Goal: Task Accomplishment & Management: Use online tool/utility

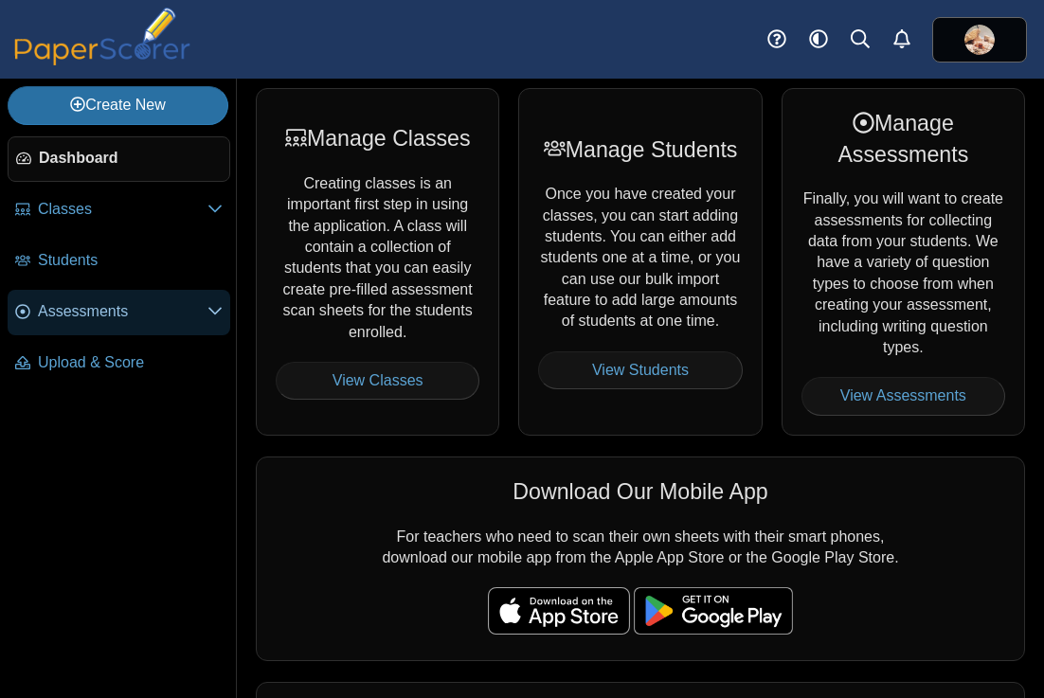
click at [88, 309] on span "Assessments" at bounding box center [123, 311] width 170 height 21
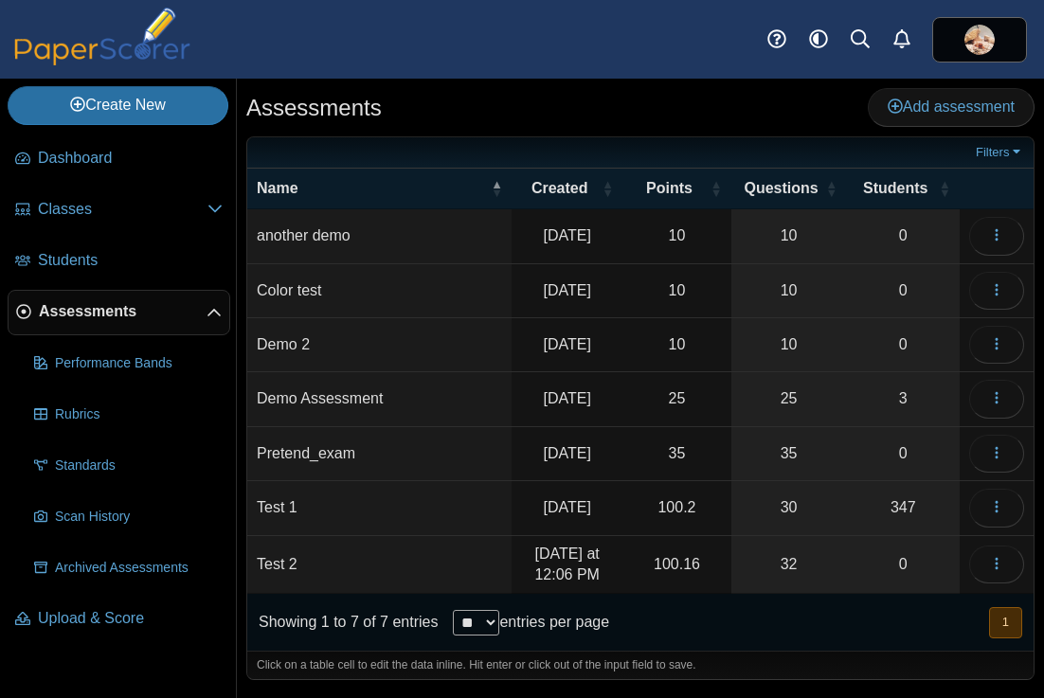
click at [280, 560] on td "Test 2" at bounding box center [379, 565] width 264 height 59
click at [996, 570] on icon "button" at bounding box center [996, 563] width 15 height 15
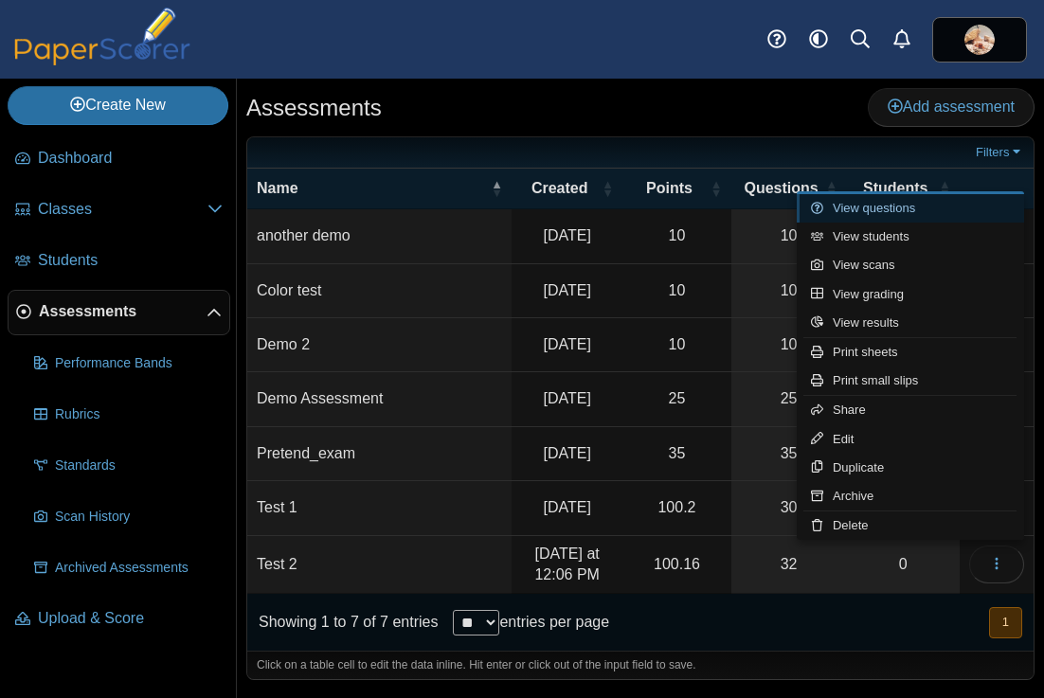
click at [911, 210] on link "View questions" at bounding box center [910, 208] width 227 height 28
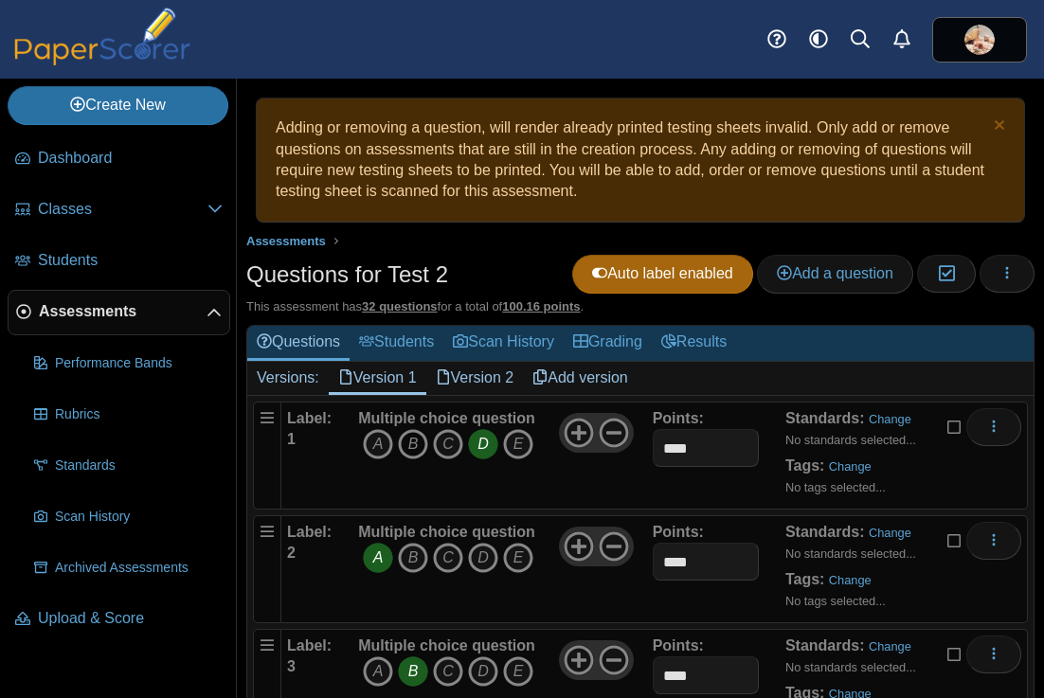
click at [414, 452] on icon "B" at bounding box center [413, 444] width 30 height 30
click at [496, 447] on icon "D" at bounding box center [483, 444] width 30 height 30
click at [488, 565] on icon "D" at bounding box center [483, 558] width 30 height 30
click at [377, 565] on icon "A" at bounding box center [378, 558] width 30 height 30
click at [382, 667] on icon "A" at bounding box center [378, 672] width 30 height 30
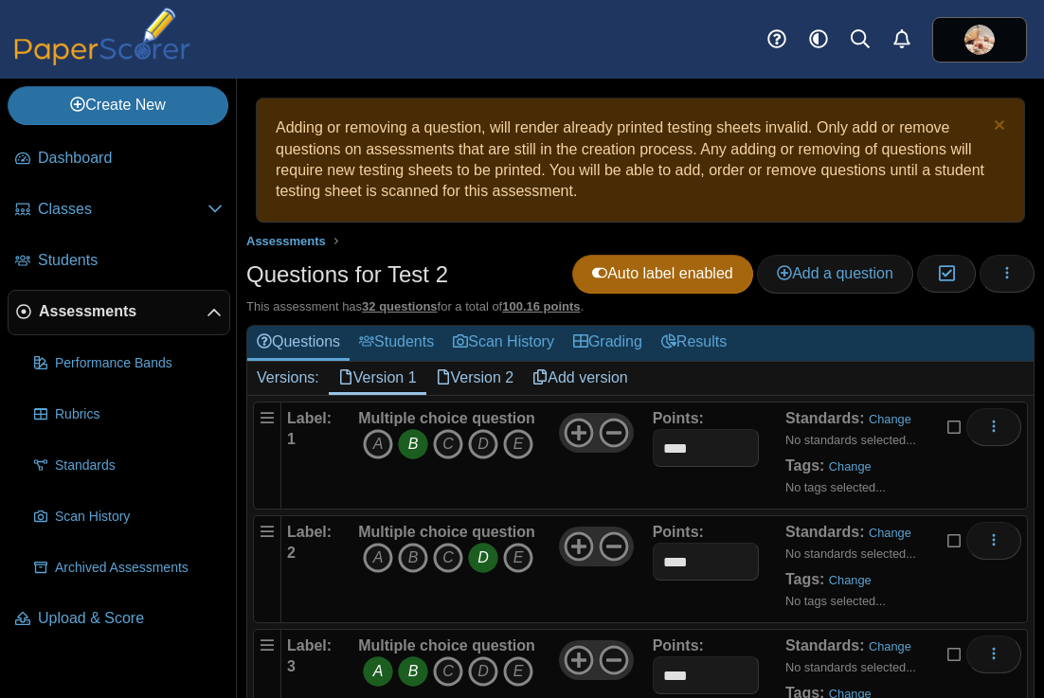
click at [415, 673] on icon "B" at bounding box center [413, 672] width 30 height 30
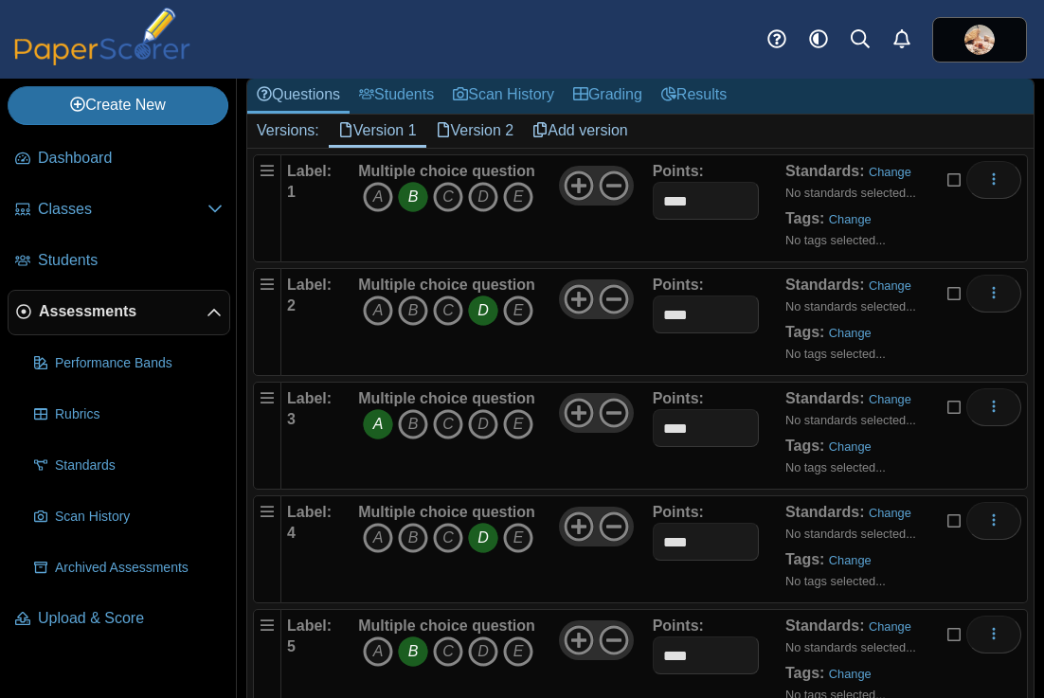
scroll to position [257, 0]
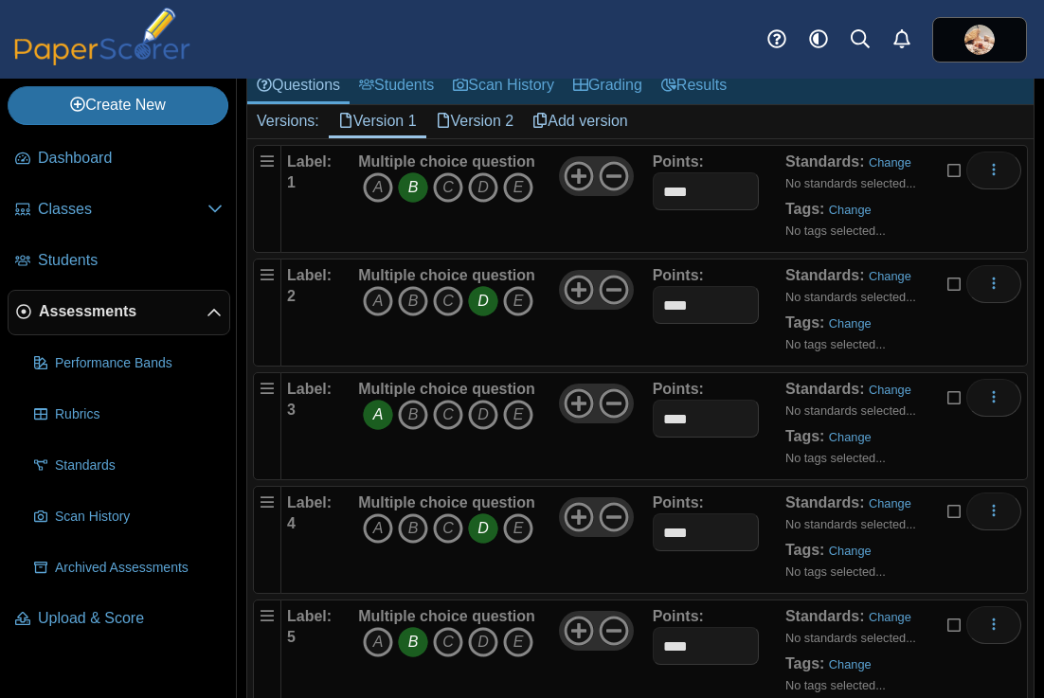
click at [383, 533] on icon "A" at bounding box center [378, 528] width 30 height 30
click at [484, 533] on icon "D" at bounding box center [483, 528] width 30 height 30
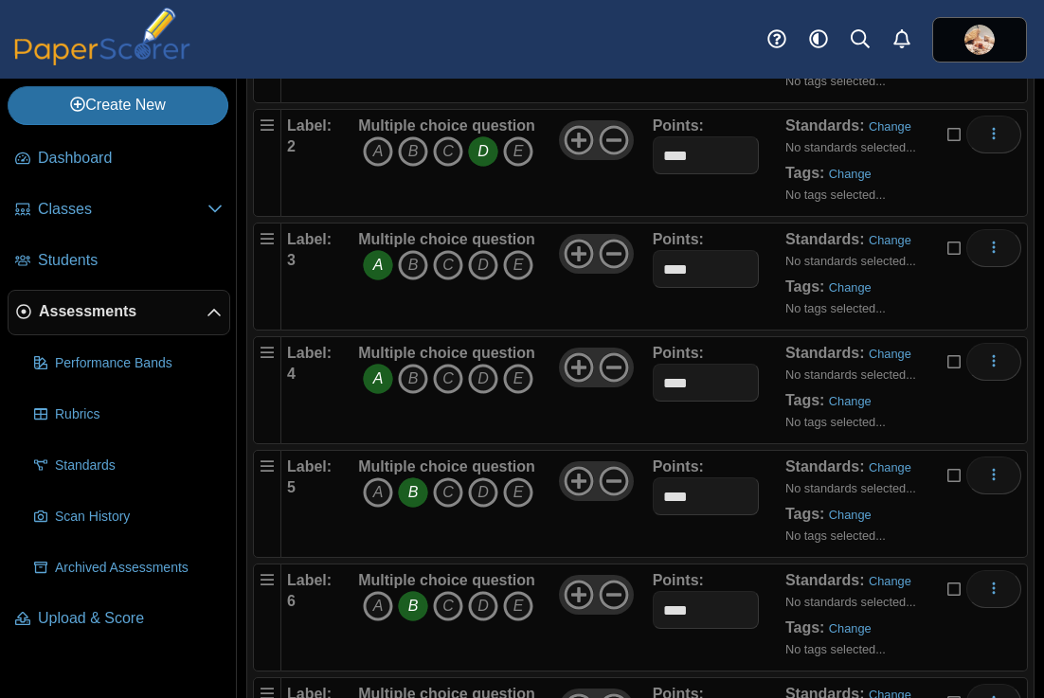
scroll to position [413, 0]
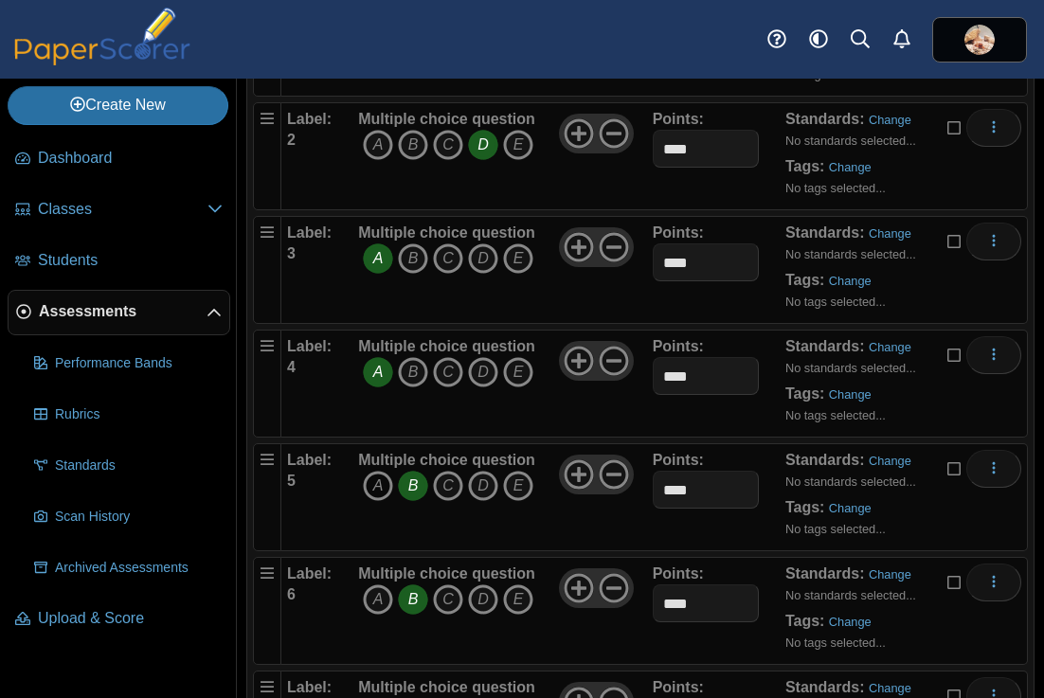
click at [375, 484] on icon "A" at bounding box center [378, 486] width 30 height 30
click at [412, 490] on icon "B" at bounding box center [413, 486] width 30 height 30
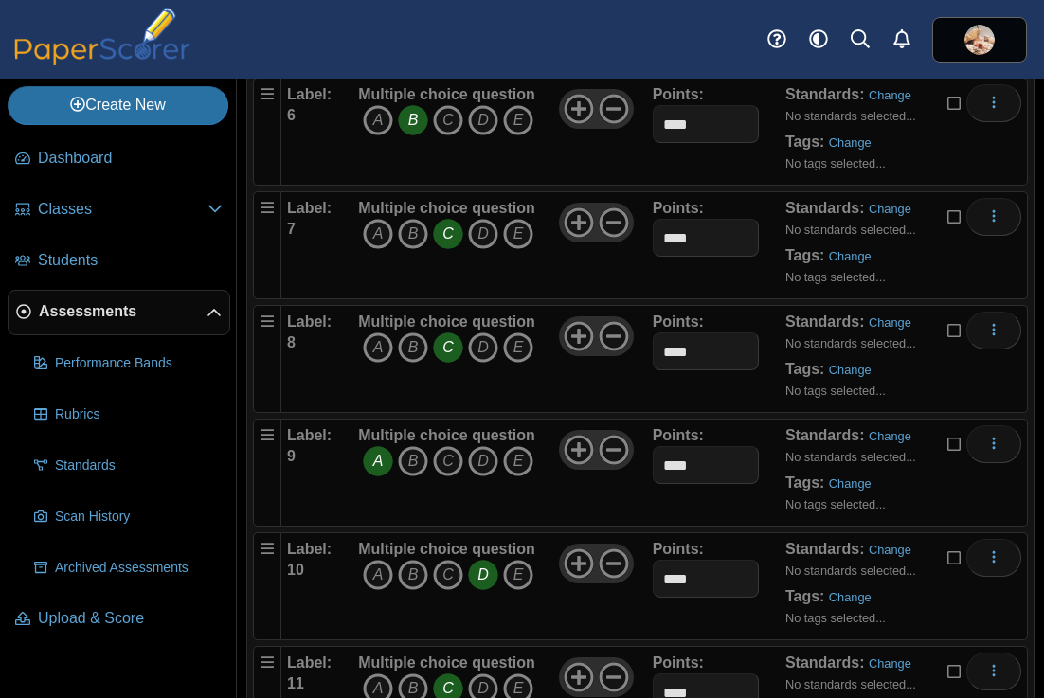
scroll to position [892, 0]
click at [413, 239] on icon "B" at bounding box center [413, 235] width 30 height 30
click at [442, 240] on icon "C" at bounding box center [448, 235] width 30 height 30
click at [414, 459] on icon "B" at bounding box center [413, 462] width 30 height 30
click at [388, 459] on icon "A" at bounding box center [378, 462] width 30 height 30
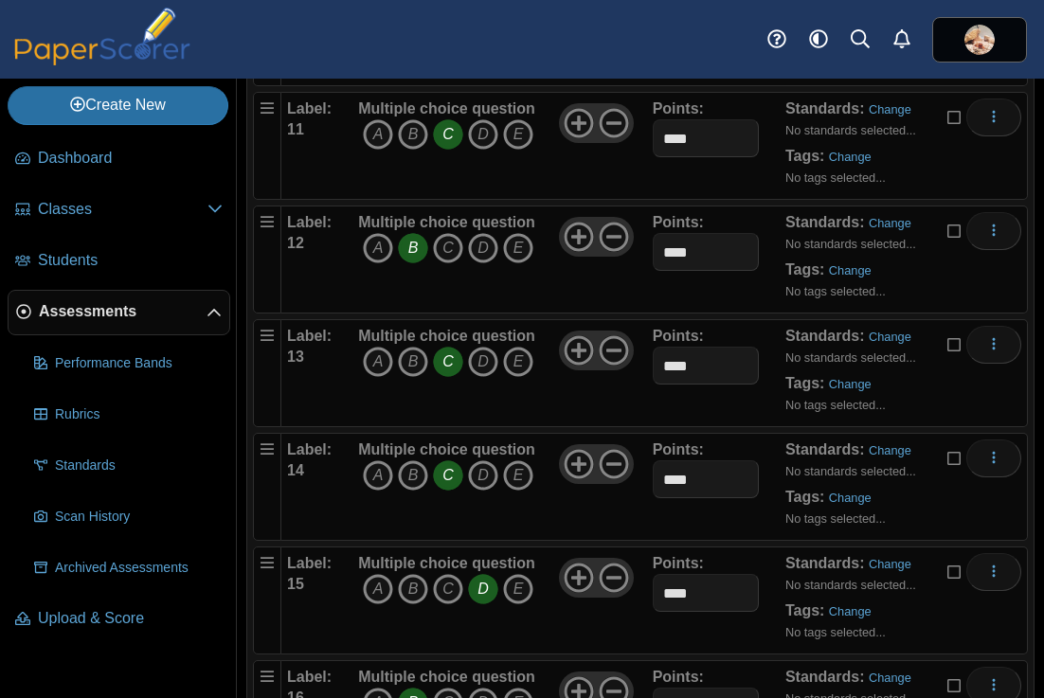
scroll to position [1450, 0]
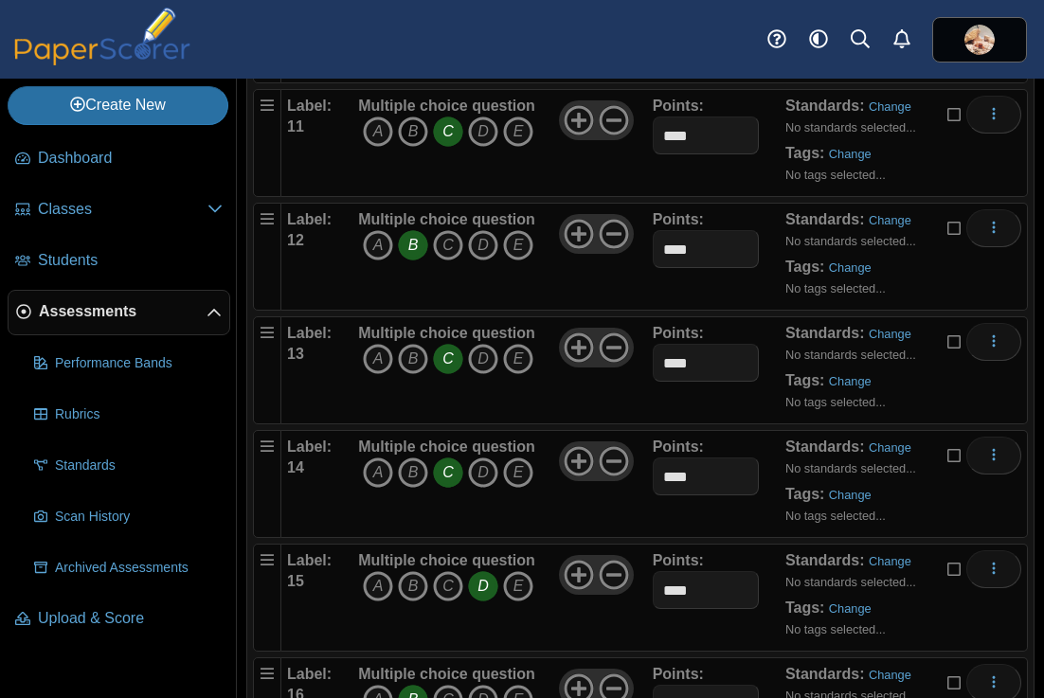
click at [413, 139] on icon "B" at bounding box center [413, 132] width 30 height 30
click at [439, 137] on icon "C" at bounding box center [448, 132] width 30 height 30
click at [375, 249] on icon "A" at bounding box center [378, 245] width 30 height 30
click at [413, 248] on icon "B" at bounding box center [413, 245] width 30 height 30
click at [375, 355] on icon "A" at bounding box center [378, 359] width 30 height 30
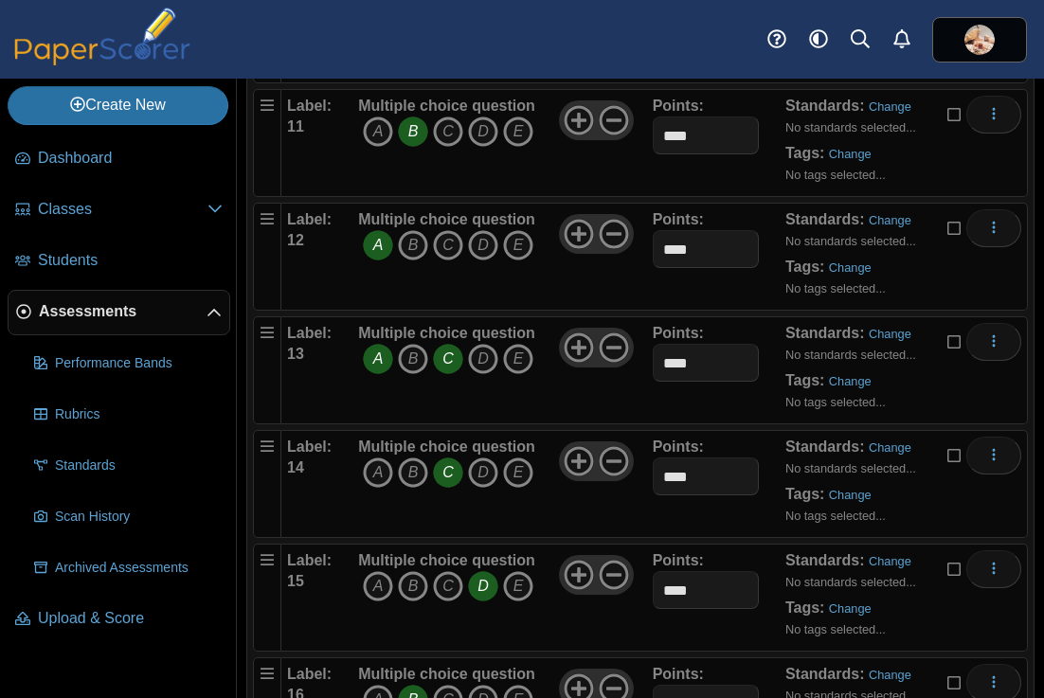
click at [445, 360] on icon "C" at bounding box center [448, 359] width 30 height 30
click at [484, 478] on icon "D" at bounding box center [483, 473] width 30 height 30
click at [452, 477] on icon "C" at bounding box center [448, 473] width 30 height 30
click at [381, 583] on icon "A" at bounding box center [378, 586] width 30 height 30
click at [488, 586] on icon "D" at bounding box center [483, 586] width 30 height 30
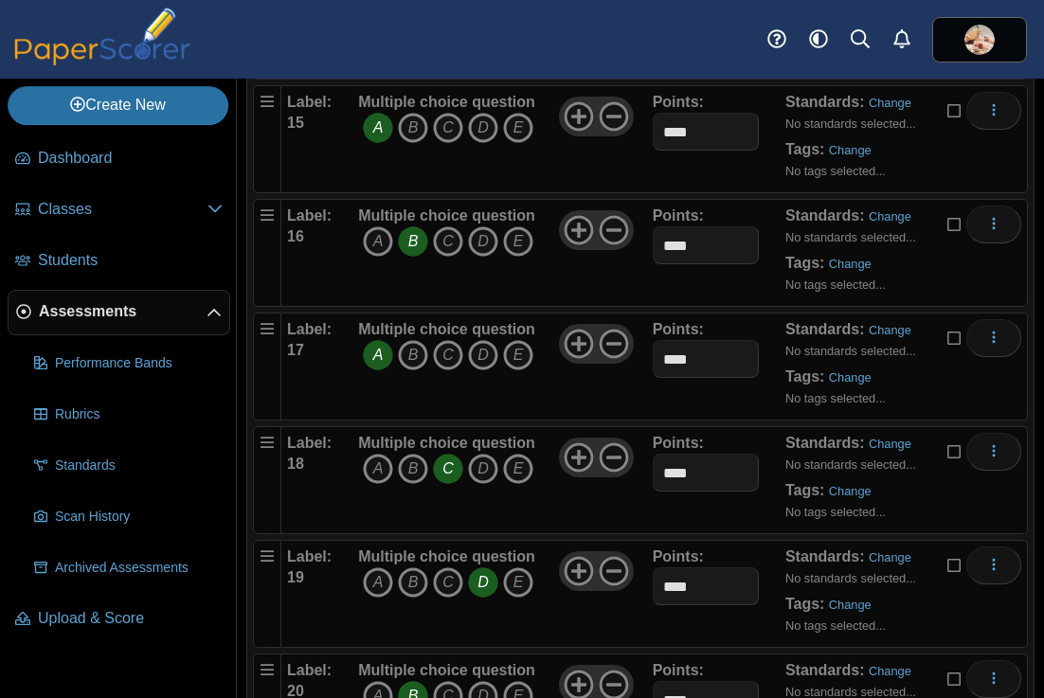
scroll to position [1911, 0]
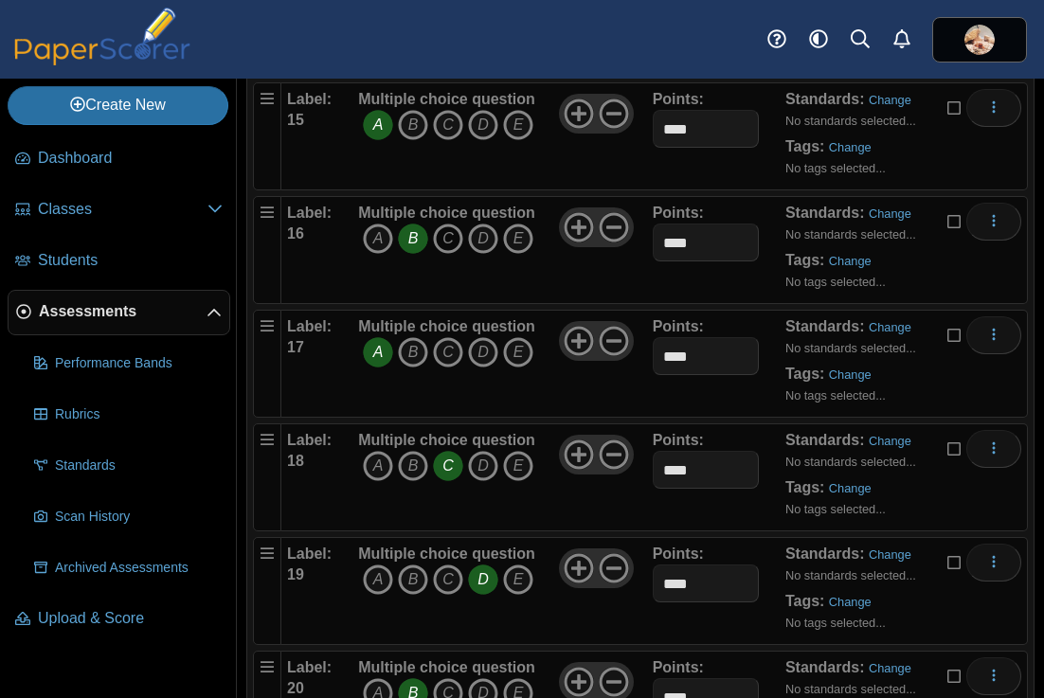
click at [444, 244] on icon "C" at bounding box center [448, 239] width 30 height 30
click at [414, 243] on icon "B" at bounding box center [413, 239] width 30 height 30
click at [455, 353] on icon "C" at bounding box center [448, 352] width 30 height 30
click at [379, 352] on icon "A" at bounding box center [378, 352] width 30 height 30
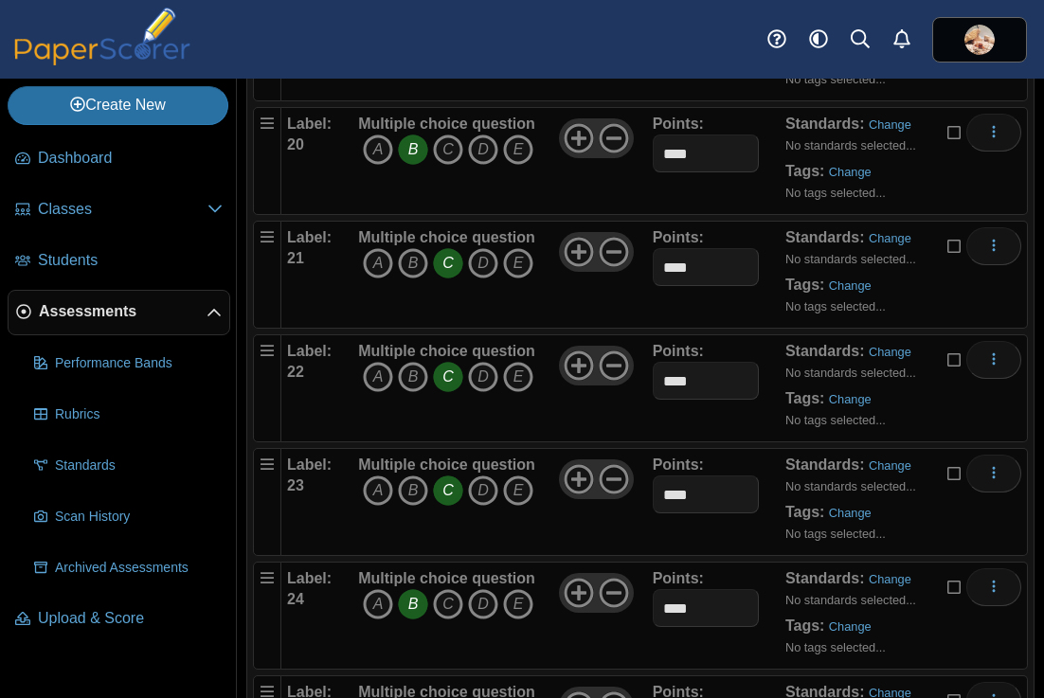
scroll to position [2471, 0]
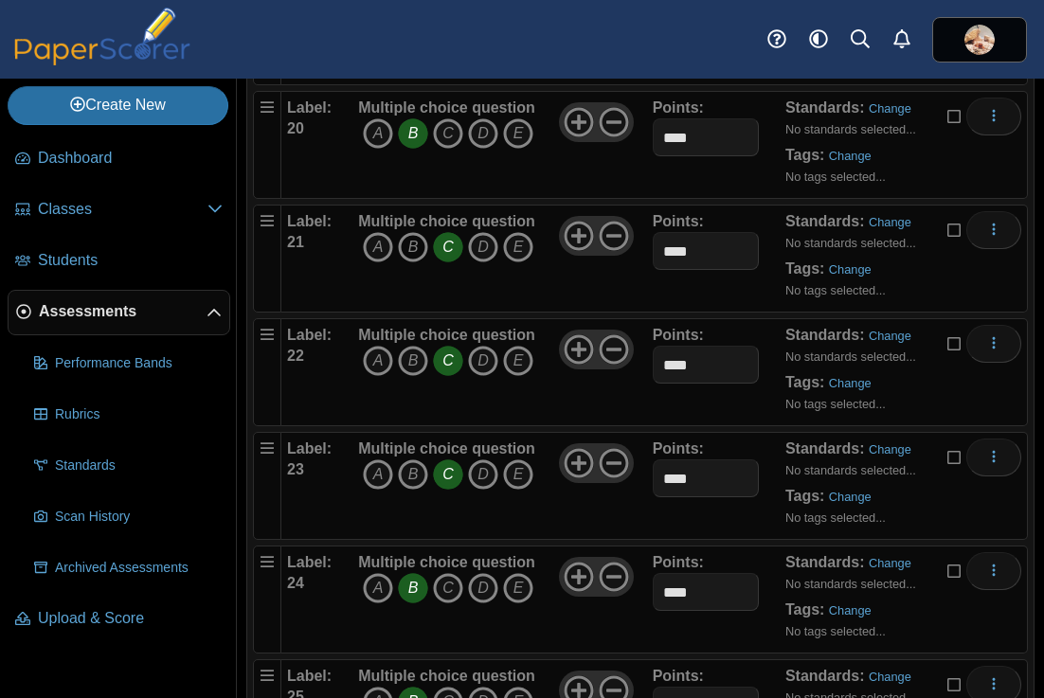
click at [417, 248] on icon "B" at bounding box center [413, 247] width 30 height 30
click at [445, 248] on icon "C" at bounding box center [448, 247] width 30 height 30
click at [378, 355] on icon "A" at bounding box center [378, 361] width 30 height 30
click at [447, 368] on icon "C" at bounding box center [448, 361] width 30 height 30
click at [413, 475] on icon "B" at bounding box center [413, 474] width 30 height 30
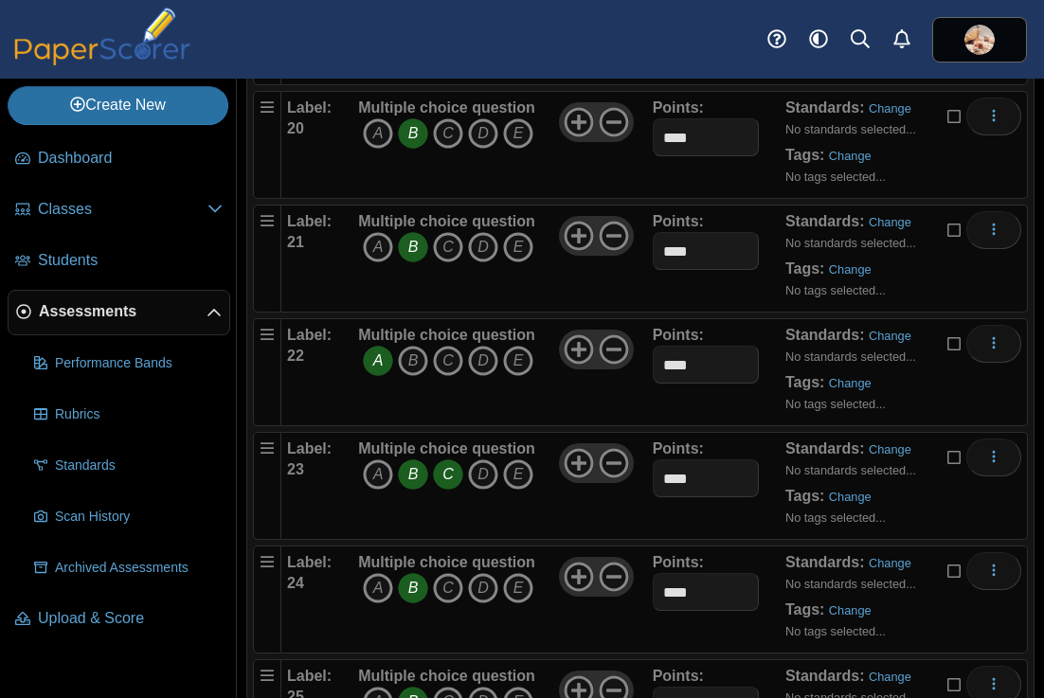
click at [449, 477] on icon "C" at bounding box center [448, 474] width 30 height 30
click at [373, 589] on icon "A" at bounding box center [378, 588] width 30 height 30
click at [417, 596] on icon "B" at bounding box center [413, 588] width 30 height 30
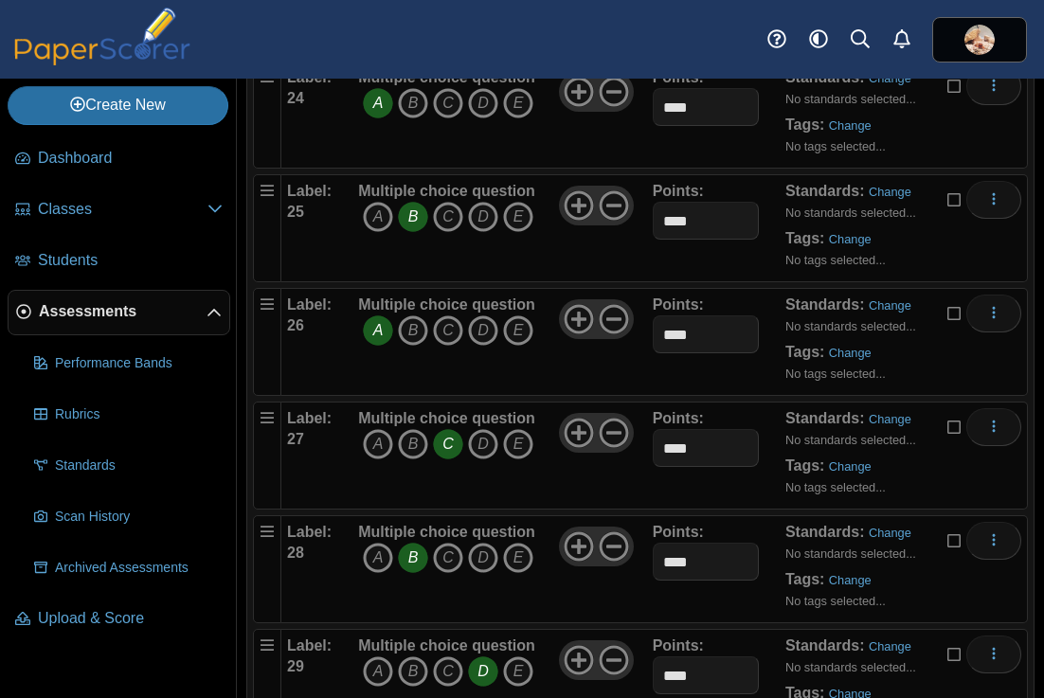
scroll to position [2957, 0]
click at [481, 225] on icon "D" at bounding box center [483, 216] width 30 height 30
click at [415, 218] on icon "B" at bounding box center [413, 216] width 30 height 30
click at [404, 443] on icon "B" at bounding box center [413, 443] width 30 height 30
click at [440, 449] on icon "C" at bounding box center [448, 443] width 30 height 30
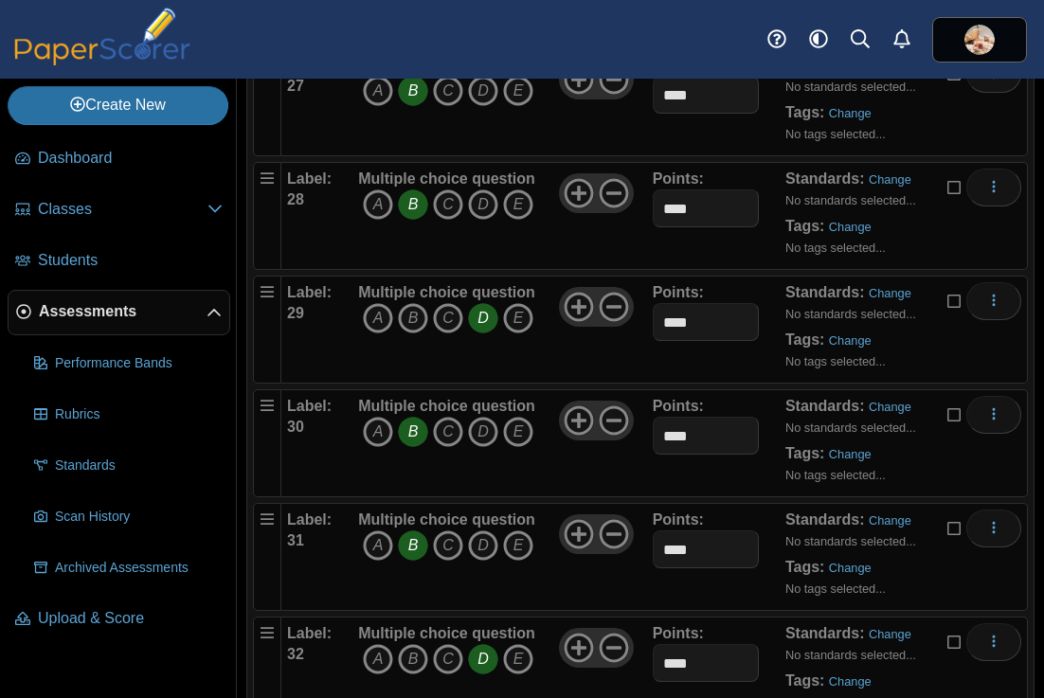
scroll to position [3335, 0]
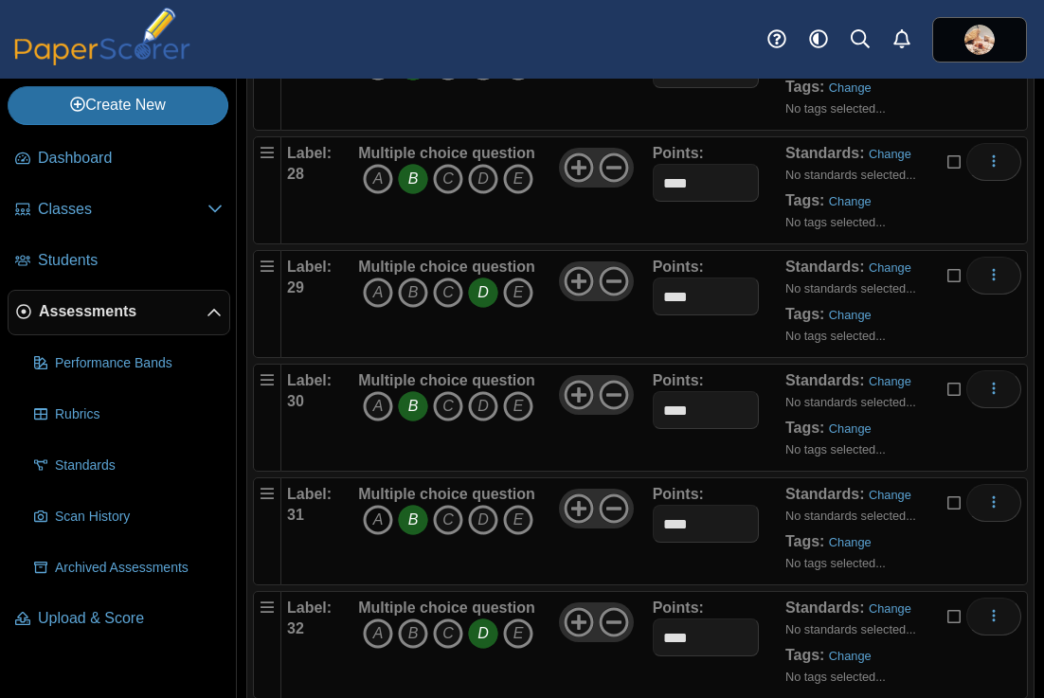
click at [383, 519] on icon "A" at bounding box center [378, 520] width 30 height 30
click at [410, 524] on icon "B" at bounding box center [413, 520] width 30 height 30
click at [450, 635] on icon "C" at bounding box center [448, 634] width 30 height 30
click at [481, 635] on icon "D" at bounding box center [483, 634] width 30 height 30
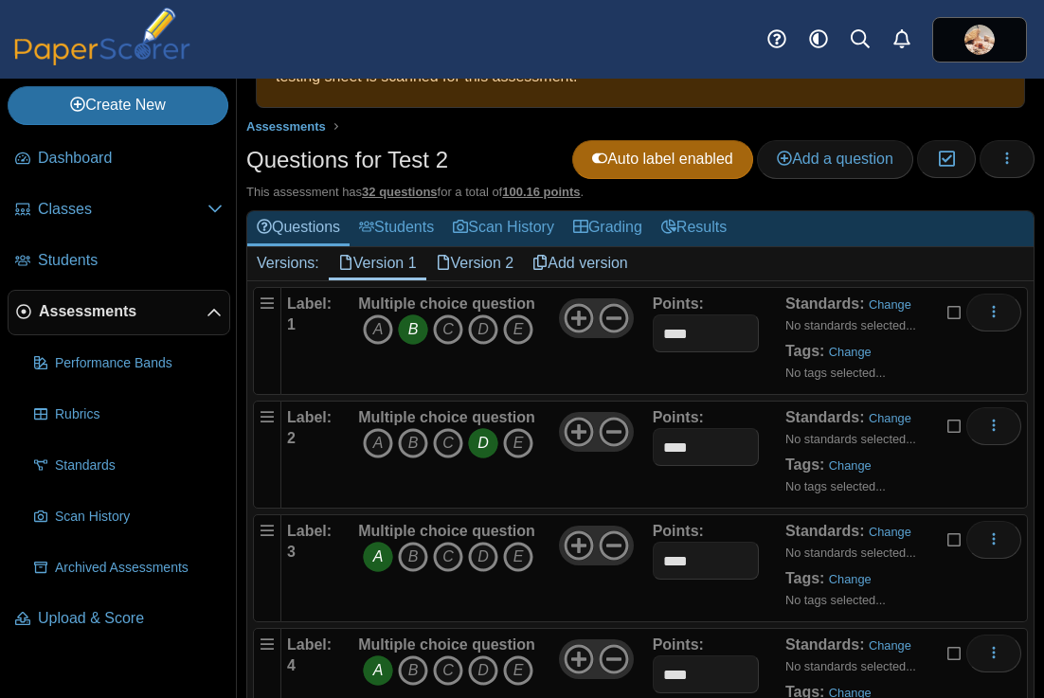
scroll to position [0, 0]
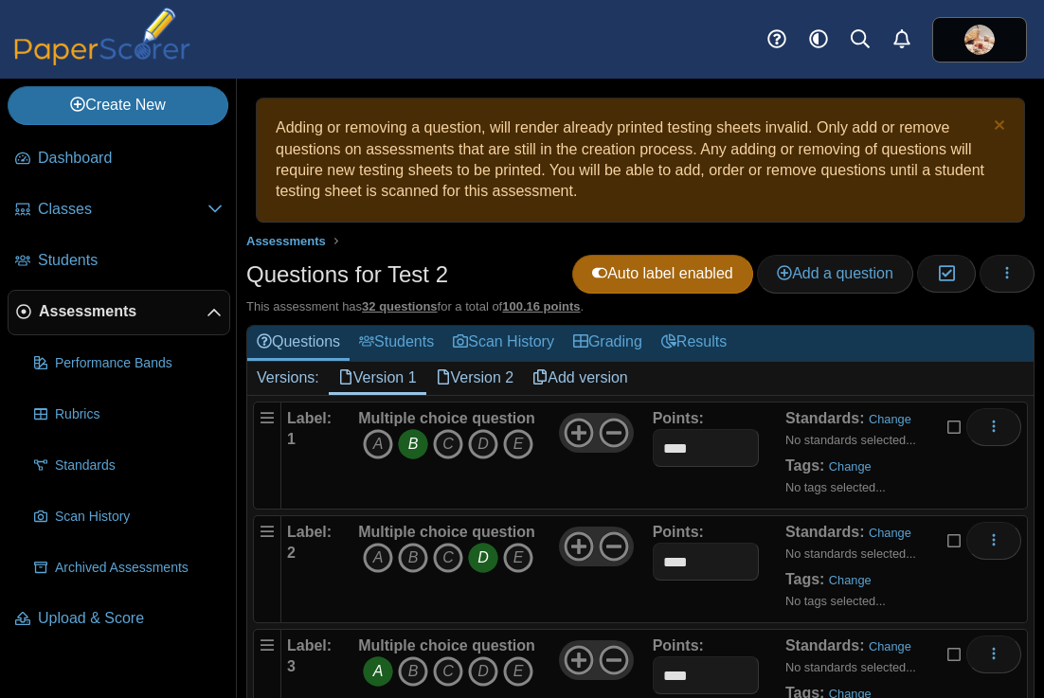
click at [485, 378] on link "Version 2" at bounding box center [475, 378] width 98 height 32
click at [484, 444] on icon "D" at bounding box center [483, 444] width 30 height 30
click at [411, 449] on icon "B" at bounding box center [413, 444] width 30 height 30
click at [387, 383] on link "Version 1" at bounding box center [378, 378] width 98 height 32
click at [477, 382] on link "Version 2" at bounding box center [475, 378] width 98 height 32
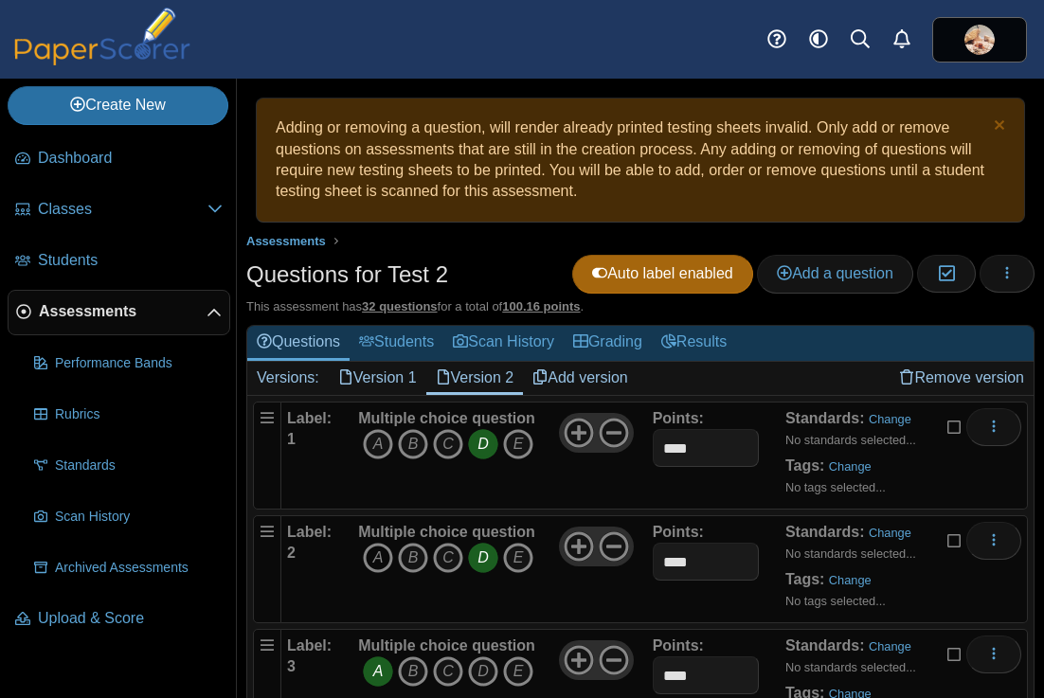
click at [379, 558] on icon "A" at bounding box center [378, 558] width 30 height 30
click at [489, 562] on icon "D" at bounding box center [483, 558] width 30 height 30
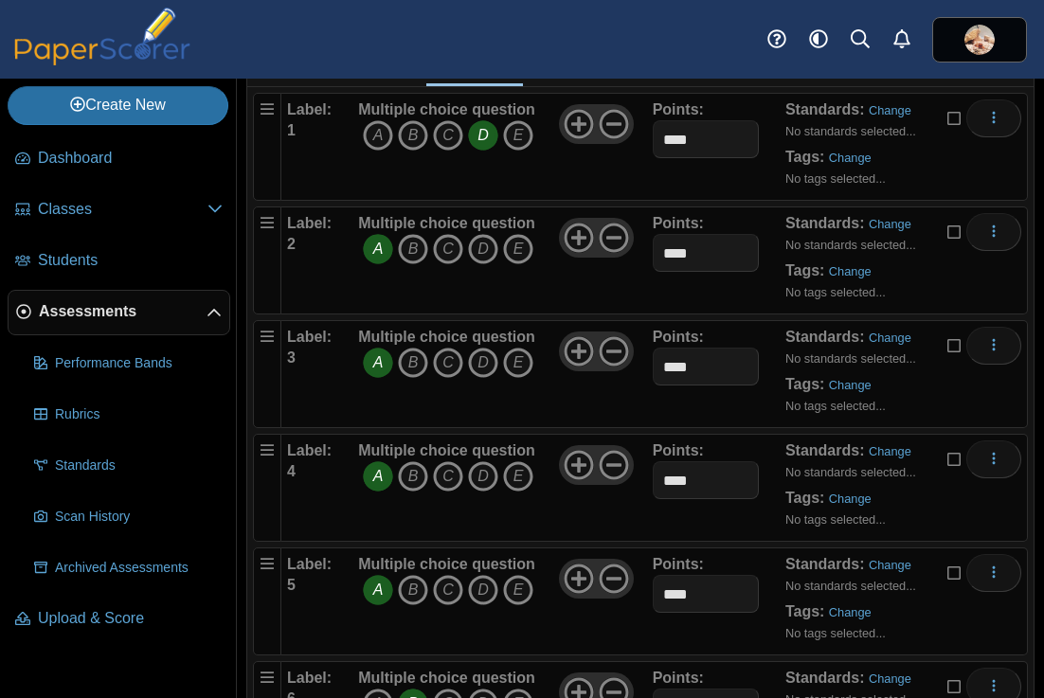
scroll to position [312, 0]
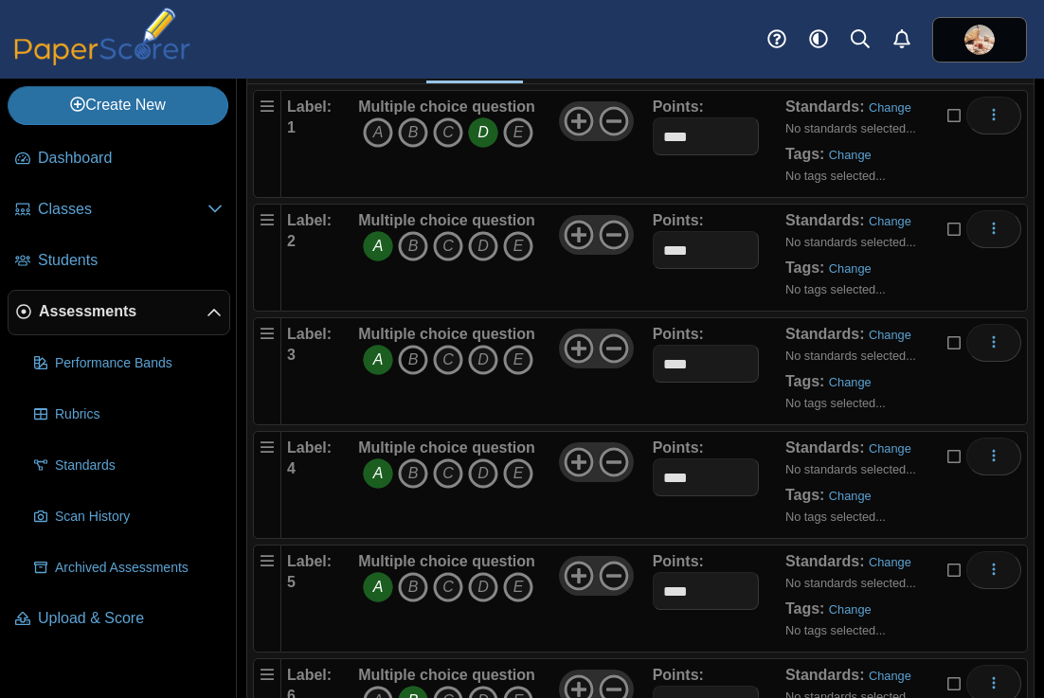
click at [417, 362] on icon "B" at bounding box center [413, 360] width 30 height 30
click at [384, 361] on icon "A" at bounding box center [378, 360] width 30 height 30
click at [481, 478] on icon "D" at bounding box center [483, 474] width 30 height 30
click at [376, 479] on icon "A" at bounding box center [378, 474] width 30 height 30
click at [418, 590] on icon "B" at bounding box center [413, 587] width 30 height 30
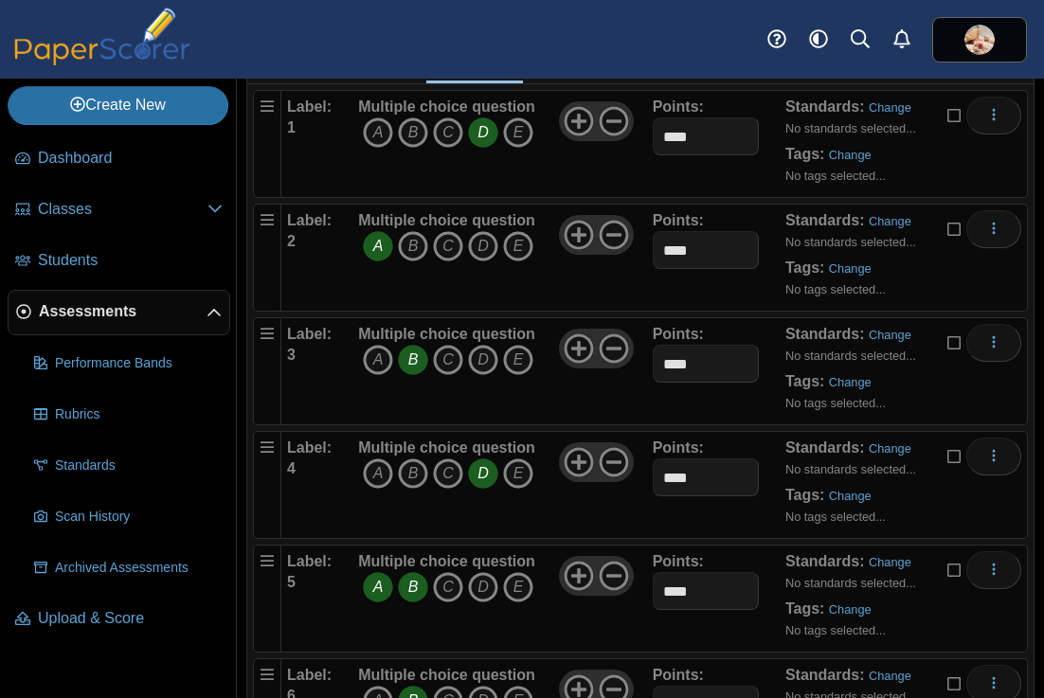
click at [380, 586] on icon "A" at bounding box center [378, 587] width 30 height 30
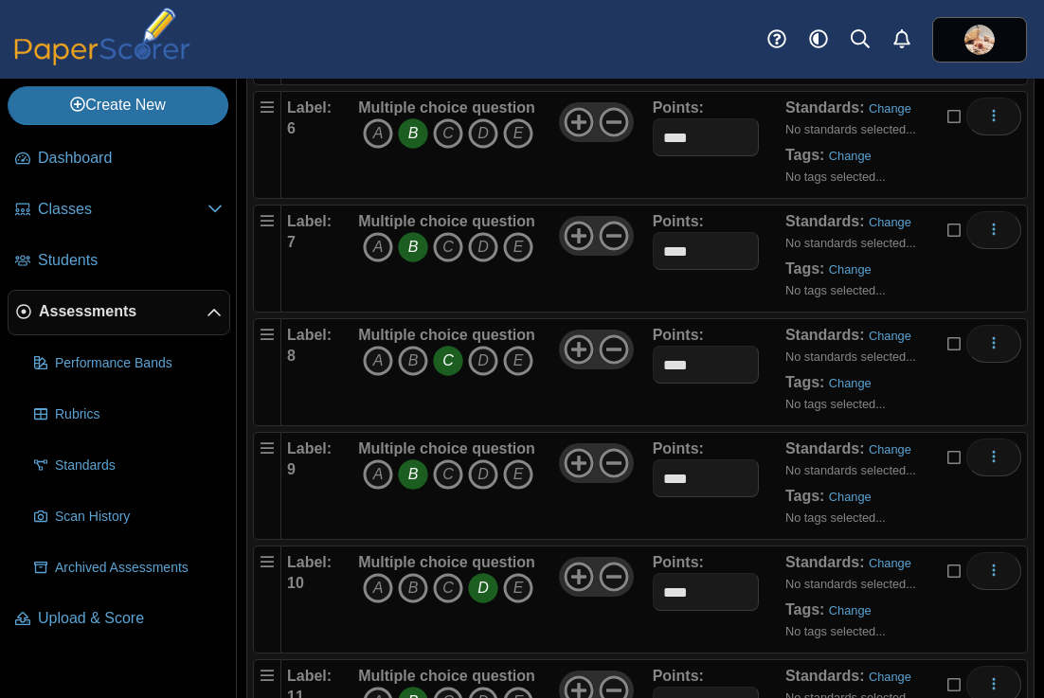
scroll to position [878, 0]
click at [452, 256] on icon "C" at bounding box center [448, 248] width 30 height 30
click at [421, 252] on icon "B" at bounding box center [413, 248] width 30 height 30
click at [370, 479] on icon "A" at bounding box center [378, 475] width 30 height 30
click at [419, 478] on icon "B" at bounding box center [413, 475] width 30 height 30
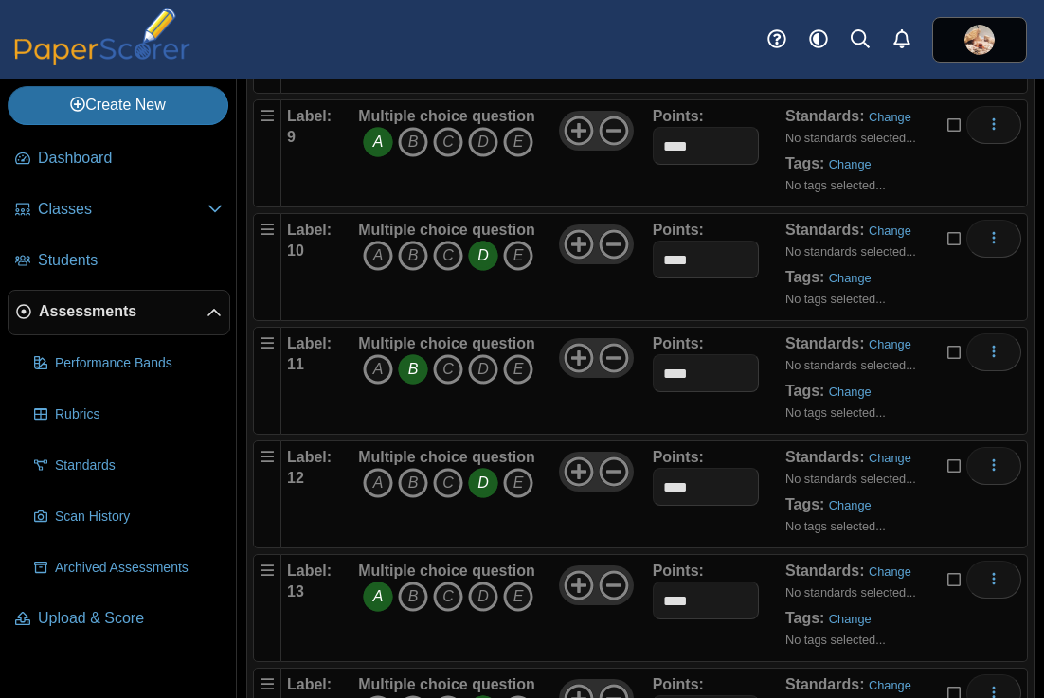
scroll to position [1213, 0]
click at [453, 368] on icon "C" at bounding box center [448, 368] width 30 height 30
click at [422, 369] on icon "B" at bounding box center [413, 368] width 30 height 30
click at [415, 486] on icon "B" at bounding box center [413, 482] width 30 height 30
click at [480, 485] on icon "D" at bounding box center [483, 482] width 30 height 30
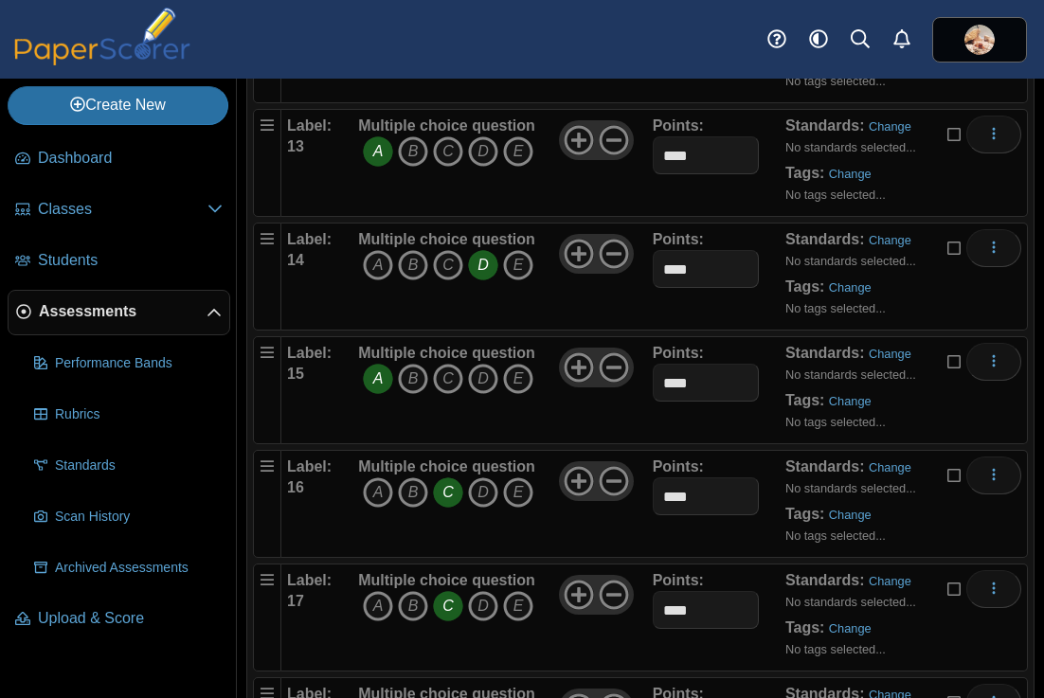
scroll to position [1681, 0]
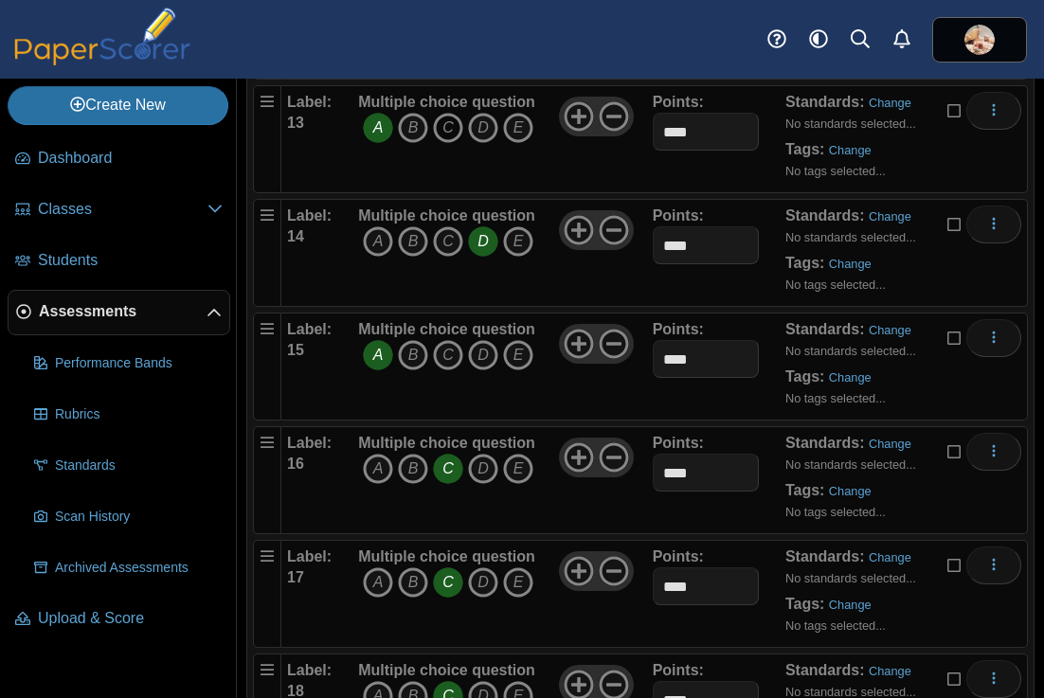
click at [450, 133] on icon "C" at bounding box center [448, 128] width 30 height 30
click at [381, 133] on icon "A" at bounding box center [378, 128] width 30 height 30
click at [445, 250] on icon "C" at bounding box center [448, 241] width 30 height 30
click at [492, 246] on icon "D" at bounding box center [483, 241] width 30 height 30
click at [485, 351] on icon "D" at bounding box center [483, 355] width 30 height 30
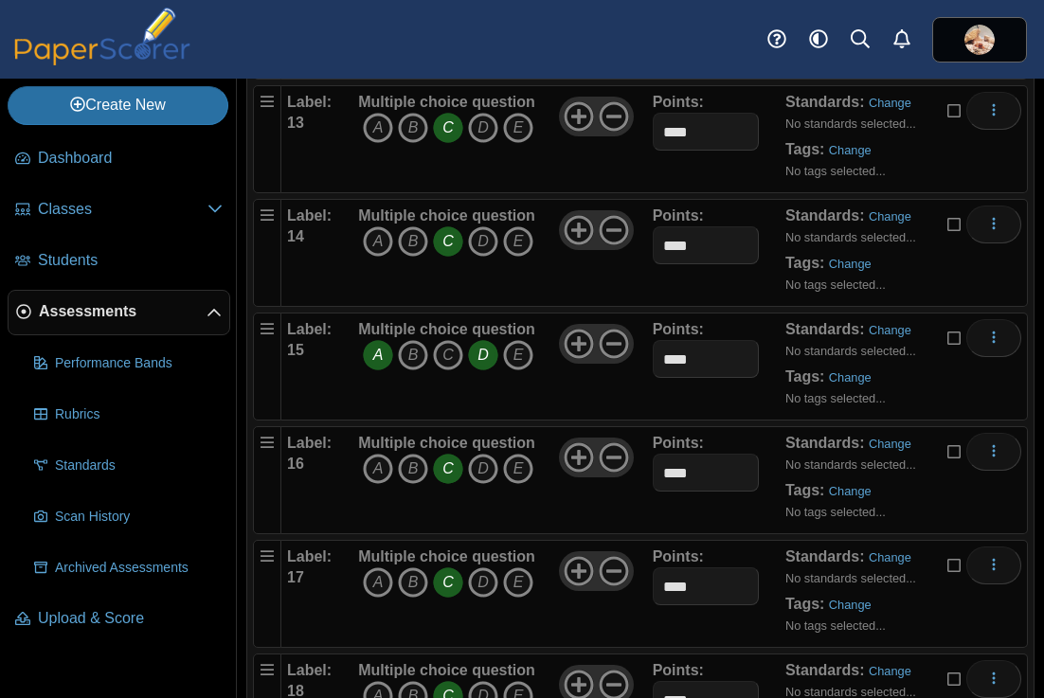
click at [378, 355] on icon "A" at bounding box center [378, 355] width 30 height 30
click at [414, 463] on icon "B" at bounding box center [413, 469] width 30 height 30
click at [442, 473] on icon "C" at bounding box center [448, 469] width 30 height 30
click at [378, 587] on icon "A" at bounding box center [378, 583] width 30 height 30
click at [443, 589] on icon "C" at bounding box center [448, 583] width 30 height 30
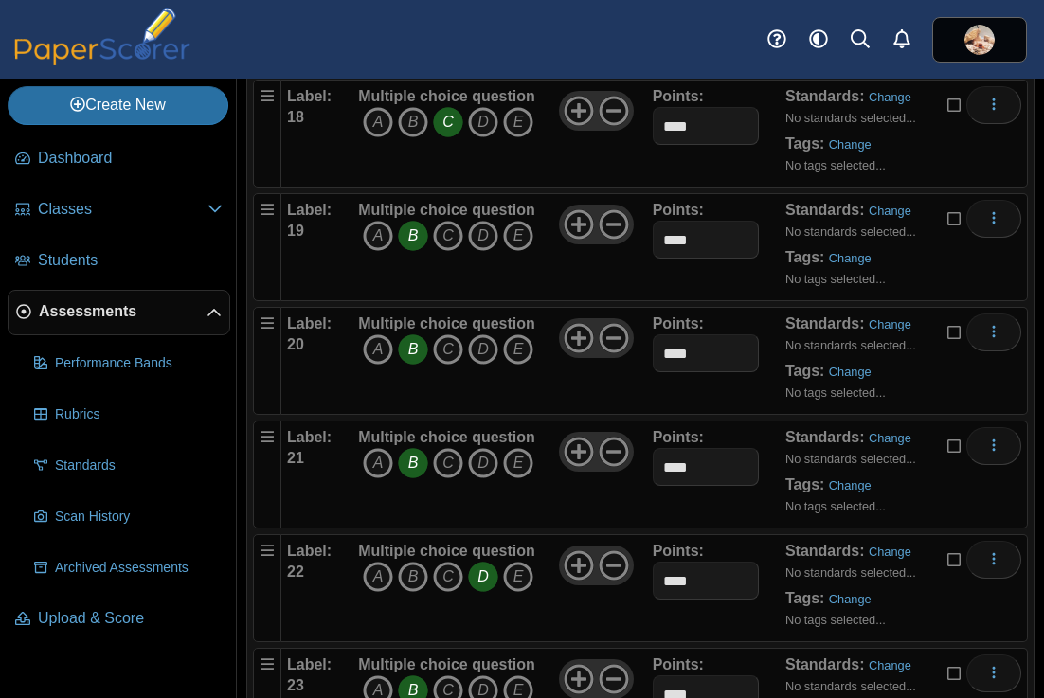
scroll to position [2256, 0]
click at [486, 239] on icon "D" at bounding box center [483, 235] width 30 height 30
click at [415, 238] on icon "B" at bounding box center [413, 235] width 30 height 30
click at [444, 455] on icon "C" at bounding box center [448, 462] width 30 height 30
click at [421, 458] on icon "B" at bounding box center [413, 462] width 30 height 30
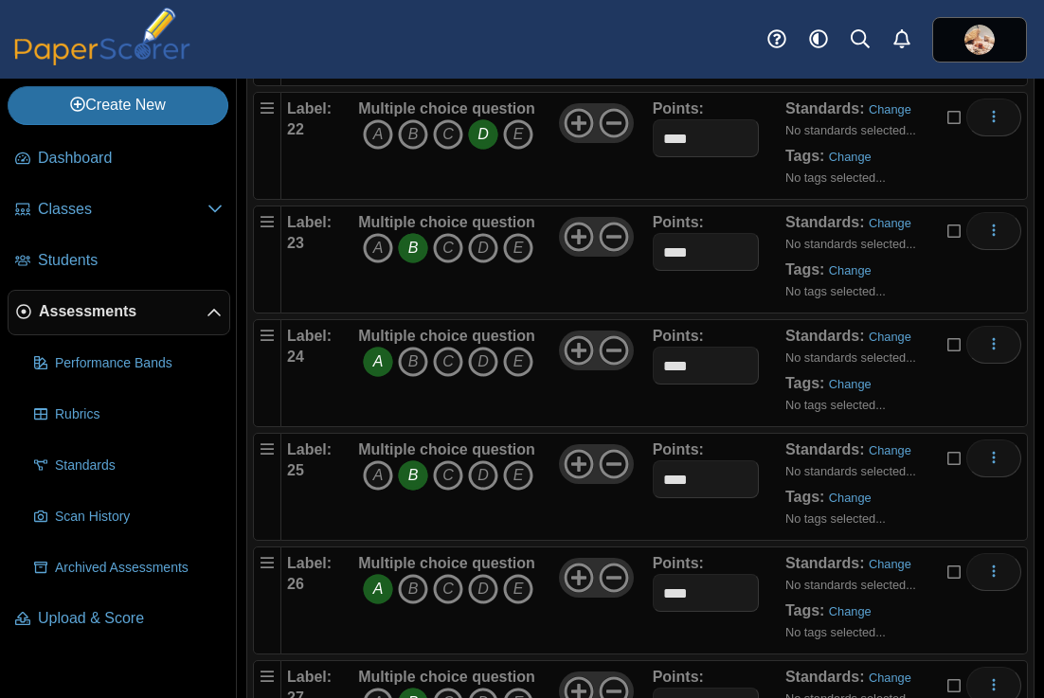
scroll to position [2701, 0]
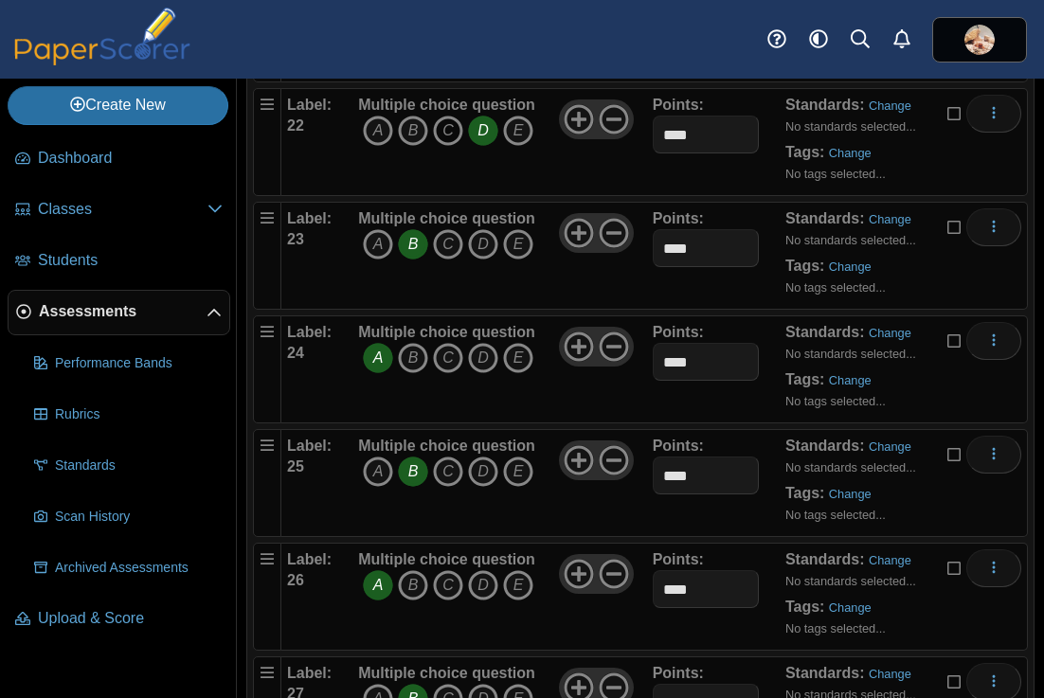
click at [448, 128] on icon "C" at bounding box center [448, 131] width 30 height 30
click at [474, 135] on icon "D" at bounding box center [483, 131] width 30 height 30
click at [453, 243] on icon "C" at bounding box center [448, 244] width 30 height 30
click at [410, 242] on icon "B" at bounding box center [413, 244] width 30 height 30
click at [406, 358] on icon "B" at bounding box center [413, 358] width 30 height 30
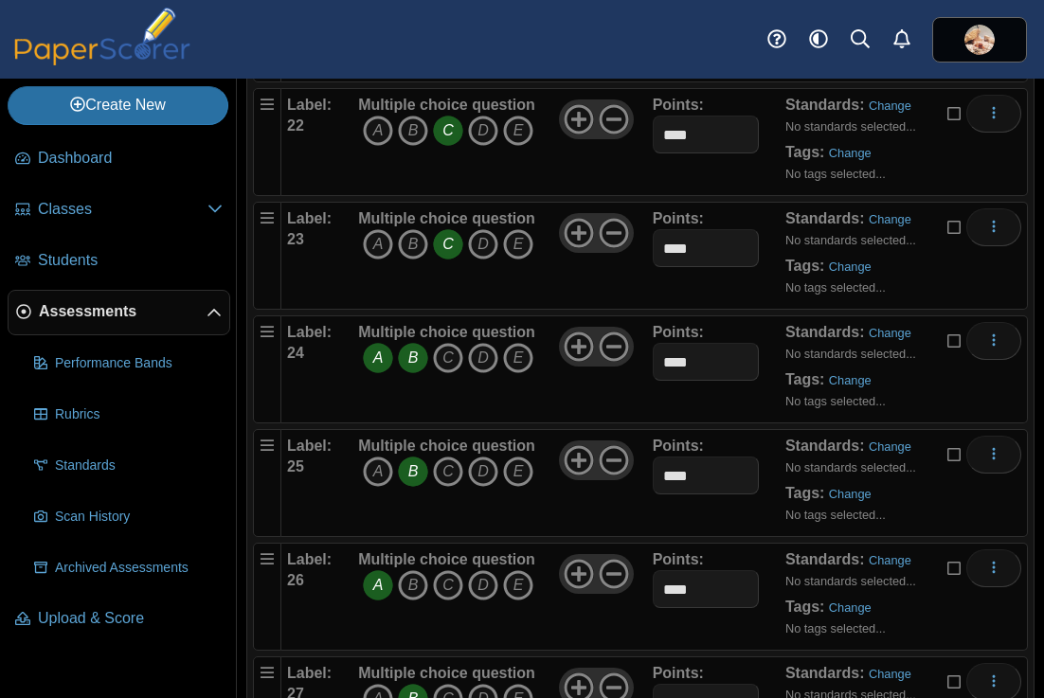
click at [380, 358] on icon "A" at bounding box center [378, 358] width 30 height 30
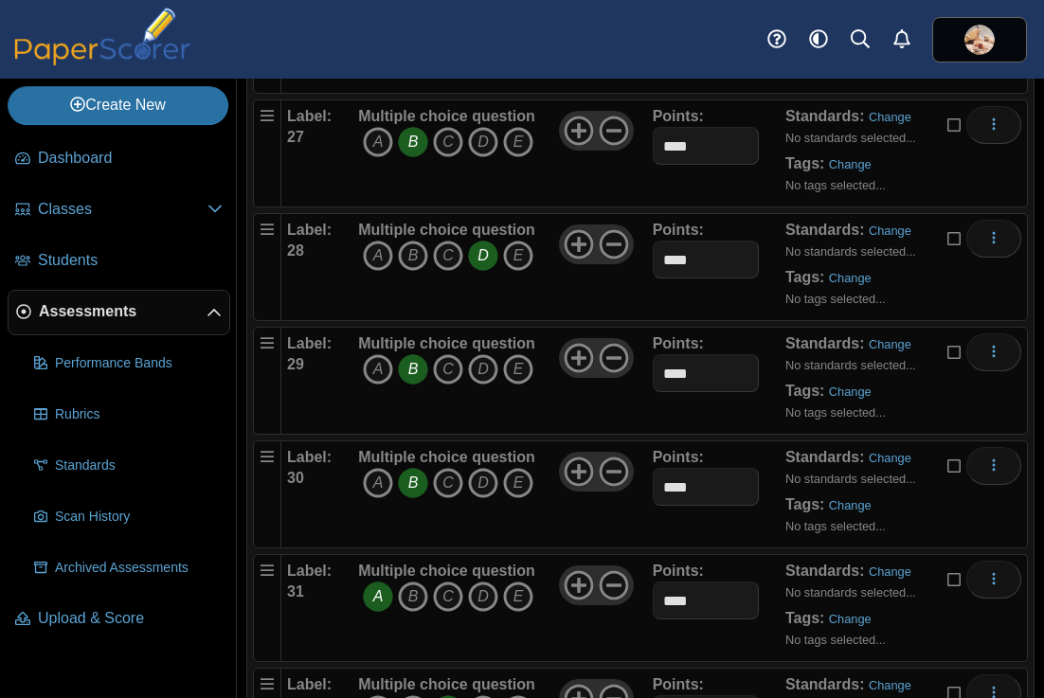
scroll to position [3265, 0]
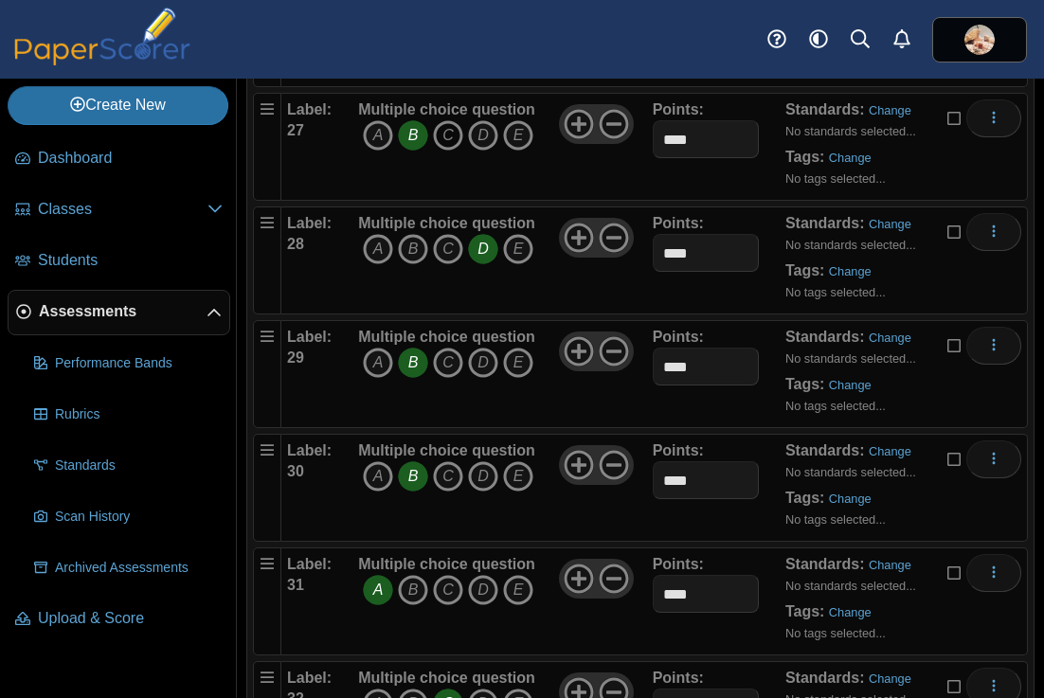
click at [452, 139] on icon "C" at bounding box center [448, 135] width 30 height 30
click at [427, 137] on icon "B" at bounding box center [413, 135] width 30 height 30
click at [416, 251] on icon "B" at bounding box center [413, 249] width 30 height 30
click at [485, 251] on icon "D" at bounding box center [483, 249] width 30 height 30
click at [481, 369] on icon "D" at bounding box center [483, 363] width 30 height 30
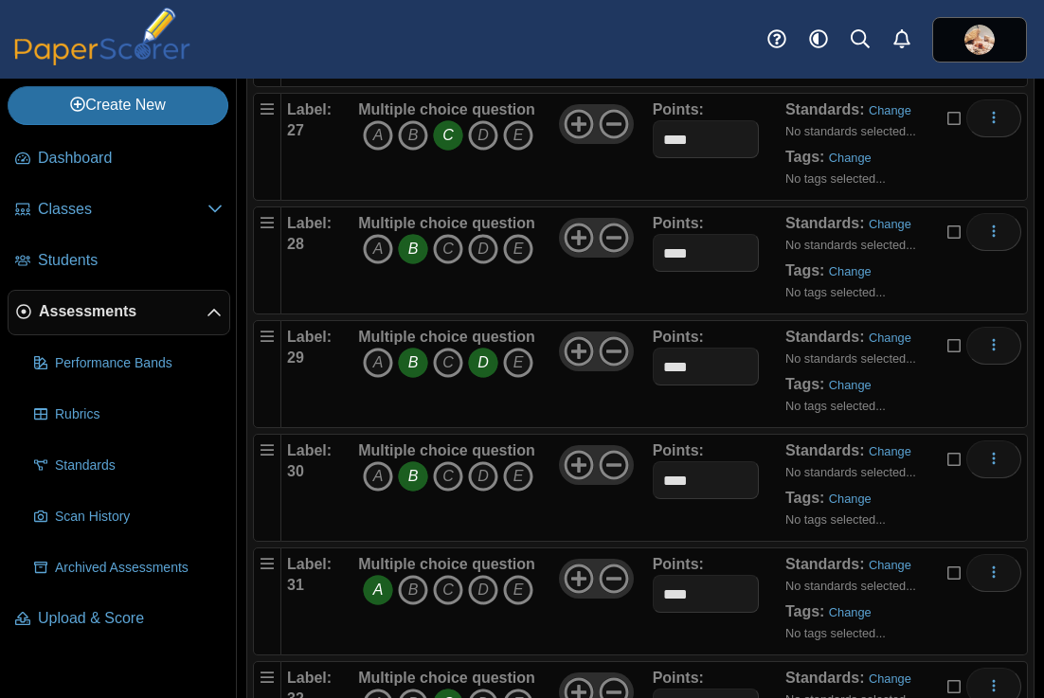
click at [419, 366] on icon "B" at bounding box center [413, 363] width 30 height 30
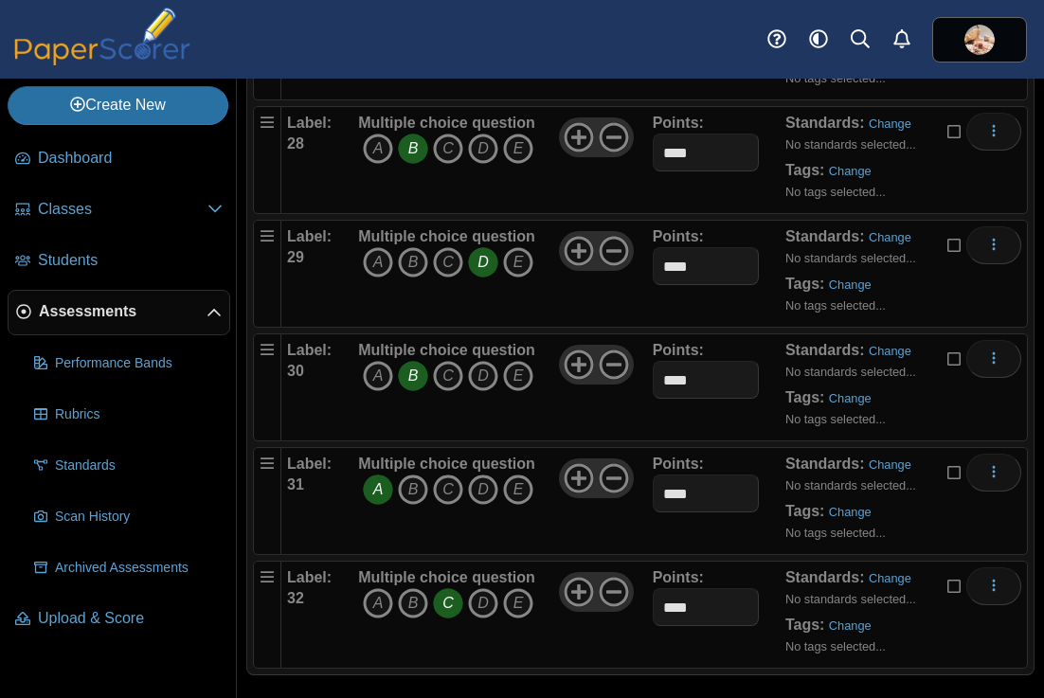
scroll to position [3379, 0]
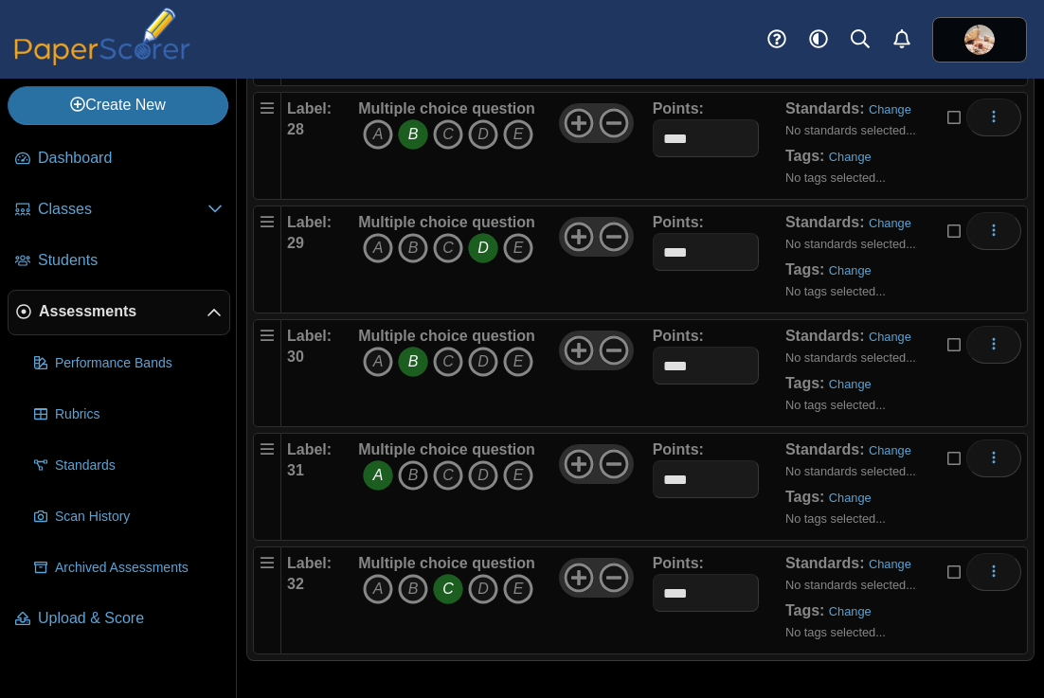
click at [412, 477] on icon "B" at bounding box center [413, 475] width 30 height 30
click at [386, 477] on icon "A" at bounding box center [378, 475] width 30 height 30
click at [482, 593] on icon "D" at bounding box center [483, 589] width 30 height 30
click at [449, 589] on icon "C" at bounding box center [448, 589] width 30 height 30
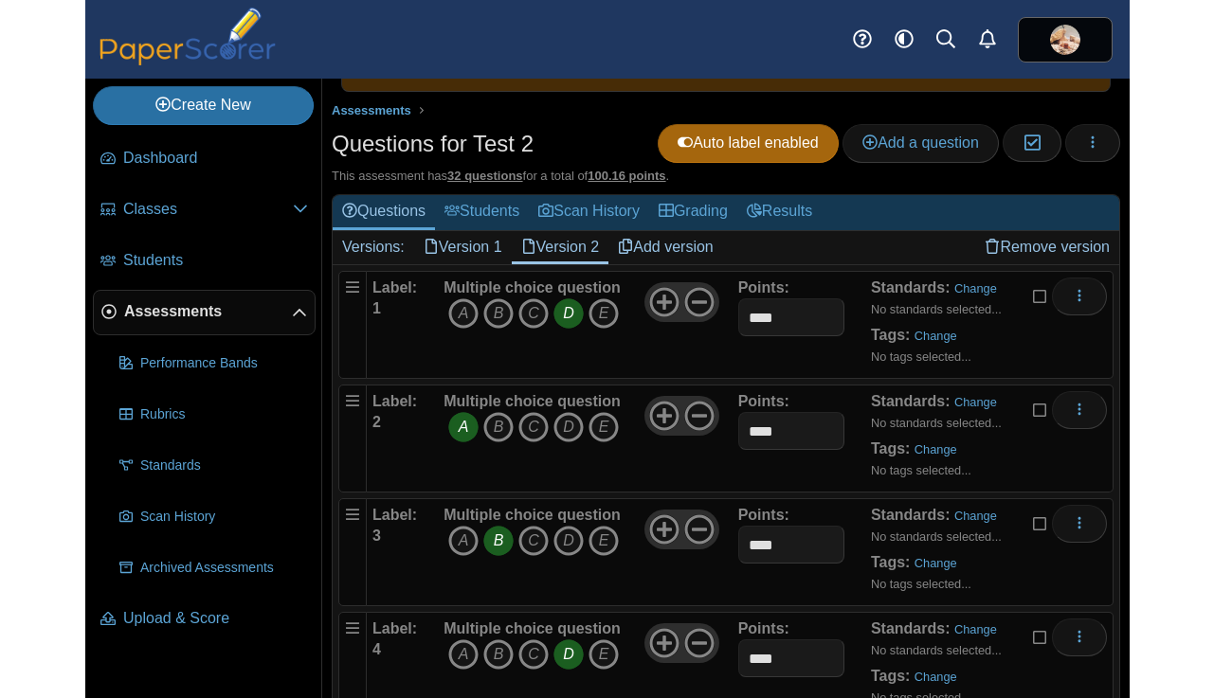
scroll to position [0, 0]
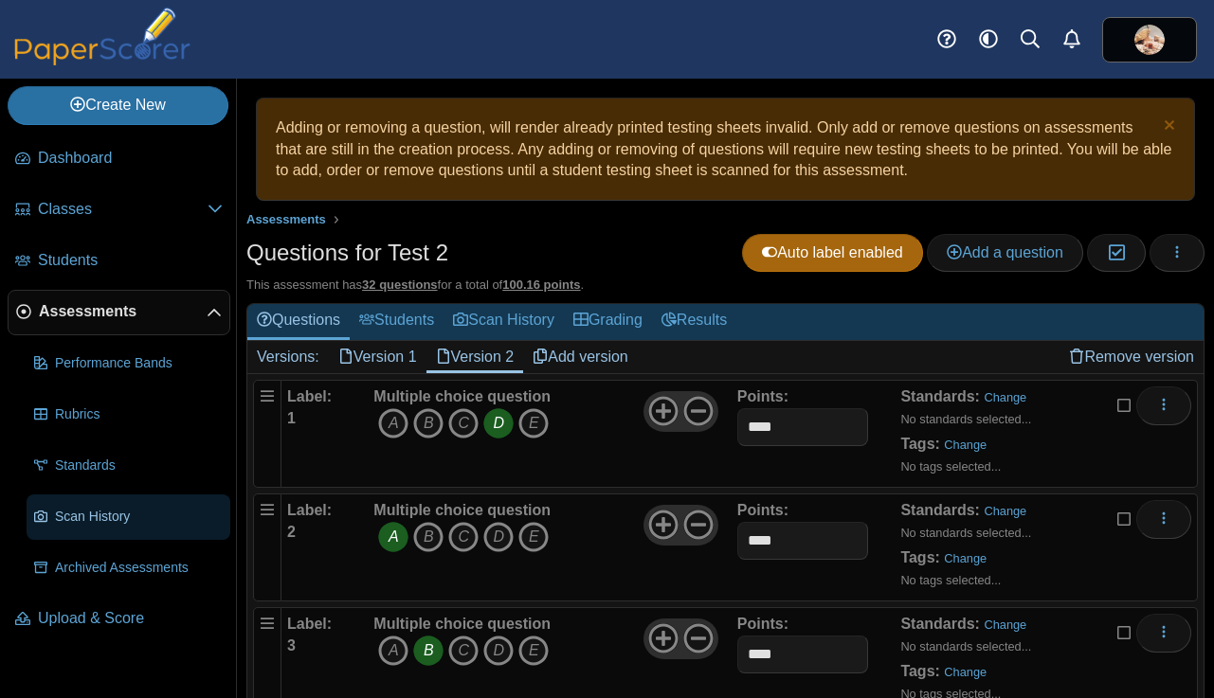
click at [75, 512] on span "Scan History" at bounding box center [139, 517] width 168 height 19
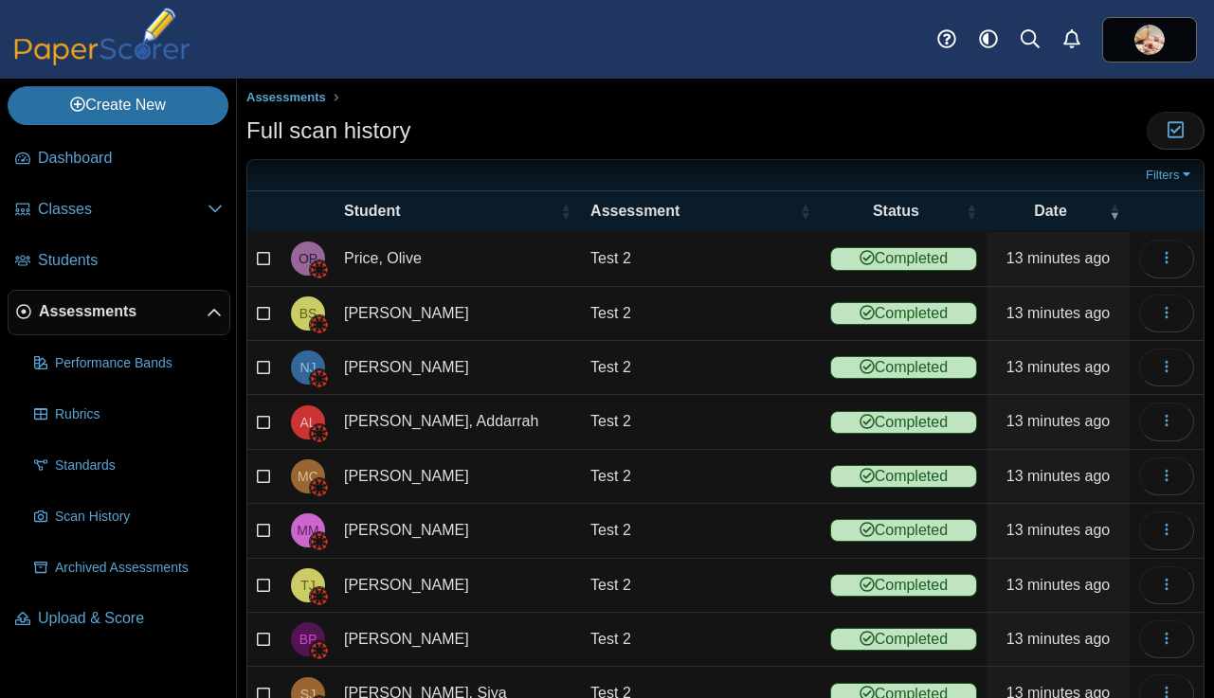
click at [92, 315] on span "Assessments" at bounding box center [123, 311] width 168 height 21
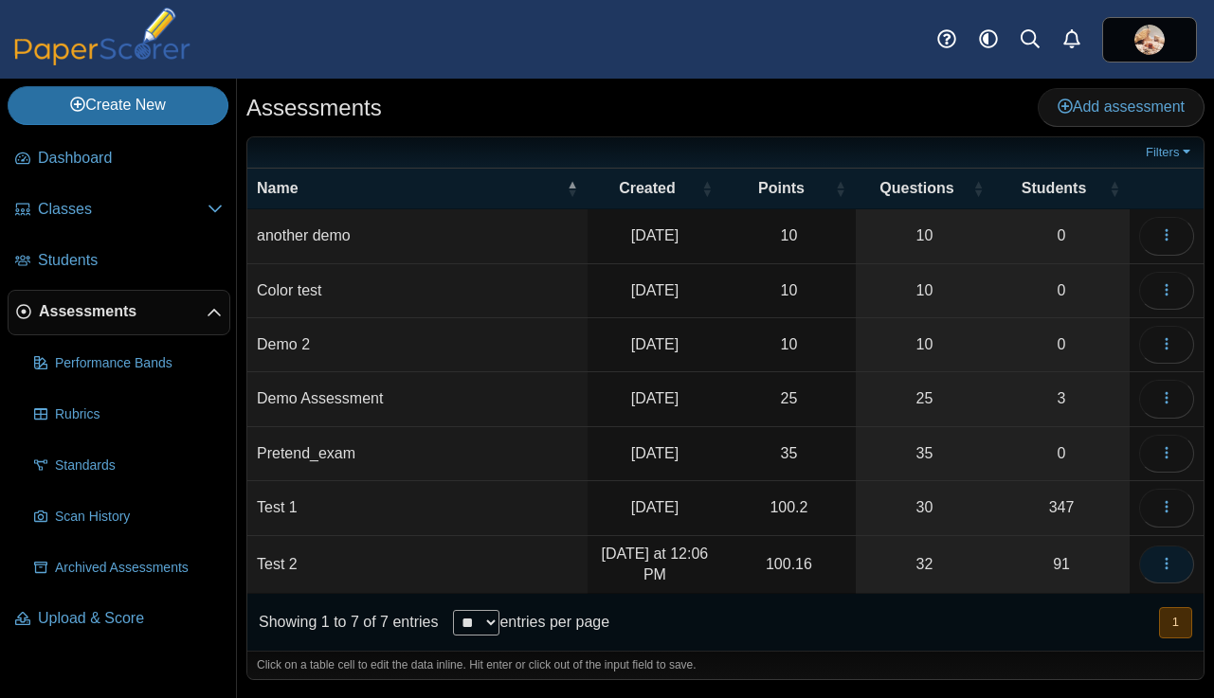
click at [1168, 568] on icon "button" at bounding box center [1166, 563] width 15 height 15
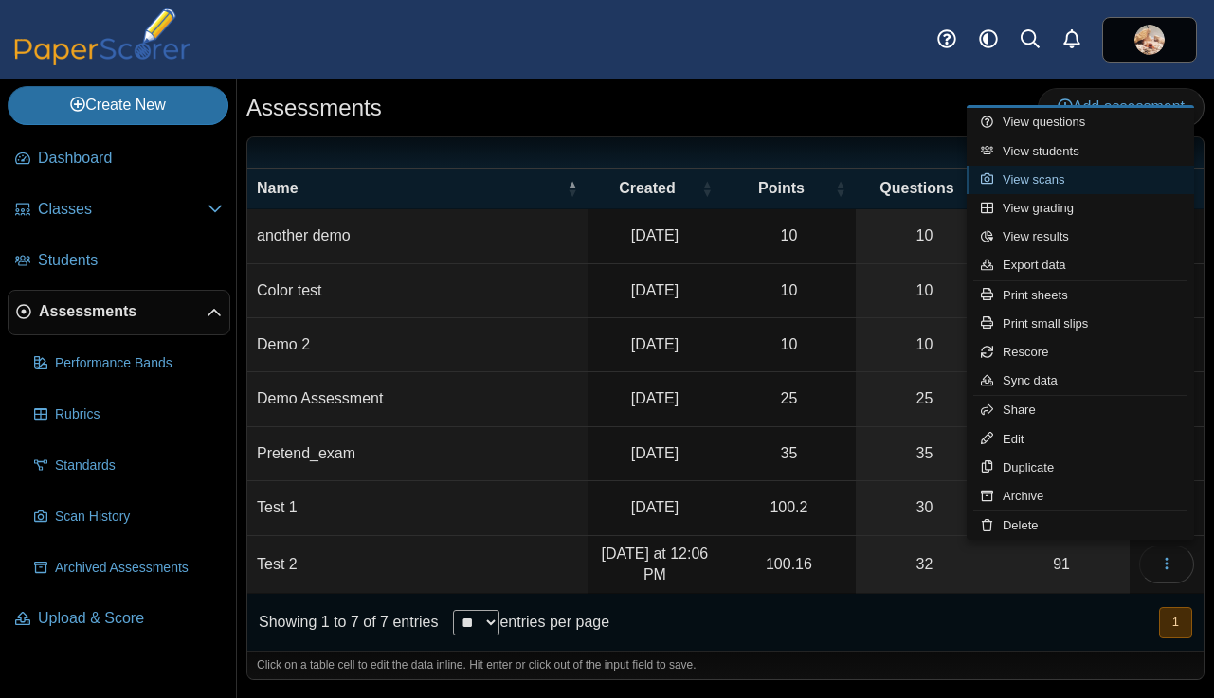
click link "View scans"
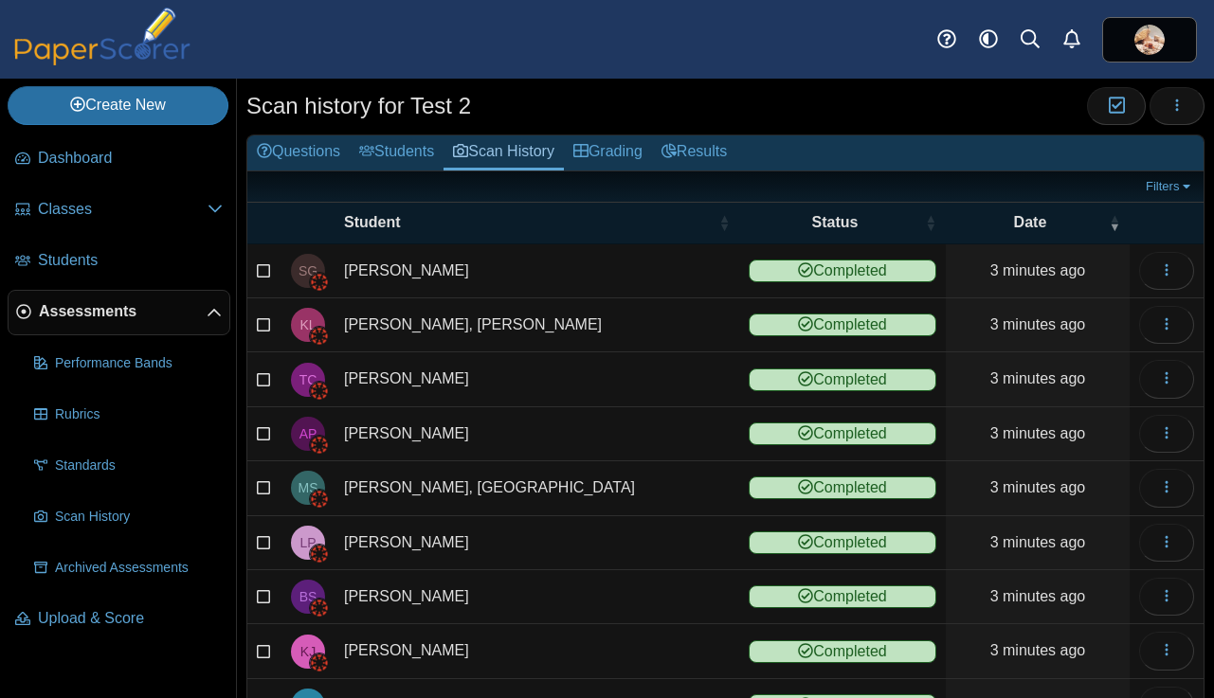
scroll to position [209, 0]
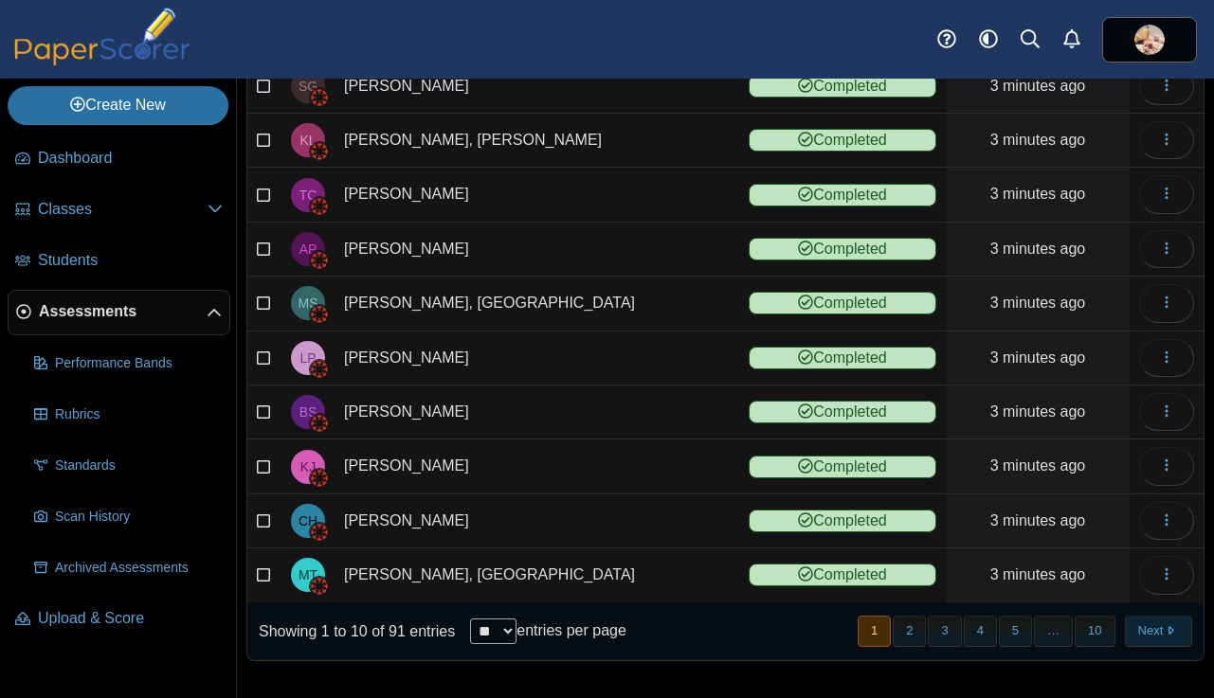
click at [1158, 632] on button "Next" at bounding box center [1158, 631] width 67 height 31
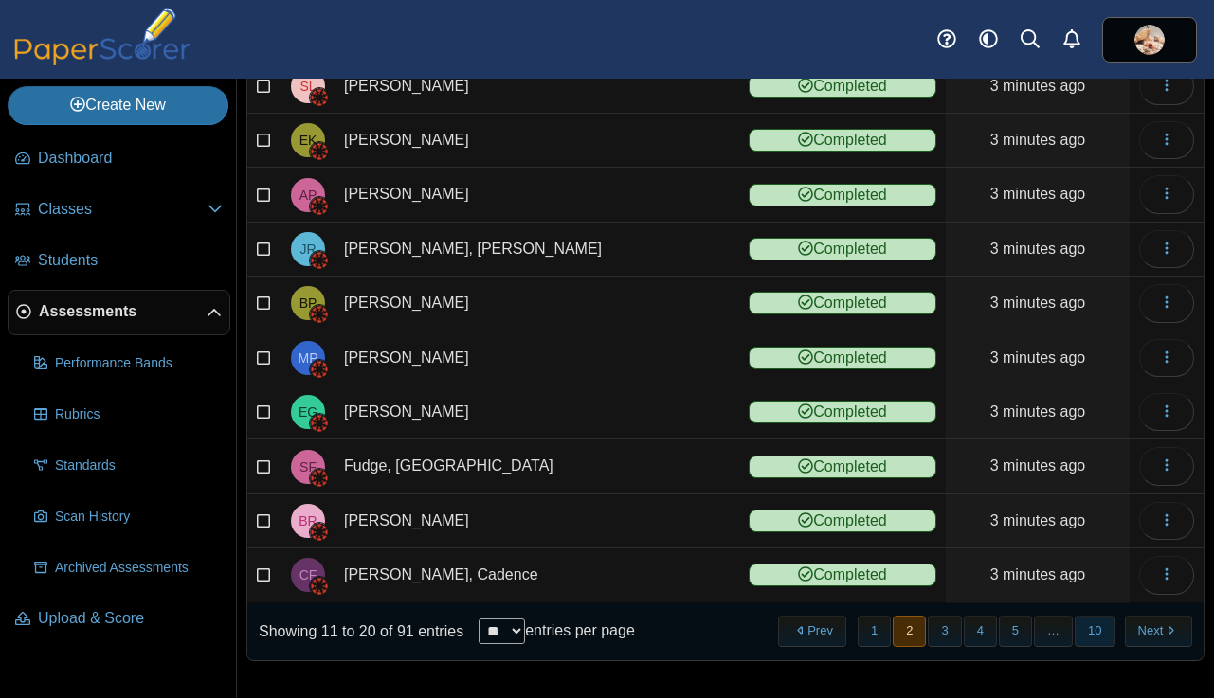
click at [1096, 627] on button "10" at bounding box center [1094, 631] width 40 height 31
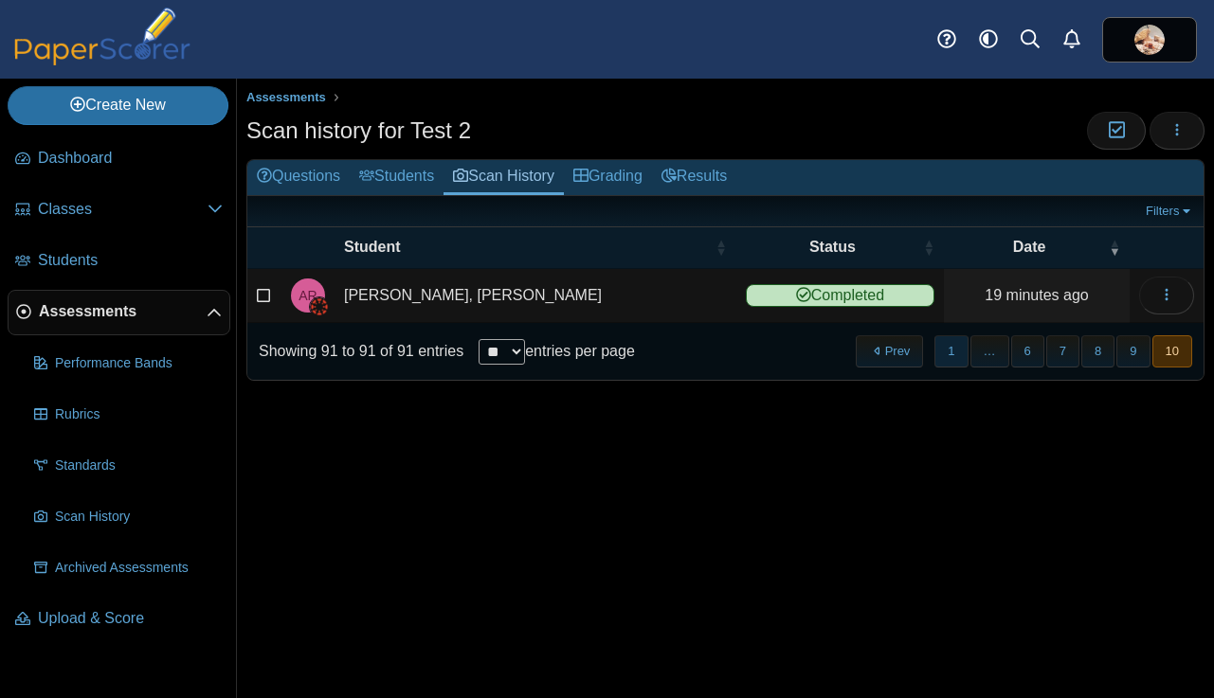
click at [951, 352] on button "1" at bounding box center [950, 350] width 33 height 31
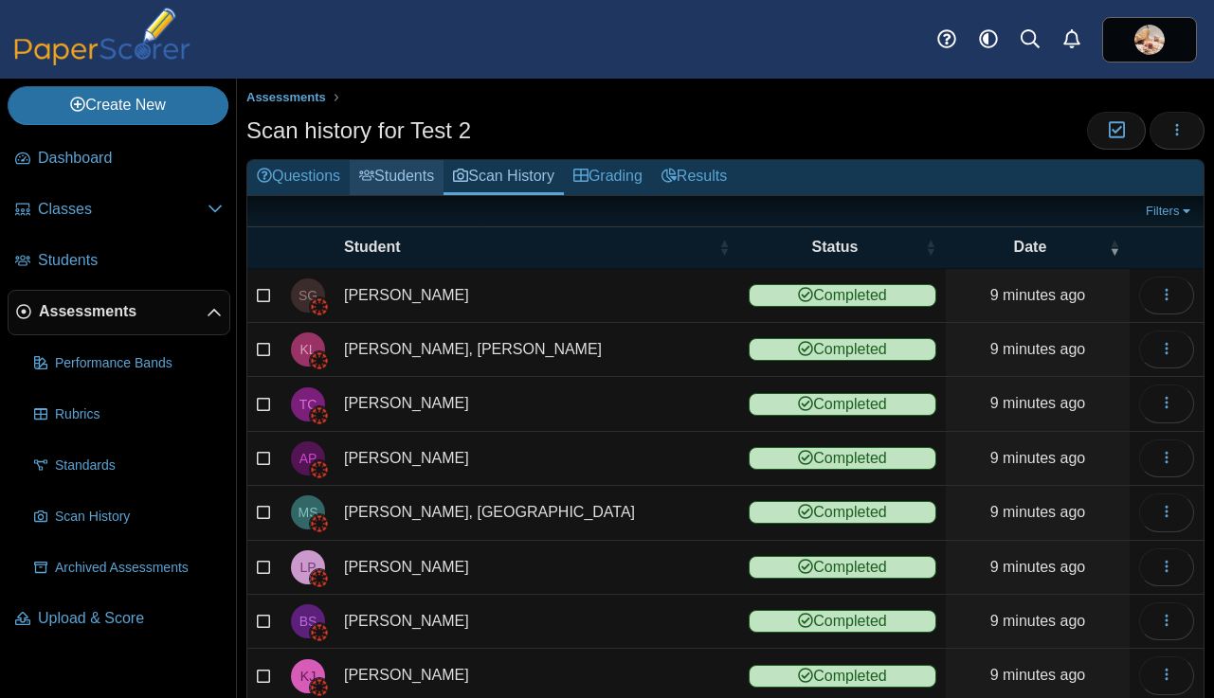
click at [407, 173] on link "Students" at bounding box center [397, 177] width 94 height 35
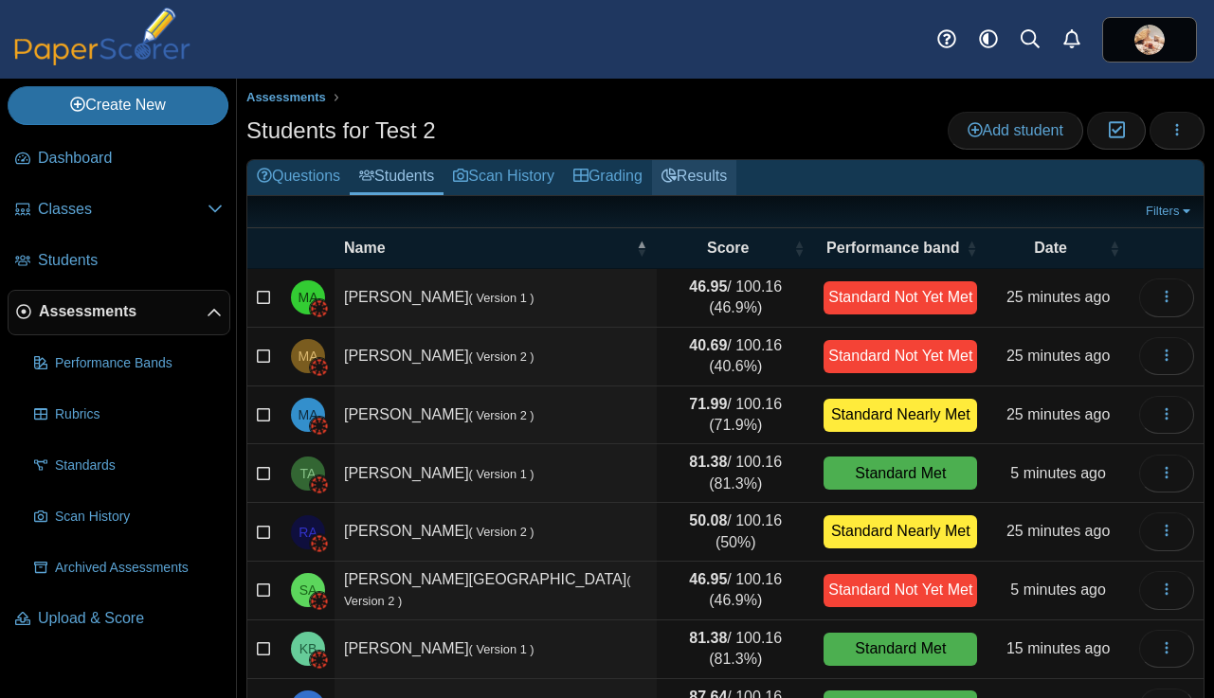
click at [726, 175] on link "Results" at bounding box center [694, 177] width 84 height 35
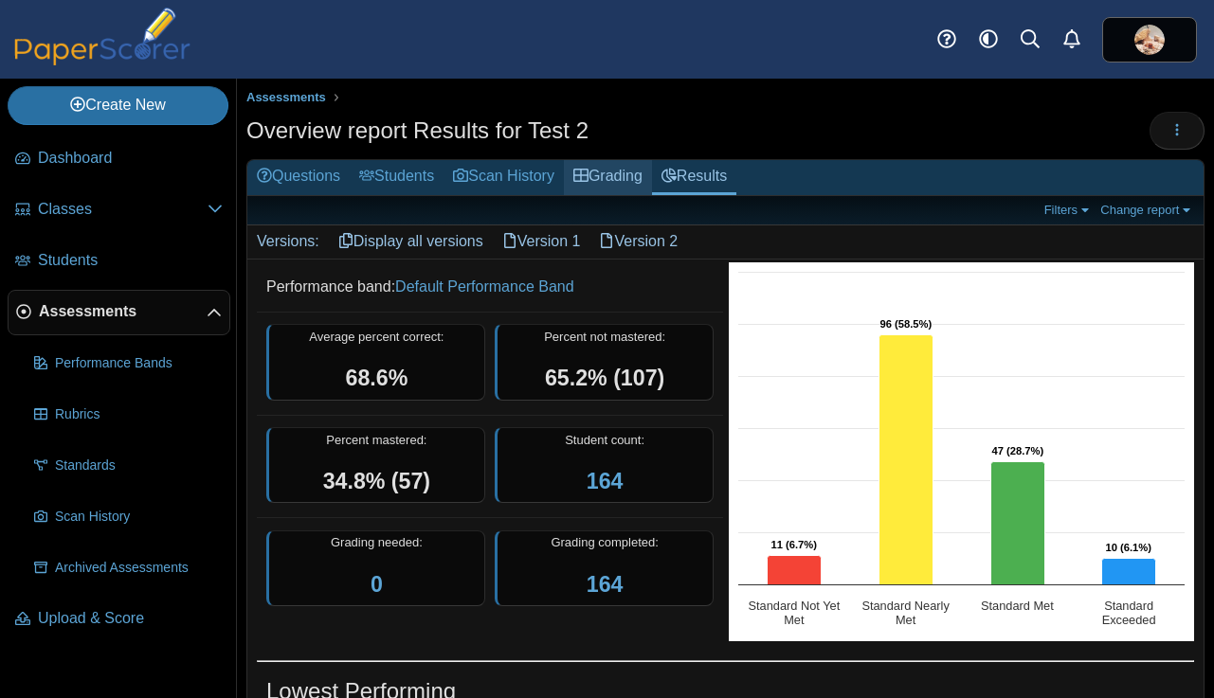
click at [623, 178] on link "Grading" at bounding box center [608, 177] width 88 height 35
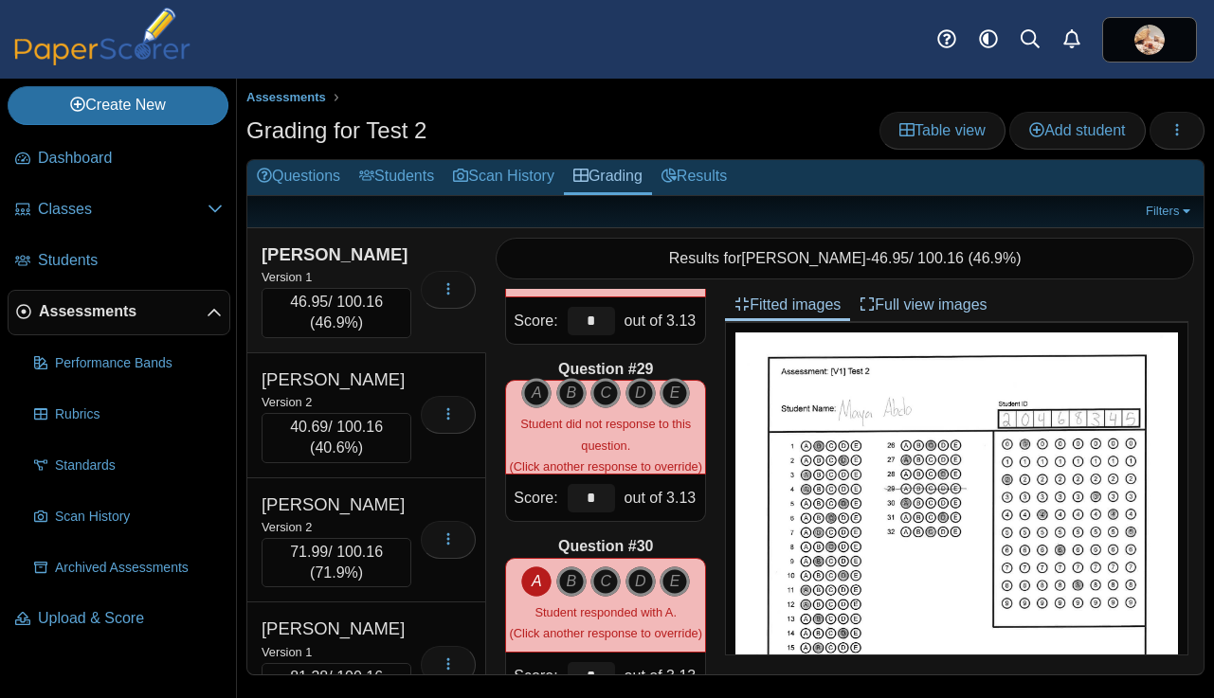
scroll to position [4921, 0]
click at [639, 581] on icon "D" at bounding box center [640, 581] width 30 height 30
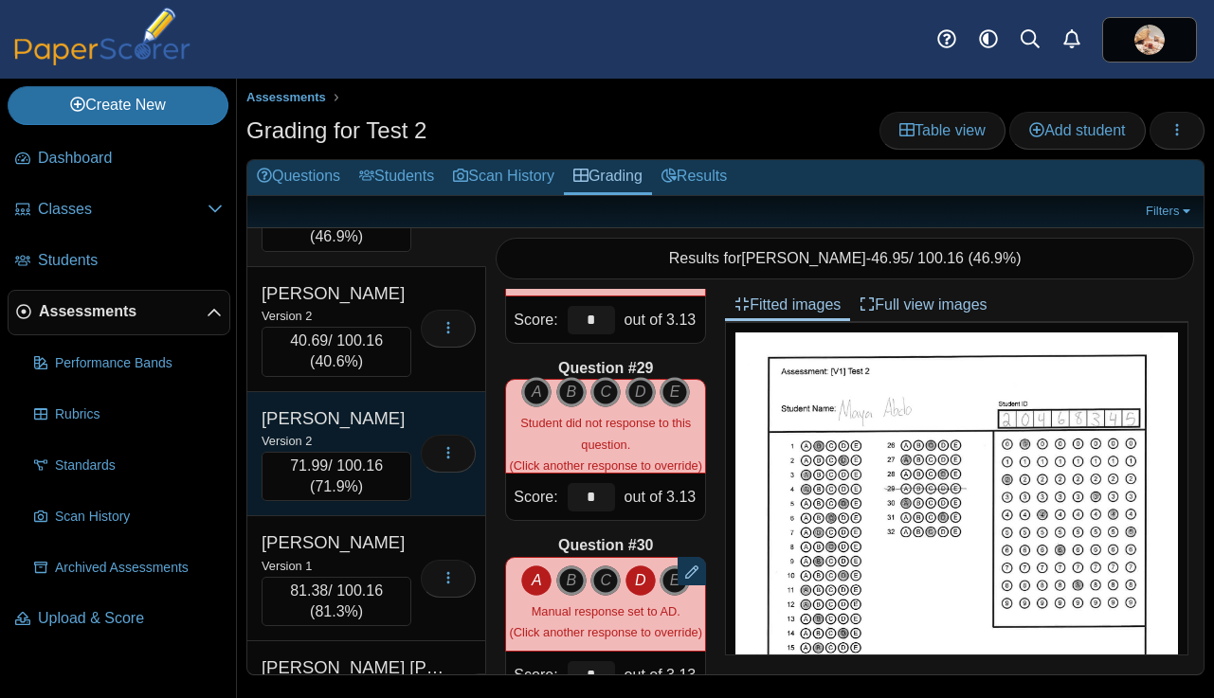
scroll to position [112, 0]
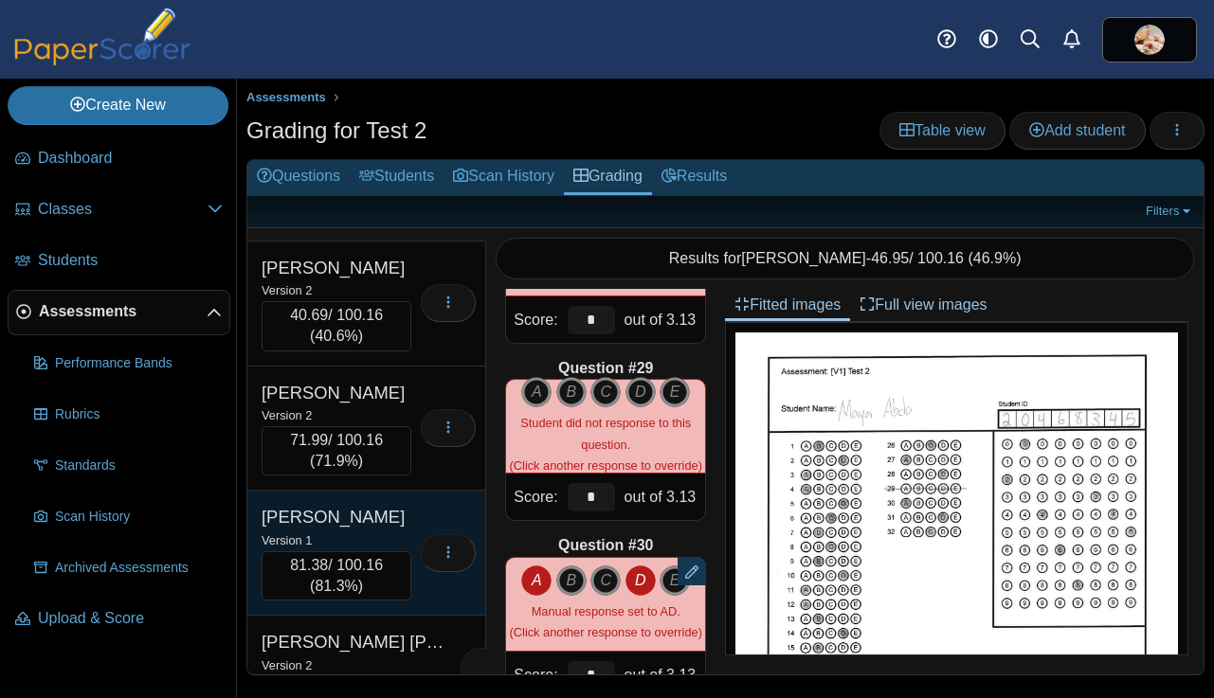
click at [357, 530] on div "Version 1" at bounding box center [336, 540] width 150 height 21
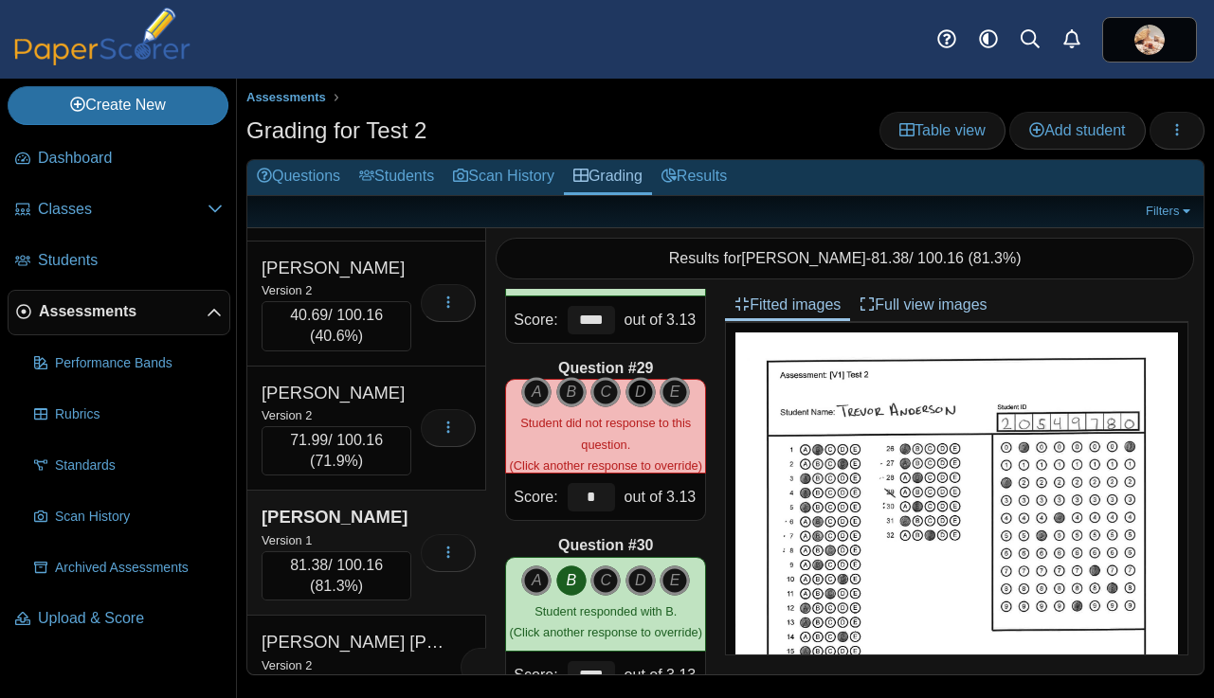
click at [640, 389] on icon "D" at bounding box center [640, 392] width 30 height 30
type input "****"
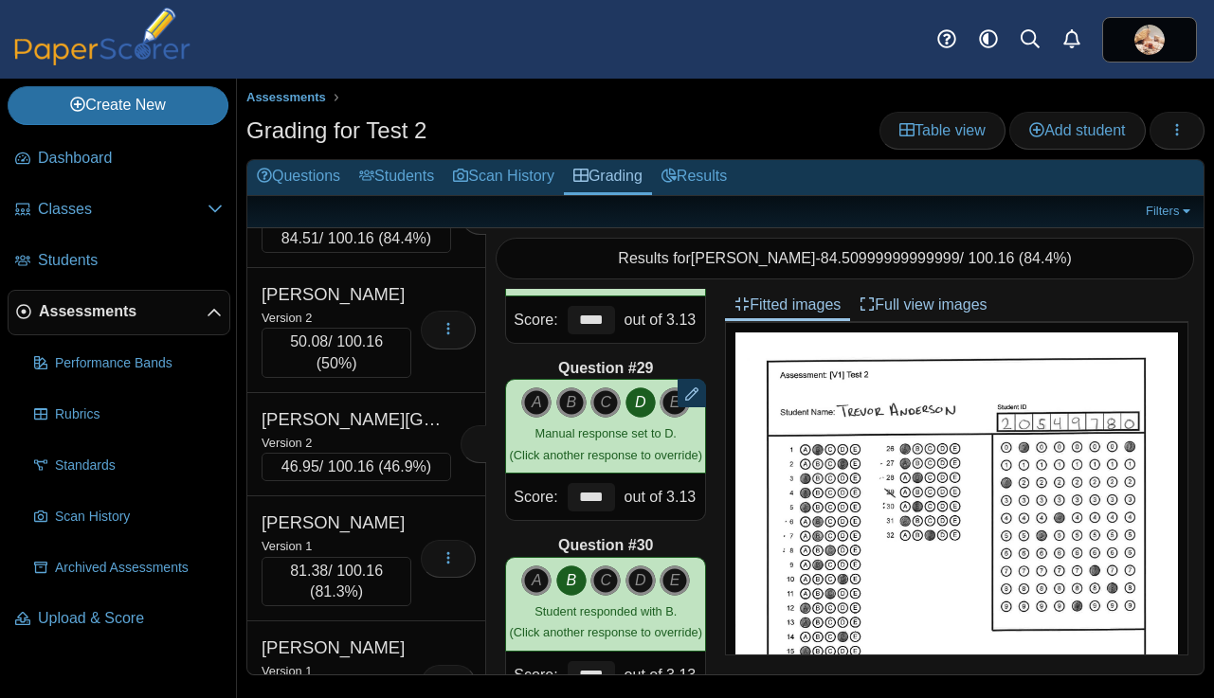
scroll to position [581, 0]
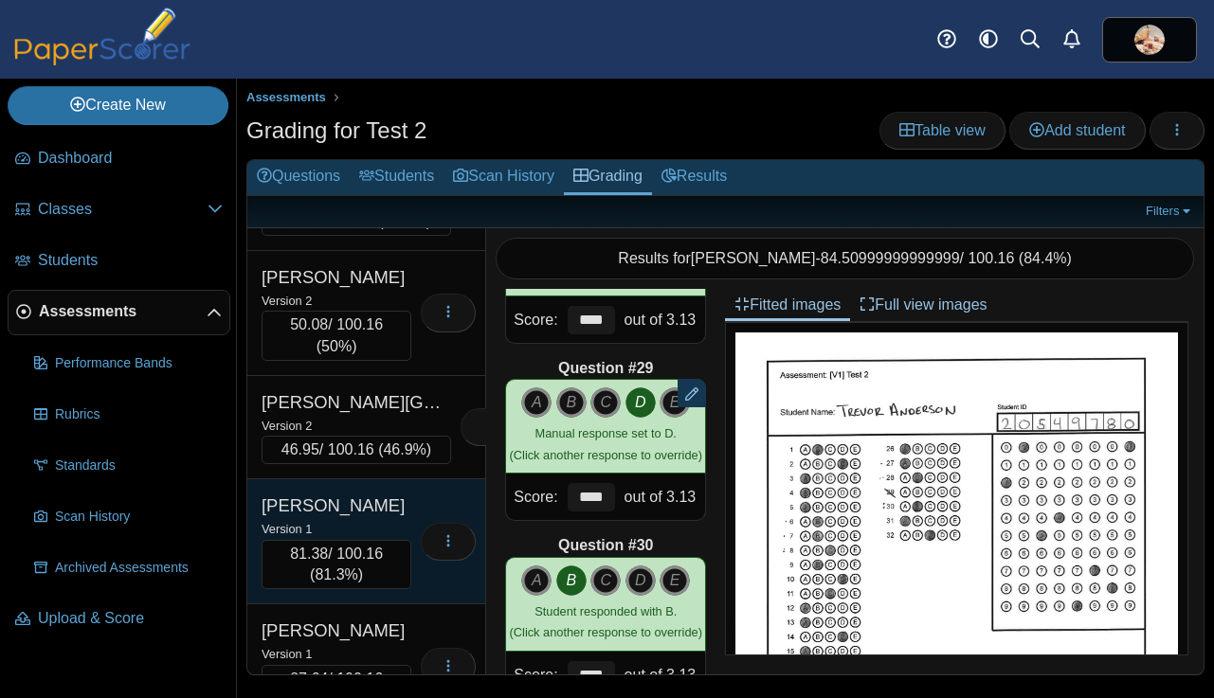
click at [371, 518] on div "Version 1" at bounding box center [336, 528] width 150 height 21
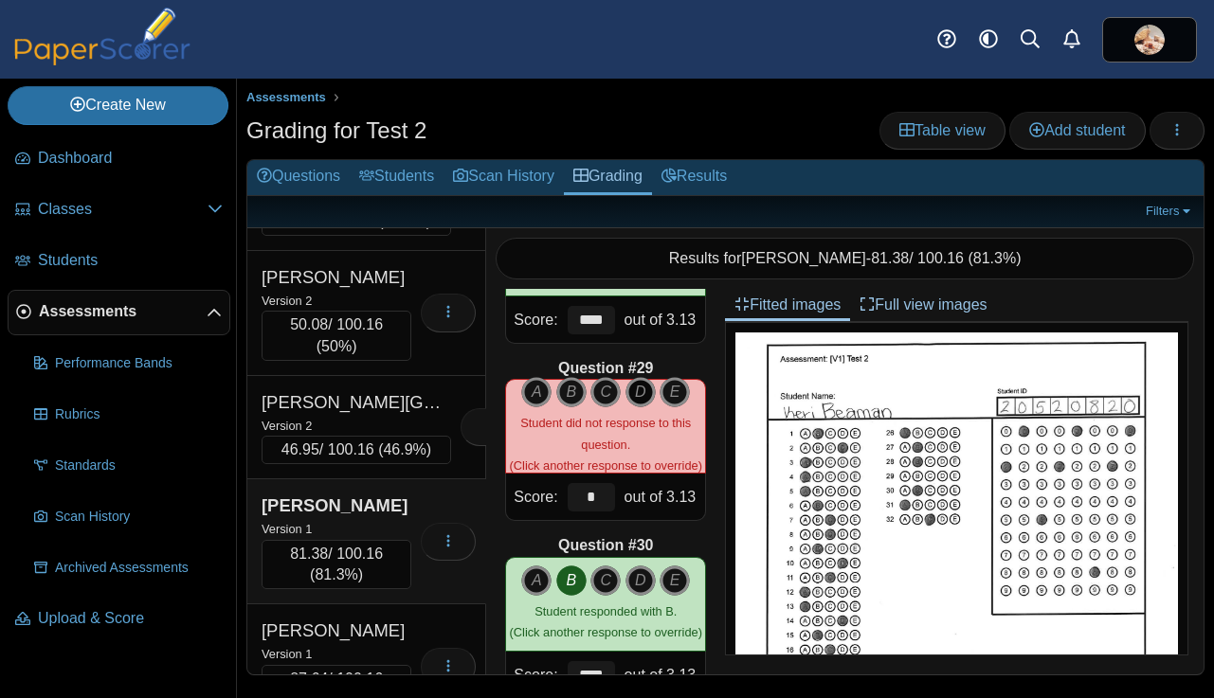
click at [638, 391] on icon "D" at bounding box center [640, 392] width 30 height 30
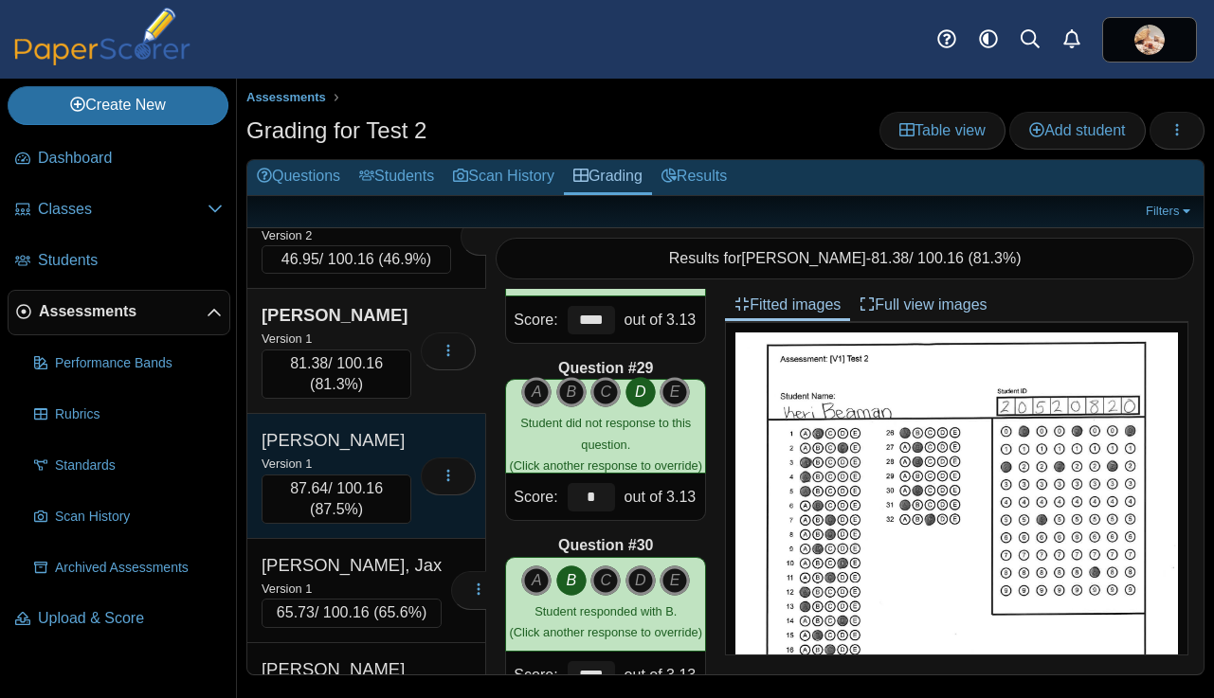
scroll to position [784, 0]
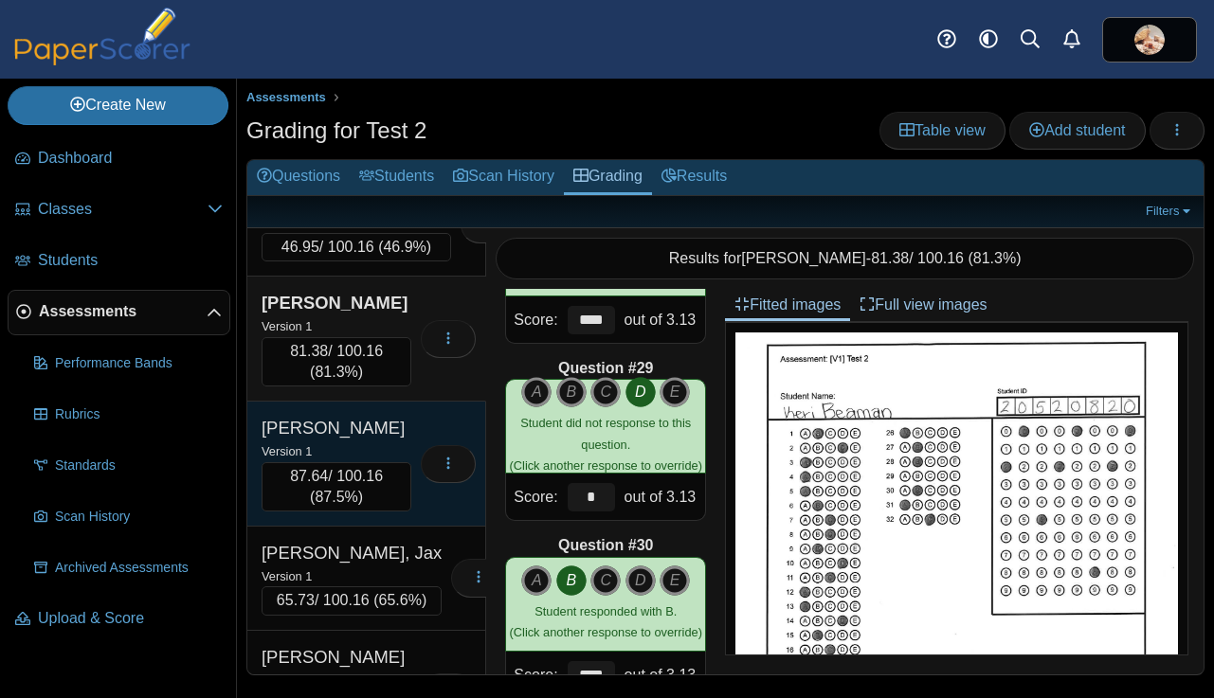
click at [350, 443] on div "Version 1" at bounding box center [336, 451] width 150 height 21
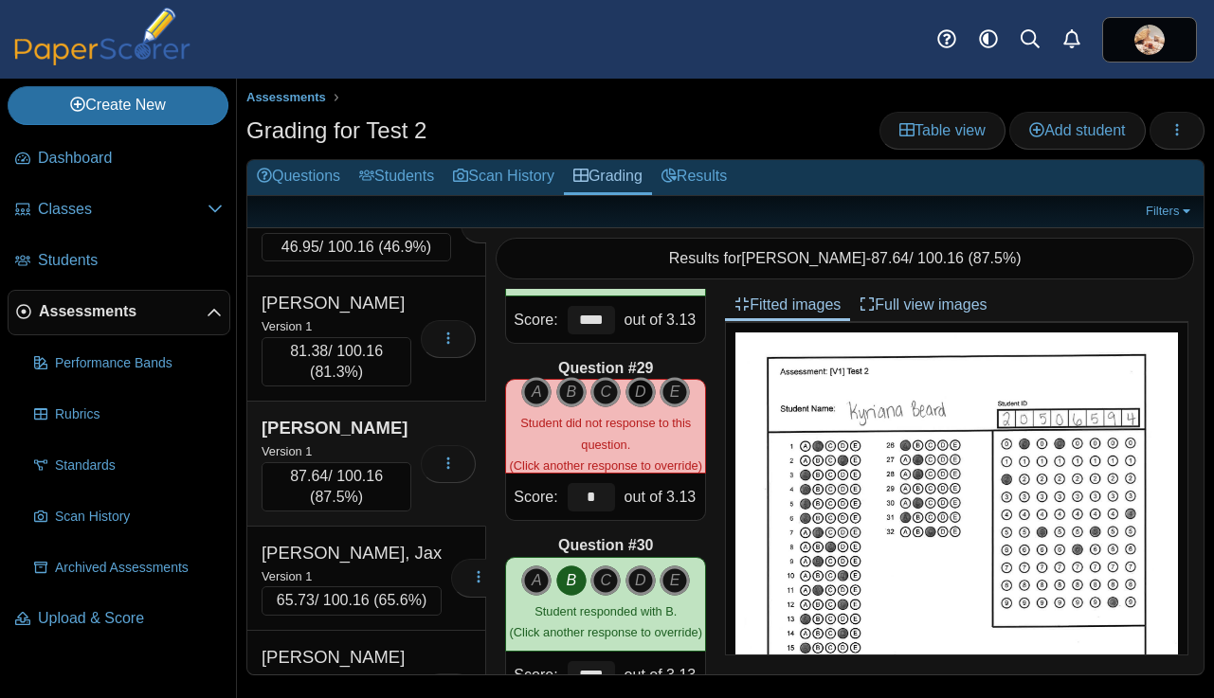
click at [644, 391] on icon "D" at bounding box center [640, 392] width 30 height 30
type input "****"
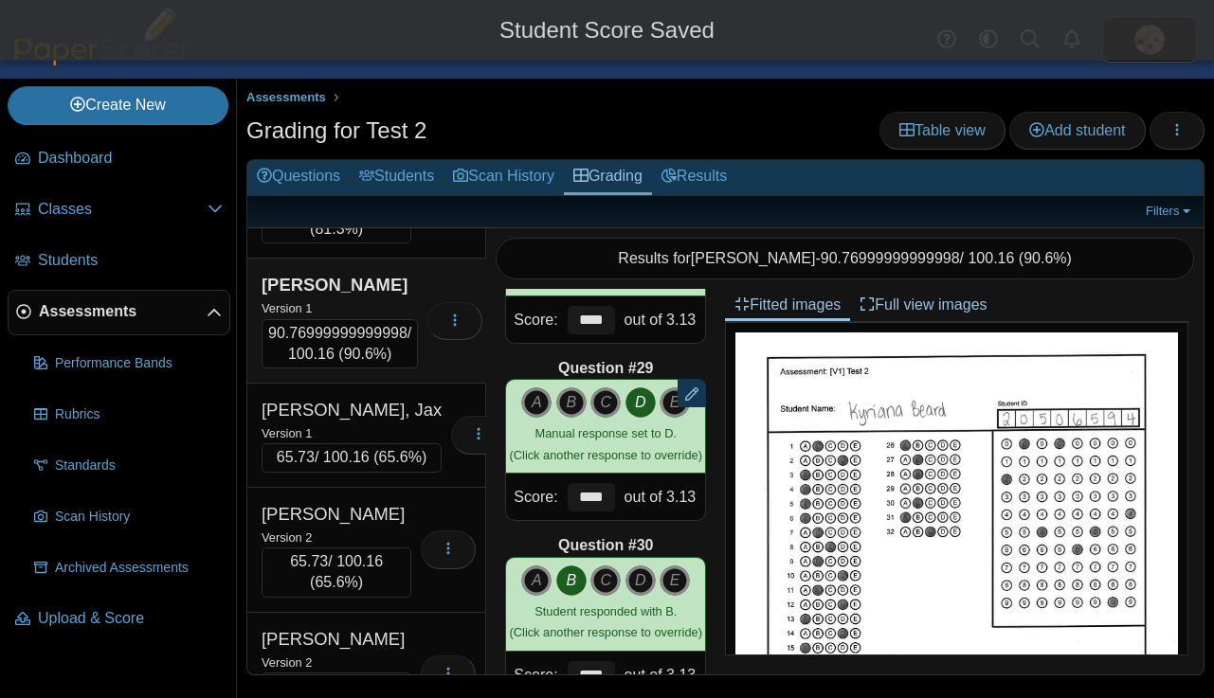
scroll to position [930, 0]
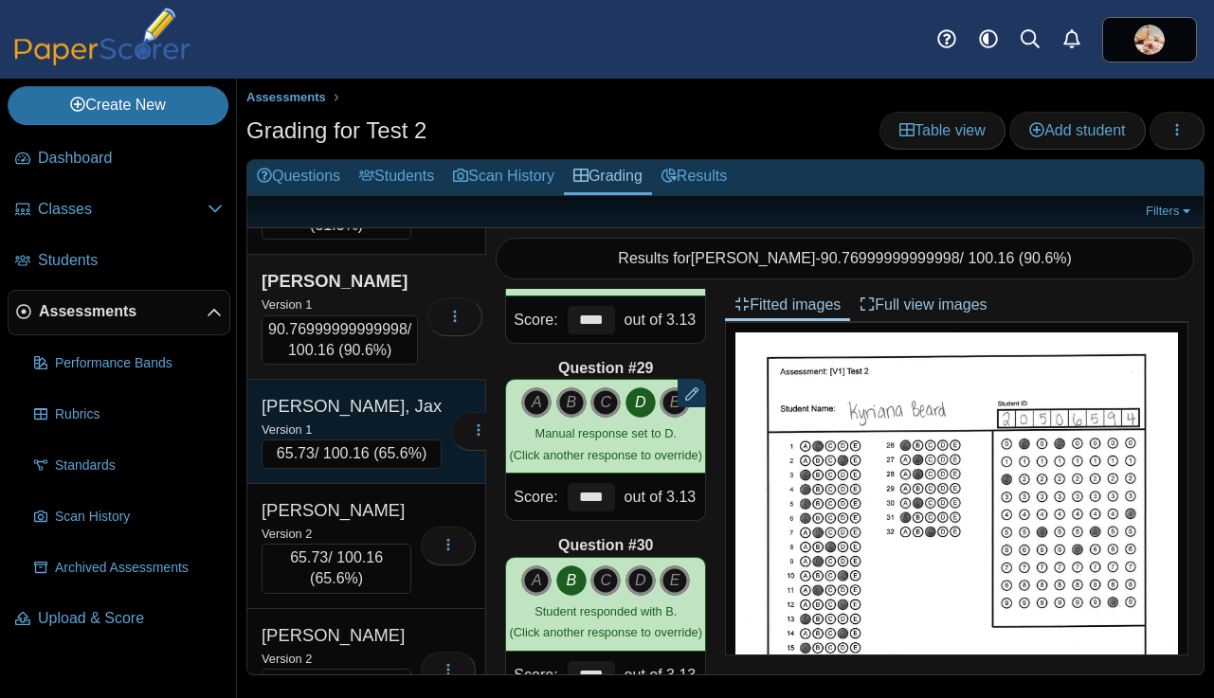
click at [374, 423] on div "Version 1" at bounding box center [351, 429] width 180 height 21
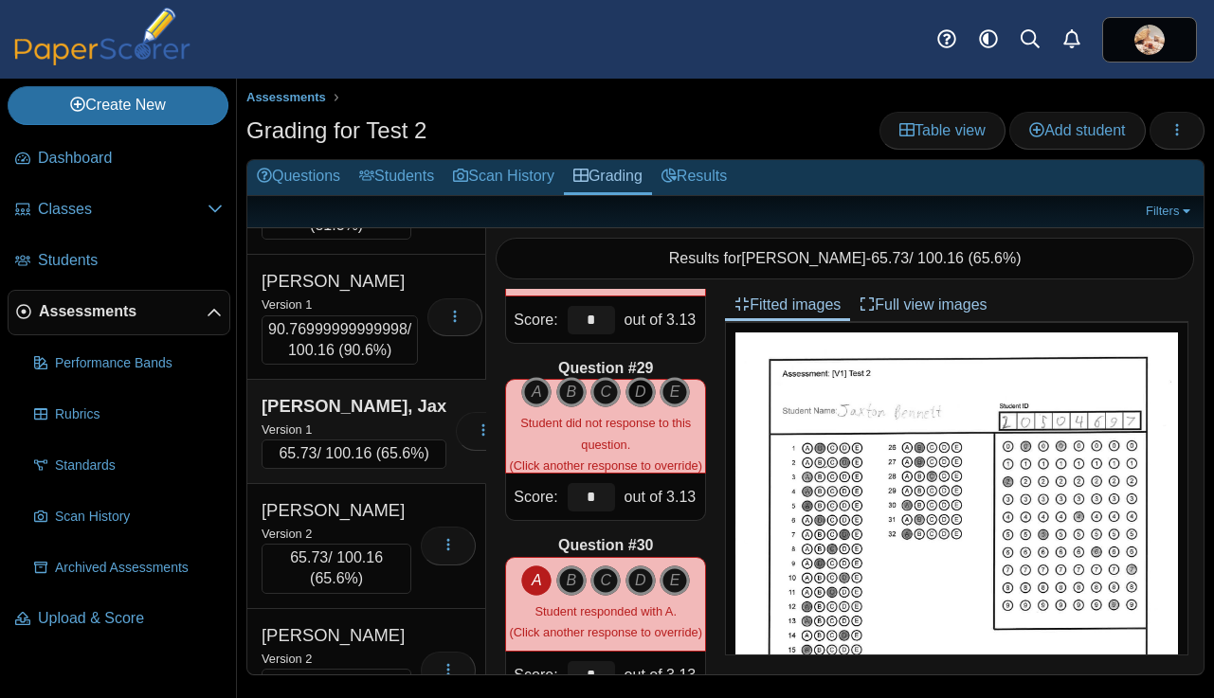
click at [640, 391] on icon "D" at bounding box center [640, 392] width 30 height 30
type input "****"
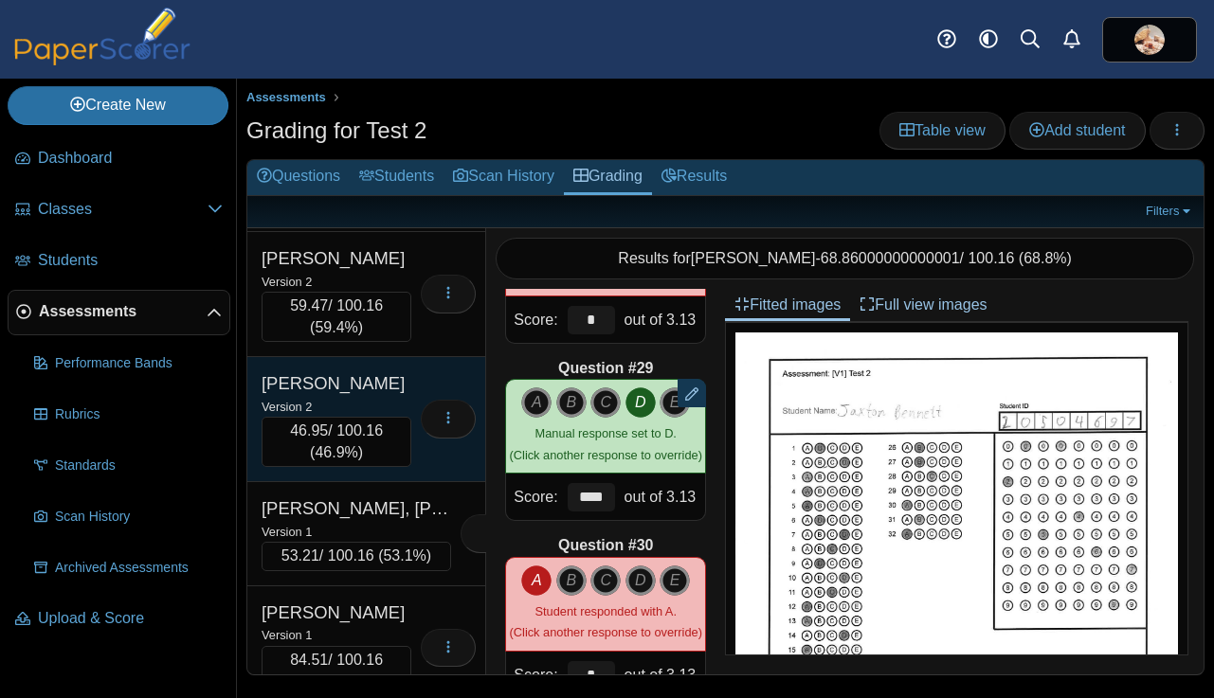
scroll to position [1355, 0]
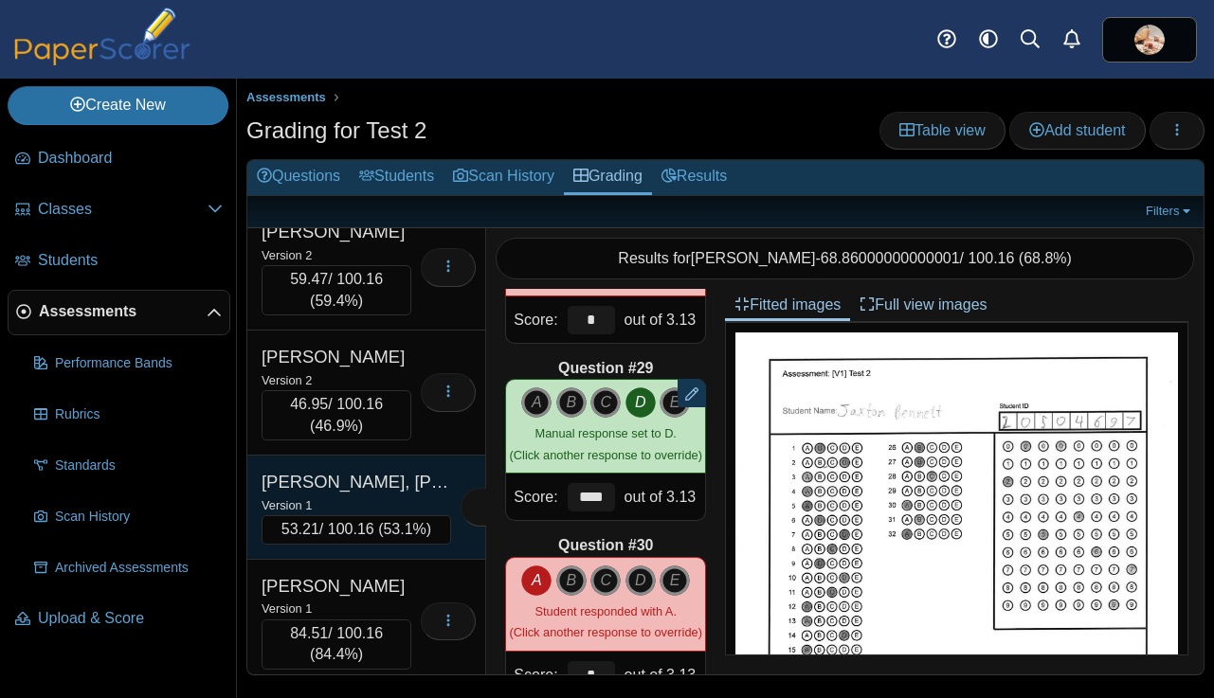
click at [356, 495] on div "Version 1" at bounding box center [355, 505] width 189 height 21
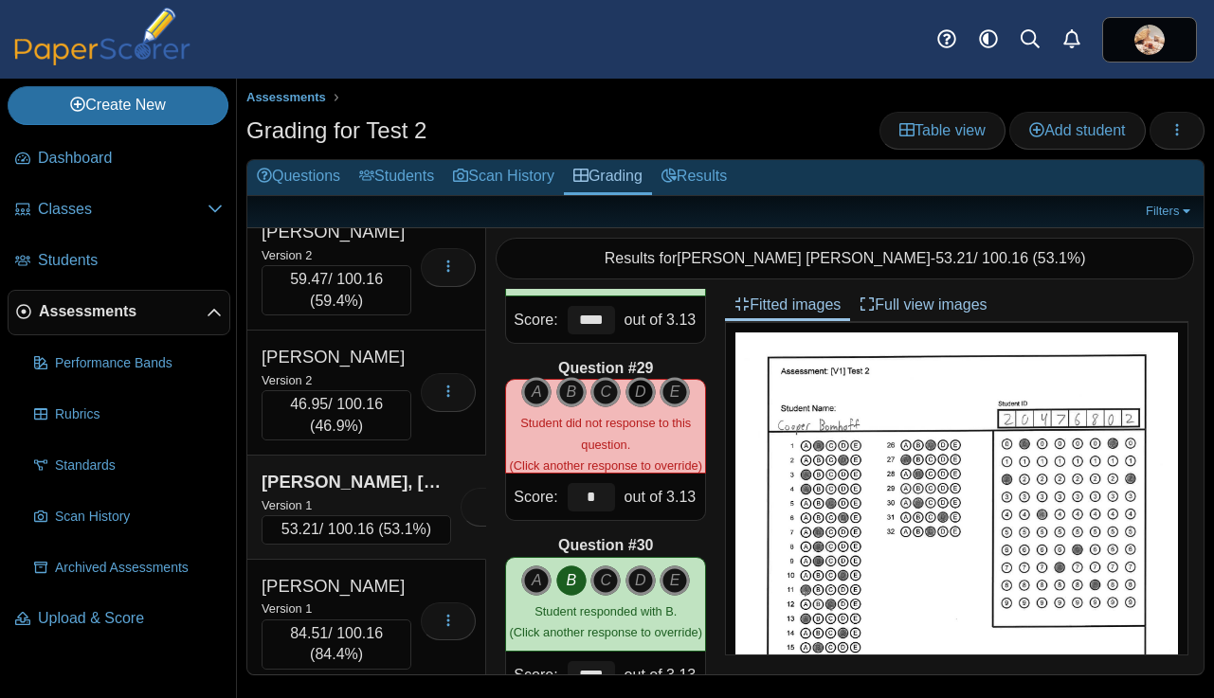
click at [636, 393] on icon "D" at bounding box center [640, 392] width 30 height 30
type input "****"
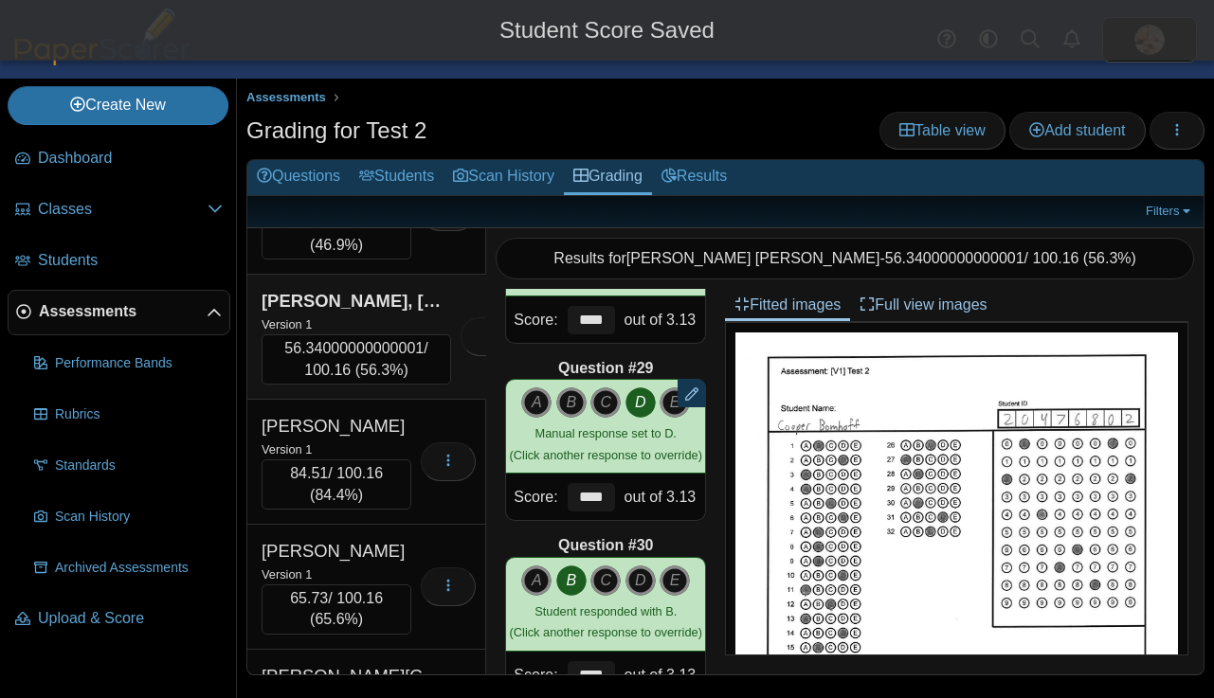
scroll to position [1553, 0]
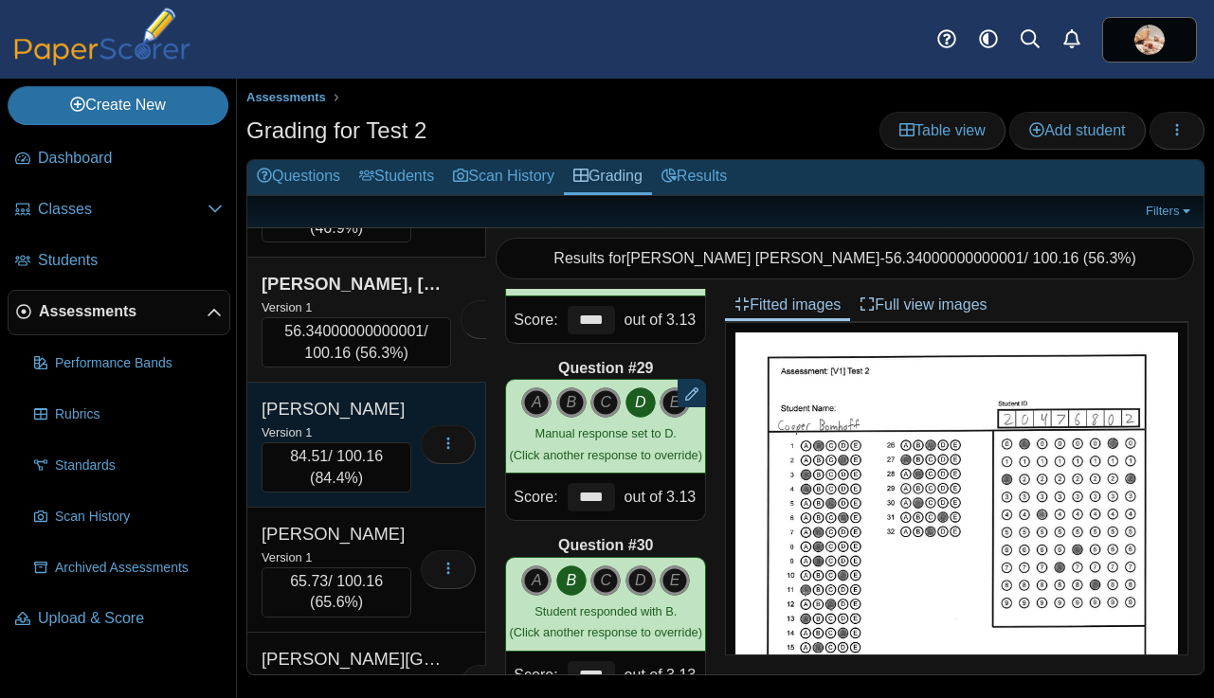
click at [360, 423] on div "Version 1" at bounding box center [336, 432] width 150 height 21
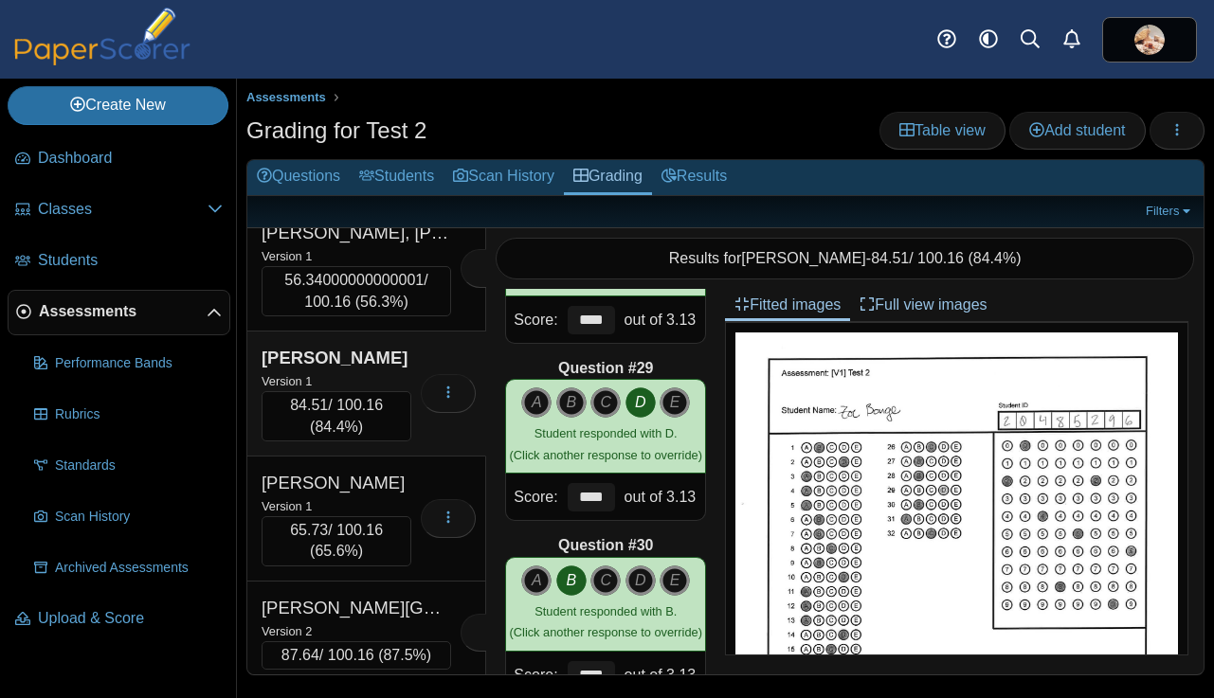
scroll to position [1622, 0]
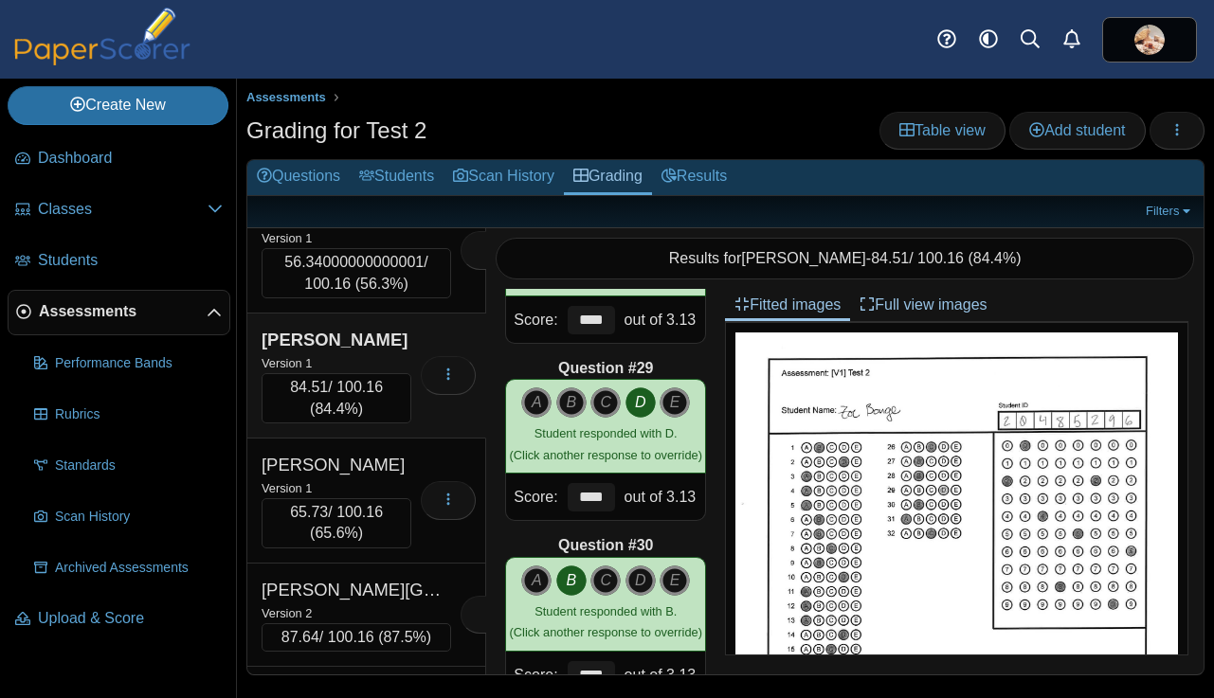
click at [356, 483] on div "Version 1" at bounding box center [336, 487] width 150 height 21
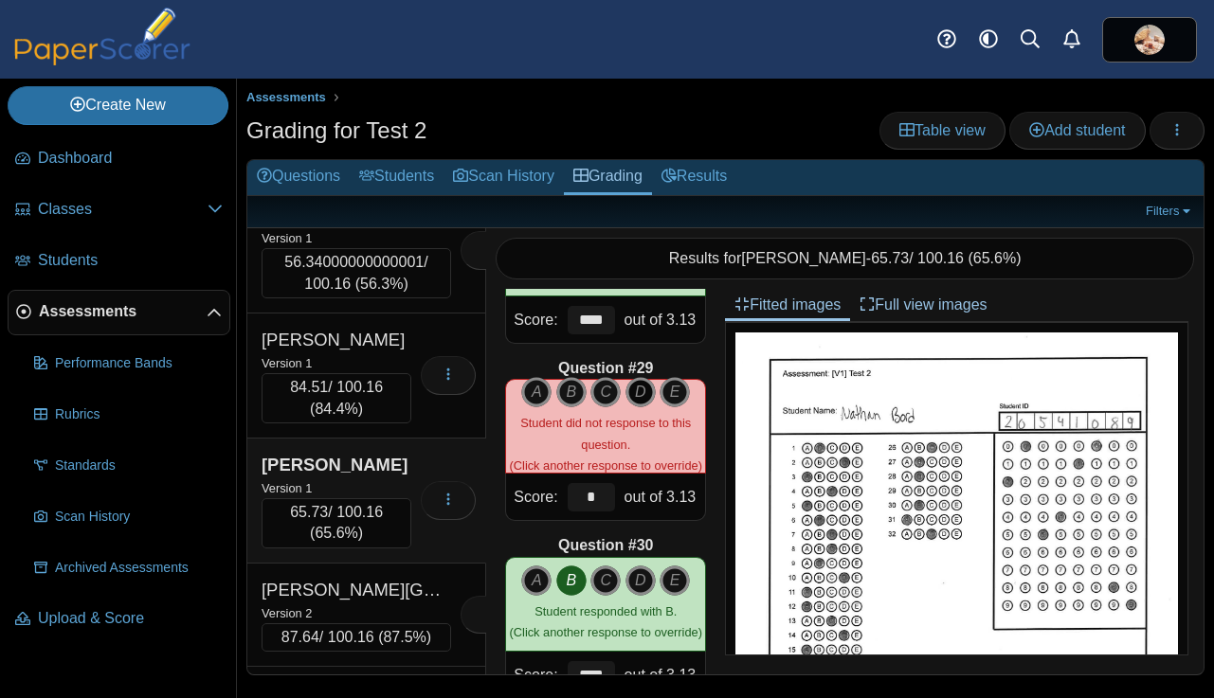
click at [637, 396] on icon "D" at bounding box center [640, 392] width 30 height 30
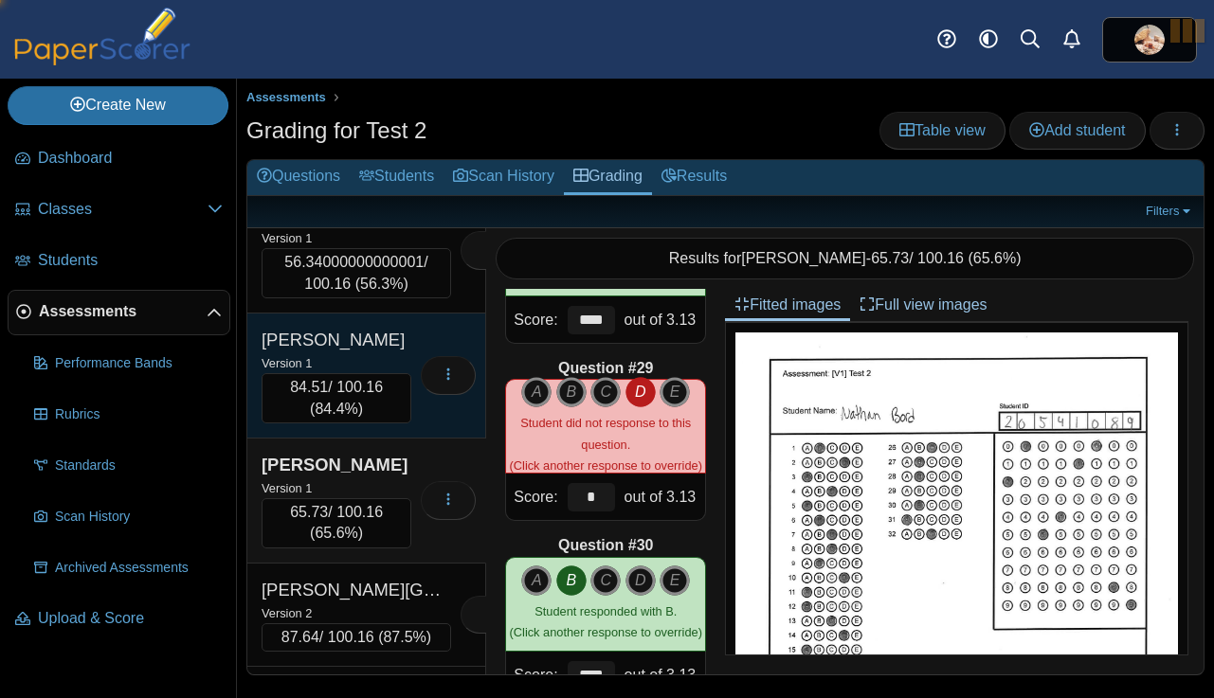
type input "****"
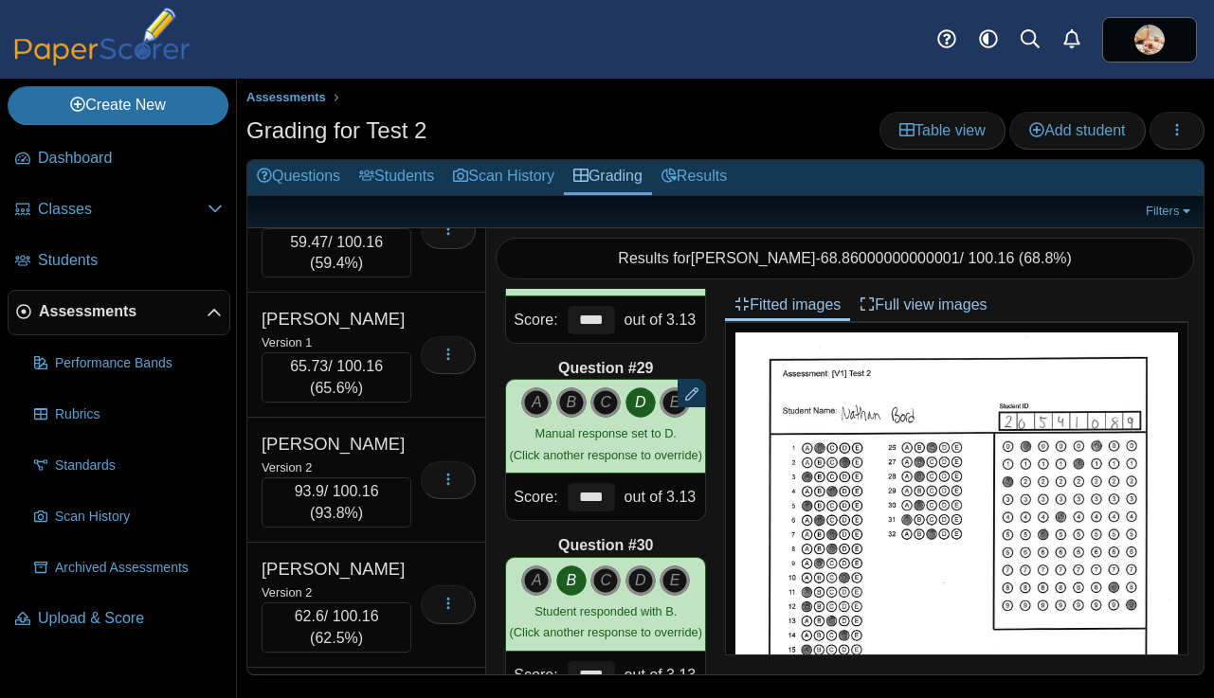
scroll to position [2257, 0]
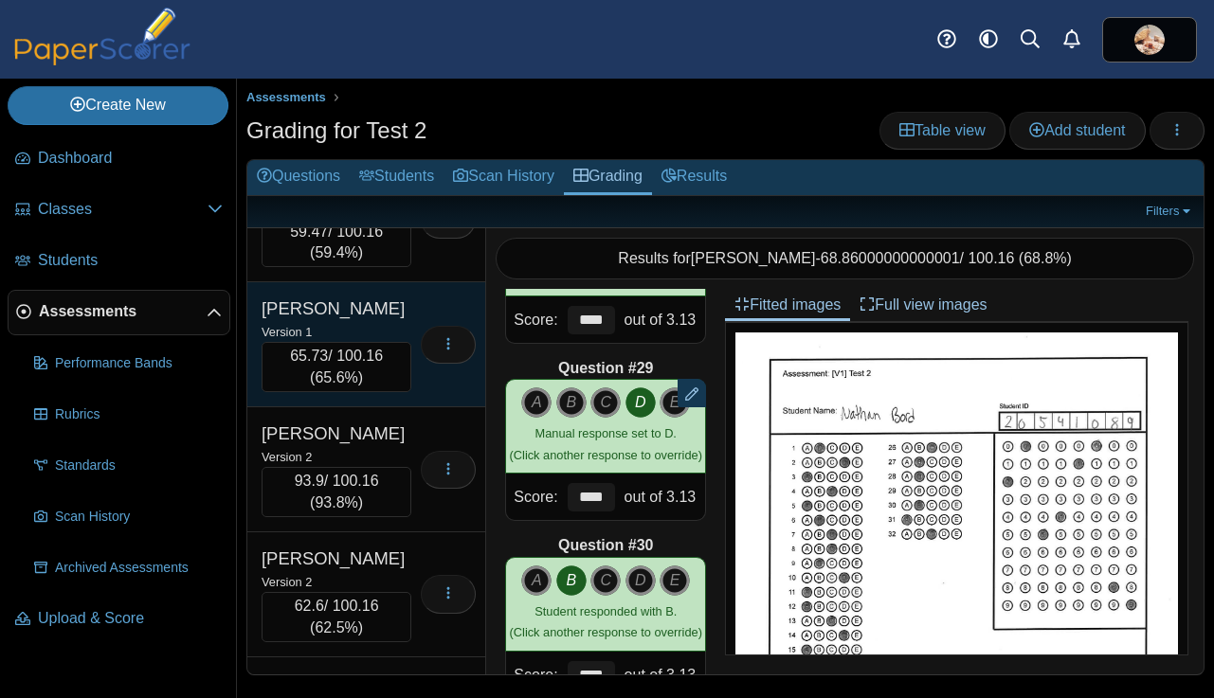
click at [383, 321] on div "Brown, Mj" at bounding box center [336, 309] width 150 height 25
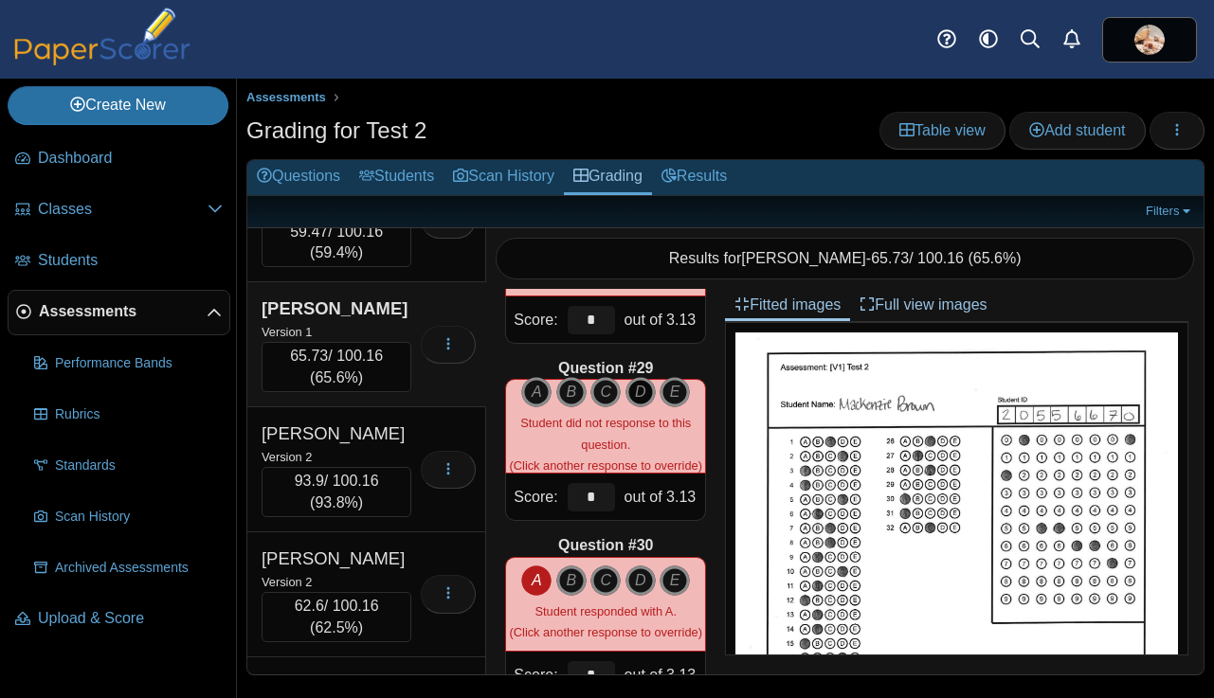
click at [638, 393] on icon "D" at bounding box center [640, 392] width 30 height 30
type input "****"
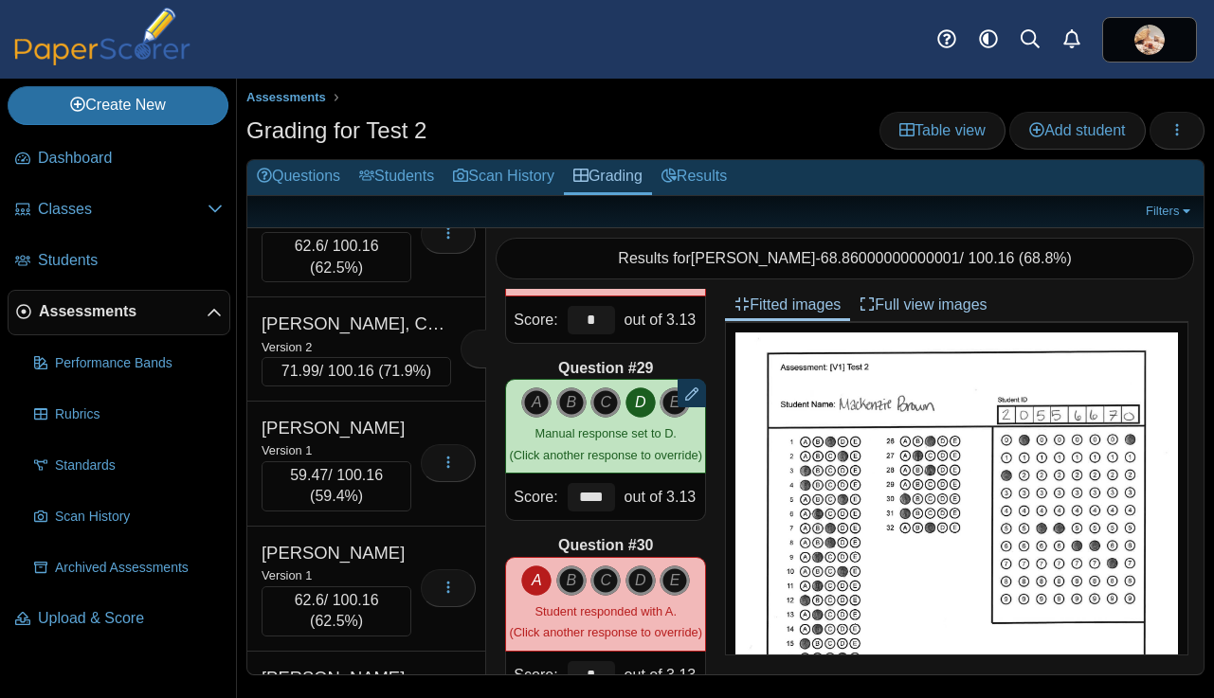
scroll to position [2619, 0]
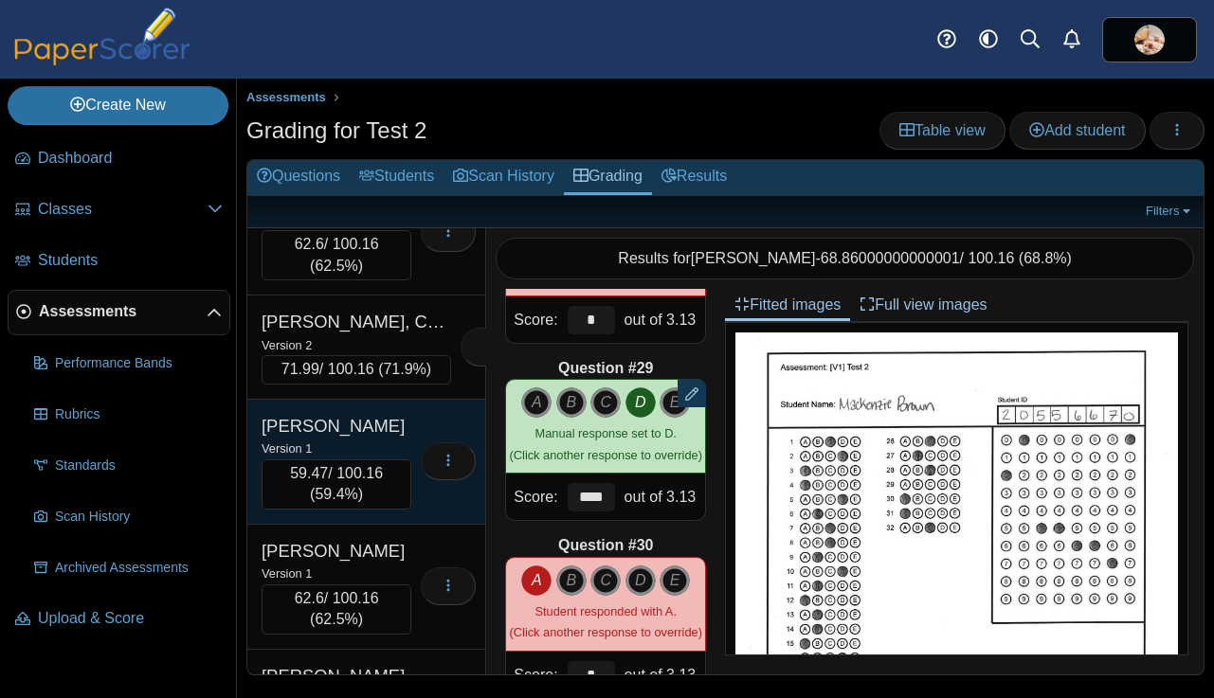
click at [361, 459] on div "Version 1" at bounding box center [336, 448] width 150 height 21
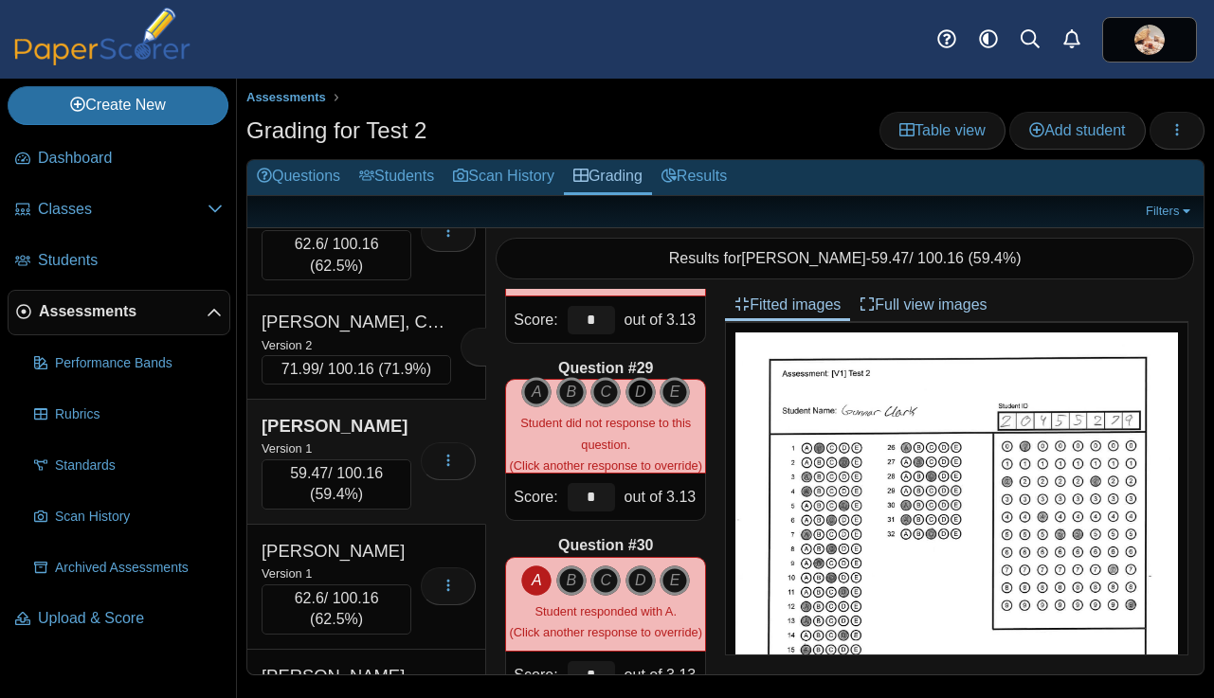
click at [640, 394] on icon "D" at bounding box center [640, 392] width 30 height 30
type input "****"
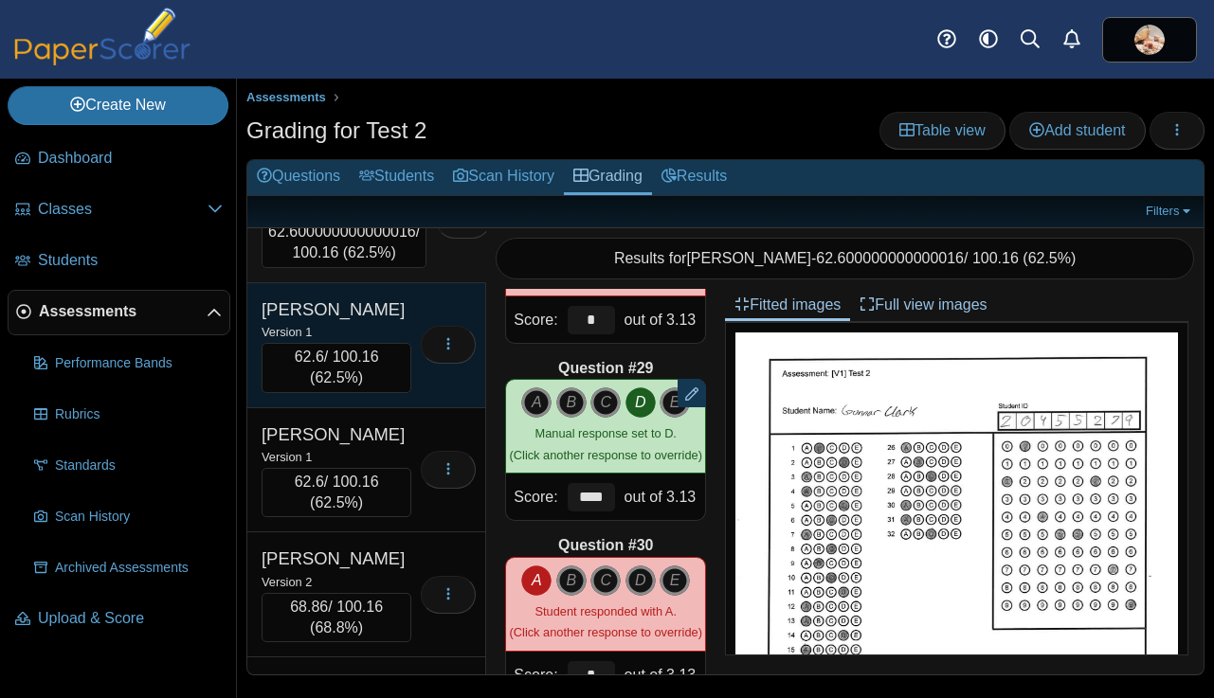
click at [371, 342] on div "Version 1" at bounding box center [336, 331] width 150 height 21
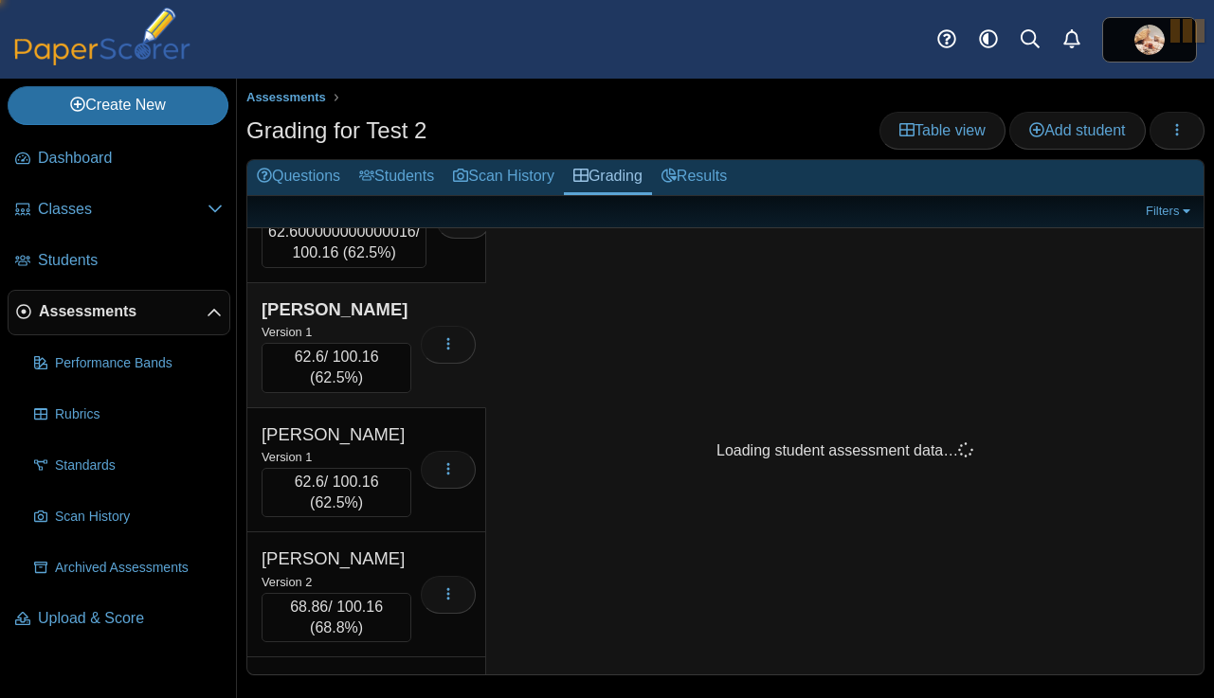
scroll to position [2860, 0]
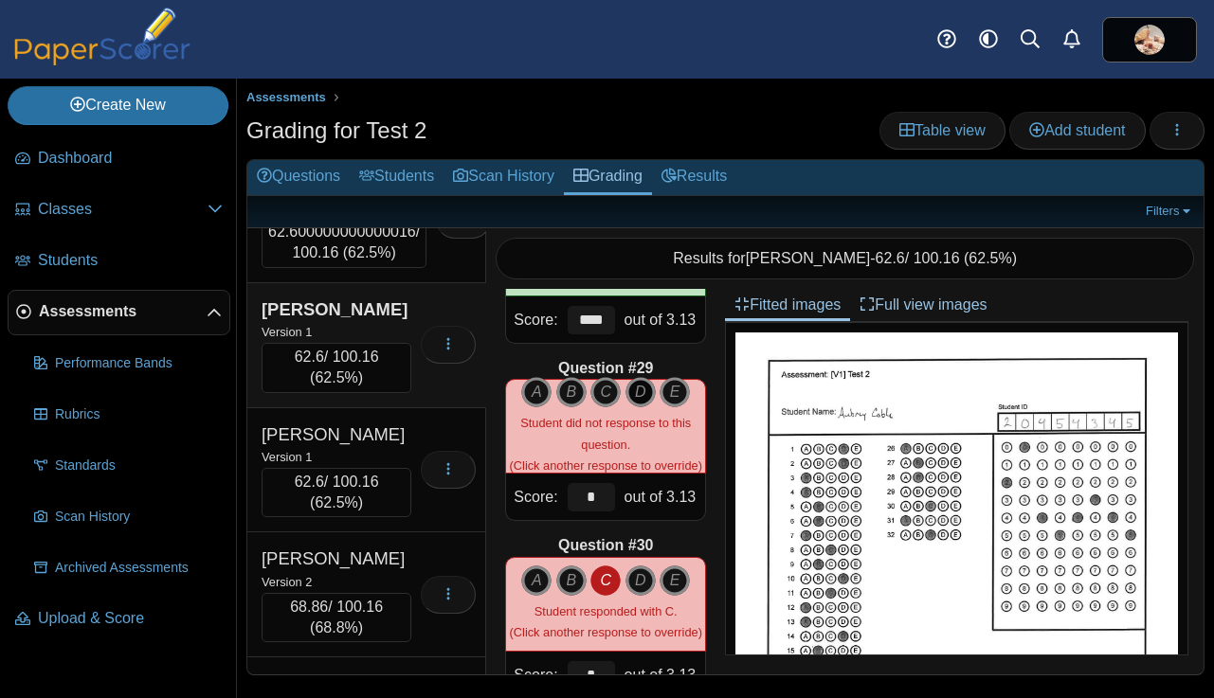
click at [641, 397] on icon "D" at bounding box center [640, 392] width 30 height 30
type input "****"
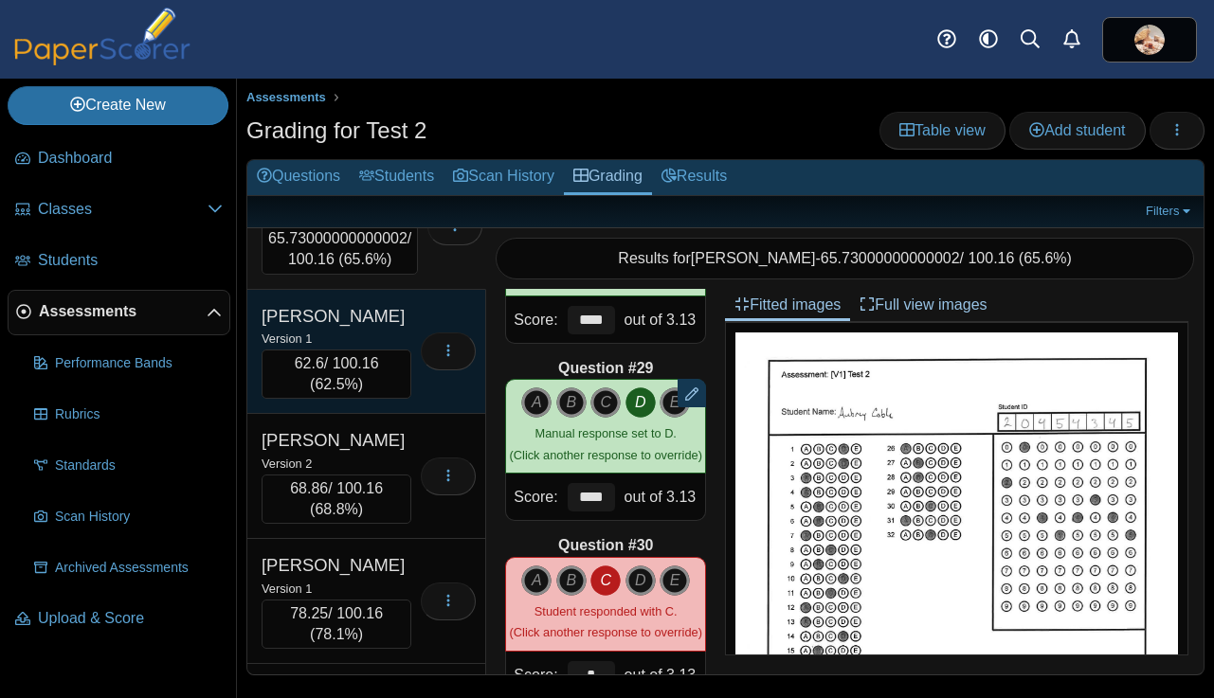
click at [364, 349] on div "Version 1" at bounding box center [336, 338] width 150 height 21
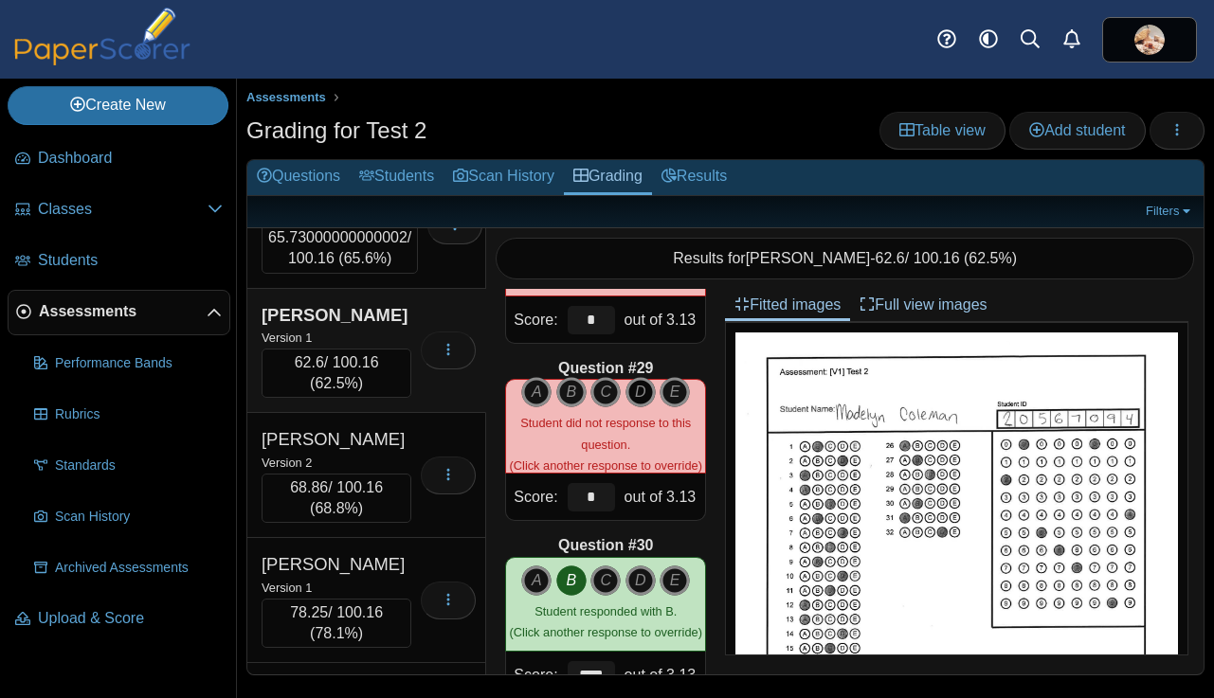
click at [647, 399] on icon "D" at bounding box center [640, 392] width 30 height 30
type input "****"
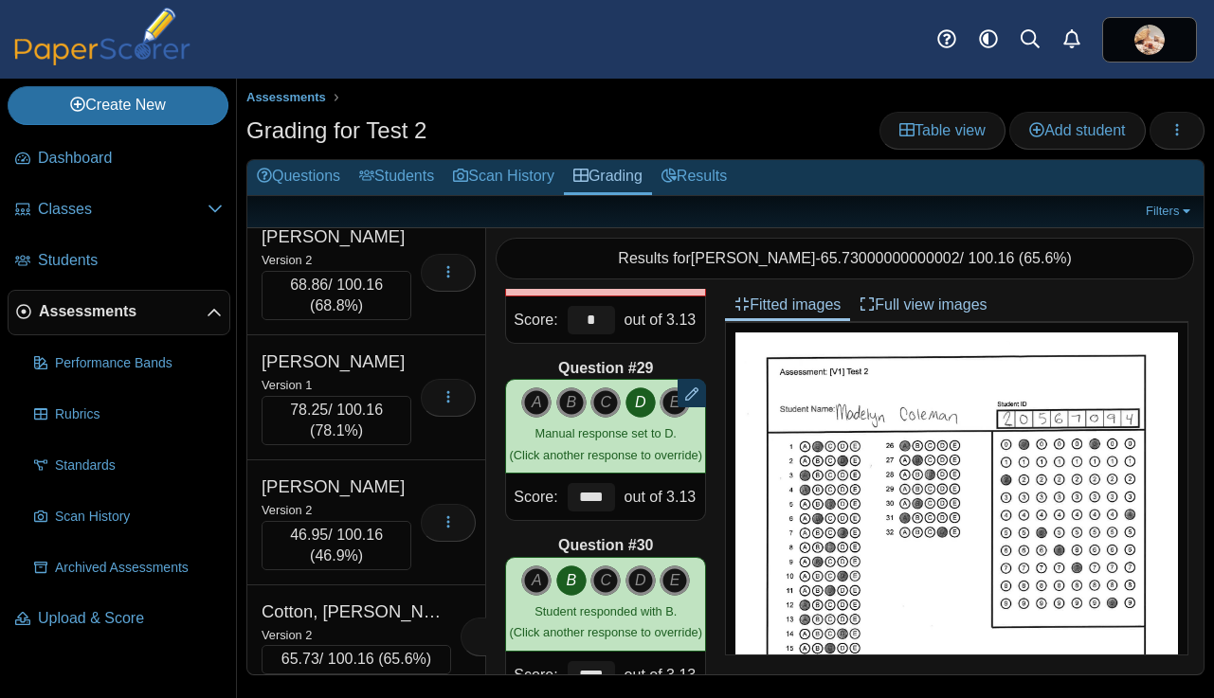
scroll to position [3206, 0]
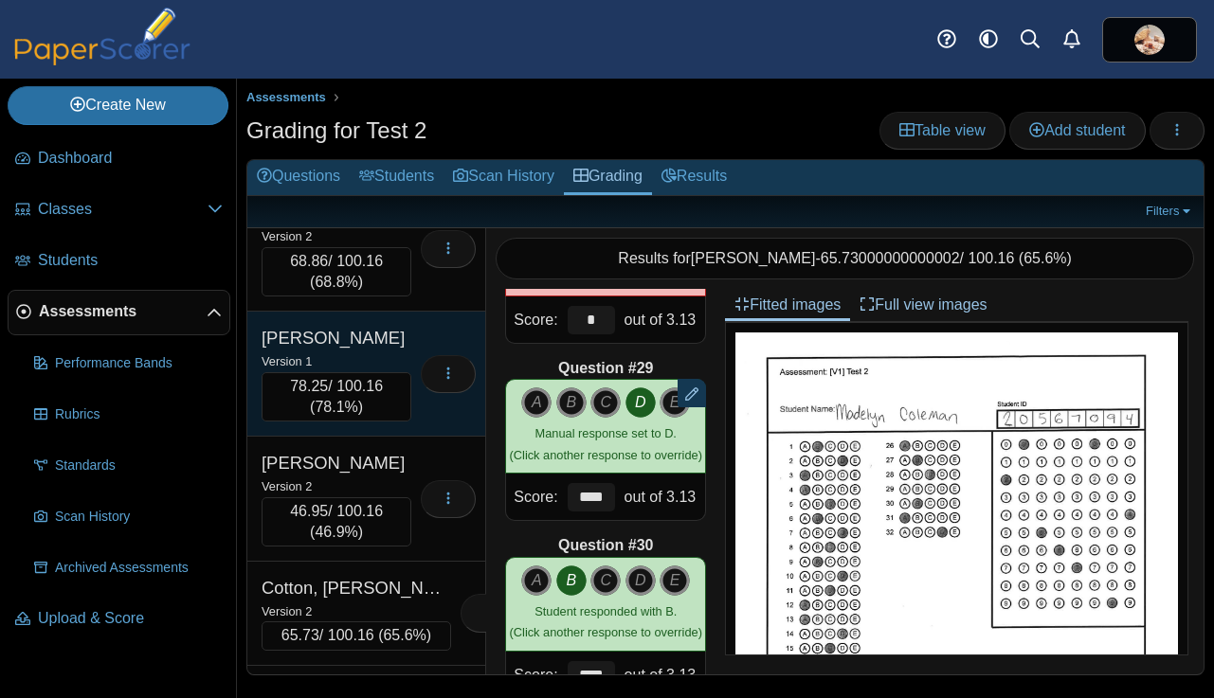
click at [365, 371] on div "Version 1" at bounding box center [336, 361] width 150 height 21
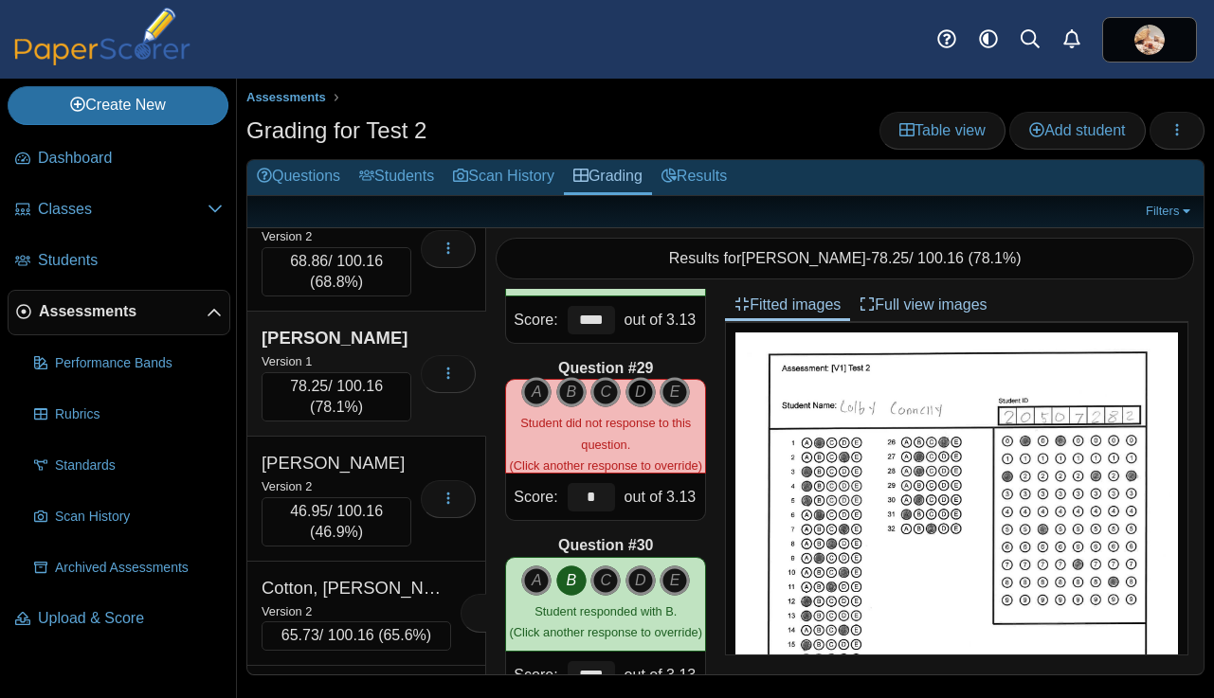
click at [640, 396] on icon "D" at bounding box center [640, 392] width 30 height 30
type input "****"
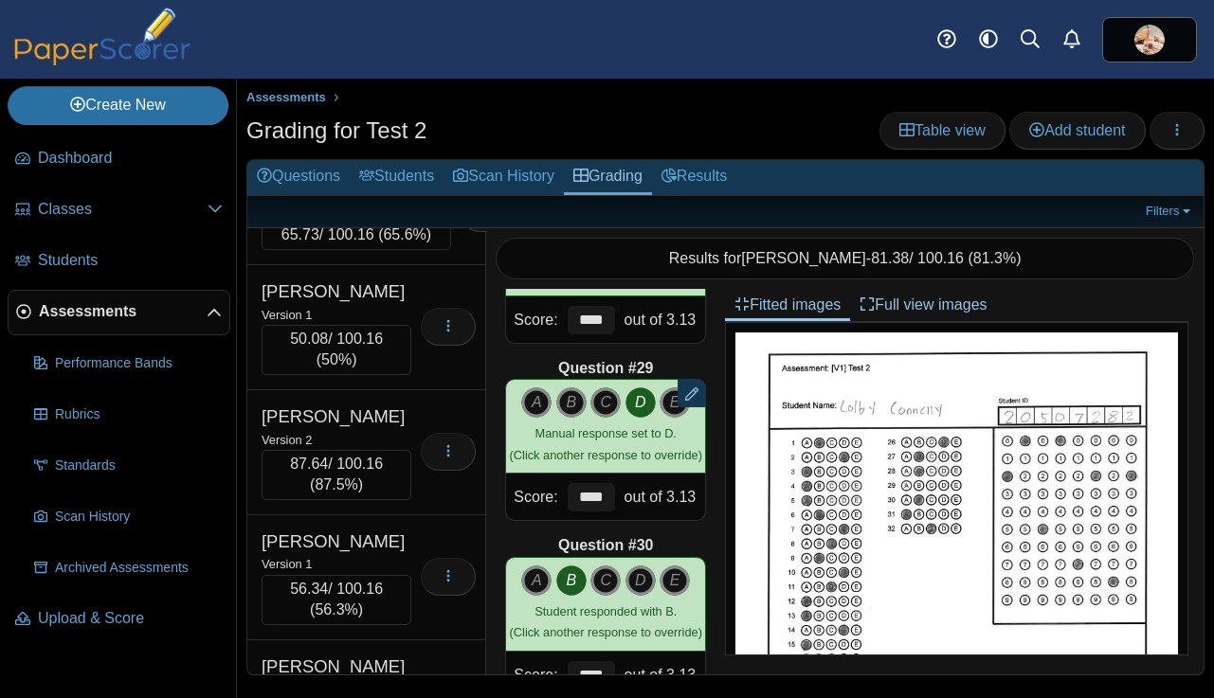
scroll to position [3619, 0]
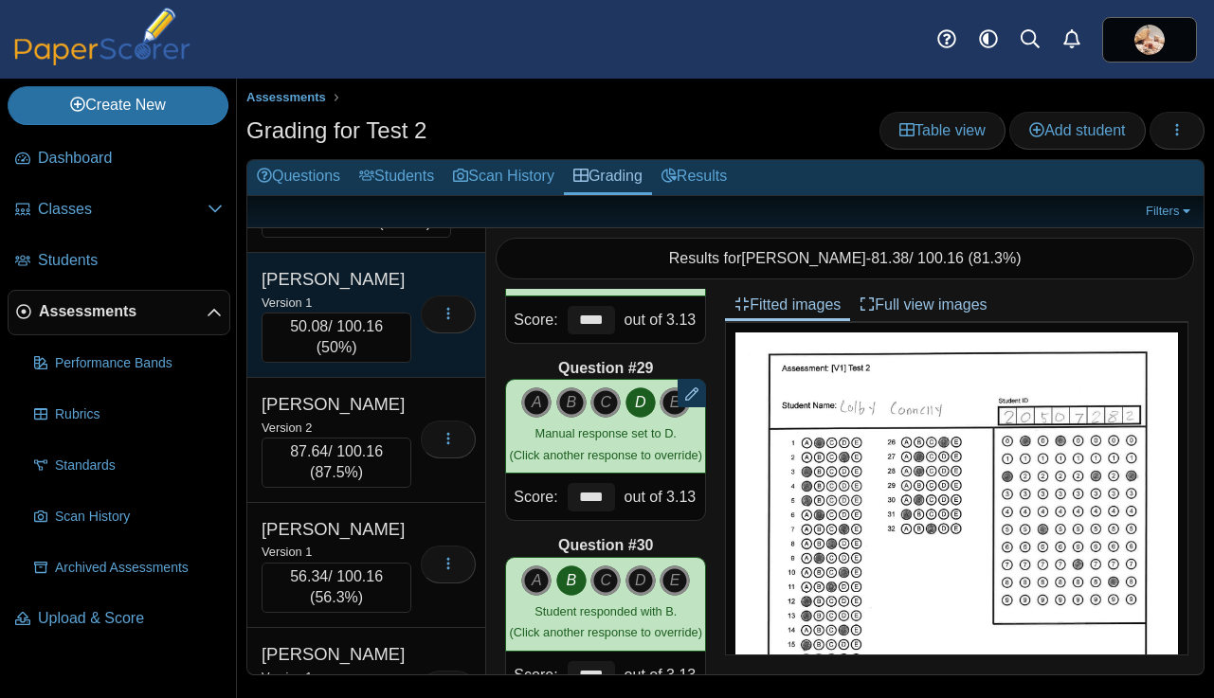
click at [381, 313] on div "Version 1" at bounding box center [336, 302] width 150 height 21
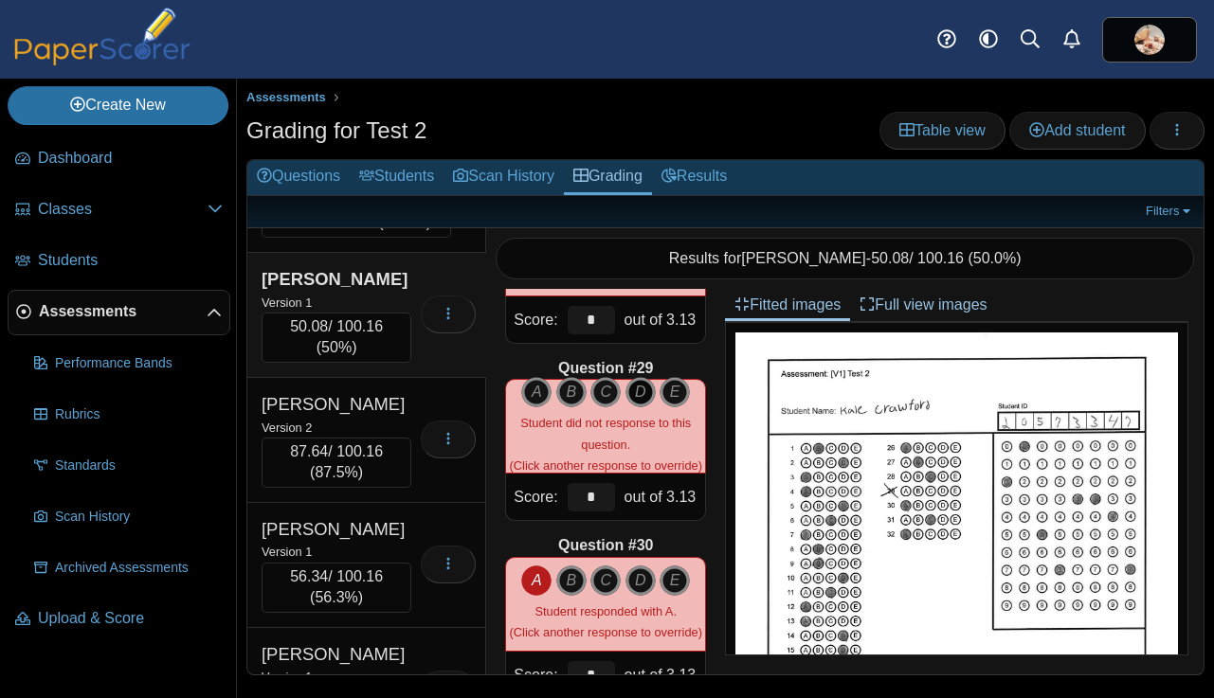
click at [639, 391] on icon "D" at bounding box center [640, 392] width 30 height 30
type input "****"
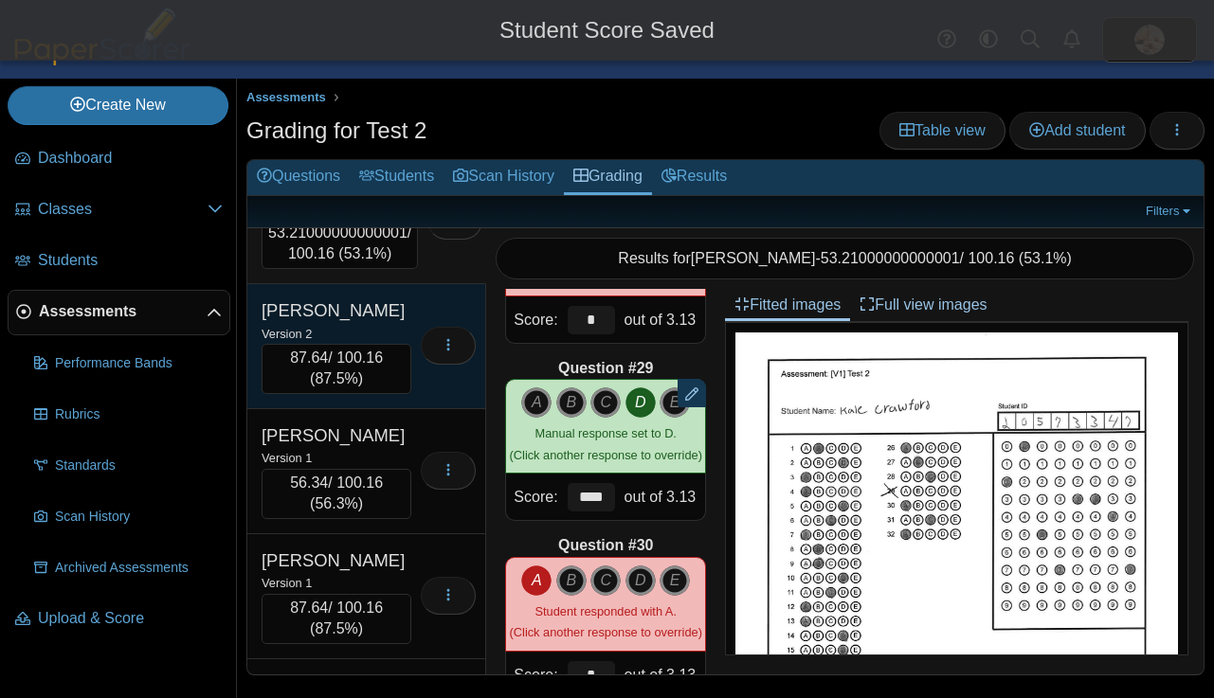
scroll to position [3776, 0]
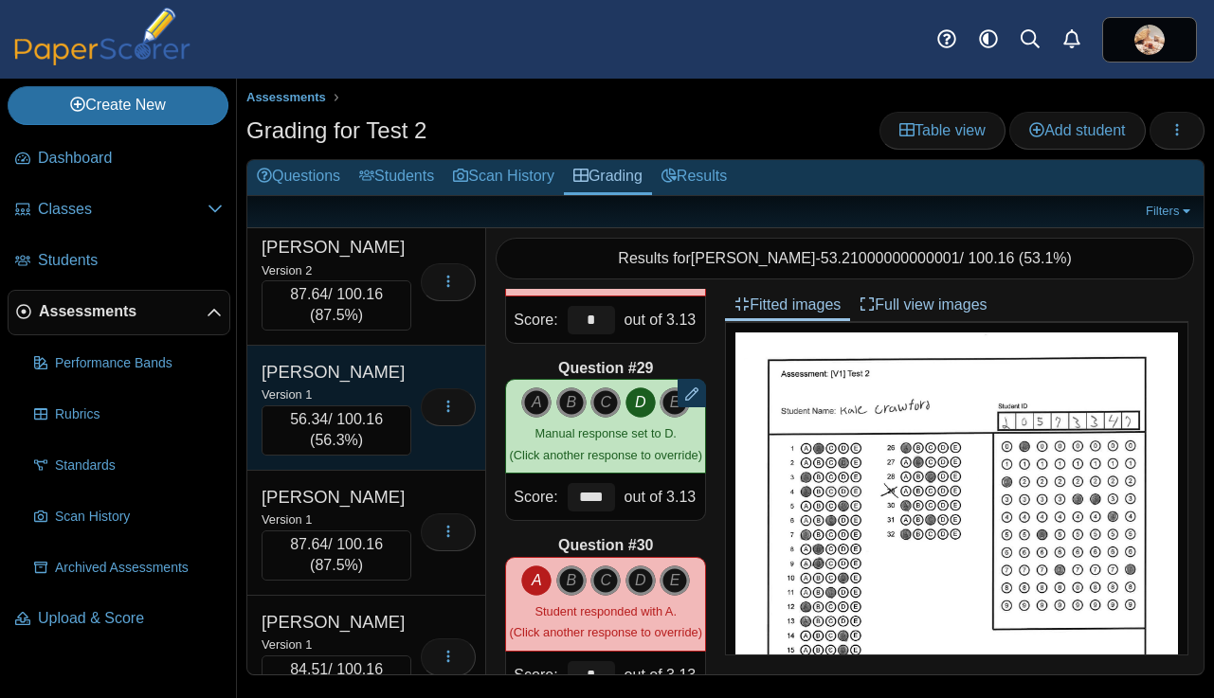
click at [378, 405] on div "Version 1" at bounding box center [336, 394] width 150 height 21
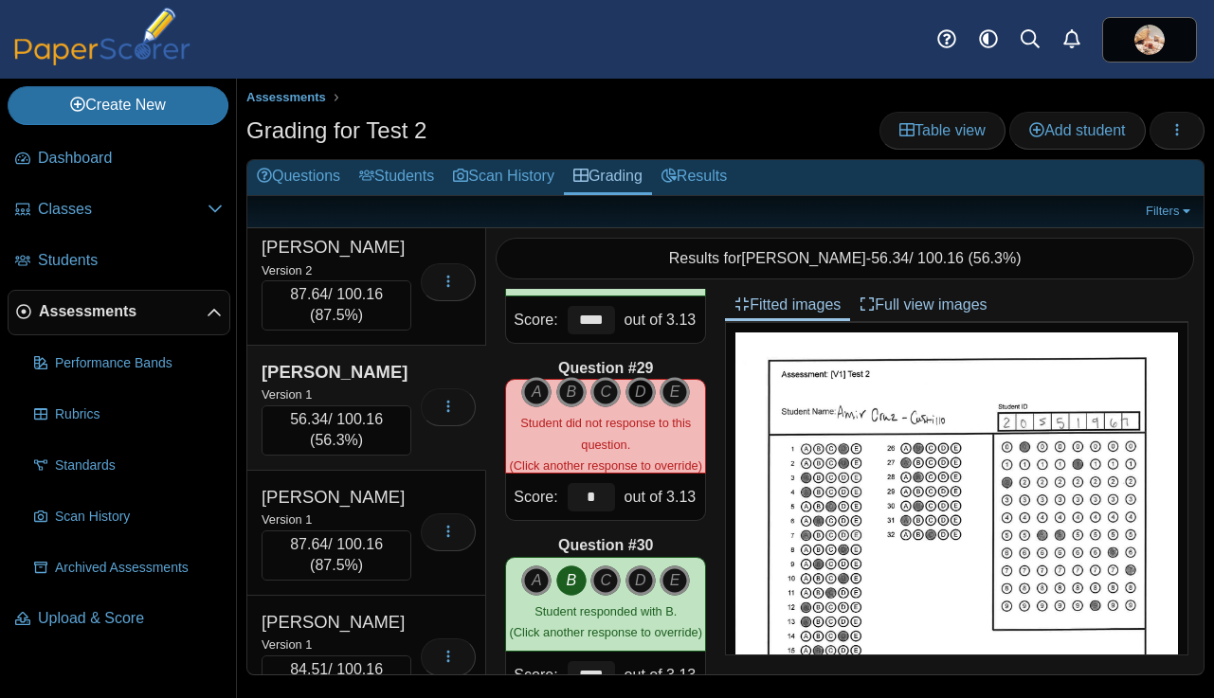
click at [635, 393] on icon "D" at bounding box center [640, 392] width 30 height 30
type input "****"
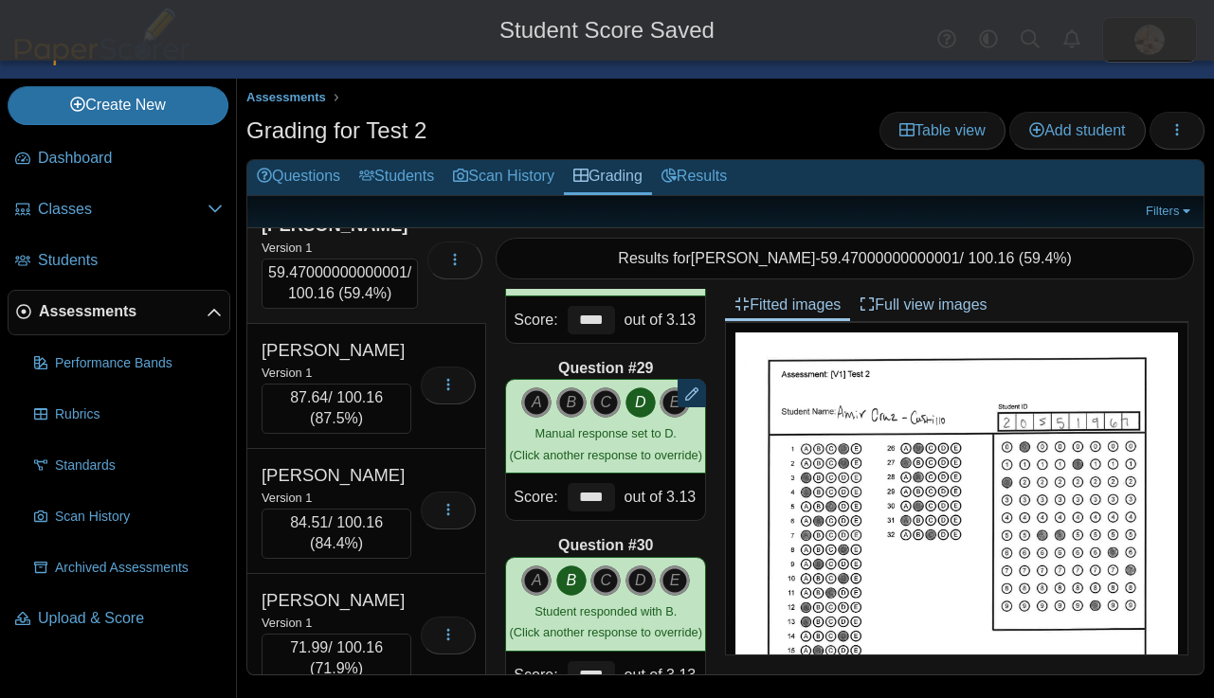
scroll to position [3948, 0]
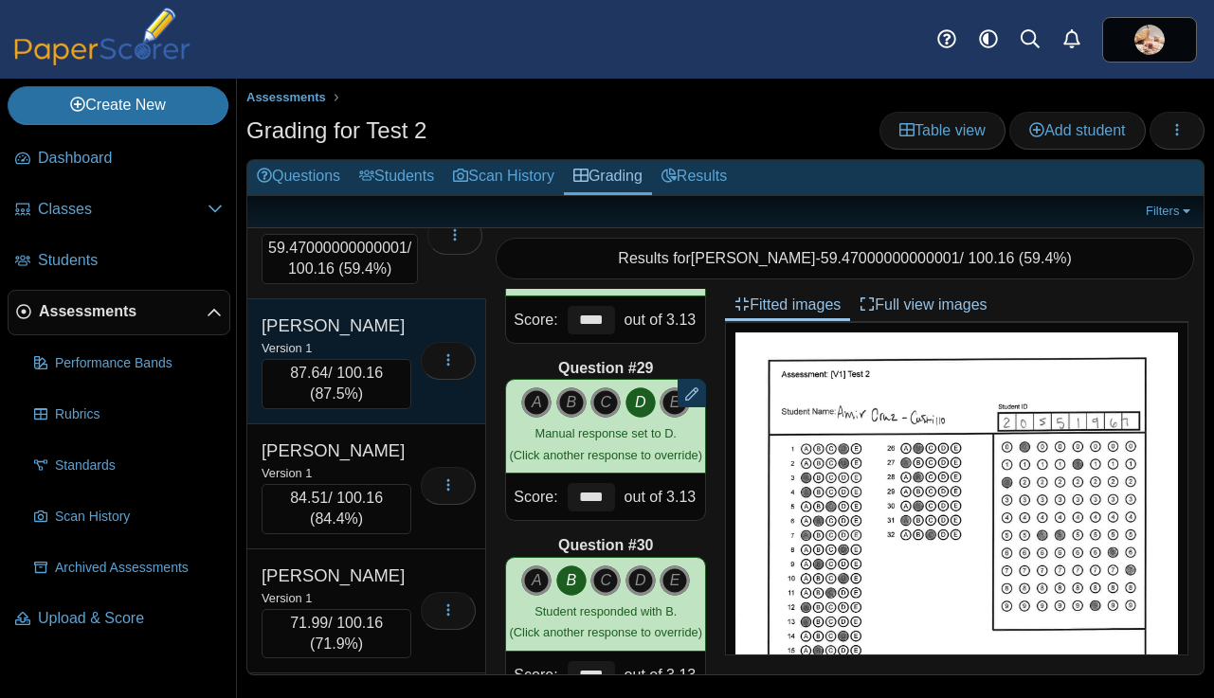
click at [381, 358] on div "Version 1" at bounding box center [336, 347] width 150 height 21
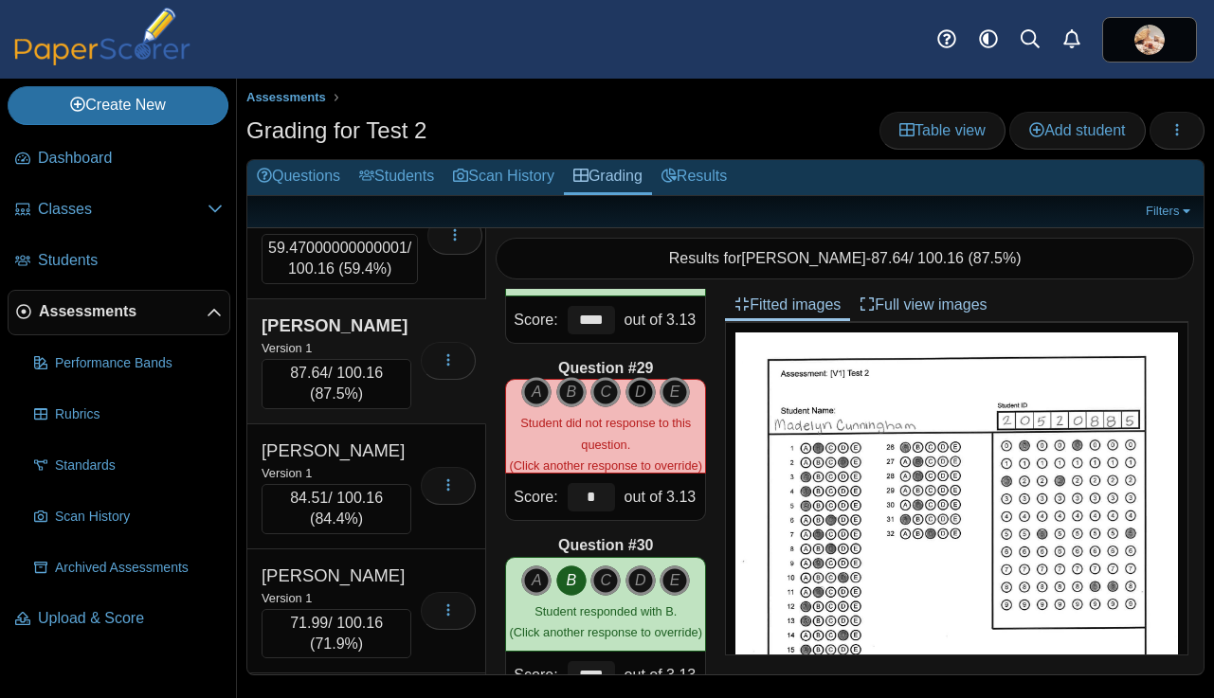
click at [640, 390] on icon "D" at bounding box center [640, 392] width 30 height 30
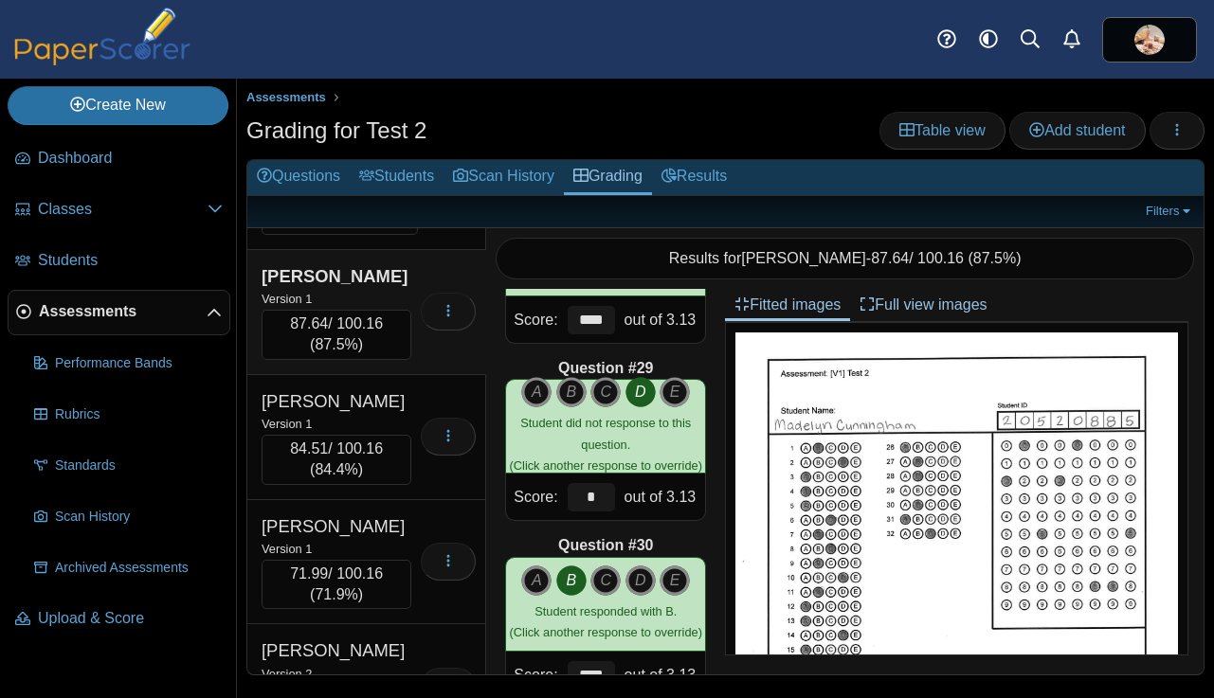
scroll to position [4000, 0]
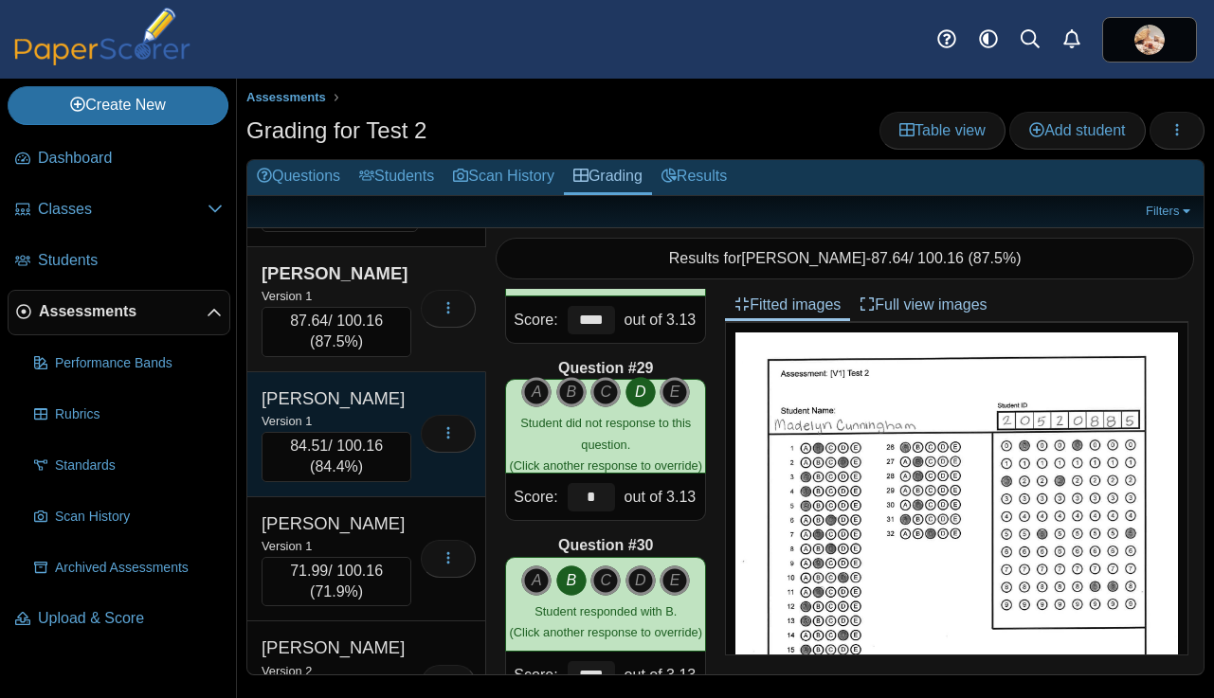
click at [385, 411] on div "DeGraffenreid, Parker" at bounding box center [336, 399] width 150 height 25
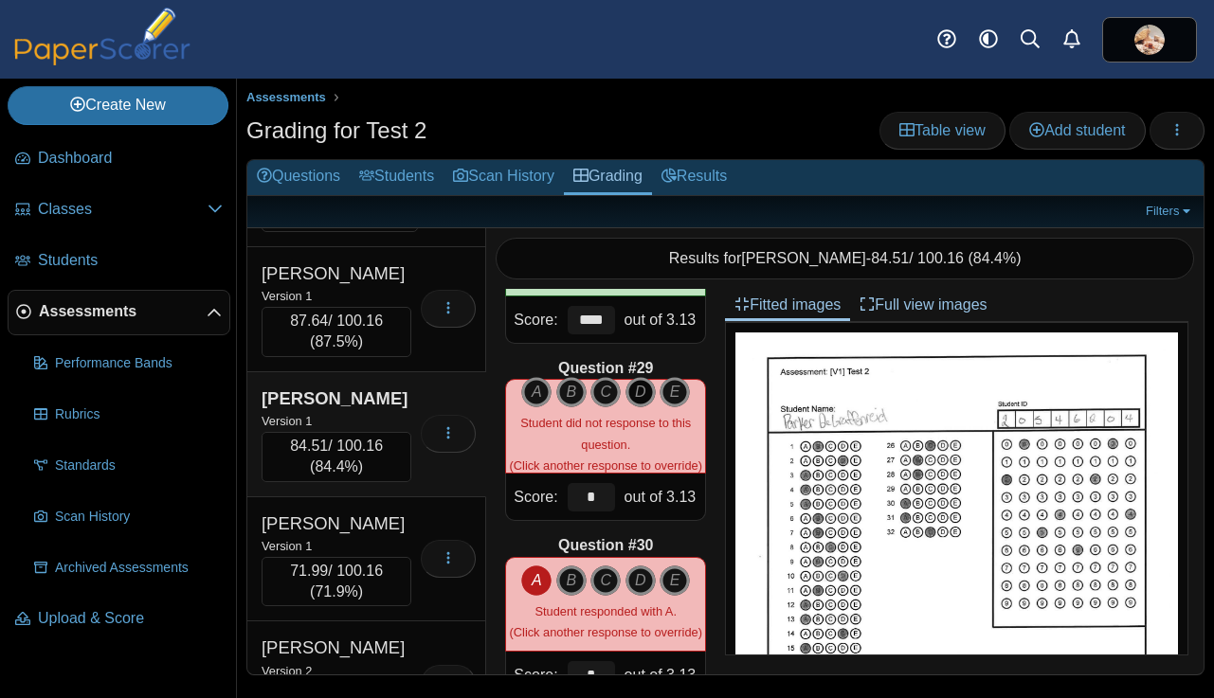
click at [640, 385] on icon "D" at bounding box center [640, 392] width 30 height 30
type input "****"
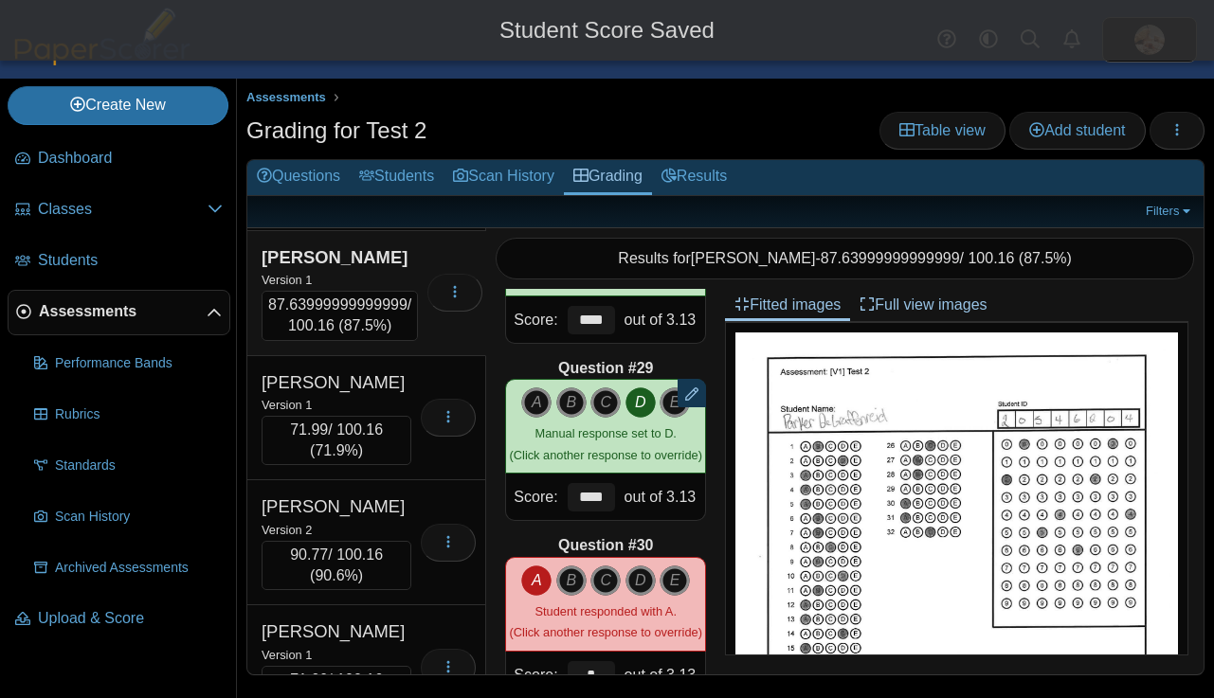
scroll to position [4152, 0]
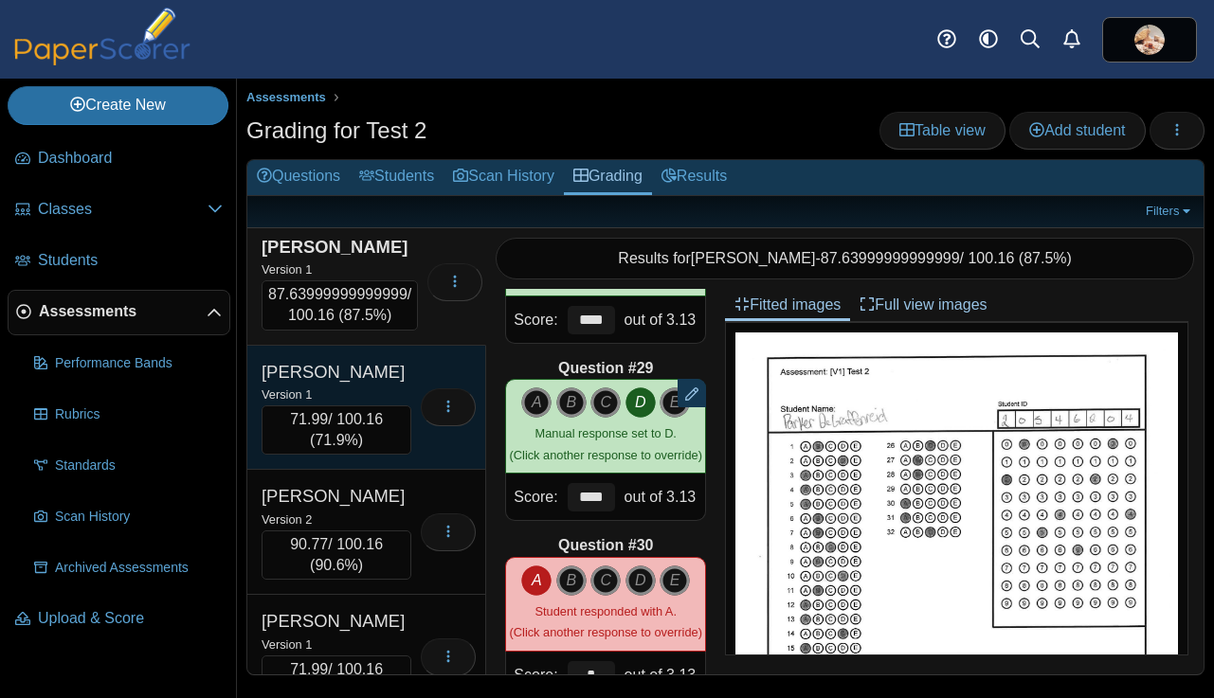
click at [388, 405] on div "Version 1" at bounding box center [336, 394] width 150 height 21
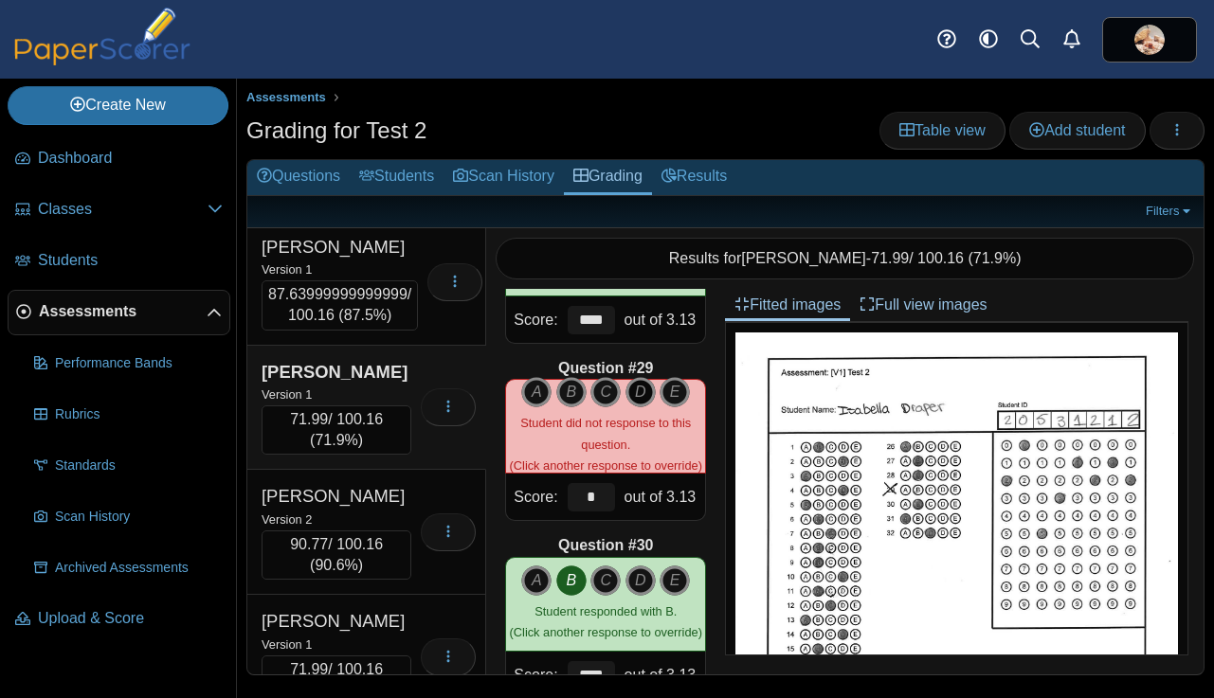
click at [636, 387] on icon "D" at bounding box center [640, 392] width 30 height 30
type input "****"
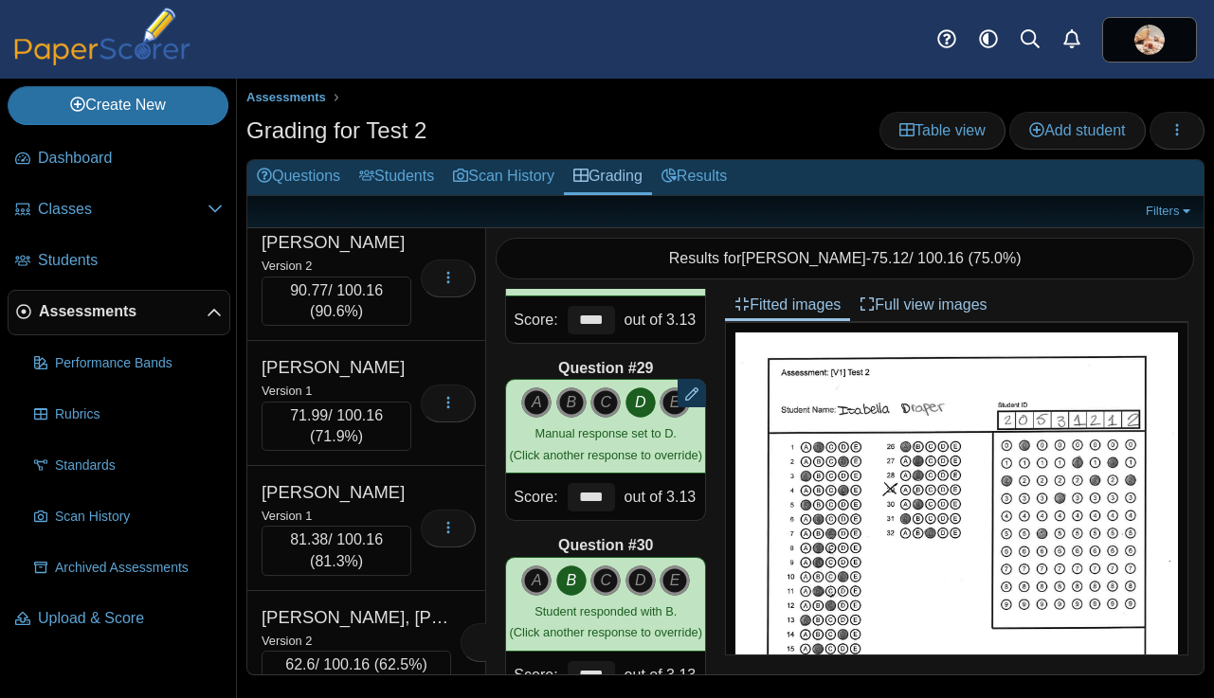
scroll to position [4425, 0]
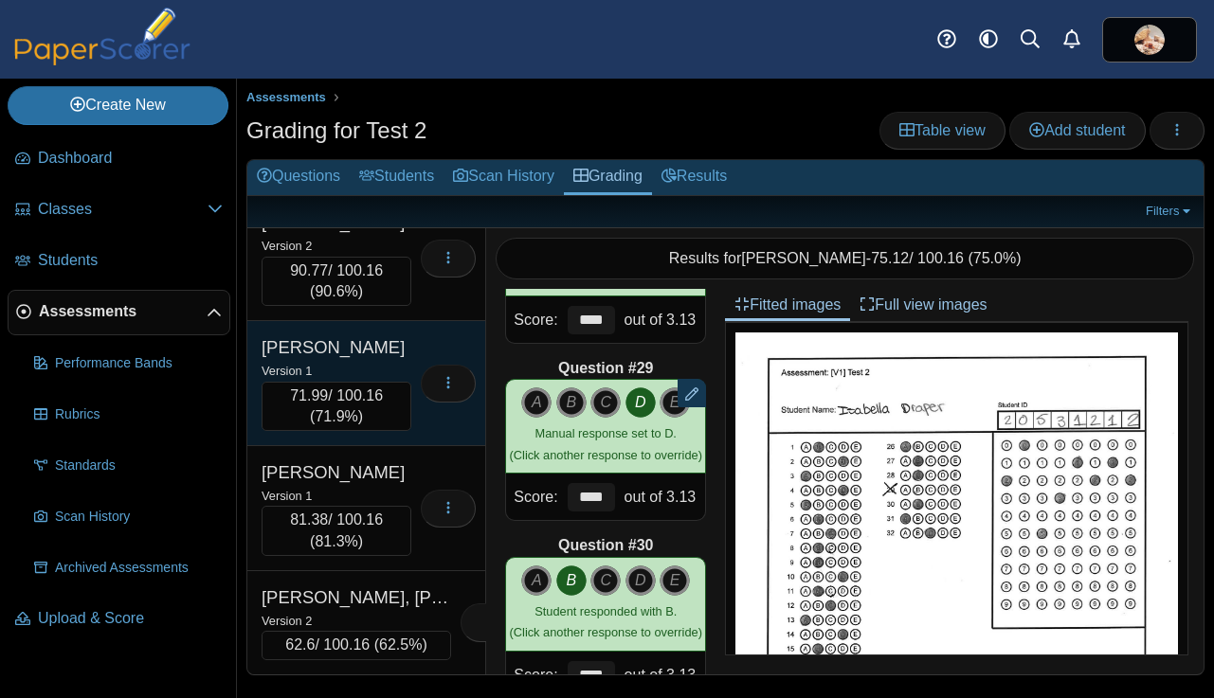
click at [400, 381] on div "Version 1" at bounding box center [336, 370] width 150 height 21
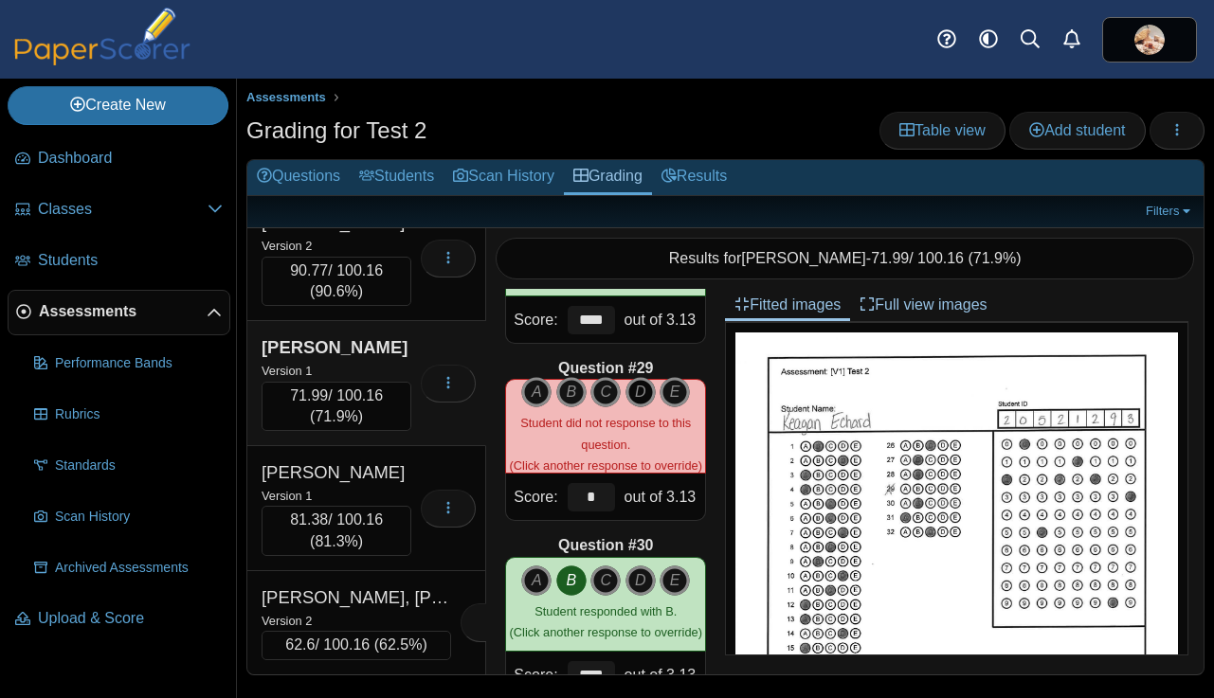
click at [639, 388] on icon "D" at bounding box center [640, 392] width 30 height 30
type input "****"
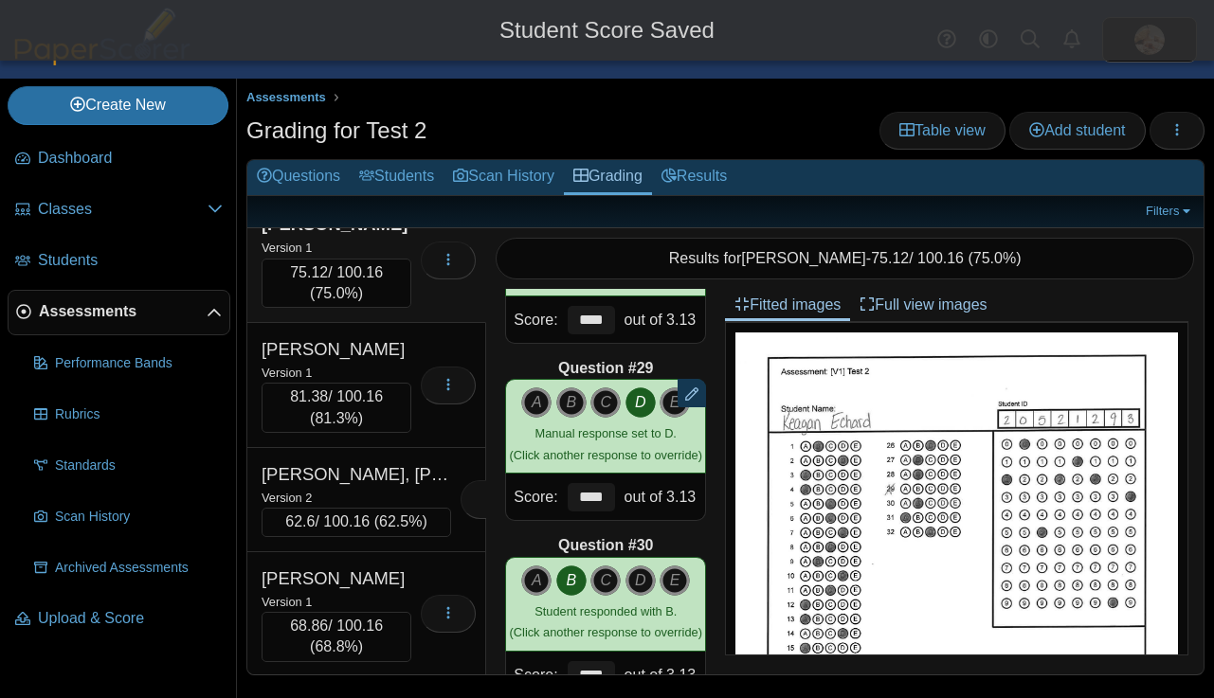
scroll to position [4556, 0]
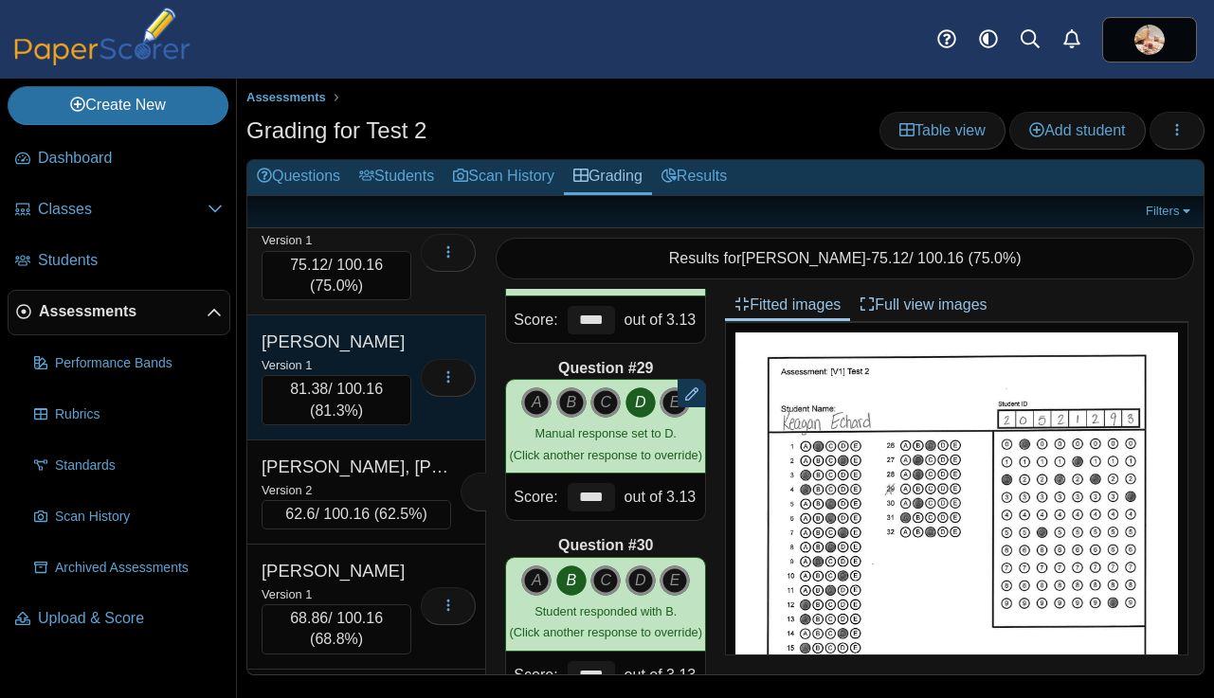
click at [400, 354] on div "Eldridge, Asher" at bounding box center [336, 342] width 150 height 25
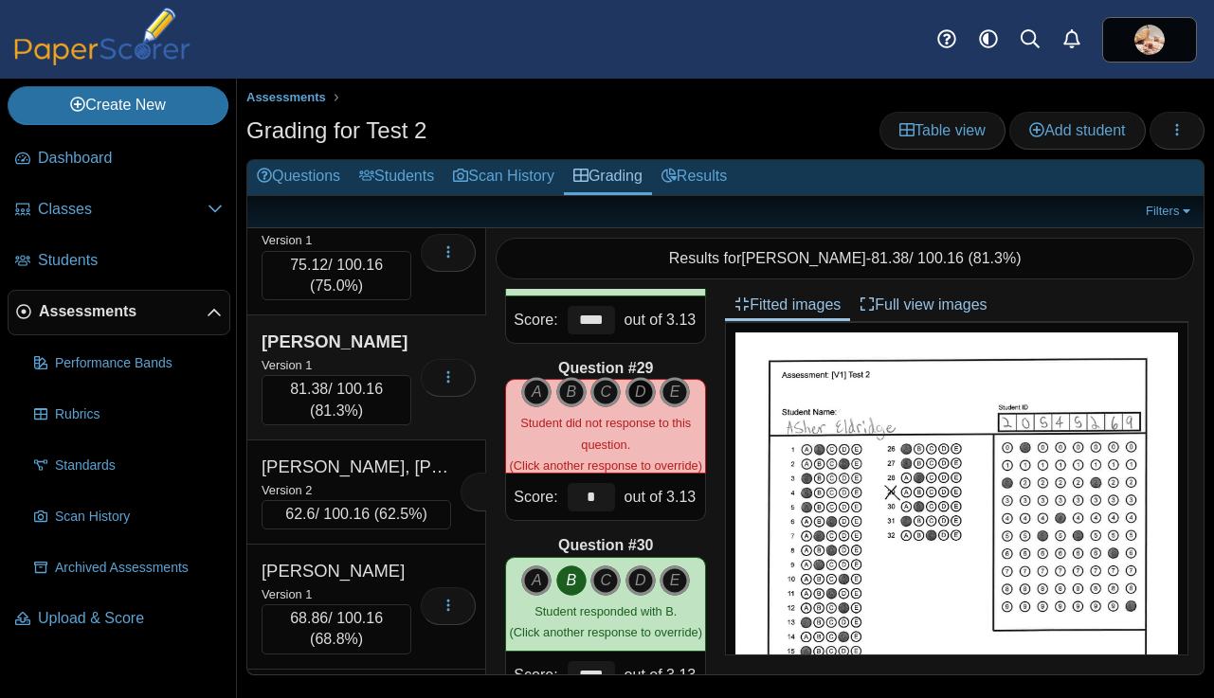
click at [636, 390] on icon "D" at bounding box center [640, 392] width 30 height 30
type input "****"
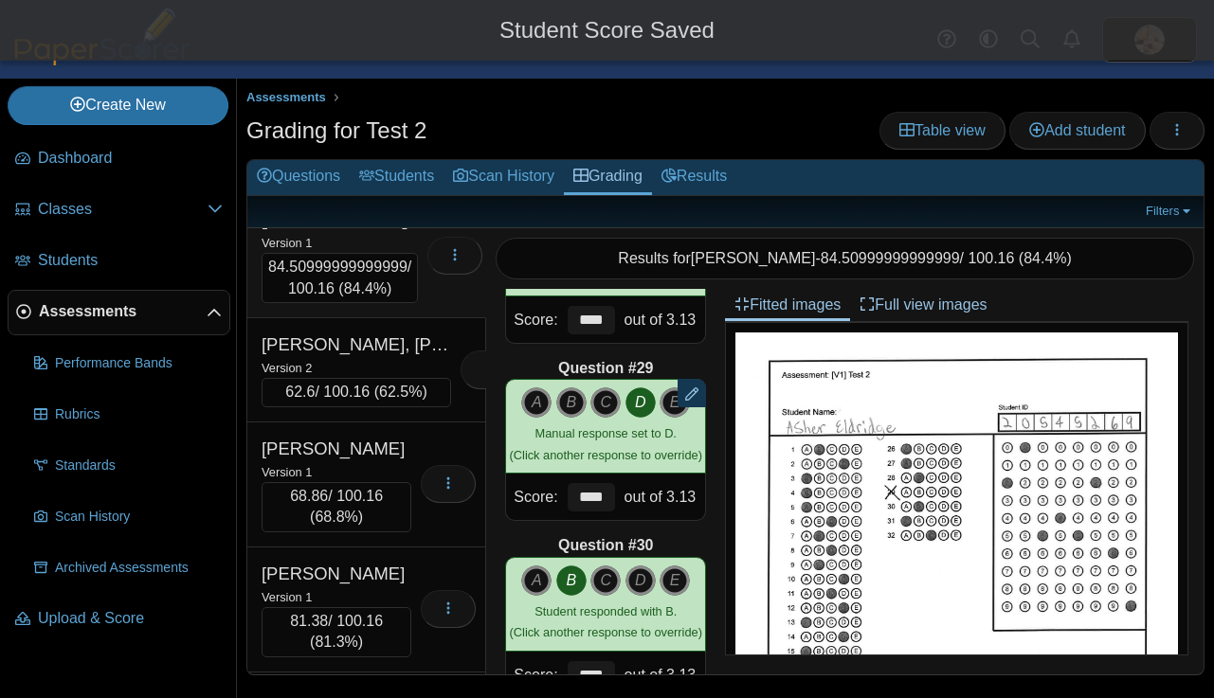
scroll to position [4685, 0]
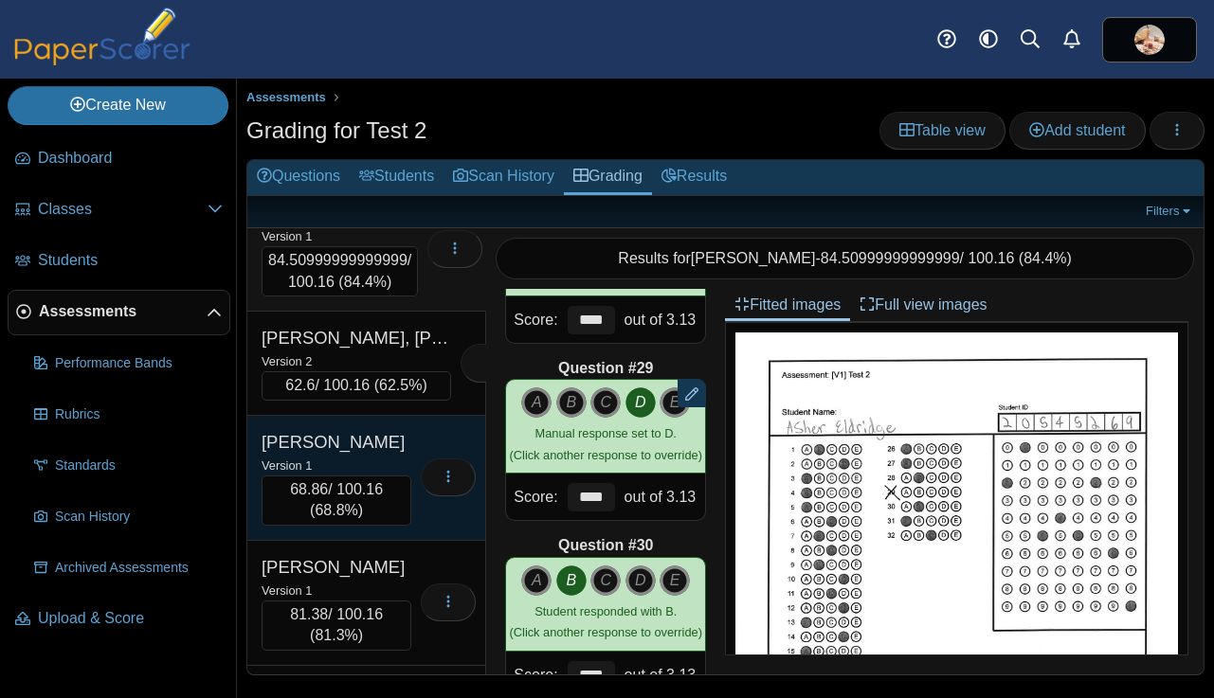
click at [383, 455] on div "Erdmann, Maggie" at bounding box center [336, 442] width 150 height 25
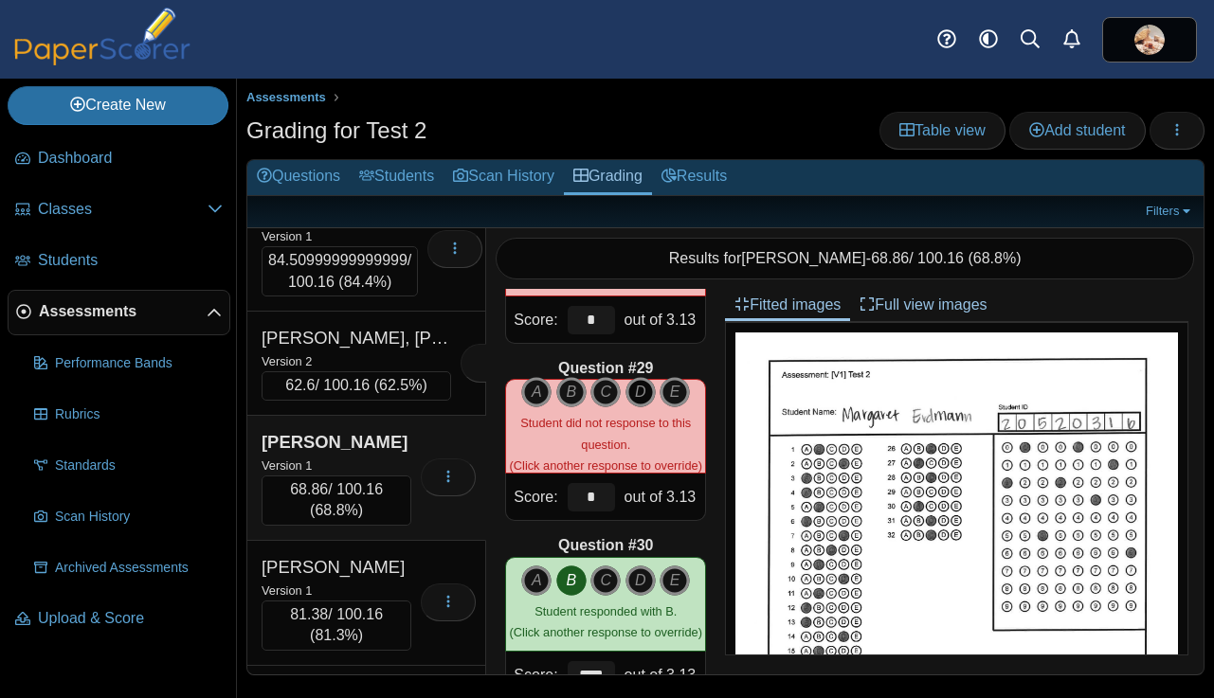
click at [636, 394] on icon "D" at bounding box center [640, 392] width 30 height 30
type input "****"
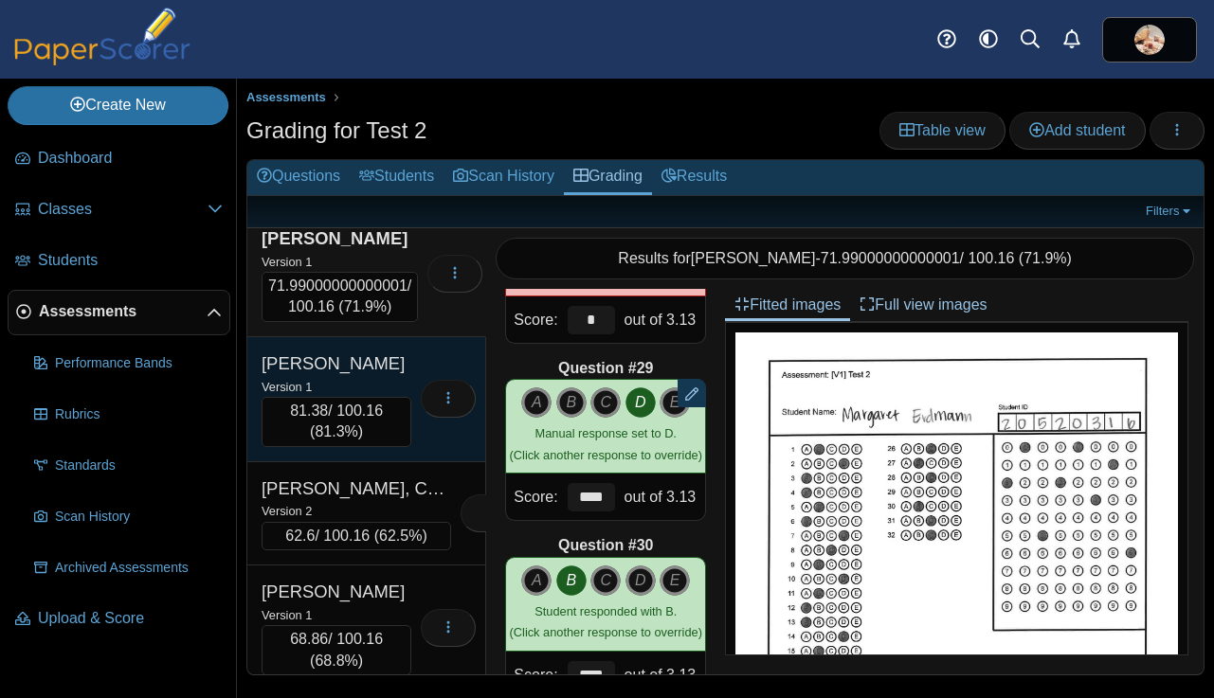
scroll to position [4891, 0]
click at [374, 374] on div "Ewing, Alexis" at bounding box center [336, 362] width 150 height 25
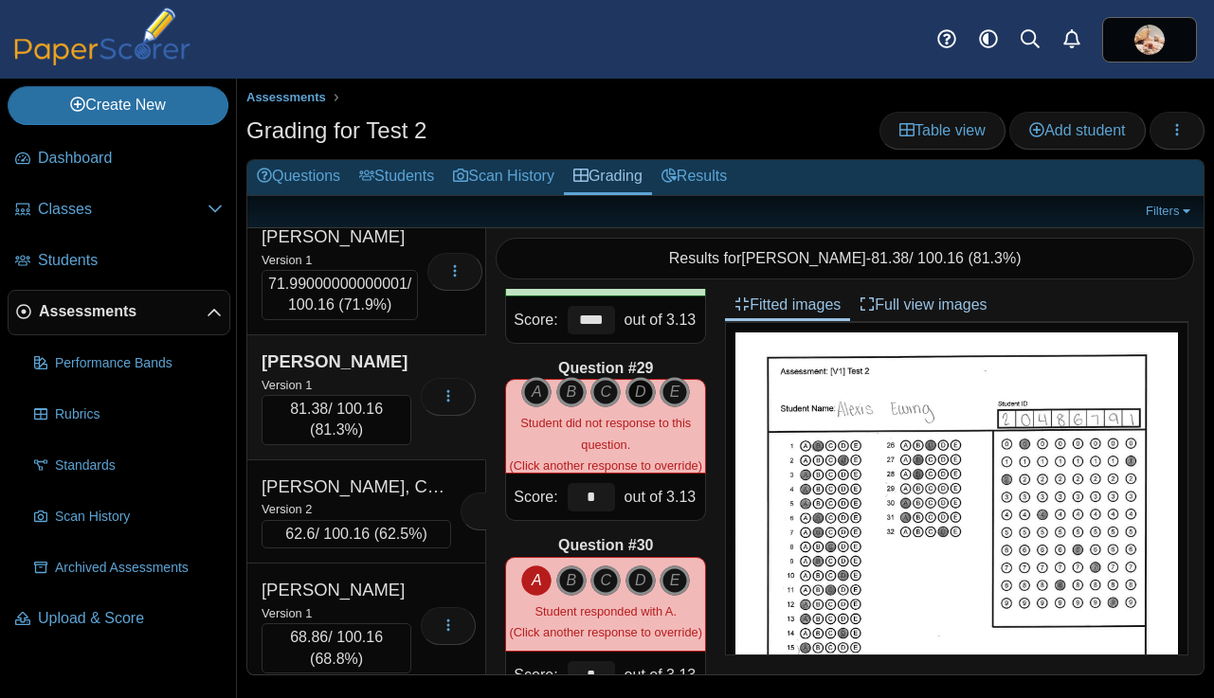
click at [639, 395] on icon "D" at bounding box center [640, 392] width 30 height 30
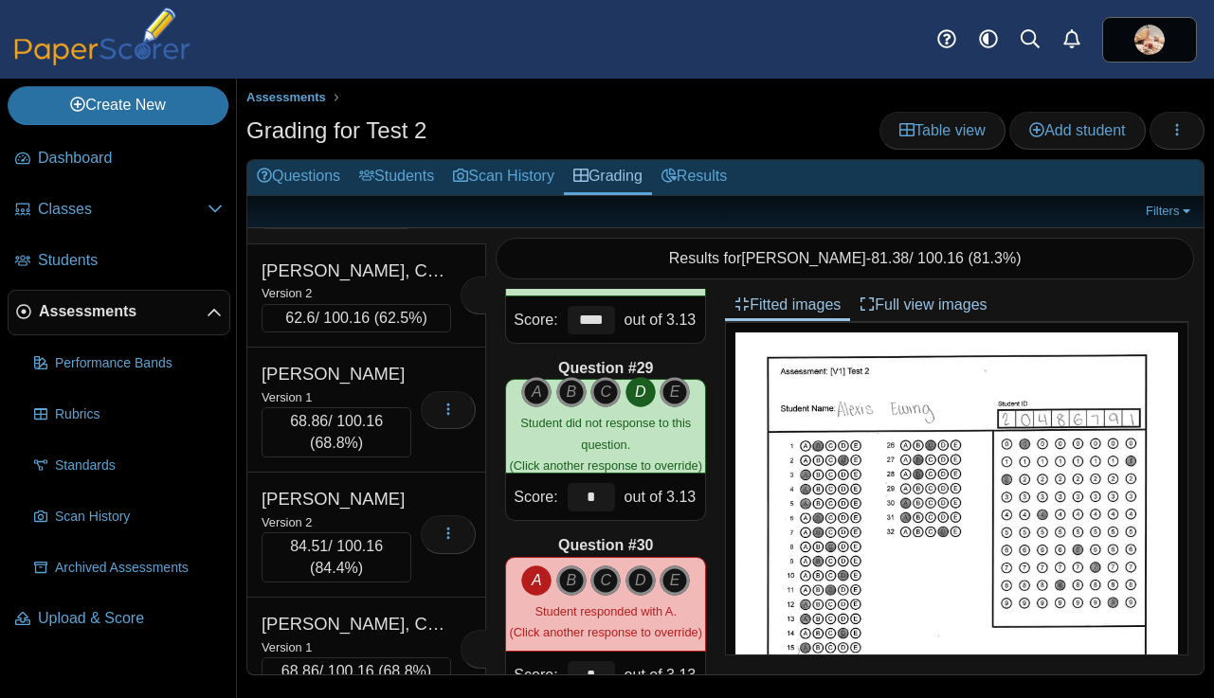
scroll to position [5194, 0]
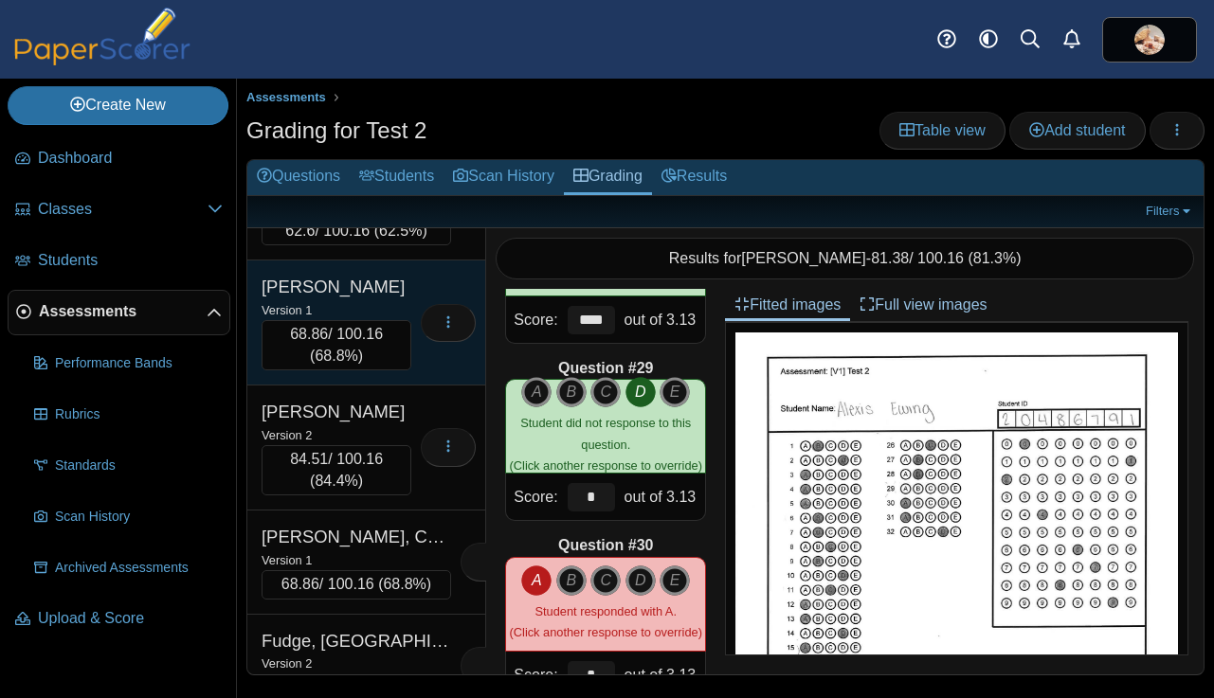
click at [390, 299] on div "Fesmire, Darla" at bounding box center [336, 287] width 150 height 25
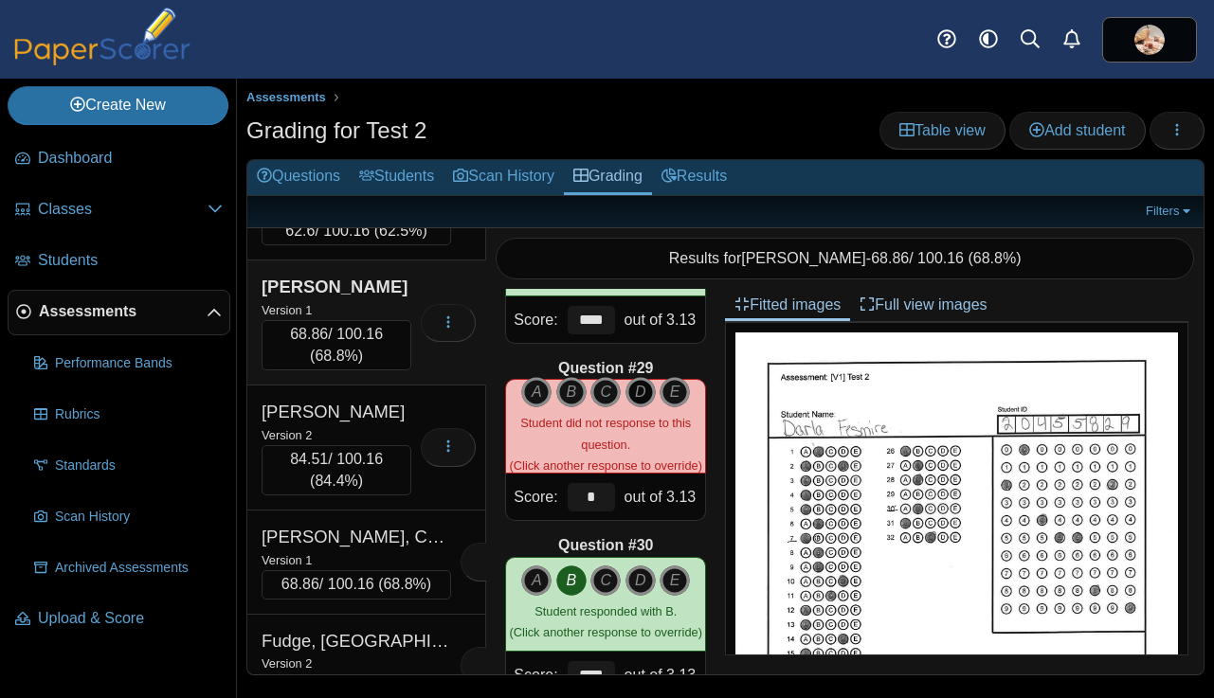
click at [641, 388] on icon "D" at bounding box center [640, 392] width 30 height 30
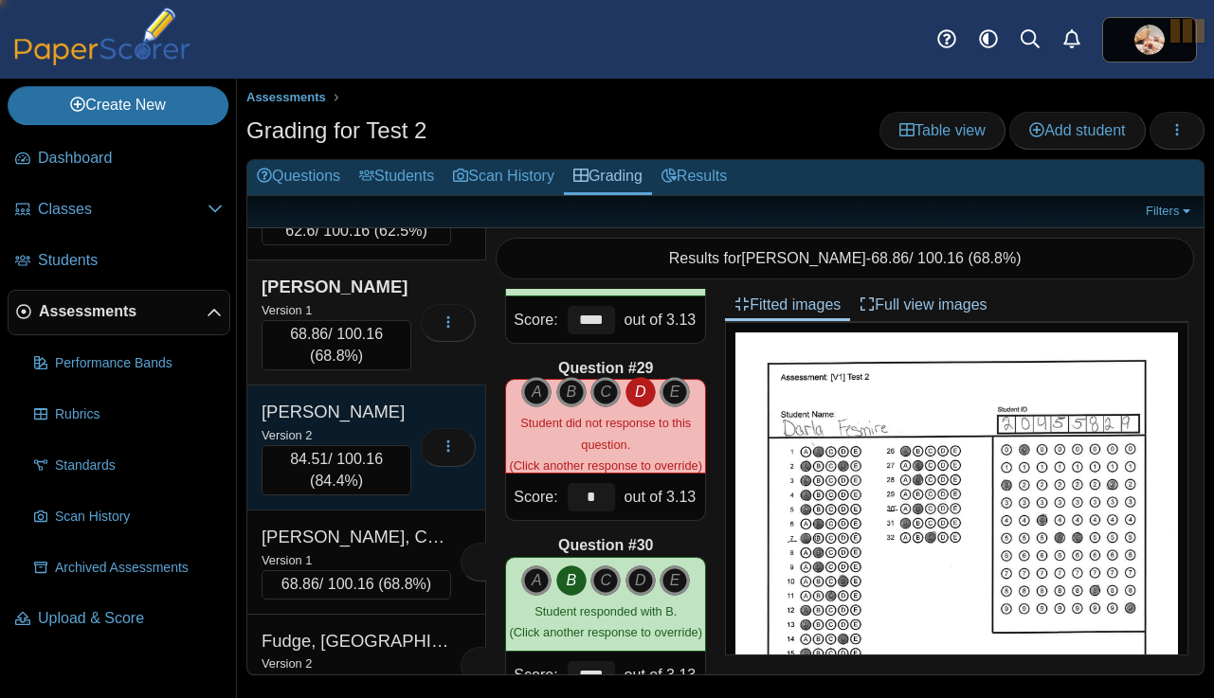
type input "****"
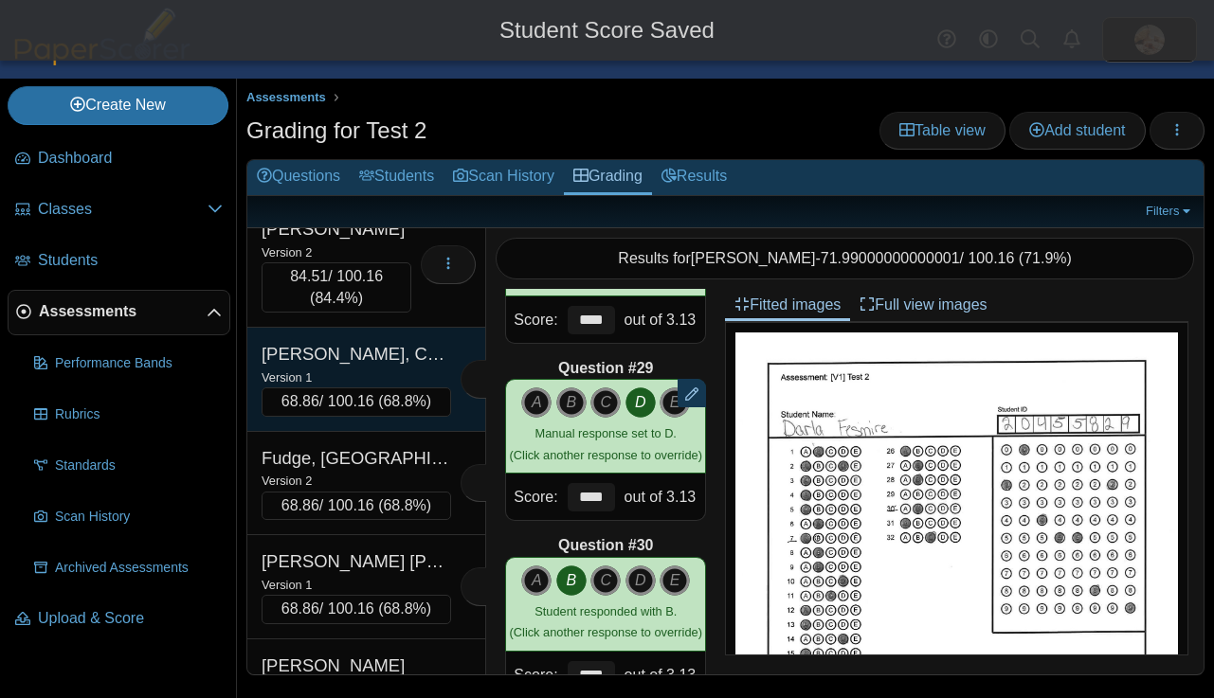
scroll to position [5384, 0]
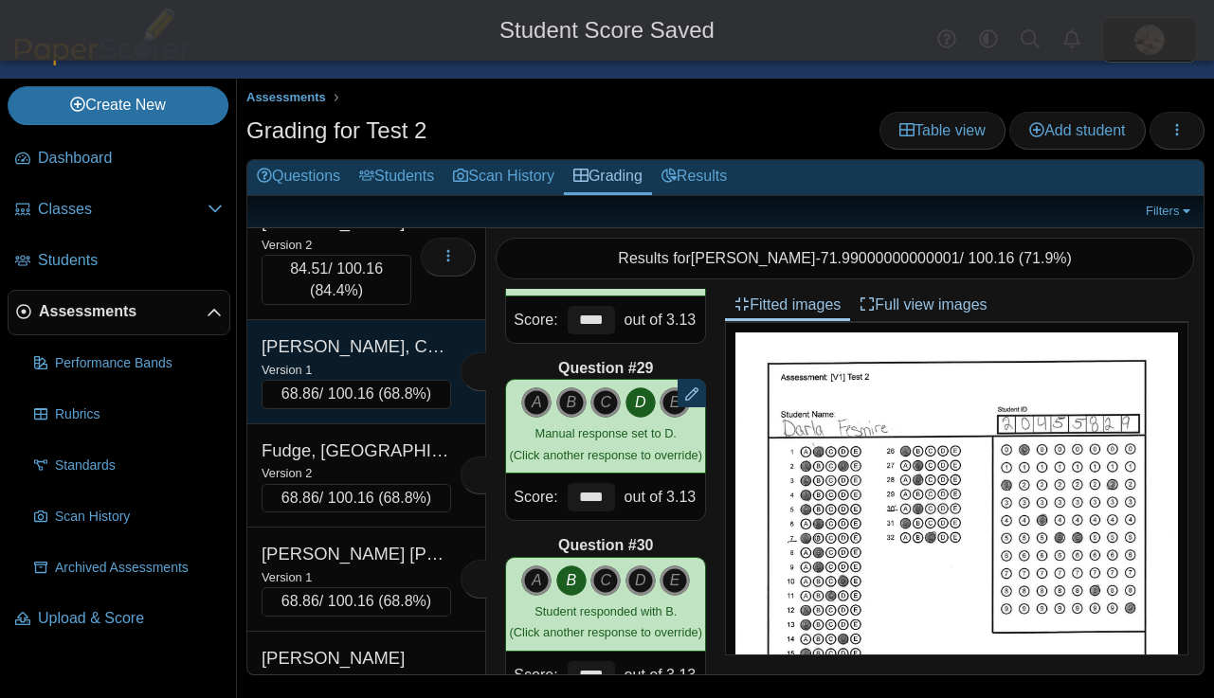
click at [399, 380] on div "Version 1" at bounding box center [355, 369] width 189 height 21
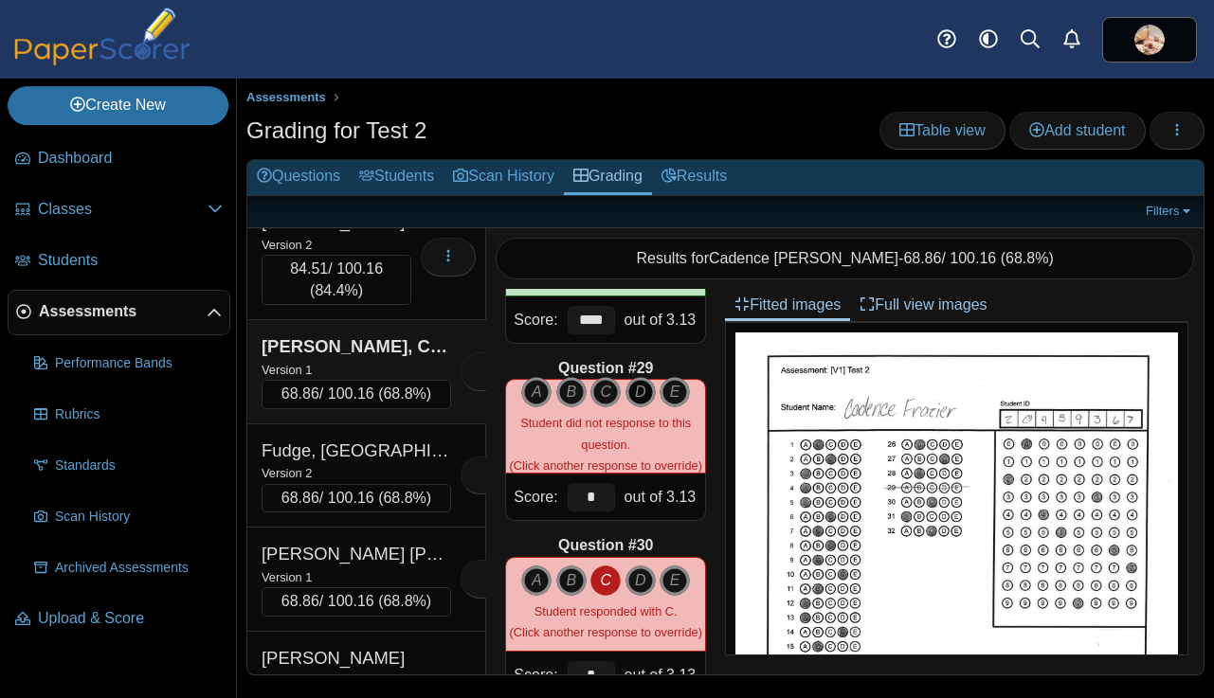
click at [638, 380] on icon "D" at bounding box center [640, 392] width 30 height 30
type input "****"
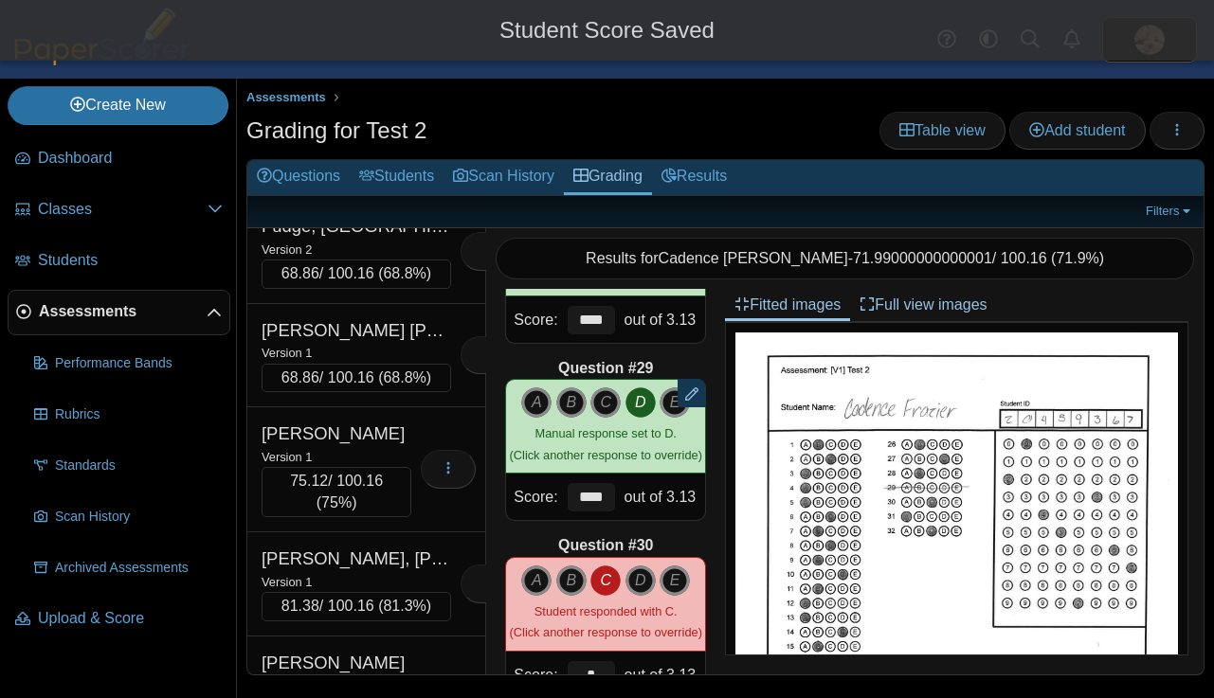
scroll to position [5635, 0]
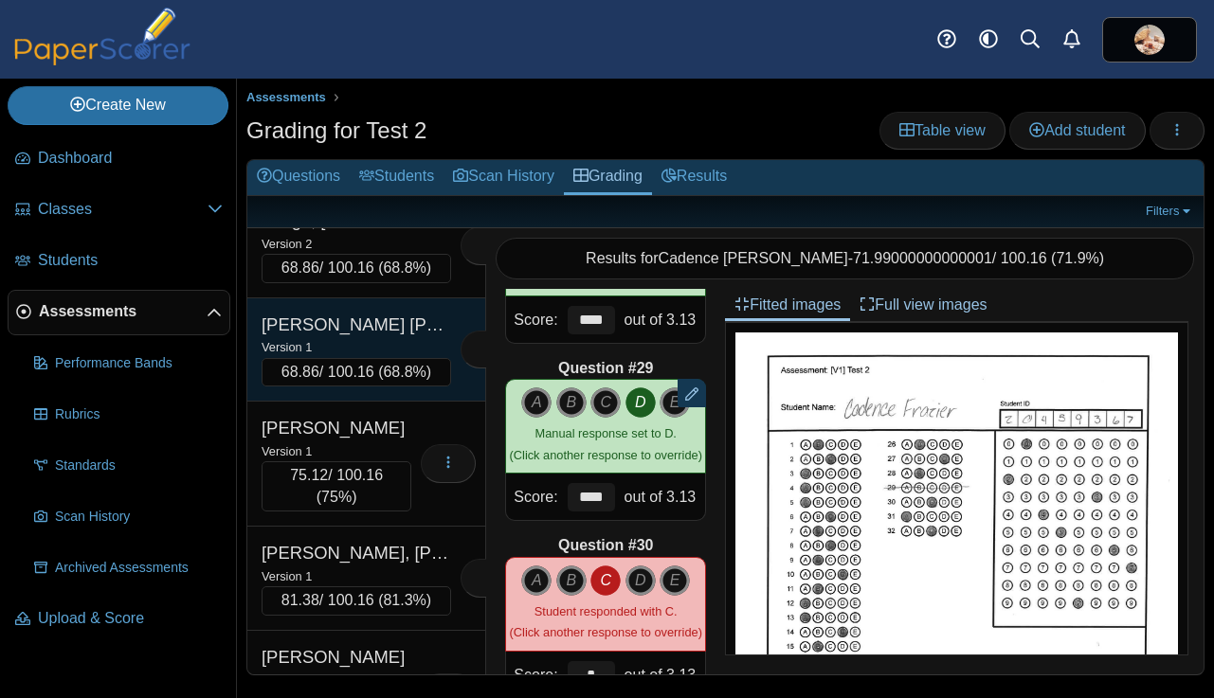
click at [373, 357] on div "Version 1" at bounding box center [355, 346] width 189 height 21
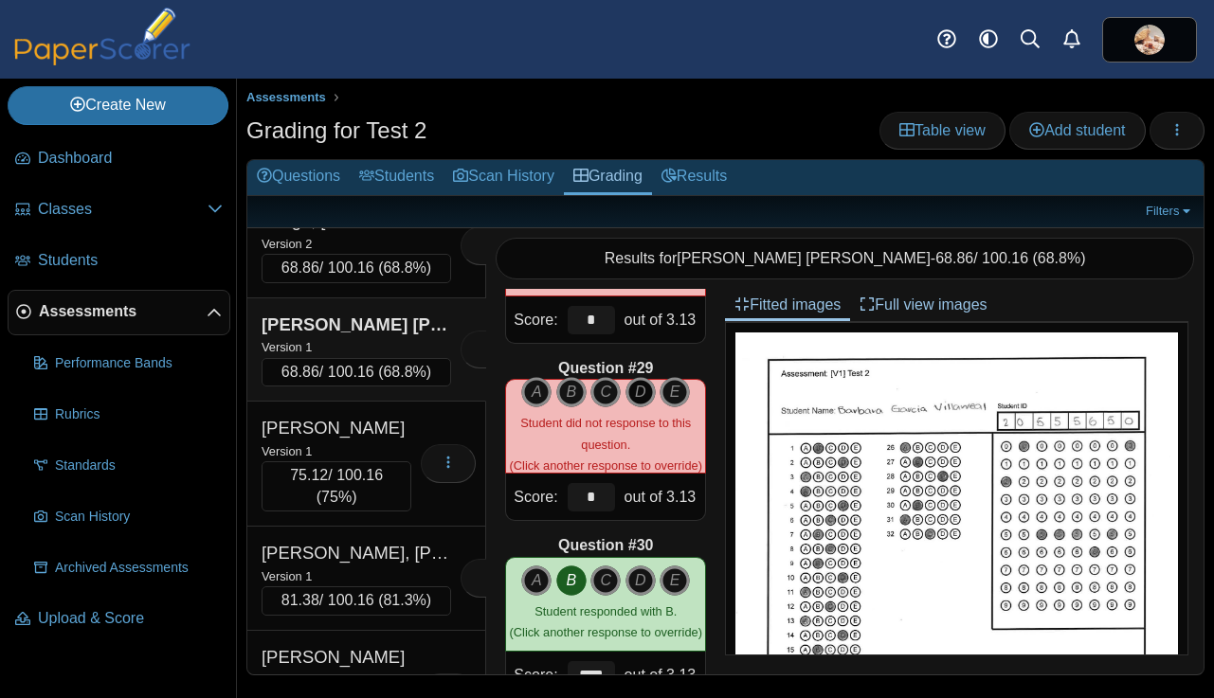
click at [641, 385] on icon "D" at bounding box center [640, 392] width 30 height 30
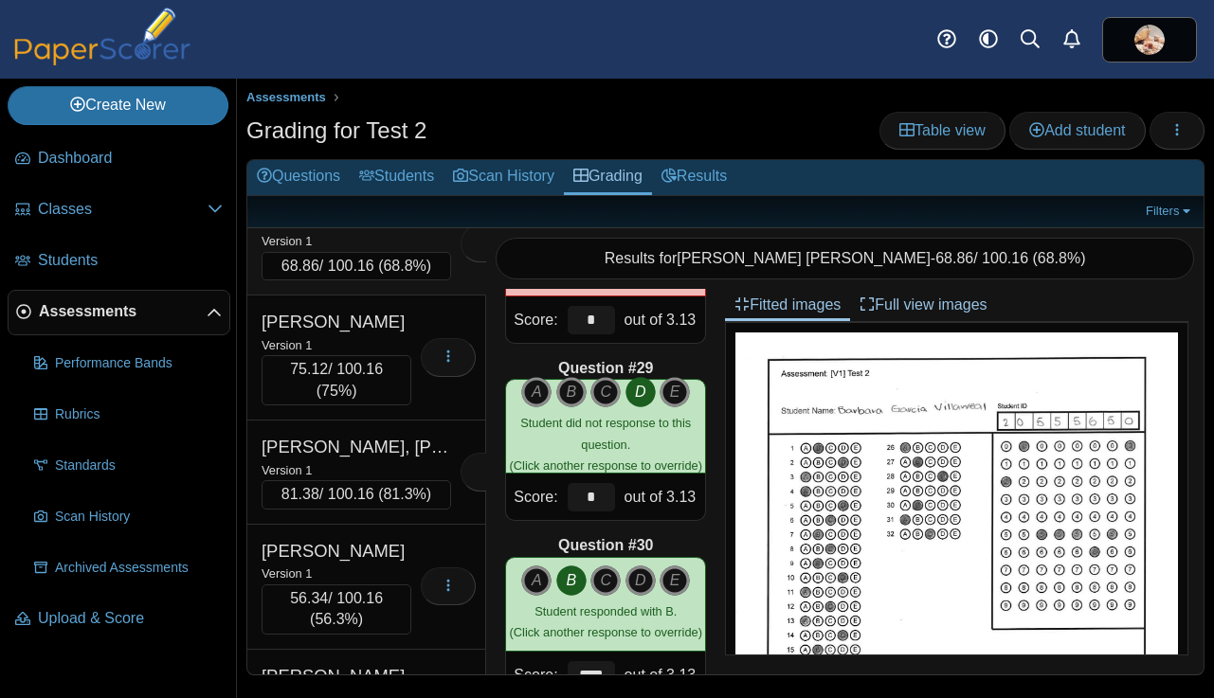
scroll to position [5757, 0]
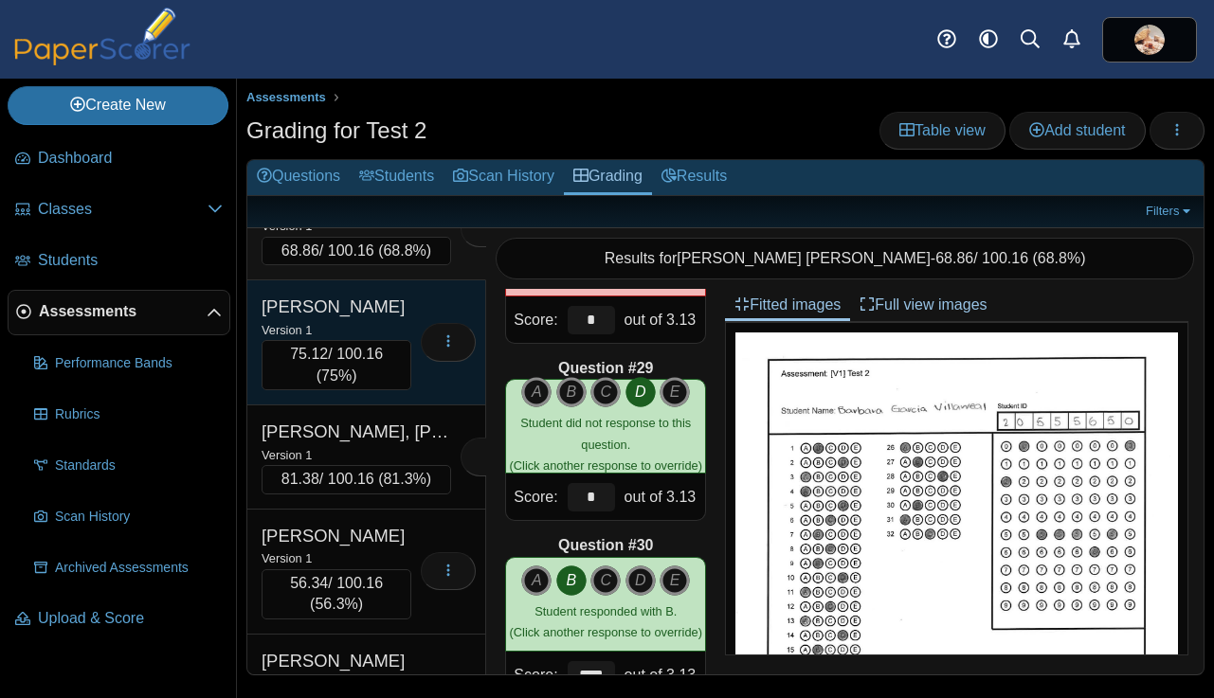
click at [391, 340] on div "Version 1" at bounding box center [336, 329] width 150 height 21
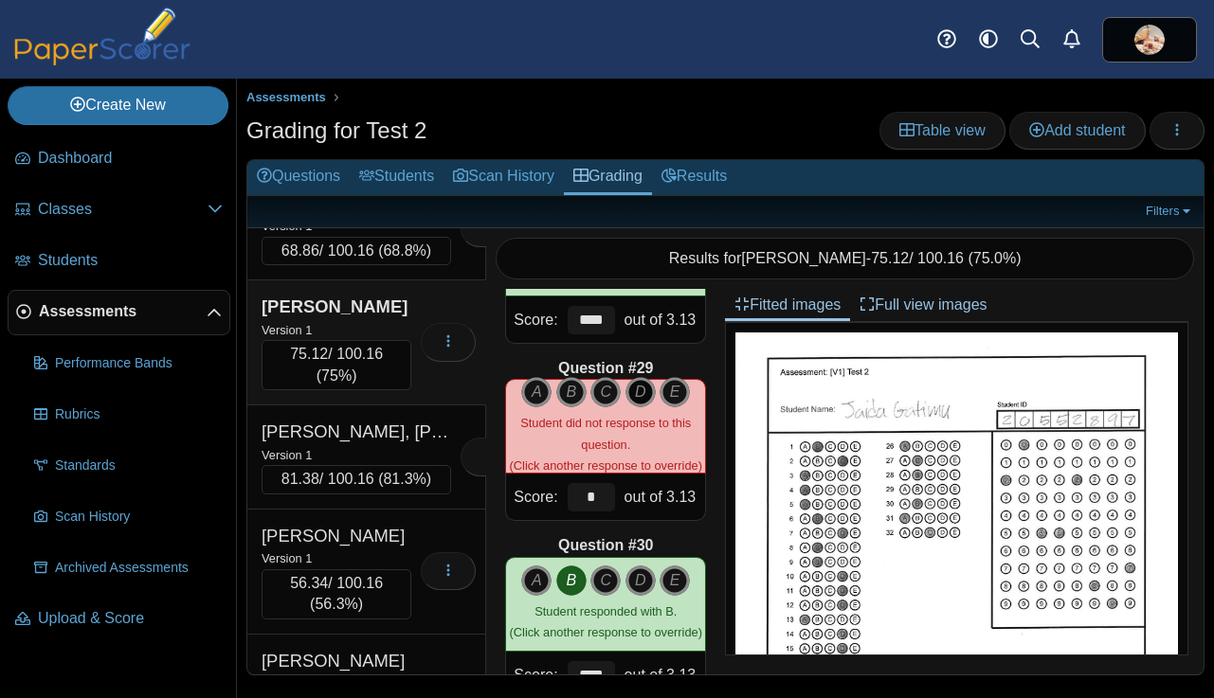
click at [635, 392] on icon "D" at bounding box center [640, 392] width 30 height 30
type input "****"
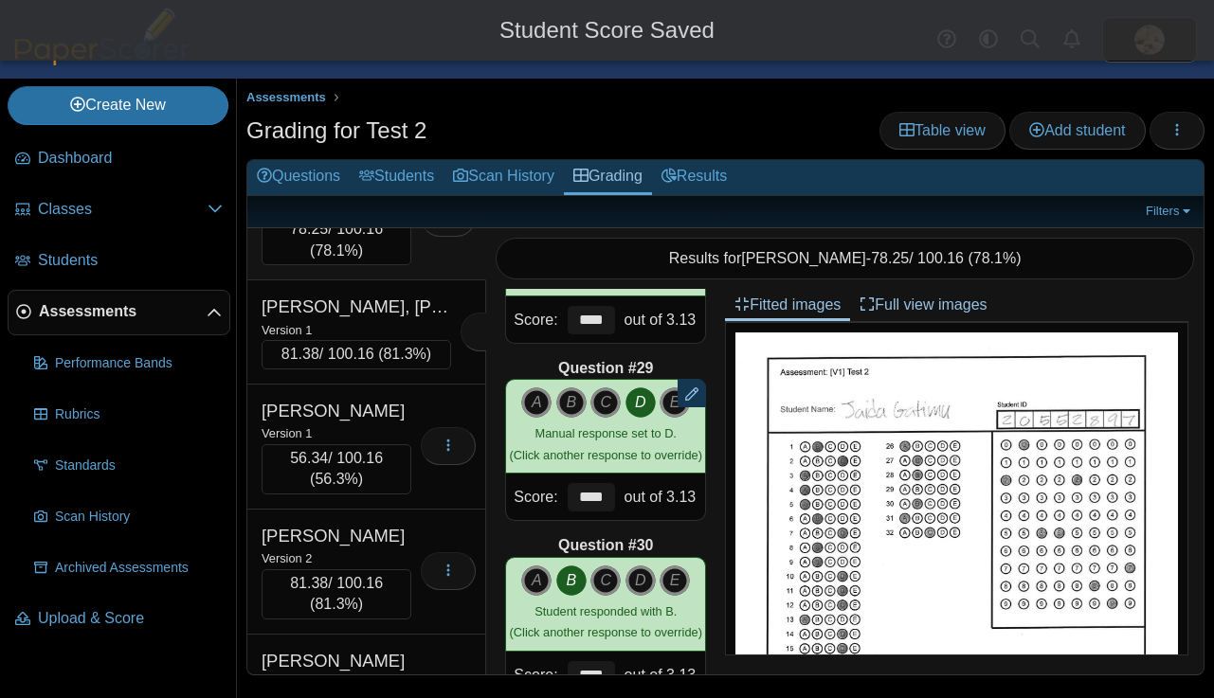
scroll to position [5903, 0]
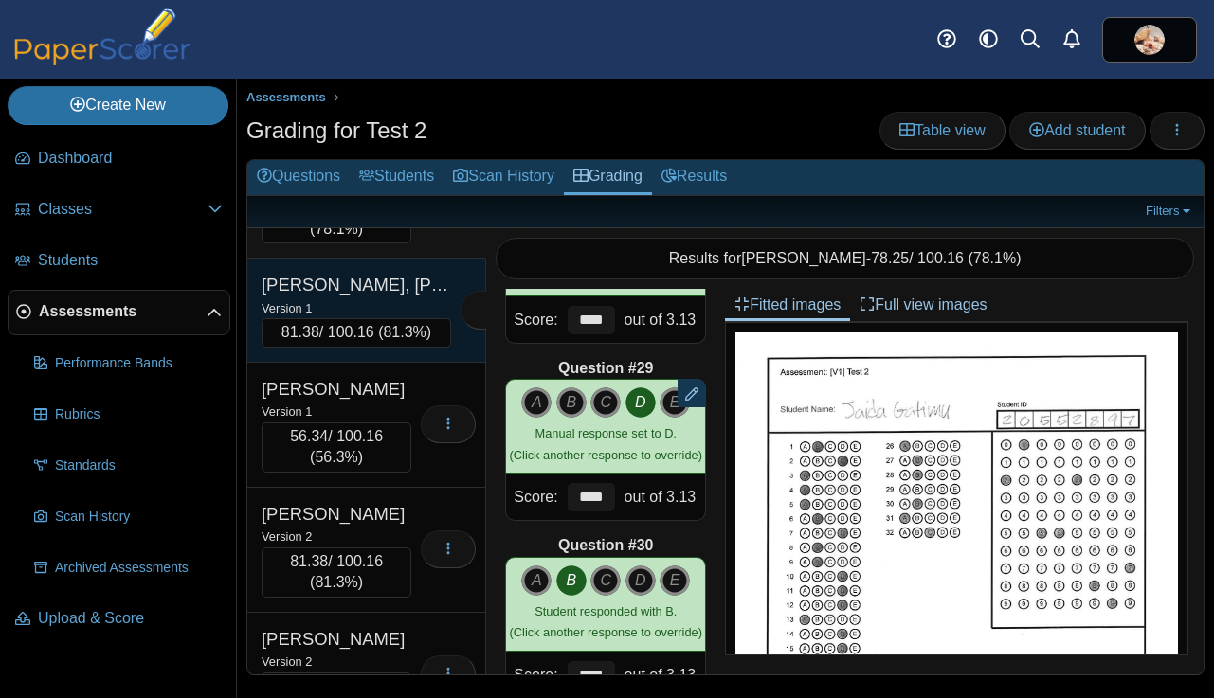
click at [399, 297] on div "Gonzalez Gallardo, Anahi" at bounding box center [355, 285] width 189 height 25
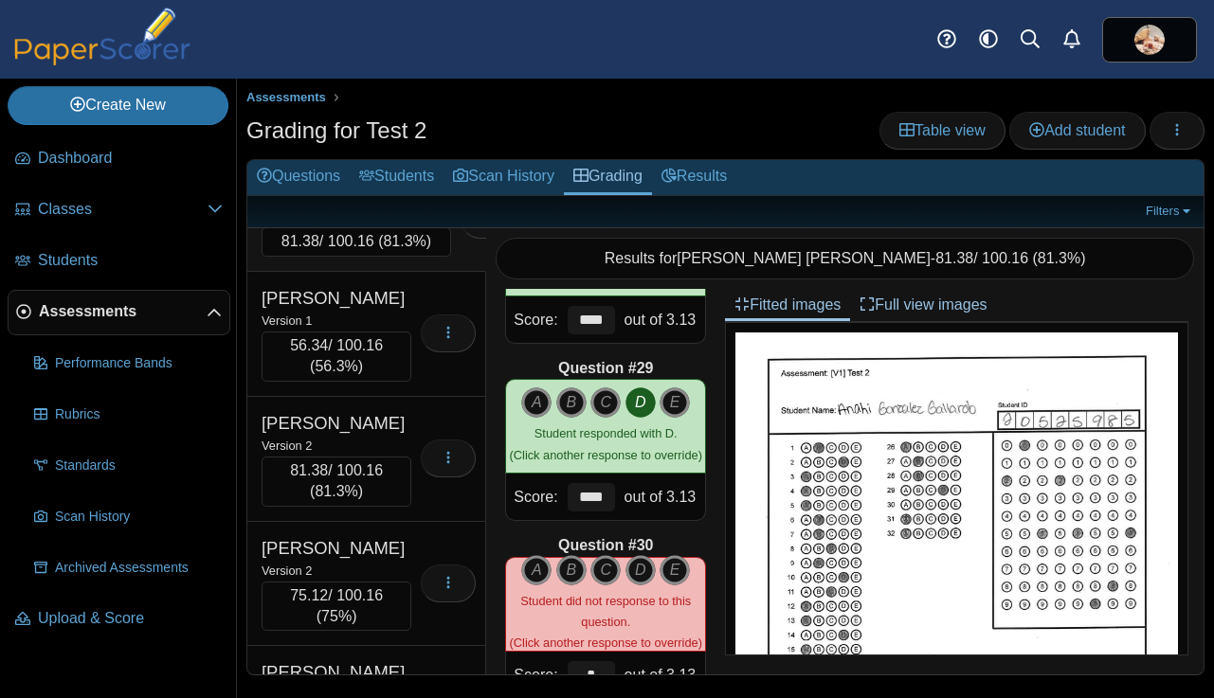
scroll to position [5998, 0]
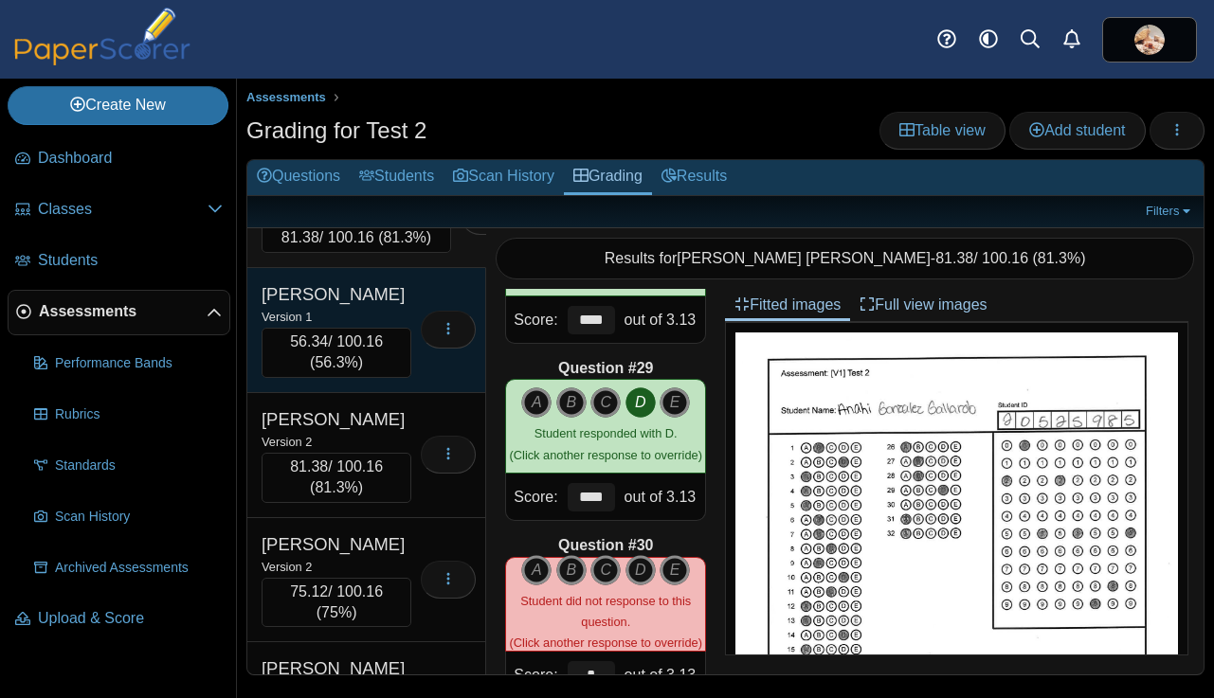
click at [356, 327] on div "Version 1" at bounding box center [336, 316] width 150 height 21
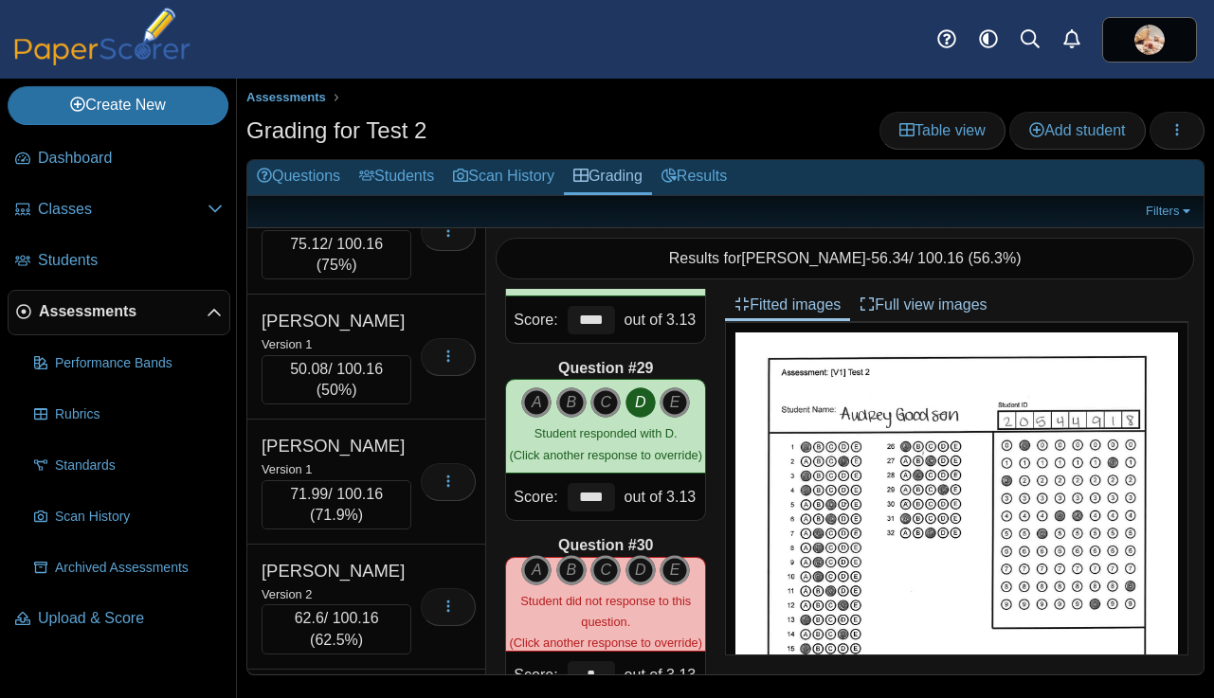
scroll to position [6371, 0]
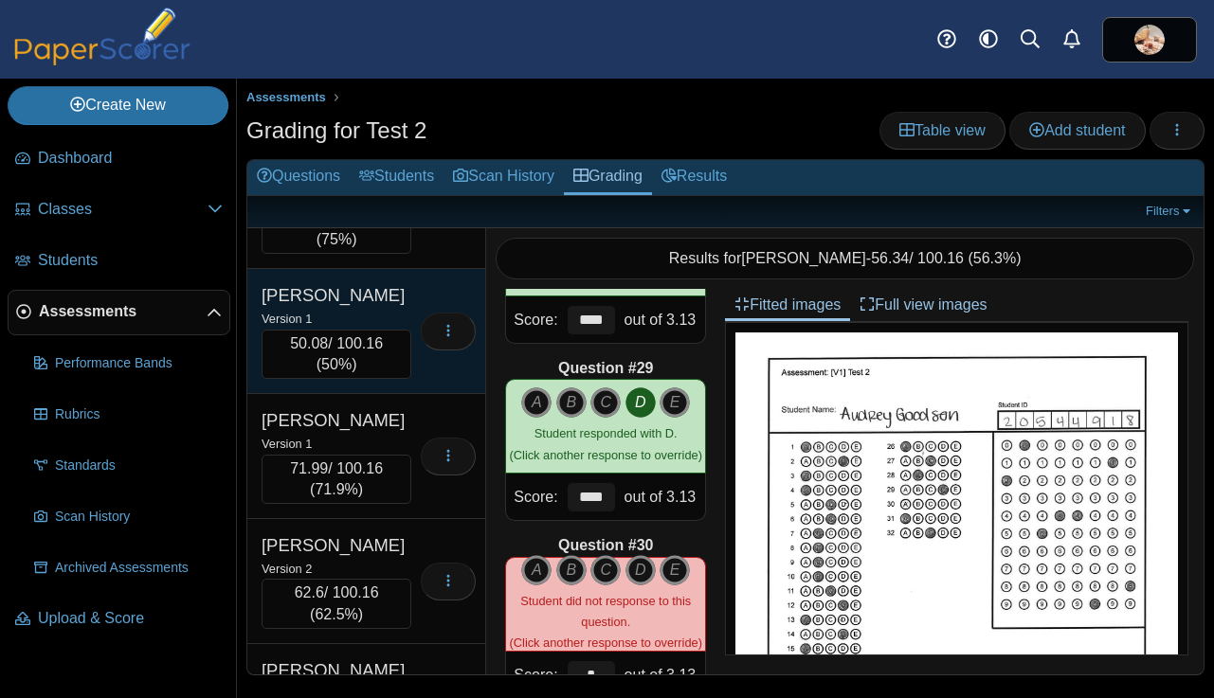
click at [364, 308] on div "Gray, Leah" at bounding box center [336, 295] width 150 height 25
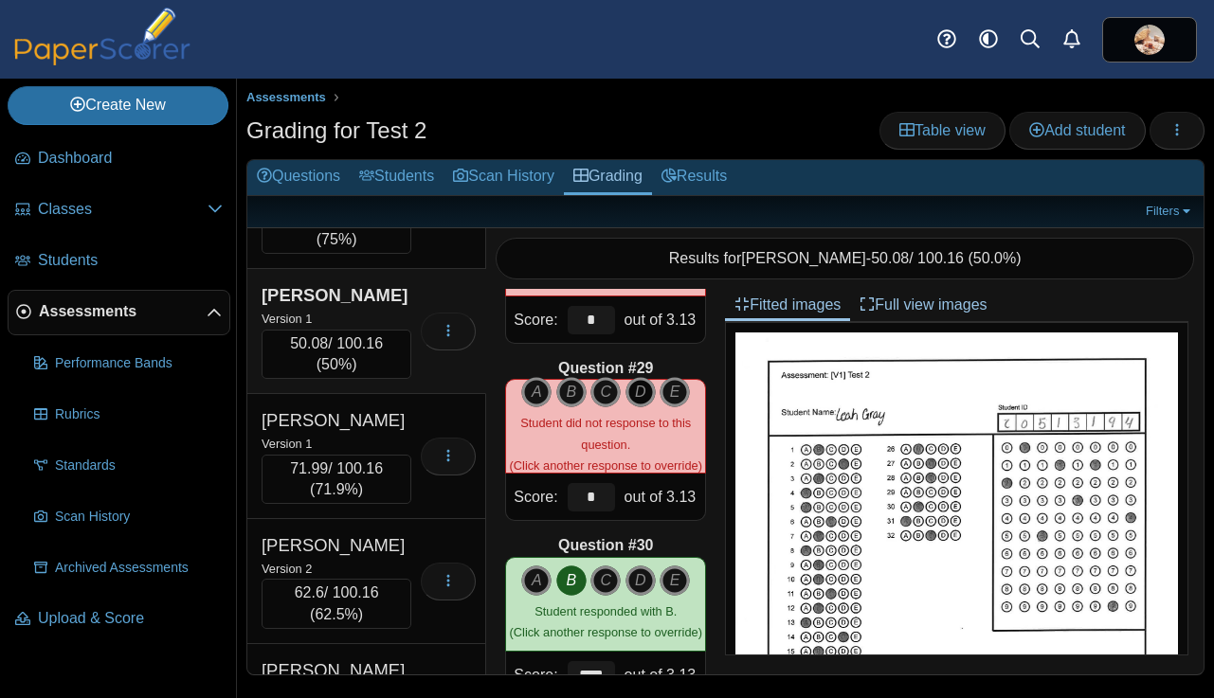
click at [642, 396] on icon "D" at bounding box center [640, 392] width 30 height 30
type input "****"
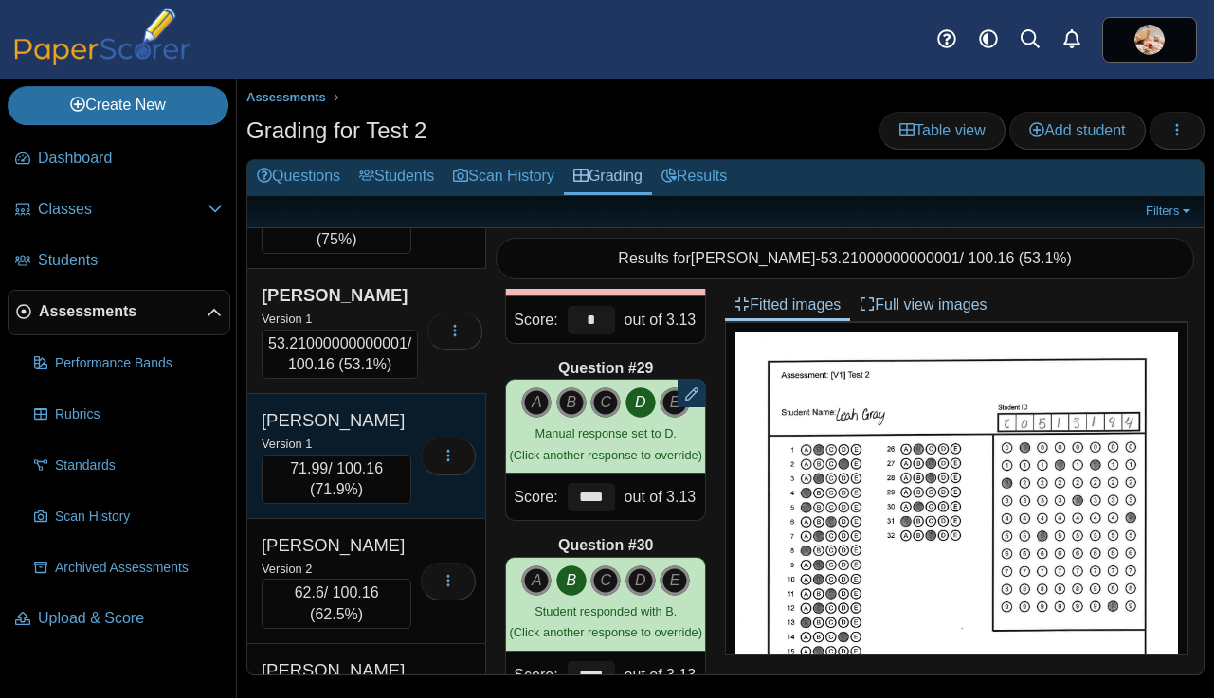
click at [369, 433] on div "Gregg, Emalee" at bounding box center [336, 420] width 150 height 25
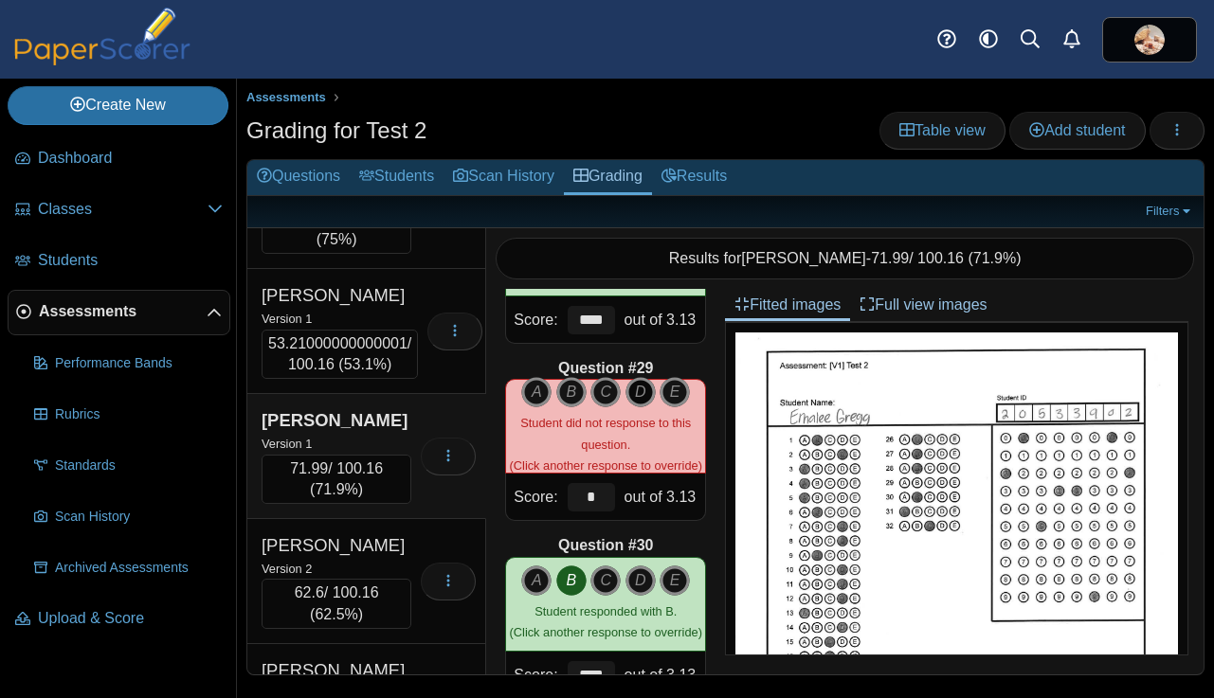
click at [633, 393] on icon "D" at bounding box center [640, 392] width 30 height 30
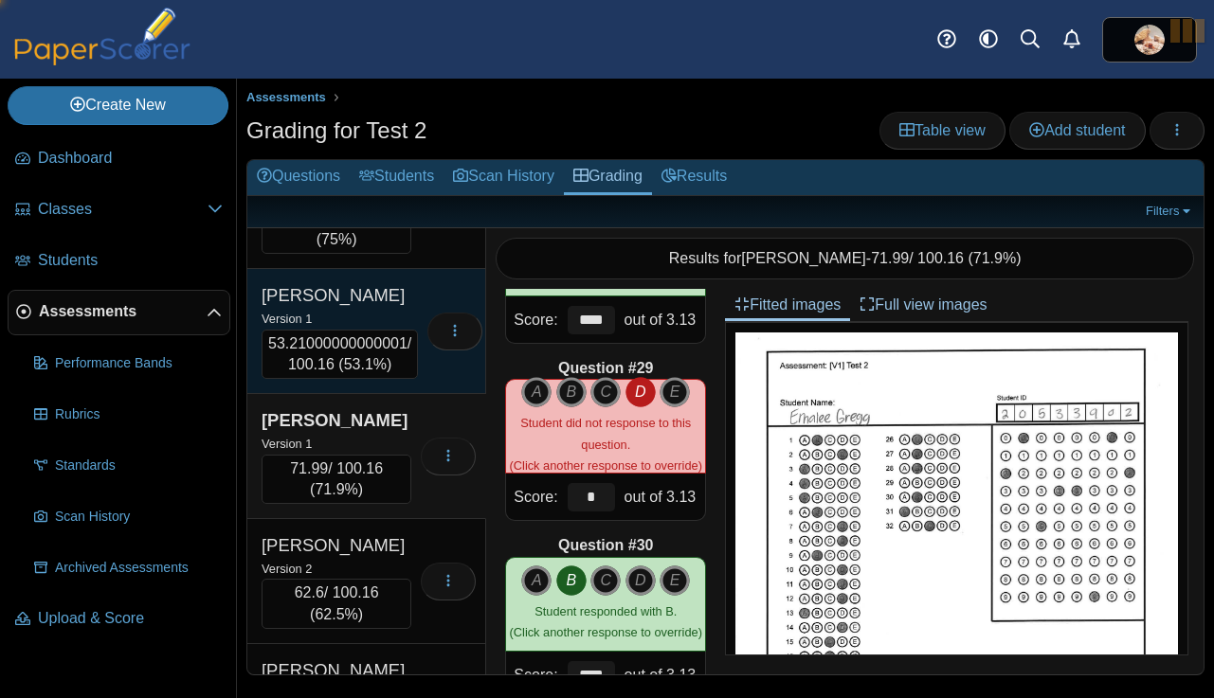
type input "****"
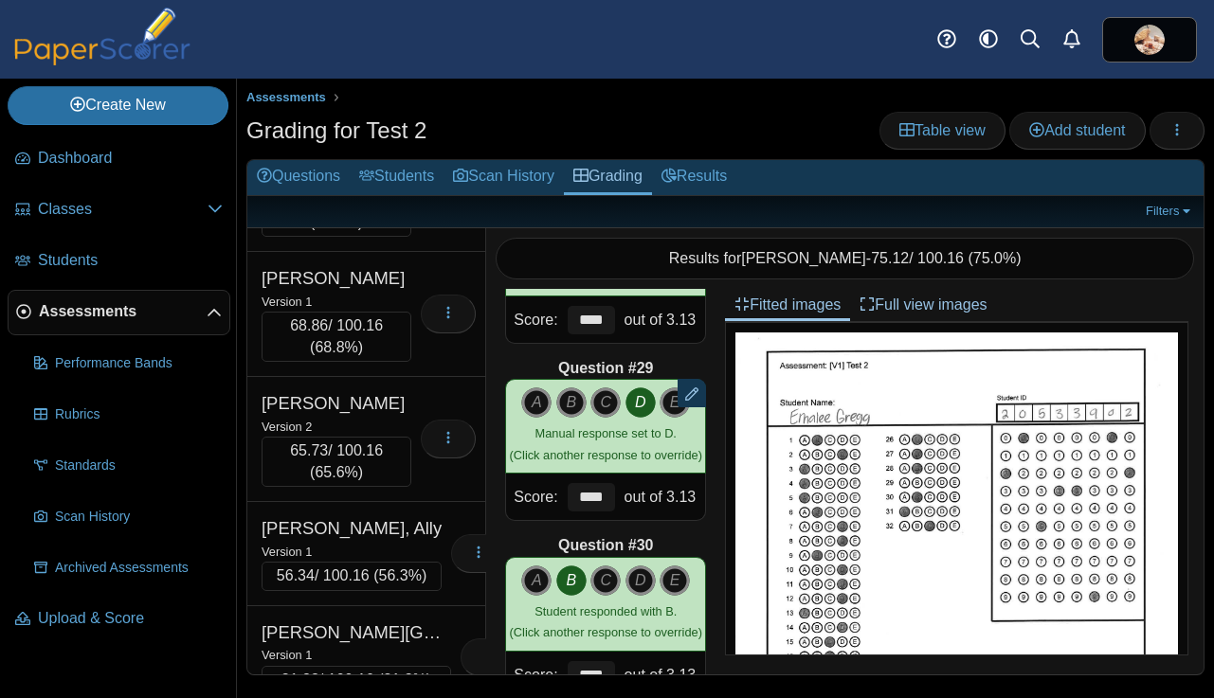
scroll to position [6949, 0]
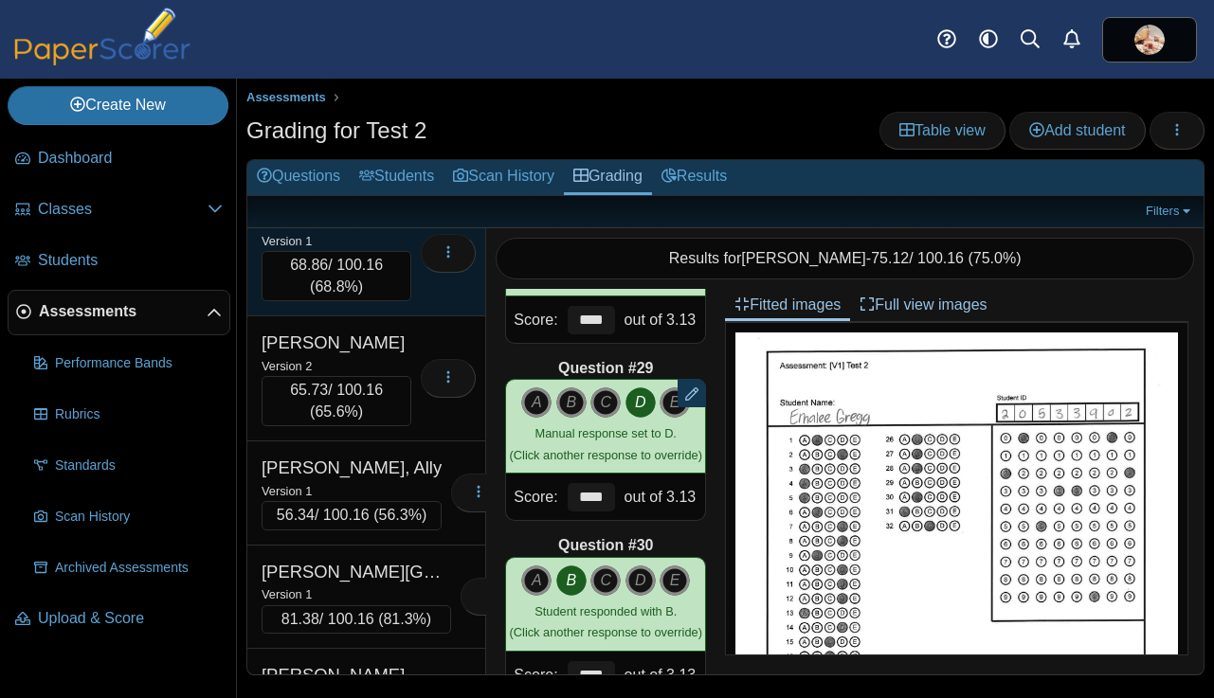
click at [377, 251] on div "Version 1" at bounding box center [336, 240] width 150 height 21
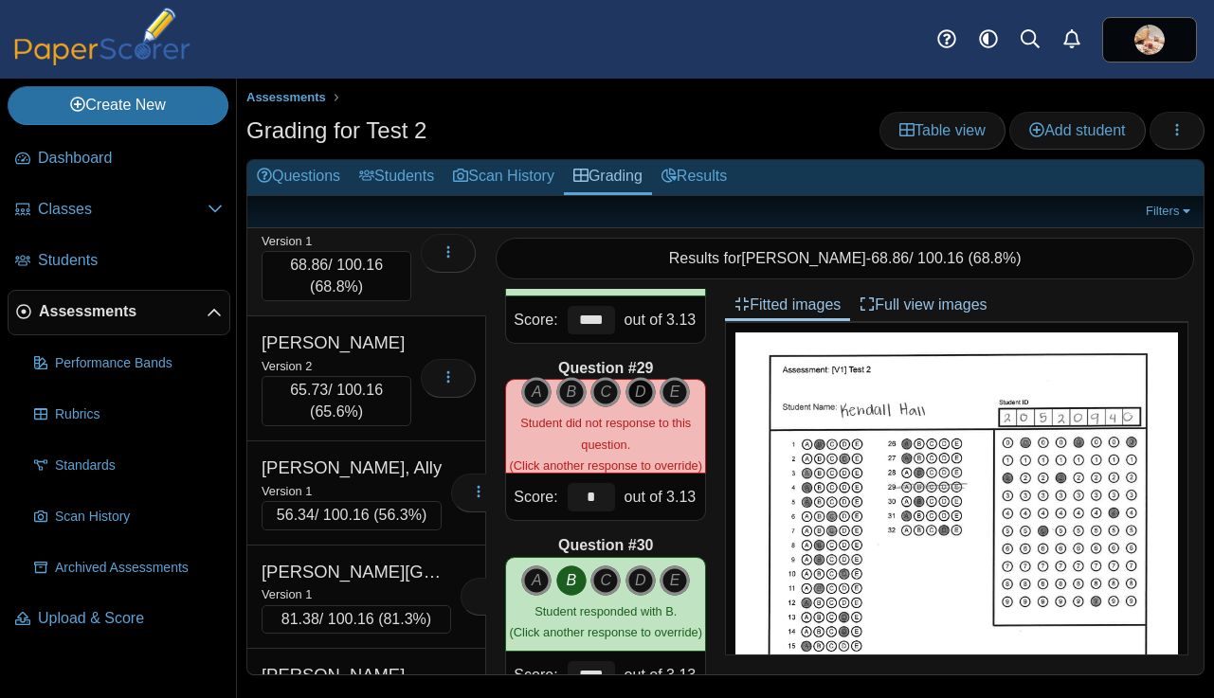
click at [636, 396] on icon "D" at bounding box center [640, 392] width 30 height 30
type input "****"
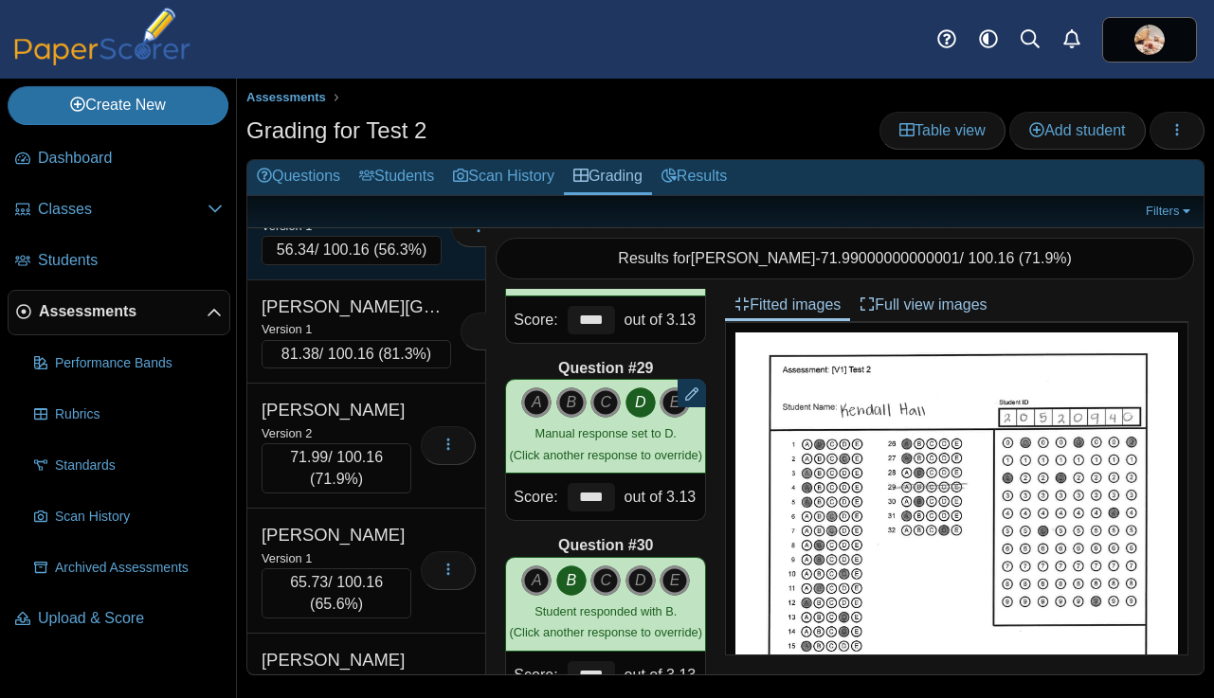
scroll to position [7224, 0]
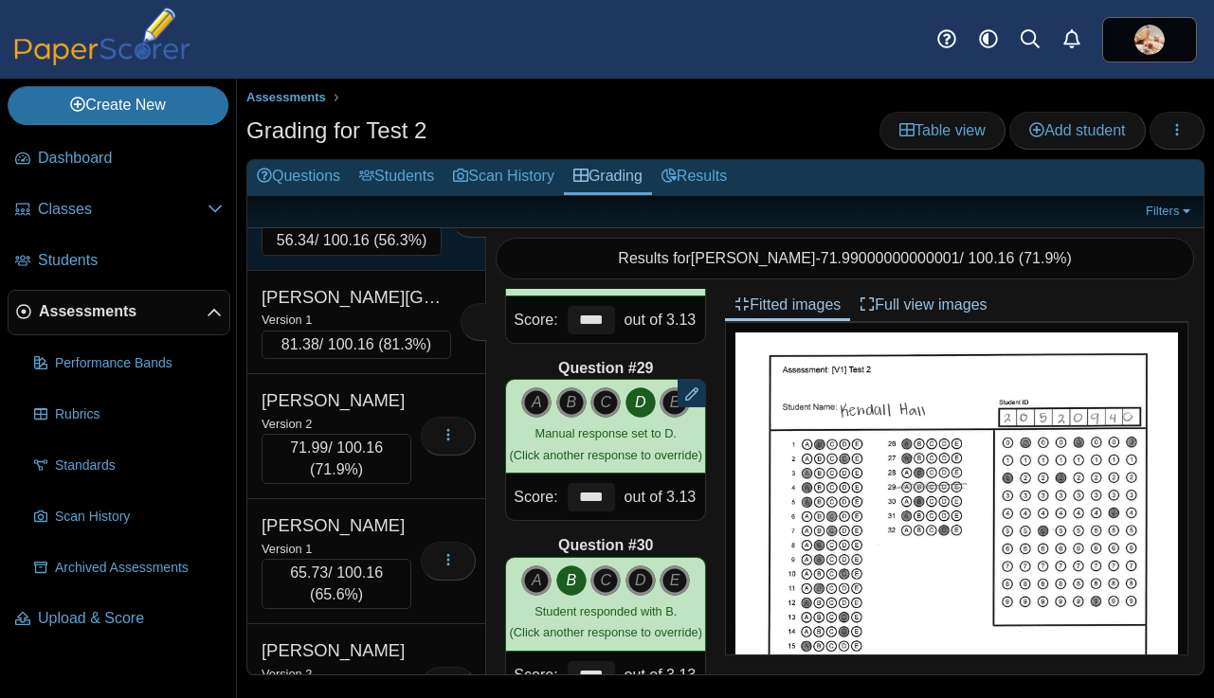
click at [386, 226] on div "Version 1" at bounding box center [351, 216] width 180 height 21
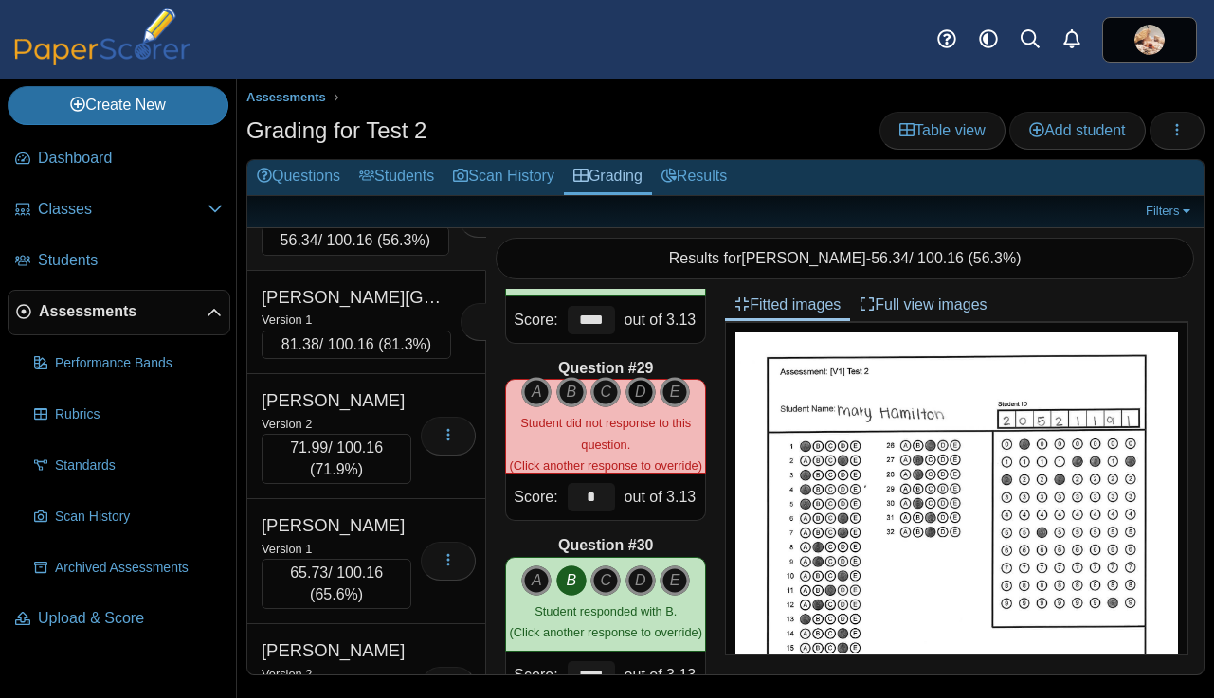
click at [639, 397] on icon "D" at bounding box center [640, 392] width 30 height 30
type input "****"
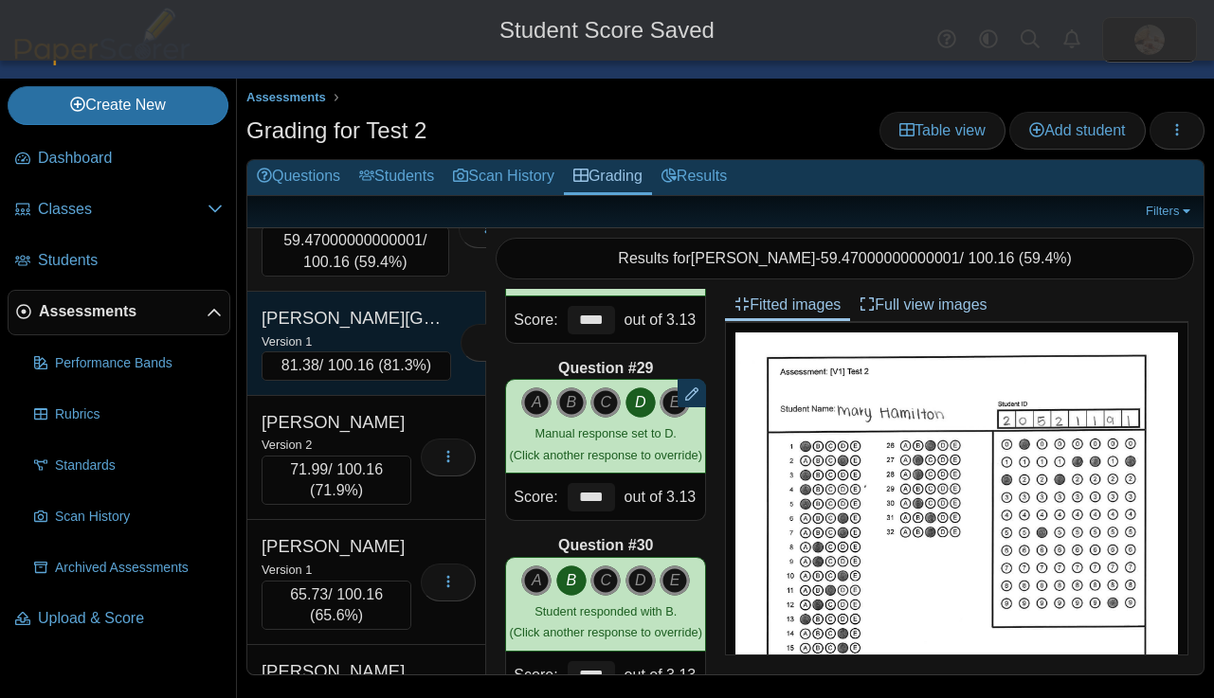
click at [393, 351] on div "Version 1" at bounding box center [355, 341] width 189 height 21
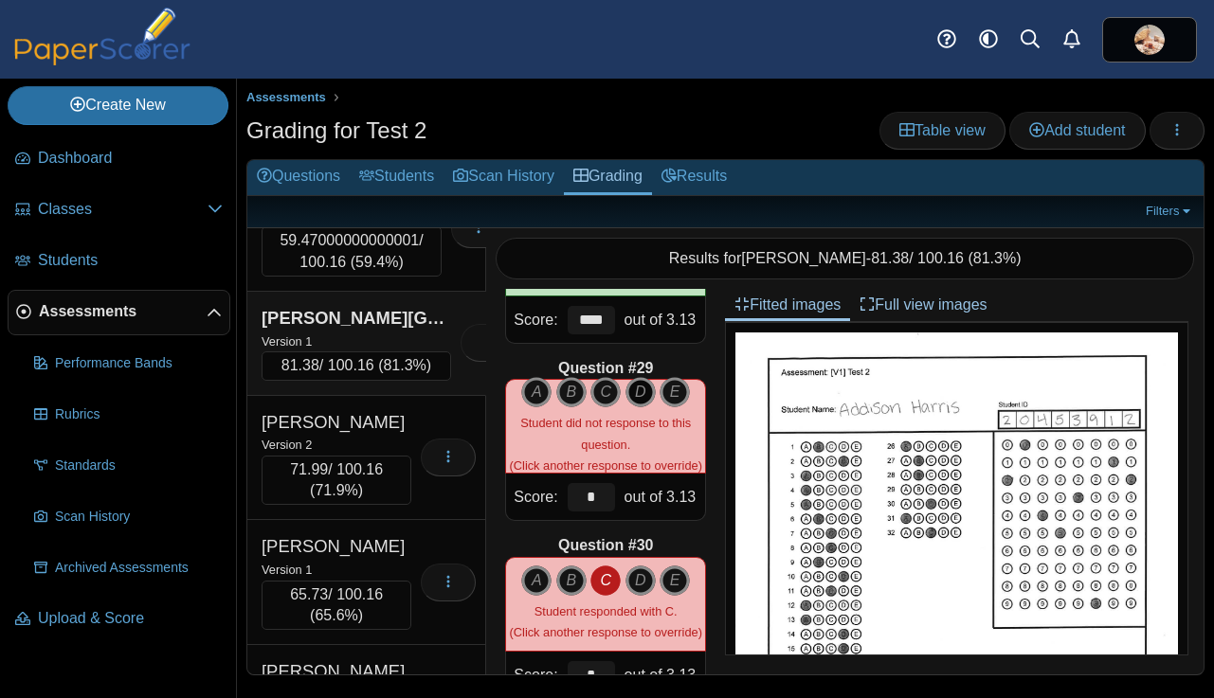
click at [641, 390] on icon "D" at bounding box center [640, 392] width 30 height 30
type input "****"
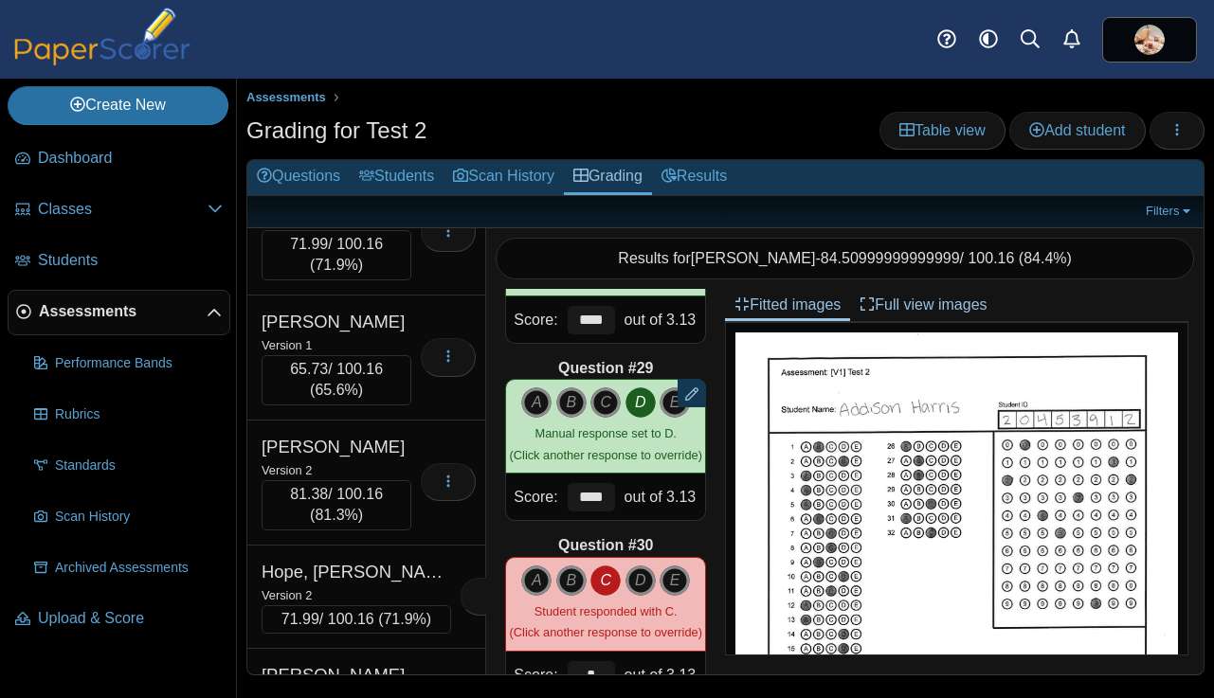
scroll to position [7487, 0]
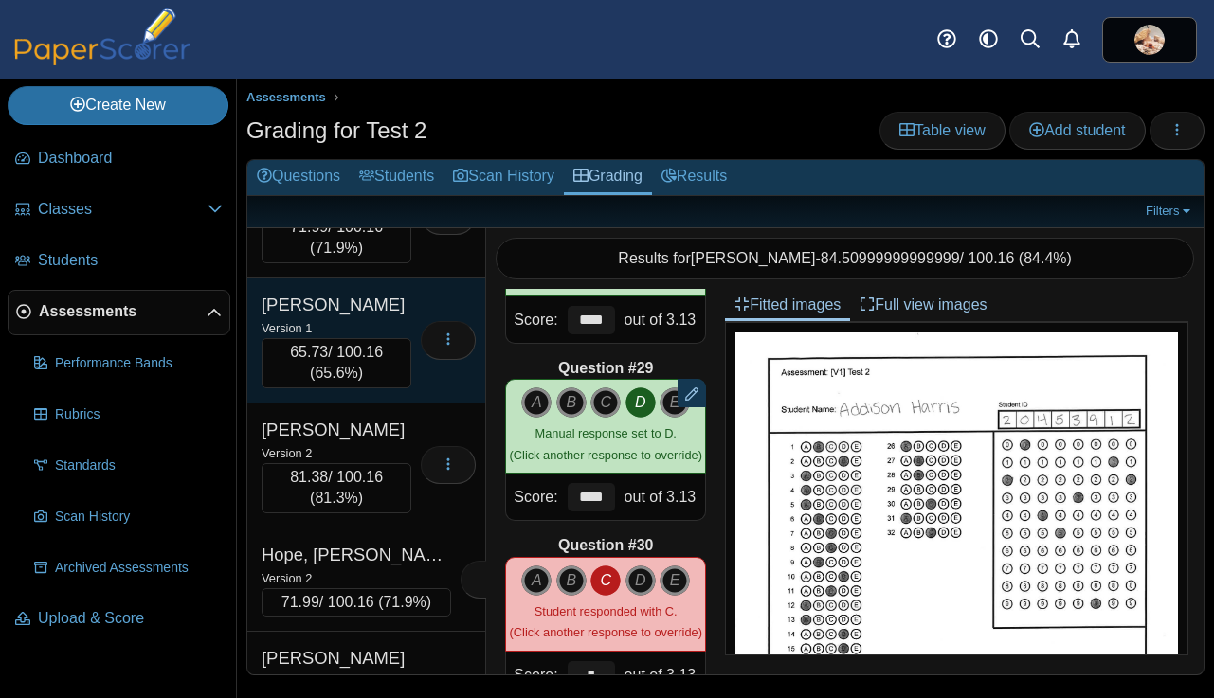
click at [391, 338] on div "Version 1" at bounding box center [336, 327] width 150 height 21
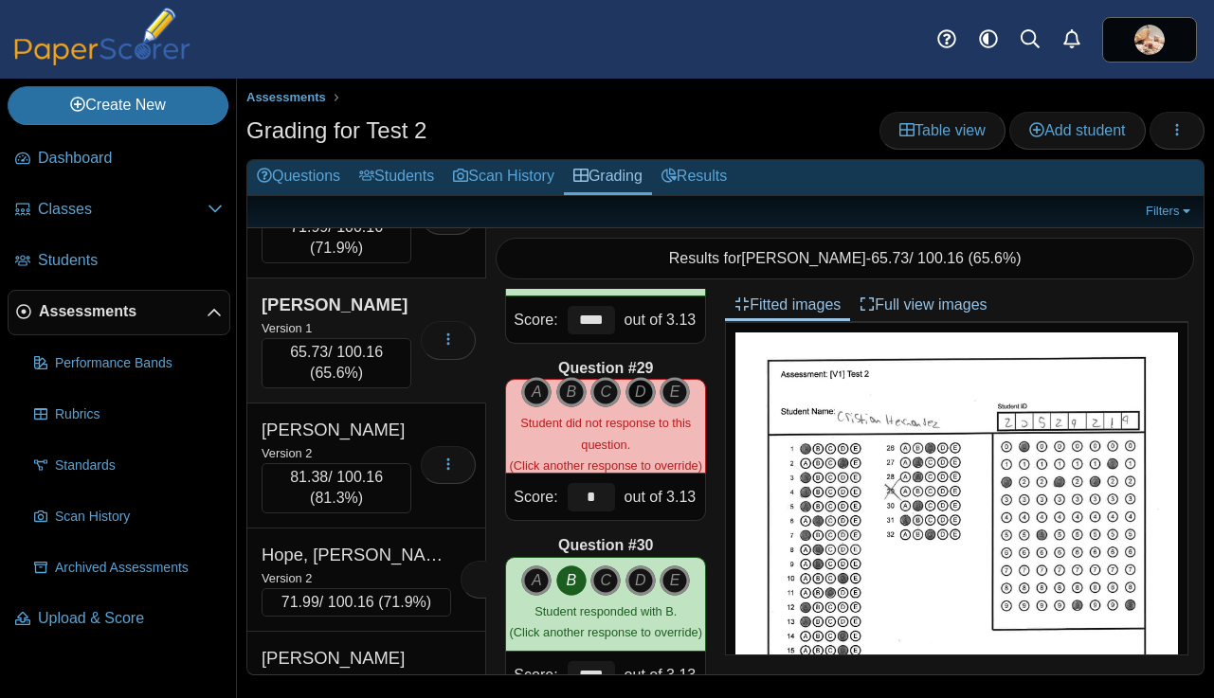
click at [638, 384] on icon "D" at bounding box center [640, 392] width 30 height 30
type input "****"
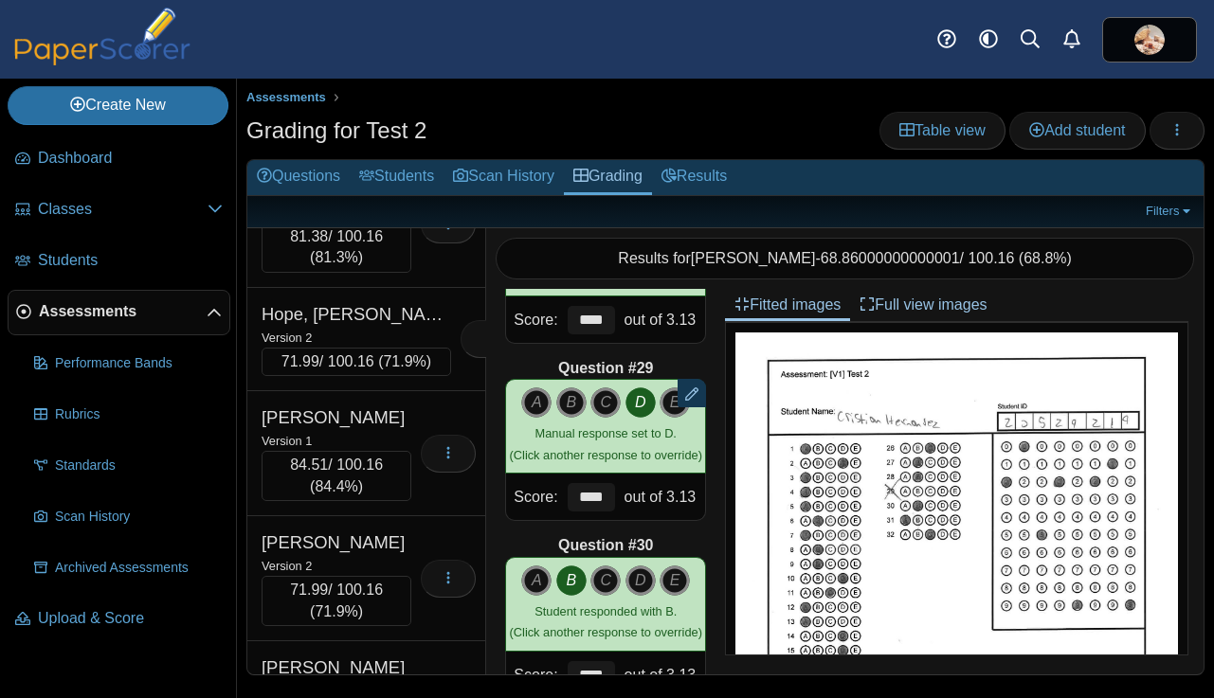
scroll to position [7811, 0]
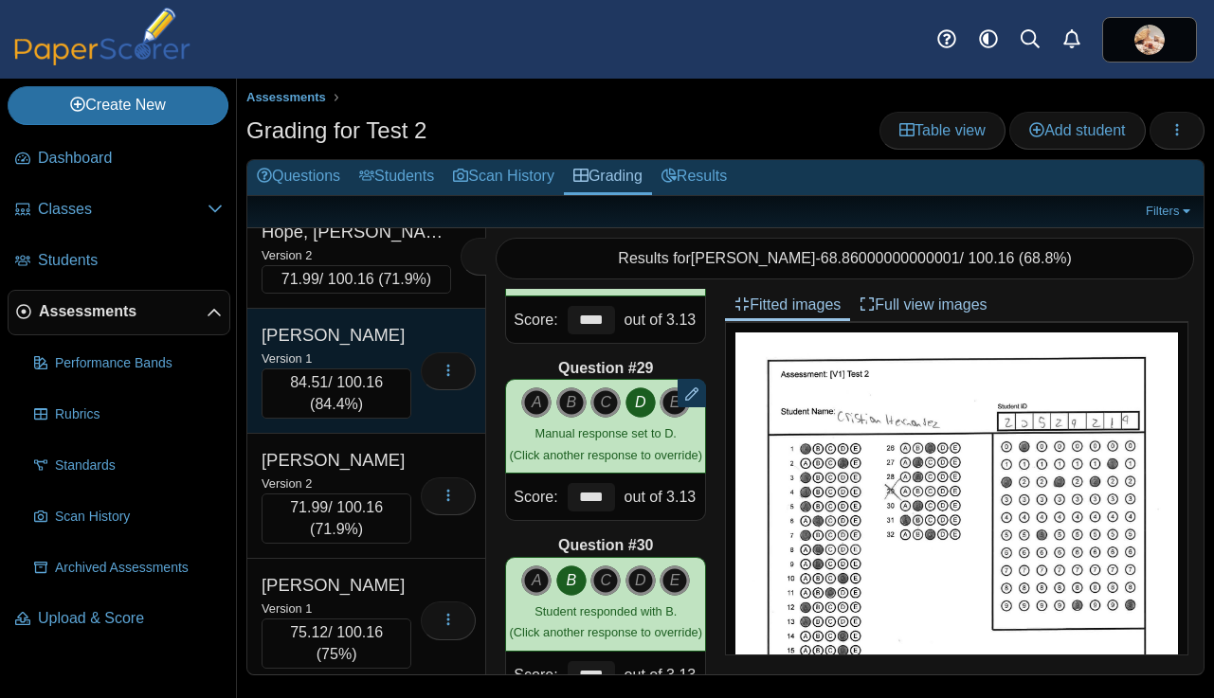
click at [392, 348] on div "Isom, Taylor" at bounding box center [336, 335] width 150 height 25
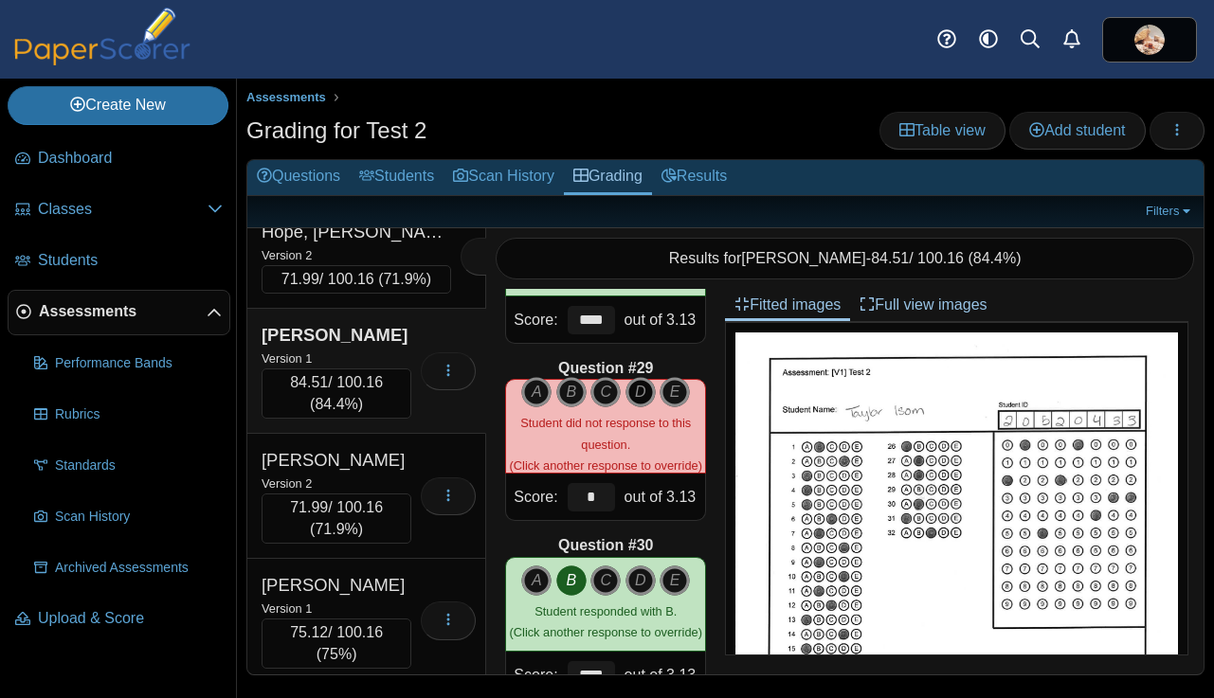
click at [638, 390] on icon "D" at bounding box center [640, 392] width 30 height 30
type input "****"
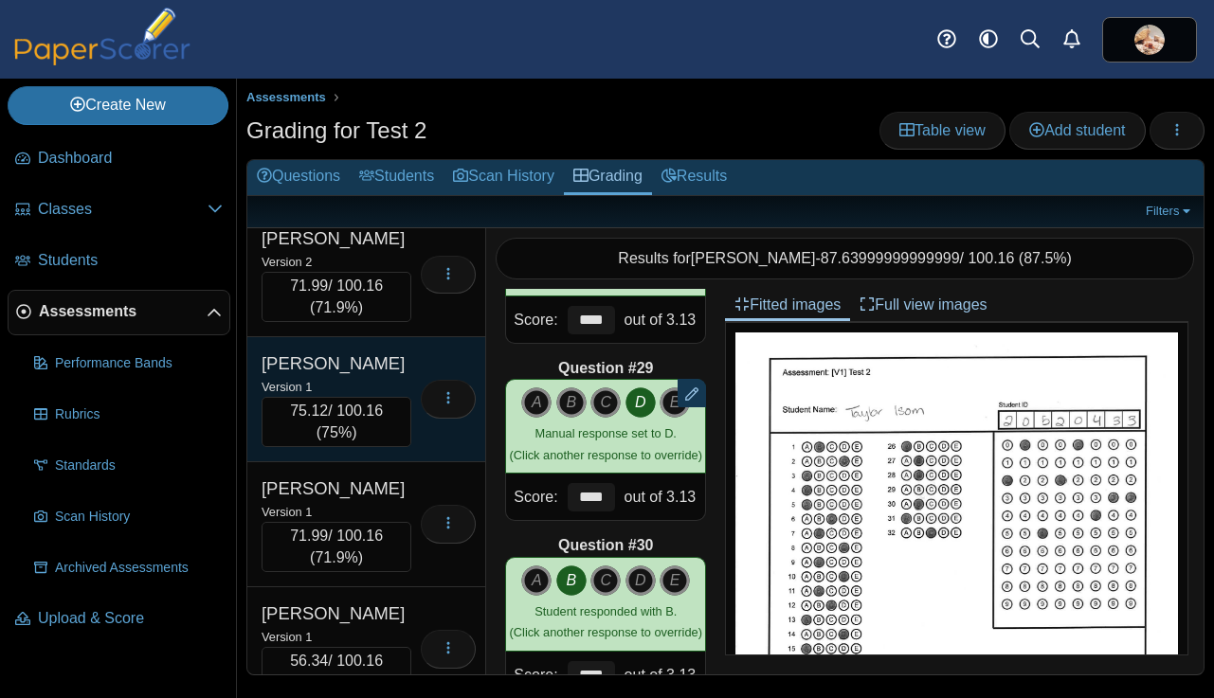
click at [413, 447] on div "Loading…" at bounding box center [443, 399] width 64 height 96
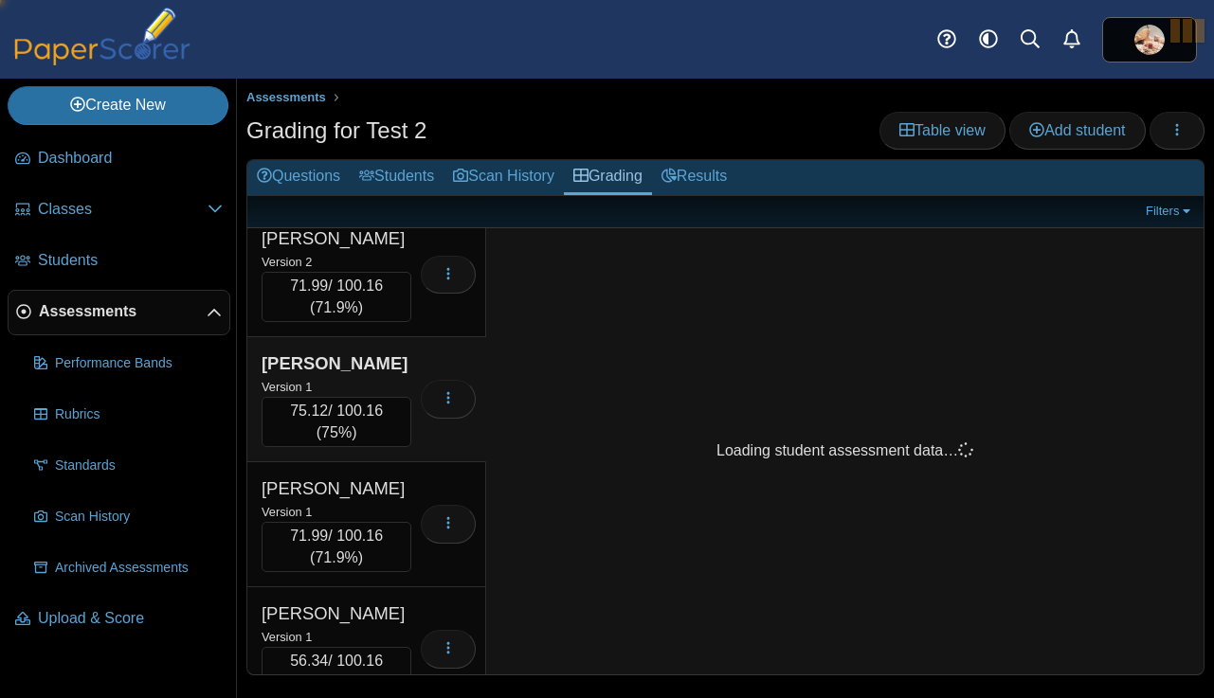
scroll to position [8032, 0]
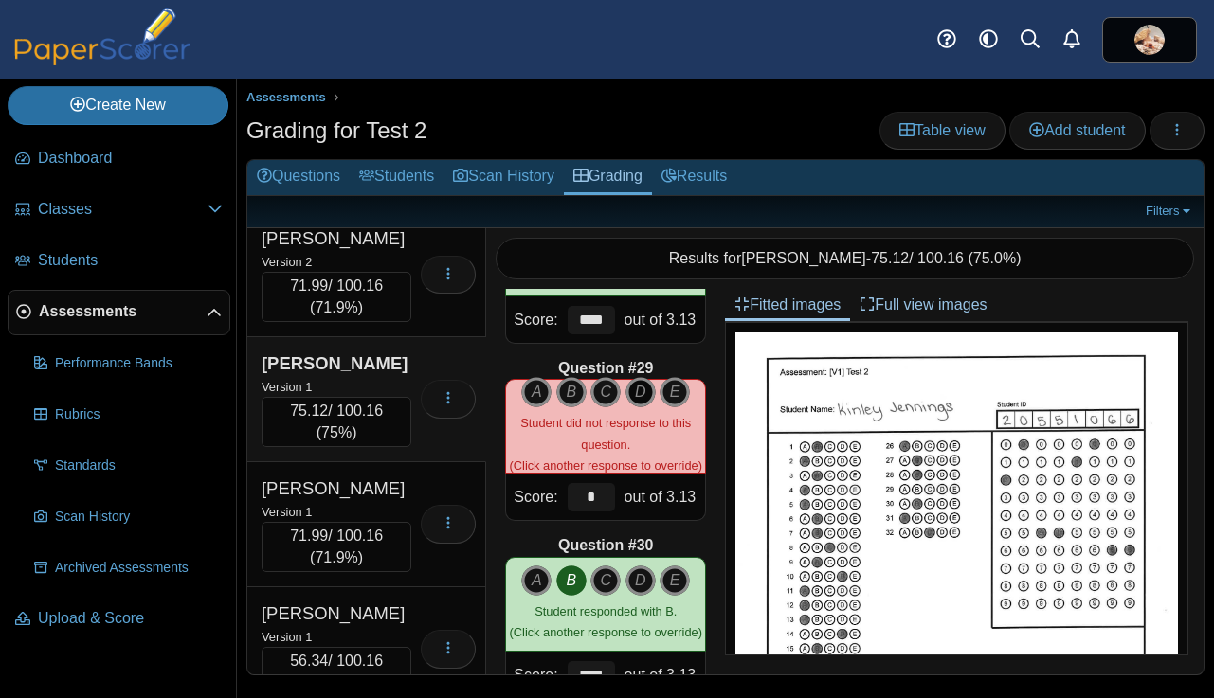
click at [640, 387] on icon "D" at bounding box center [640, 392] width 30 height 30
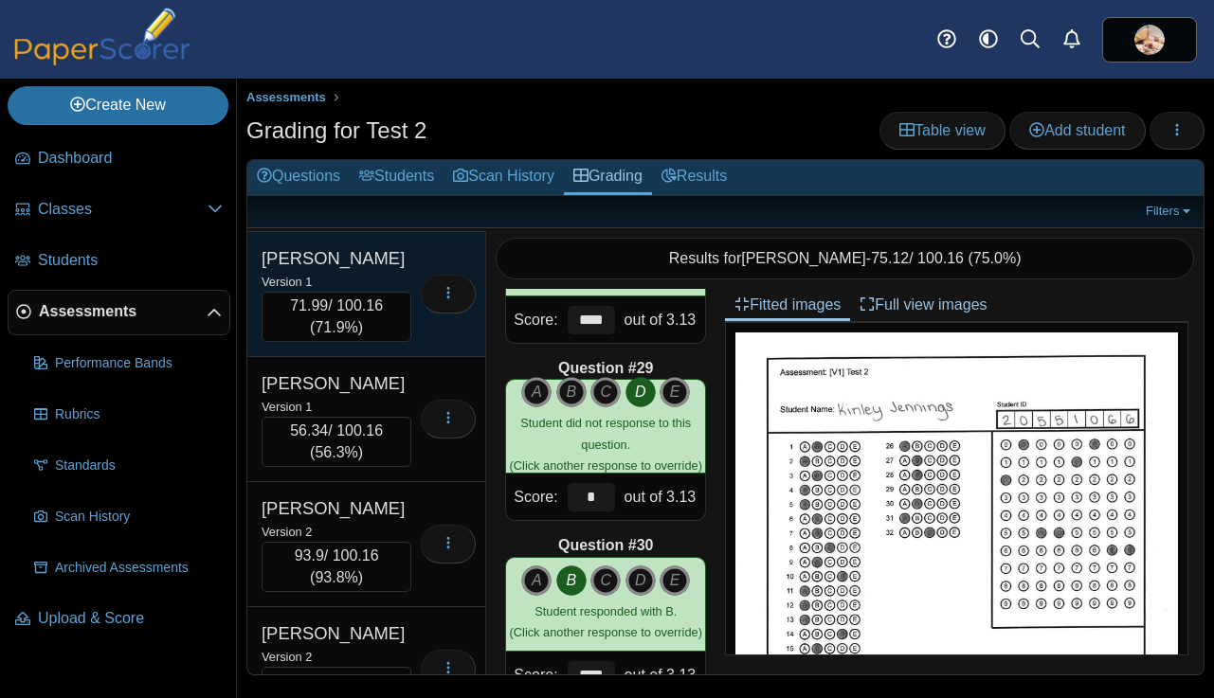
click at [393, 271] on div "Jensen, Abby" at bounding box center [336, 258] width 150 height 25
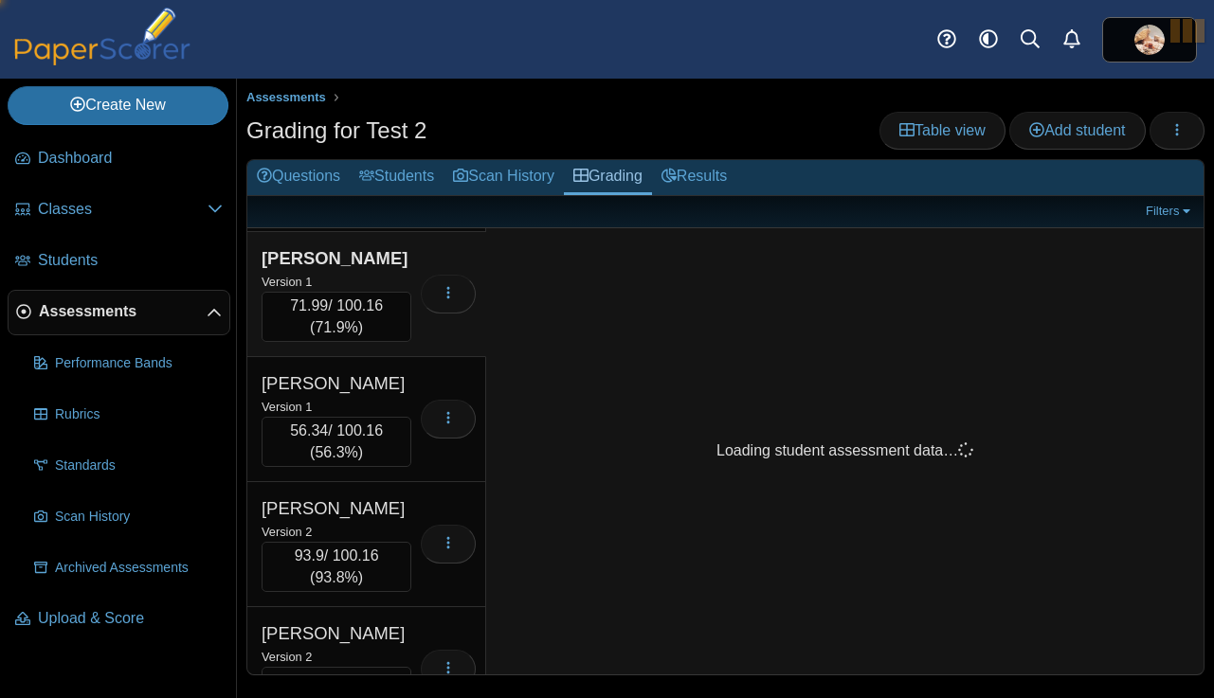
scroll to position [8263, 0]
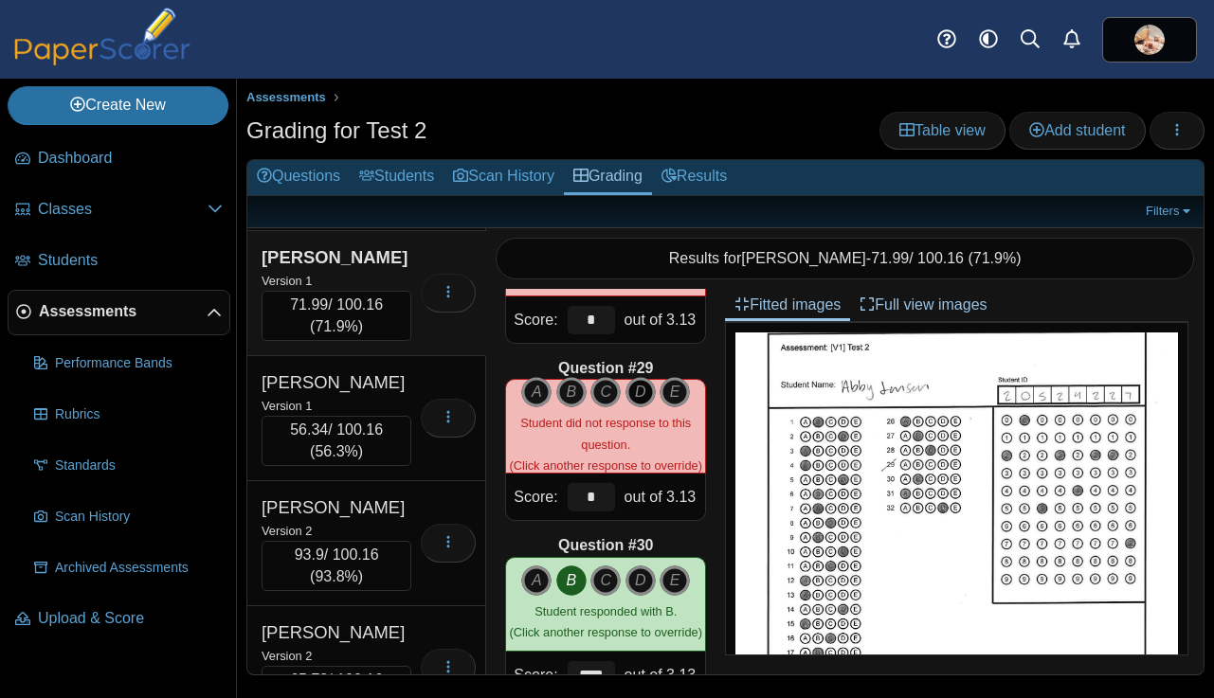
click at [647, 395] on icon "D" at bounding box center [640, 392] width 30 height 30
type input "****"
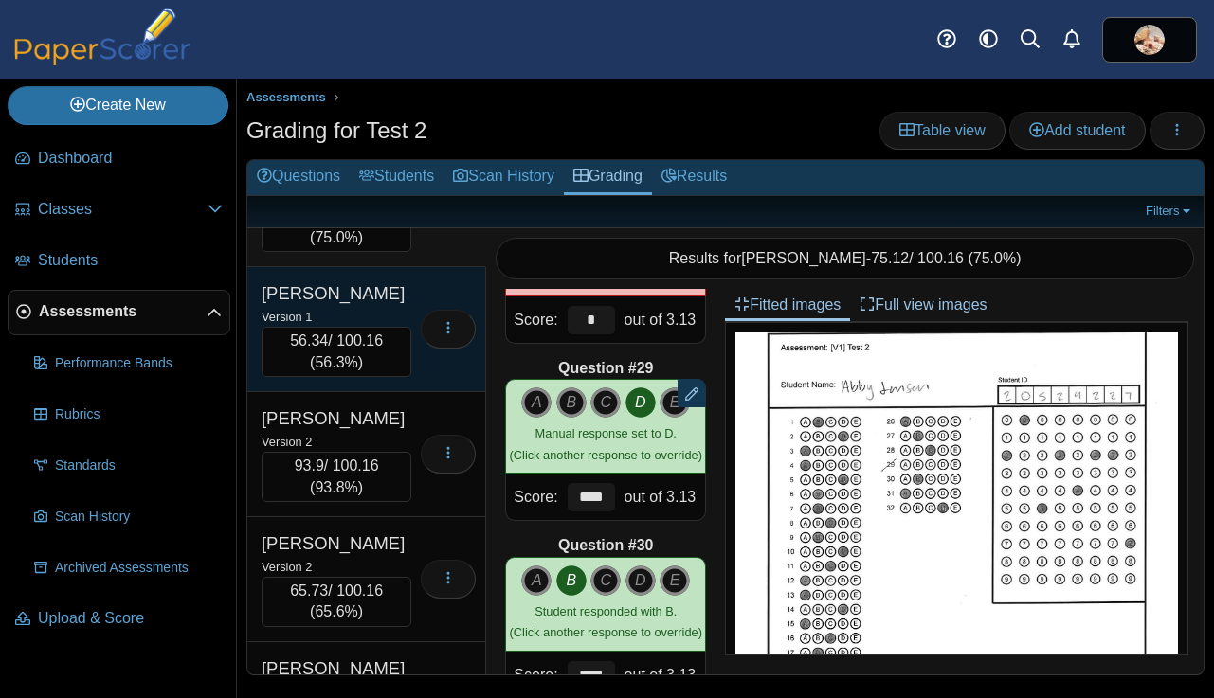
scroll to position [8353, 0]
click at [409, 305] on div "Johnson, naomi" at bounding box center [336, 292] width 150 height 25
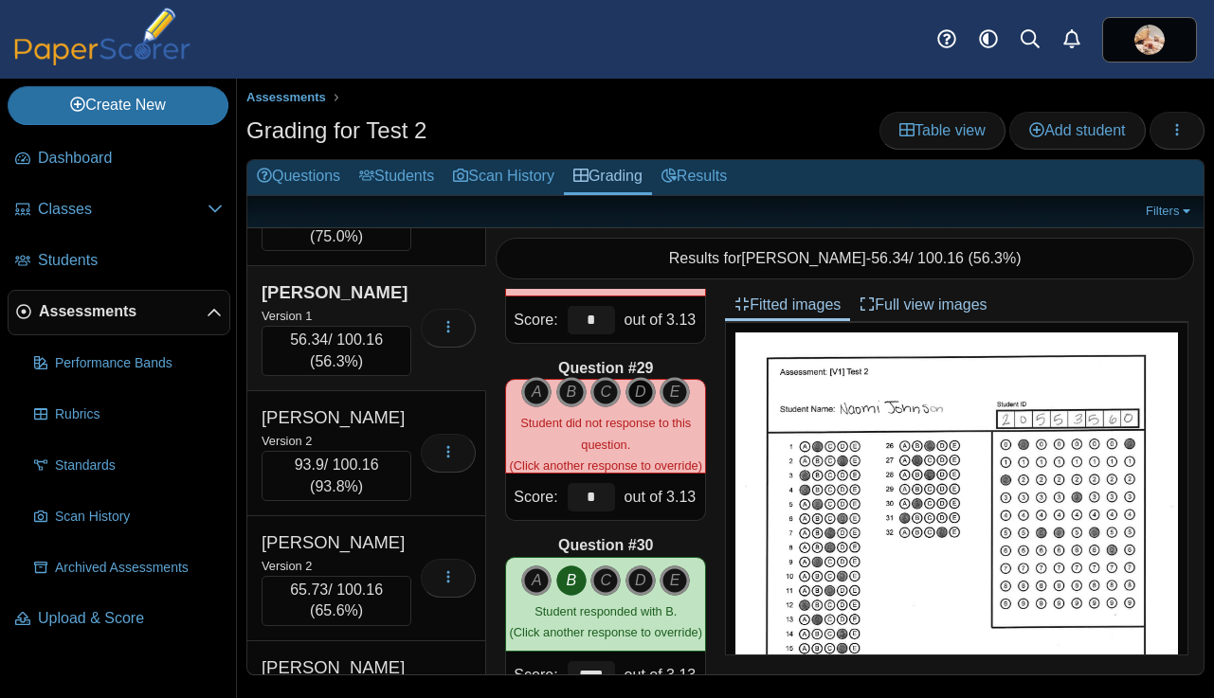
click at [634, 396] on icon "D" at bounding box center [640, 392] width 30 height 30
type input "****"
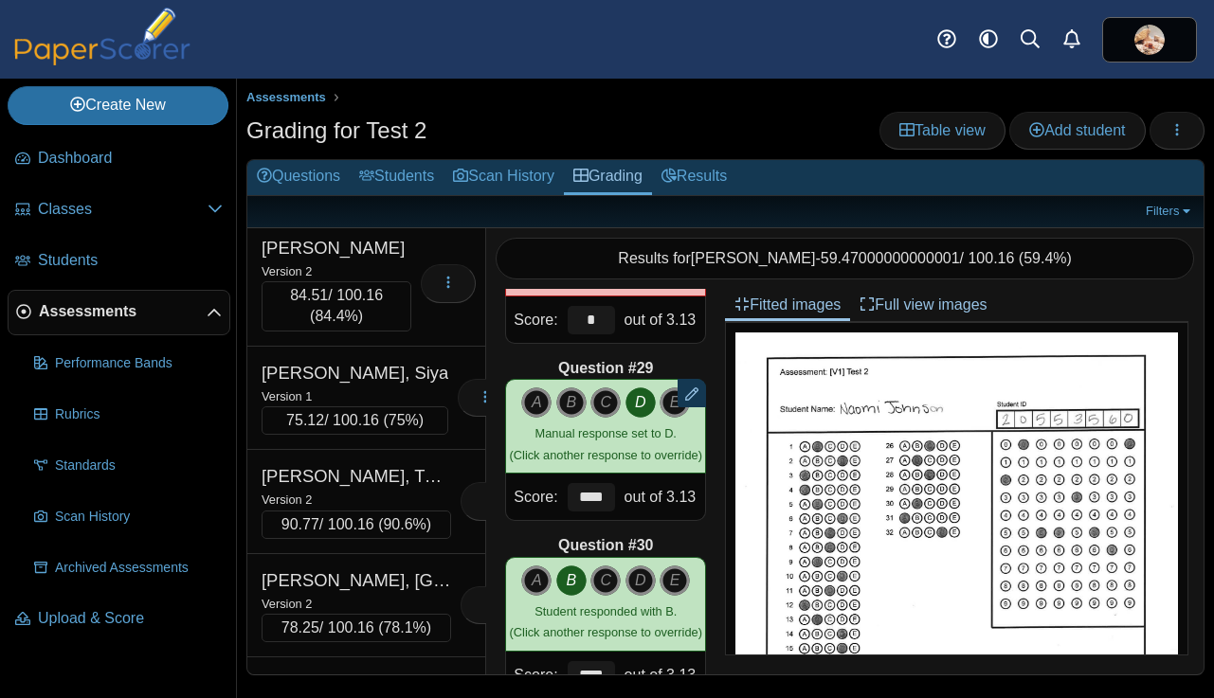
scroll to position [8777, 0]
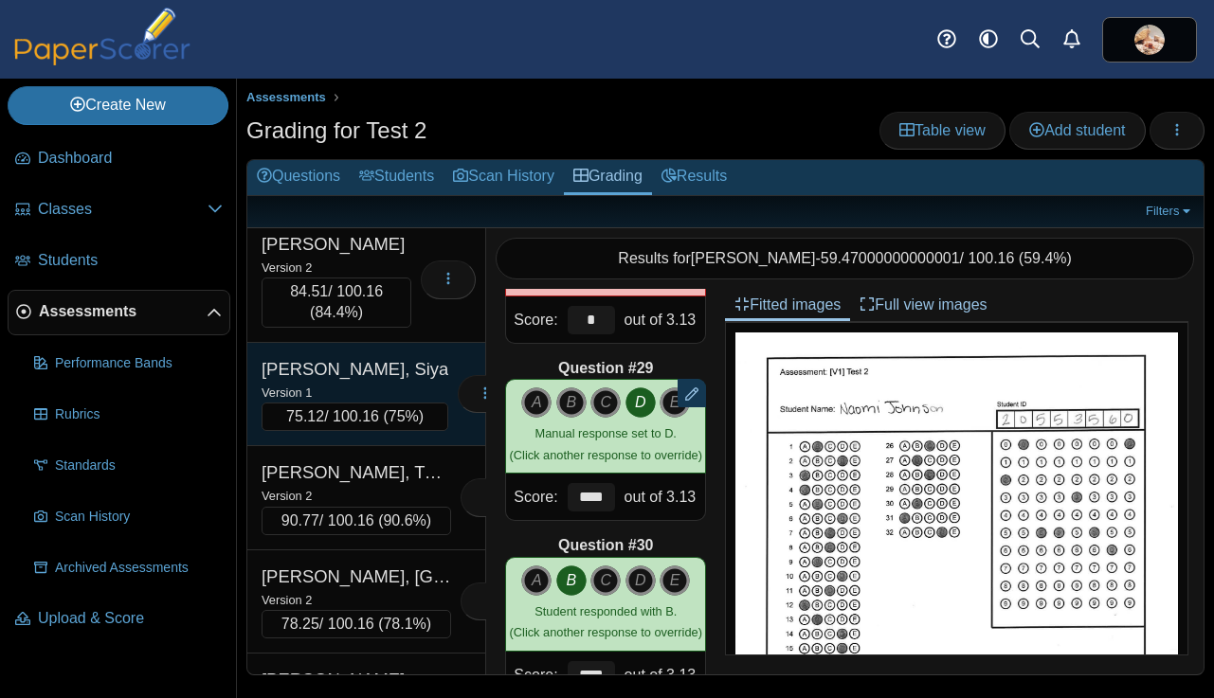
click at [384, 403] on div "Version 1" at bounding box center [354, 392] width 187 height 21
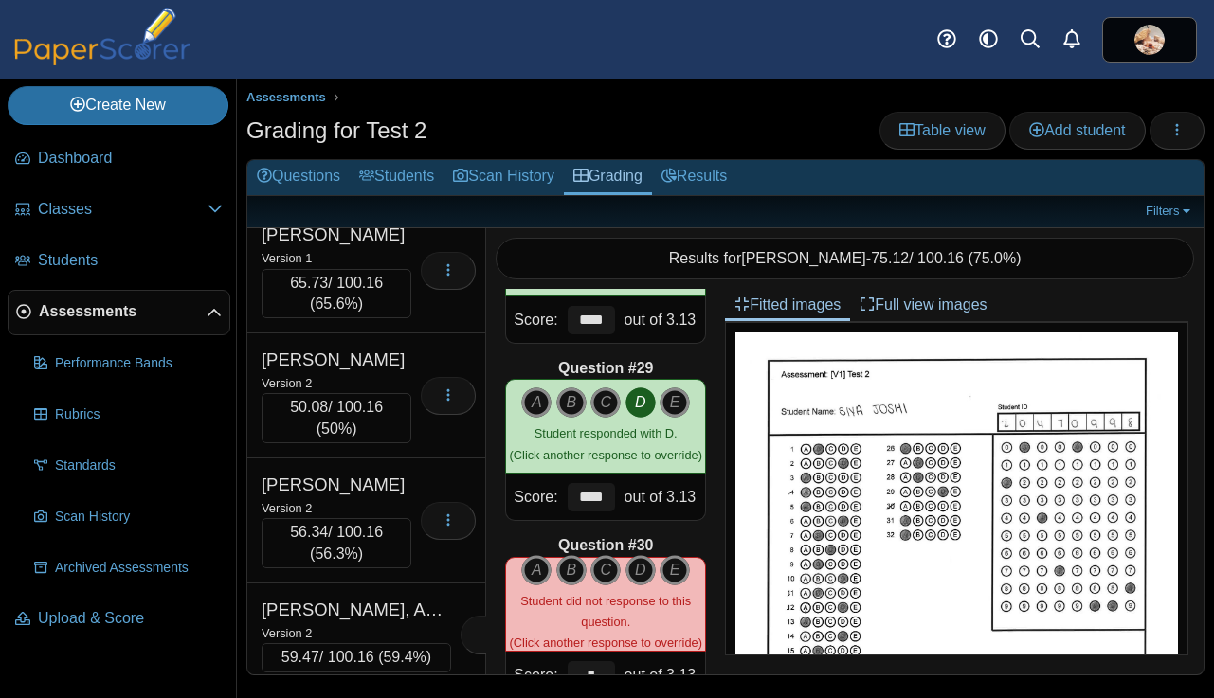
scroll to position [9353, 0]
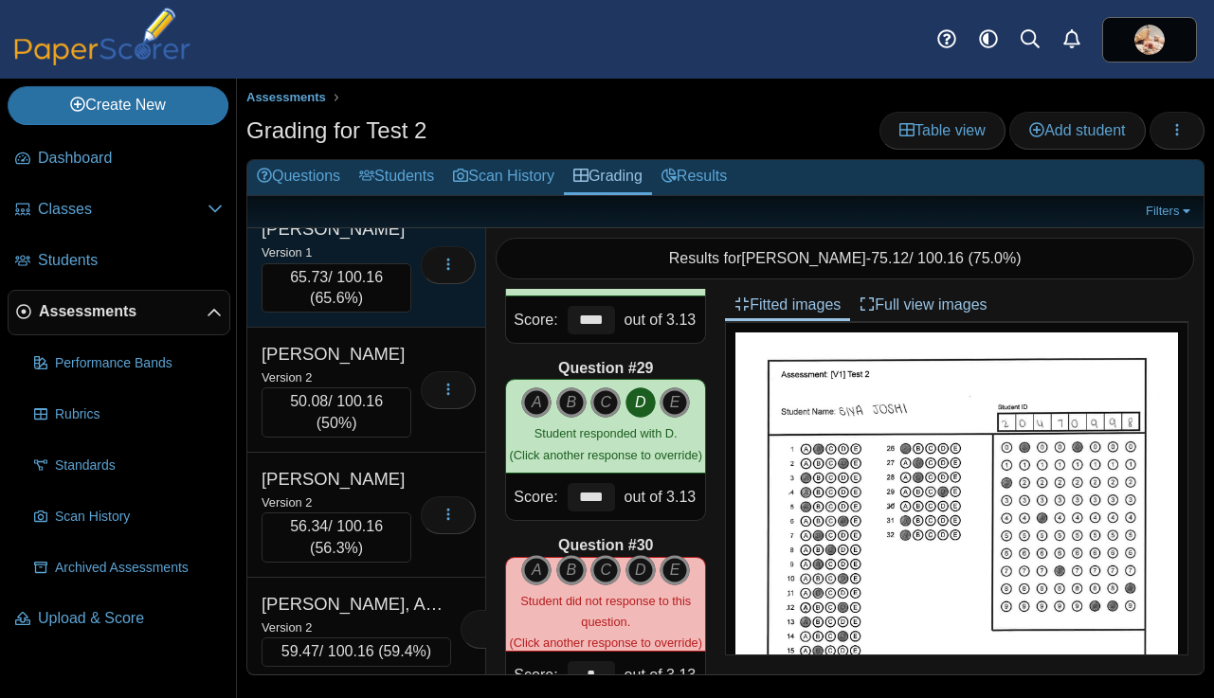
click at [375, 242] on div "Klinghamer, Emily" at bounding box center [336, 229] width 150 height 25
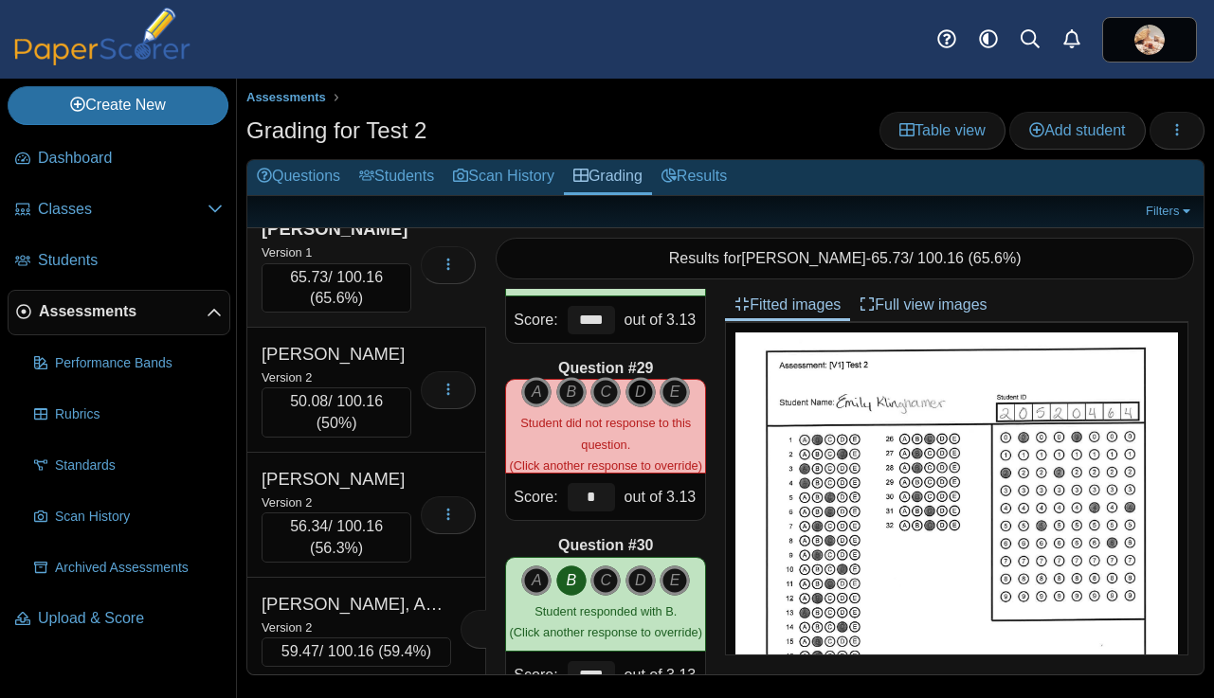
click at [639, 394] on icon "D" at bounding box center [640, 392] width 30 height 30
type input "****"
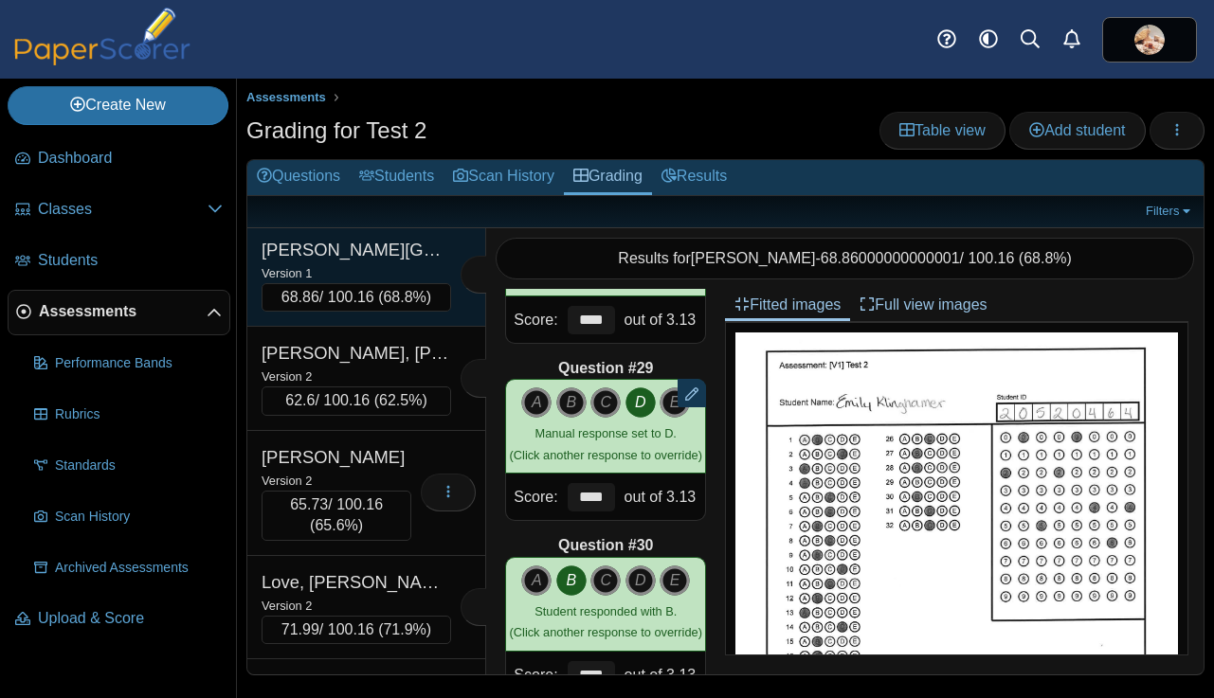
scroll to position [9815, 0]
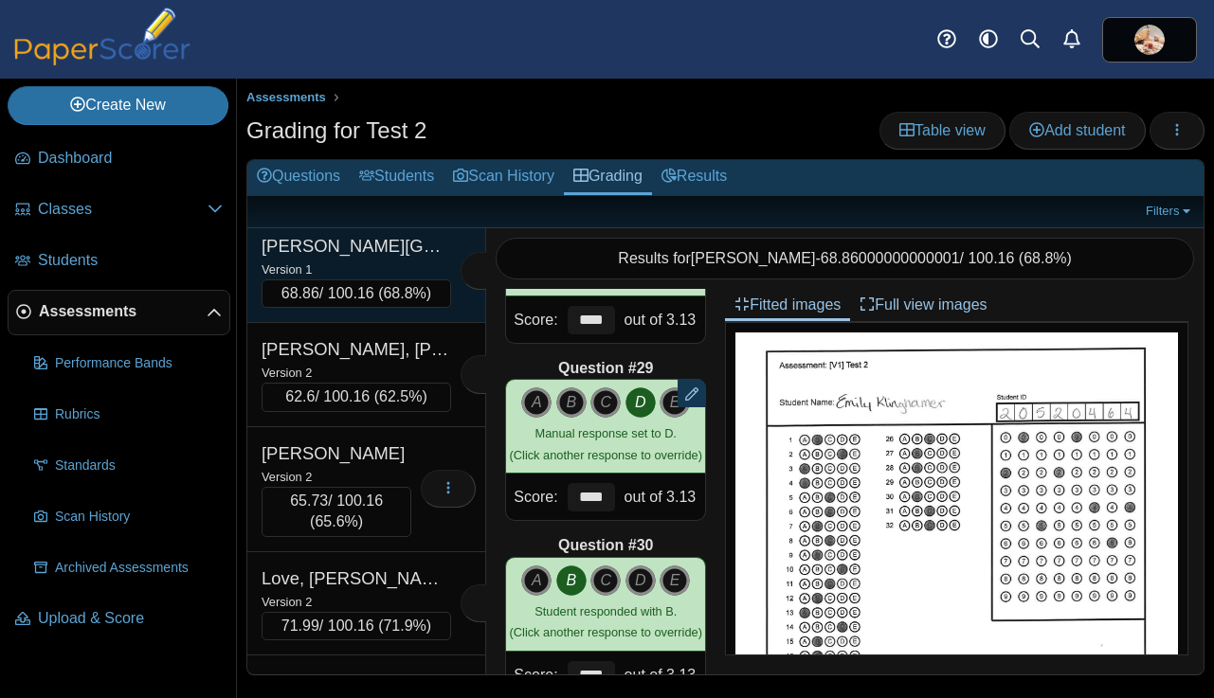
click at [395, 259] on div "Lee, Sydney" at bounding box center [355, 246] width 189 height 25
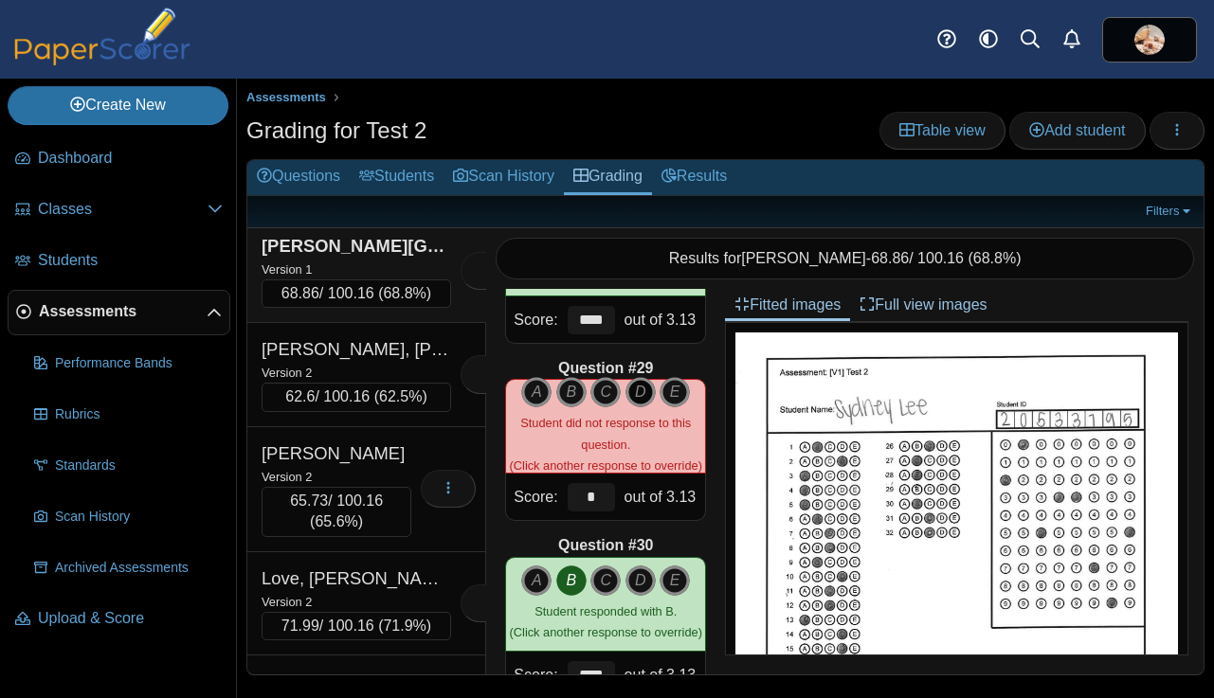
click at [641, 395] on icon "D" at bounding box center [640, 392] width 30 height 30
type input "****"
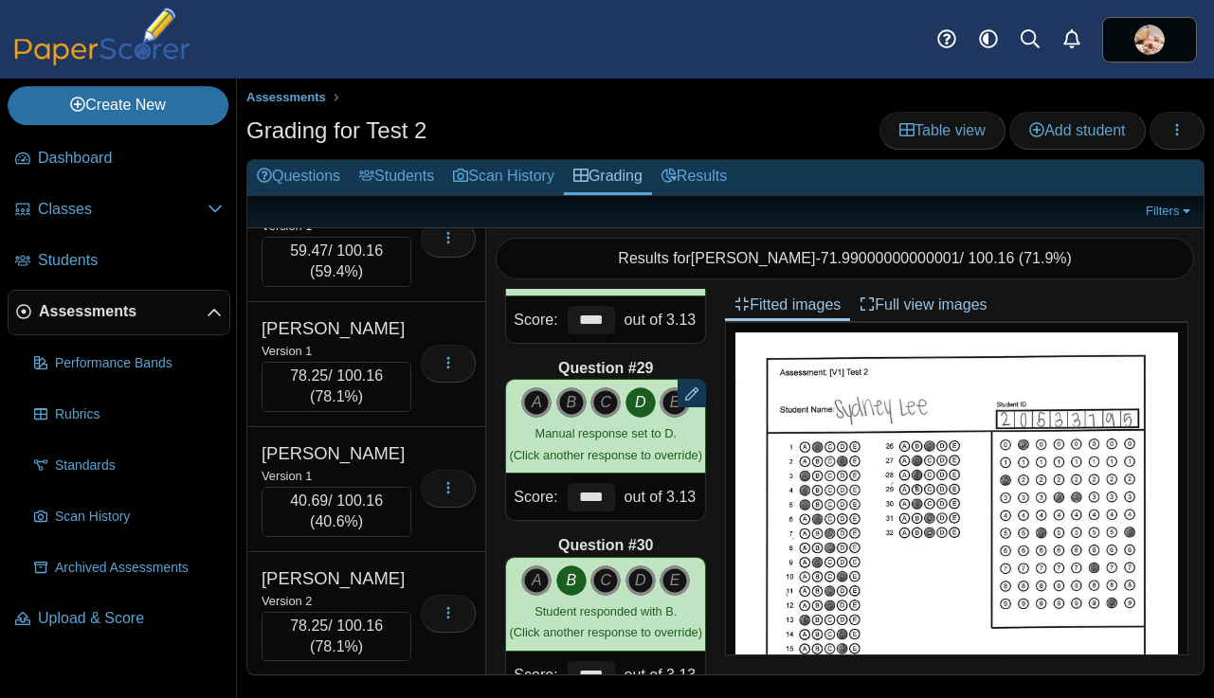
scroll to position [10323, 0]
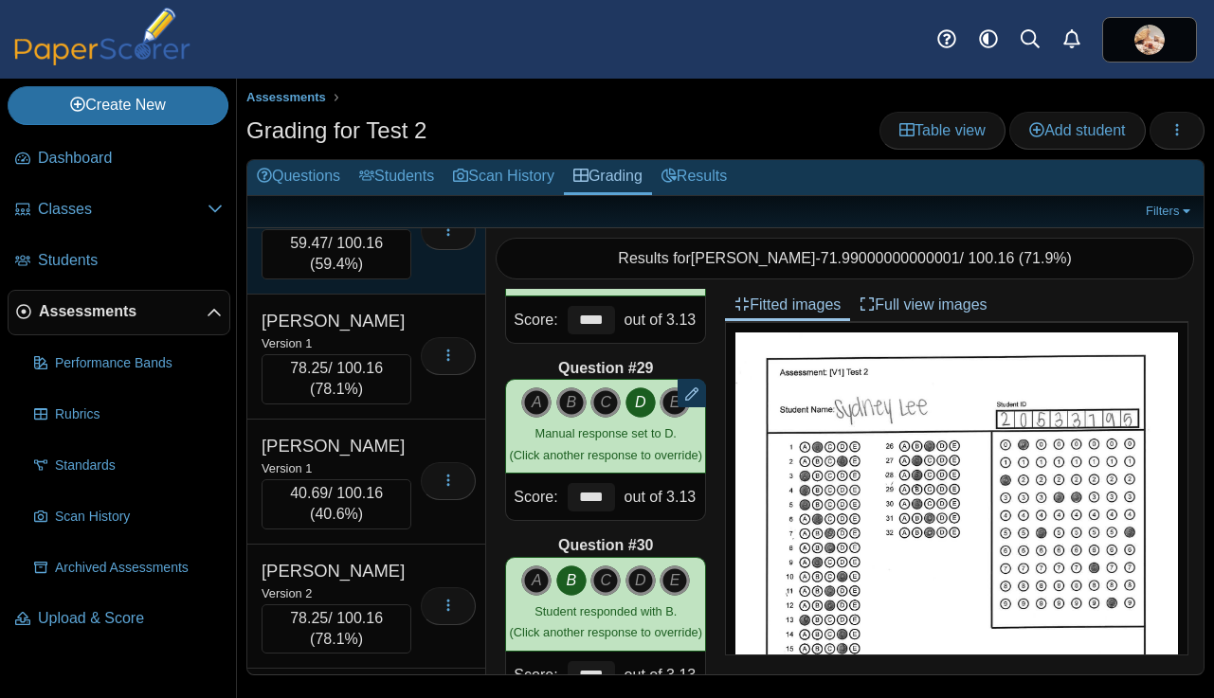
click at [398, 228] on div "Version 1" at bounding box center [336, 217] width 150 height 21
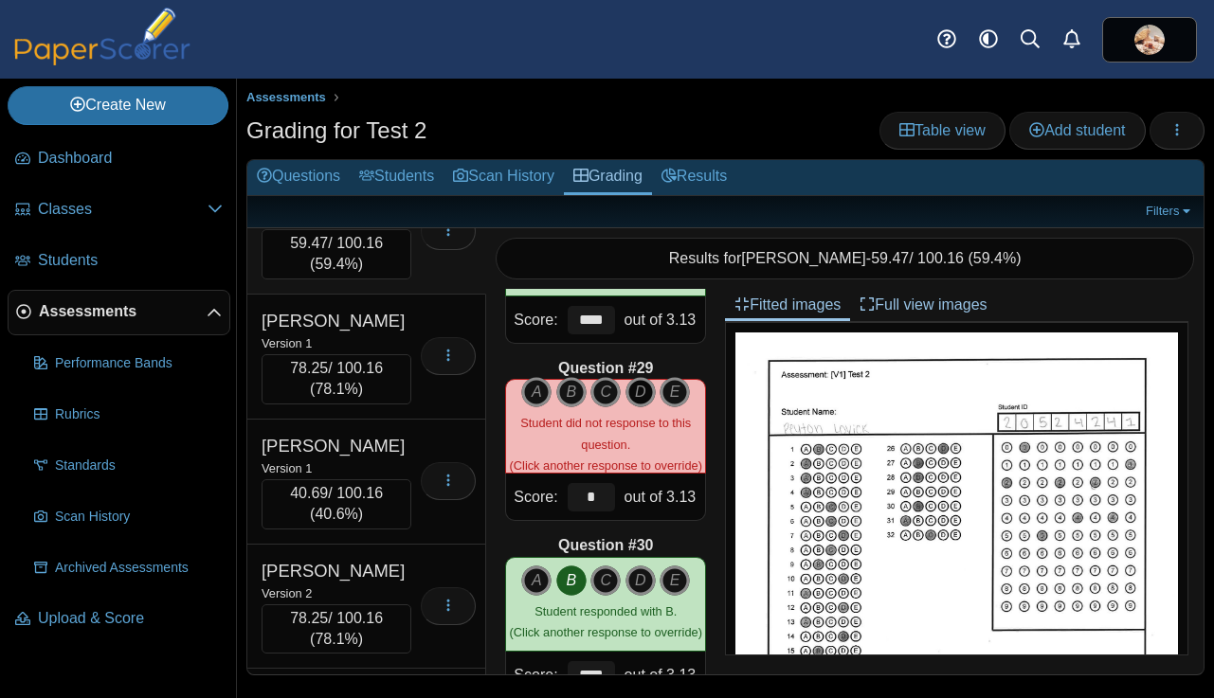
click at [639, 394] on icon "D" at bounding box center [640, 392] width 30 height 30
type input "****"
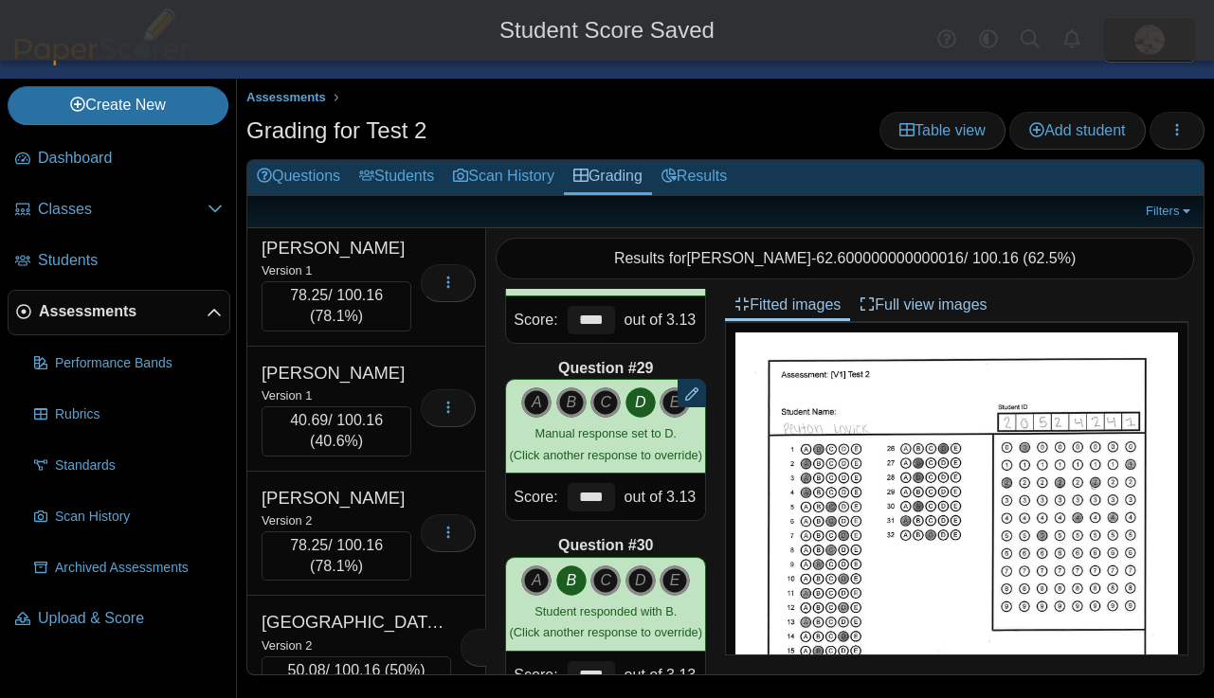
scroll to position [10405, 0]
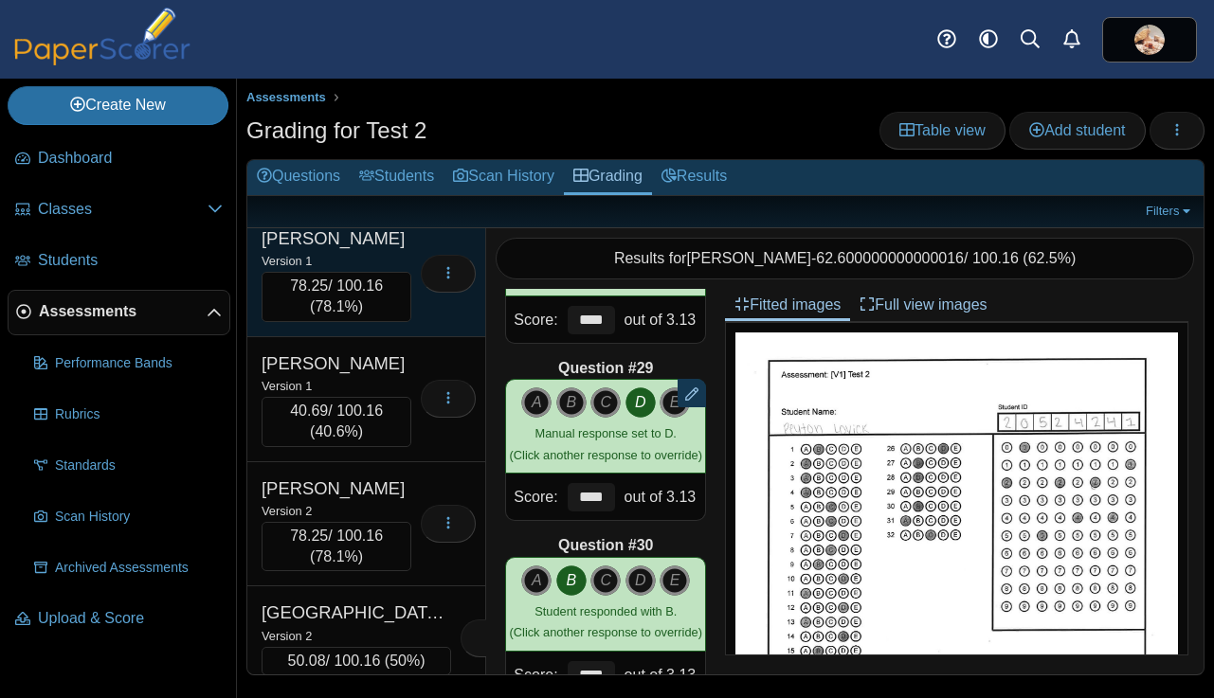
click at [395, 271] on div "Version 1" at bounding box center [336, 260] width 150 height 21
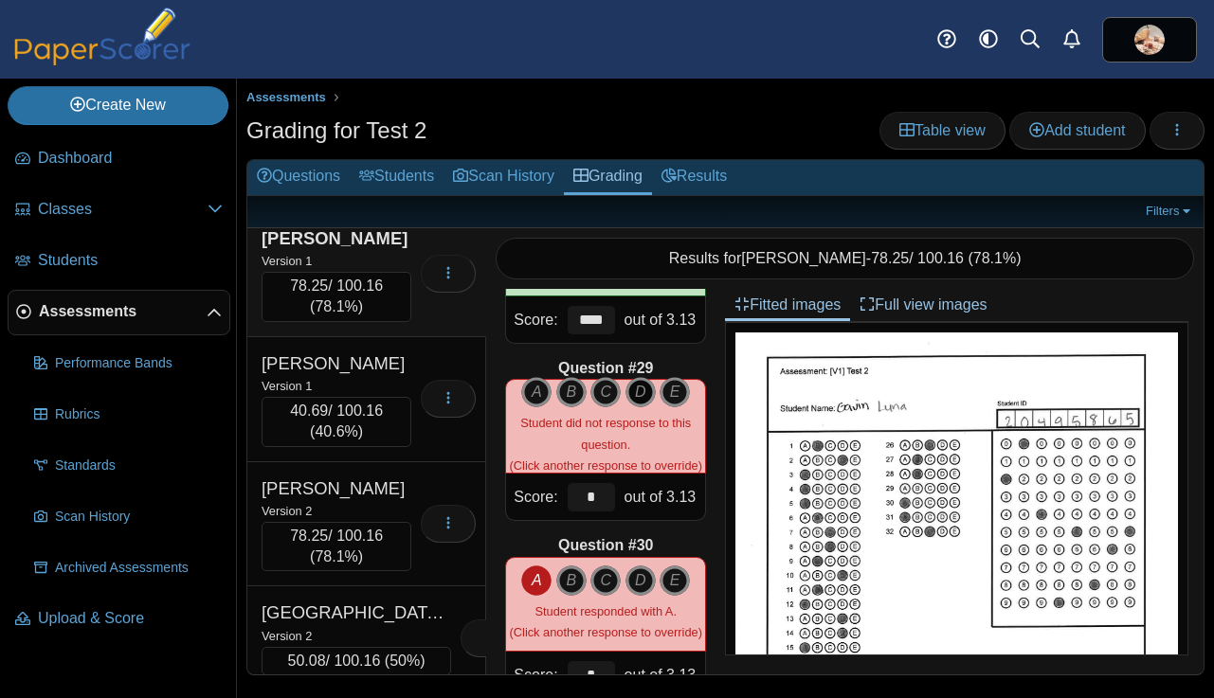
click at [634, 390] on icon "D" at bounding box center [640, 392] width 30 height 30
type input "****"
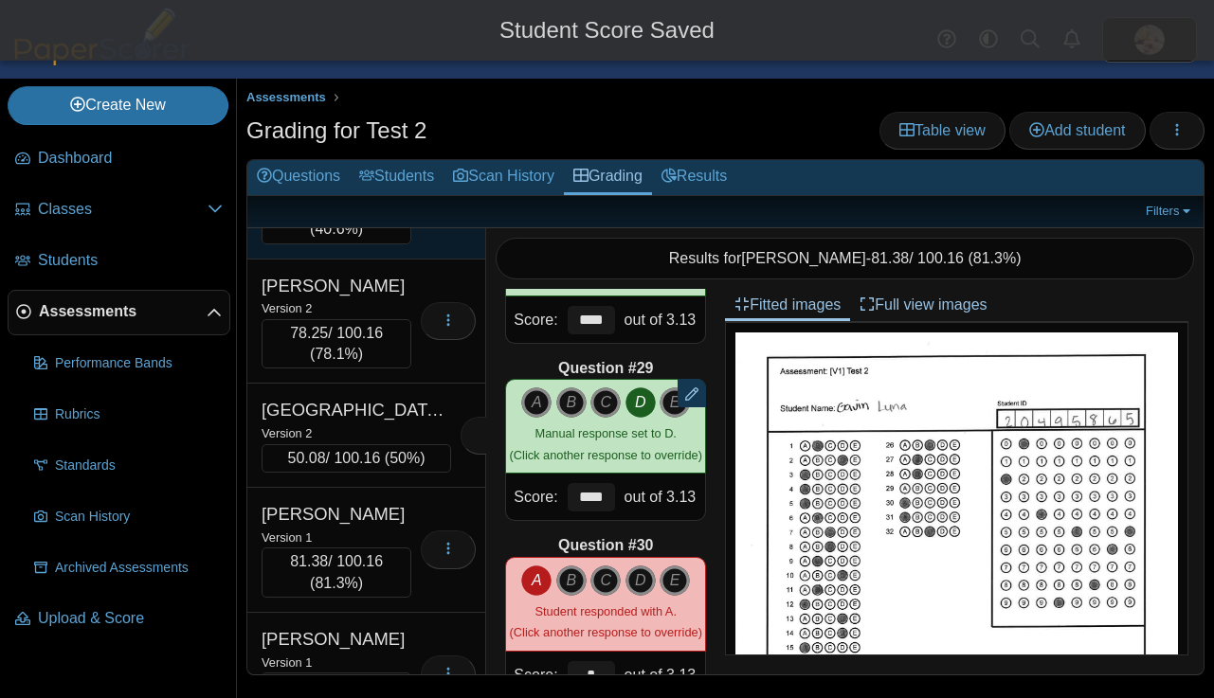
scroll to position [10622, 0]
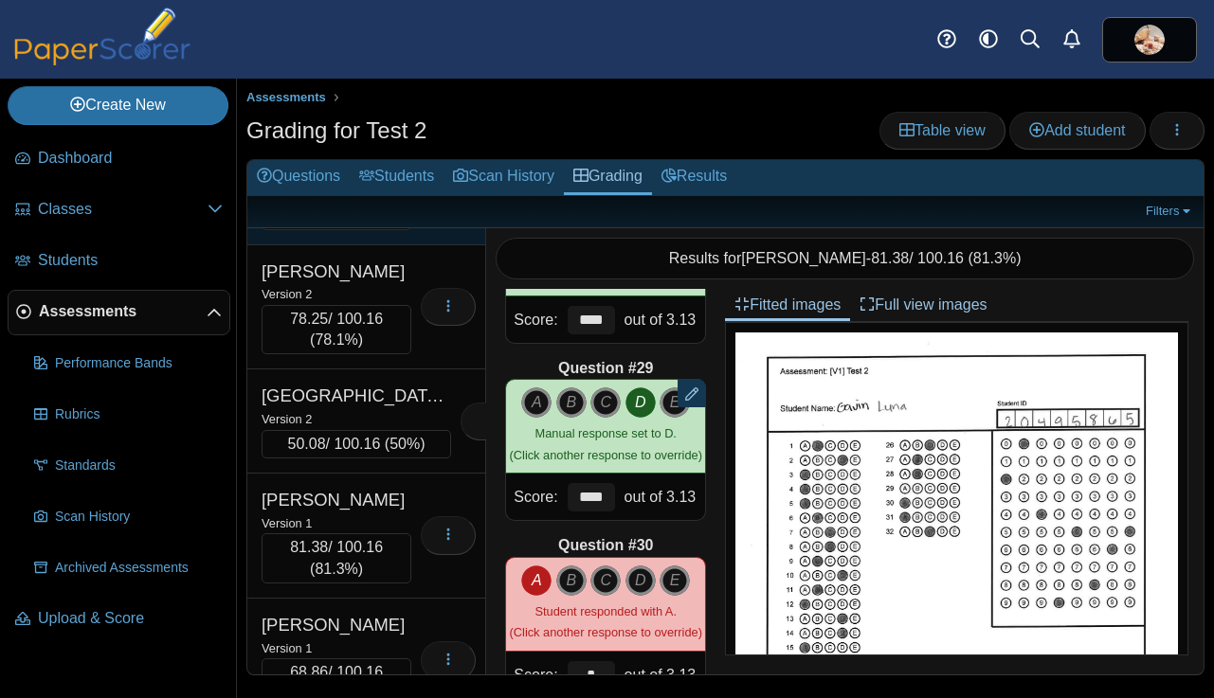
click at [399, 179] on div "Version 1" at bounding box center [336, 168] width 150 height 21
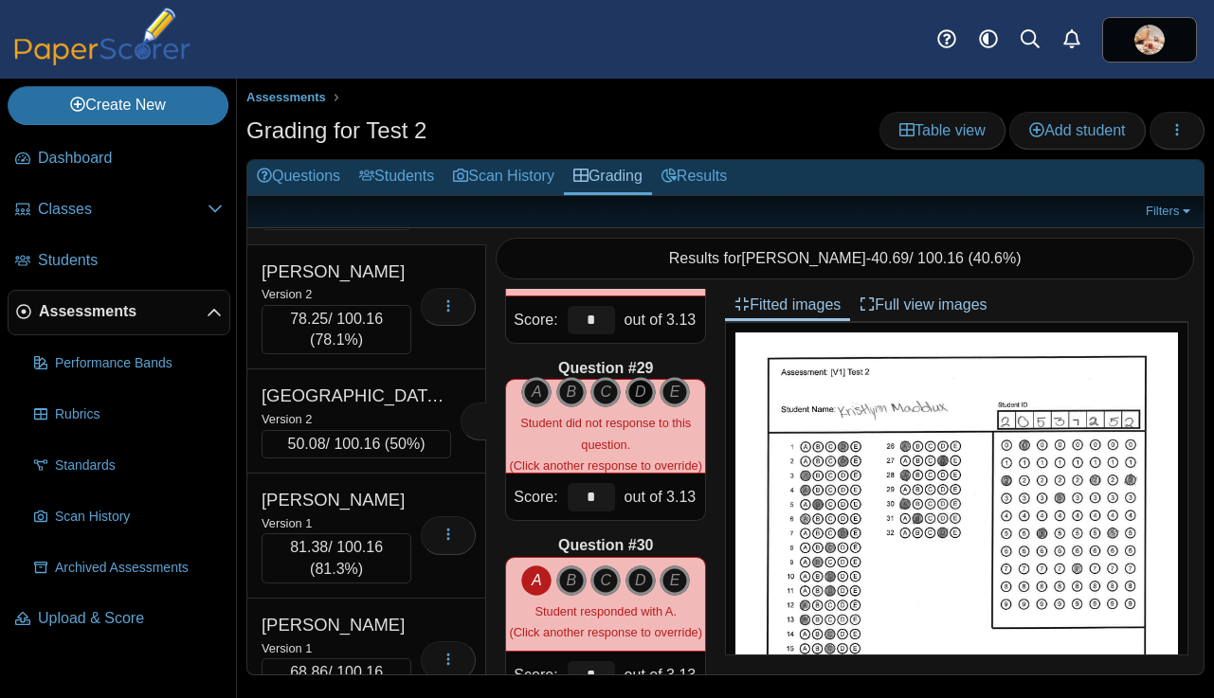
click at [640, 387] on icon "D" at bounding box center [640, 392] width 30 height 30
type input "****"
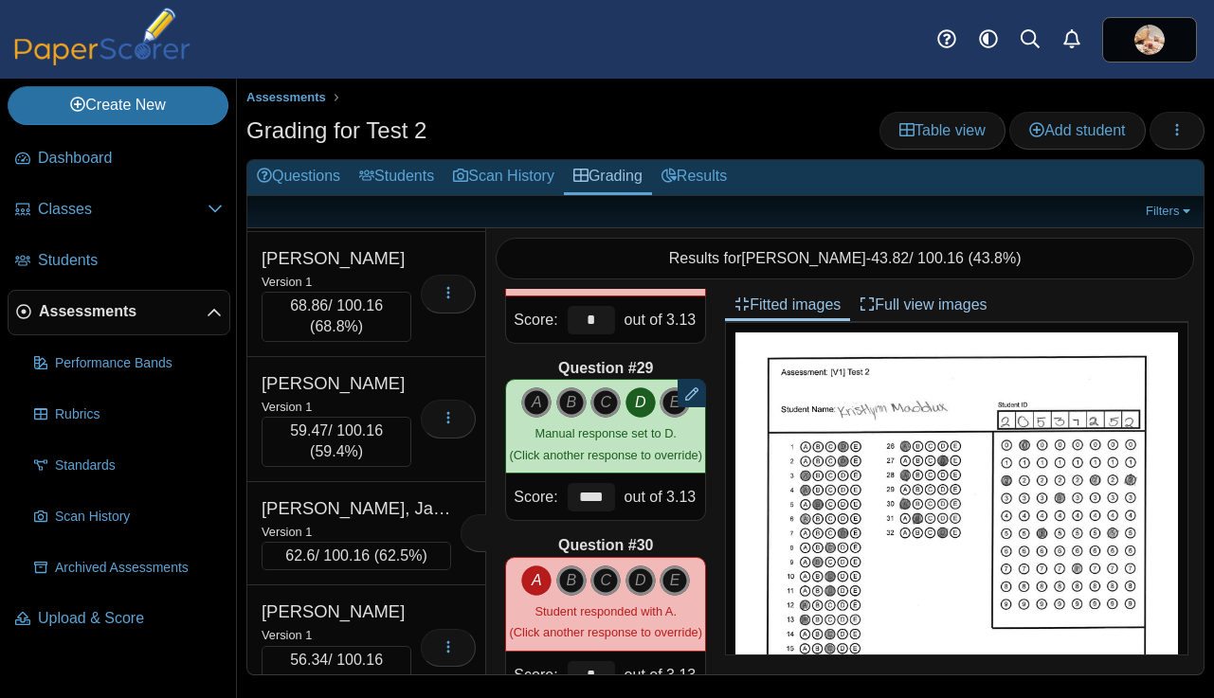
scroll to position [11014, 0]
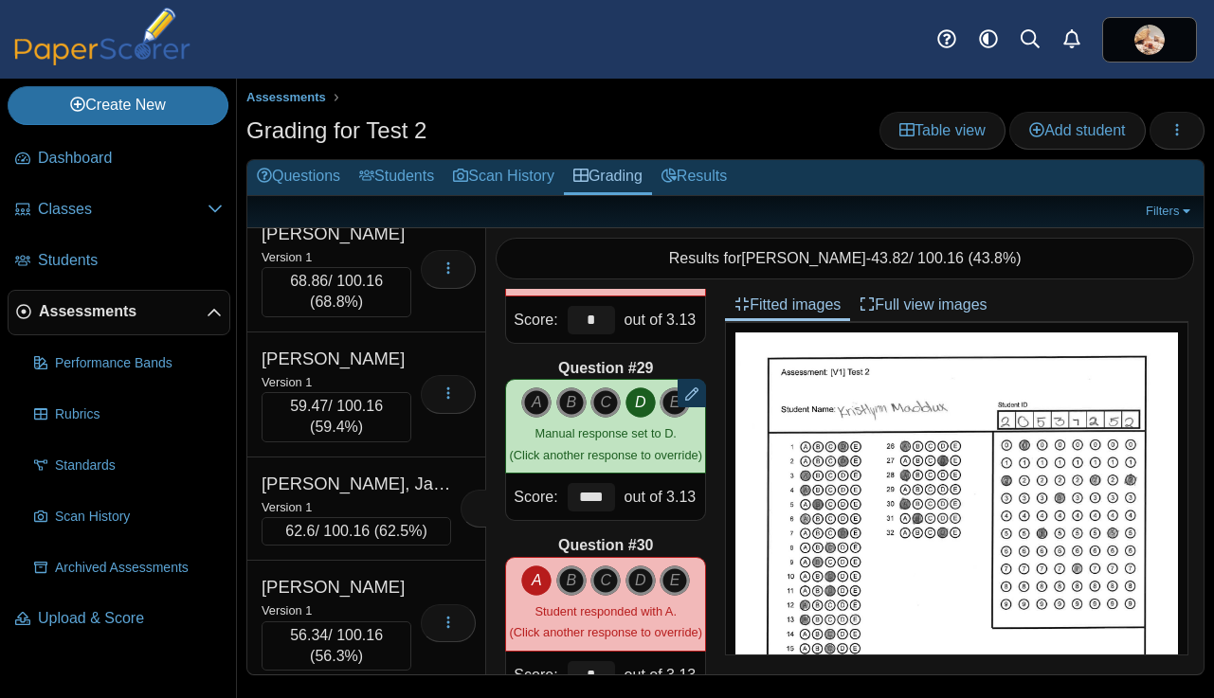
click at [399, 142] on div "Version 1" at bounding box center [336, 131] width 150 height 21
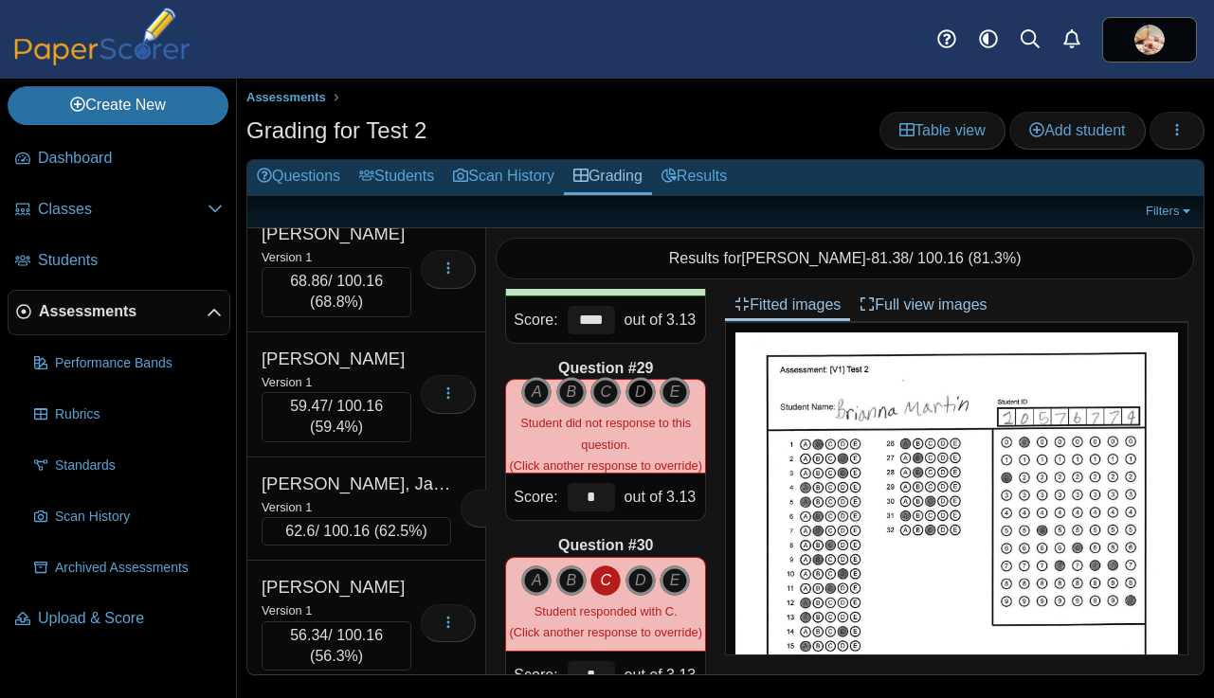
click at [640, 391] on icon "D" at bounding box center [640, 392] width 30 height 30
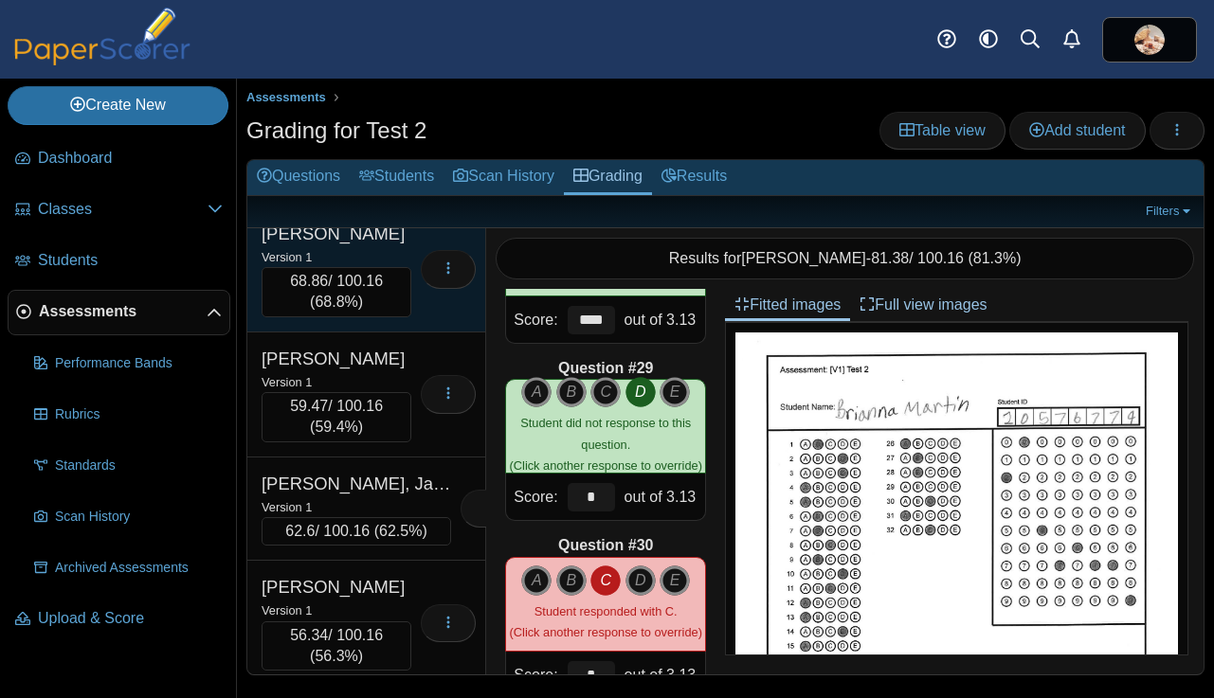
click at [398, 246] on div "Martin, Lillian" at bounding box center [336, 234] width 150 height 25
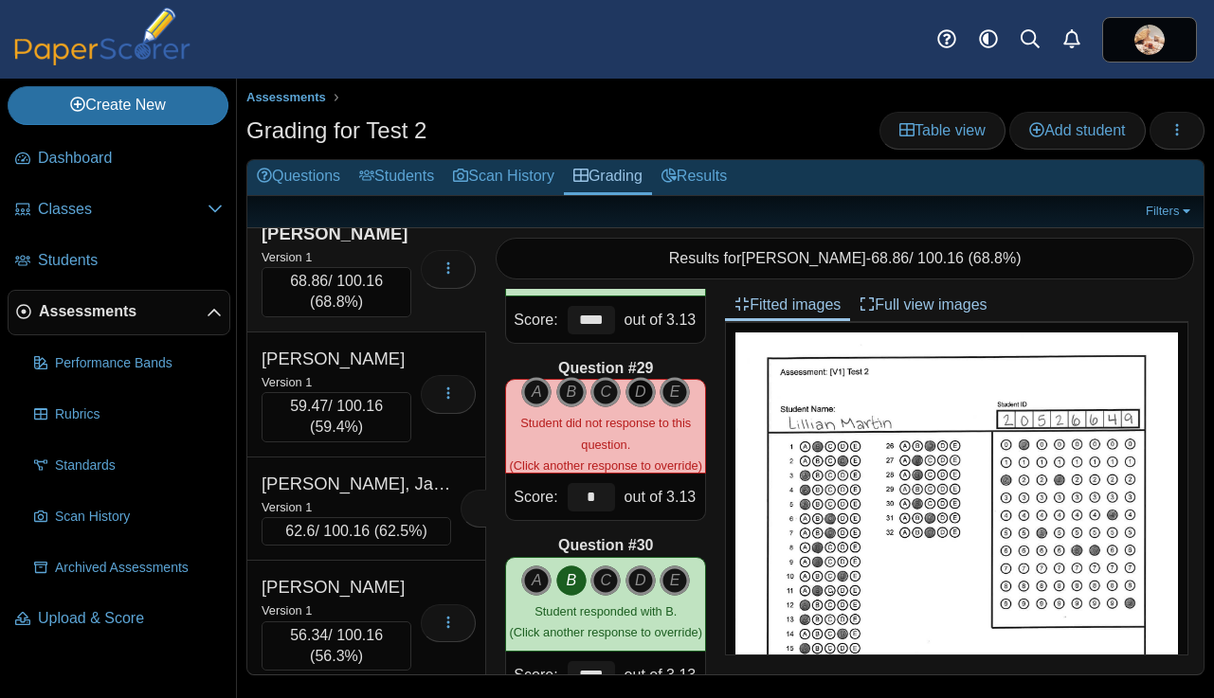
click at [637, 400] on icon "D" at bounding box center [640, 392] width 30 height 30
type input "****"
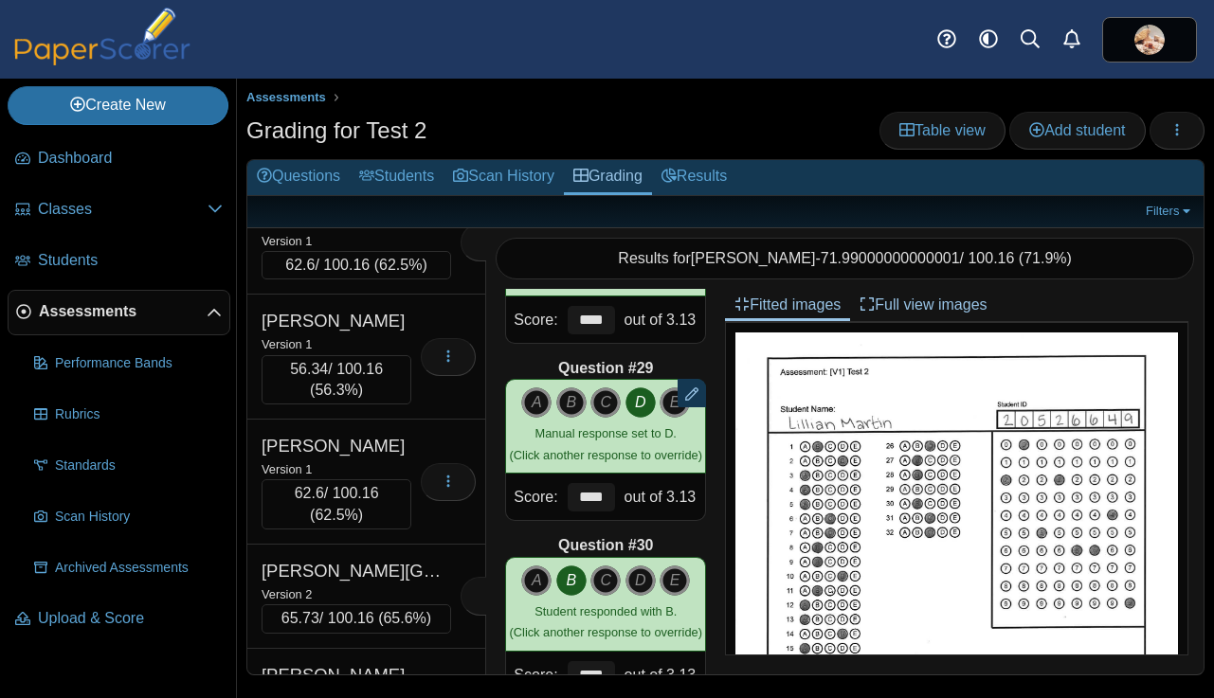
click at [402, 105] on div "Martineau, Rylee" at bounding box center [336, 93] width 150 height 25
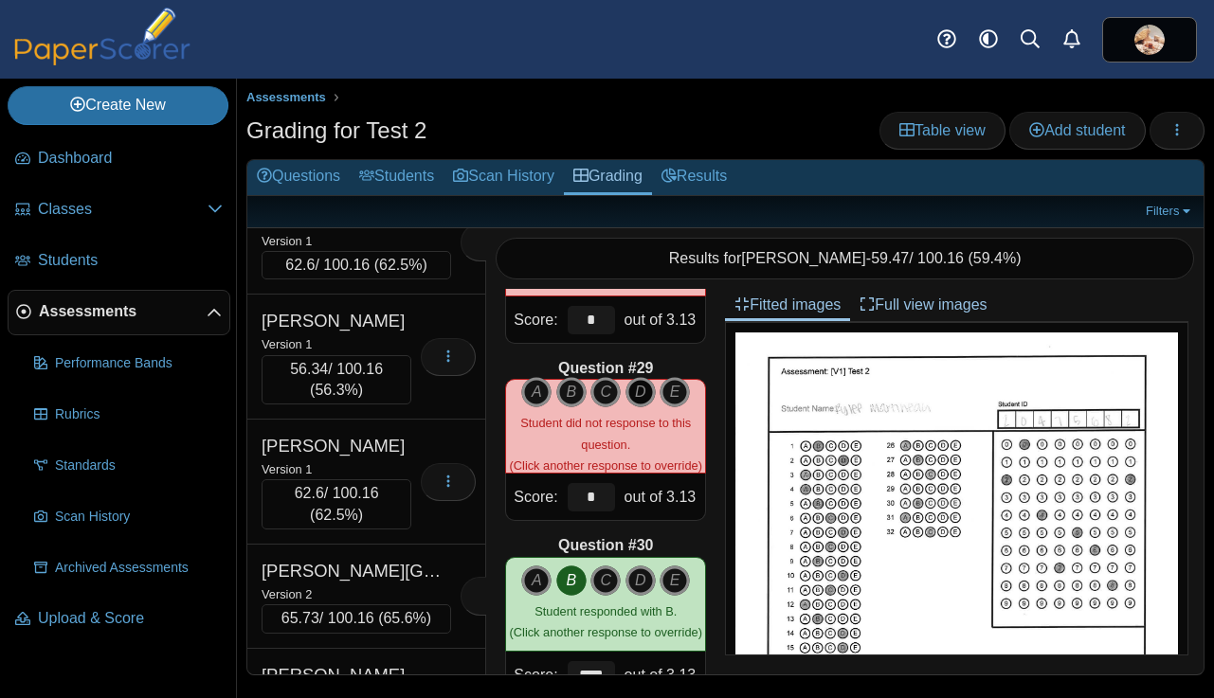
click at [642, 395] on icon "D" at bounding box center [640, 392] width 30 height 30
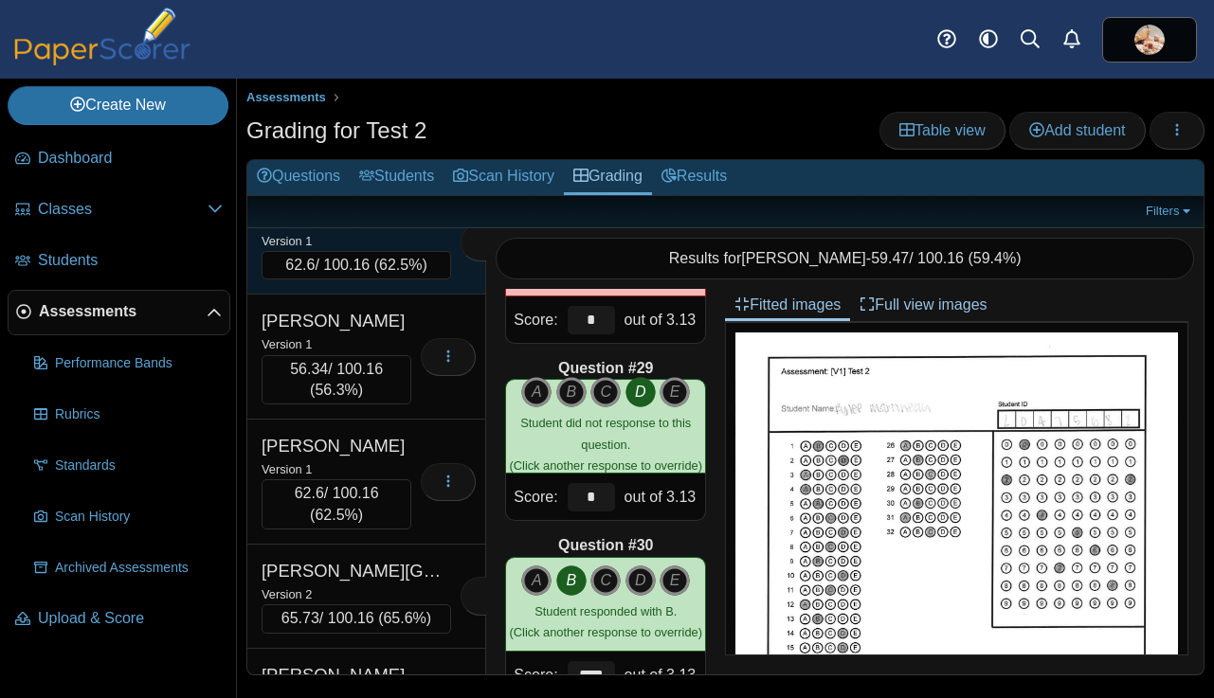
click at [384, 230] on div "Mason, Jaxson" at bounding box center [355, 218] width 189 height 25
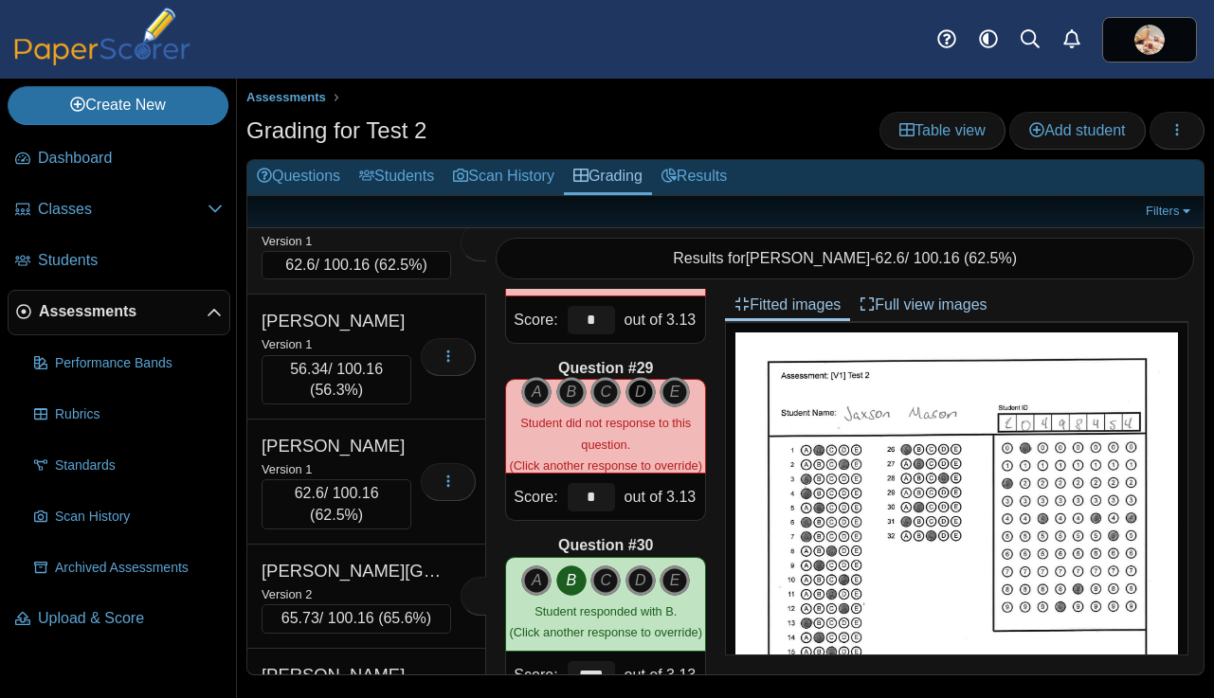
click at [637, 393] on icon "D" at bounding box center [640, 392] width 30 height 30
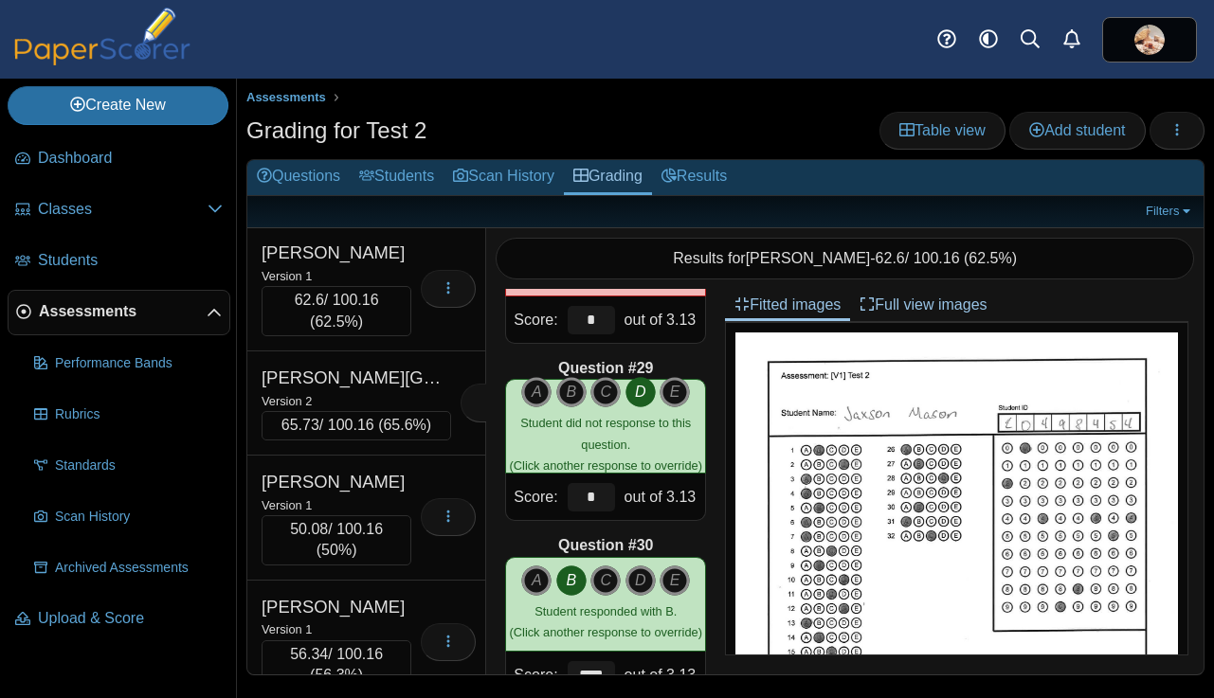
scroll to position [11487, 0]
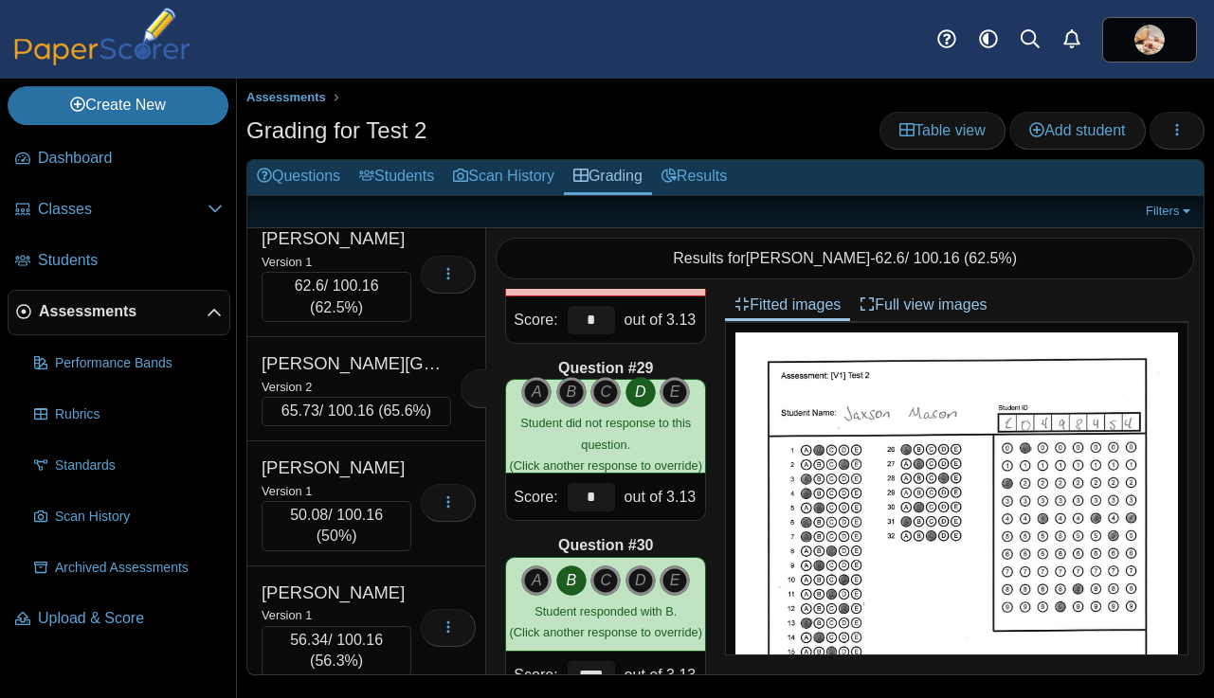
click at [389, 126] on div "McClain, Jayla" at bounding box center [336, 113] width 150 height 25
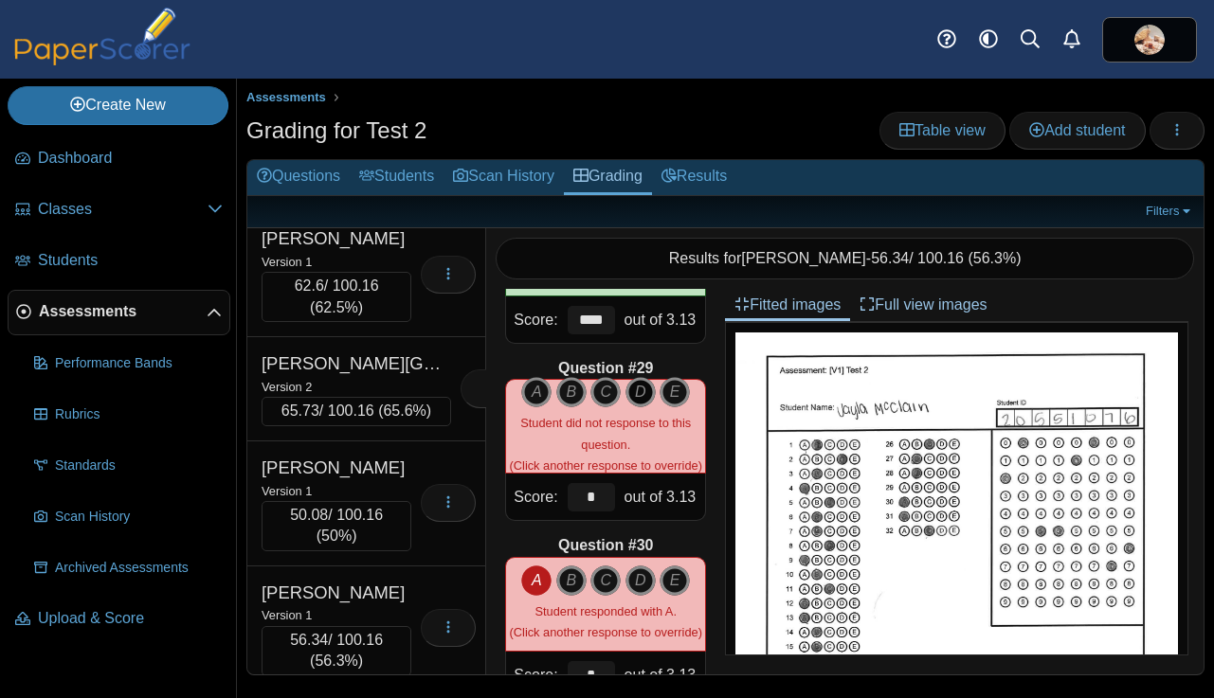
click at [637, 389] on icon "D" at bounding box center [640, 392] width 30 height 30
type input "****"
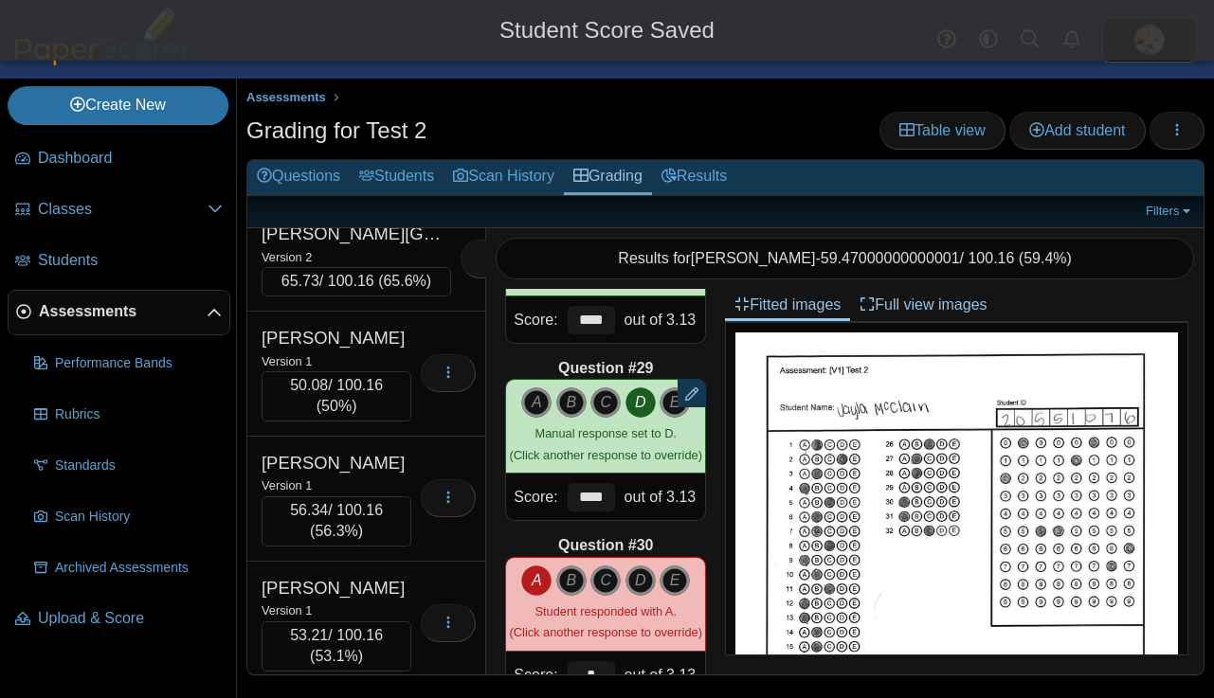
scroll to position [11630, 0]
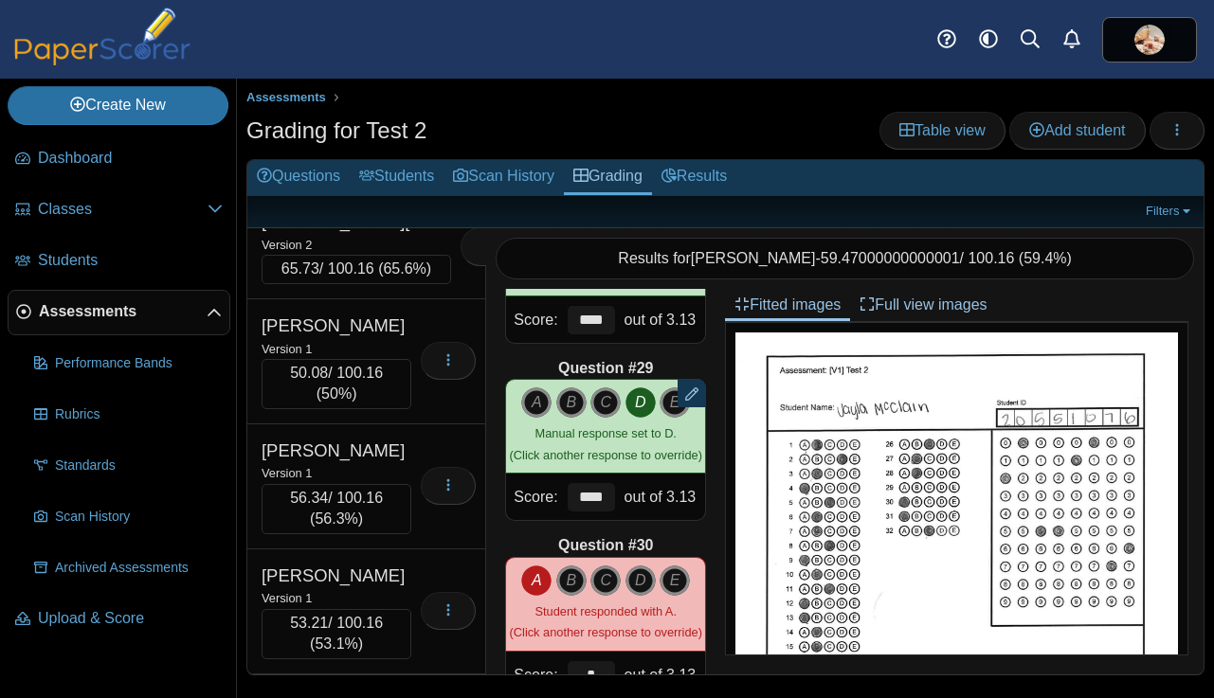
click at [398, 130] on div "Version 1" at bounding box center [336, 119] width 150 height 21
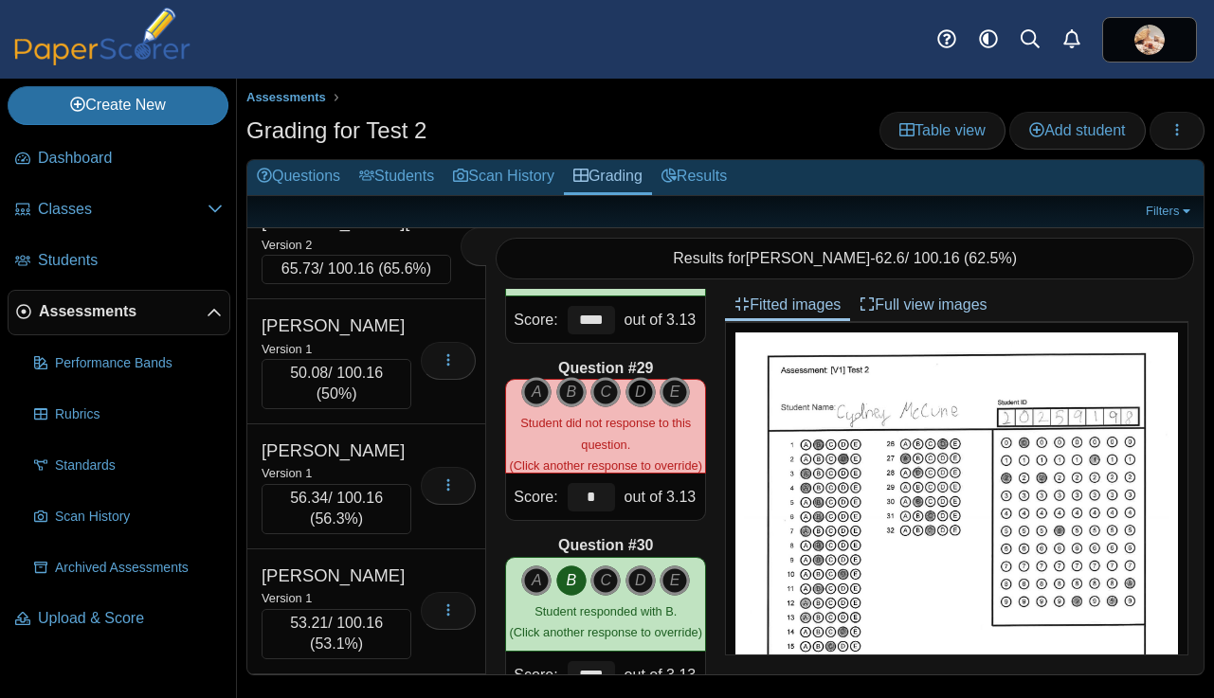
click at [641, 395] on icon "D" at bounding box center [640, 392] width 30 height 30
type input "****"
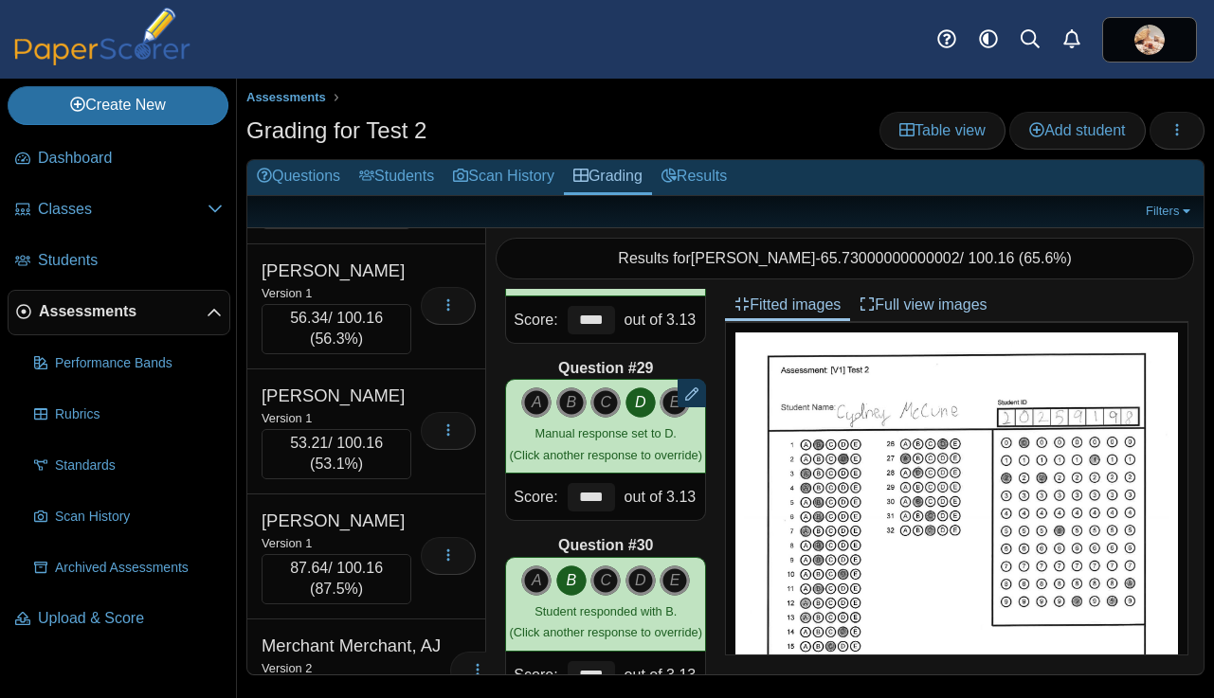
scroll to position [11814, 0]
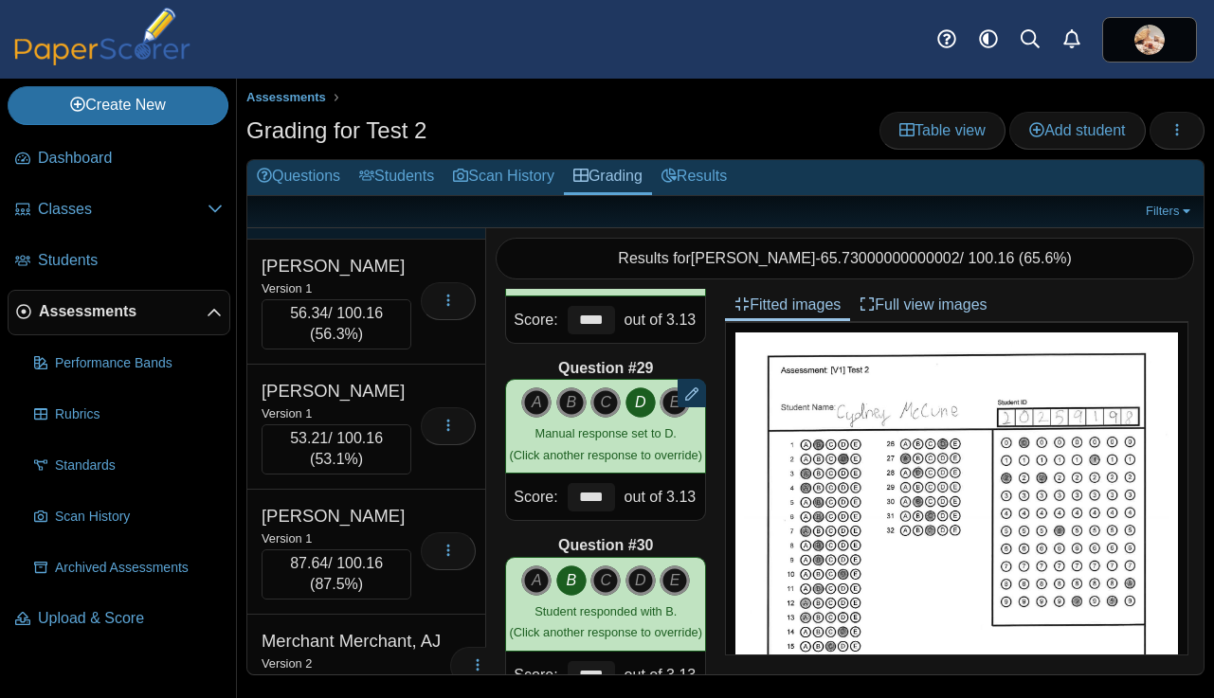
click at [409, 153] on div "Medina, Jasmine" at bounding box center [336, 141] width 150 height 25
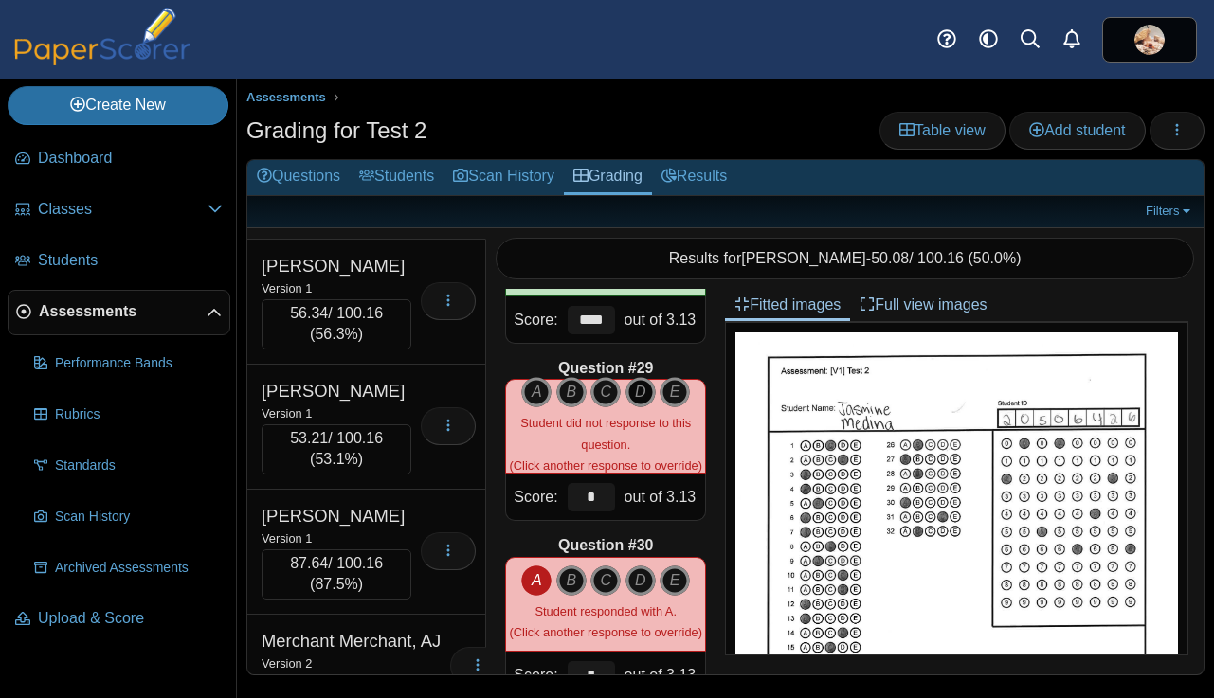
click at [640, 398] on icon "D" at bounding box center [640, 392] width 30 height 30
type input "****"
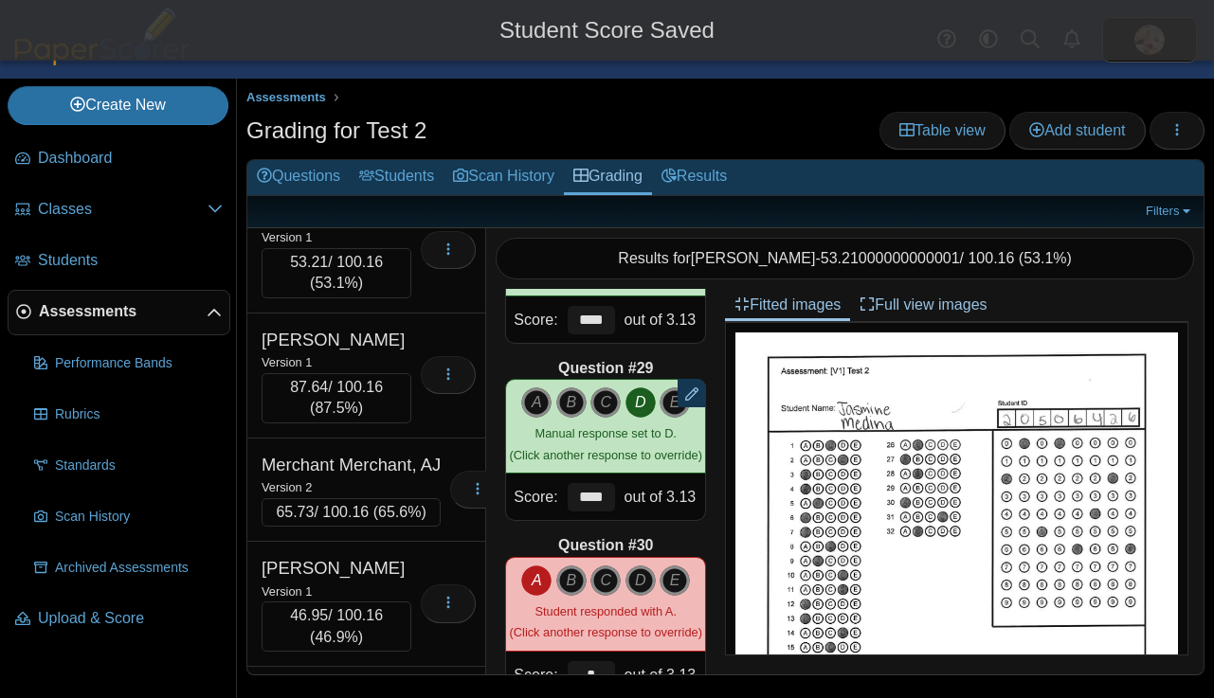
scroll to position [12041, 0]
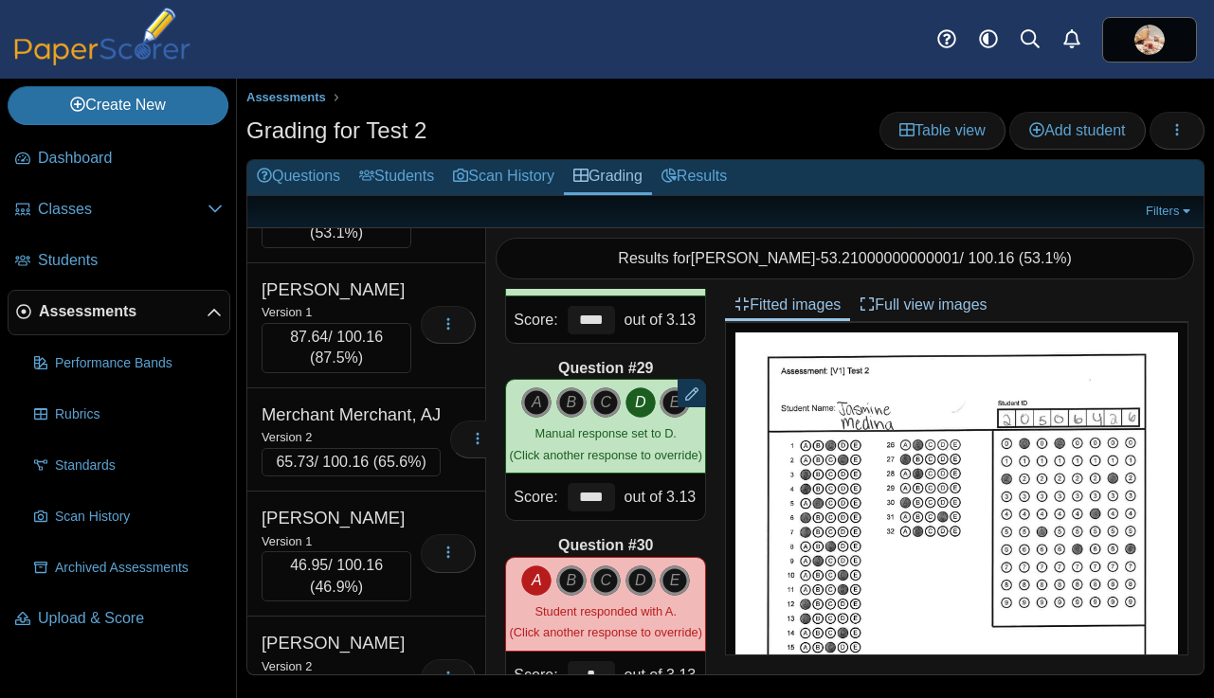
click at [387, 52] on div "Meeks, Brylee" at bounding box center [336, 39] width 150 height 25
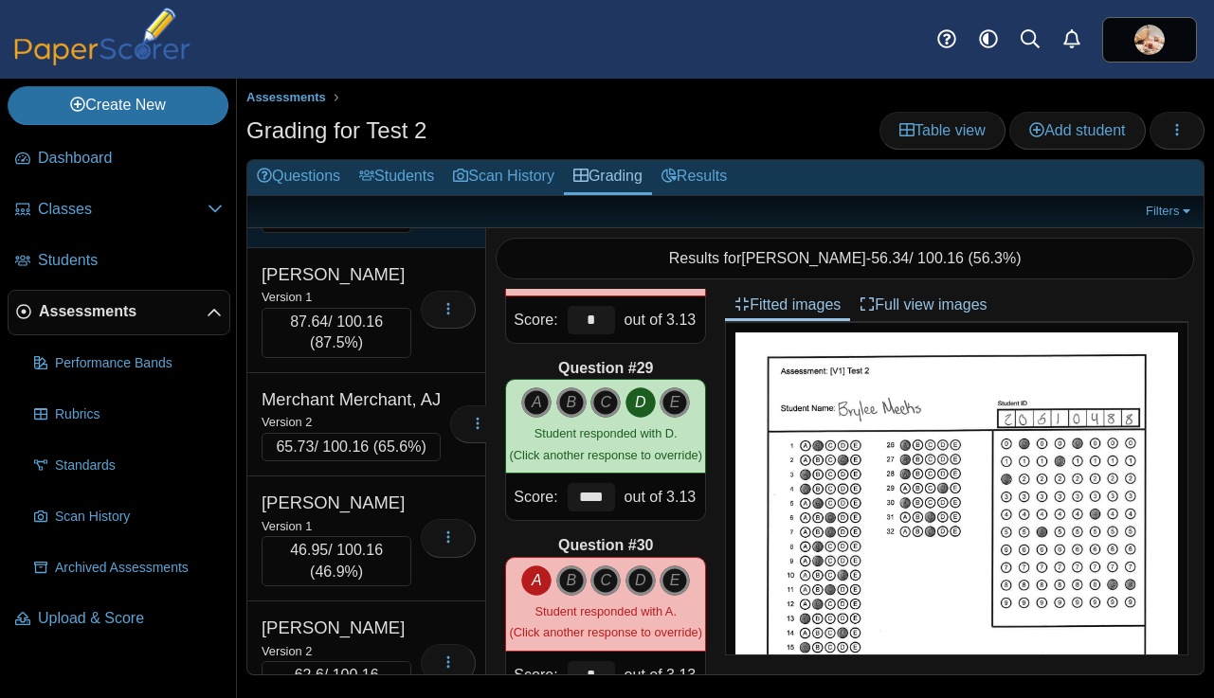
scroll to position [12063, 0]
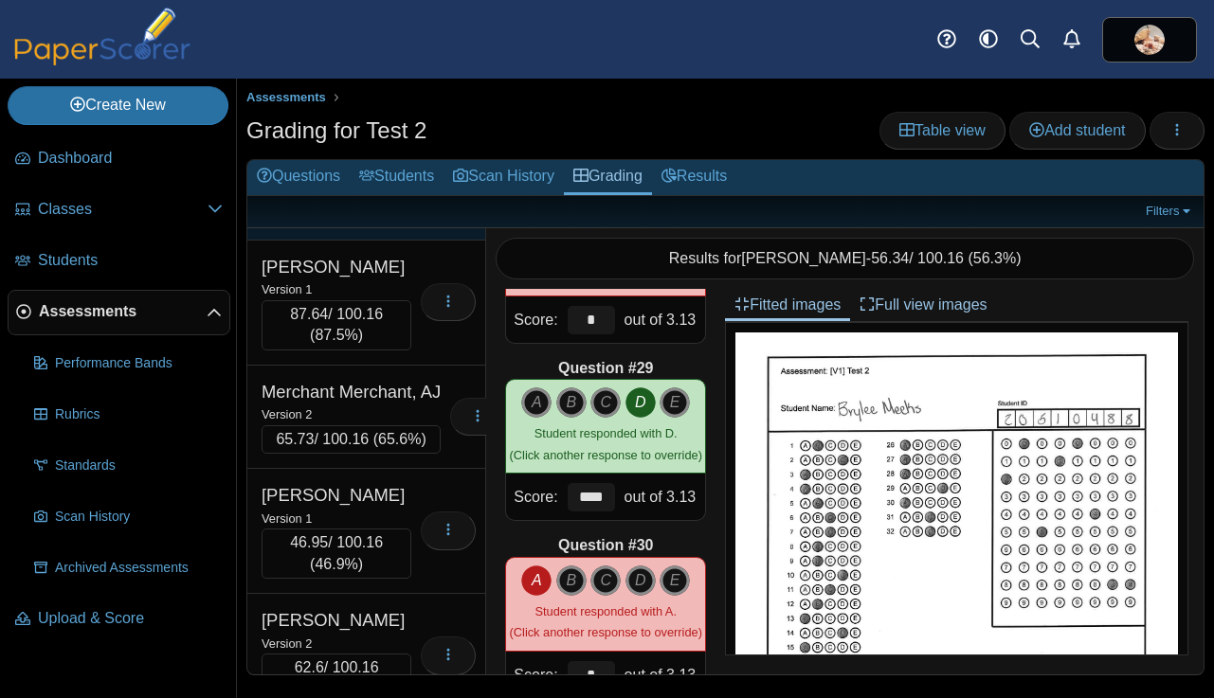
click at [400, 154] on div "Meier, Tristan" at bounding box center [336, 142] width 150 height 25
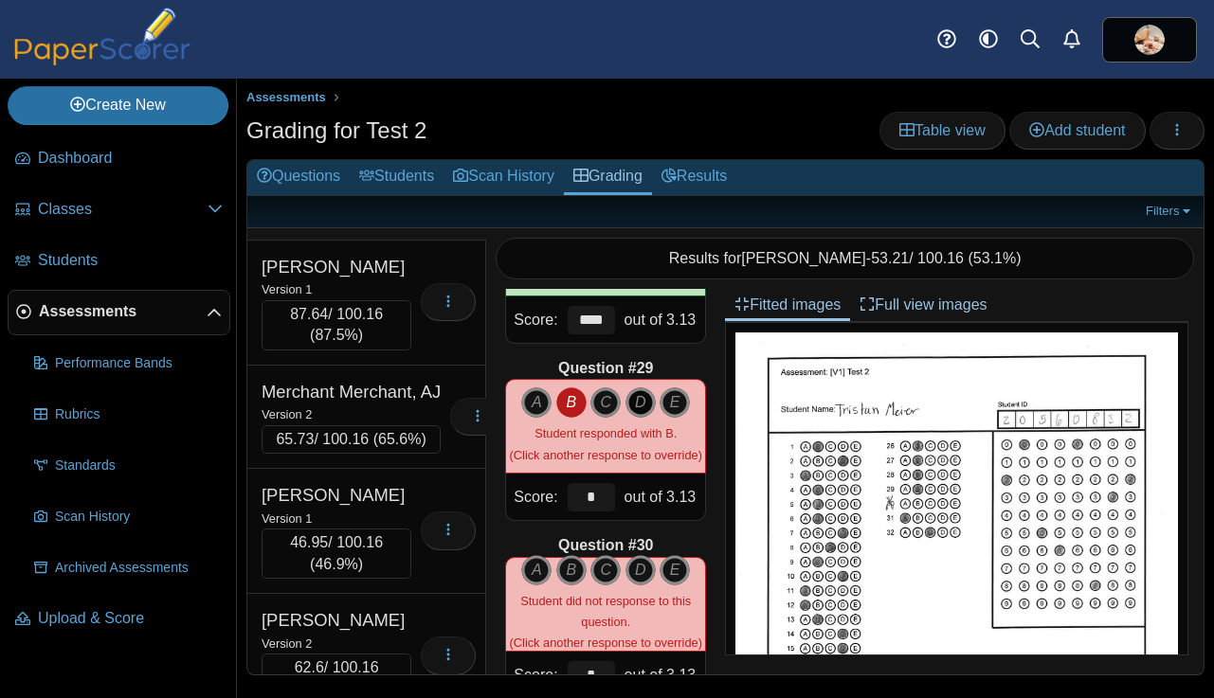
click at [643, 402] on icon "D" at bounding box center [640, 402] width 30 height 30
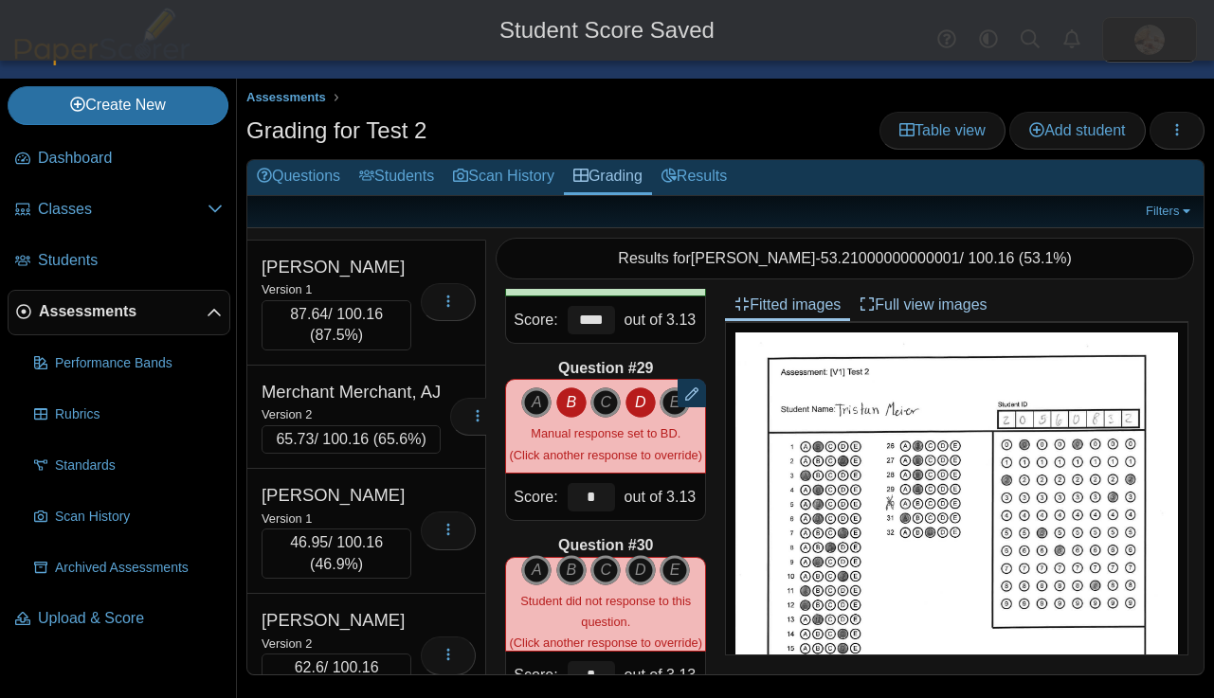
click at [569, 398] on icon "B" at bounding box center [571, 402] width 30 height 30
type input "****"
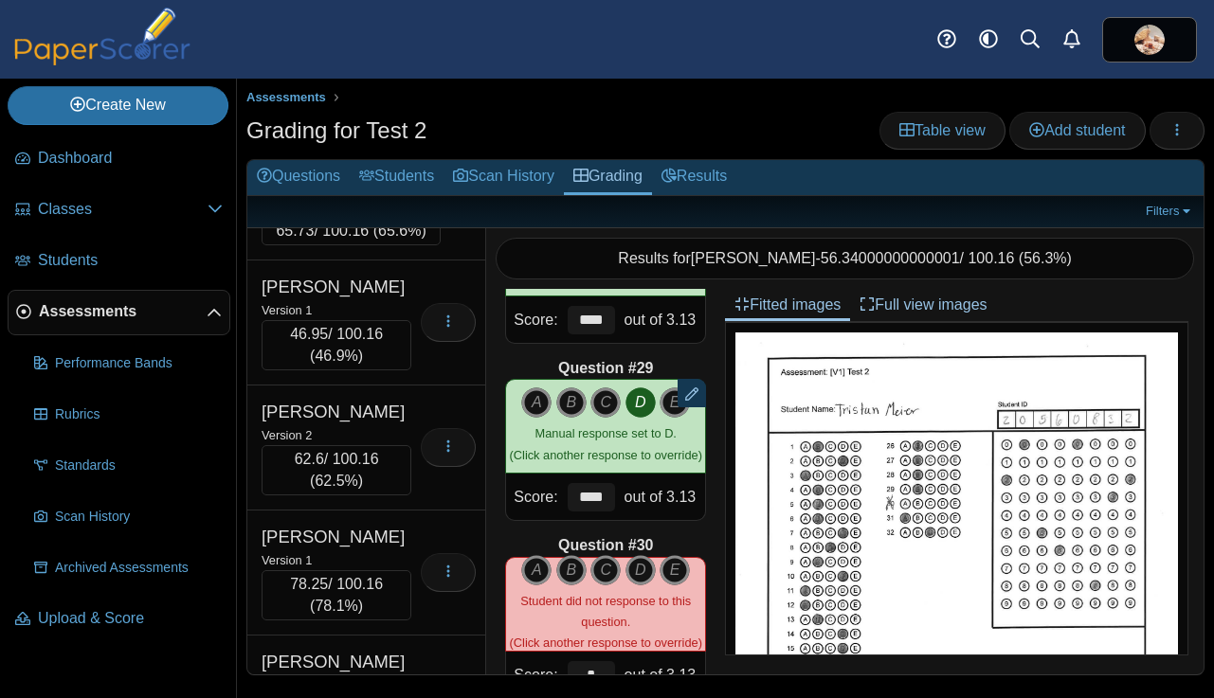
click at [405, 91] on div "Version 1" at bounding box center [336, 80] width 150 height 21
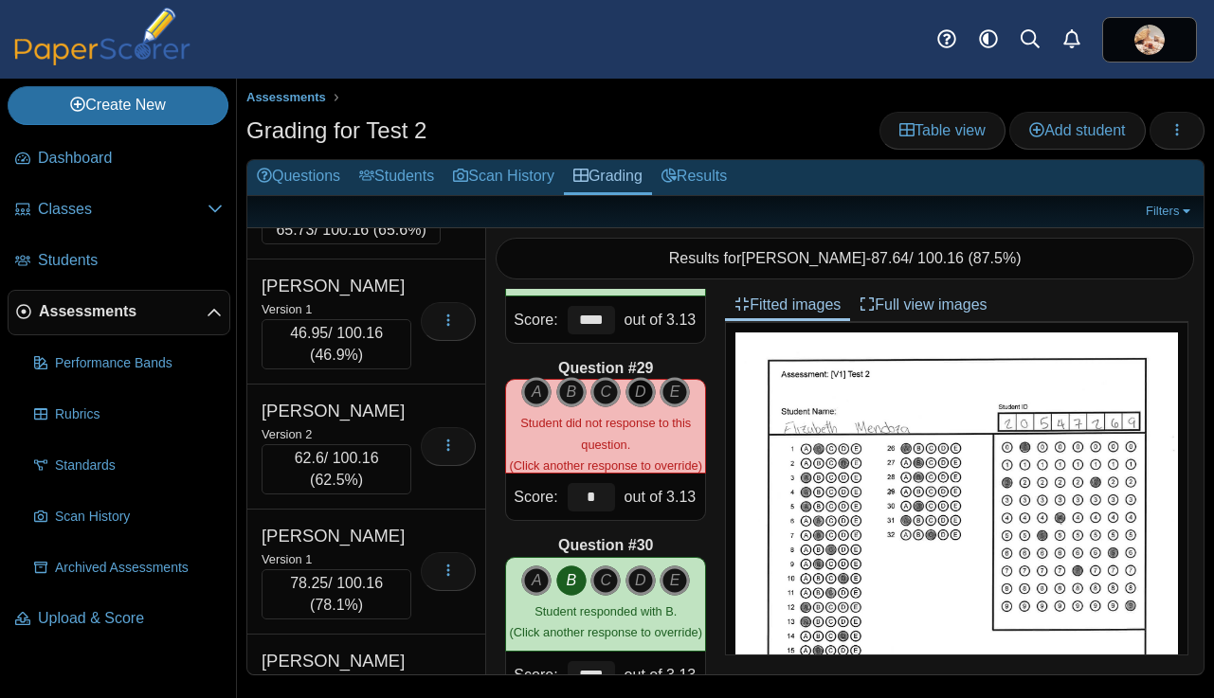
click at [639, 399] on icon "D" at bounding box center [640, 392] width 30 height 30
type input "****"
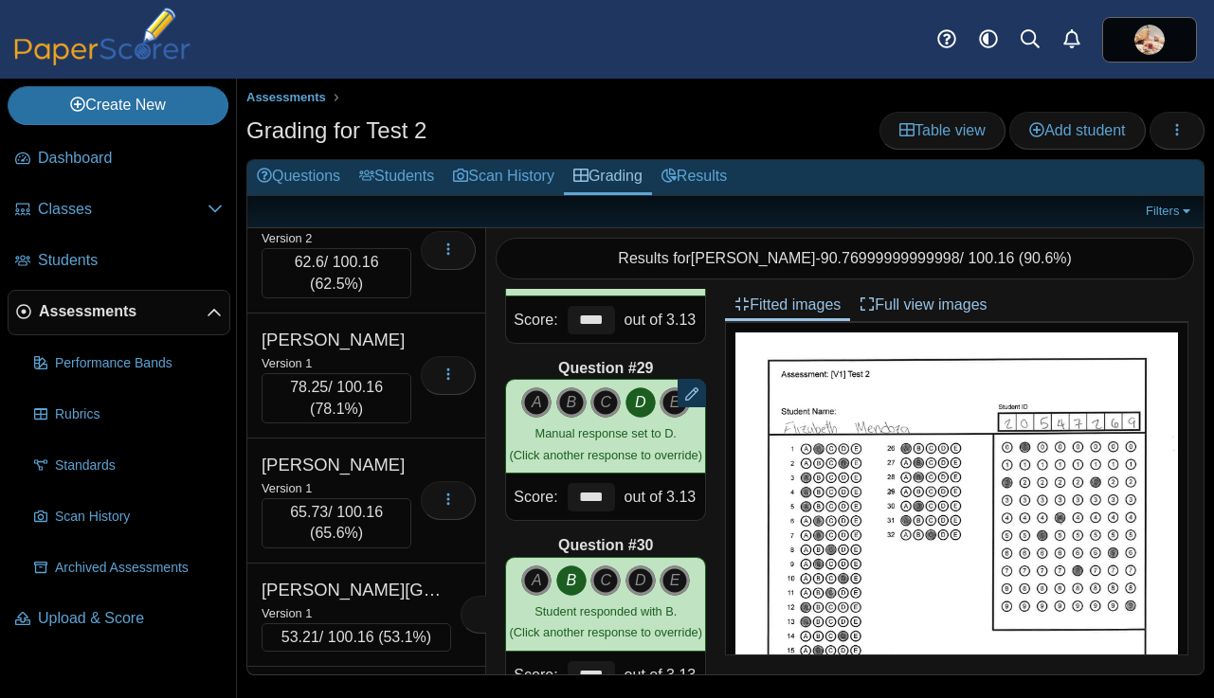
click at [405, 123] on div "Version 1" at bounding box center [336, 112] width 150 height 21
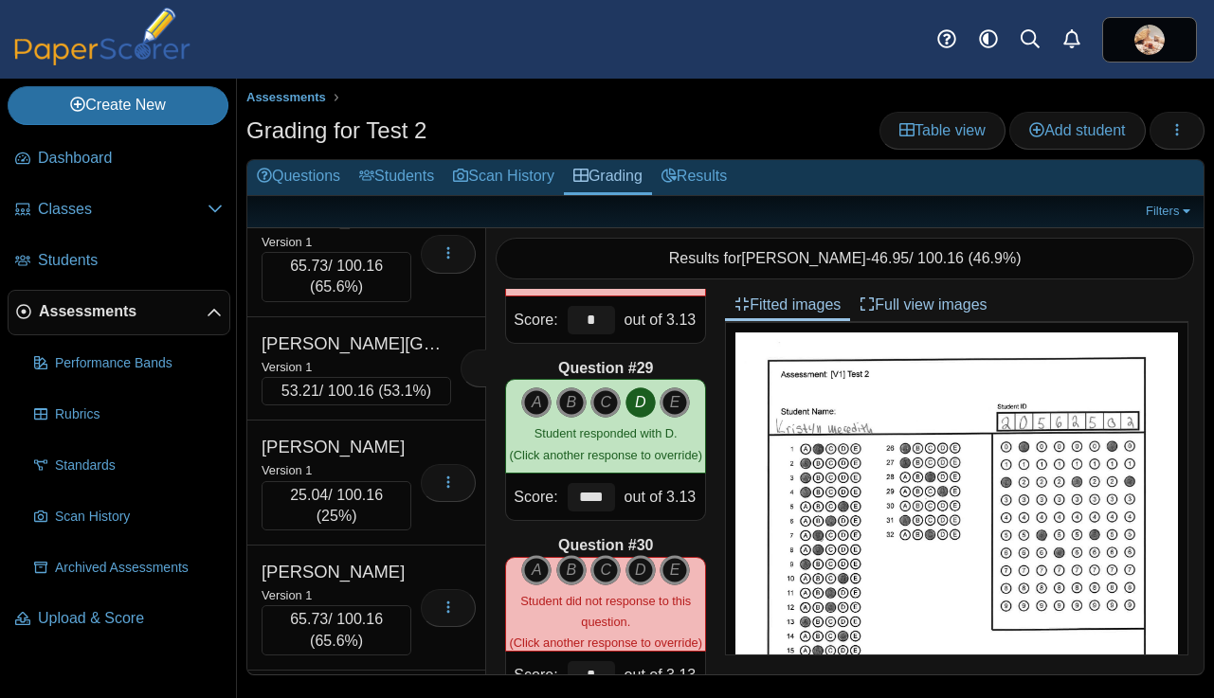
scroll to position [12745, 0]
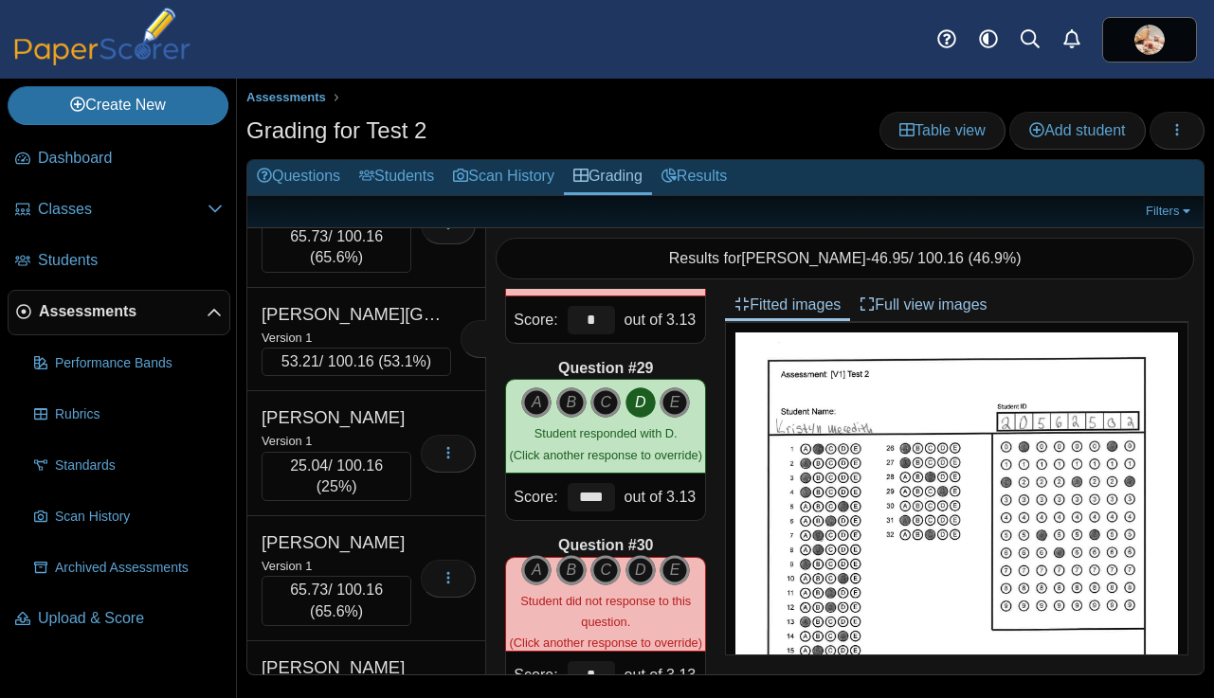
click at [400, 77] on div "Miller, Mya" at bounding box center [336, 64] width 150 height 25
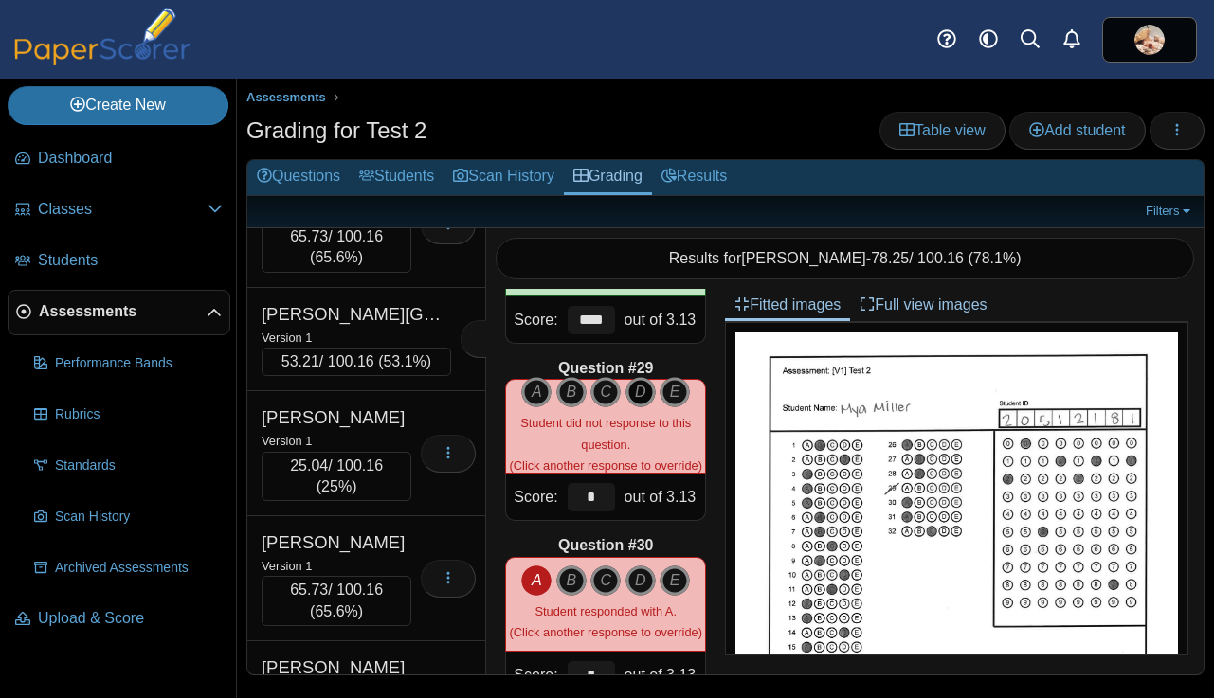
click at [654, 387] on icon "D" at bounding box center [640, 392] width 30 height 30
type input "****"
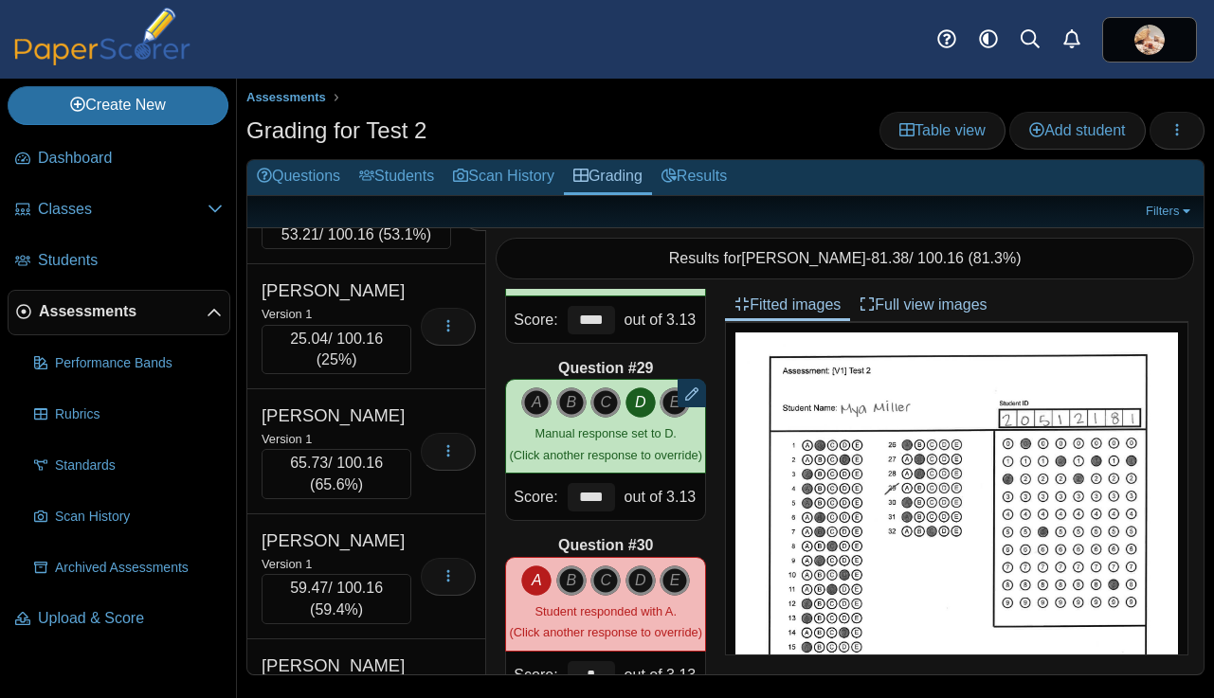
click at [390, 96] on div "Version 1" at bounding box center [336, 85] width 150 height 21
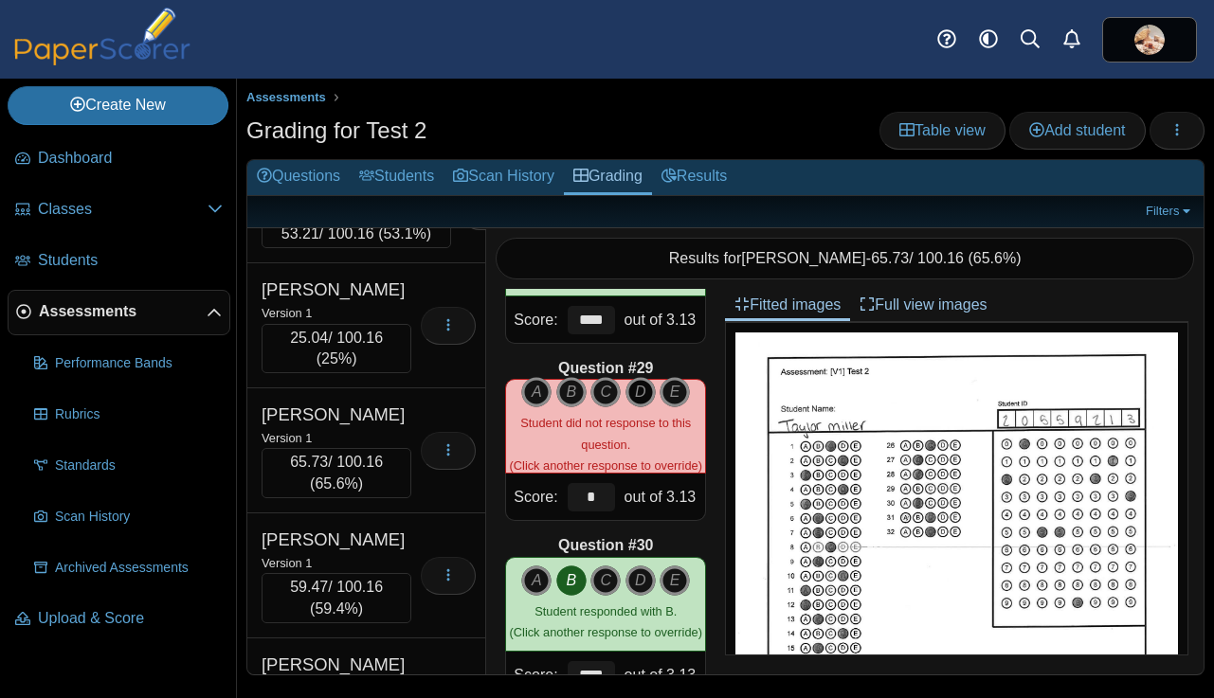
click at [639, 392] on icon "D" at bounding box center [640, 392] width 30 height 30
type input "****"
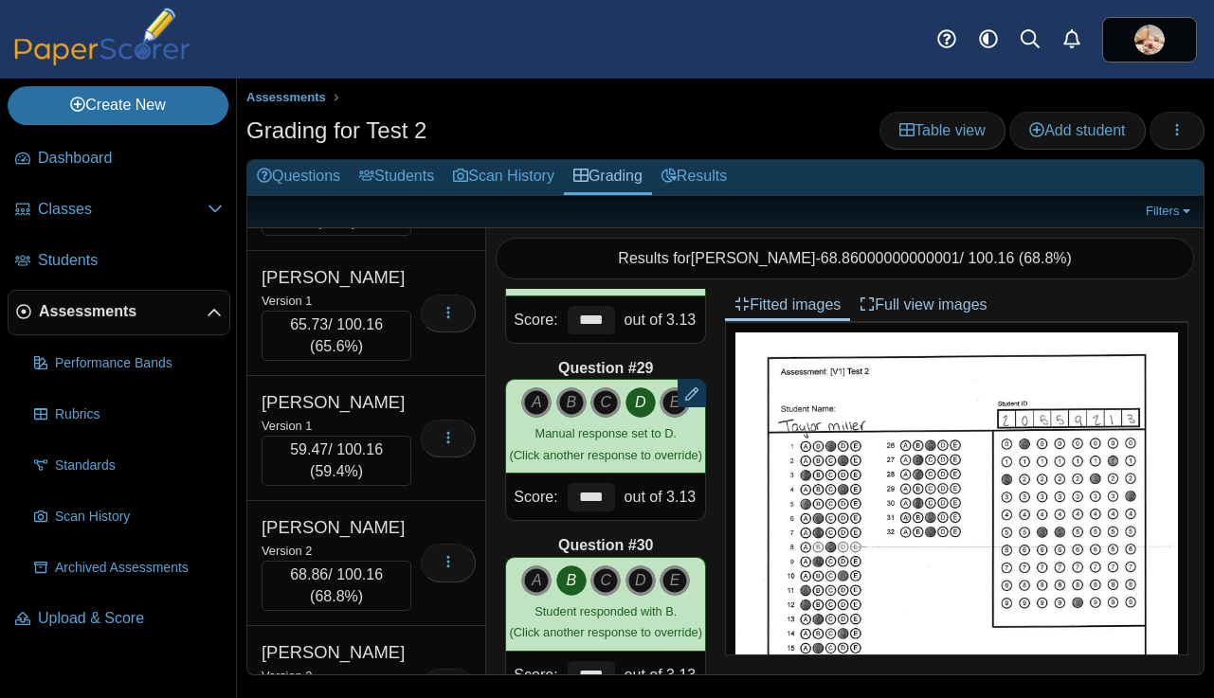
click at [394, 82] on div "Version 1" at bounding box center [355, 72] width 189 height 21
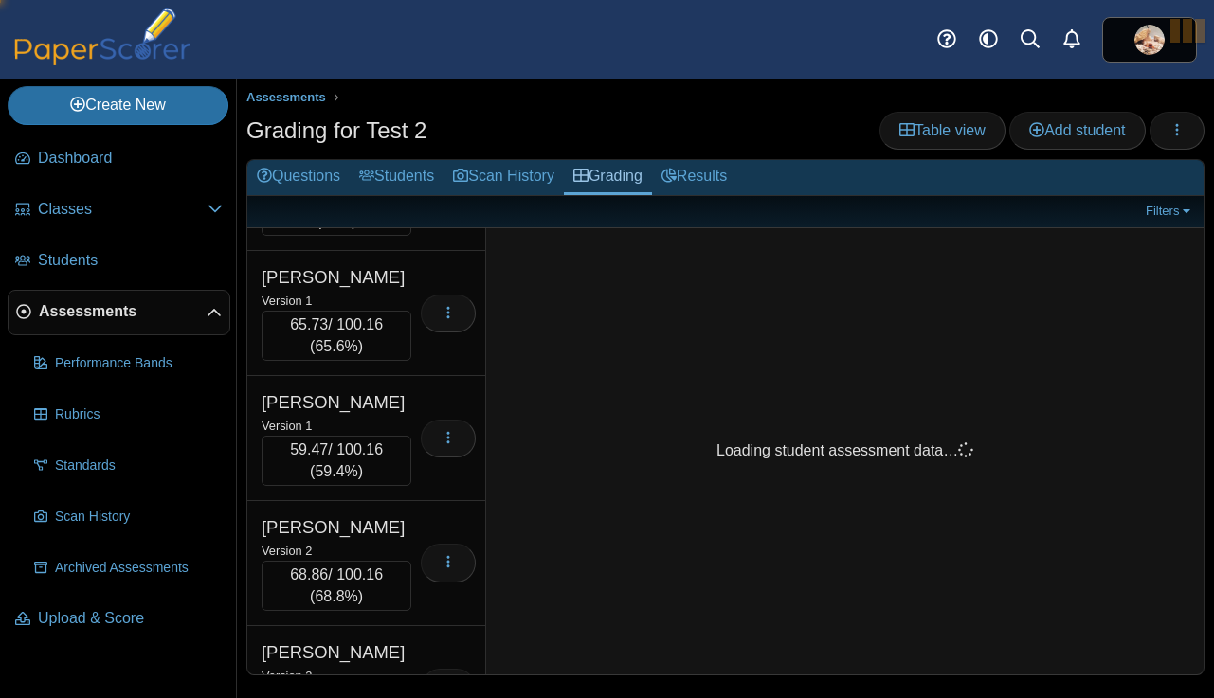
scroll to position [13010, 0]
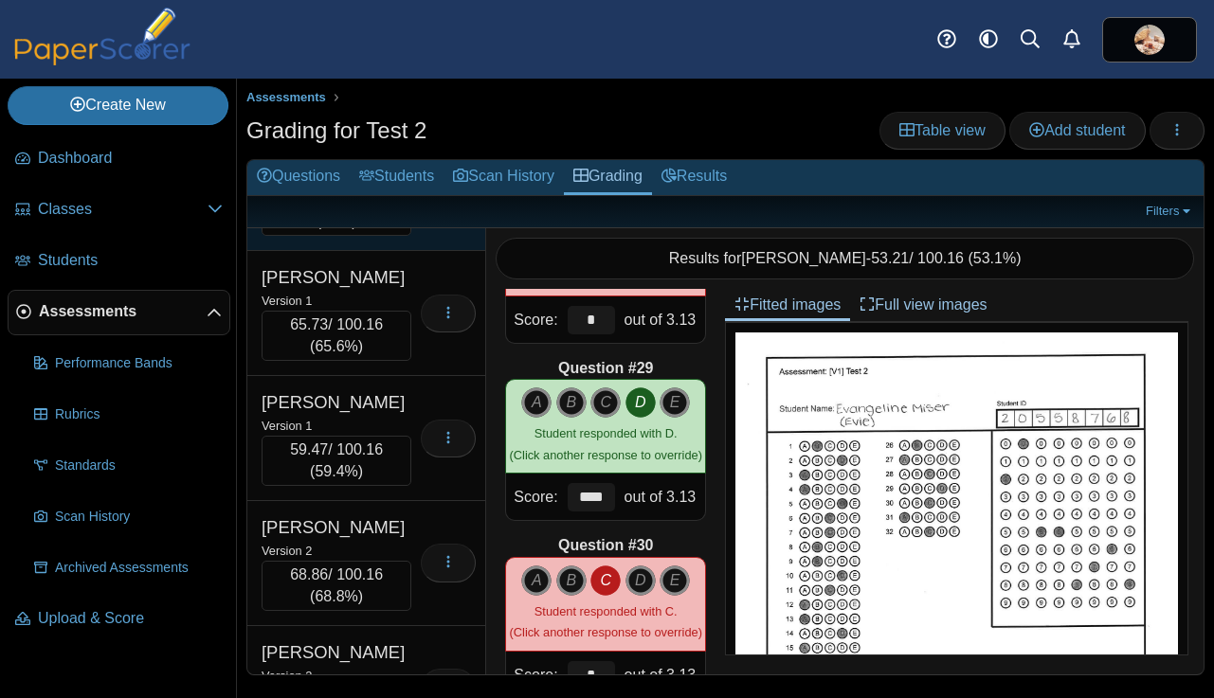
click at [399, 165] on div "Moore, Niah" at bounding box center [336, 152] width 150 height 25
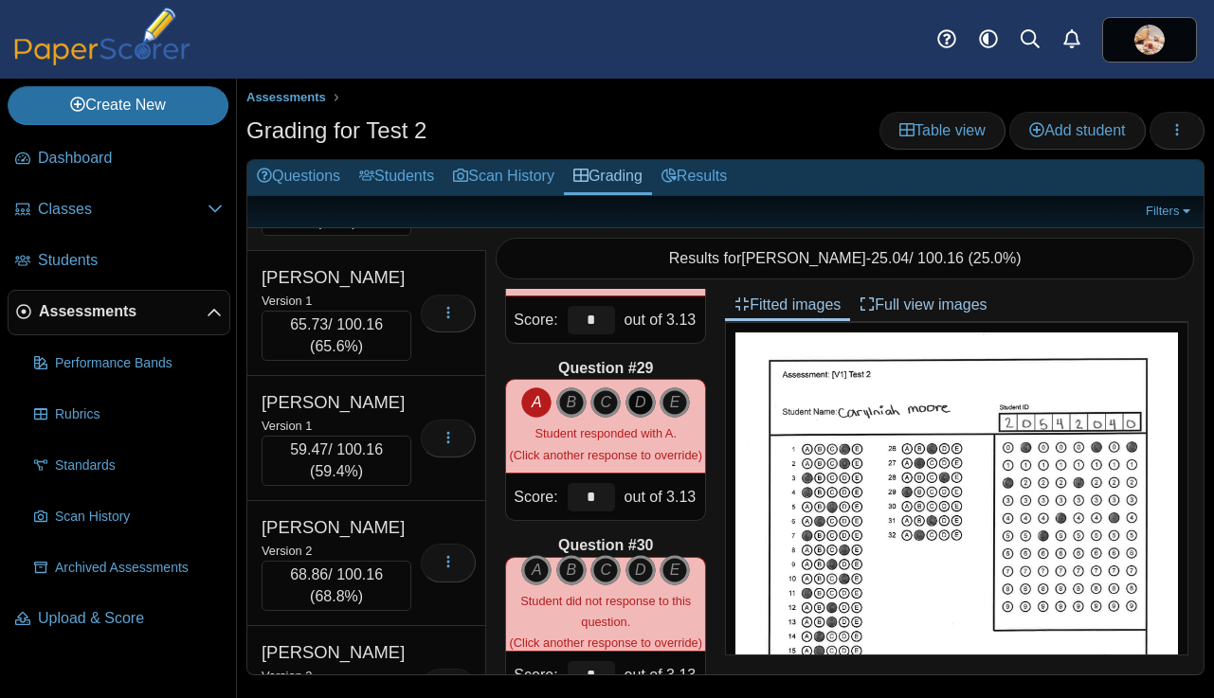
click at [640, 402] on icon "D" at bounding box center [640, 402] width 30 height 30
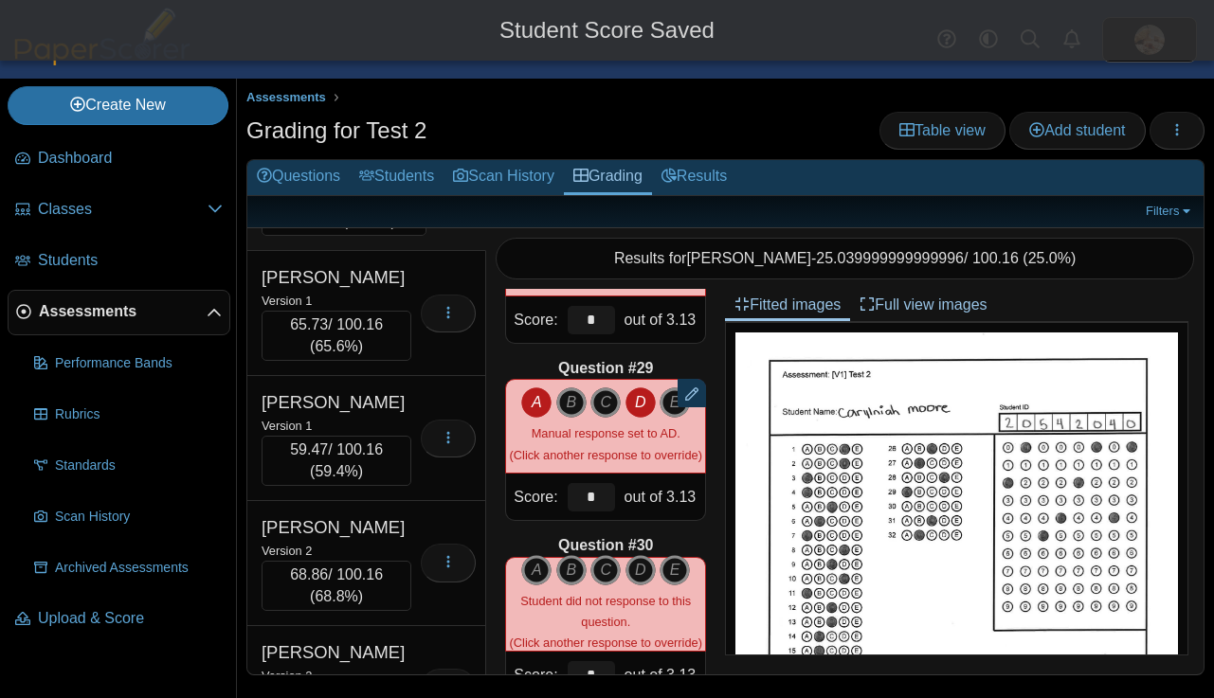
click at [532, 407] on icon "A" at bounding box center [536, 402] width 30 height 30
type input "****"
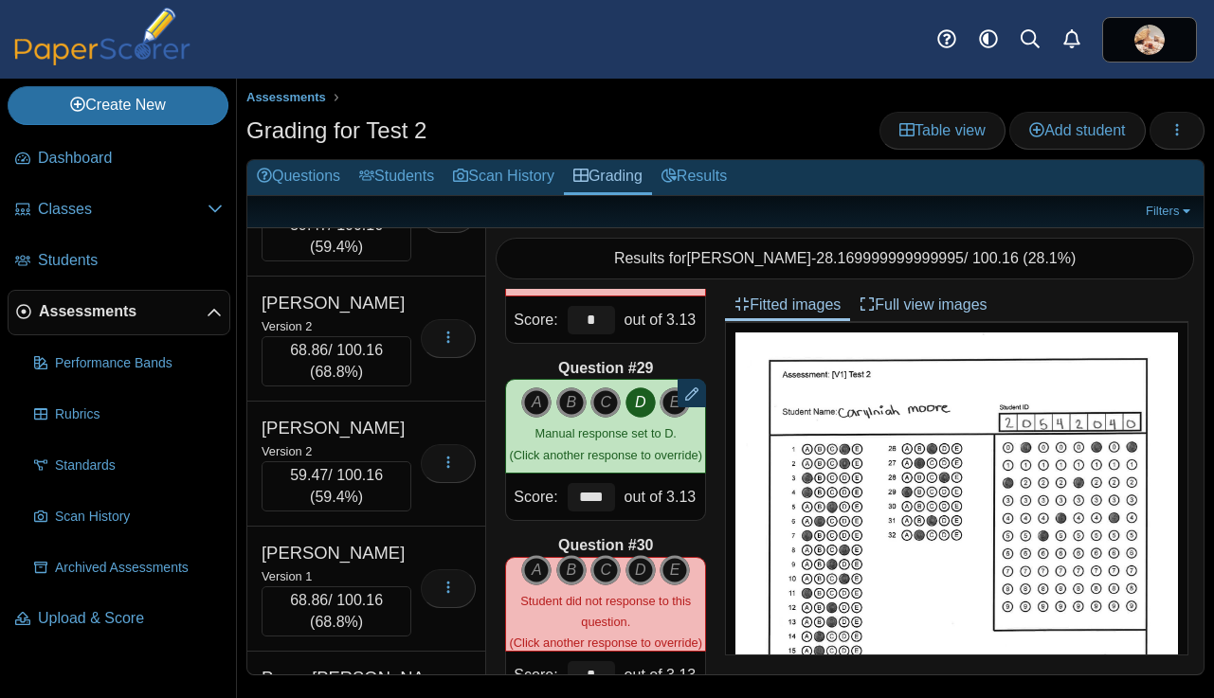
scroll to position [13239, 0]
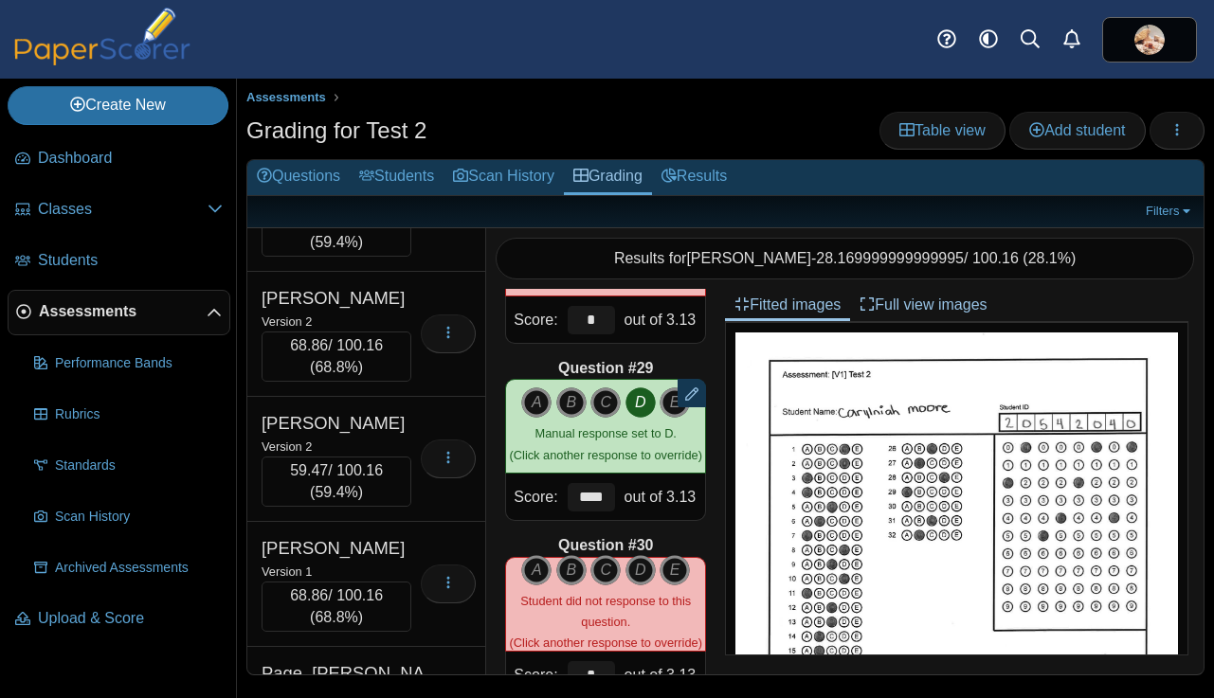
click at [399, 81] on div "Version 1" at bounding box center [336, 71] width 150 height 21
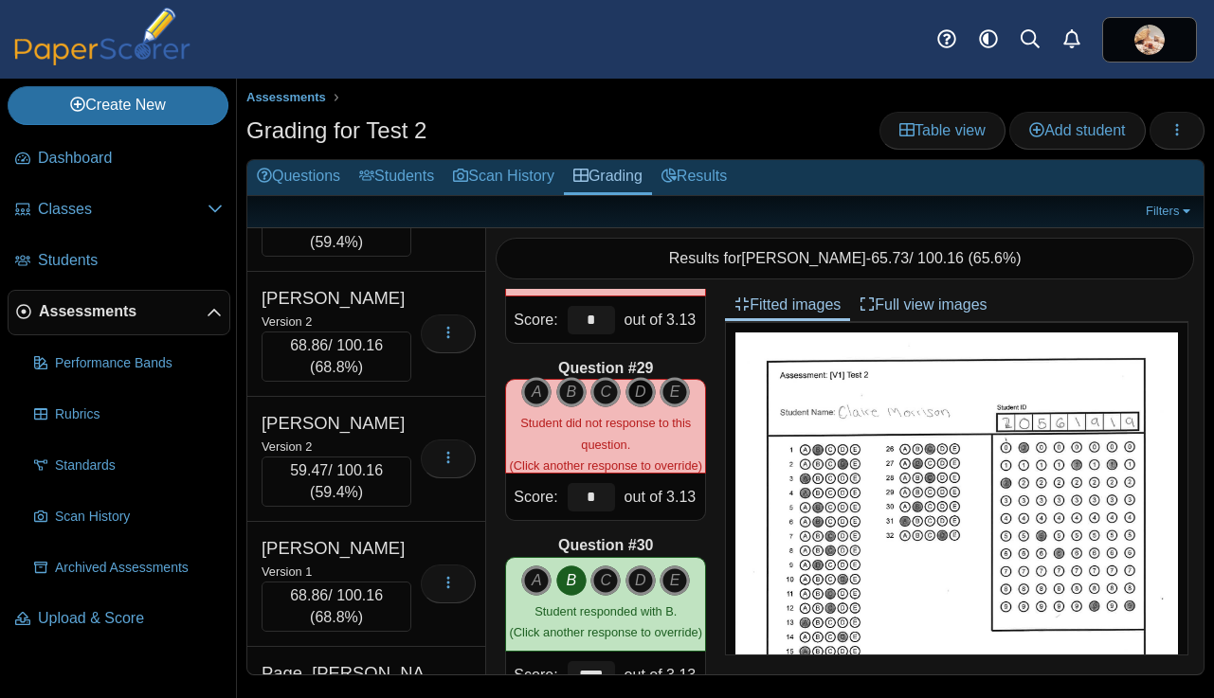
click at [636, 396] on icon "D" at bounding box center [640, 392] width 30 height 30
type input "****"
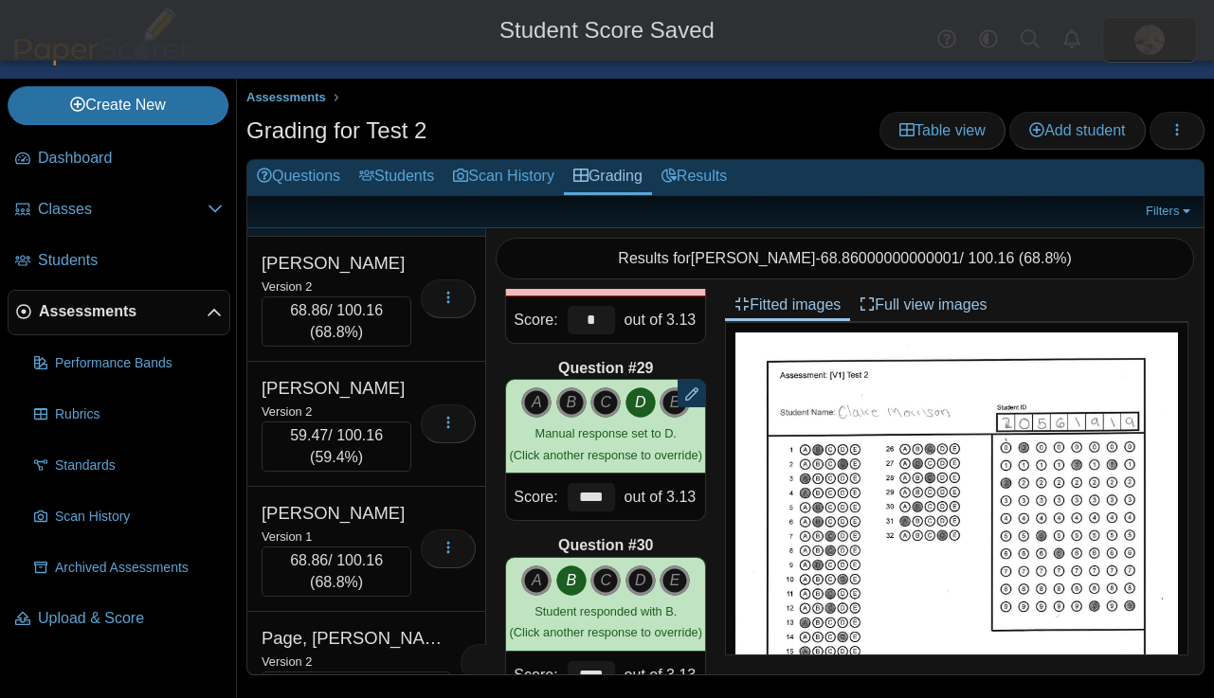
scroll to position [13275, 0]
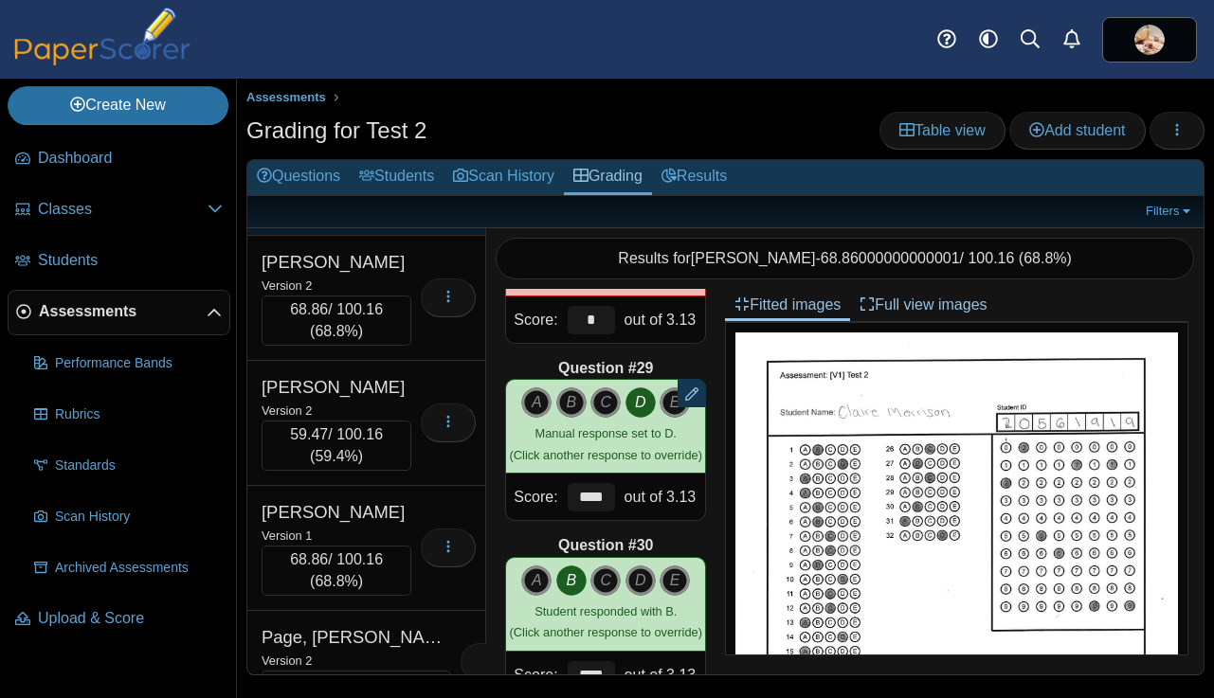
click at [404, 150] on div "Moton, Jayla" at bounding box center [336, 137] width 150 height 25
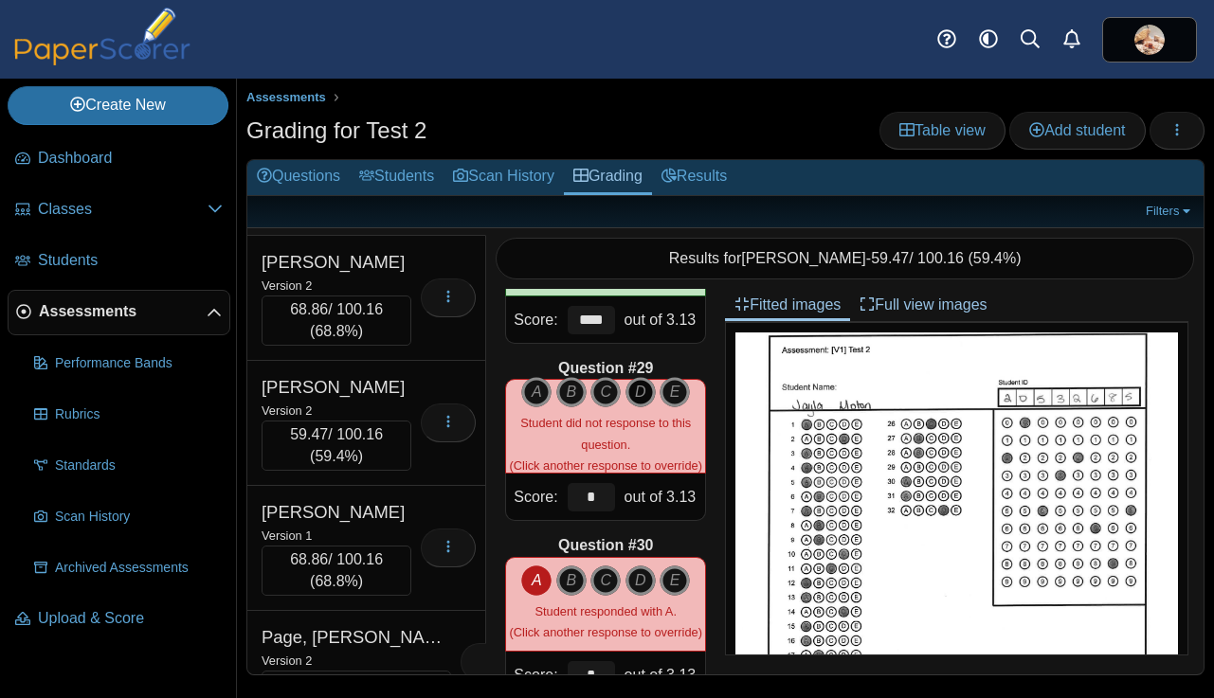
click at [643, 396] on icon "D" at bounding box center [640, 392] width 30 height 30
type input "****"
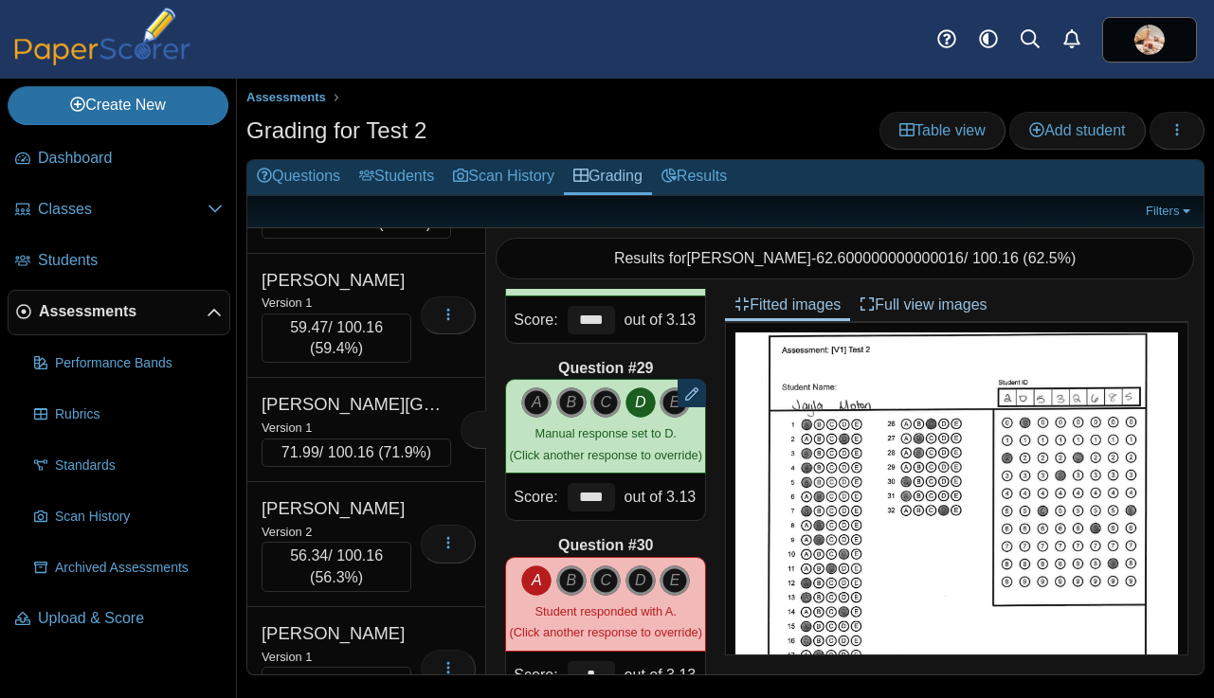
scroll to position [13739, 0]
click at [404, 81] on div "Version 1" at bounding box center [336, 71] width 150 height 21
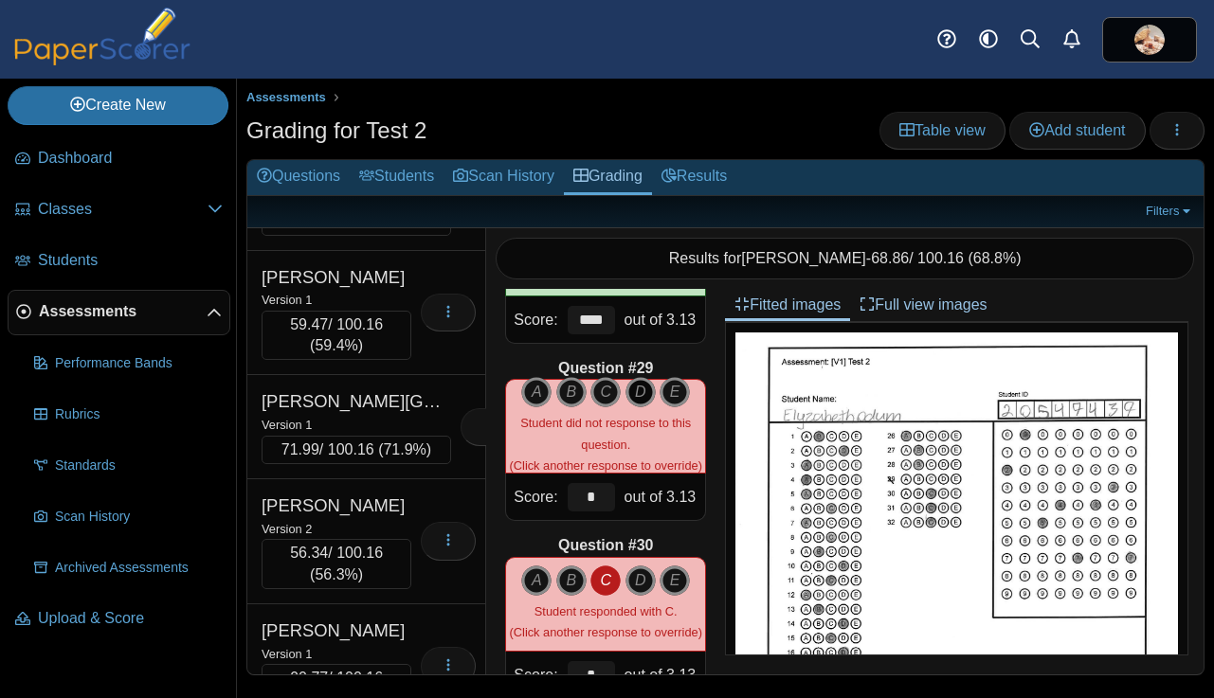
click at [635, 387] on icon "D" at bounding box center [640, 392] width 30 height 30
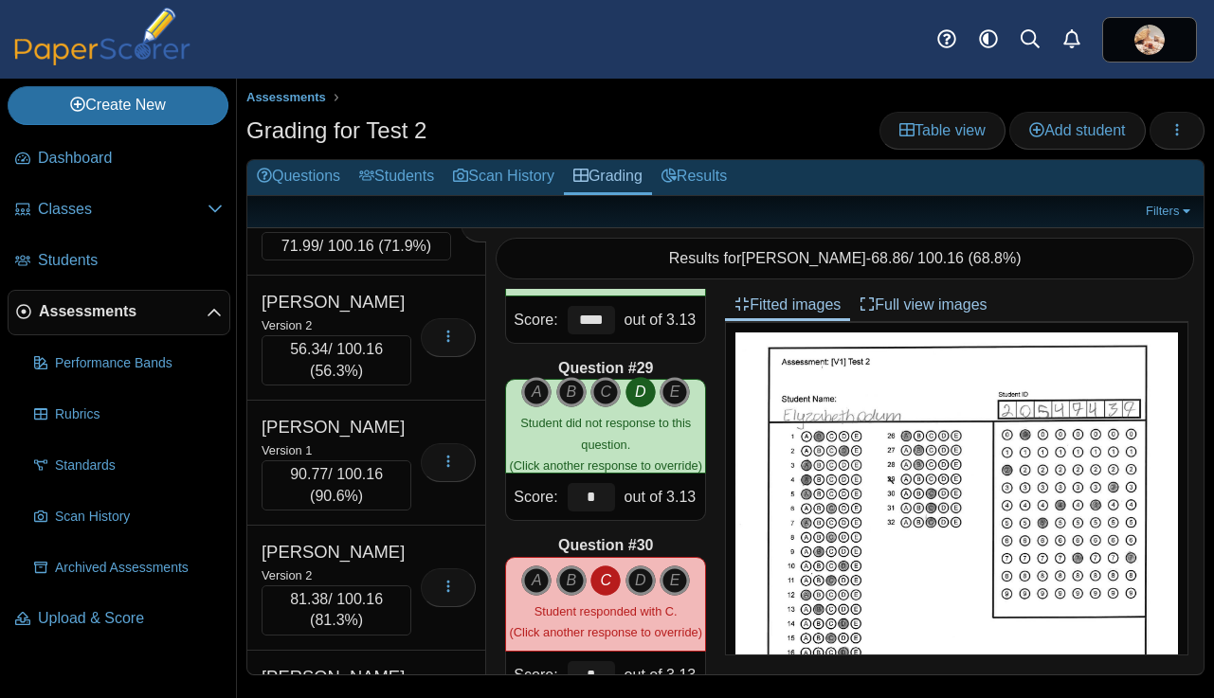
scroll to position [13951, 0]
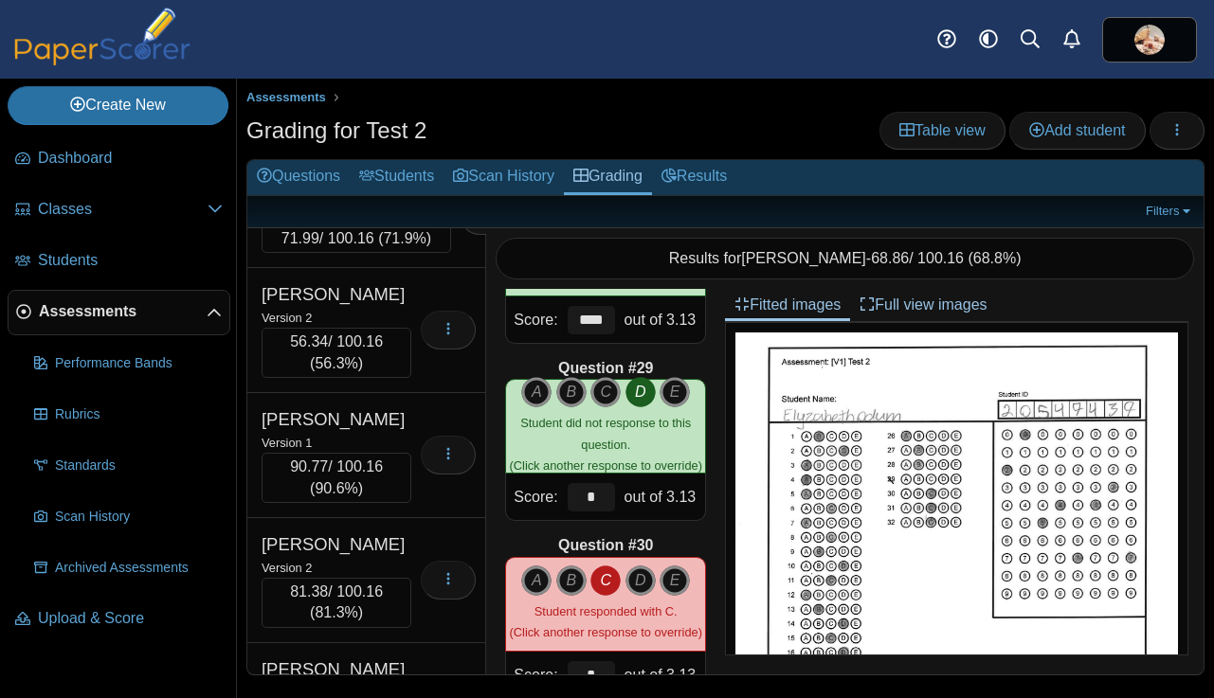
click at [401, 79] on div "Pate, avery" at bounding box center [336, 66] width 150 height 25
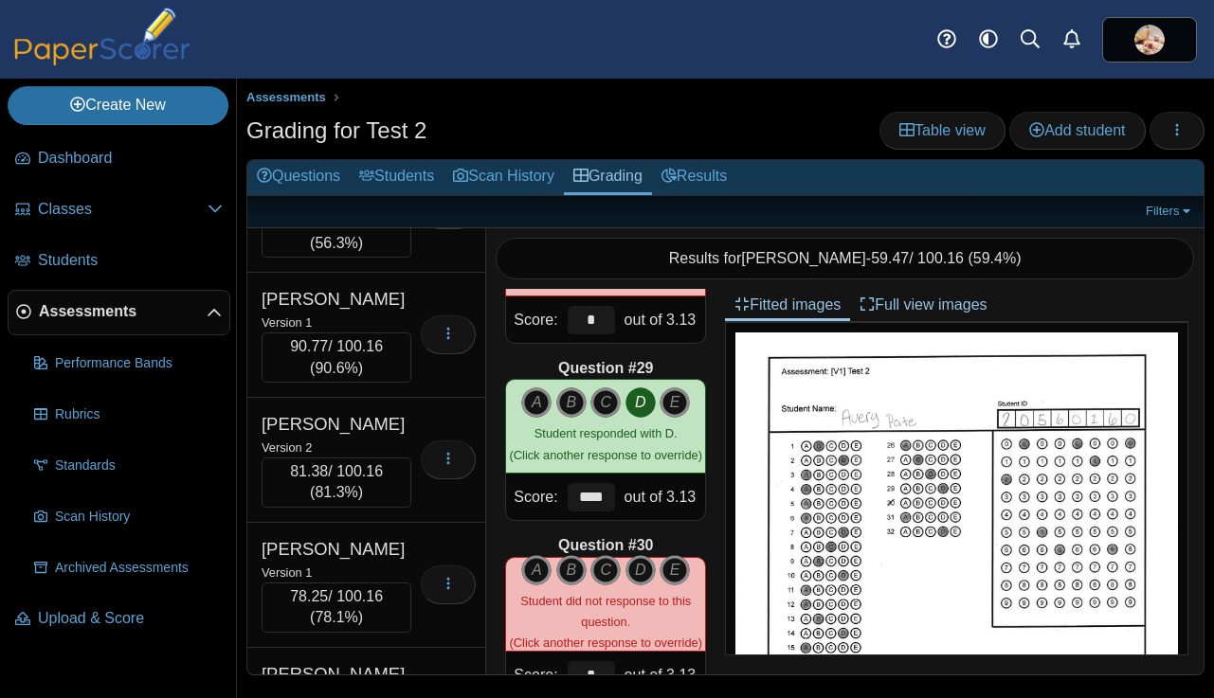
scroll to position [14078, 0]
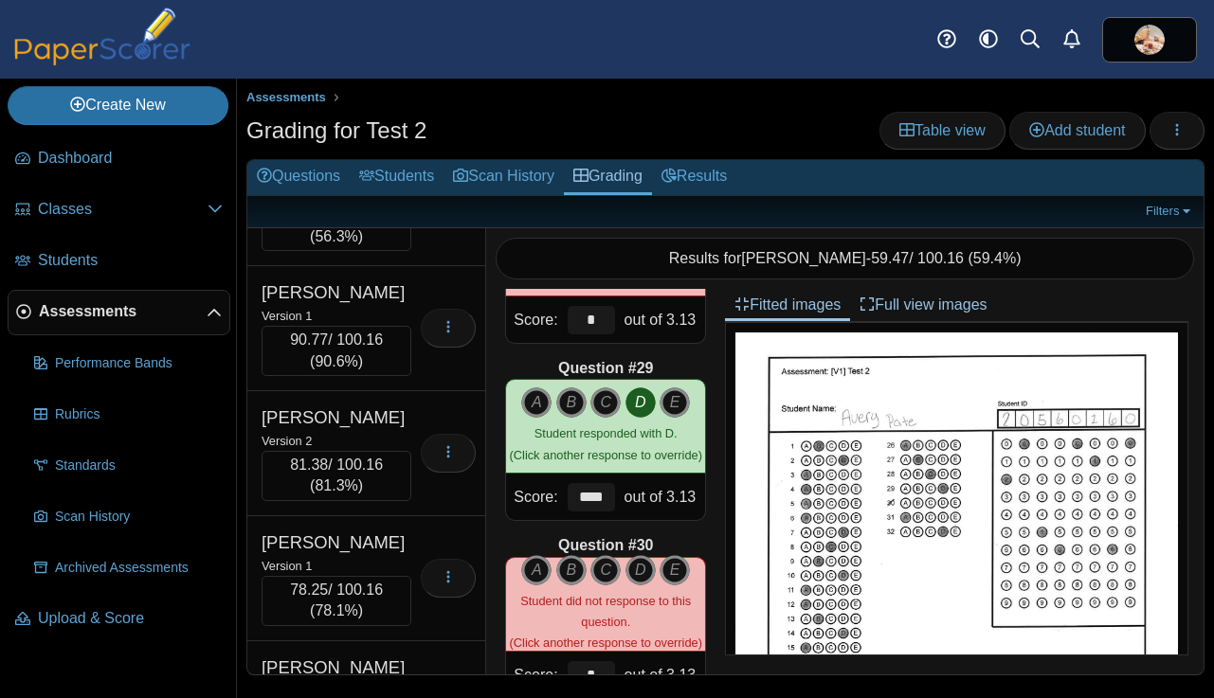
click at [409, 97] on div "Version 1" at bounding box center [355, 86] width 189 height 21
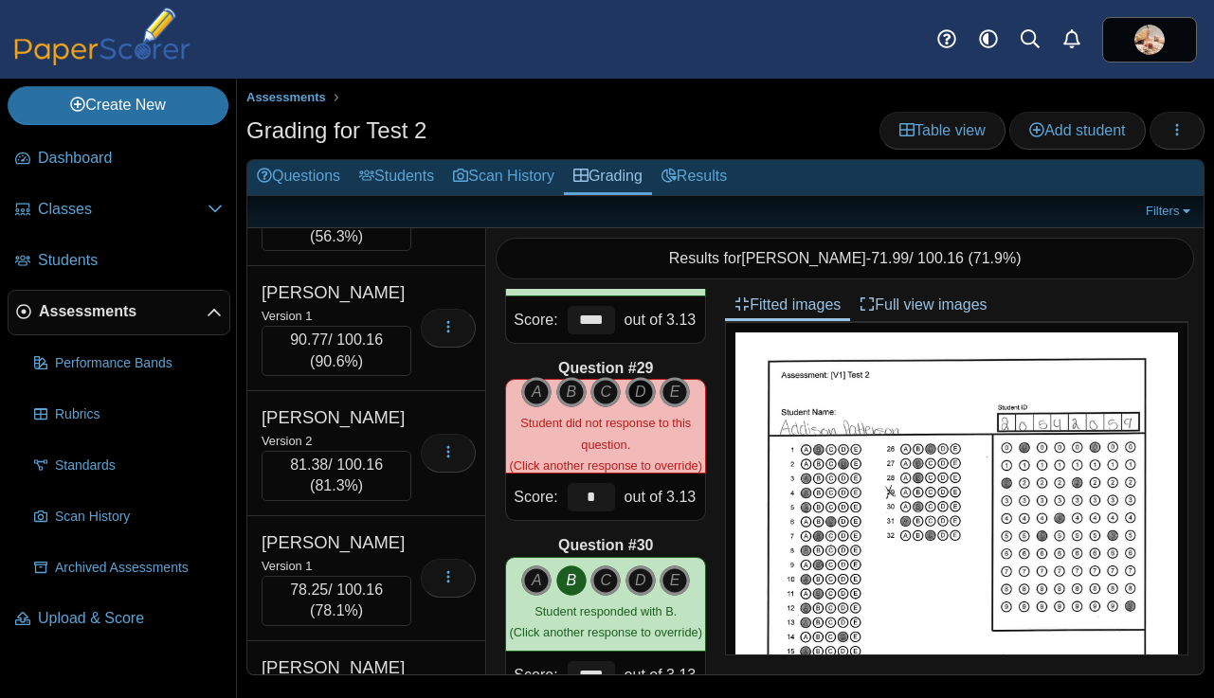
click at [642, 384] on icon "D" at bounding box center [640, 392] width 30 height 30
type input "****"
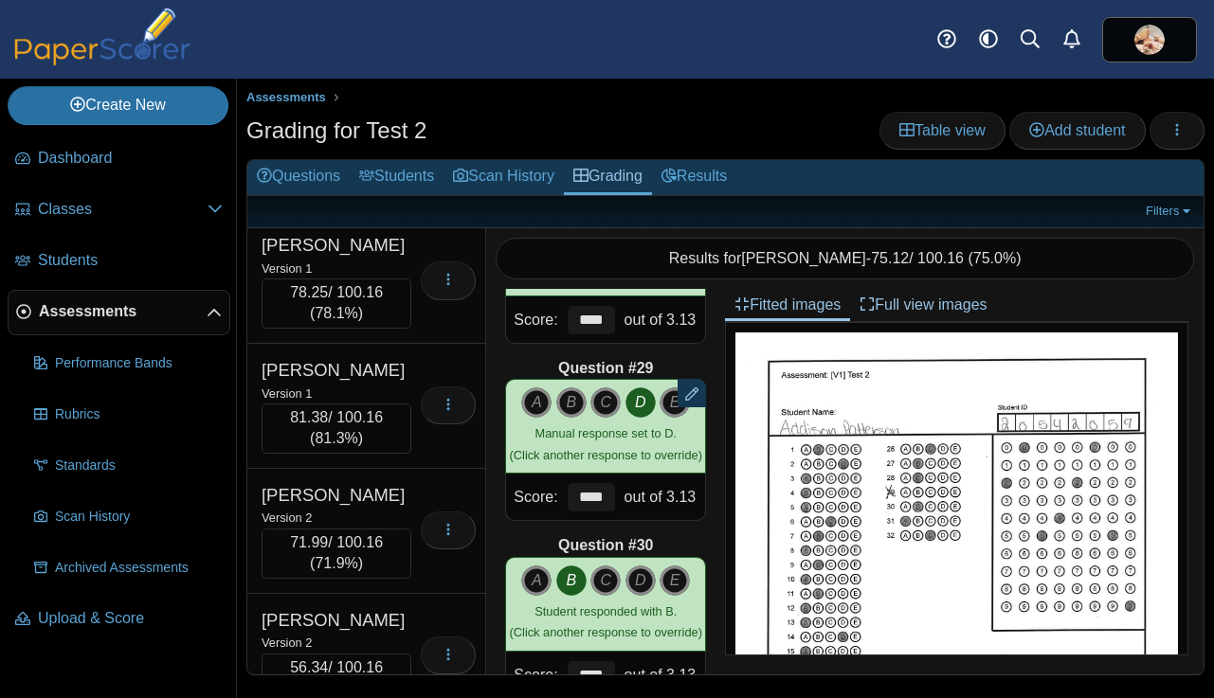
scroll to position [14377, 0]
click at [409, 27] on div "Version 1" at bounding box center [336, 16] width 150 height 21
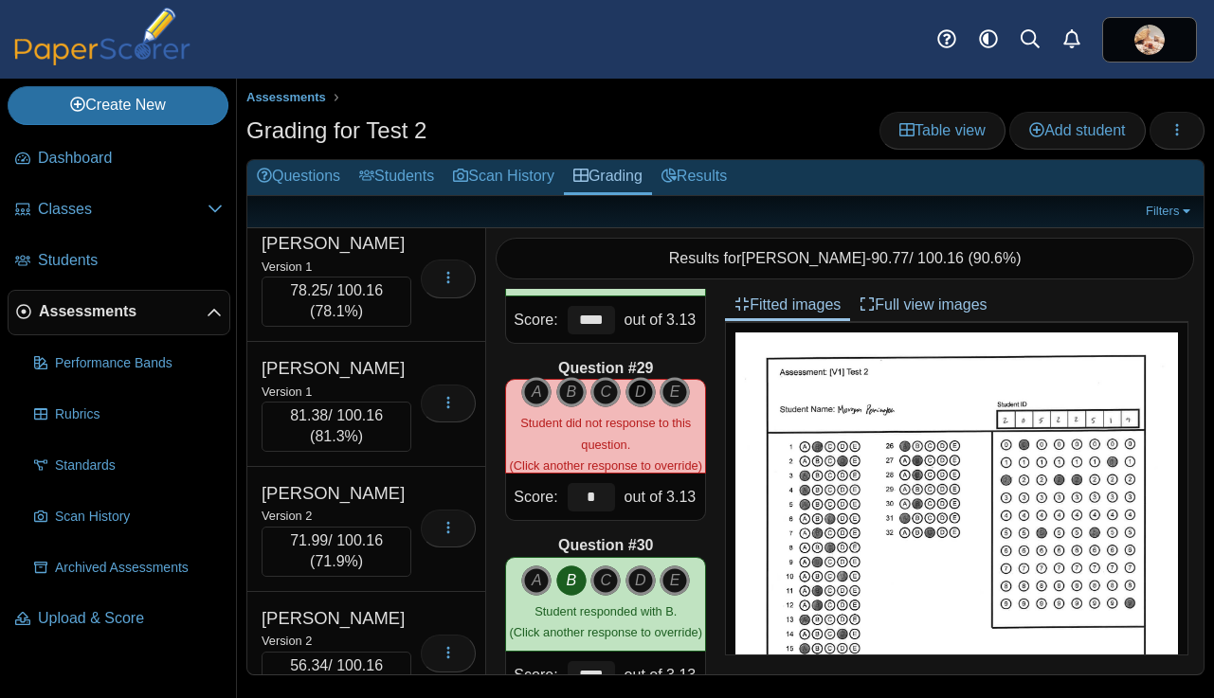
click at [640, 390] on icon "D" at bounding box center [640, 392] width 30 height 30
type input "****"
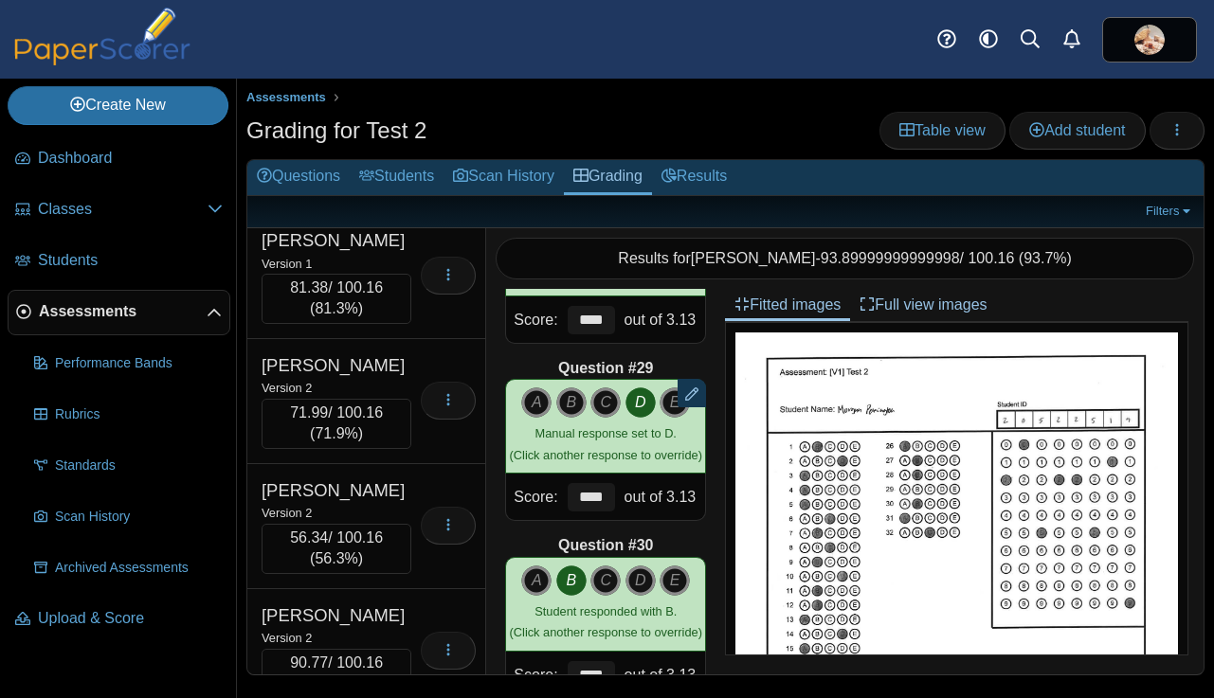
scroll to position [14521, 0]
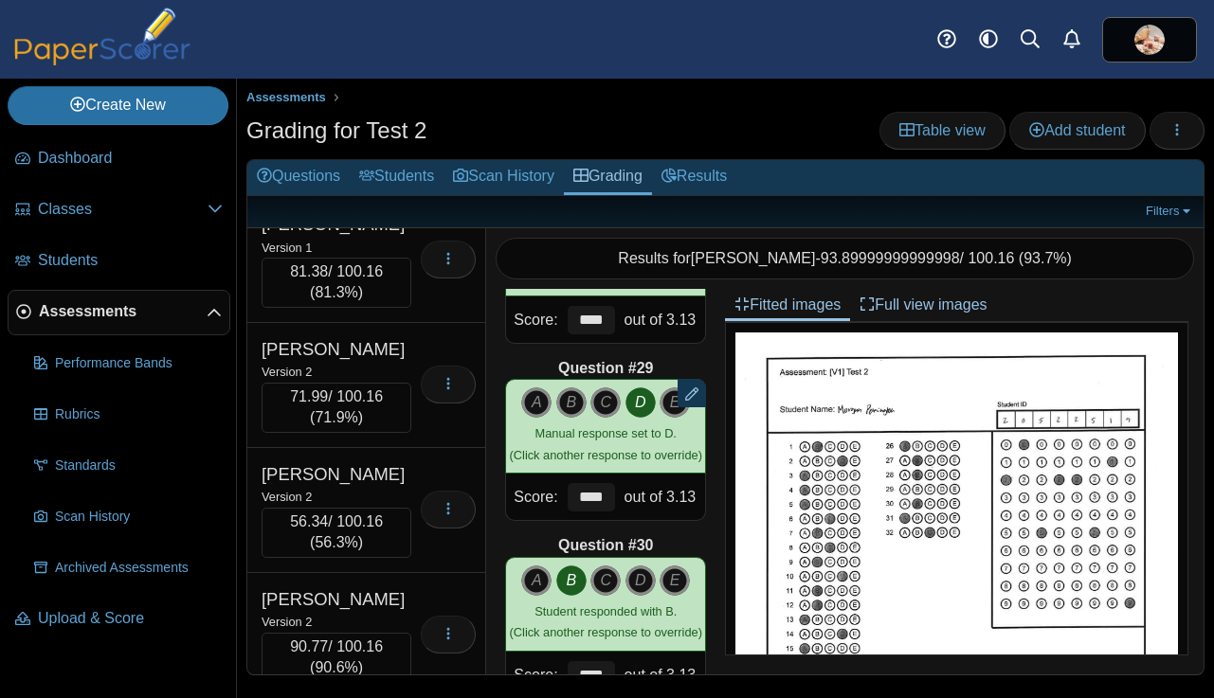
click at [391, 133] on div "Version 1" at bounding box center [336, 122] width 150 height 21
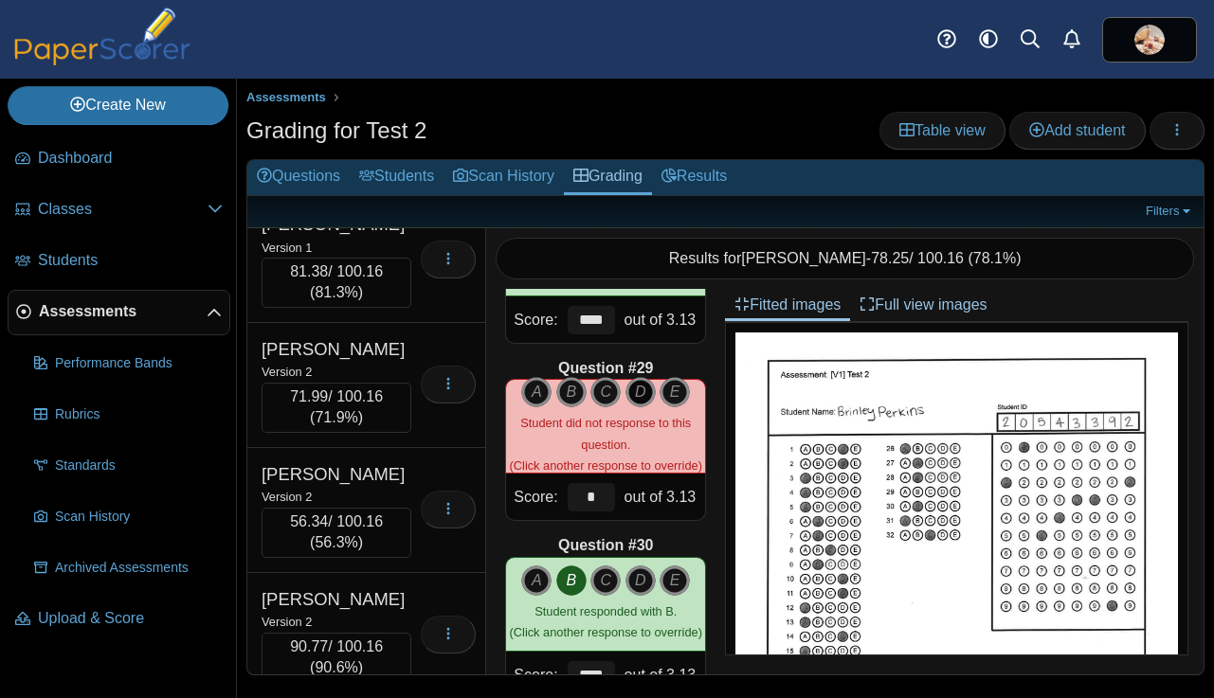
click at [645, 396] on icon "D" at bounding box center [640, 392] width 30 height 30
type input "****"
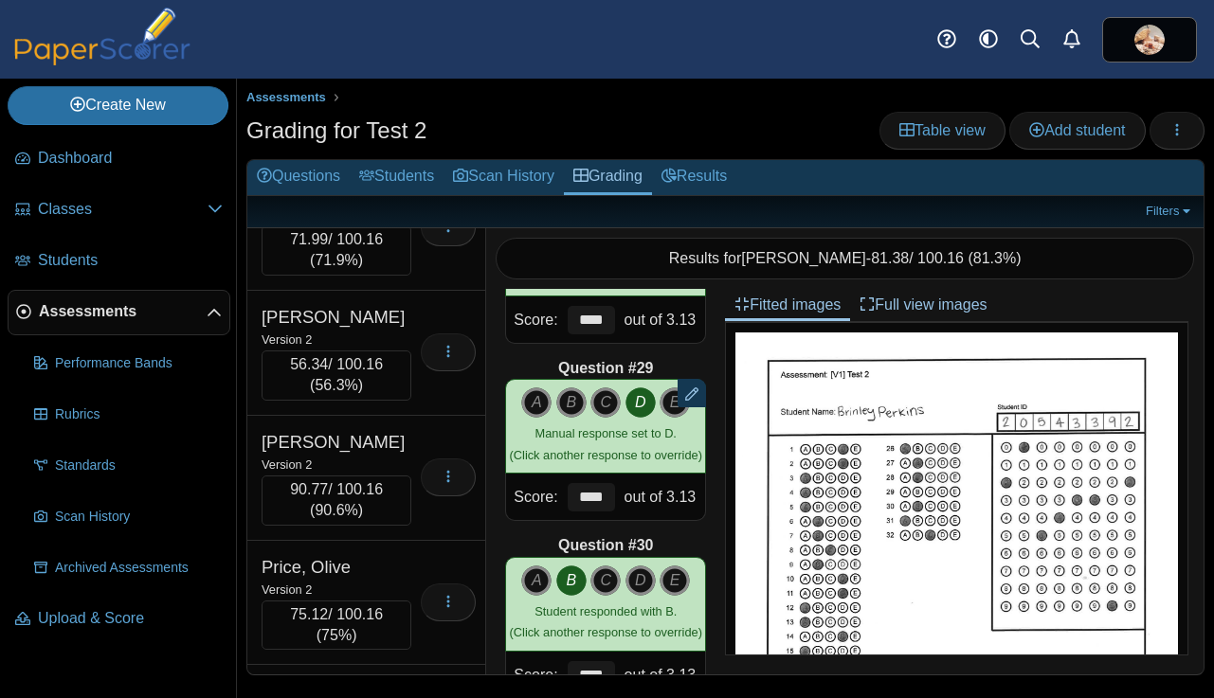
scroll to position [14680, 0]
click at [387, 78] on div "Petty, Baylee" at bounding box center [336, 65] width 150 height 25
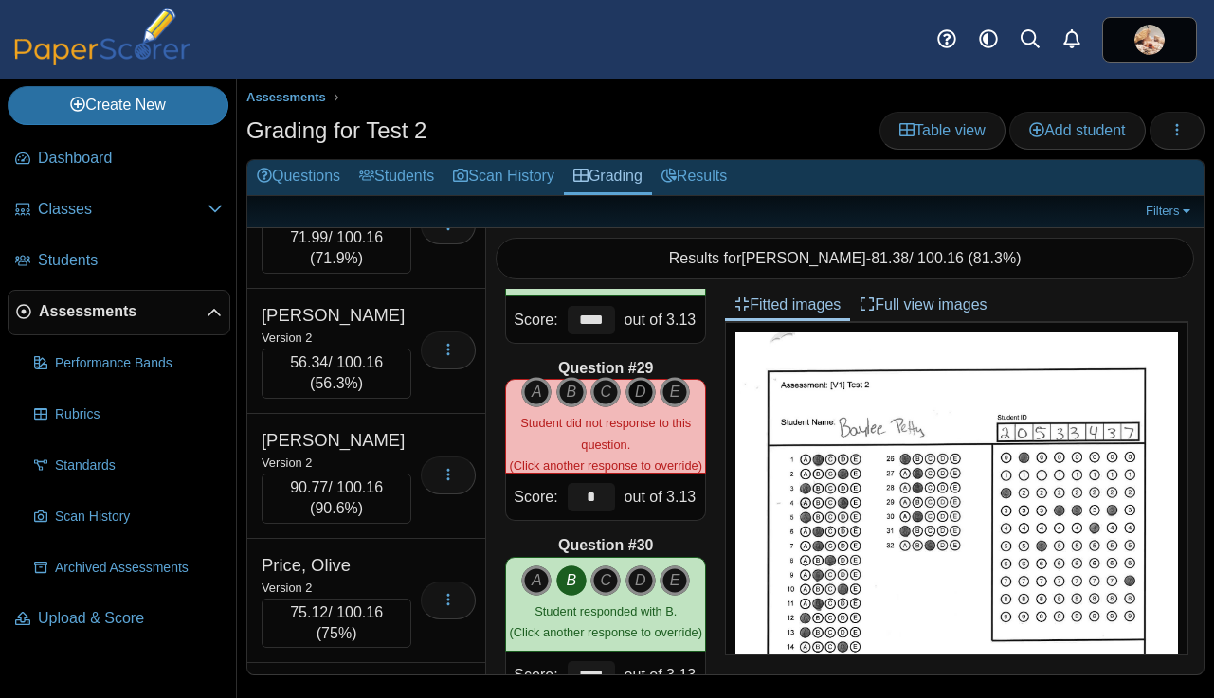
click at [638, 390] on icon "D" at bounding box center [640, 392] width 30 height 30
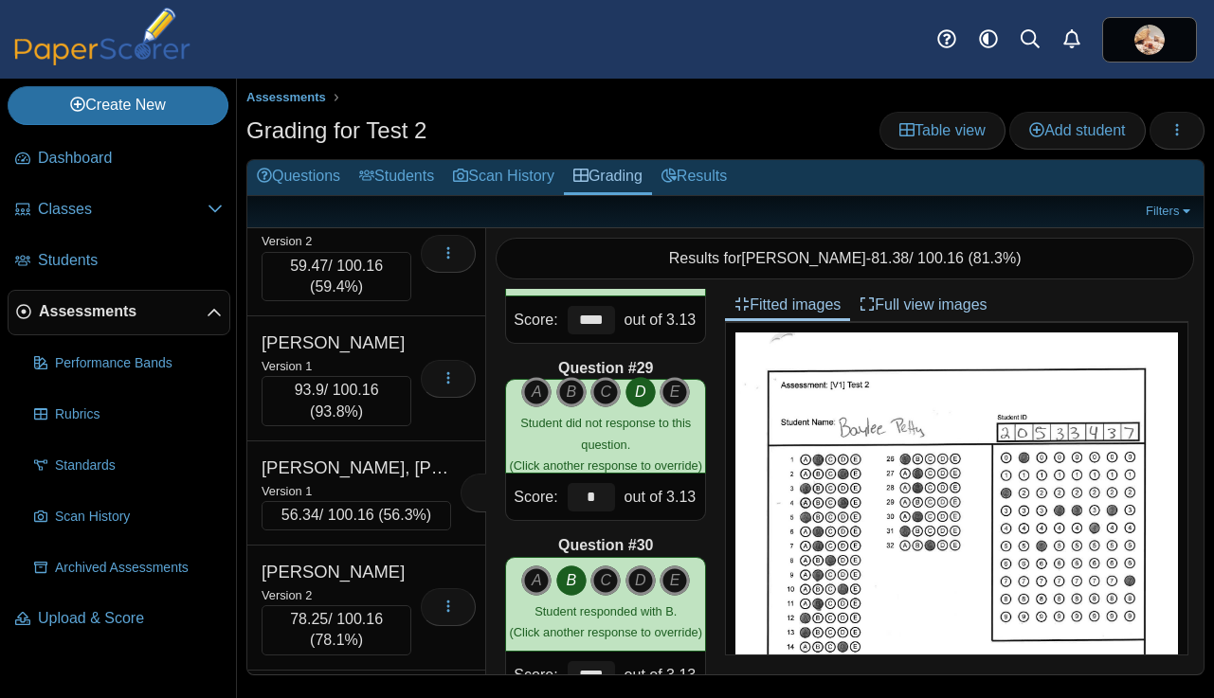
scroll to position [15439, 0]
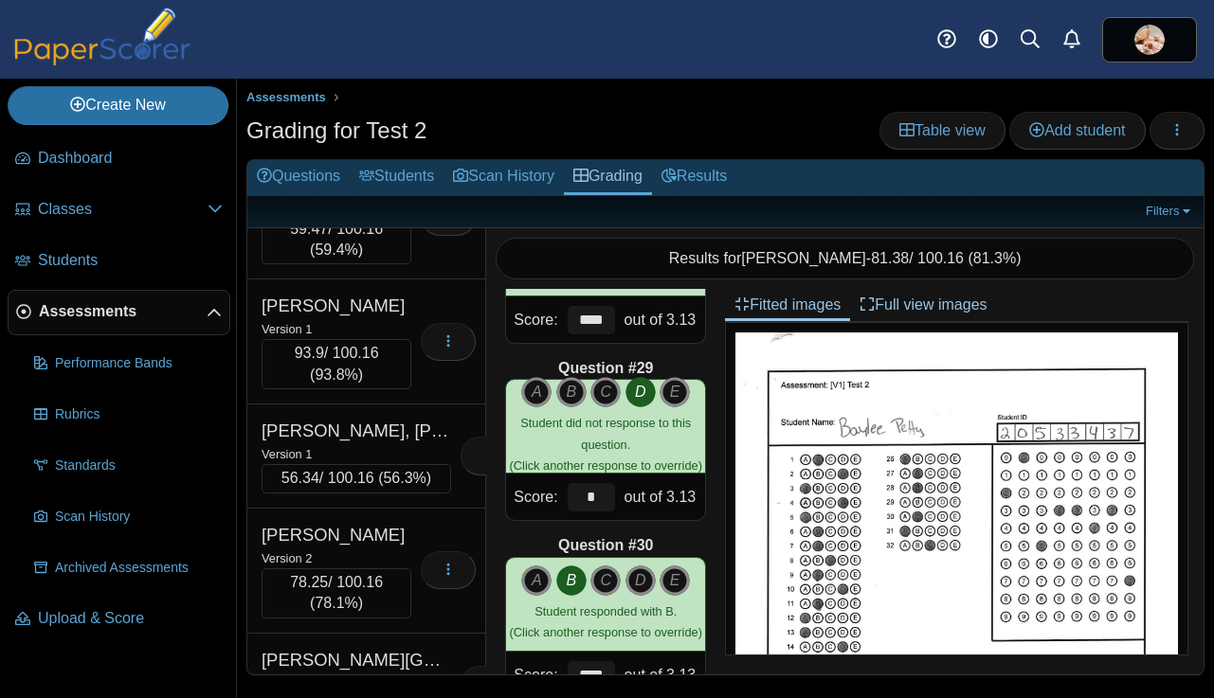
click at [391, 68] on div "Reed, Kaycee" at bounding box center [336, 56] width 150 height 25
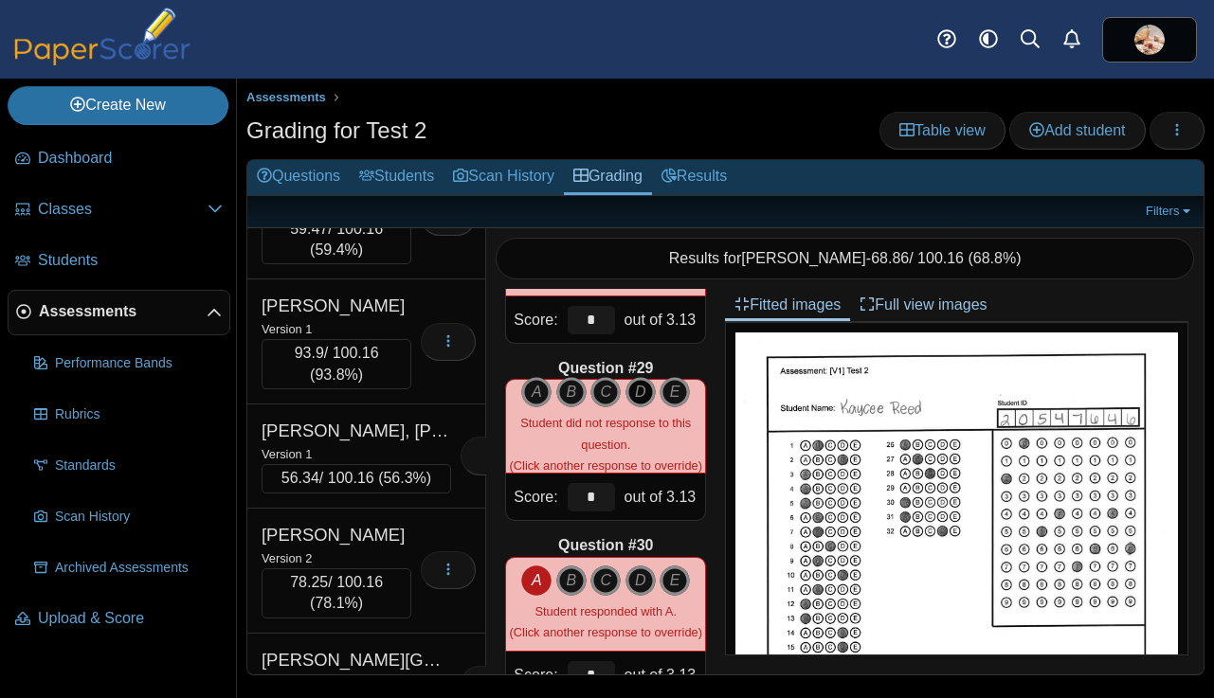
click at [637, 398] on icon "D" at bounding box center [640, 392] width 30 height 30
type input "****"
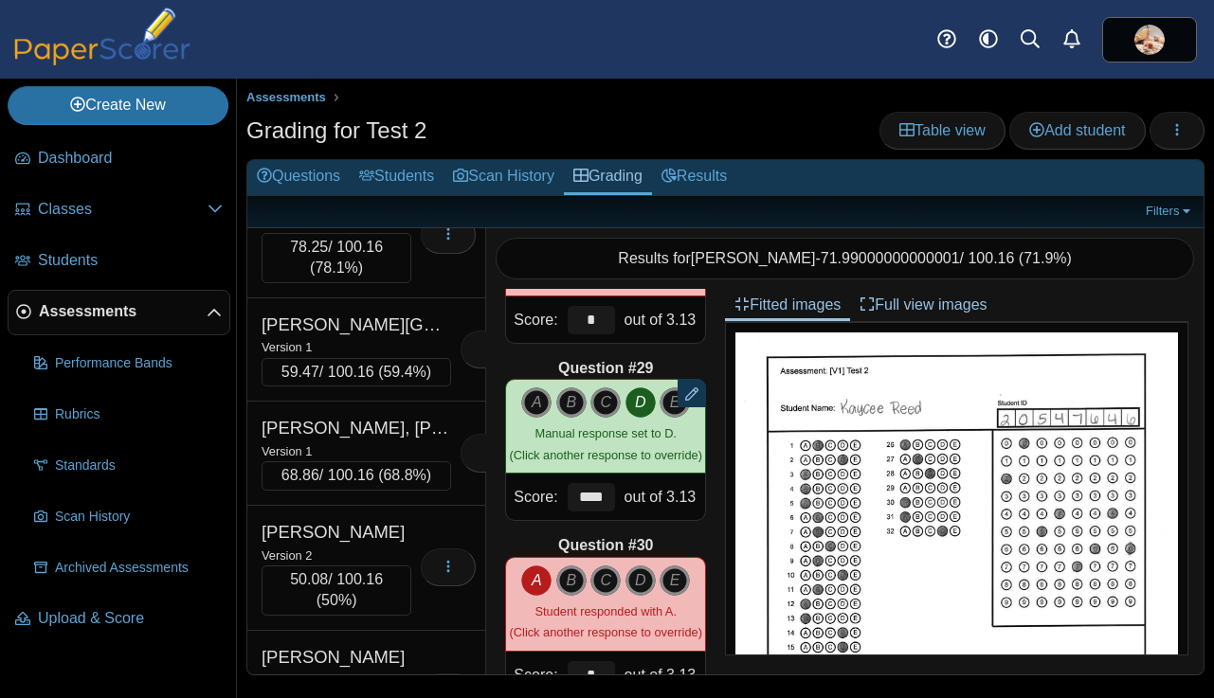
scroll to position [15789, 0]
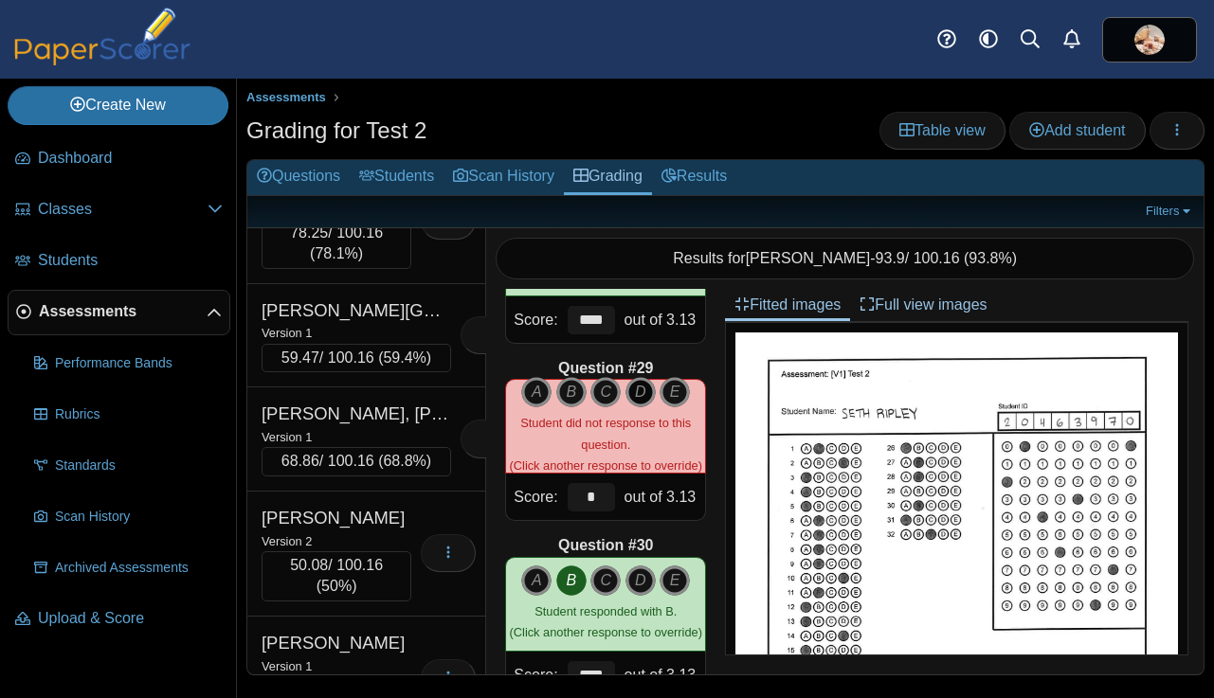
click at [639, 398] on icon "D" at bounding box center [640, 392] width 30 height 30
type input "****"
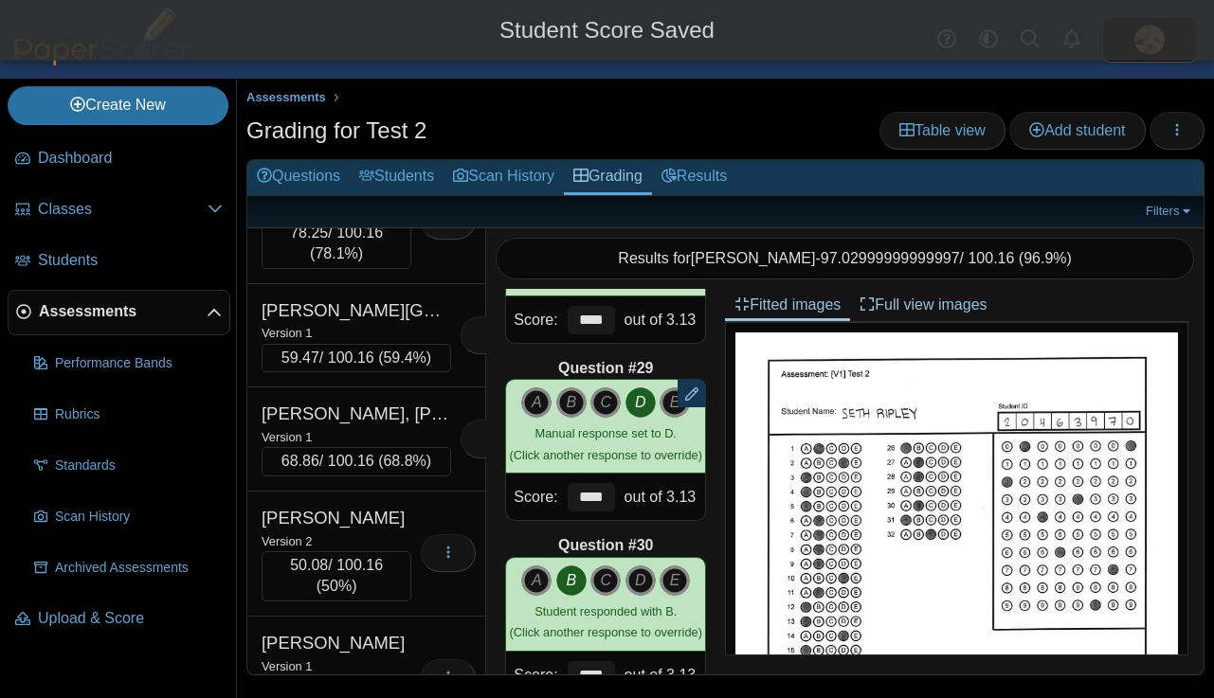
click at [401, 94] on div "Robert, Addie" at bounding box center [355, 81] width 189 height 25
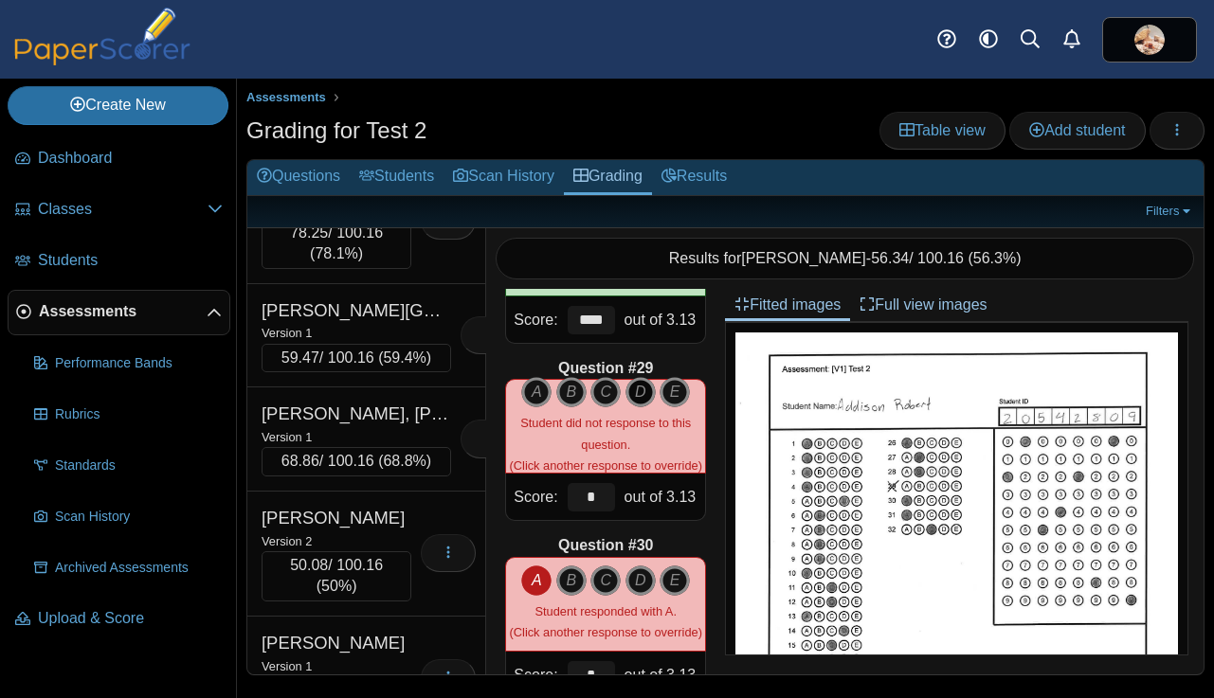
click at [639, 387] on icon "D" at bounding box center [640, 392] width 30 height 30
type input "****"
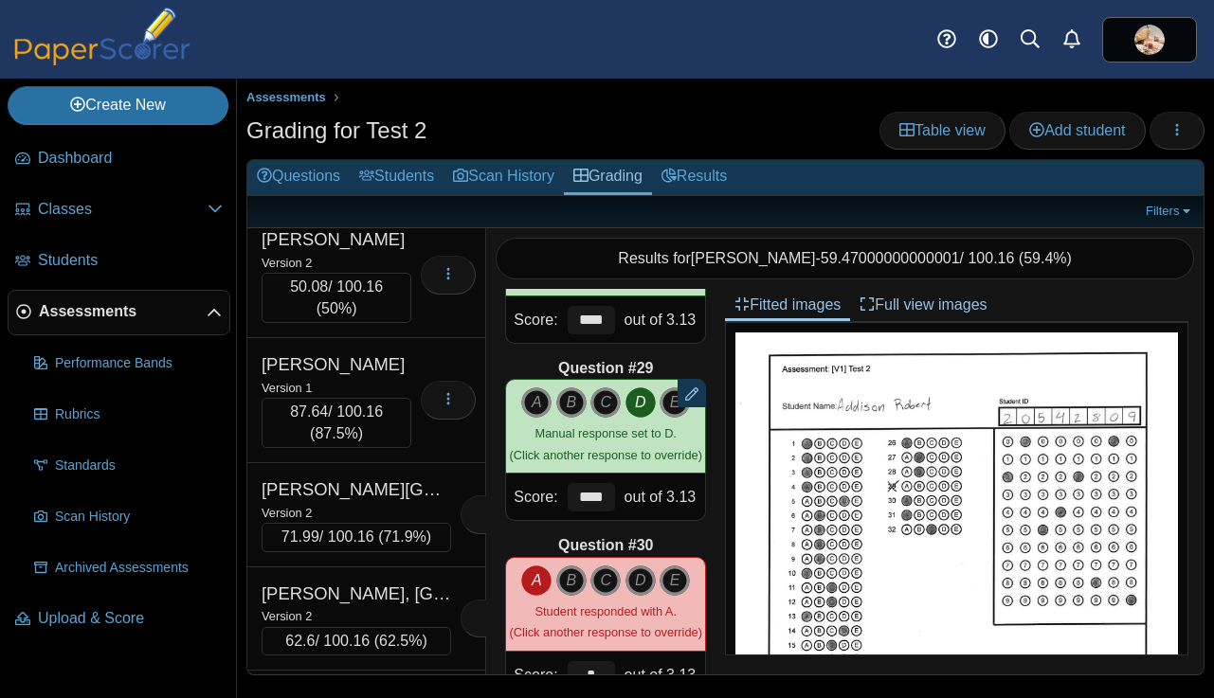
scroll to position [16089, 0]
click at [404, 64] on div "Version 1" at bounding box center [355, 54] width 189 height 21
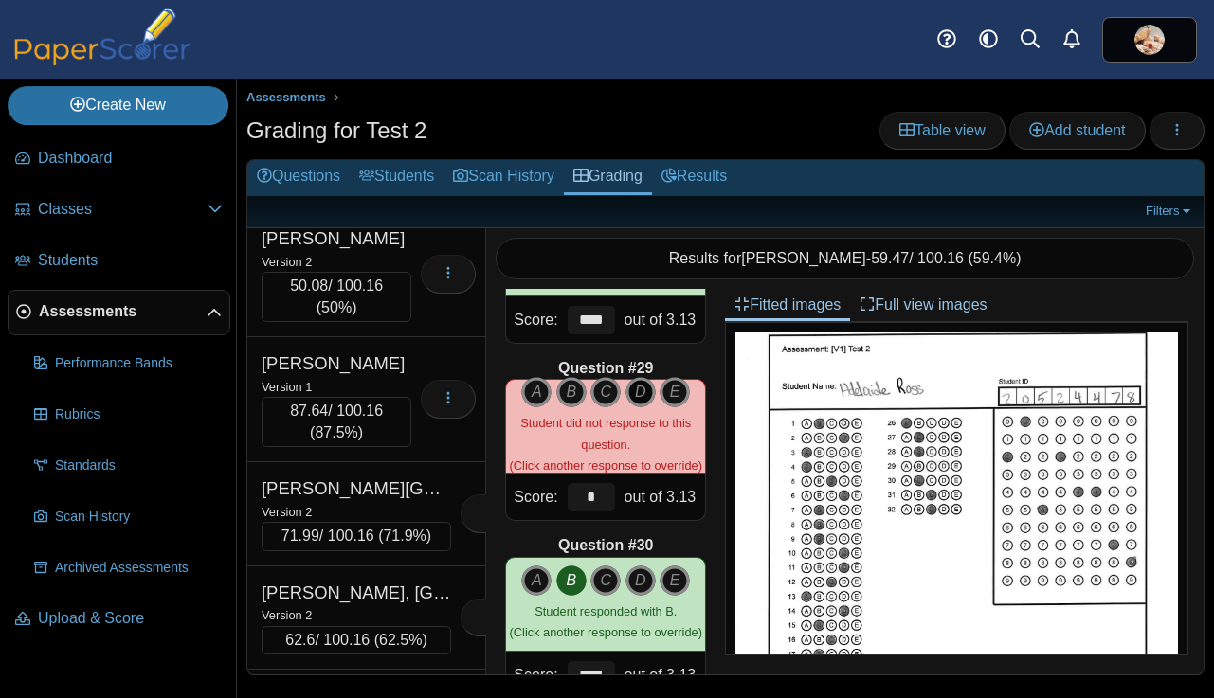
click at [640, 394] on icon "D" at bounding box center [640, 392] width 30 height 30
type input "****"
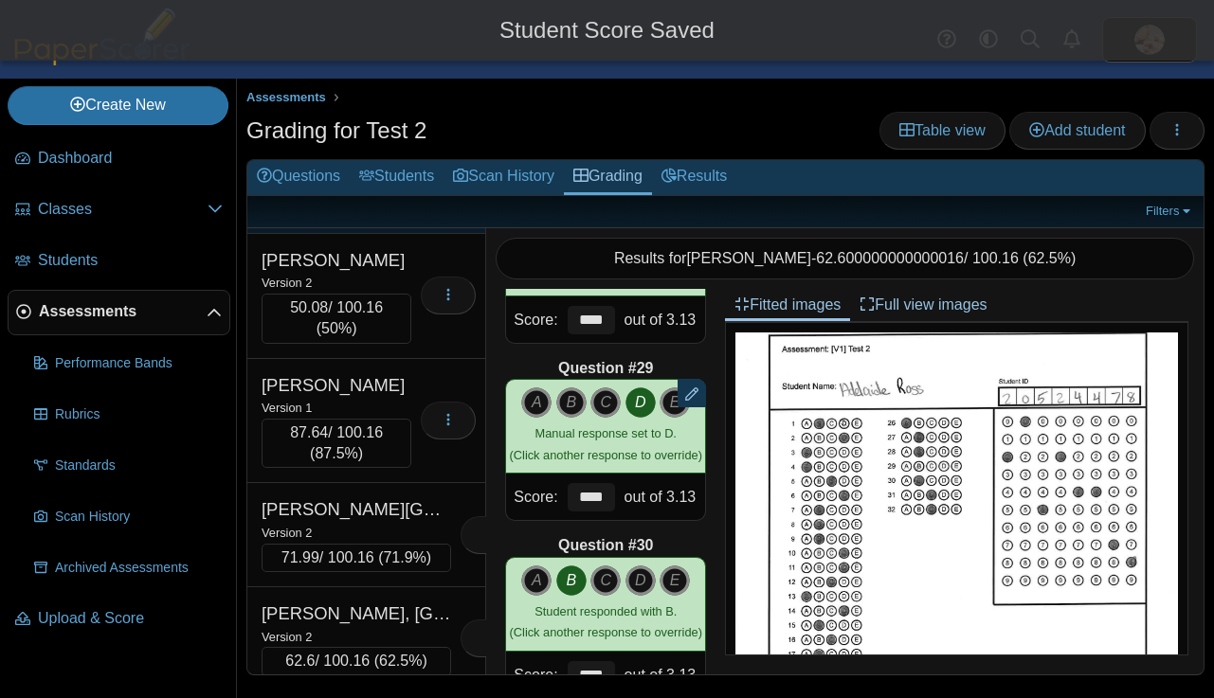
click at [383, 169] on div "Roush, Jackson" at bounding box center [355, 156] width 189 height 25
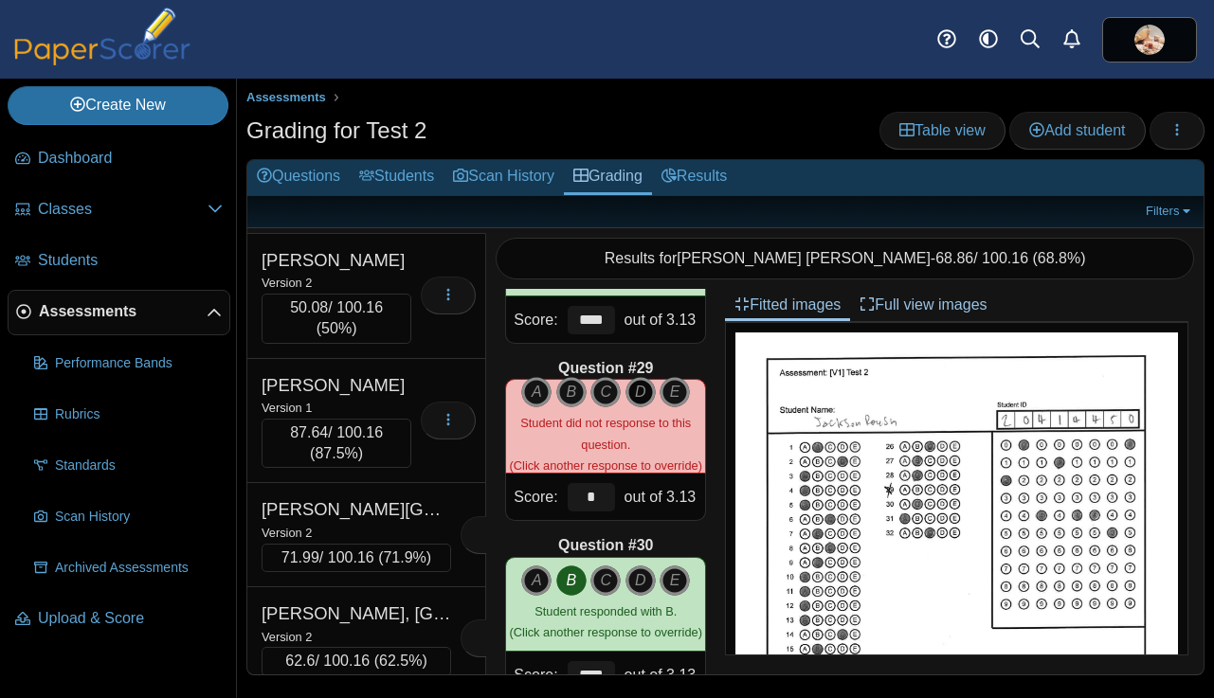
click at [643, 393] on icon "D" at bounding box center [640, 392] width 30 height 30
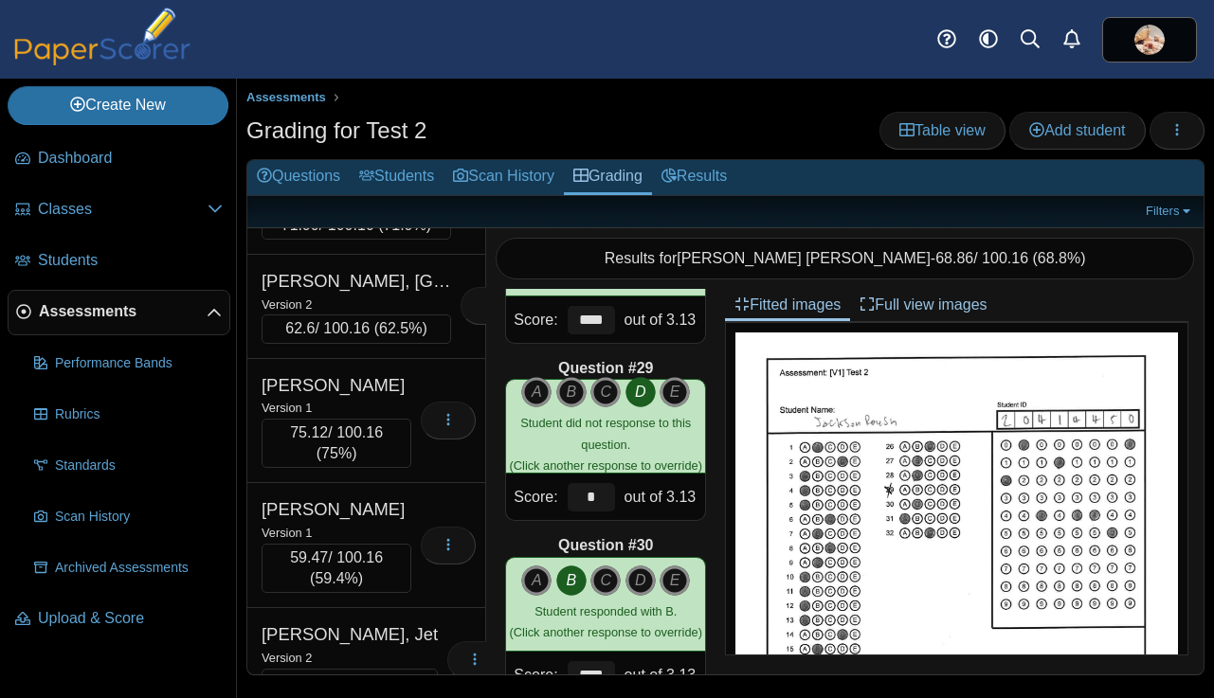
scroll to position [16486, 0]
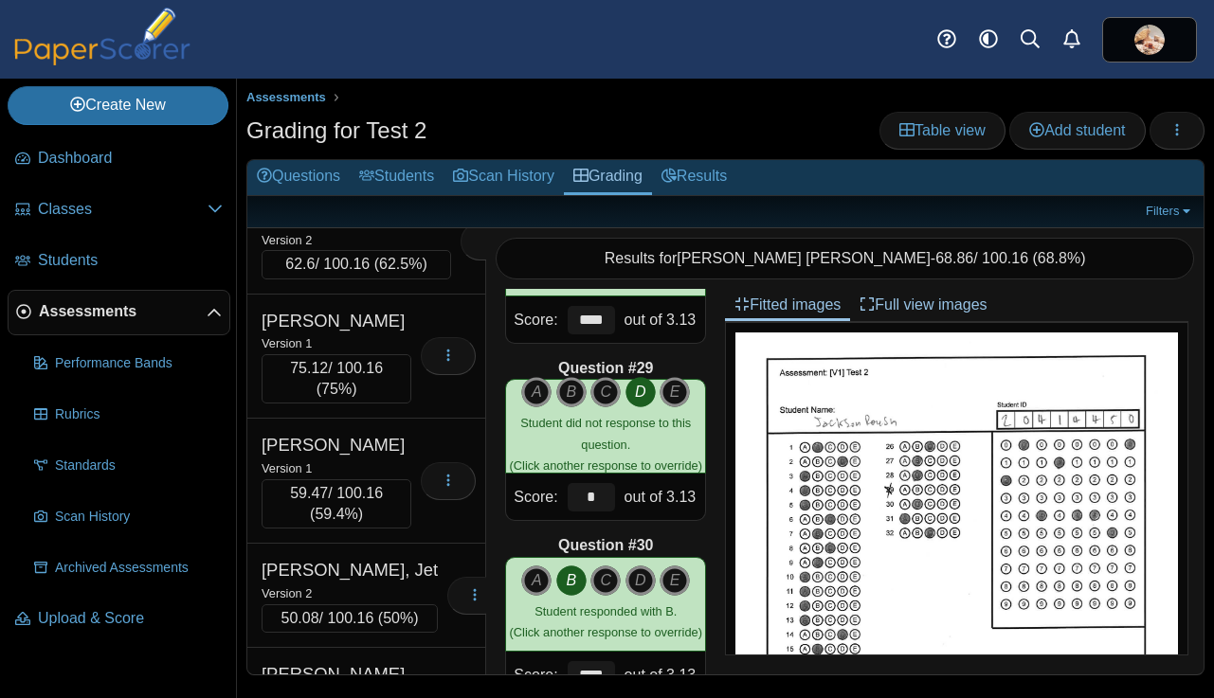
click at [404, 21] on div "Version 1" at bounding box center [336, 10] width 150 height 21
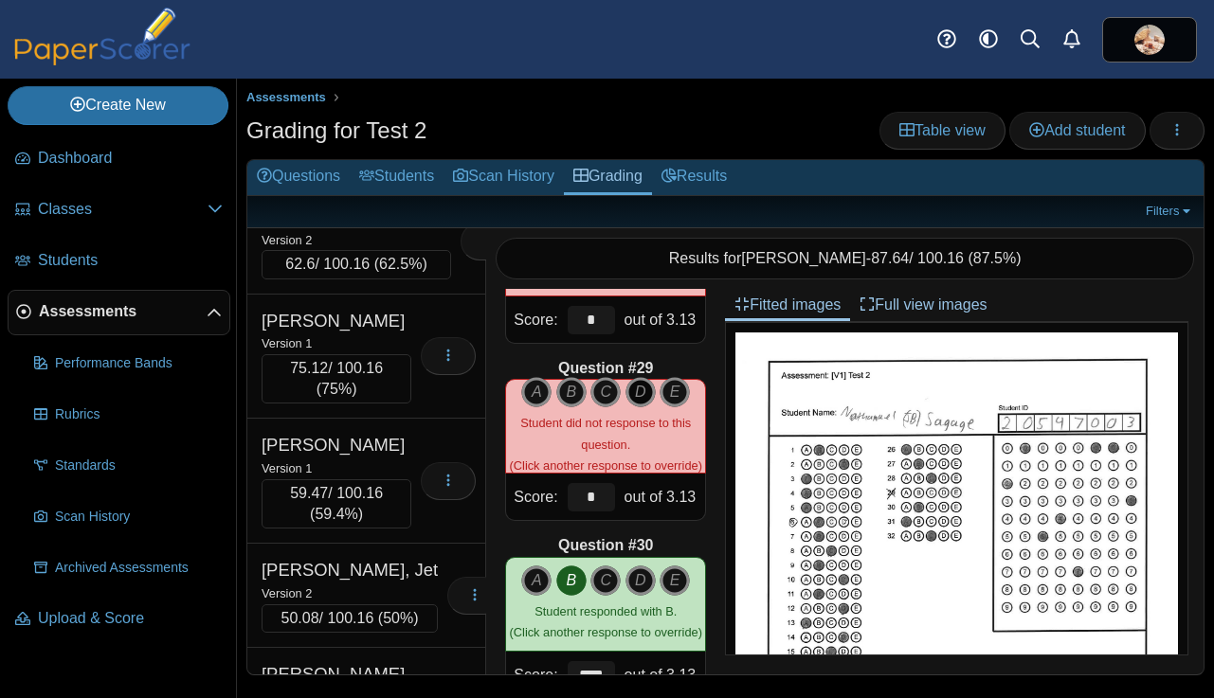
click at [641, 396] on icon "D" at bounding box center [640, 392] width 30 height 30
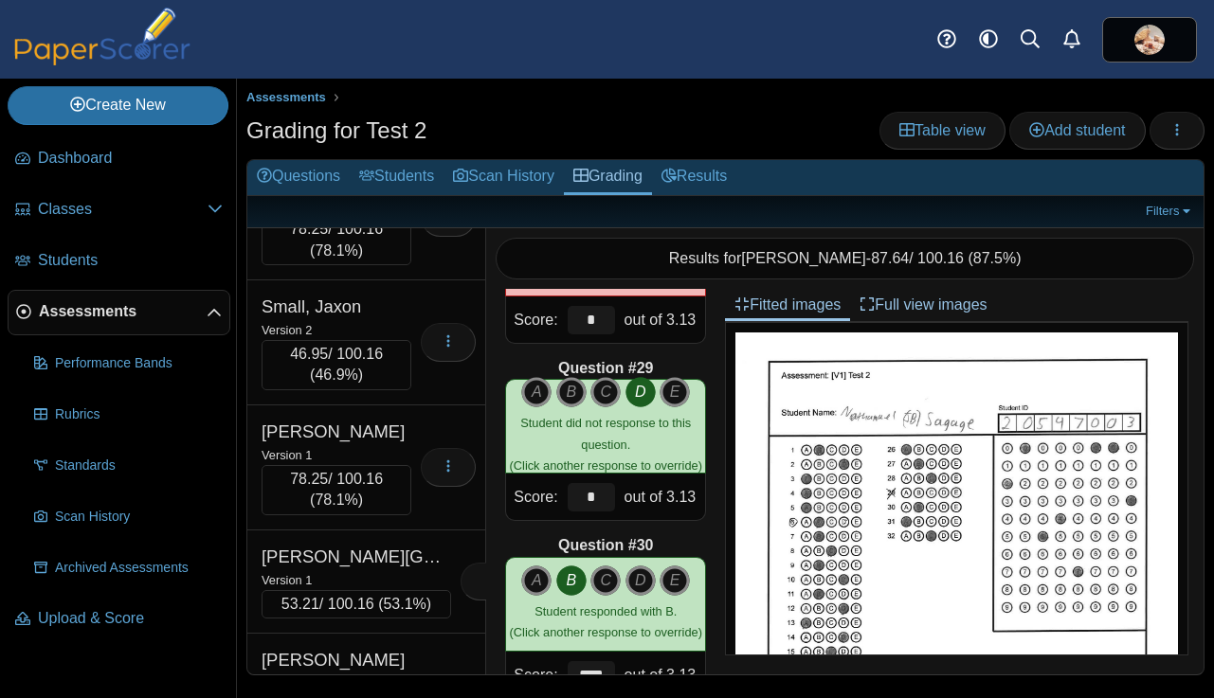
scroll to position [16980, 0]
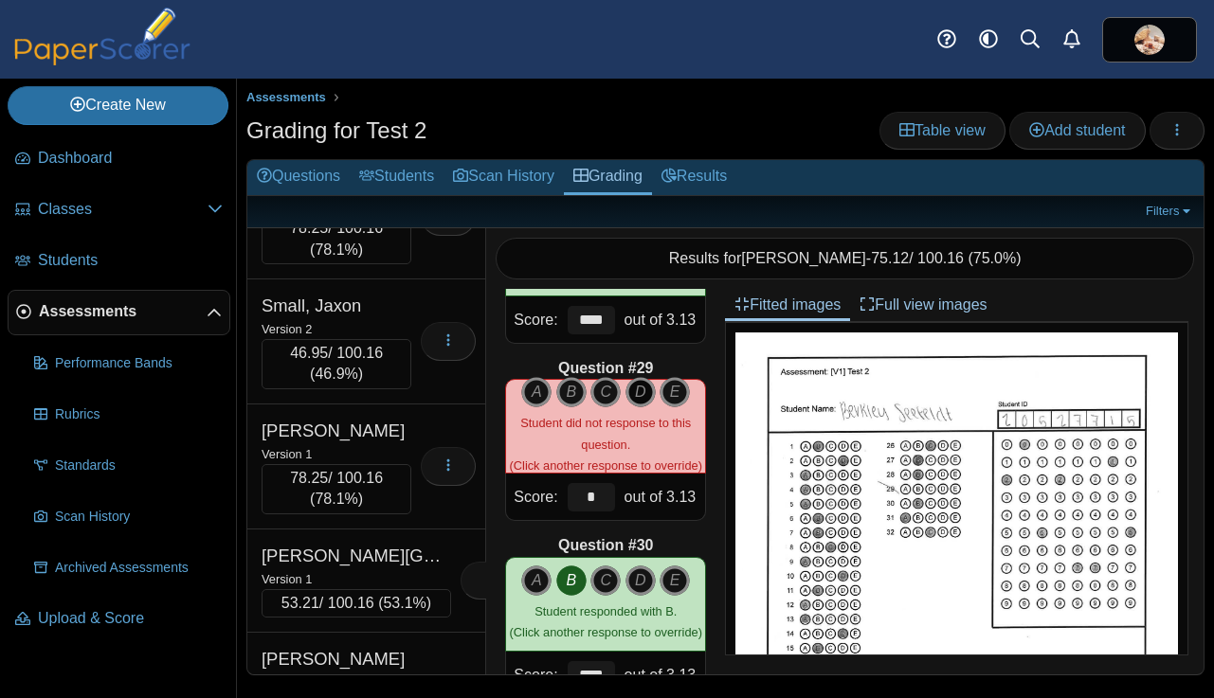
click at [636, 391] on icon "D" at bounding box center [640, 392] width 30 height 30
type input "****"
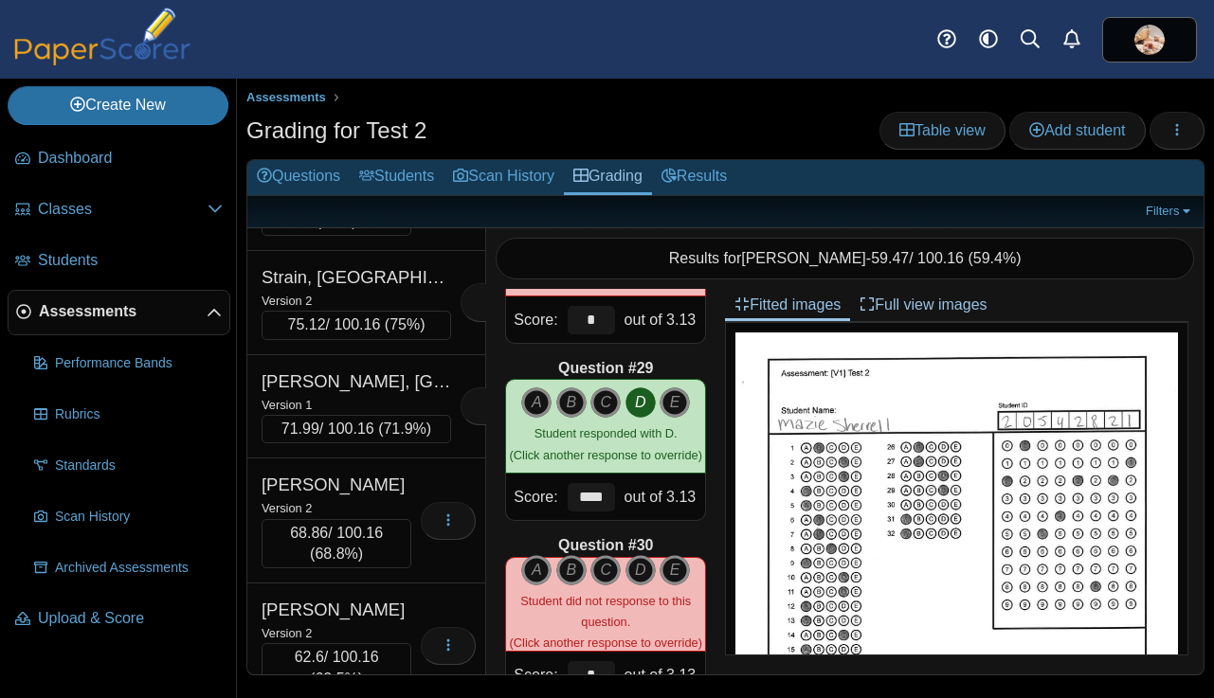
scroll to position [17490, 0]
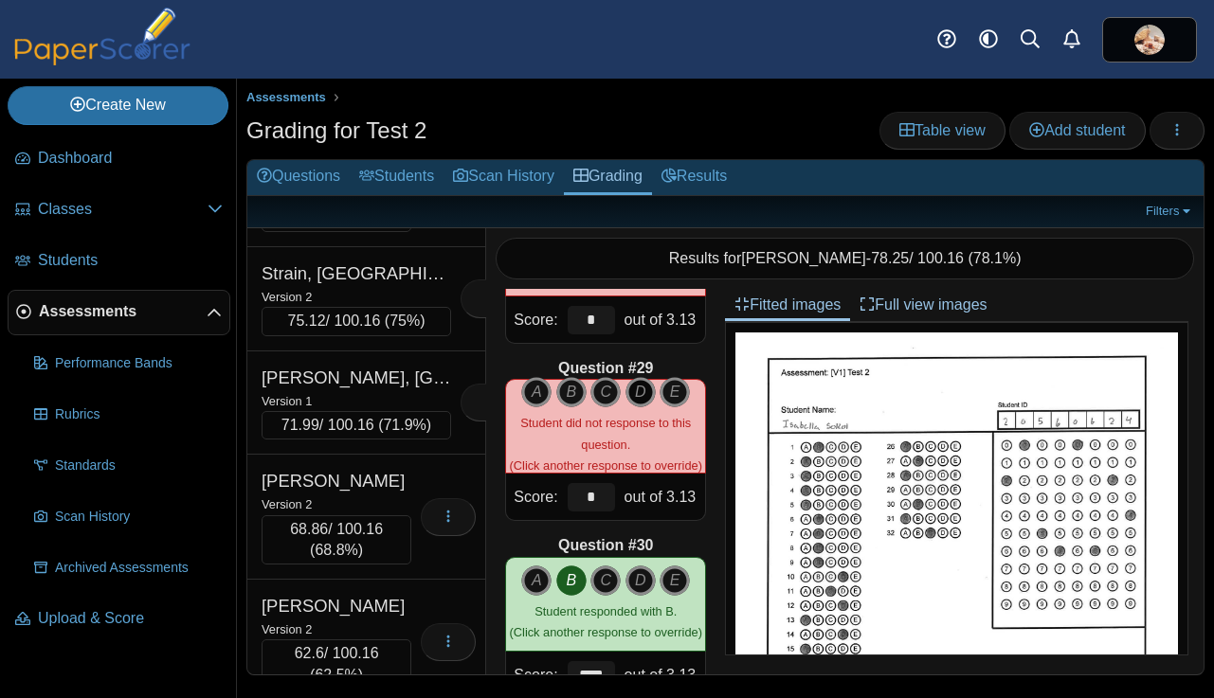
click at [642, 390] on icon "D" at bounding box center [640, 392] width 30 height 30
type input "****"
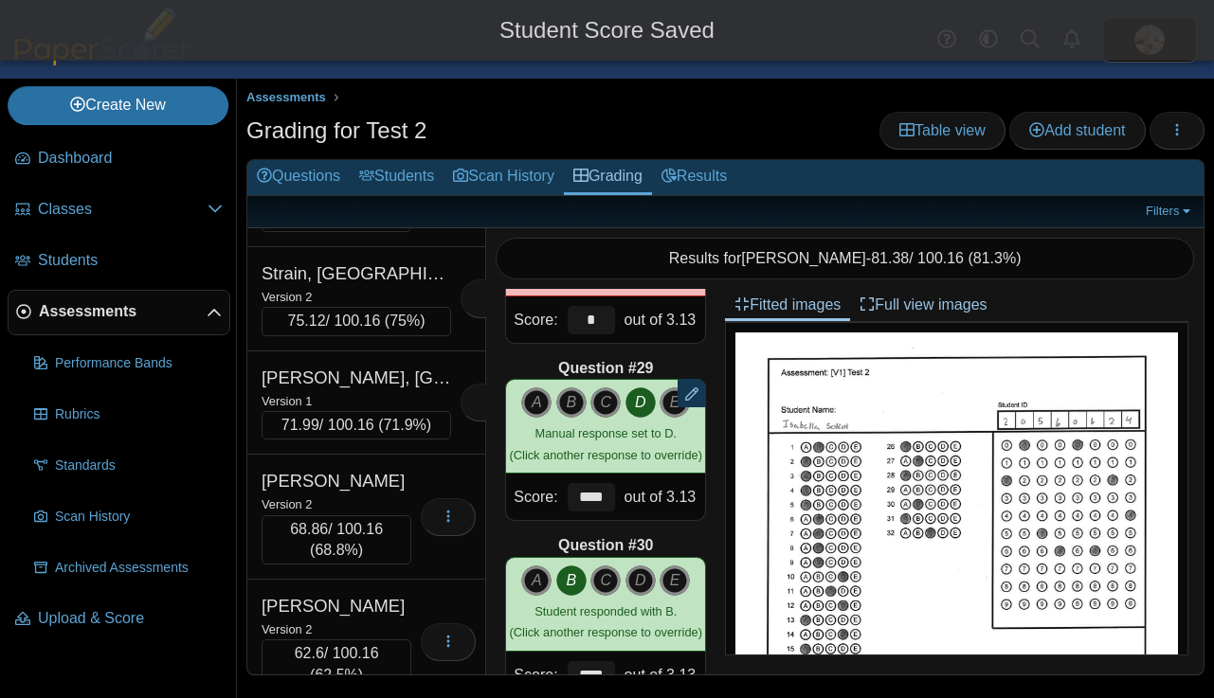
click at [403, 58] on div "Soriano, Sienna" at bounding box center [355, 45] width 189 height 25
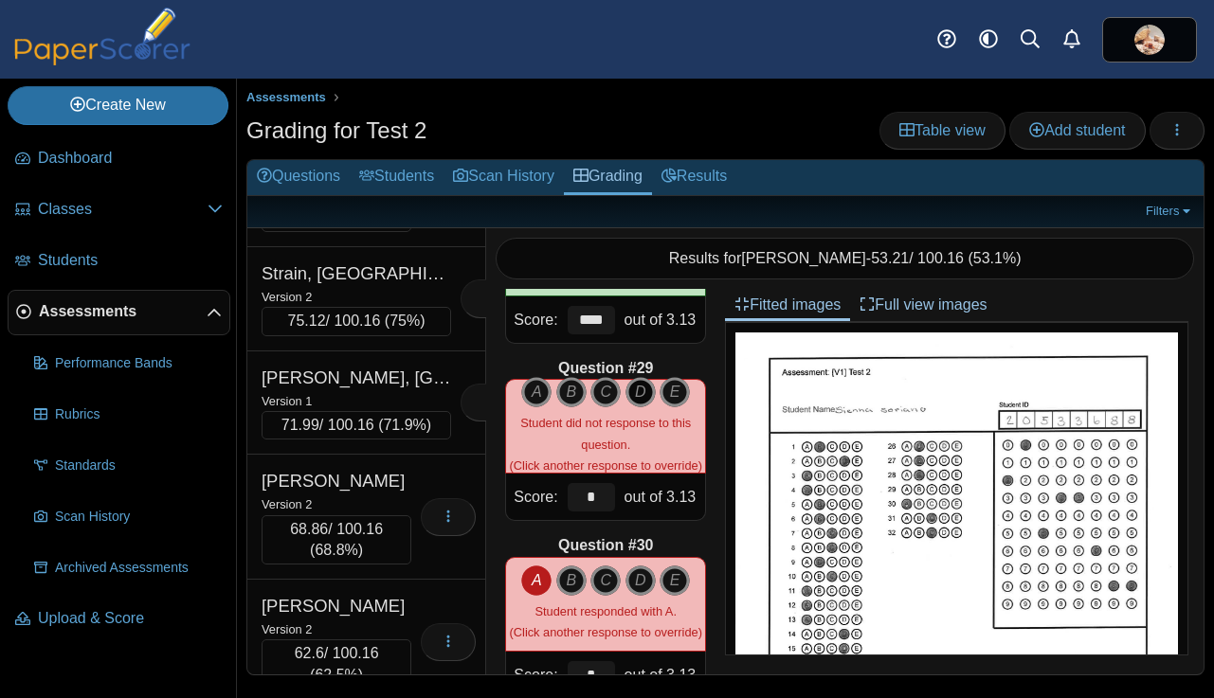
click at [638, 389] on icon "D" at bounding box center [640, 392] width 30 height 30
type input "****"
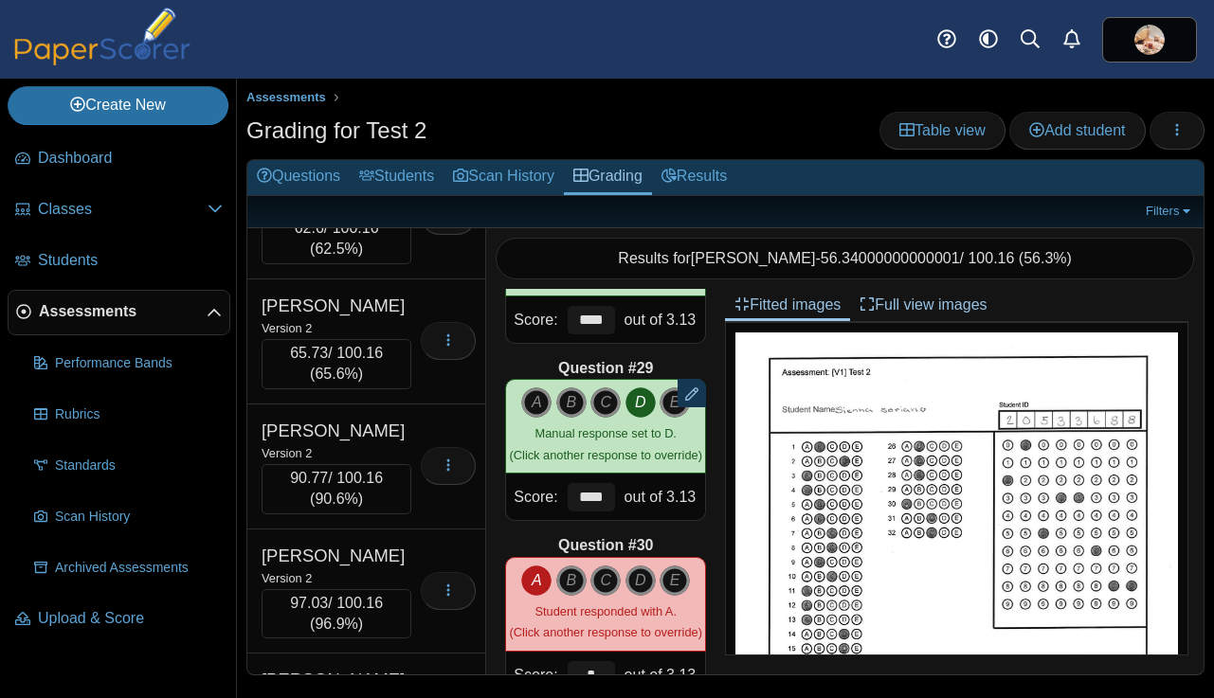
scroll to position [17938, 0]
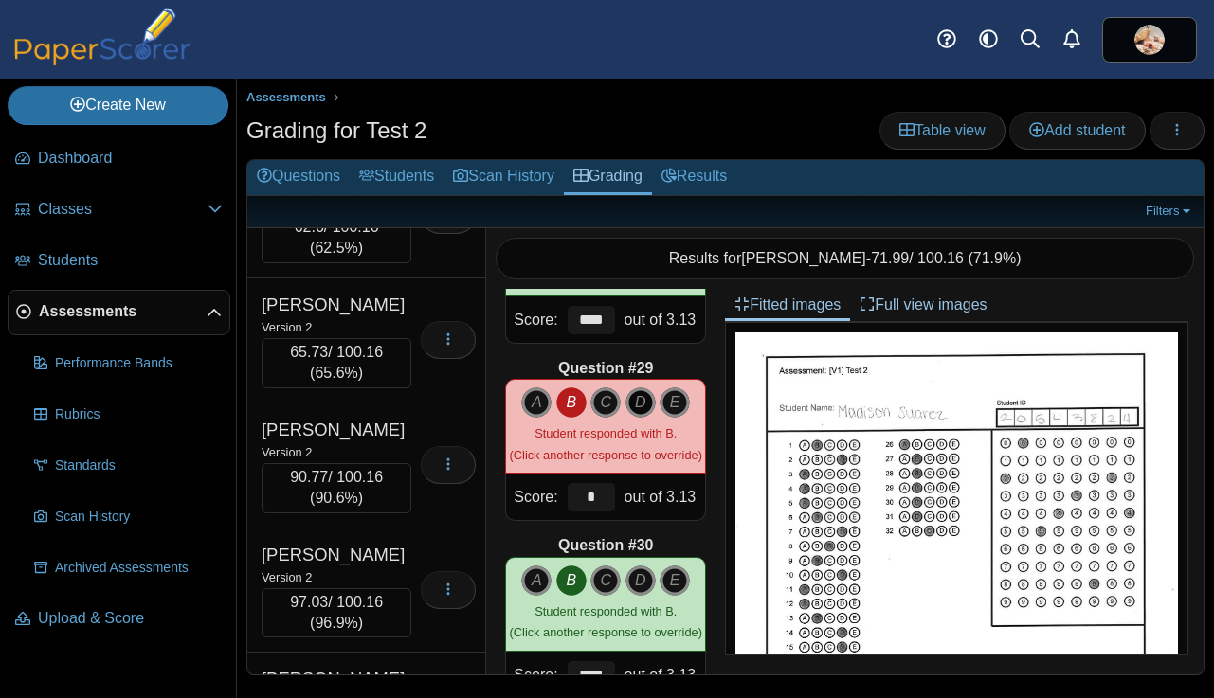
click at [641, 403] on icon "D" at bounding box center [640, 402] width 30 height 30
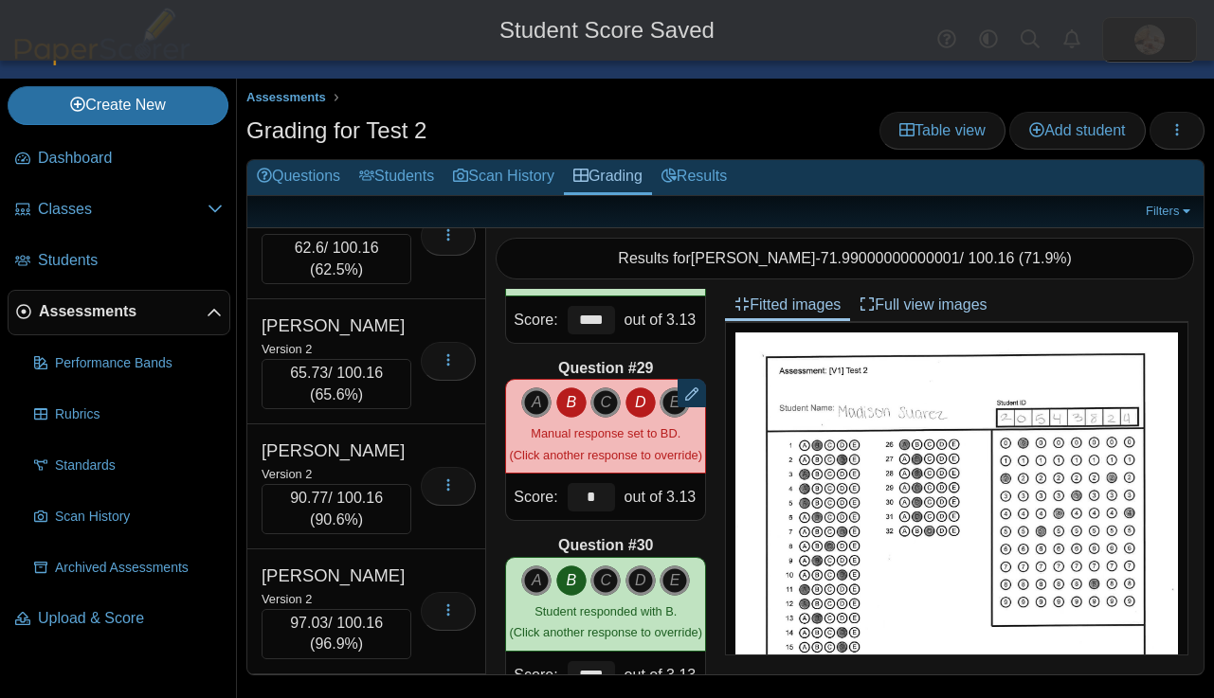
click at [571, 402] on icon "B" at bounding box center [571, 402] width 30 height 30
type input "****"
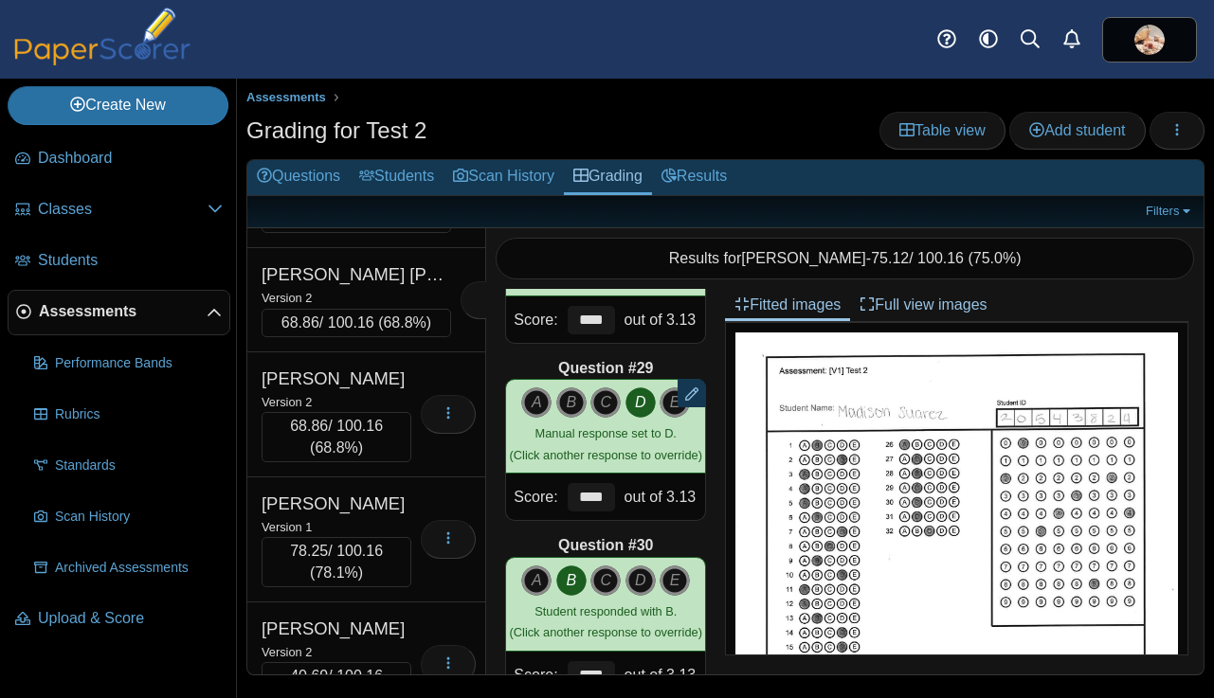
scroll to position [18679, 0]
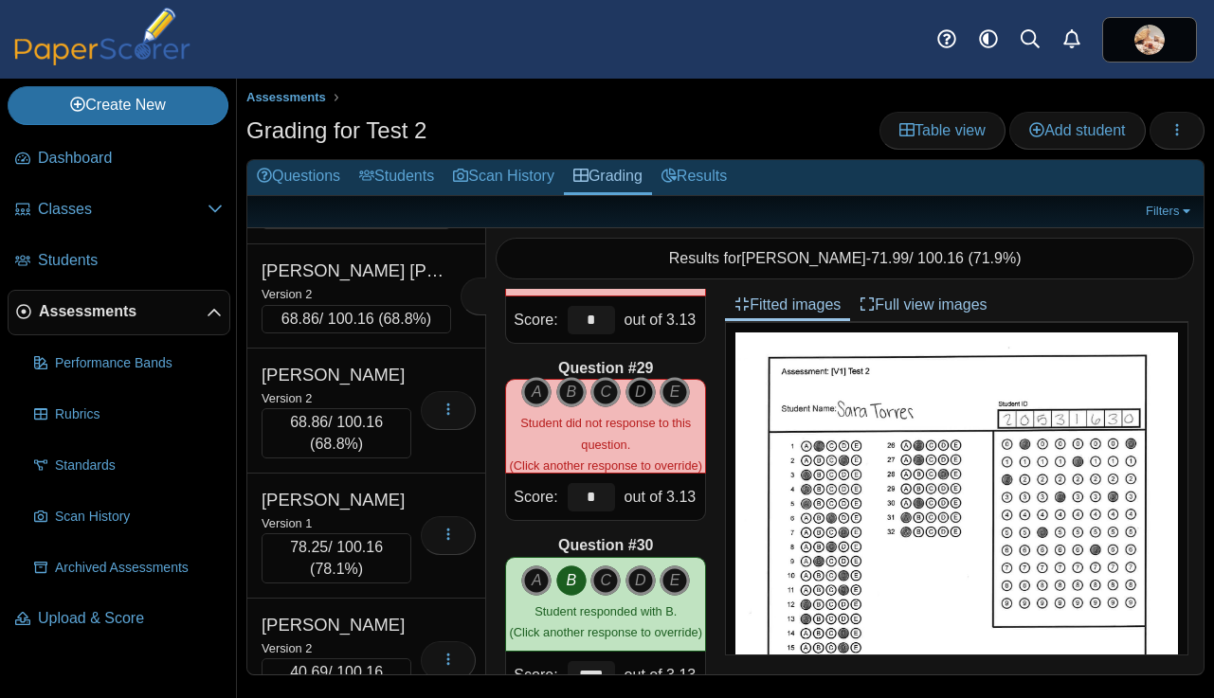
click at [643, 388] on icon "D" at bounding box center [640, 392] width 30 height 30
type input "****"
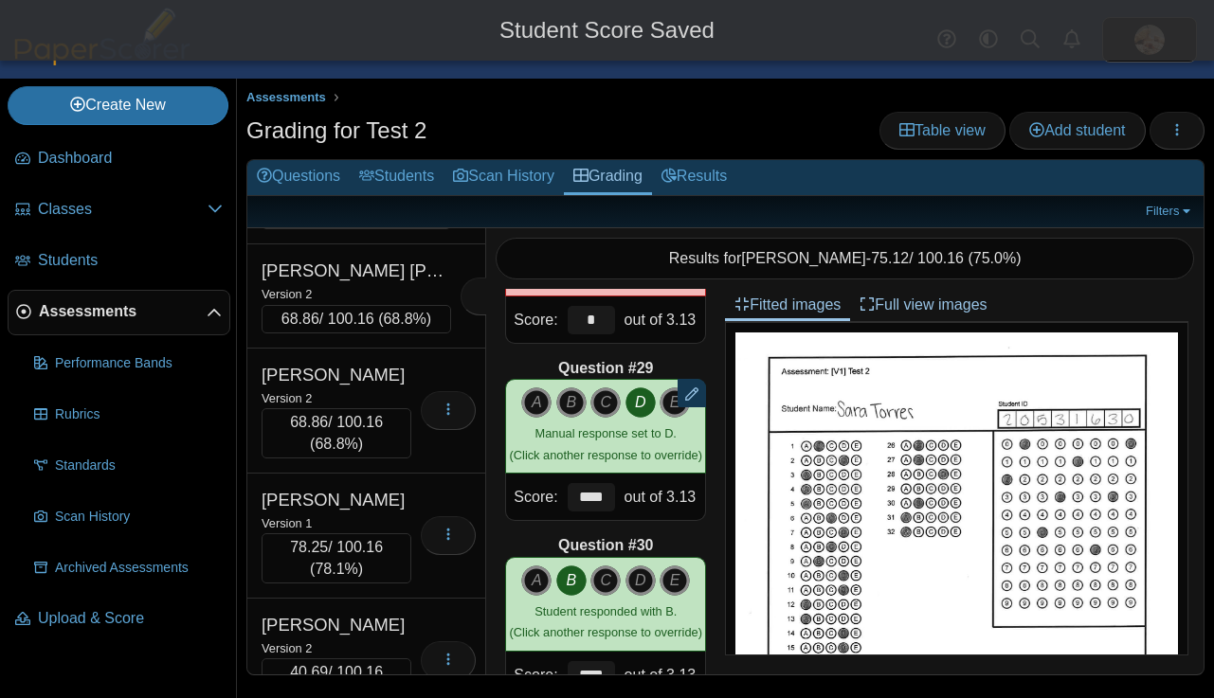
click at [405, 76] on div "Traskauskas, Scarlett" at bounding box center [344, 63] width 167 height 25
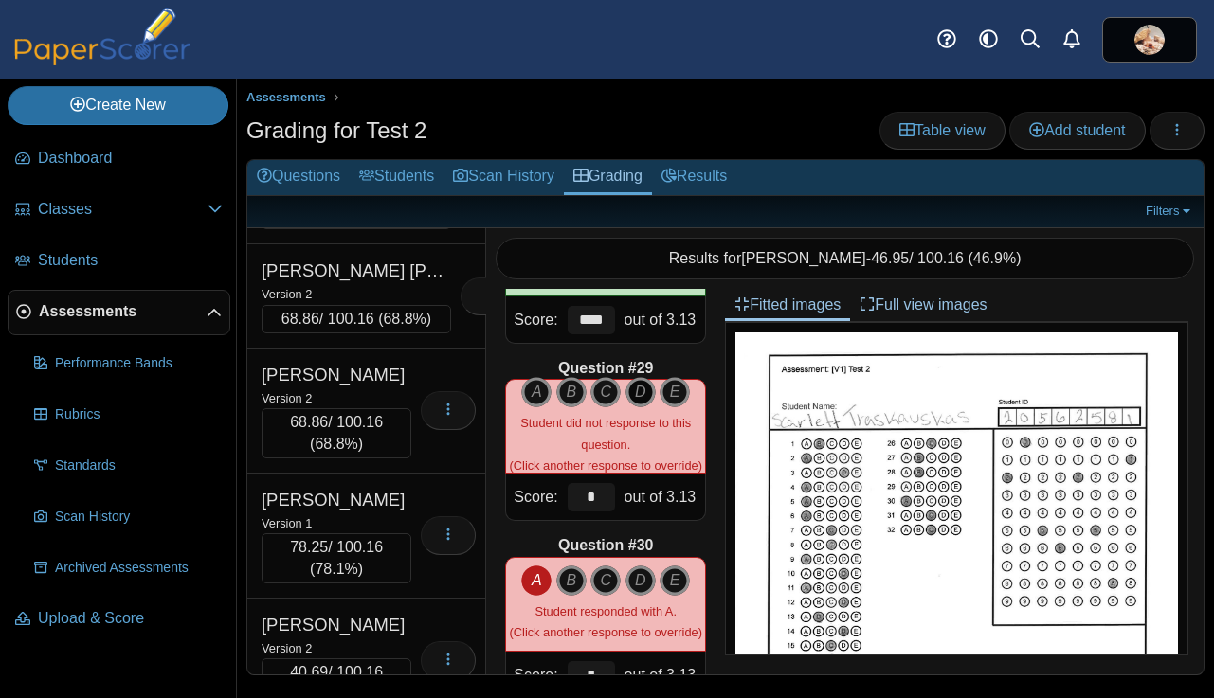
click at [641, 398] on icon "D" at bounding box center [640, 392] width 30 height 30
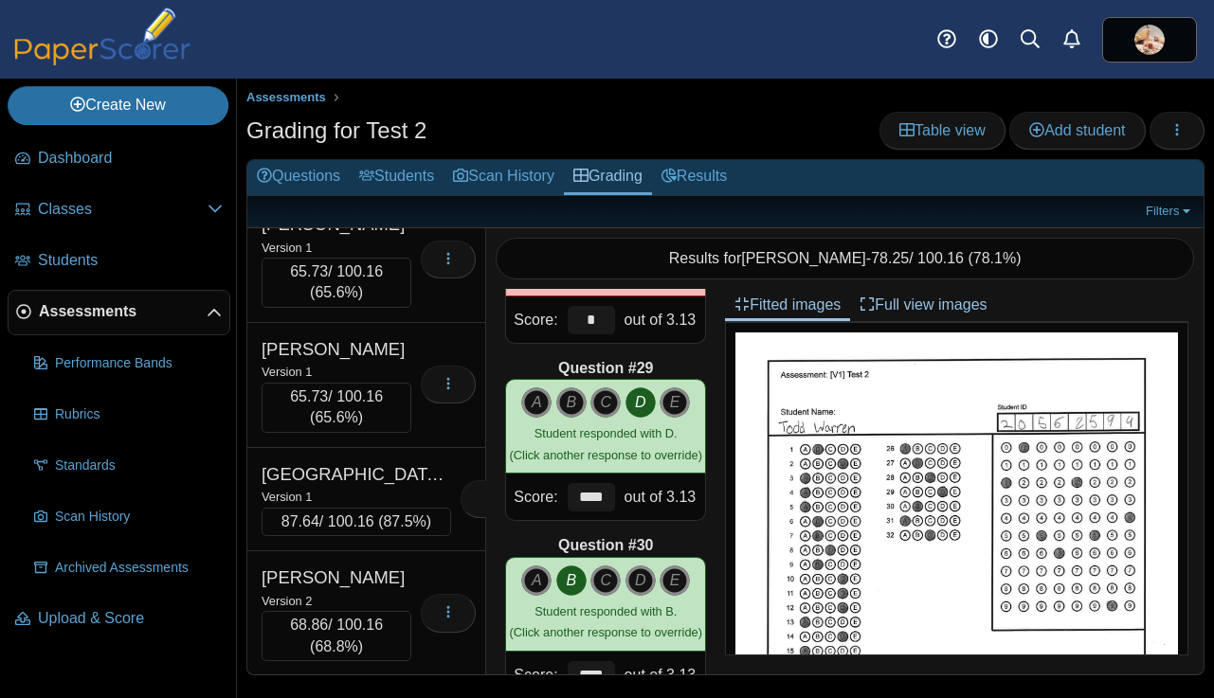
scroll to position [19599, 0]
click at [399, 112] on div "Weme, Ben" at bounding box center [336, 99] width 150 height 25
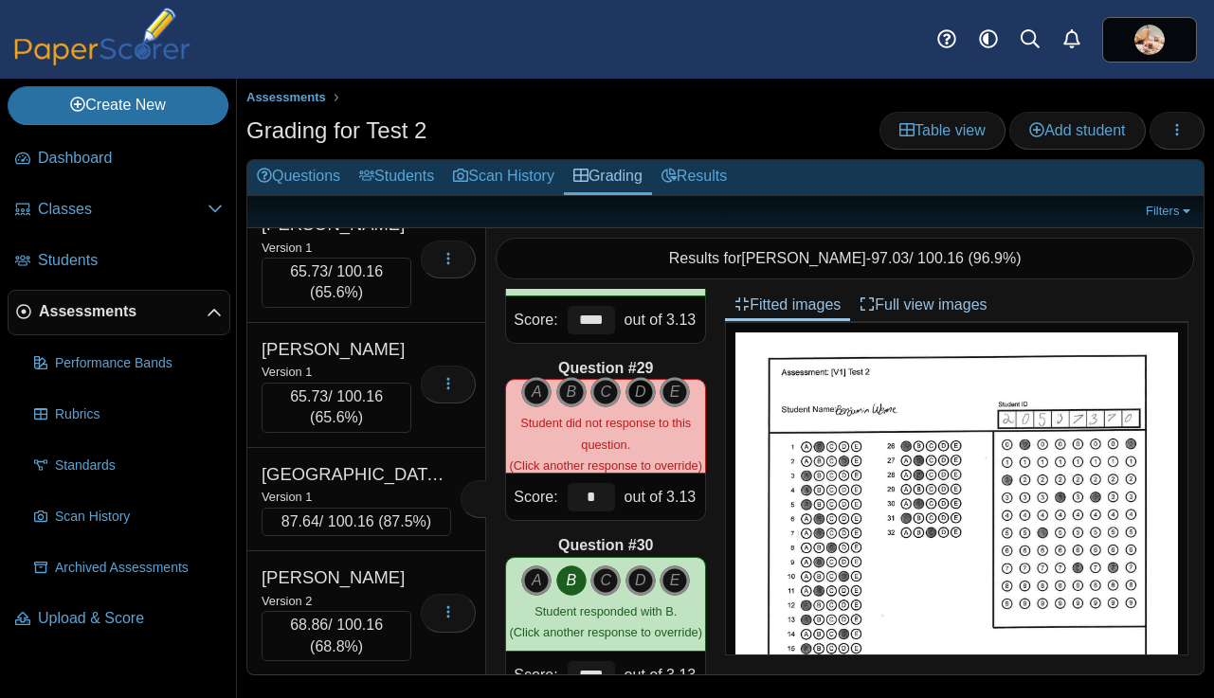
click at [639, 390] on icon "D" at bounding box center [640, 392] width 30 height 30
type input "****"
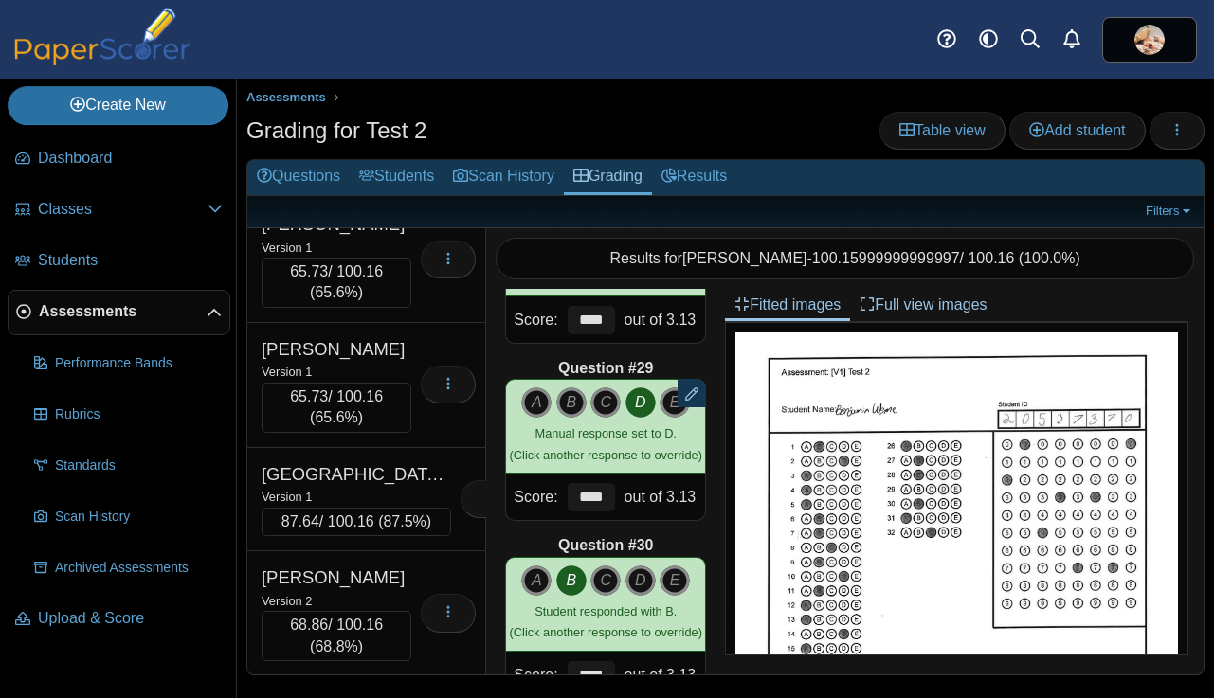
scroll to position [19656, 0]
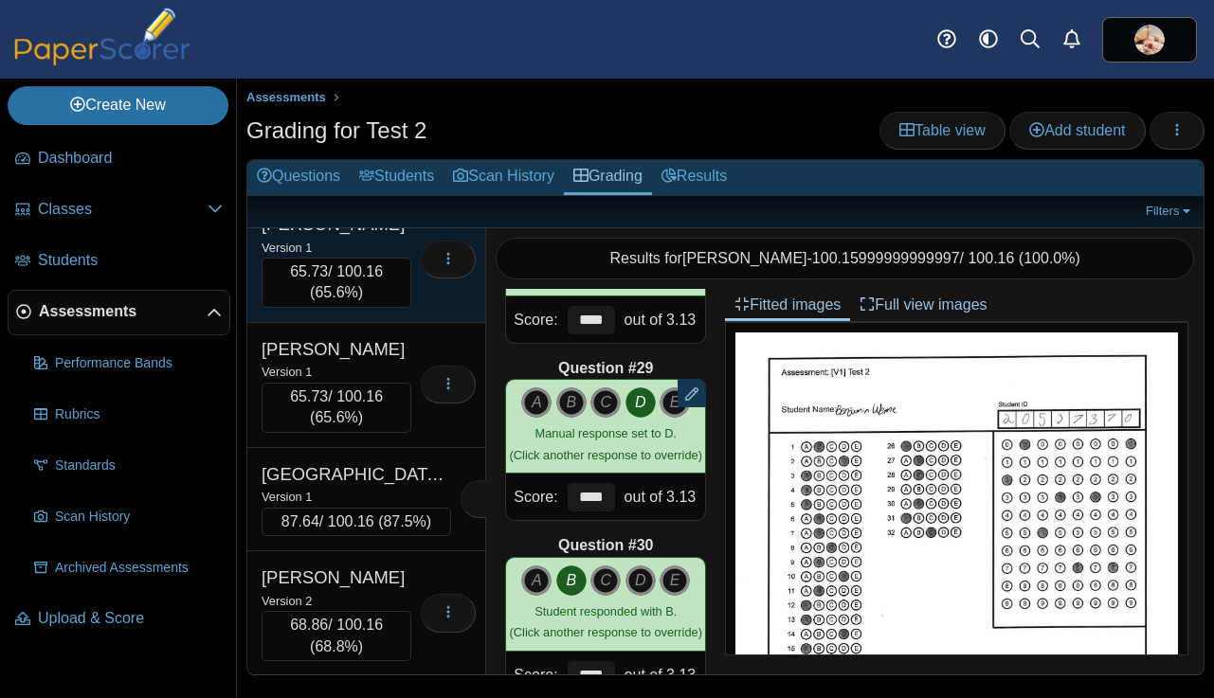
click at [415, 308] on div "Loading…" at bounding box center [443, 260] width 64 height 96
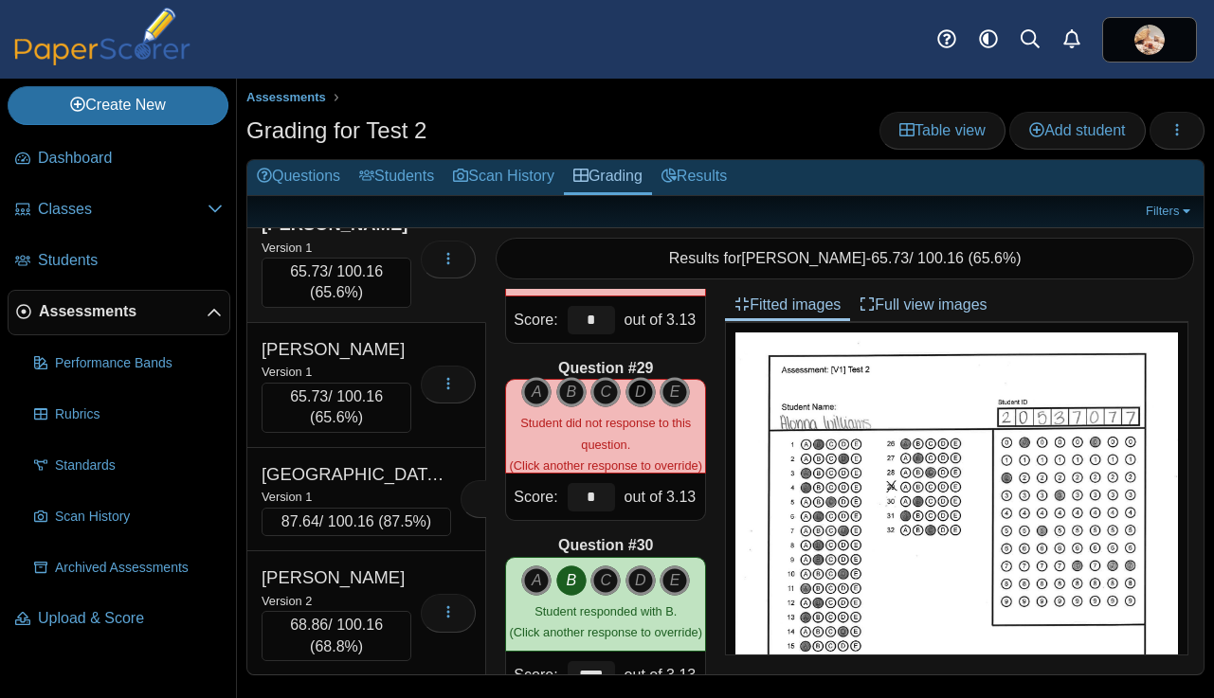
click at [639, 390] on icon "D" at bounding box center [640, 392] width 30 height 30
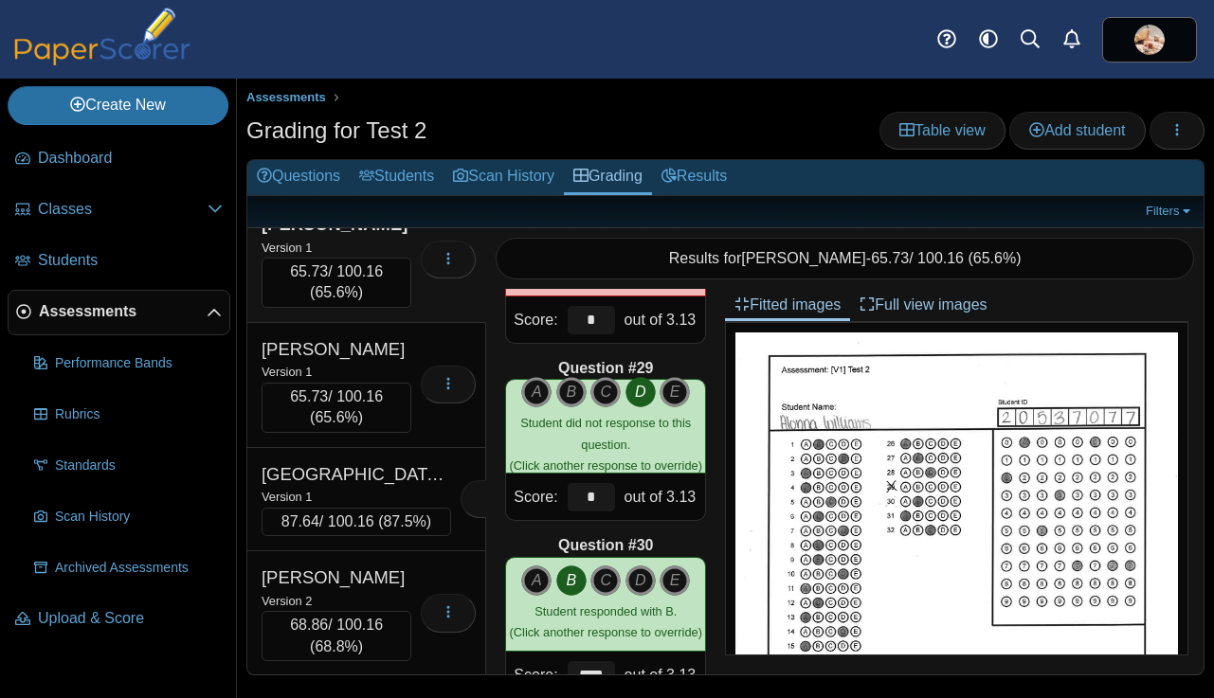
scroll to position [19736, 0]
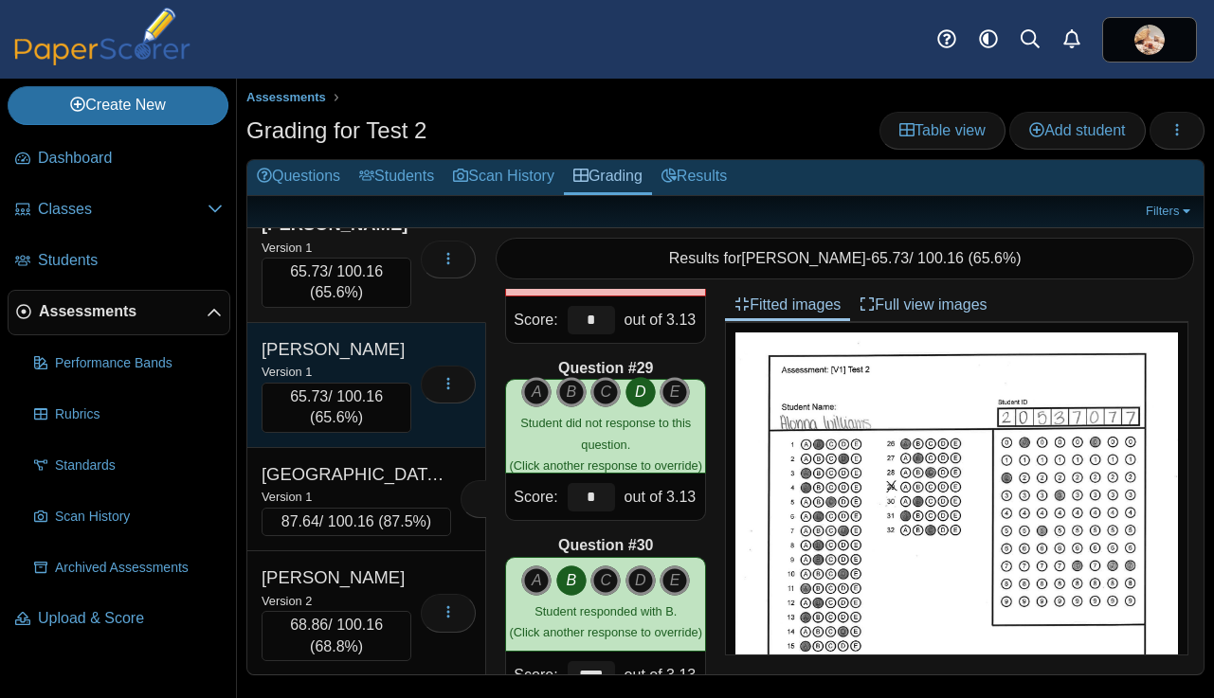
click at [393, 362] on div "Williams, Tre" at bounding box center [336, 349] width 150 height 25
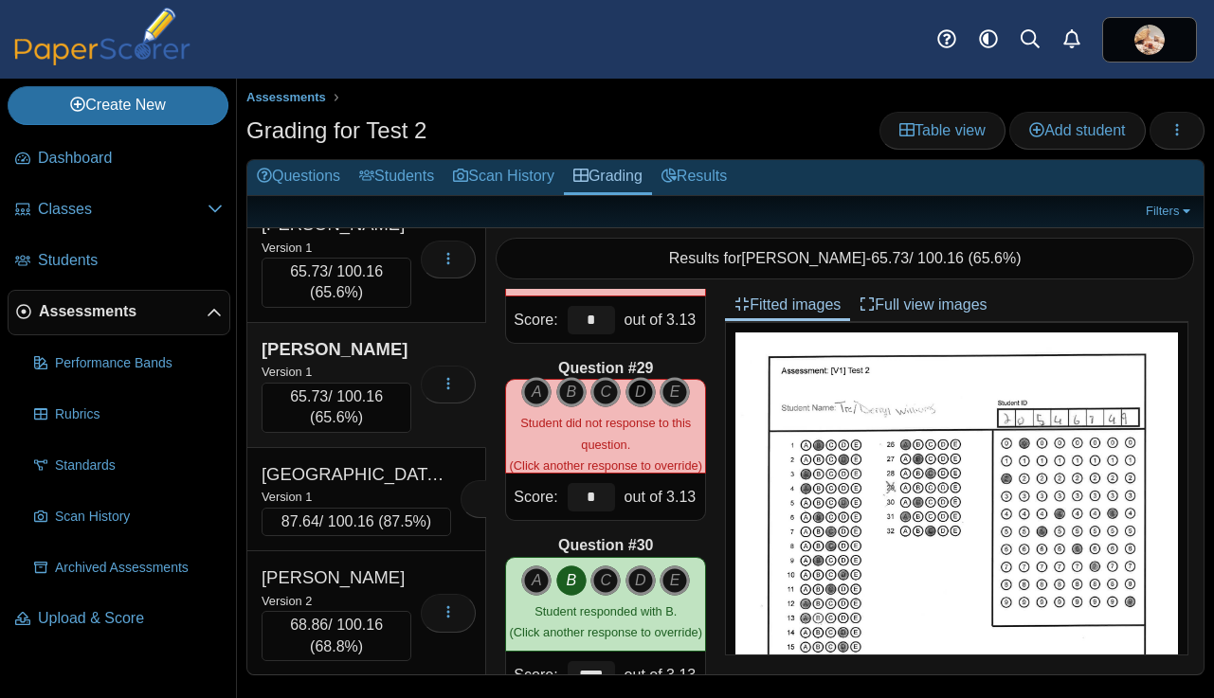
click at [634, 390] on icon "D" at bounding box center [640, 392] width 30 height 30
type input "****"
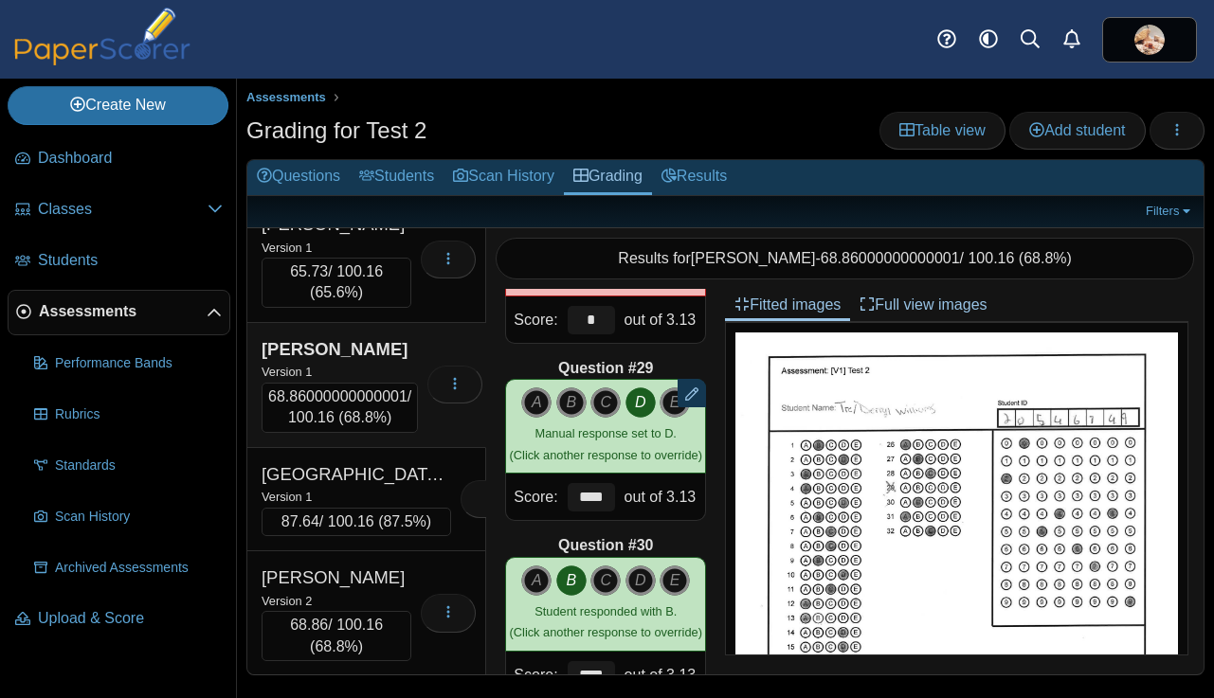
scroll to position [19850, 0]
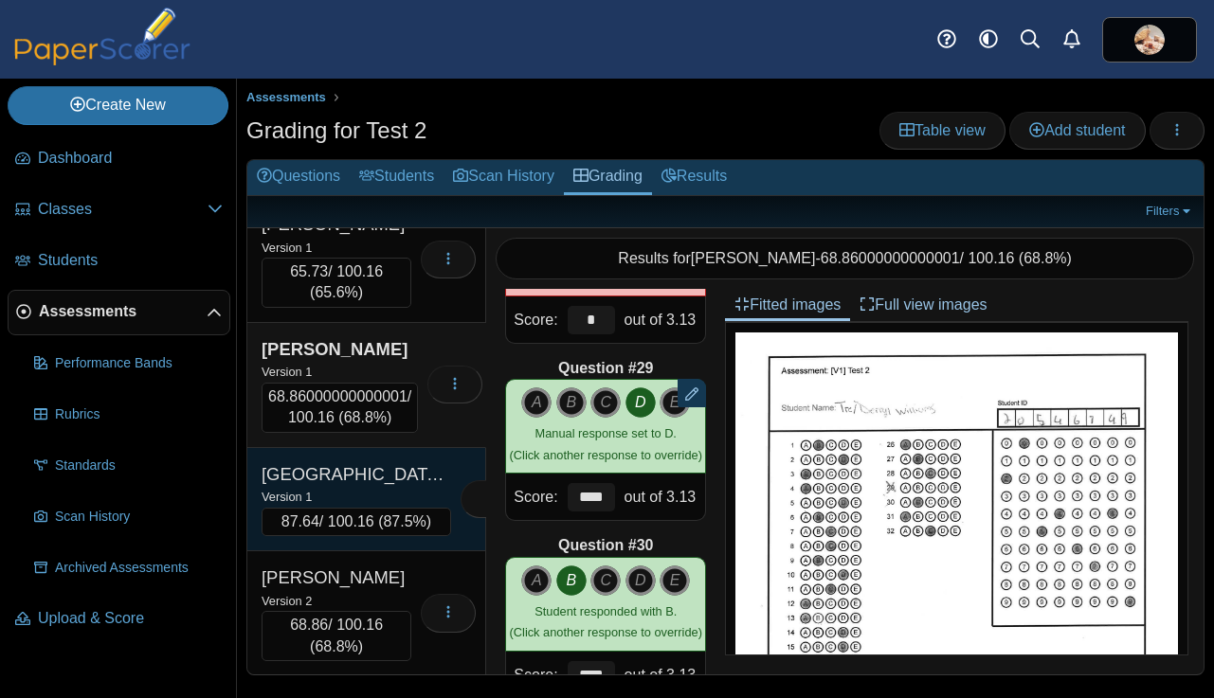
click at [405, 496] on div "Version 1" at bounding box center [355, 496] width 189 height 21
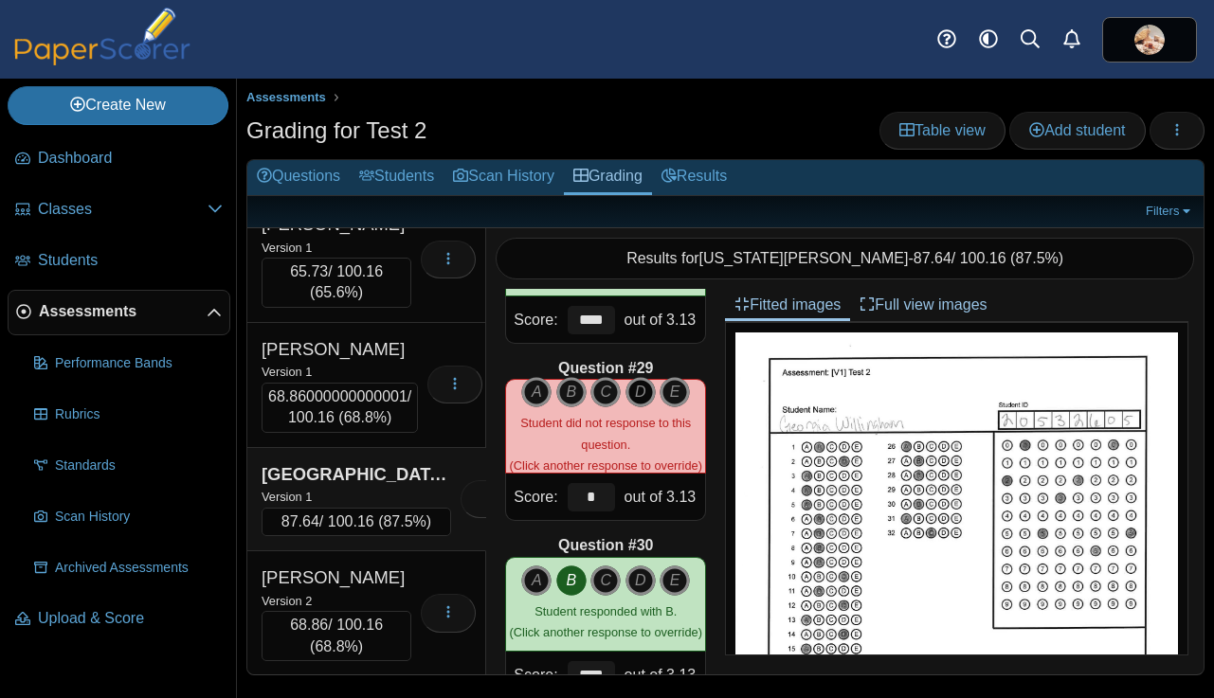
click at [642, 386] on icon "D" at bounding box center [640, 392] width 30 height 30
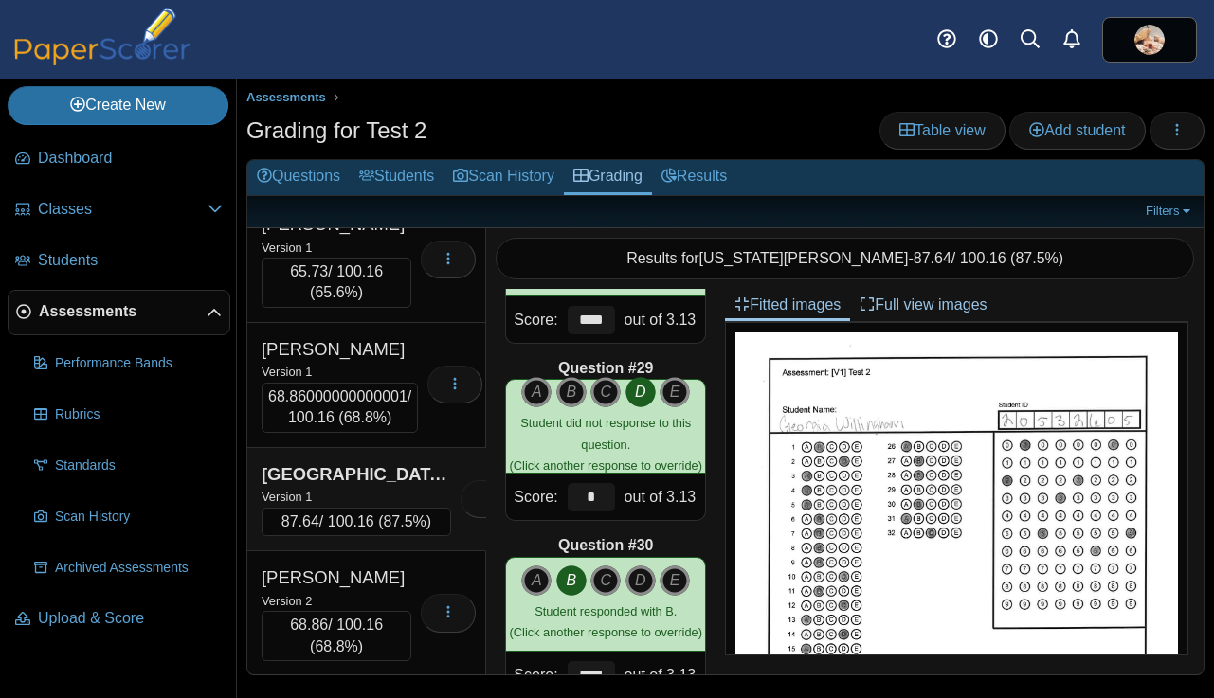
scroll to position [19863, 0]
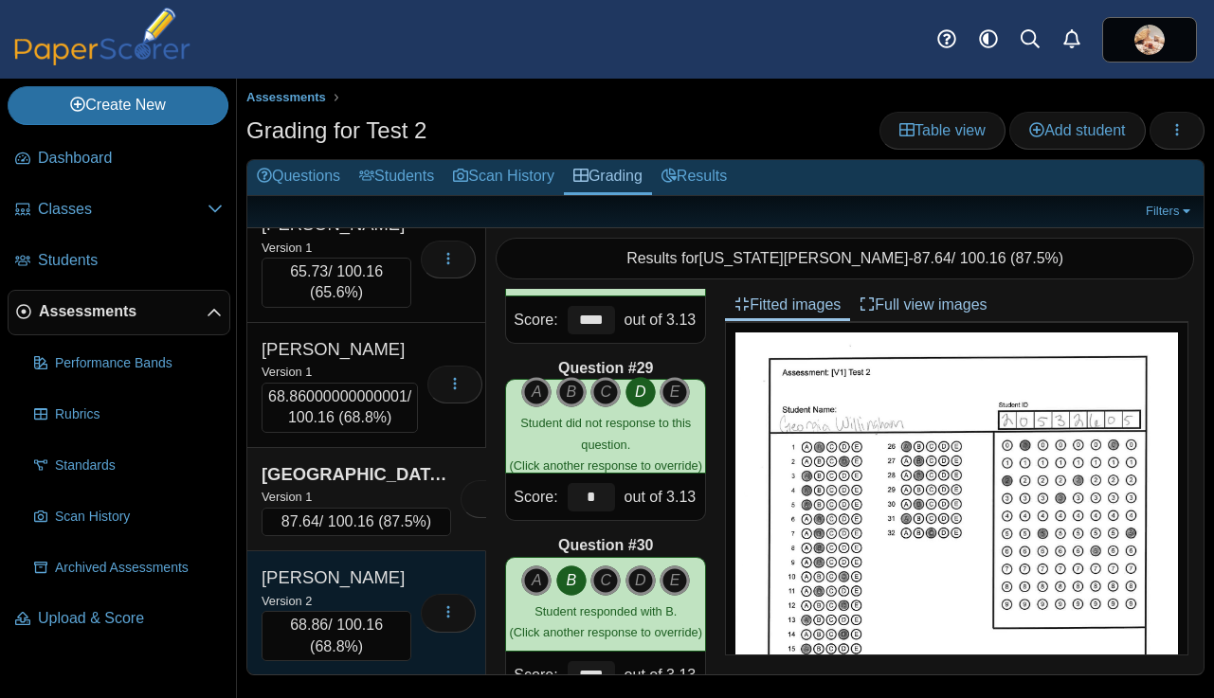
click at [383, 583] on div "Young, Sarah" at bounding box center [336, 578] width 150 height 25
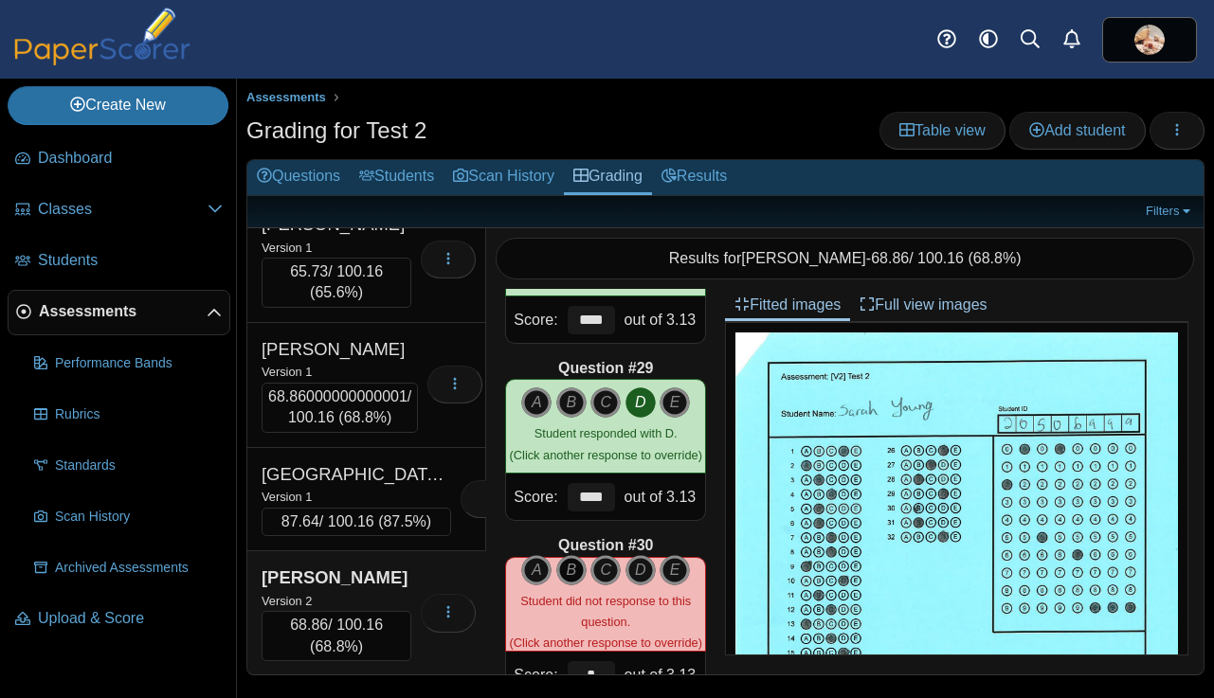
click at [571, 569] on icon "B" at bounding box center [571, 570] width 30 height 30
type input "****"
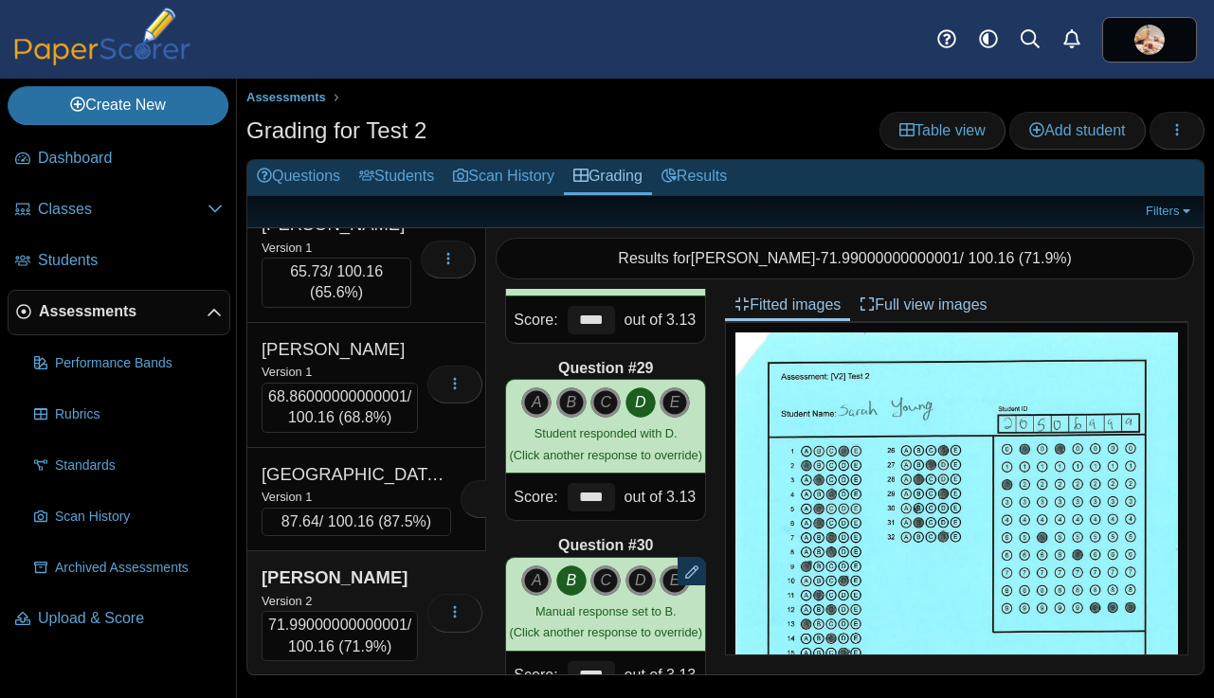
scroll to position [19465, 0]
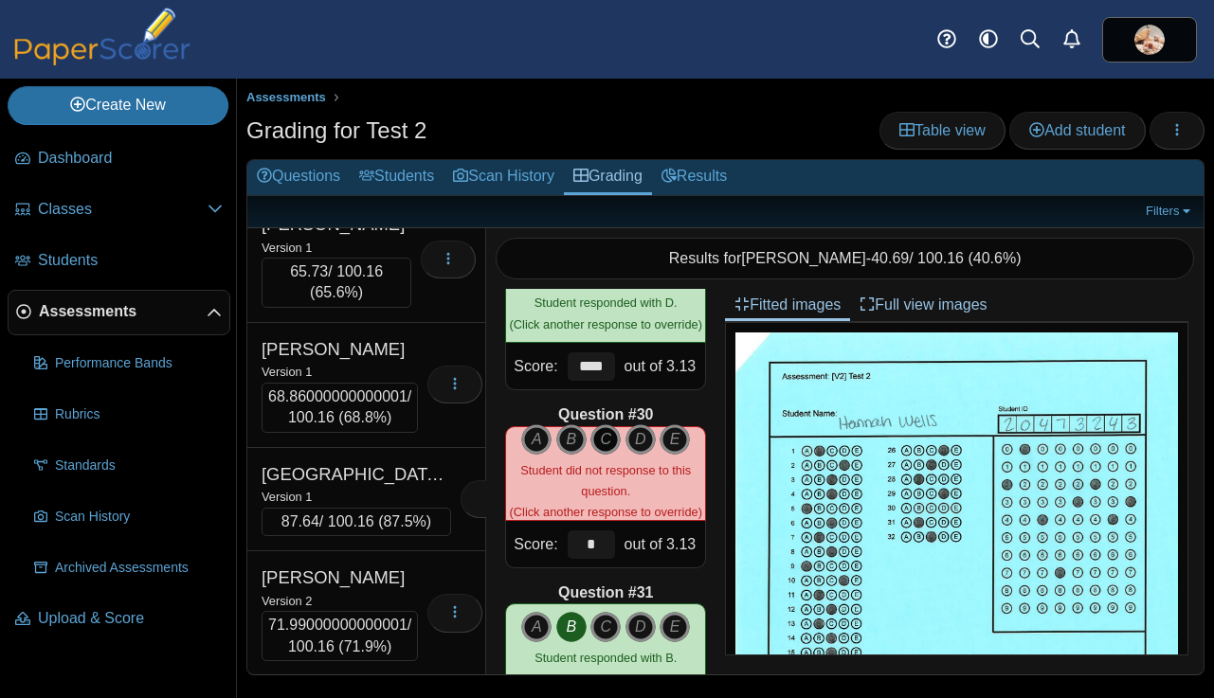
scroll to position [5074, 0]
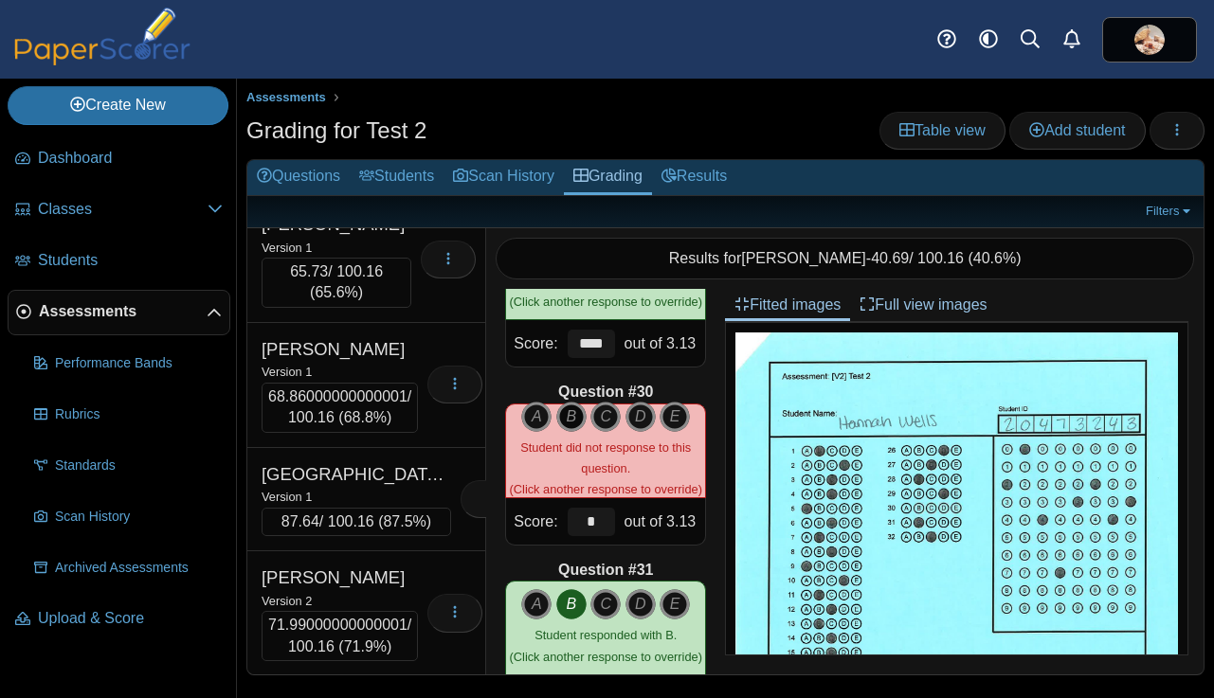
click at [570, 413] on icon "B" at bounding box center [571, 417] width 30 height 30
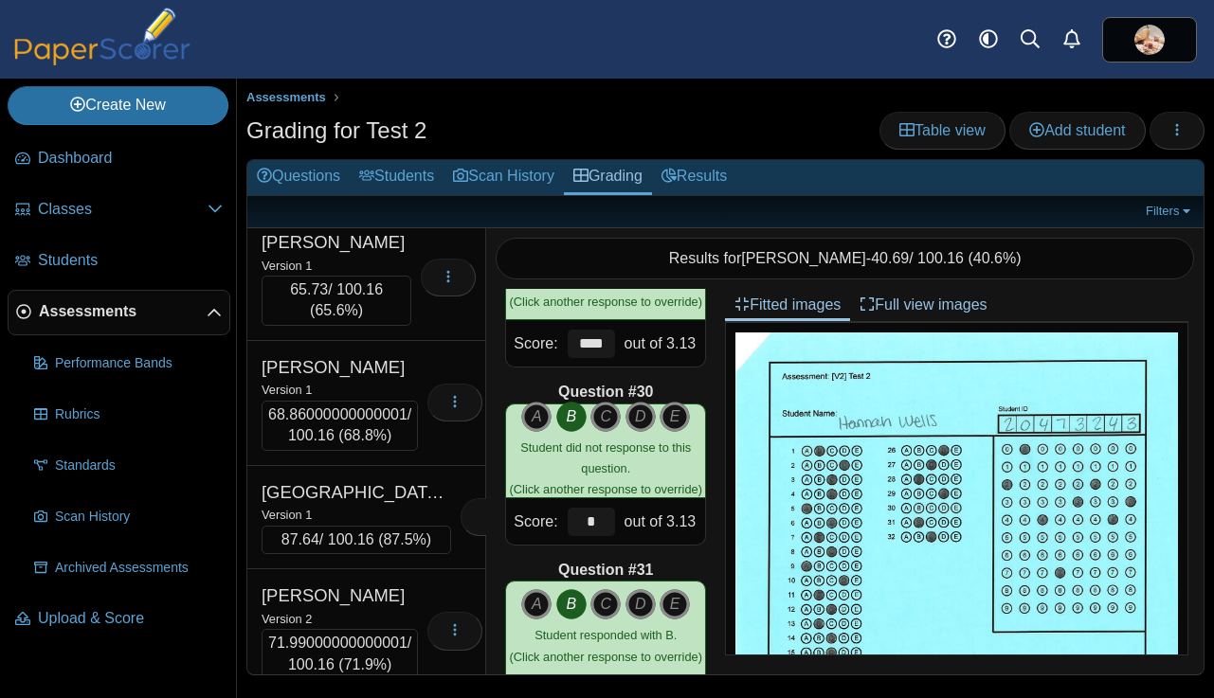
scroll to position [19287, 0]
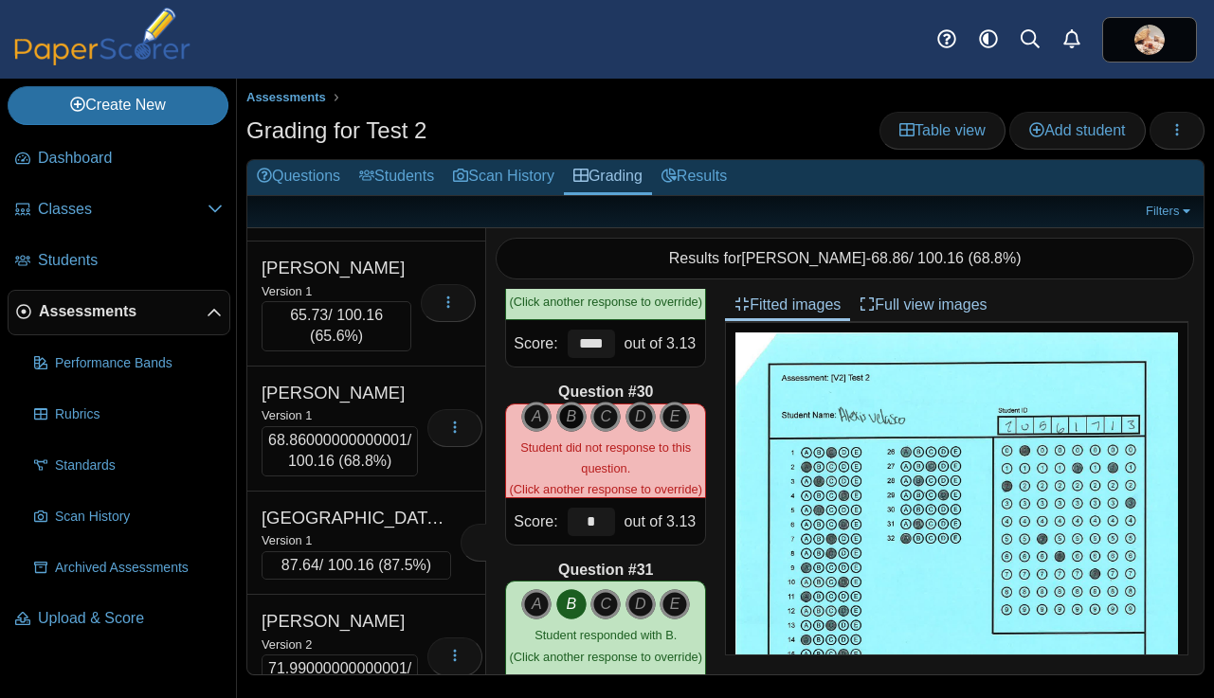
click at [574, 415] on icon "B" at bounding box center [571, 417] width 30 height 30
type input "****"
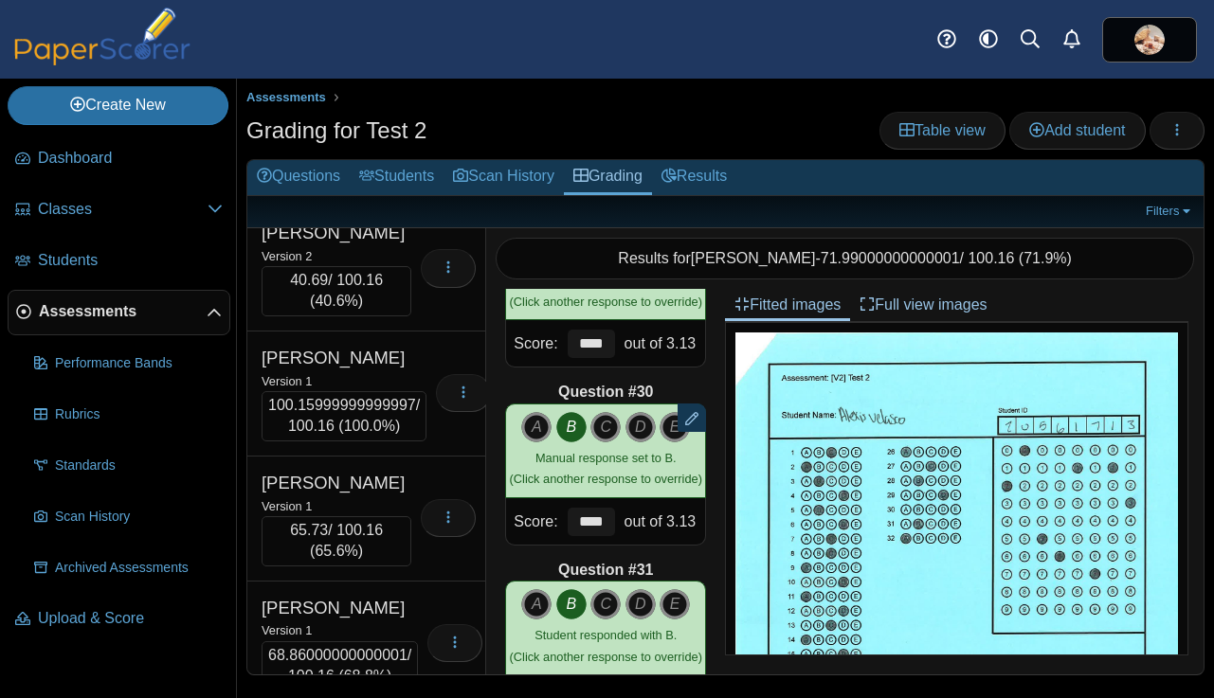
scroll to position [19067, 0]
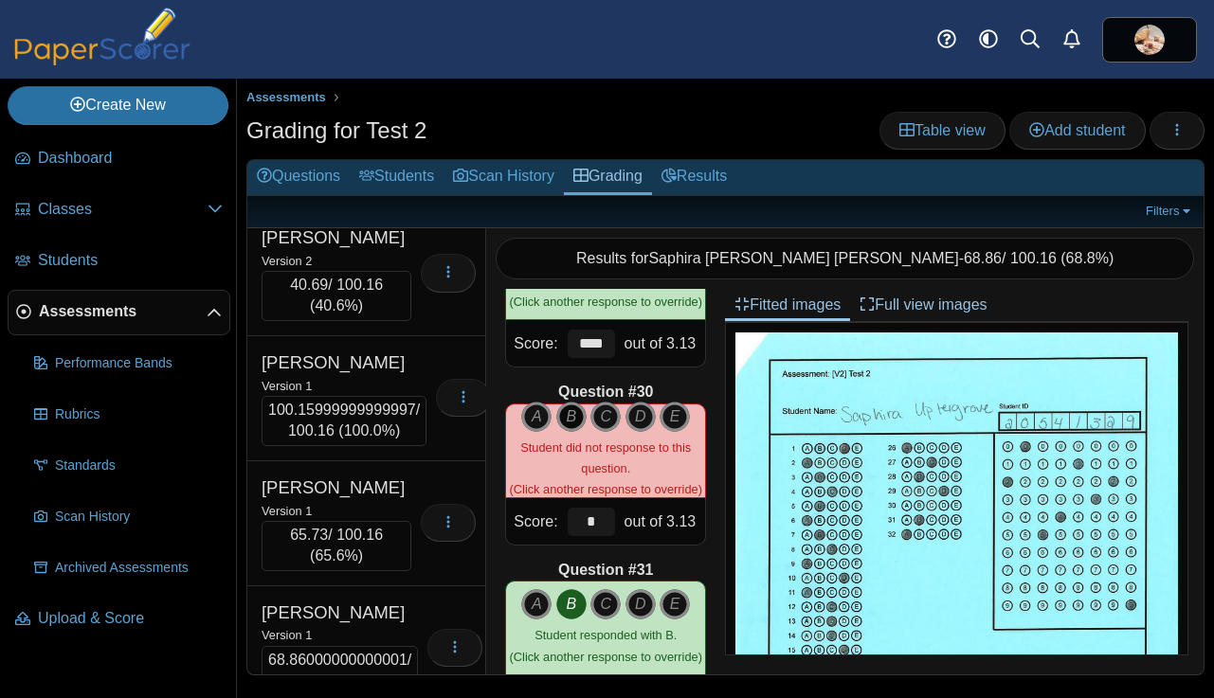
click at [565, 409] on icon "B" at bounding box center [571, 417] width 30 height 30
type input "****"
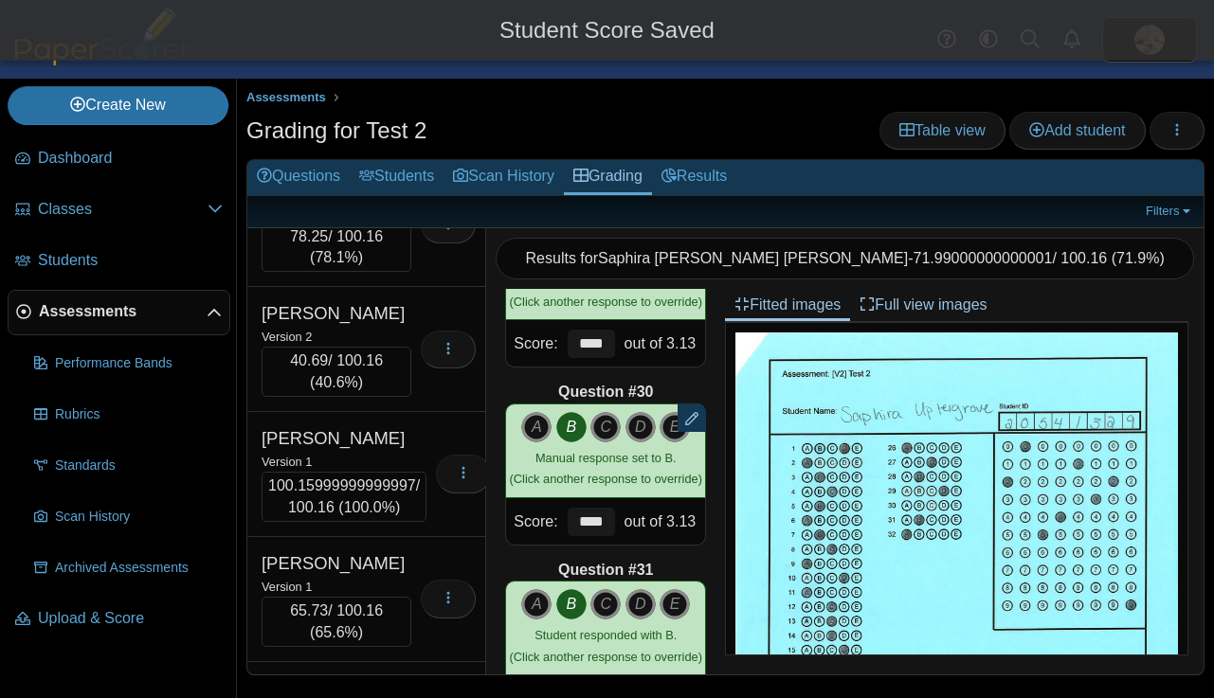
scroll to position [19001, 0]
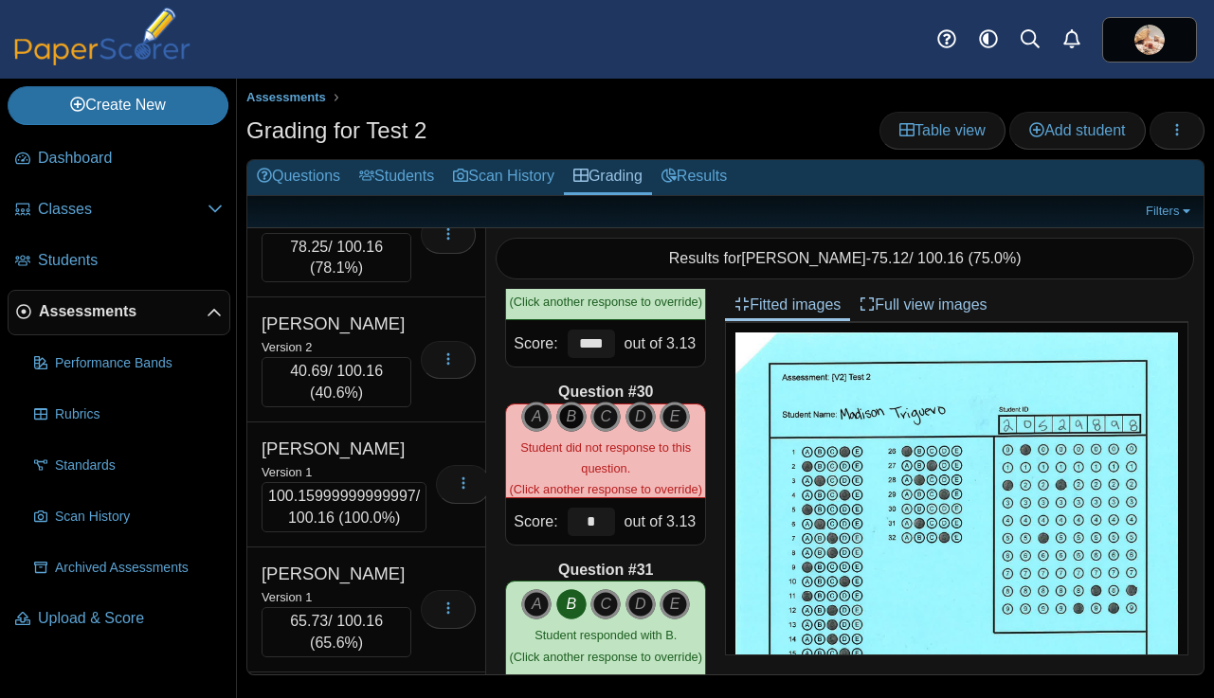
click at [568, 414] on icon "B" at bounding box center [571, 417] width 30 height 30
type input "****"
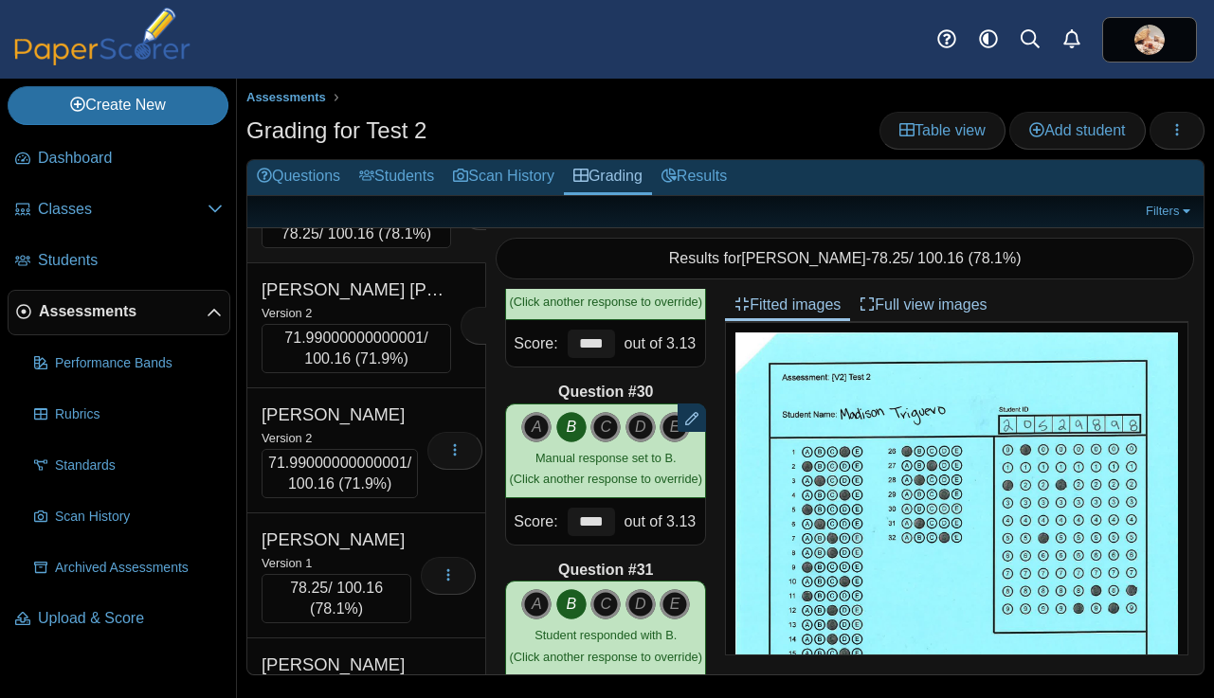
scroll to position [18651, 0]
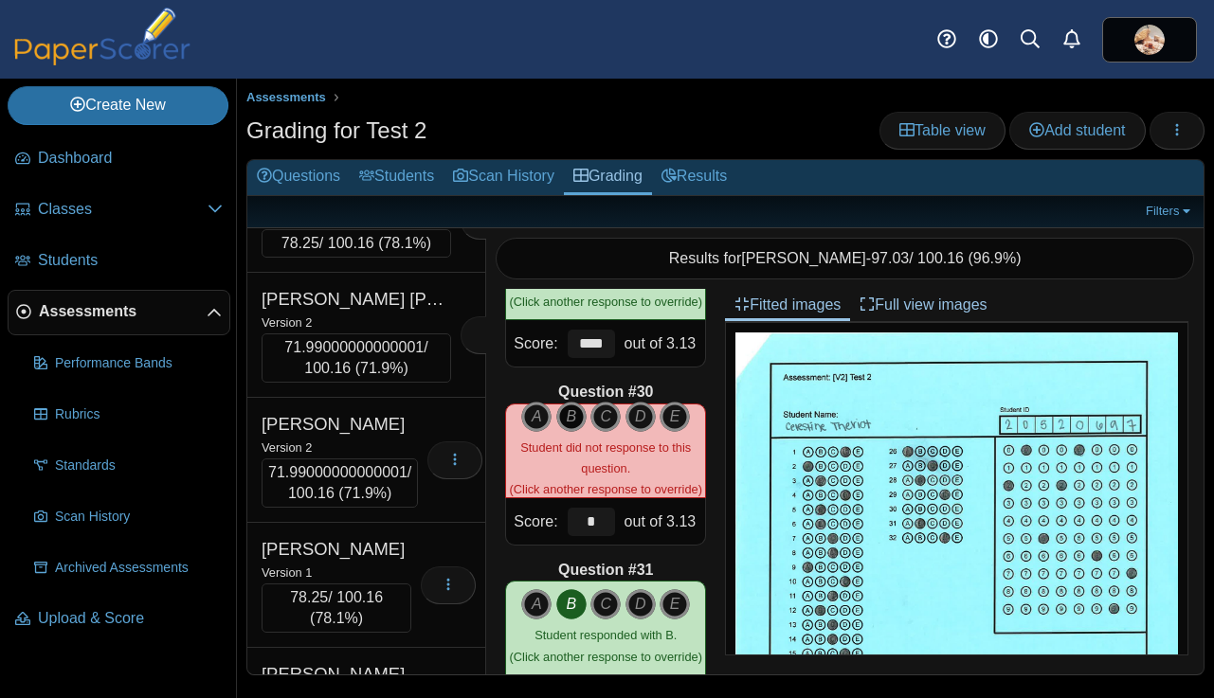
click at [572, 415] on icon "B" at bounding box center [571, 417] width 30 height 30
type input "****"
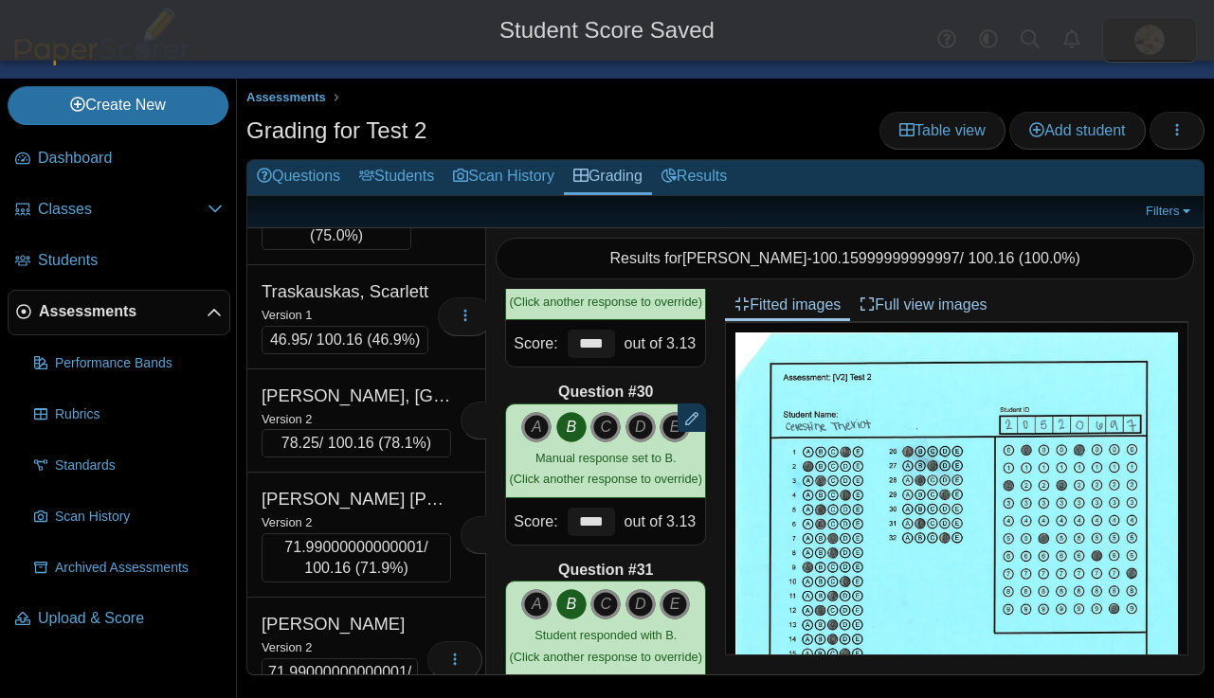
scroll to position [18449, 0]
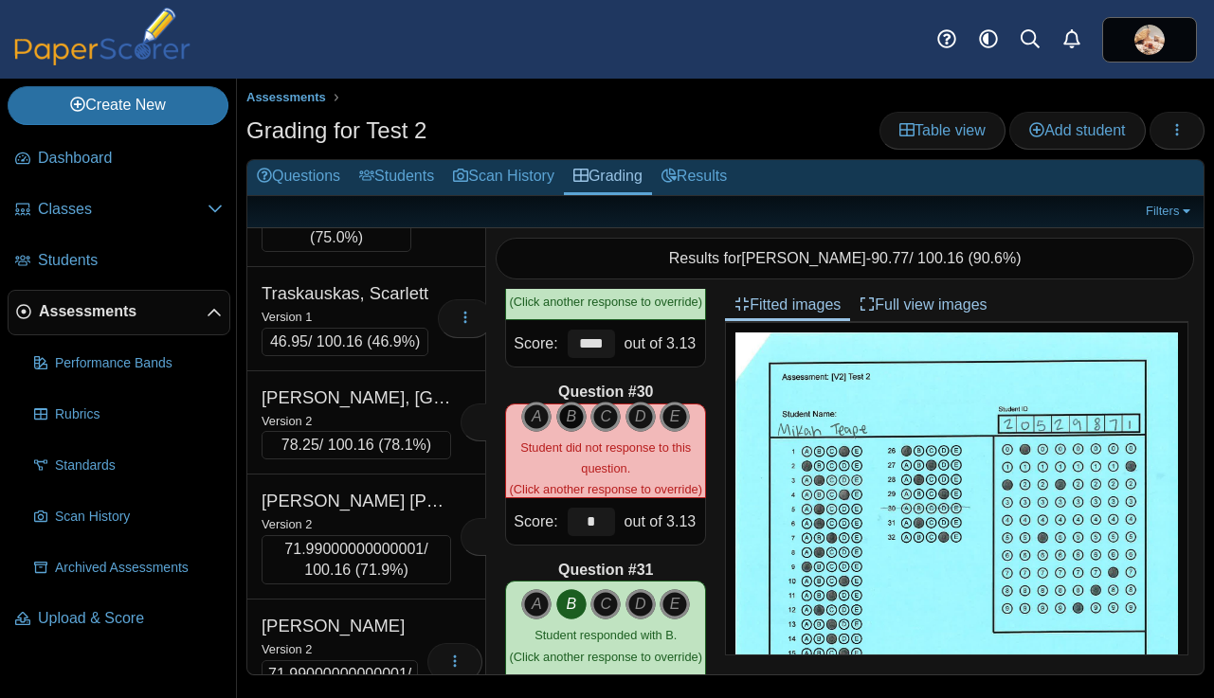
click at [575, 414] on icon "B" at bounding box center [571, 417] width 30 height 30
type input "****"
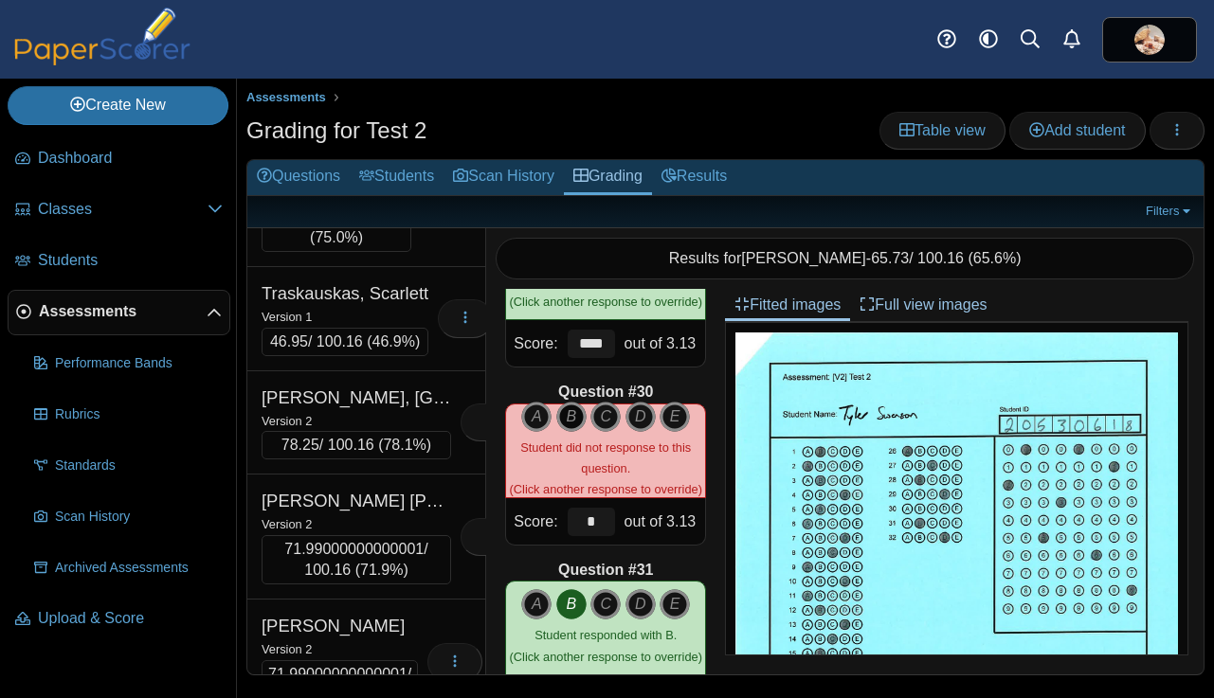
click at [570, 415] on icon "B" at bounding box center [571, 417] width 30 height 30
type input "****"
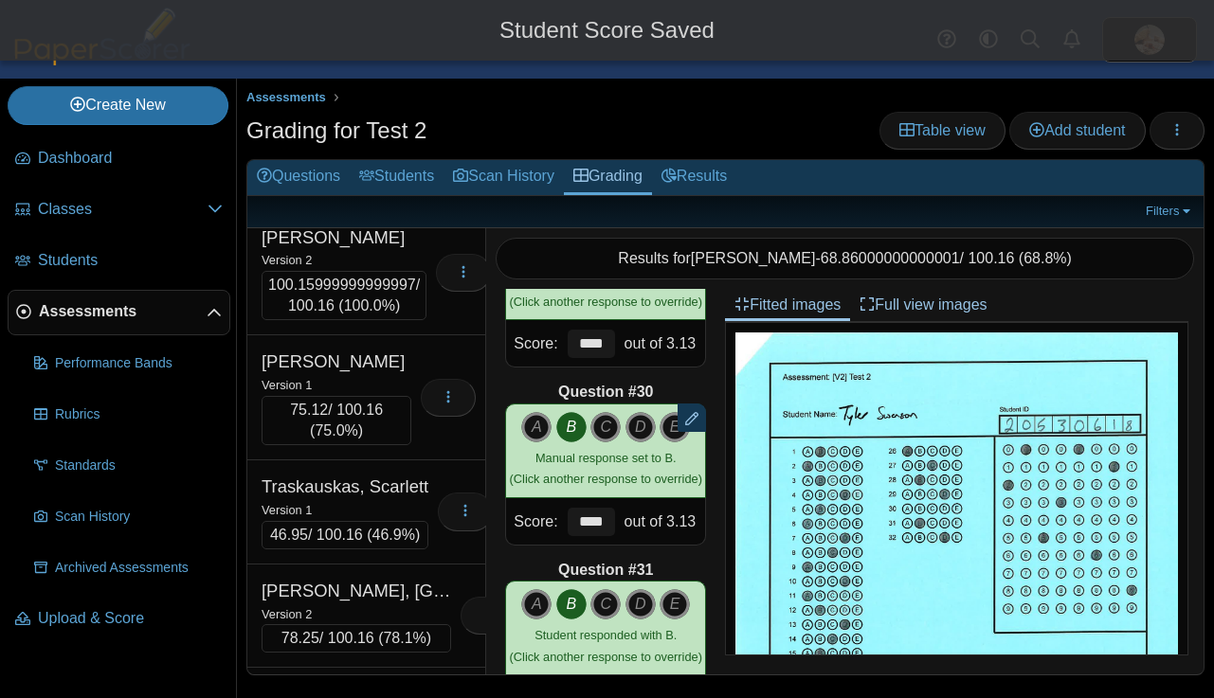
scroll to position [18247, 0]
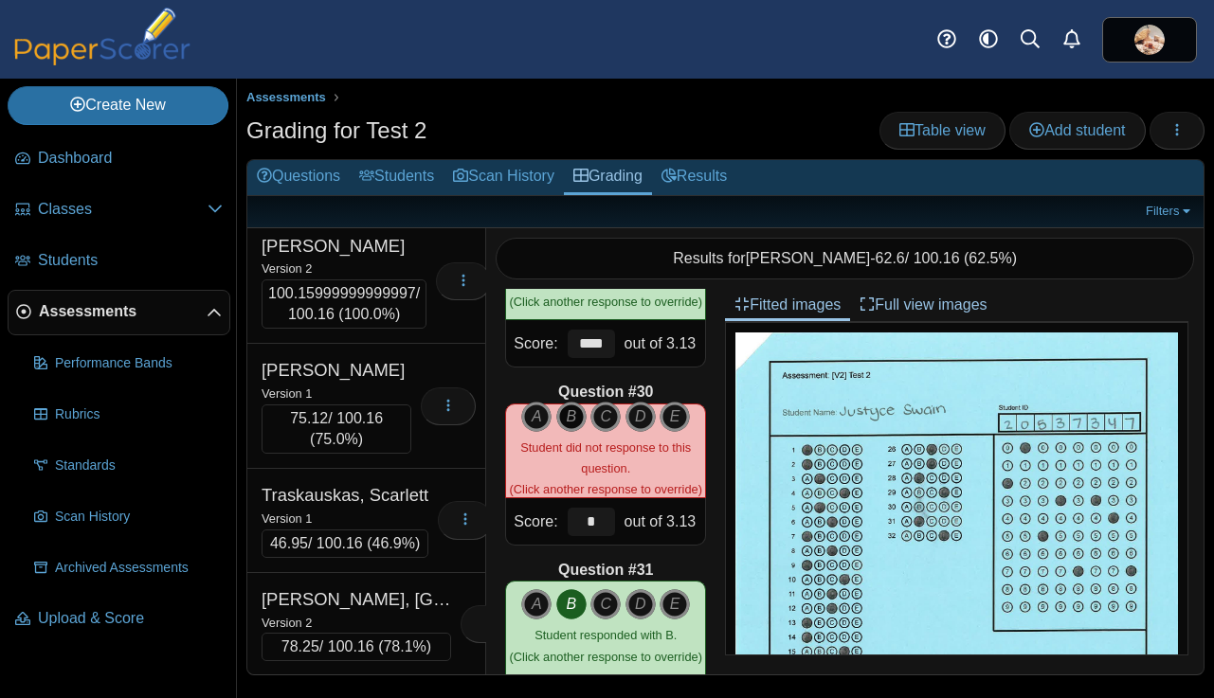
click at [569, 414] on icon "B" at bounding box center [571, 417] width 30 height 30
type input "****"
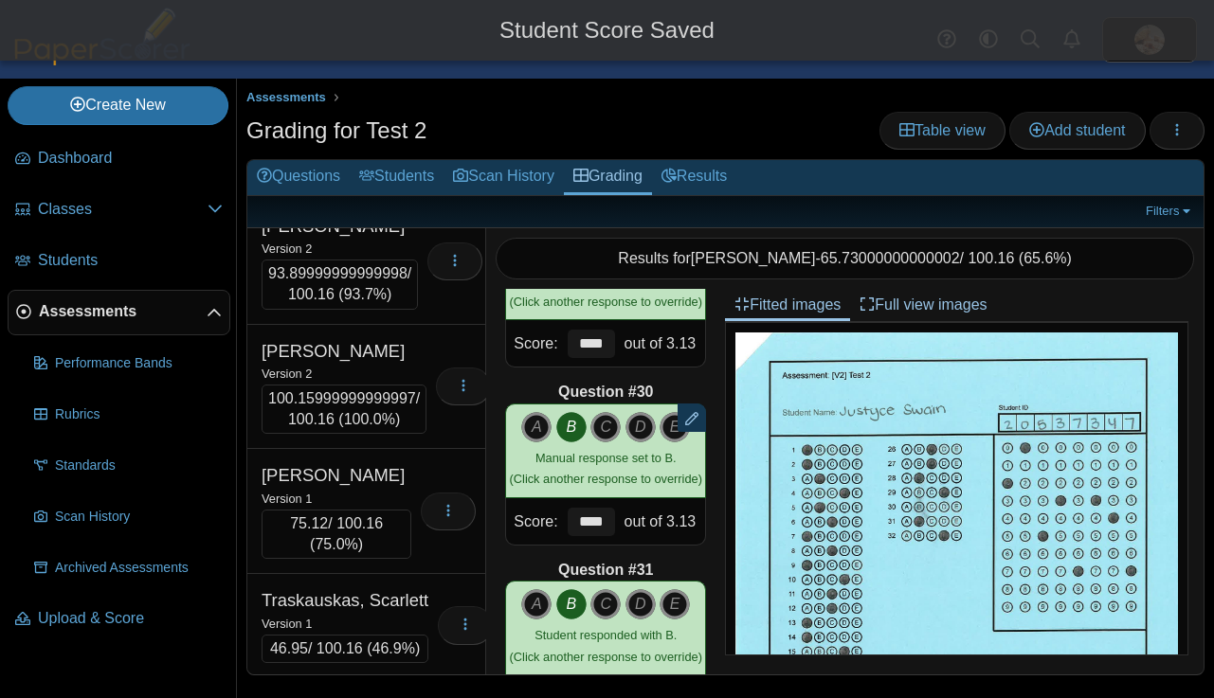
scroll to position [18136, 0]
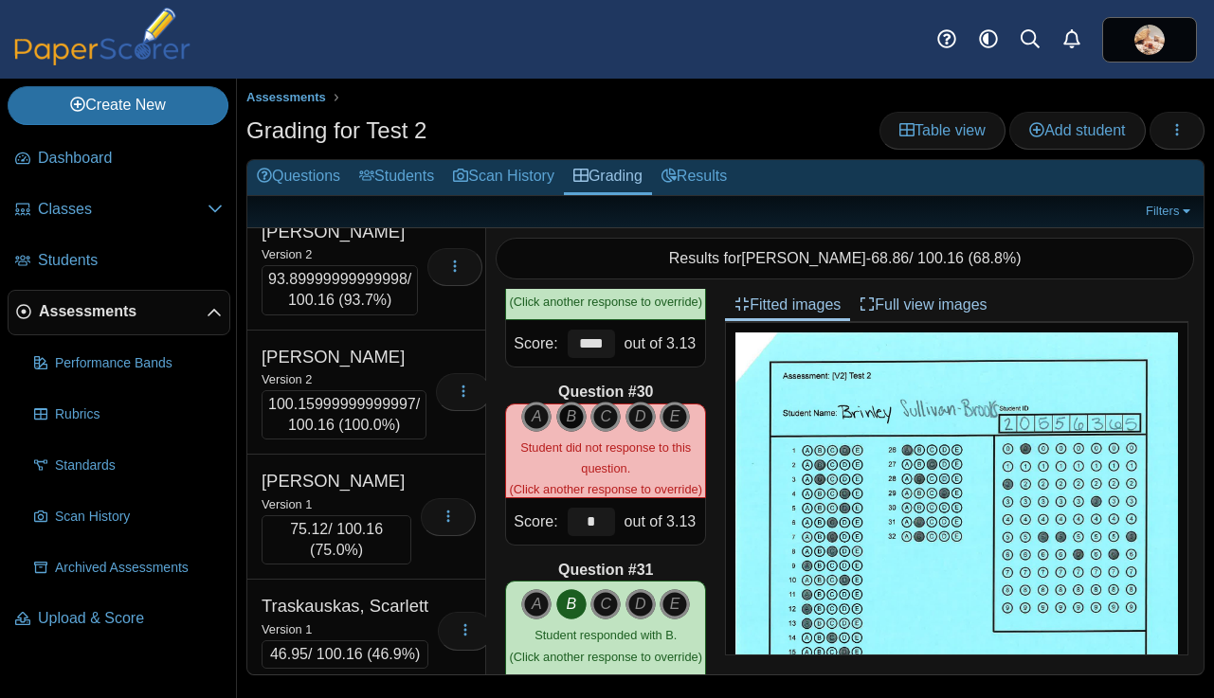
click at [575, 411] on icon "B" at bounding box center [571, 417] width 30 height 30
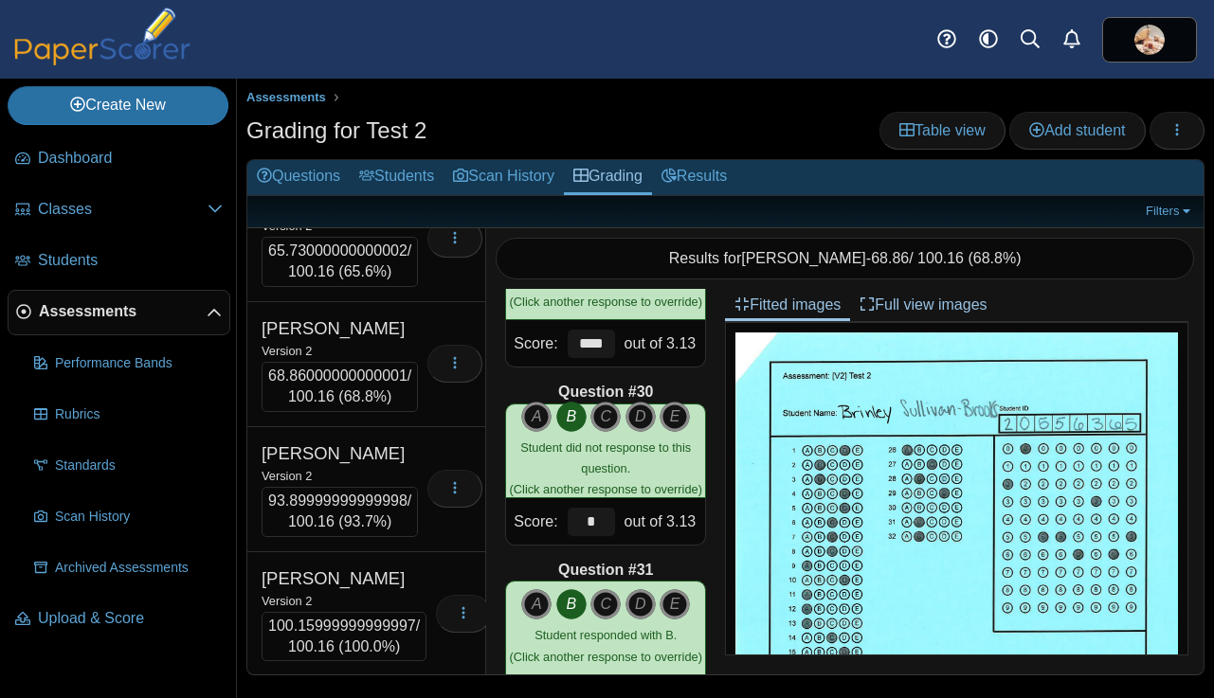
scroll to position [17905, 0]
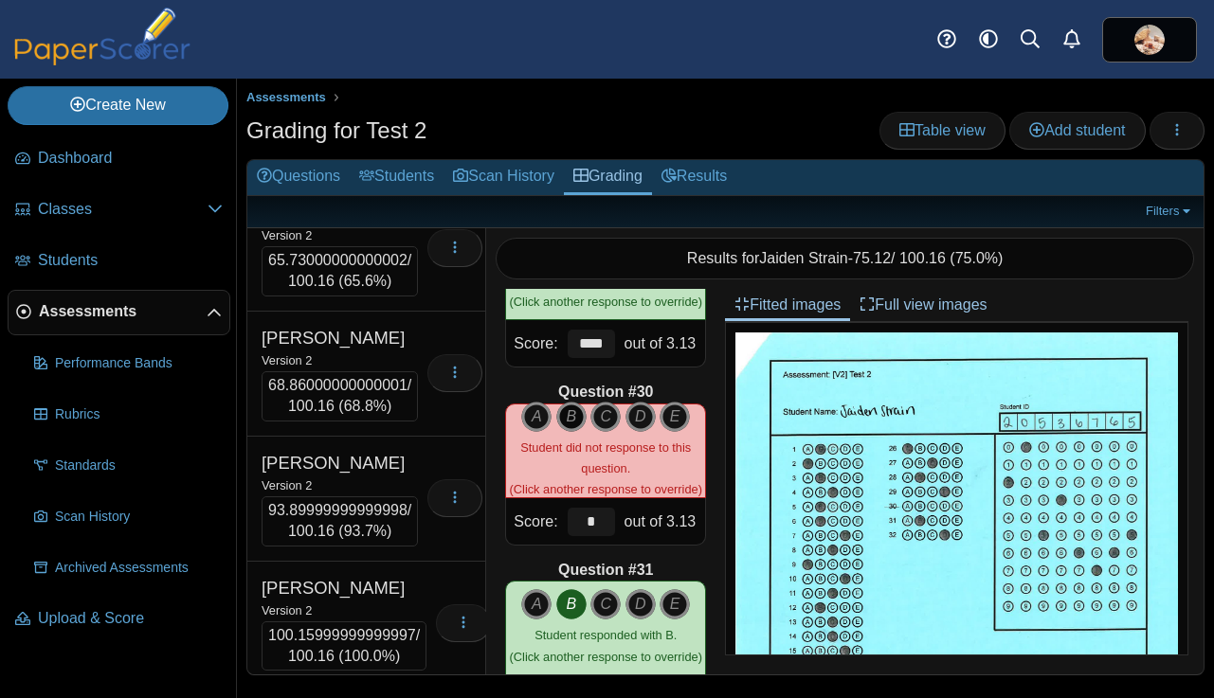
click at [571, 412] on icon "B" at bounding box center [571, 417] width 30 height 30
type input "****"
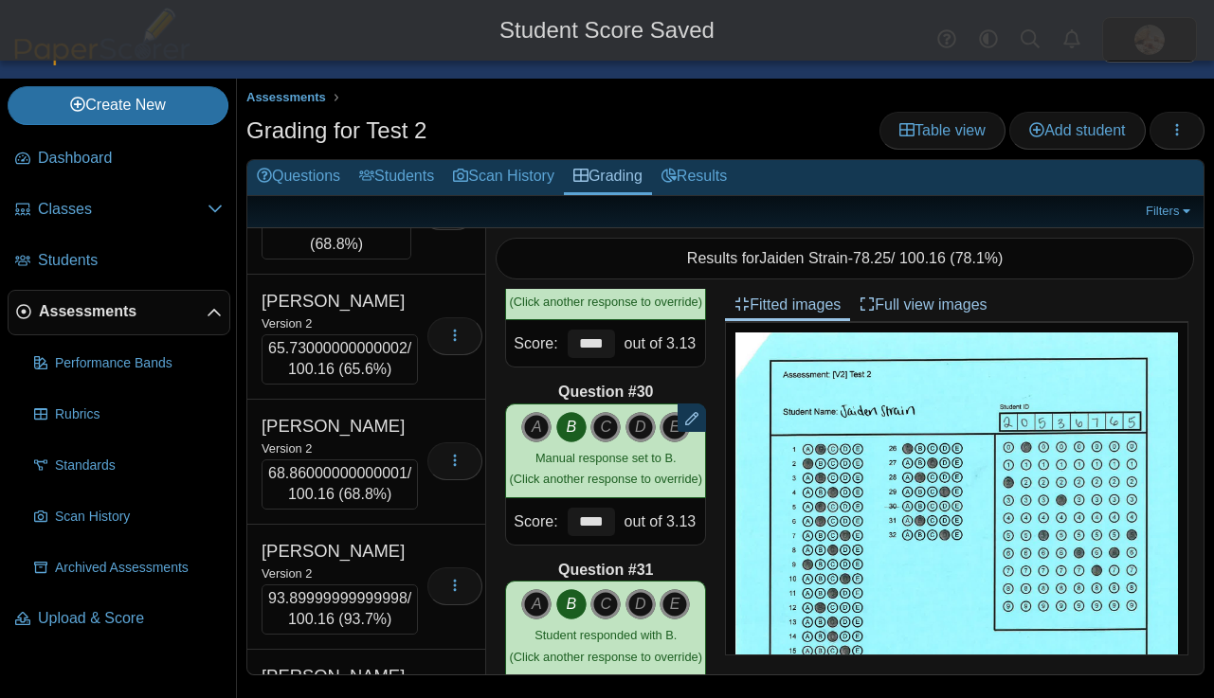
scroll to position [17810, 0]
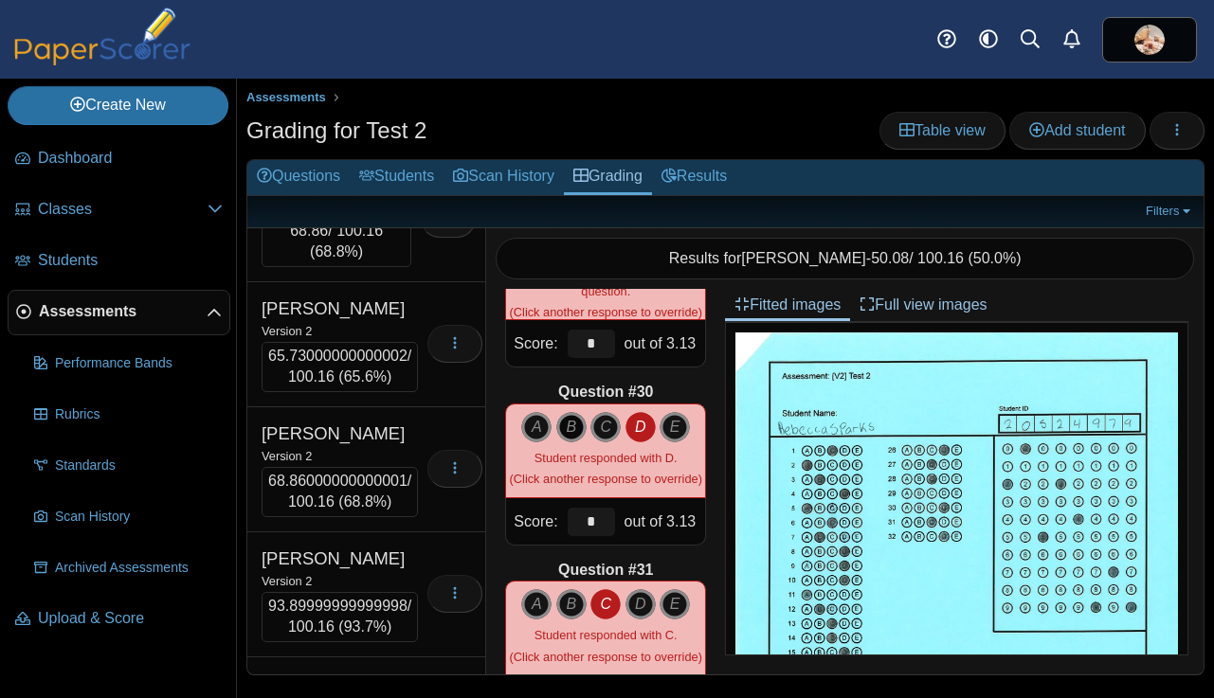
click at [568, 419] on icon "B" at bounding box center [571, 427] width 30 height 30
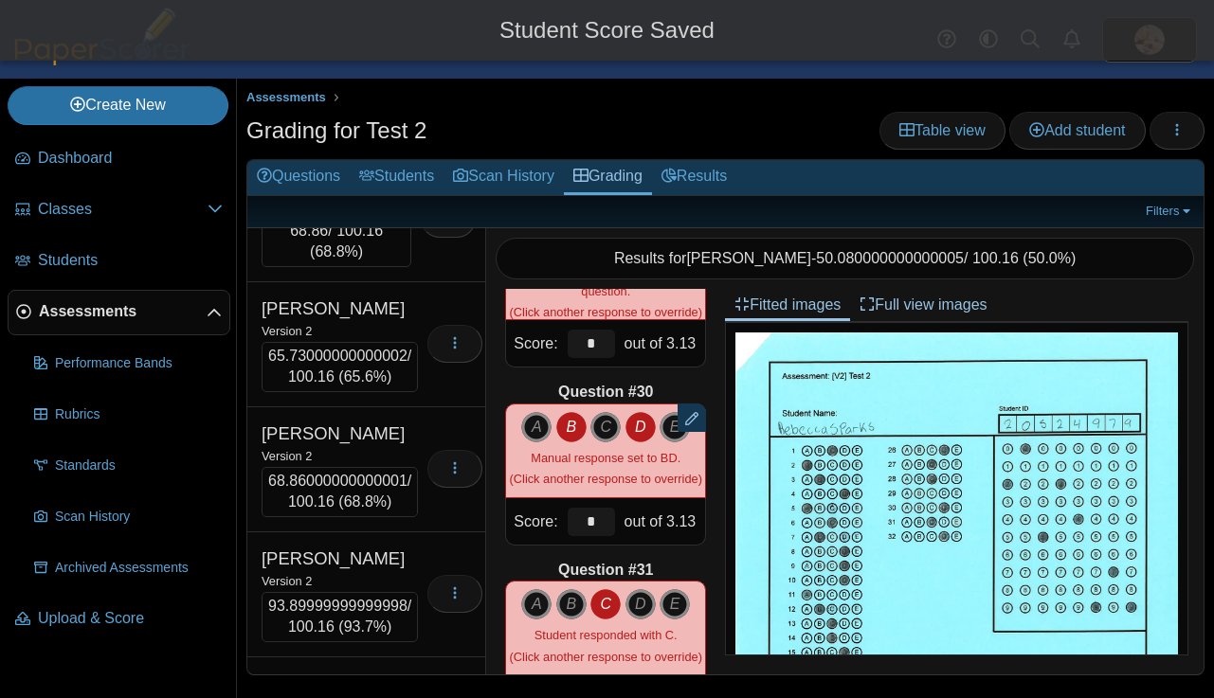
click at [645, 423] on icon "D" at bounding box center [640, 427] width 30 height 30
type input "****"
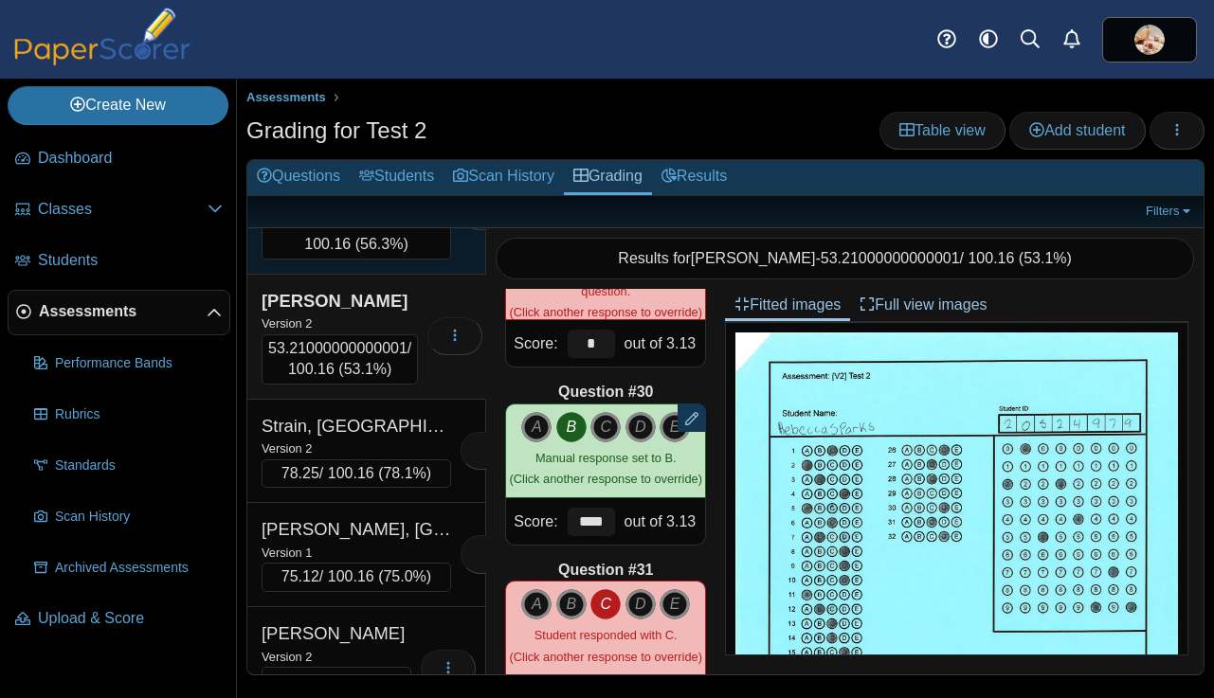
scroll to position [17353, 0]
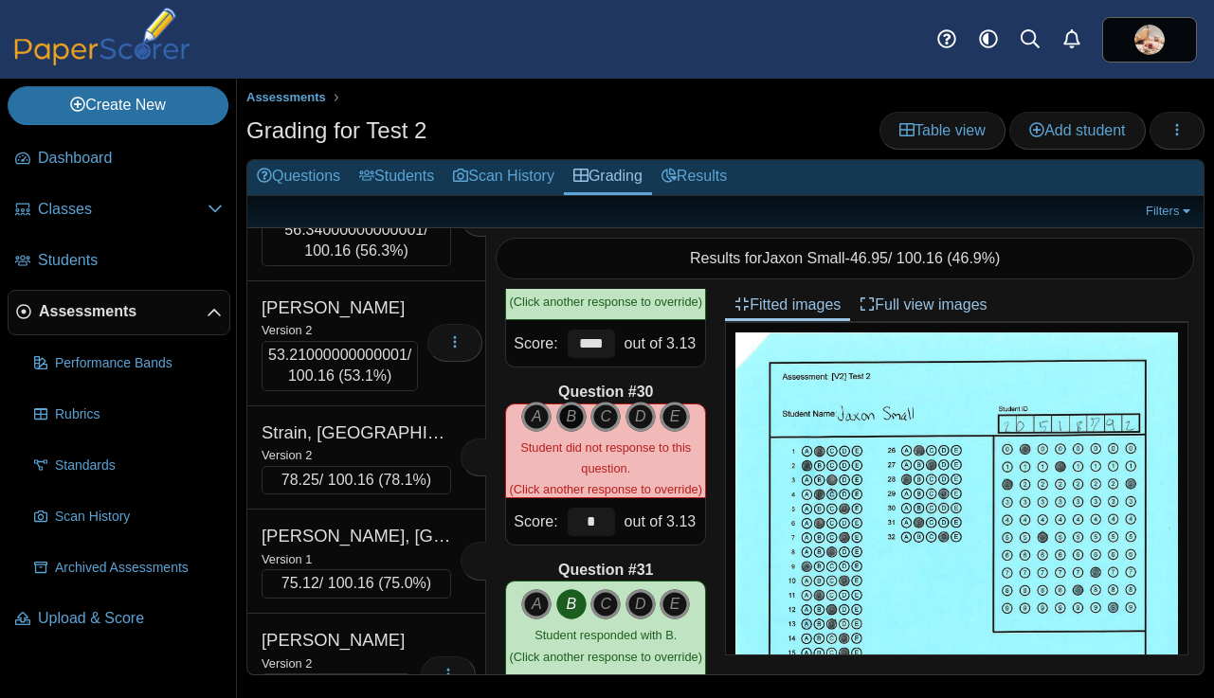
click at [567, 418] on icon "B" at bounding box center [571, 417] width 30 height 30
type input "****"
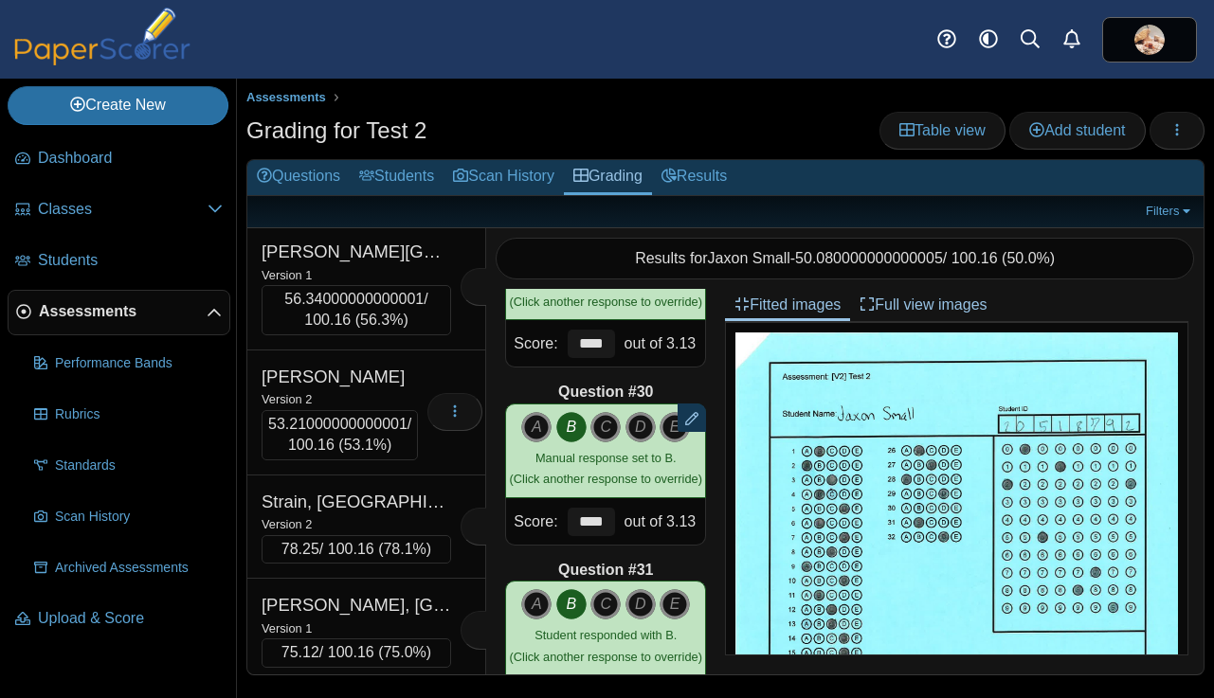
scroll to position [17282, 0]
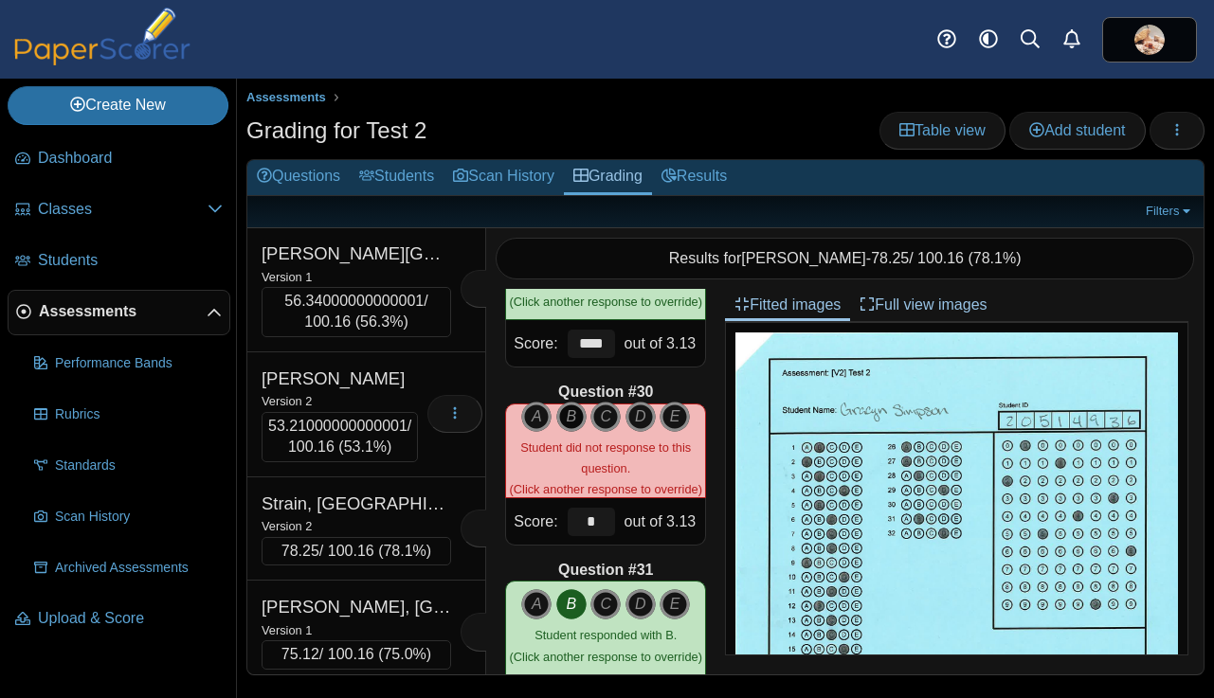
click at [566, 419] on icon "B" at bounding box center [571, 417] width 30 height 30
type input "****"
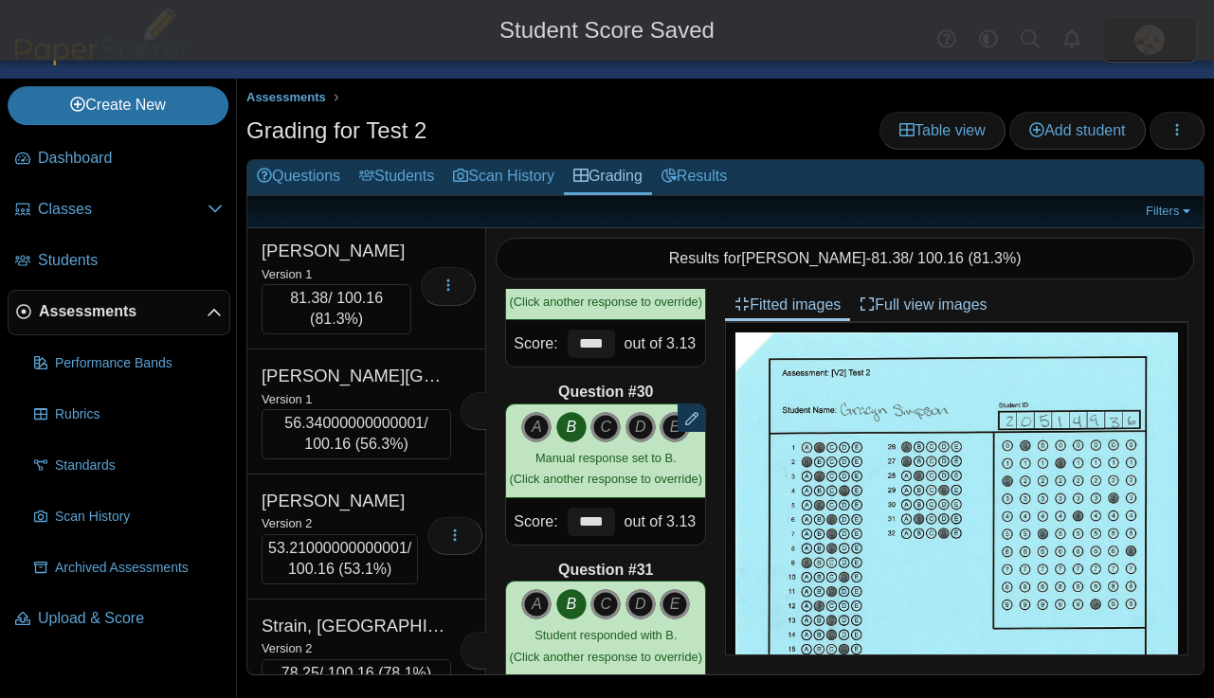
scroll to position [17147, 0]
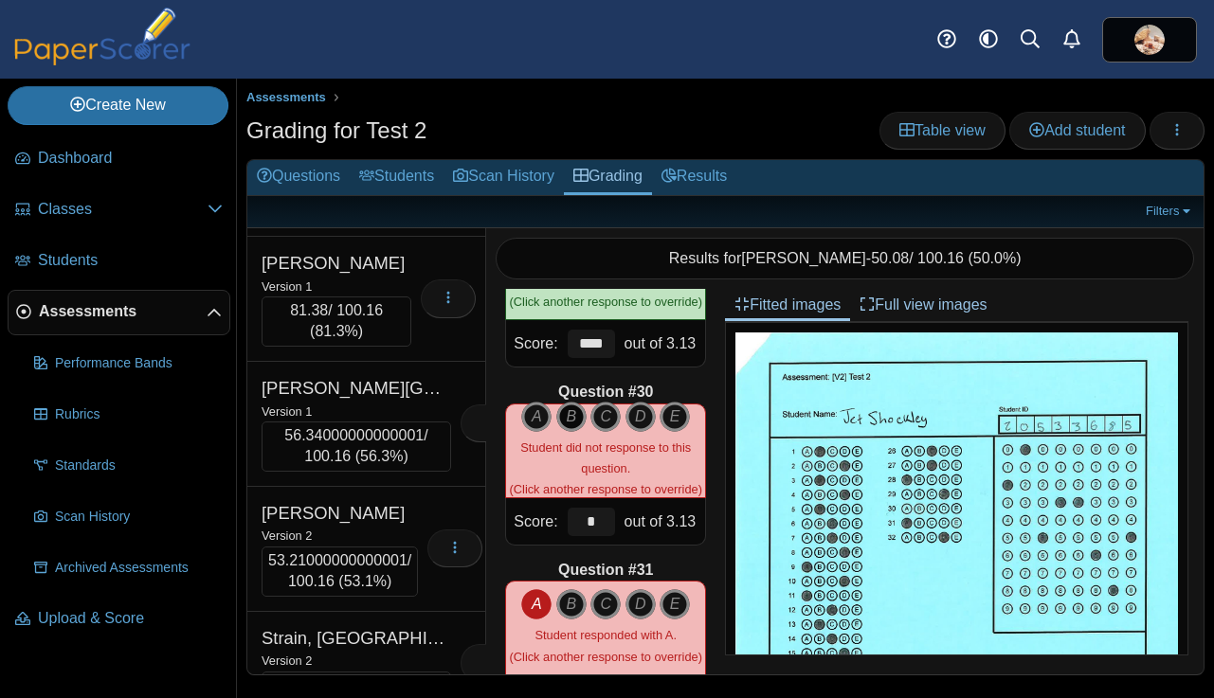
click at [573, 418] on icon "B" at bounding box center [571, 417] width 30 height 30
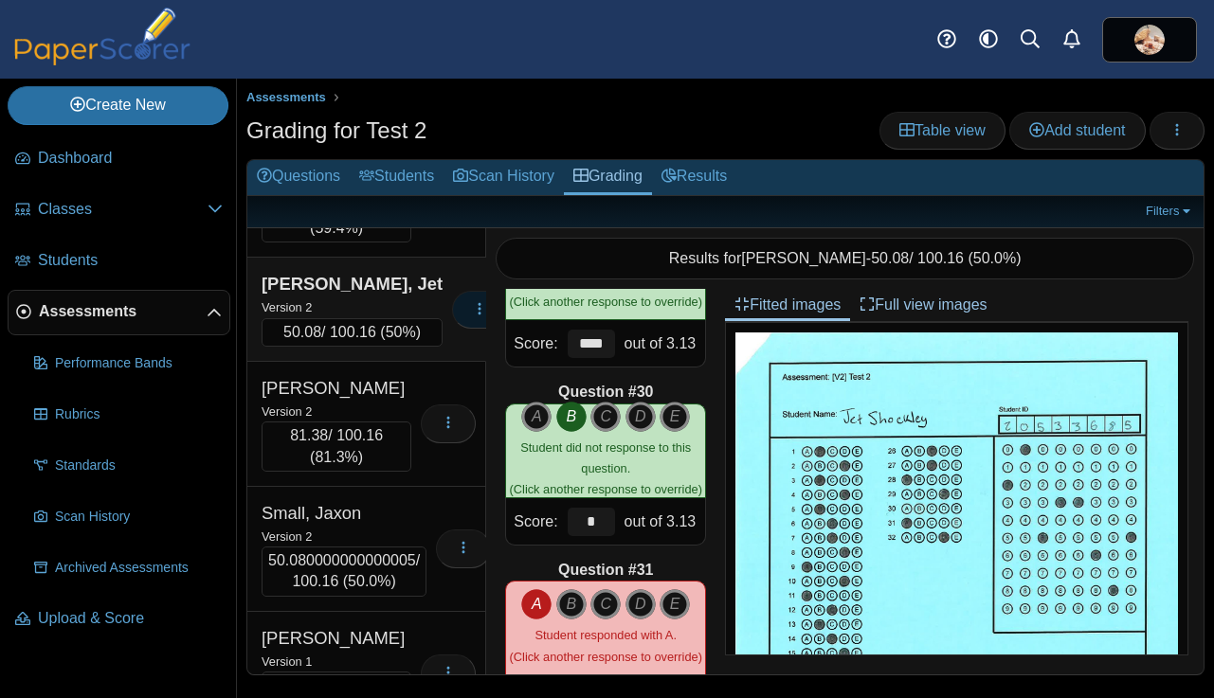
scroll to position [16758, 0]
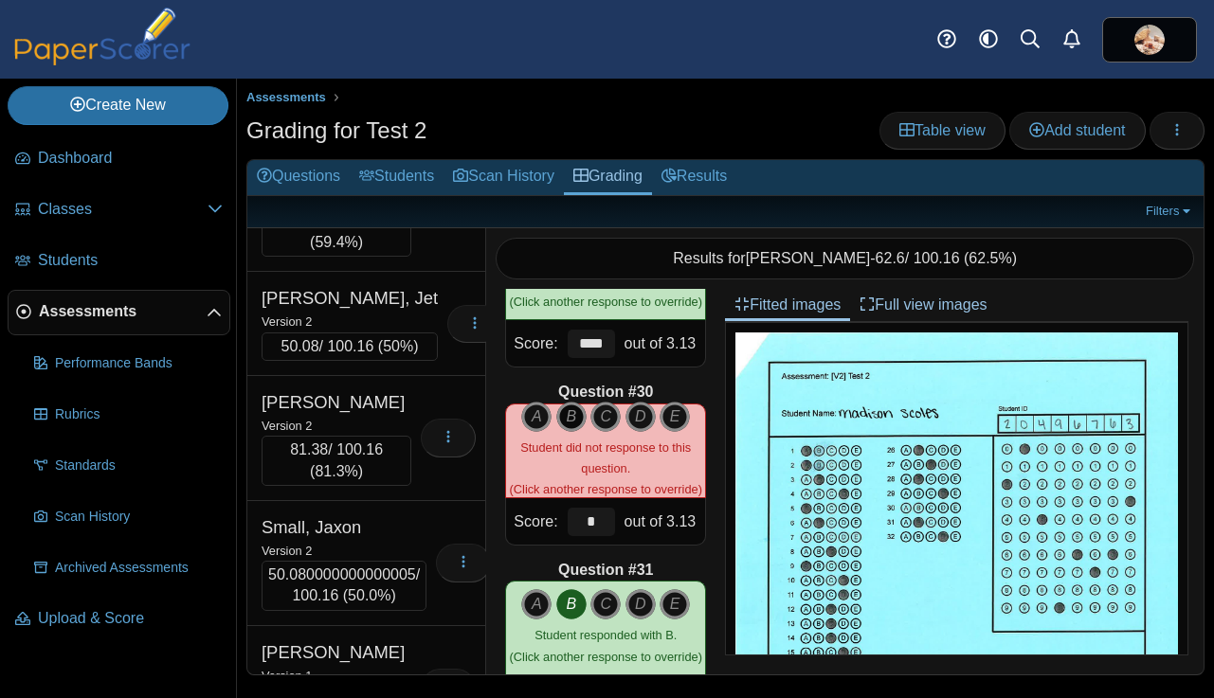
click at [565, 414] on icon "B" at bounding box center [571, 417] width 30 height 30
type input "****"
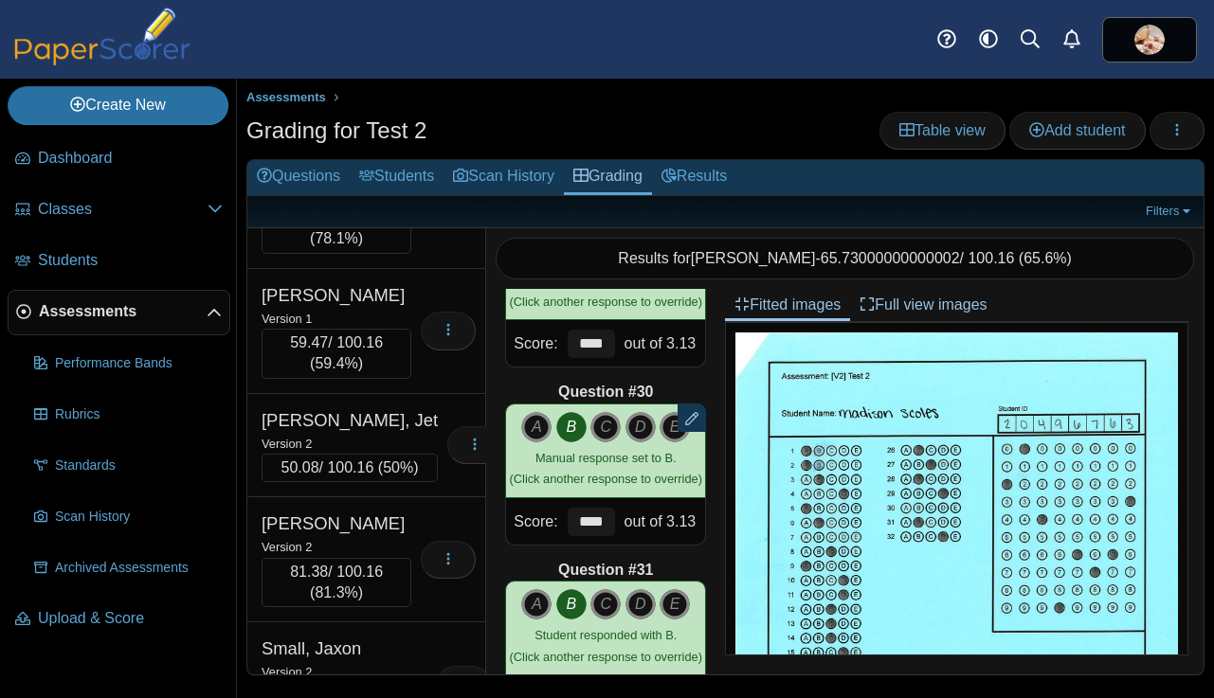
scroll to position [16655, 0]
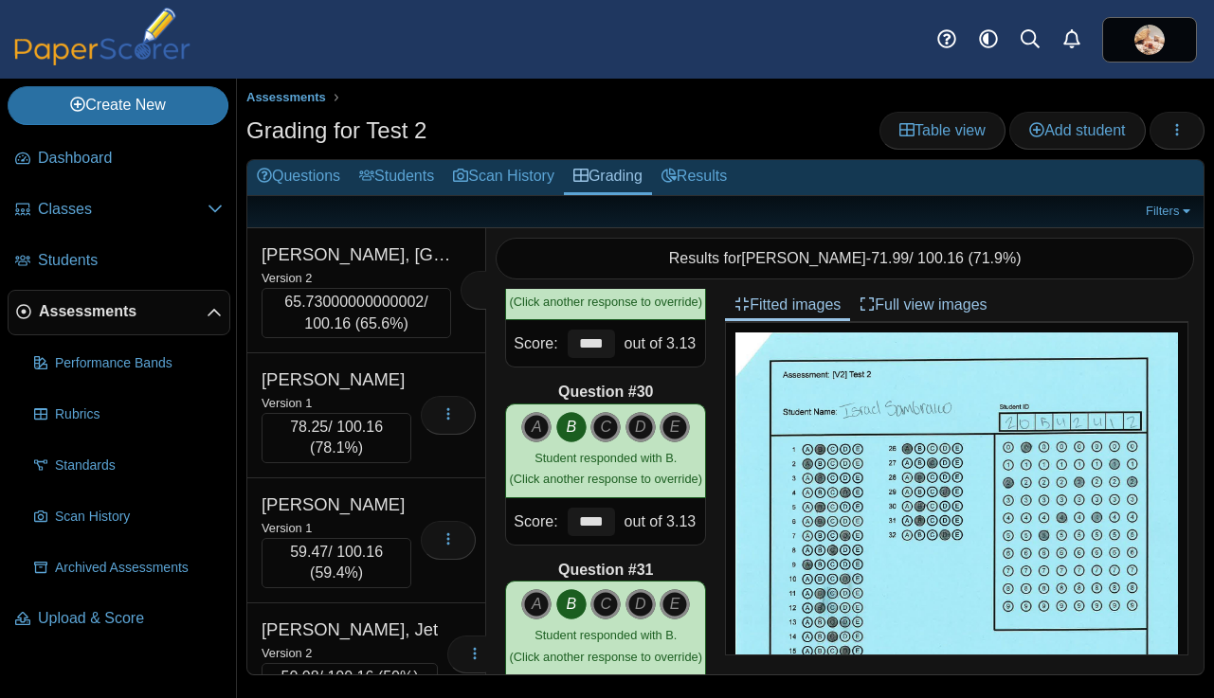
scroll to position [16433, 0]
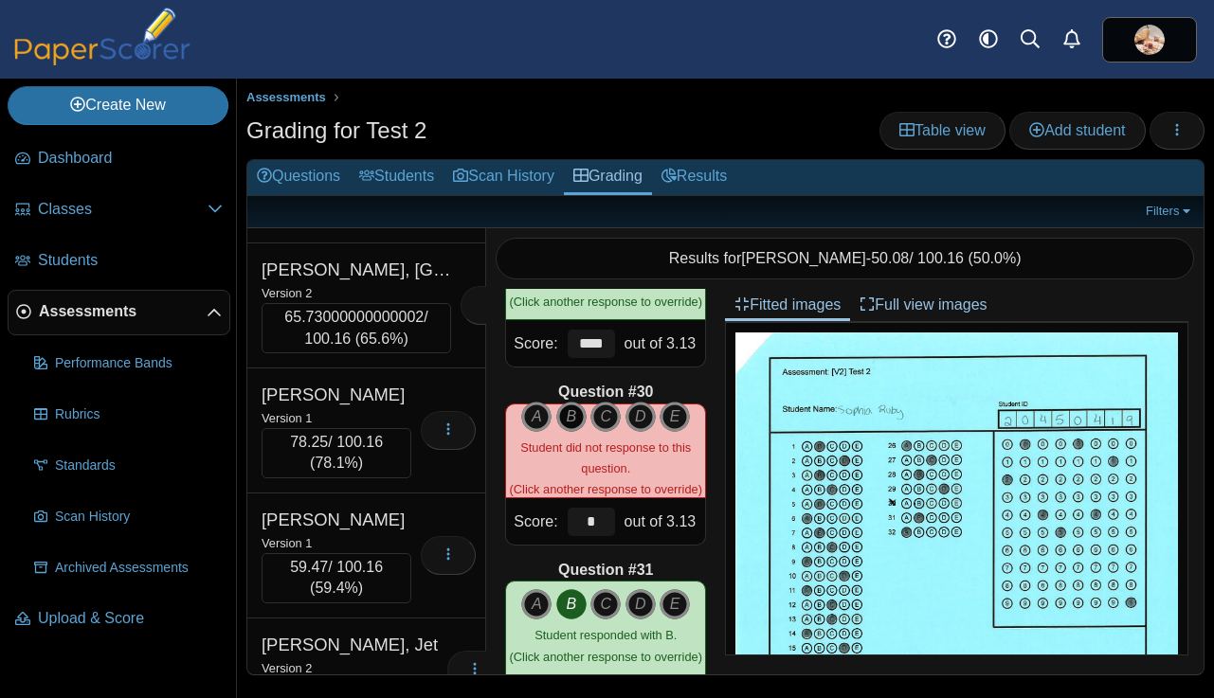
click at [565, 413] on icon "B" at bounding box center [571, 417] width 30 height 30
type input "****"
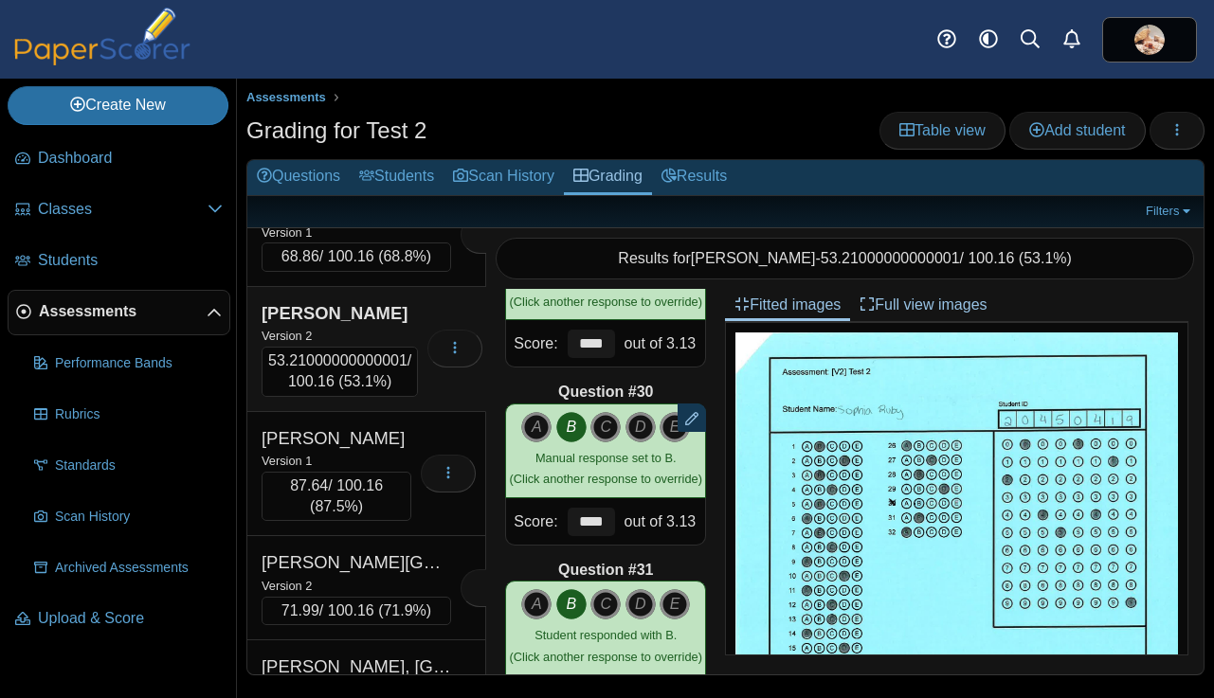
scroll to position [16031, 0]
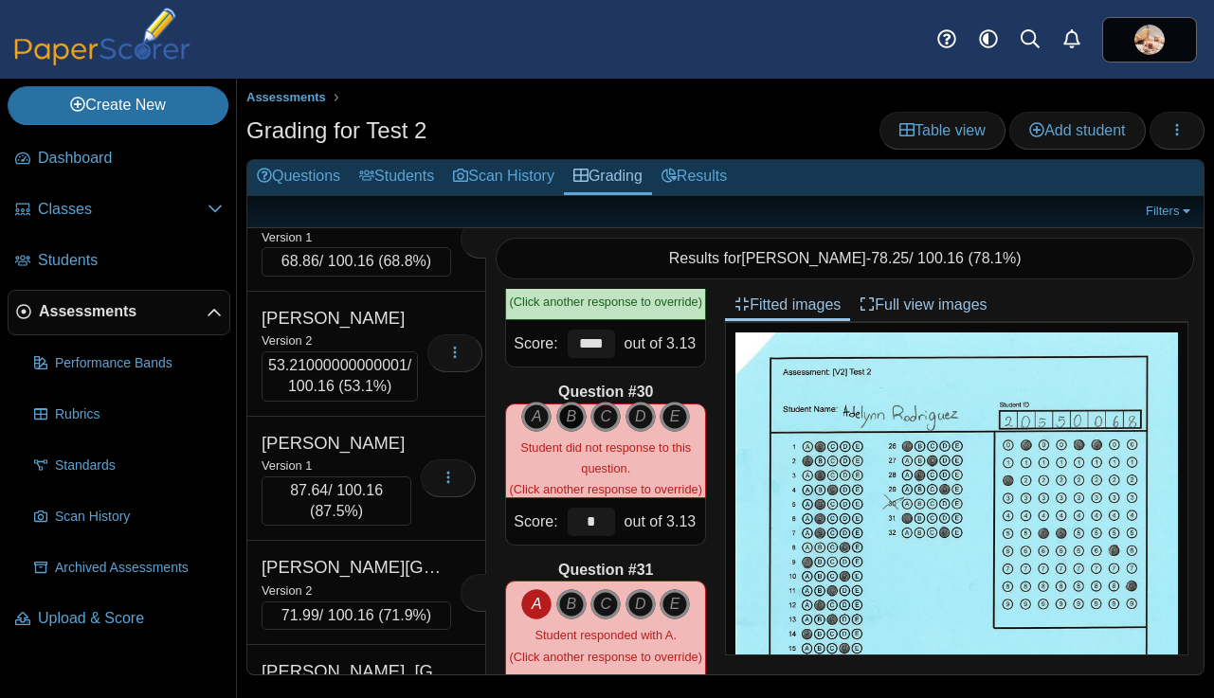
click at [570, 414] on icon "B" at bounding box center [571, 417] width 30 height 30
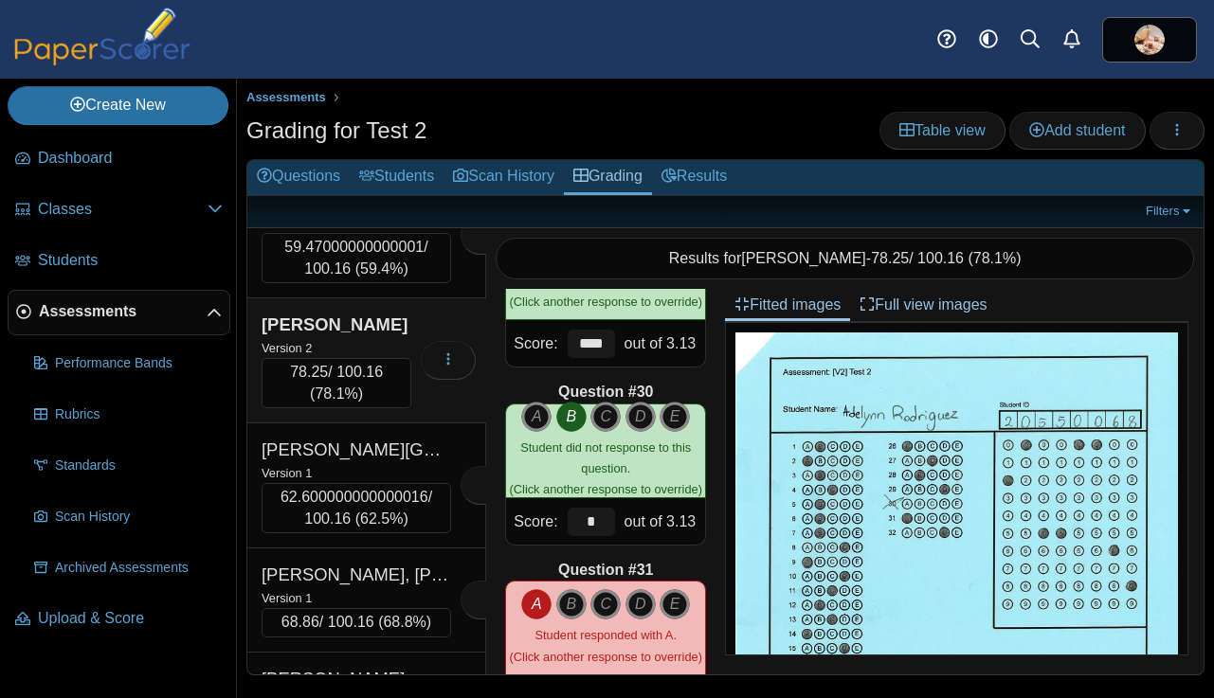
scroll to position [15664, 0]
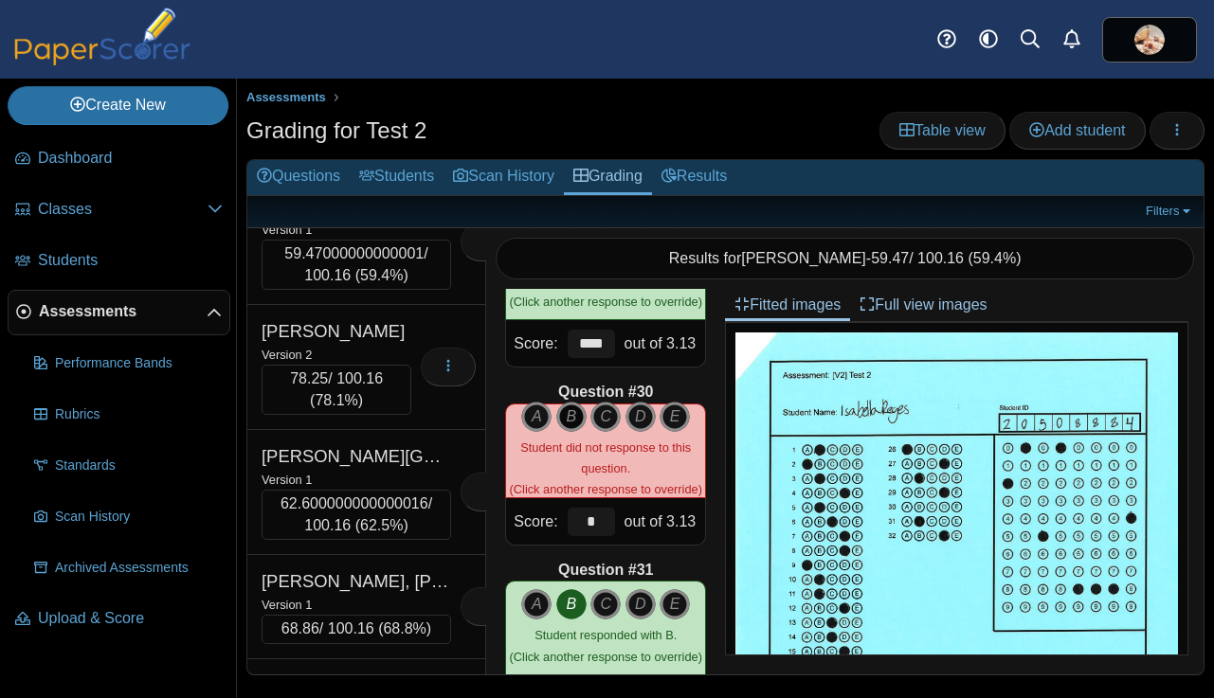
click at [568, 412] on icon "B" at bounding box center [571, 417] width 30 height 30
type input "****"
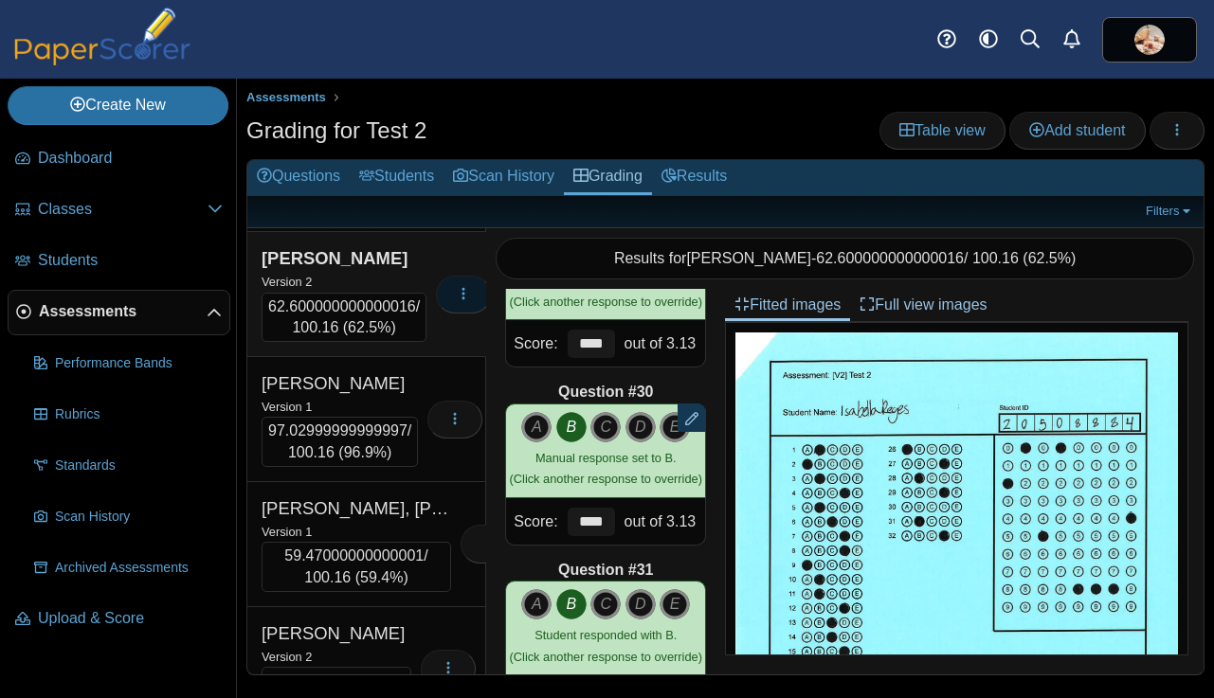
scroll to position [15357, 0]
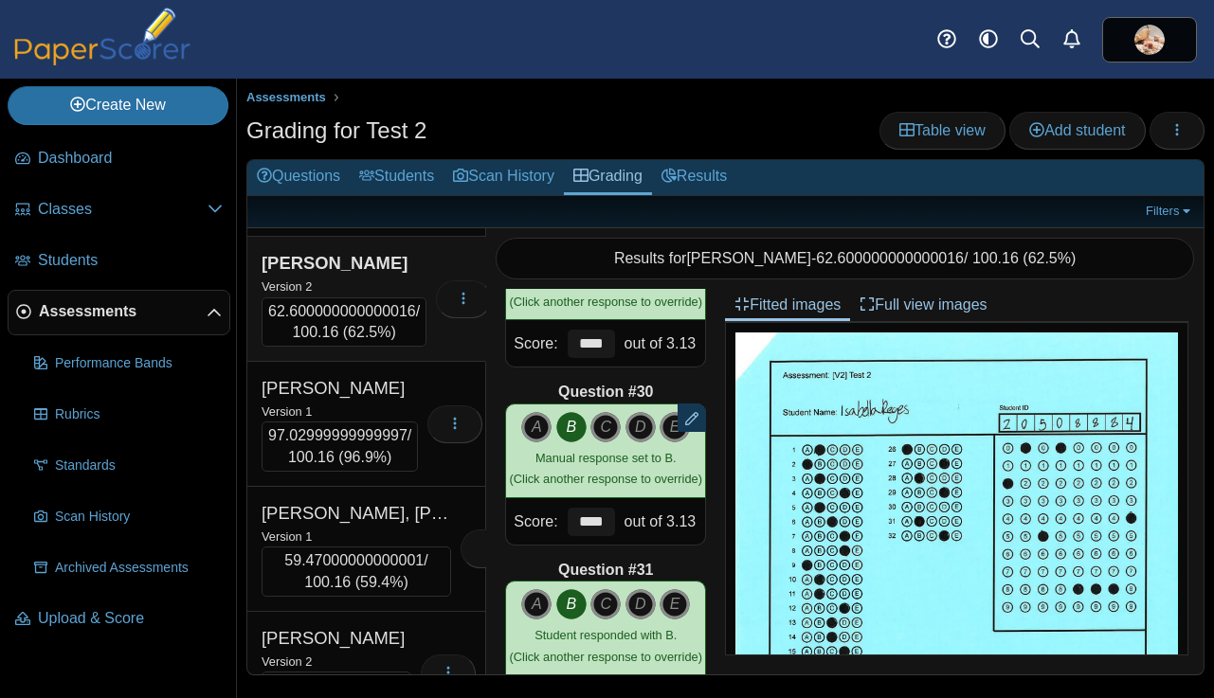
click at [396, 46] on div "Version 2" at bounding box center [336, 36] width 150 height 21
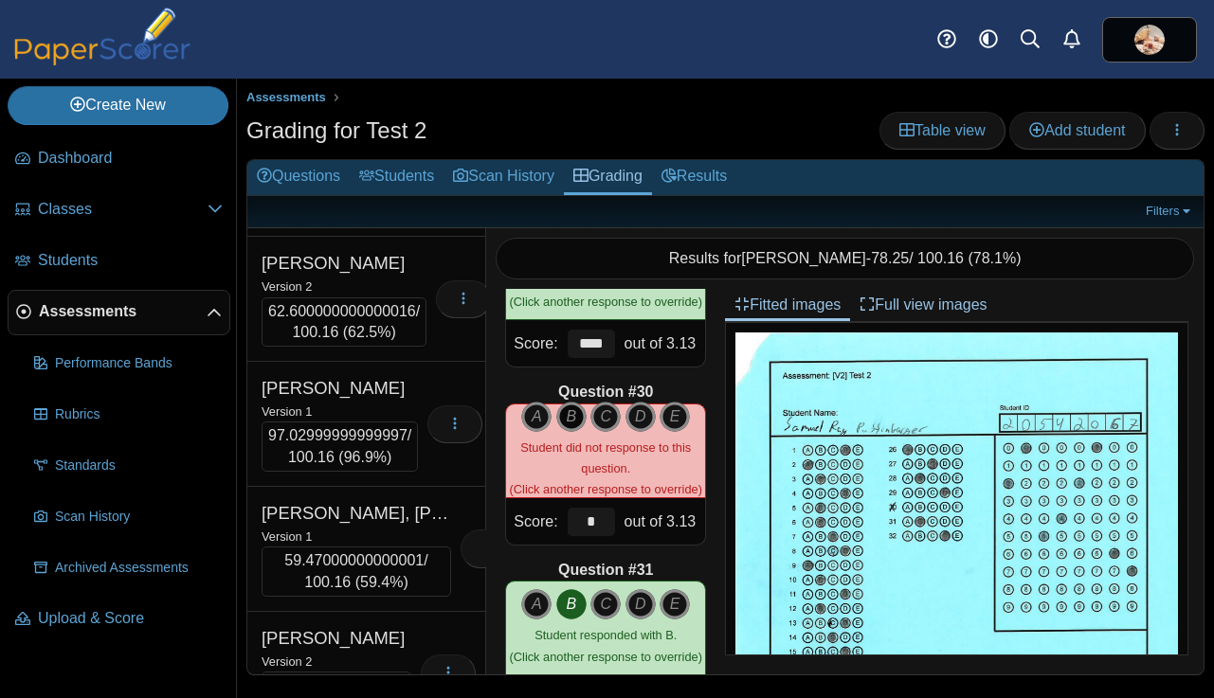
click at [569, 418] on icon "B" at bounding box center [571, 417] width 30 height 30
type input "****"
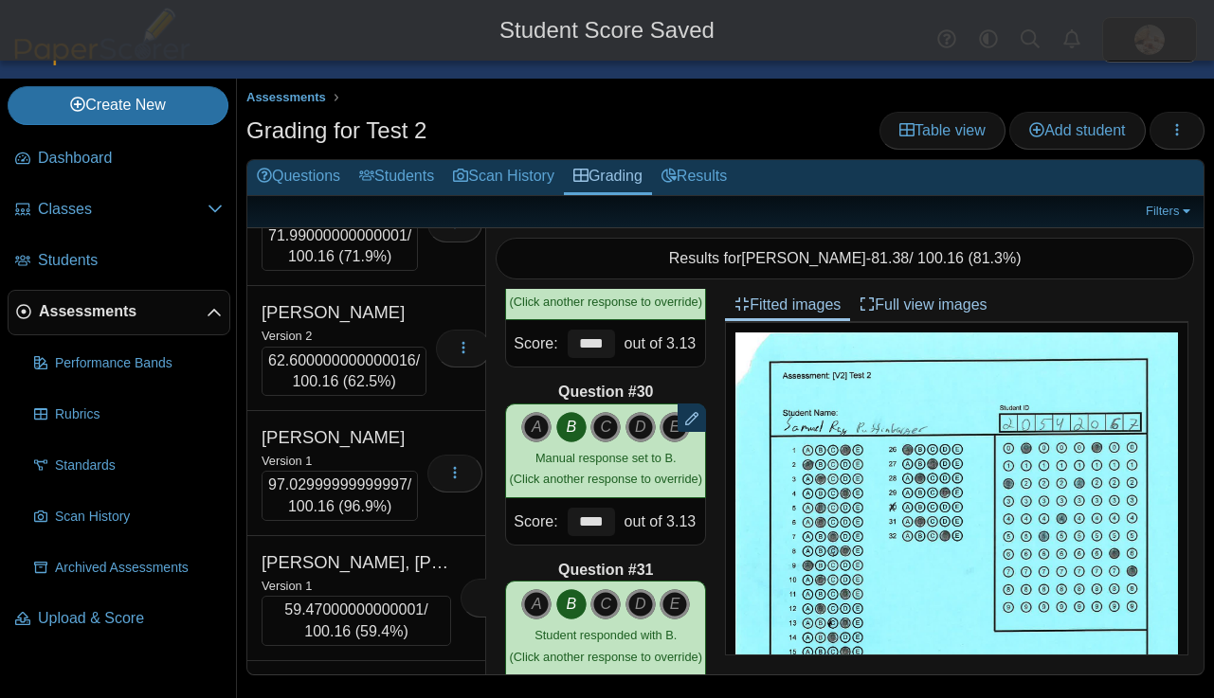
scroll to position [15292, 0]
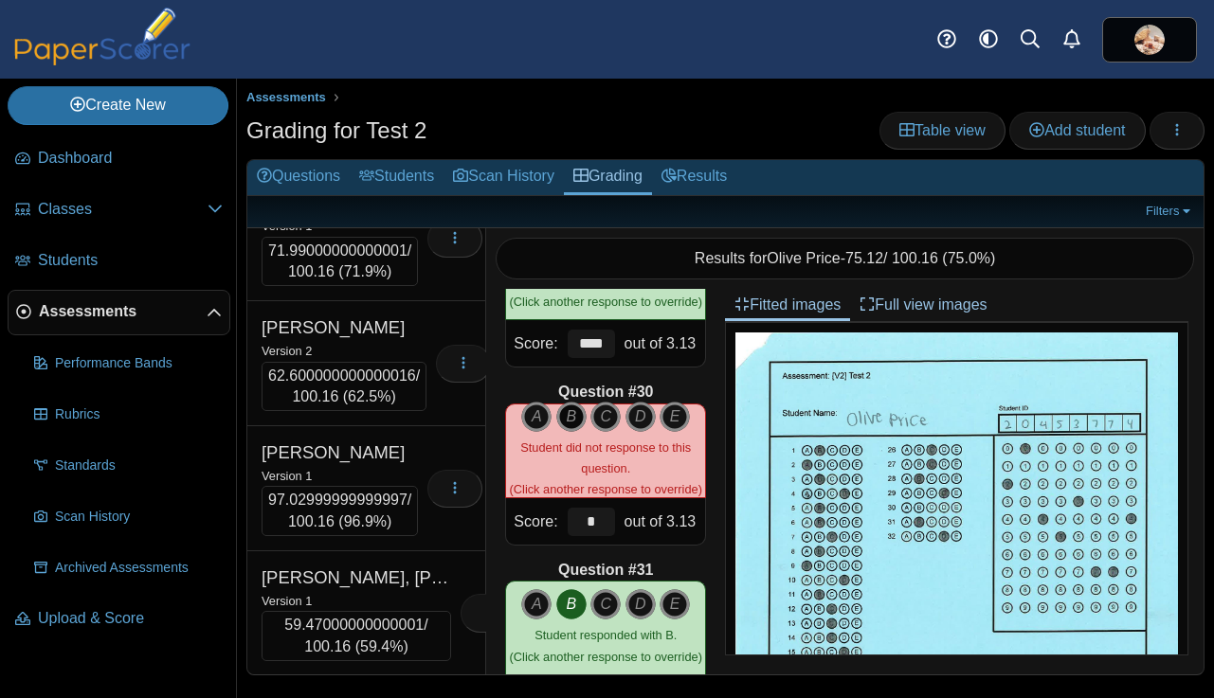
click at [567, 417] on icon "B" at bounding box center [571, 417] width 30 height 30
type input "****"
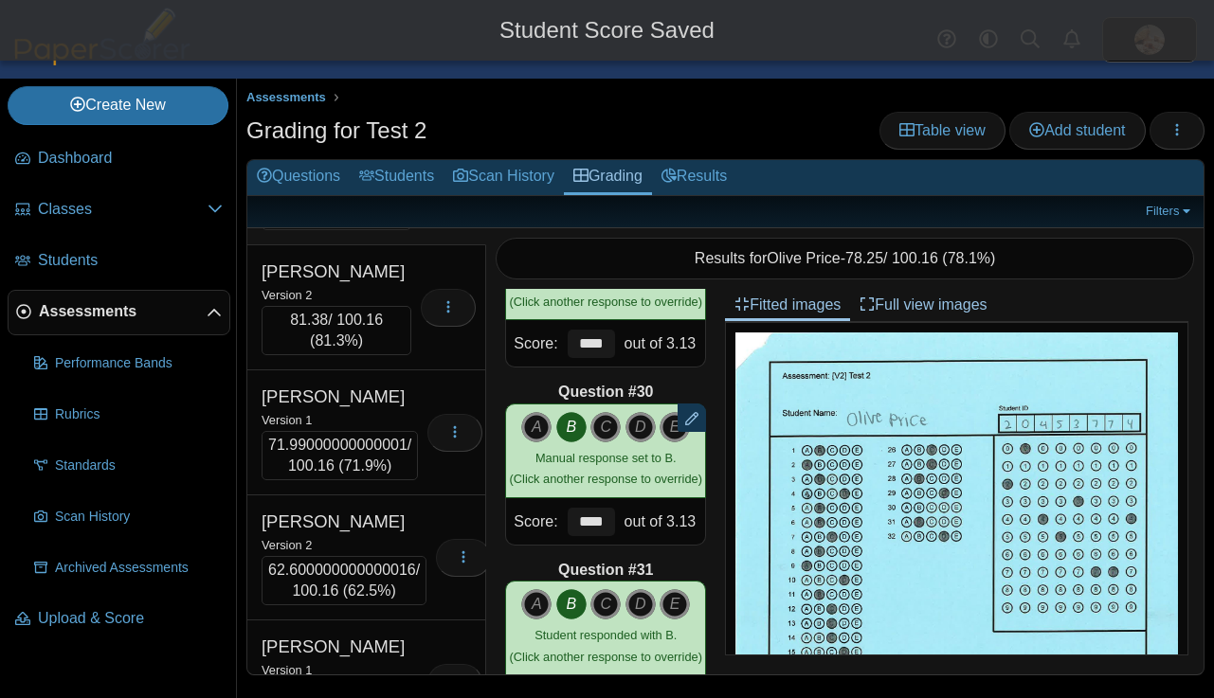
scroll to position [15096, 0]
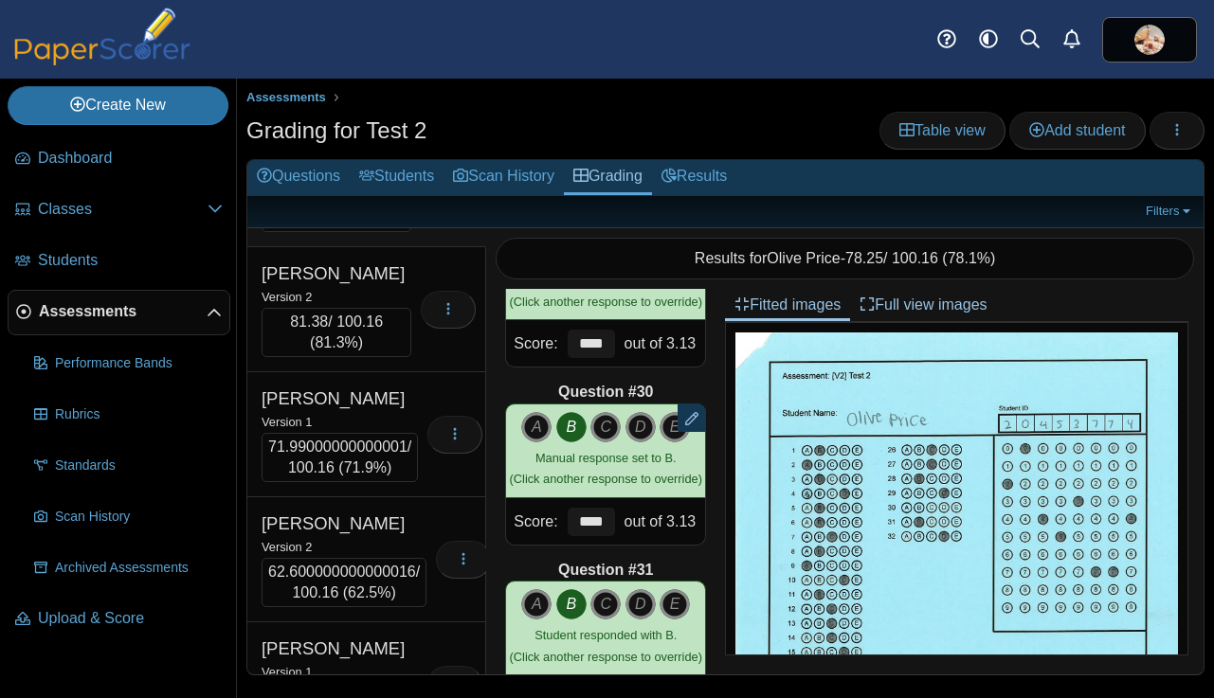
click at [379, 37] on div "Plunkett, Lydia" at bounding box center [336, 24] width 150 height 25
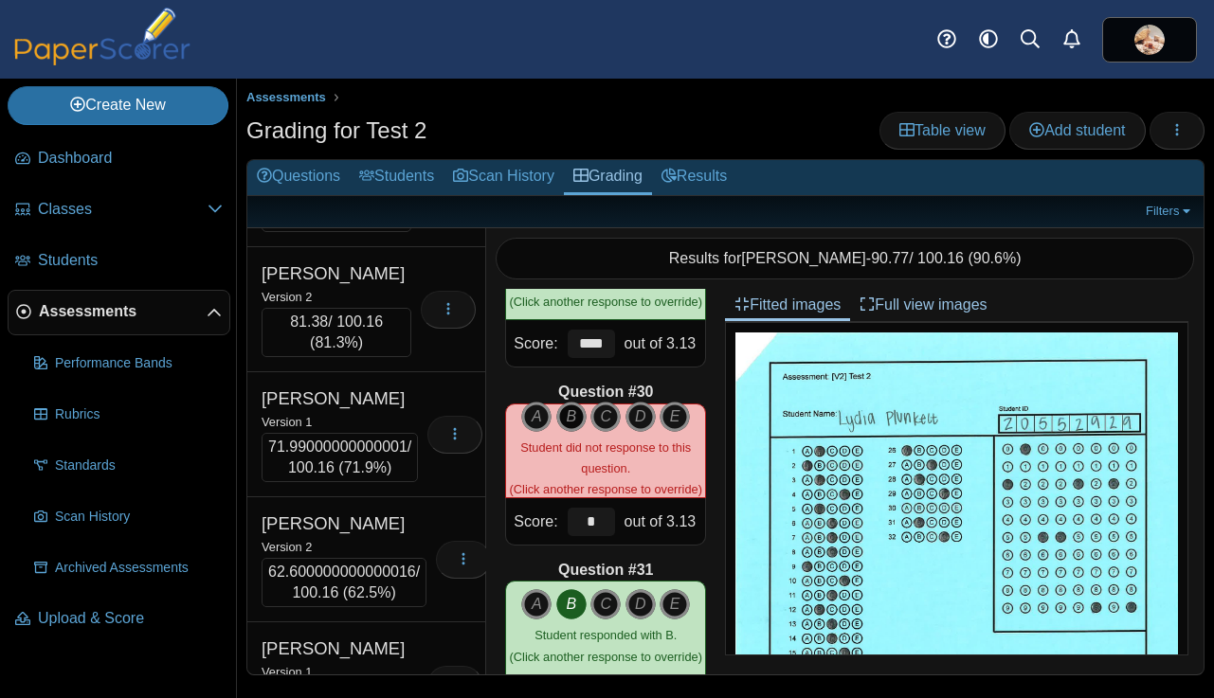
click at [568, 418] on icon "B" at bounding box center [571, 417] width 30 height 30
type input "****"
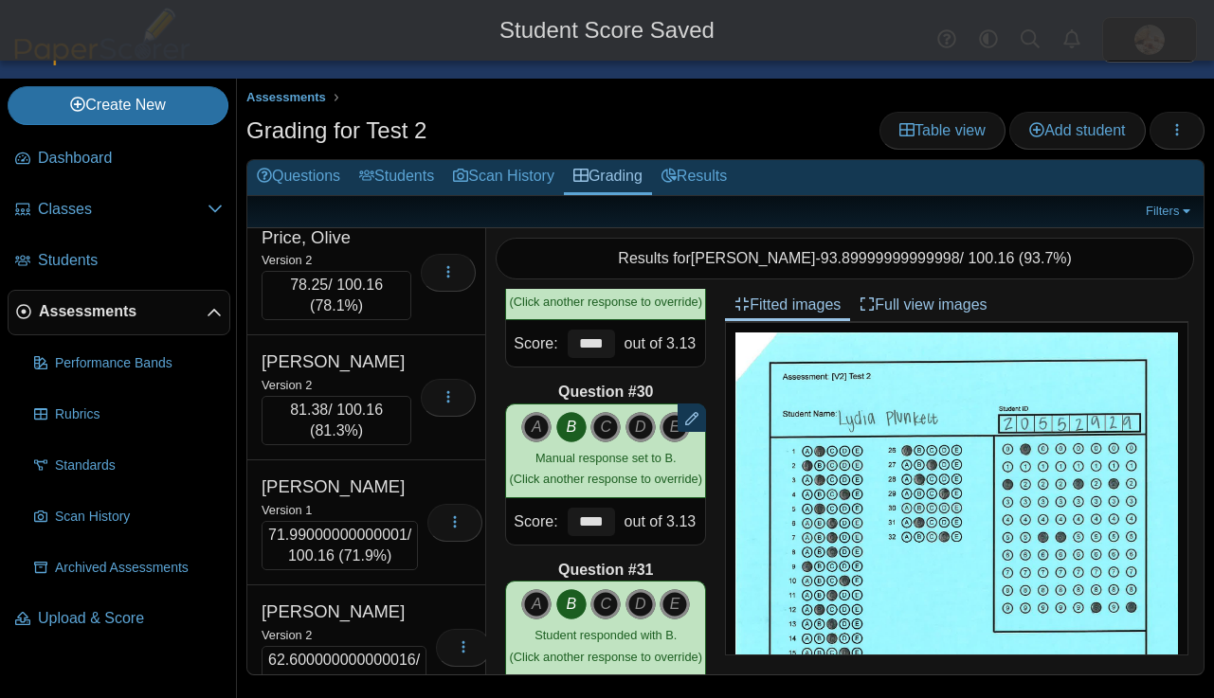
scroll to position [14999, 0]
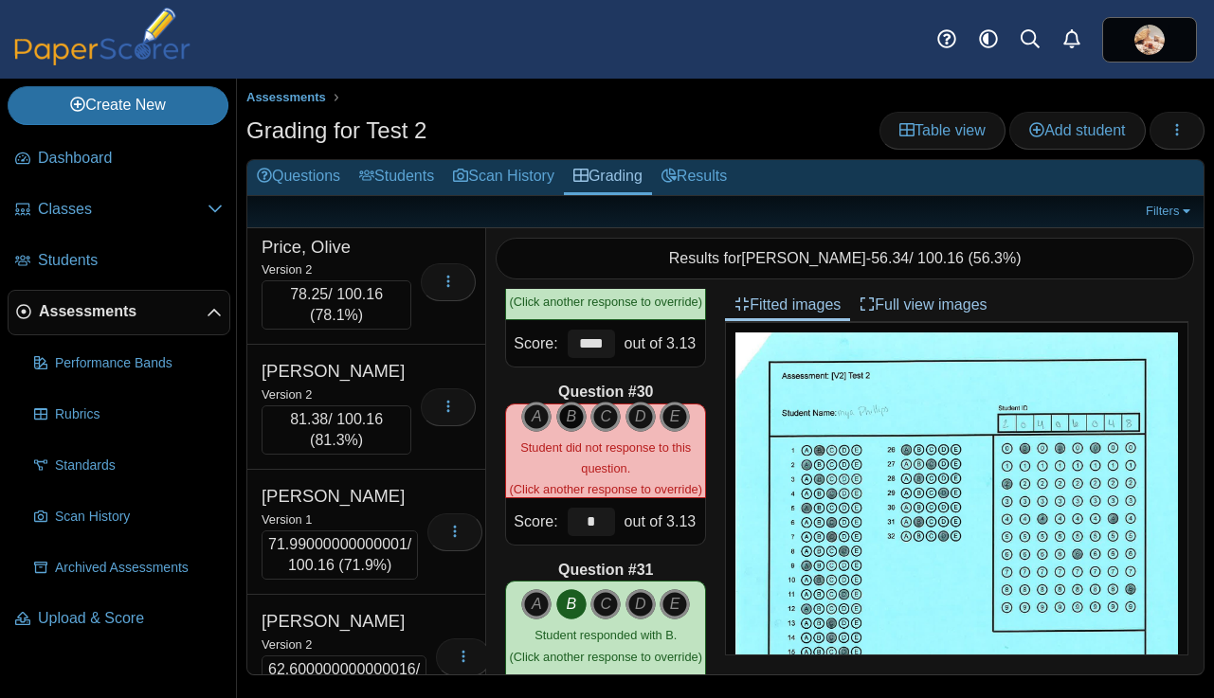
click at [571, 411] on icon "B" at bounding box center [571, 417] width 30 height 30
type input "****"
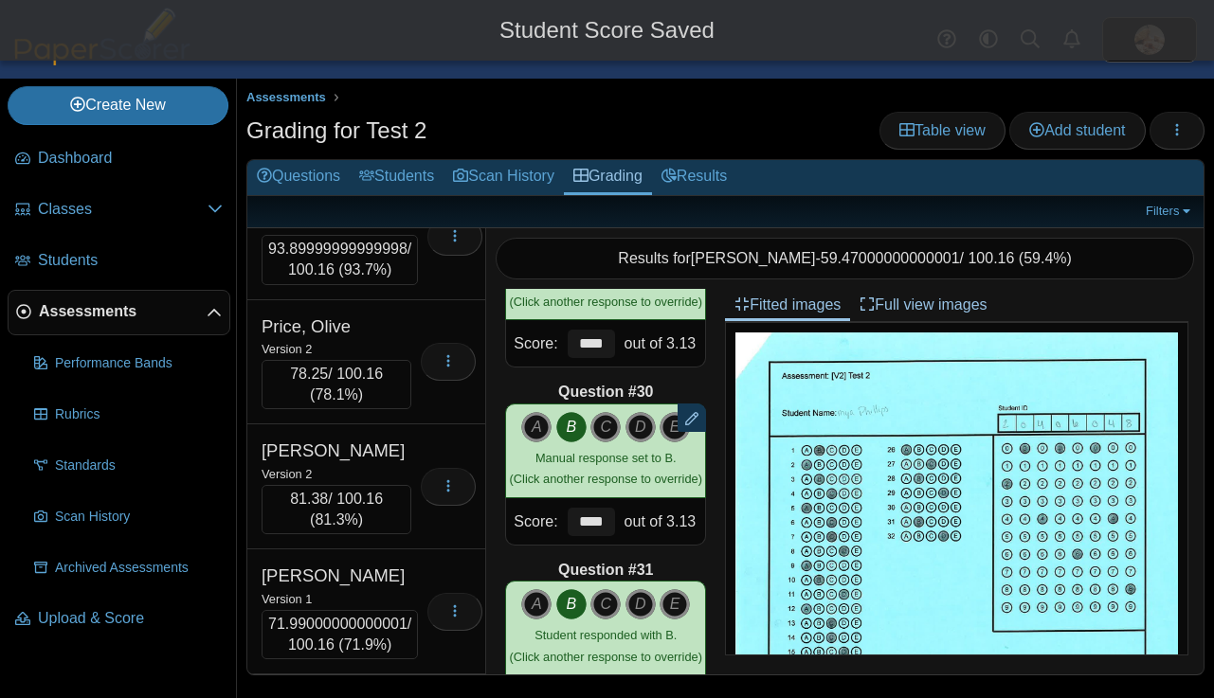
scroll to position [14885, 0]
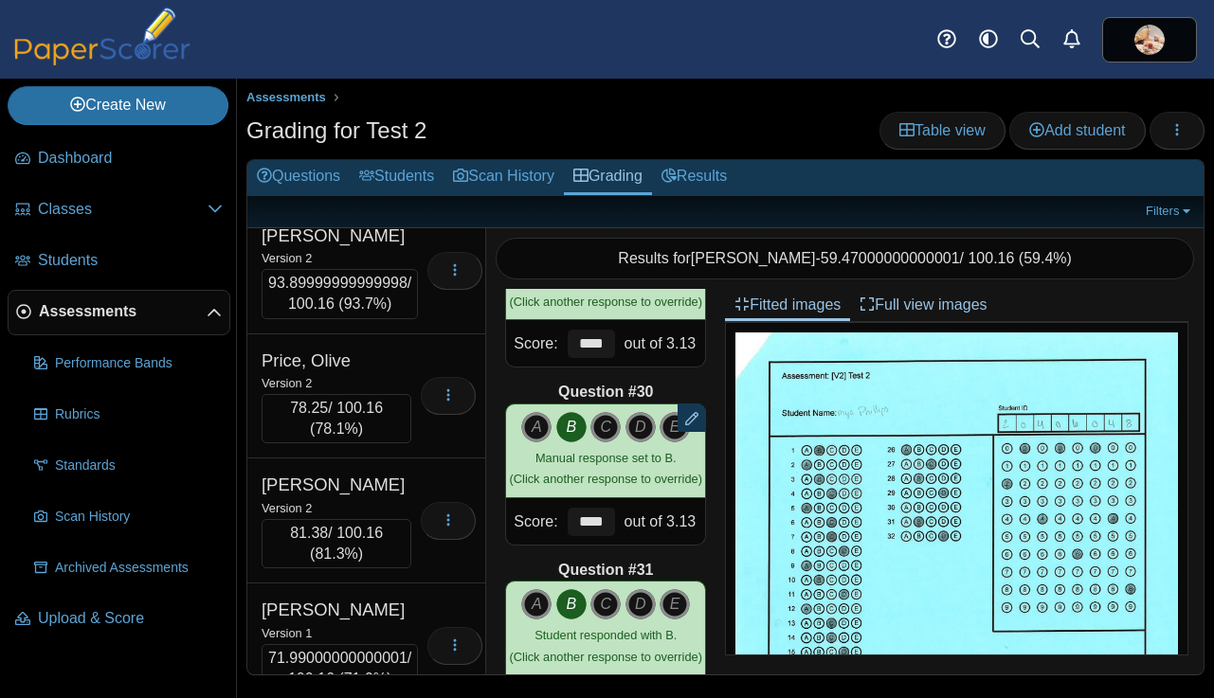
click at [390, 18] on div "Version 2" at bounding box center [336, 7] width 150 height 21
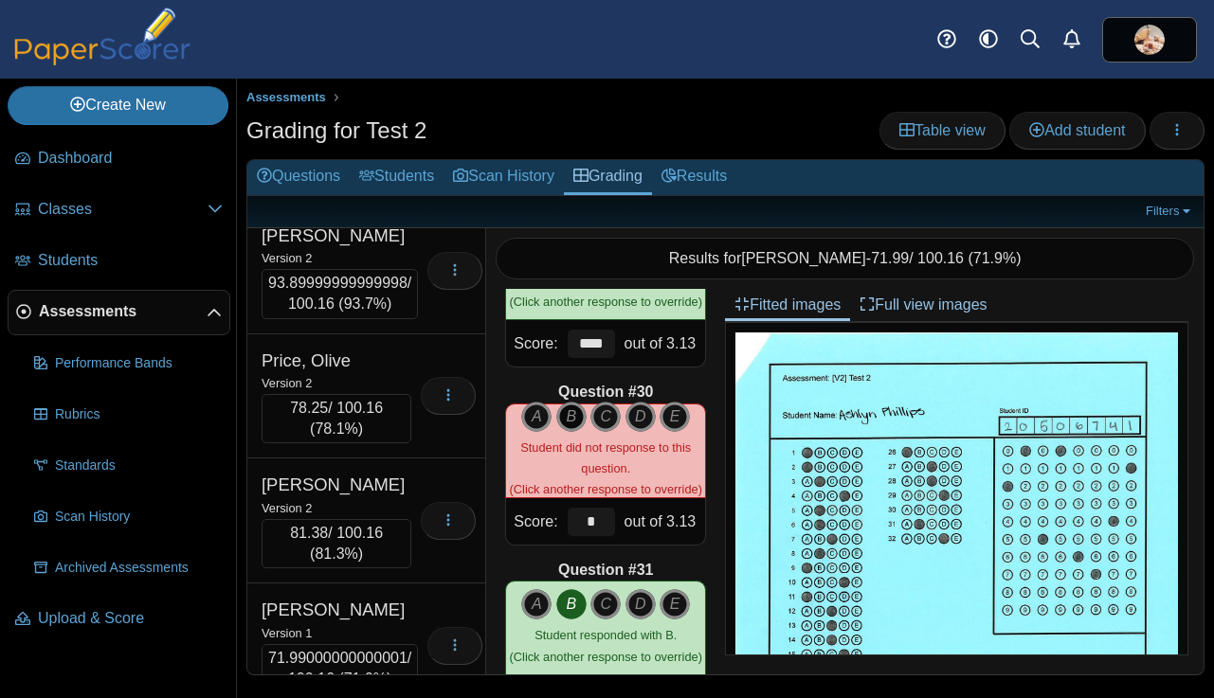
click at [573, 416] on icon "B" at bounding box center [571, 417] width 30 height 30
type input "****"
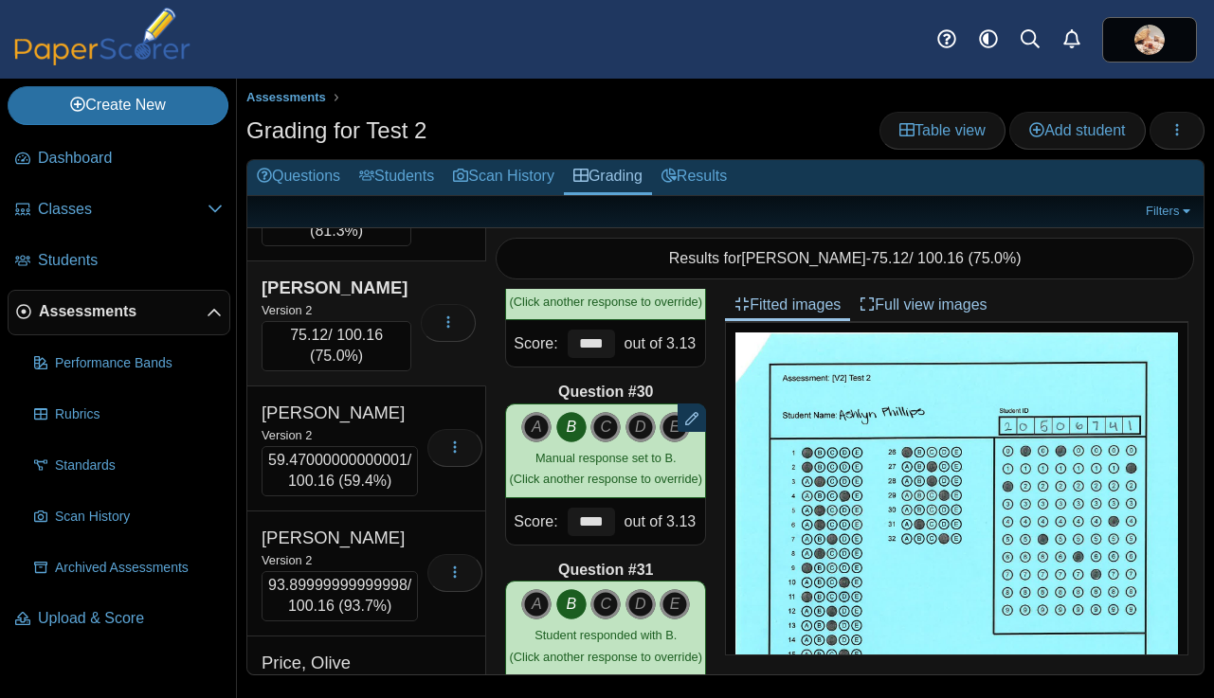
scroll to position [14545, 0]
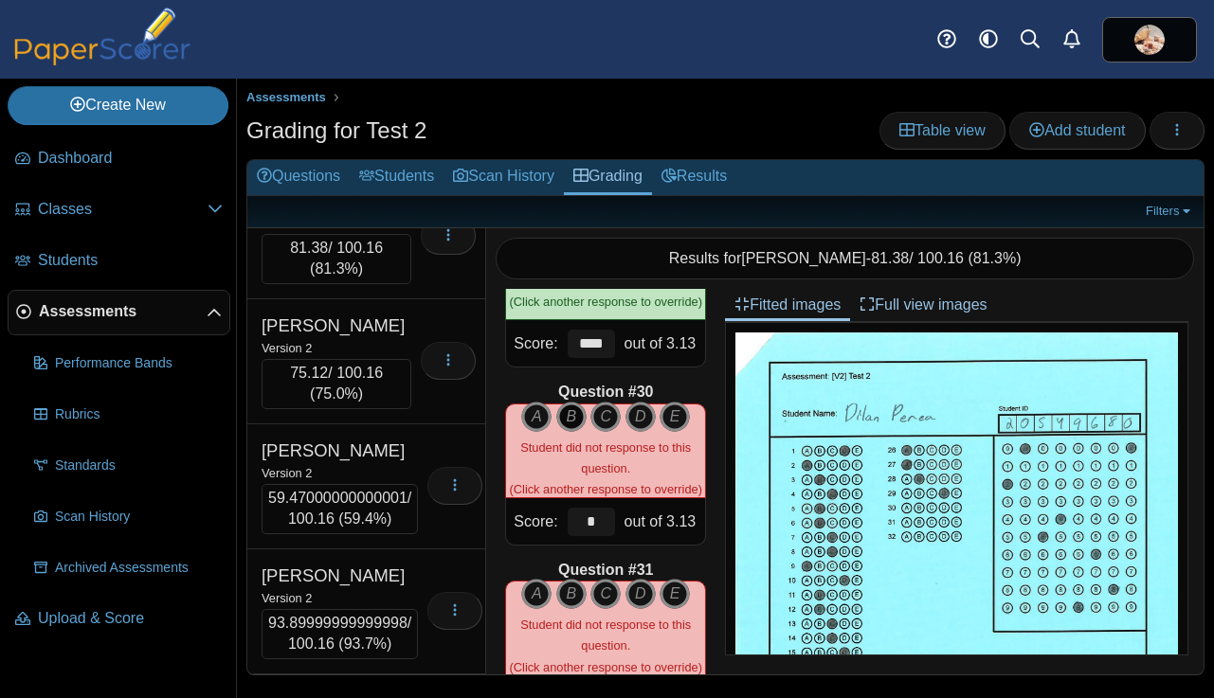
click at [570, 419] on icon "B" at bounding box center [571, 417] width 30 height 30
type input "****"
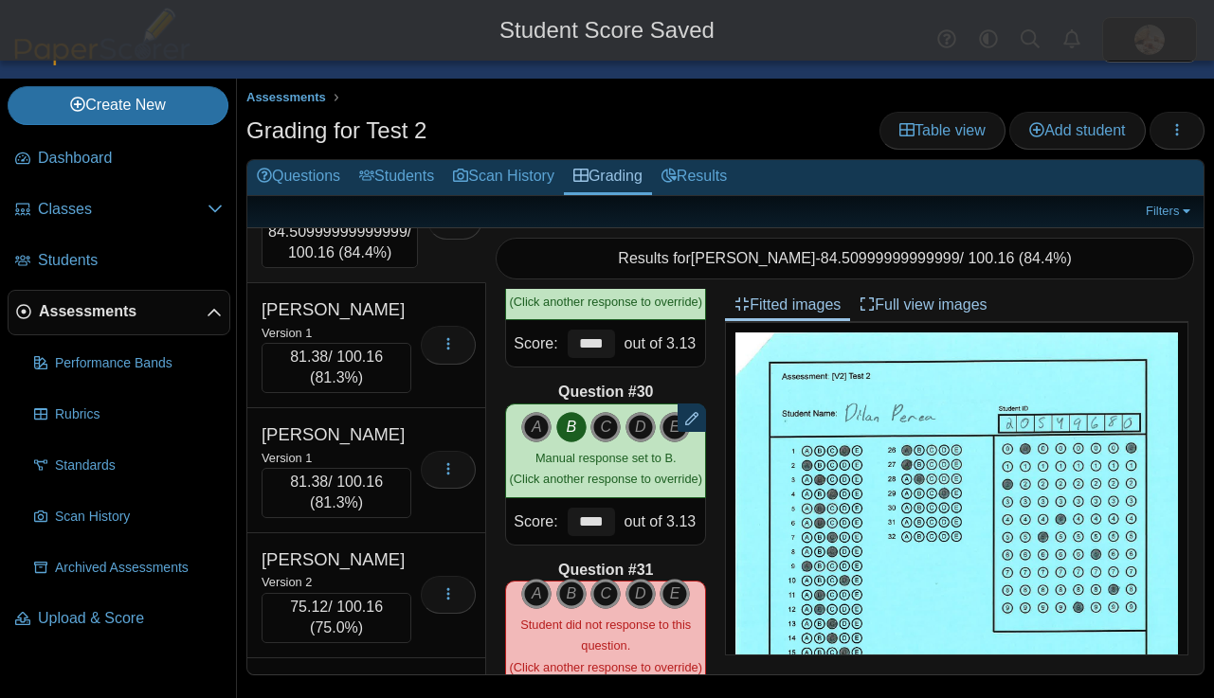
scroll to position [14261, 0]
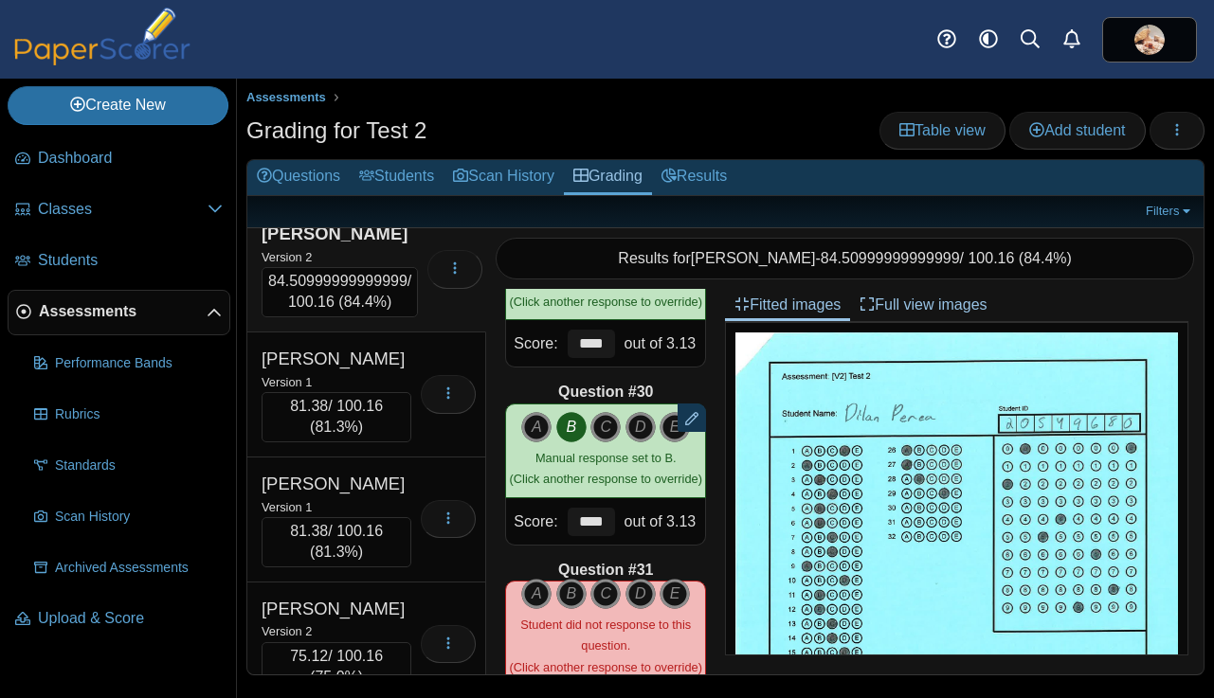
click at [392, 17] on div "Version 2" at bounding box center [336, 6] width 150 height 21
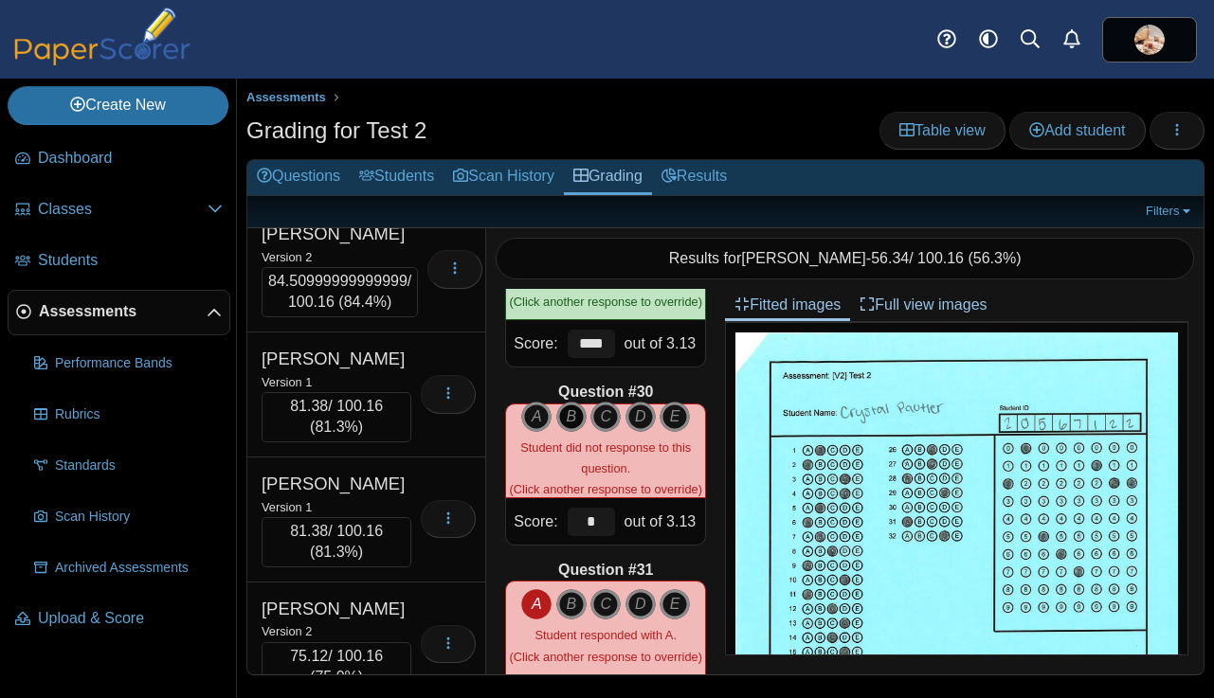
click at [572, 419] on icon "B" at bounding box center [571, 417] width 30 height 30
type input "****"
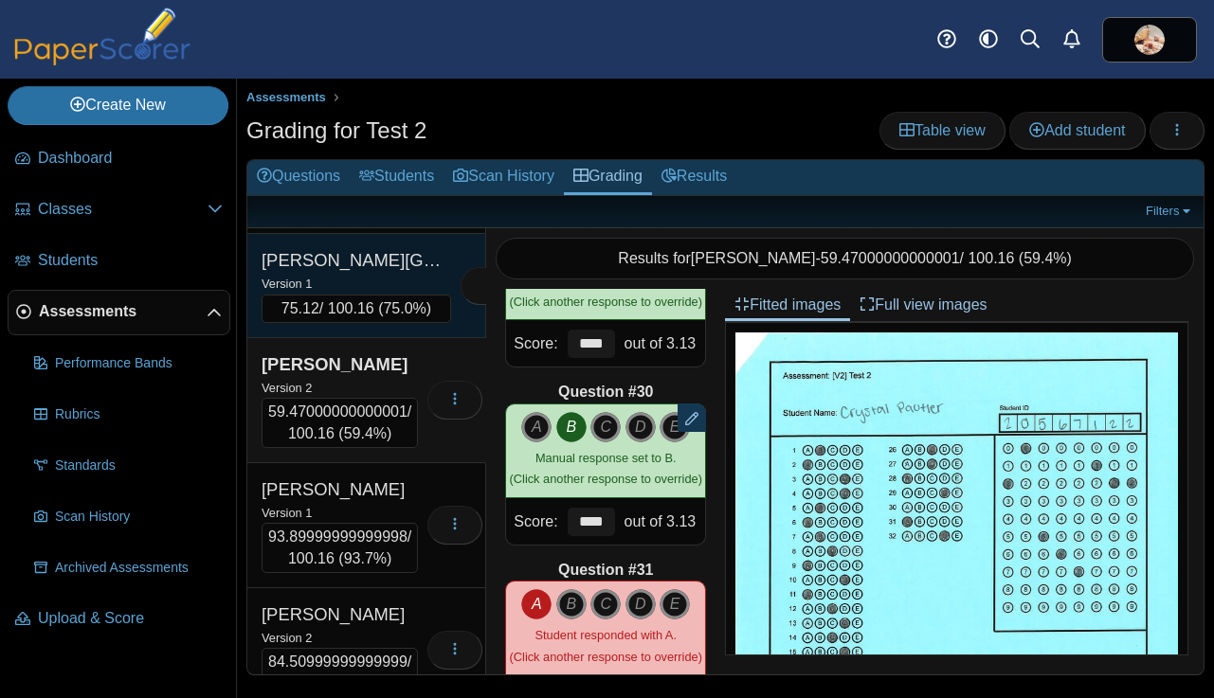
scroll to position [13872, 0]
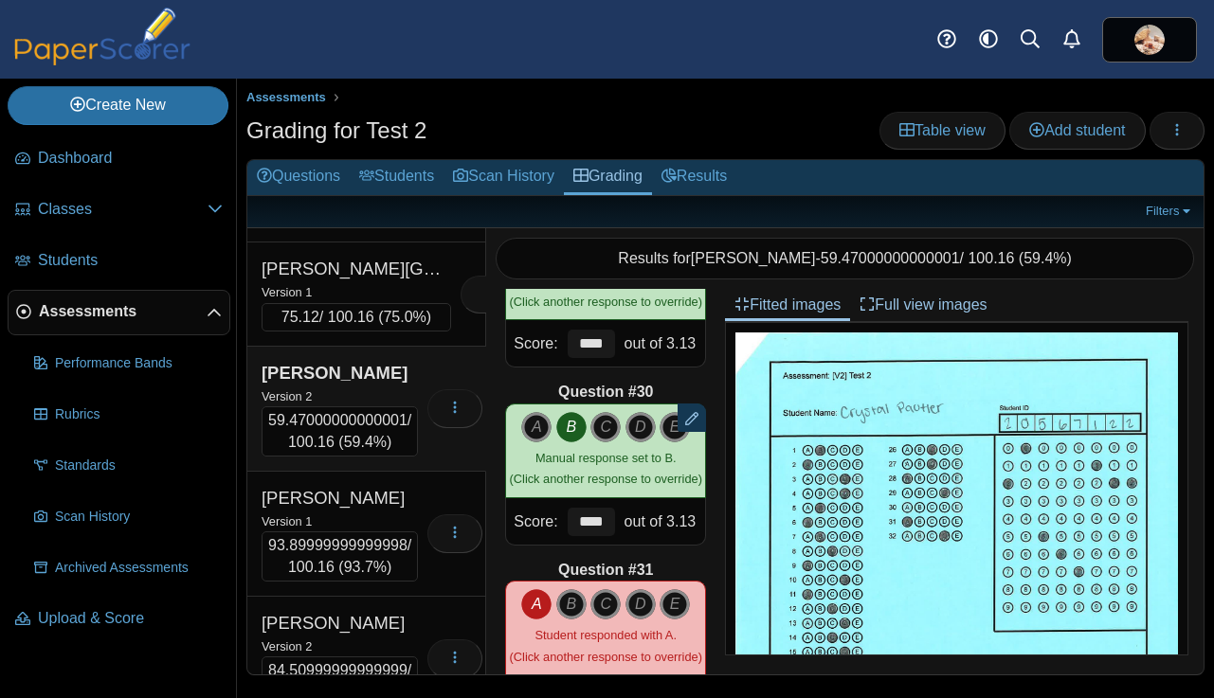
click at [351, 74] on div "Version 2" at bounding box center [355, 63] width 189 height 21
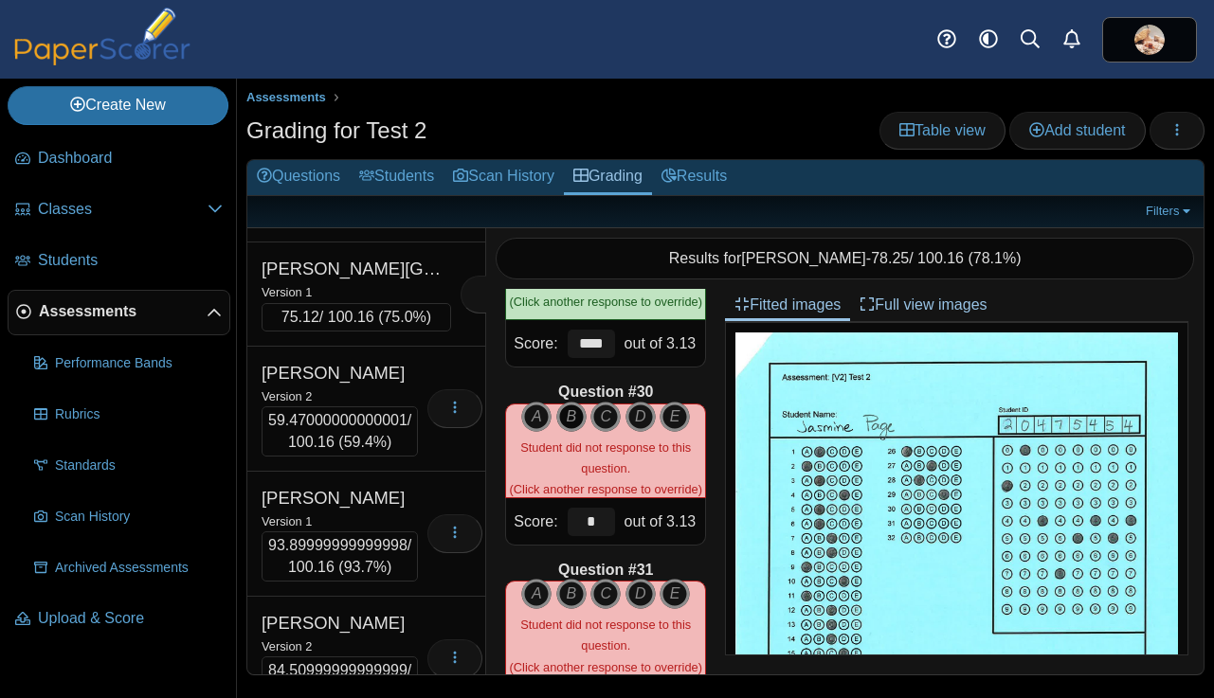
click at [571, 416] on icon "B" at bounding box center [571, 417] width 30 height 30
type input "****"
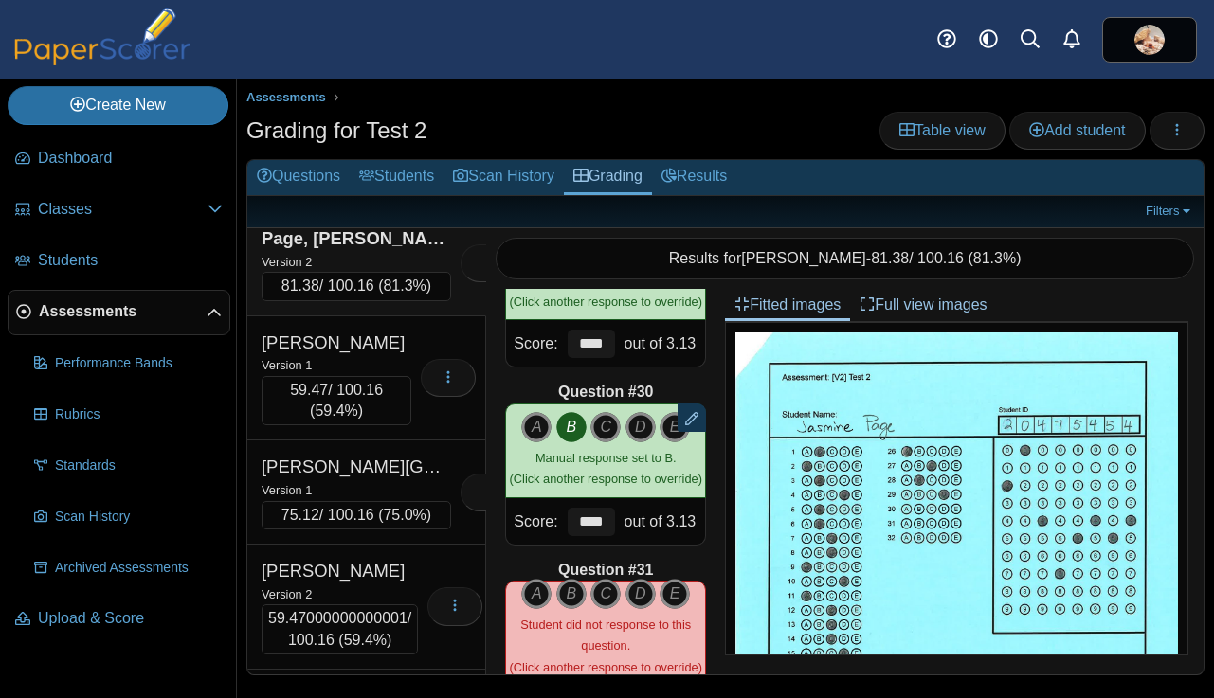
scroll to position [13615, 0]
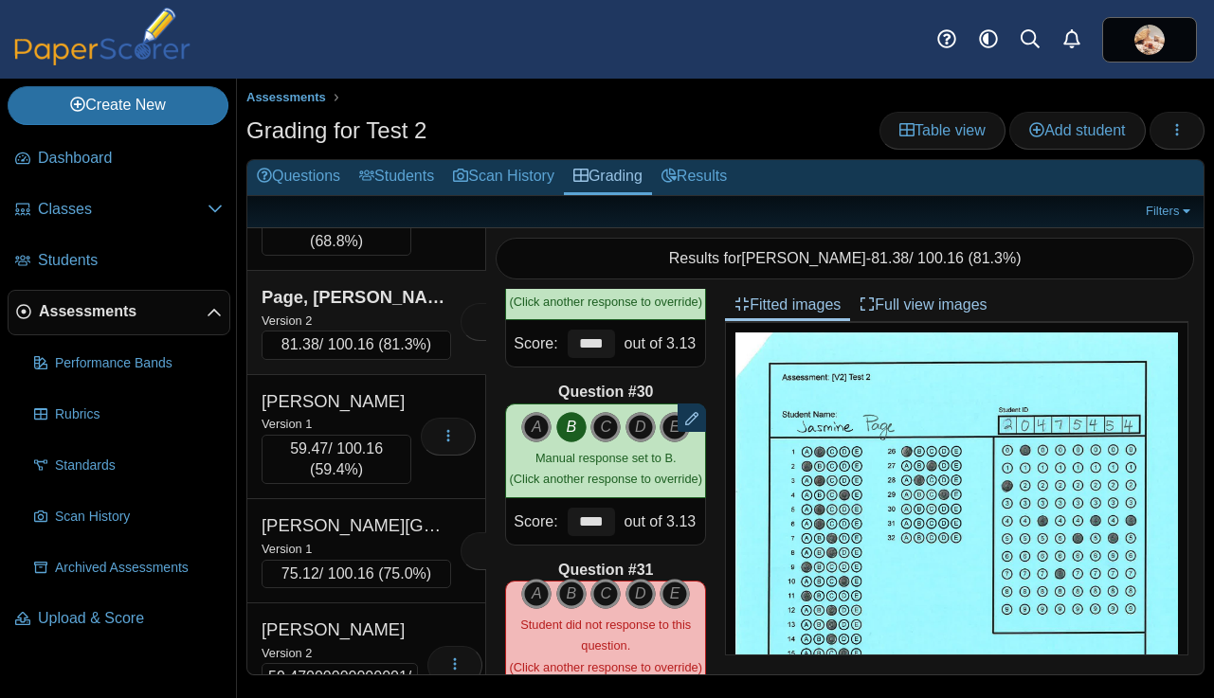
click at [350, 81] on div "Version 2" at bounding box center [336, 70] width 150 height 21
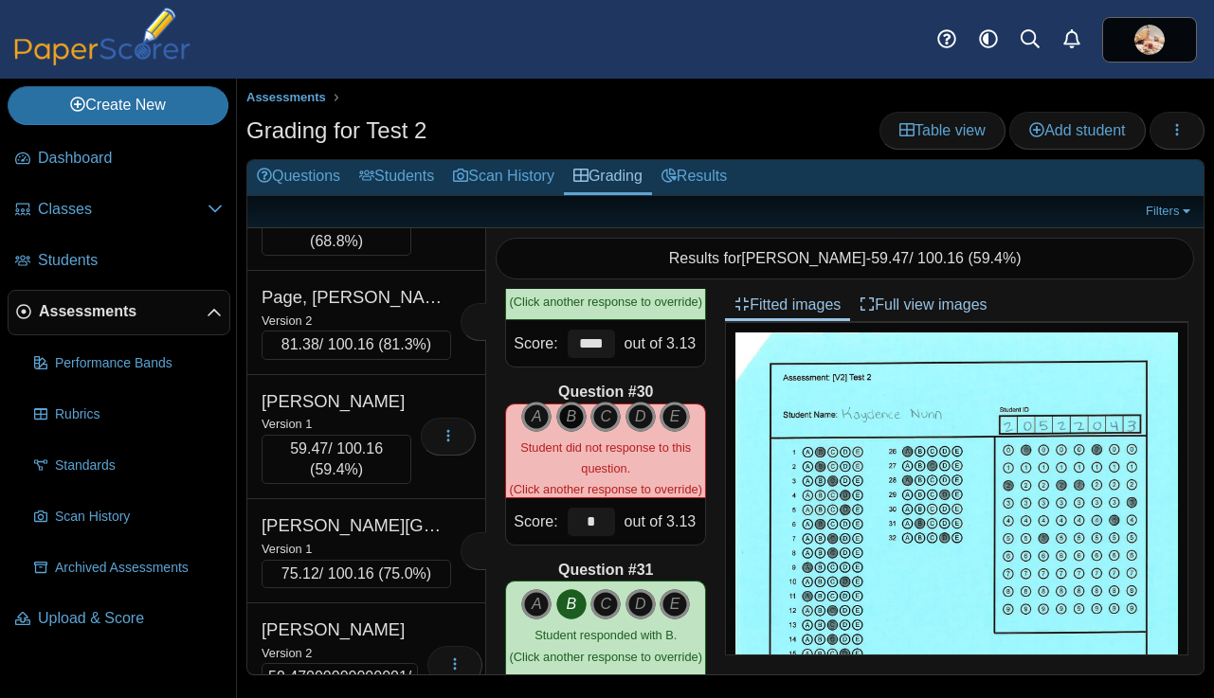
click at [568, 410] on icon "B" at bounding box center [571, 417] width 30 height 30
type input "****"
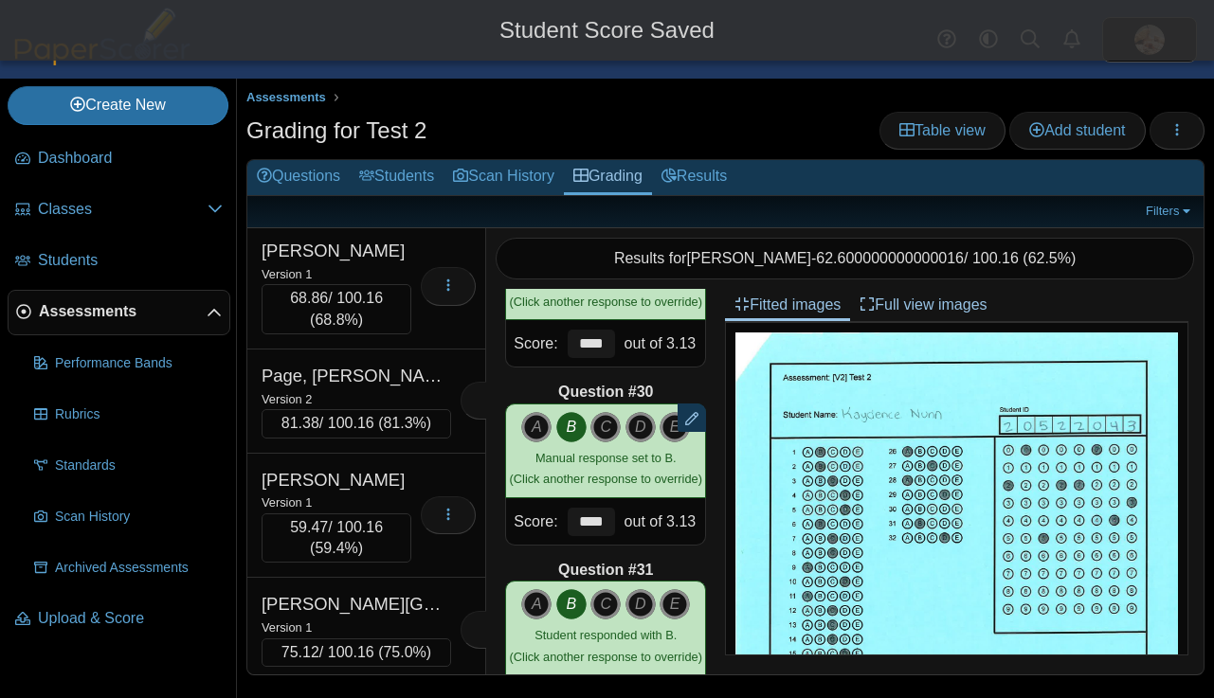
scroll to position [13500, 0]
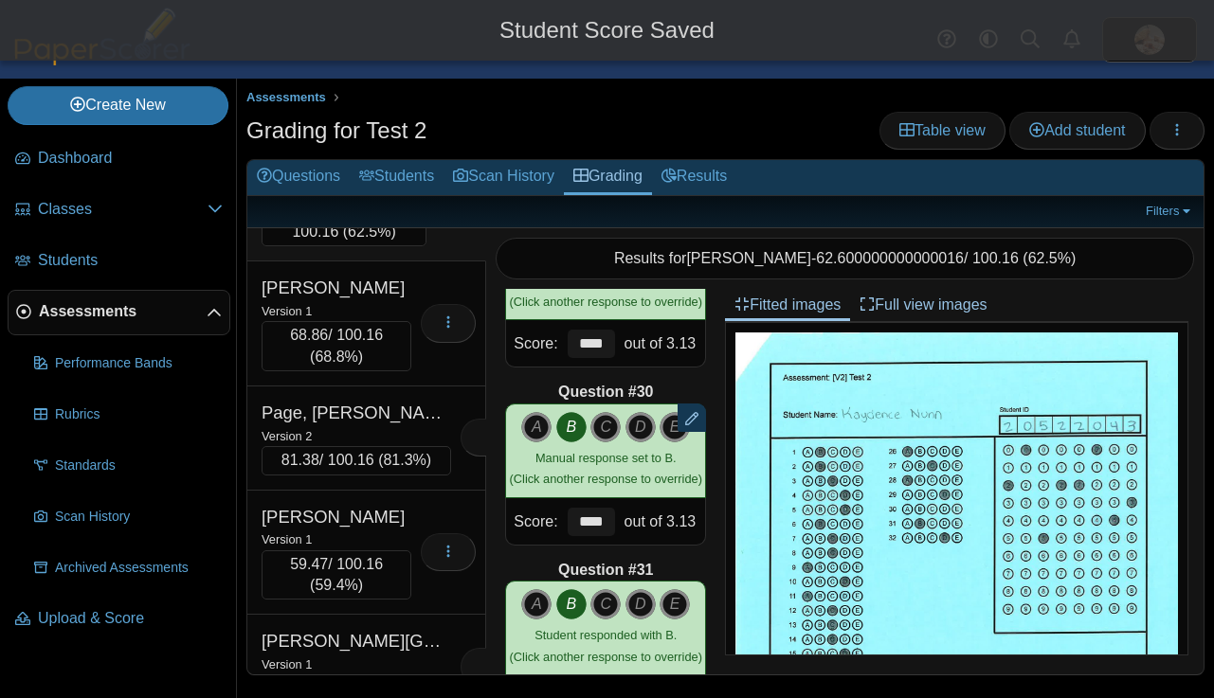
click at [372, 71] on div "Version 2" at bounding box center [336, 60] width 150 height 21
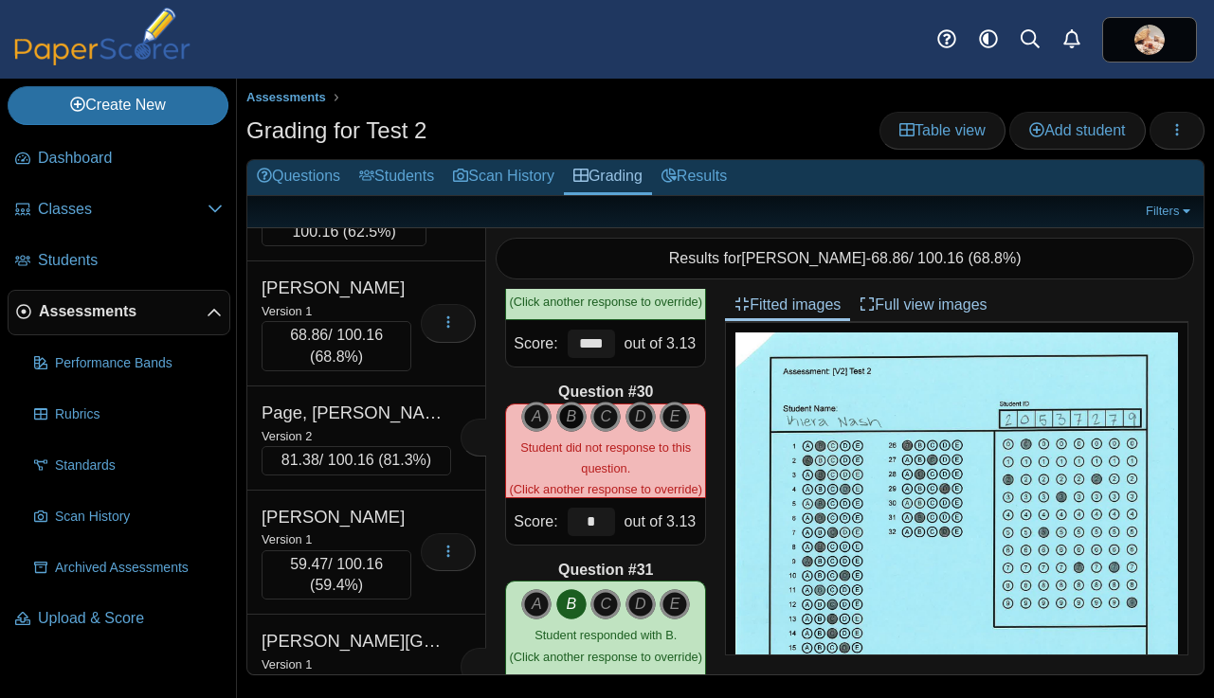
click at [568, 417] on icon "B" at bounding box center [571, 417] width 30 height 30
type input "****"
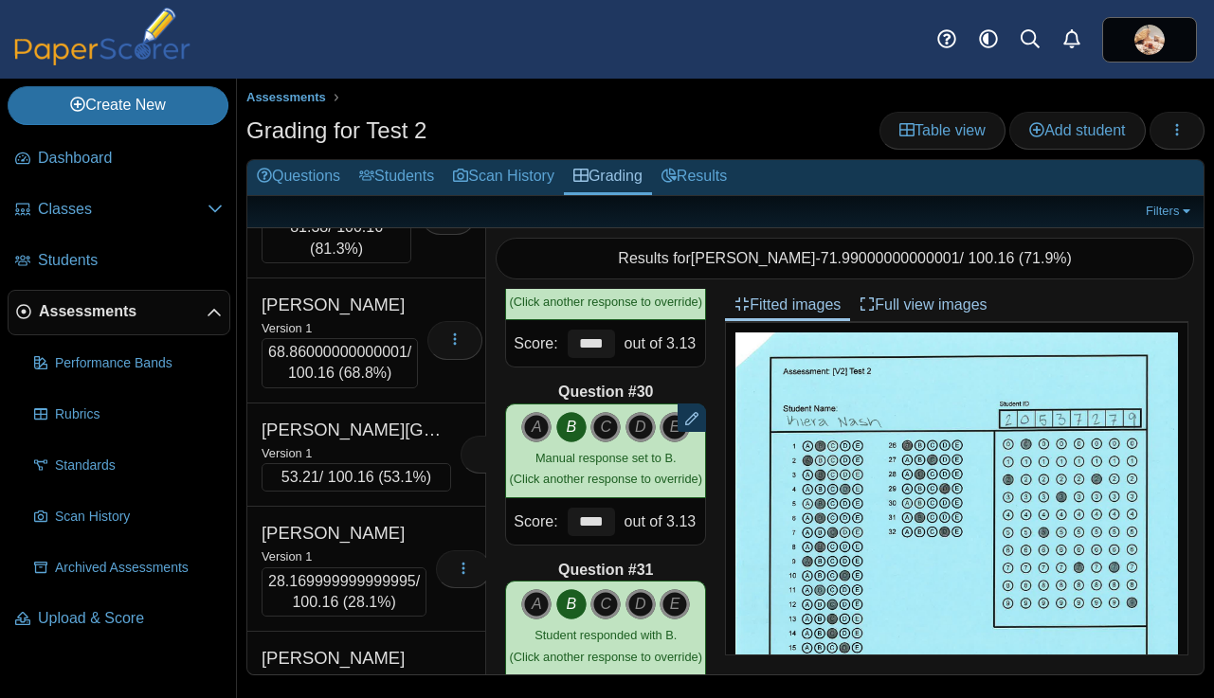
scroll to position [12598, 0]
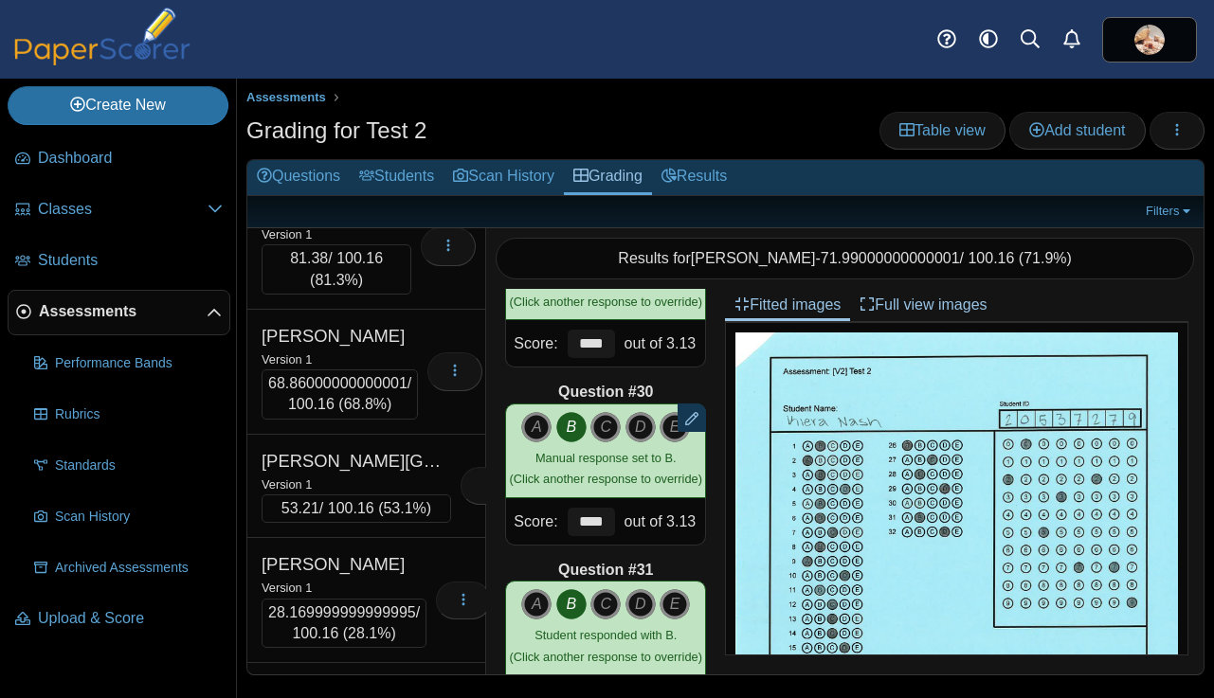
click at [342, 99] on div "Meyer, Makenna" at bounding box center [336, 86] width 150 height 25
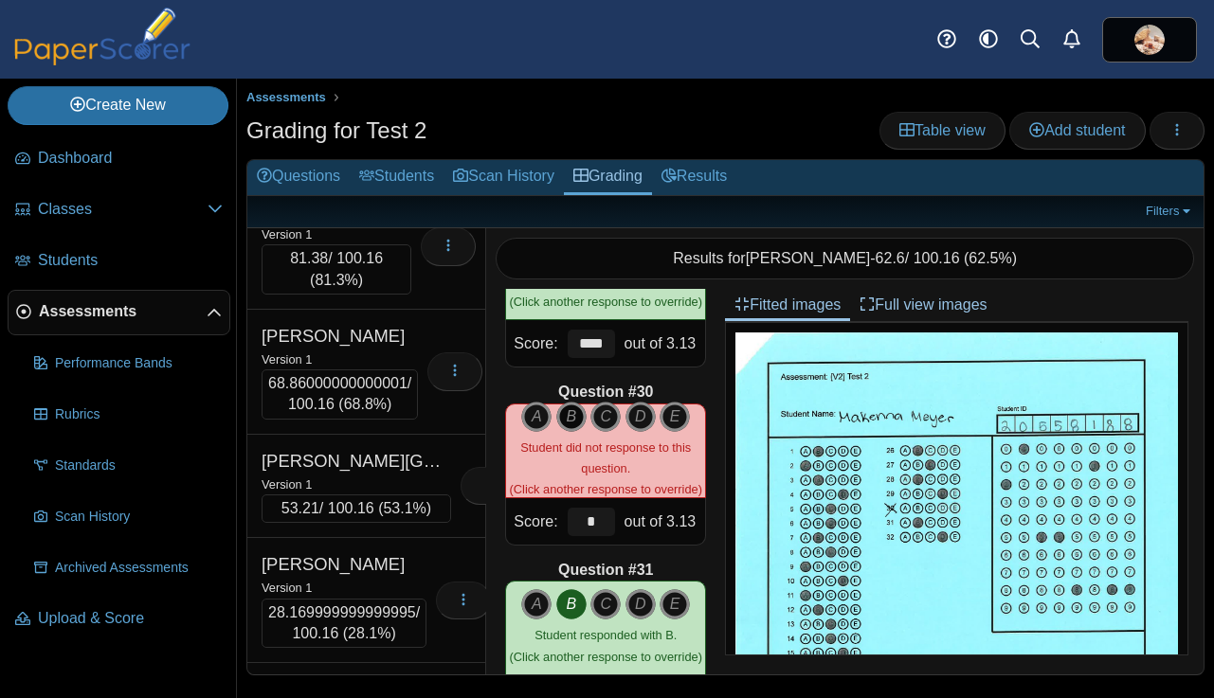
click at [570, 413] on icon "B" at bounding box center [571, 417] width 30 height 30
type input "****"
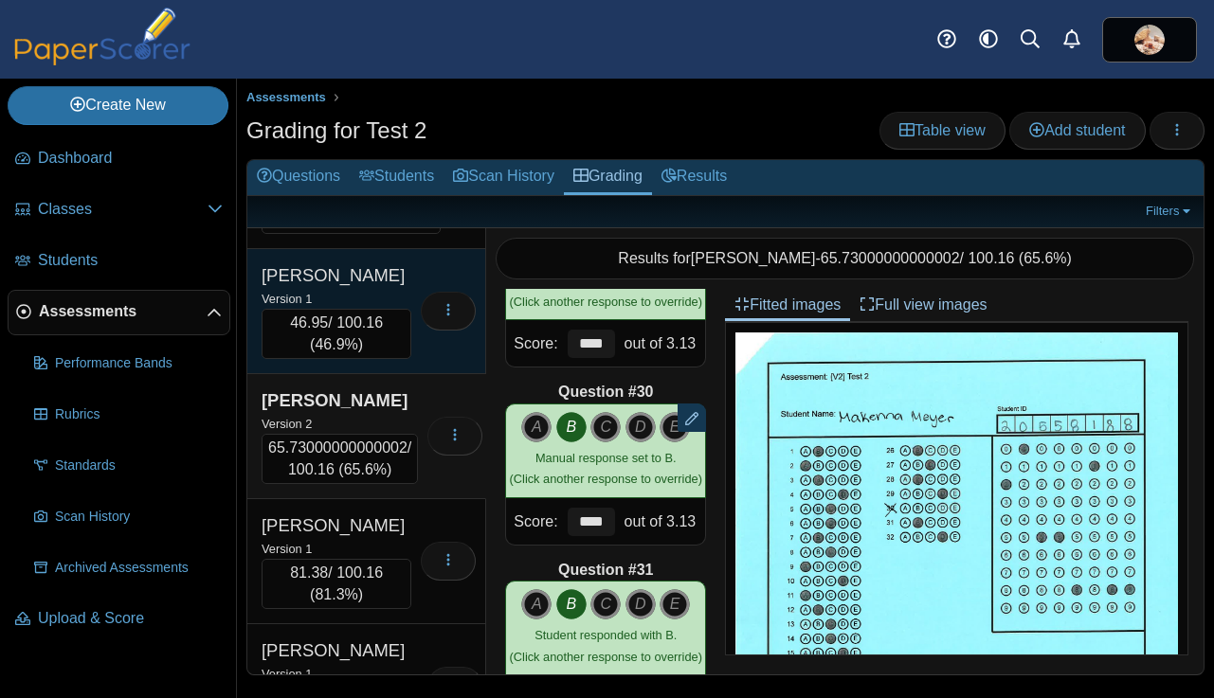
scroll to position [12275, 0]
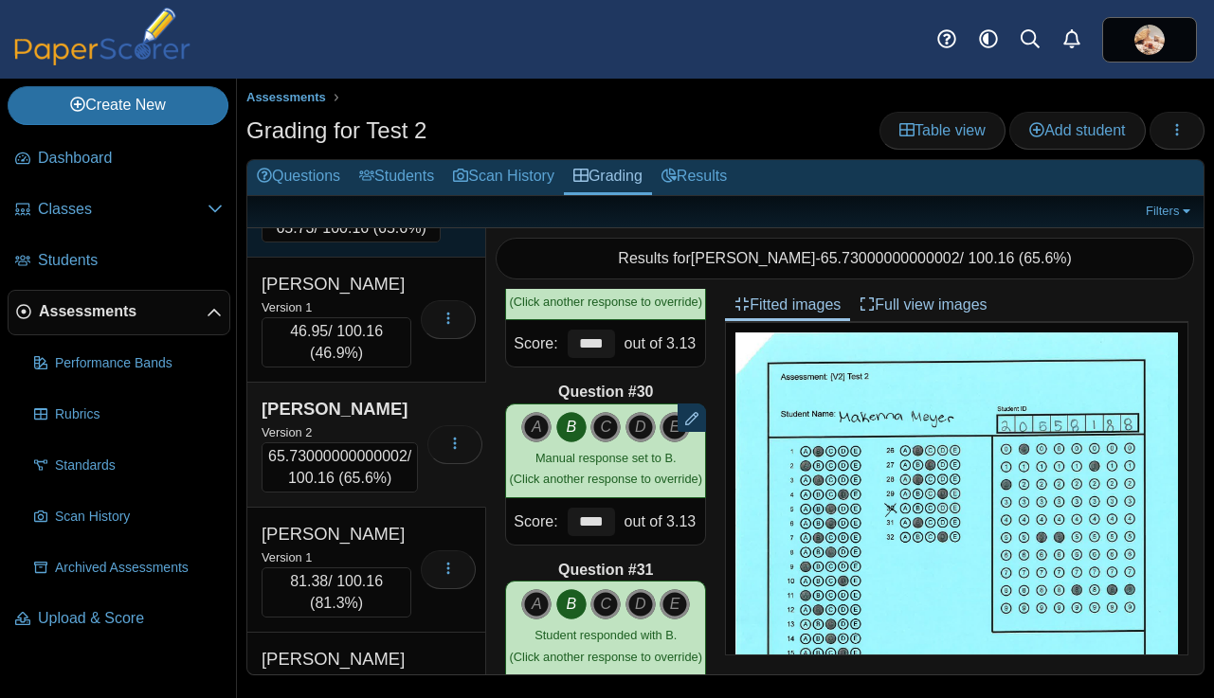
click at [351, 213] on div "Version 2" at bounding box center [350, 202] width 179 height 21
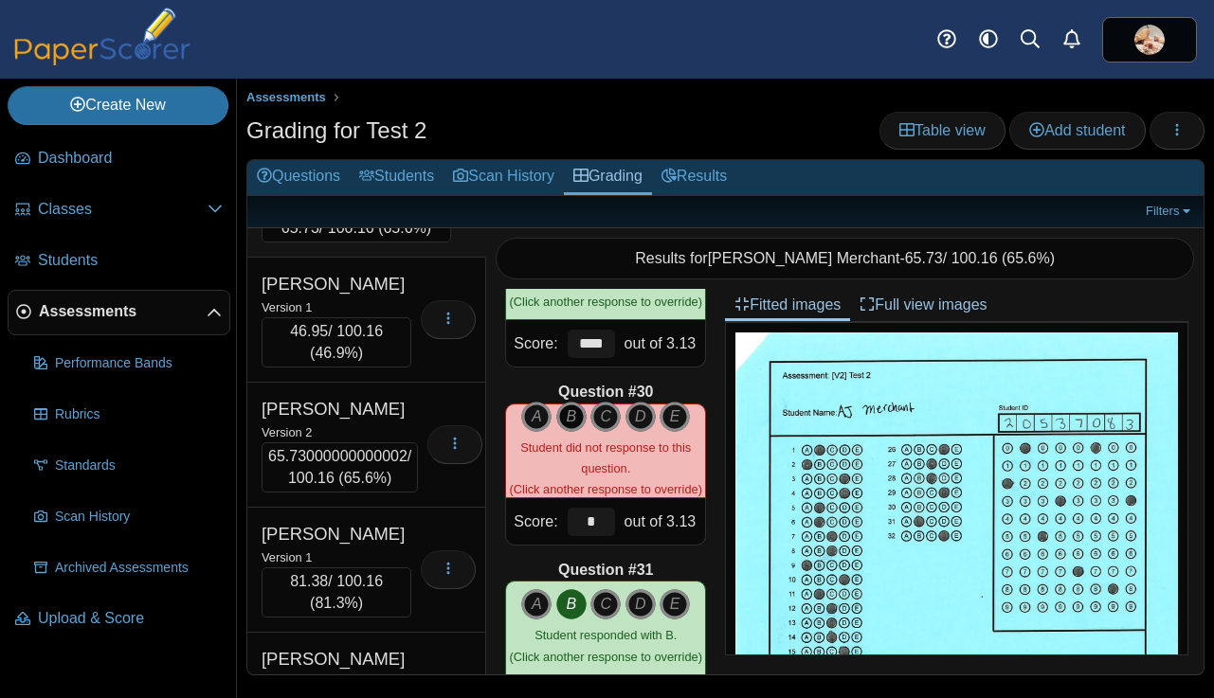
click at [571, 415] on icon "B" at bounding box center [571, 417] width 30 height 30
type input "****"
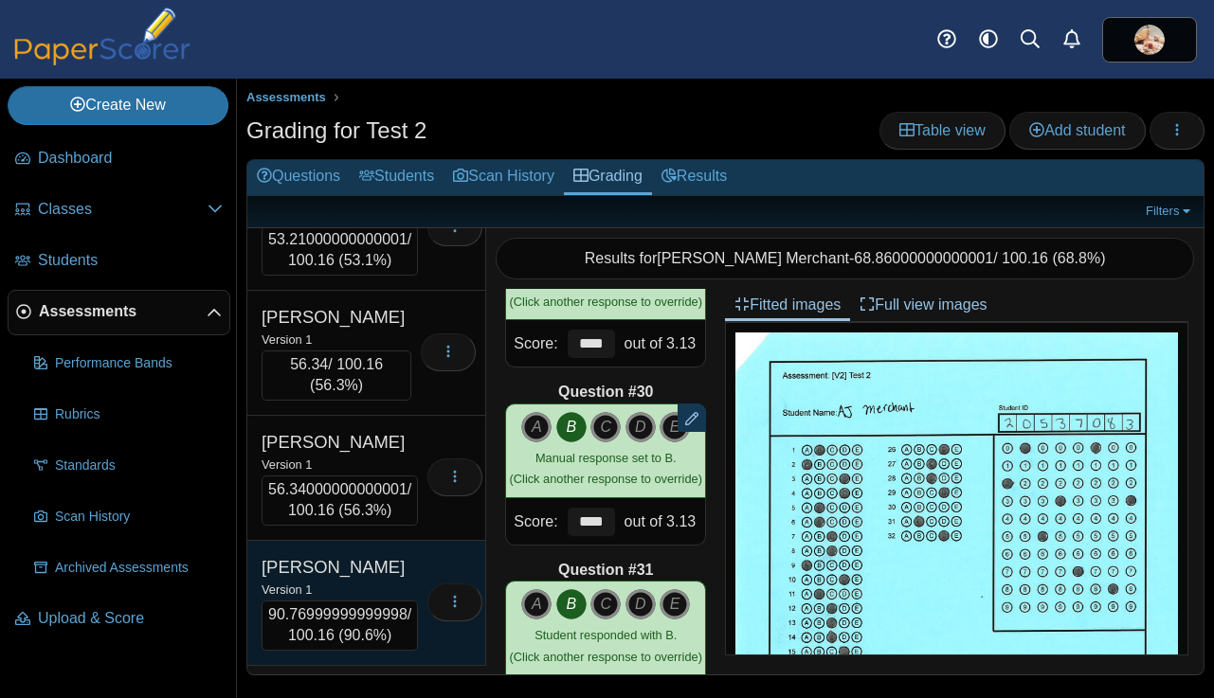
scroll to position [11745, 0]
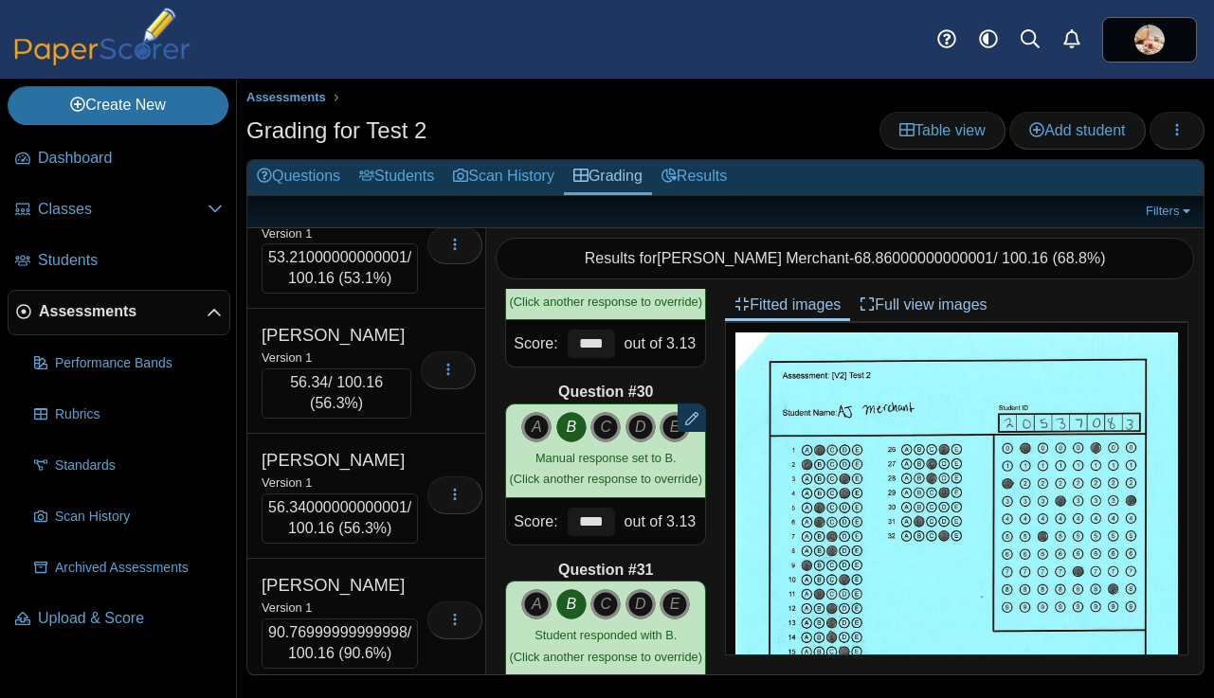
click at [353, 139] on div "Version 2" at bounding box center [355, 128] width 189 height 21
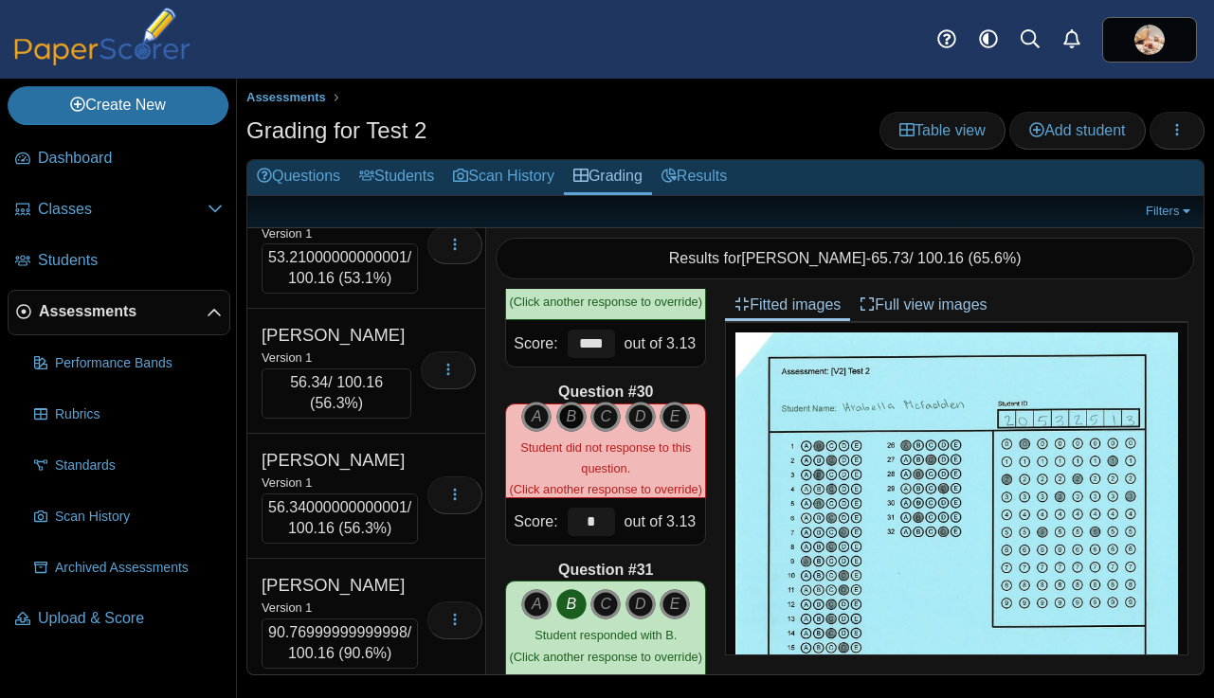
click at [570, 420] on icon "B" at bounding box center [571, 417] width 30 height 30
type input "****"
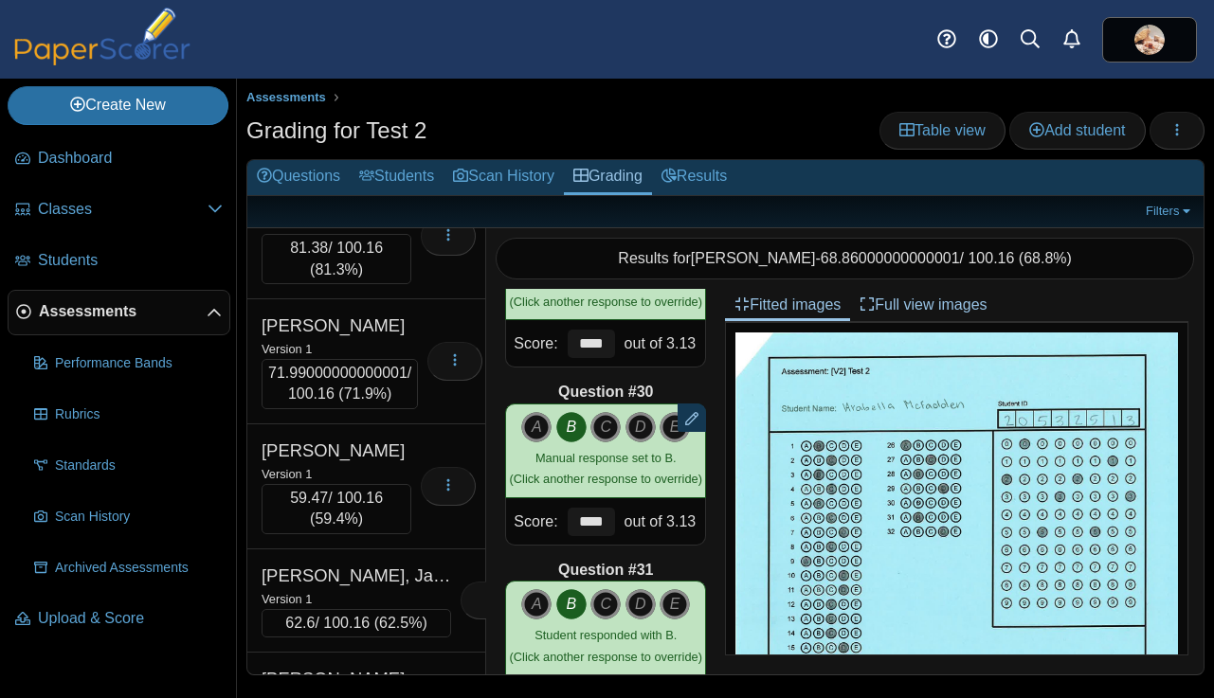
scroll to position [10917, 0]
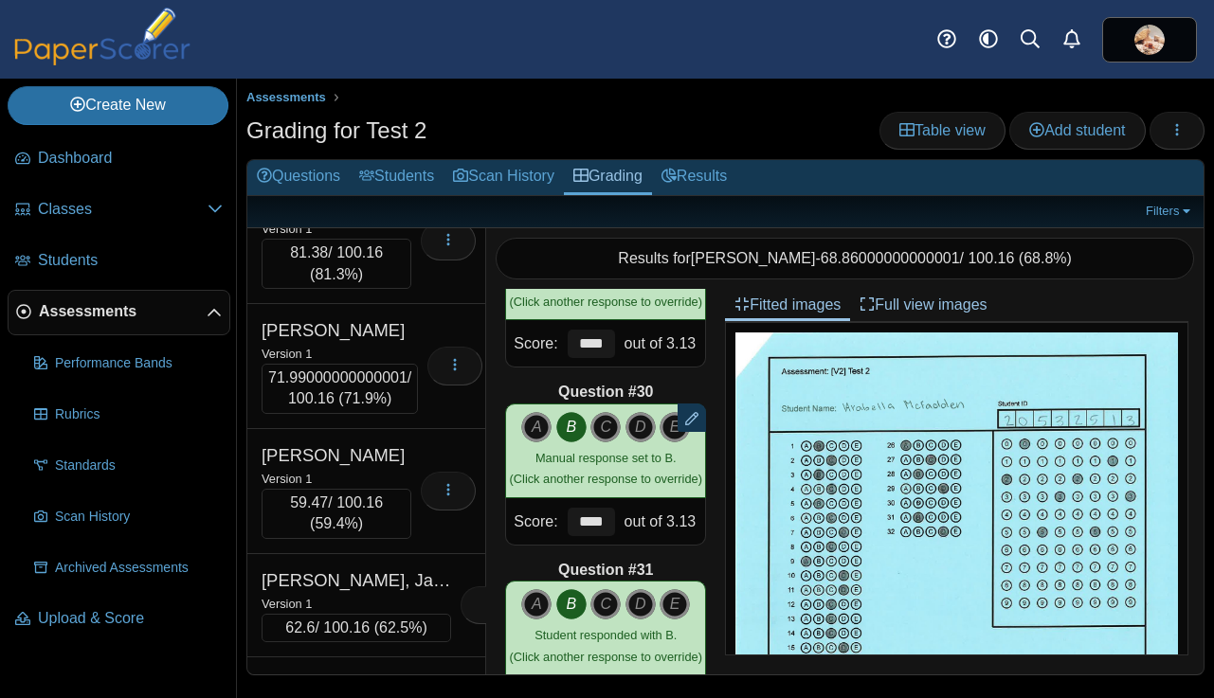
click at [353, 135] on div "Version 2" at bounding box center [355, 124] width 189 height 21
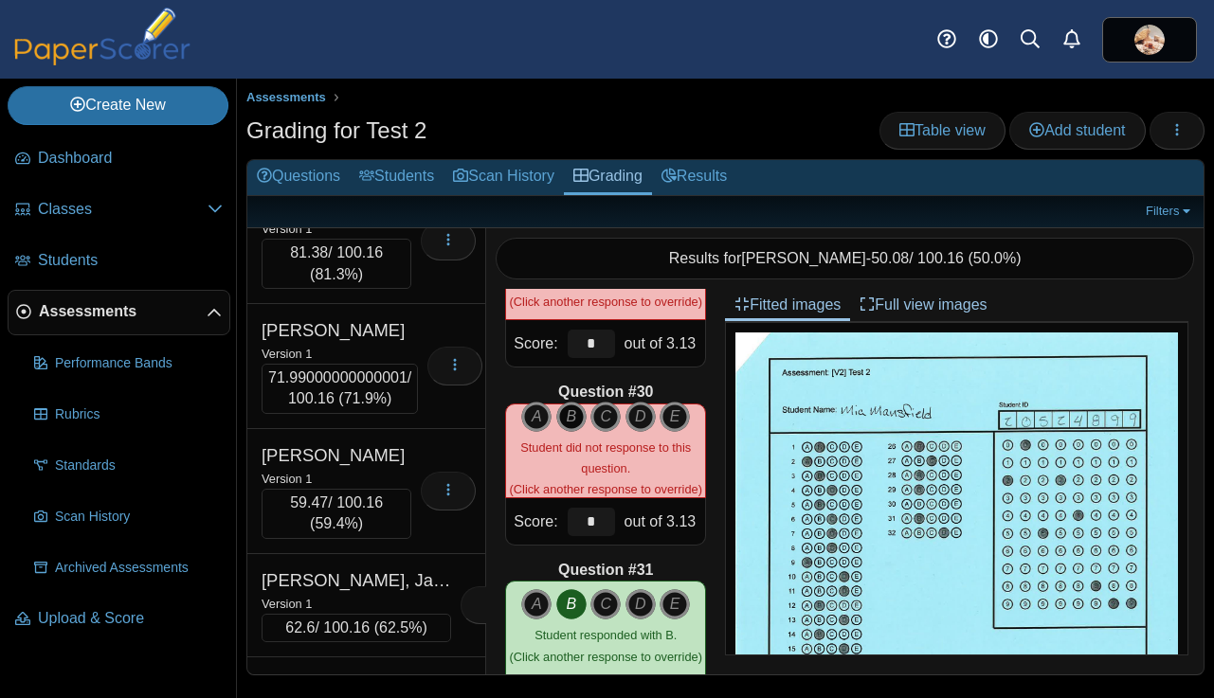
click at [564, 419] on icon "B" at bounding box center [571, 417] width 30 height 30
type input "****"
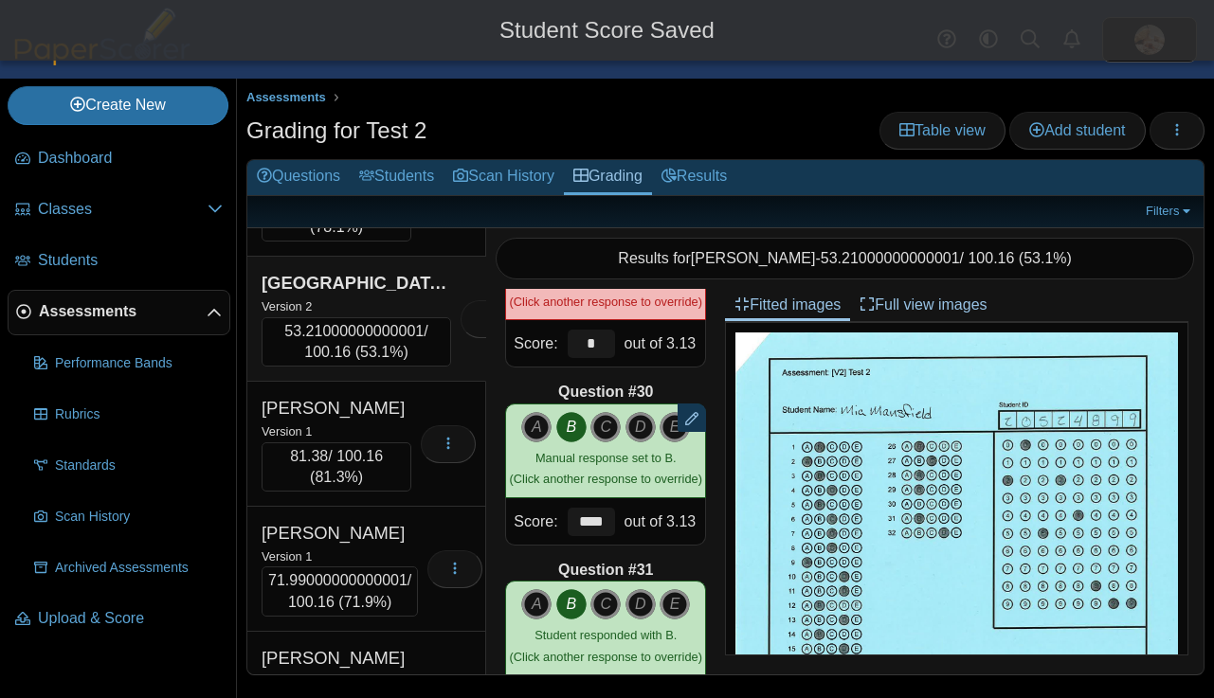
scroll to position [10723, 0]
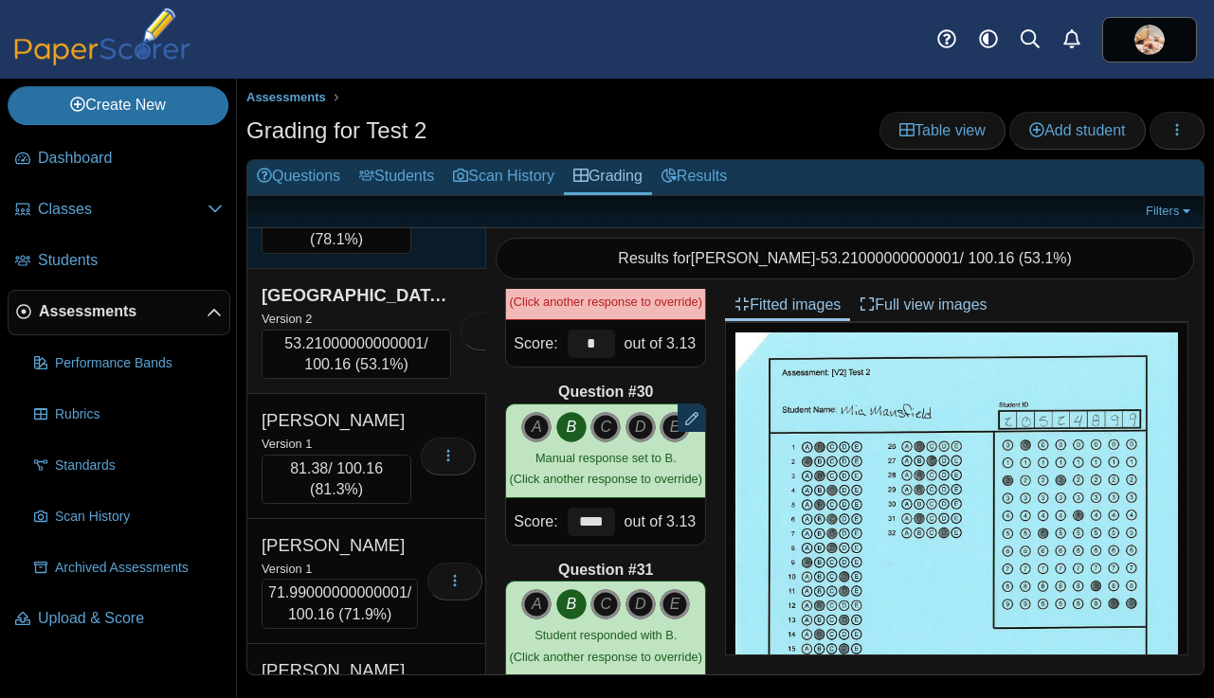
click at [358, 204] on div "Version 2" at bounding box center [336, 193] width 150 height 21
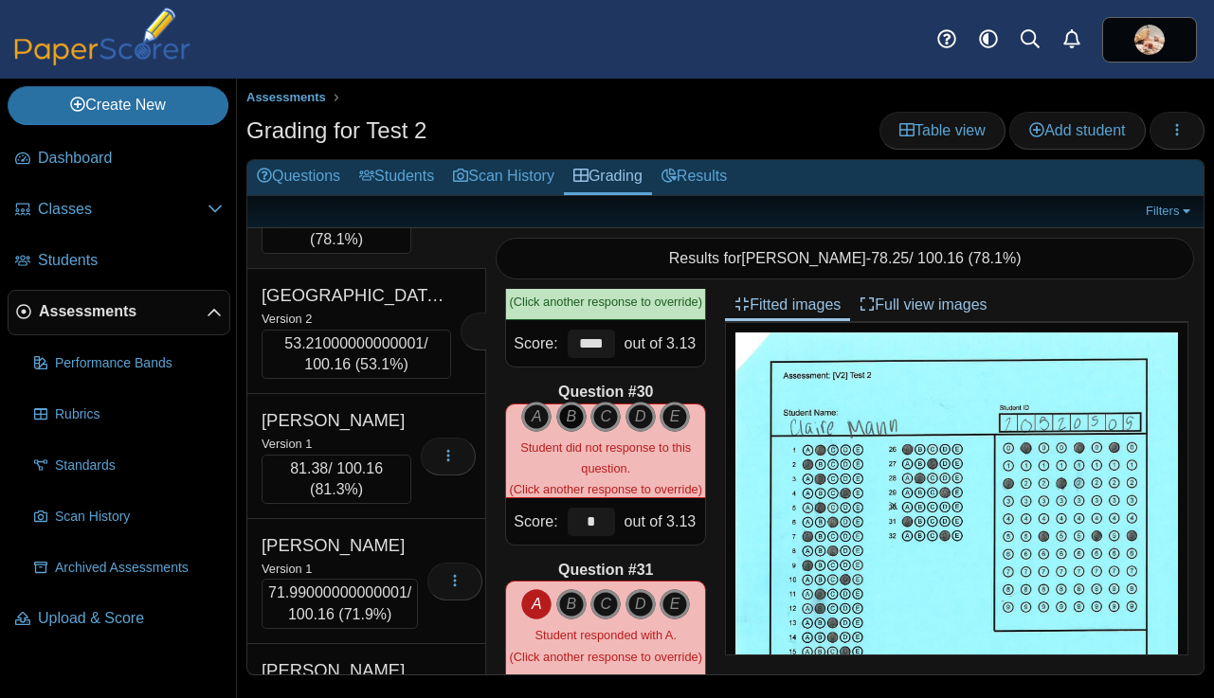
click at [572, 423] on icon "B" at bounding box center [571, 417] width 30 height 30
type input "****"
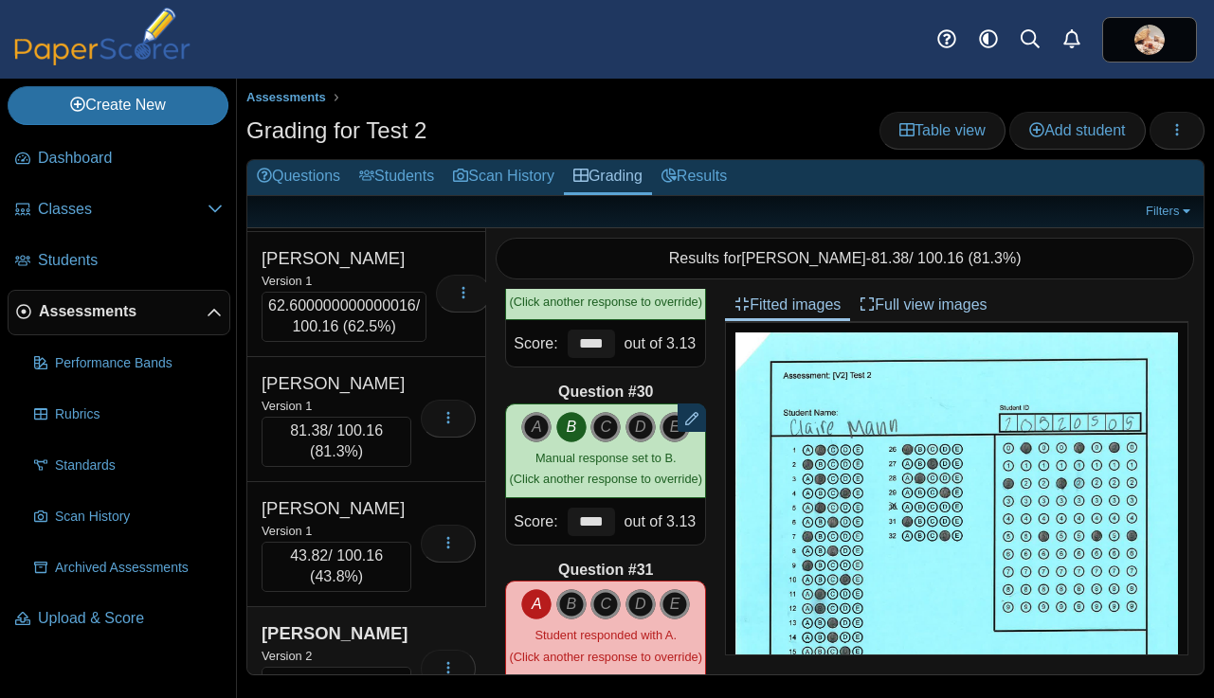
scroll to position [10260, 0]
click at [352, 189] on div "Version 2" at bounding box center [355, 178] width 189 height 21
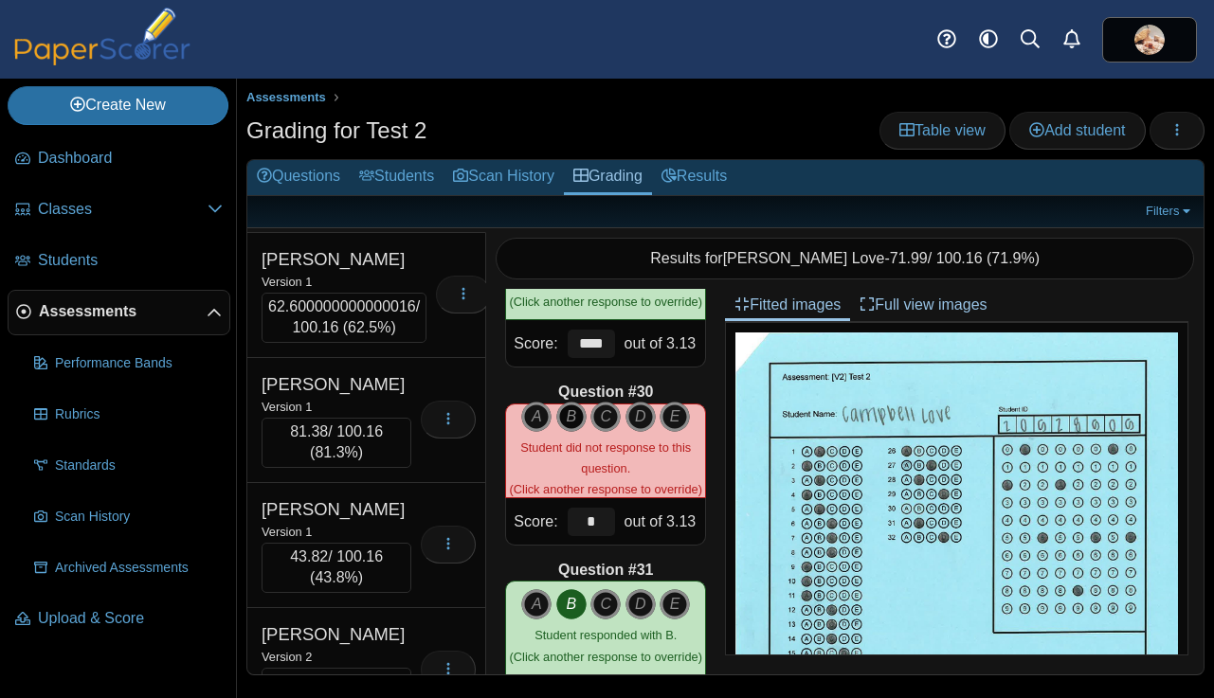
click at [570, 414] on icon "B" at bounding box center [571, 417] width 30 height 30
type input "****"
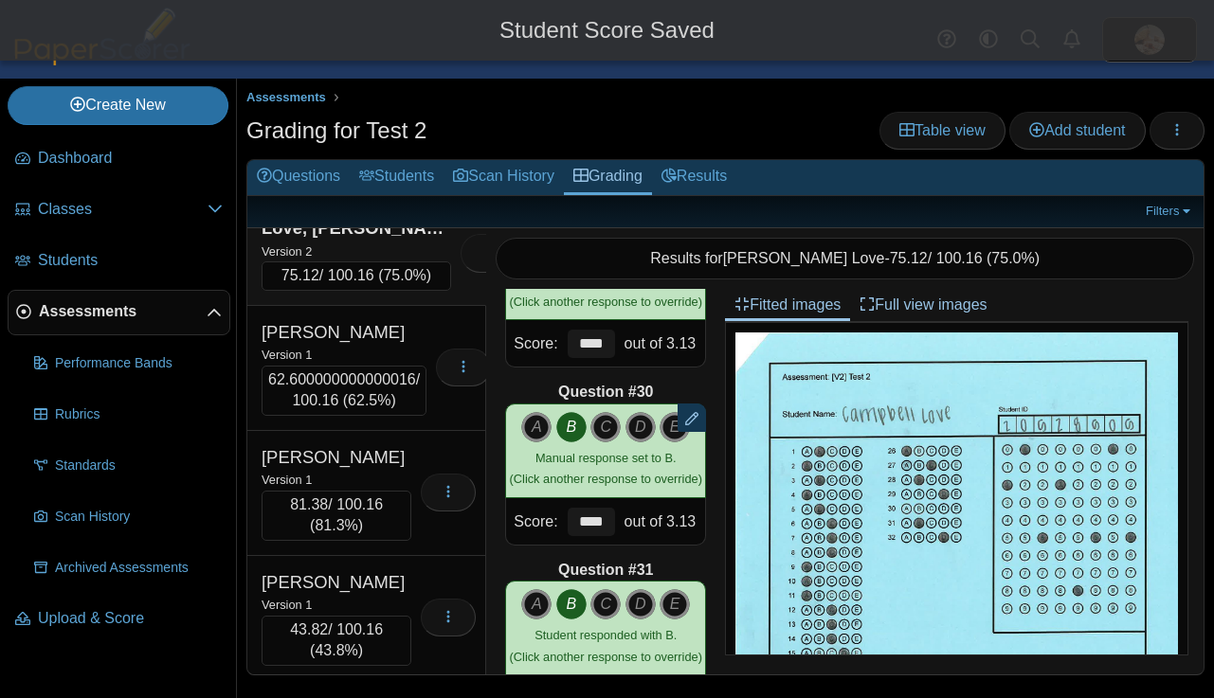
scroll to position [10153, 0]
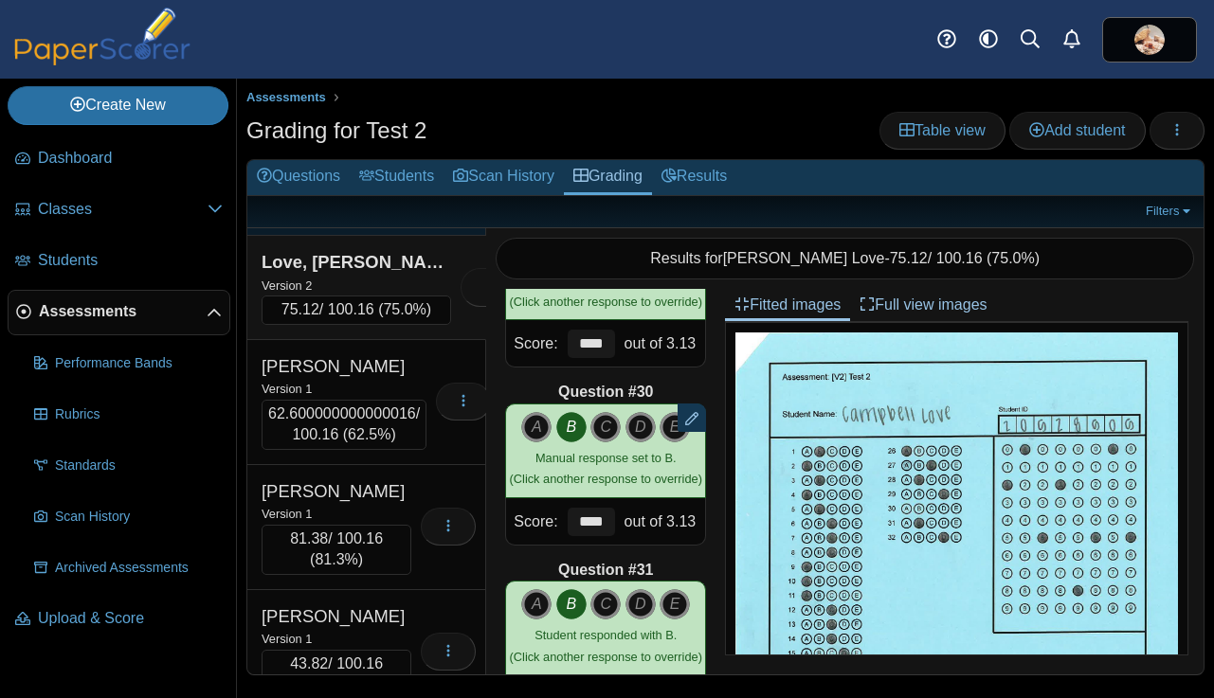
click at [347, 171] on div "Version 2" at bounding box center [336, 160] width 150 height 21
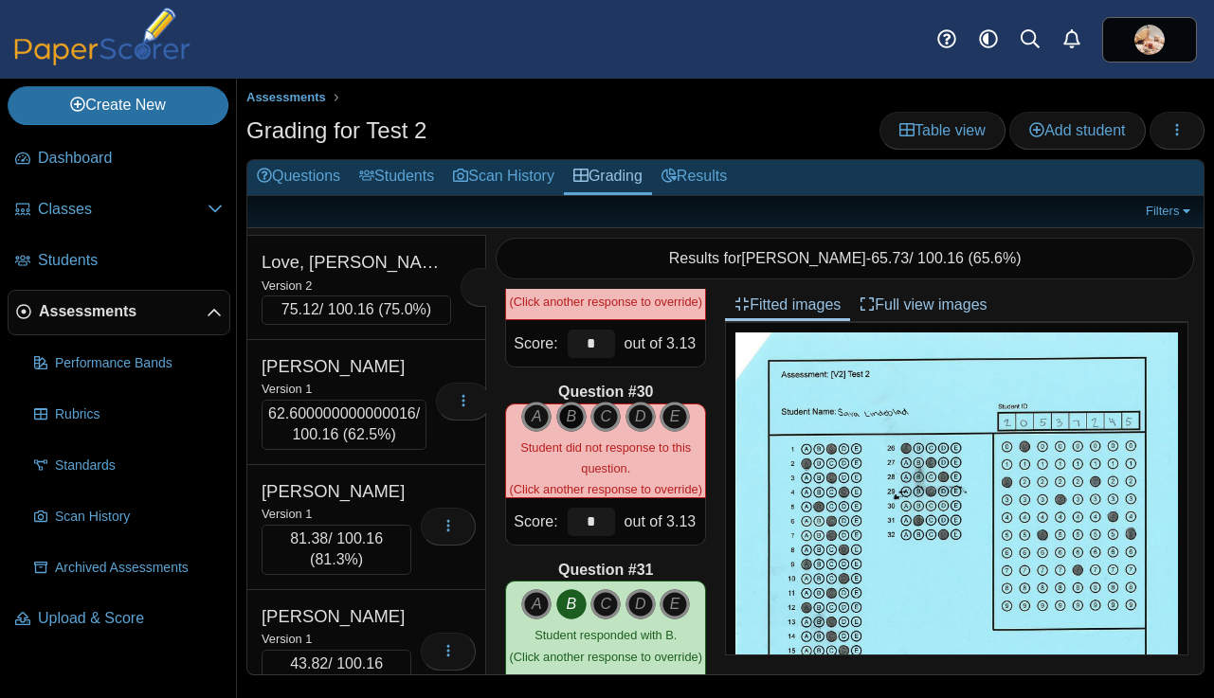
click at [571, 416] on icon "B" at bounding box center [571, 417] width 30 height 30
type input "****"
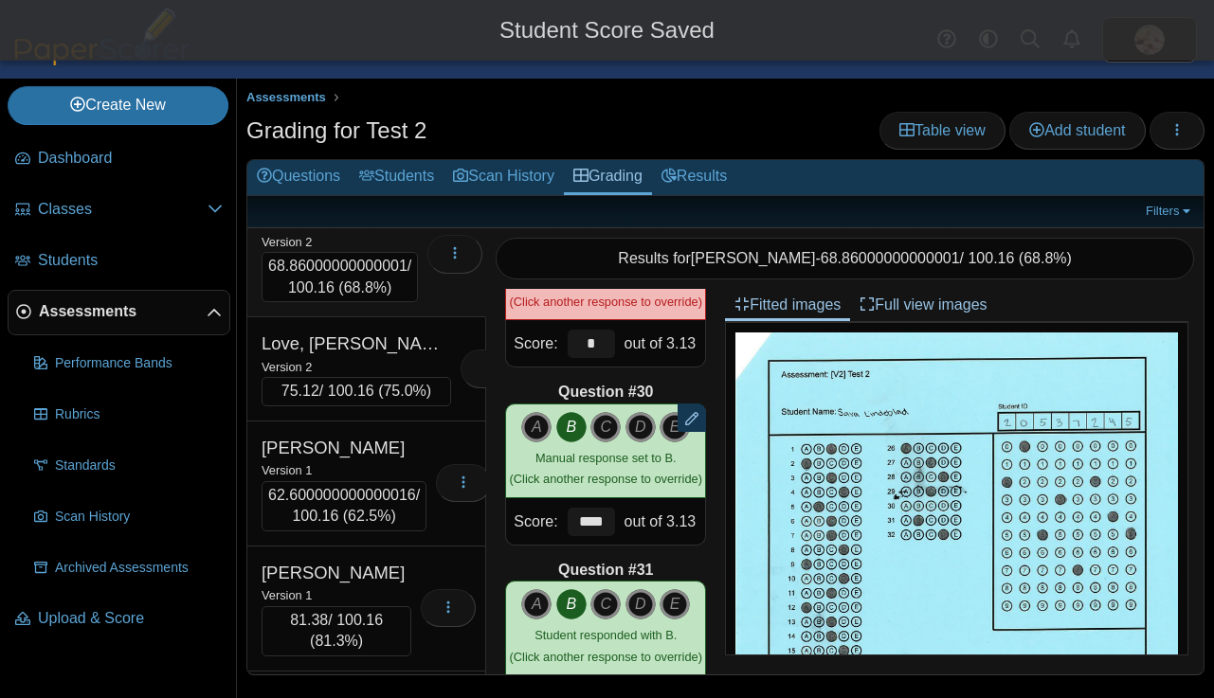
scroll to position [10052, 0]
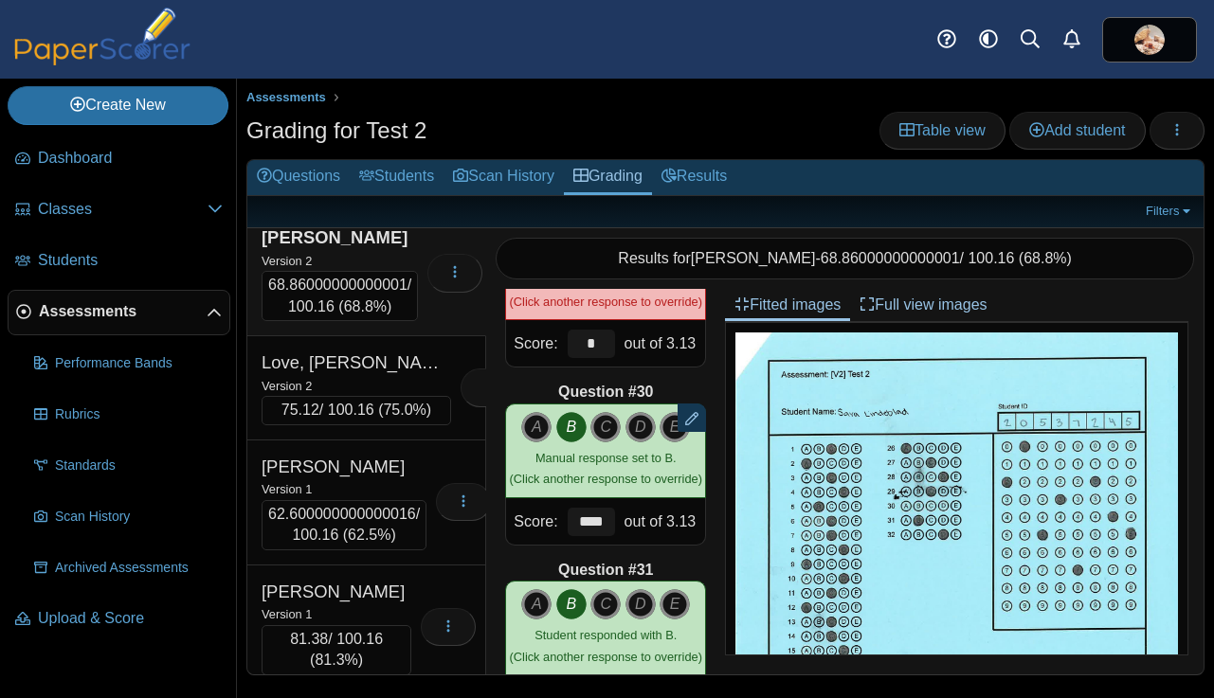
click at [376, 167] on div "Version 2" at bounding box center [355, 156] width 189 height 21
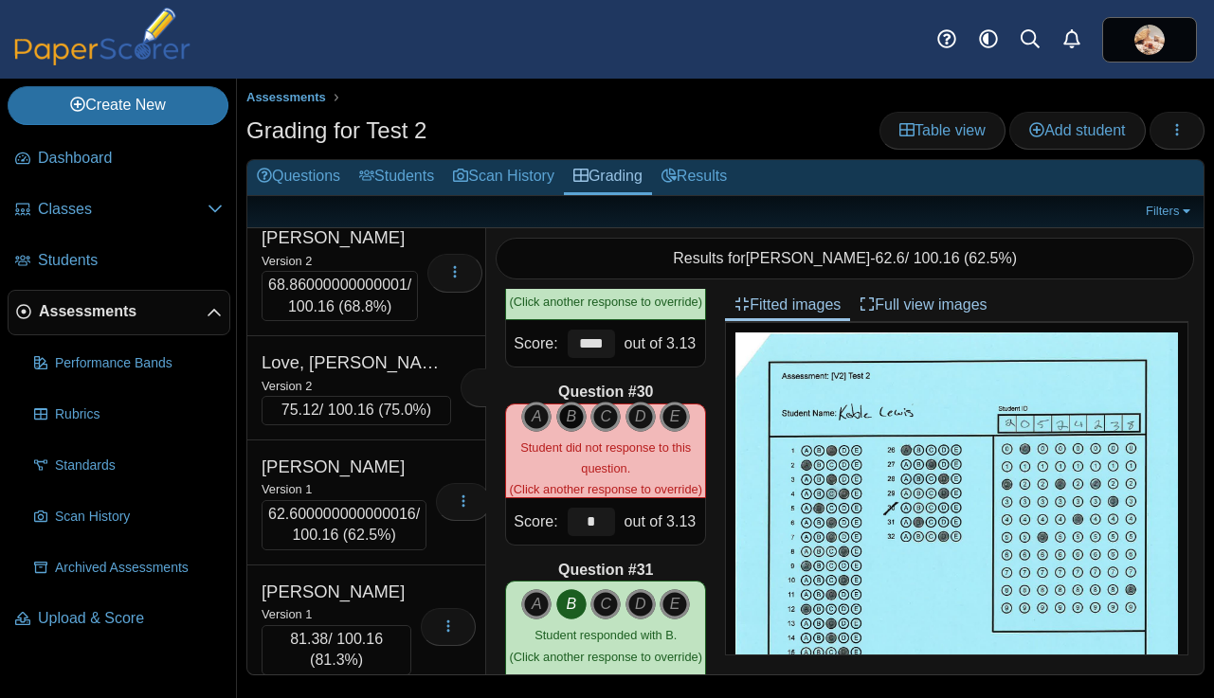
click at [572, 418] on icon "B" at bounding box center [571, 417] width 30 height 30
type input "****"
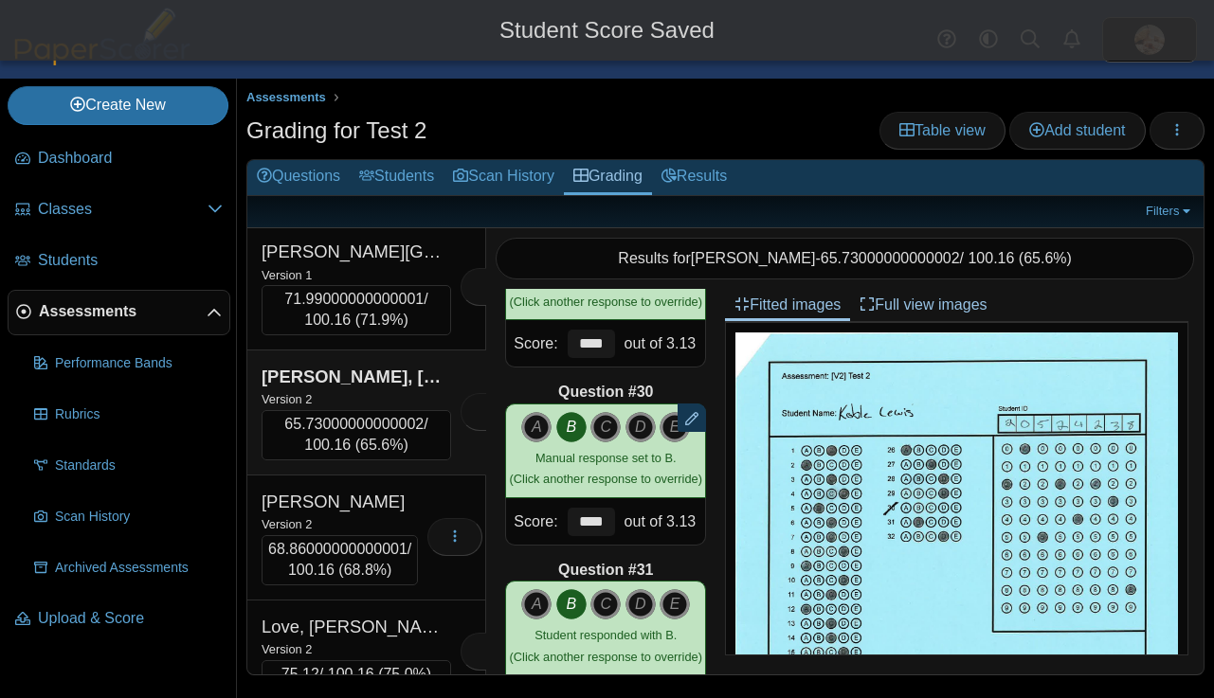
scroll to position [9789, 0]
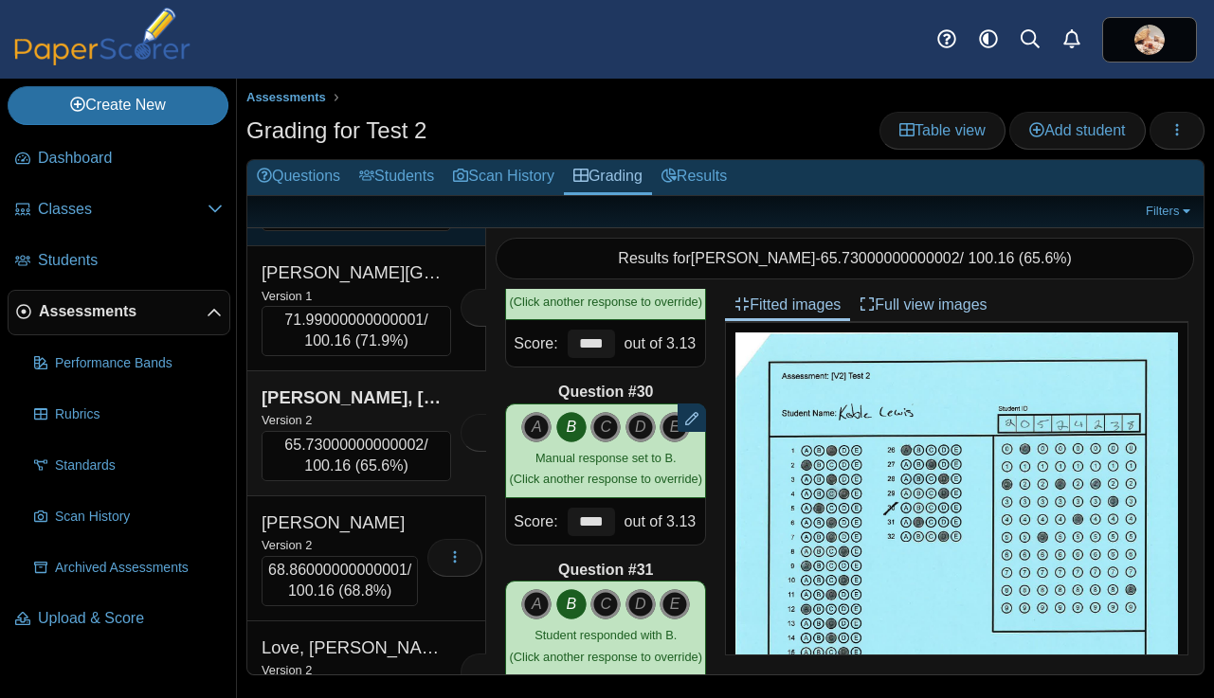
click at [360, 202] on div "Version 2" at bounding box center [355, 191] width 189 height 21
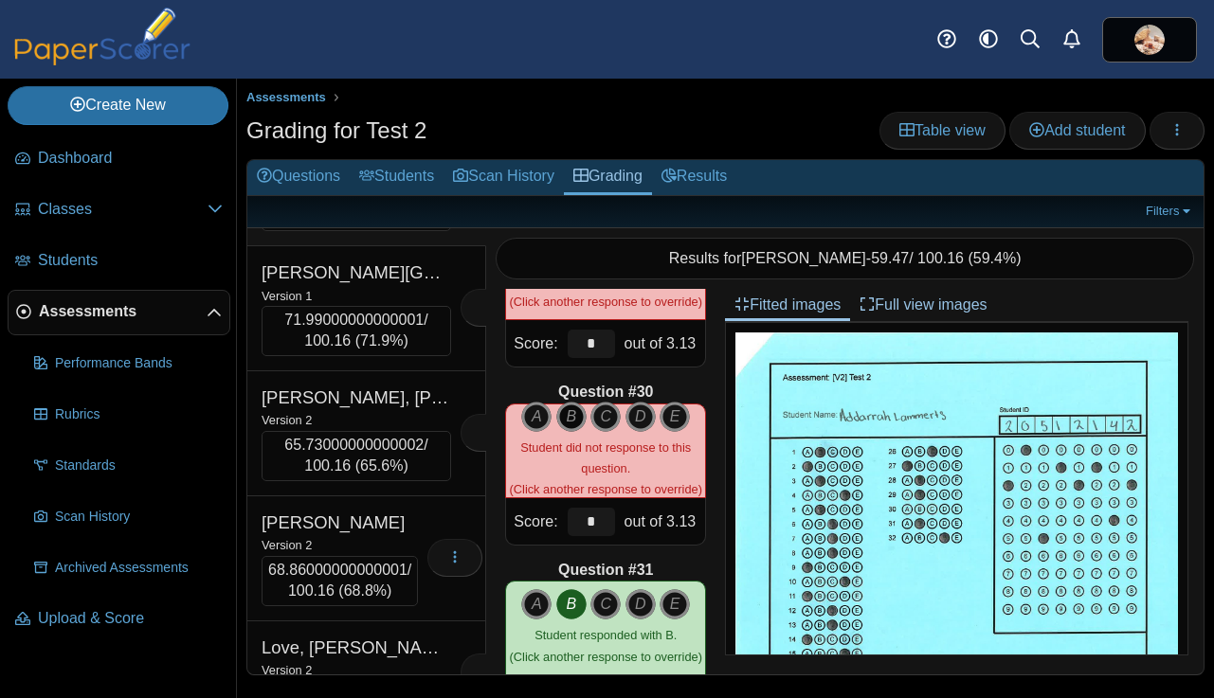
click at [577, 414] on icon "B" at bounding box center [571, 417] width 30 height 30
type input "****"
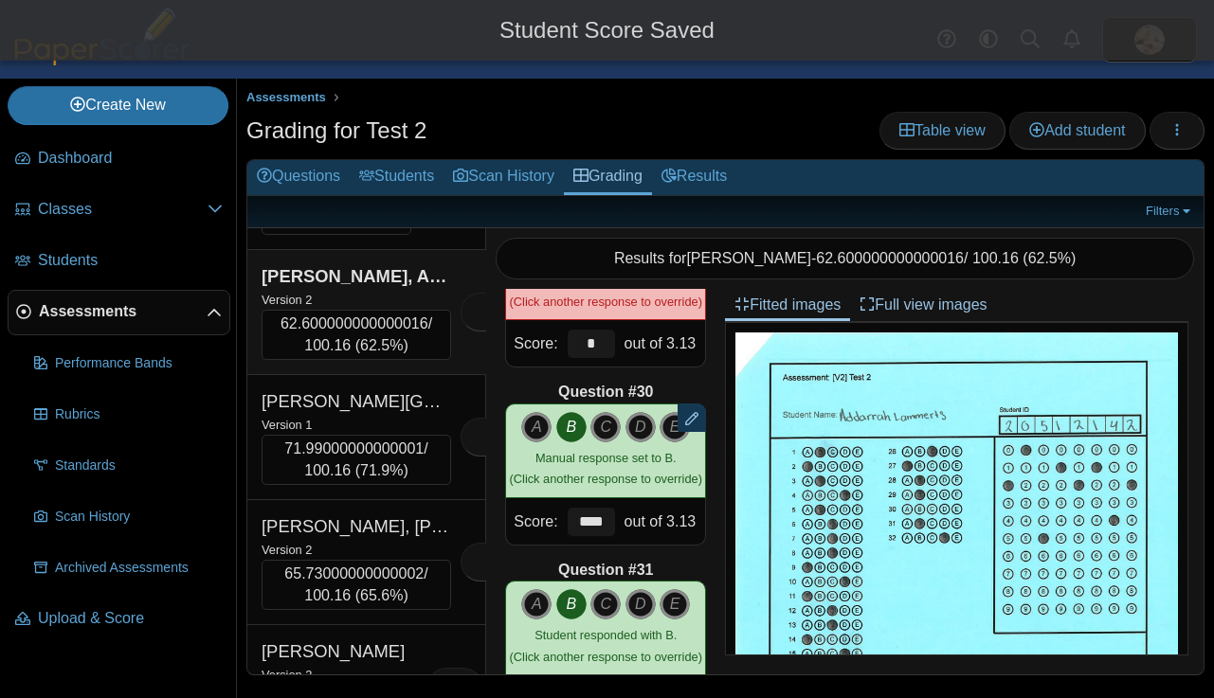
scroll to position [9664, 0]
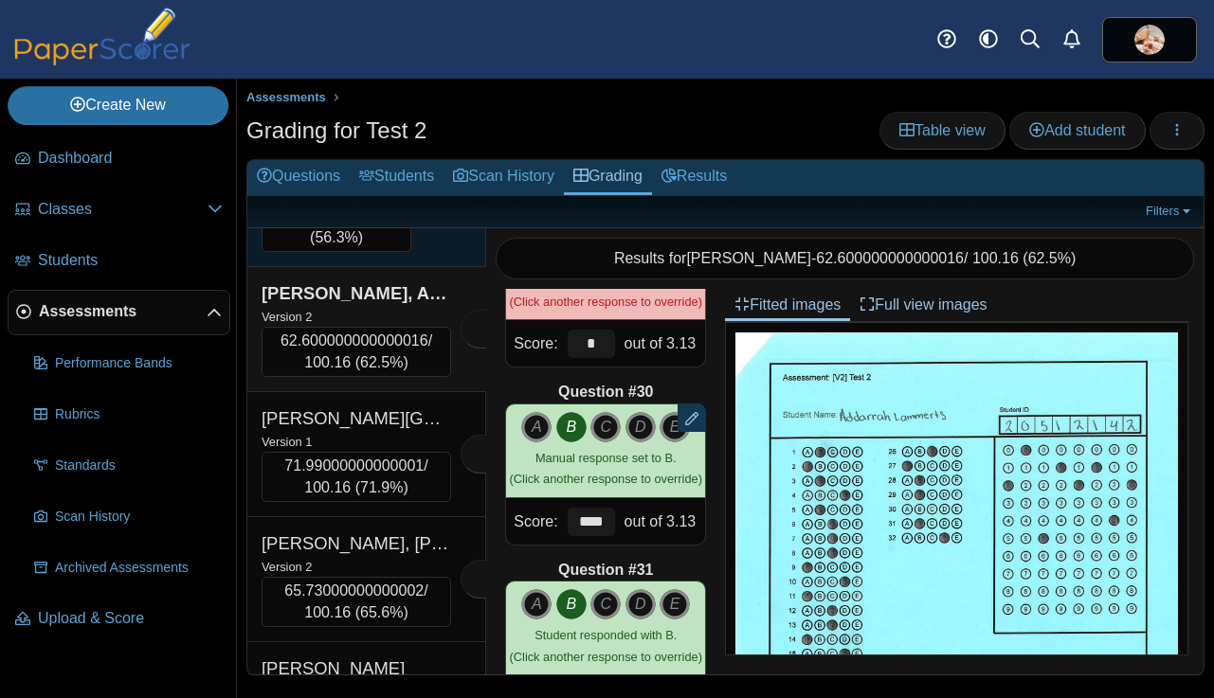
click at [387, 202] on div "Version 2" at bounding box center [336, 191] width 150 height 21
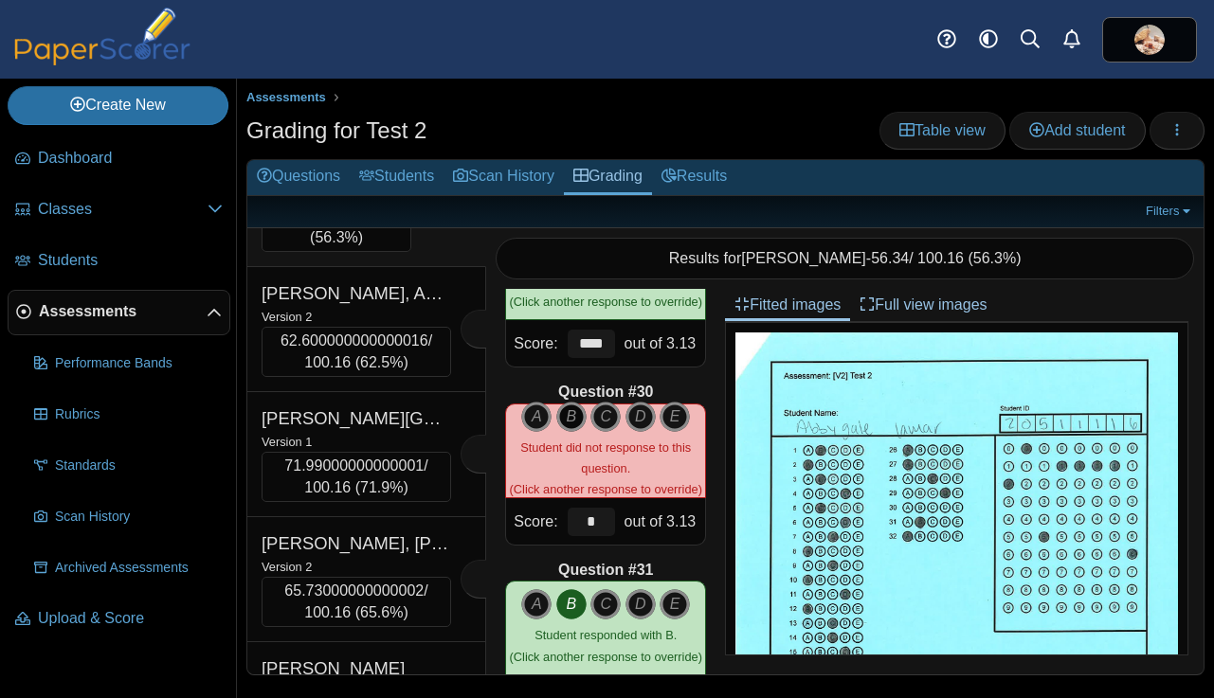
click at [567, 413] on icon "B" at bounding box center [571, 417] width 30 height 30
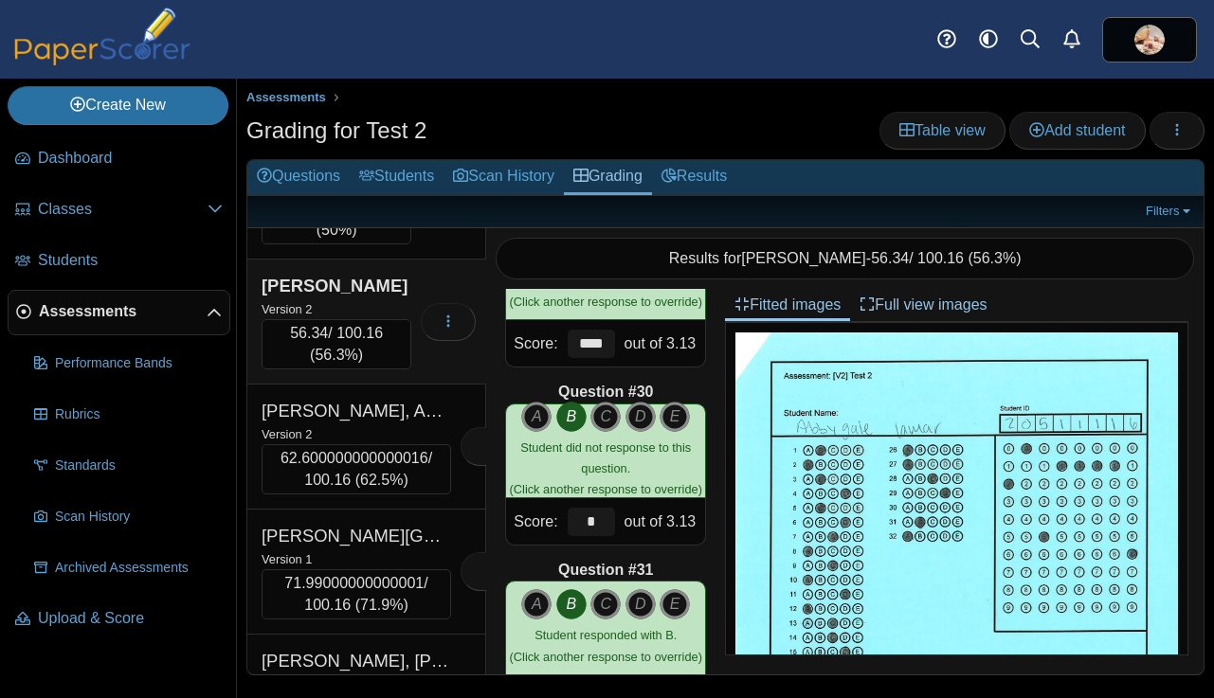
scroll to position [9533, 0]
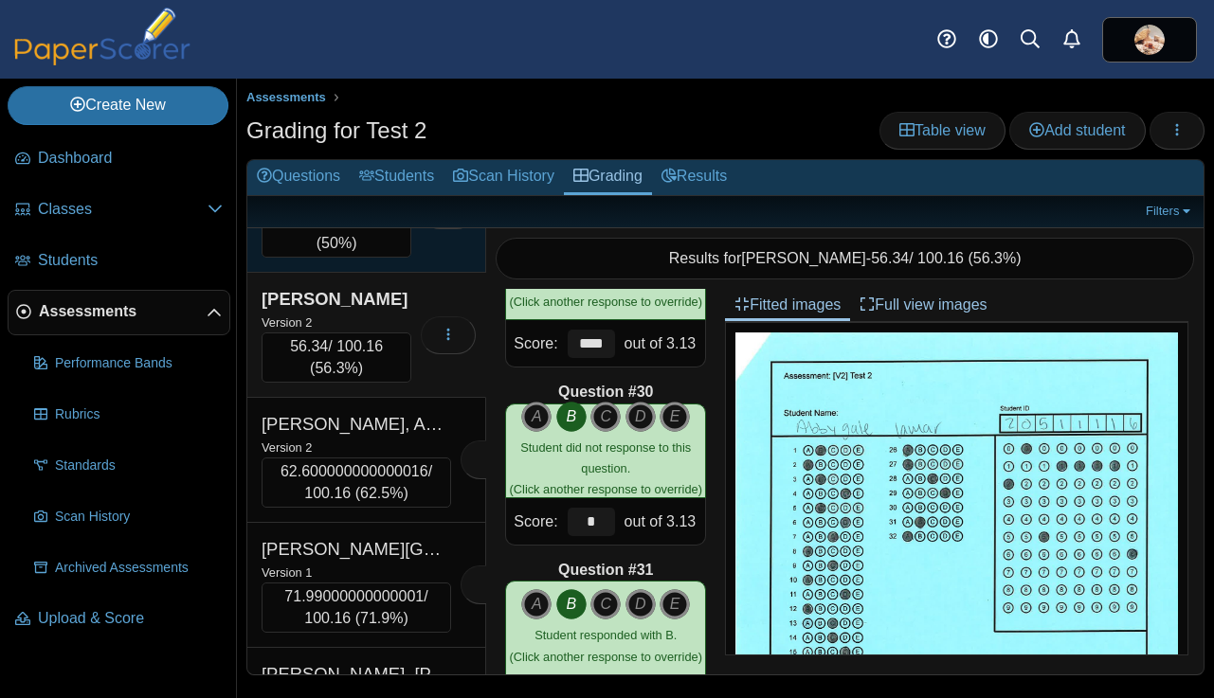
click at [351, 207] on div "Version 2" at bounding box center [336, 197] width 150 height 21
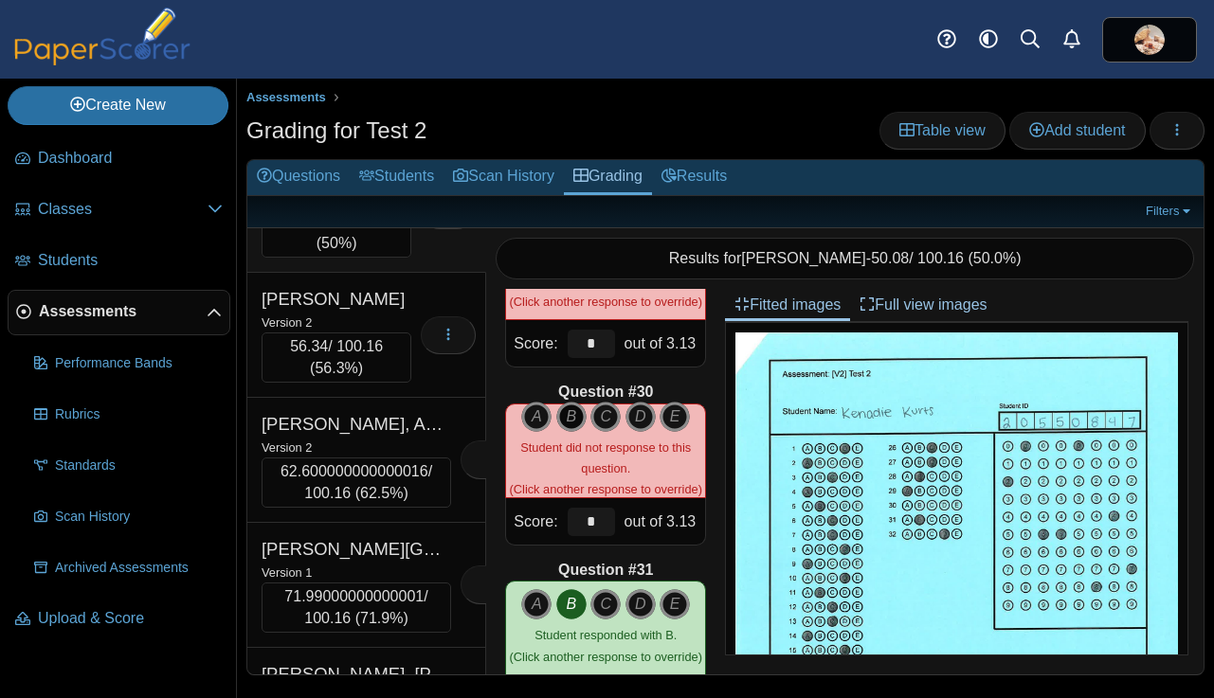
click at [568, 417] on icon "B" at bounding box center [571, 417] width 30 height 30
type input "****"
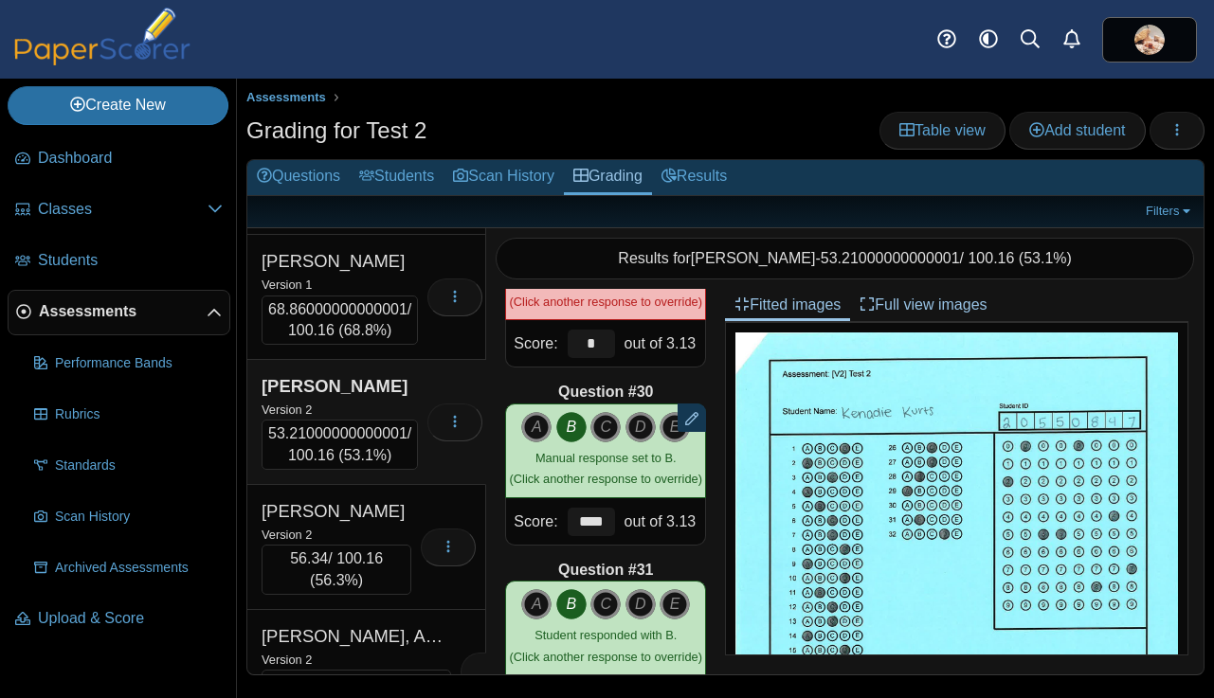
scroll to position [9286, 0]
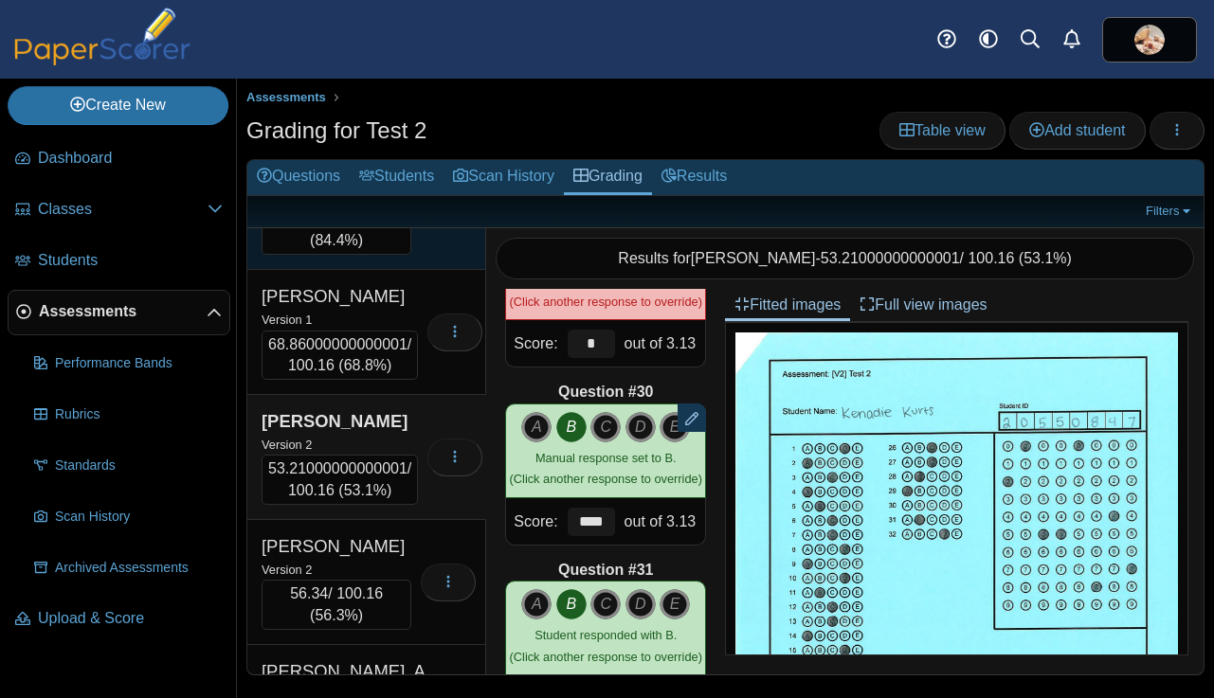
click at [374, 205] on div "Version 2" at bounding box center [336, 194] width 150 height 21
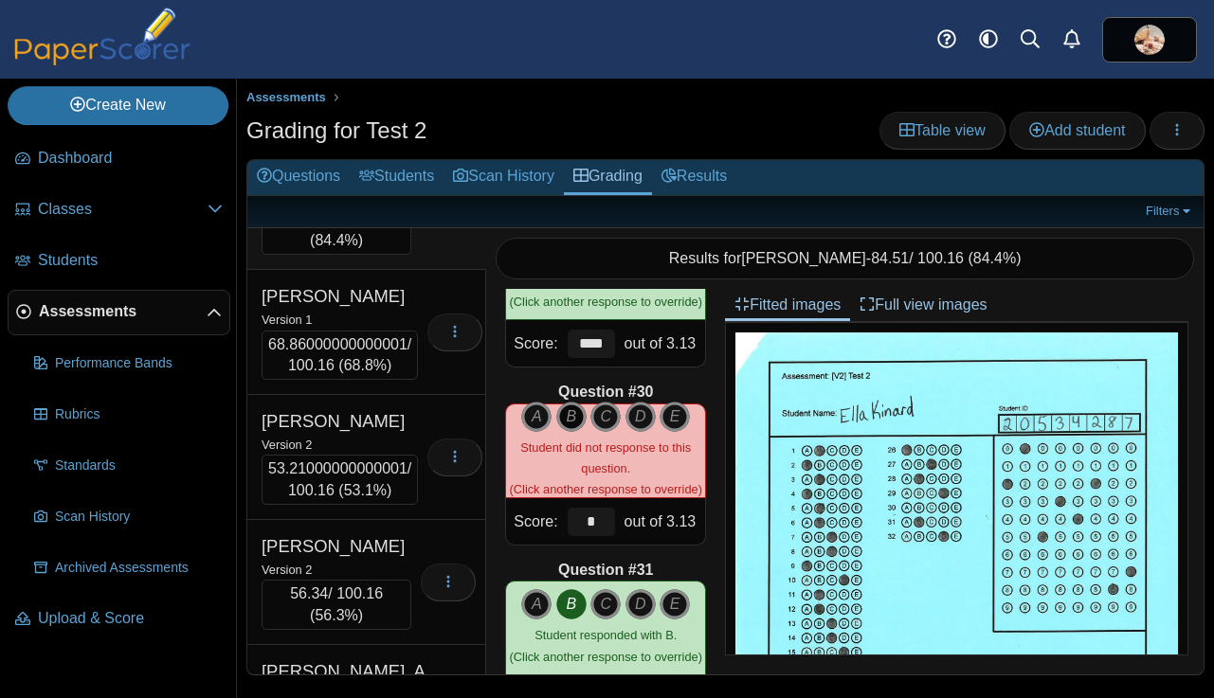
click at [573, 420] on icon "B" at bounding box center [571, 417] width 30 height 30
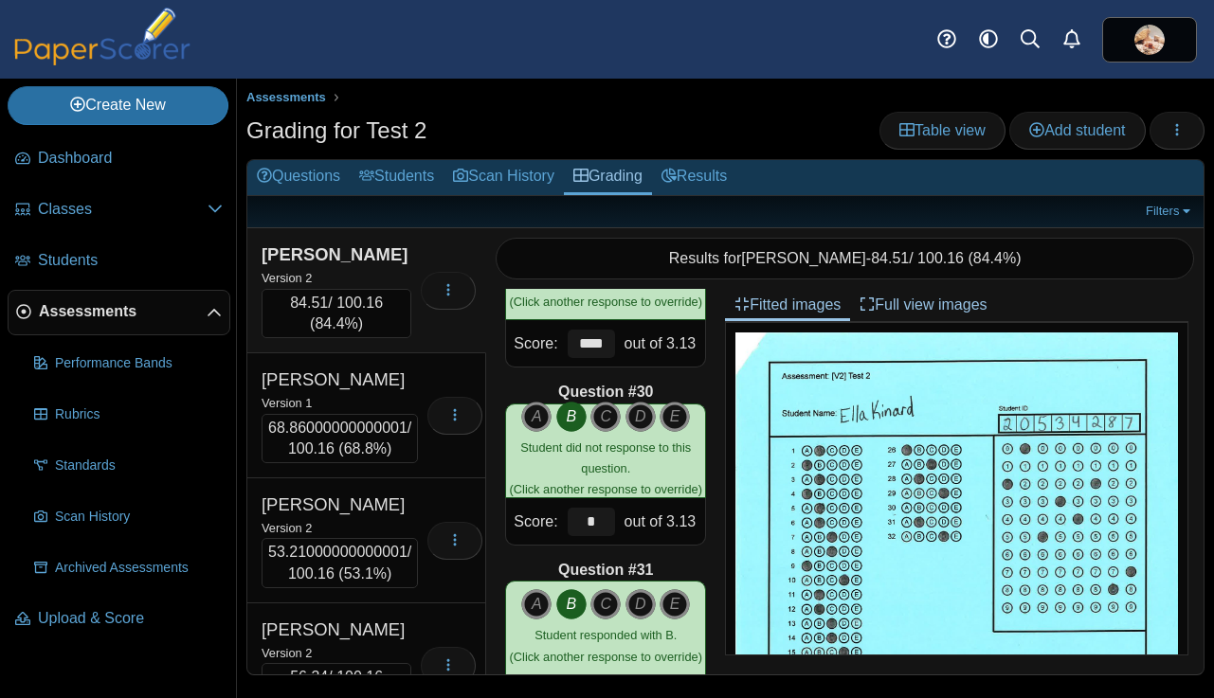
scroll to position [9197, 0]
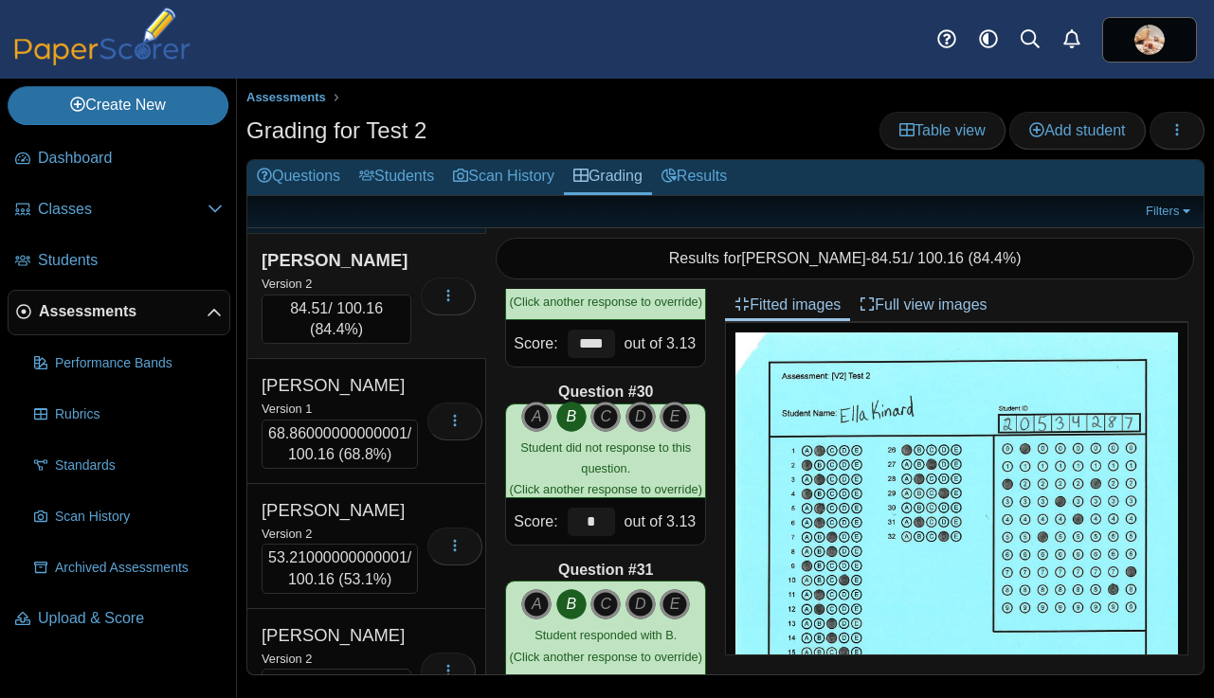
click at [355, 190] on div "Version 2" at bounding box center [355, 180] width 189 height 21
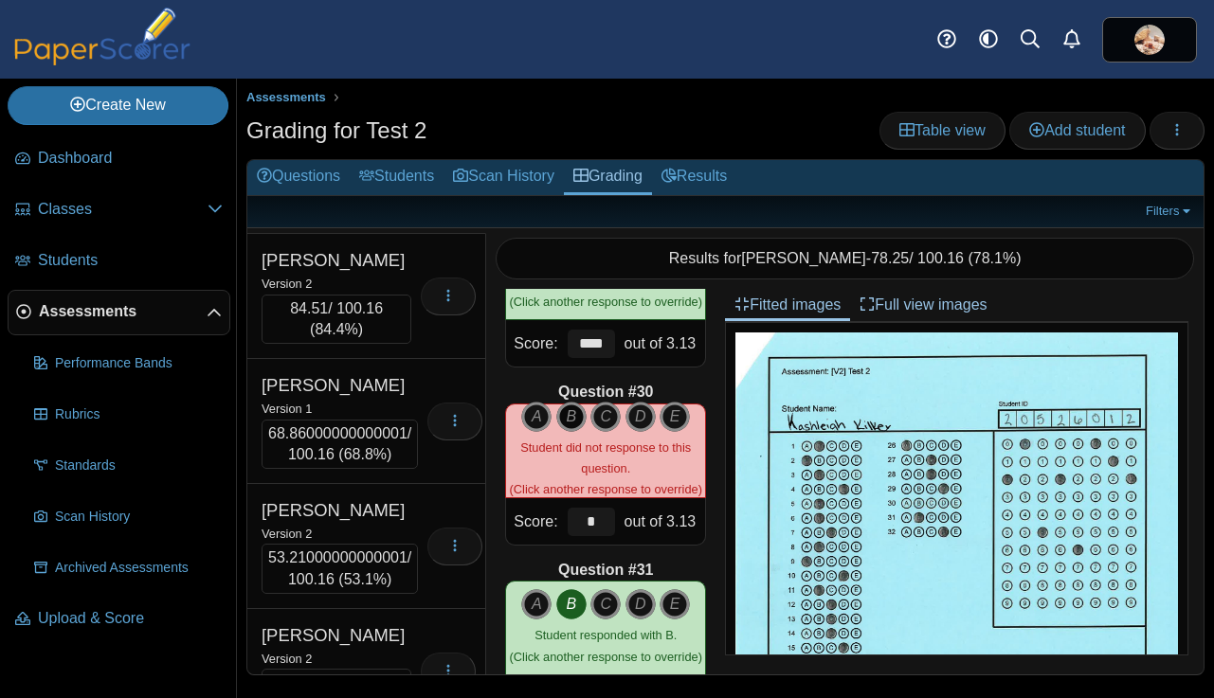
click at [568, 415] on icon "B" at bounding box center [571, 417] width 30 height 30
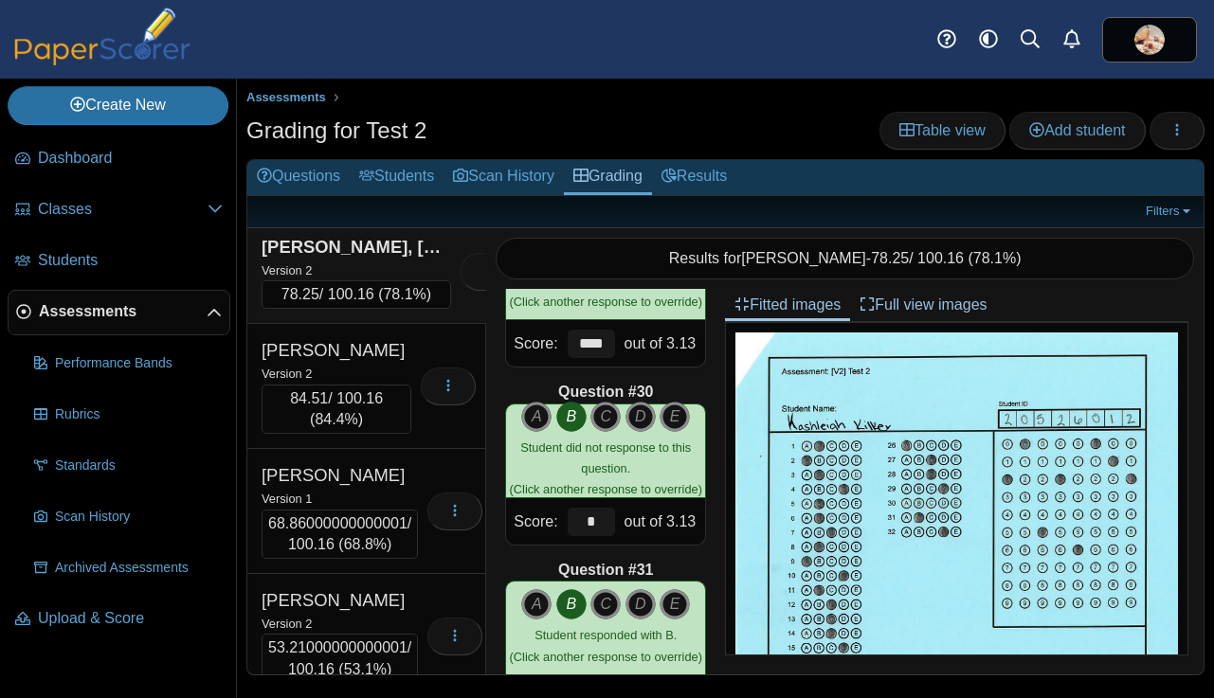
scroll to position [9098, 0]
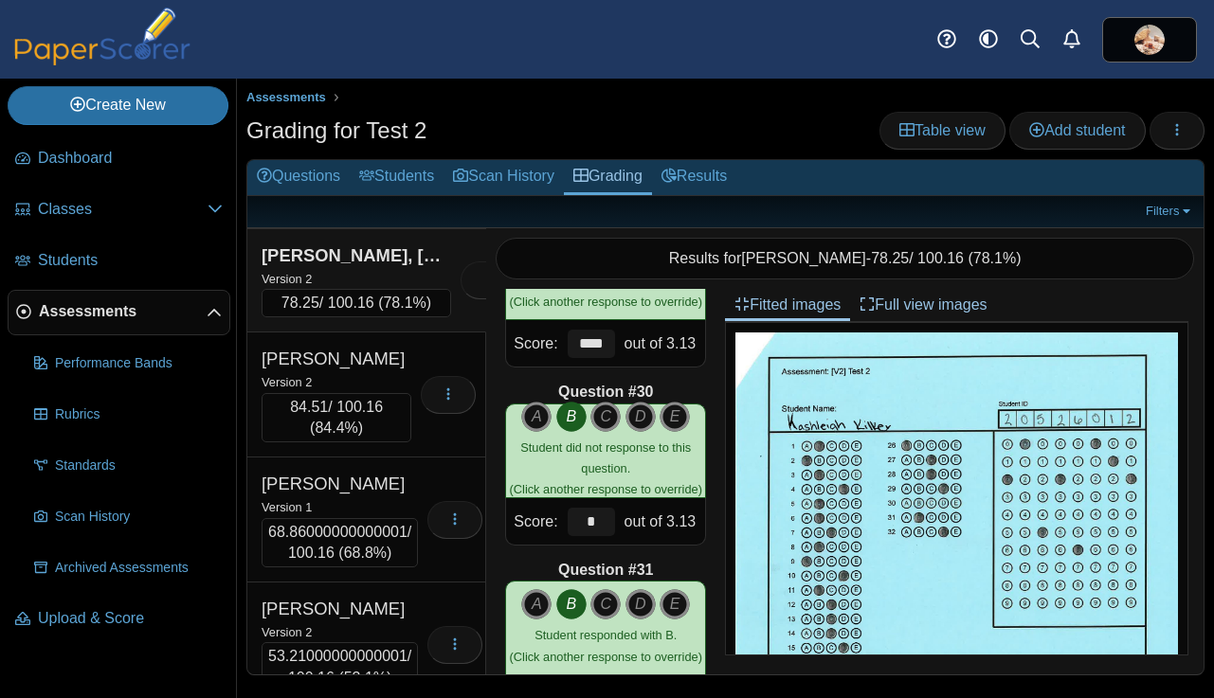
click at [354, 185] on div "Version 2" at bounding box center [355, 174] width 189 height 21
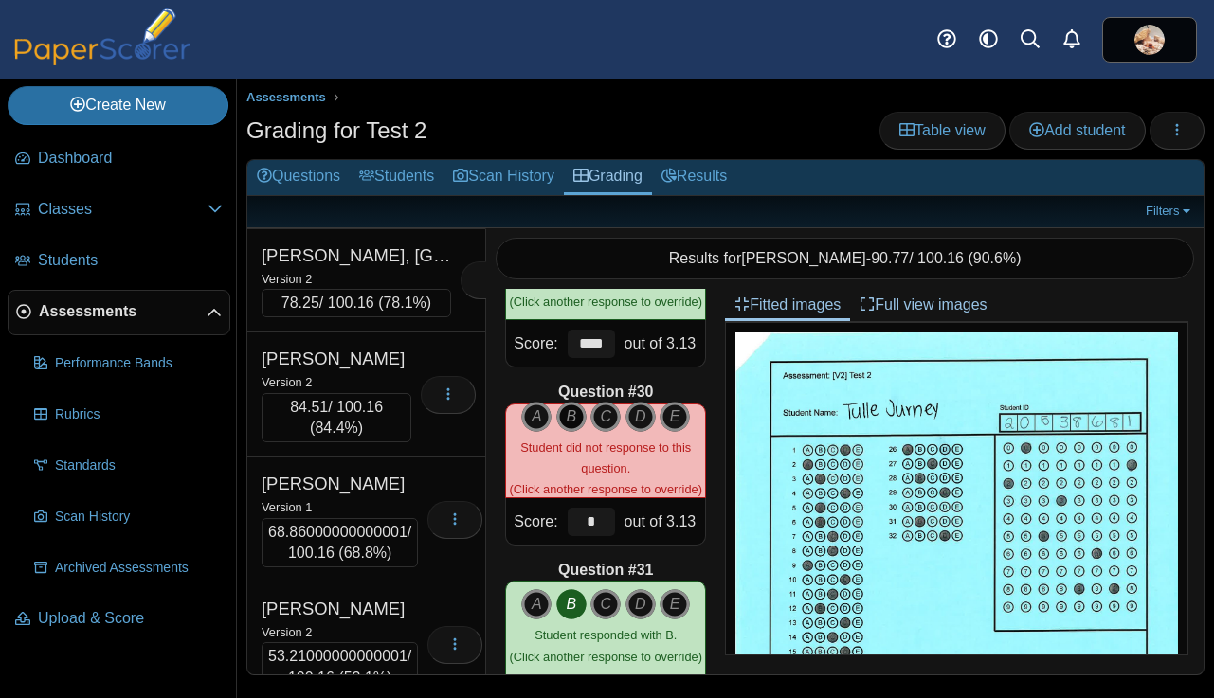
click at [568, 417] on icon "B" at bounding box center [571, 417] width 30 height 30
type input "****"
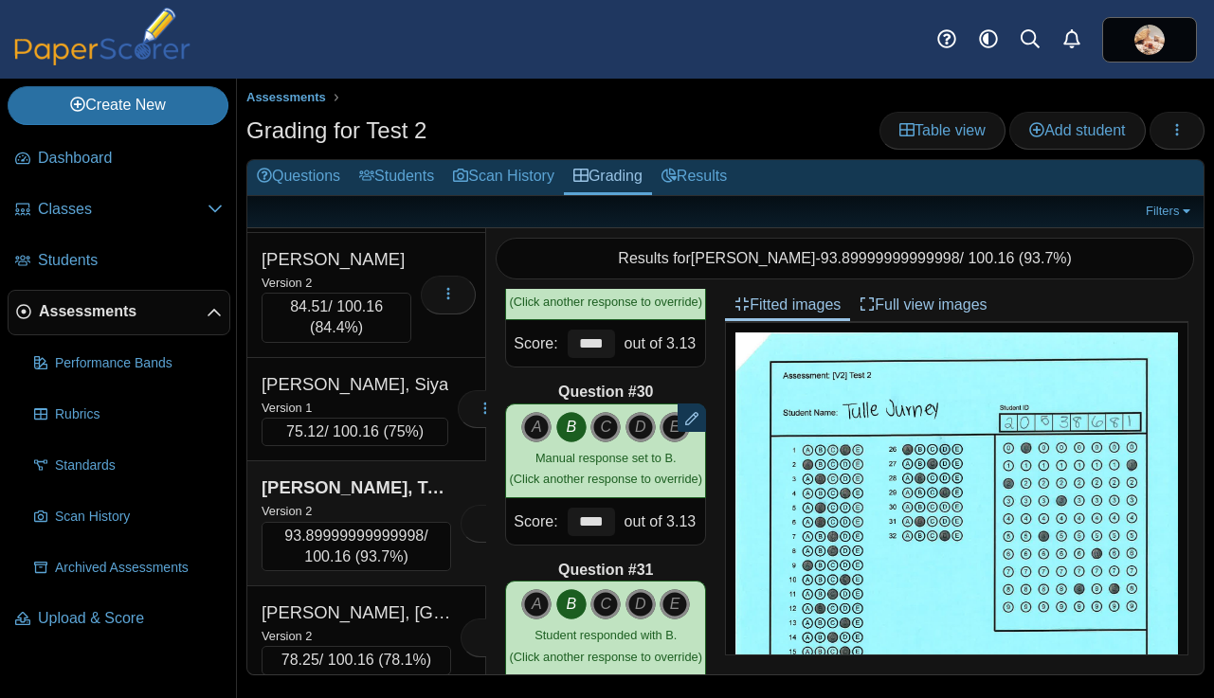
scroll to position [8752, 0]
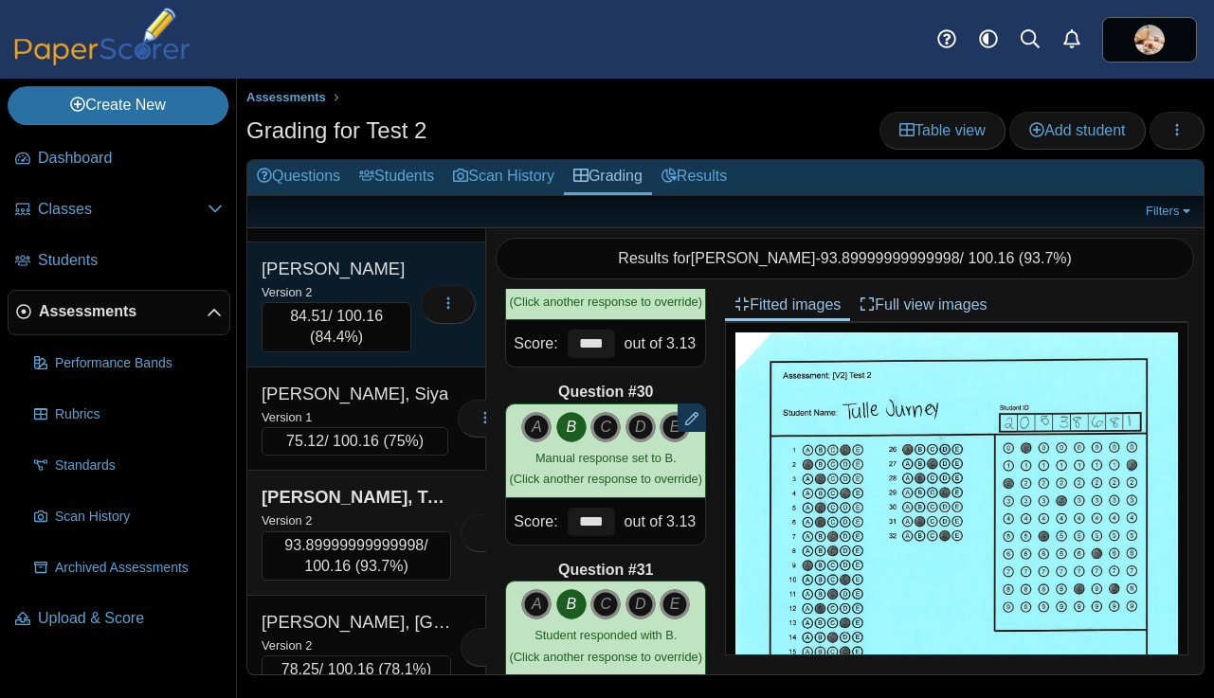
click at [361, 302] on div "Version 2" at bounding box center [336, 291] width 150 height 21
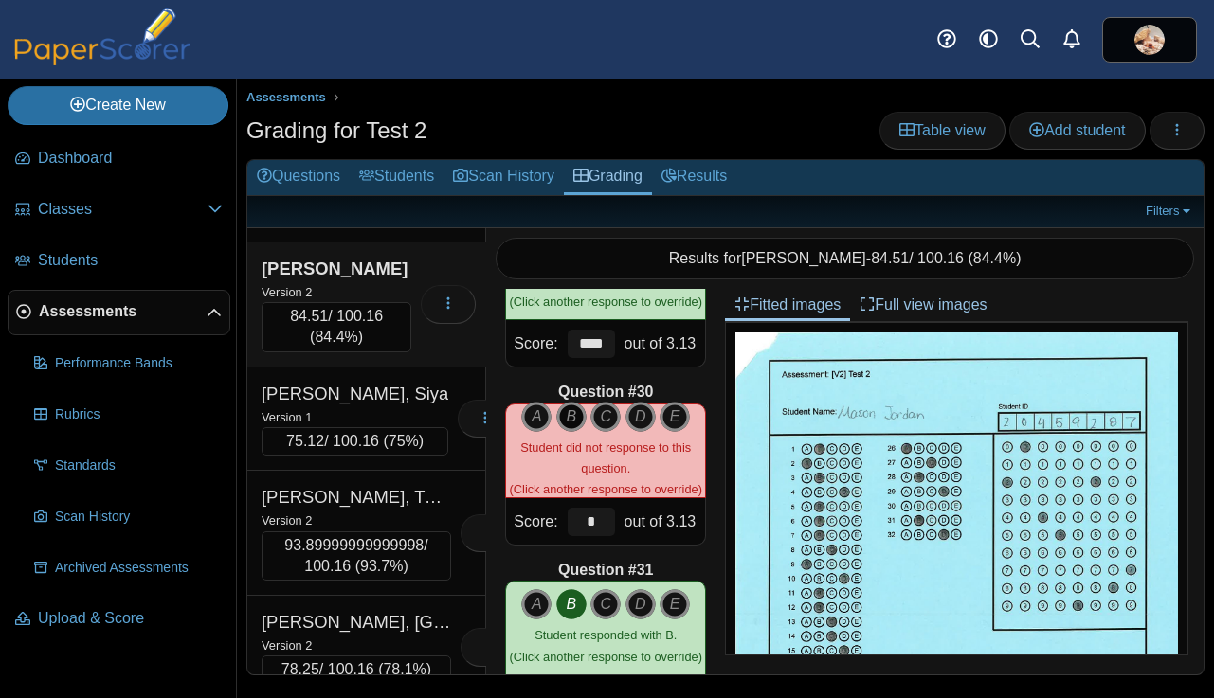
click at [582, 416] on icon "B" at bounding box center [571, 417] width 30 height 30
type input "****"
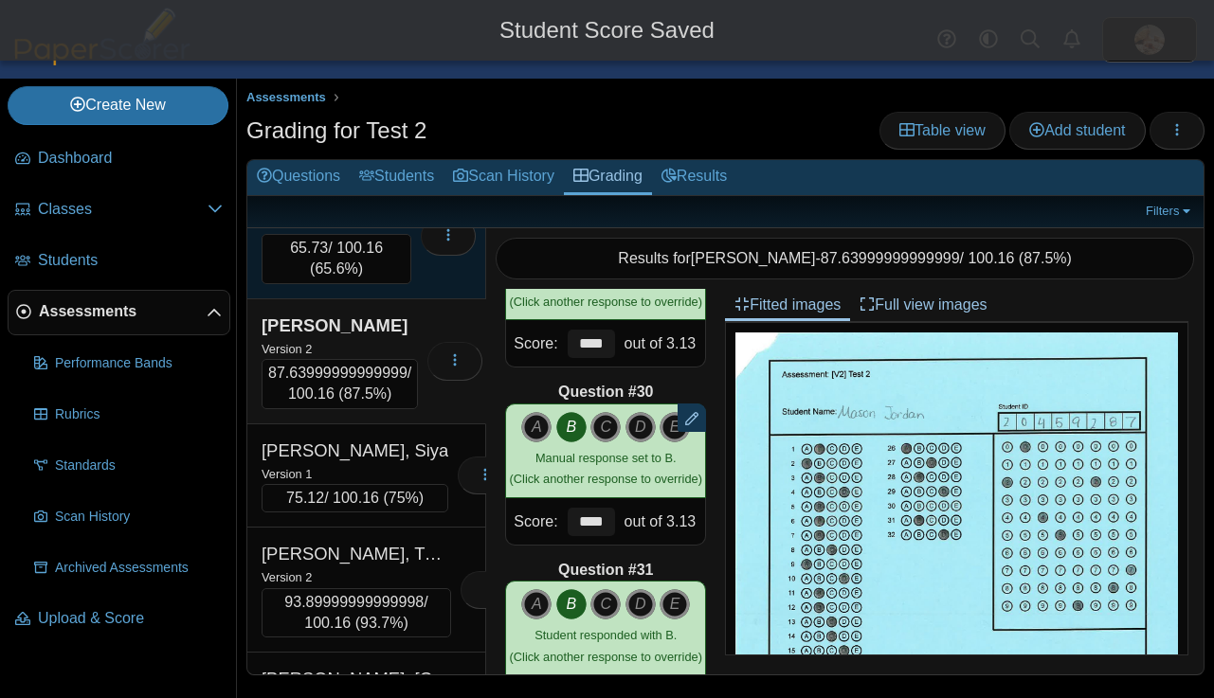
scroll to position [8671, 0]
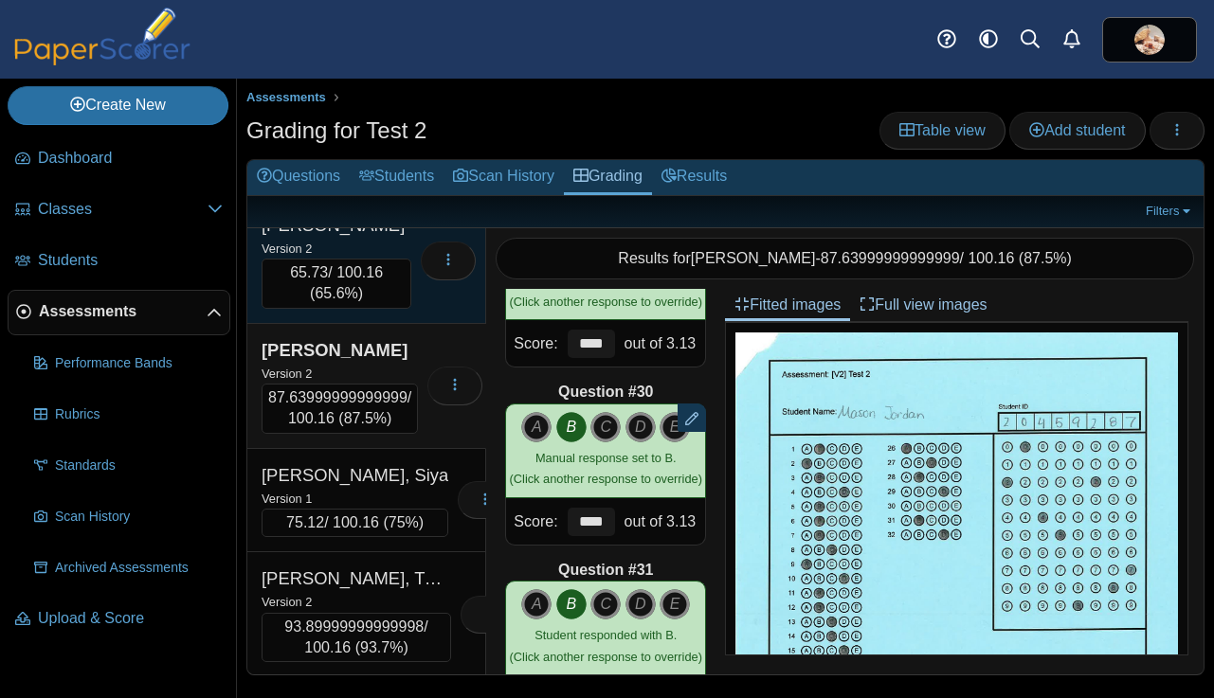
click at [366, 238] on div "Joplin, Emily" at bounding box center [336, 225] width 150 height 25
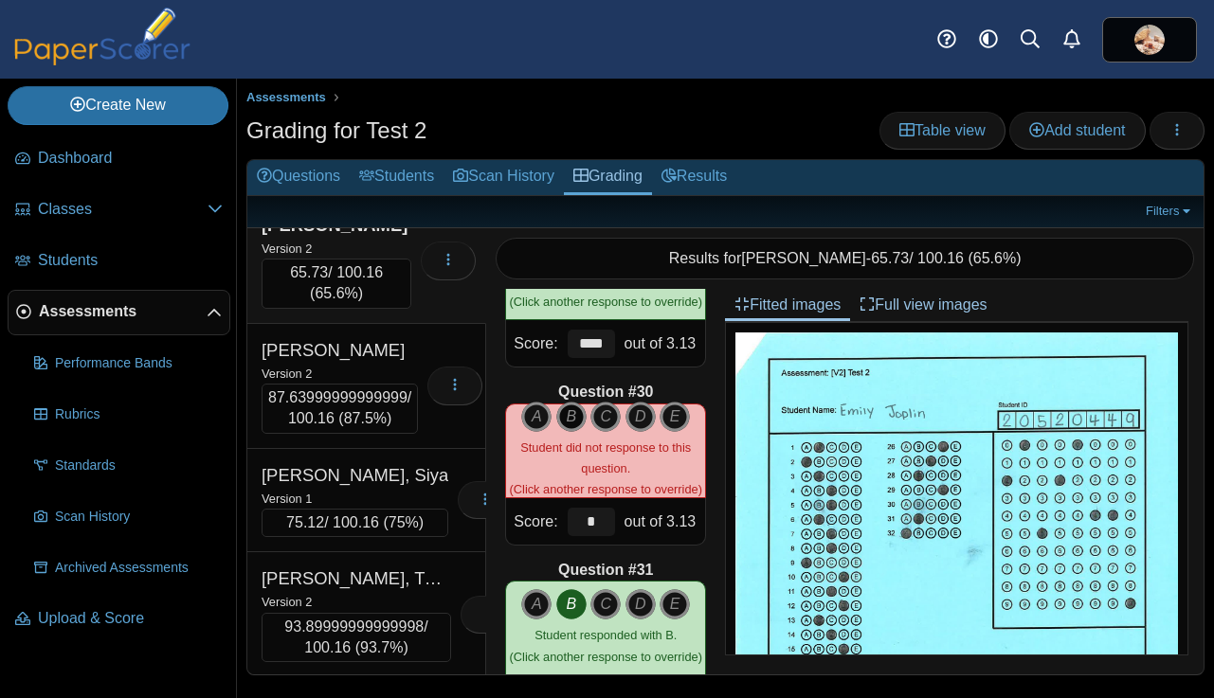
click at [568, 419] on icon "B" at bounding box center [571, 417] width 30 height 30
type input "****"
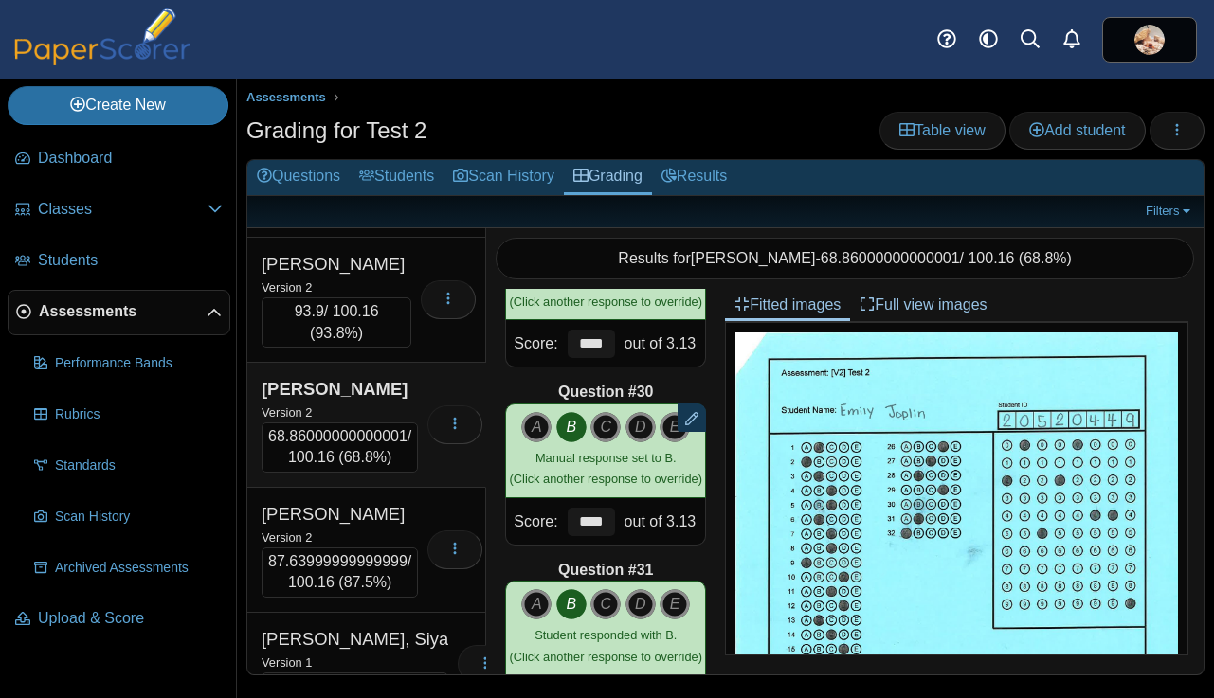
scroll to position [8490, 0]
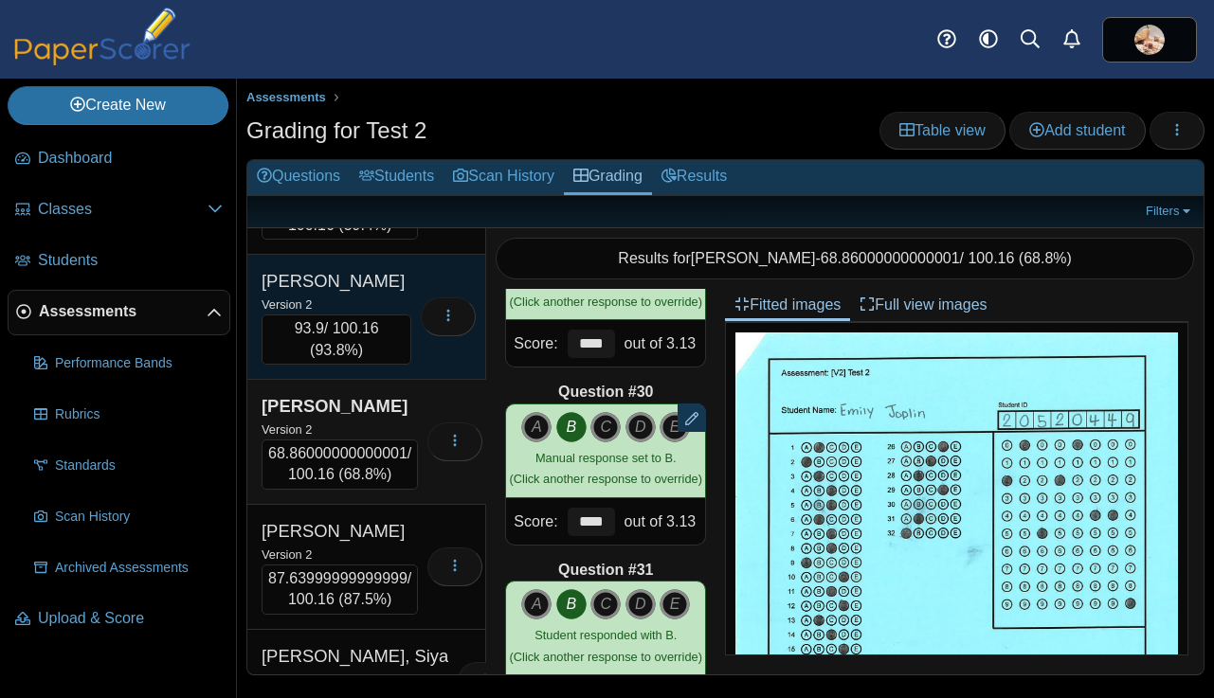
click at [383, 294] on div "Jones, Ty" at bounding box center [336, 281] width 150 height 25
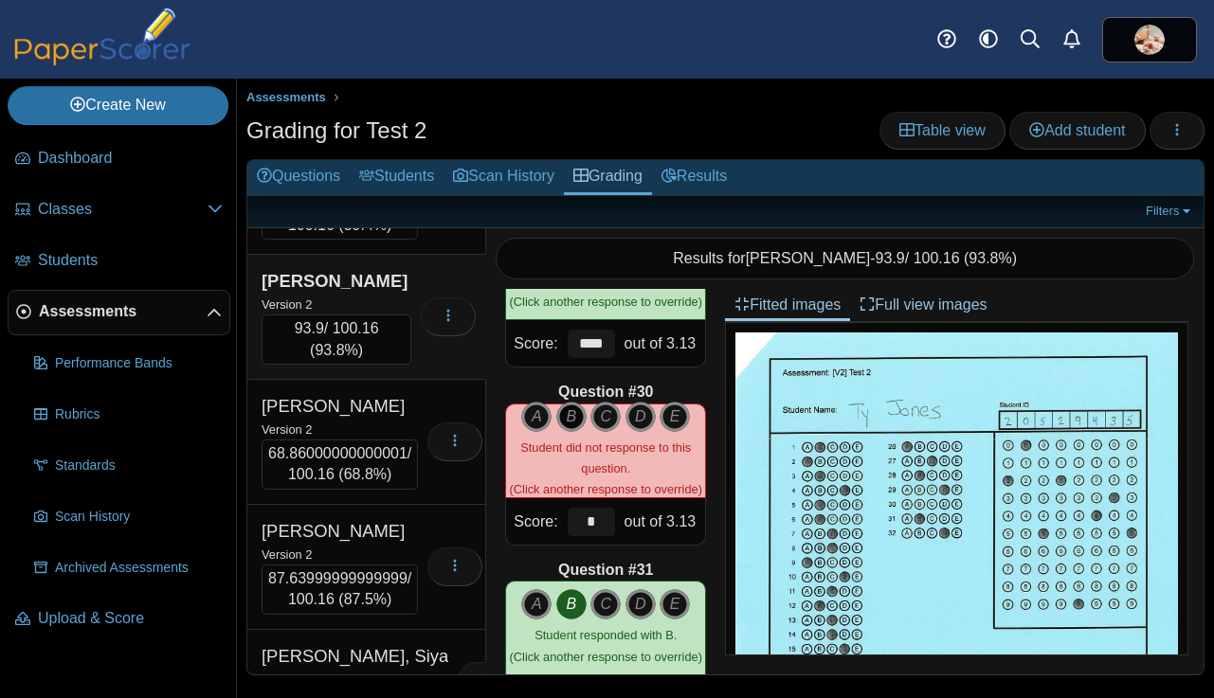
click at [579, 418] on icon "B" at bounding box center [571, 417] width 30 height 30
type input "****"
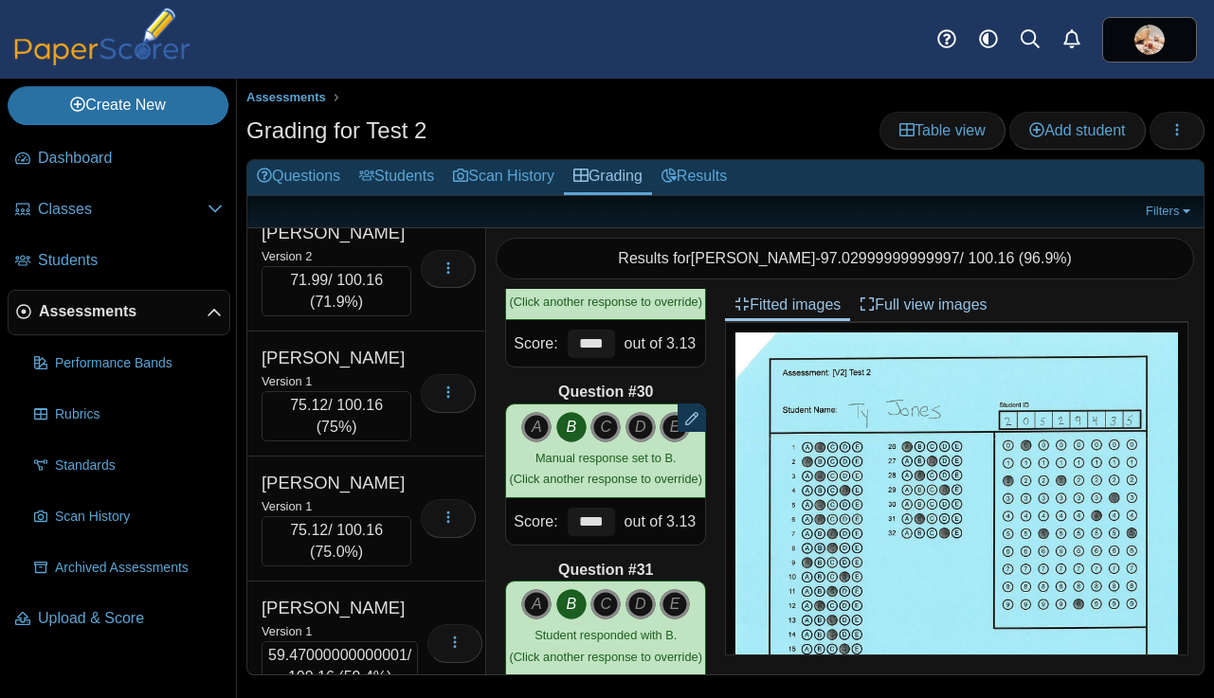
scroll to position [8004, 0]
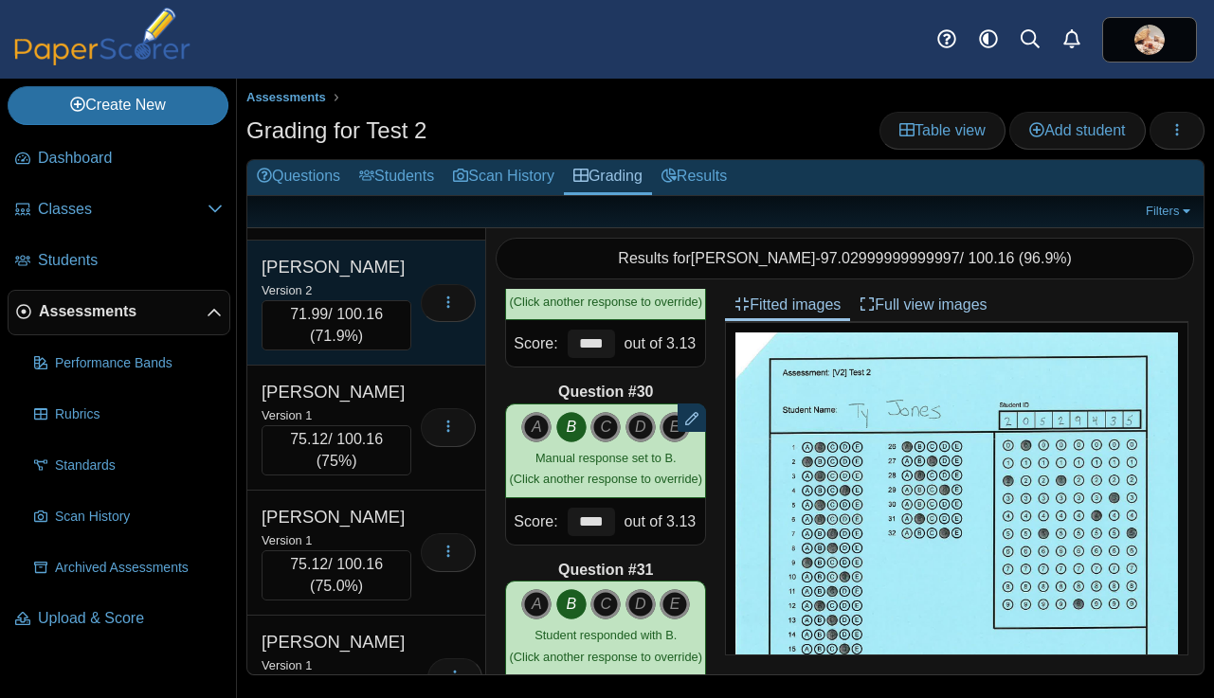
click at [365, 300] on div "Version 2" at bounding box center [336, 289] width 150 height 21
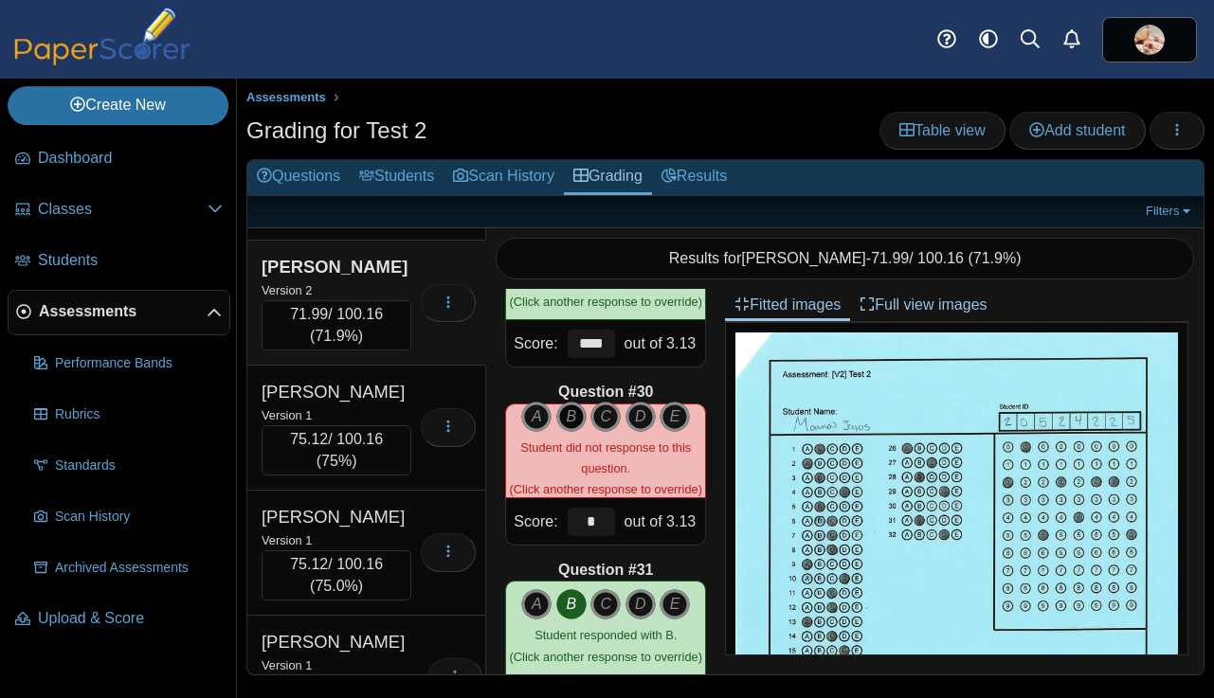
click at [575, 409] on icon "B" at bounding box center [571, 417] width 30 height 30
type input "****"
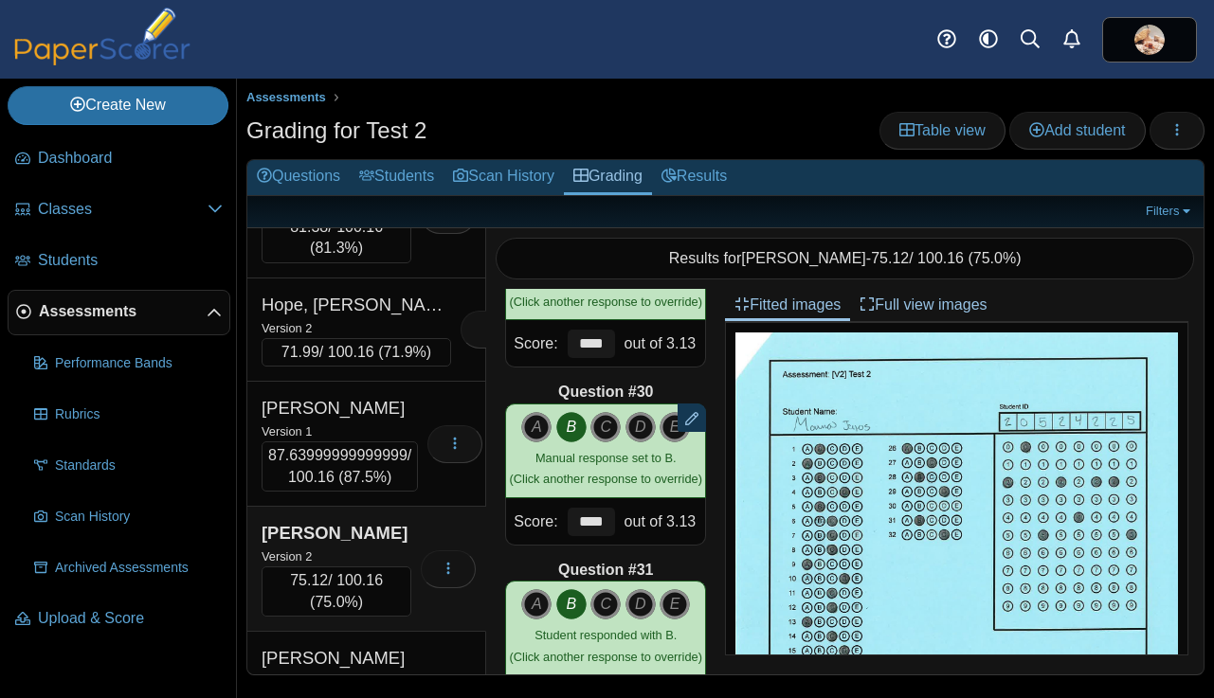
scroll to position [7735, 0]
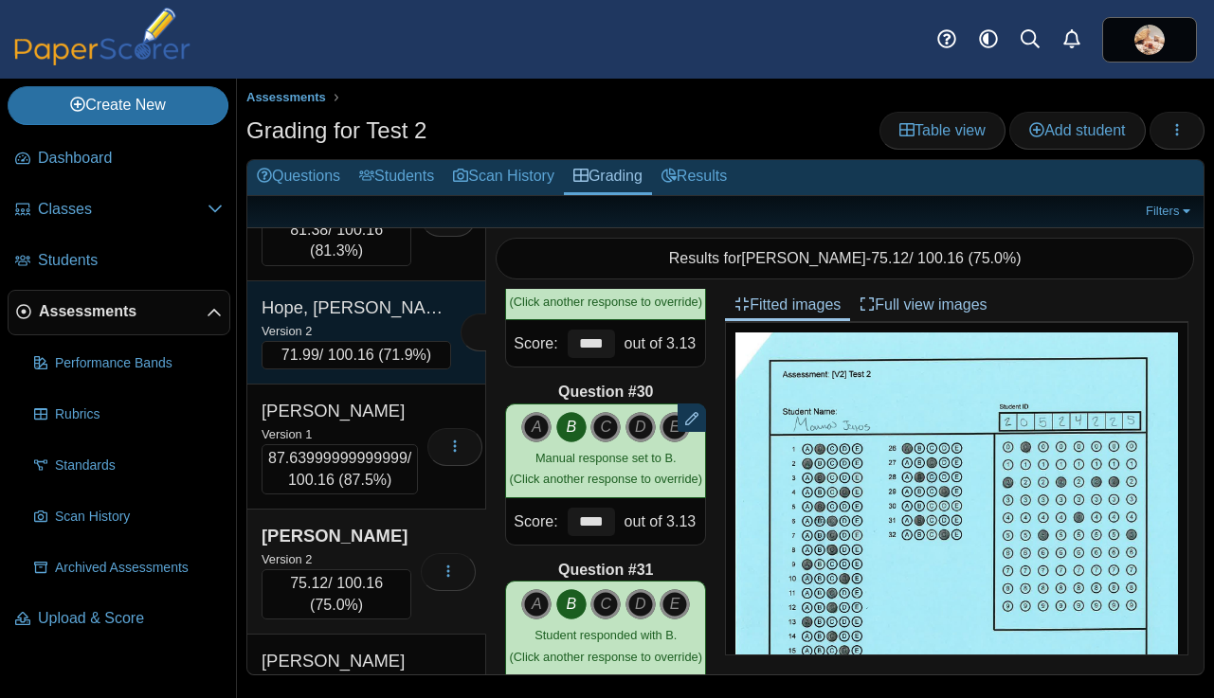
click at [344, 341] on div "Version 2" at bounding box center [355, 330] width 189 height 21
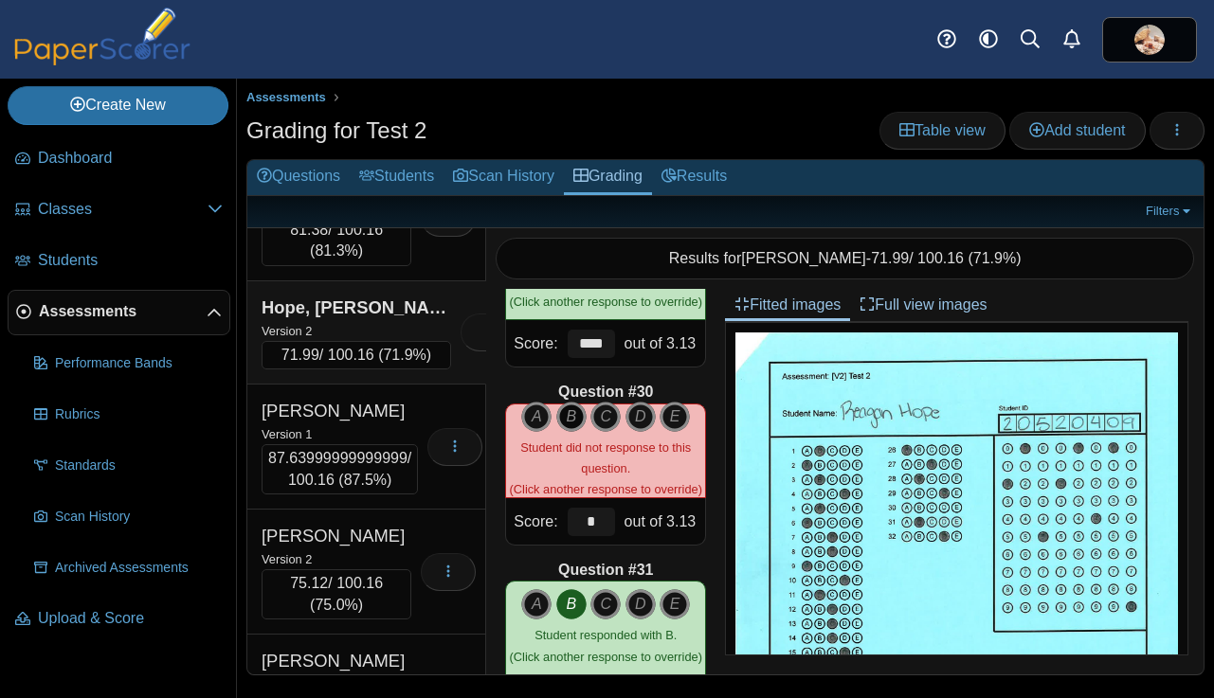
click at [566, 421] on icon "B" at bounding box center [571, 417] width 30 height 30
type input "****"
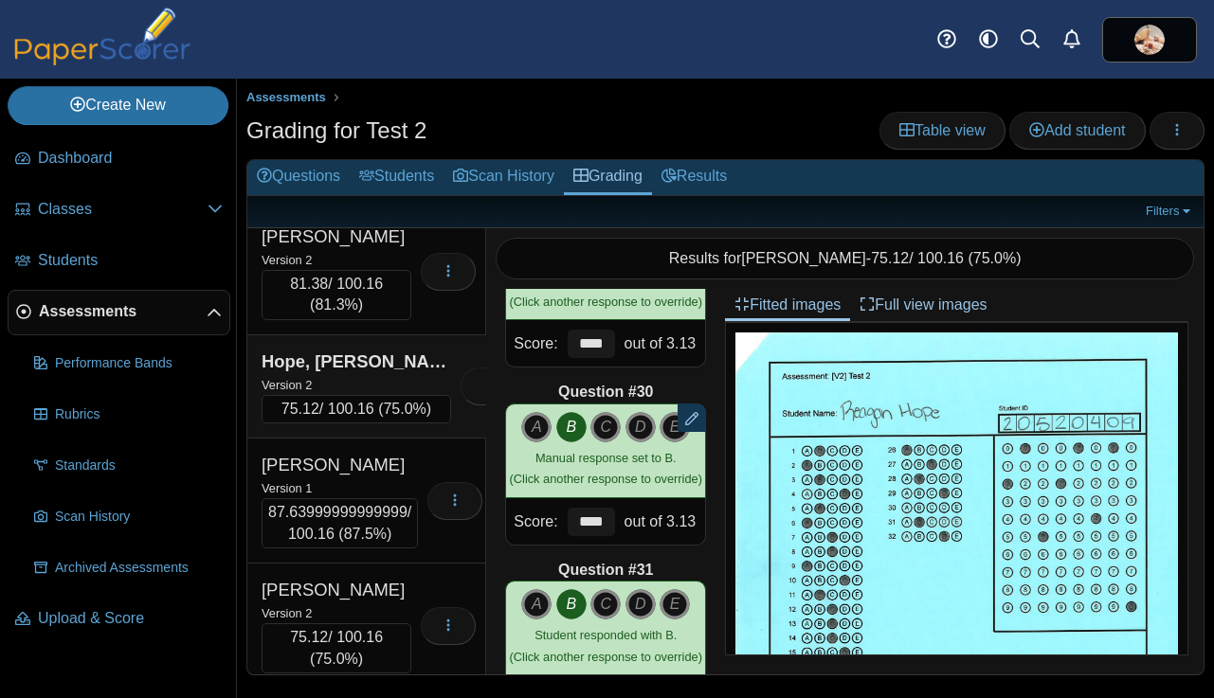
scroll to position [7672, 0]
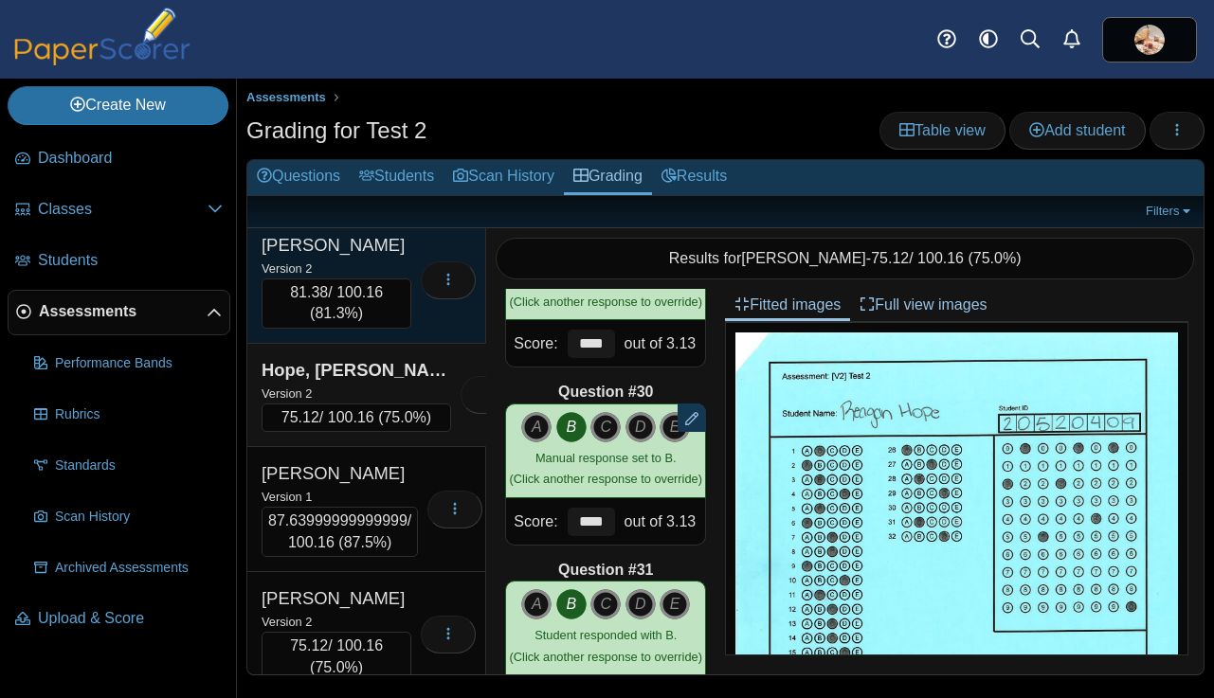
click at [368, 279] on div "Version 2" at bounding box center [336, 268] width 150 height 21
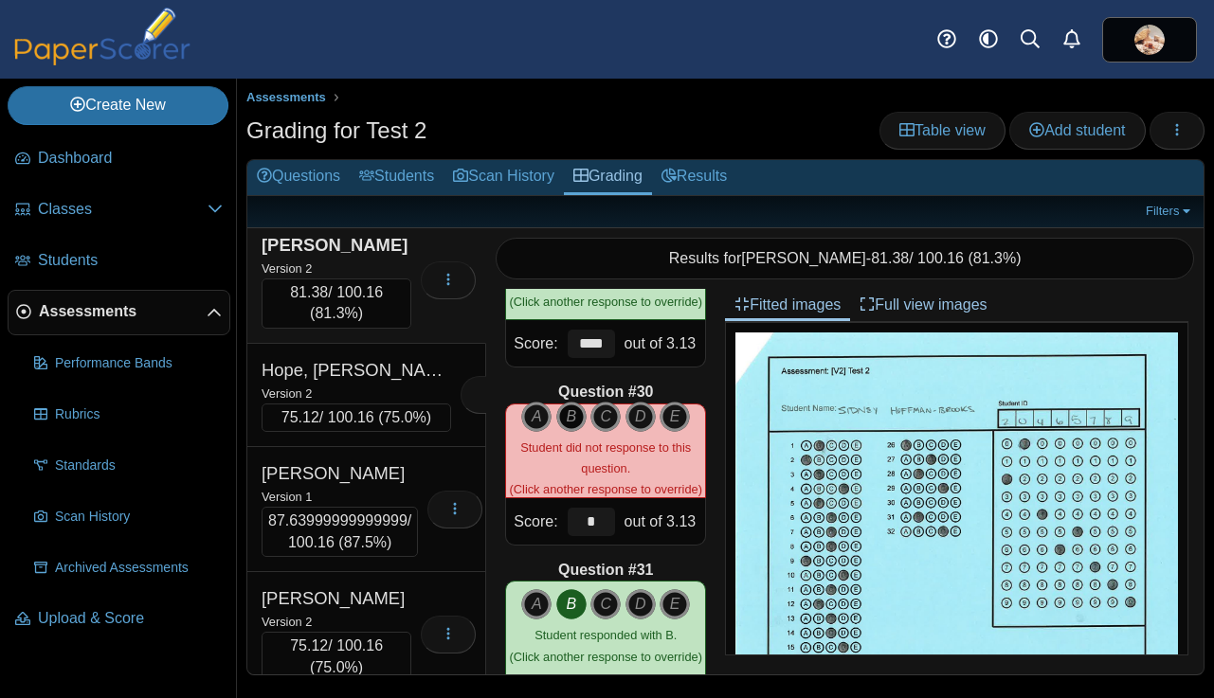
click at [568, 408] on icon "B" at bounding box center [571, 417] width 30 height 30
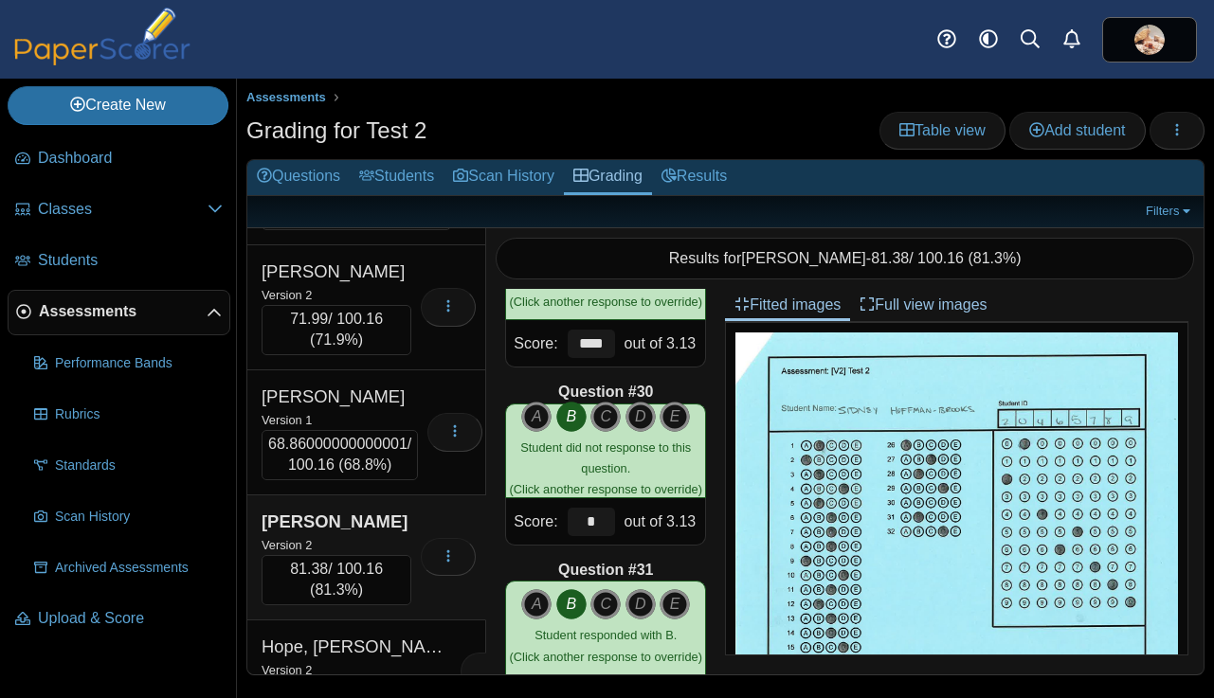
scroll to position [7378, 0]
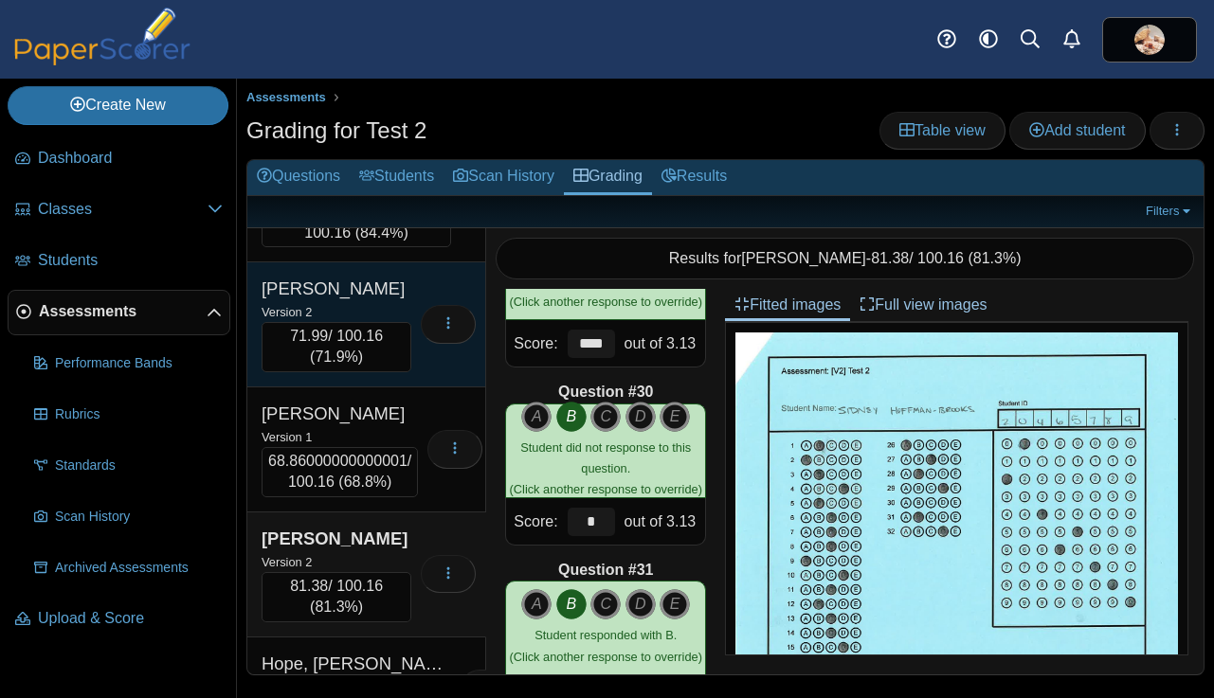
click at [371, 322] on div "Version 2" at bounding box center [336, 311] width 150 height 21
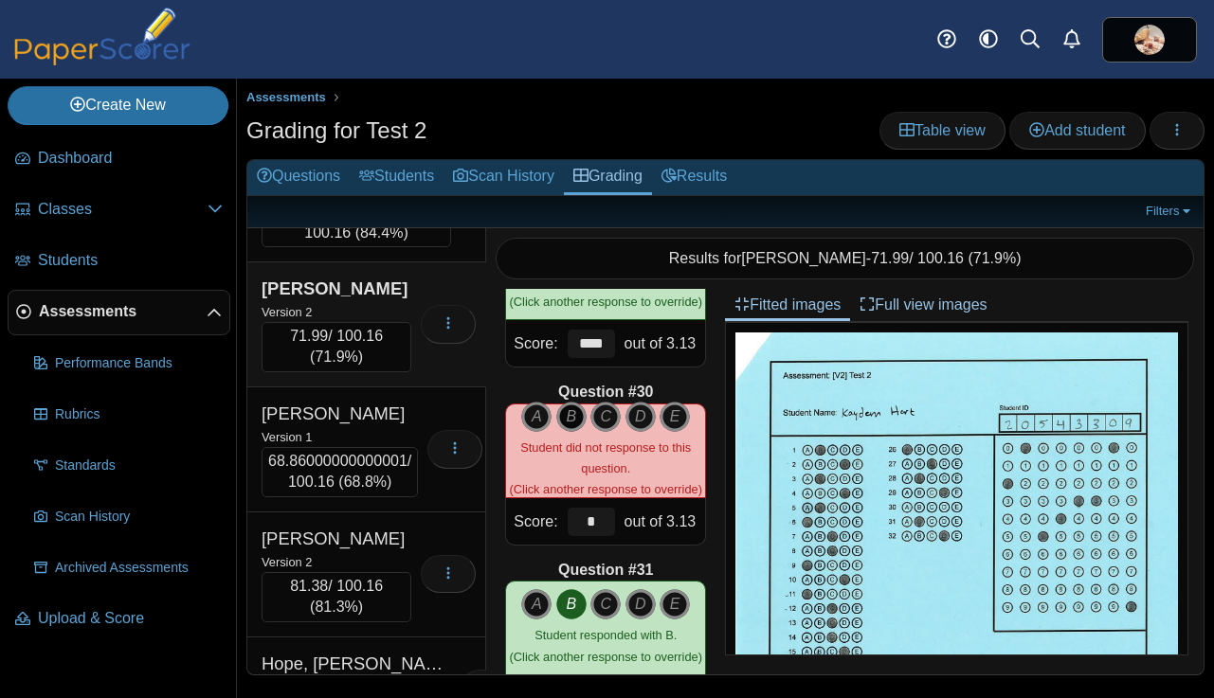
click at [567, 420] on icon "B" at bounding box center [571, 417] width 30 height 30
type input "****"
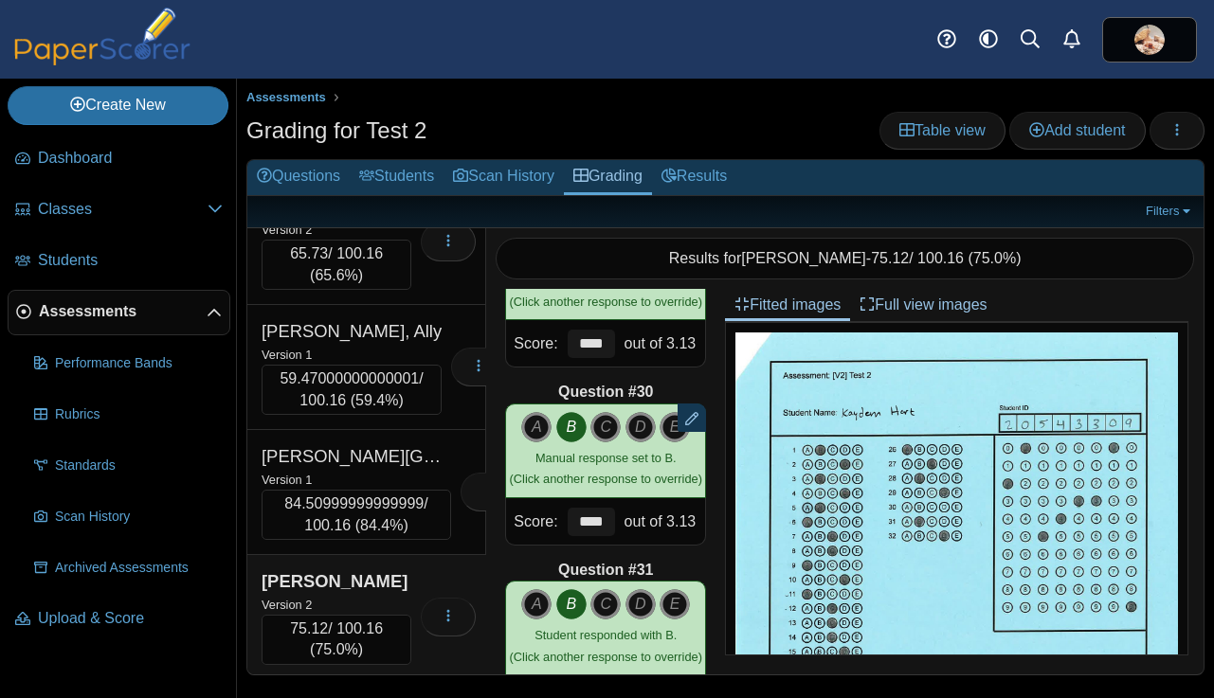
scroll to position [7073, 0]
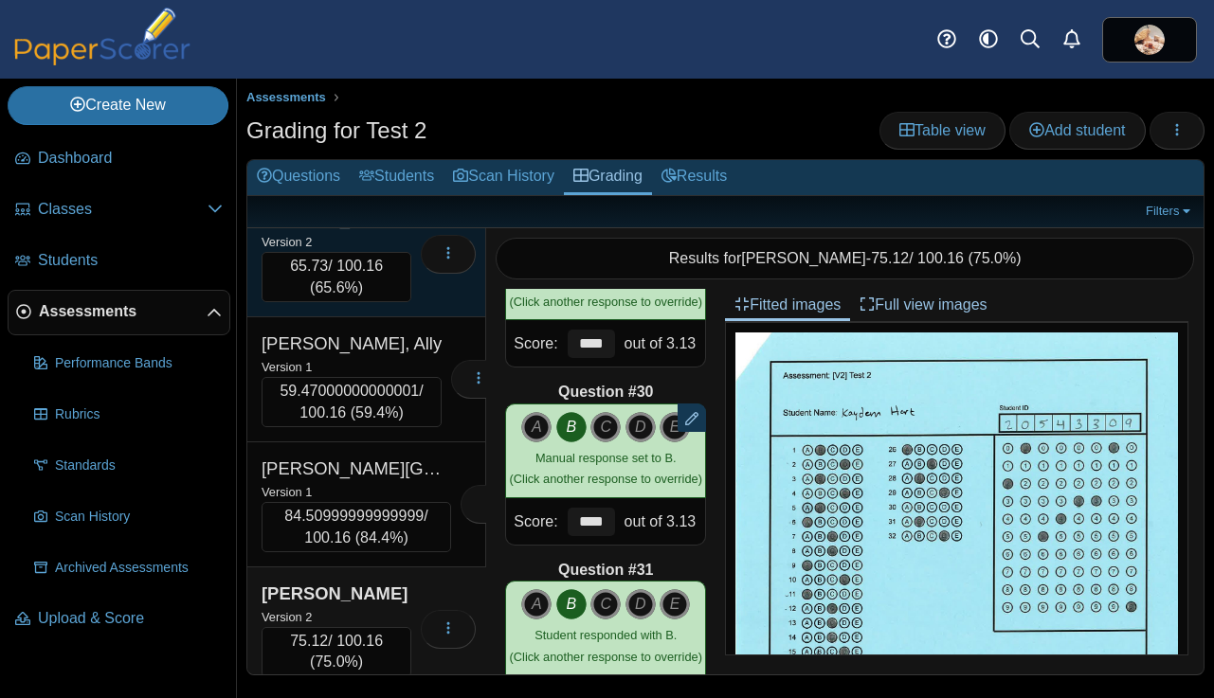
click at [374, 252] on div "Version 2" at bounding box center [336, 241] width 150 height 21
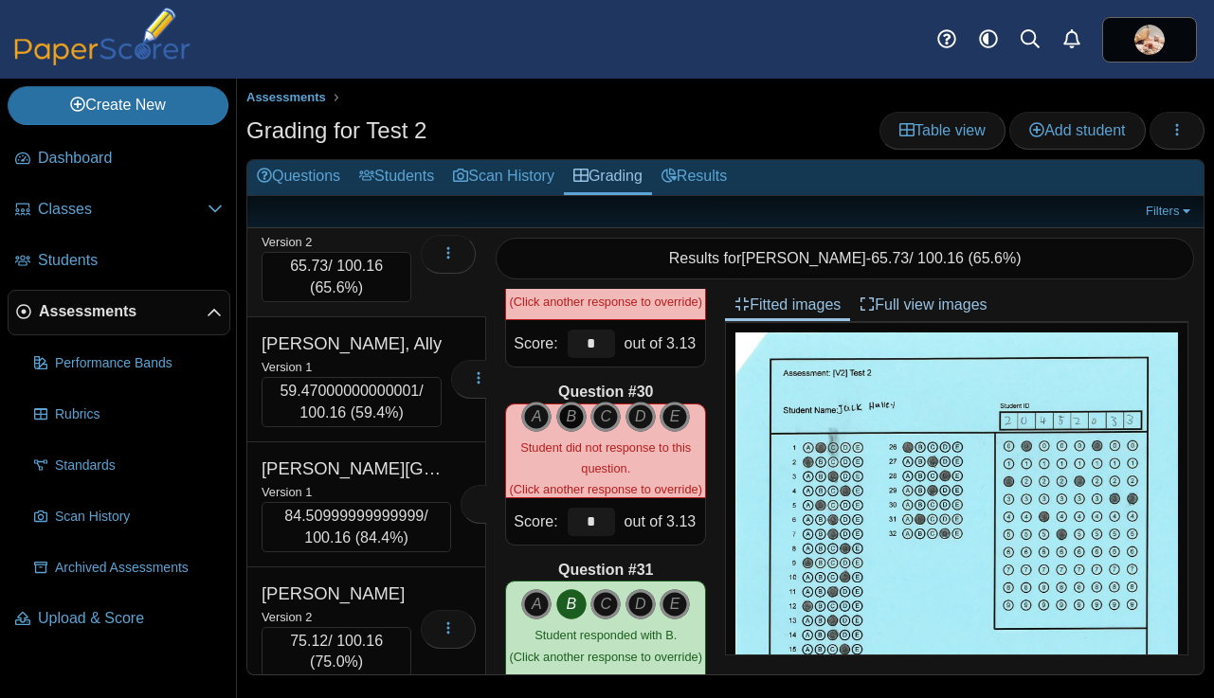
click at [566, 415] on icon "B" at bounding box center [571, 417] width 30 height 30
type input "****"
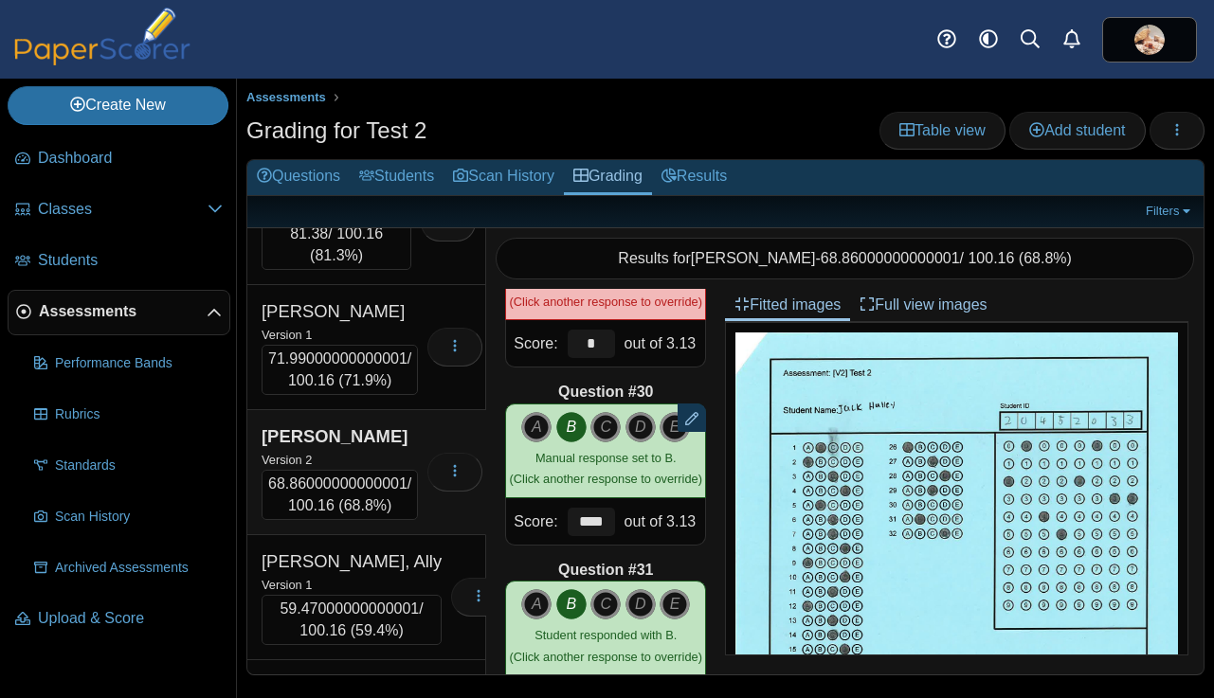
scroll to position [6816, 0]
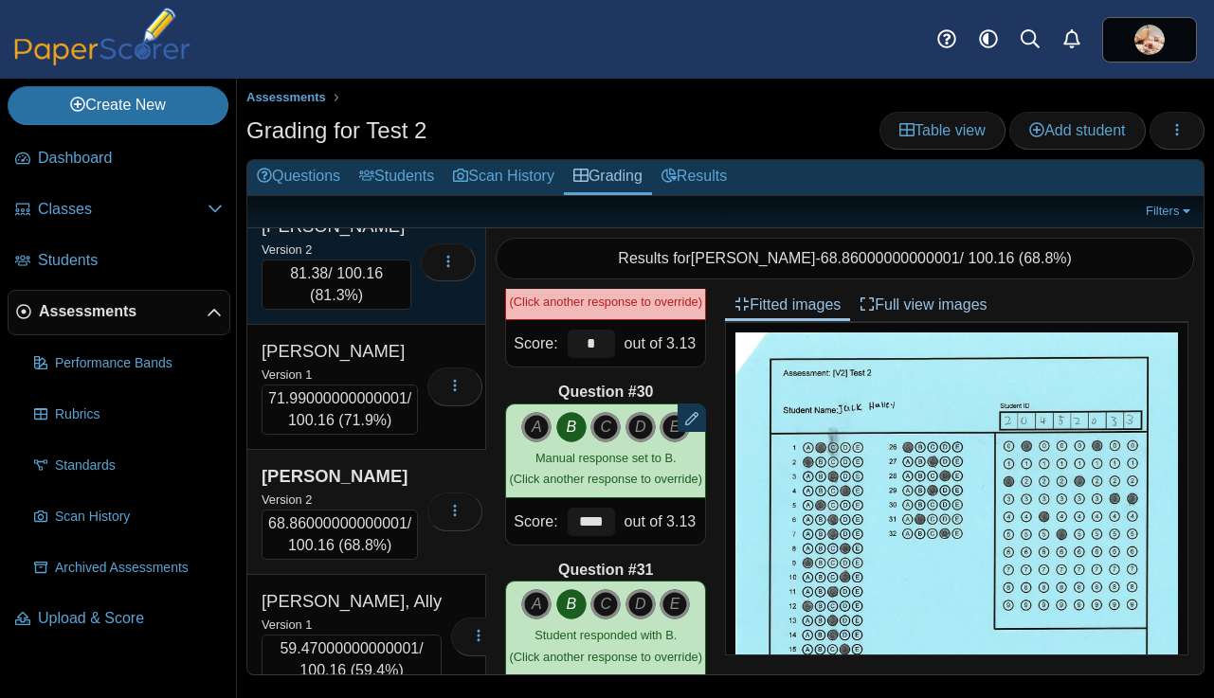
click at [359, 260] on div "Version 2" at bounding box center [336, 249] width 150 height 21
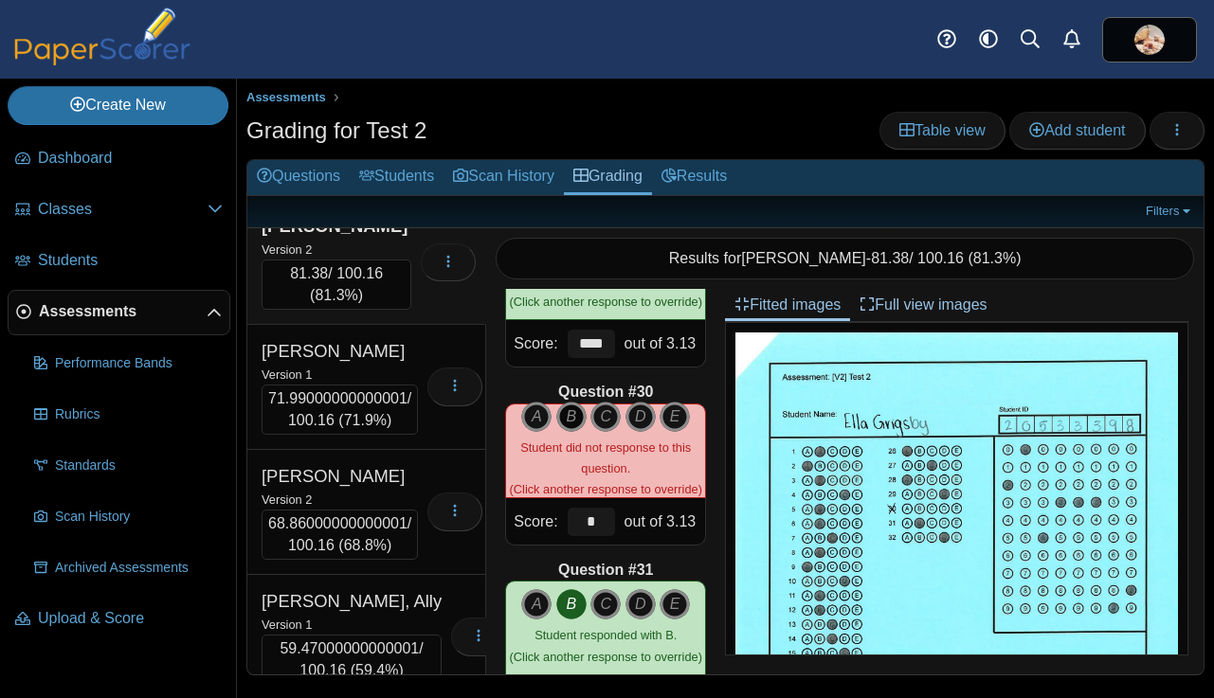
click at [564, 416] on icon "B" at bounding box center [571, 417] width 30 height 30
type input "****"
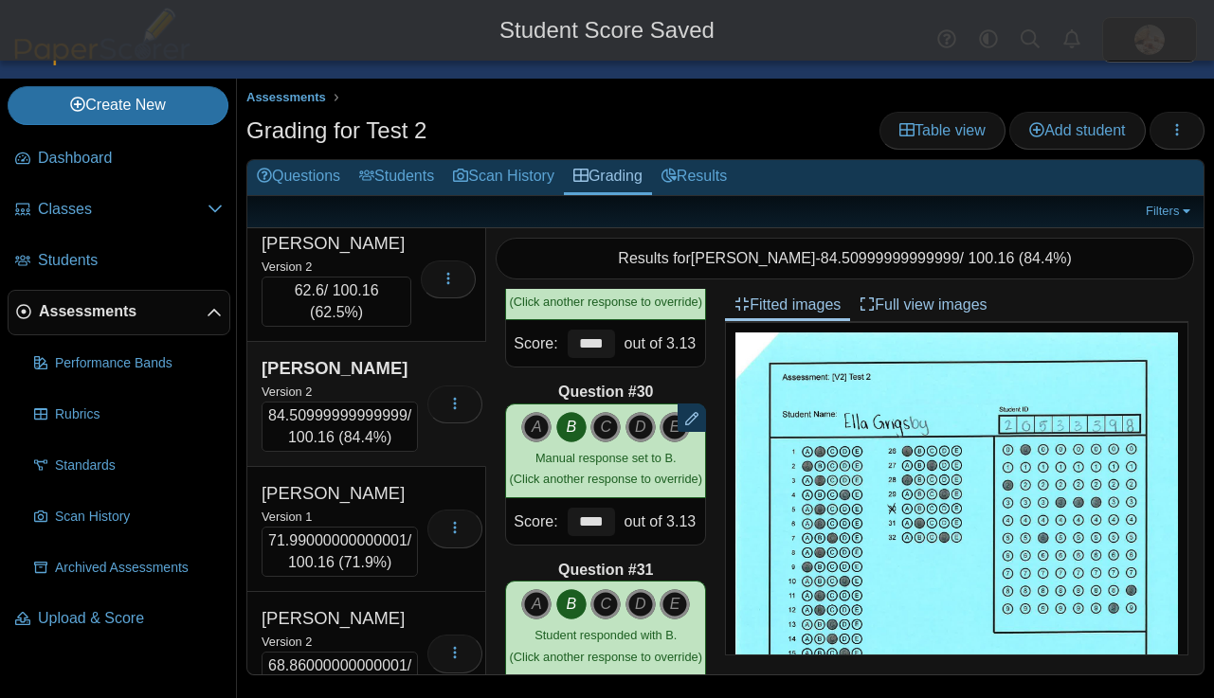
scroll to position [6663, 0]
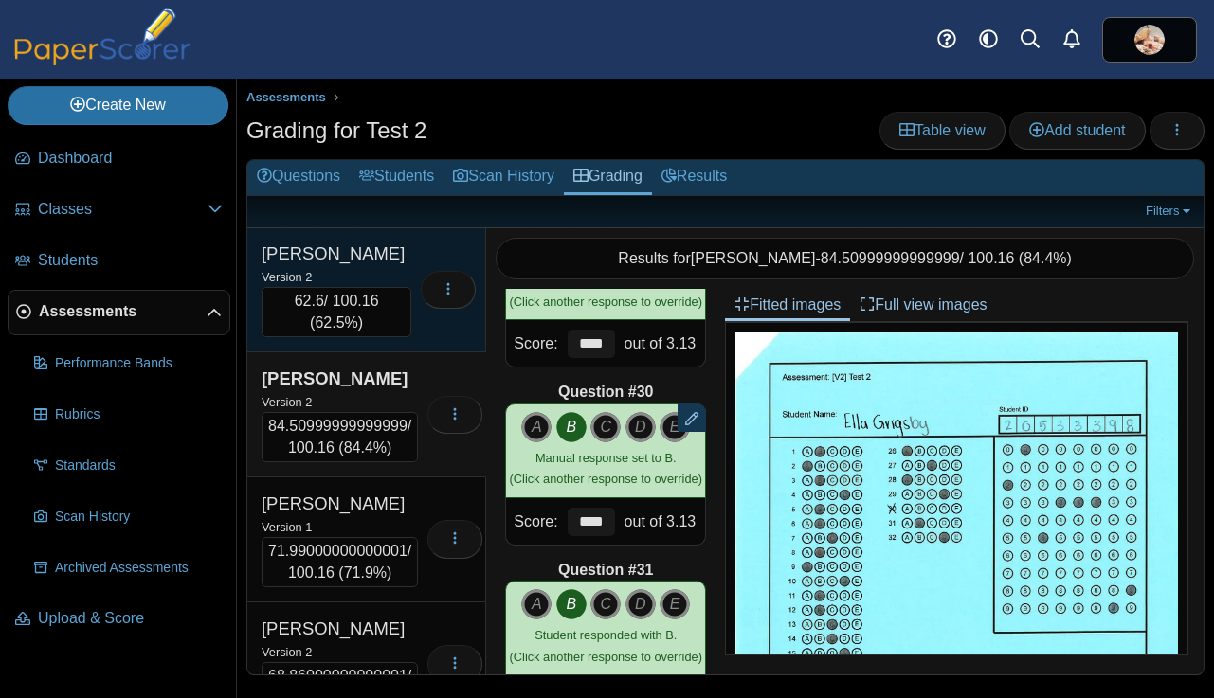
click at [359, 287] on div "Version 2" at bounding box center [336, 276] width 150 height 21
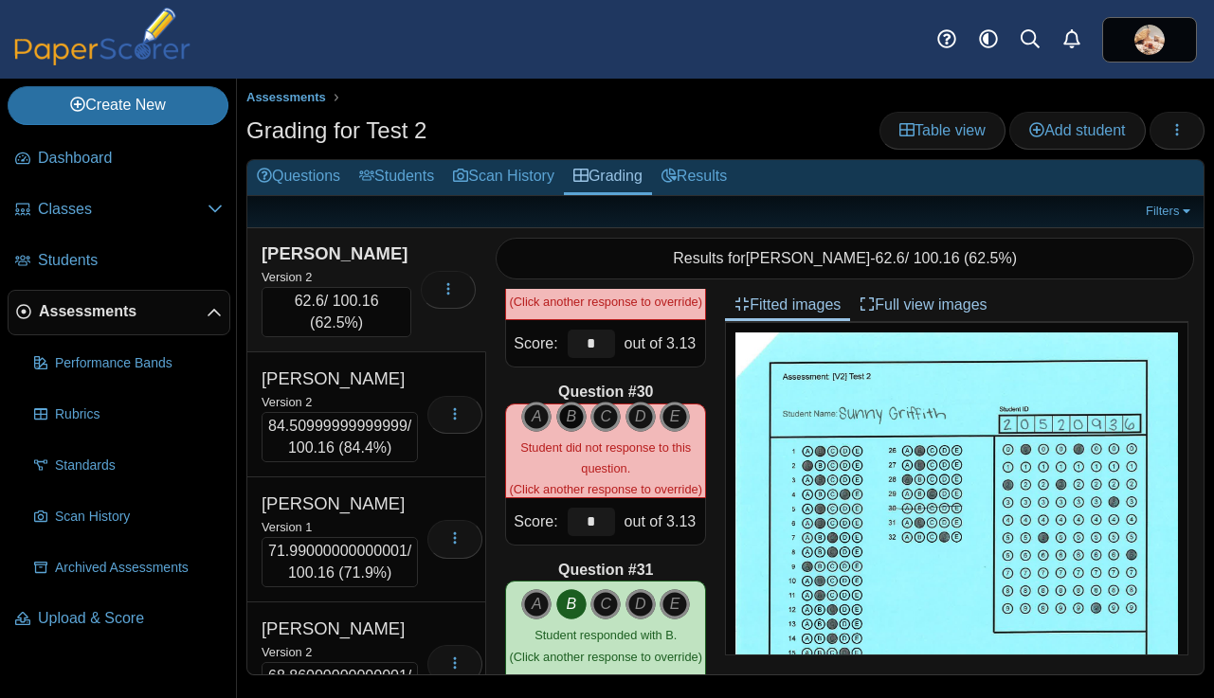
click at [570, 421] on icon "B" at bounding box center [571, 417] width 30 height 30
type input "****"
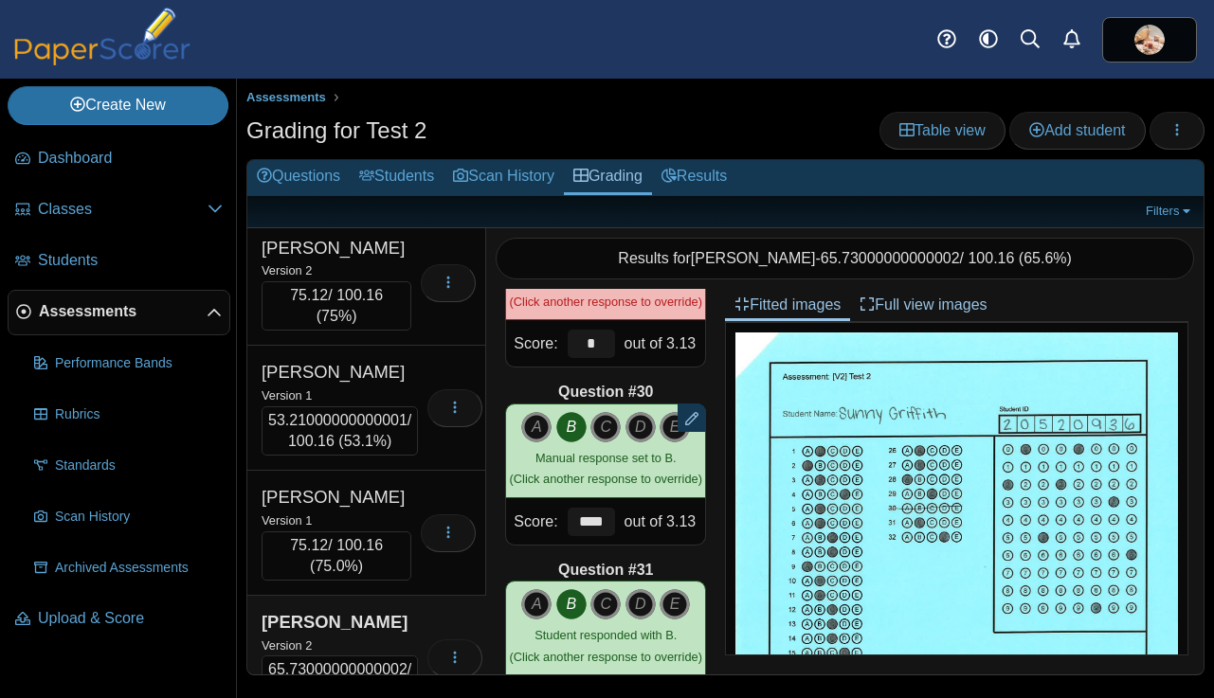
scroll to position [6283, 0]
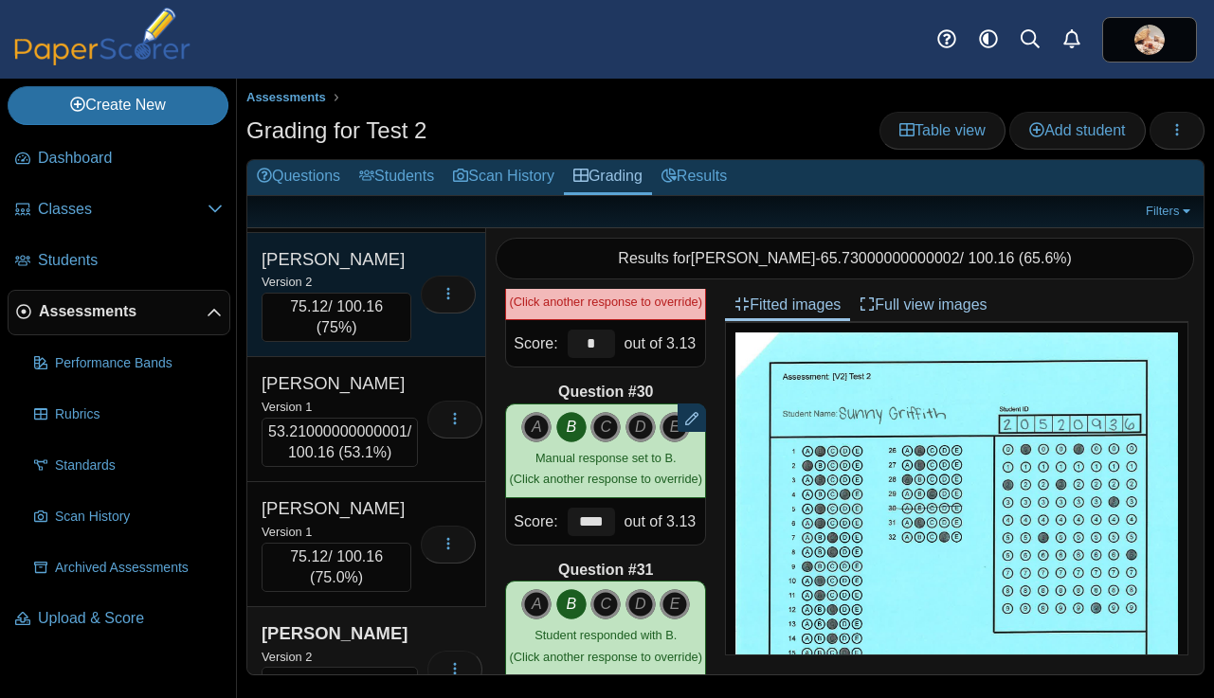
click at [364, 292] on div "Version 2" at bounding box center [336, 281] width 150 height 21
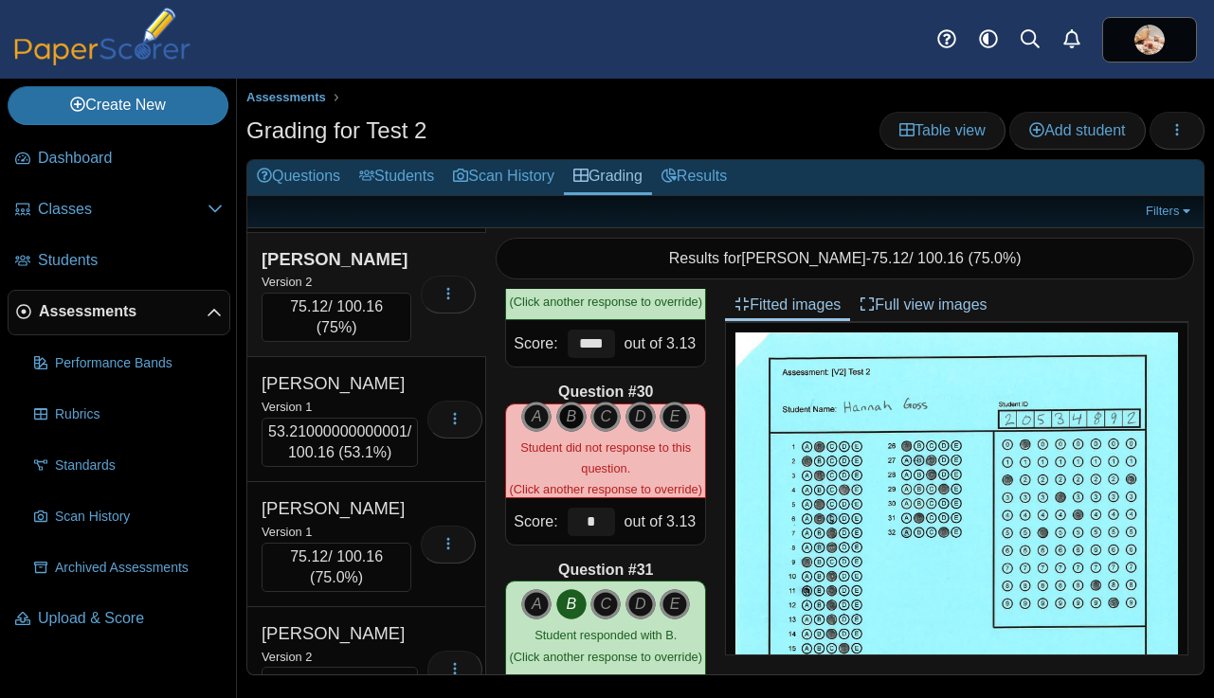
click at [568, 421] on icon "B" at bounding box center [571, 417] width 30 height 30
type input "****"
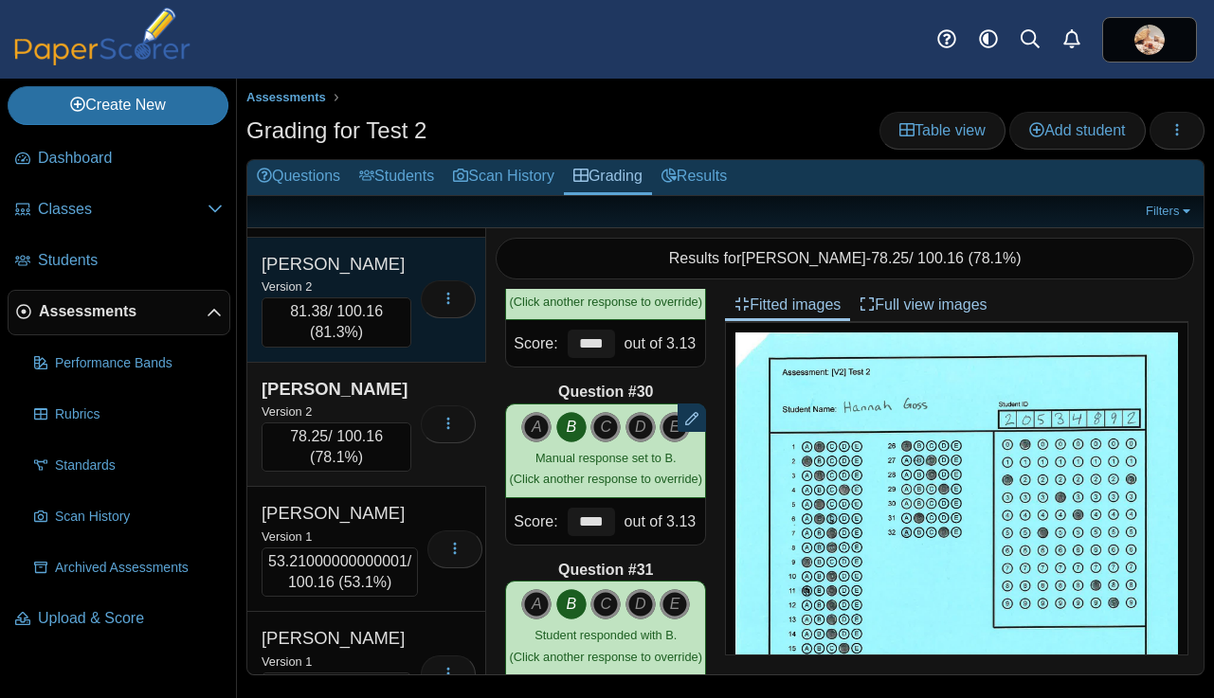
scroll to position [6146, 0]
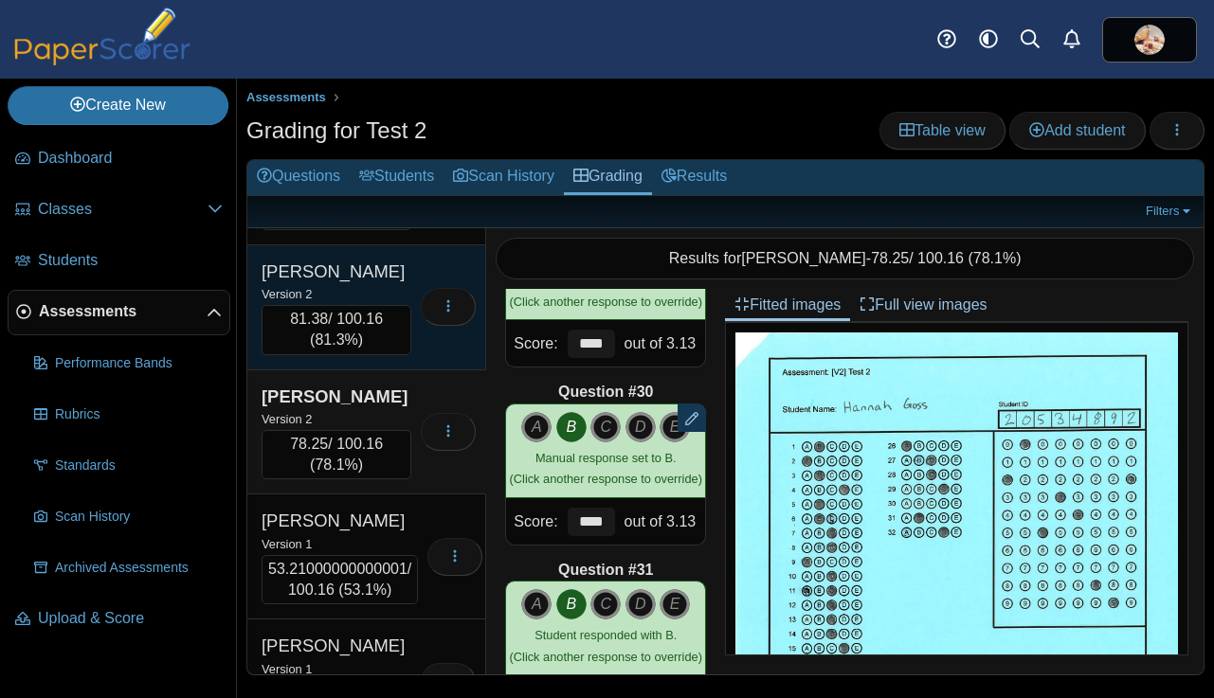
click at [369, 304] on div "Version 2" at bounding box center [336, 293] width 150 height 21
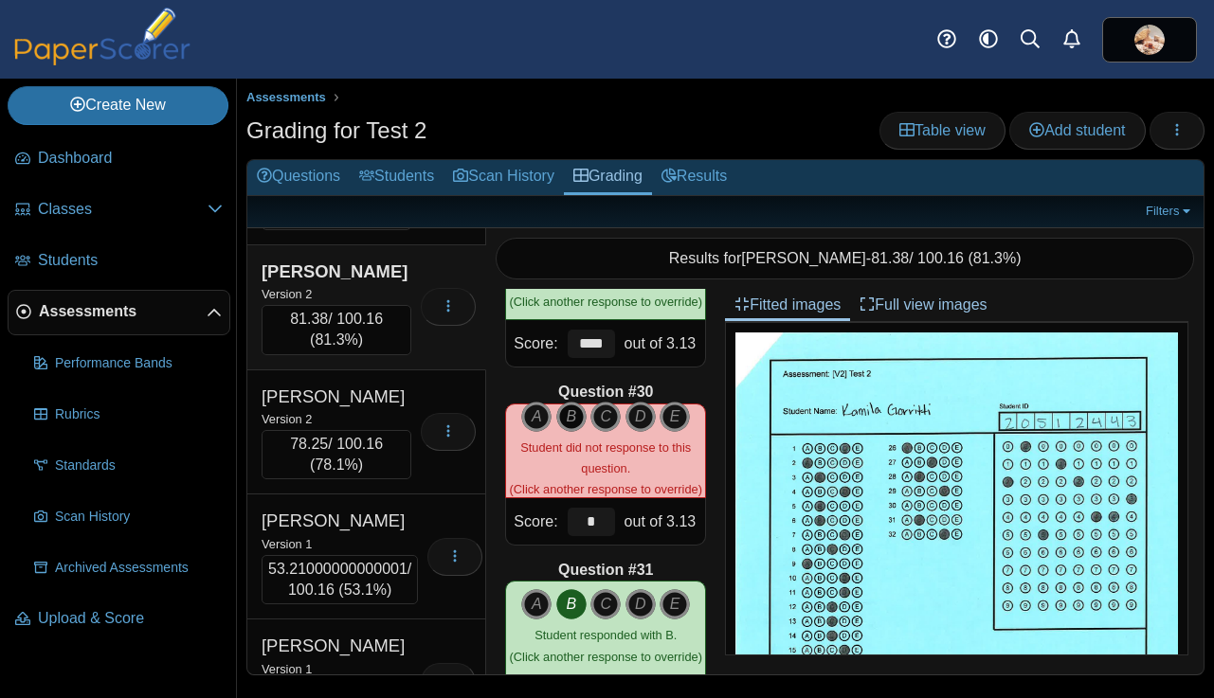
click at [569, 415] on icon "B" at bounding box center [571, 417] width 30 height 30
type input "****"
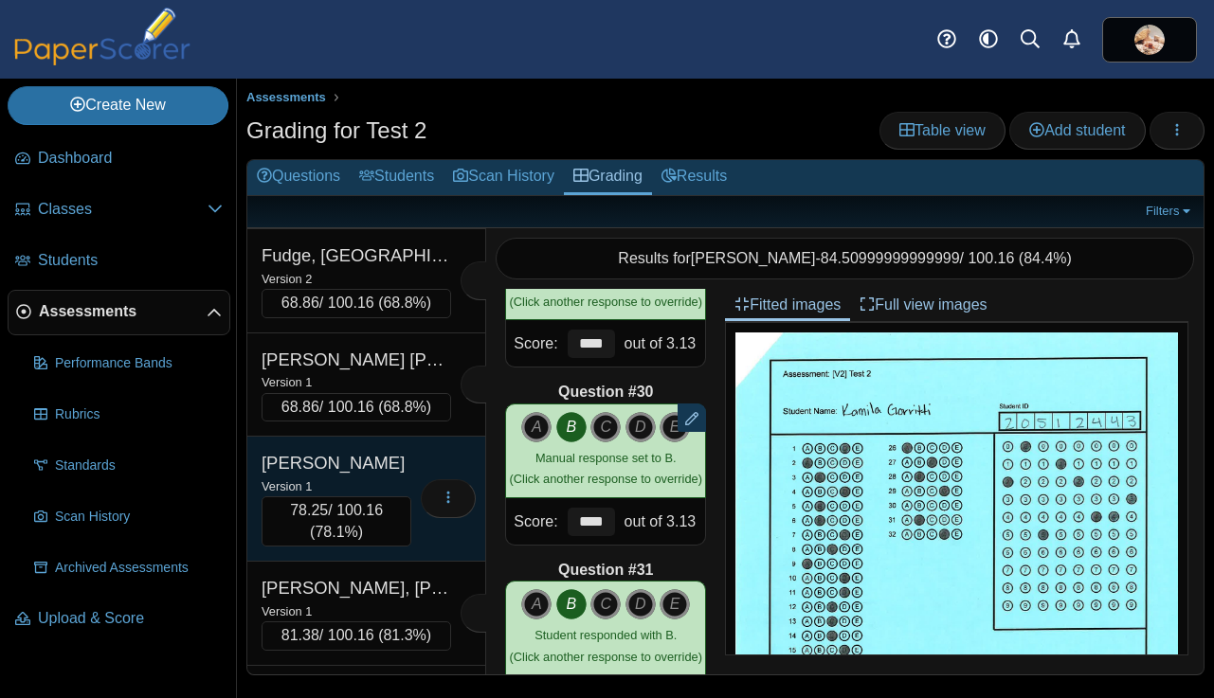
scroll to position [5595, 0]
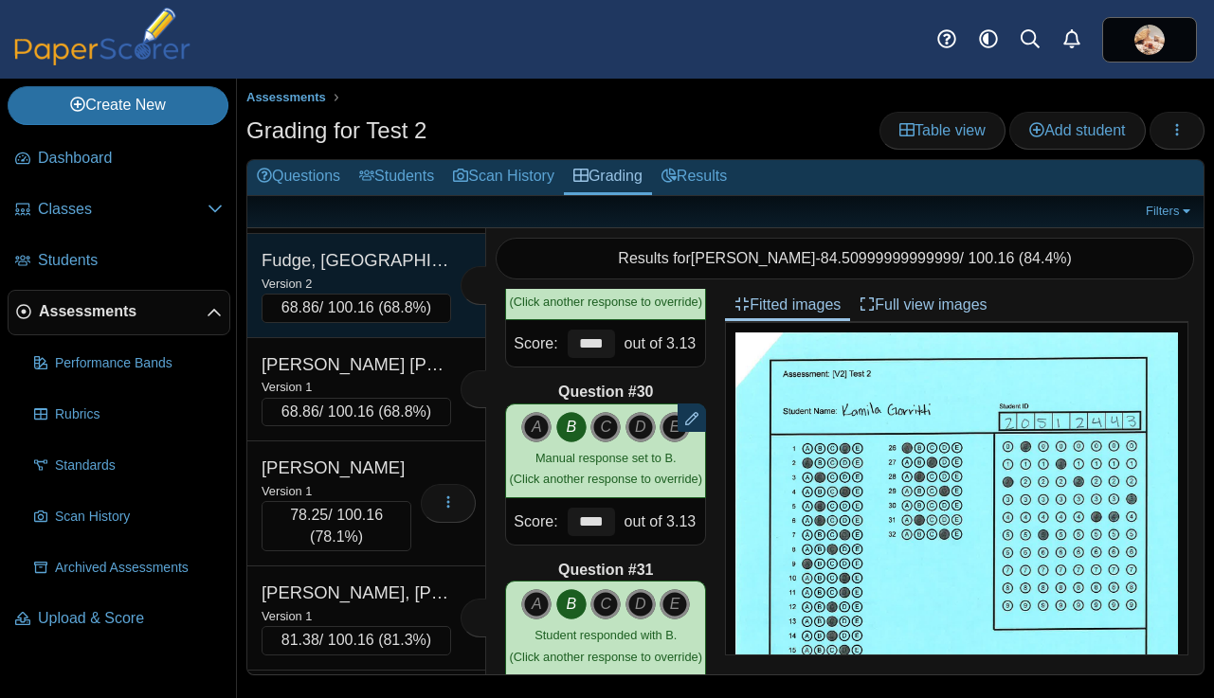
click at [373, 294] on div "Version 2" at bounding box center [355, 283] width 189 height 21
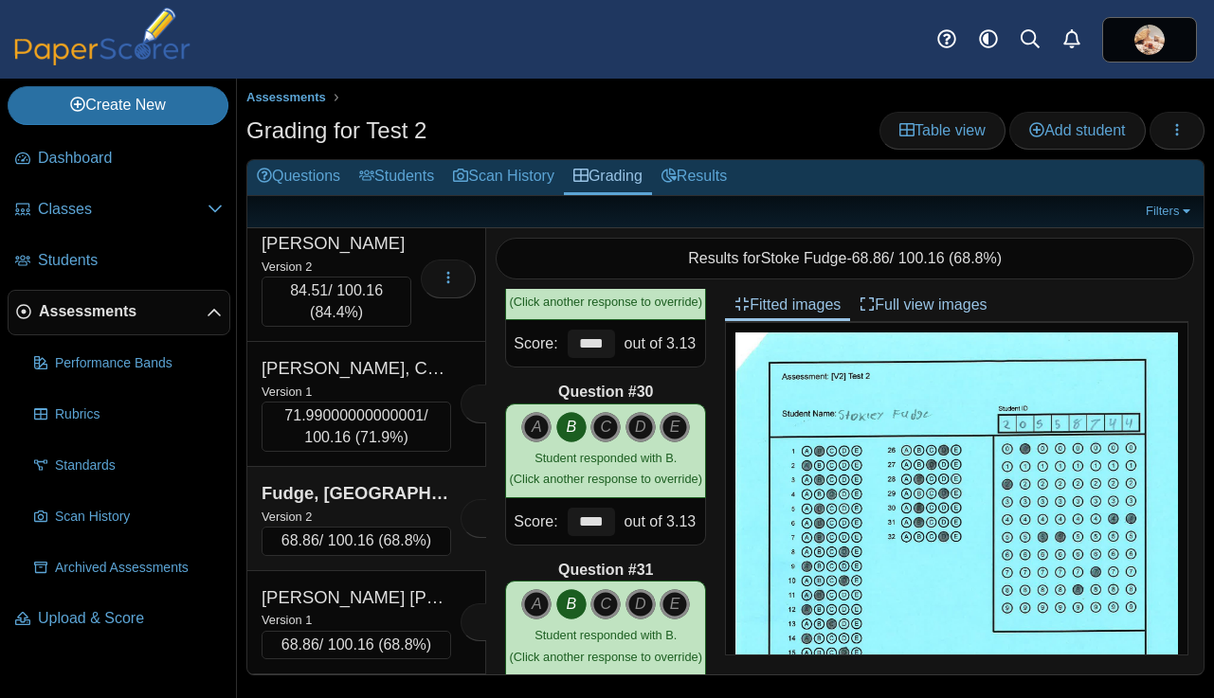
scroll to position [5359, 0]
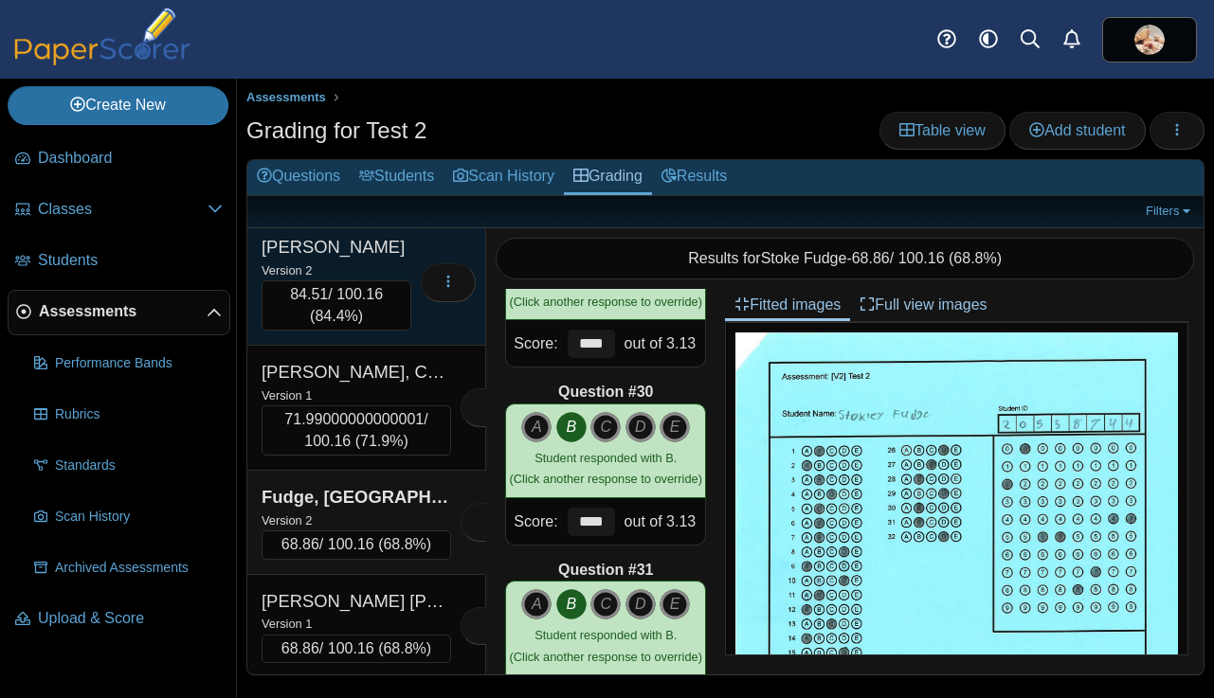
click at [354, 280] on div "Version 2" at bounding box center [336, 270] width 150 height 21
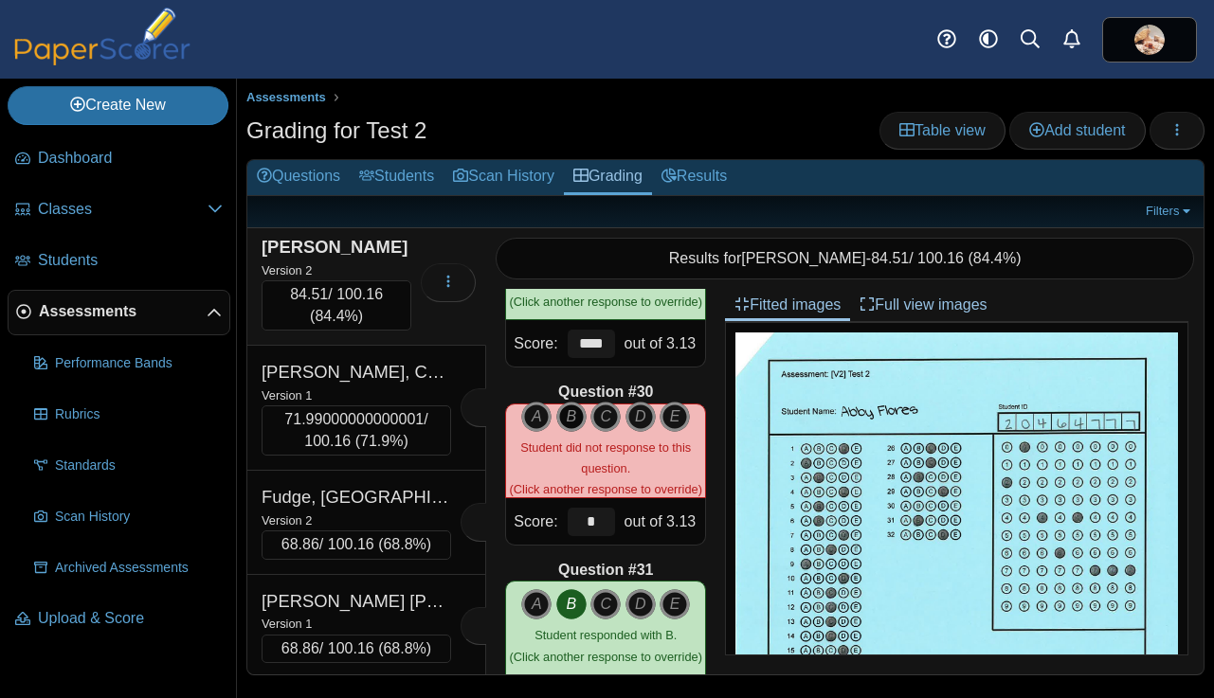
click at [575, 416] on icon "B" at bounding box center [571, 417] width 30 height 30
type input "****"
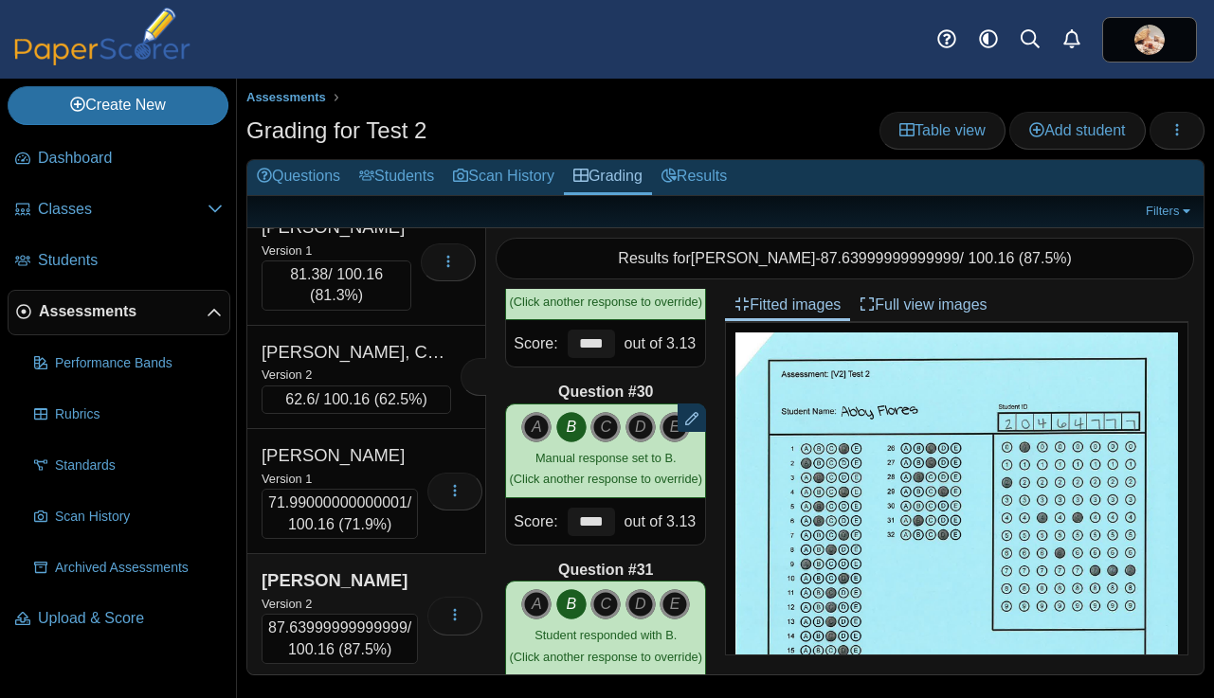
scroll to position [5019, 0]
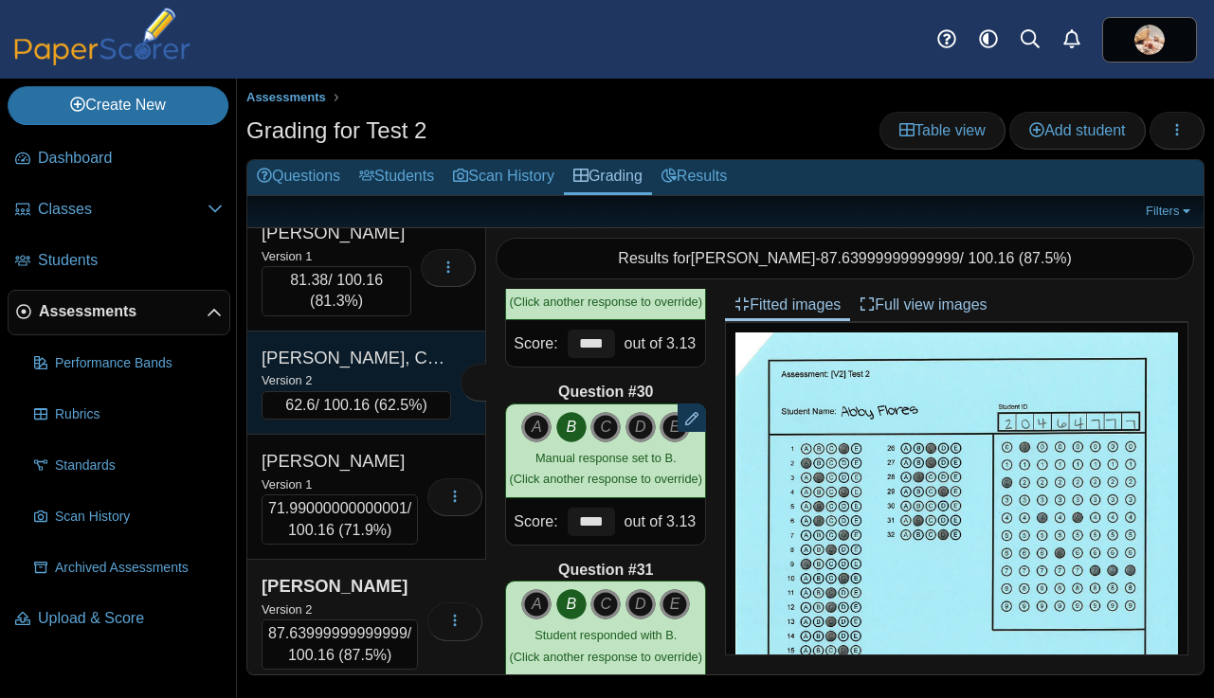
click at [346, 390] on div "Version 2" at bounding box center [355, 379] width 189 height 21
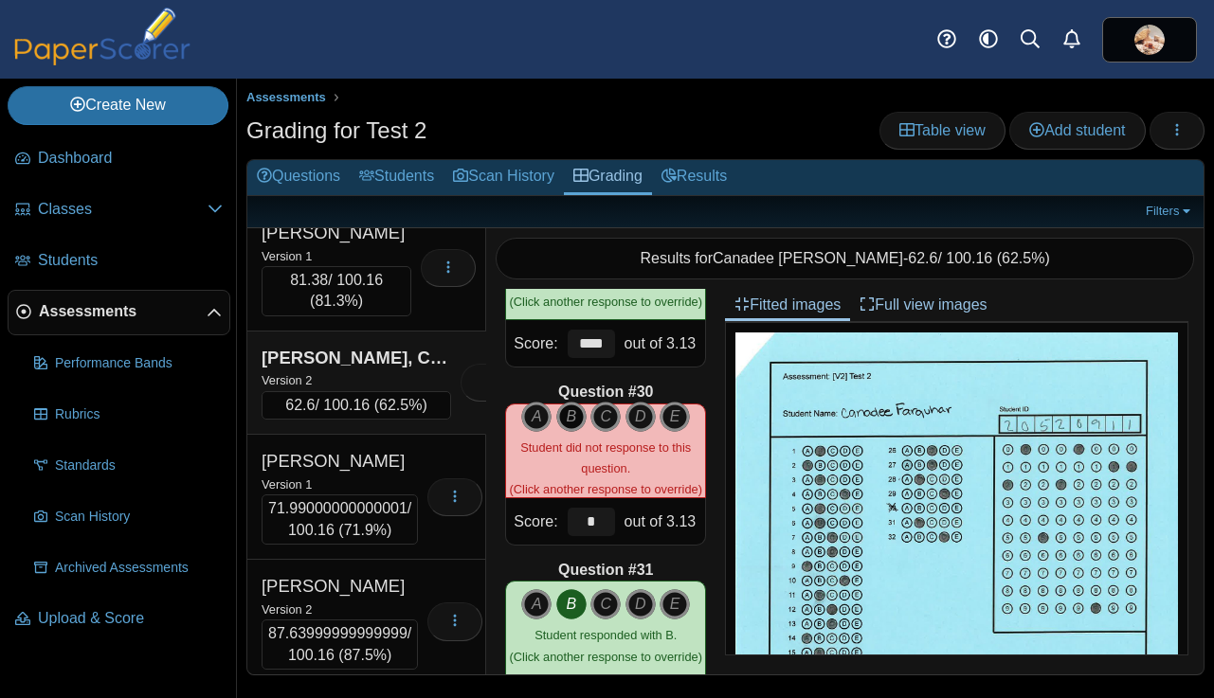
click at [574, 419] on icon "B" at bounding box center [571, 417] width 30 height 30
type input "****"
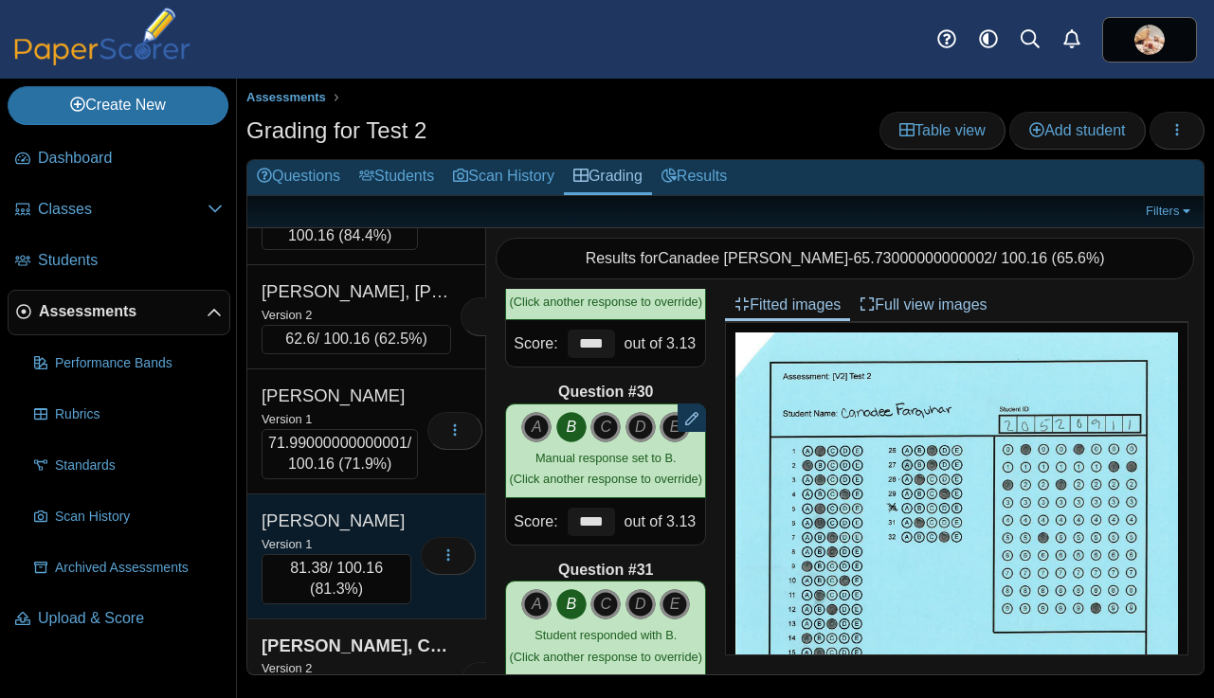
scroll to position [4699, 0]
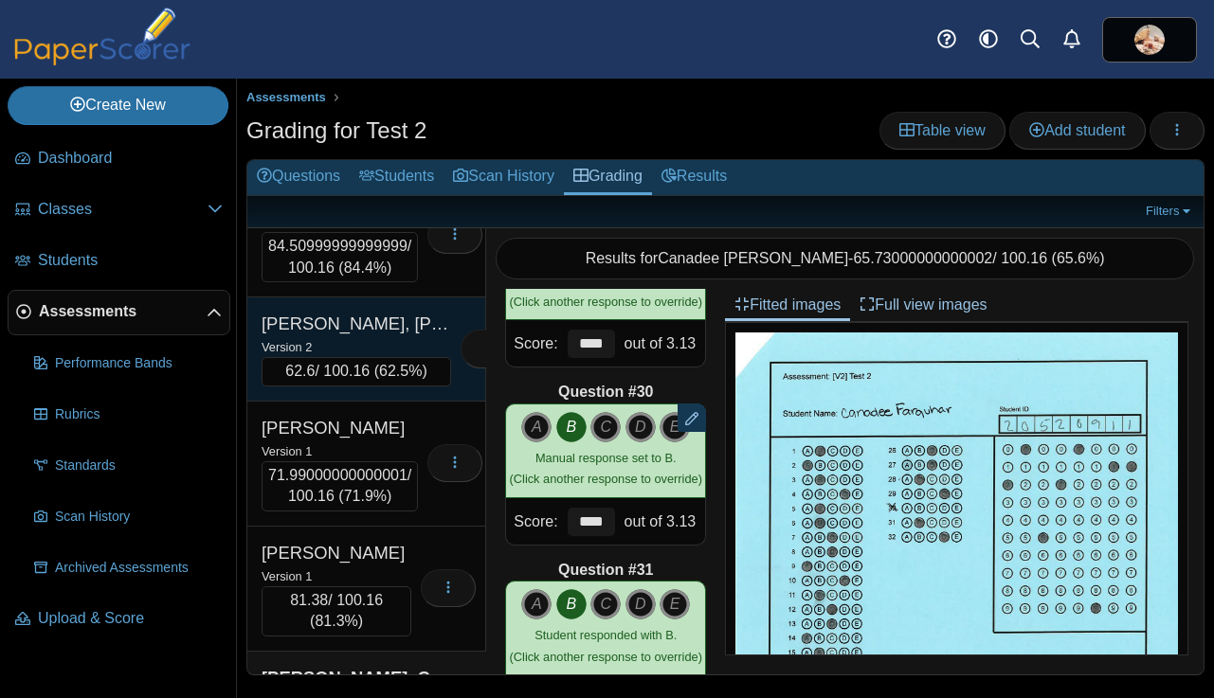
click at [357, 357] on div "Version 2" at bounding box center [355, 346] width 189 height 21
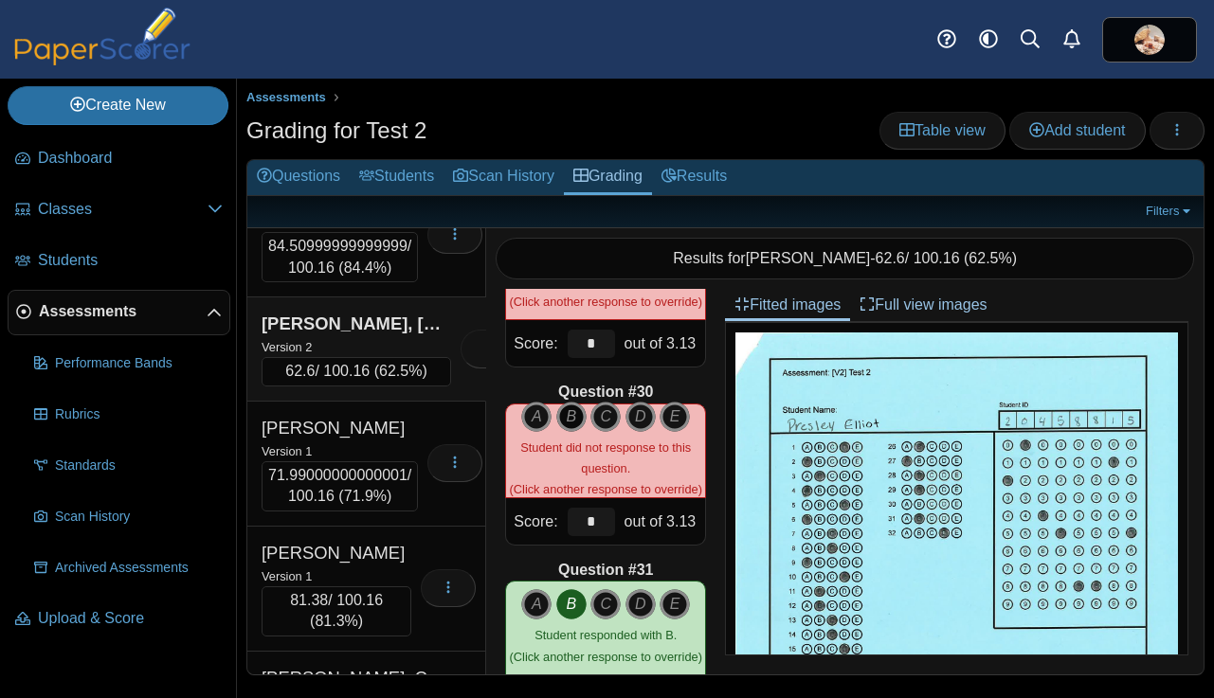
click at [569, 419] on icon "B" at bounding box center [571, 417] width 30 height 30
type input "****"
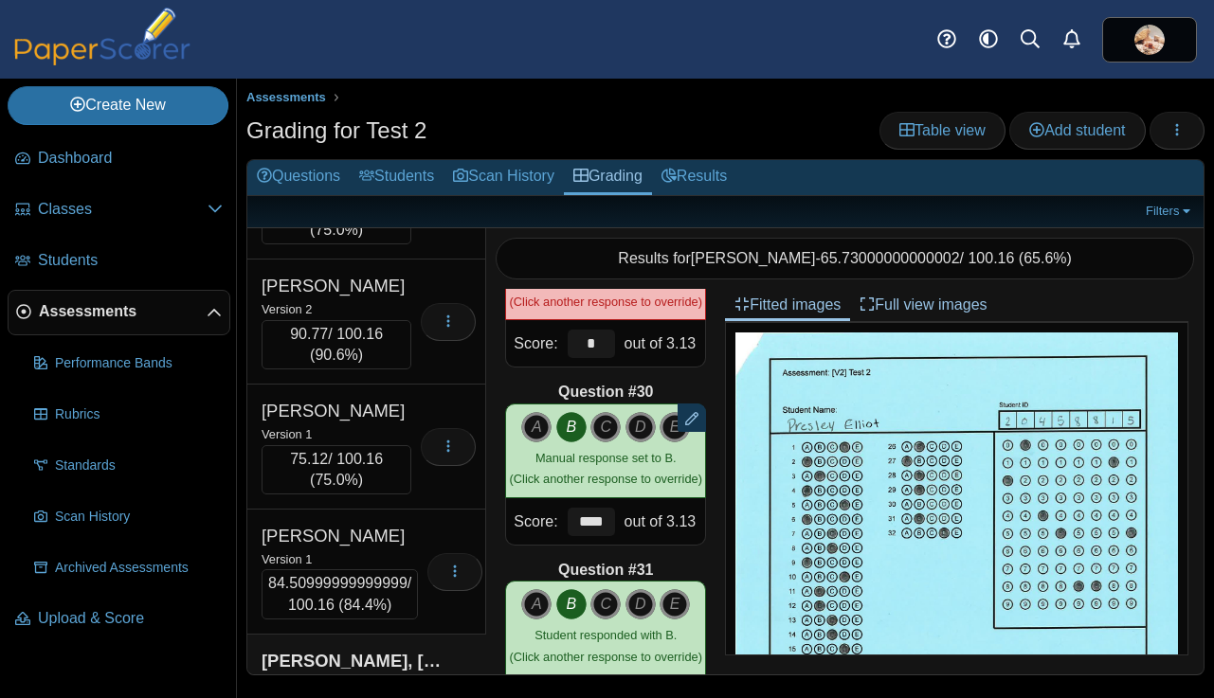
scroll to position [4353, 0]
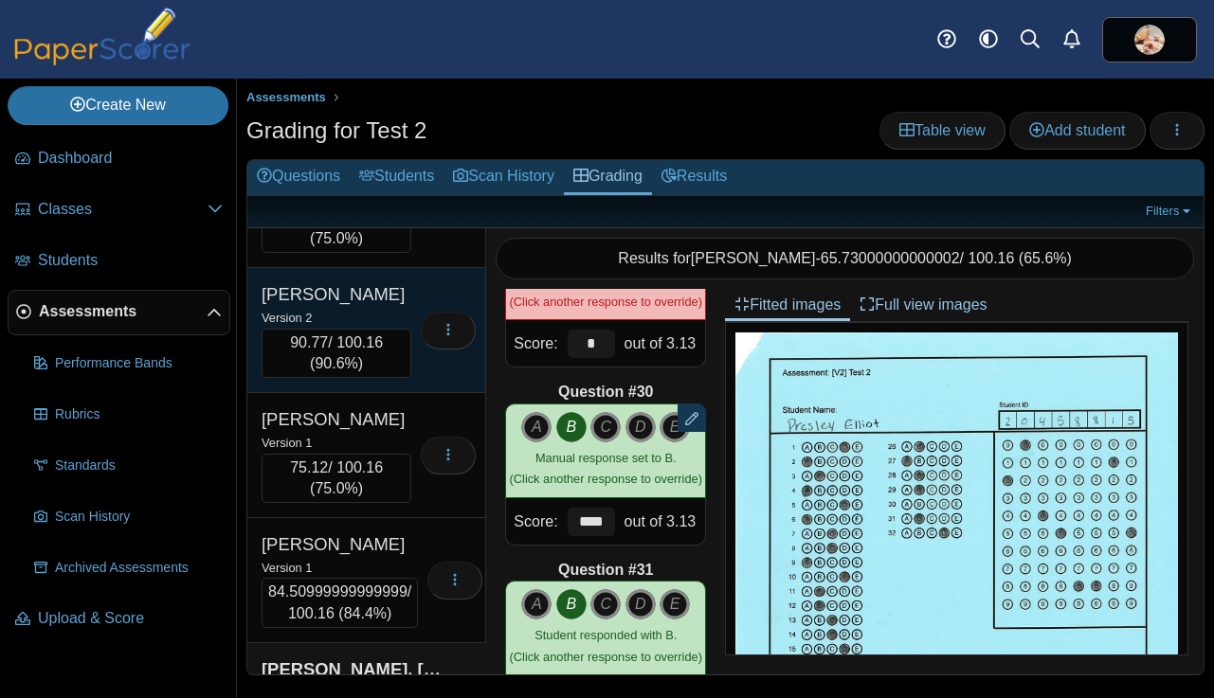
click at [349, 328] on div "Version 2" at bounding box center [336, 317] width 150 height 21
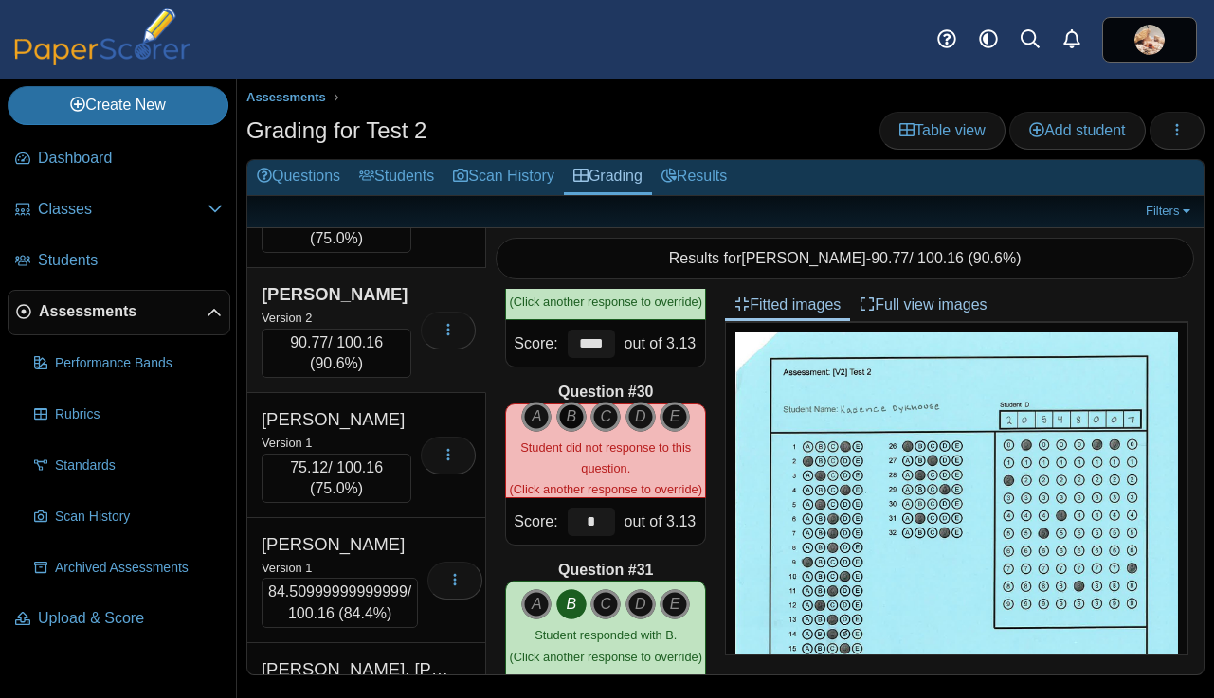
click at [574, 422] on icon "B" at bounding box center [571, 417] width 30 height 30
type input "****"
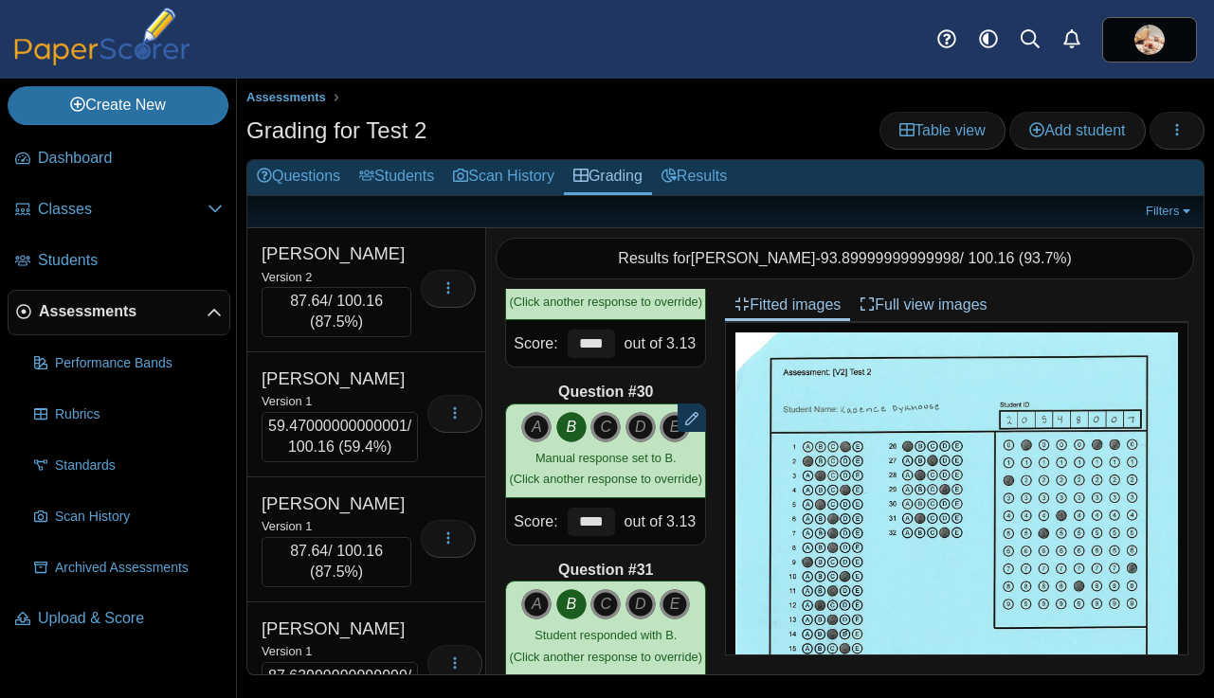
scroll to position [3769, 0]
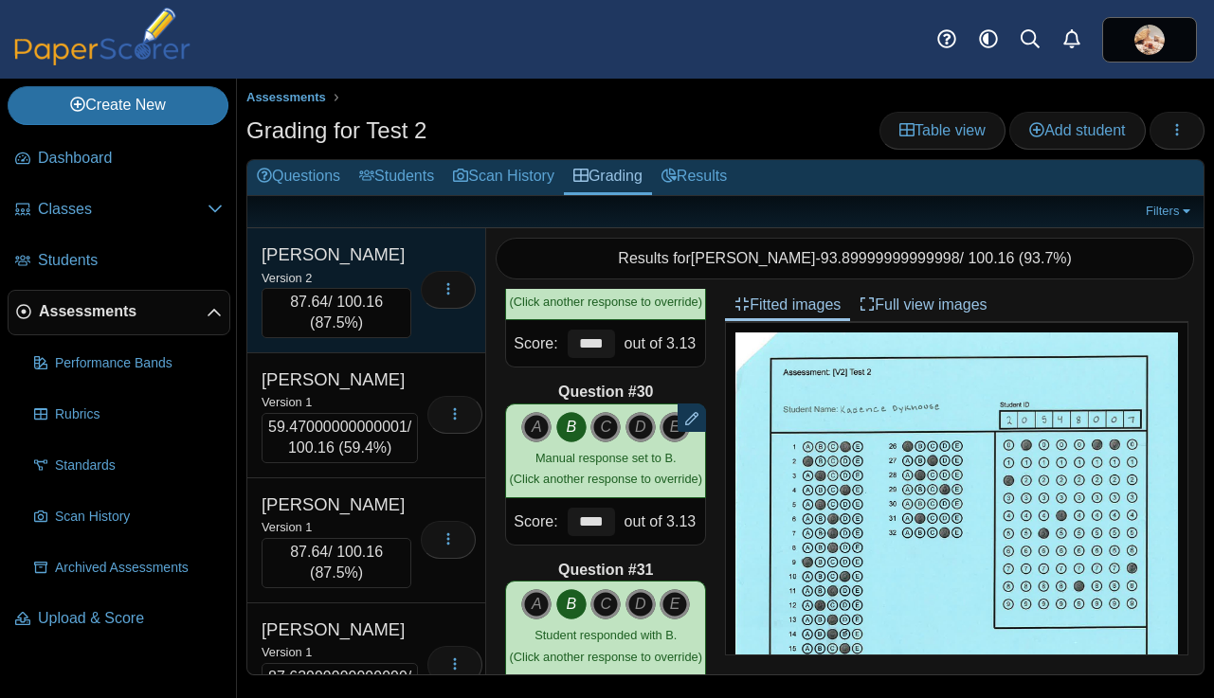
click at [351, 288] on div "Version 2" at bounding box center [336, 277] width 150 height 21
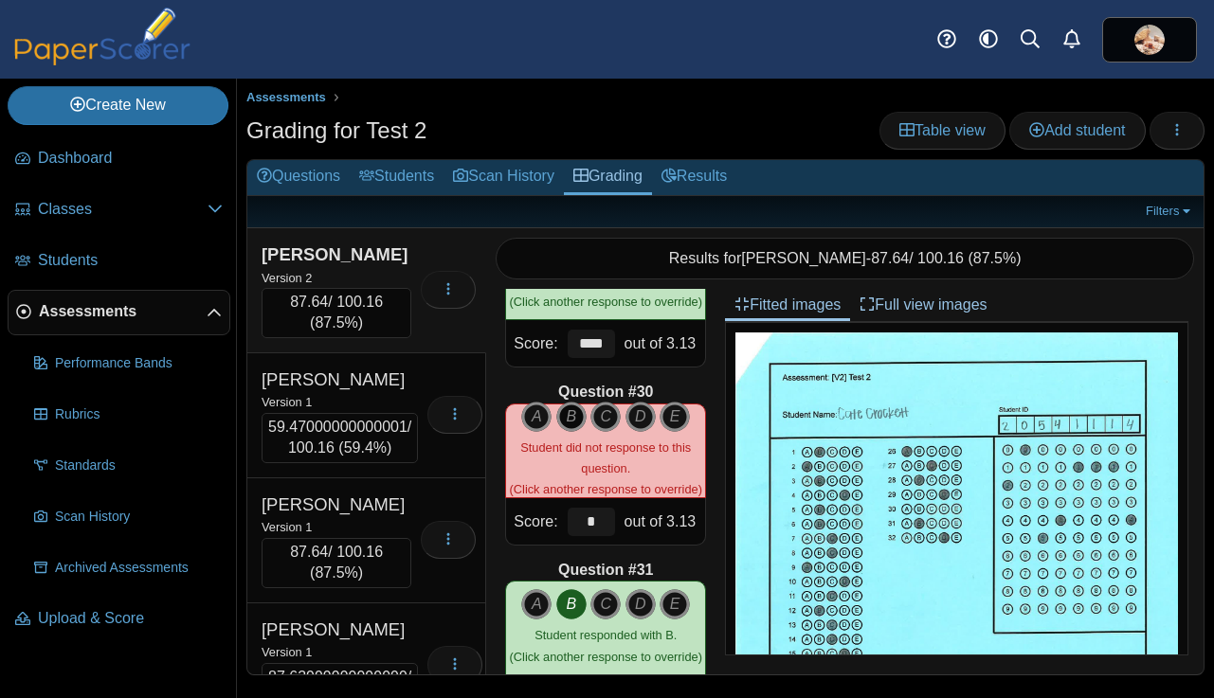
click at [565, 417] on icon "B" at bounding box center [571, 417] width 30 height 30
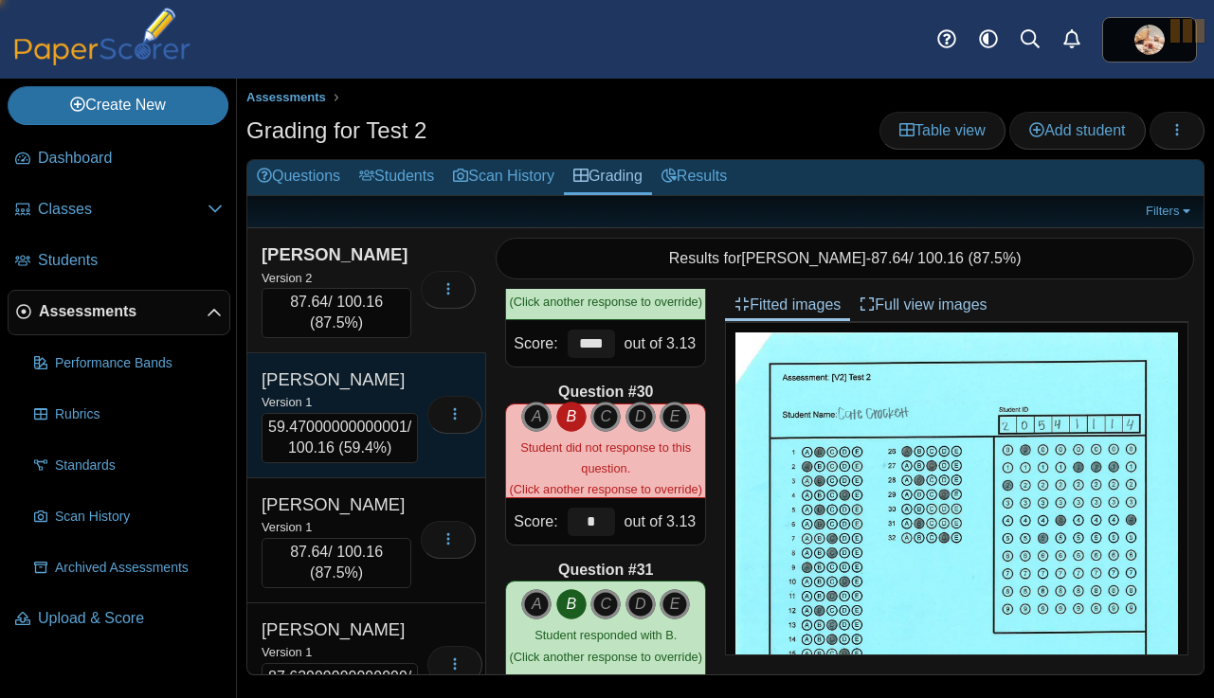
type input "****"
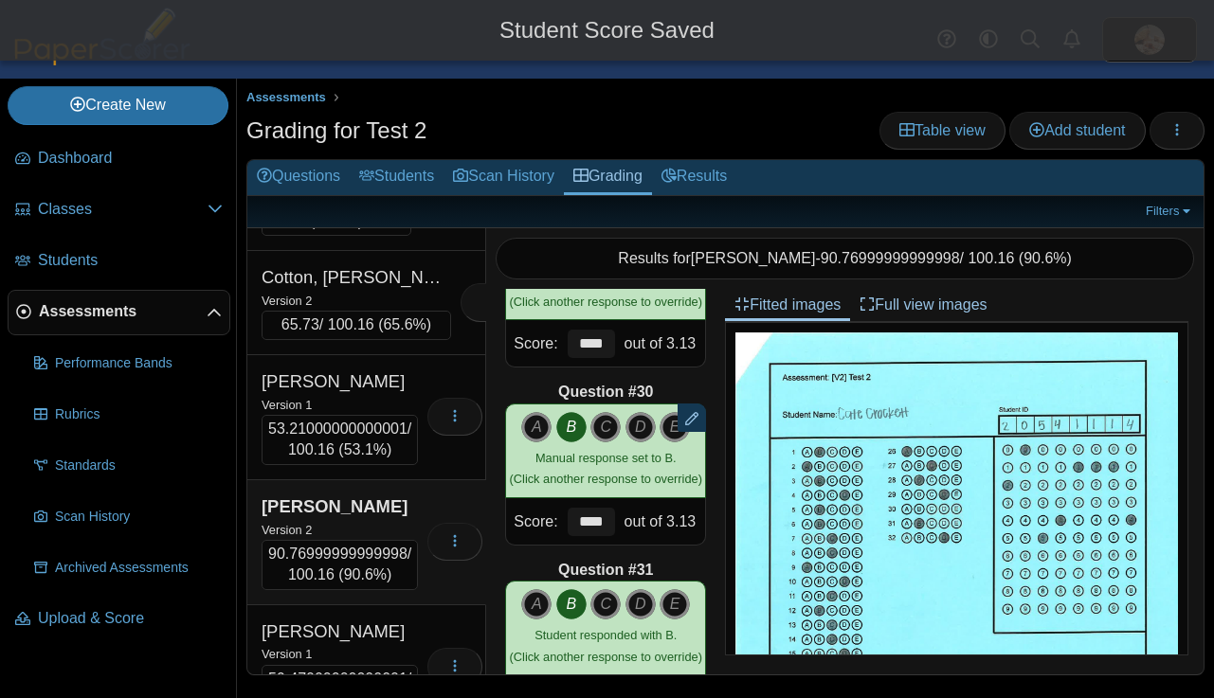
scroll to position [3516, 0]
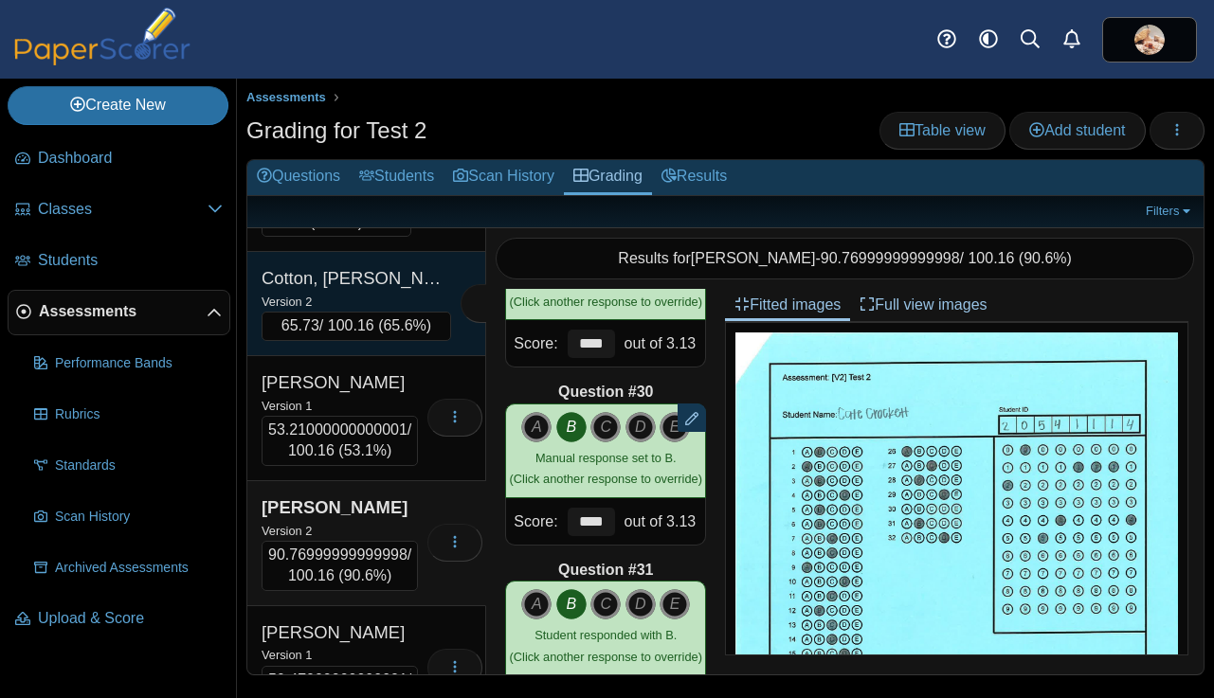
click at [356, 312] on div "Version 2" at bounding box center [355, 301] width 189 height 21
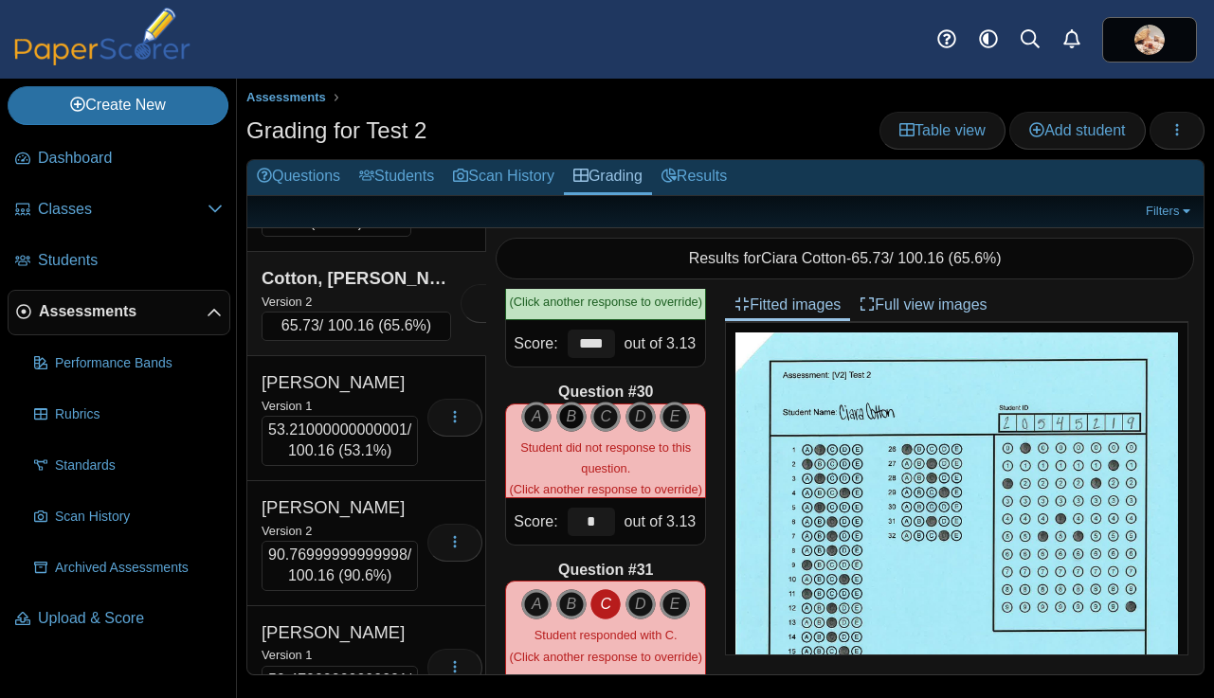
click at [568, 423] on icon "B" at bounding box center [571, 417] width 30 height 30
type input "****"
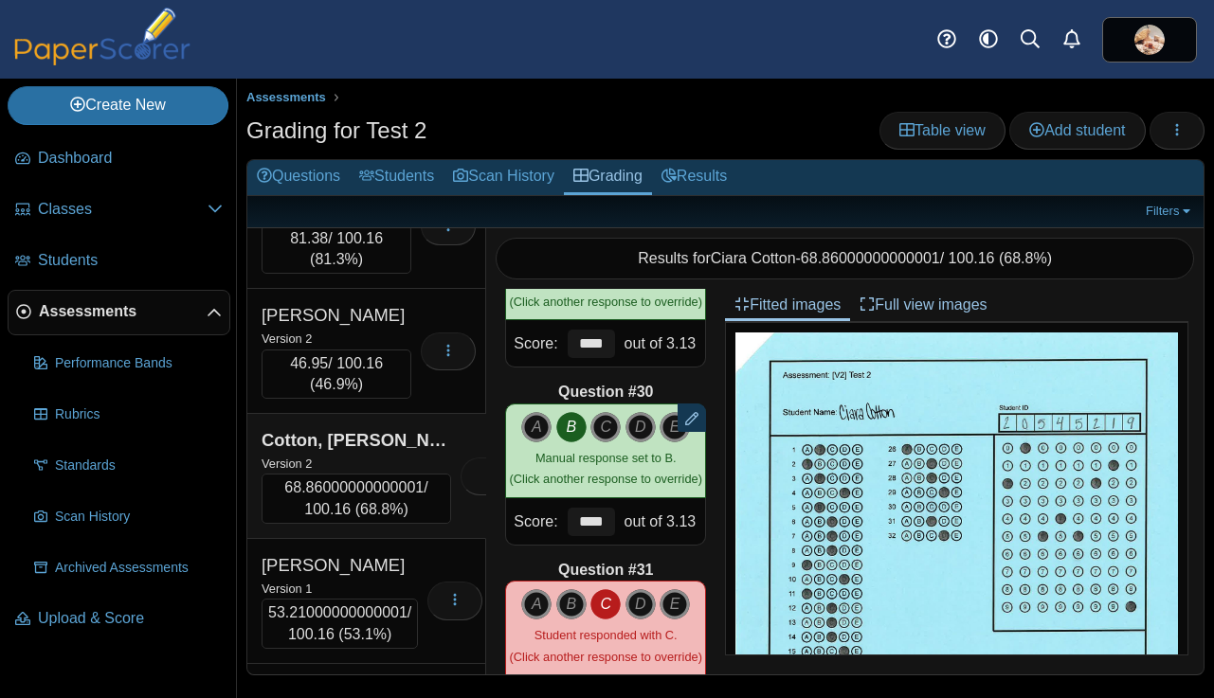
scroll to position [3349, 0]
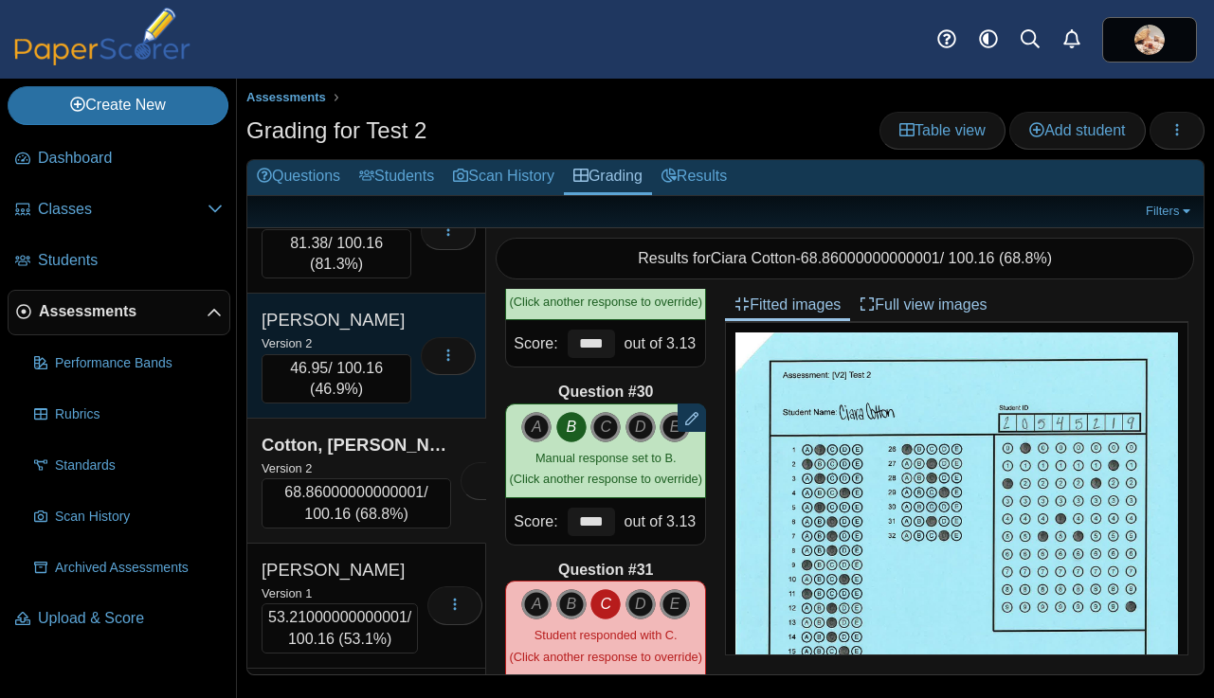
click at [374, 353] on div "Version 2" at bounding box center [336, 343] width 150 height 21
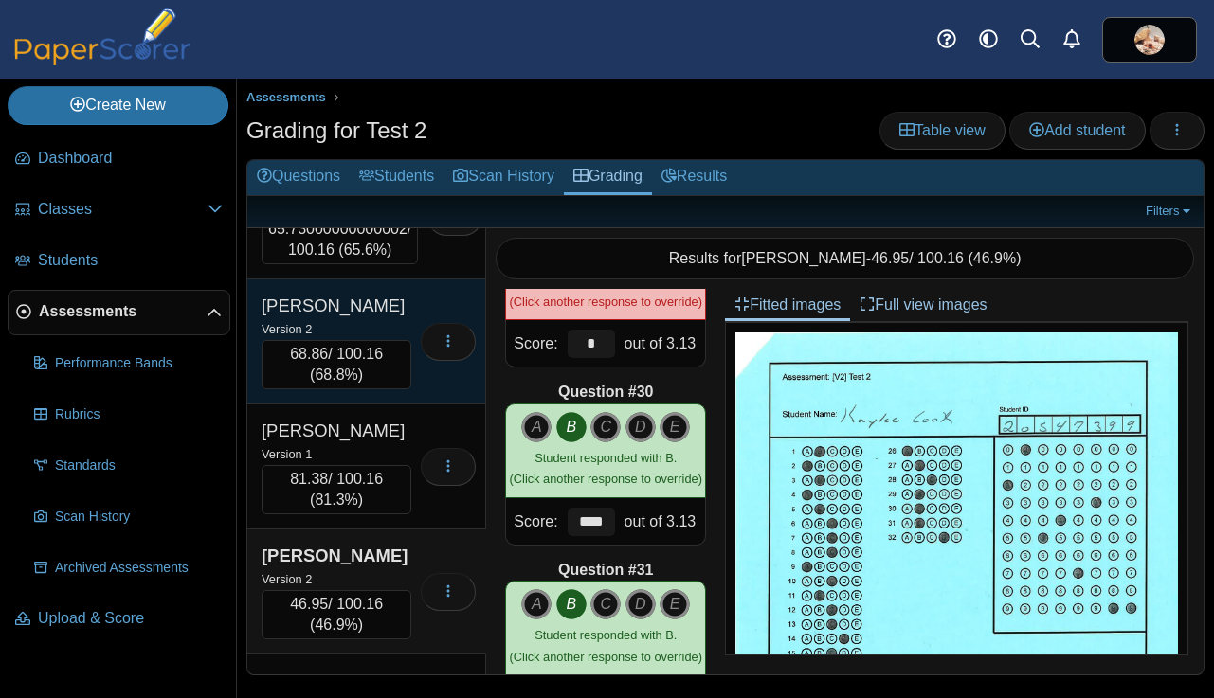
scroll to position [3108, 0]
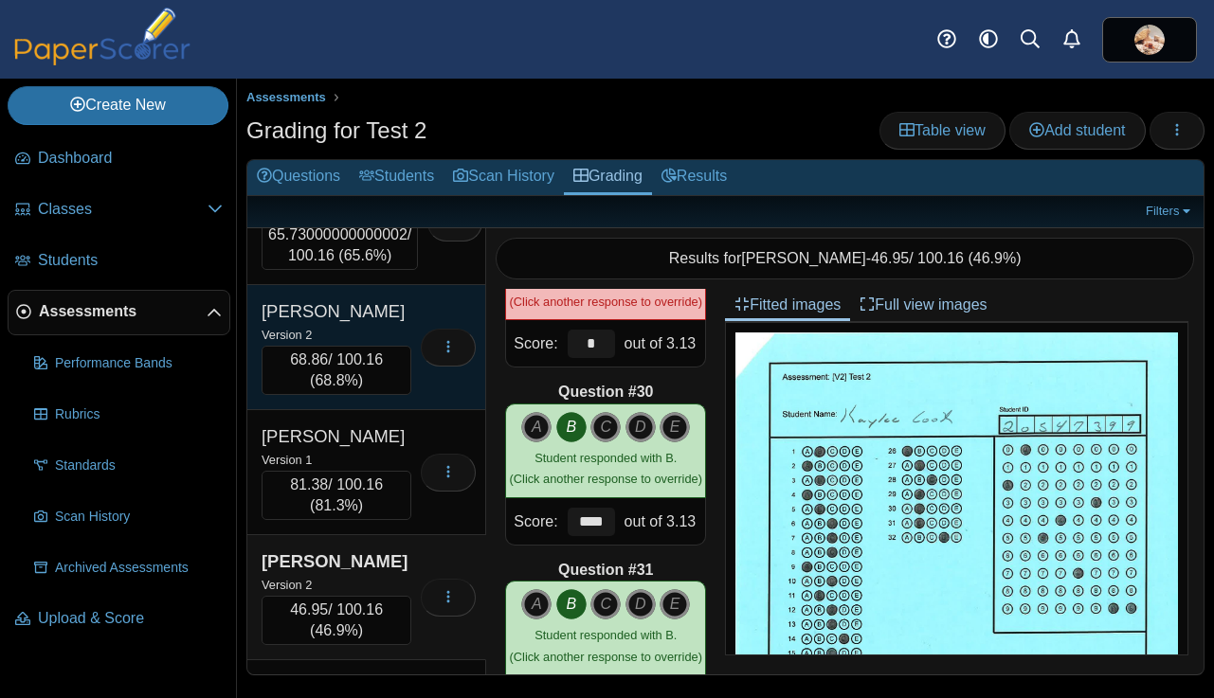
click at [366, 345] on div "Version 2" at bounding box center [336, 334] width 150 height 21
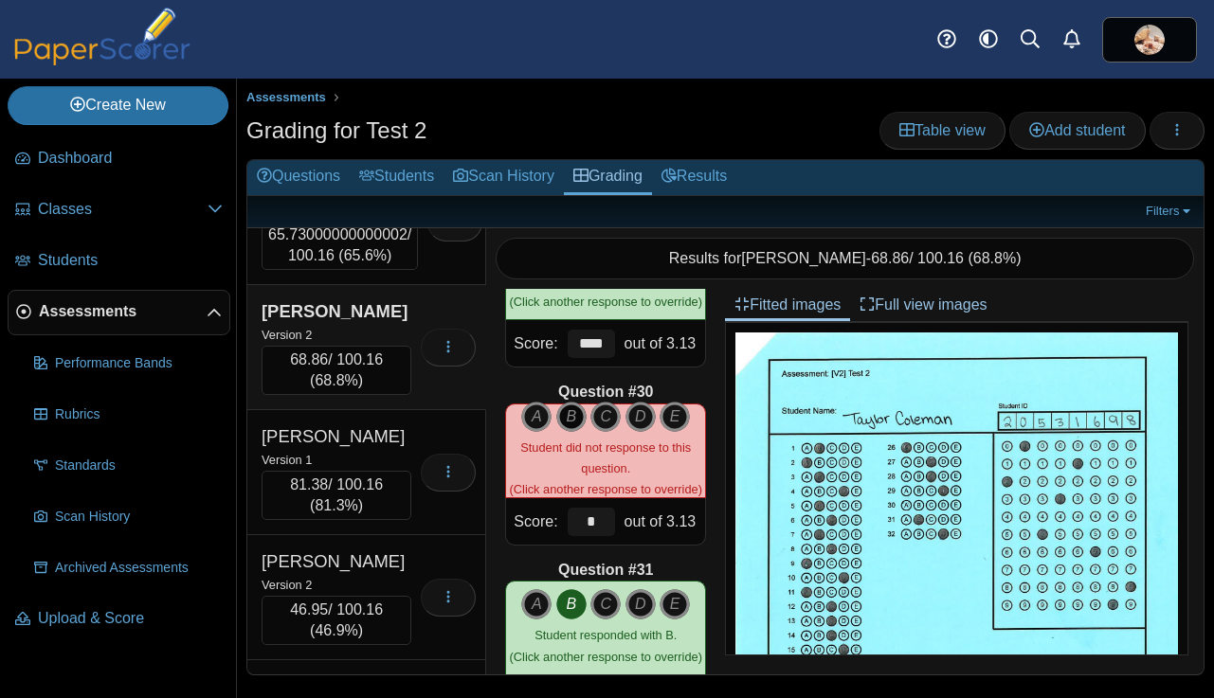
click at [567, 422] on icon "B" at bounding box center [571, 417] width 30 height 30
type input "****"
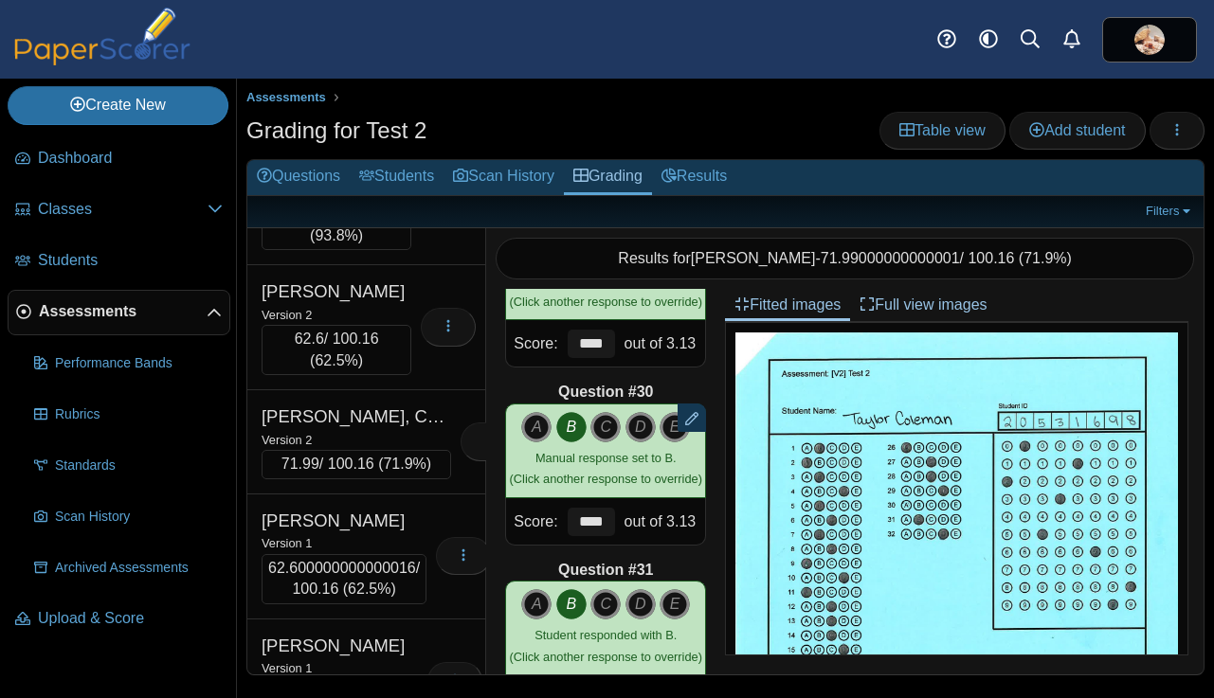
scroll to position [2516, 0]
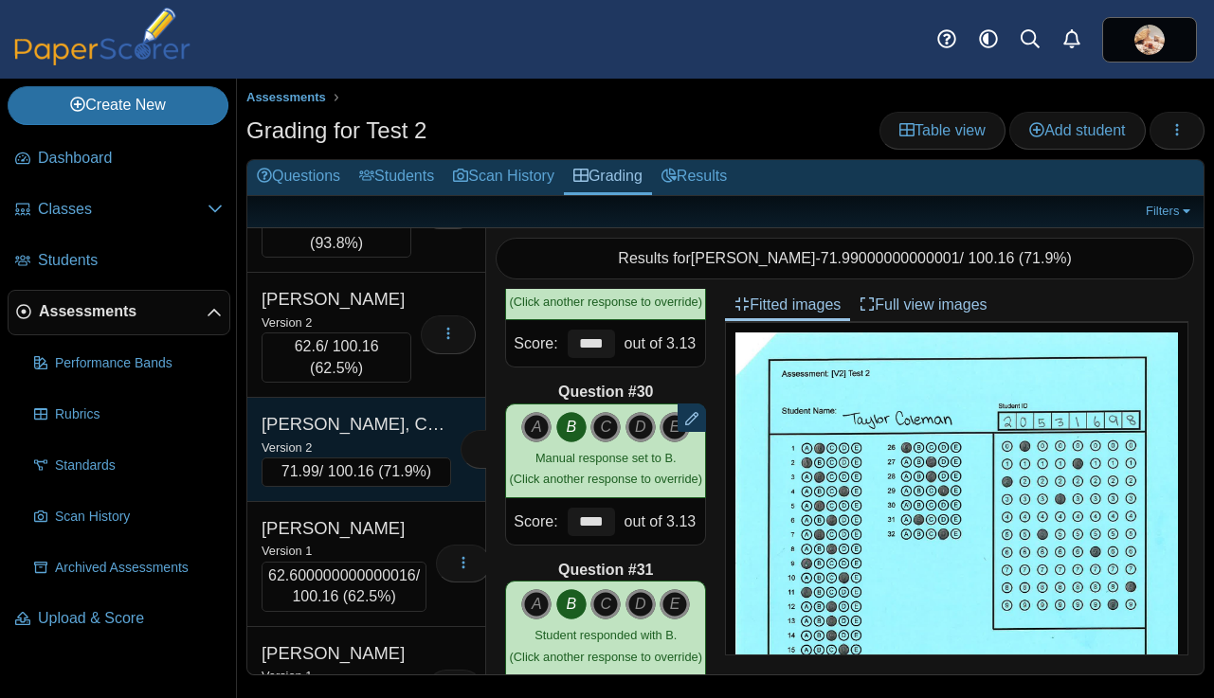
click at [334, 458] on div "Version 2" at bounding box center [355, 447] width 189 height 21
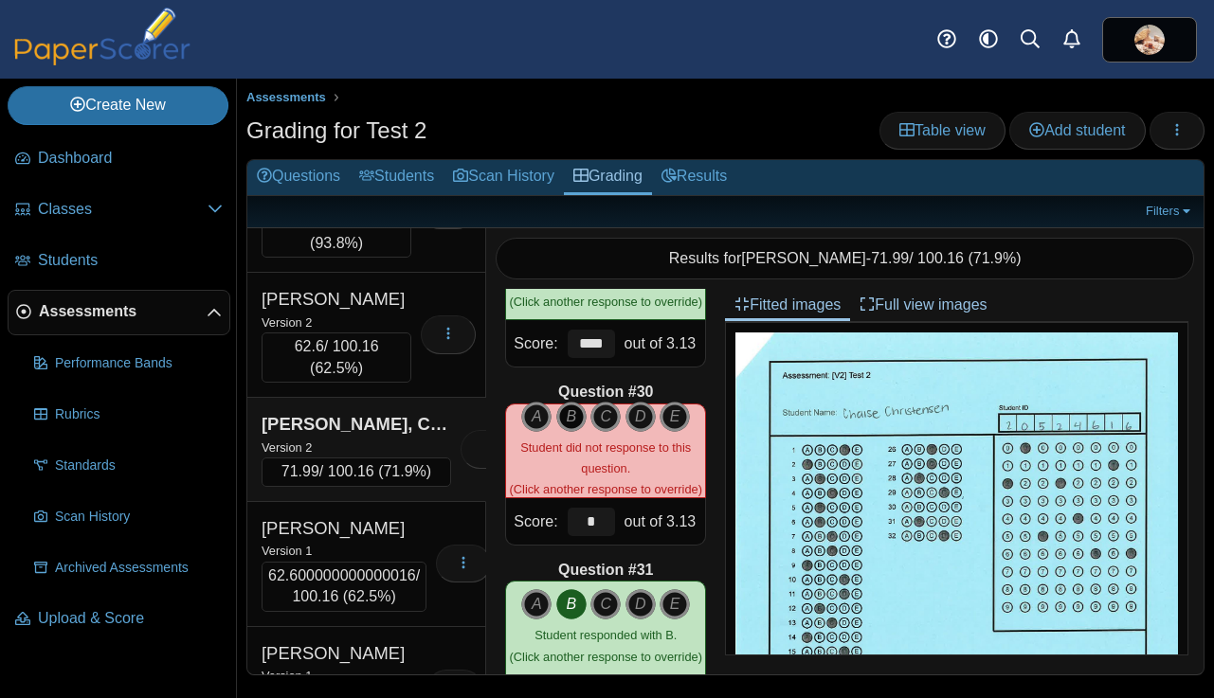
click at [570, 419] on icon "B" at bounding box center [571, 417] width 30 height 30
type input "****"
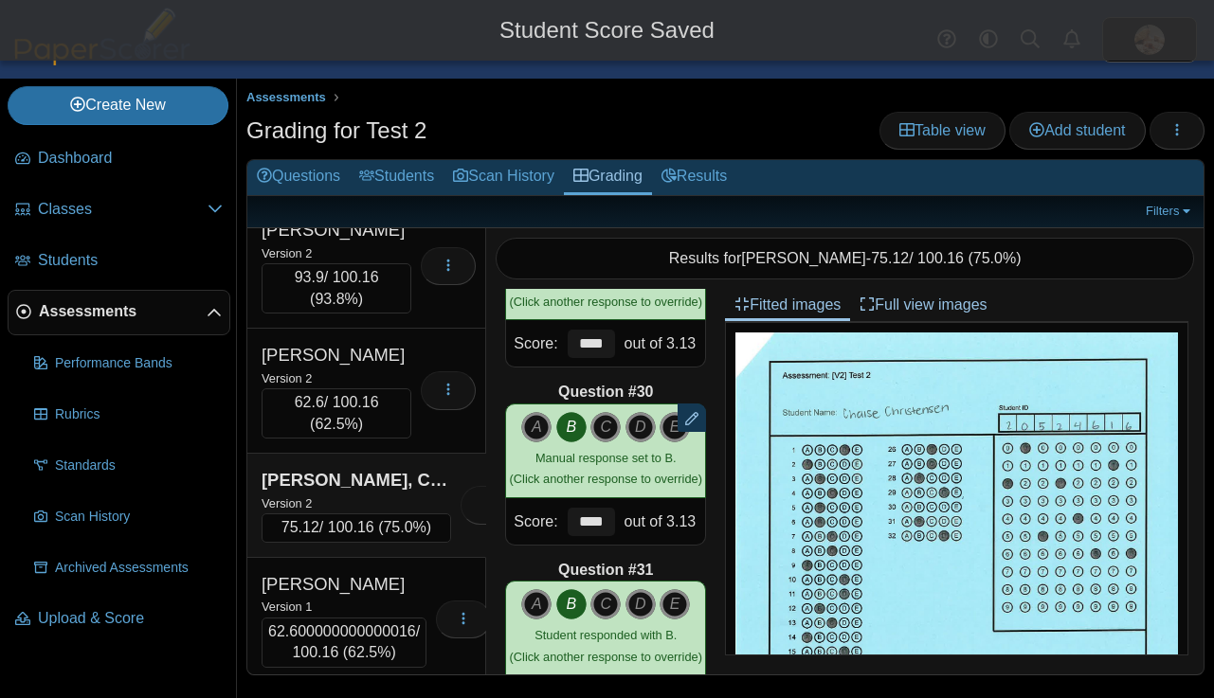
scroll to position [2450, 0]
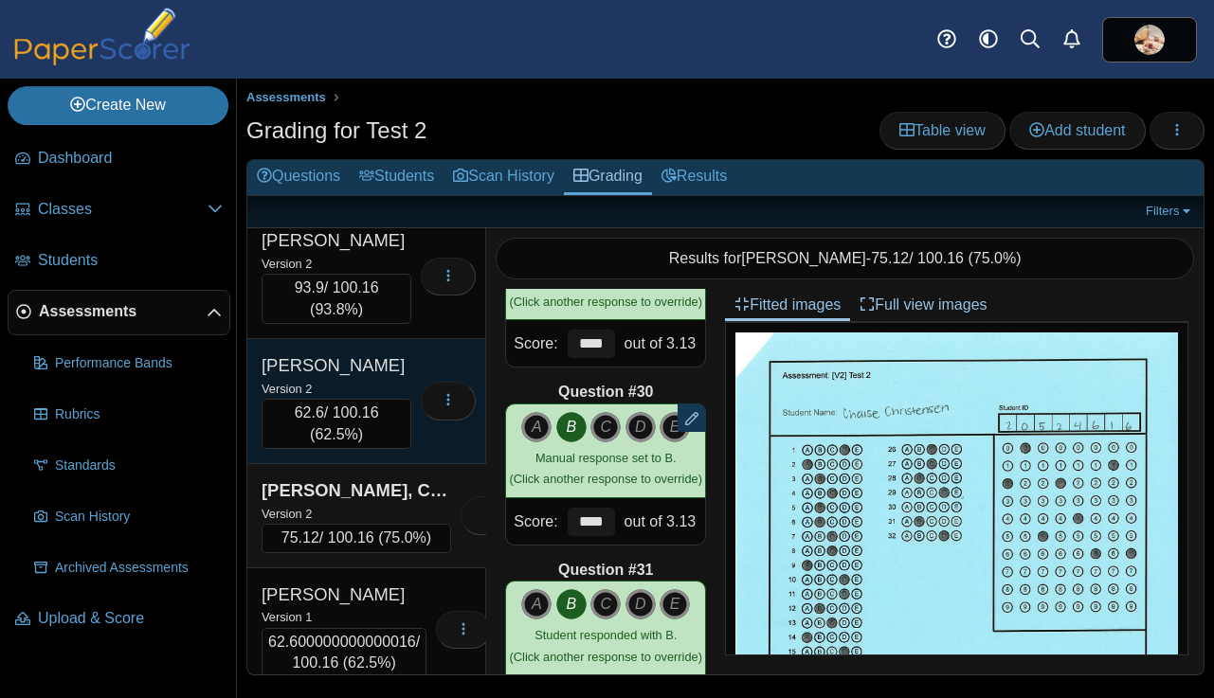
click at [359, 399] on div "Version 2" at bounding box center [336, 388] width 150 height 21
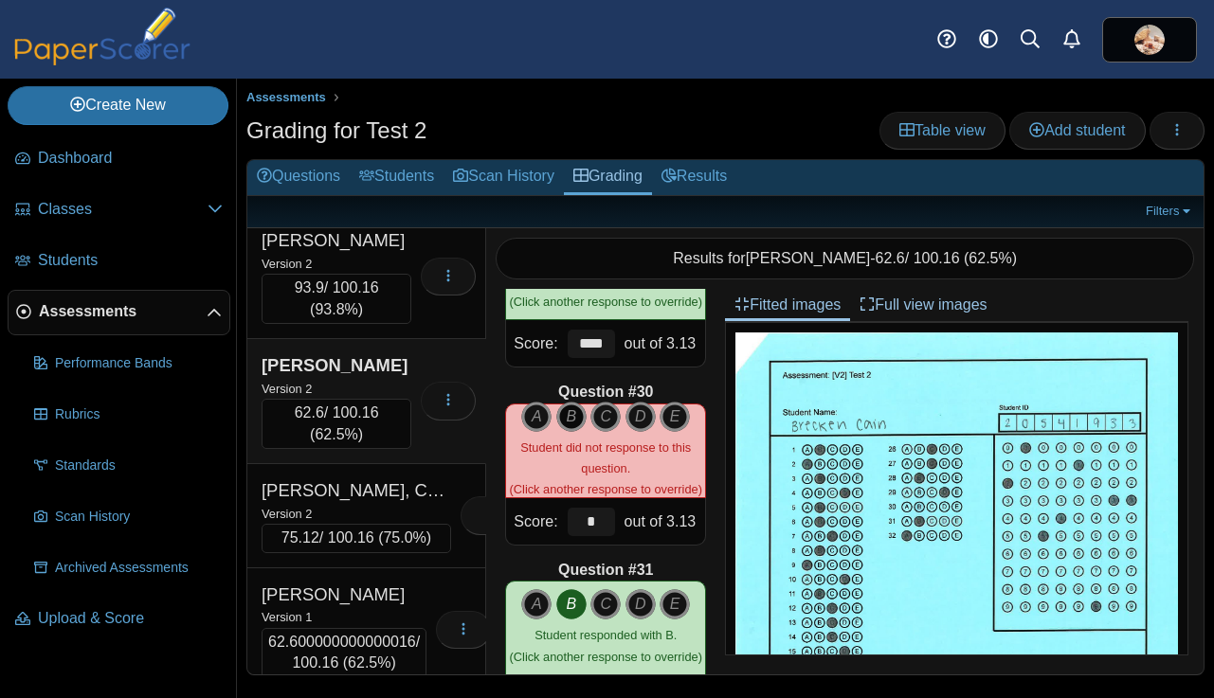
click at [573, 422] on icon "B" at bounding box center [571, 417] width 30 height 30
type input "****"
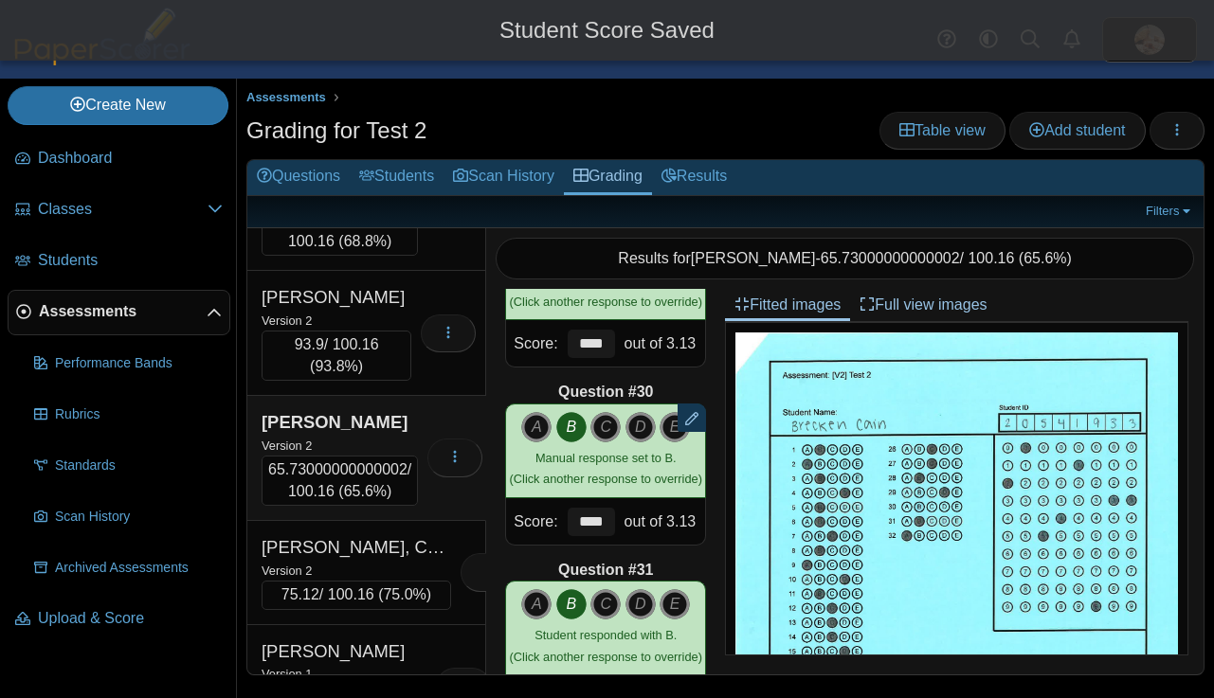
scroll to position [2378, 0]
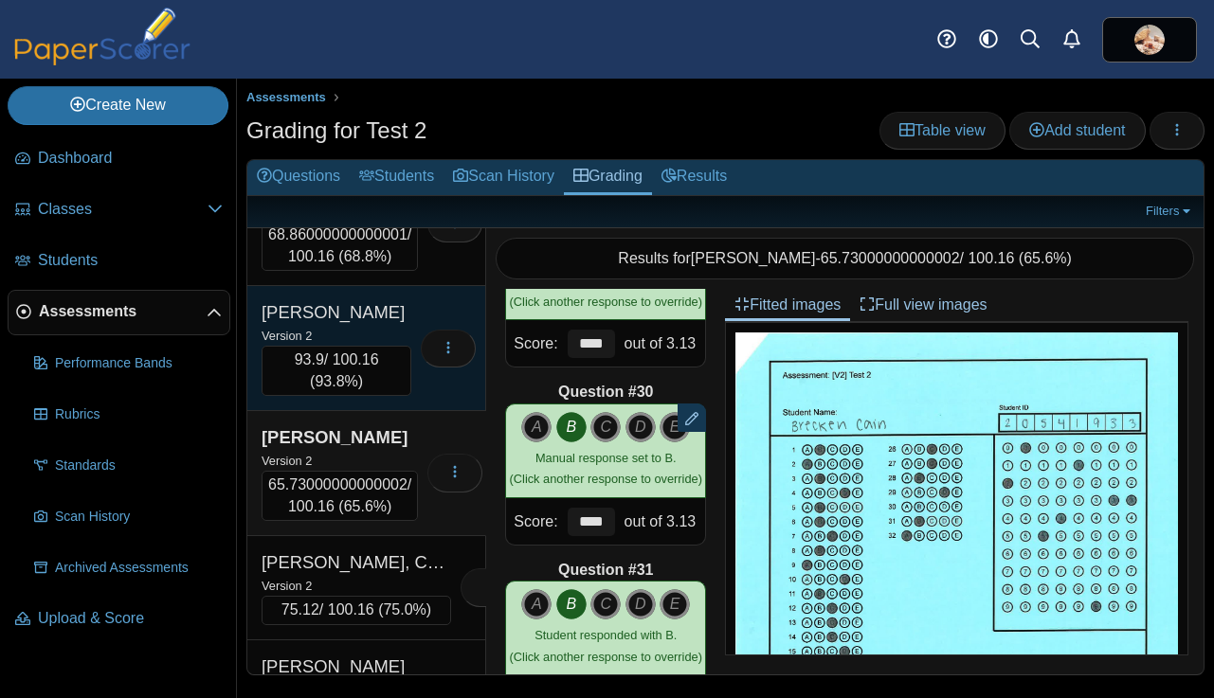
click at [366, 346] on div "Version 2" at bounding box center [336, 335] width 150 height 21
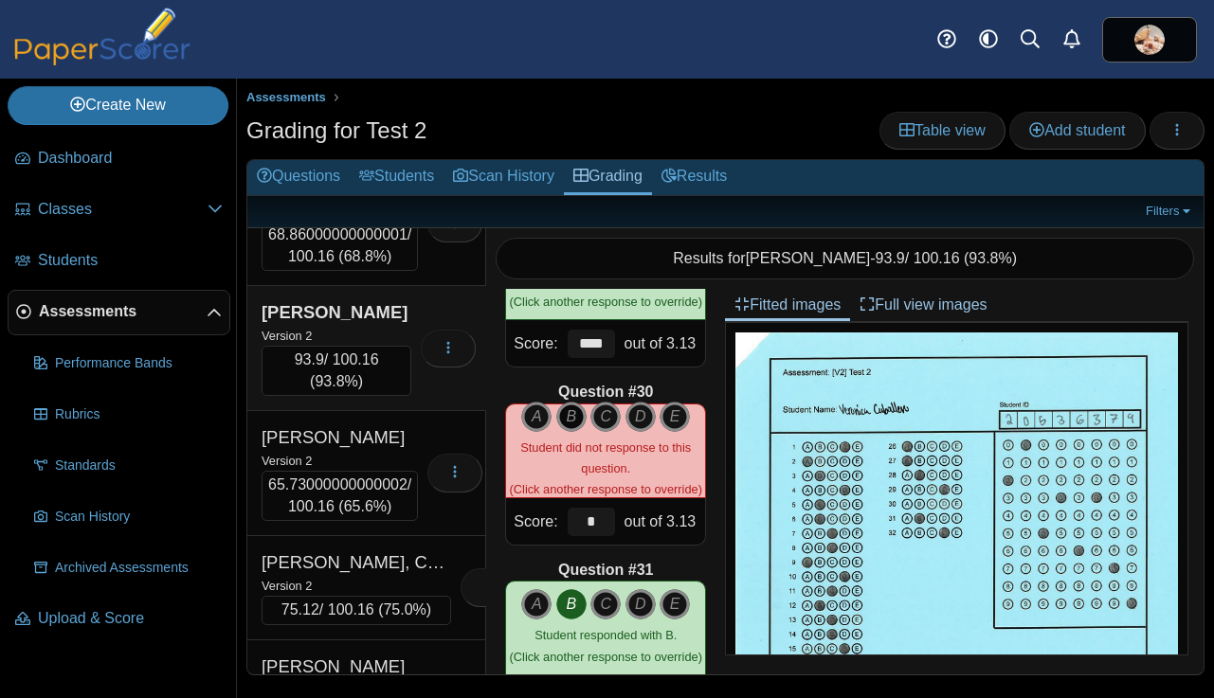
click at [569, 413] on icon "B" at bounding box center [571, 417] width 30 height 30
type input "****"
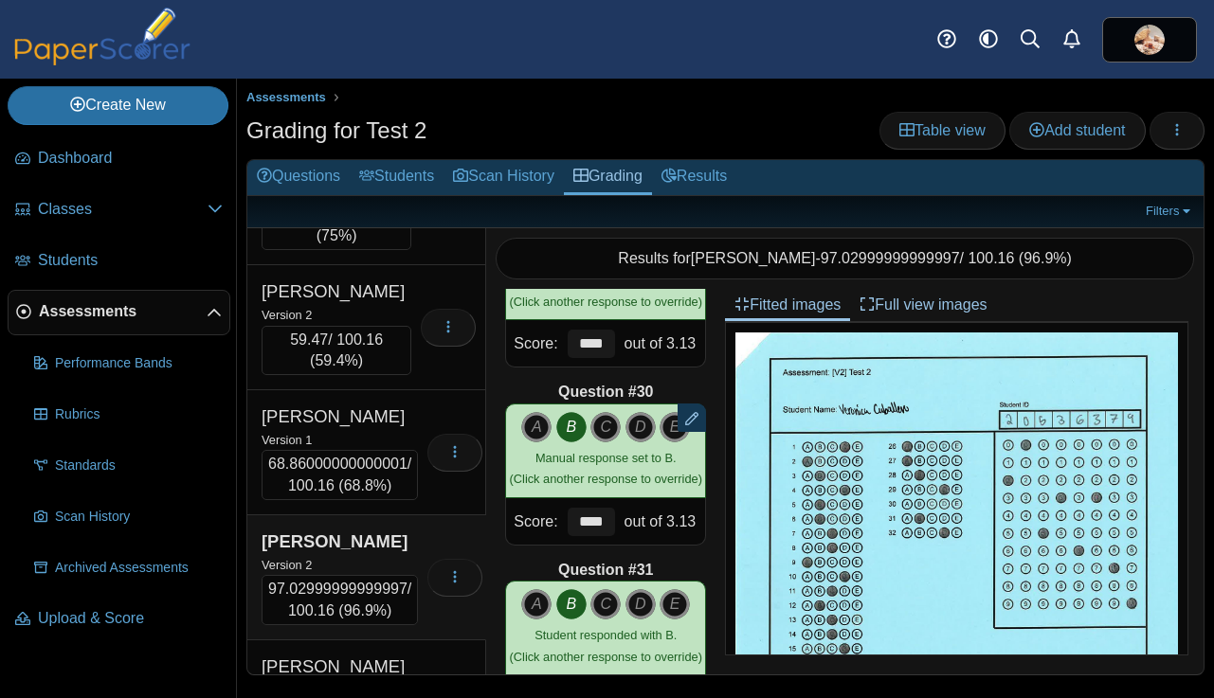
scroll to position [2128, 0]
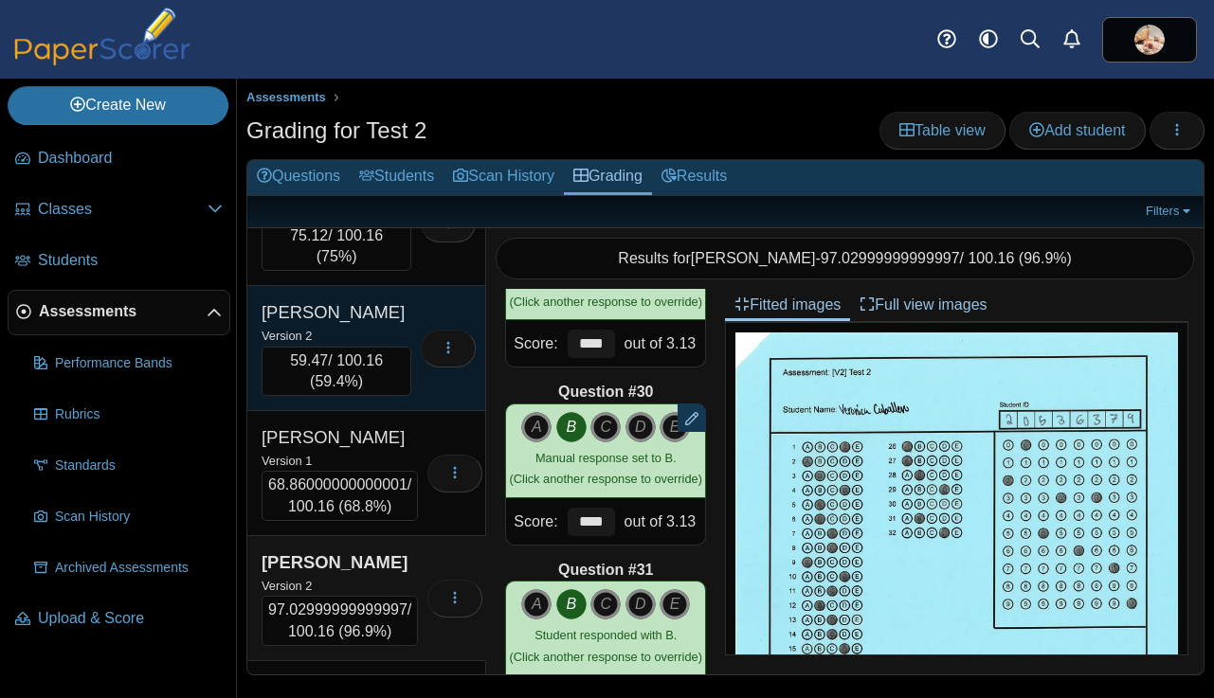
click at [359, 346] on div "Version 2" at bounding box center [336, 335] width 150 height 21
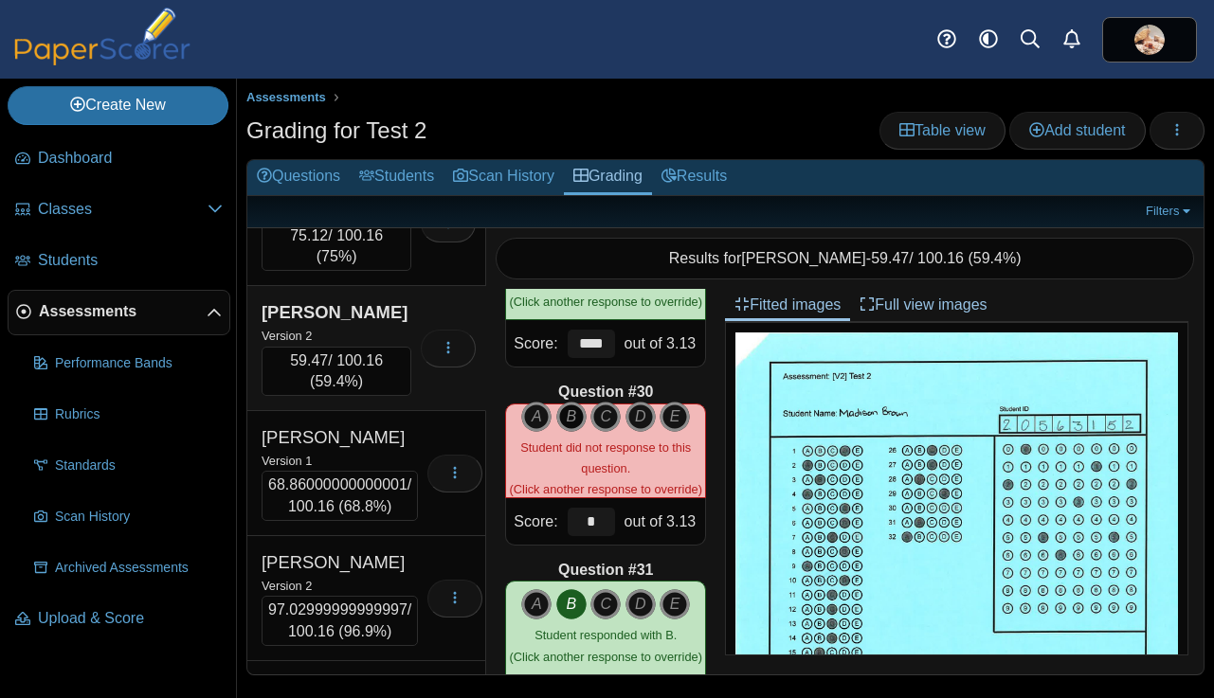
click at [568, 410] on icon "B" at bounding box center [571, 417] width 30 height 30
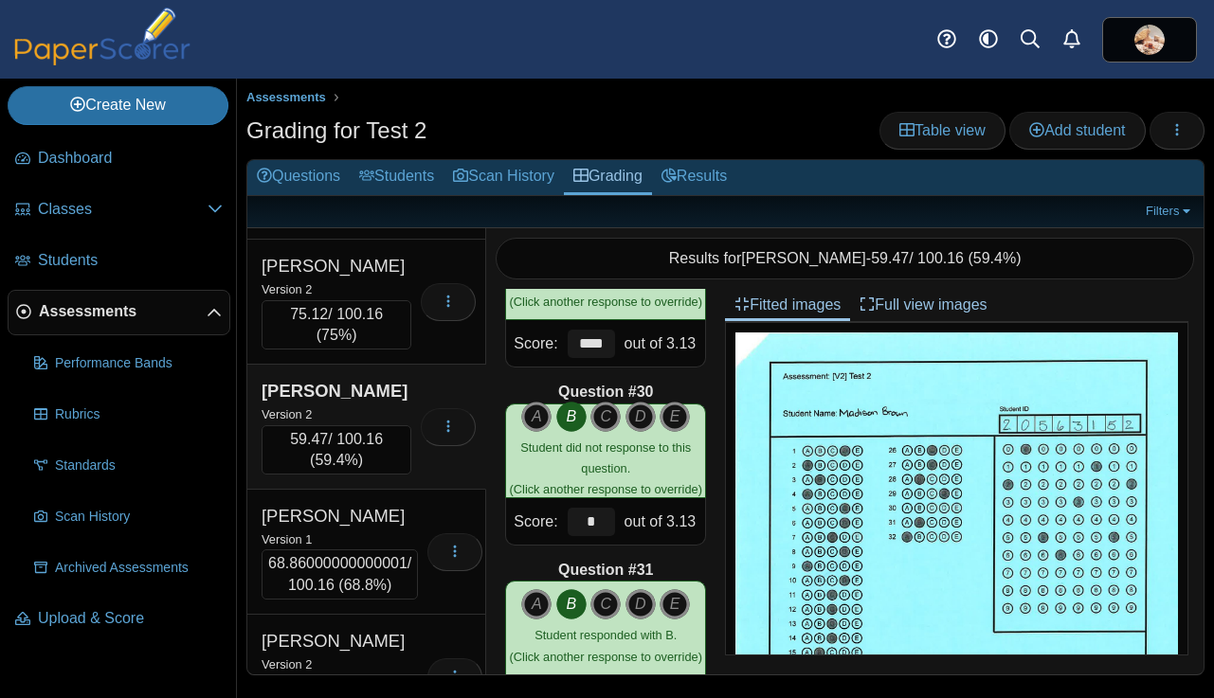
scroll to position [2008, 0]
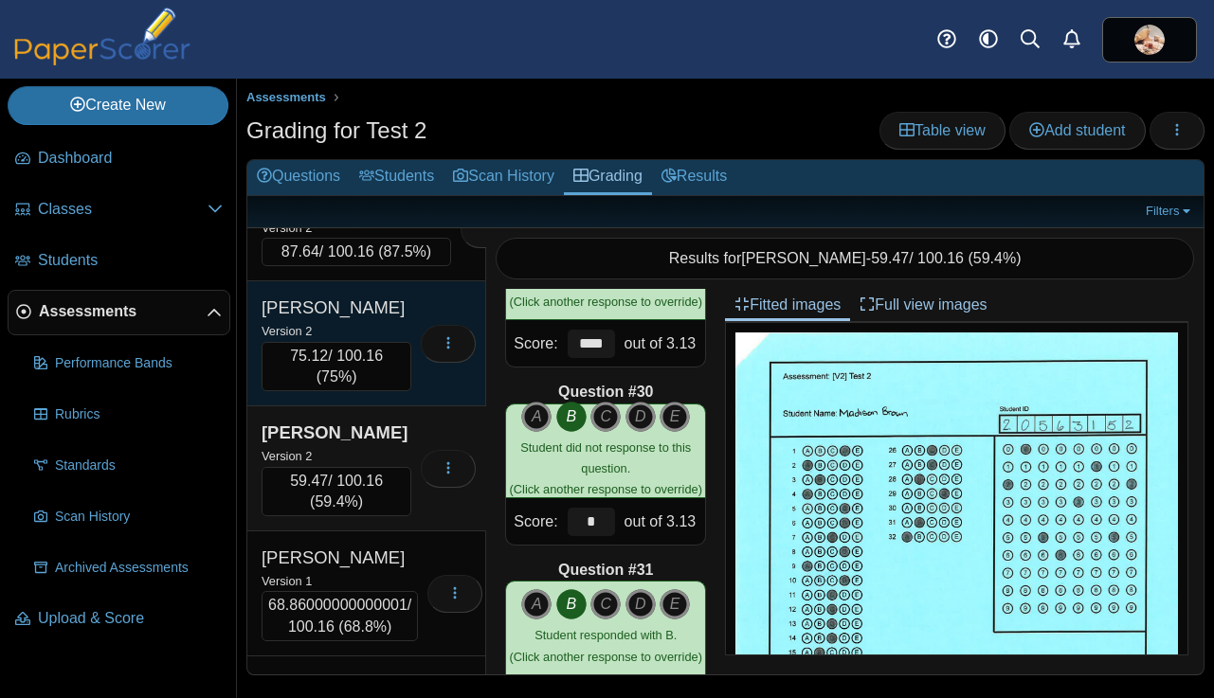
click at [352, 341] on div "Version 2" at bounding box center [336, 330] width 150 height 21
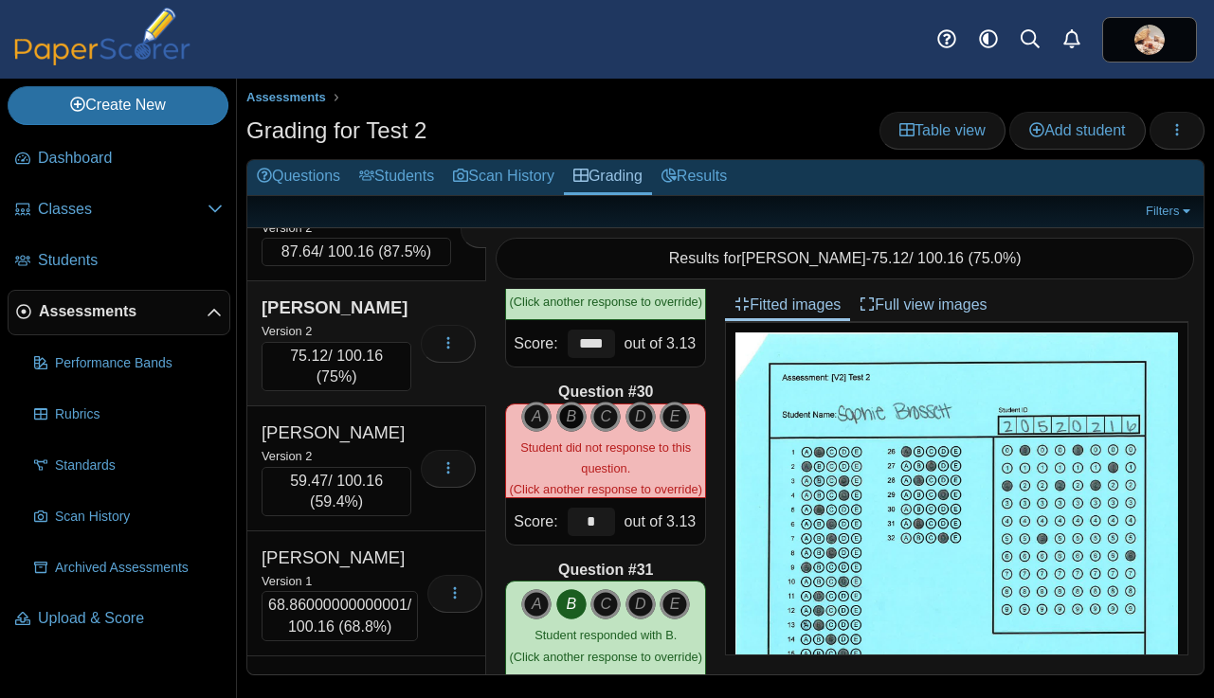
click at [568, 421] on icon "B" at bounding box center [571, 417] width 30 height 30
type input "****"
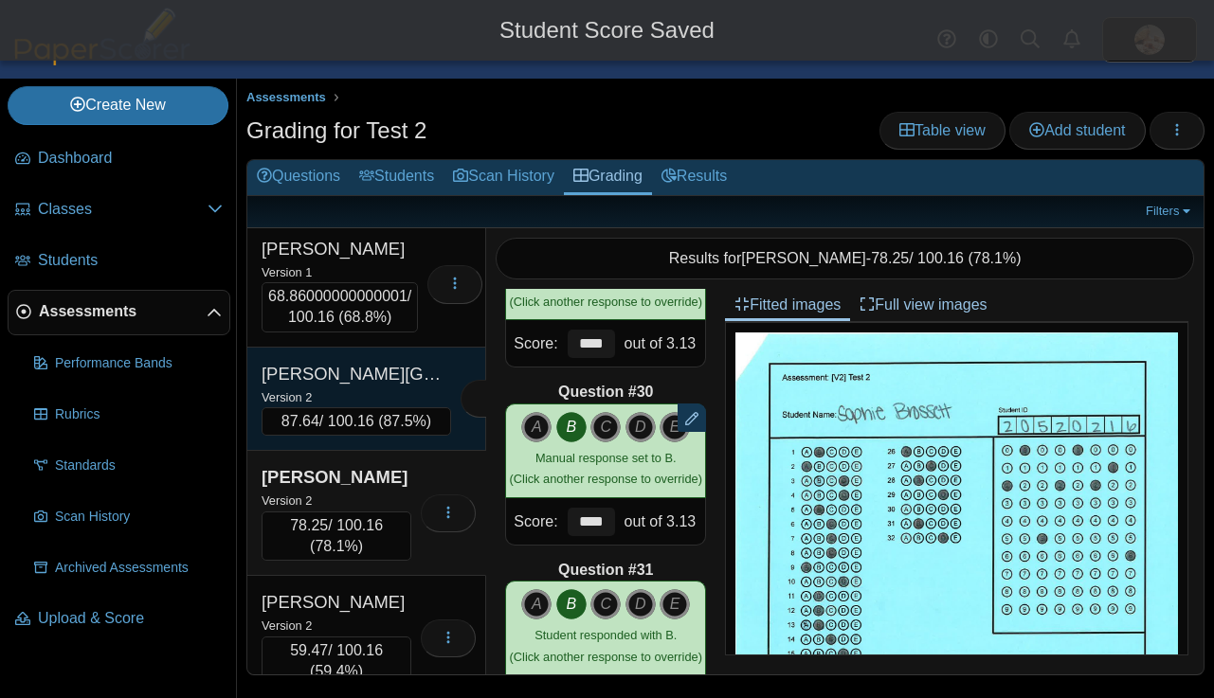
scroll to position [1835, 0]
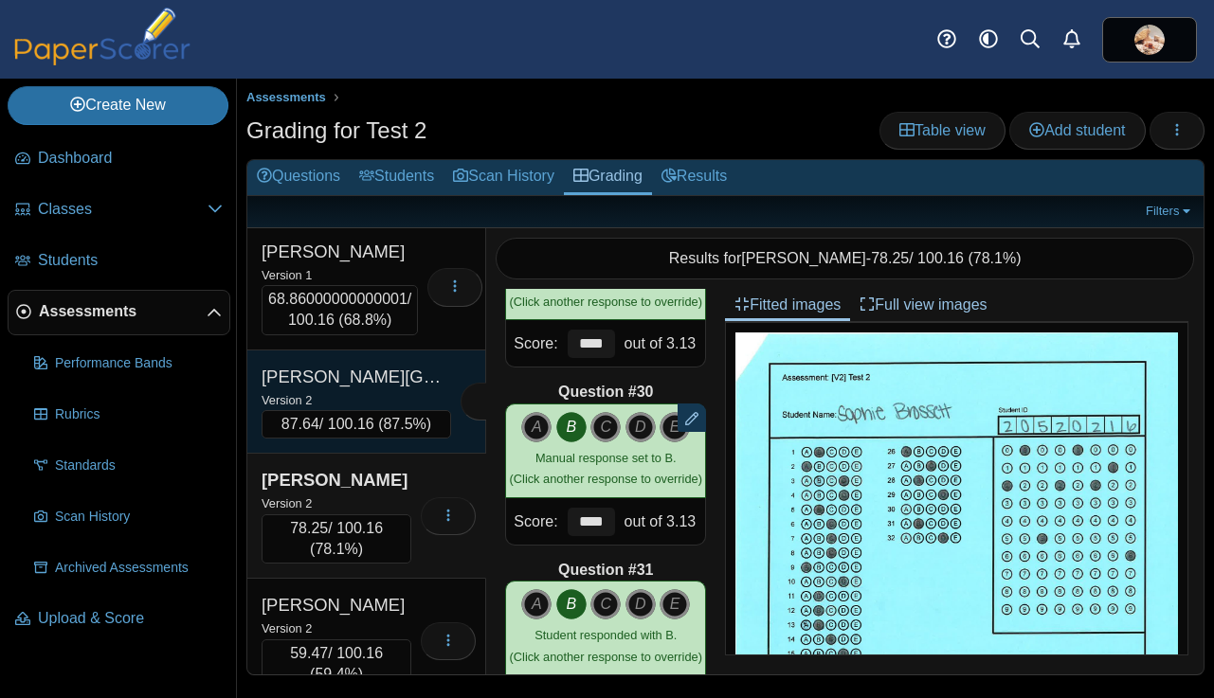
click at [340, 392] on div "Version 2" at bounding box center [355, 399] width 189 height 21
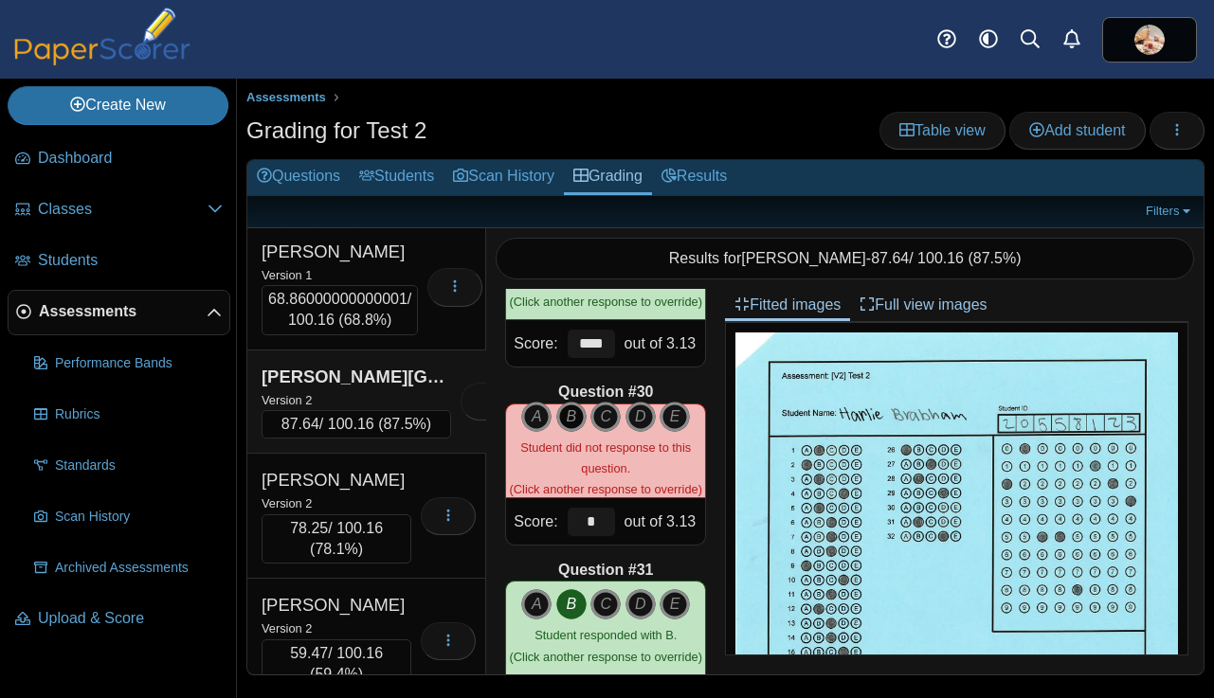
click at [576, 422] on icon "B" at bounding box center [571, 417] width 30 height 30
type input "****"
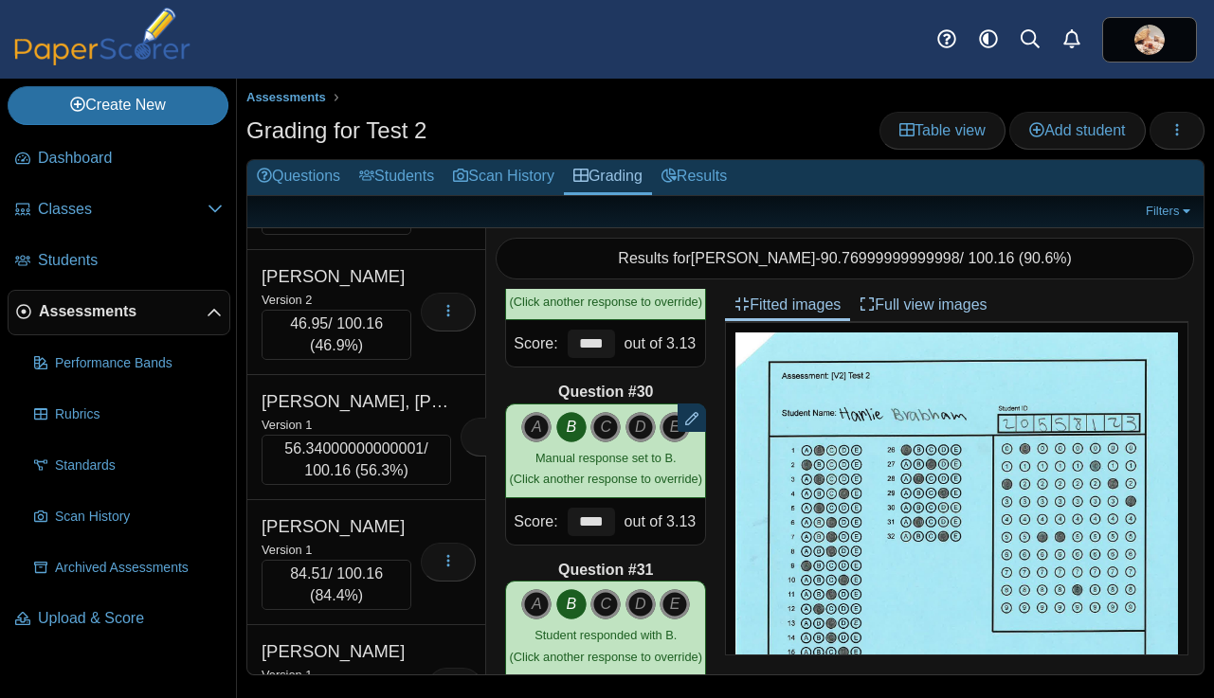
scroll to position [1419, 0]
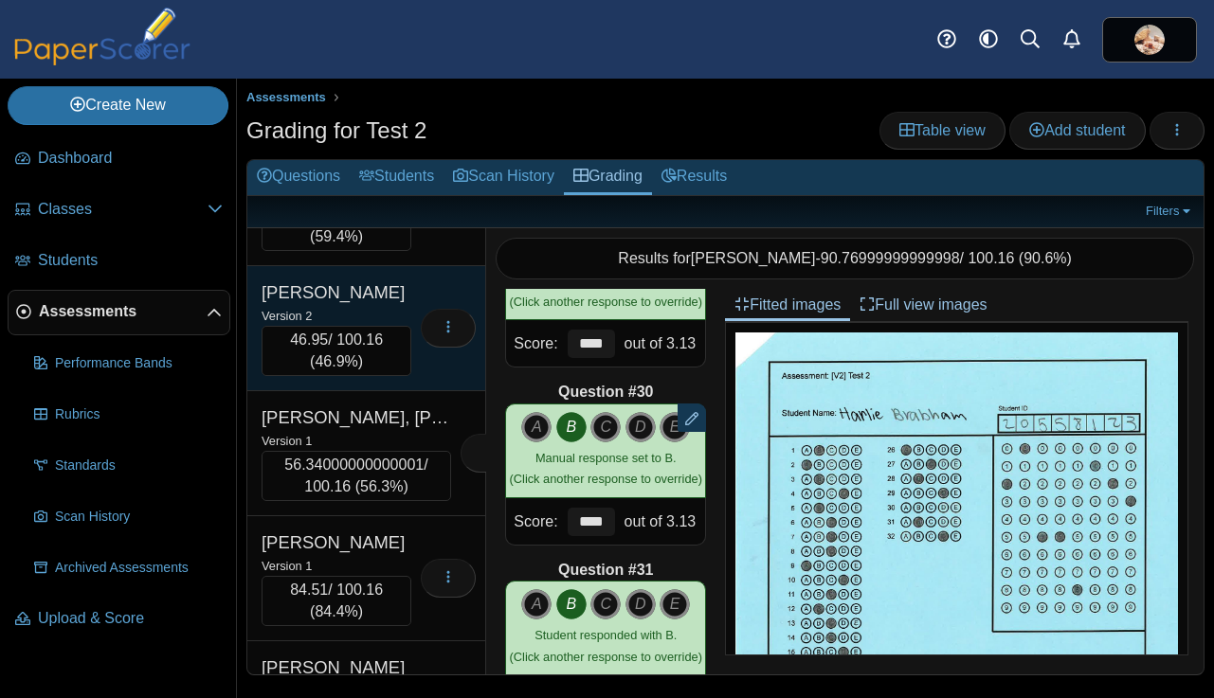
click at [364, 311] on div "Version 2" at bounding box center [336, 315] width 150 height 21
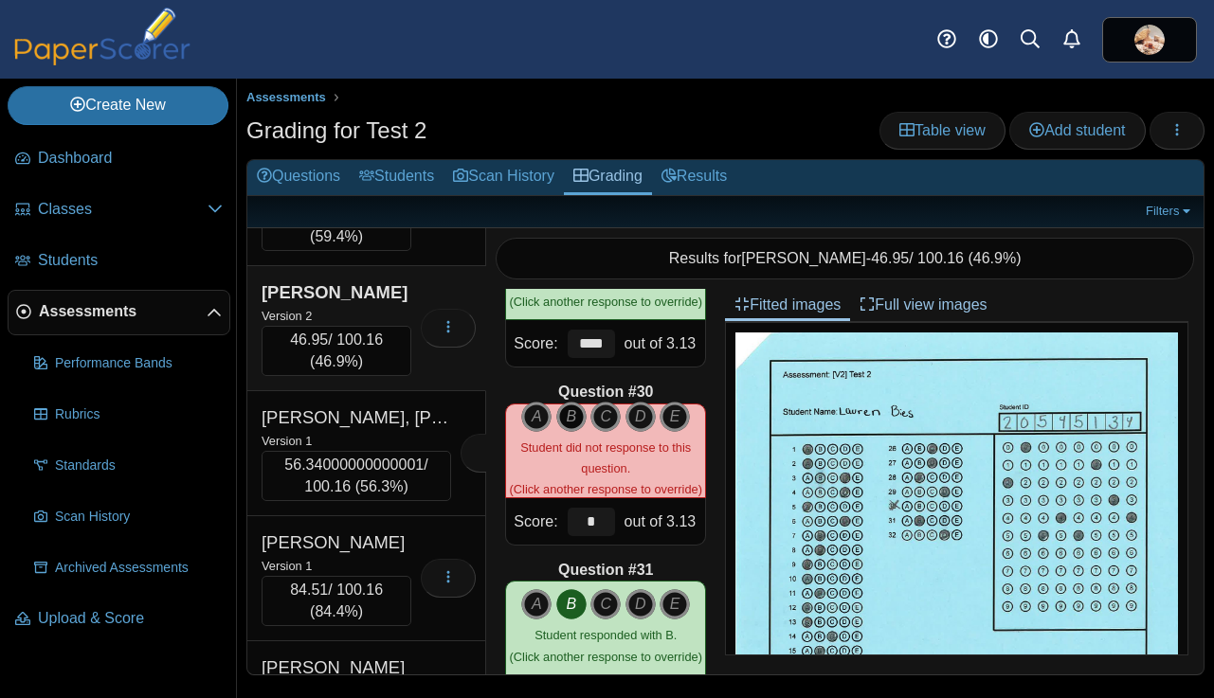
click at [568, 417] on icon "B" at bounding box center [571, 417] width 30 height 30
type input "****"
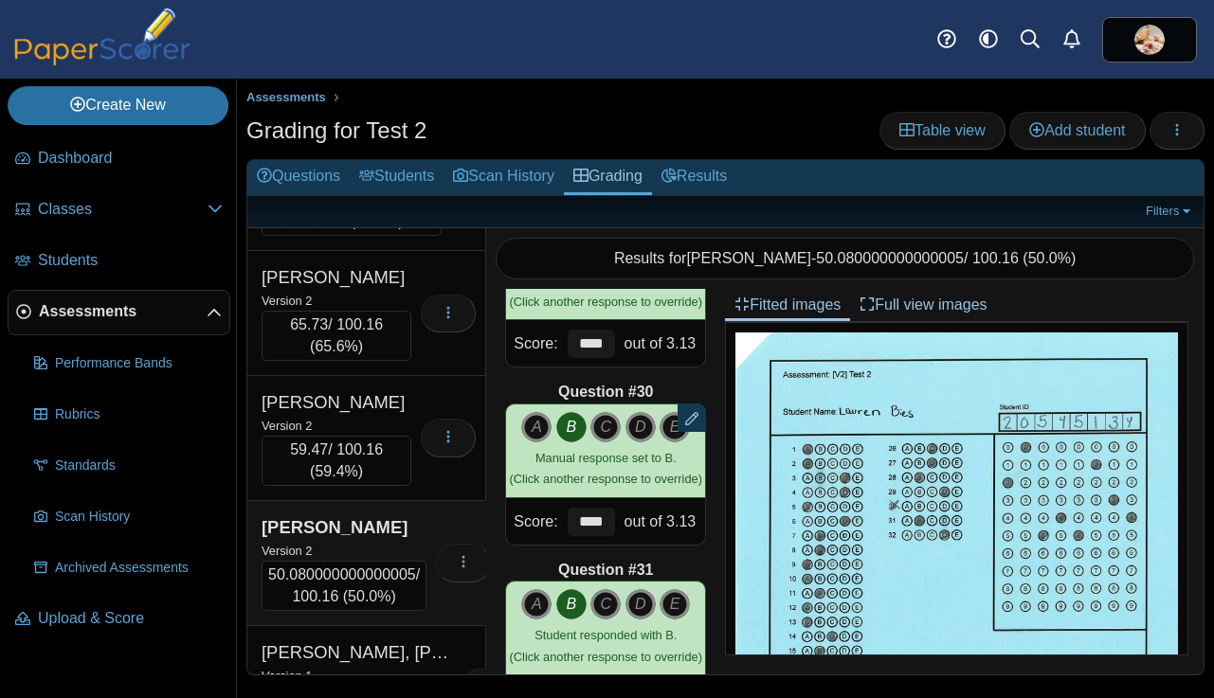
scroll to position [1176, 0]
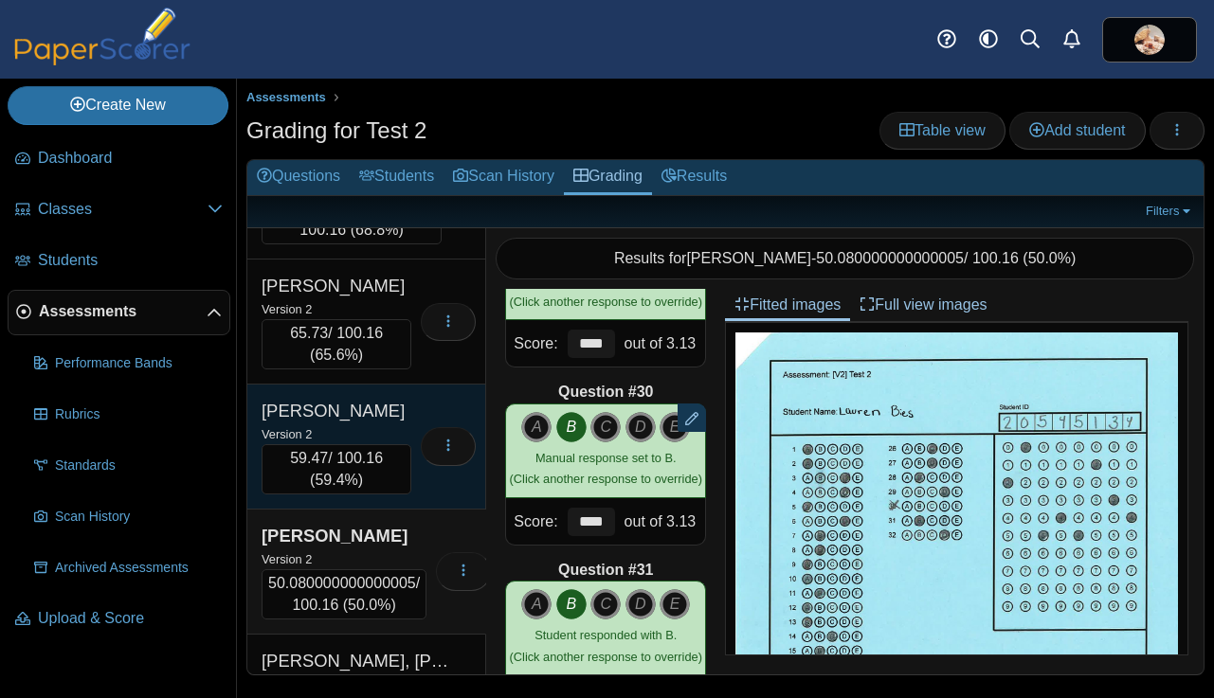
click at [349, 423] on div "Version 2" at bounding box center [336, 433] width 150 height 21
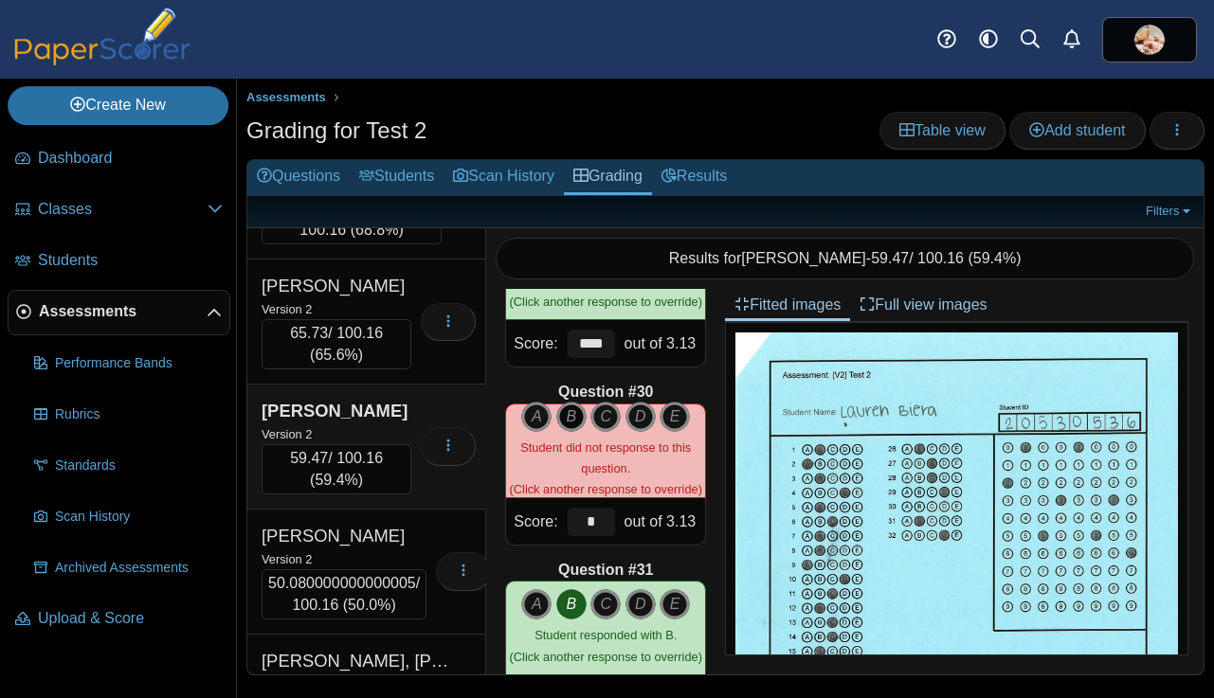
click at [570, 417] on icon "B" at bounding box center [571, 417] width 30 height 30
type input "****"
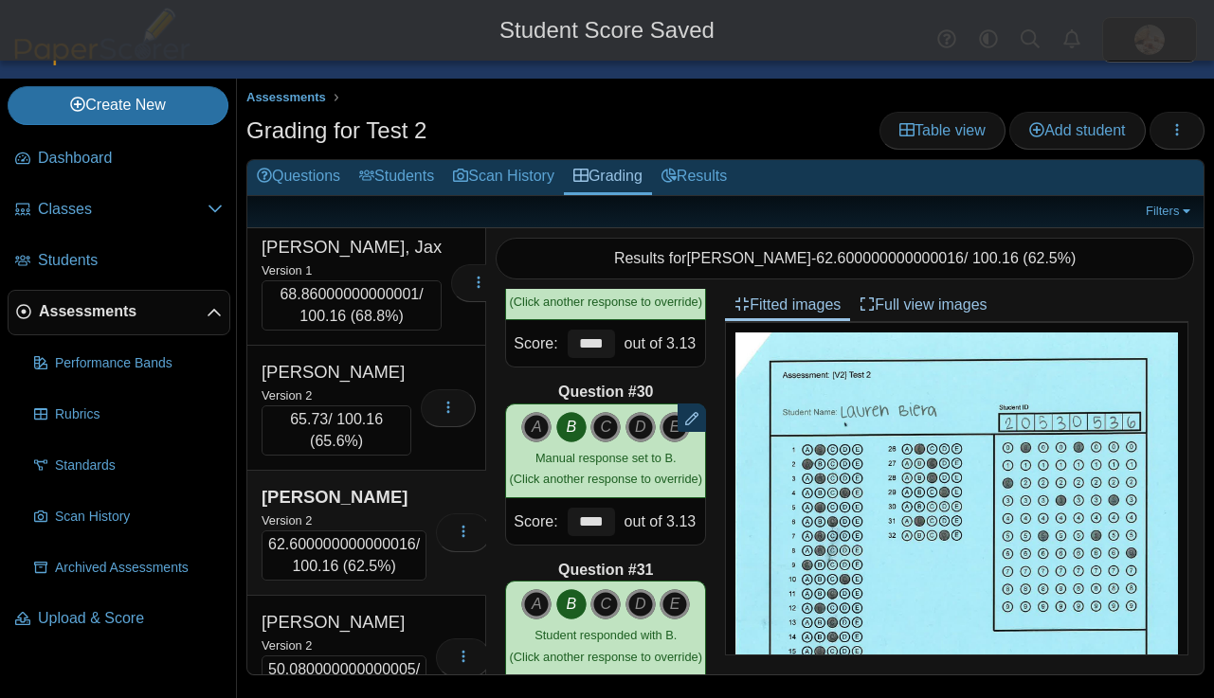
scroll to position [1078, 0]
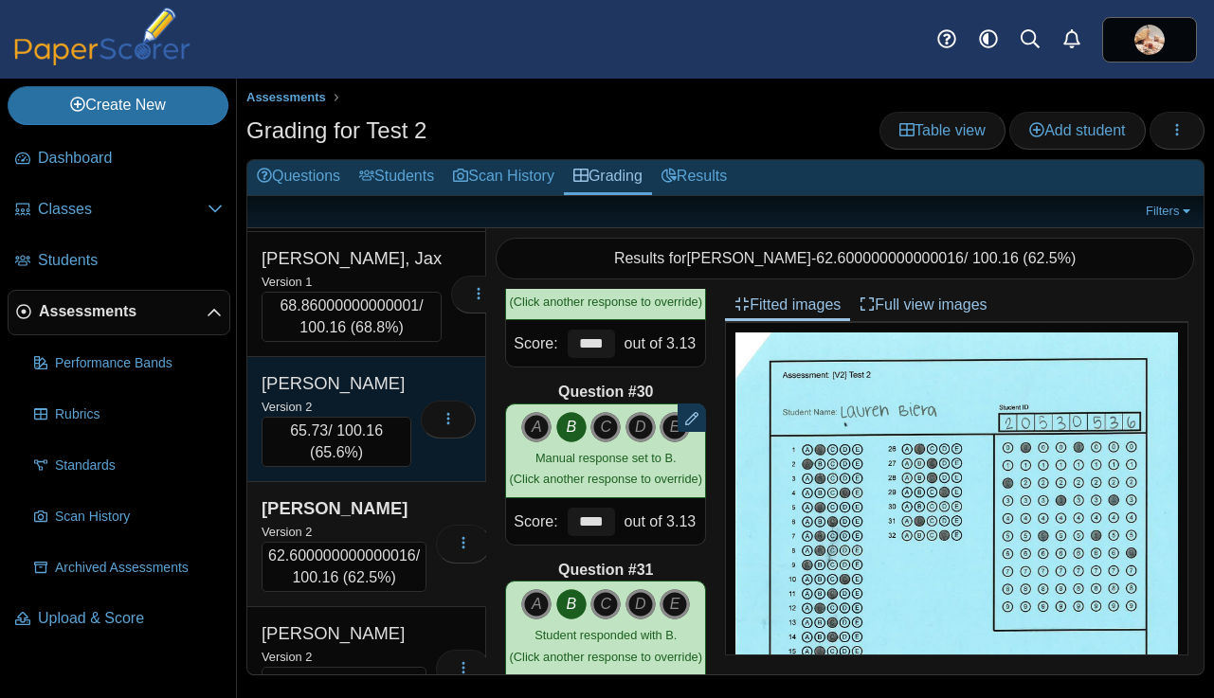
click at [358, 399] on div "Version 2" at bounding box center [336, 406] width 150 height 21
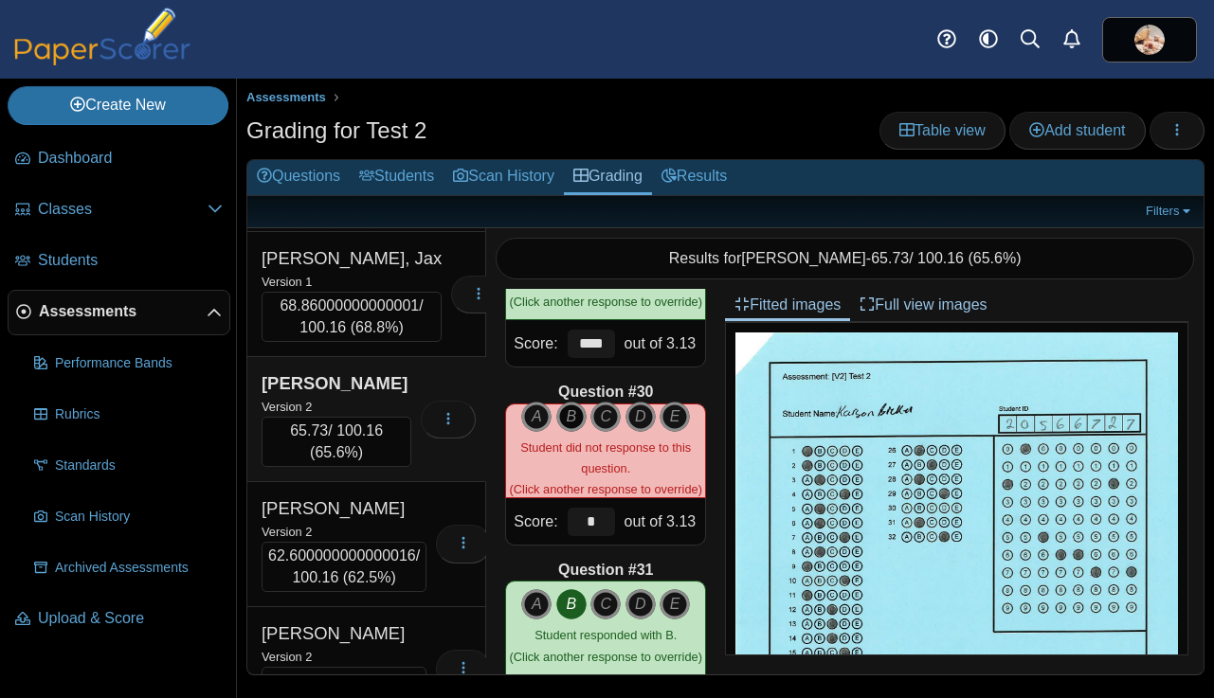
click at [572, 417] on icon "B" at bounding box center [571, 417] width 30 height 30
type input "****"
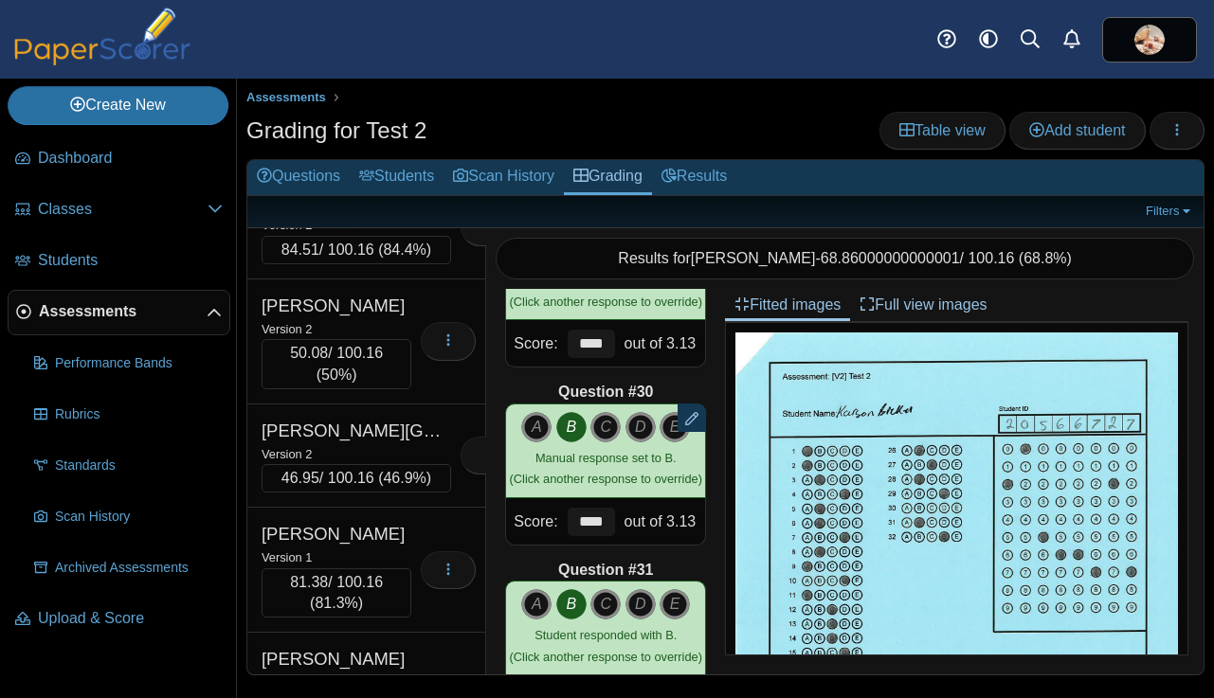
scroll to position [547, 0]
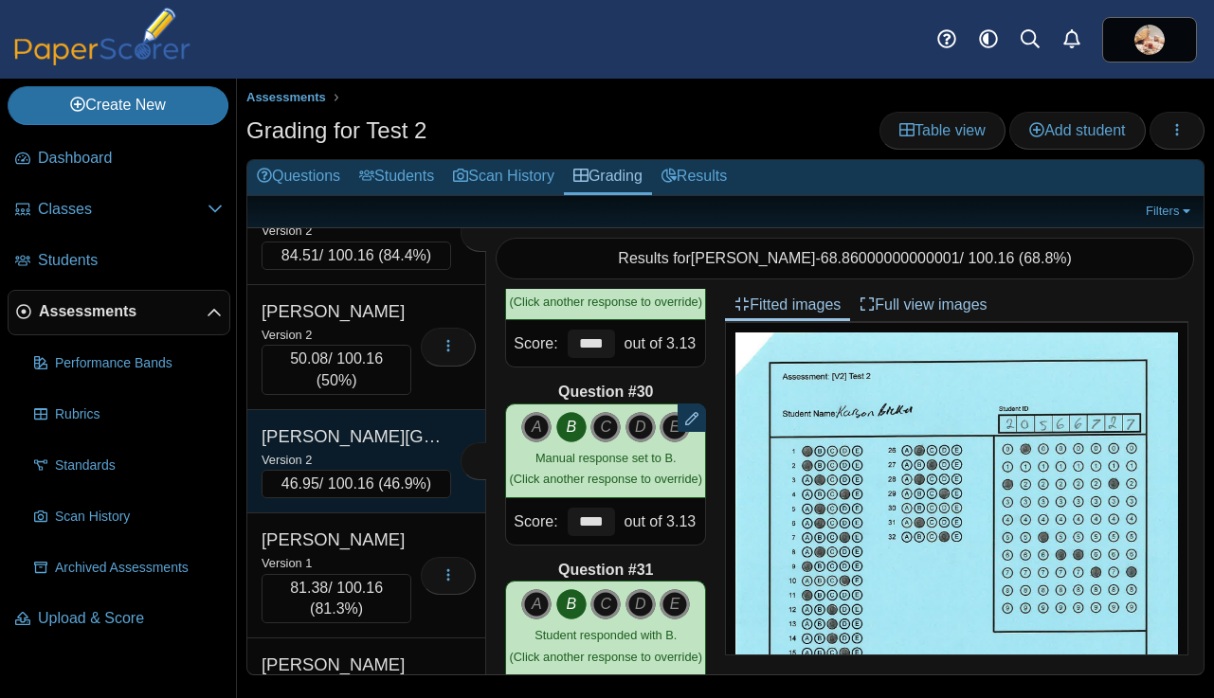
click at [364, 449] on div "Version 2" at bounding box center [355, 459] width 189 height 21
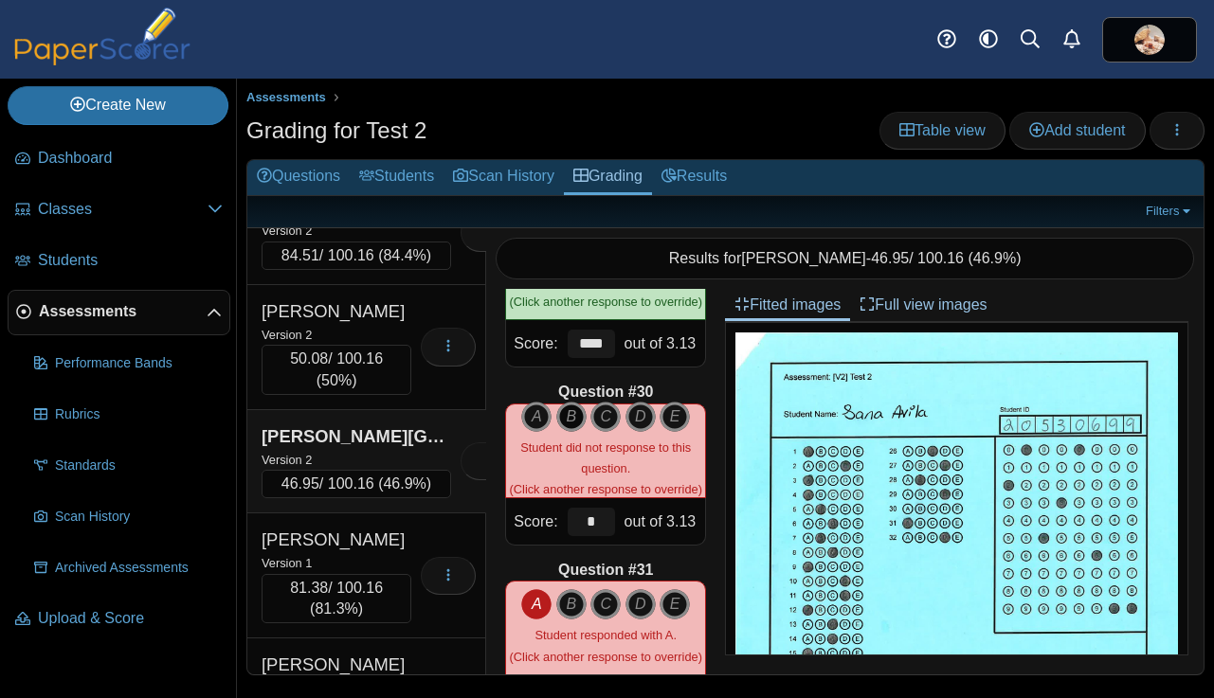
click at [568, 414] on icon "B" at bounding box center [571, 417] width 30 height 30
type input "****"
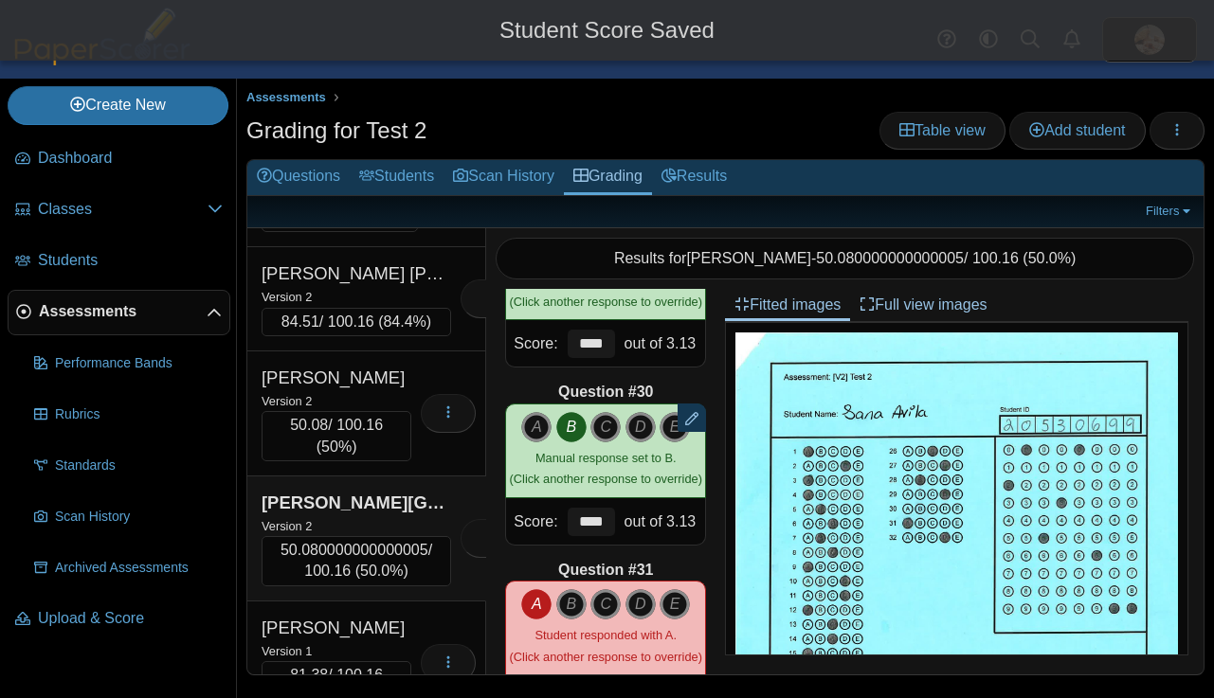
scroll to position [477, 0]
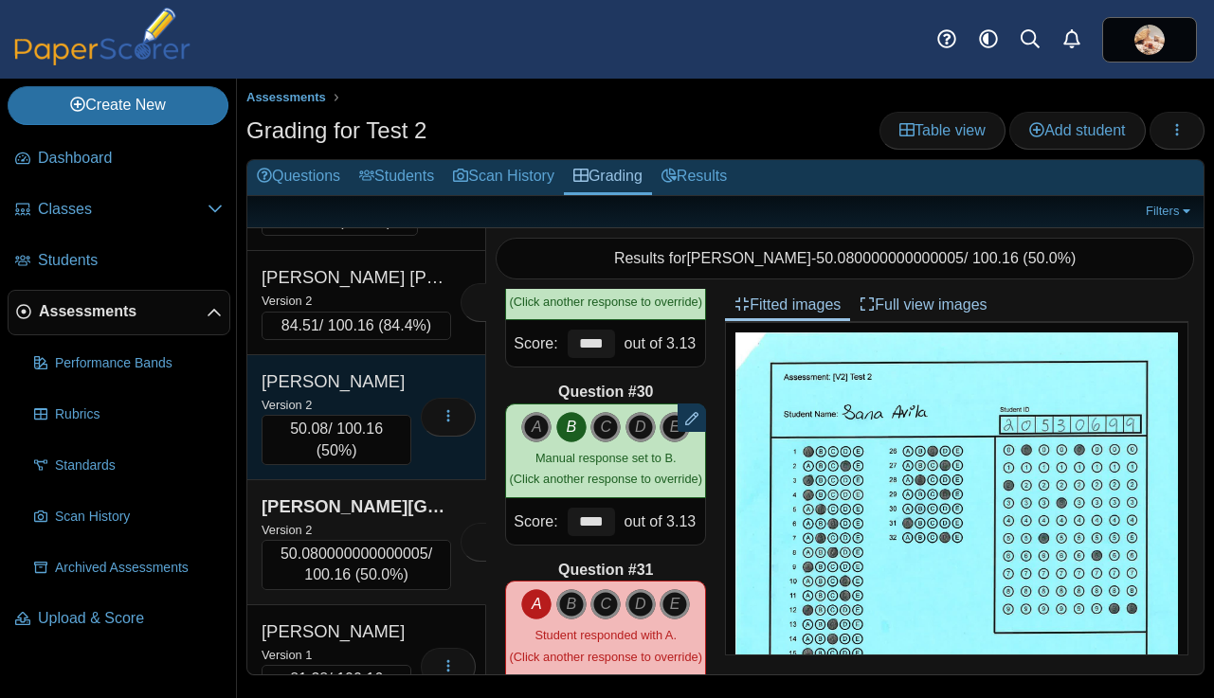
click at [383, 394] on div "Version 2" at bounding box center [336, 404] width 150 height 21
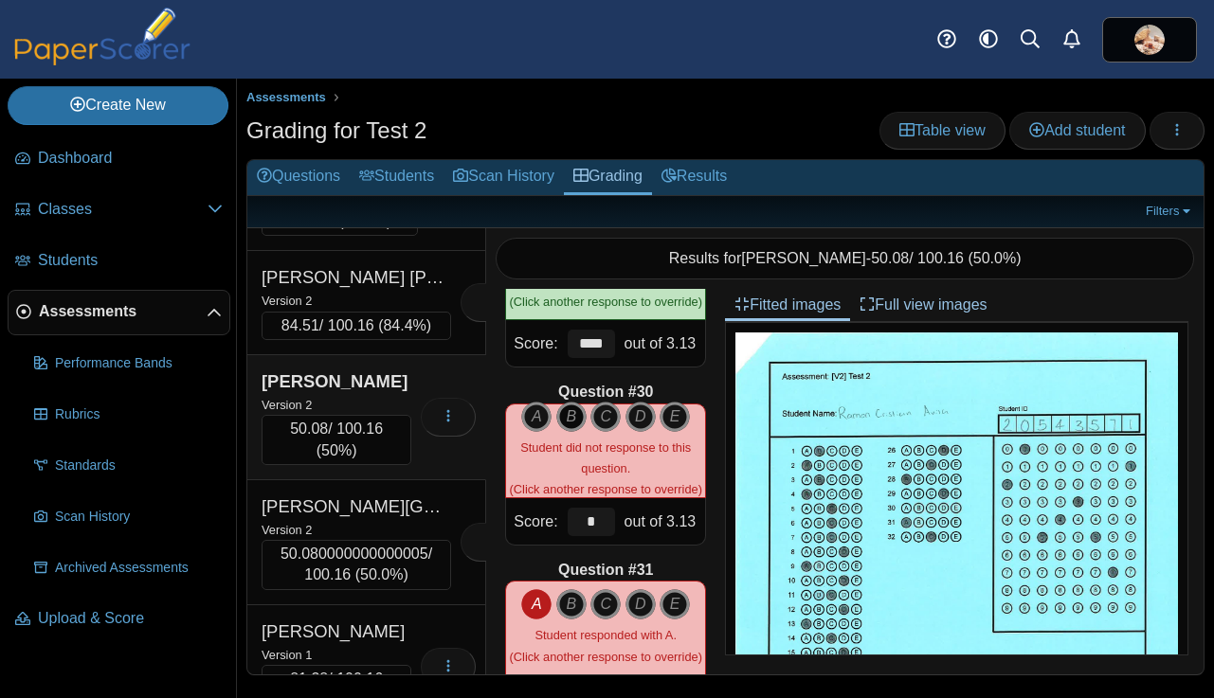
click at [568, 417] on icon "B" at bounding box center [571, 417] width 30 height 30
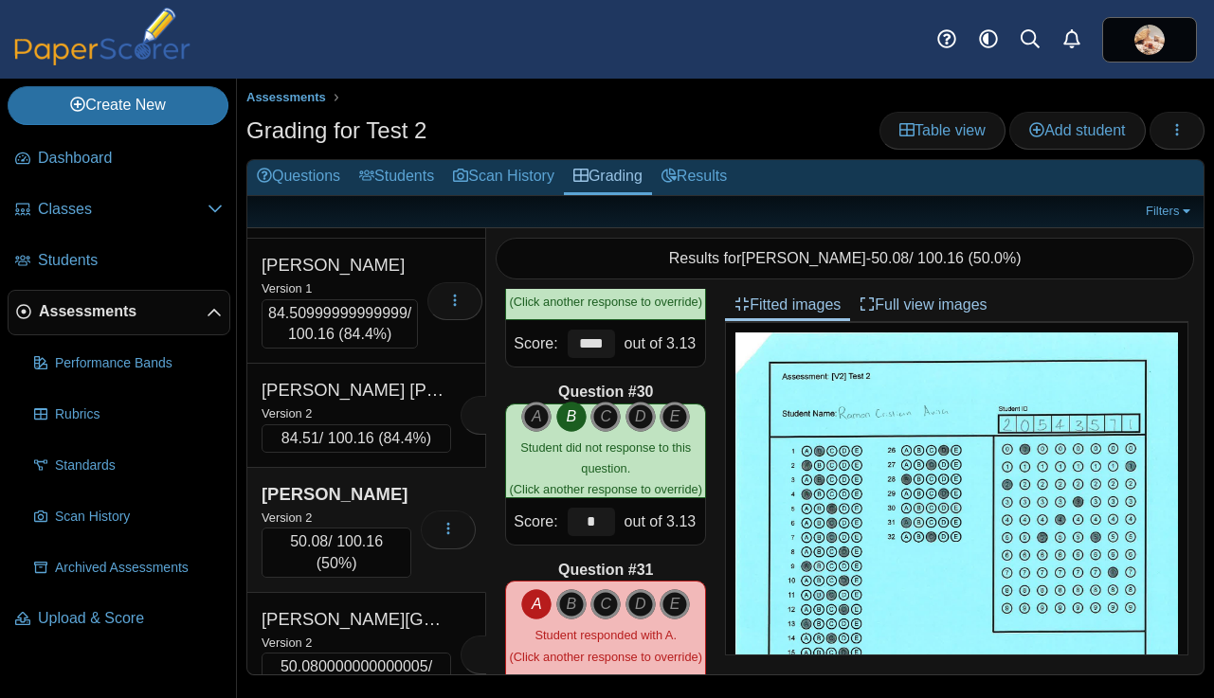
scroll to position [361, 0]
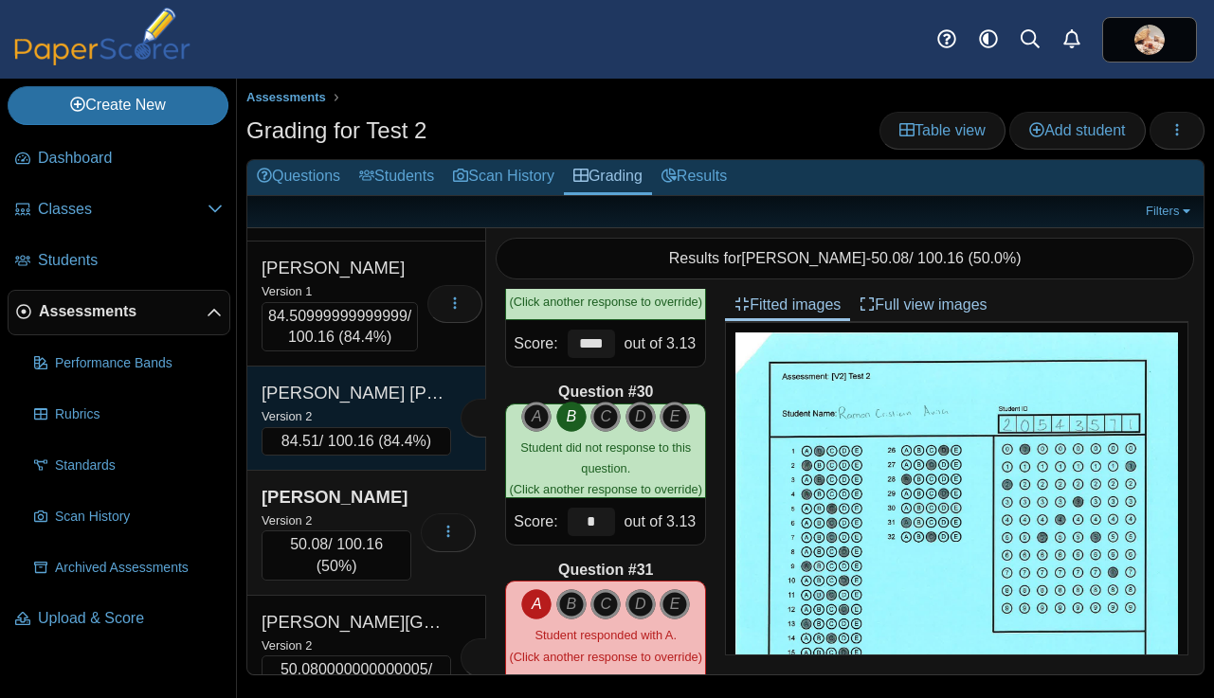
click at [369, 405] on div "Version 2" at bounding box center [355, 415] width 189 height 21
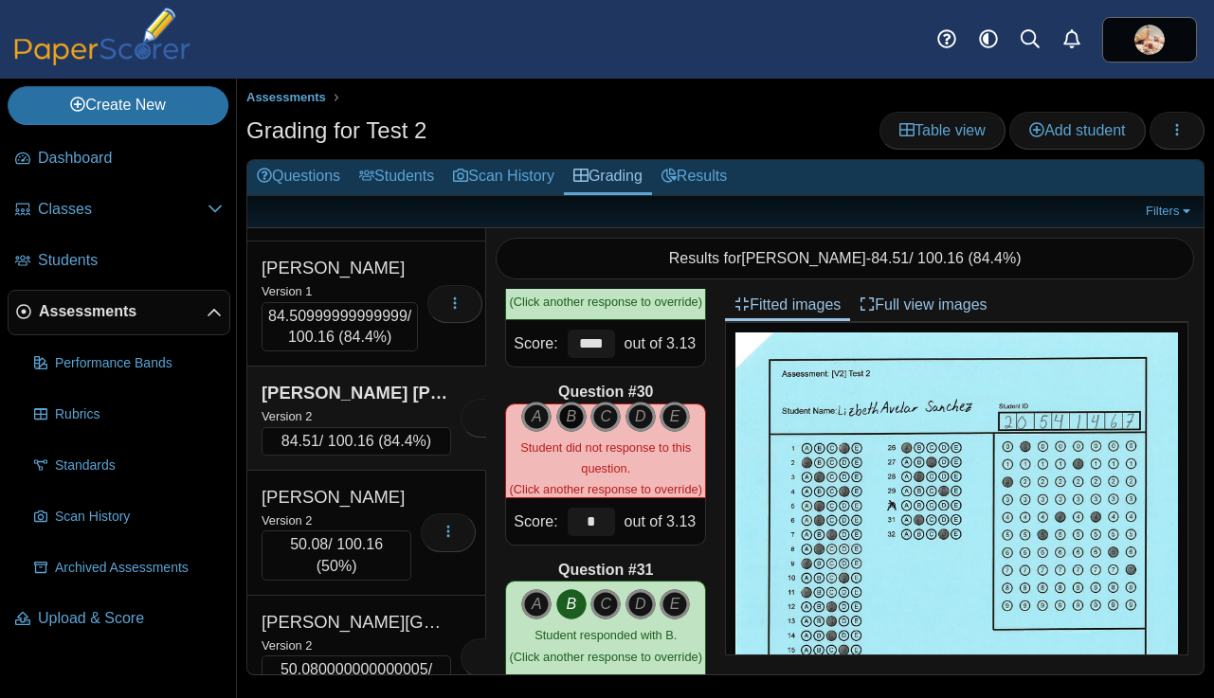
click at [570, 420] on icon "B" at bounding box center [571, 417] width 30 height 30
type input "****"
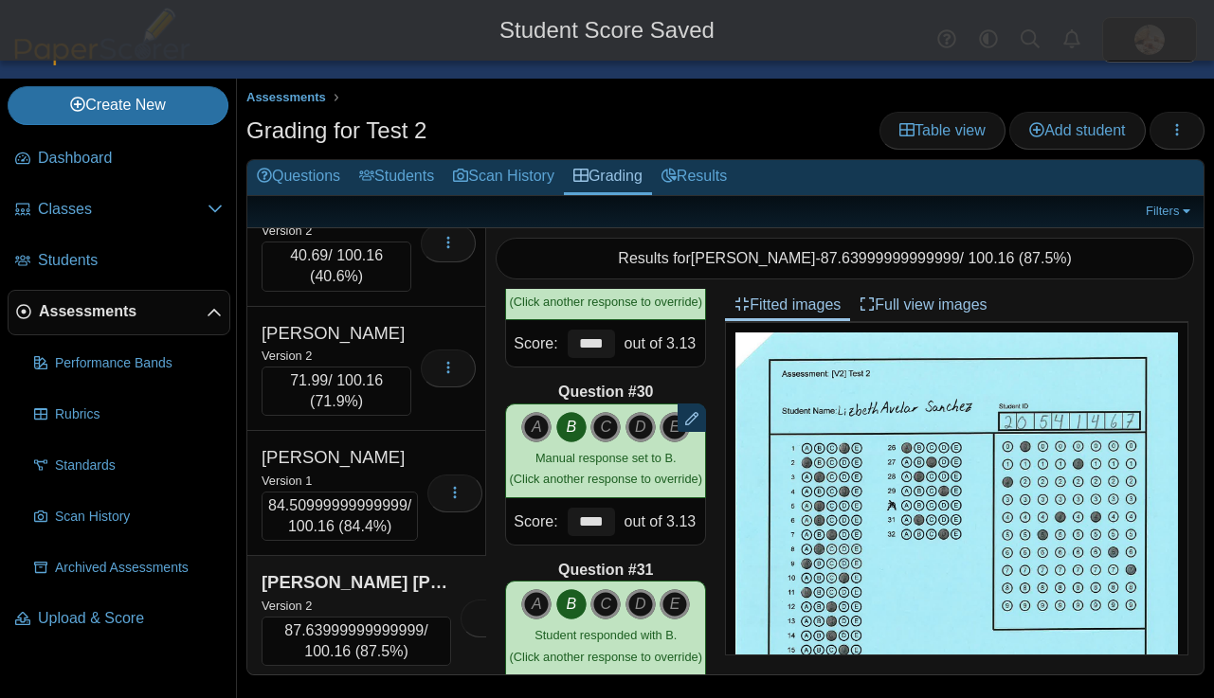
scroll to position [153, 0]
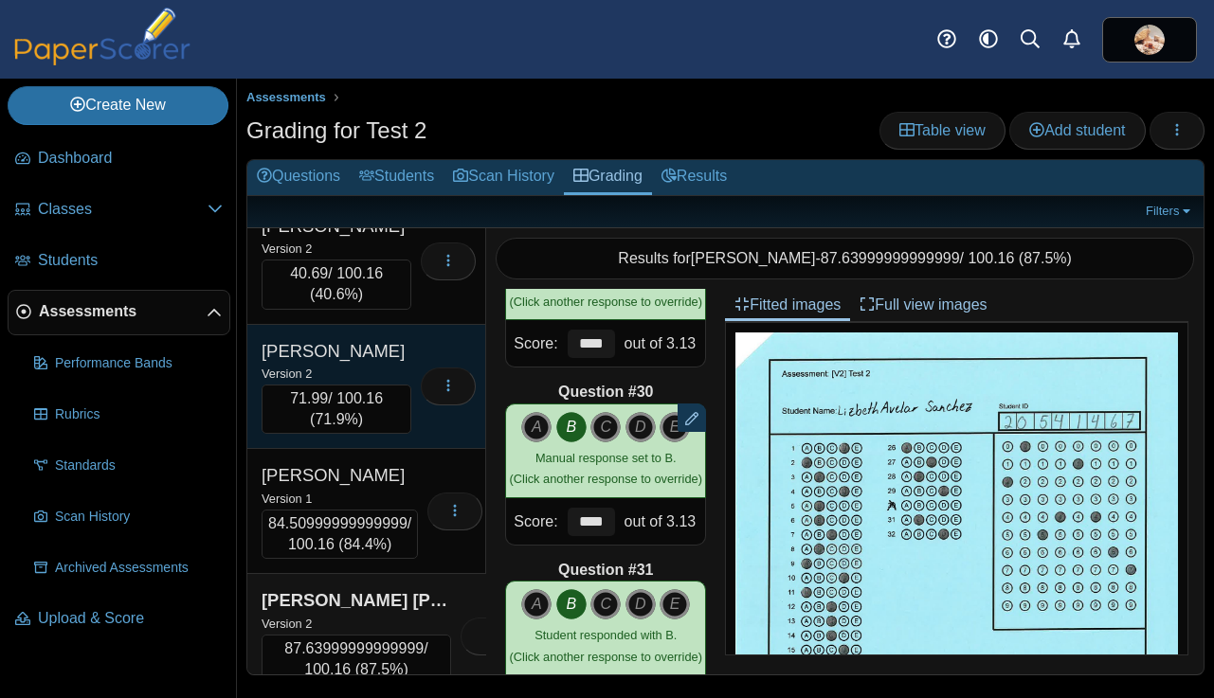
click at [363, 370] on div "Version 2" at bounding box center [336, 373] width 150 height 21
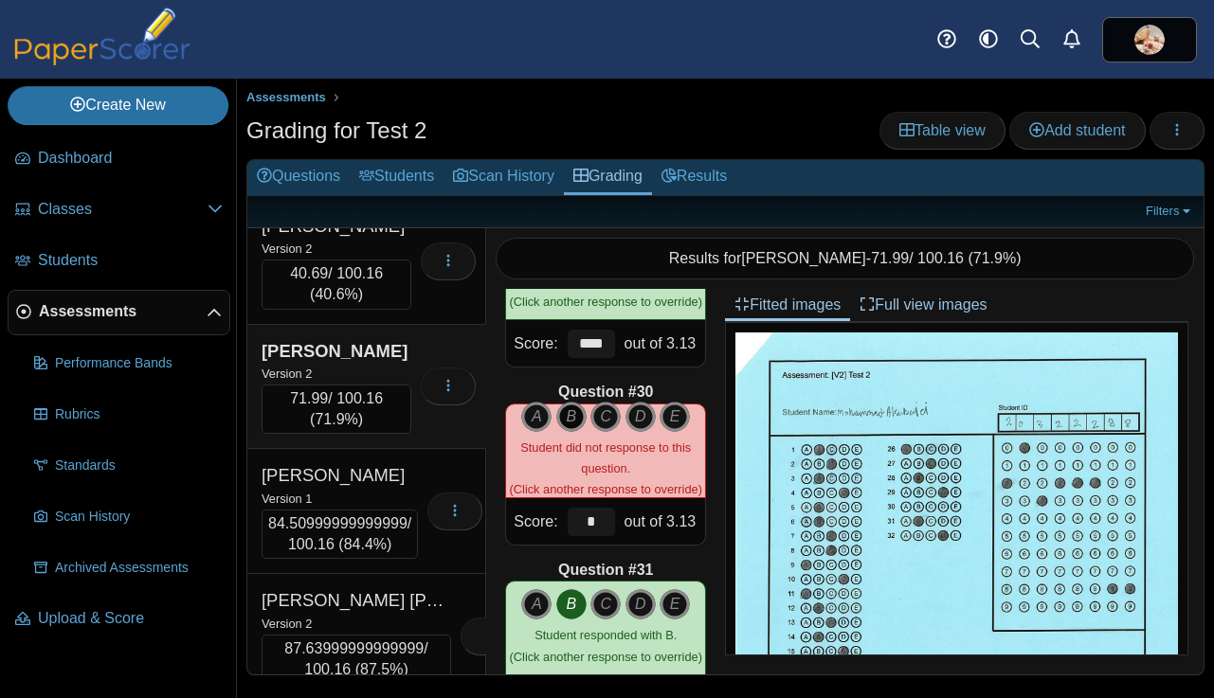
click at [570, 410] on icon "B" at bounding box center [571, 417] width 30 height 30
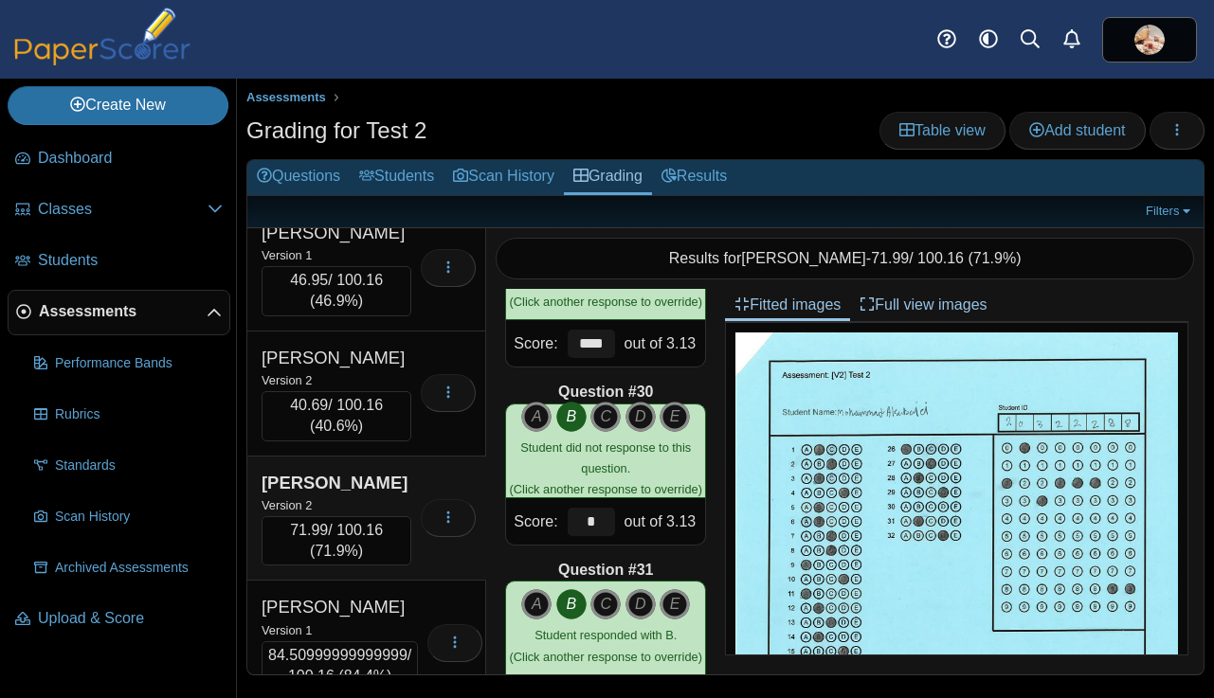
scroll to position [4, 0]
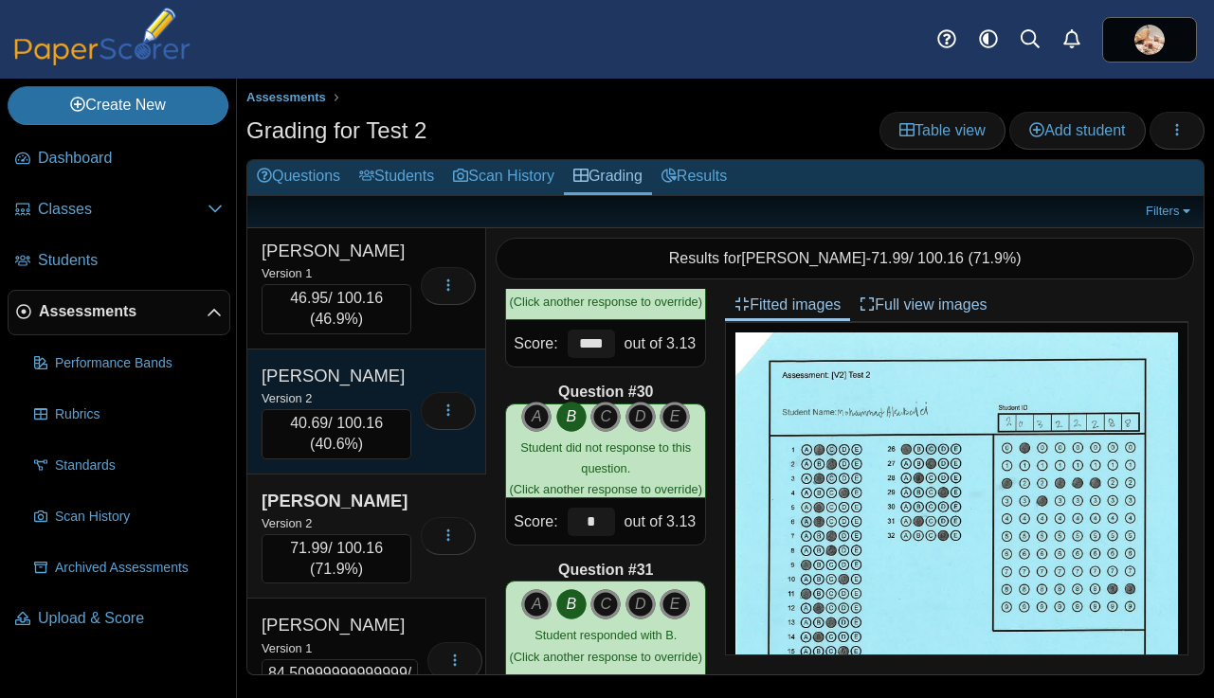
click at [354, 398] on div "Version 2" at bounding box center [336, 397] width 150 height 21
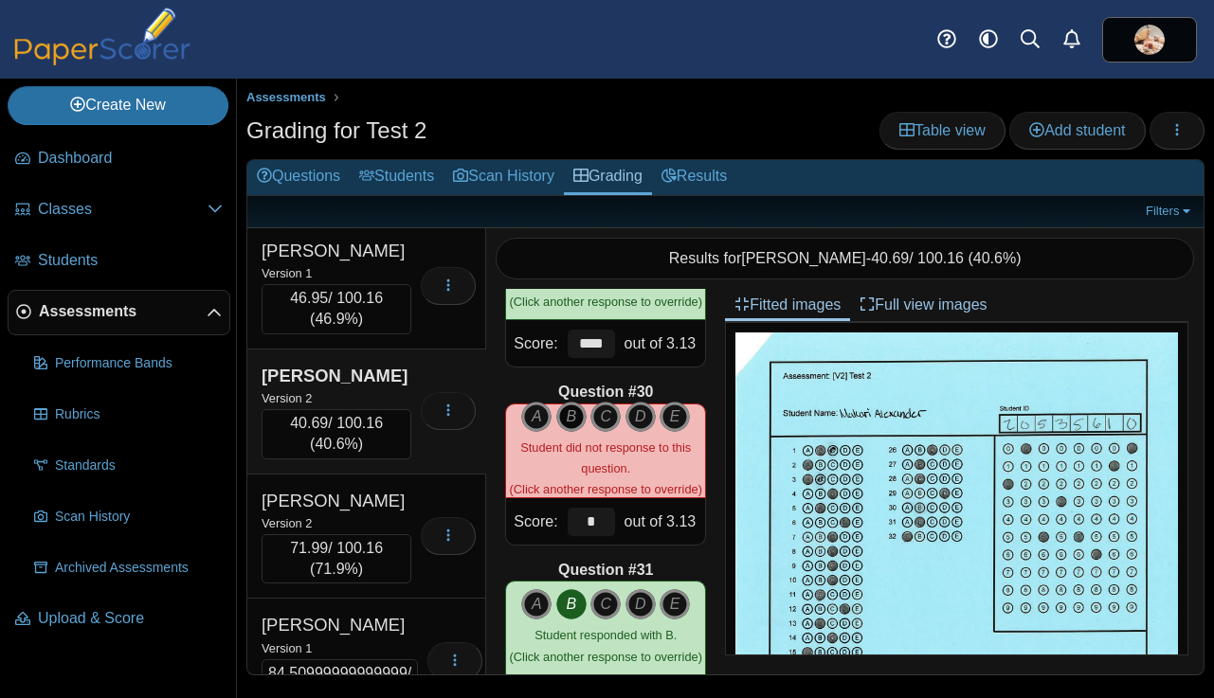
click at [569, 411] on icon "B" at bounding box center [571, 417] width 30 height 30
type input "****"
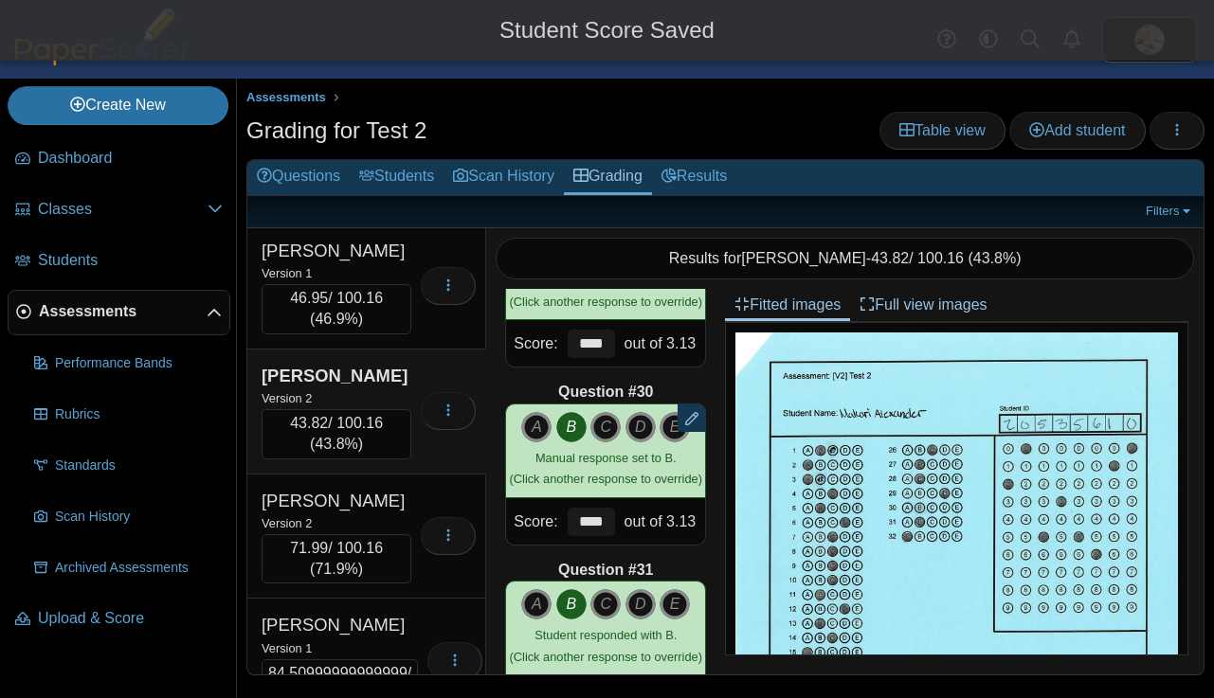
scroll to position [0, 0]
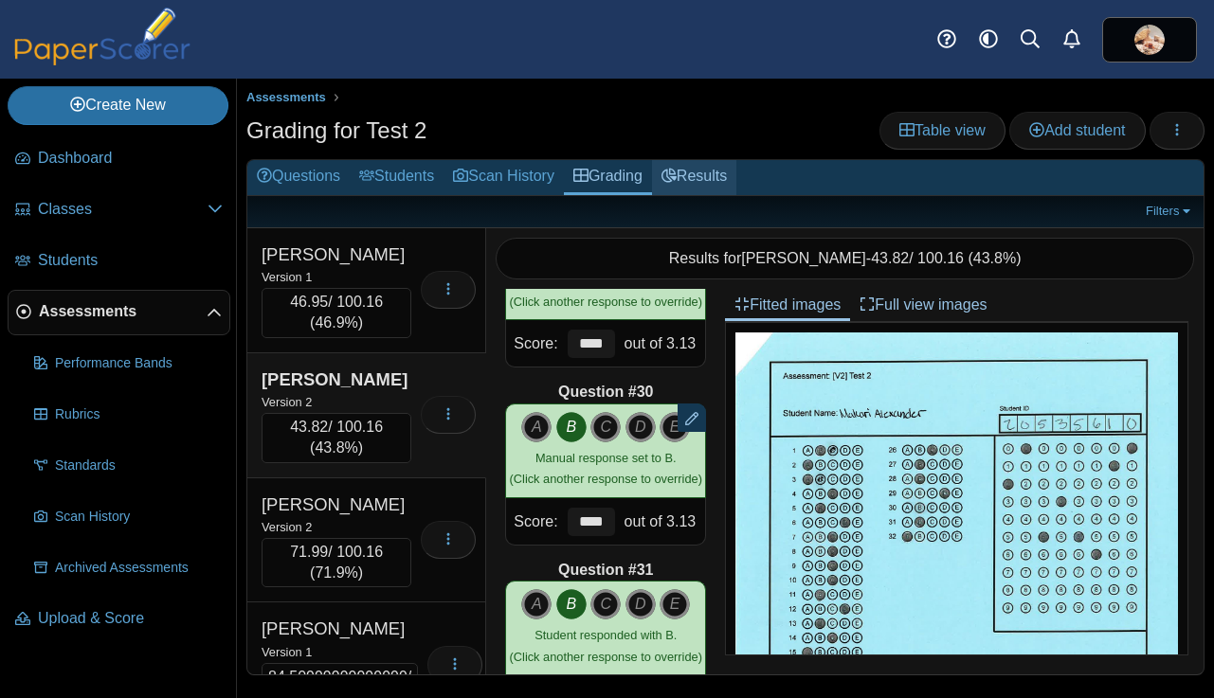
click at [729, 178] on link "Results" at bounding box center [694, 177] width 84 height 35
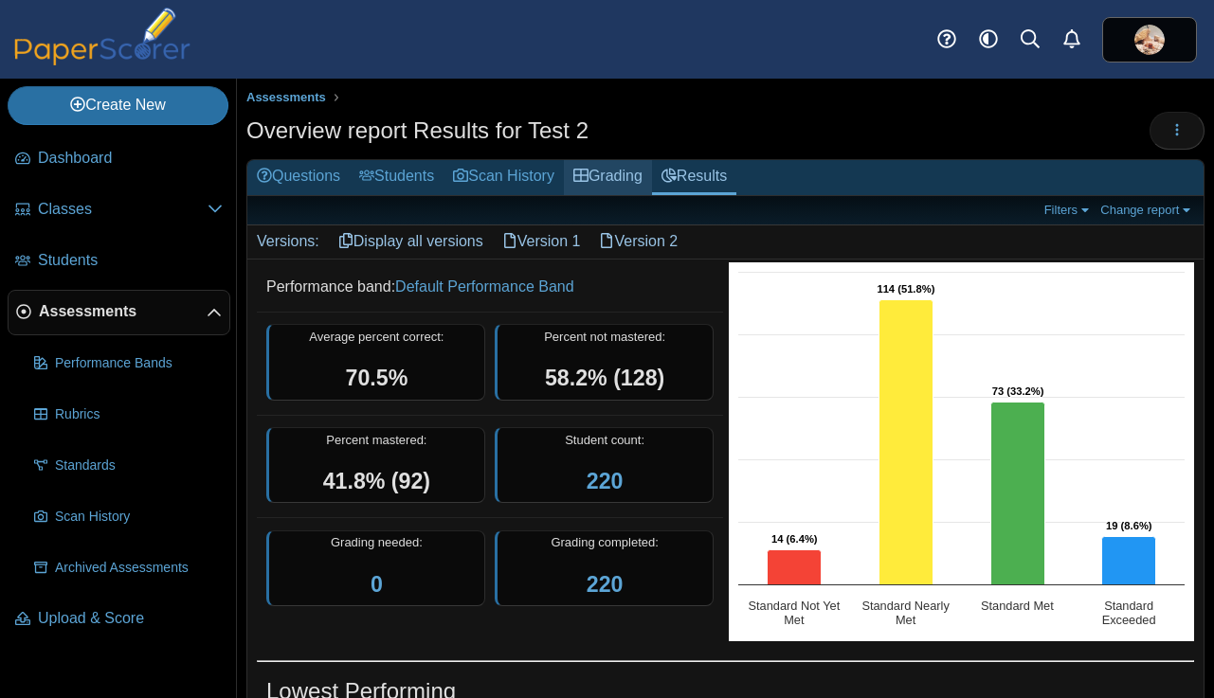
click at [631, 178] on link "Grading" at bounding box center [608, 177] width 88 height 35
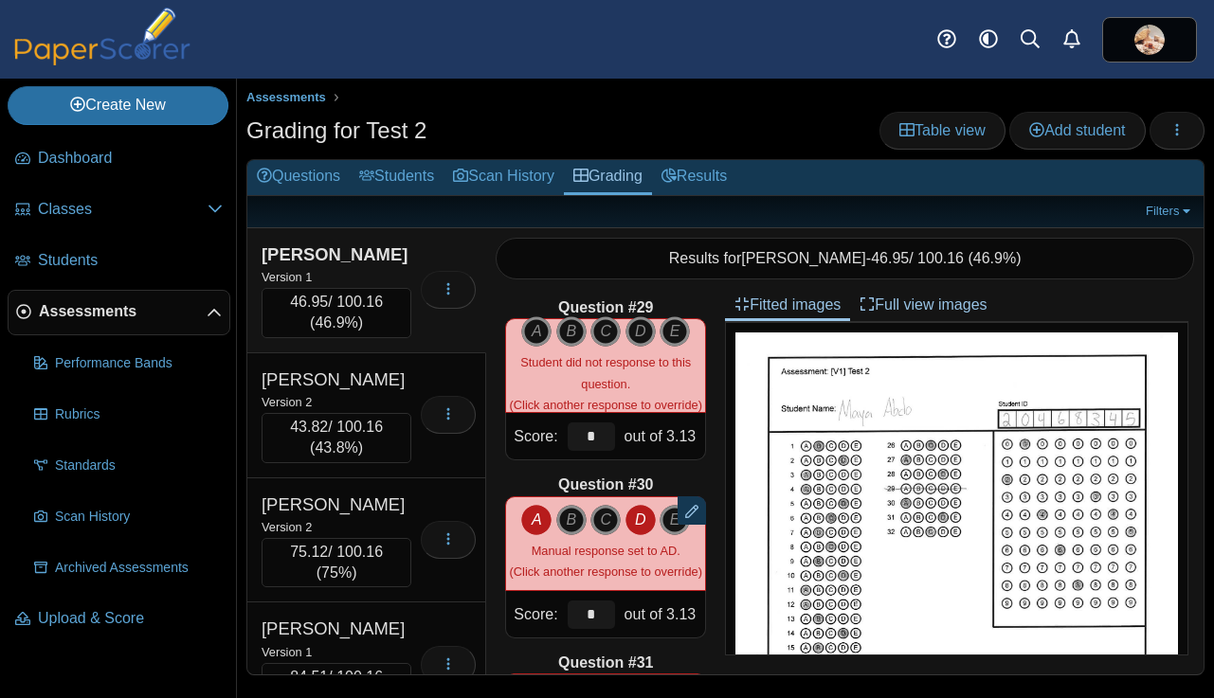
scroll to position [4984, 0]
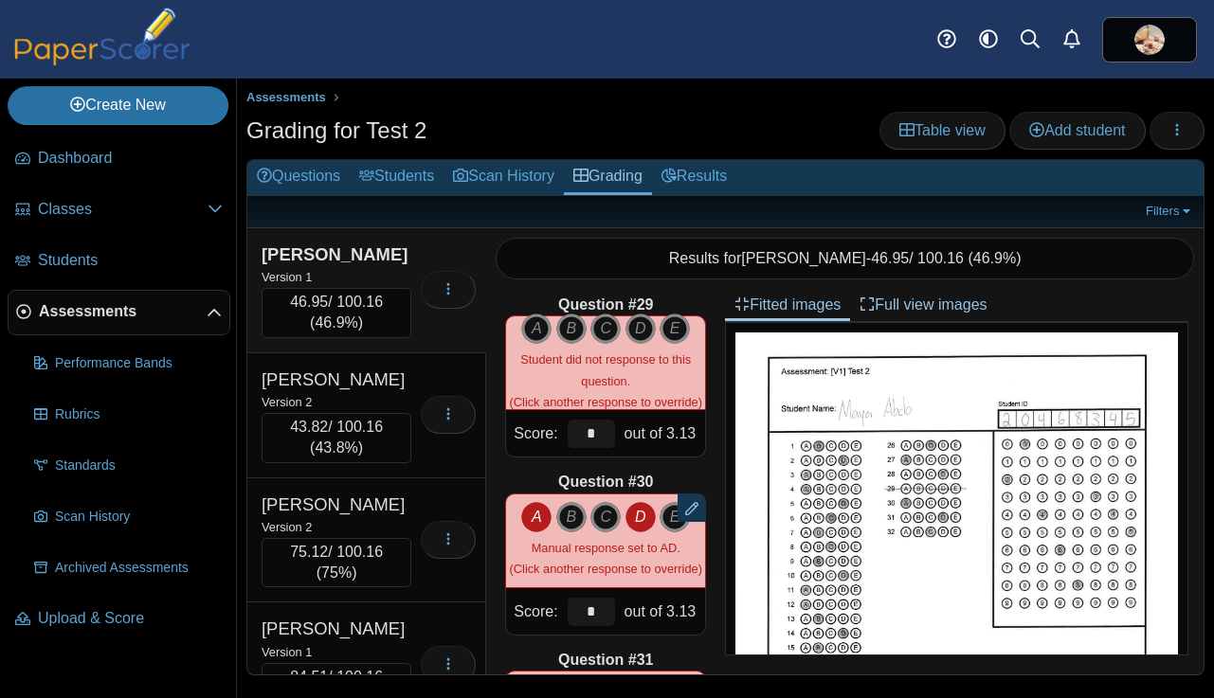
click at [370, 269] on div "Version 1" at bounding box center [336, 276] width 150 height 21
click at [637, 328] on icon "D" at bounding box center [640, 329] width 30 height 30
type input "****"
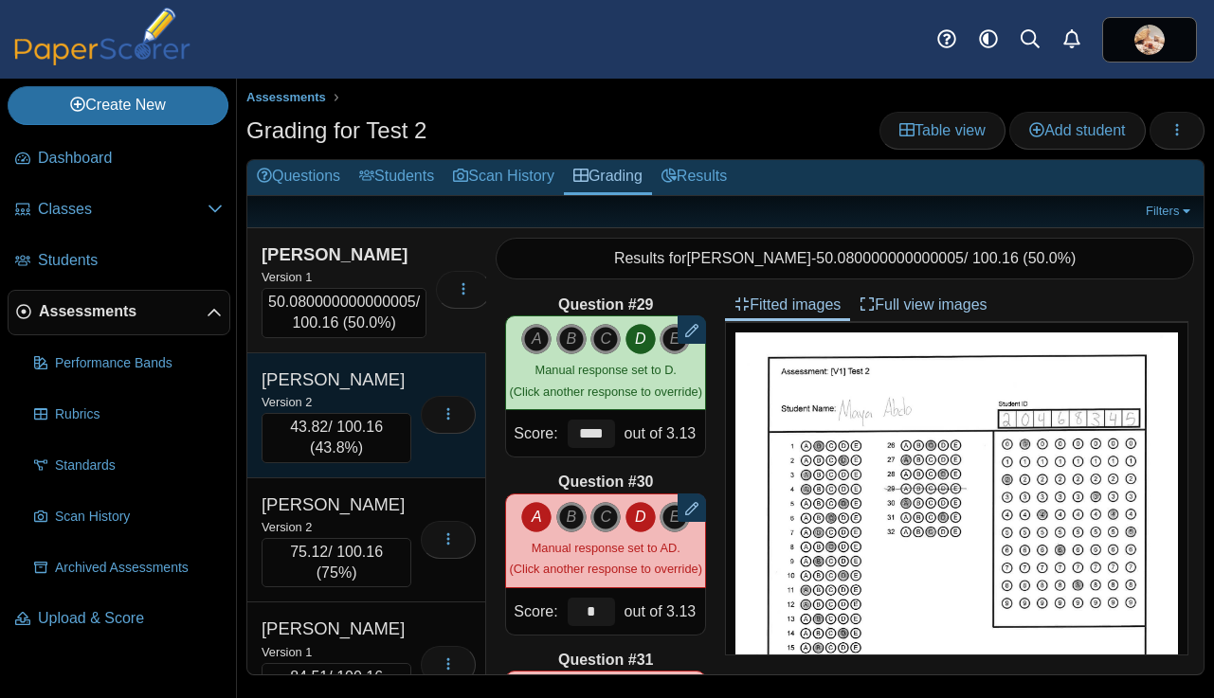
click at [393, 391] on div "Version 2" at bounding box center [336, 401] width 150 height 21
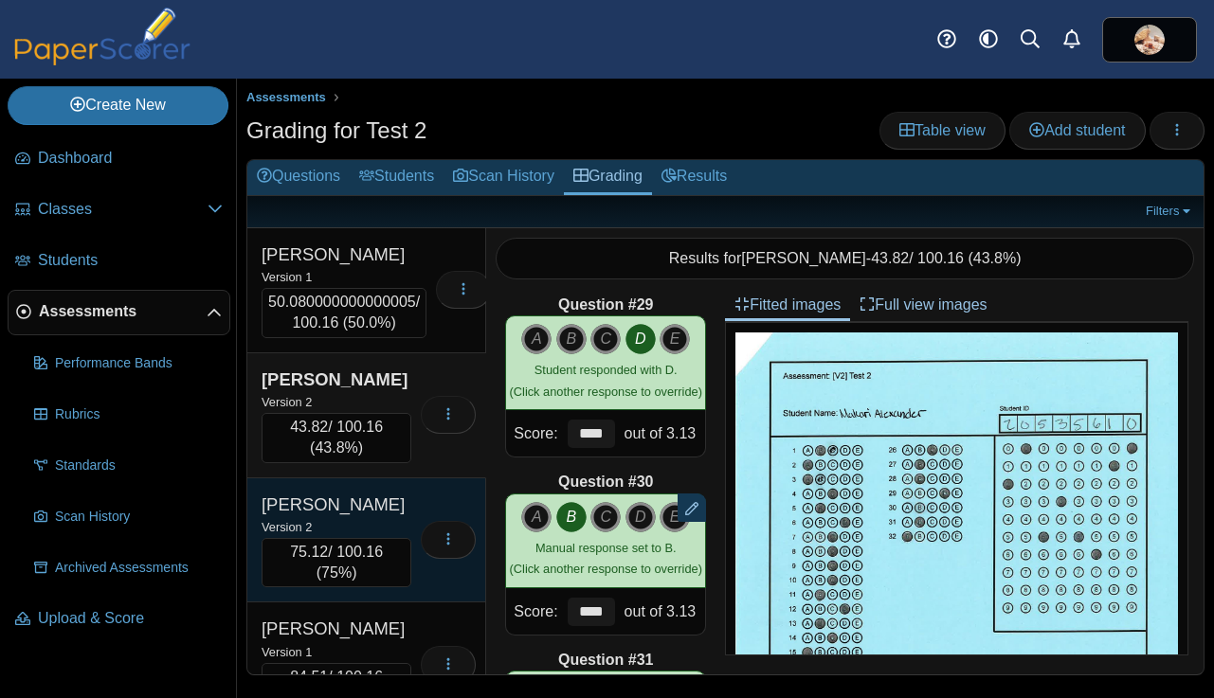
click at [376, 512] on div "Alsubaiei, Mohammad" at bounding box center [336, 505] width 150 height 25
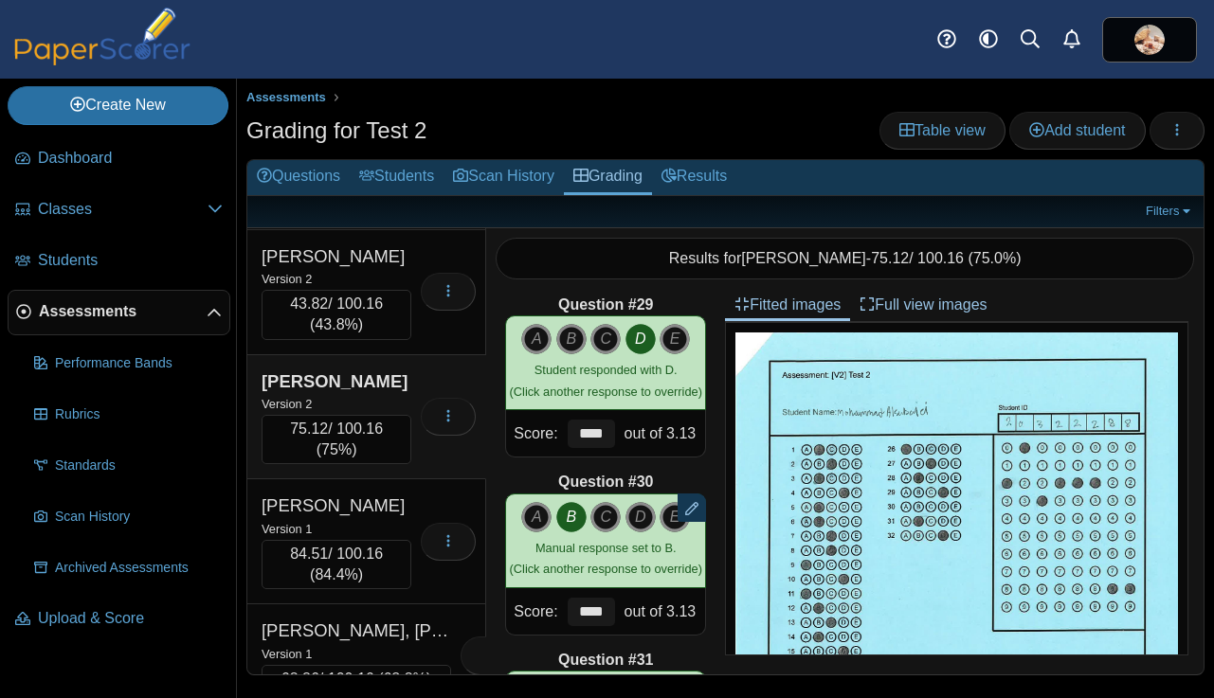
scroll to position [140, 0]
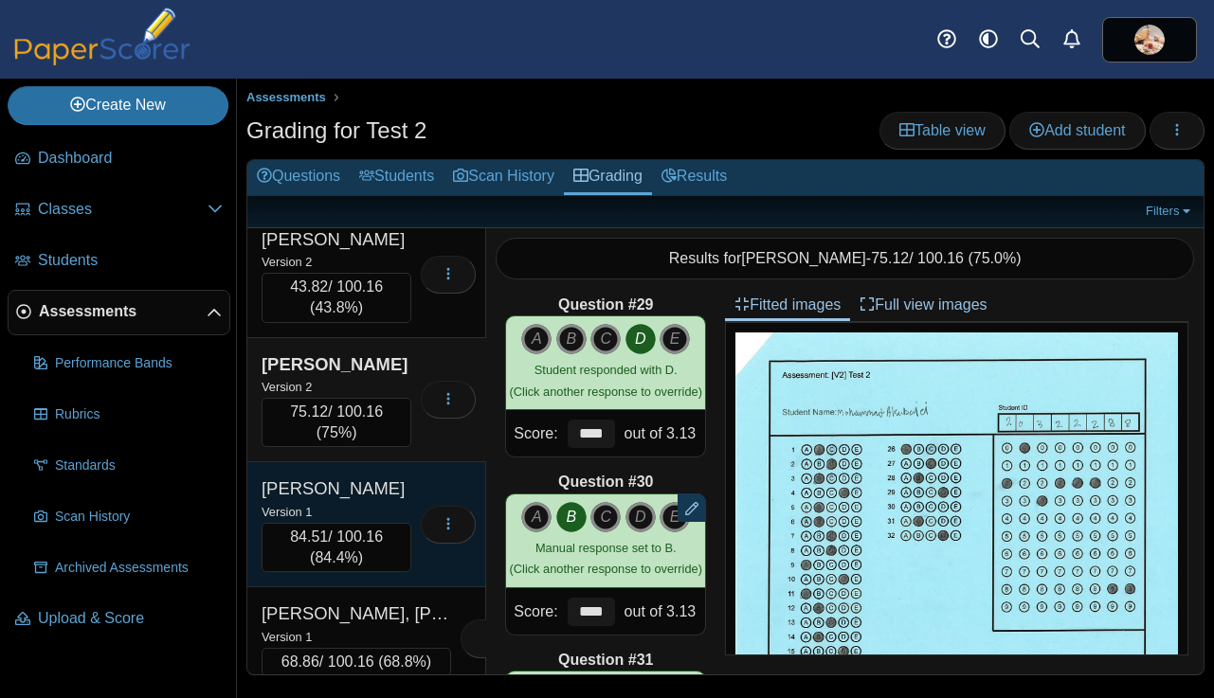
click at [372, 501] on div "Version 1" at bounding box center [336, 511] width 150 height 21
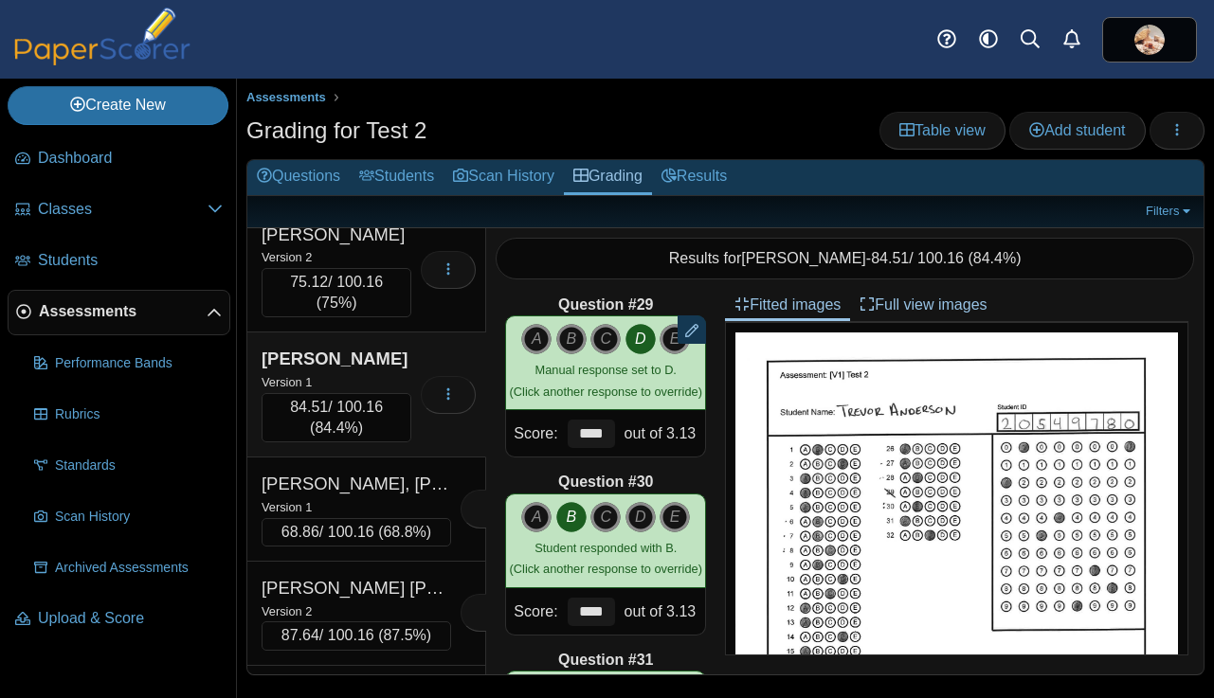
scroll to position [273, 0]
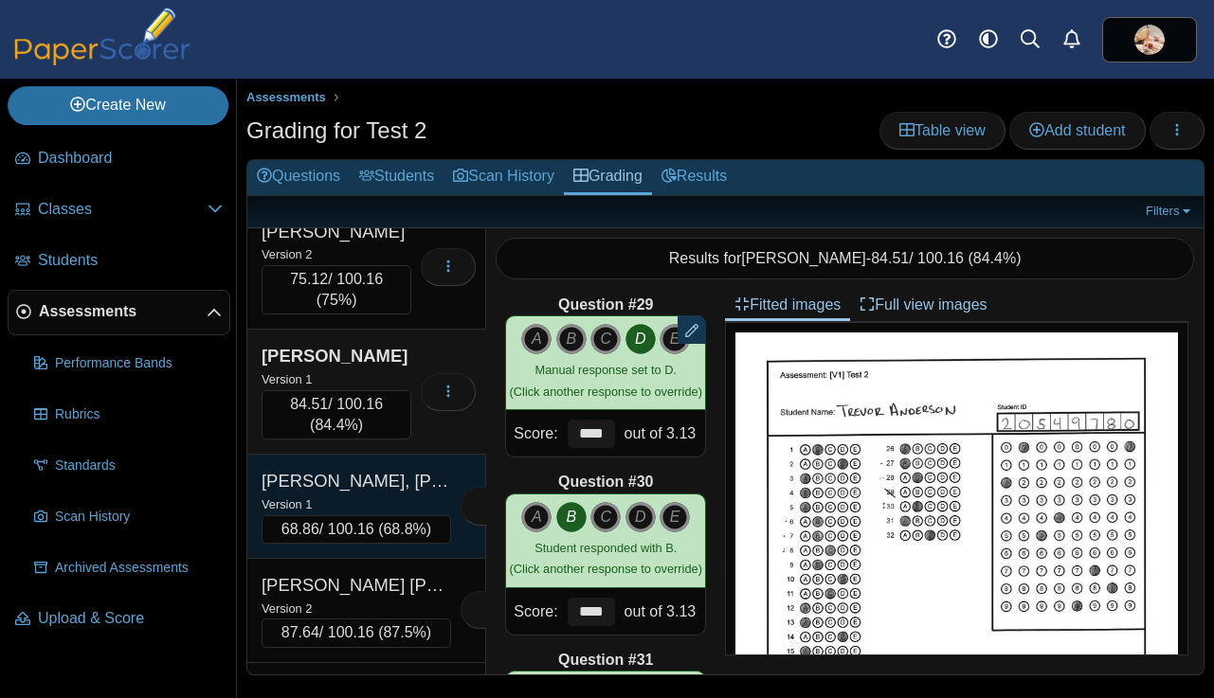
click at [369, 494] on div "Version 1" at bounding box center [355, 504] width 189 height 21
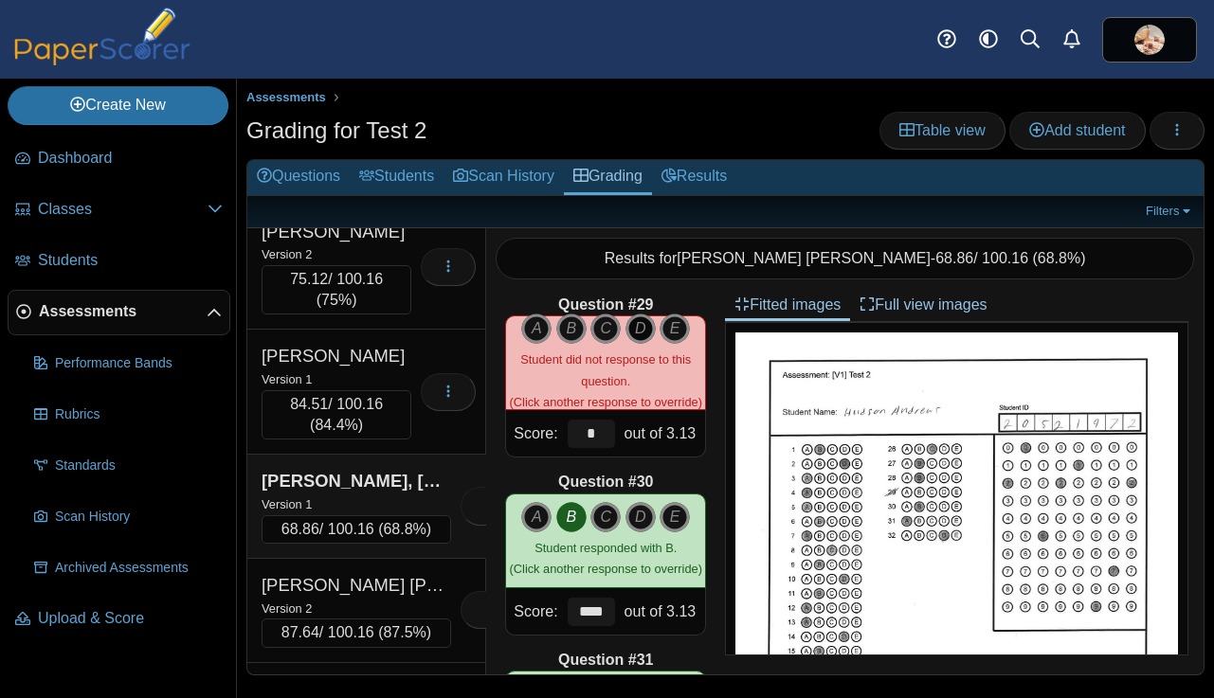
click at [641, 328] on icon "D" at bounding box center [640, 329] width 30 height 30
type input "****"
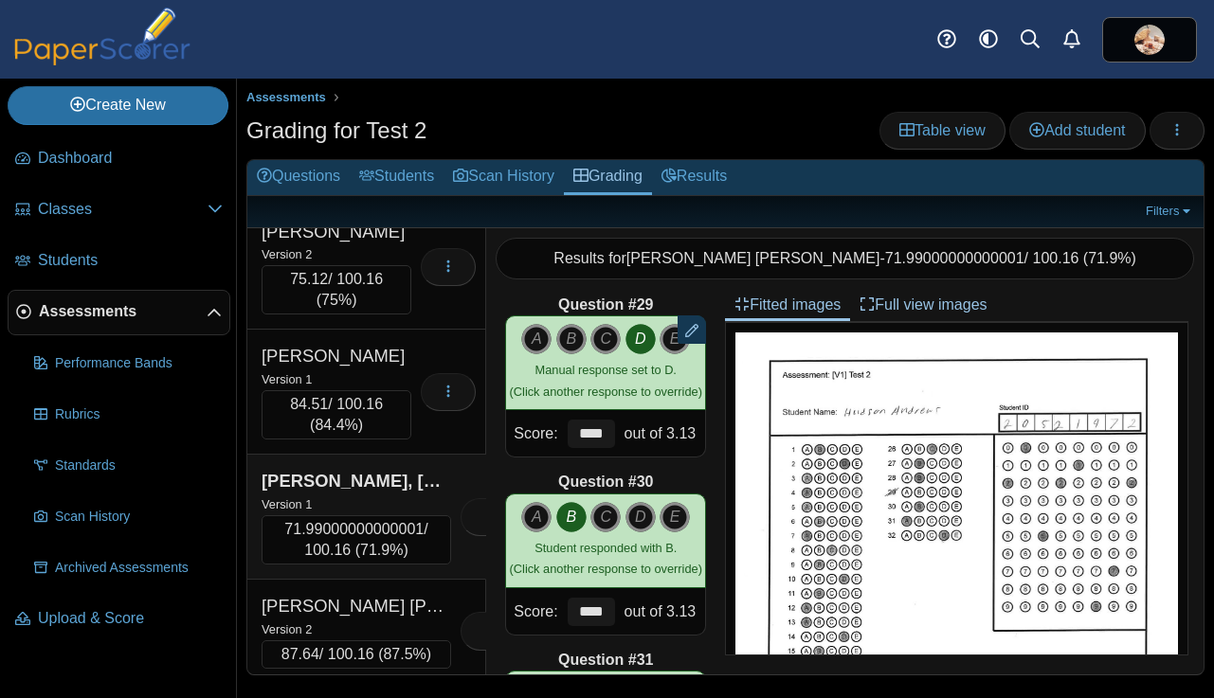
scroll to position [296, 0]
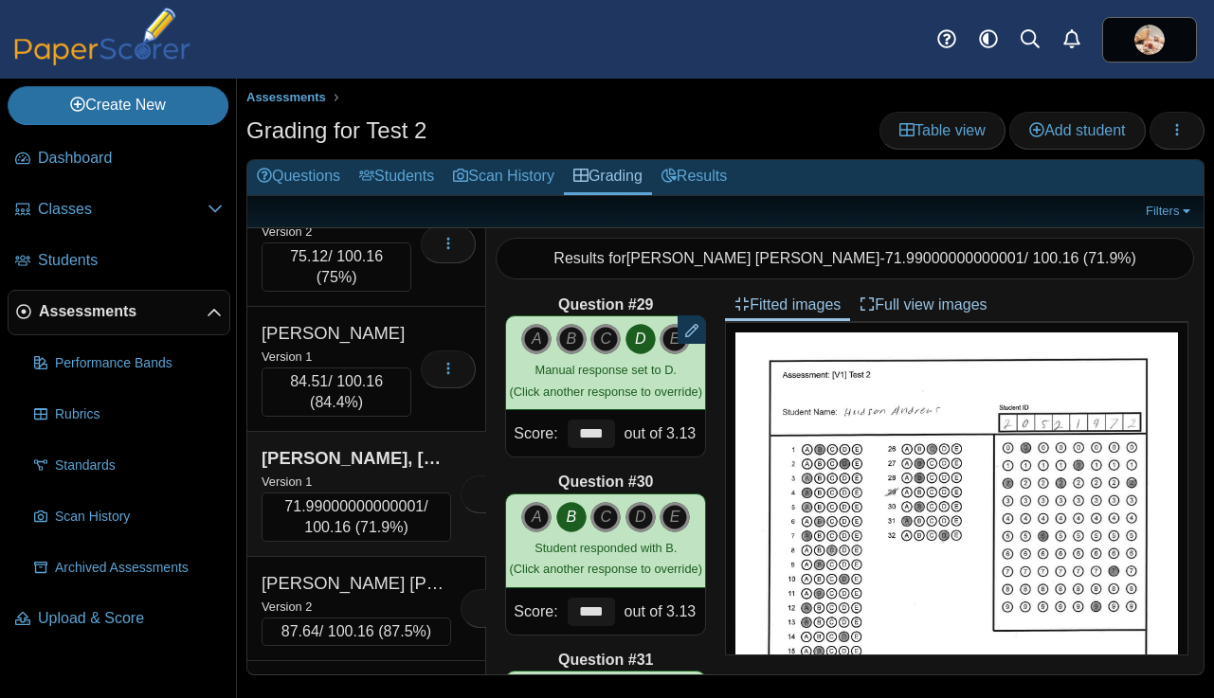
click at [381, 471] on div "Version 1" at bounding box center [355, 481] width 189 height 21
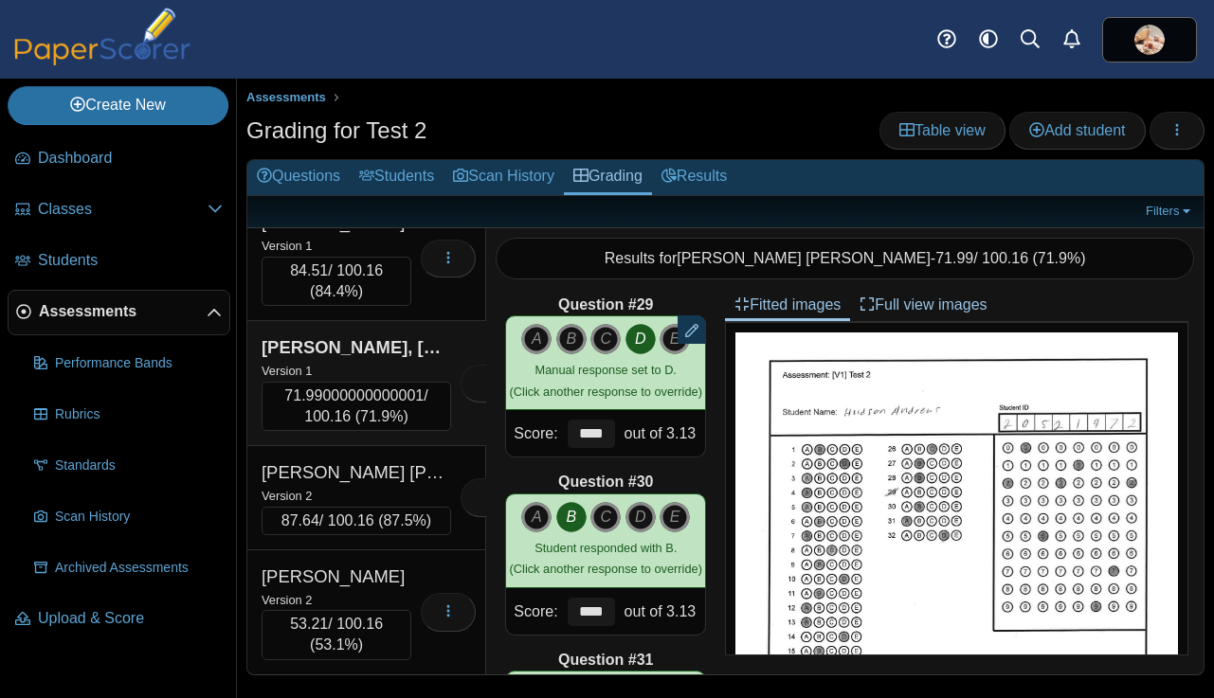
scroll to position [409, 0]
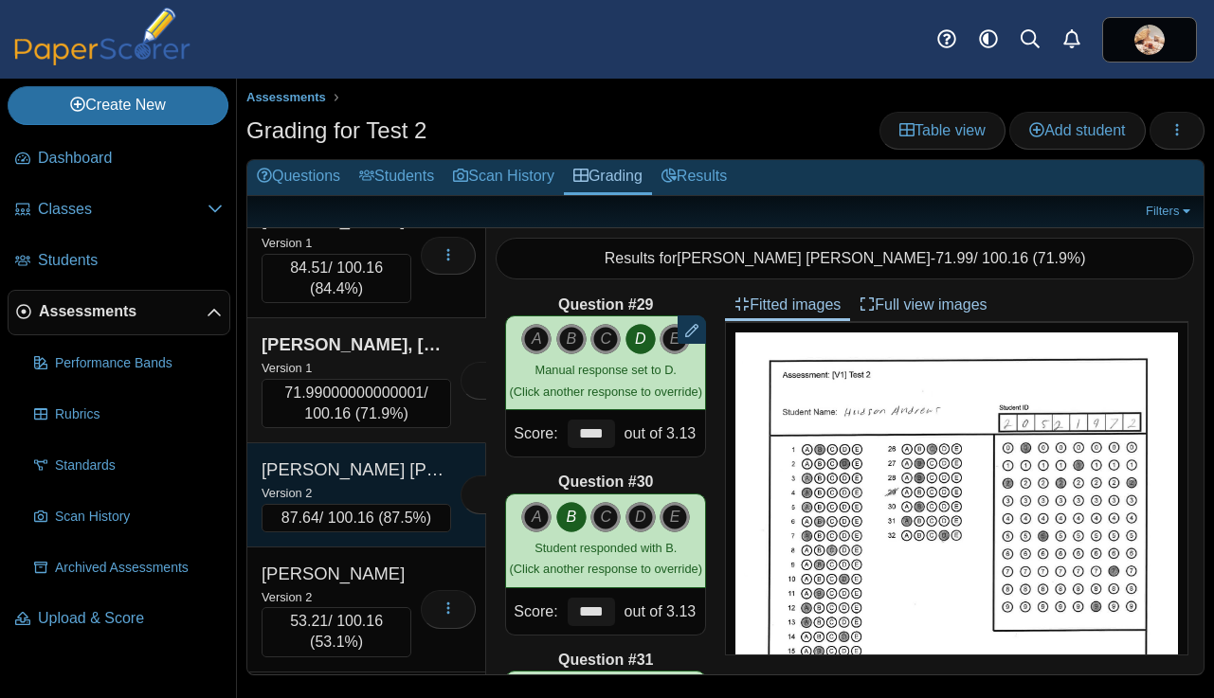
click at [350, 458] on div "Avelar Sanchez, Lizbeth" at bounding box center [355, 470] width 189 height 25
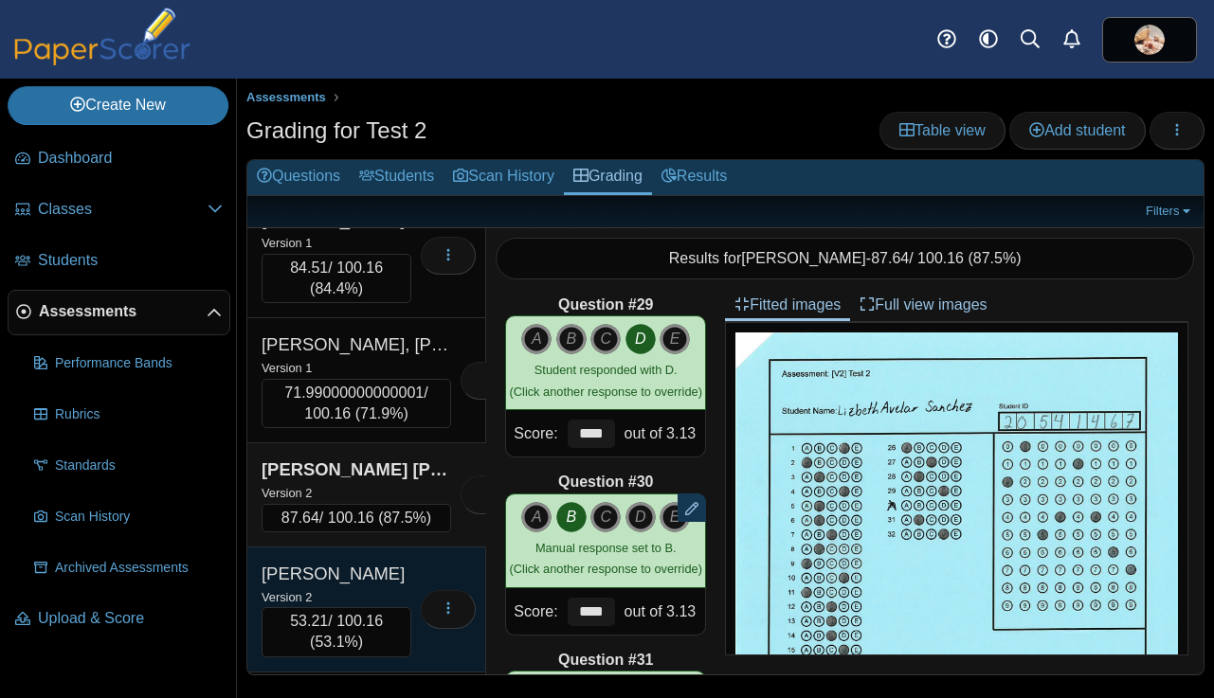
click at [362, 562] on div "Avila, Ramon" at bounding box center [336, 574] width 150 height 25
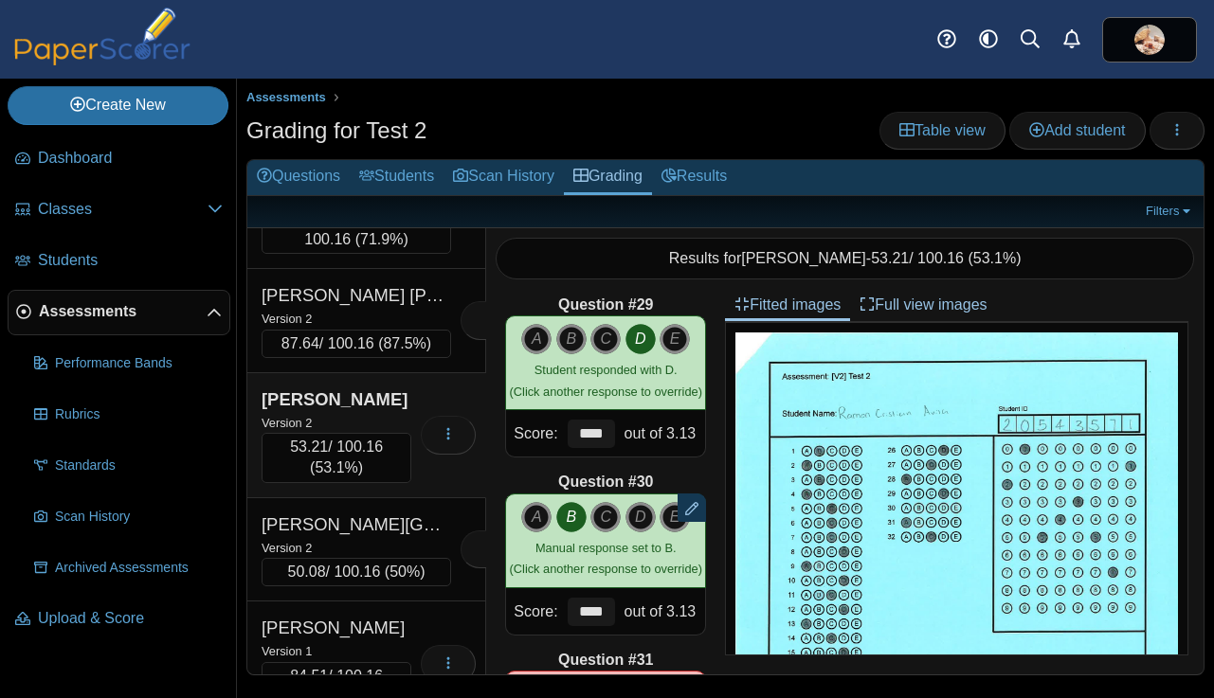
scroll to position [610, 0]
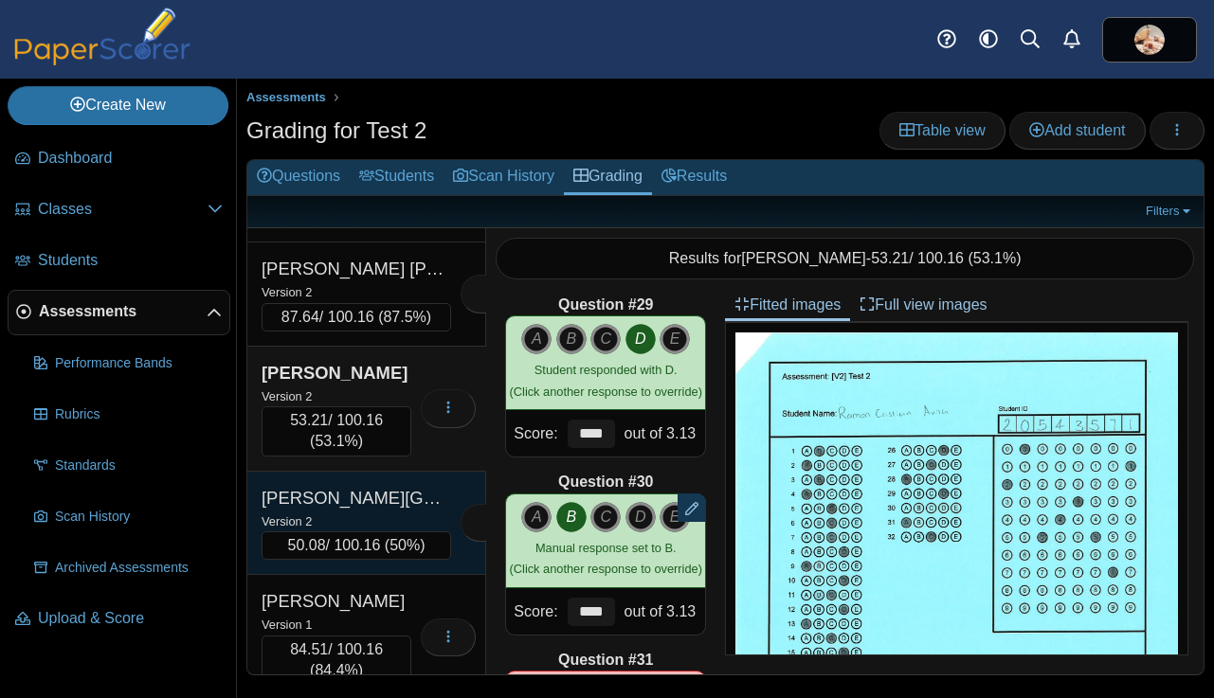
click at [378, 486] on div "Avila, Sana" at bounding box center [355, 498] width 189 height 25
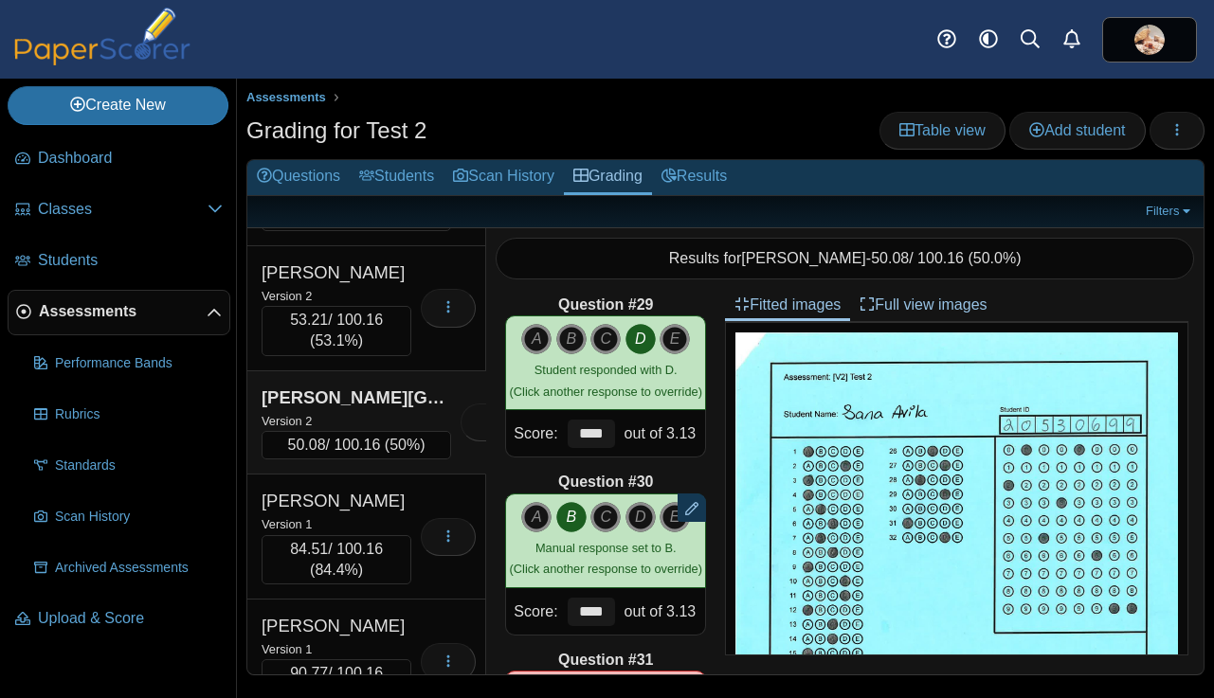
scroll to position [773, 0]
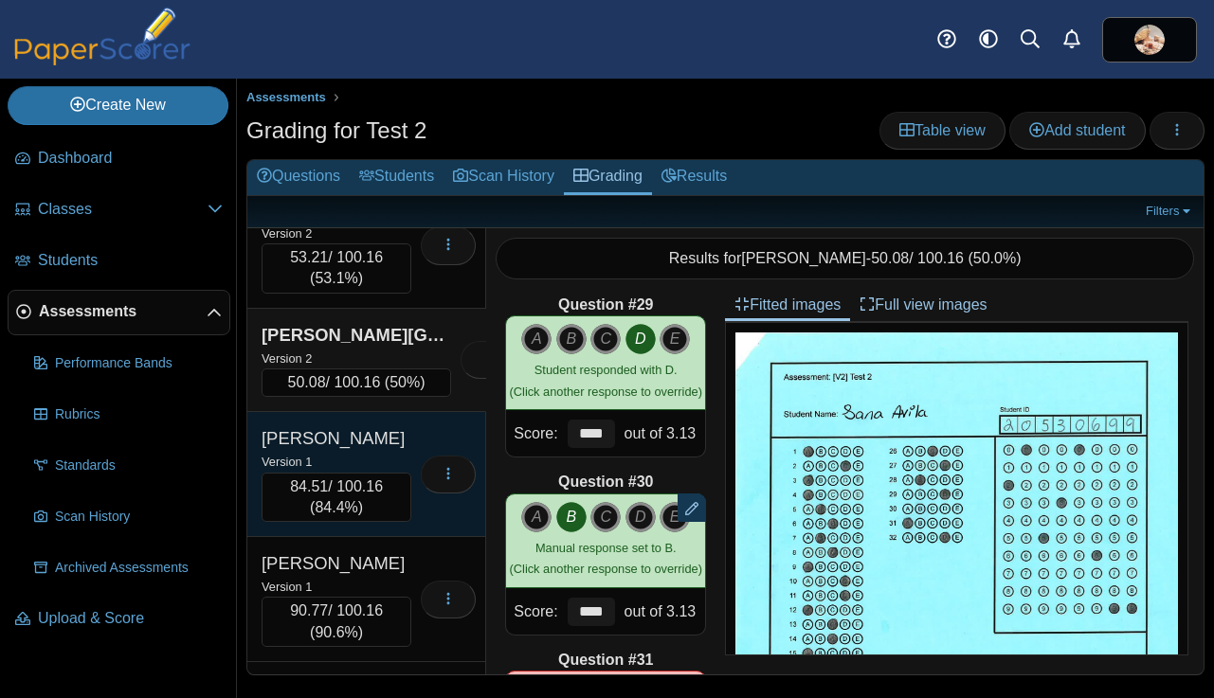
click at [369, 452] on div "Version 1" at bounding box center [336, 461] width 150 height 21
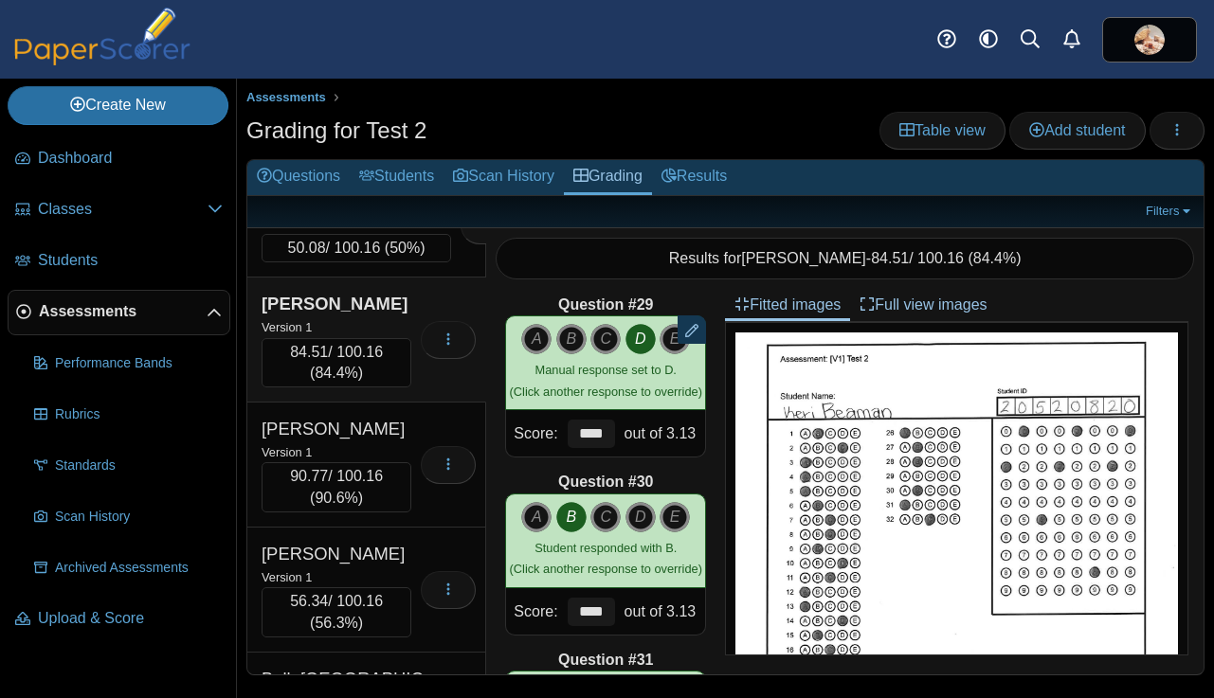
scroll to position [911, 0]
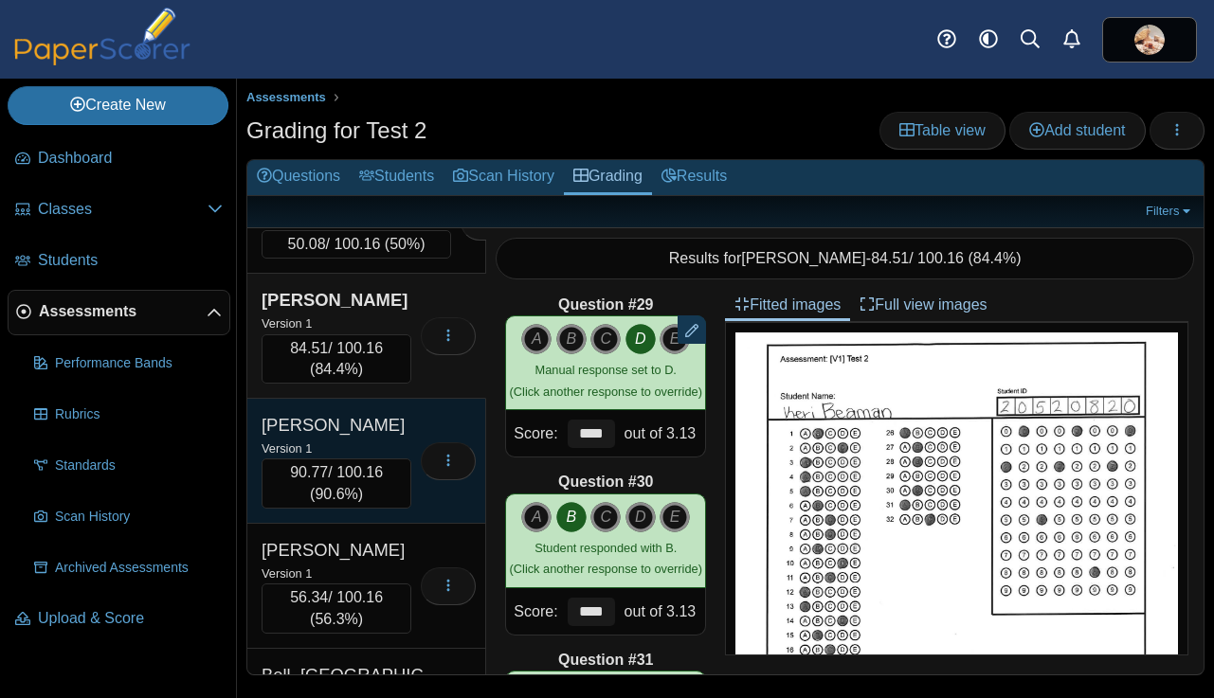
click at [370, 449] on div "Version 1" at bounding box center [336, 448] width 150 height 21
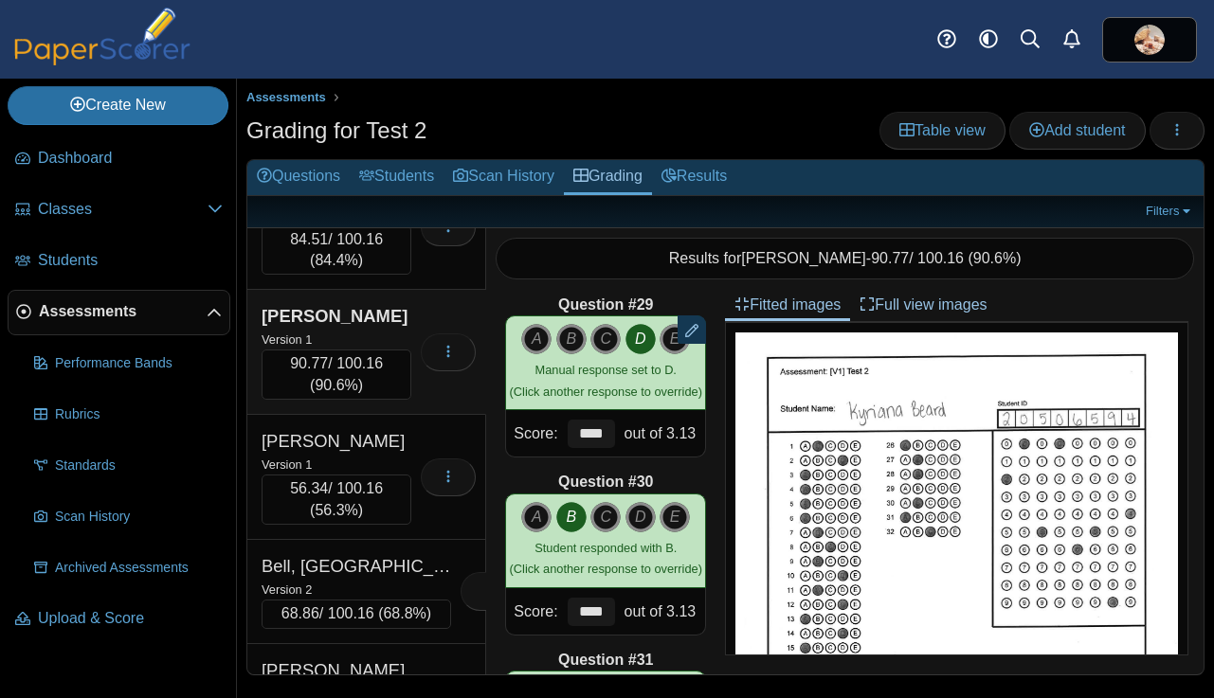
scroll to position [1051, 0]
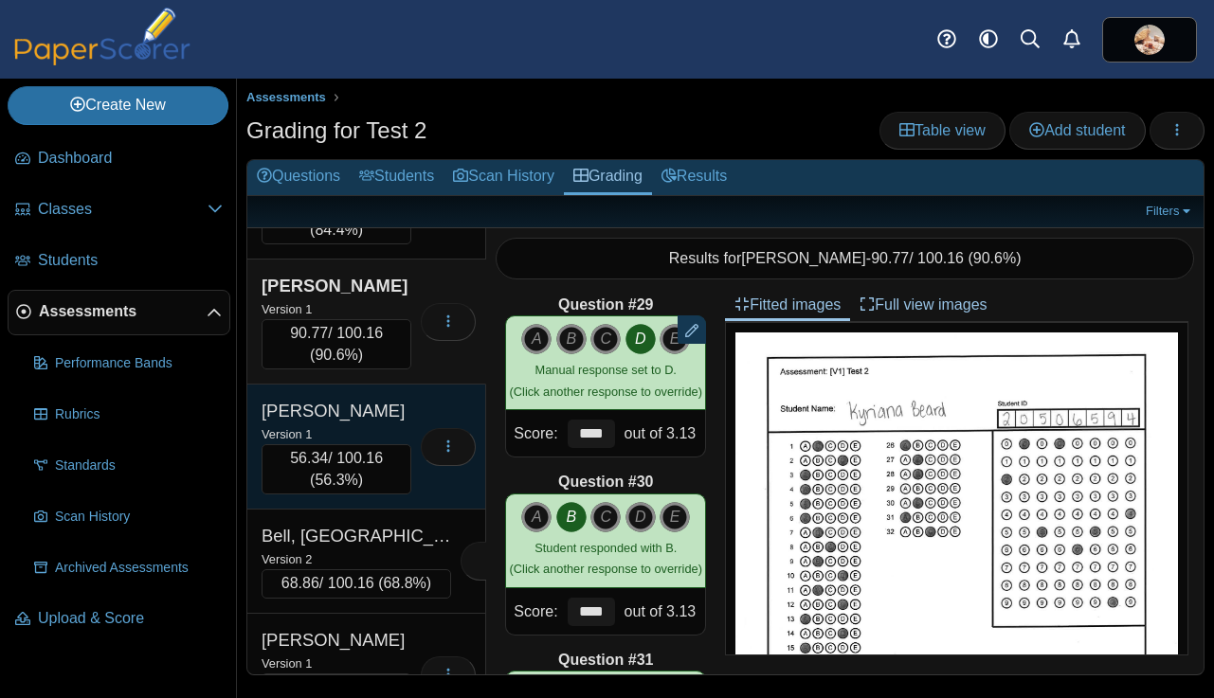
click at [363, 432] on div "Version 1" at bounding box center [336, 433] width 150 height 21
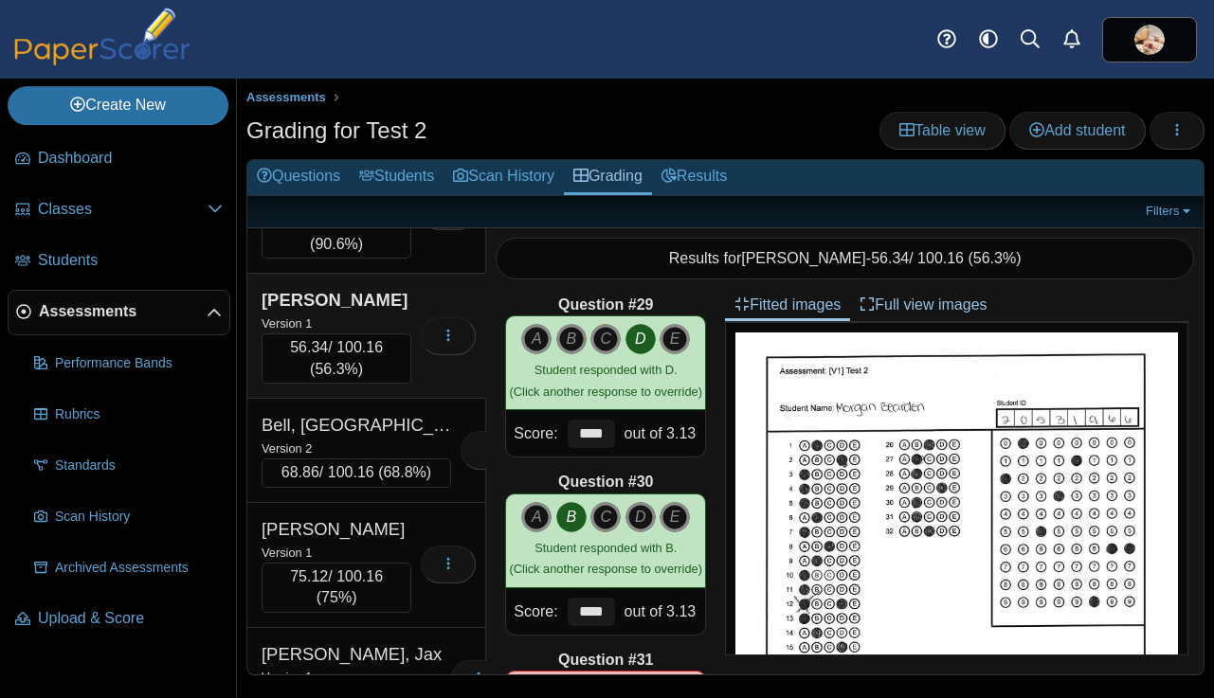
scroll to position [1176, 0]
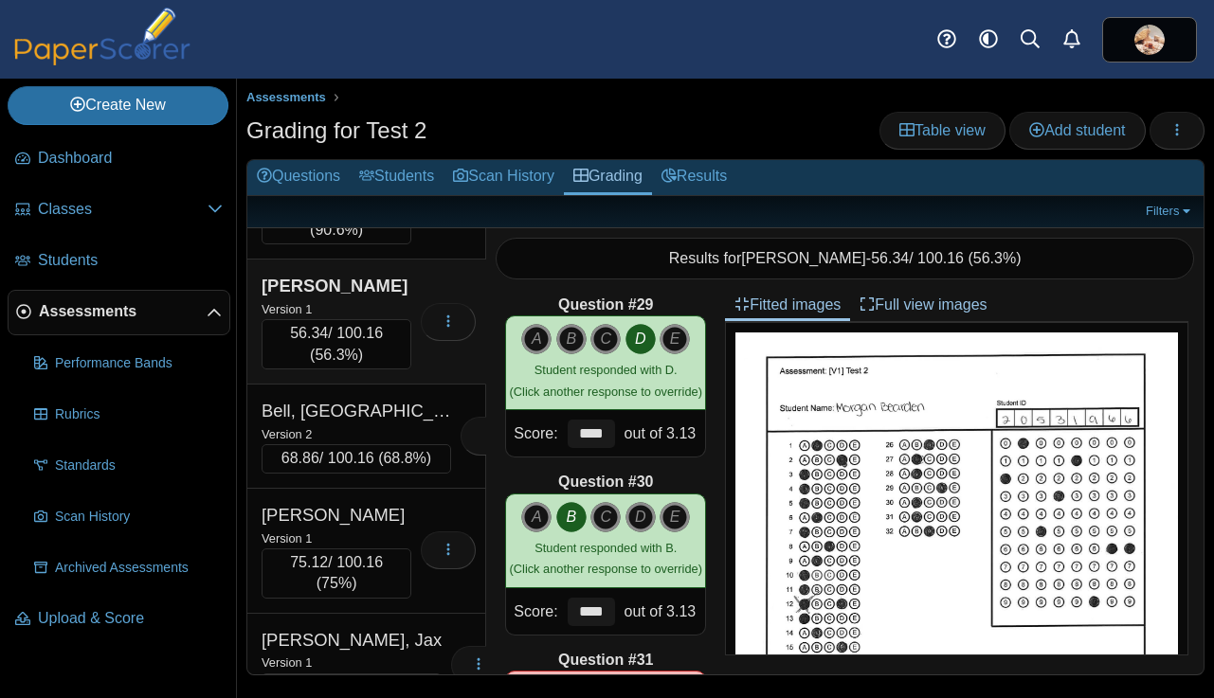
click at [363, 432] on div "Version 2" at bounding box center [355, 433] width 189 height 21
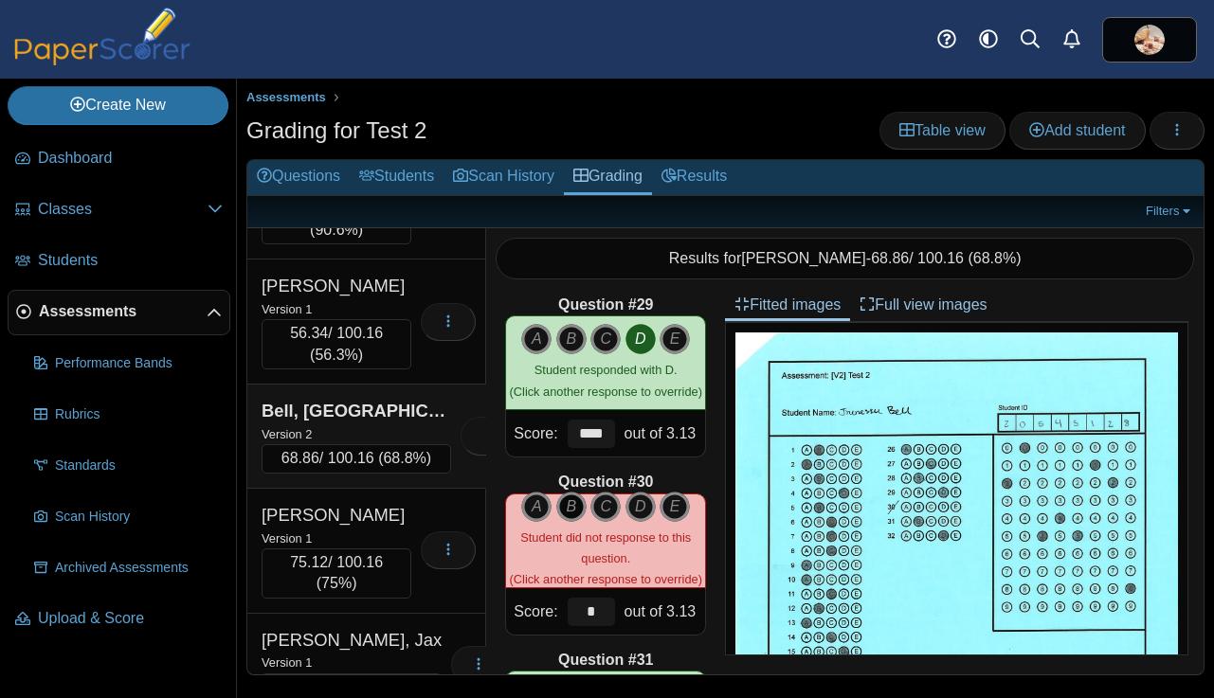
click at [572, 513] on icon "B" at bounding box center [571, 507] width 30 height 30
type input "****"
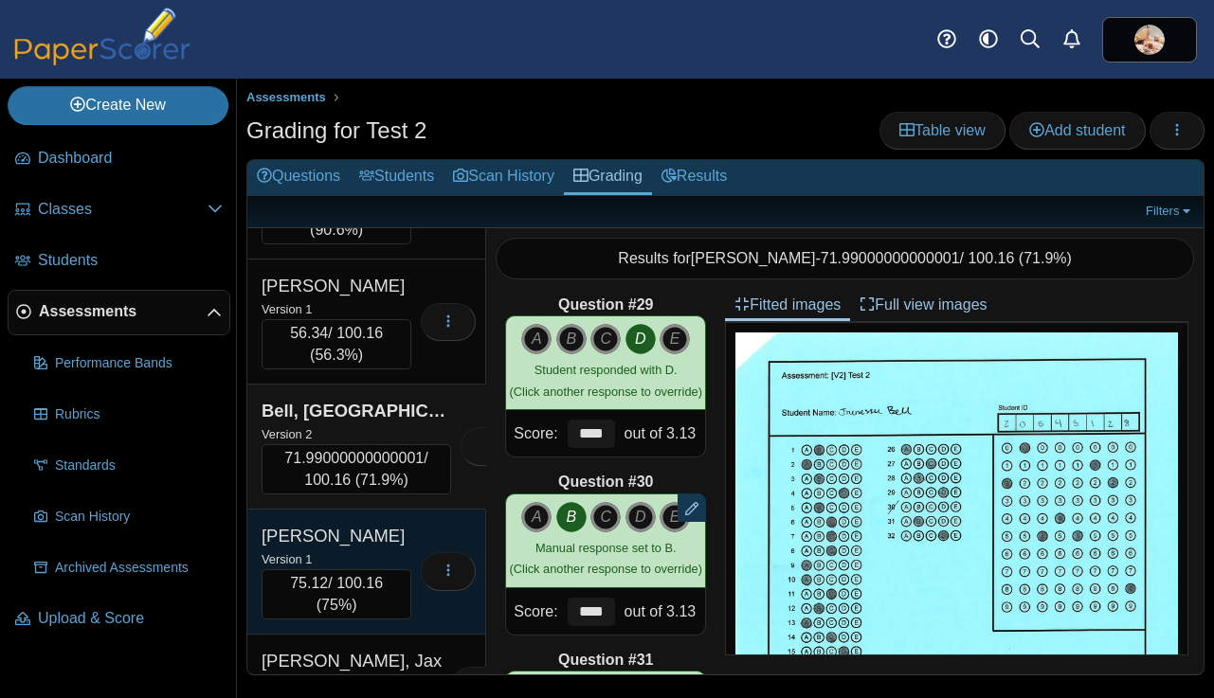
click at [395, 529] on div "Bell, Ryleigh" at bounding box center [336, 536] width 150 height 25
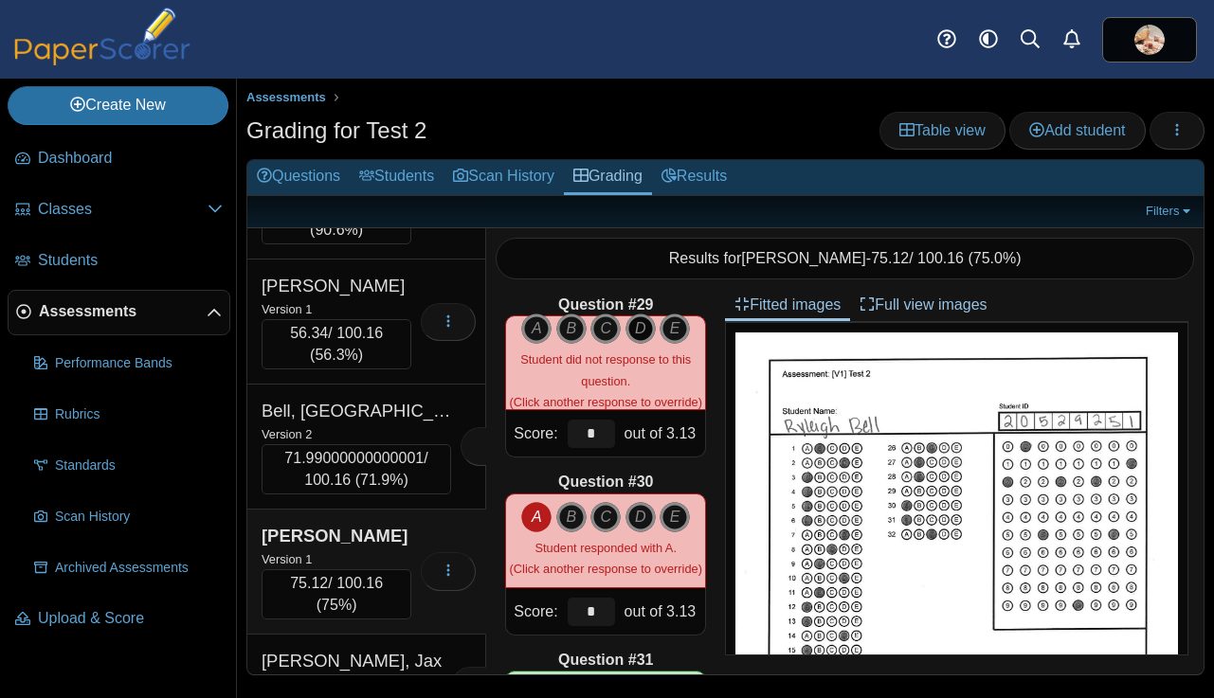
click at [640, 333] on icon "D" at bounding box center [640, 329] width 30 height 30
type input "****"
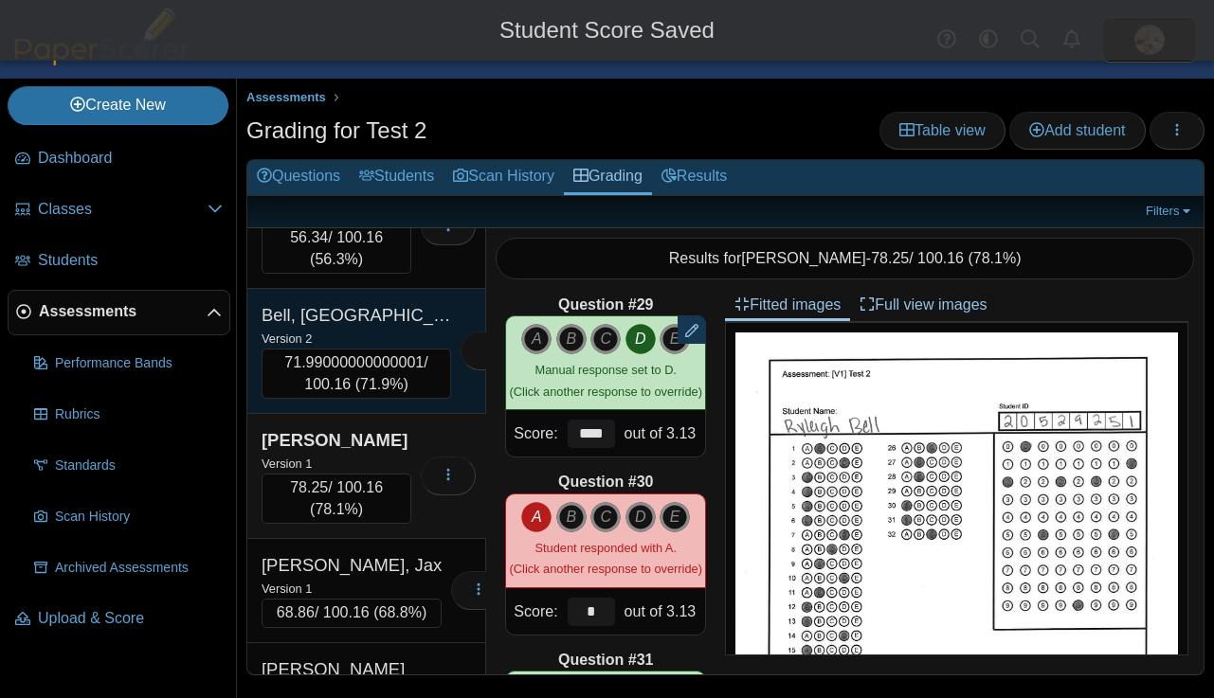
scroll to position [1272, 0]
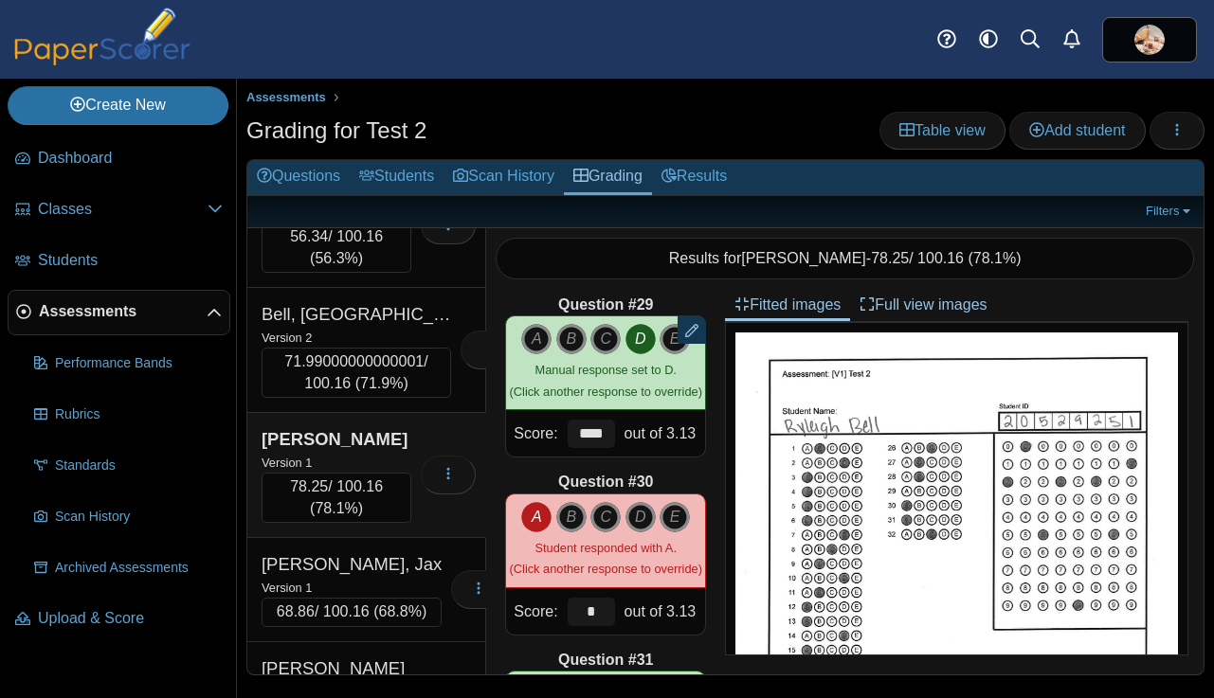
click at [385, 444] on div "Bell, Ryleigh" at bounding box center [336, 439] width 150 height 25
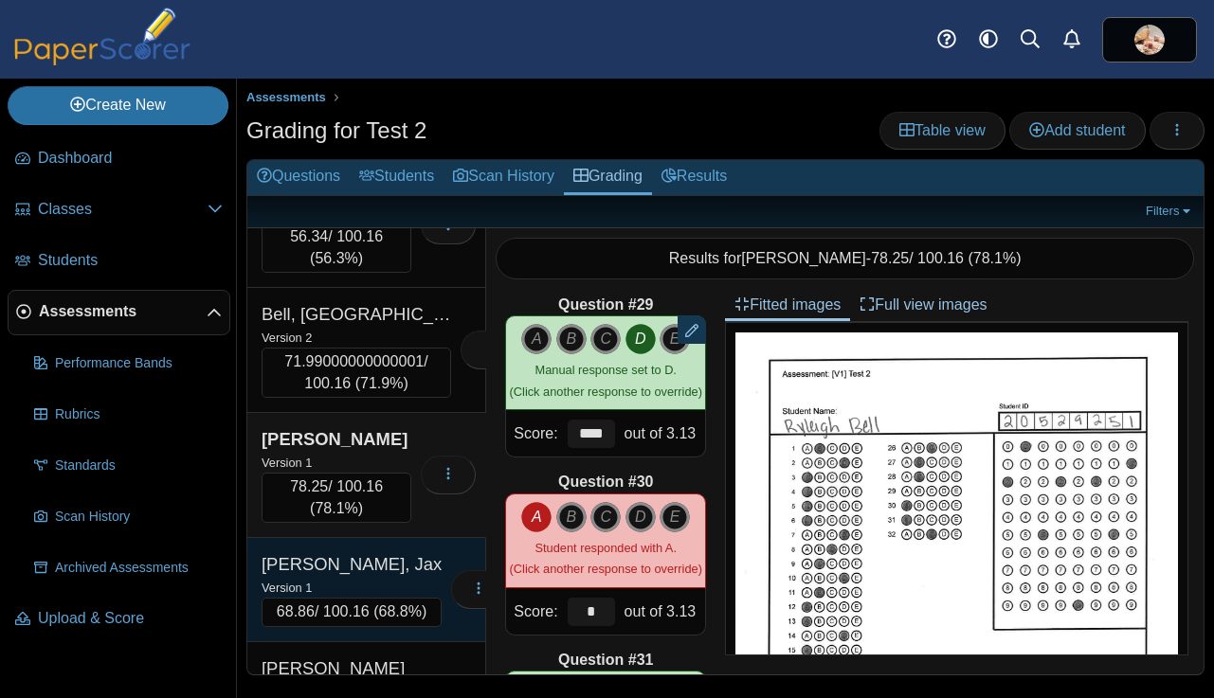
click at [386, 563] on div "Bennett, Jax" at bounding box center [351, 564] width 180 height 25
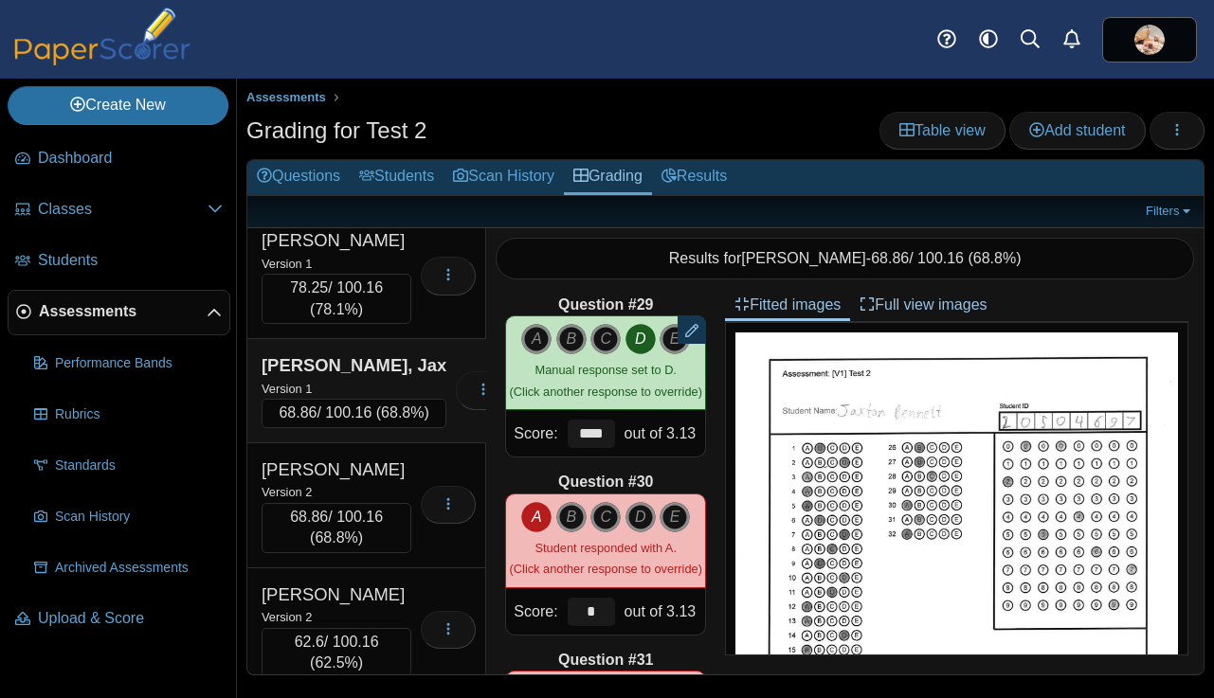
scroll to position [1473, 0]
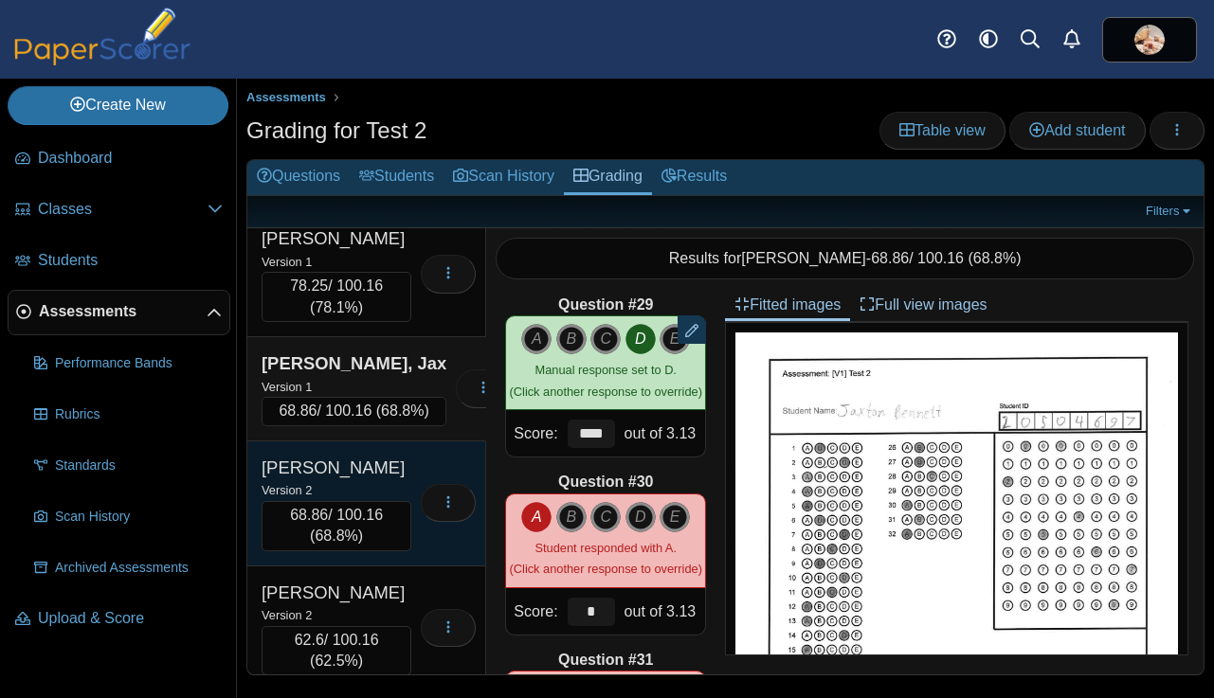
click at [390, 500] on div "Version 2" at bounding box center [336, 489] width 150 height 21
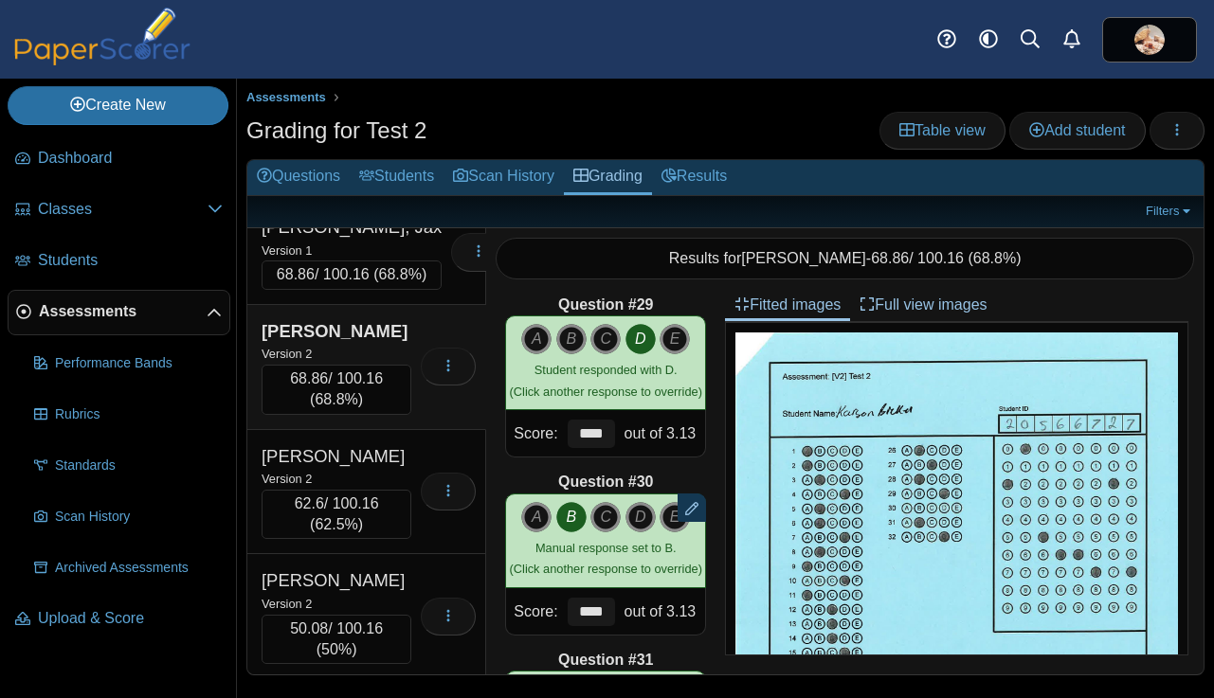
scroll to position [1639, 0]
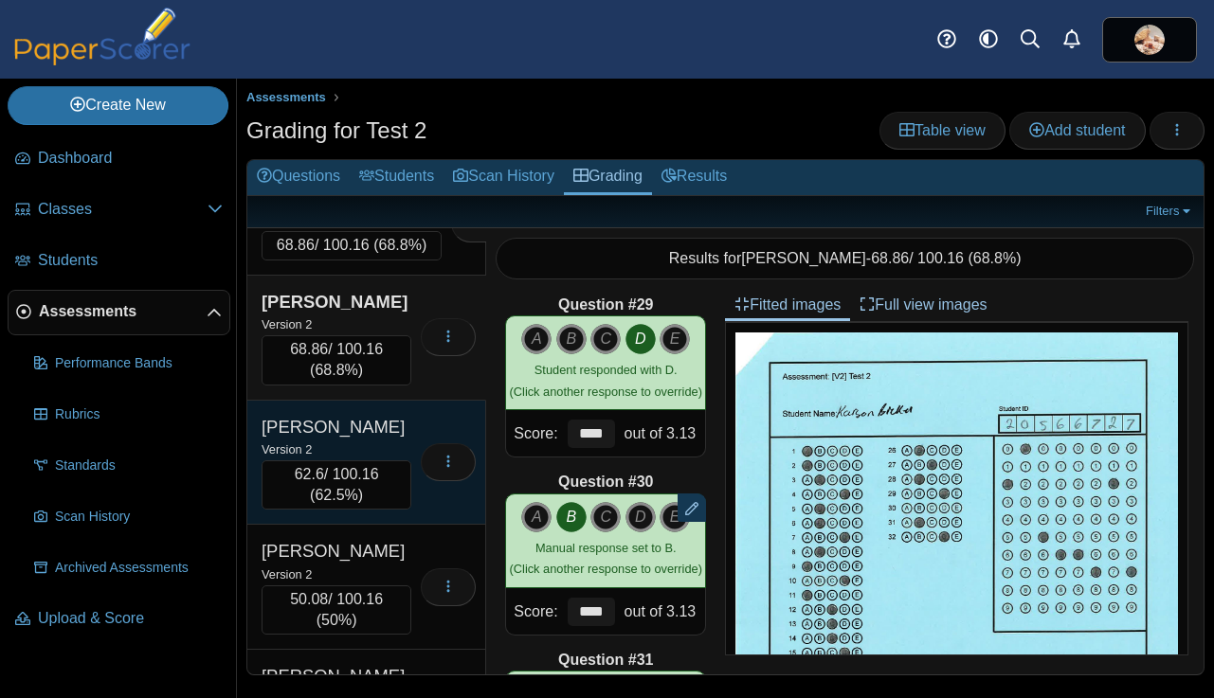
click at [382, 440] on div "Biera, Lauren" at bounding box center [336, 427] width 150 height 25
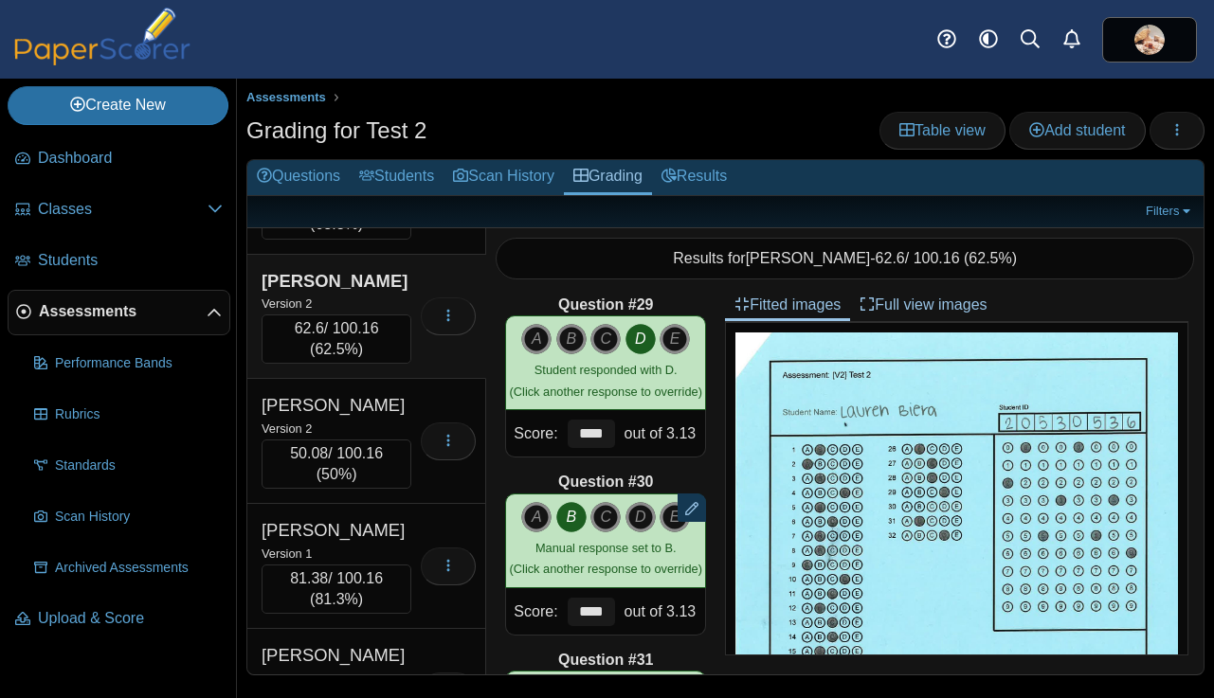
scroll to position [1789, 0]
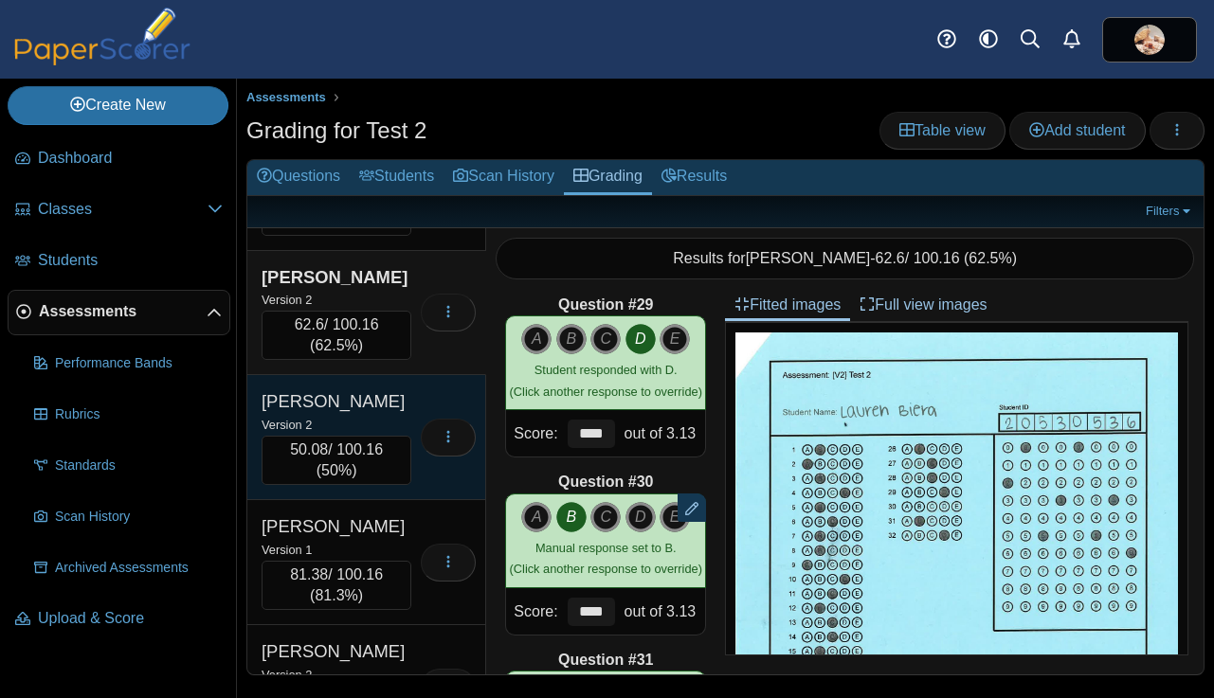
click at [382, 414] on div "Bies, Lauren" at bounding box center [336, 401] width 150 height 25
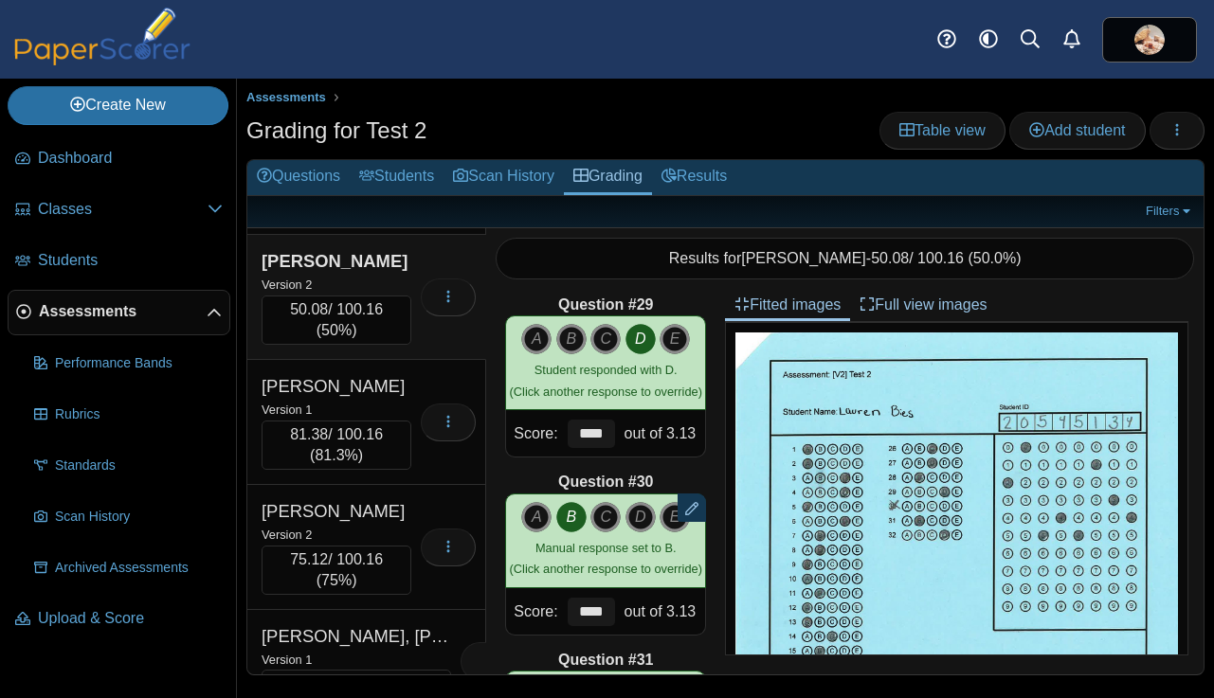
scroll to position [1935, 0]
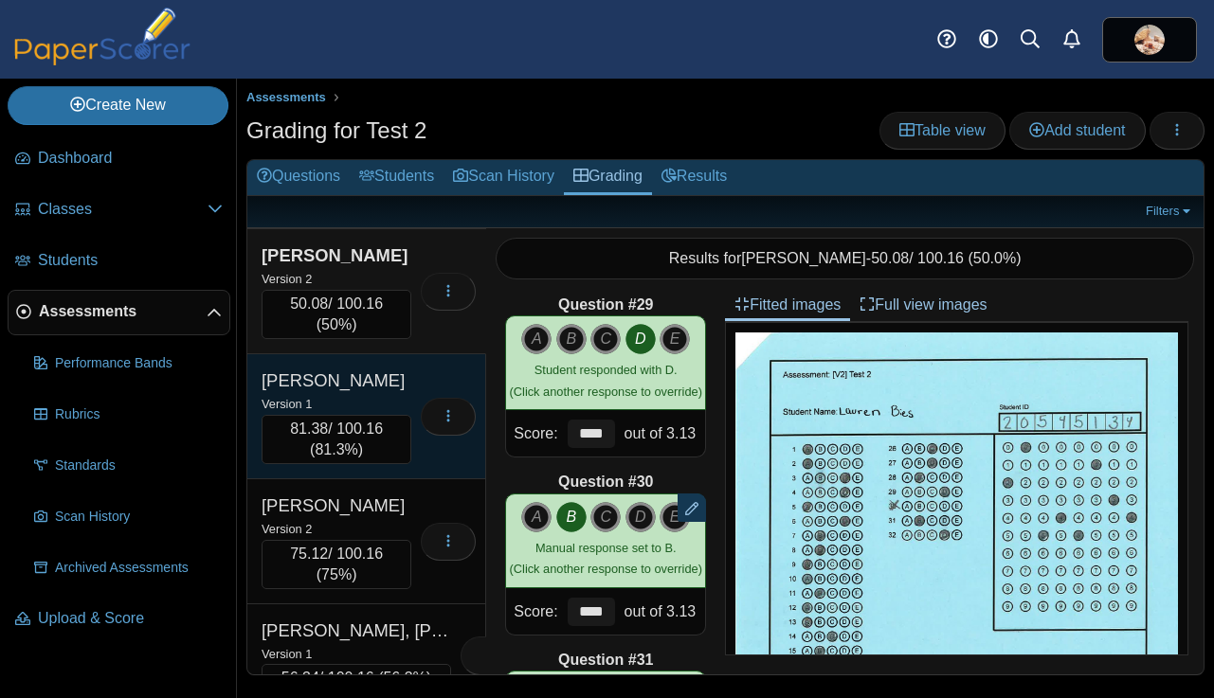
click at [388, 414] on div "Version 1" at bounding box center [336, 403] width 150 height 21
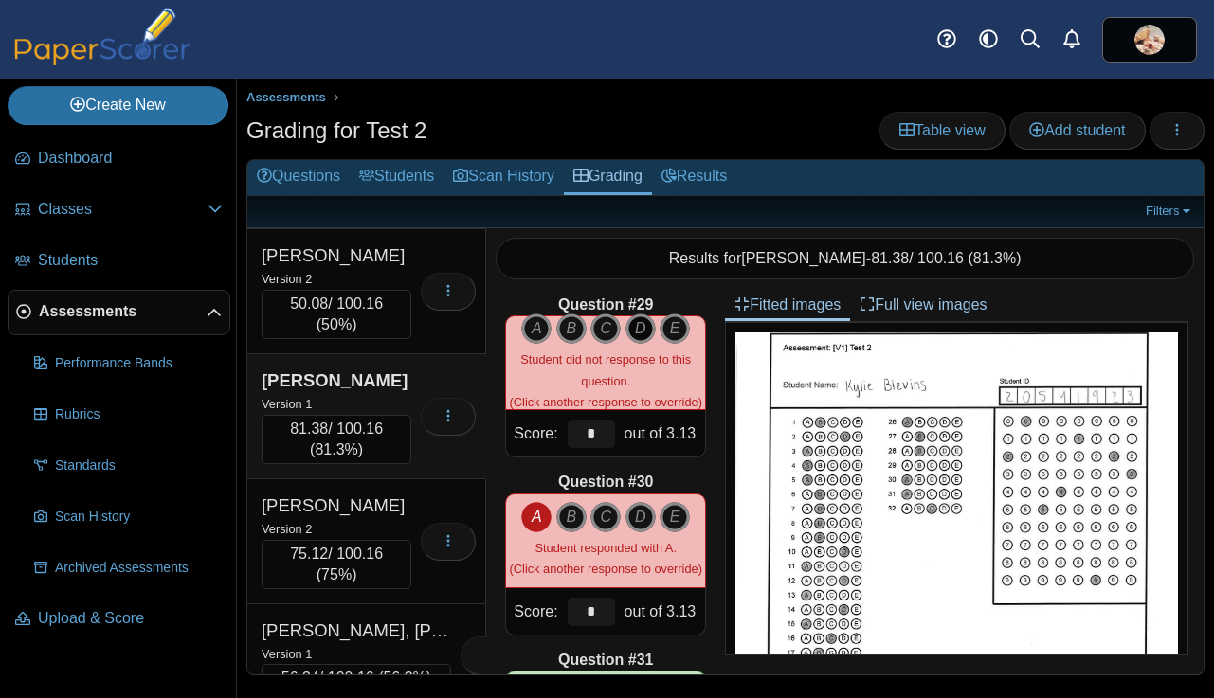
click at [641, 333] on icon "D" at bounding box center [640, 329] width 30 height 30
type input "****"
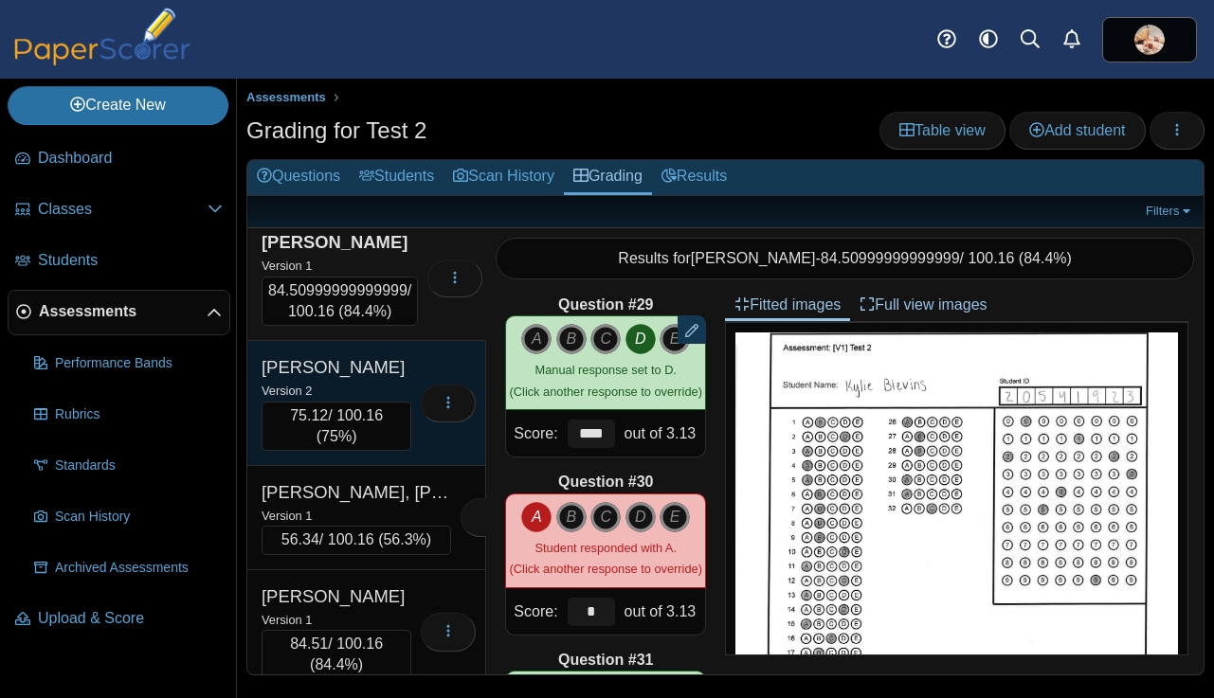
scroll to position [2082, 0]
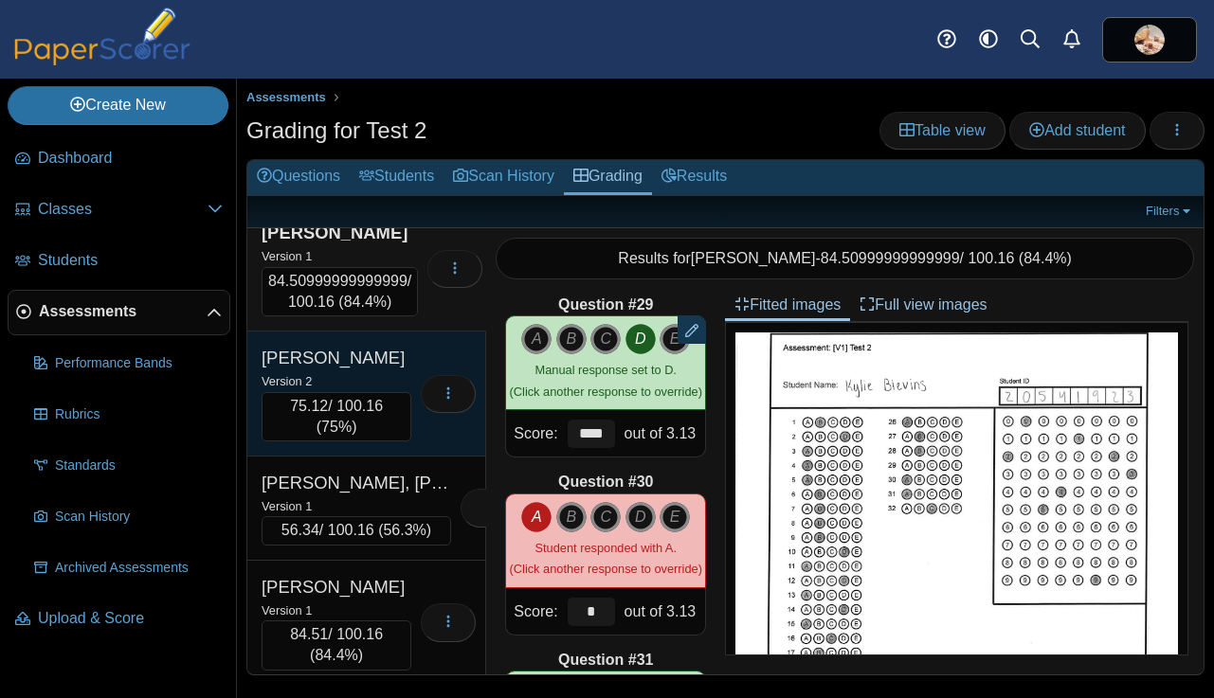
click at [395, 370] on div "Blom, Ellie" at bounding box center [336, 358] width 150 height 25
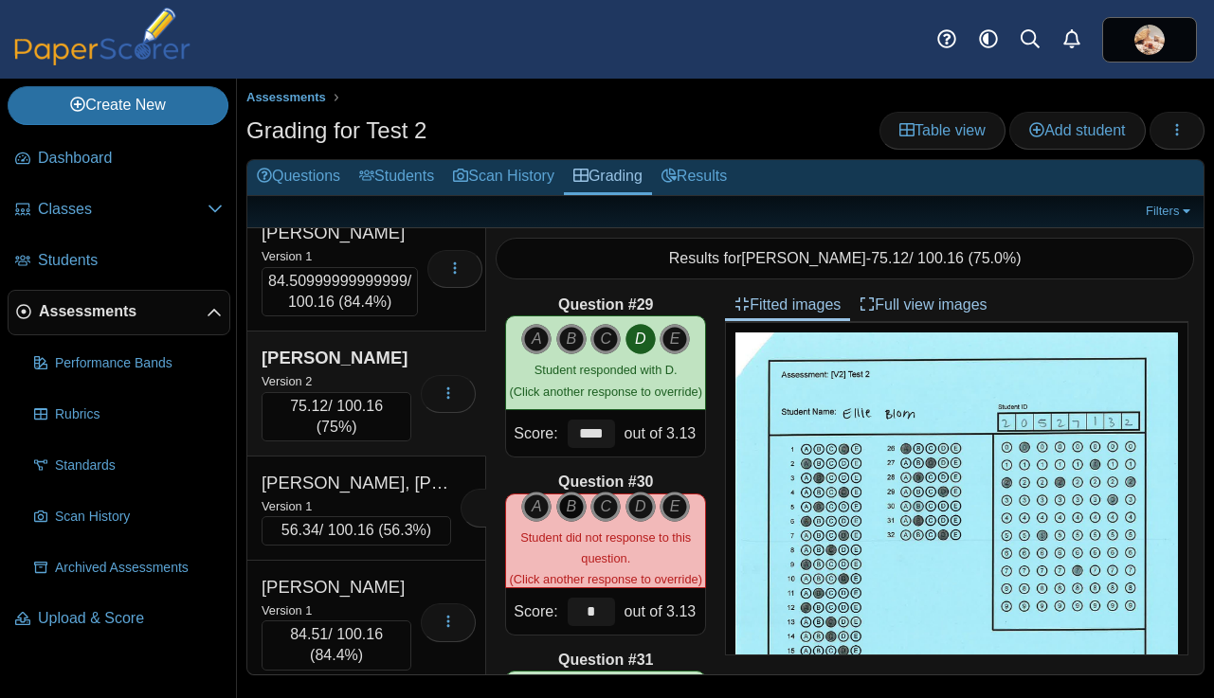
click at [568, 506] on icon "B" at bounding box center [571, 507] width 30 height 30
type input "****"
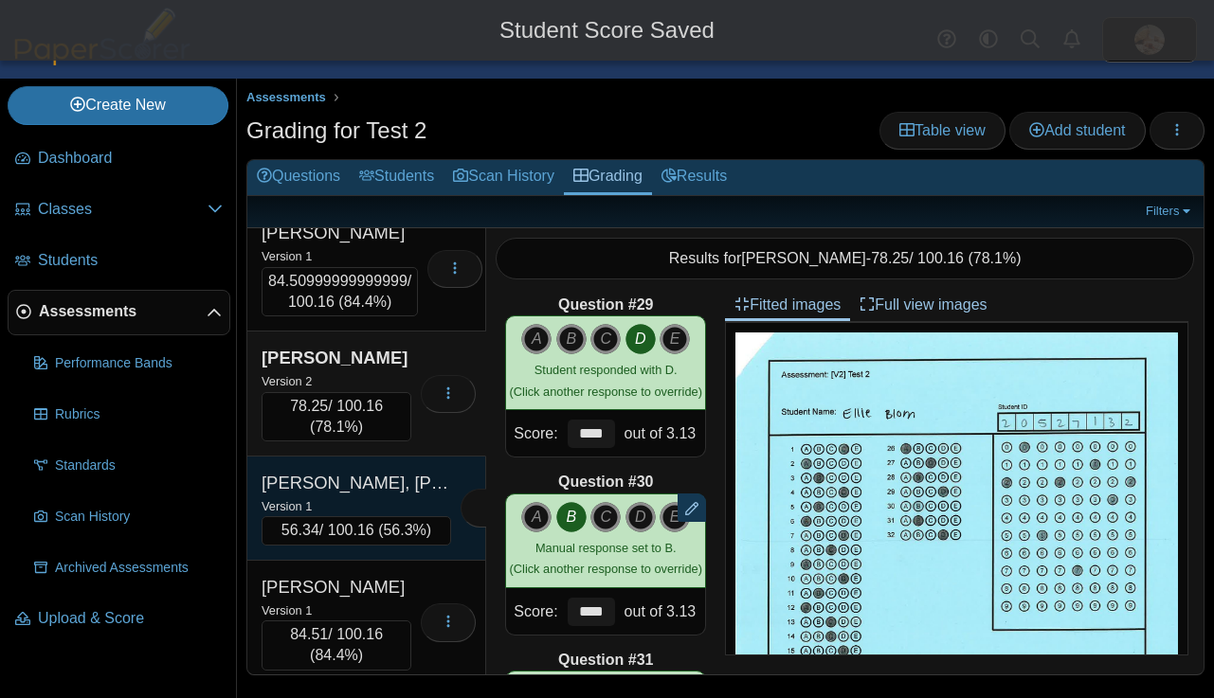
click at [401, 495] on div "Bomhoff, Cooper" at bounding box center [355, 483] width 189 height 25
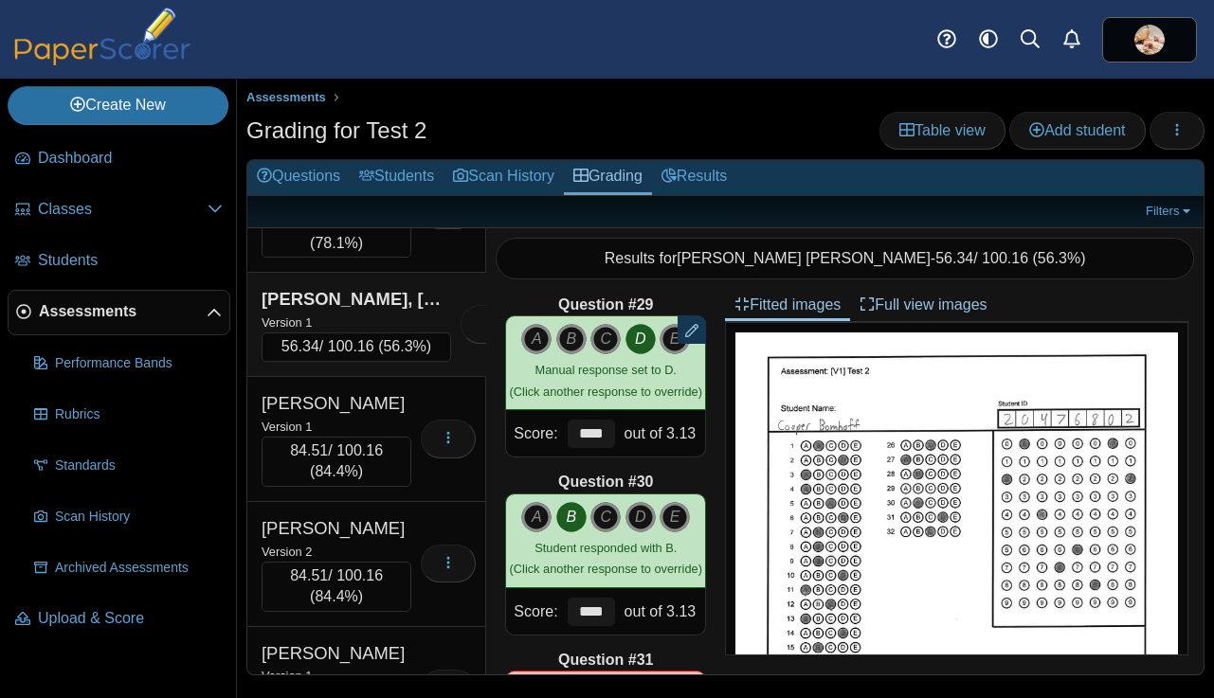
scroll to position [2271, 0]
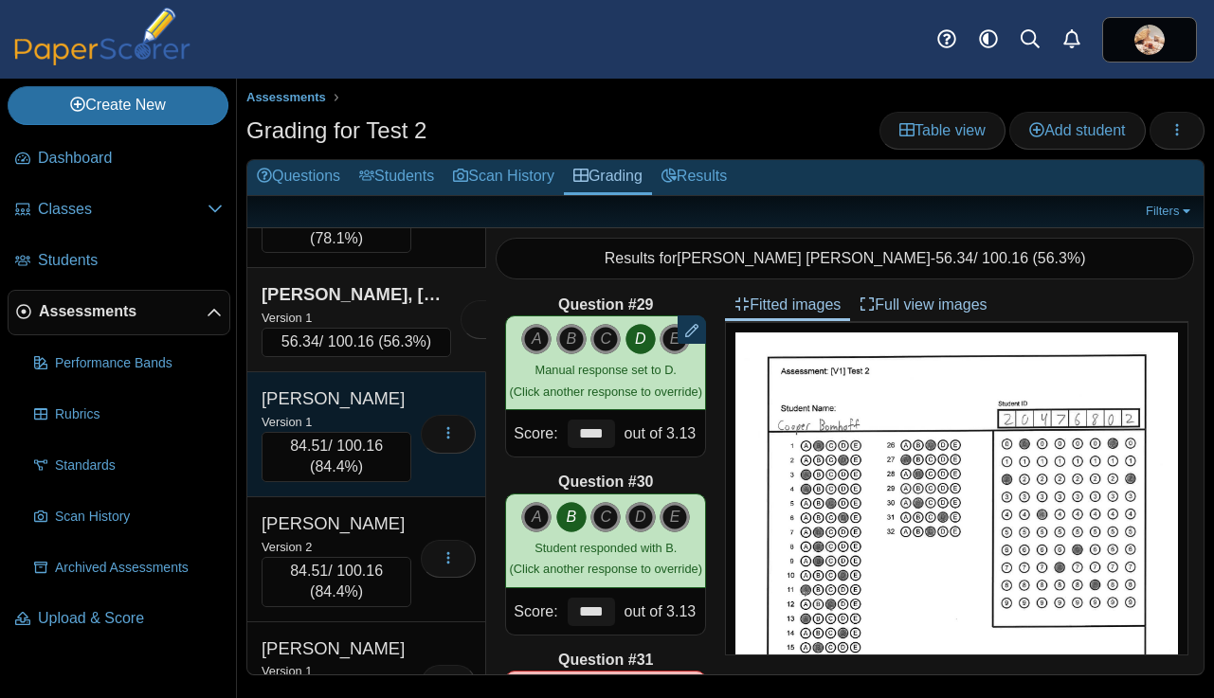
click at [387, 411] on div "Bonge, Zoe" at bounding box center [336, 399] width 150 height 25
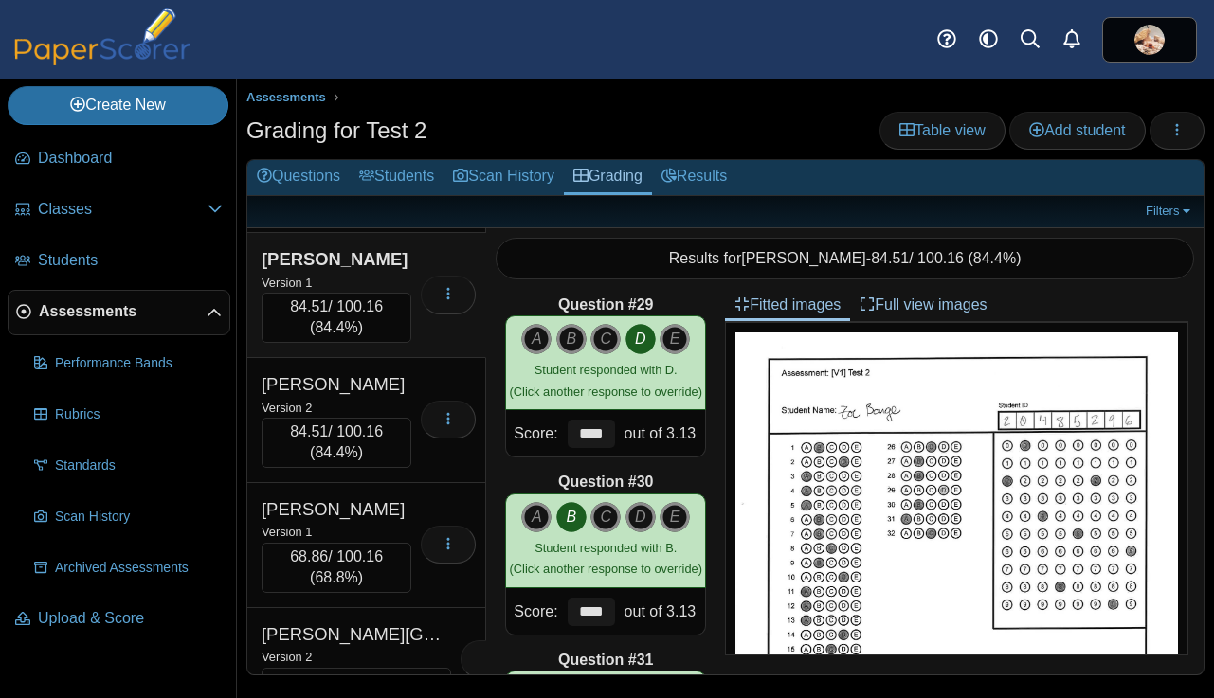
scroll to position [2438, 0]
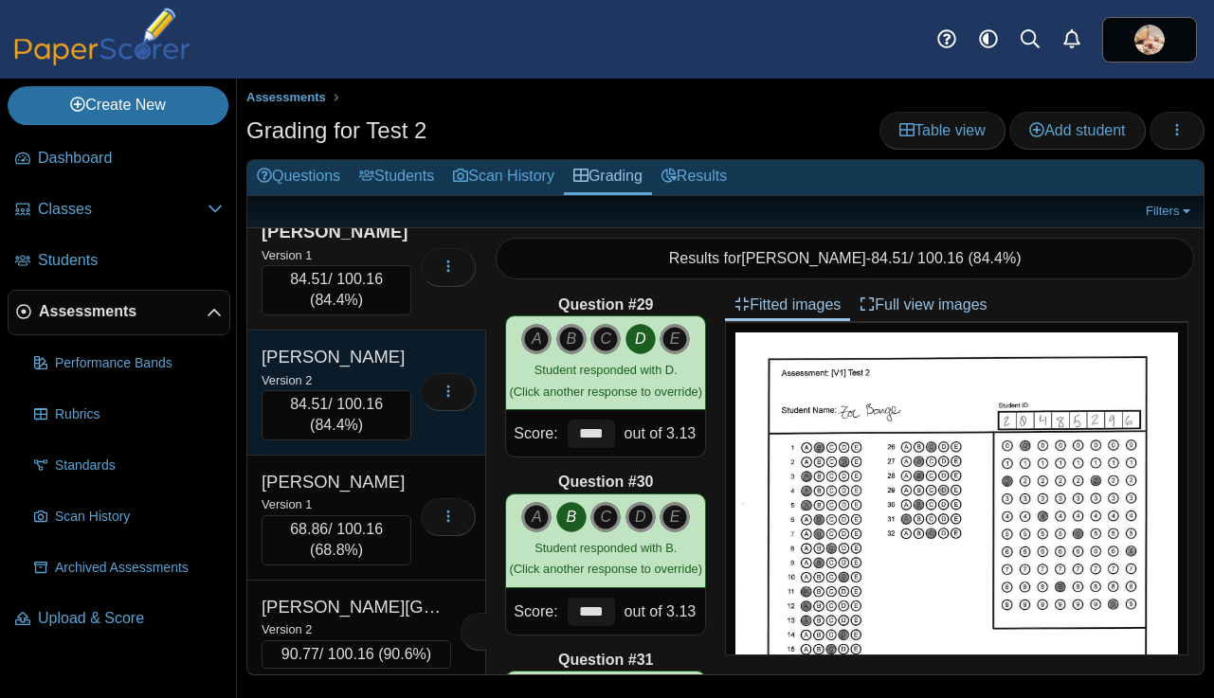
click at [394, 369] on div "Bonner, Steven" at bounding box center [336, 357] width 150 height 25
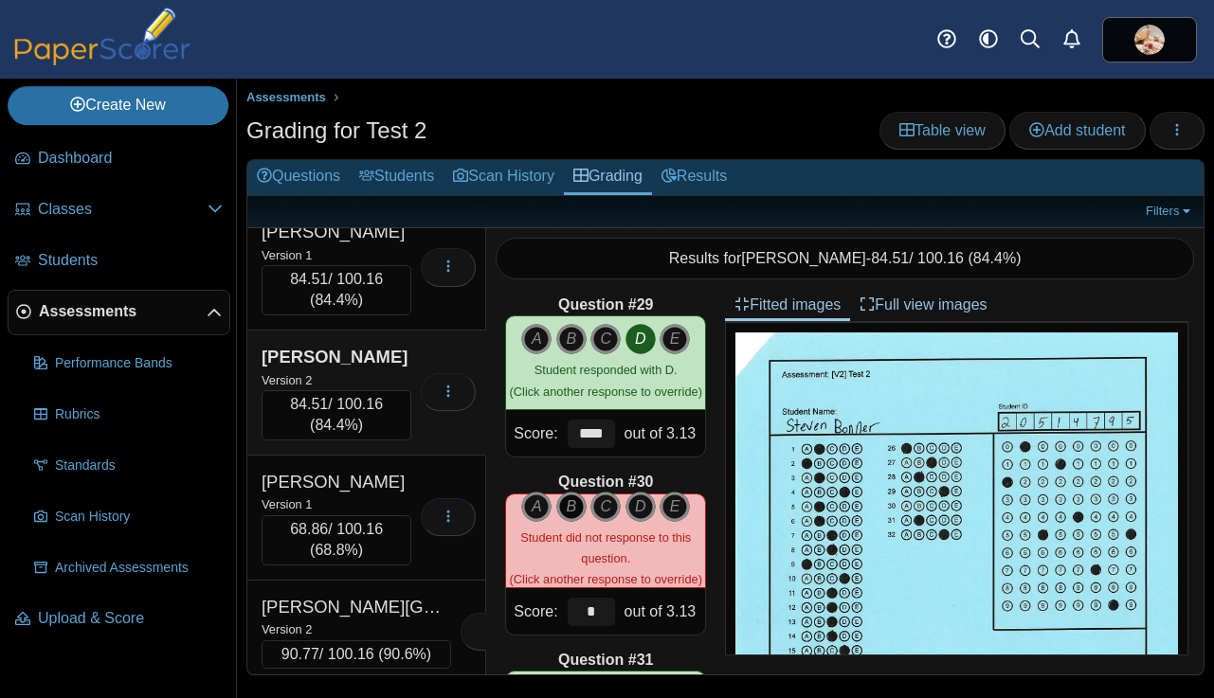
click at [569, 507] on icon "B" at bounding box center [571, 507] width 30 height 30
type input "****"
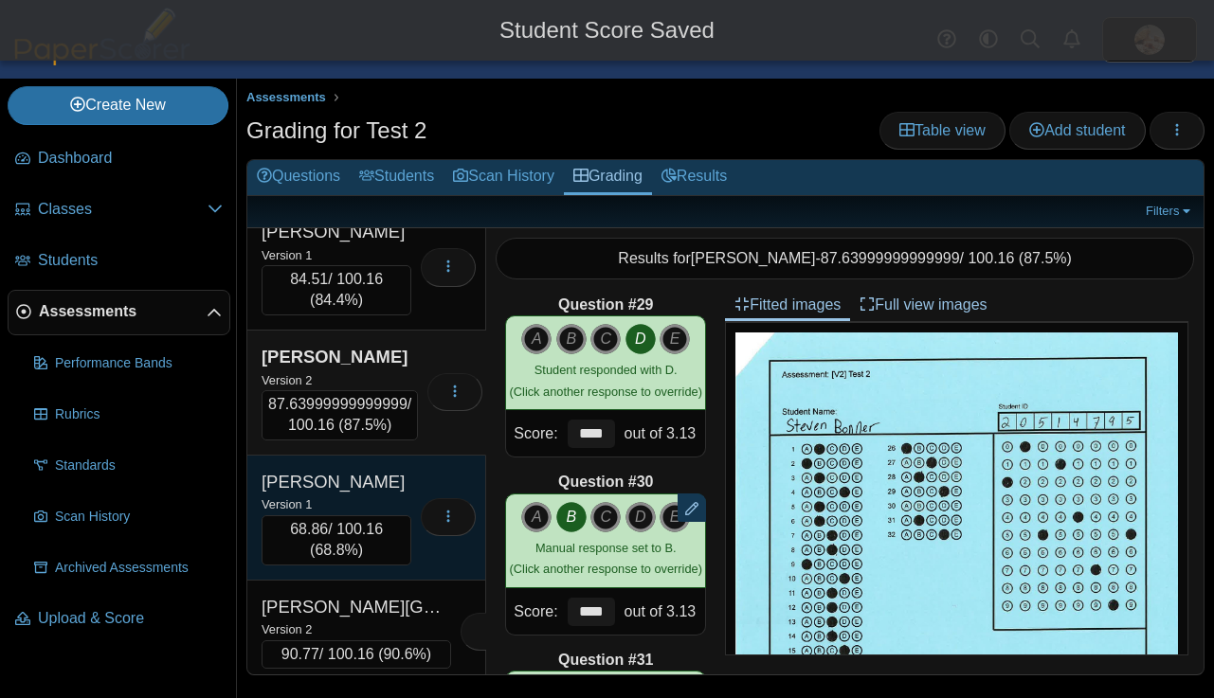
click at [402, 495] on div "Bord, Nathan" at bounding box center [336, 482] width 150 height 25
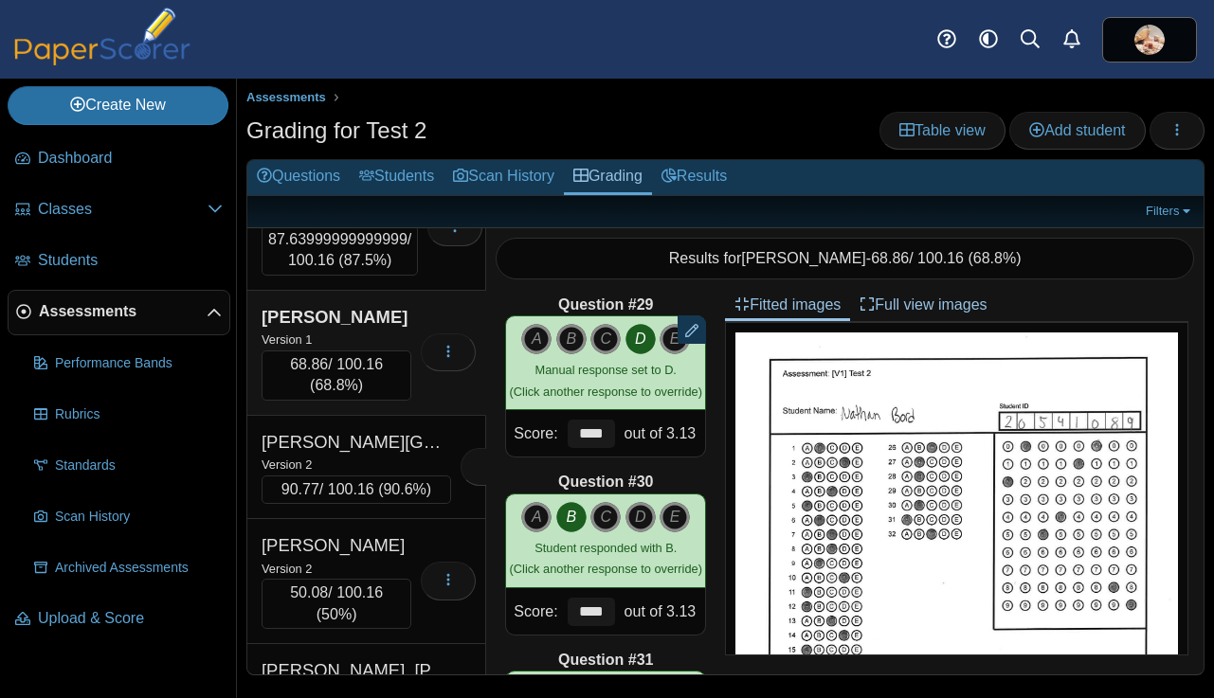
scroll to position [2622, 0]
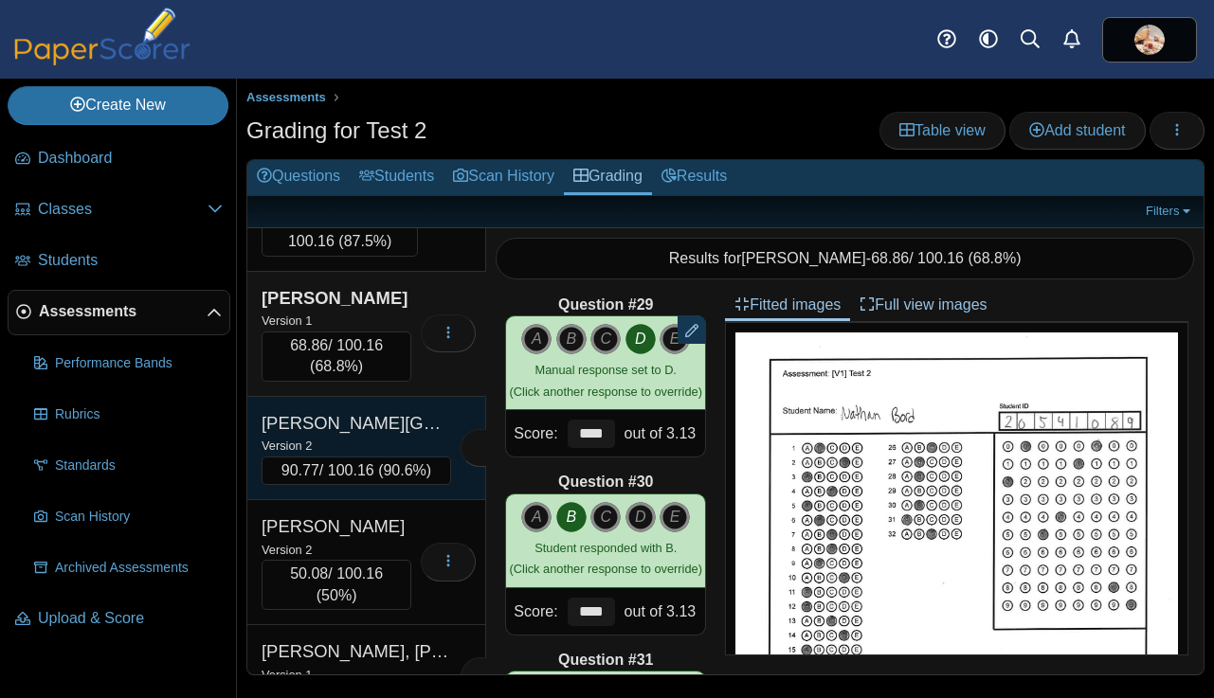
click at [393, 436] on div "Brabham, Harlie" at bounding box center [355, 423] width 189 height 25
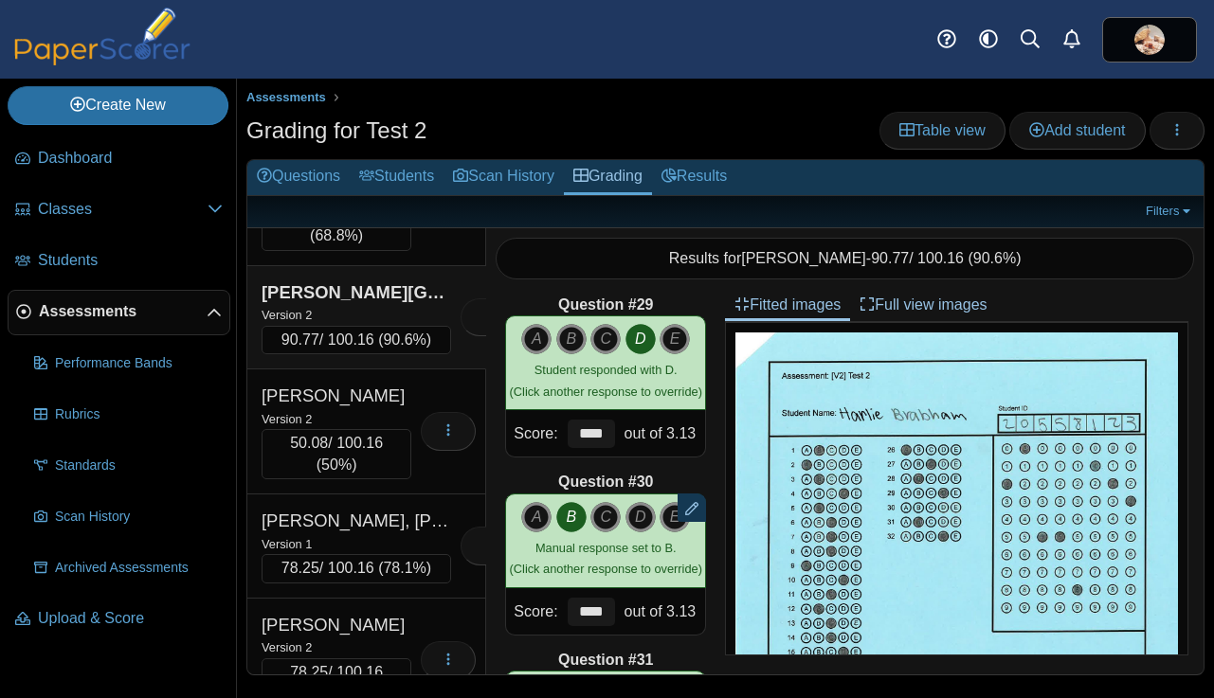
scroll to position [2754, 0]
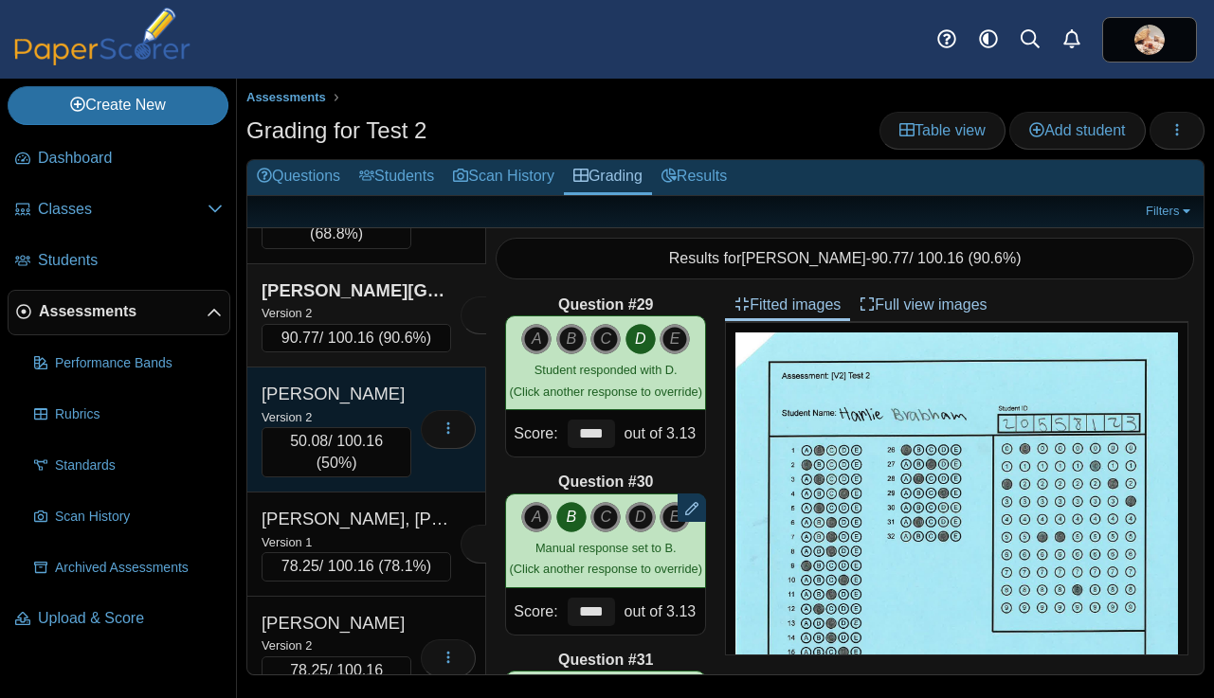
click at [389, 406] on div "Bragg, Gigi" at bounding box center [336, 394] width 150 height 25
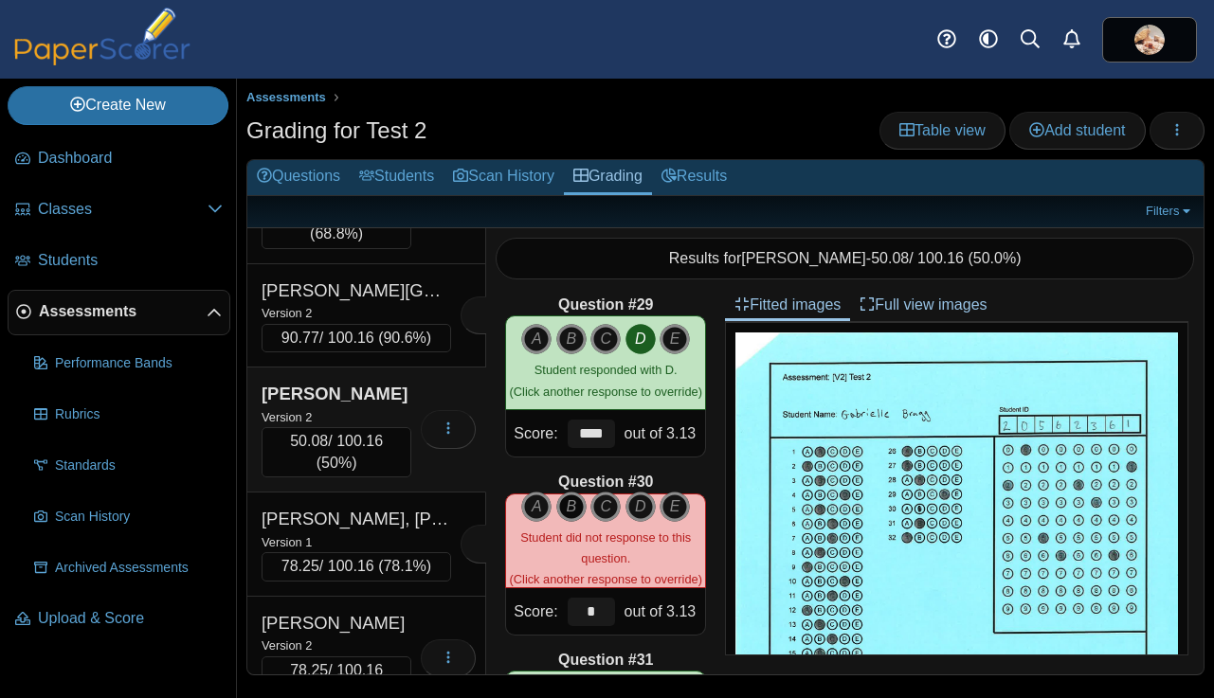
click at [572, 504] on icon "B" at bounding box center [571, 507] width 30 height 30
type input "****"
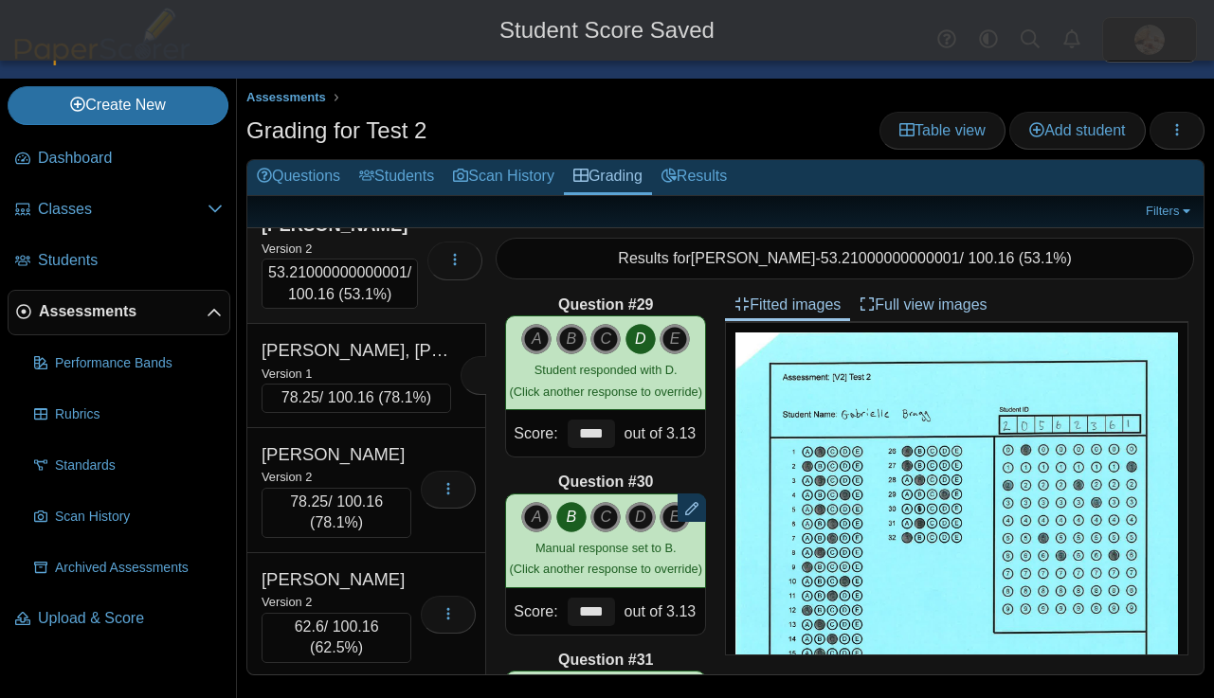
scroll to position [2930, 0]
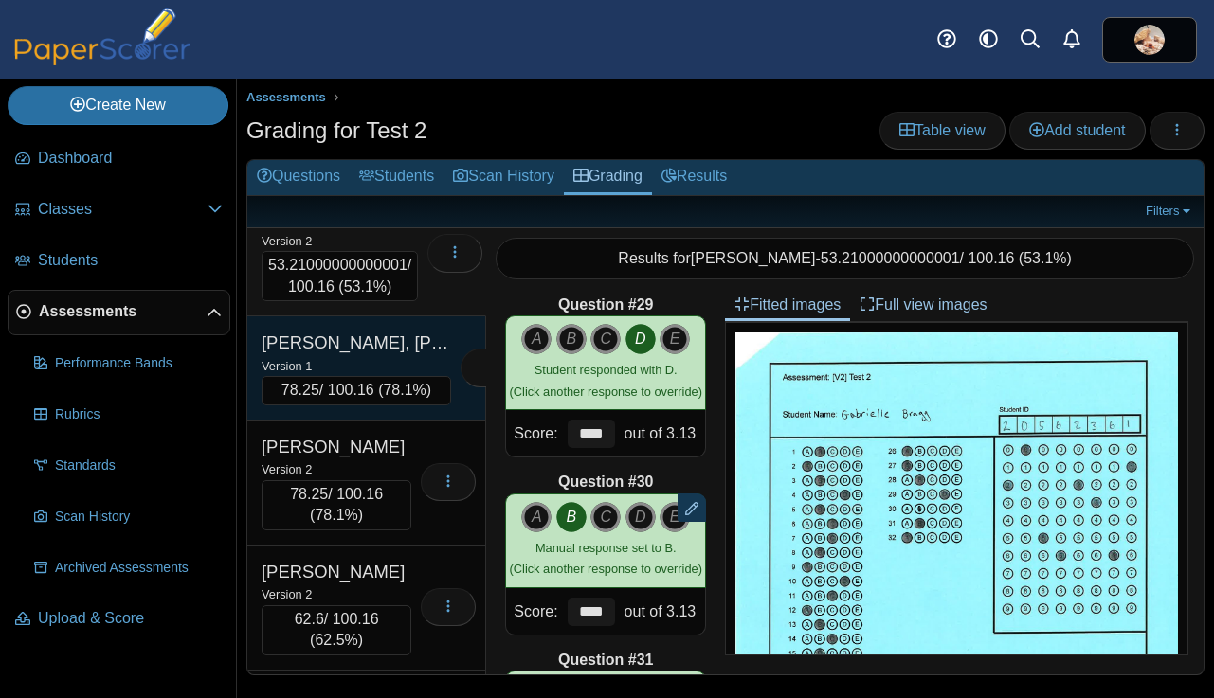
click at [389, 355] on div "Brooner, Gage" at bounding box center [355, 343] width 189 height 25
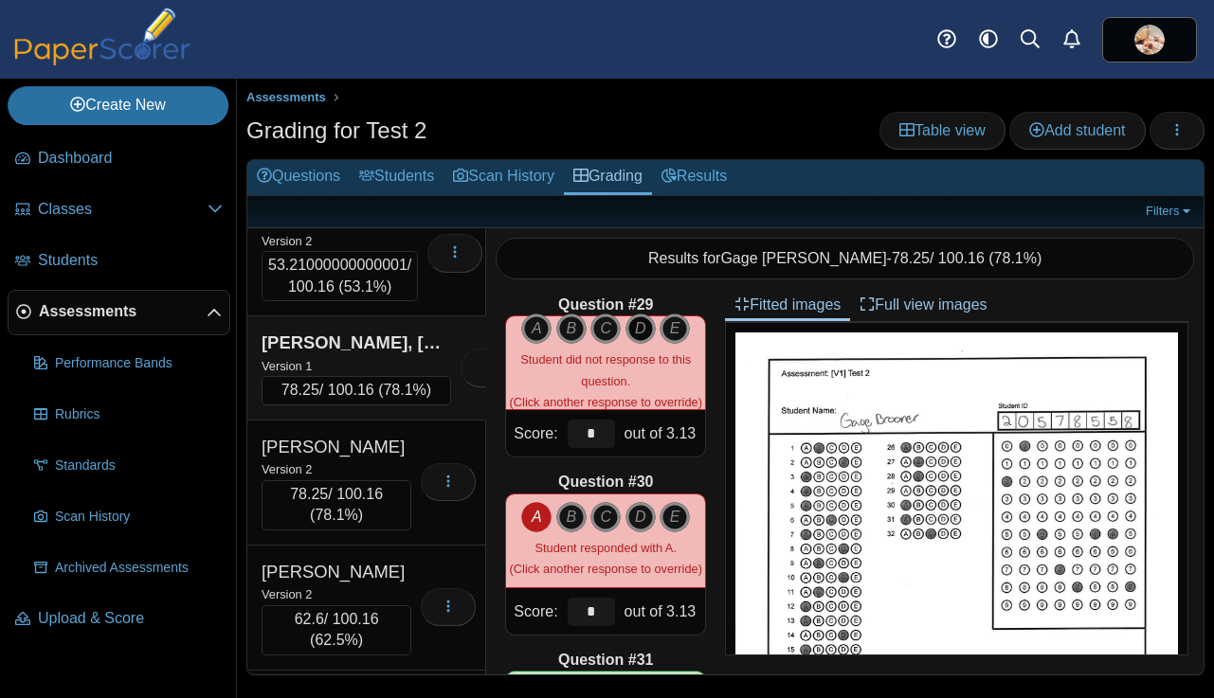
click at [639, 328] on icon "D" at bounding box center [640, 329] width 30 height 30
type input "****"
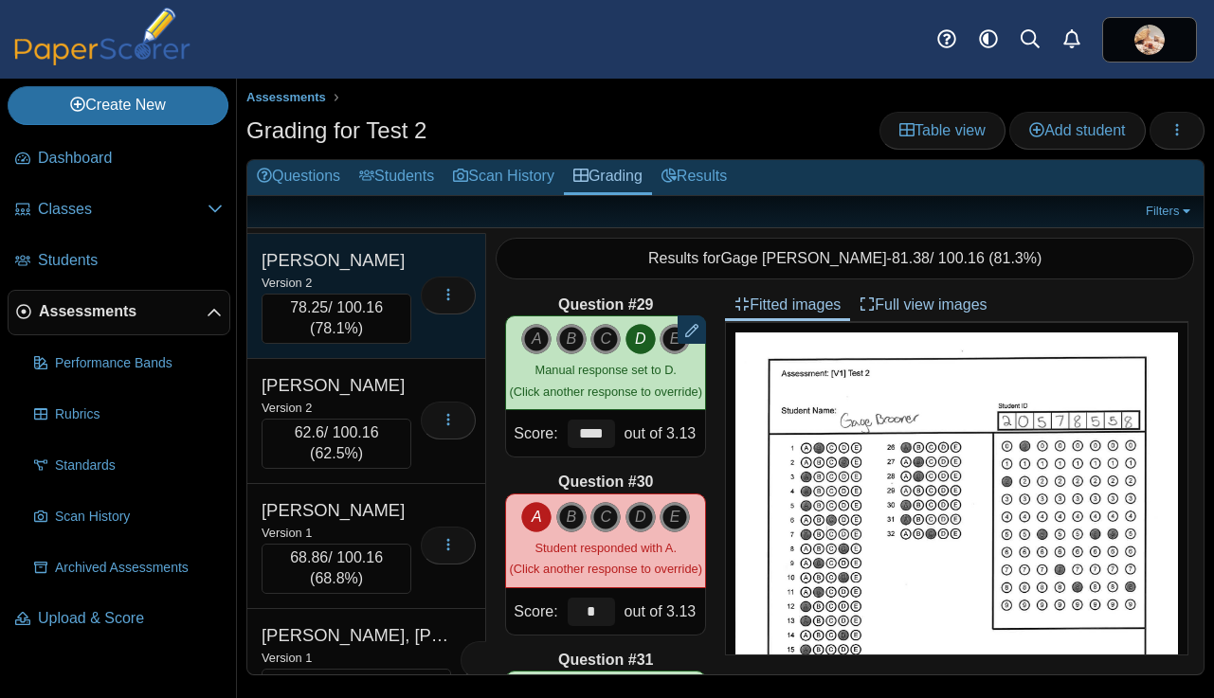
click at [407, 293] on div "Version 2" at bounding box center [336, 282] width 150 height 21
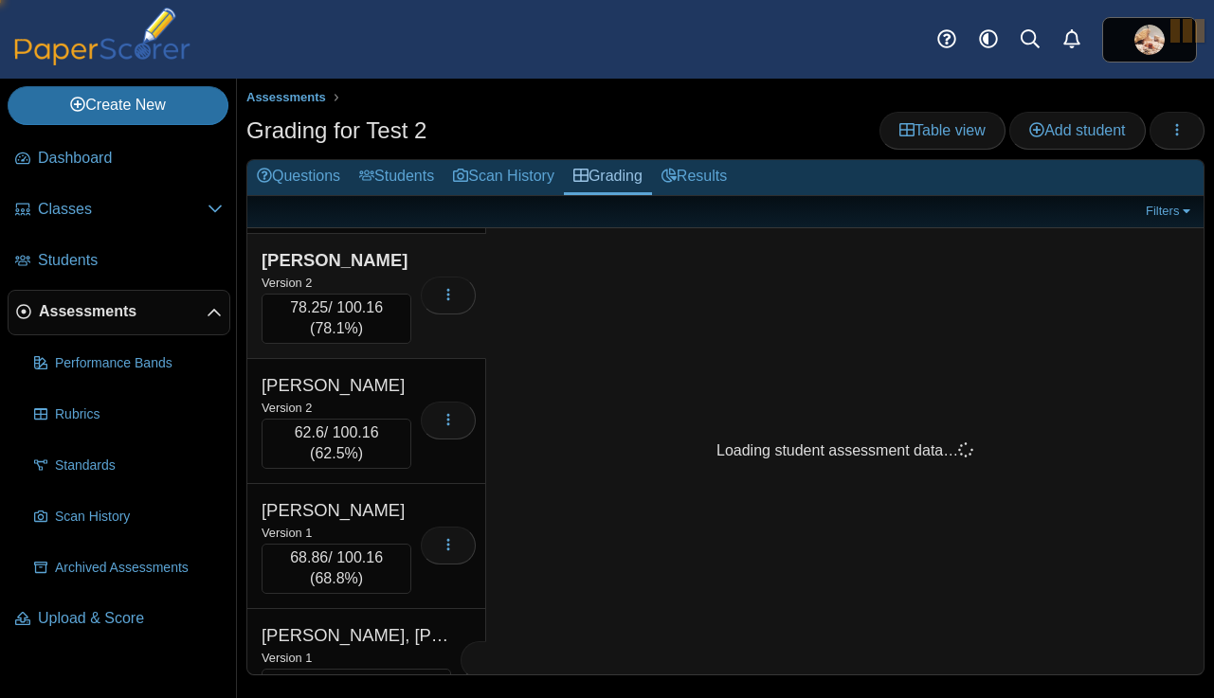
scroll to position [3117, 0]
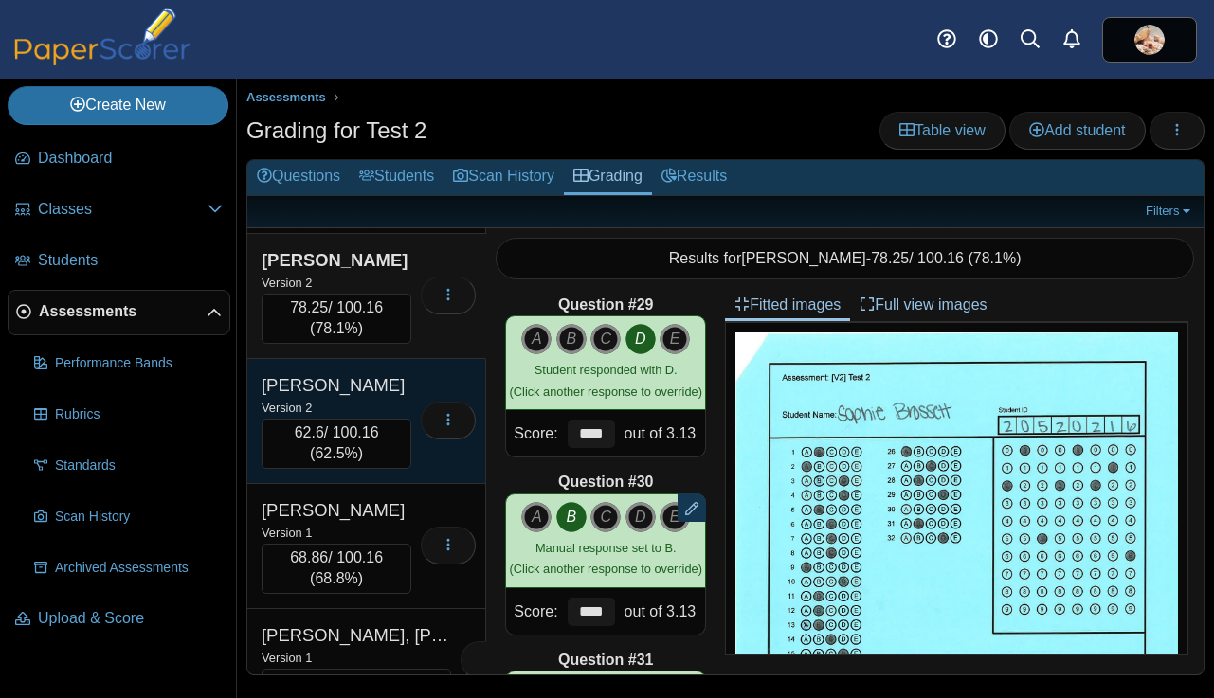
click at [405, 398] on div "Brown, Maddy" at bounding box center [336, 385] width 150 height 25
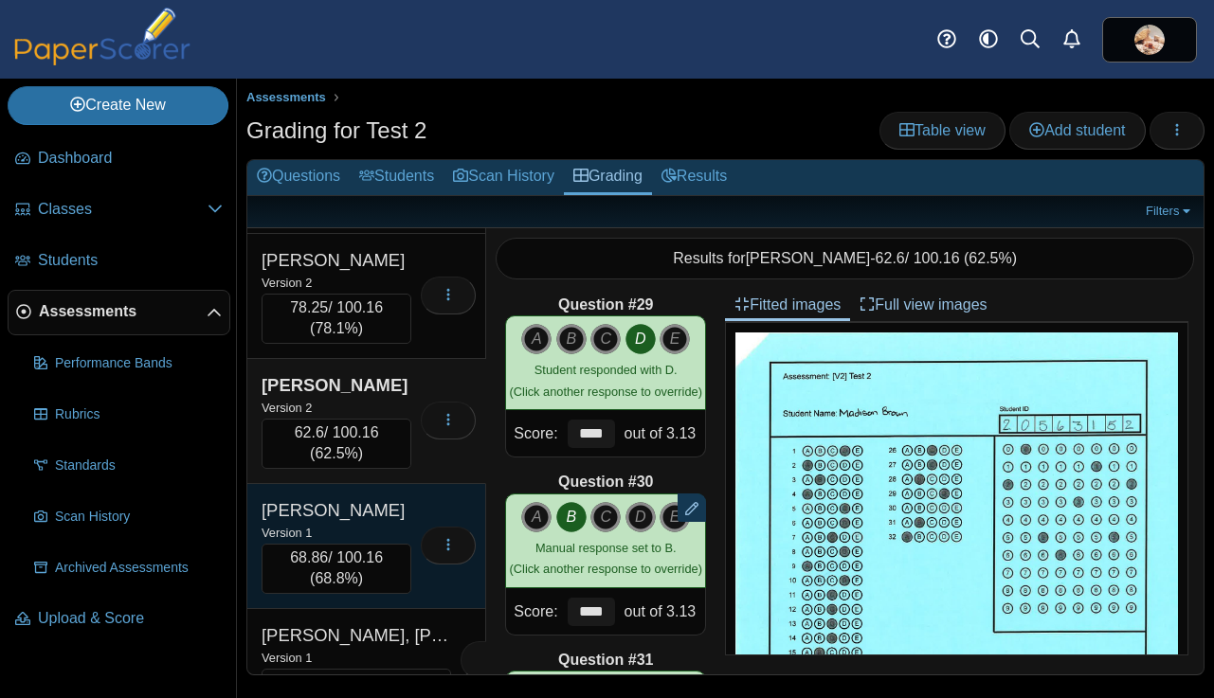
click at [400, 523] on div "Brown, Mj" at bounding box center [336, 510] width 150 height 25
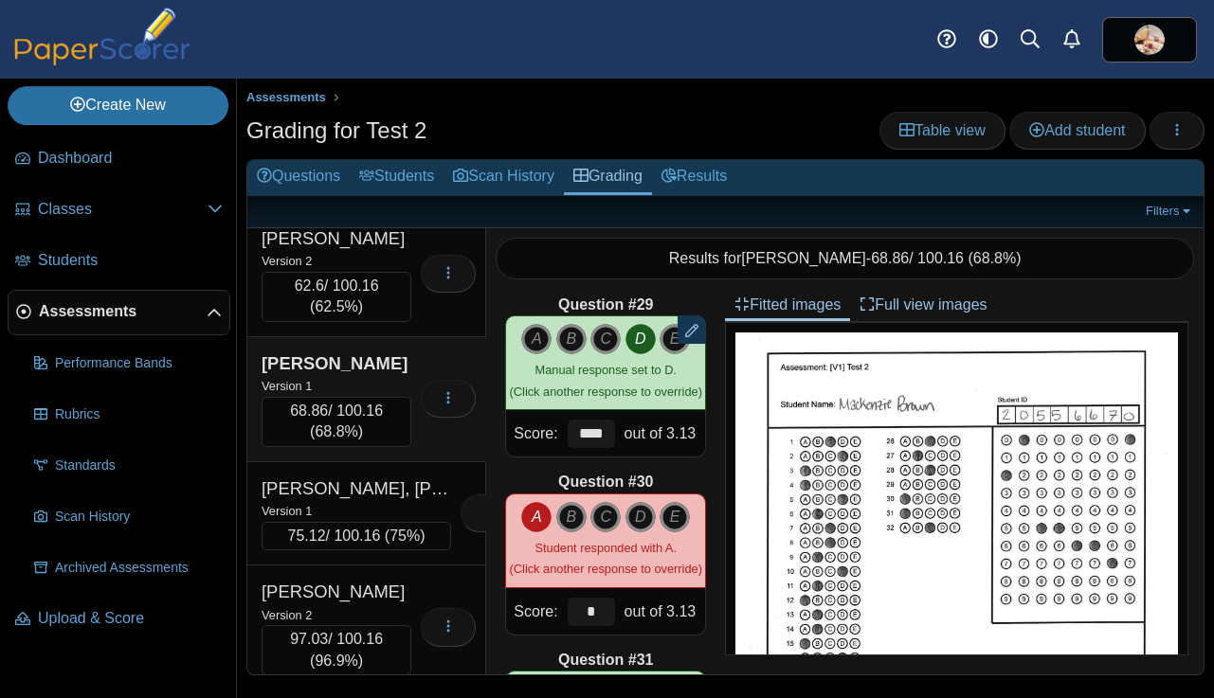
scroll to position [3298, 0]
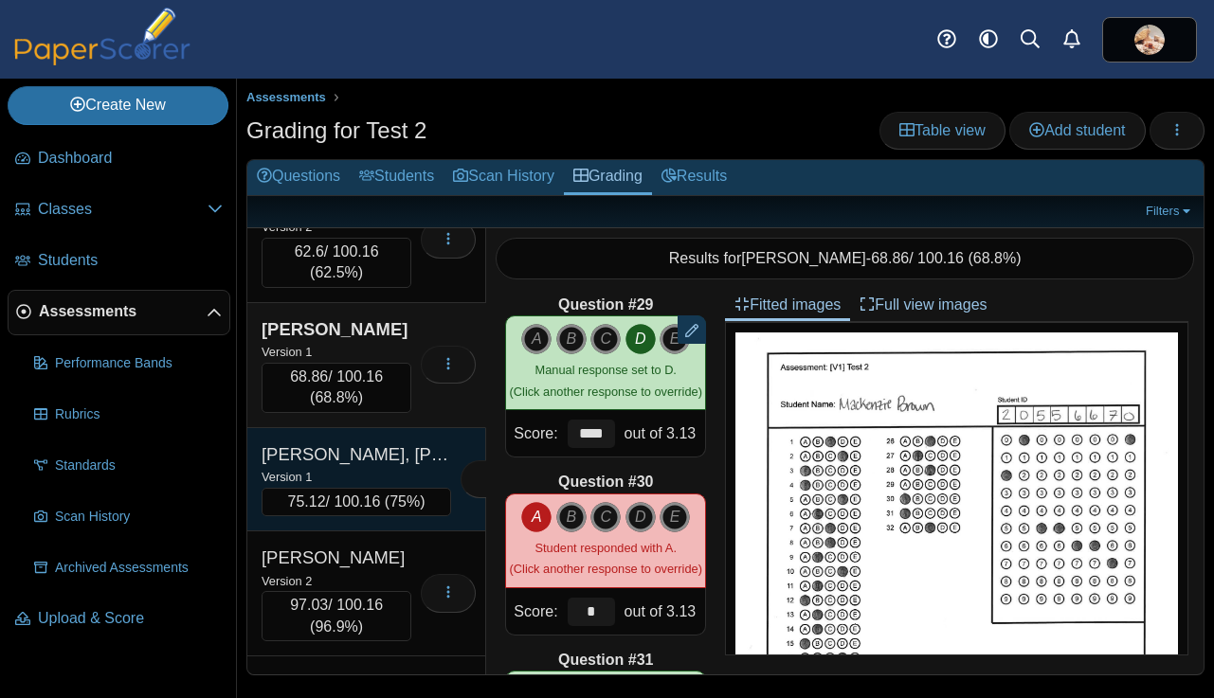
click at [397, 467] on div "Busse, Connor" at bounding box center [355, 454] width 189 height 25
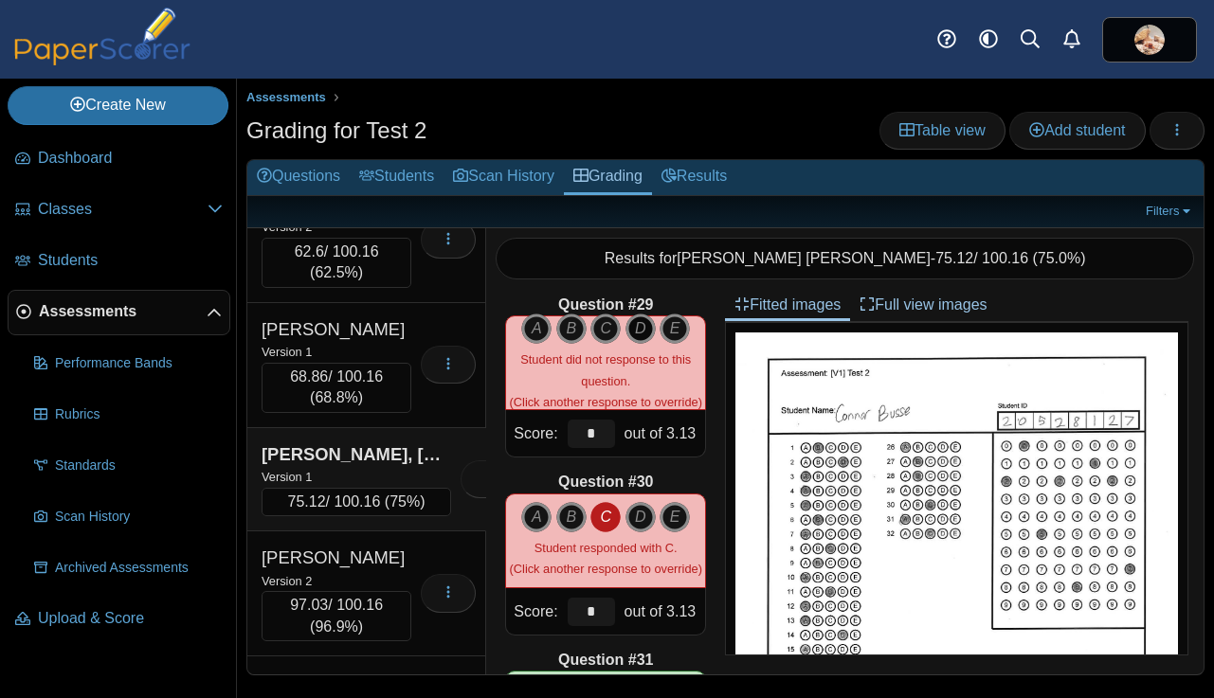
click at [644, 326] on icon "D" at bounding box center [640, 329] width 30 height 30
type input "****"
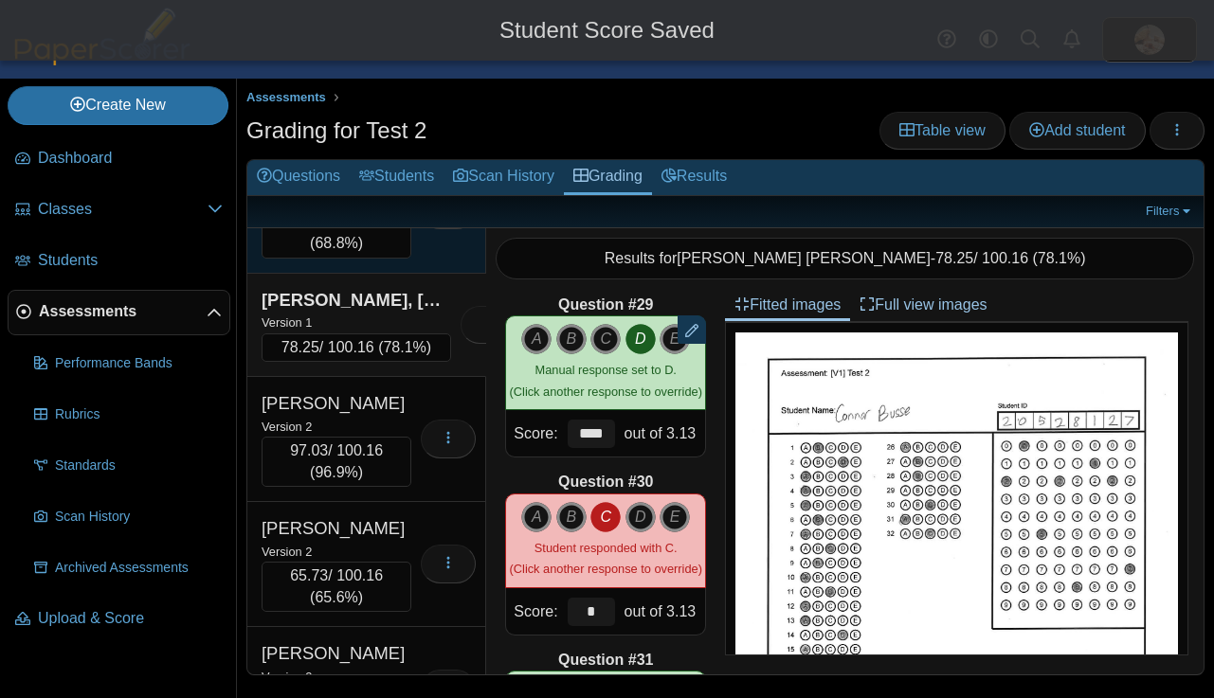
scroll to position [3478, 0]
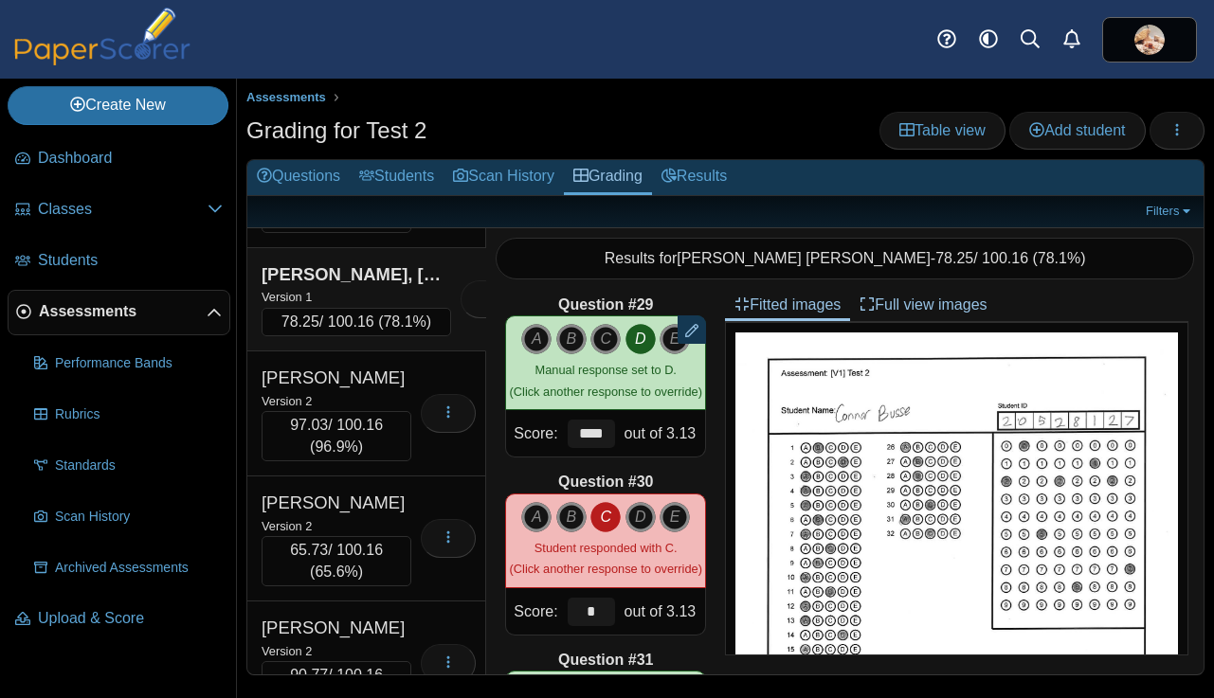
click at [401, 287] on div "Busse, Connor" at bounding box center [355, 274] width 189 height 25
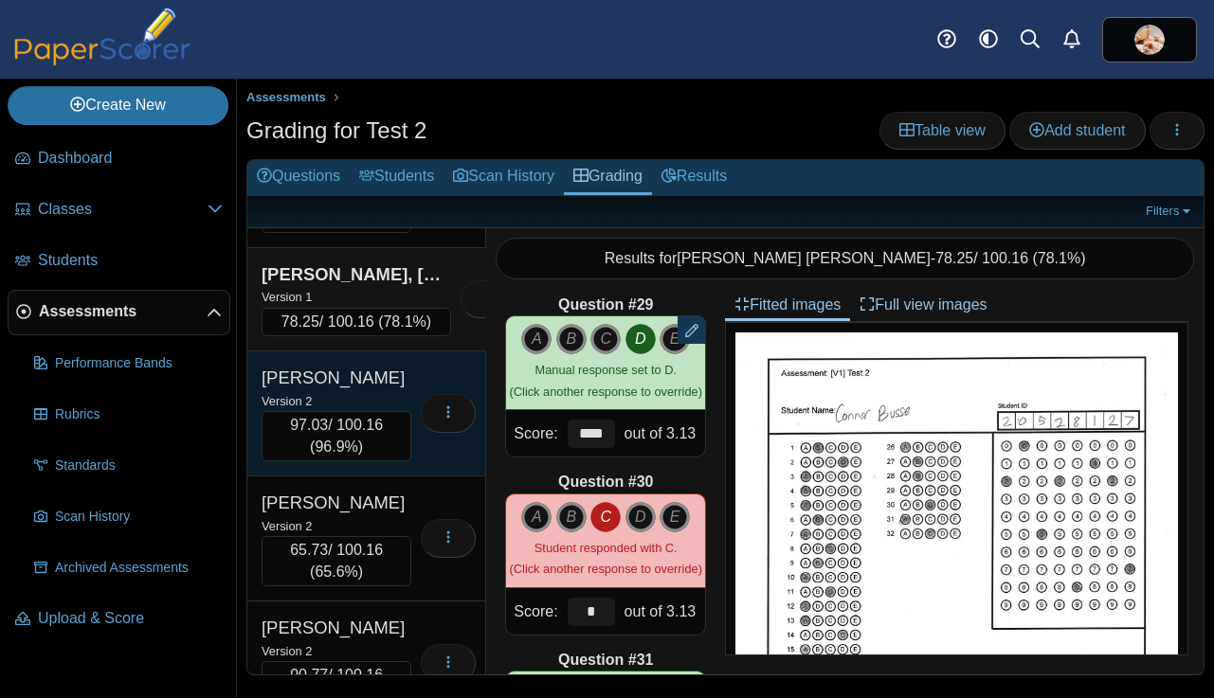
click at [395, 411] on div "Version 2" at bounding box center [336, 400] width 150 height 21
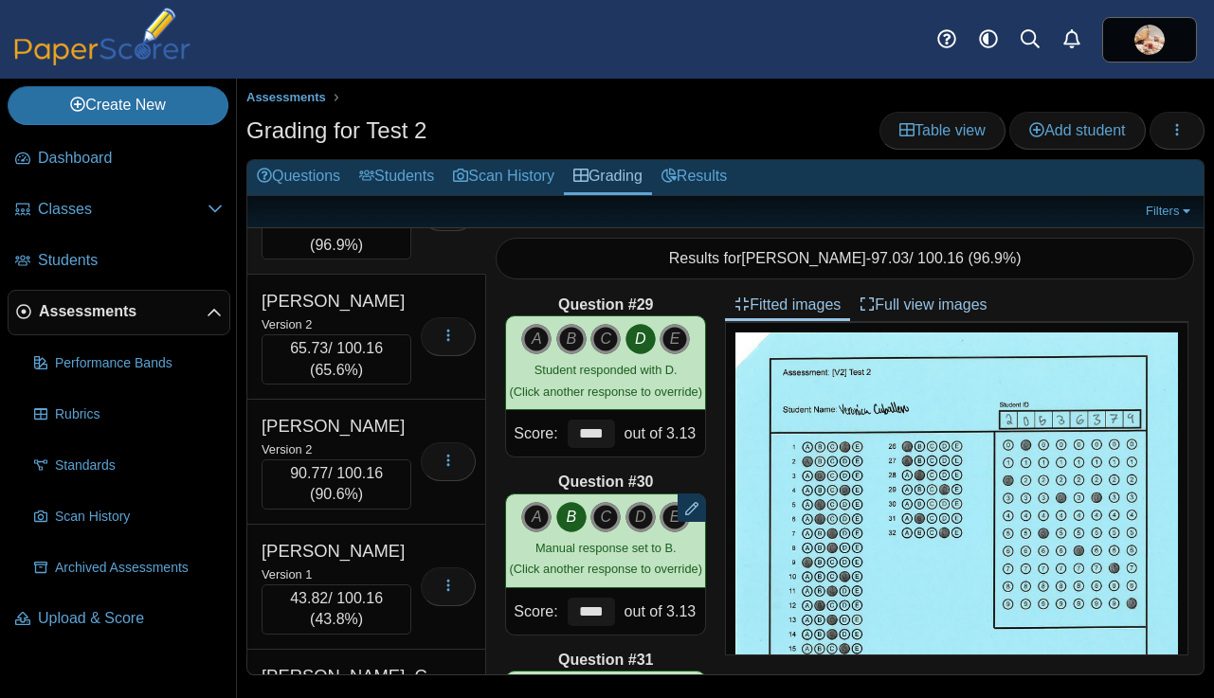
scroll to position [3684, 0]
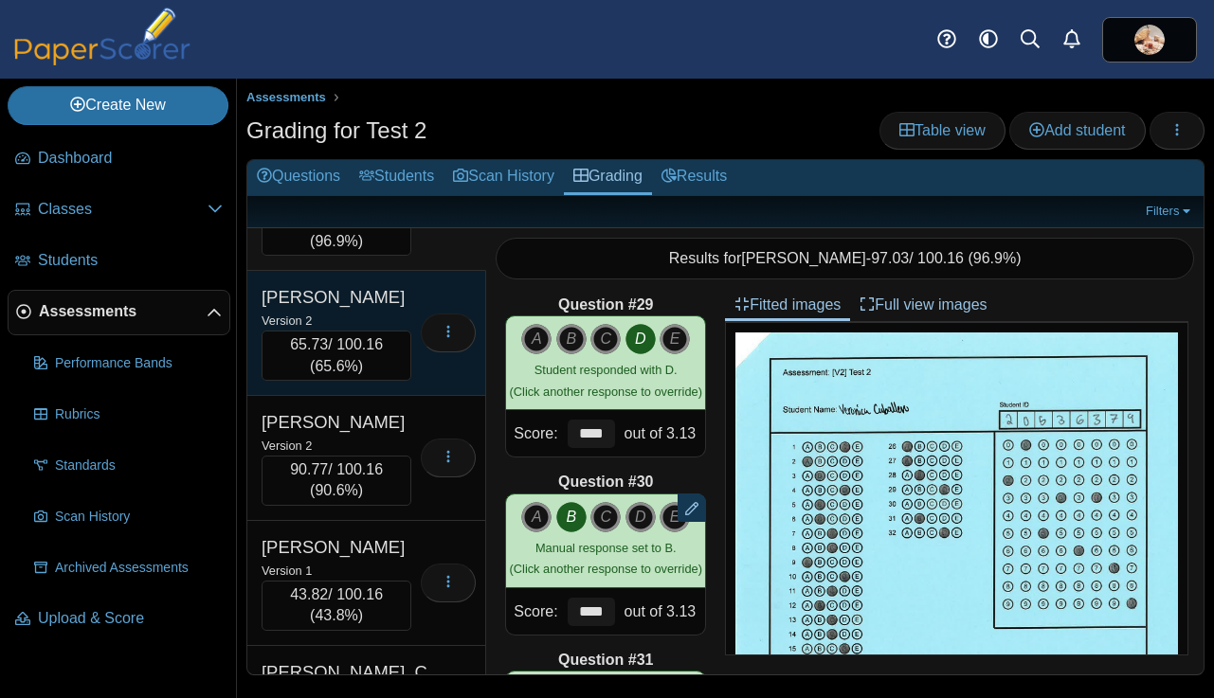
click at [394, 331] on div "Version 2" at bounding box center [336, 320] width 150 height 21
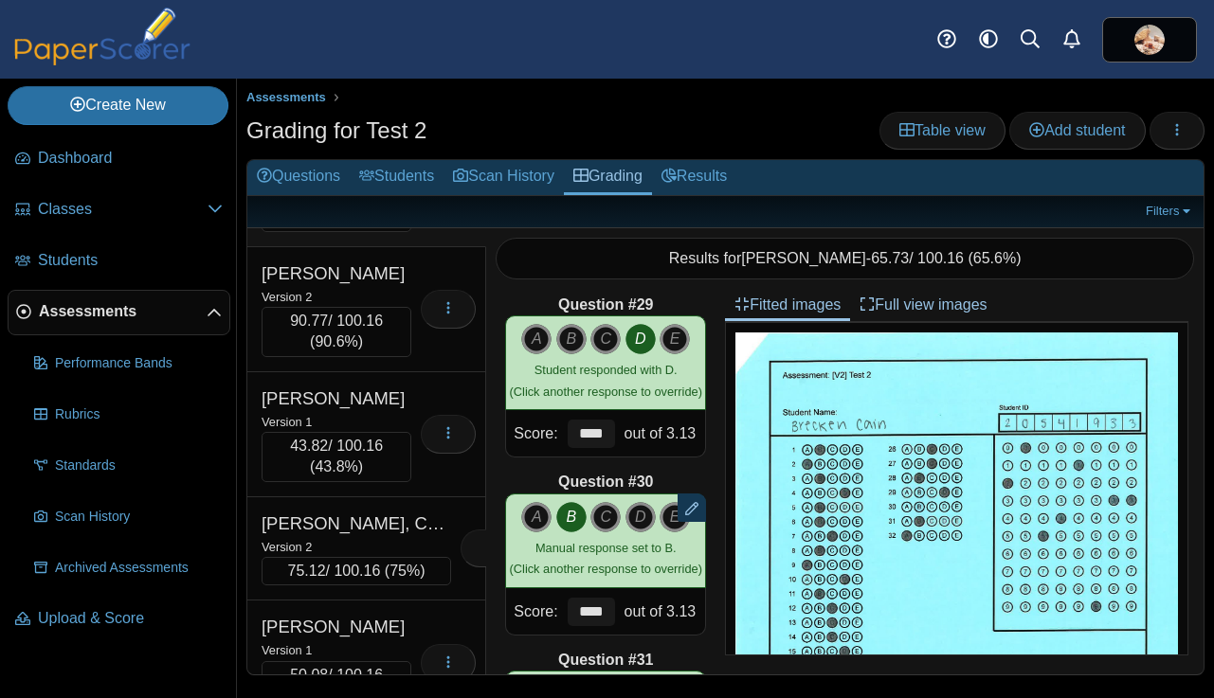
scroll to position [3839, 0]
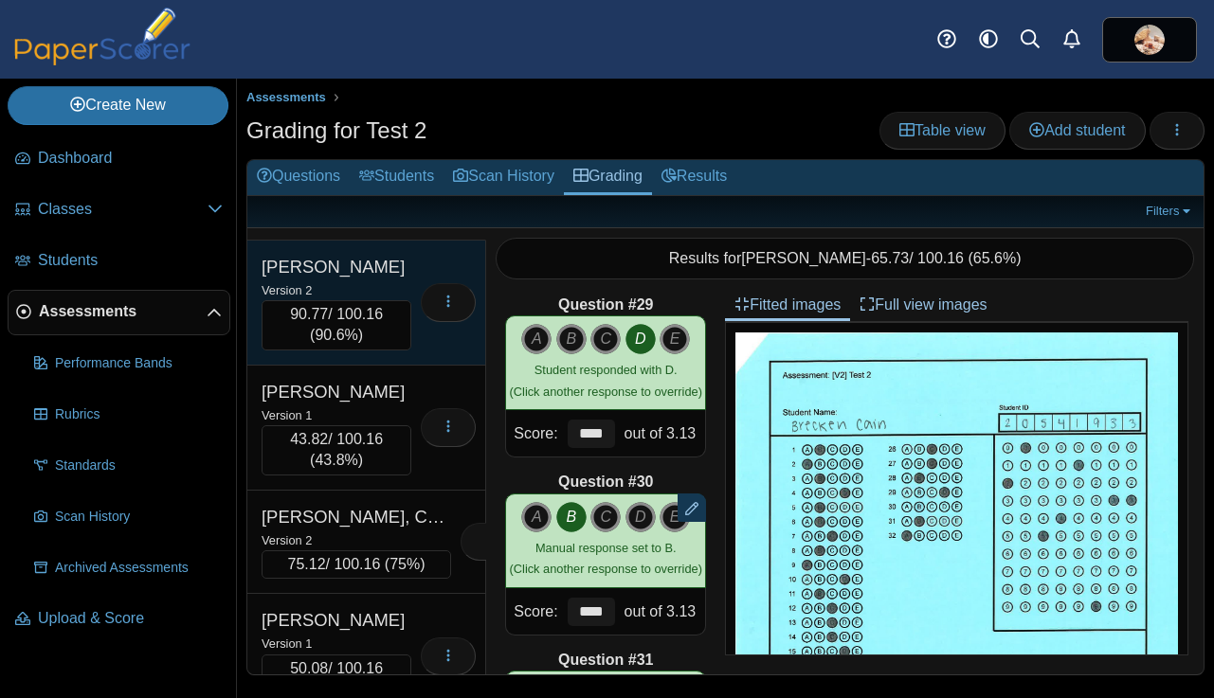
click at [380, 279] on div "Campos, Alex" at bounding box center [336, 267] width 150 height 25
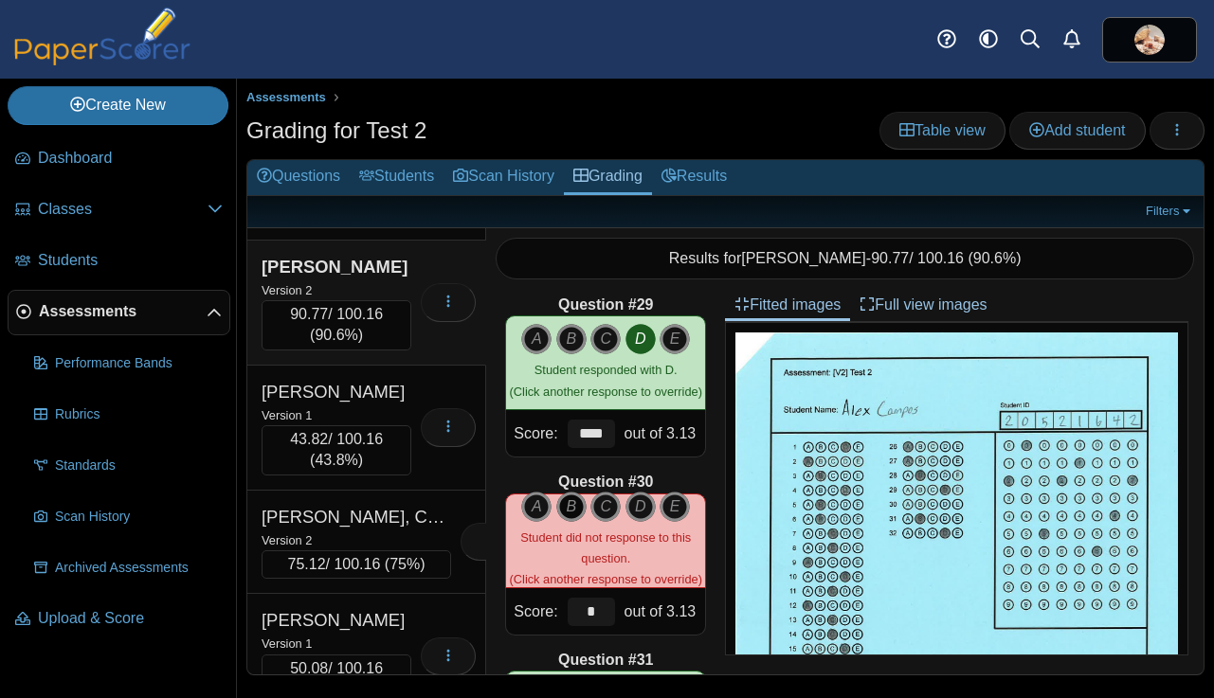
click at [574, 511] on icon "B" at bounding box center [571, 507] width 30 height 30
type input "****"
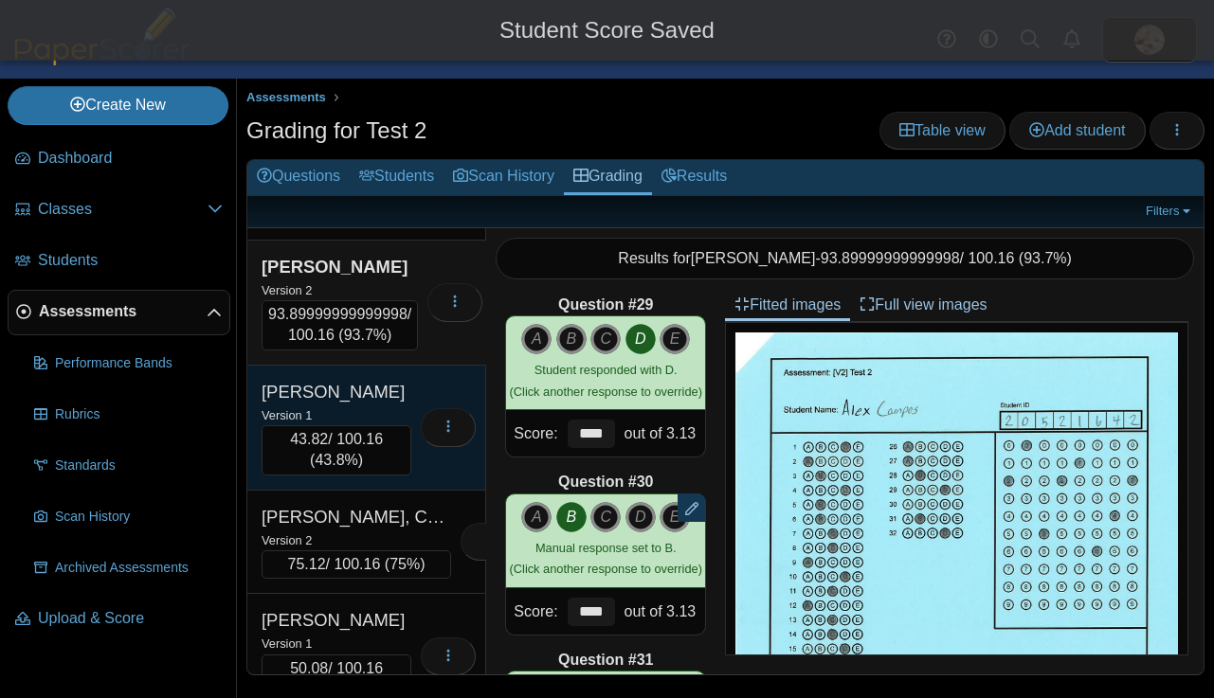
click at [403, 405] on div "Caoile, Fatima" at bounding box center [336, 392] width 150 height 25
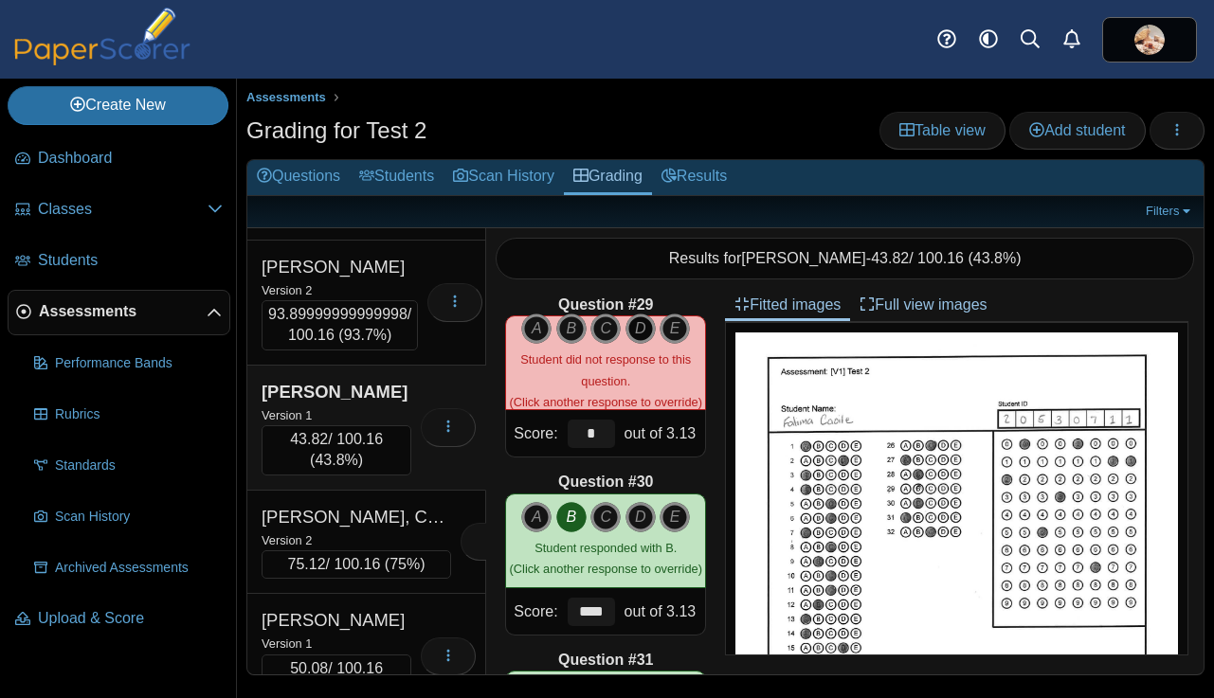
click at [636, 322] on icon "D" at bounding box center [640, 329] width 30 height 30
type input "****"
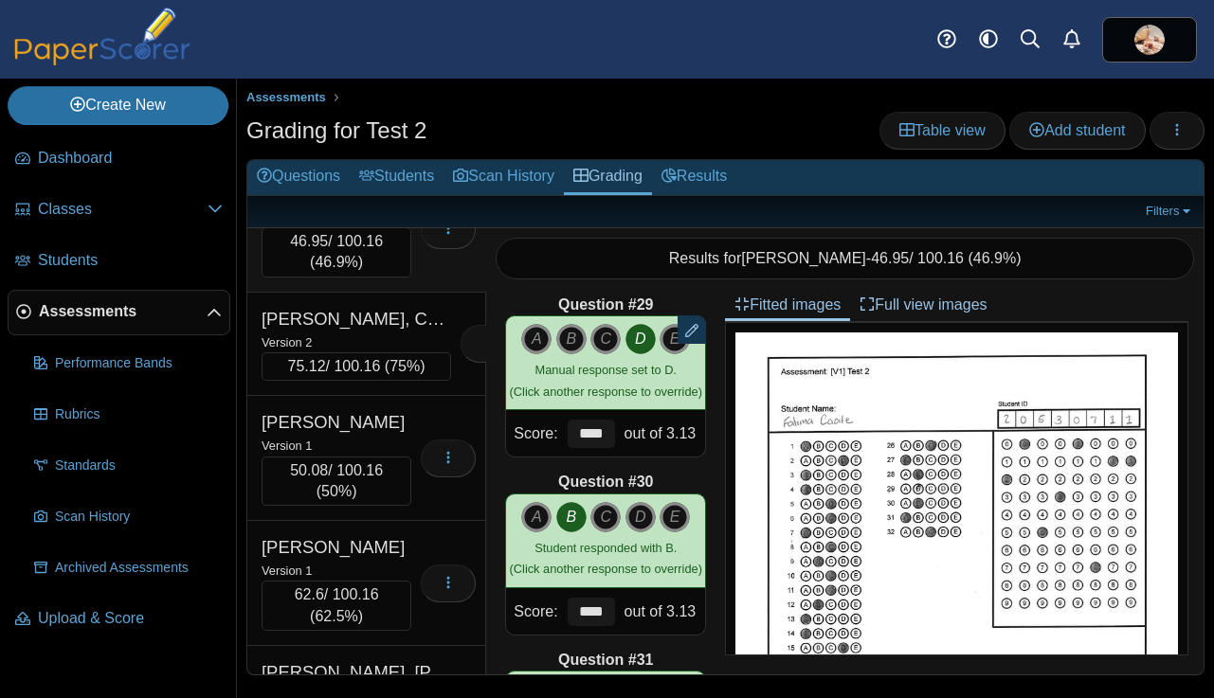
scroll to position [4056, 0]
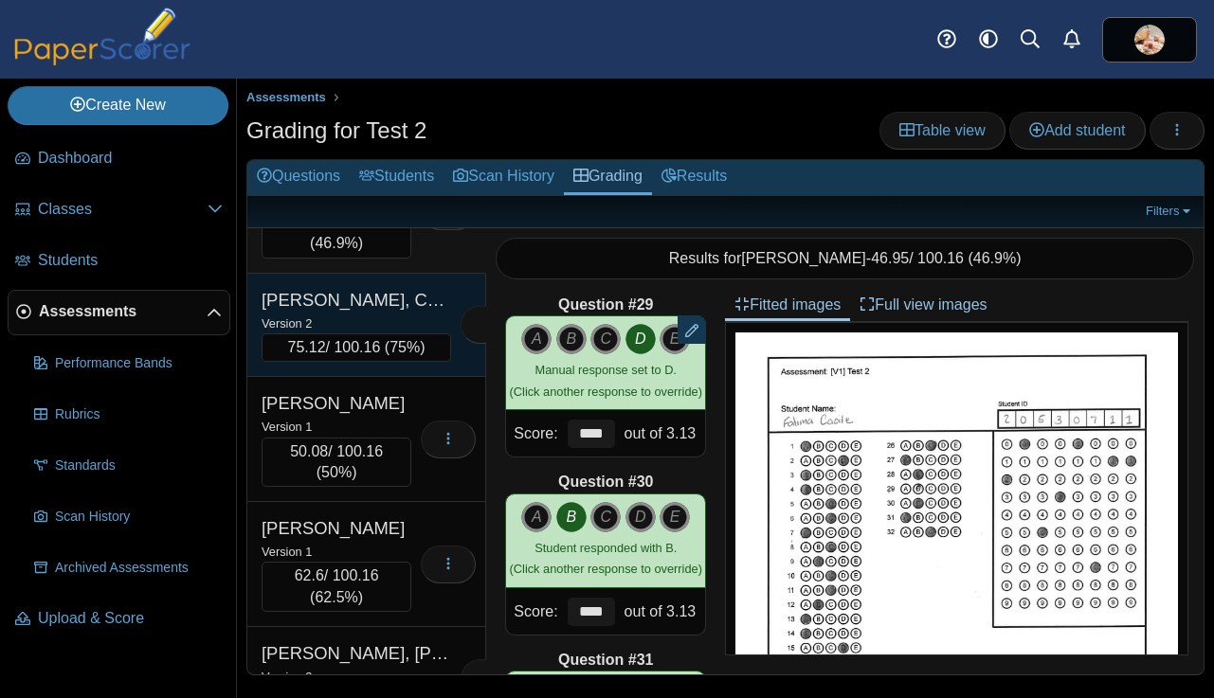
click at [380, 333] on div "Version 2" at bounding box center [355, 323] width 189 height 21
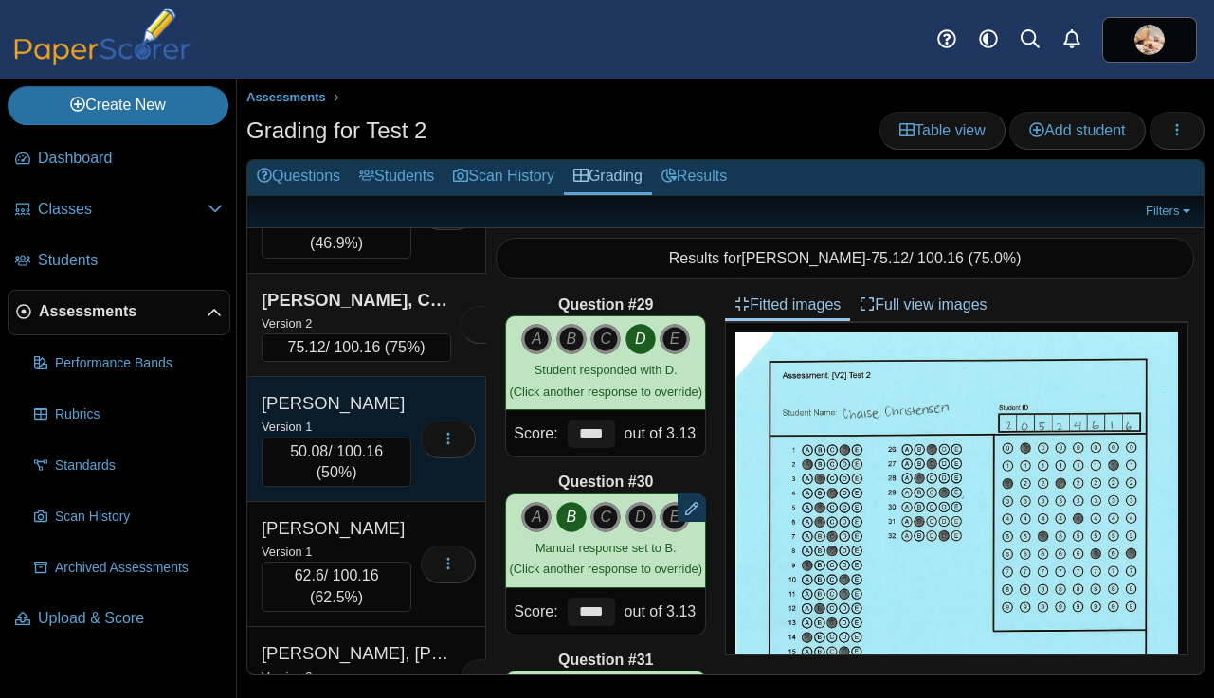
click at [390, 416] on div "Cisneros, Dulce" at bounding box center [336, 403] width 150 height 25
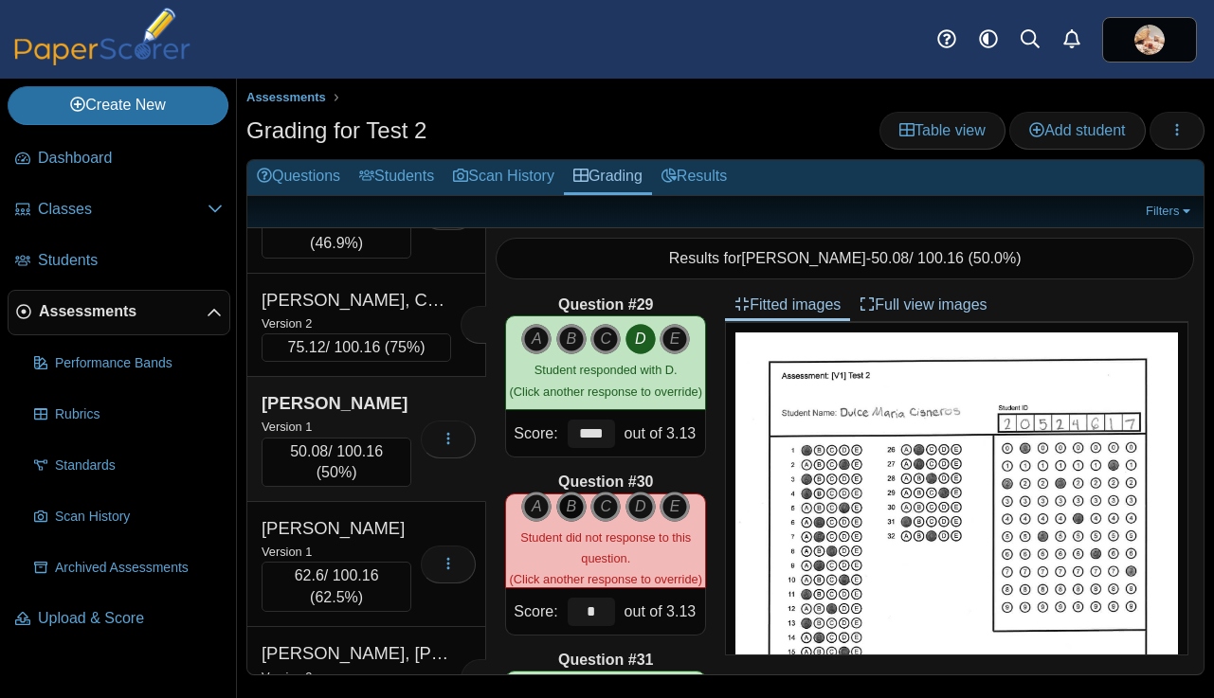
click at [572, 504] on icon "B" at bounding box center [571, 507] width 30 height 30
type input "****"
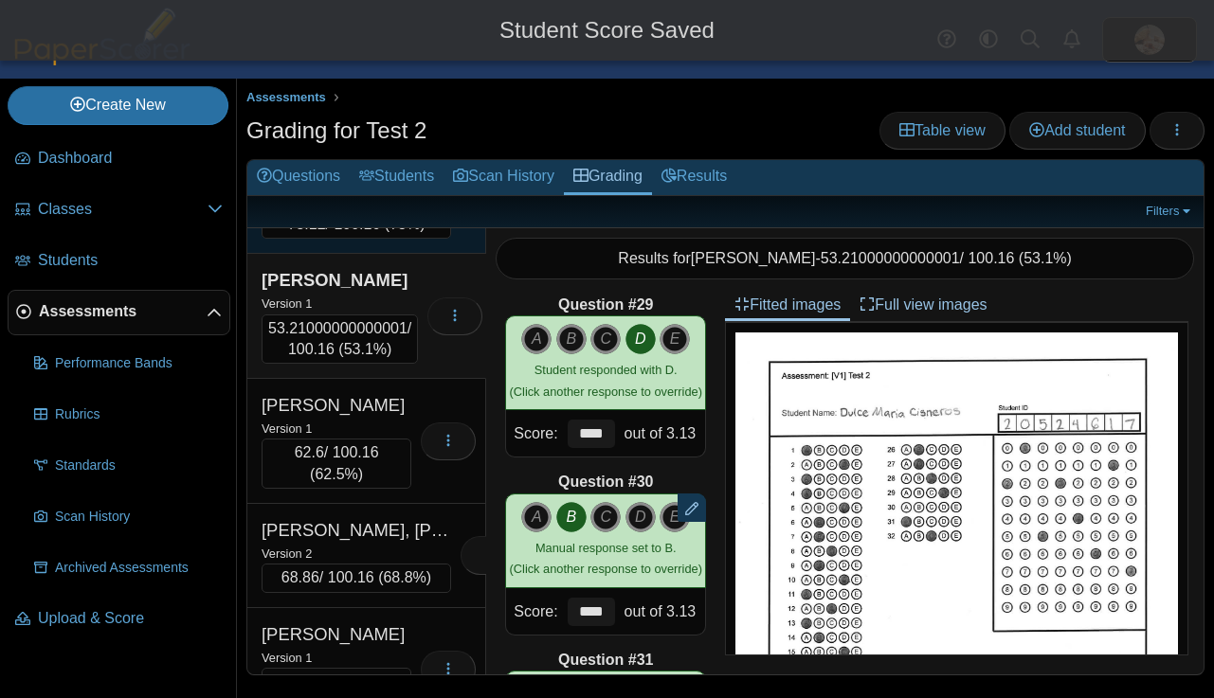
scroll to position [4243, 0]
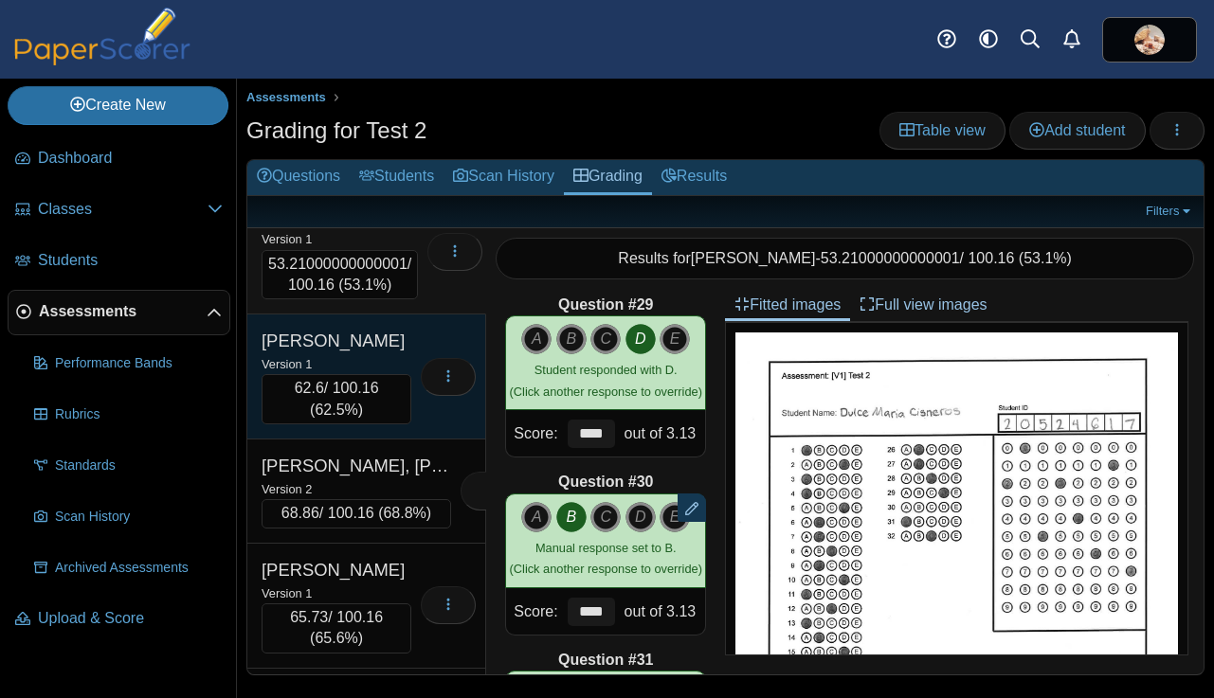
click at [388, 353] on div "Clark, Gunnar" at bounding box center [336, 341] width 150 height 25
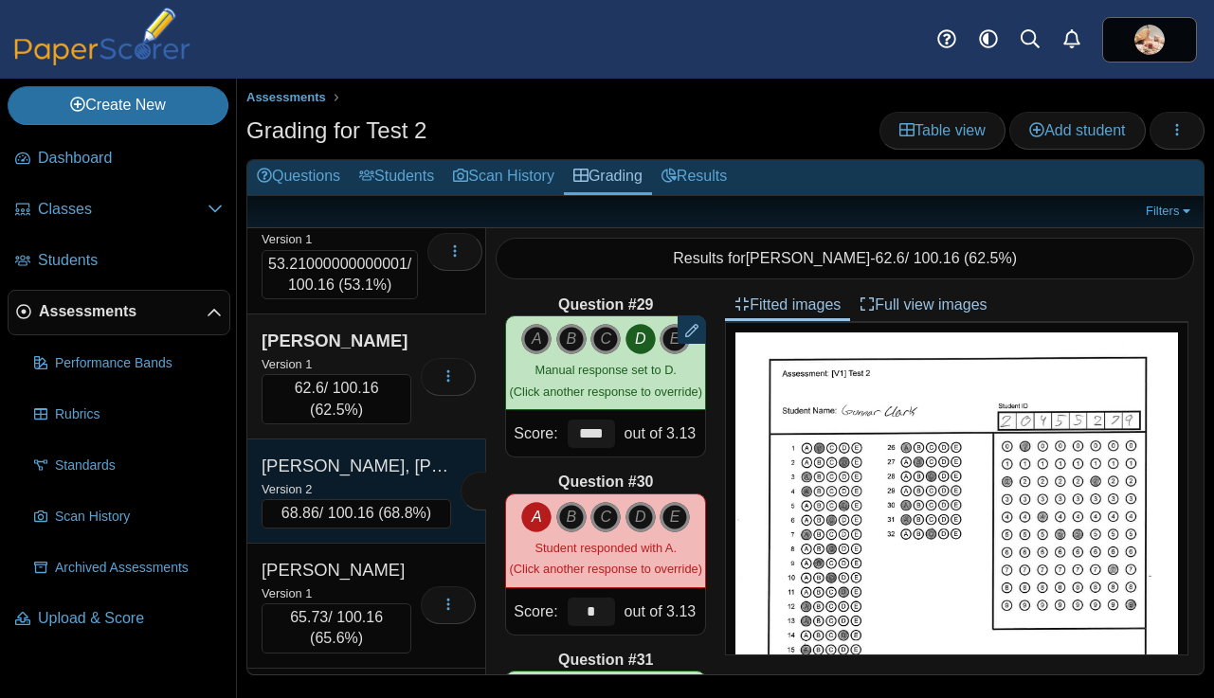
click at [389, 478] on div "Clark, KeyIrish" at bounding box center [355, 466] width 189 height 25
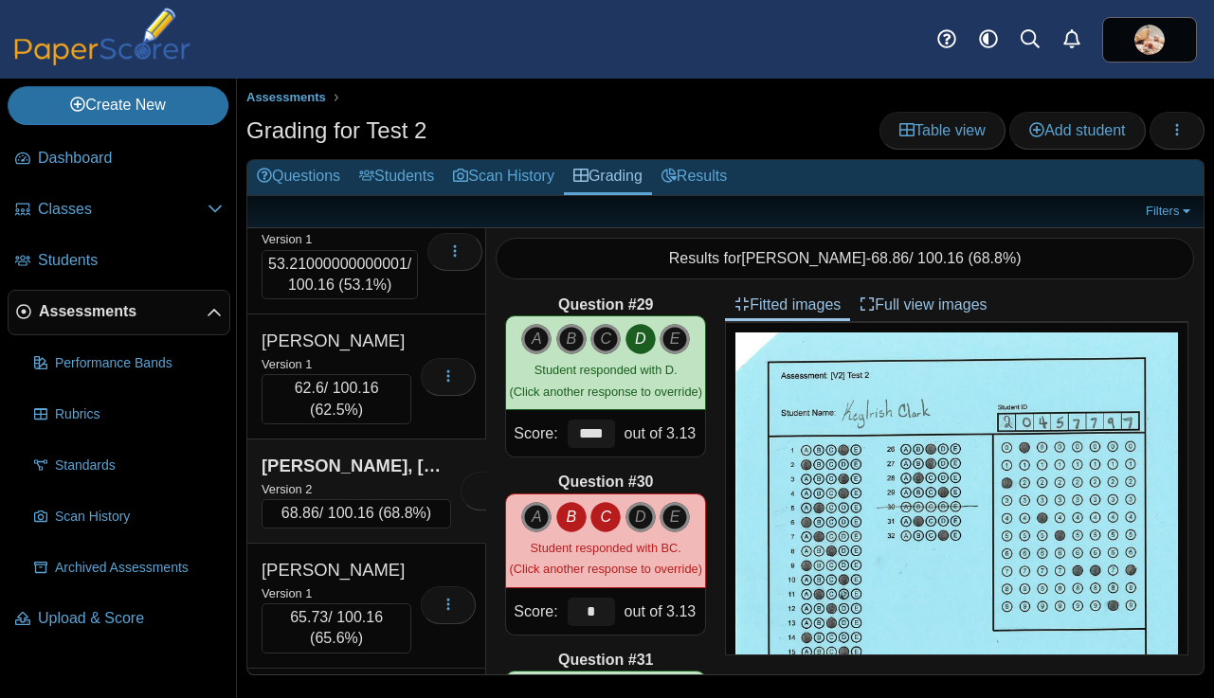
click at [604, 521] on icon "C" at bounding box center [605, 517] width 30 height 30
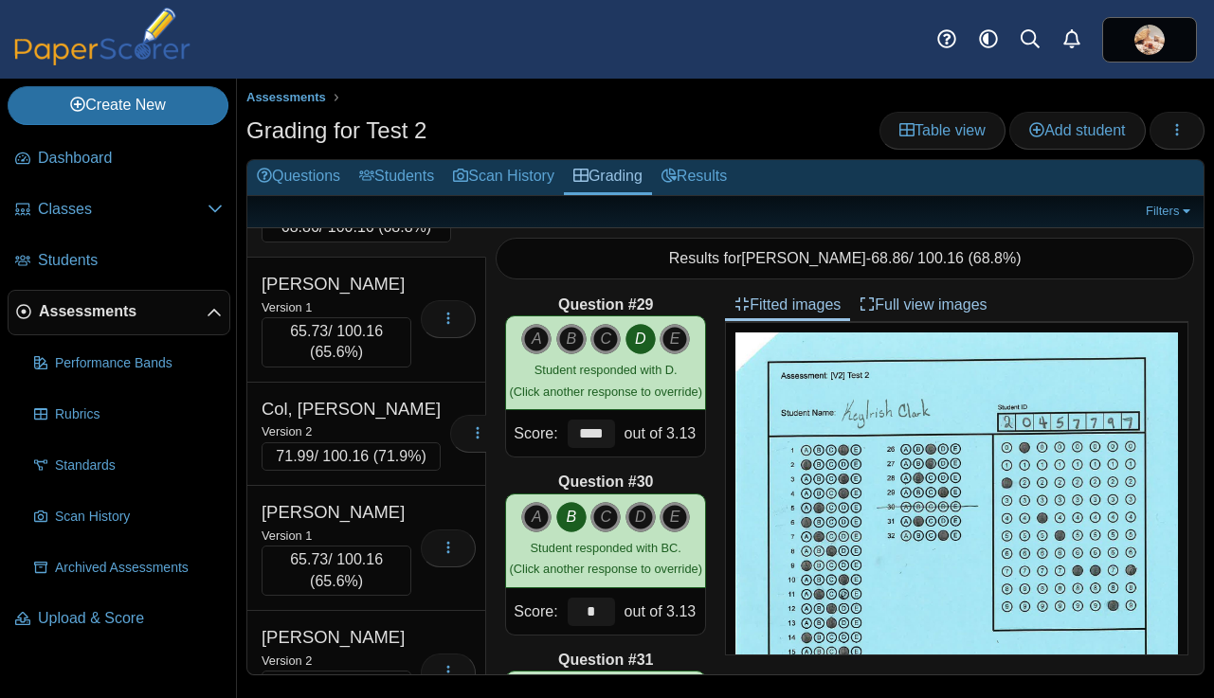
scroll to position [4544, 0]
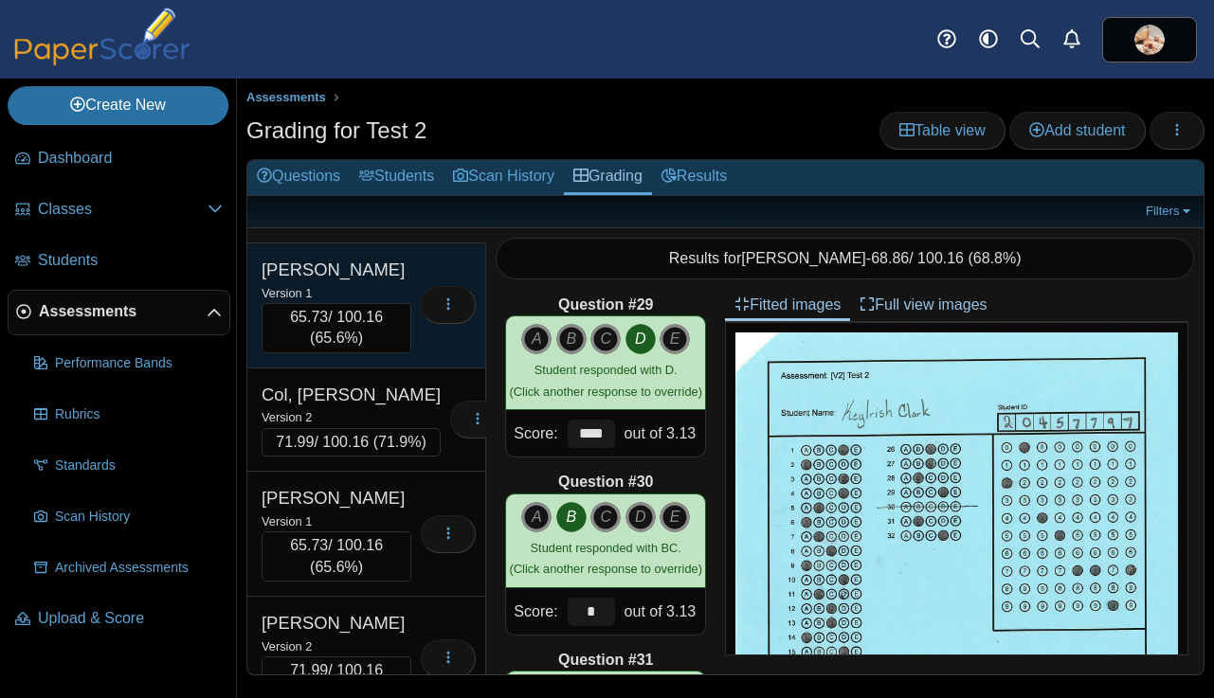
click at [412, 353] on div "Loading…" at bounding box center [443, 306] width 64 height 96
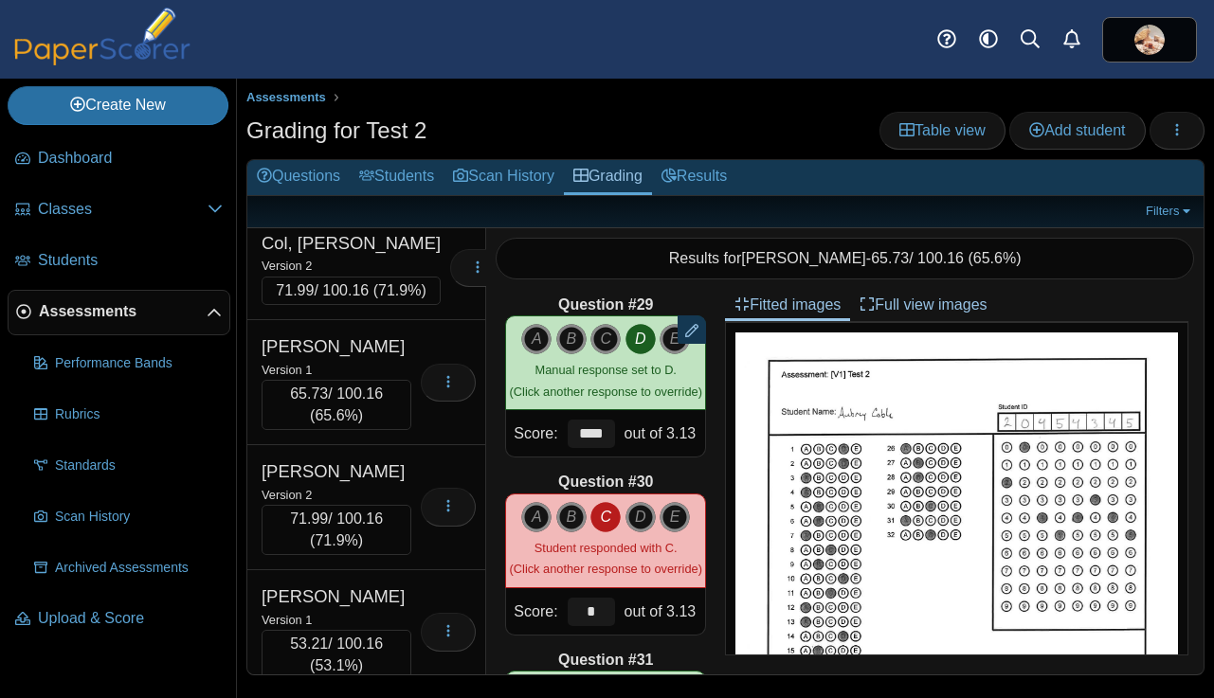
scroll to position [4730, 0]
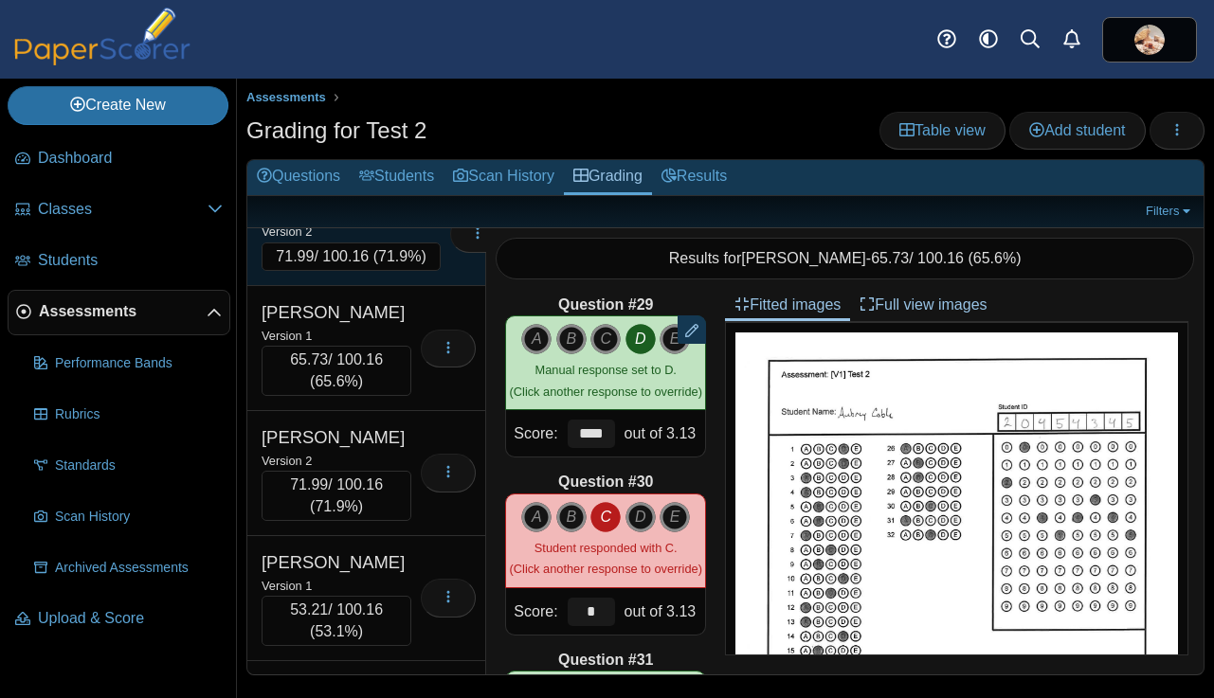
click at [409, 242] on div "Version 2" at bounding box center [350, 231] width 179 height 21
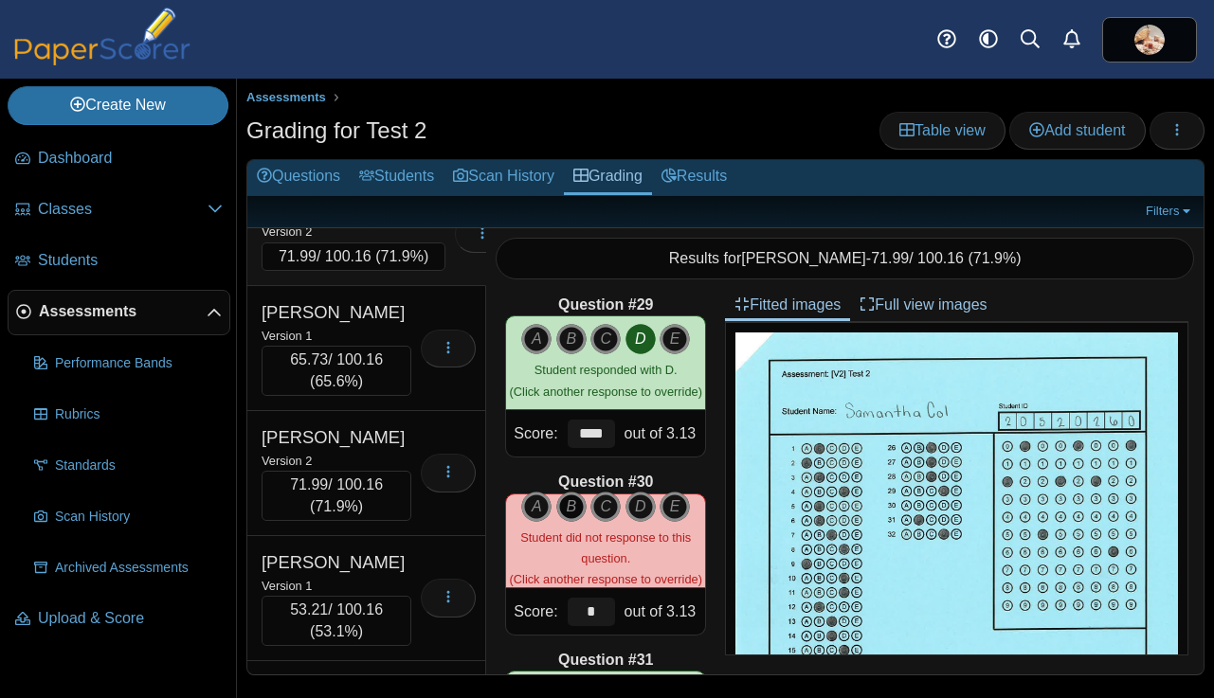
click at [568, 506] on icon "B" at bounding box center [571, 507] width 30 height 30
type input "****"
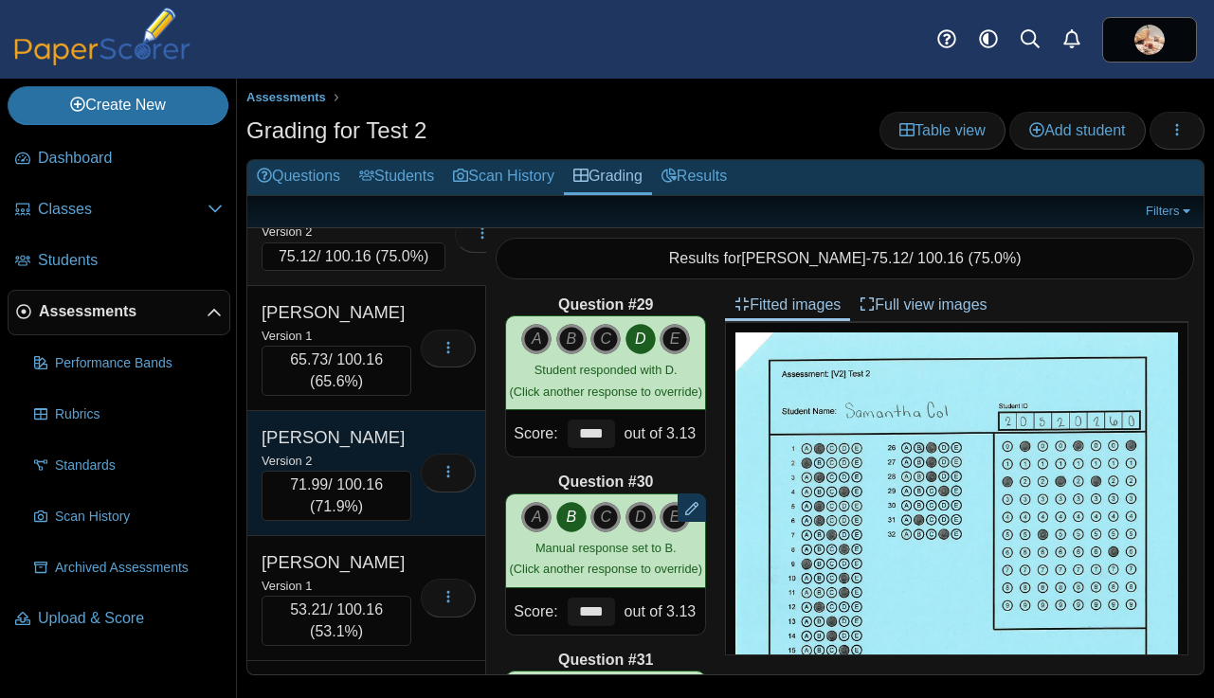
click at [420, 521] on div "Loading…" at bounding box center [443, 473] width 64 height 96
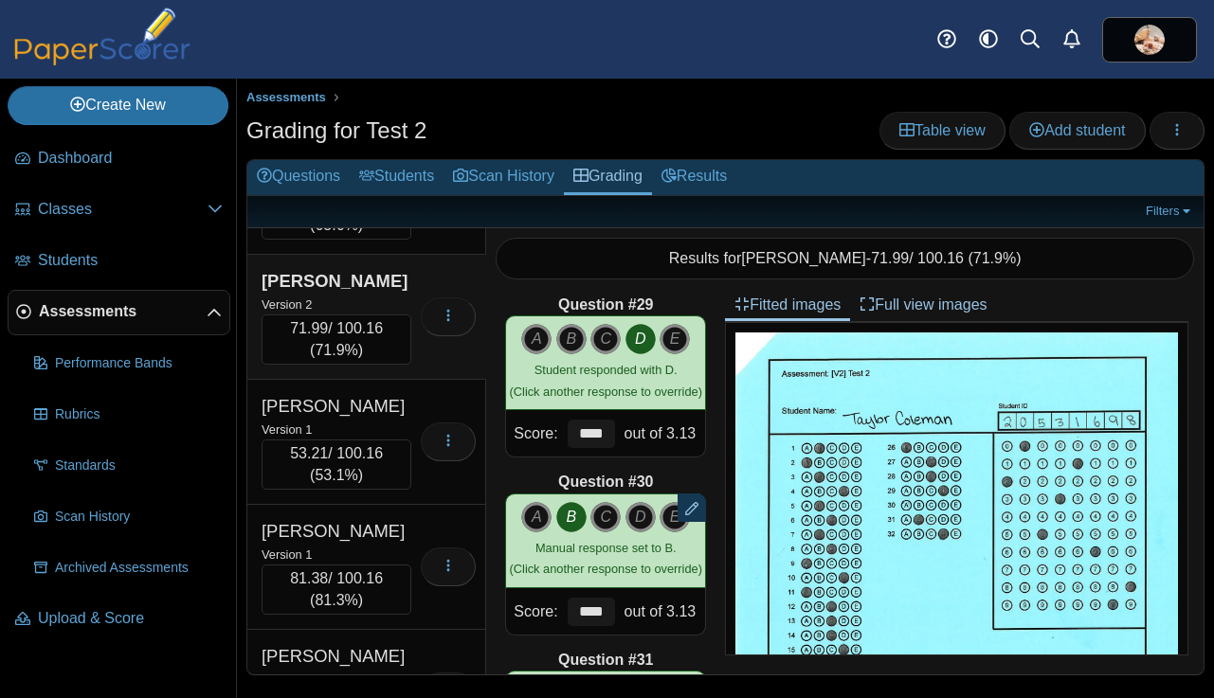
scroll to position [4911, 0]
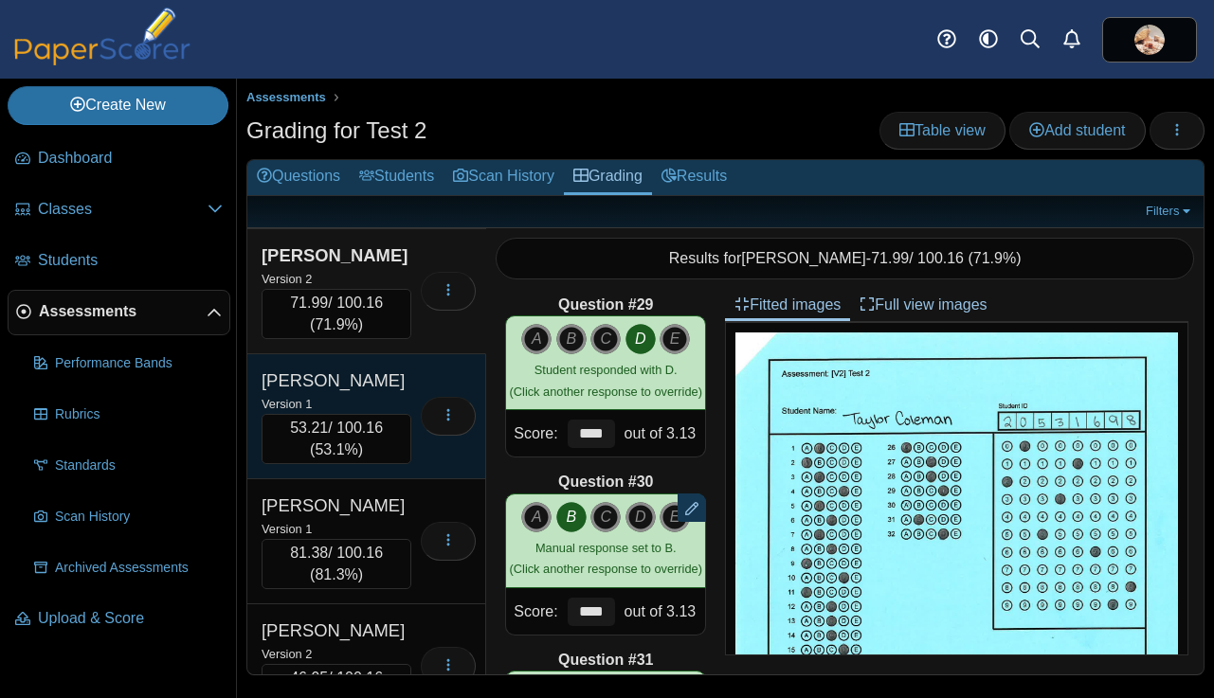
click at [407, 393] on div "Collier, Madalynn" at bounding box center [336, 381] width 150 height 25
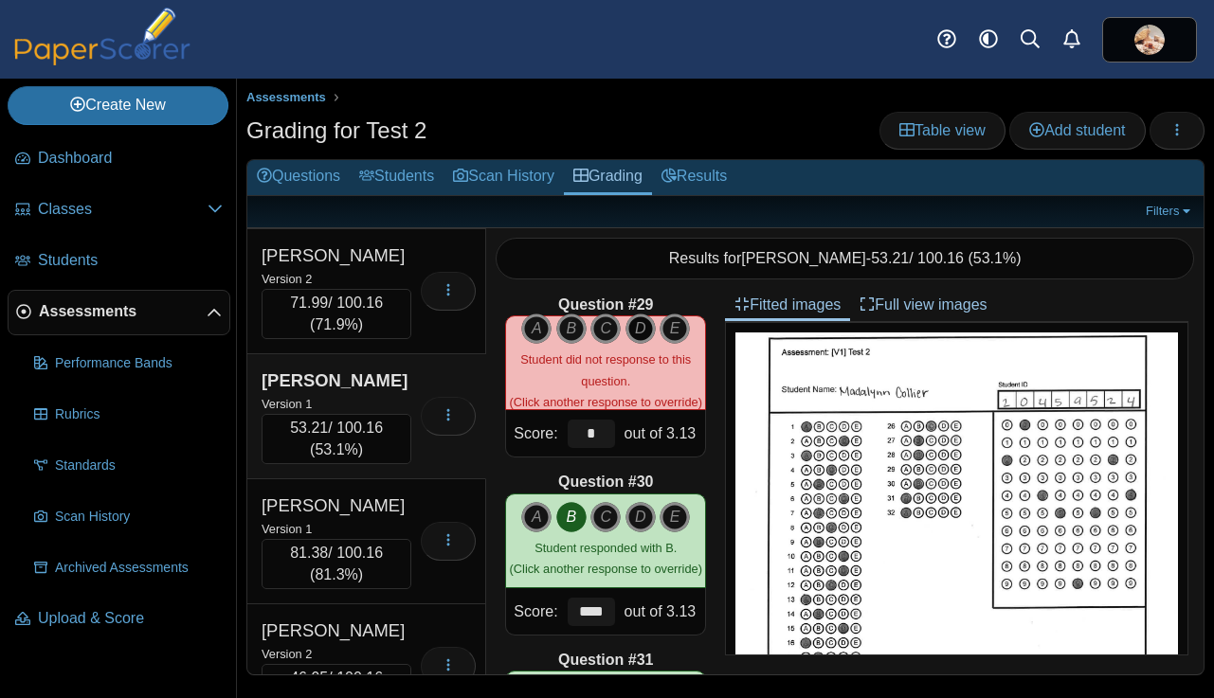
click at [638, 331] on icon "D" at bounding box center [640, 329] width 30 height 30
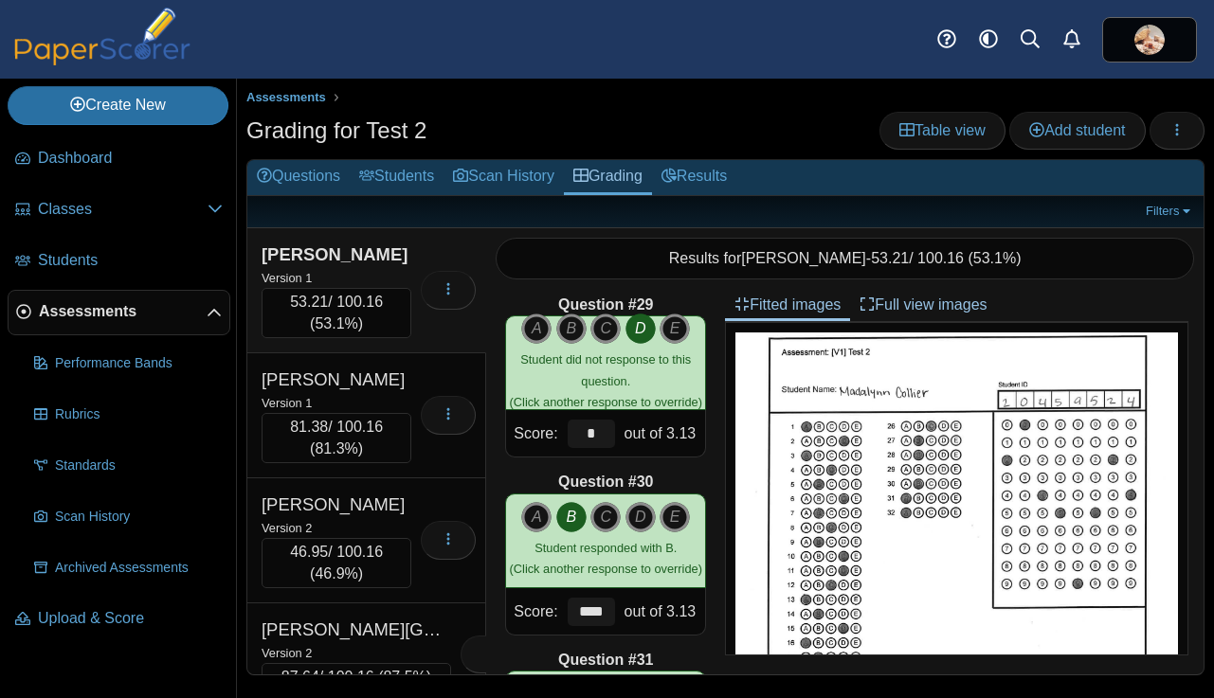
scroll to position [5043, 0]
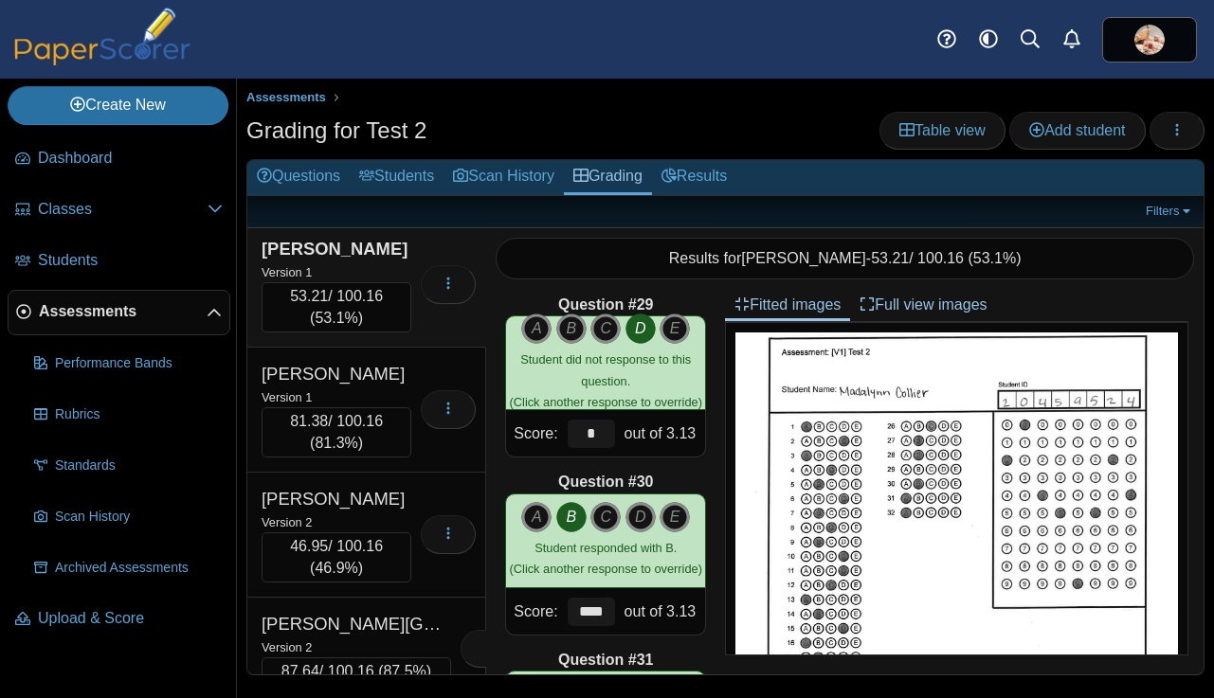
click at [387, 261] on div "Collier, Madalynn" at bounding box center [336, 249] width 150 height 25
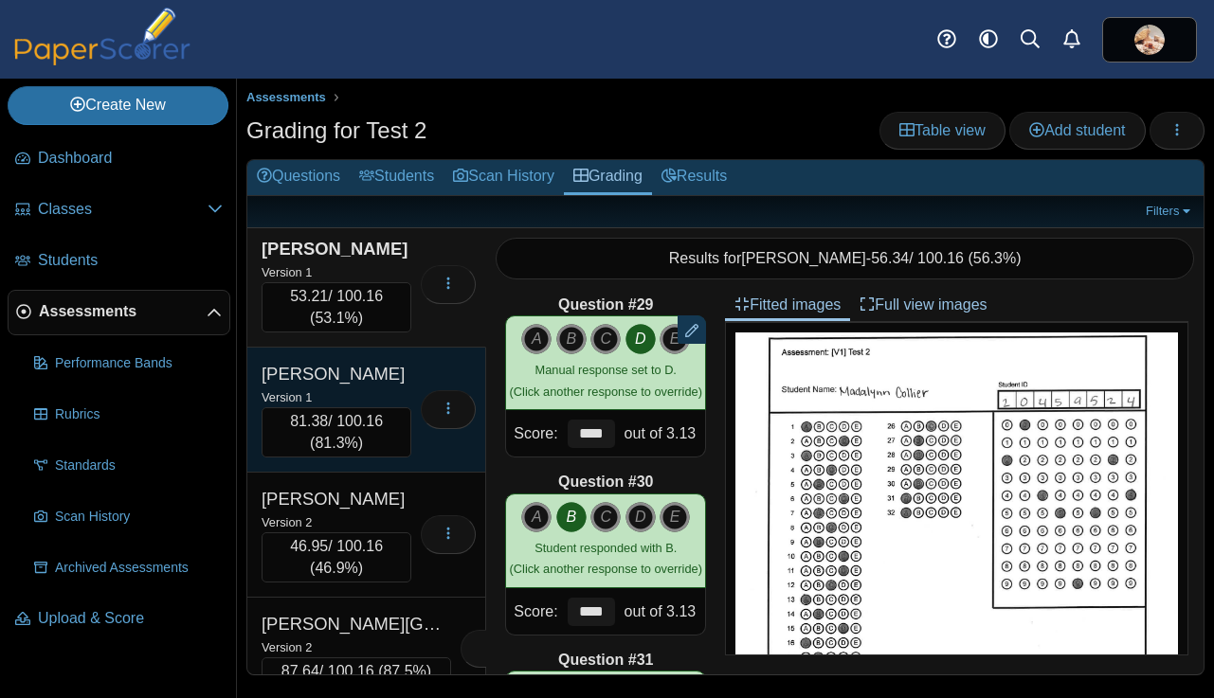
click at [396, 387] on div "Connelly, Colby" at bounding box center [336, 374] width 150 height 25
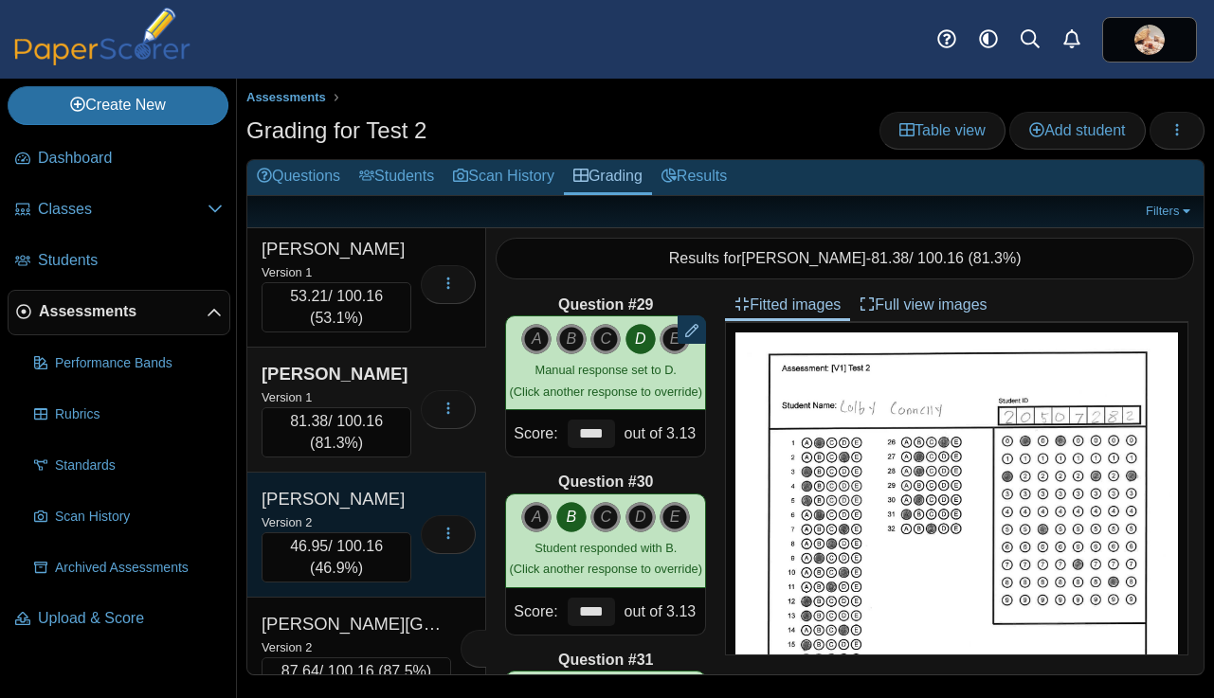
click at [398, 512] on div "Cook, Kaylee" at bounding box center [336, 499] width 150 height 25
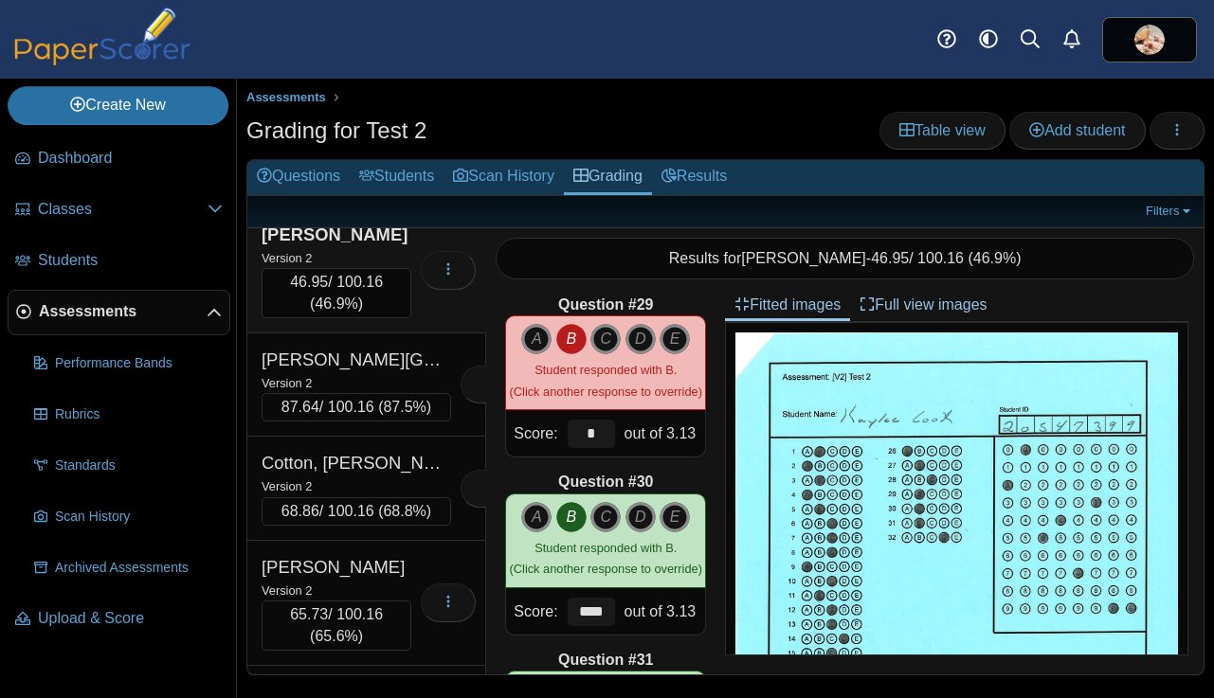
scroll to position [5332, 0]
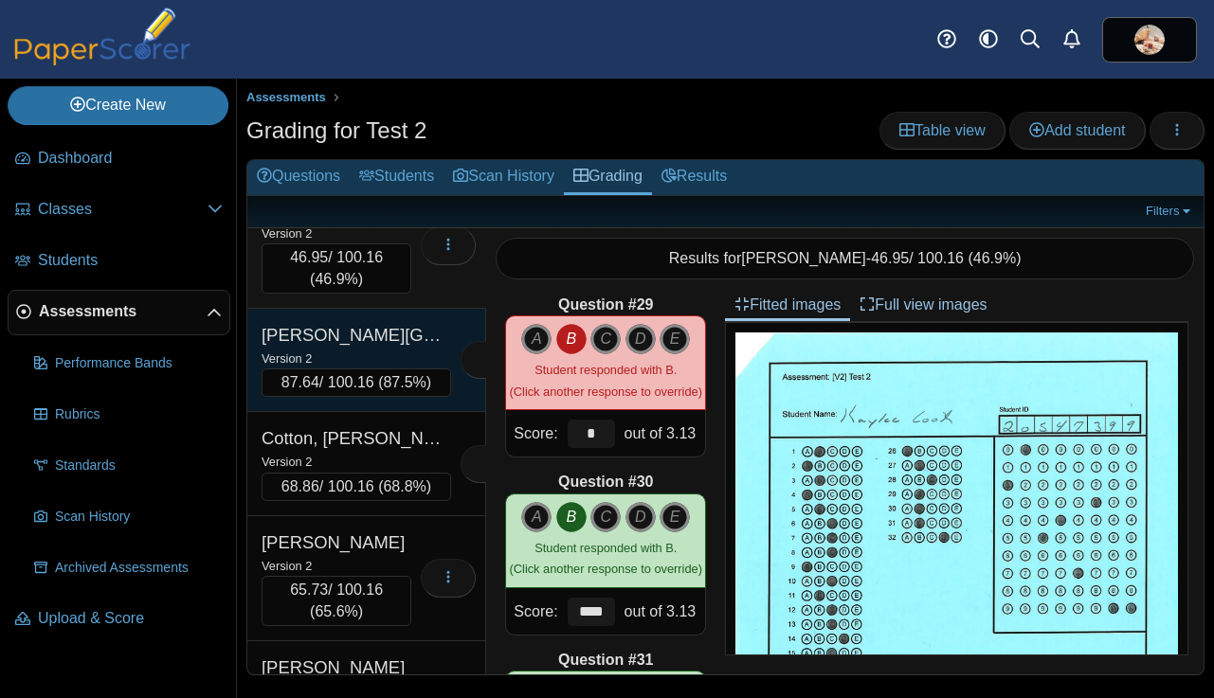
click at [404, 369] on div "Version 2" at bounding box center [355, 358] width 189 height 21
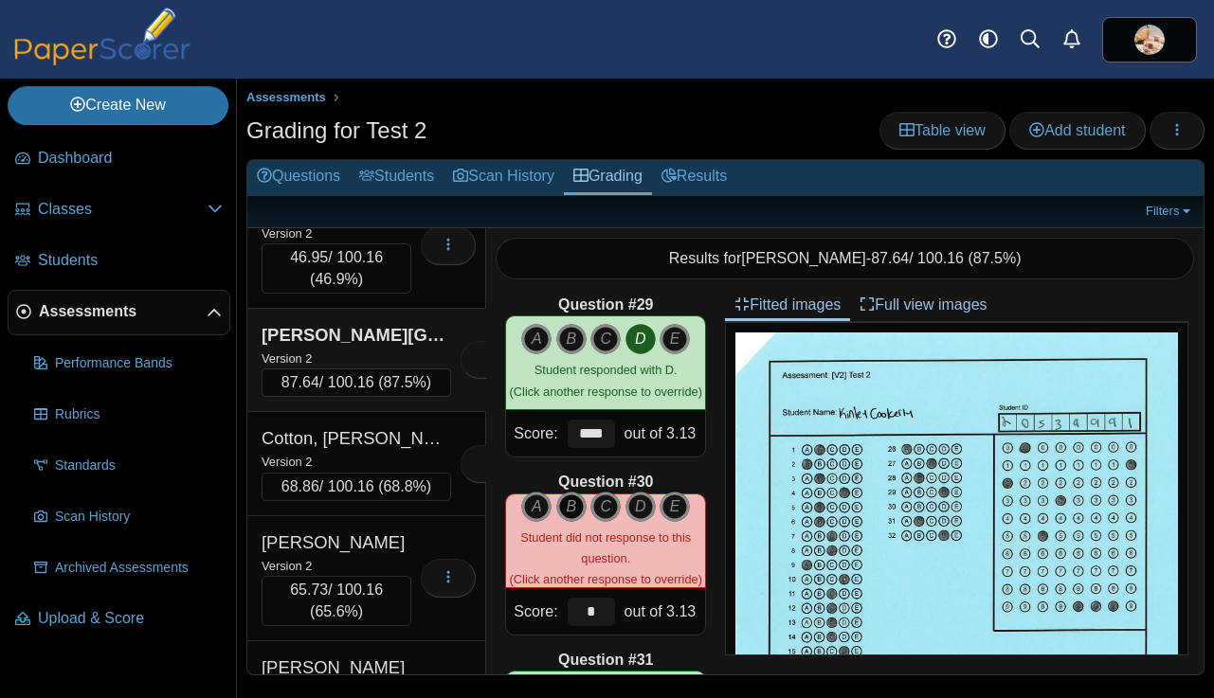
click at [571, 504] on icon "B" at bounding box center [571, 507] width 30 height 30
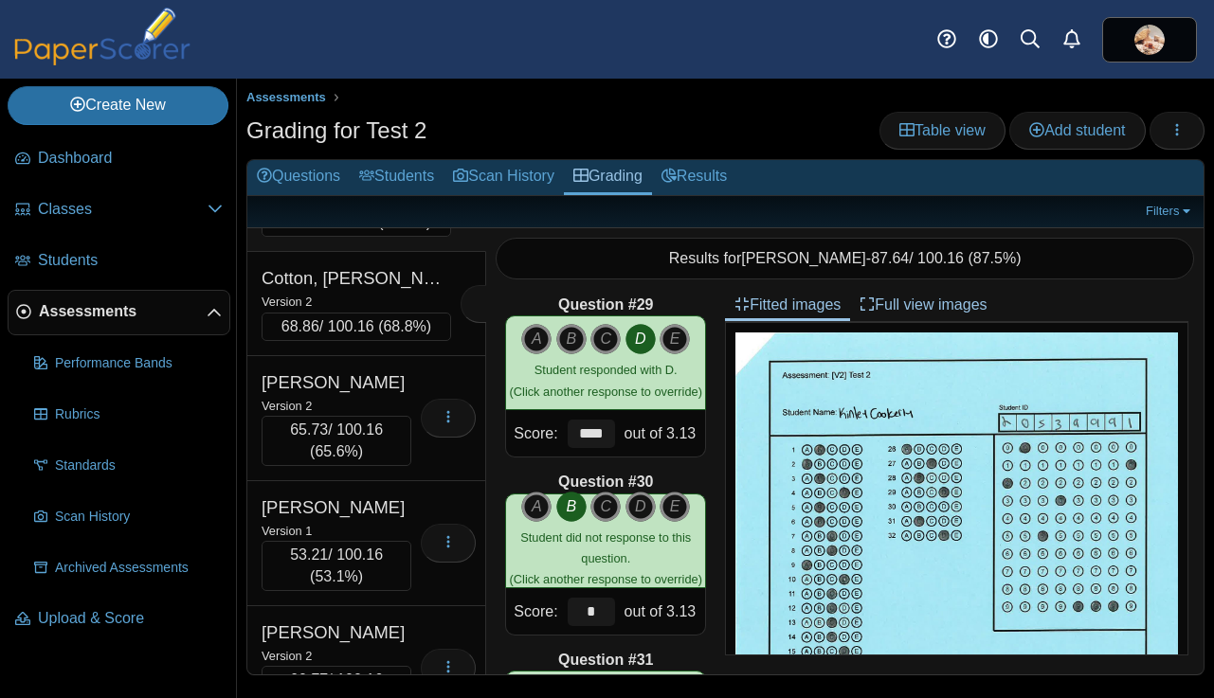
scroll to position [5493, 0]
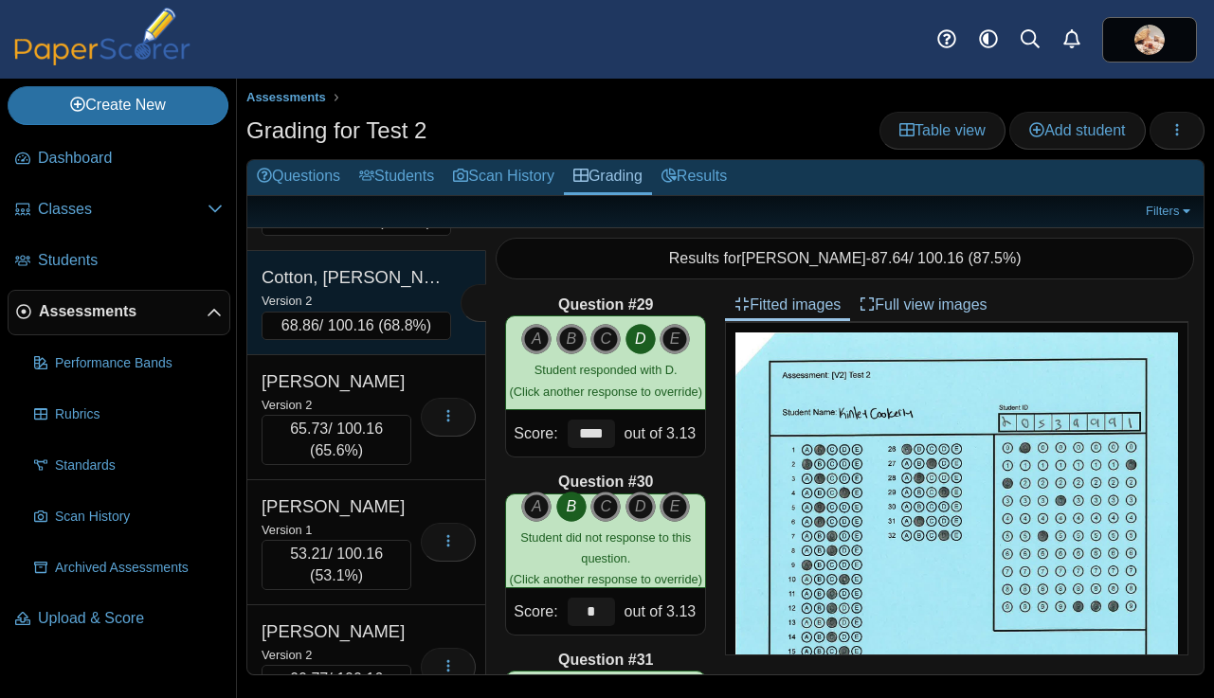
click at [396, 311] on div "Version 2" at bounding box center [355, 300] width 189 height 21
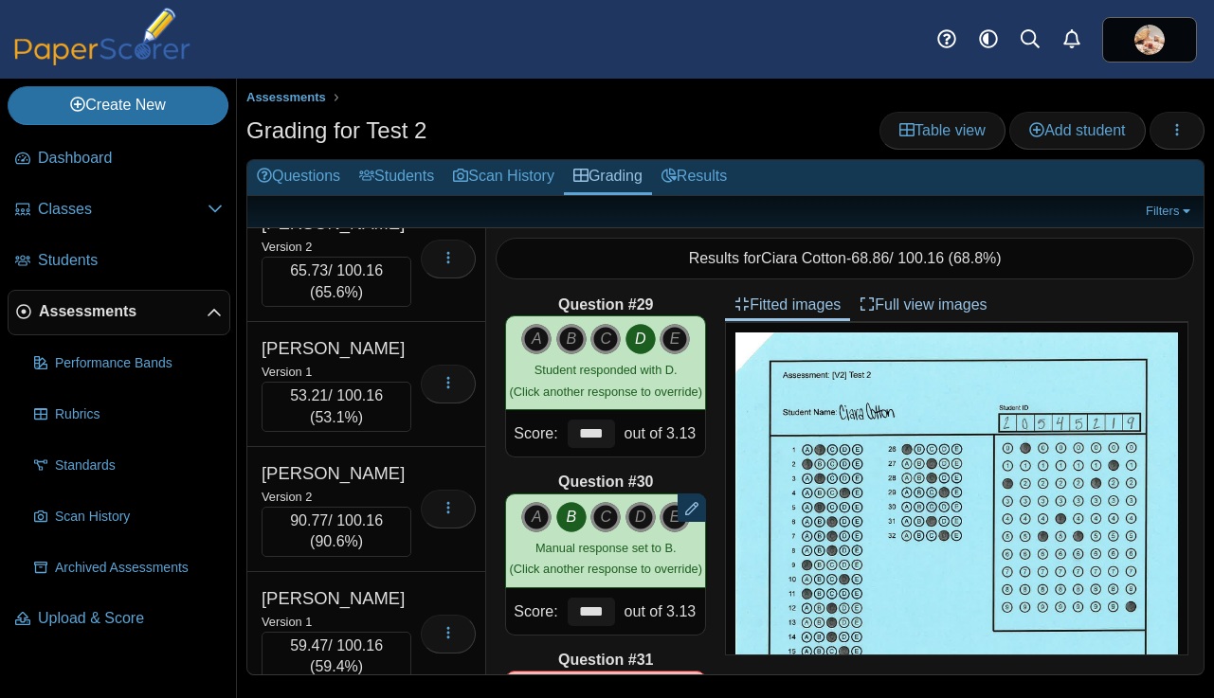
scroll to position [5659, 0]
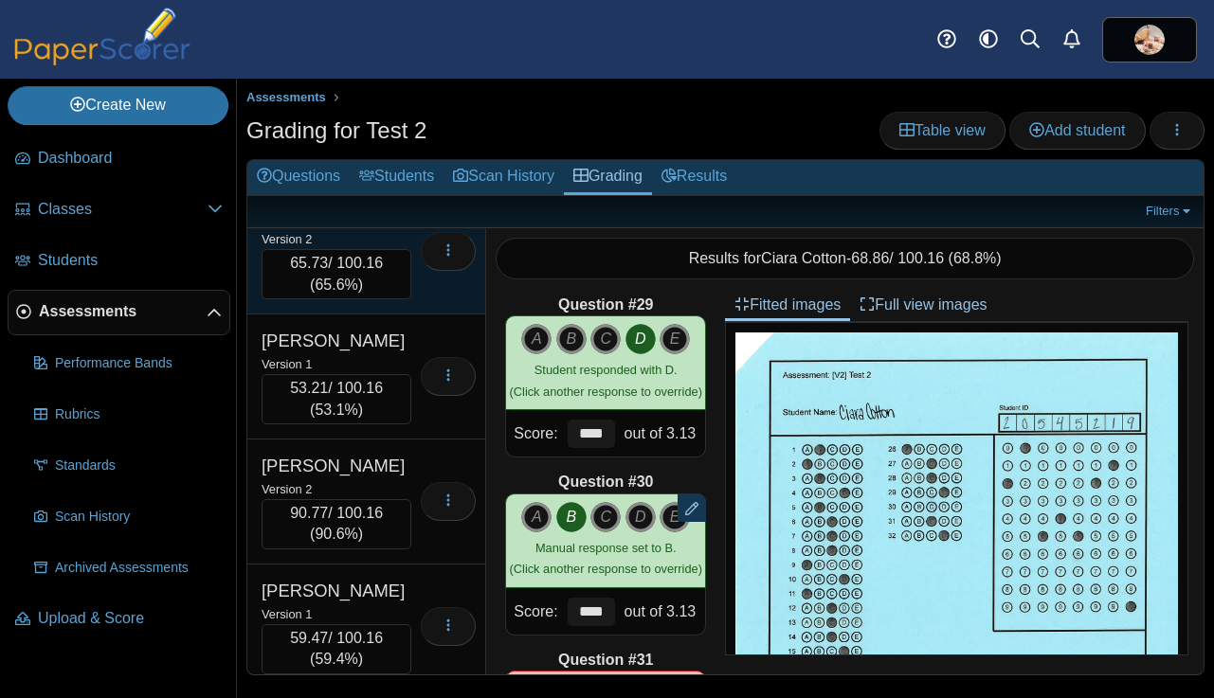
click at [384, 228] on div "Cox, mackey" at bounding box center [336, 216] width 150 height 25
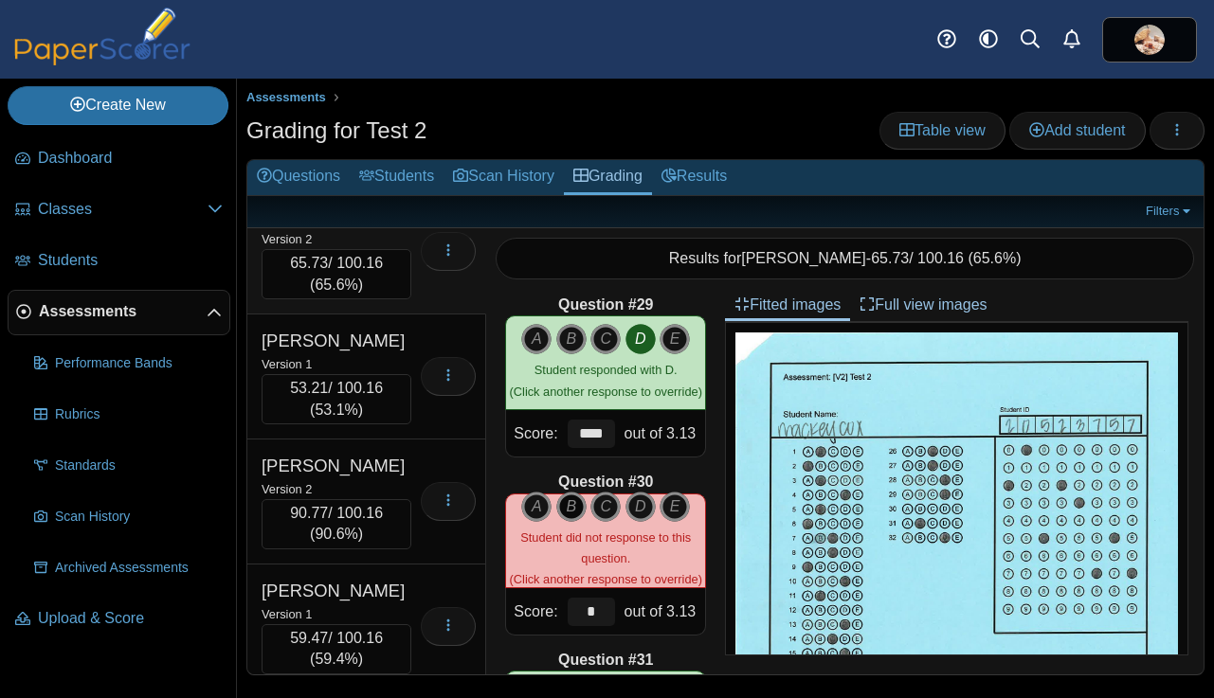
click at [568, 507] on icon "B" at bounding box center [571, 507] width 30 height 30
type input "****"
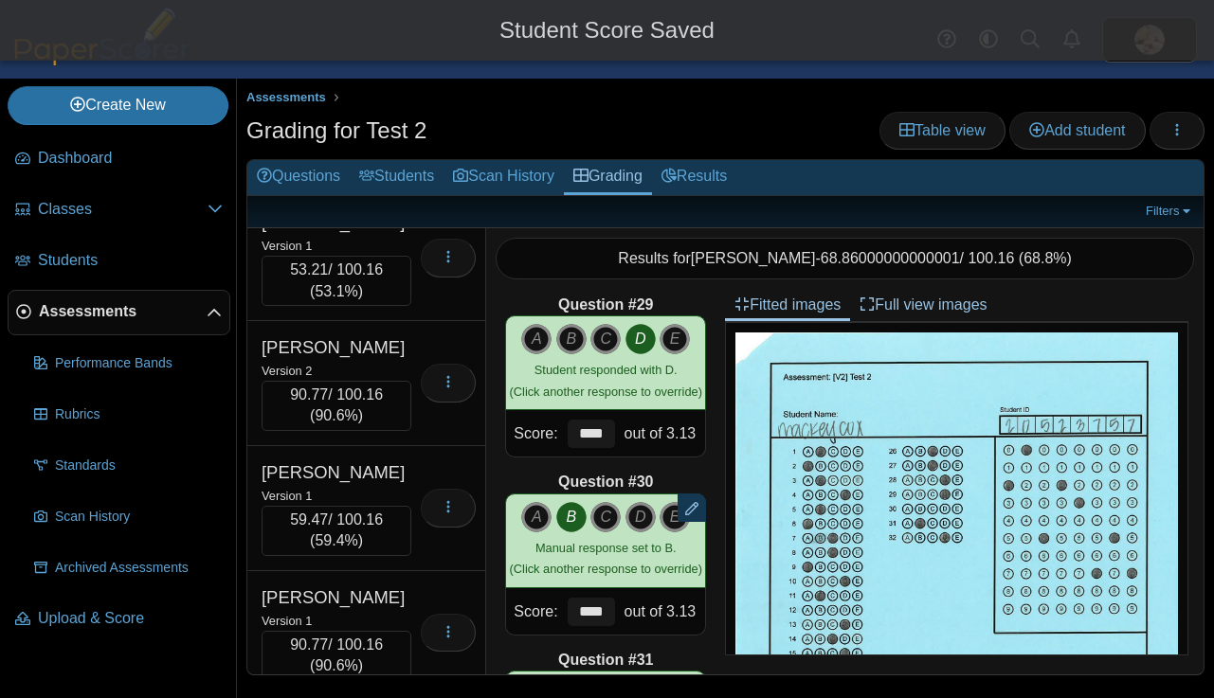
scroll to position [5794, 0]
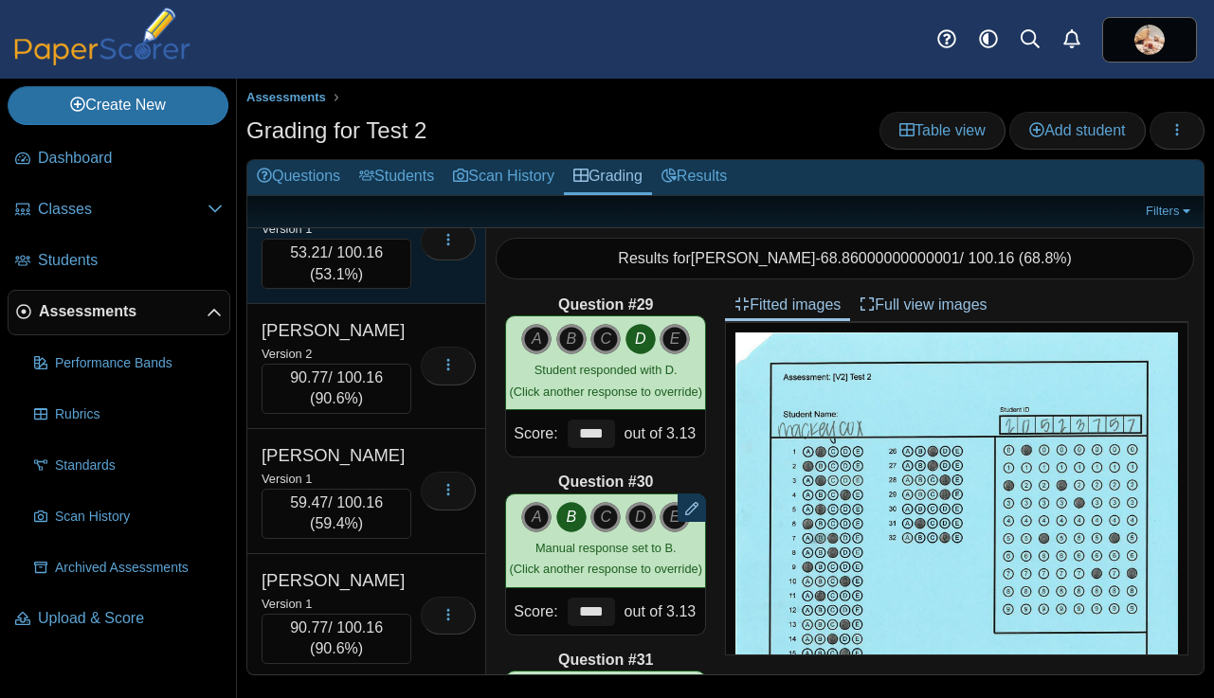
click at [397, 239] on div "Version 1" at bounding box center [336, 228] width 150 height 21
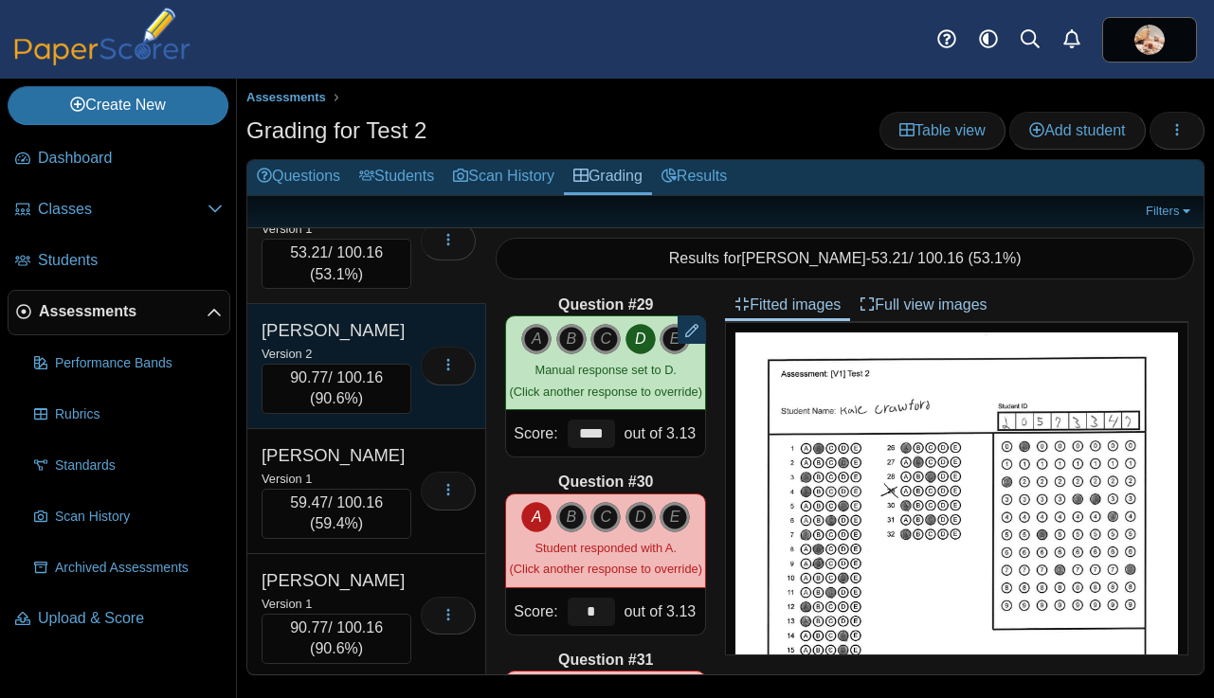
click at [402, 343] on div "Crockett, Cate" at bounding box center [336, 330] width 150 height 25
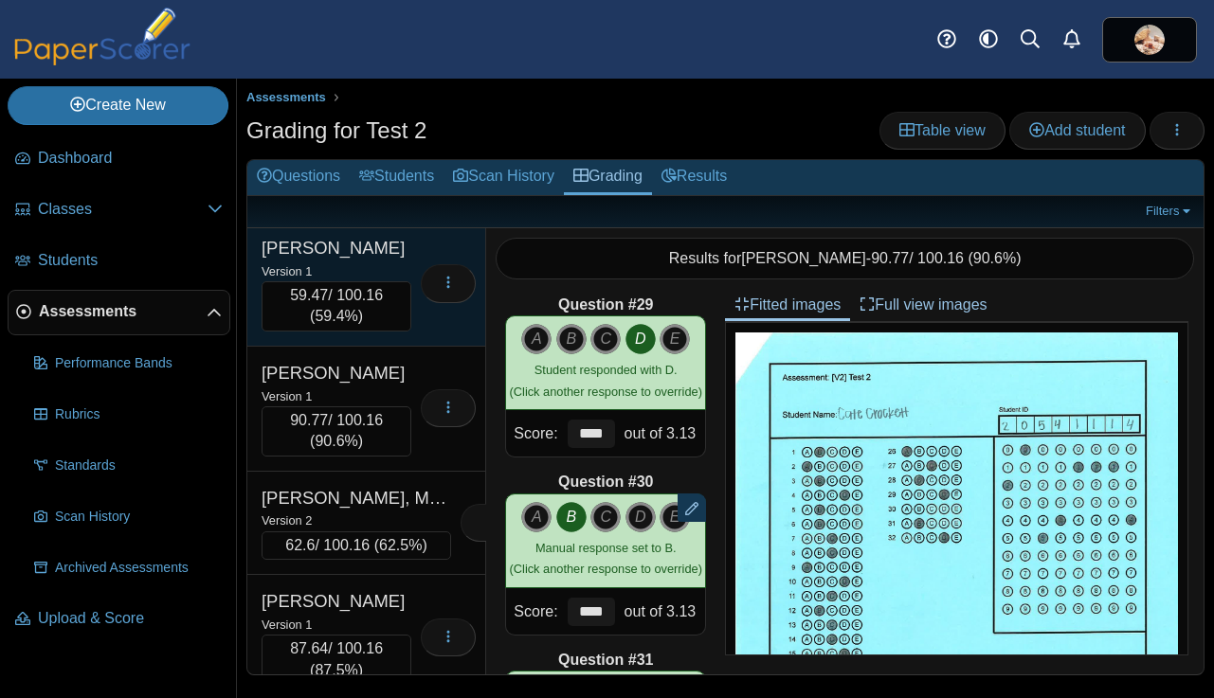
scroll to position [6005, 0]
click at [396, 279] on div "Version 1" at bounding box center [336, 268] width 150 height 21
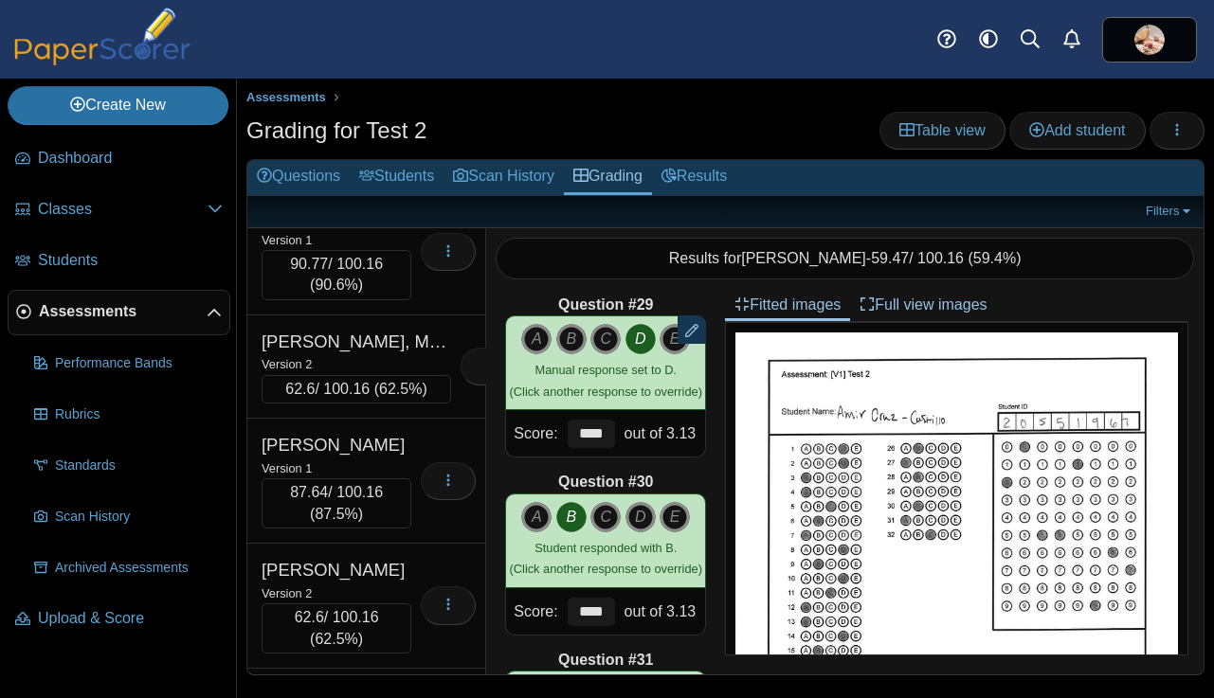
scroll to position [6170, 0]
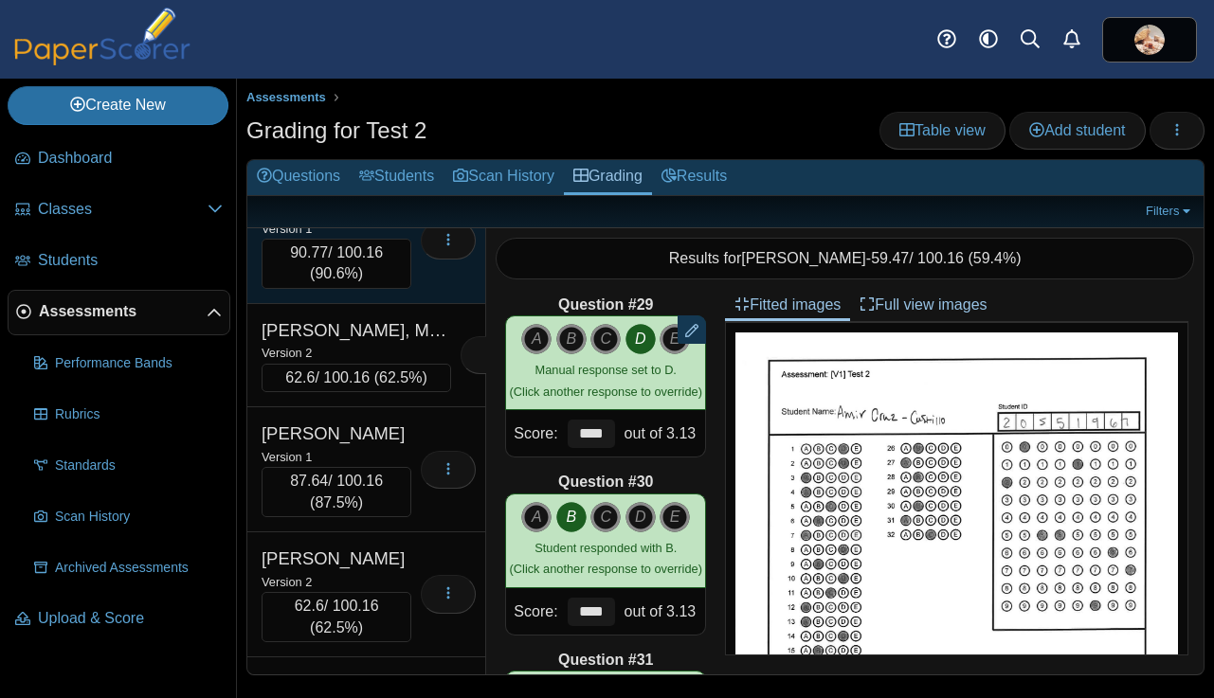
click at [407, 239] on div "Version 1" at bounding box center [336, 228] width 150 height 21
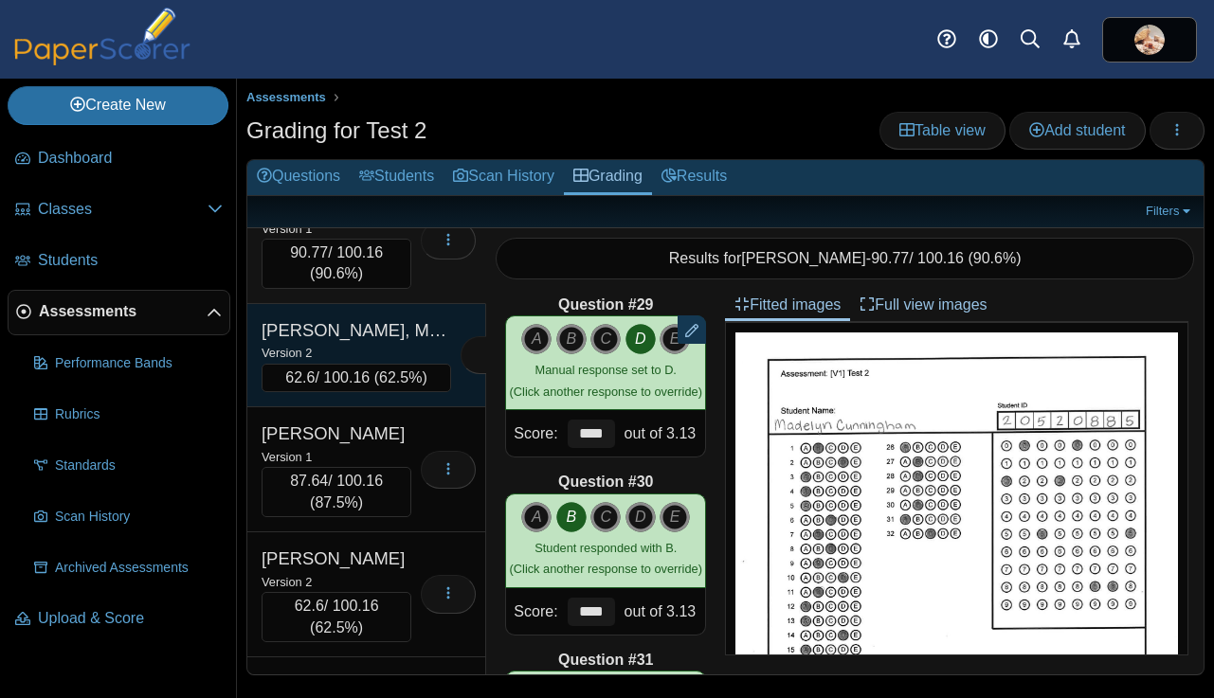
click at [396, 343] on div "David, Maliah" at bounding box center [355, 330] width 189 height 25
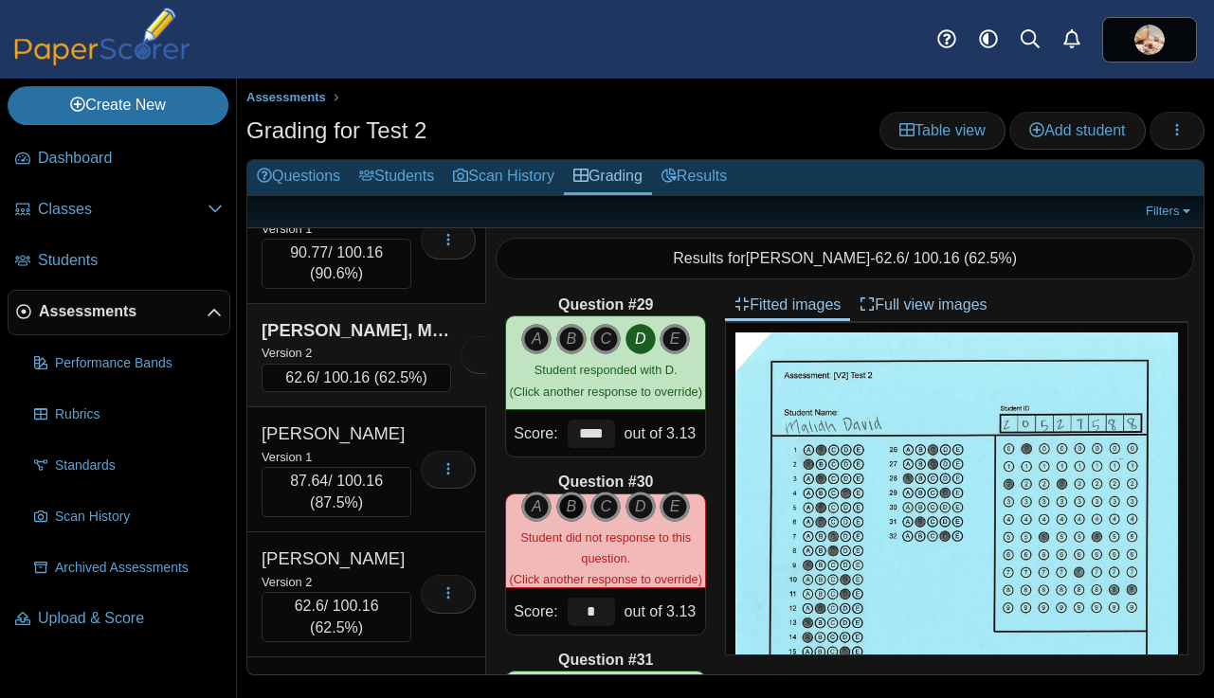
click at [572, 507] on icon "B" at bounding box center [571, 507] width 30 height 30
type input "****"
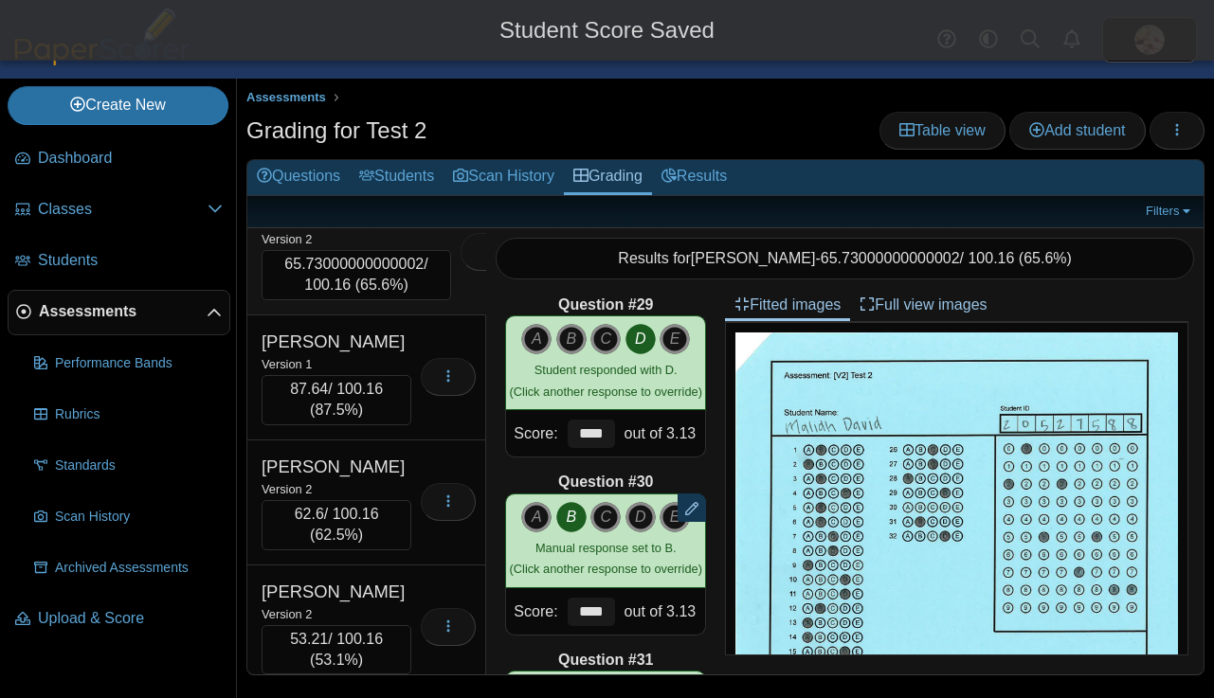
scroll to position [6345, 0]
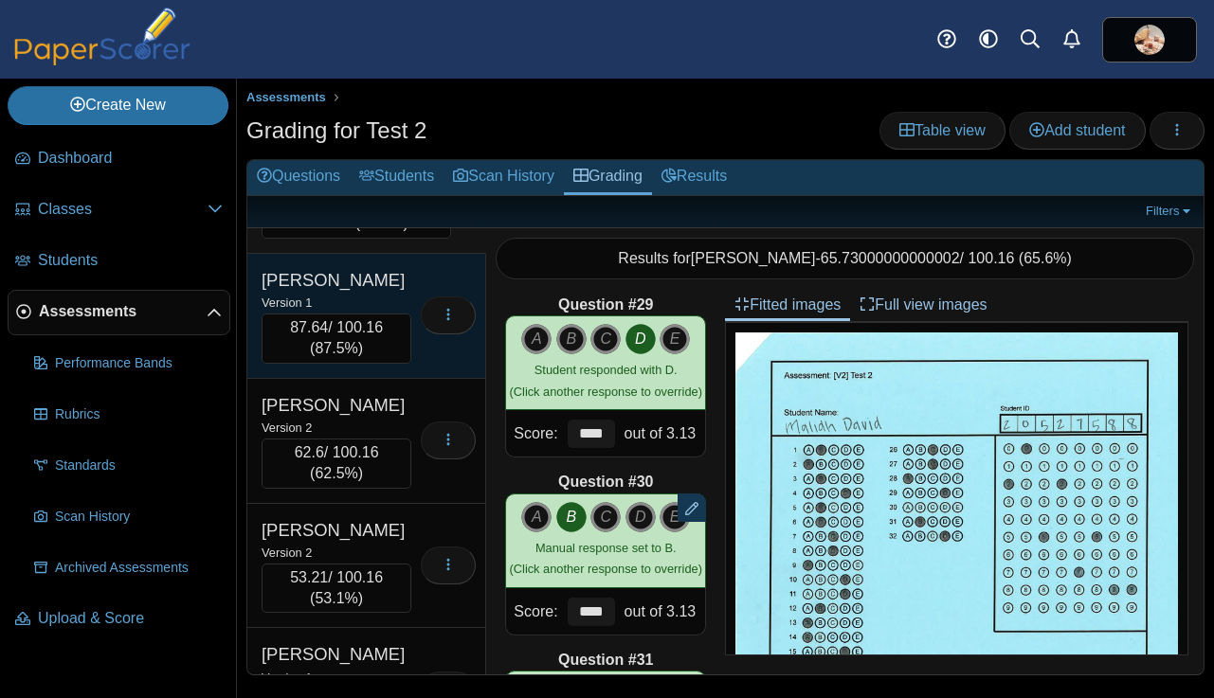
click at [405, 313] on div "Version 1" at bounding box center [336, 302] width 150 height 21
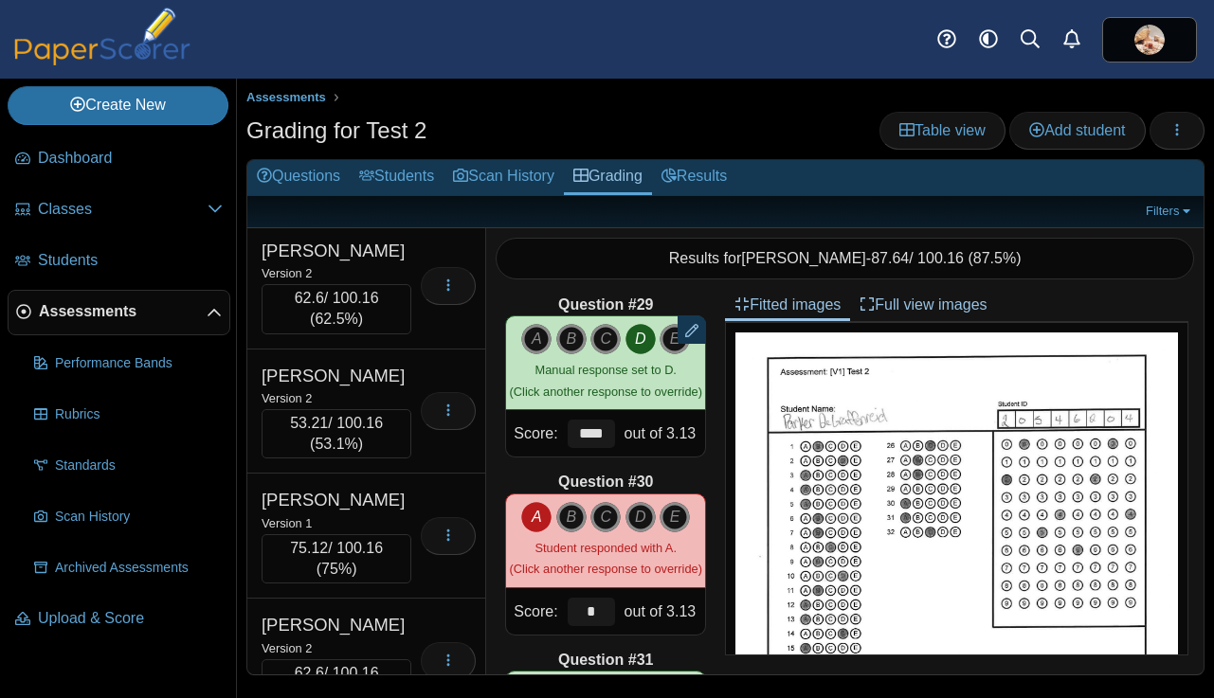
scroll to position [6500, 0]
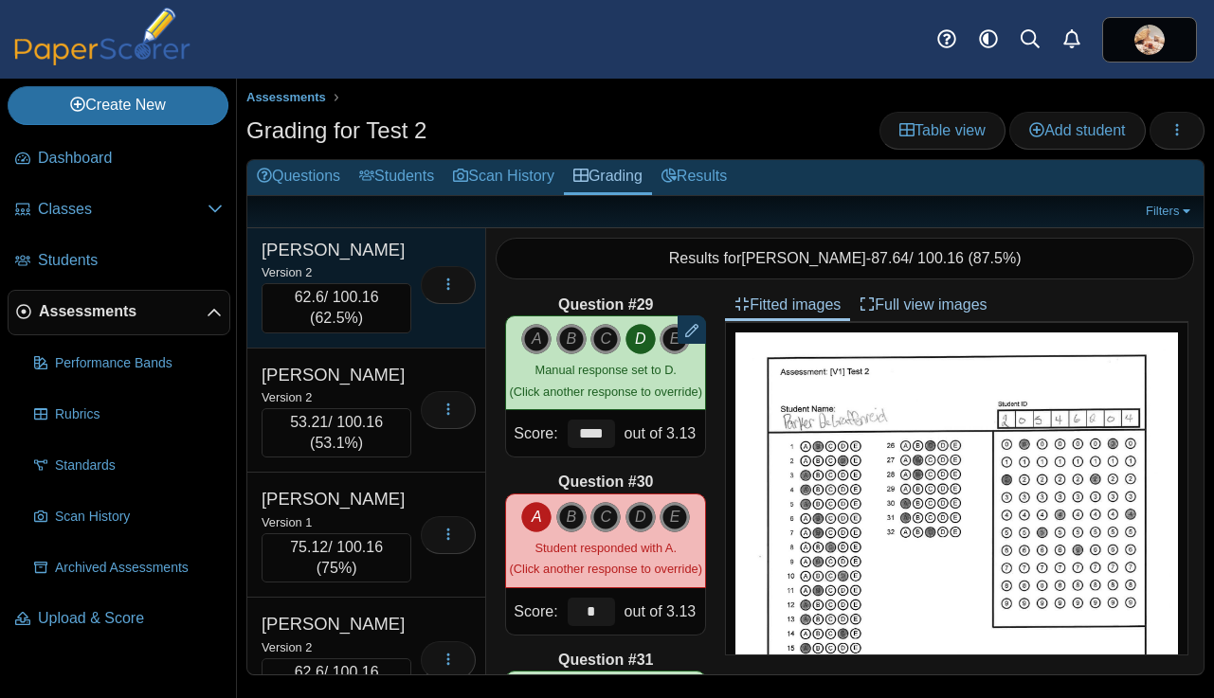
click at [397, 282] on div "Version 2" at bounding box center [336, 271] width 150 height 21
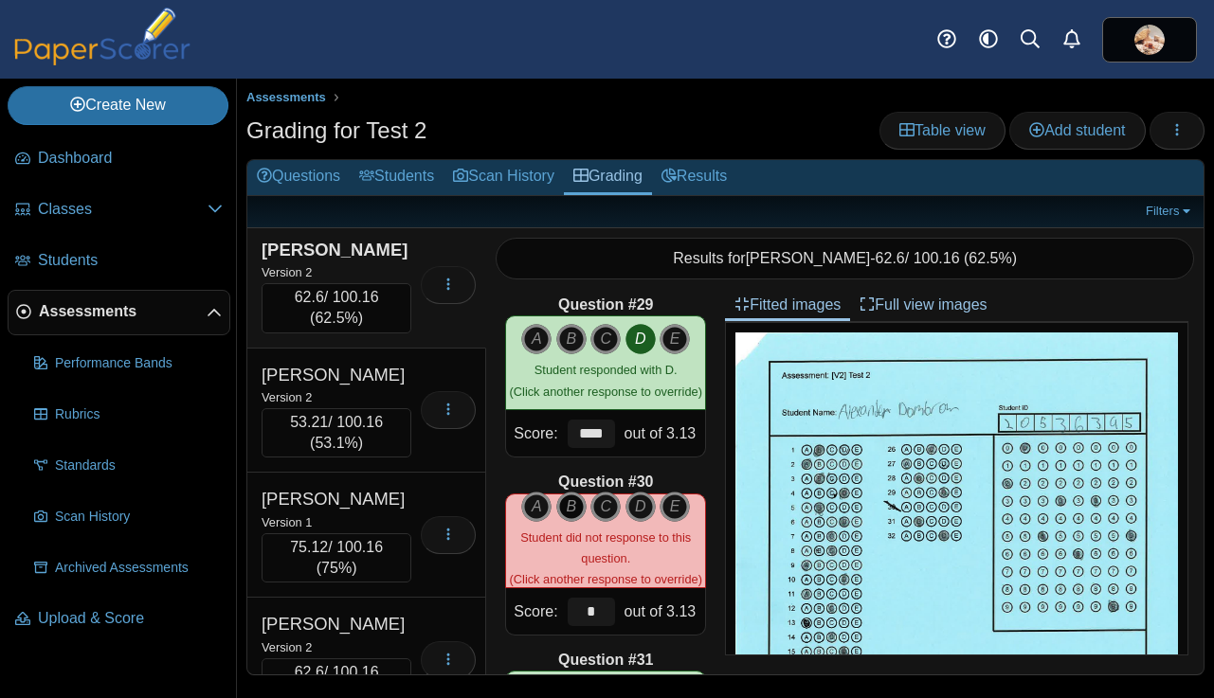
click at [570, 503] on icon "B" at bounding box center [571, 507] width 30 height 30
type input "****"
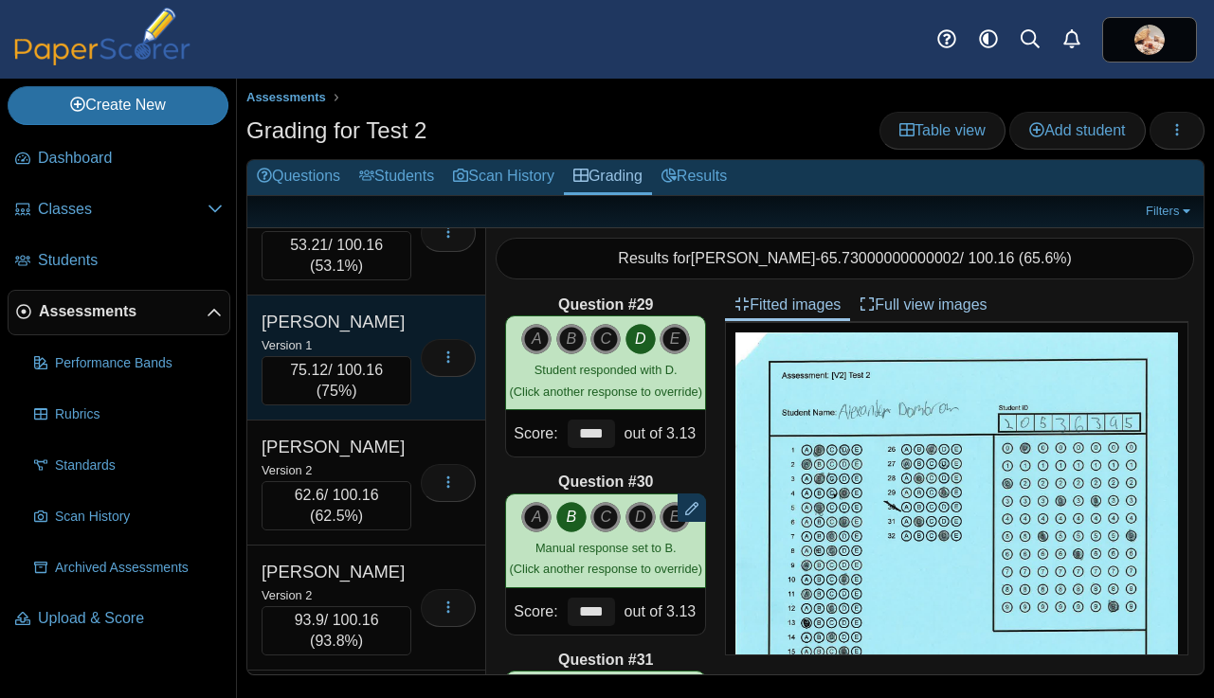
click at [401, 355] on div "Version 1" at bounding box center [336, 344] width 150 height 21
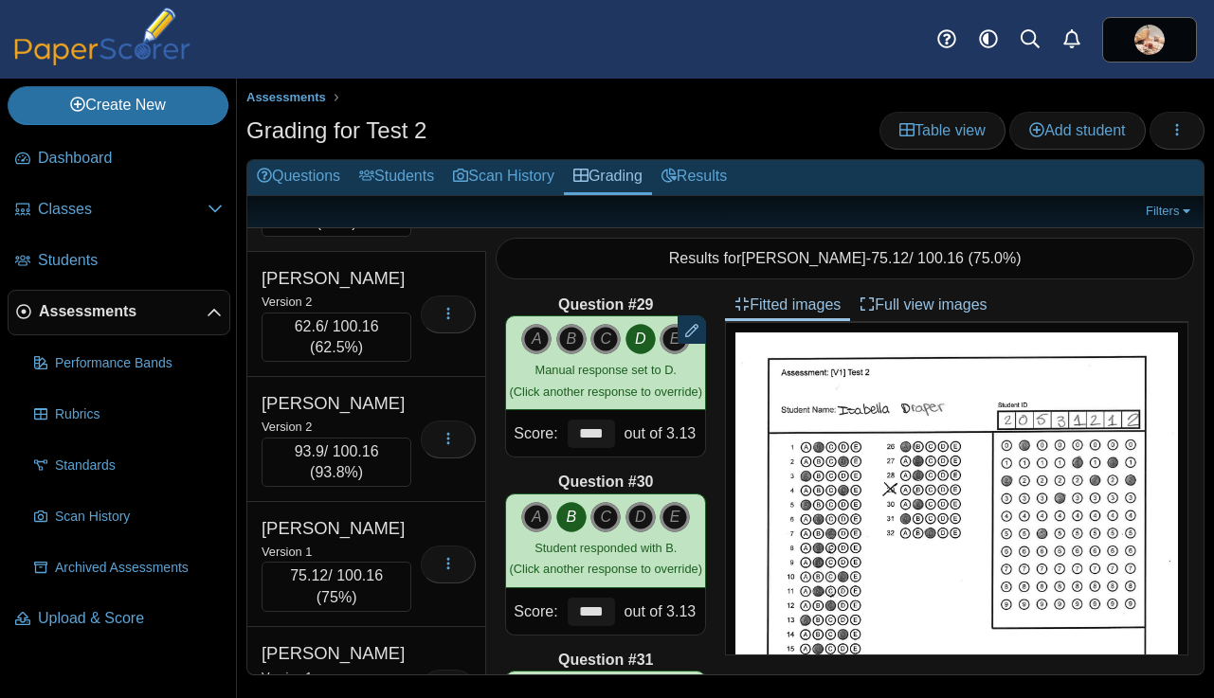
scroll to position [6848, 0]
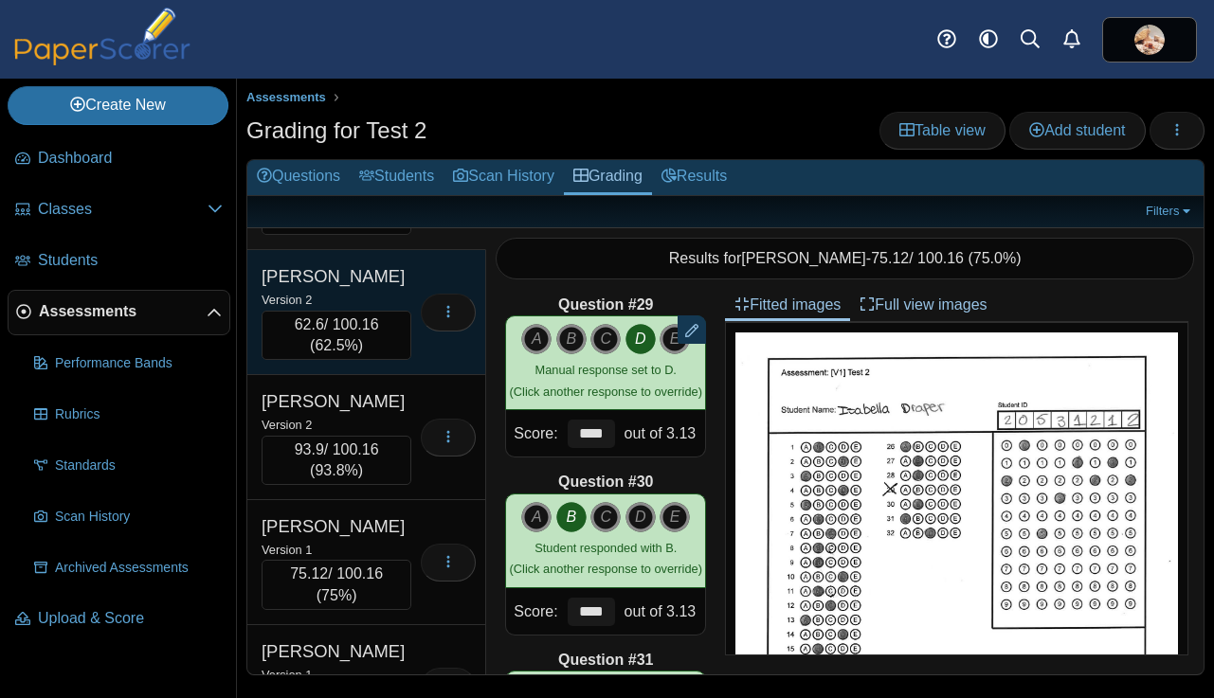
click at [390, 310] on div "Version 2" at bounding box center [336, 299] width 150 height 21
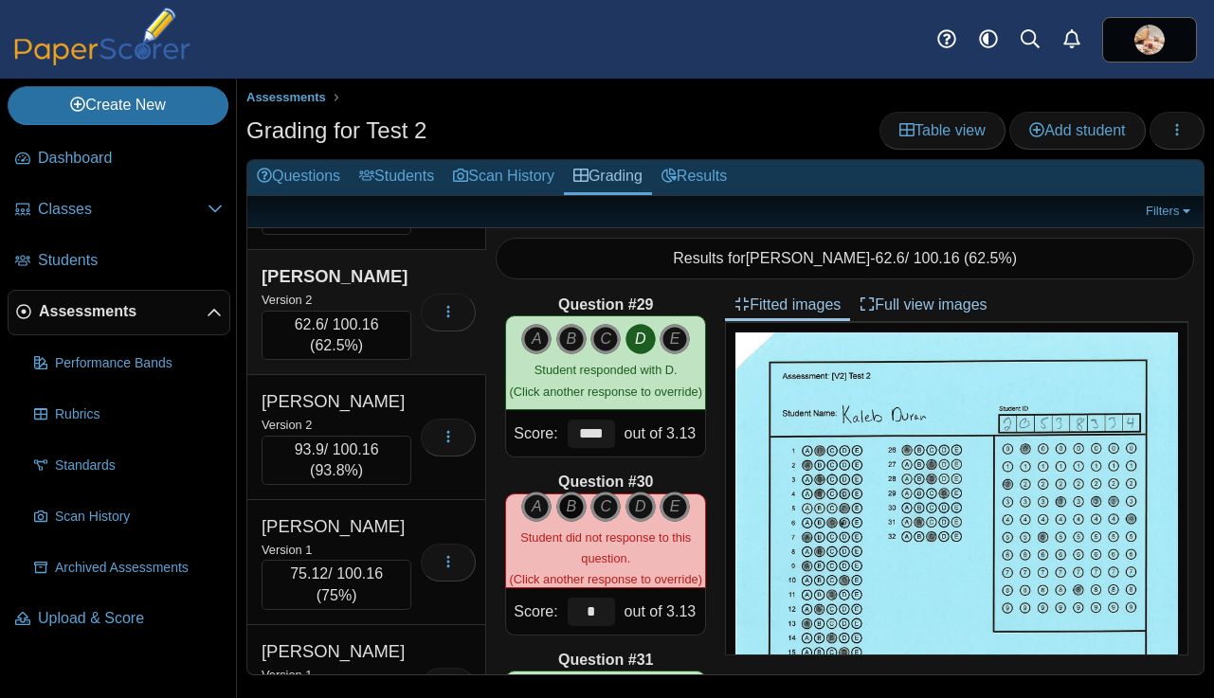
click at [567, 508] on icon "B" at bounding box center [571, 507] width 30 height 30
type input "****"
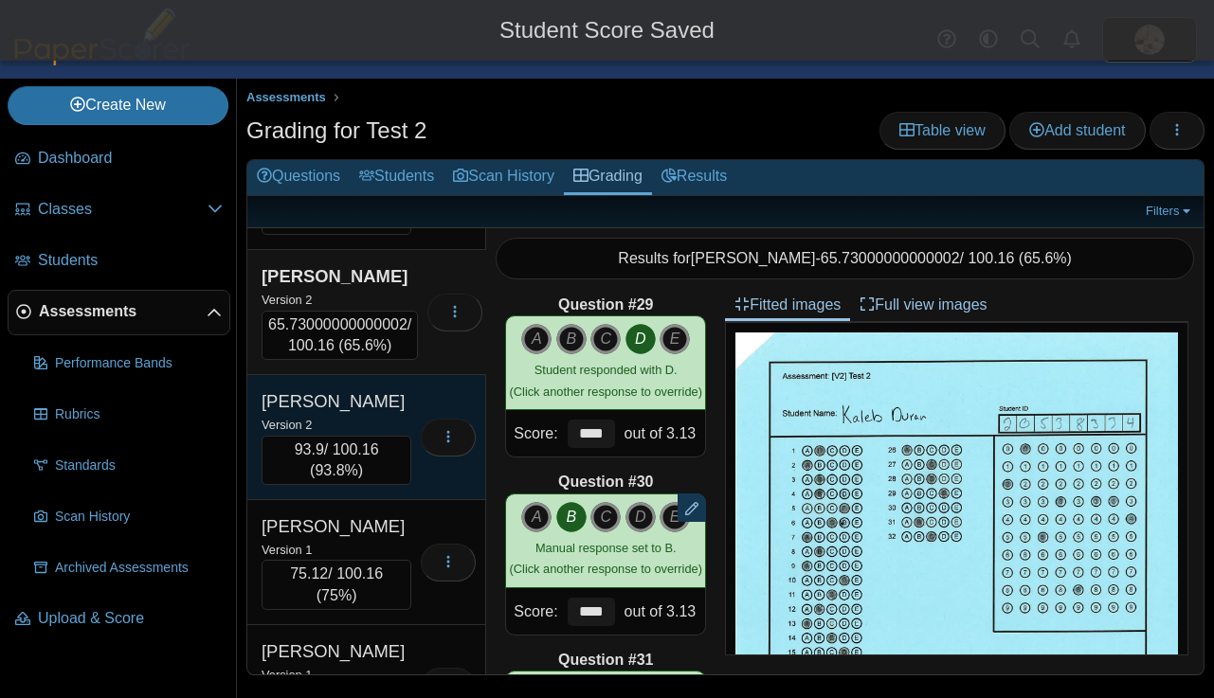
click at [409, 435] on div "Version 2" at bounding box center [336, 424] width 150 height 21
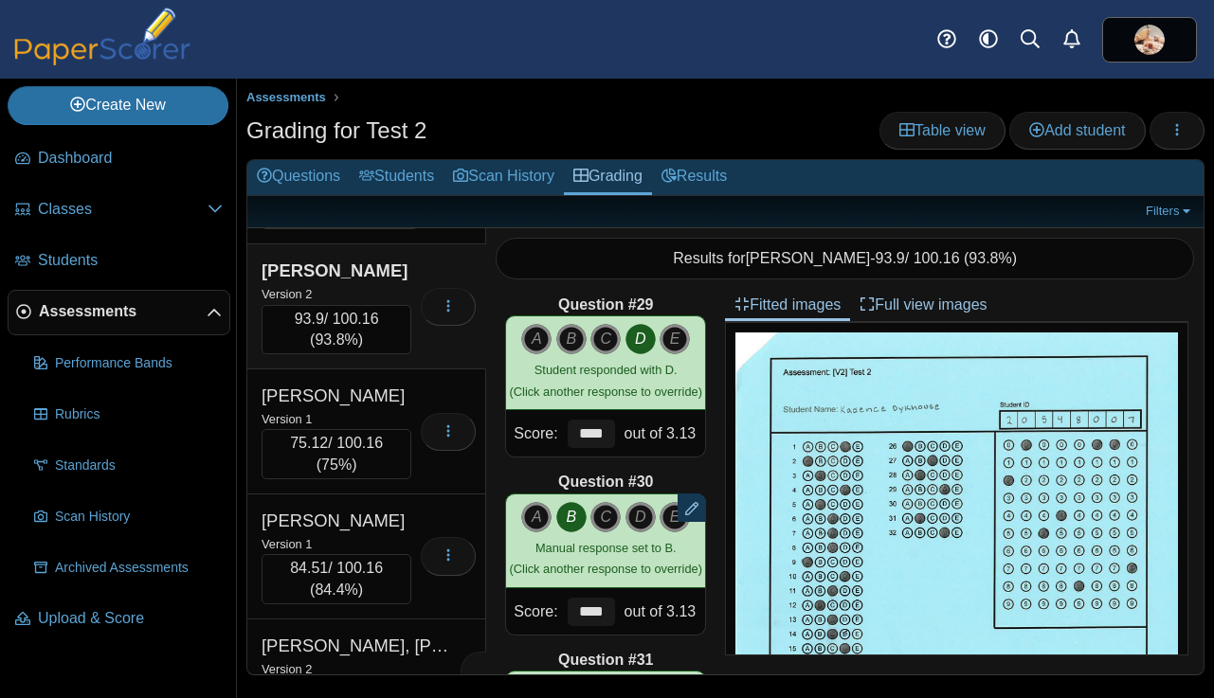
scroll to position [6994, 0]
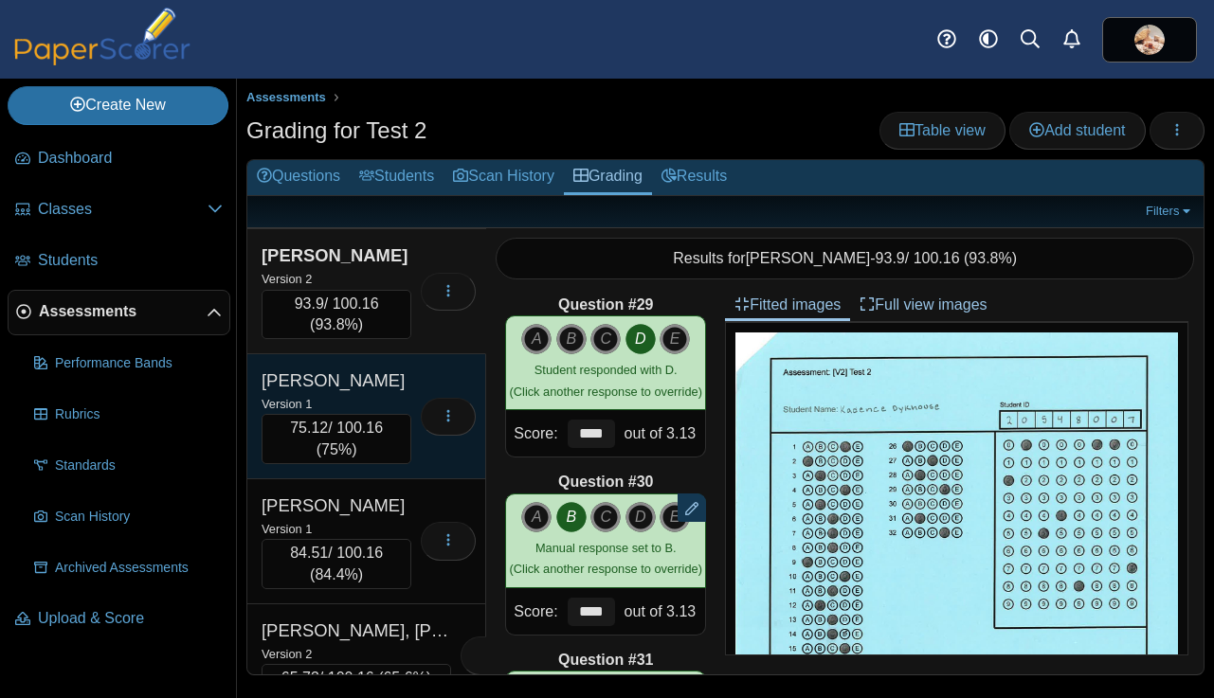
click at [405, 393] on div "Echard, Keagan" at bounding box center [336, 381] width 150 height 25
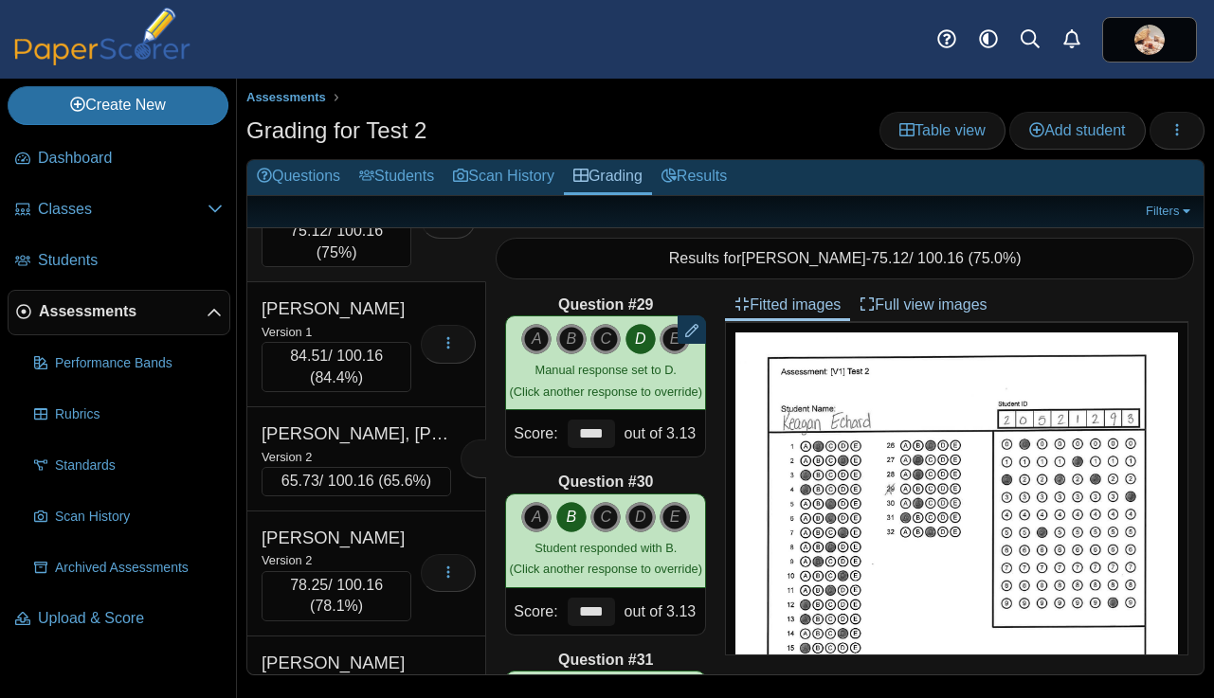
scroll to position [7192, 0]
click at [409, 216] on div "Version 1" at bounding box center [336, 205] width 150 height 21
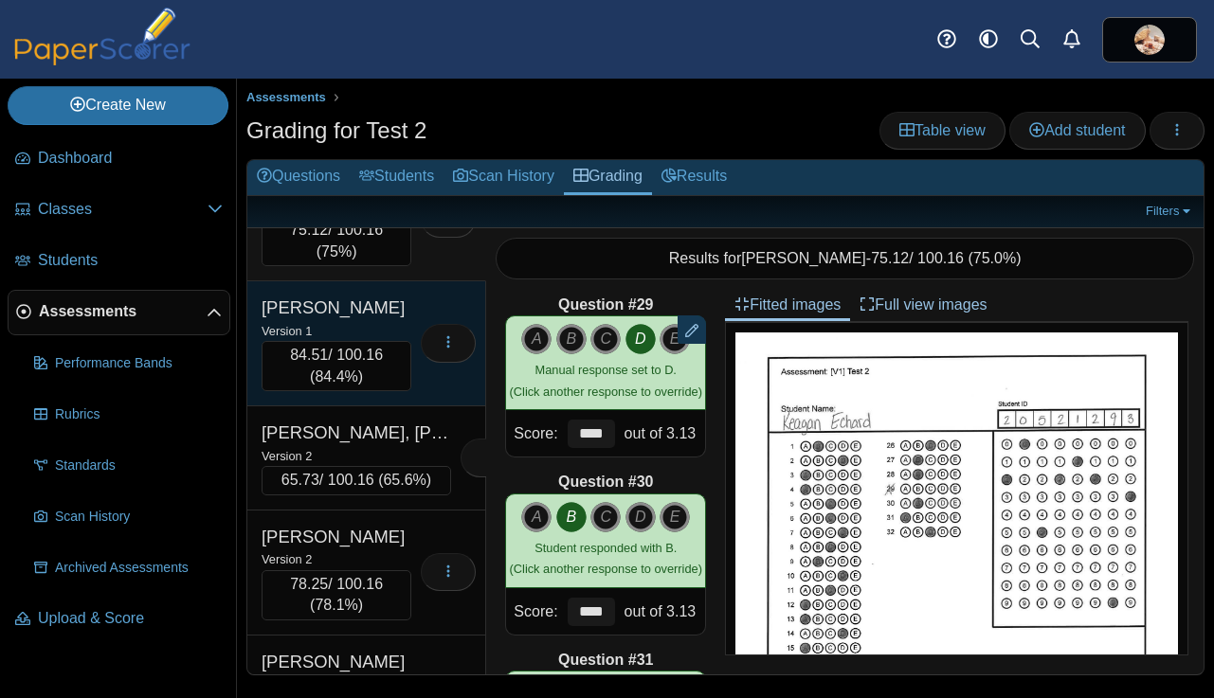
click at [405, 320] on div "Eldridge, Asher" at bounding box center [336, 308] width 150 height 25
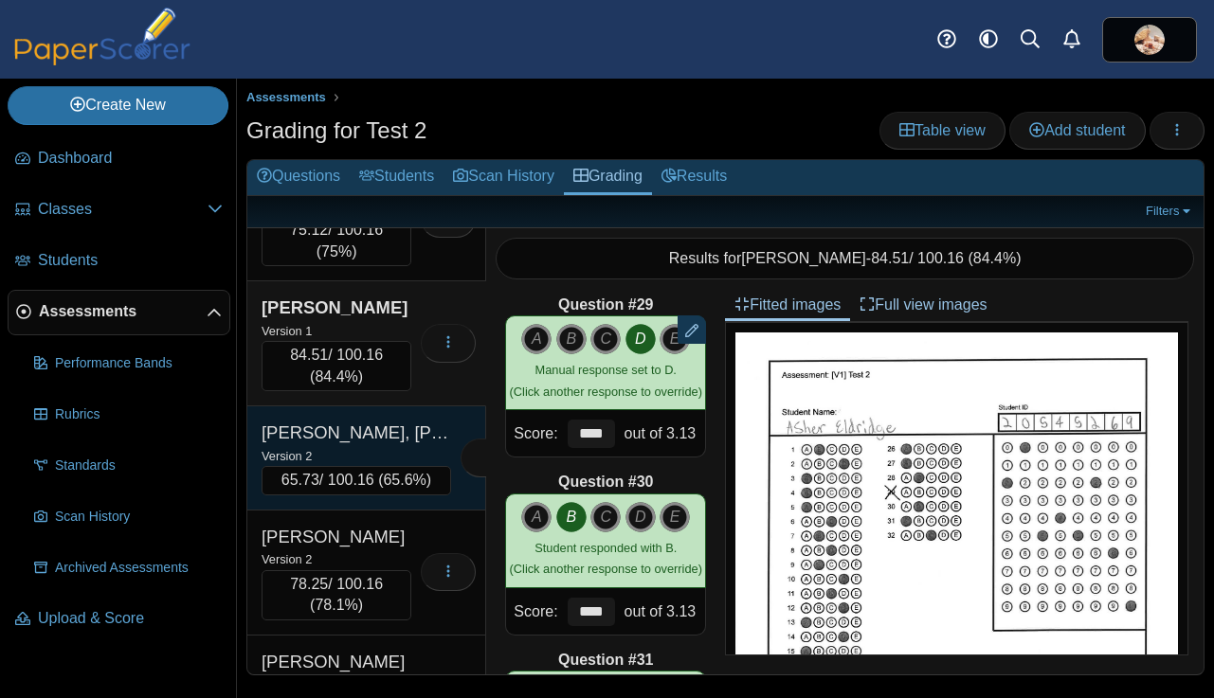
click at [451, 495] on div "Loading…" at bounding box center [483, 458] width 64 height 75
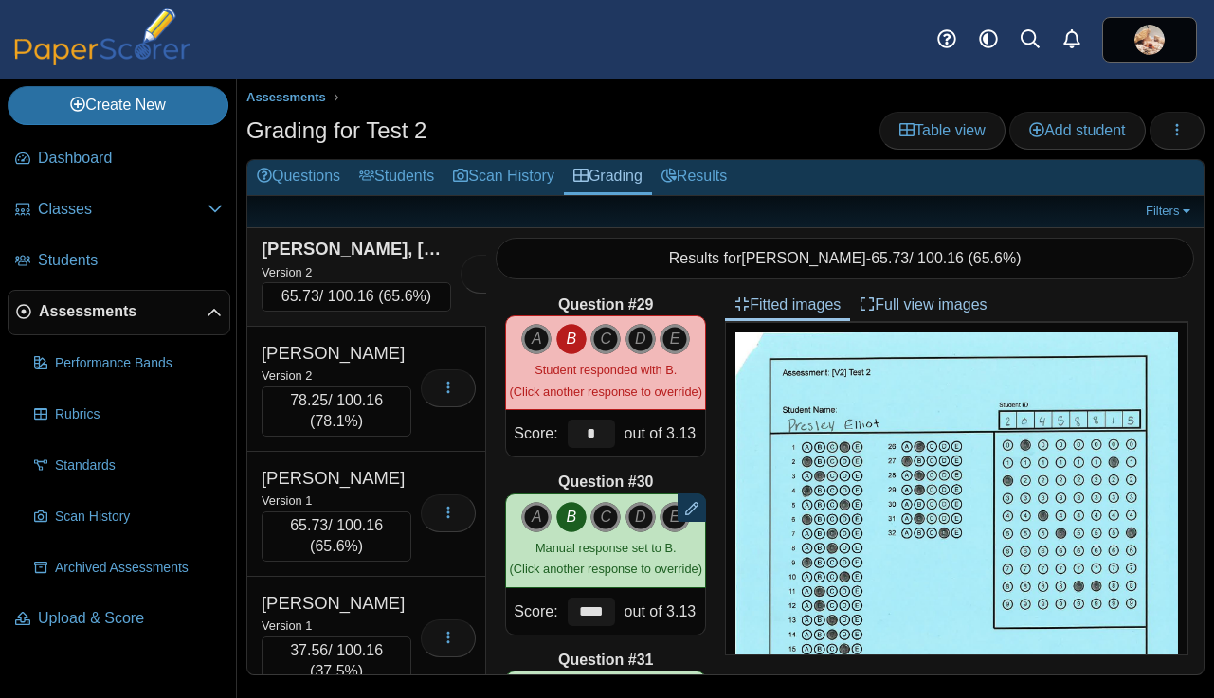
scroll to position [7384, 0]
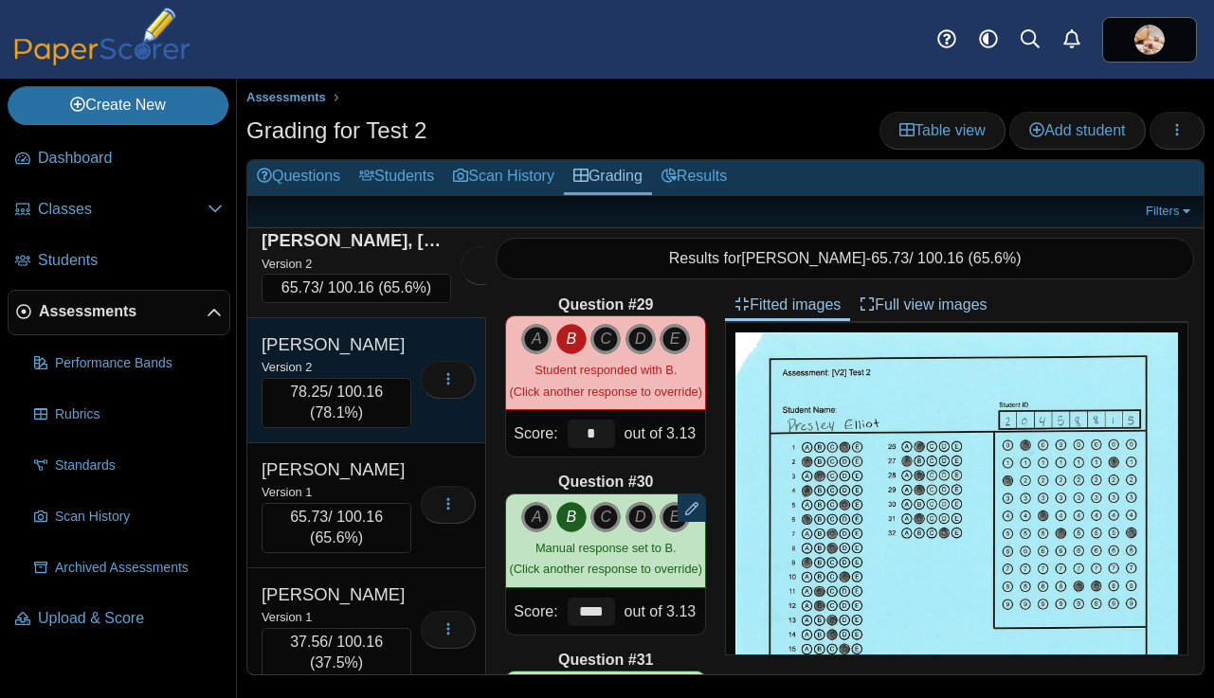
click at [401, 357] on div "Elliott, Addyson" at bounding box center [336, 345] width 150 height 25
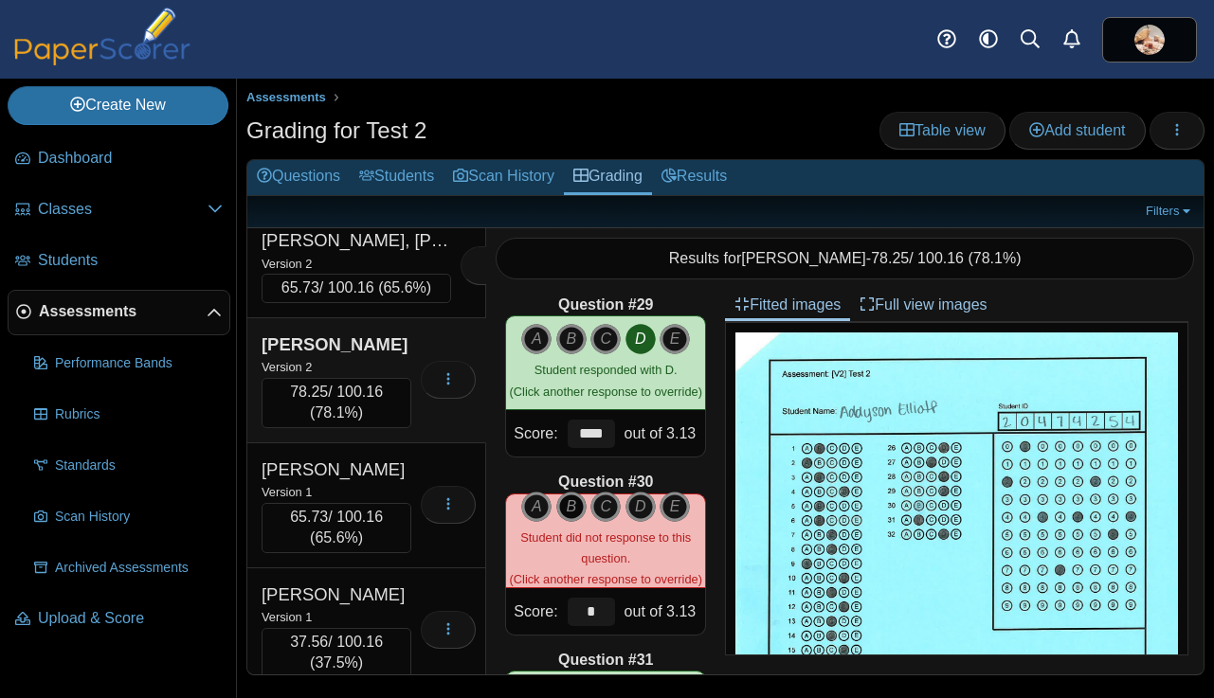
click at [565, 504] on icon "B" at bounding box center [571, 507] width 30 height 30
type input "****"
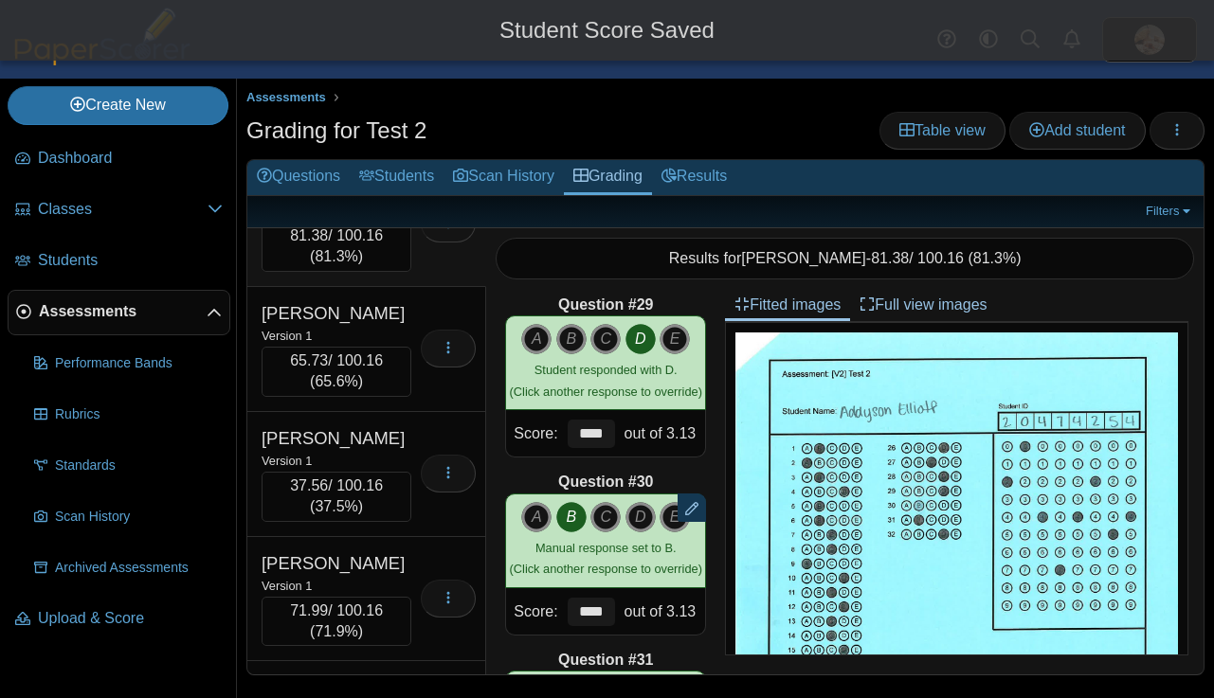
scroll to position [7548, 0]
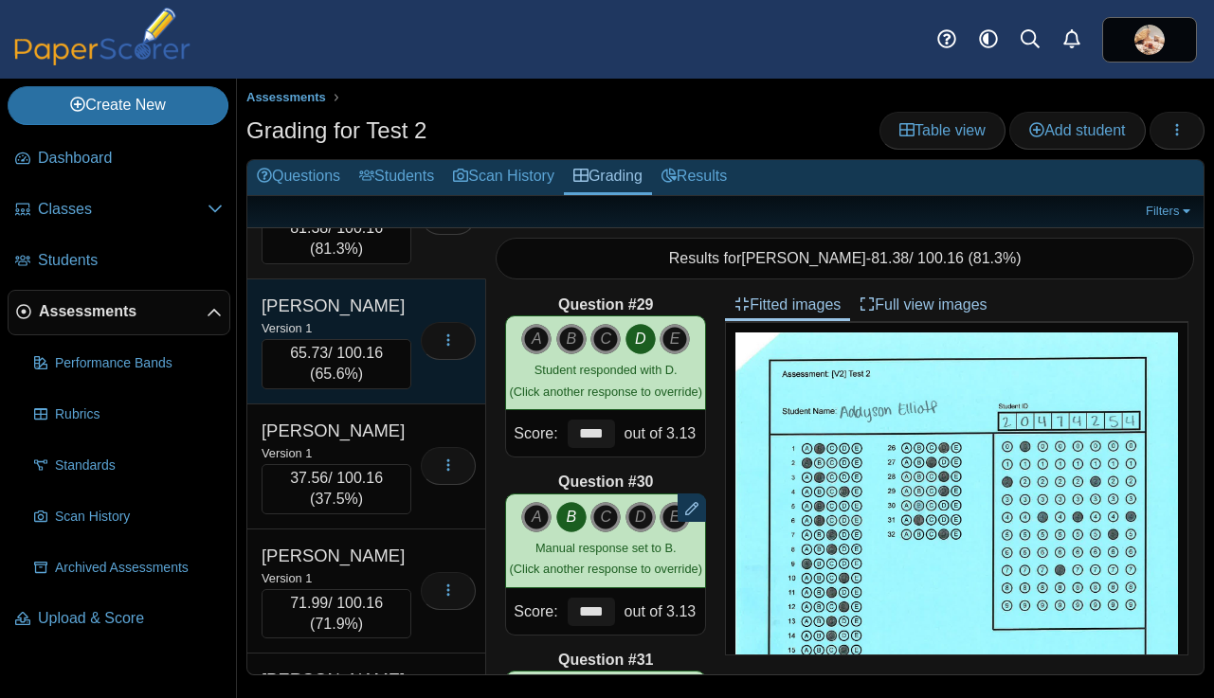
click at [398, 318] on div "Enlow, Alexis" at bounding box center [336, 306] width 150 height 25
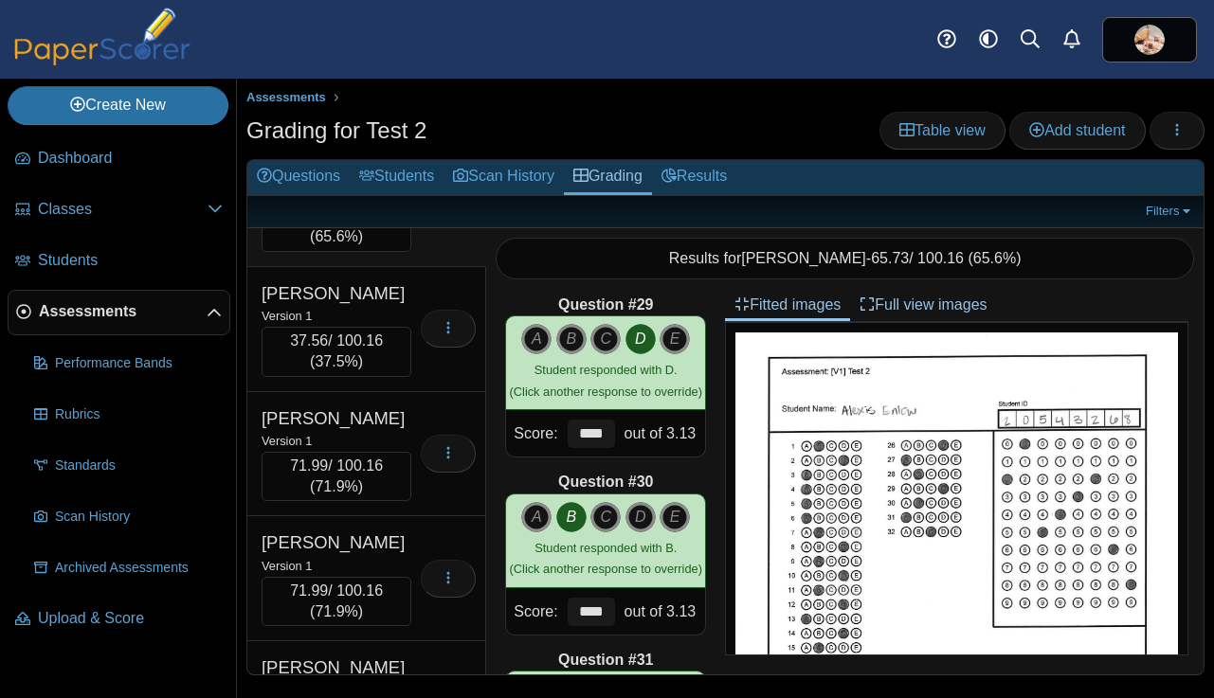
scroll to position [7696, 0]
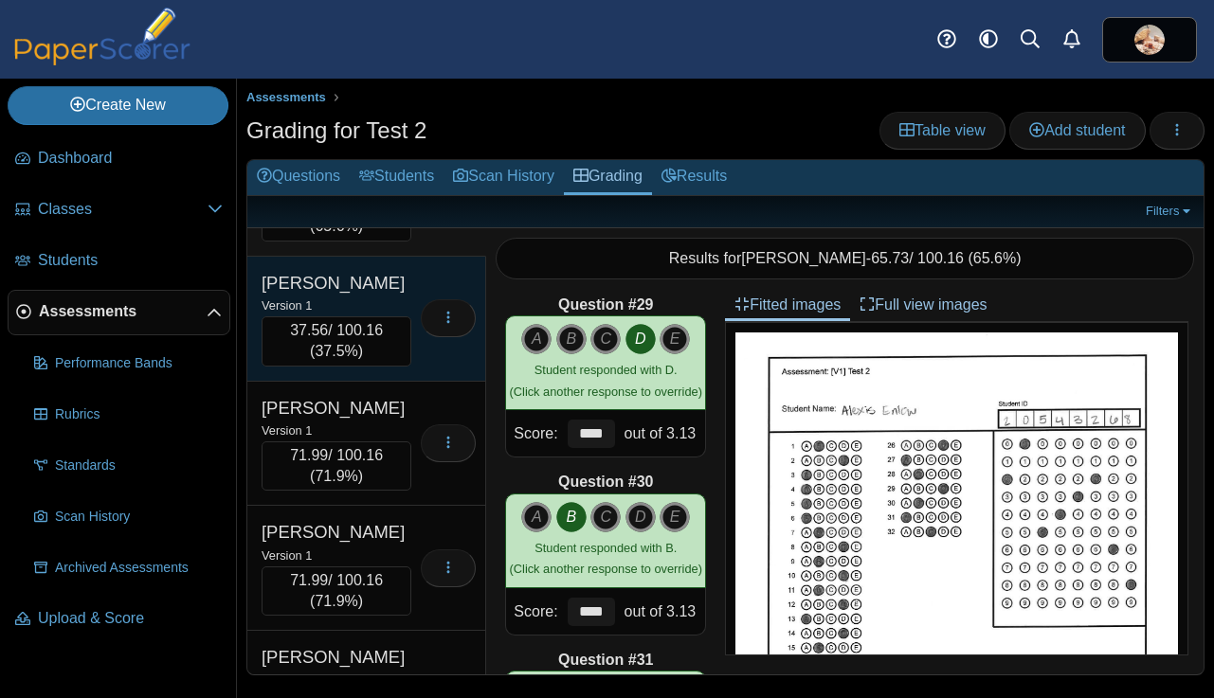
click at [396, 296] on div "Enriquez, Alondra" at bounding box center [336, 283] width 150 height 25
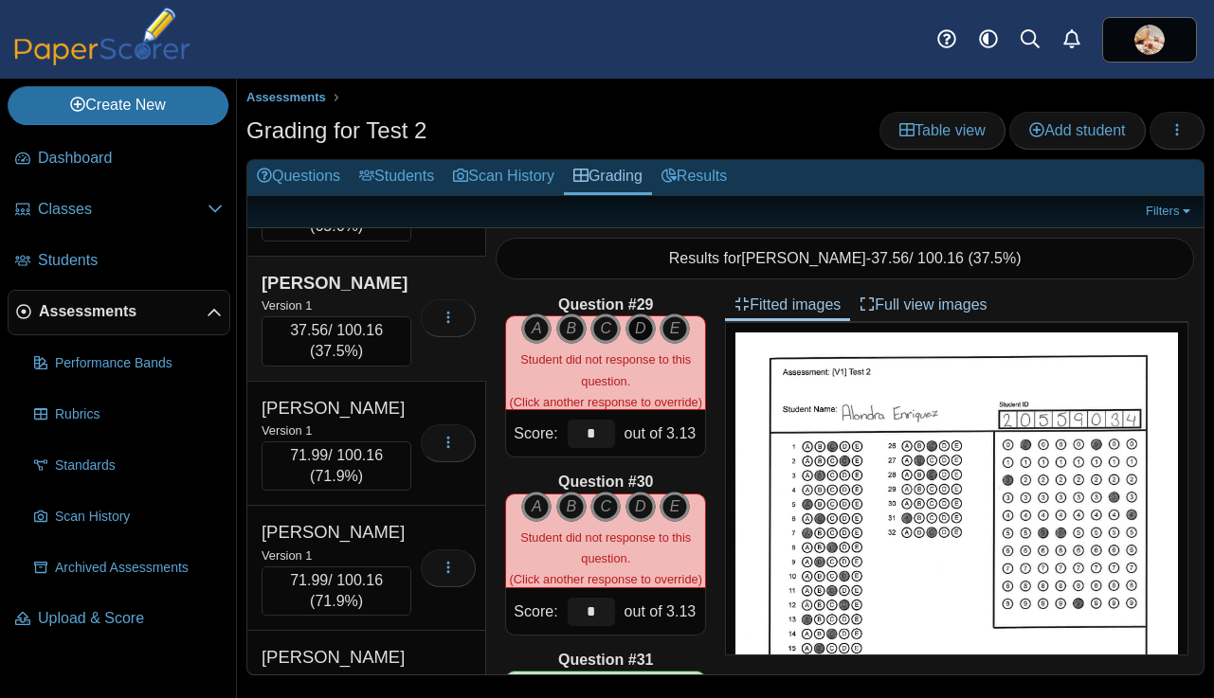
click at [641, 332] on icon "D" at bounding box center [640, 329] width 30 height 30
type input "****"
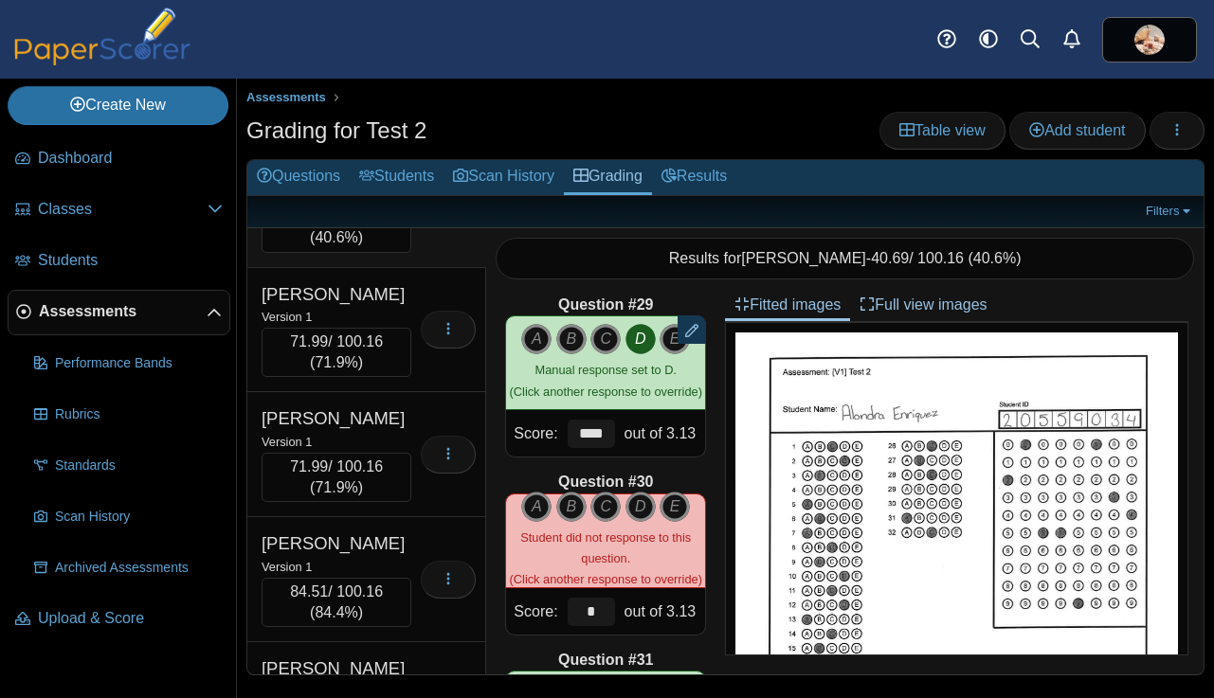
scroll to position [7808, 0]
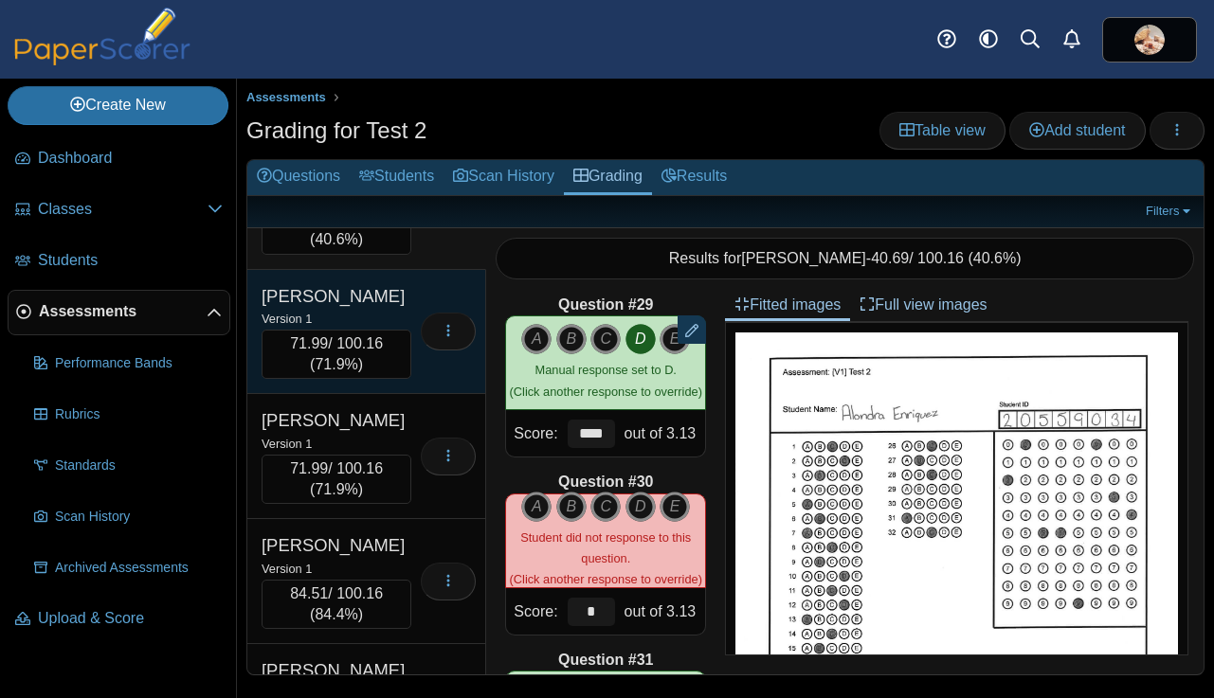
click at [412, 380] on div "Loading…" at bounding box center [443, 332] width 64 height 96
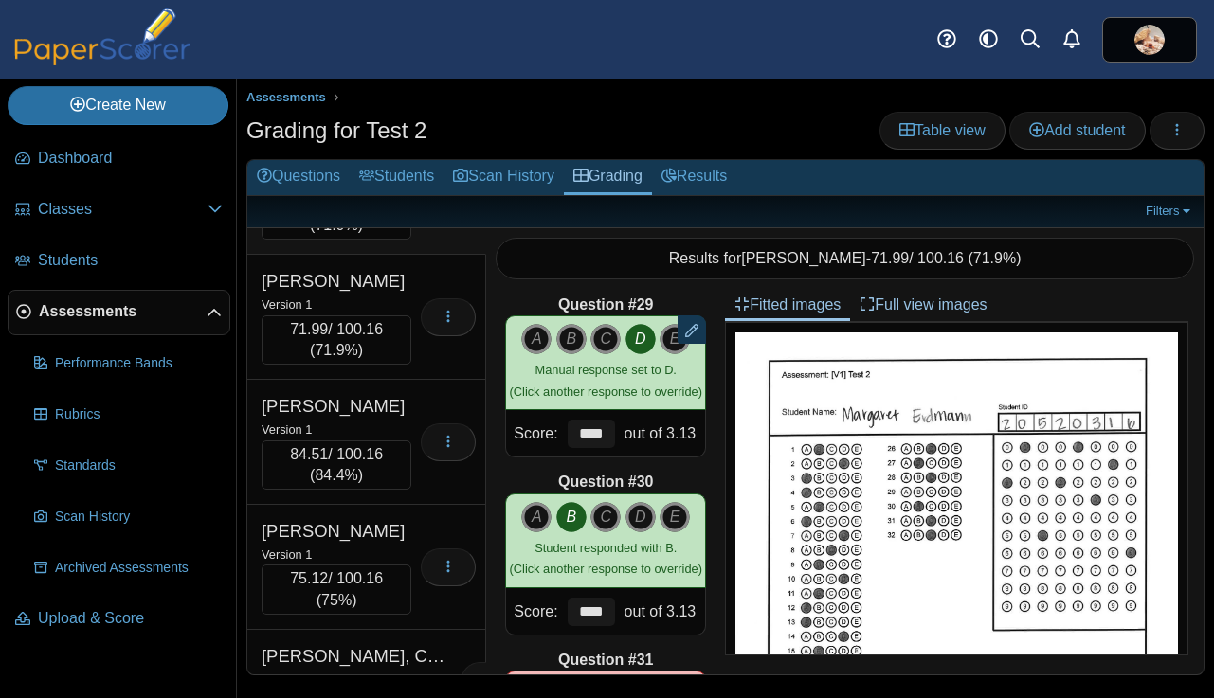
scroll to position [7965, 0]
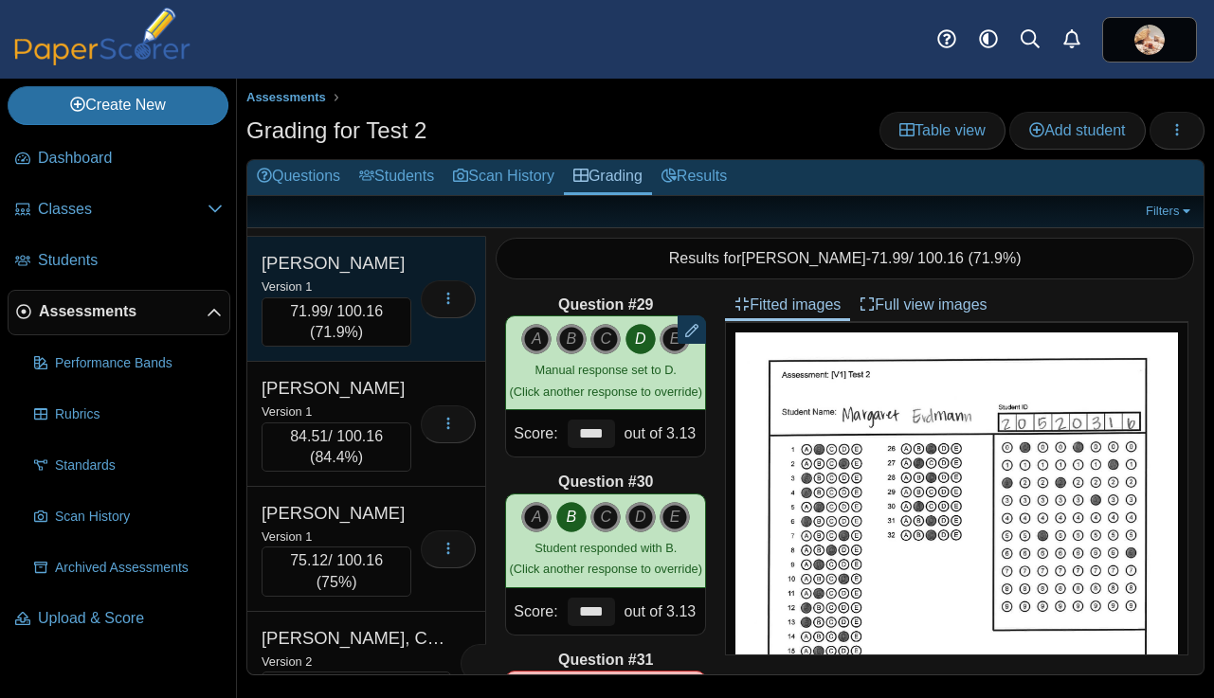
click at [405, 297] on div "Version 1" at bounding box center [336, 286] width 150 height 21
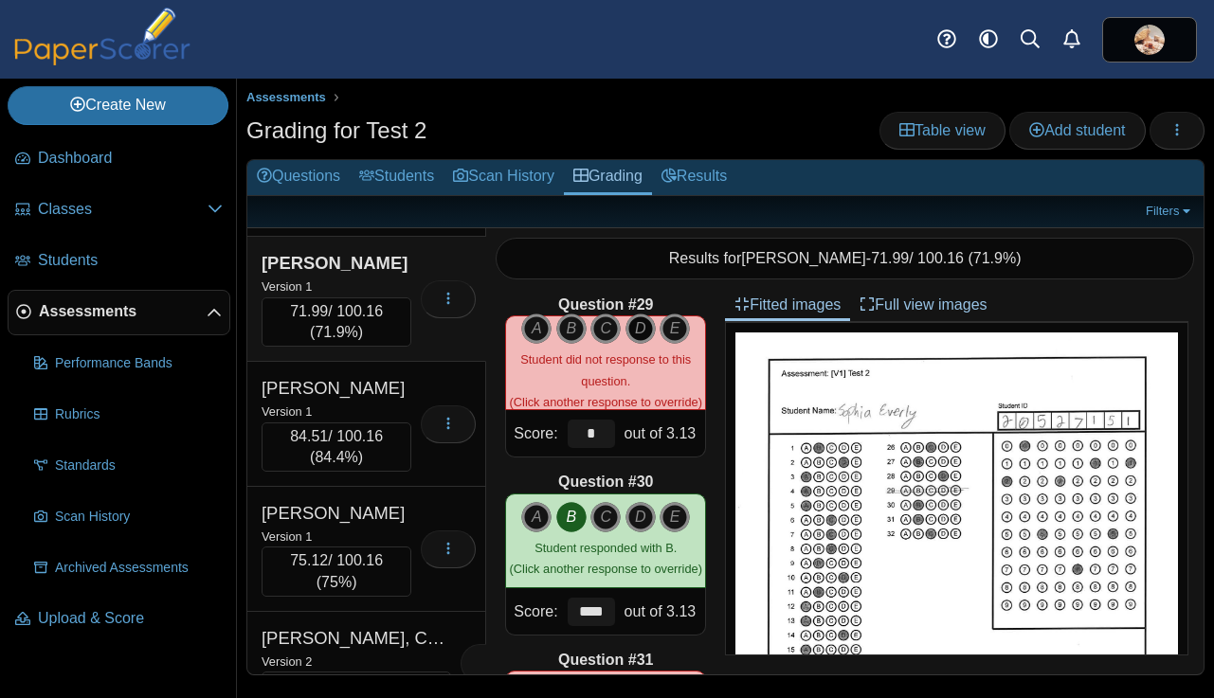
click at [640, 324] on icon "D" at bounding box center [640, 329] width 30 height 30
type input "****"
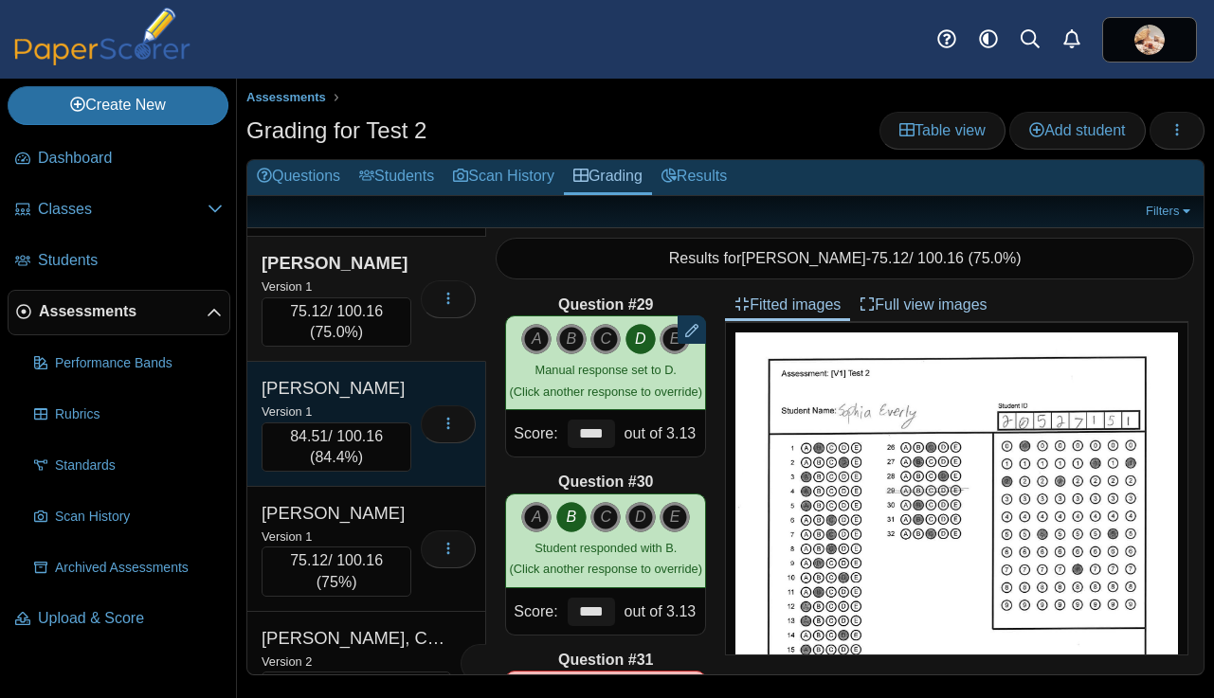
click at [399, 401] on div "Ewing, Alexis" at bounding box center [336, 388] width 150 height 25
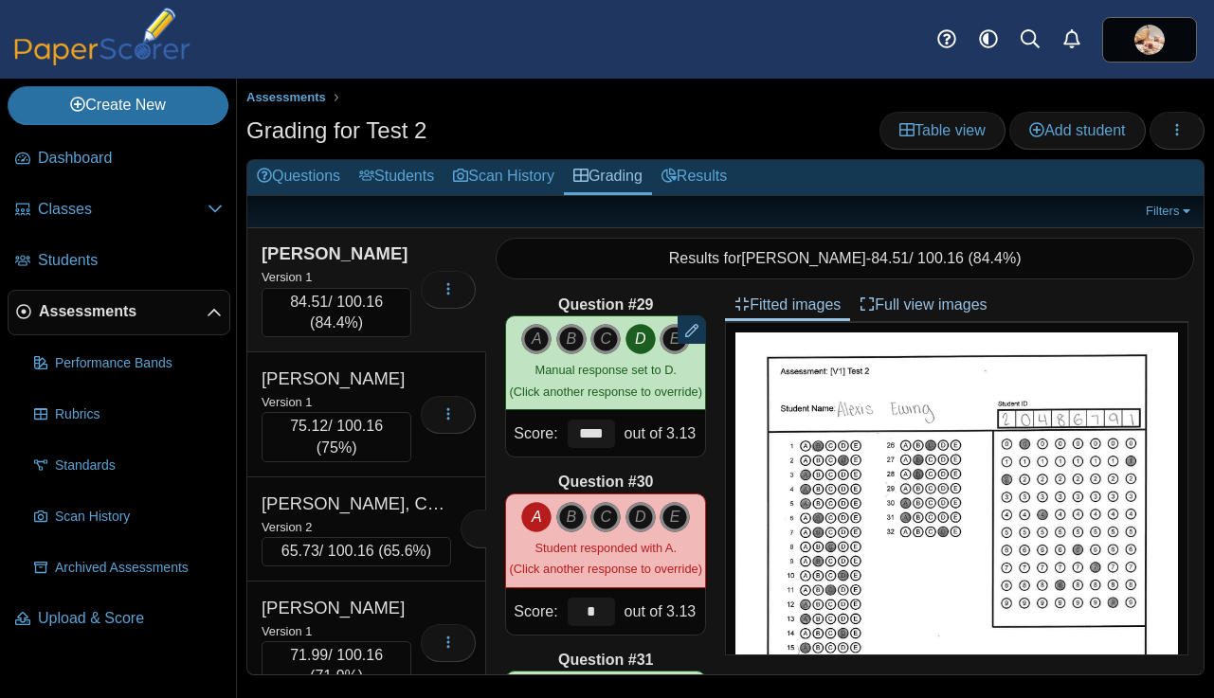
scroll to position [8154, 0]
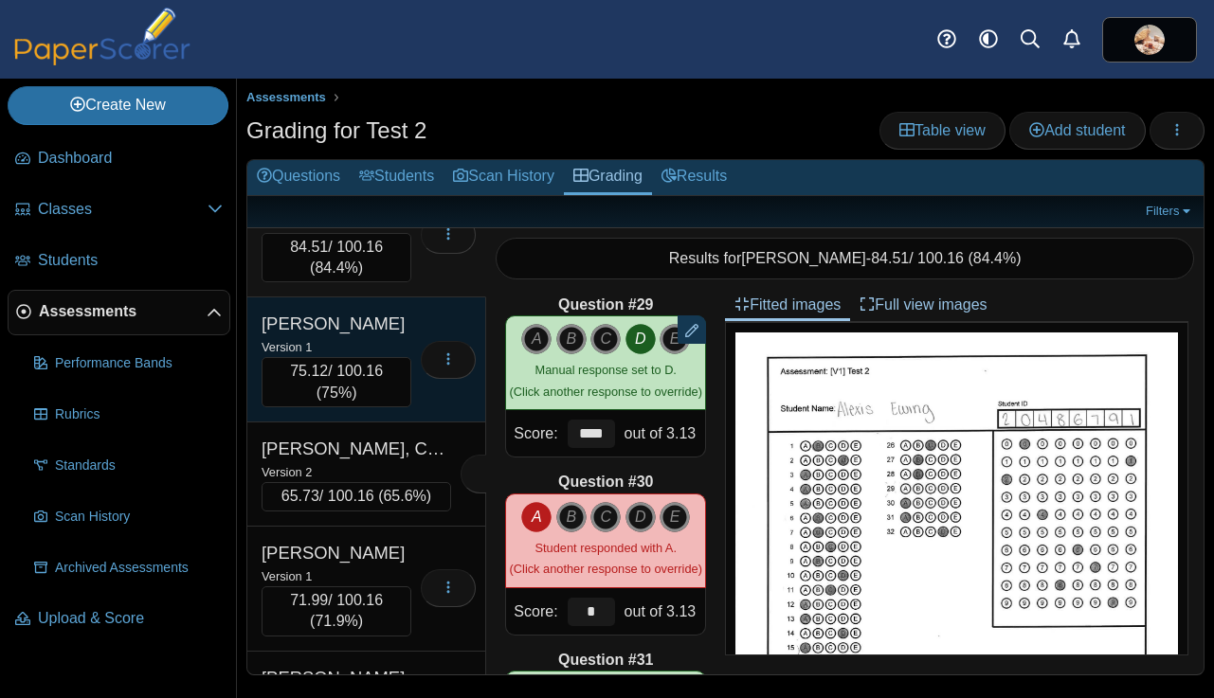
click at [399, 336] on div "Falcon, Olivia" at bounding box center [336, 324] width 150 height 25
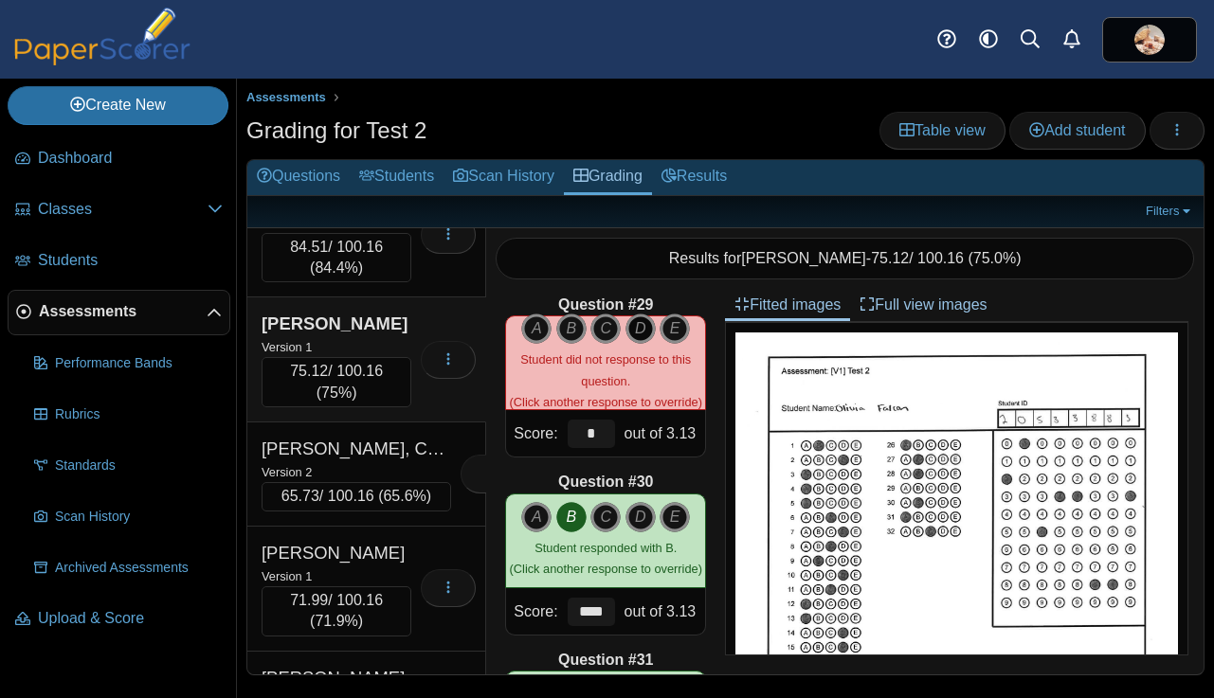
click at [639, 330] on icon "D" at bounding box center [640, 329] width 30 height 30
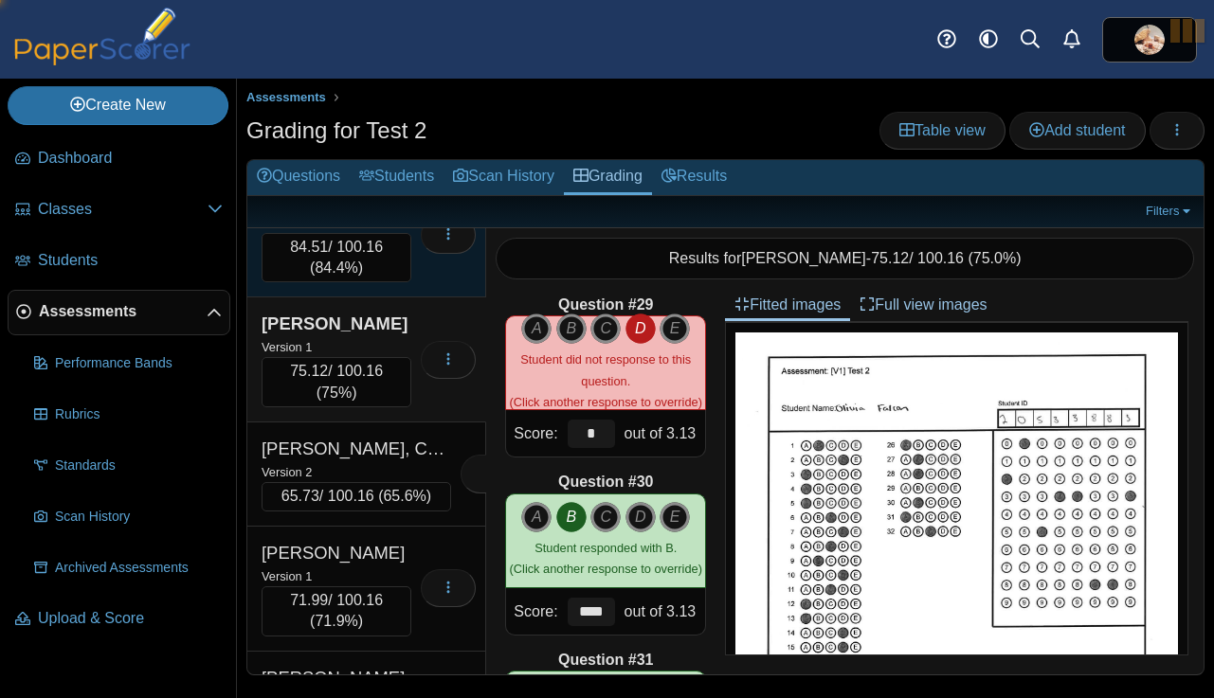
type input "****"
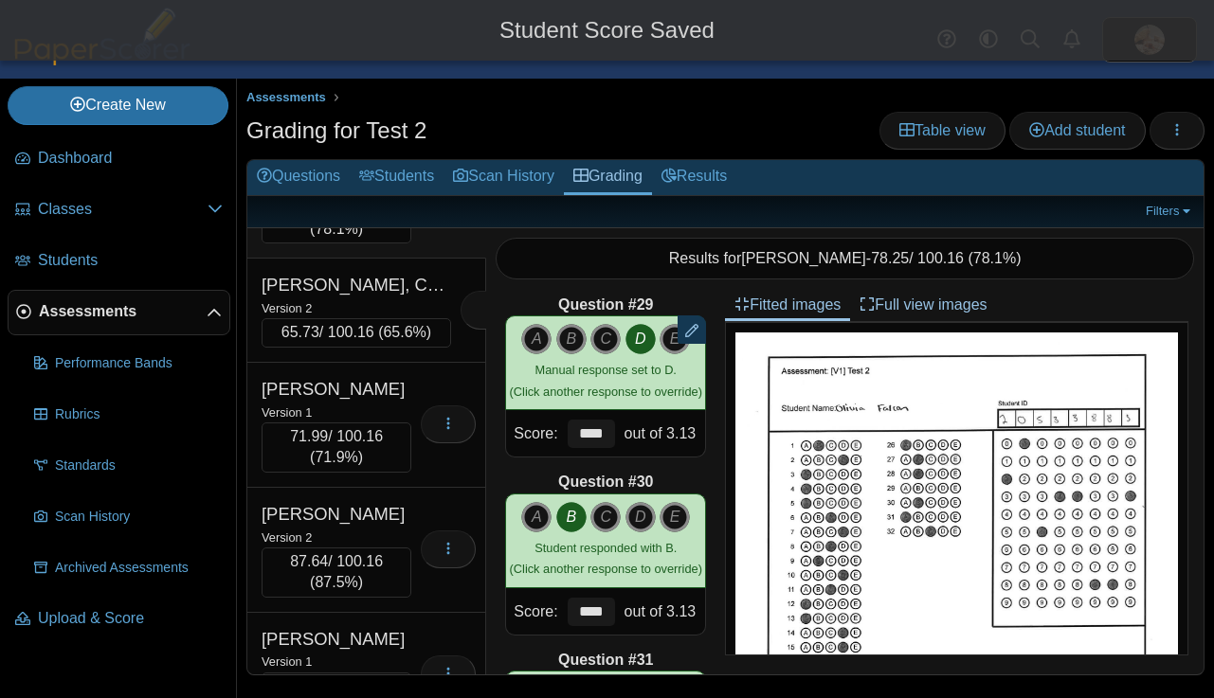
scroll to position [8333, 0]
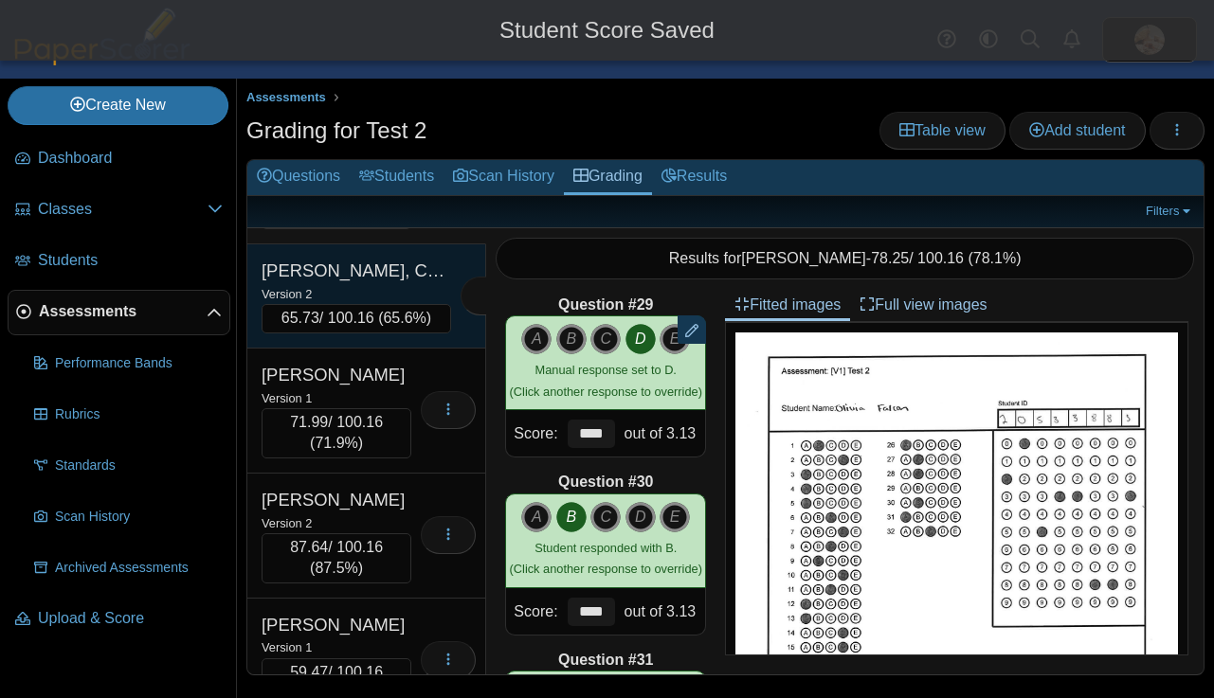
click at [404, 304] on div "Version 2" at bounding box center [355, 293] width 189 height 21
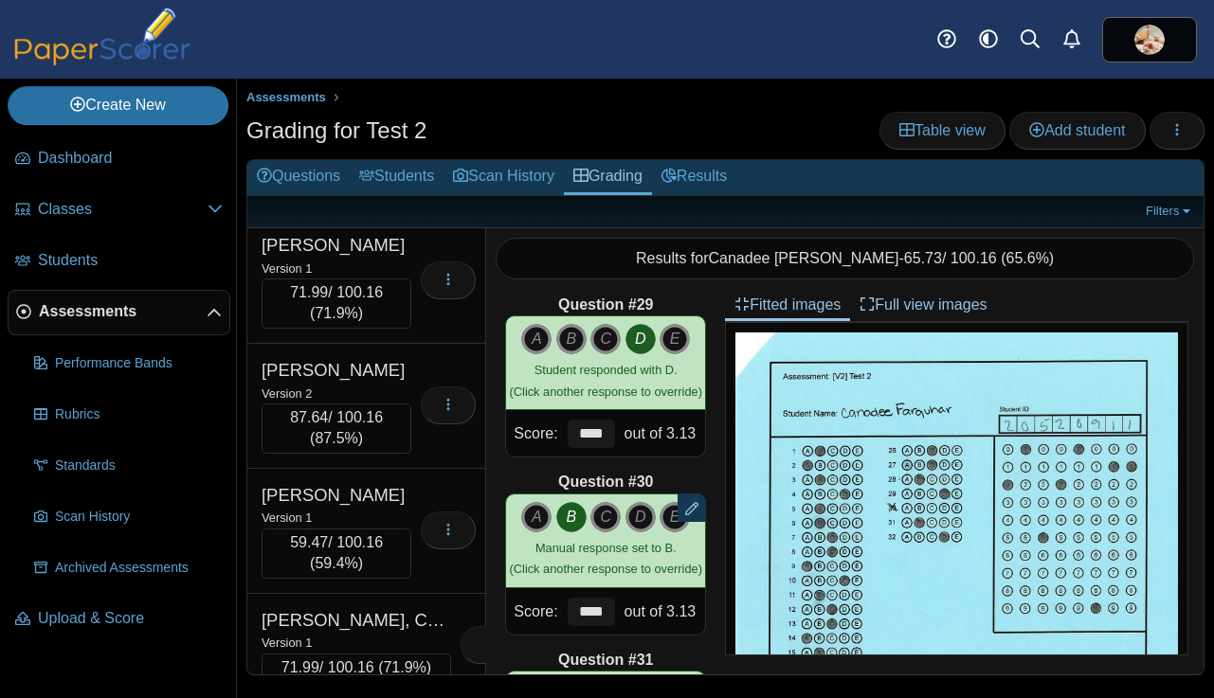
scroll to position [8475, 0]
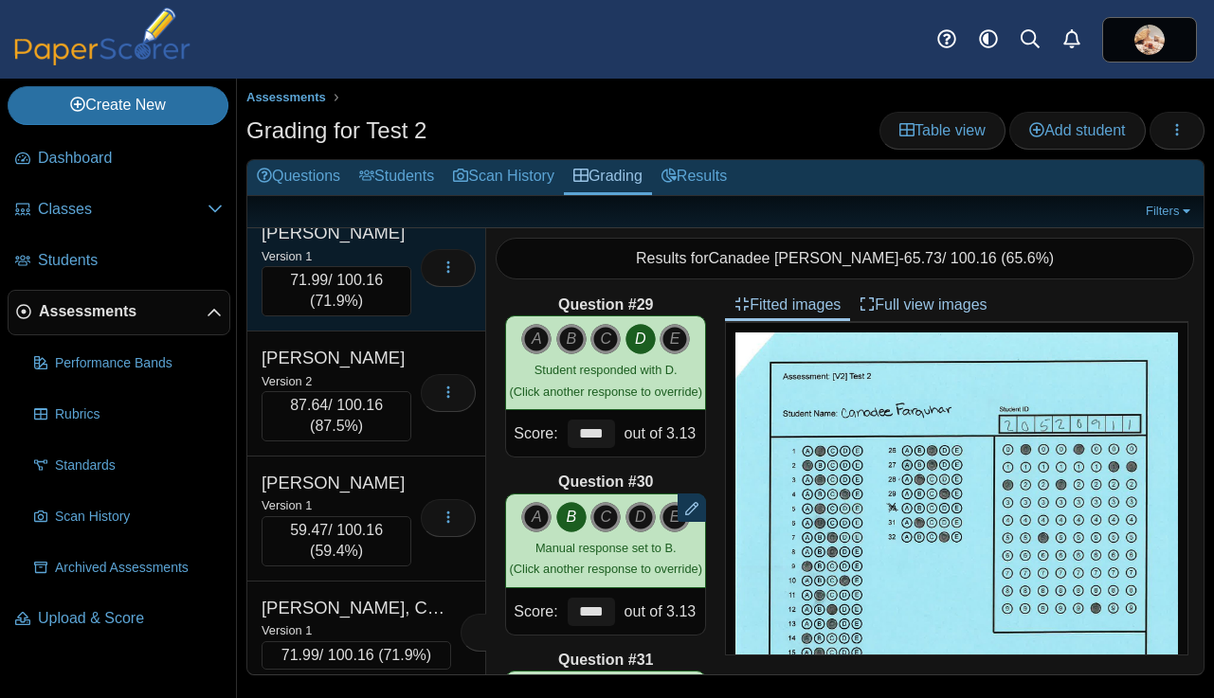
click at [399, 245] on div "Fesmire, Darla" at bounding box center [336, 233] width 150 height 25
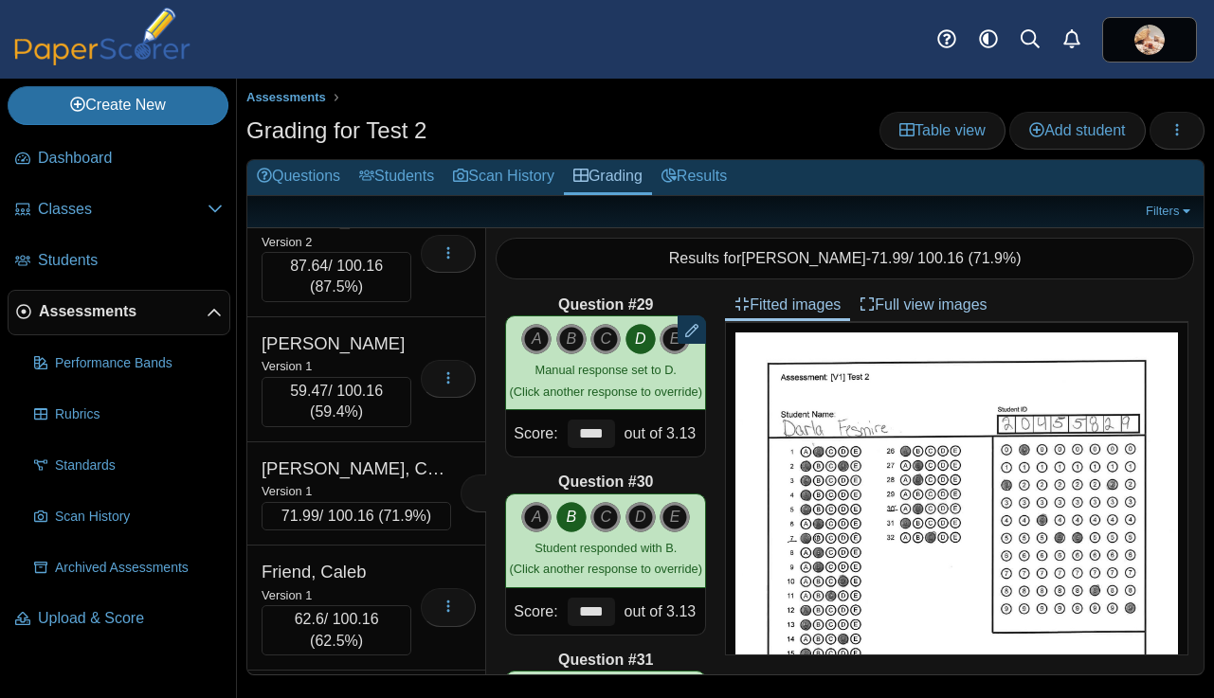
scroll to position [8621, 0]
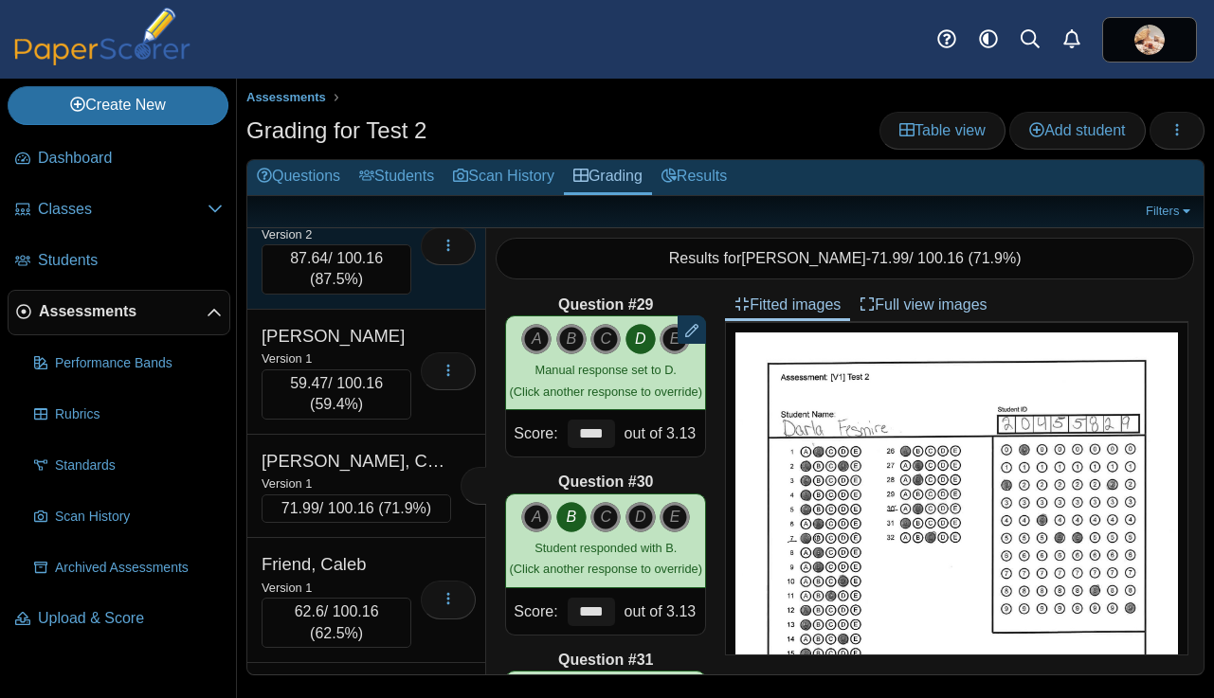
click at [398, 244] on div "Version 2" at bounding box center [336, 234] width 150 height 21
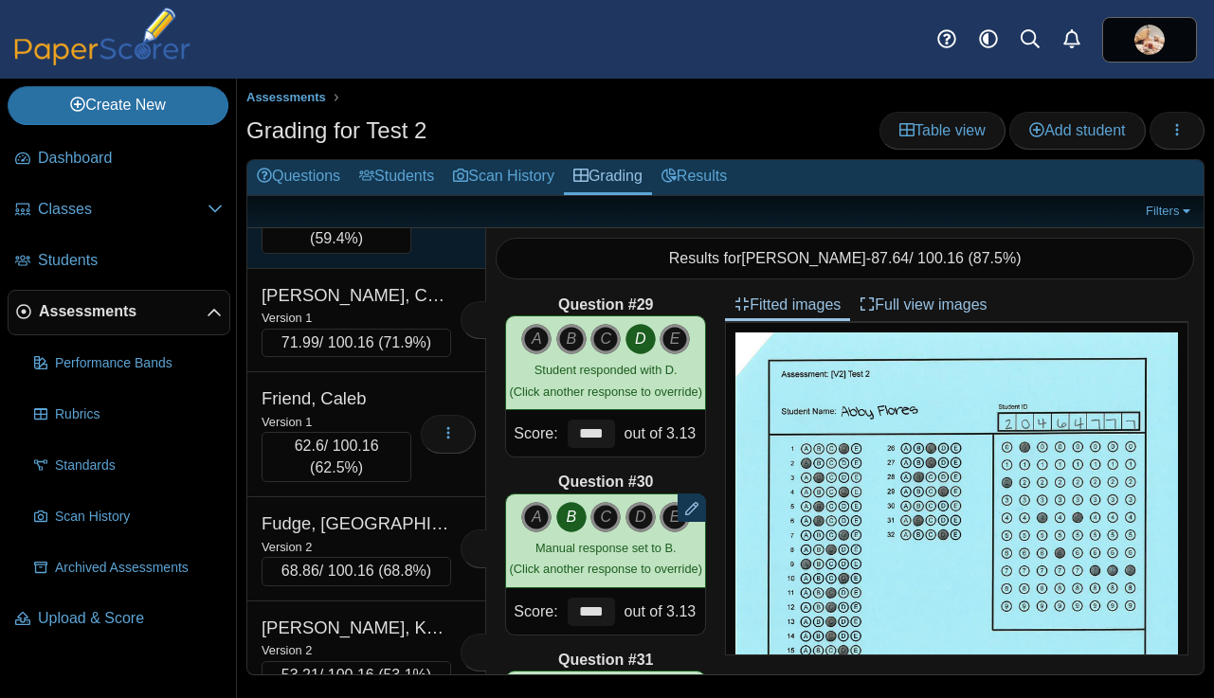
click at [397, 203] on div "Version 1" at bounding box center [336, 192] width 150 height 21
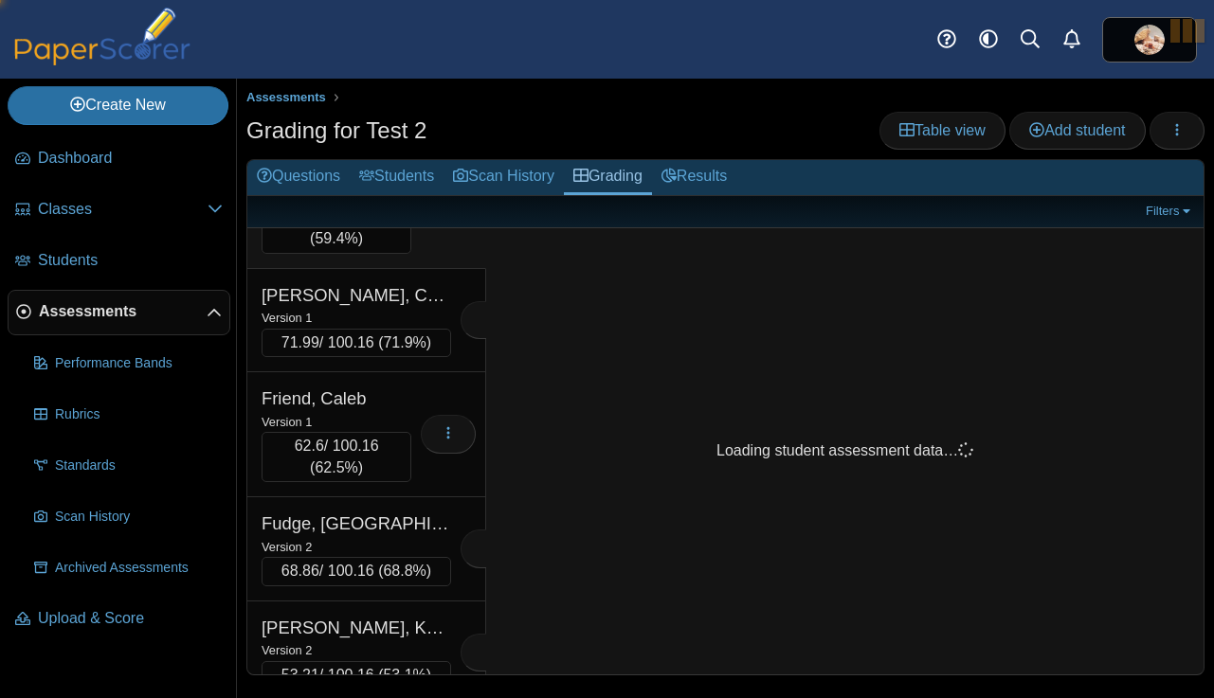
scroll to position [8787, 0]
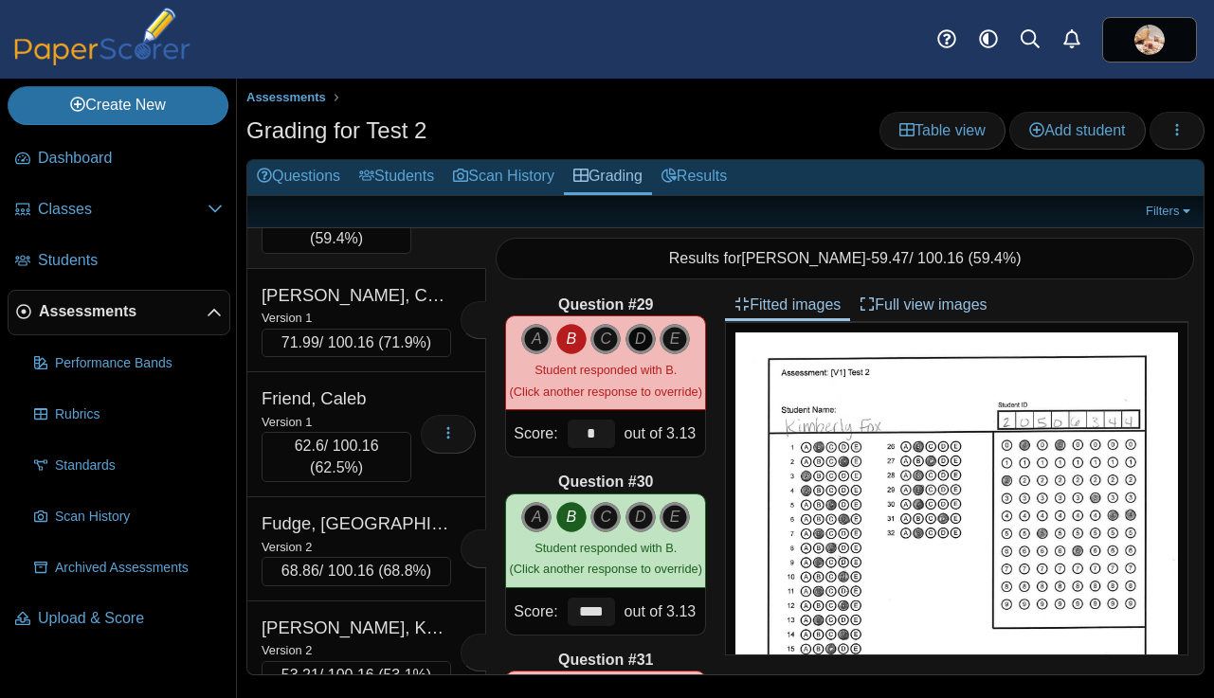
click at [637, 338] on icon "D" at bounding box center [640, 339] width 30 height 30
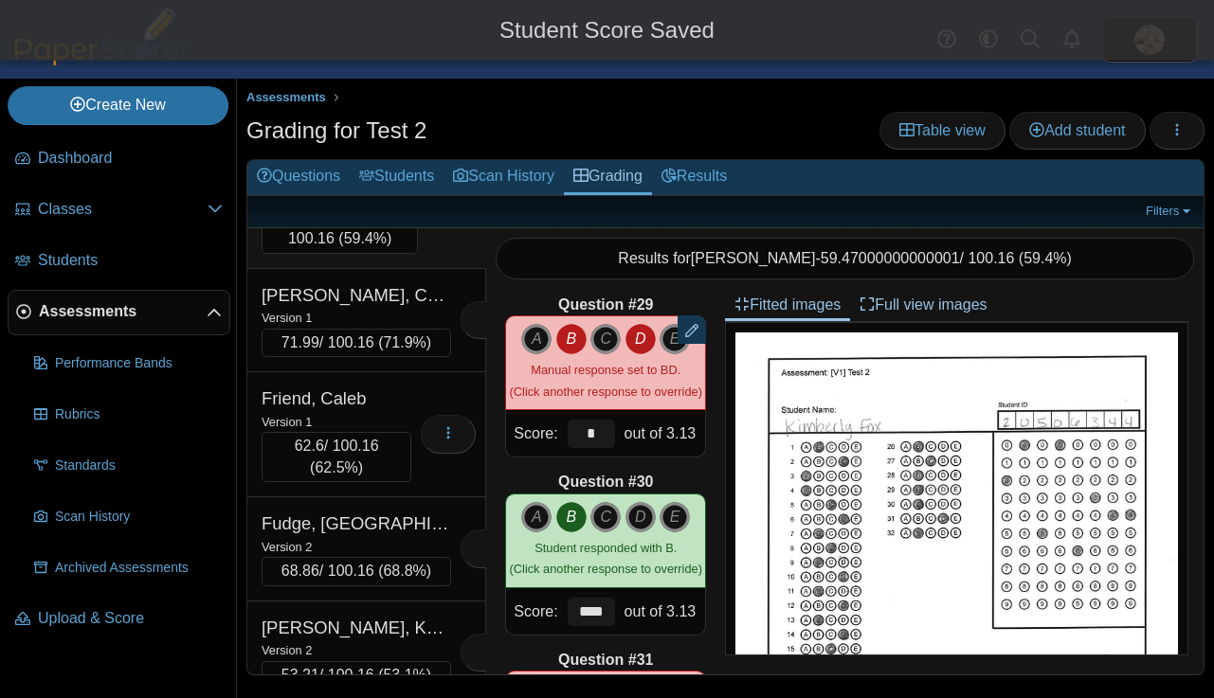
click at [576, 341] on icon "B" at bounding box center [571, 339] width 30 height 30
type input "****"
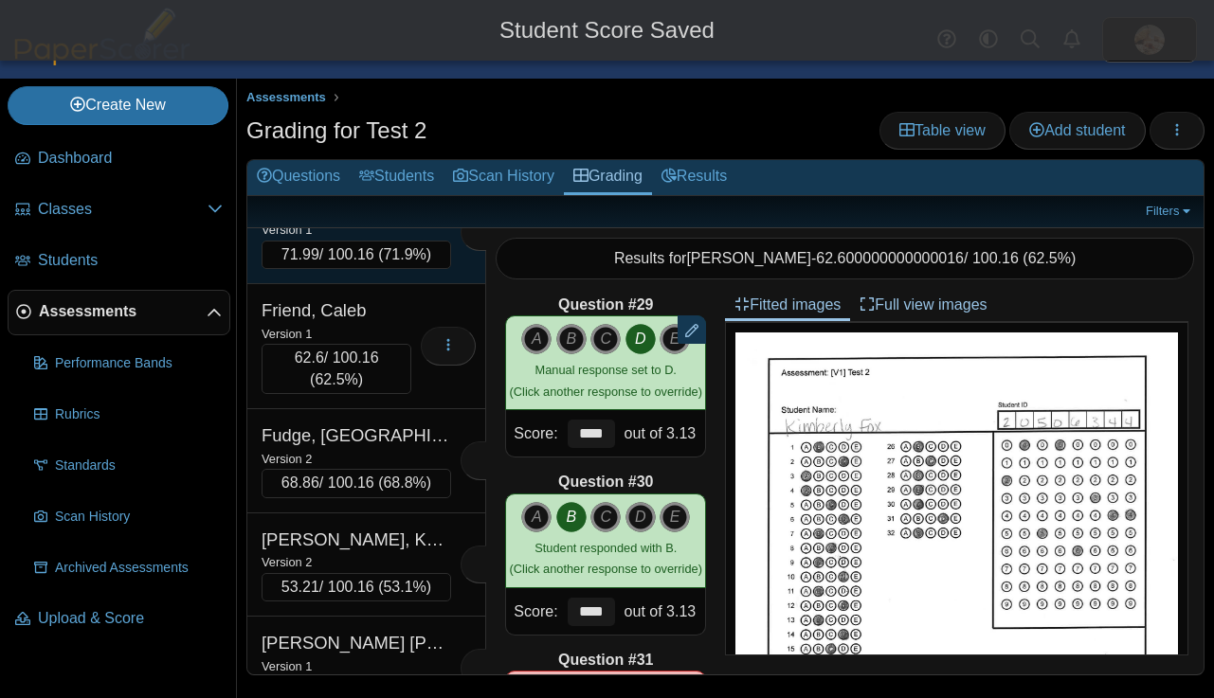
scroll to position [8906, 0]
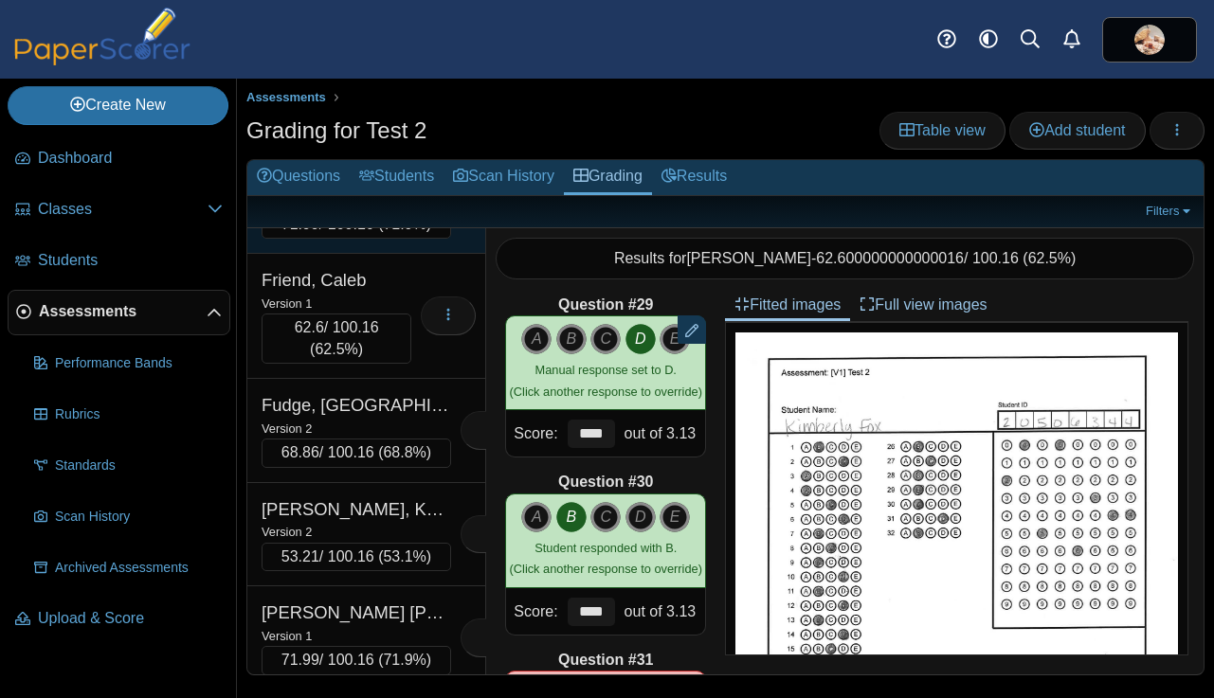
click at [451, 240] on div "Loading…" at bounding box center [483, 202] width 64 height 75
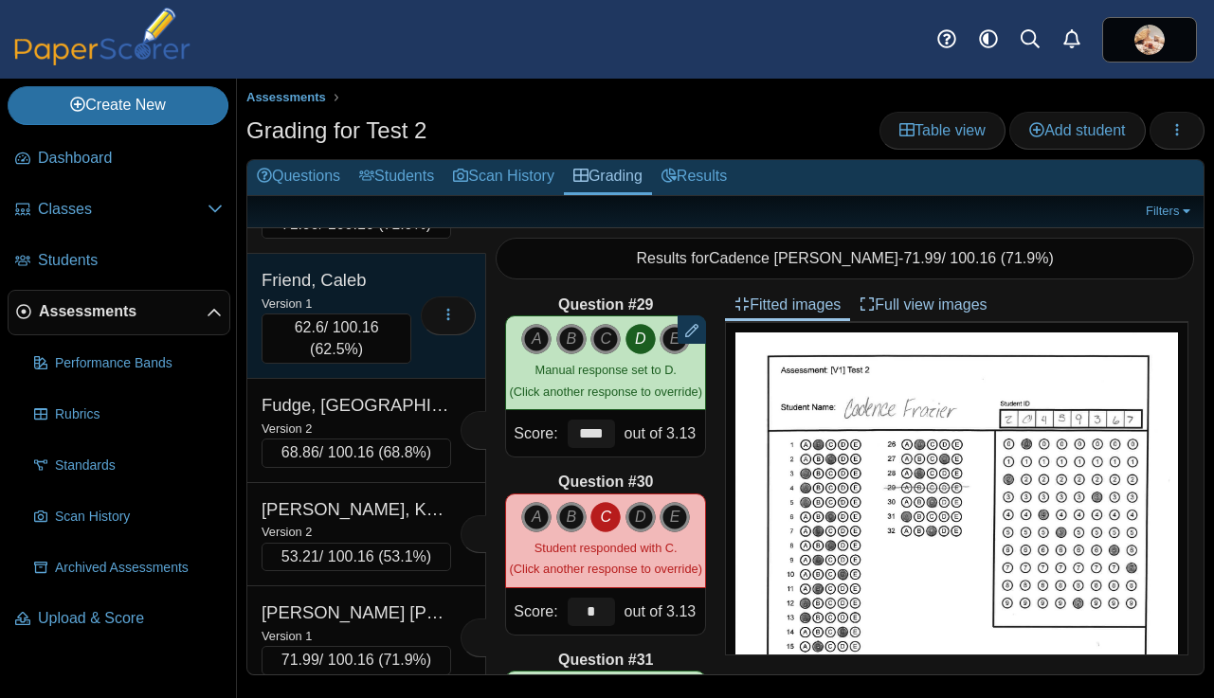
click at [398, 293] on div "Friend, Caleb" at bounding box center [336, 280] width 150 height 25
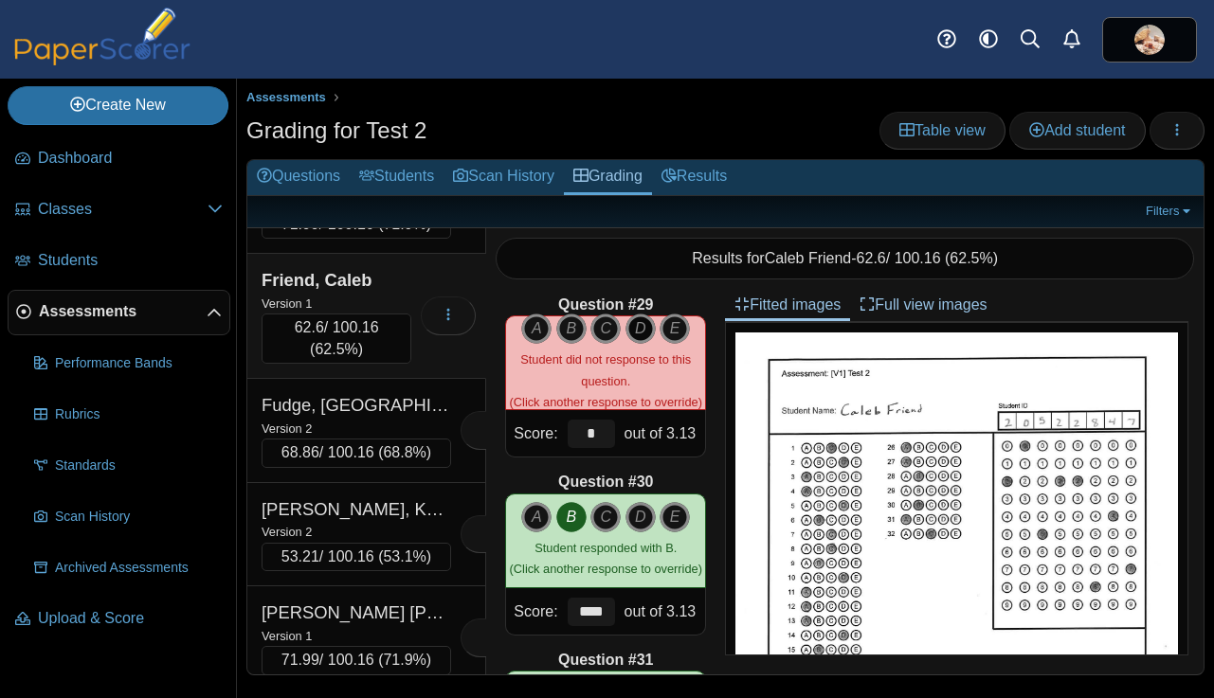
click at [645, 328] on icon "D" at bounding box center [640, 329] width 30 height 30
type input "****"
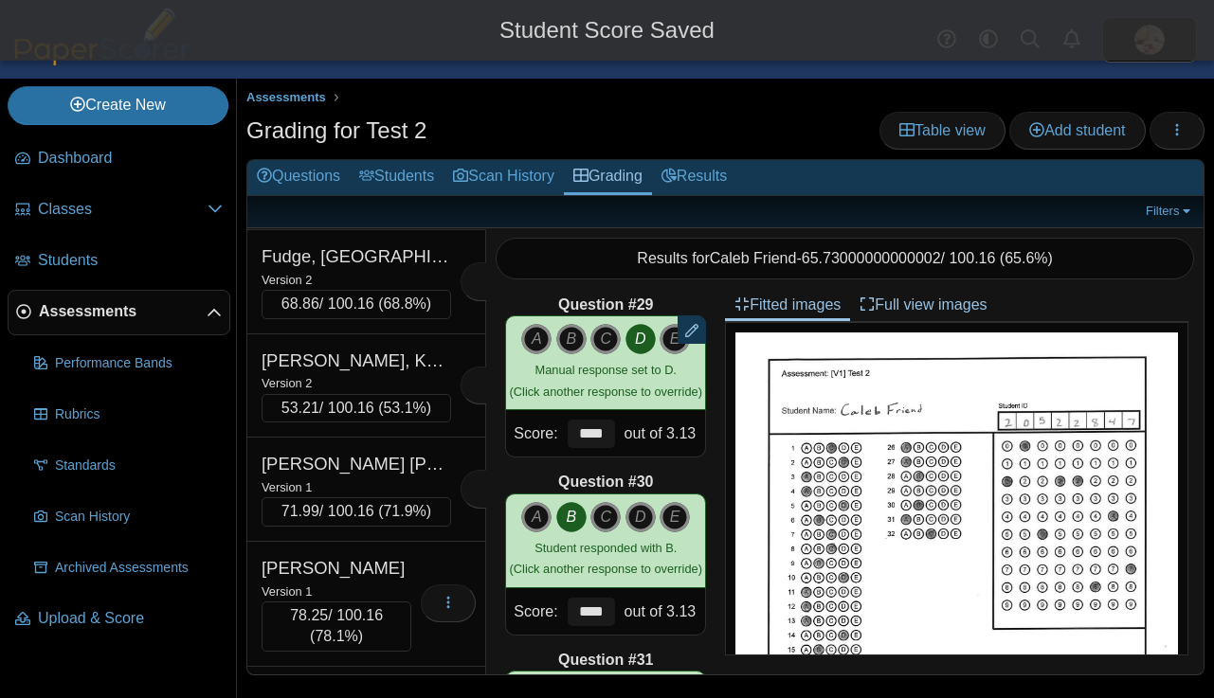
scroll to position [9121, 0]
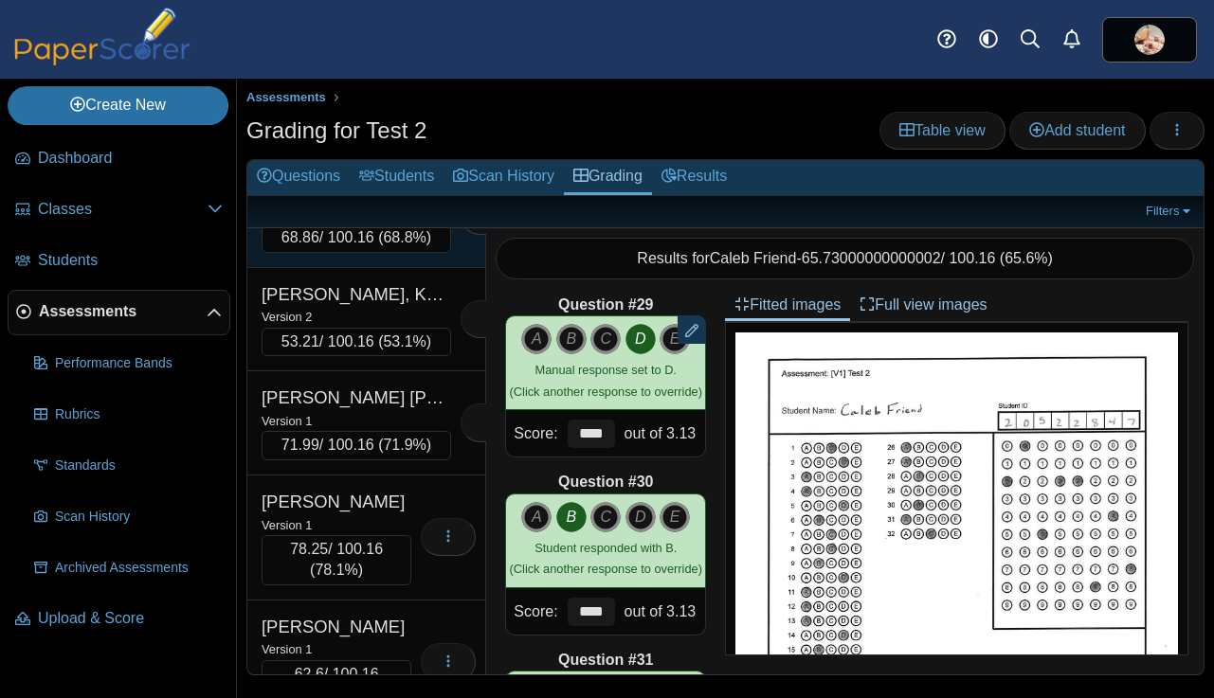
click at [396, 203] on div "Fudge, Stoke" at bounding box center [355, 190] width 189 height 25
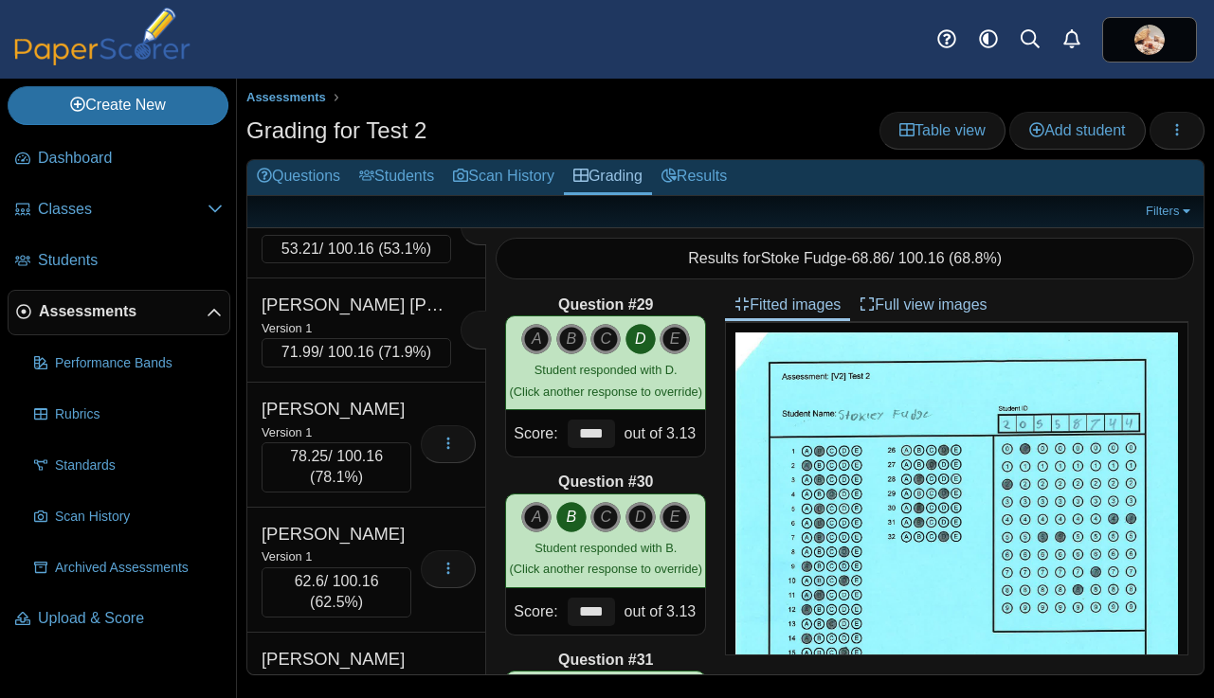
scroll to position [9215, 0]
click at [401, 233] on div "Version 2" at bounding box center [355, 222] width 189 height 21
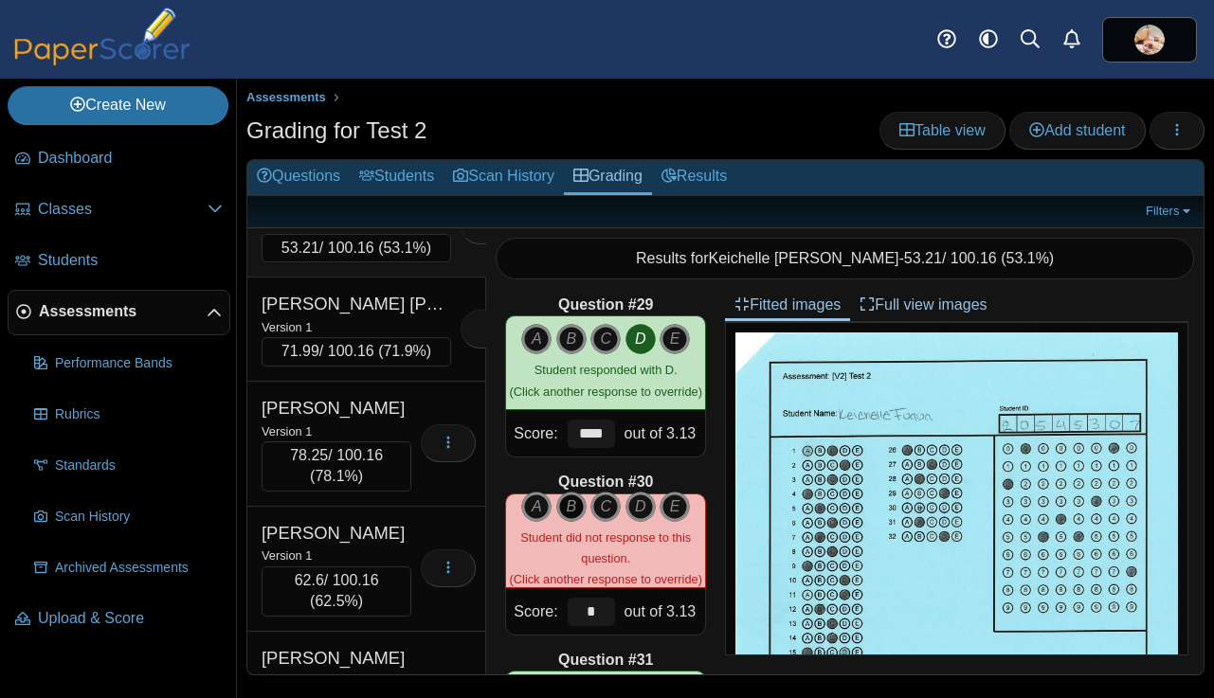
click at [573, 511] on icon "B" at bounding box center [571, 507] width 30 height 30
type input "****"
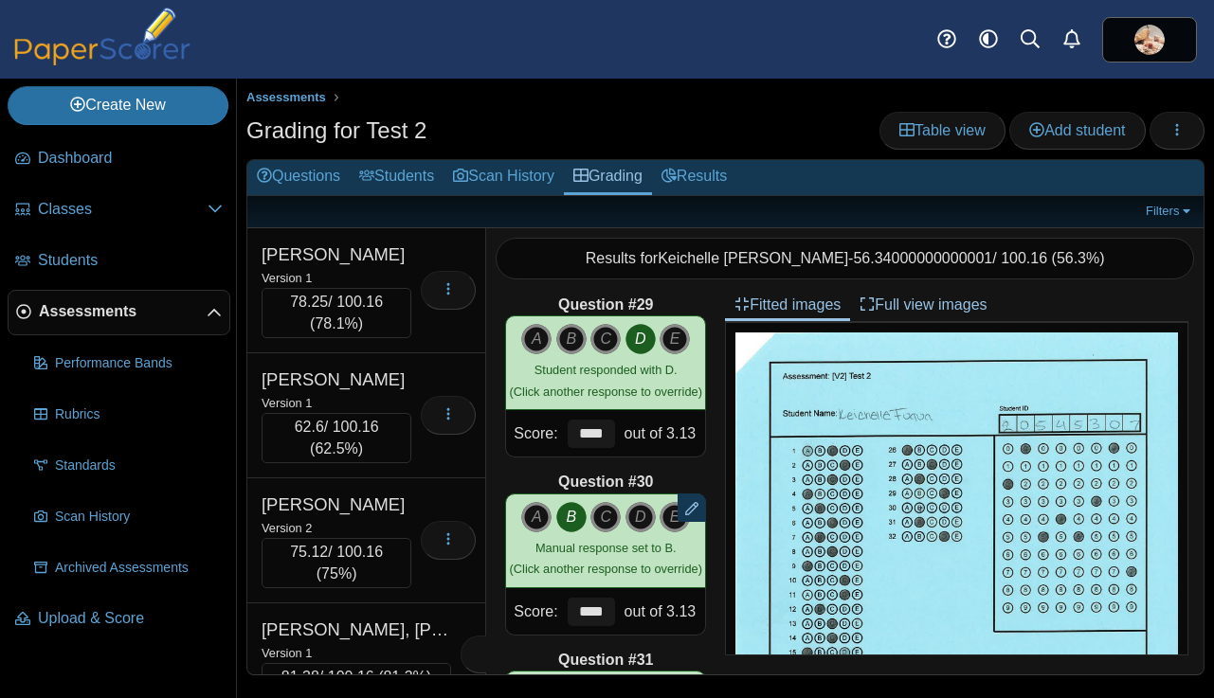
scroll to position [9398, 0]
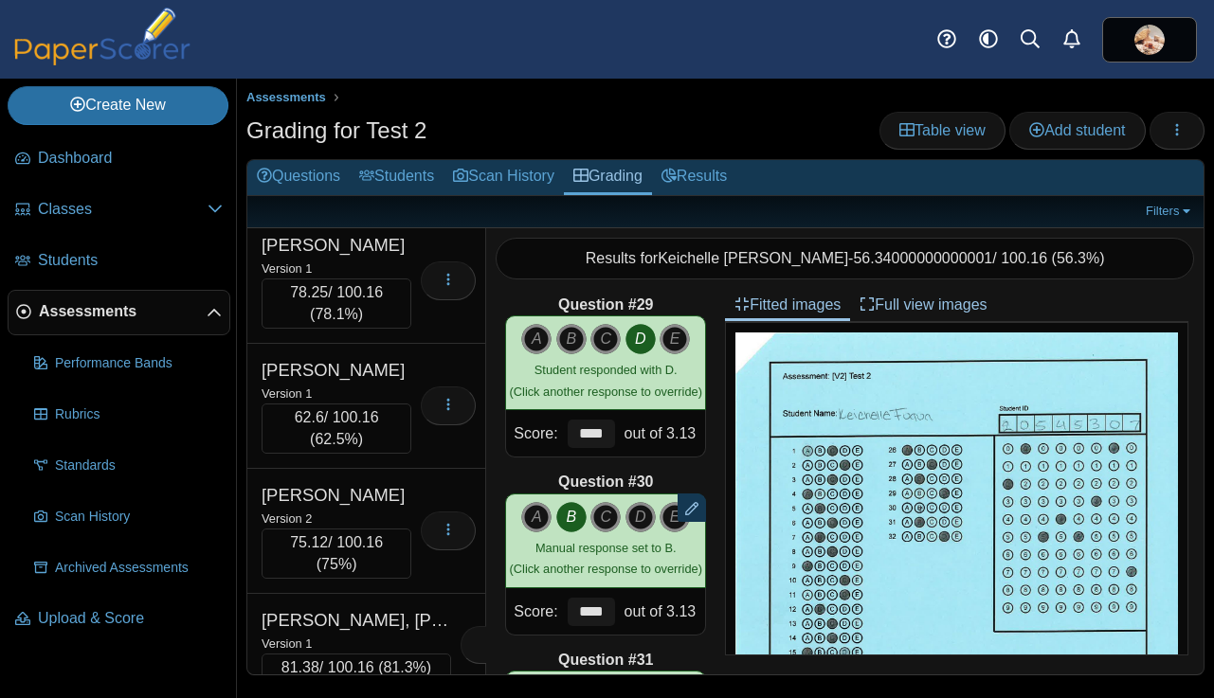
click at [443, 174] on div "Version 1" at bounding box center [355, 163] width 189 height 21
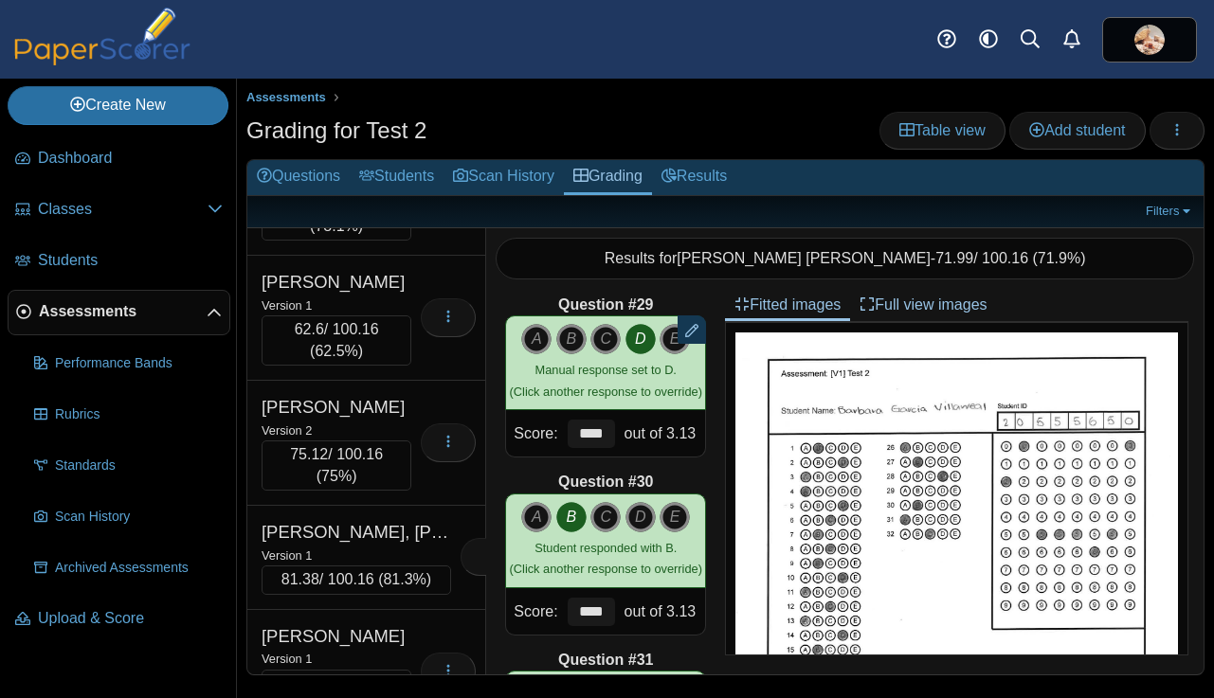
scroll to position [9488, 0]
click at [408, 168] on div "Gatimu, Jaida" at bounding box center [336, 155] width 150 height 25
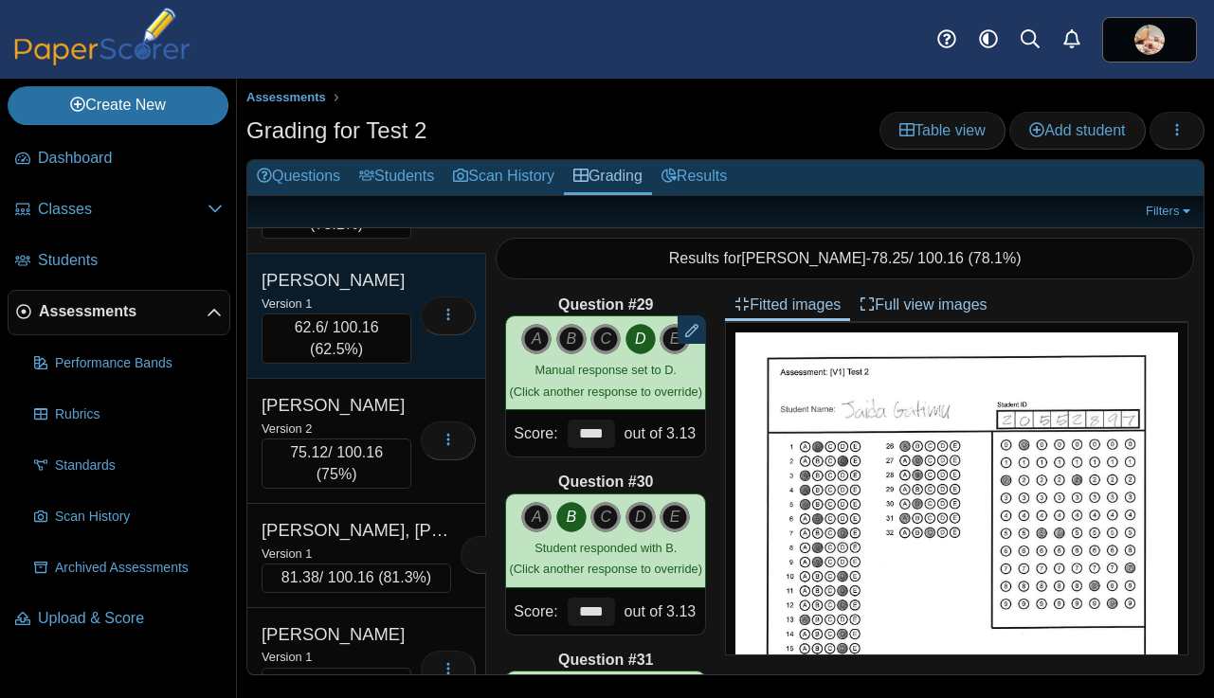
click at [400, 314] on div "Version 1" at bounding box center [336, 303] width 150 height 21
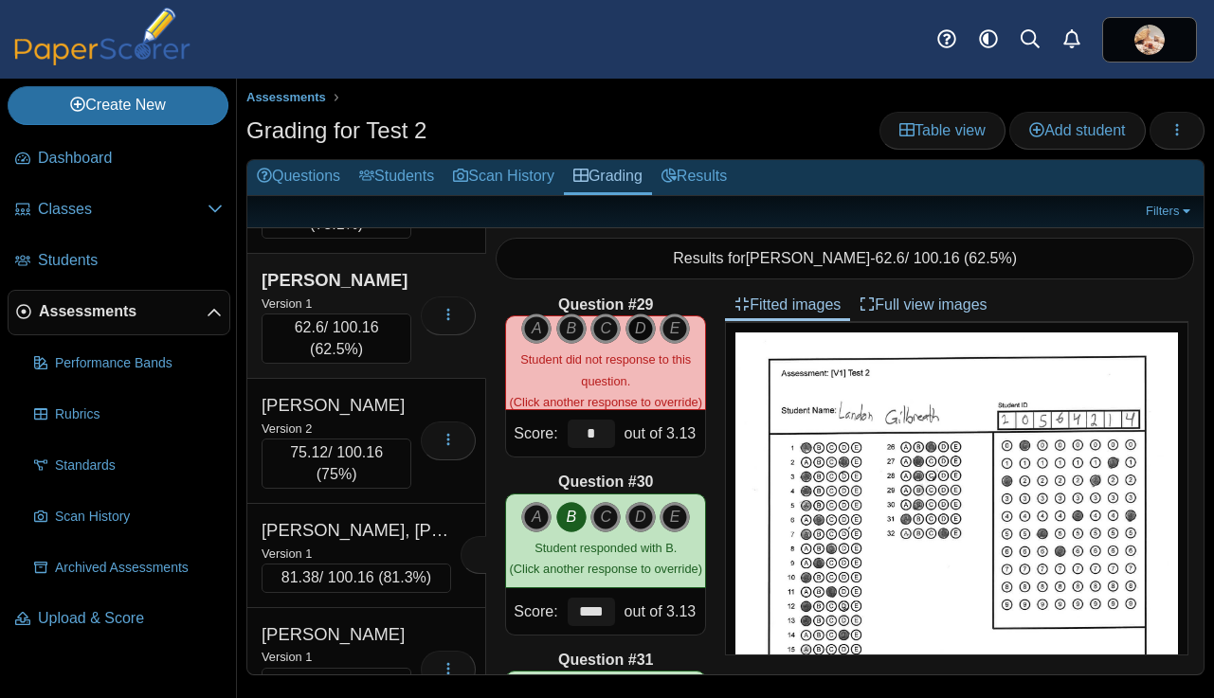
click at [638, 333] on icon "D" at bounding box center [640, 329] width 30 height 30
type input "****"
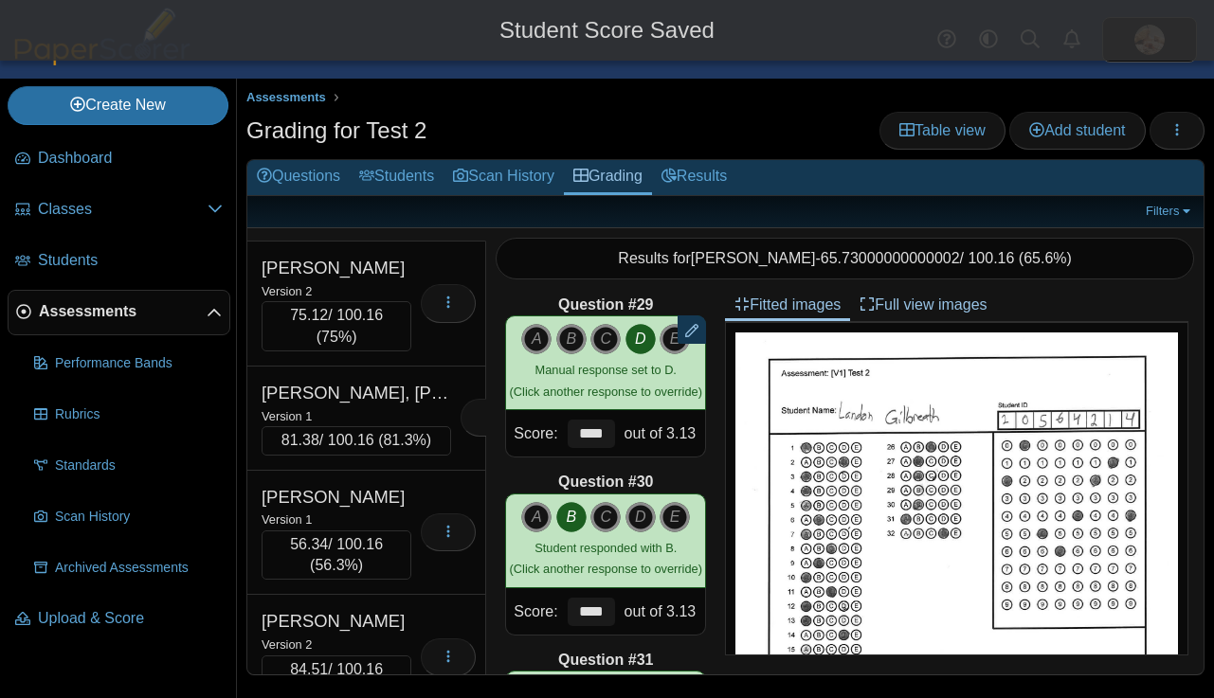
scroll to position [9665, 0]
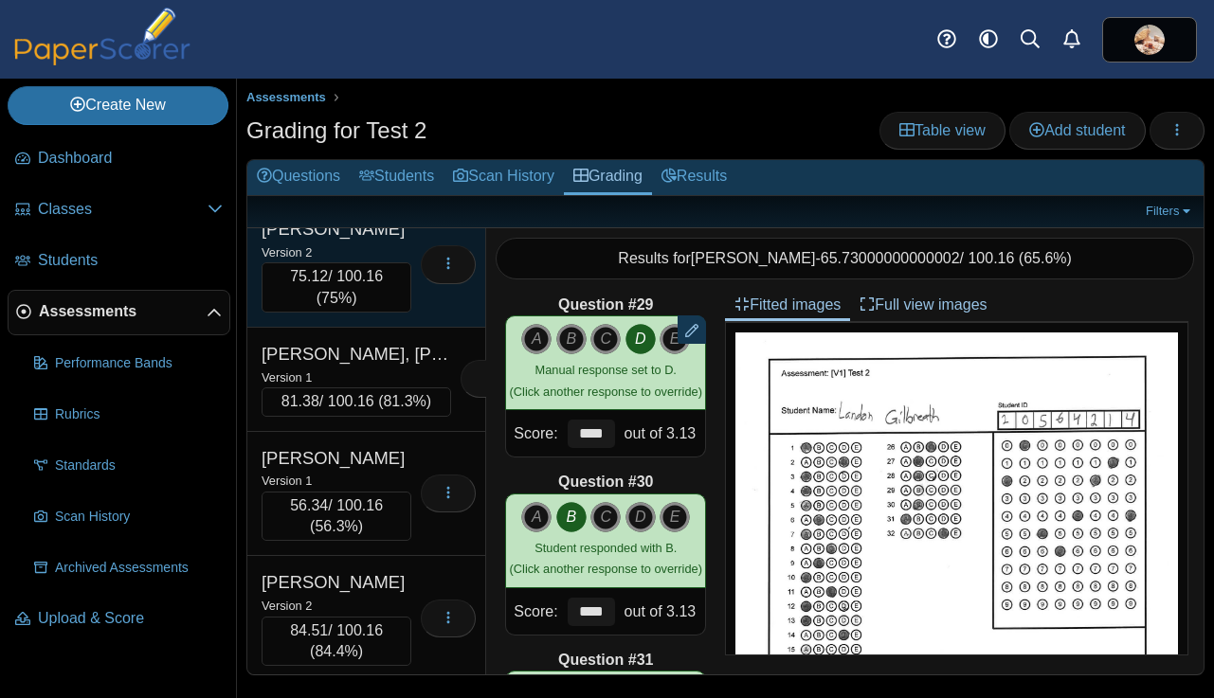
click at [412, 313] on div "Loading…" at bounding box center [443, 265] width 64 height 96
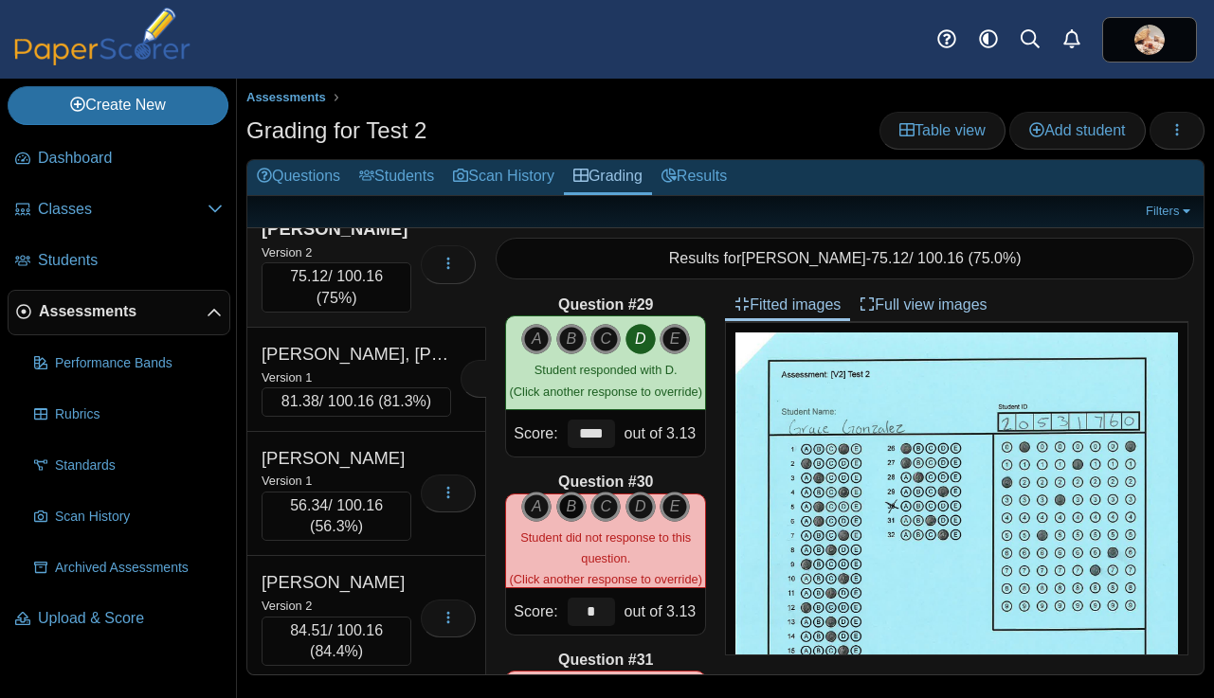
click at [568, 501] on icon "B" at bounding box center [571, 507] width 30 height 30
type input "****"
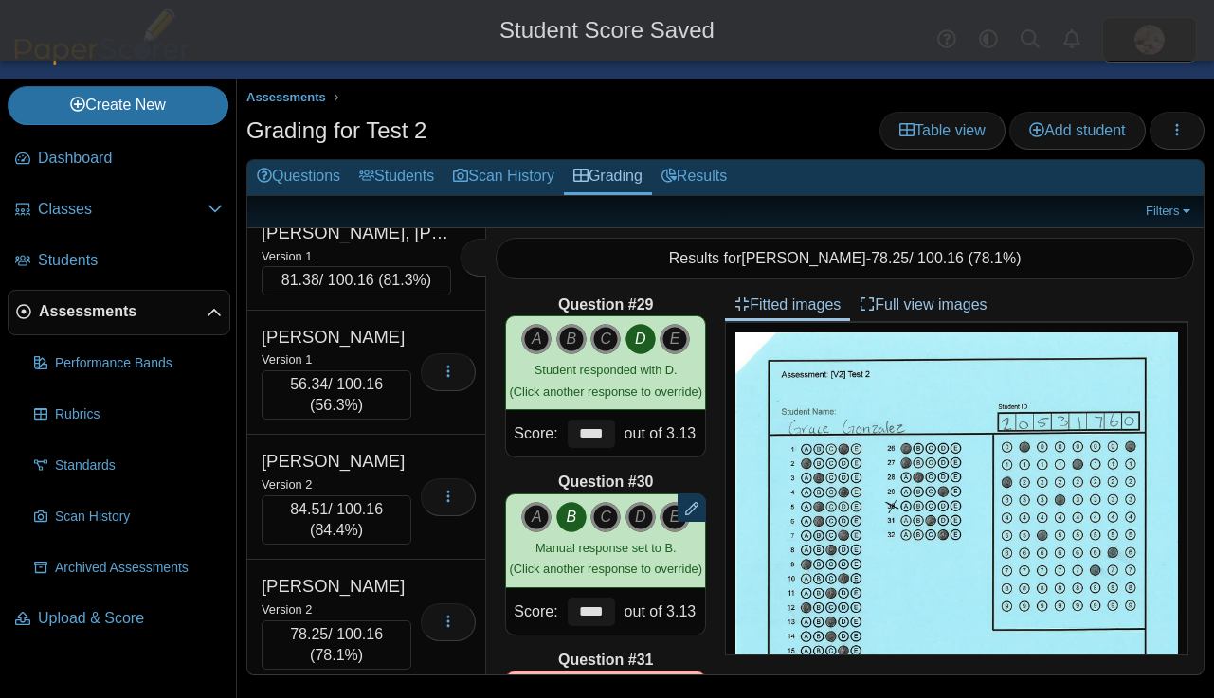
scroll to position [9816, 0]
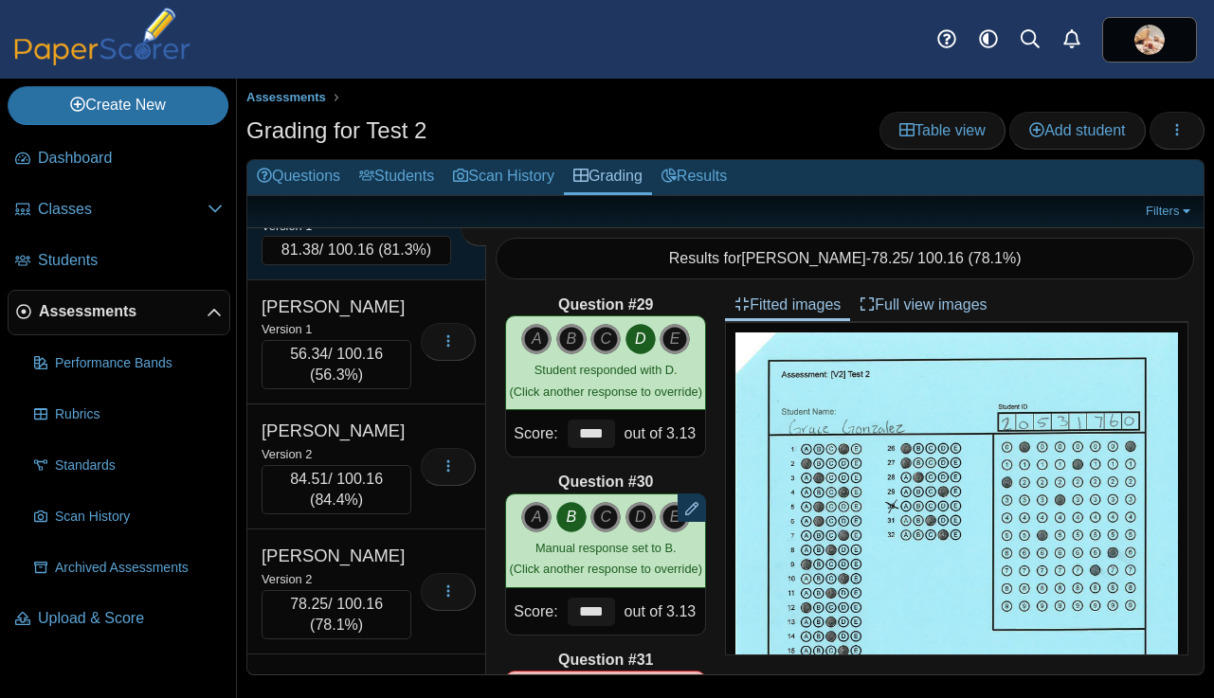
click at [395, 236] on div "Version 1" at bounding box center [355, 225] width 189 height 21
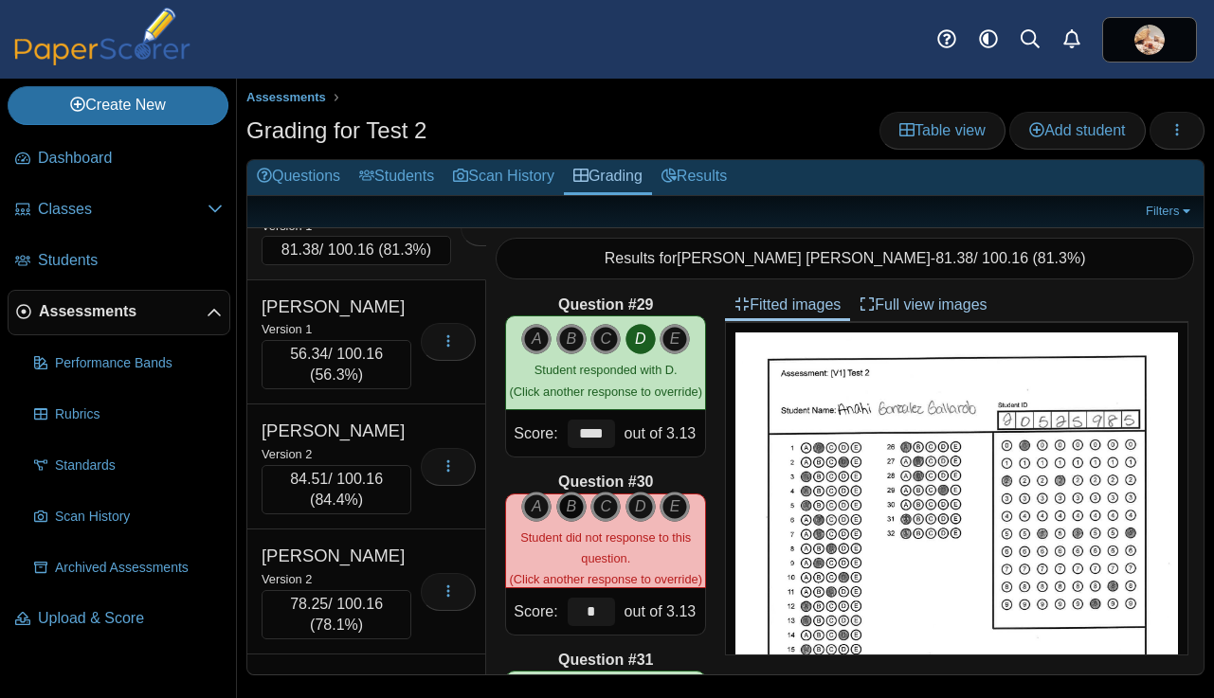
click at [568, 505] on icon "B" at bounding box center [571, 507] width 30 height 30
type input "****"
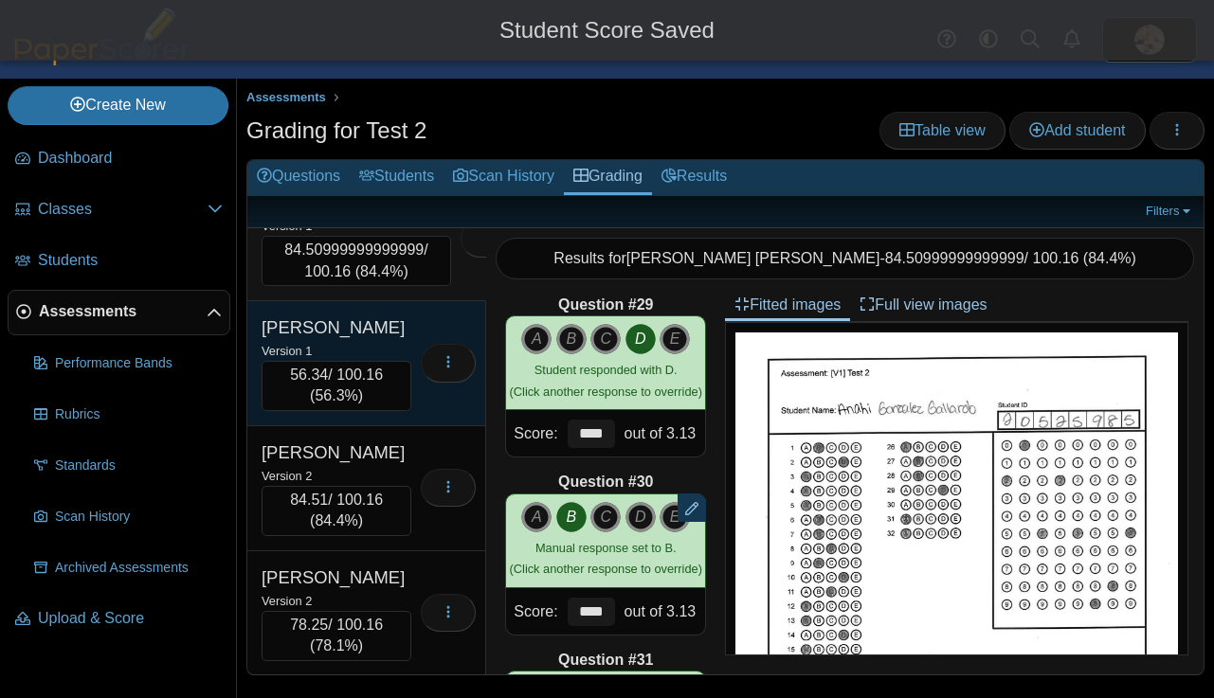
click at [399, 361] on div "Version 1" at bounding box center [336, 350] width 150 height 21
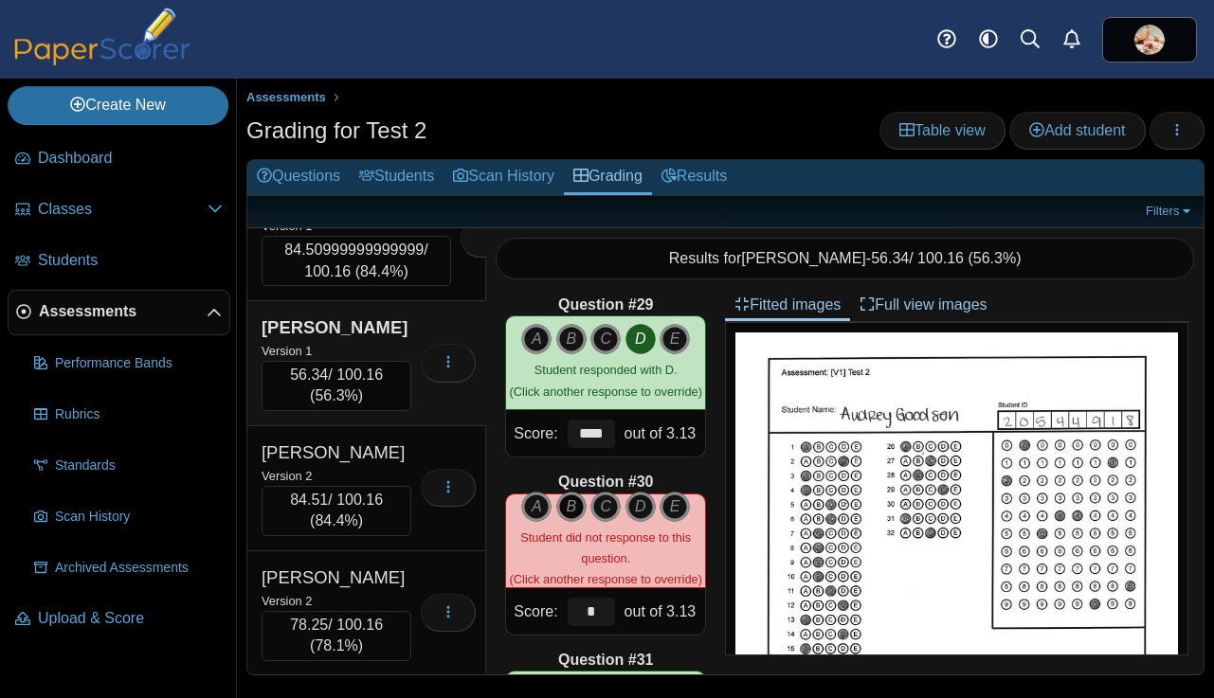
click at [570, 502] on icon "B" at bounding box center [571, 507] width 30 height 30
type input "****"
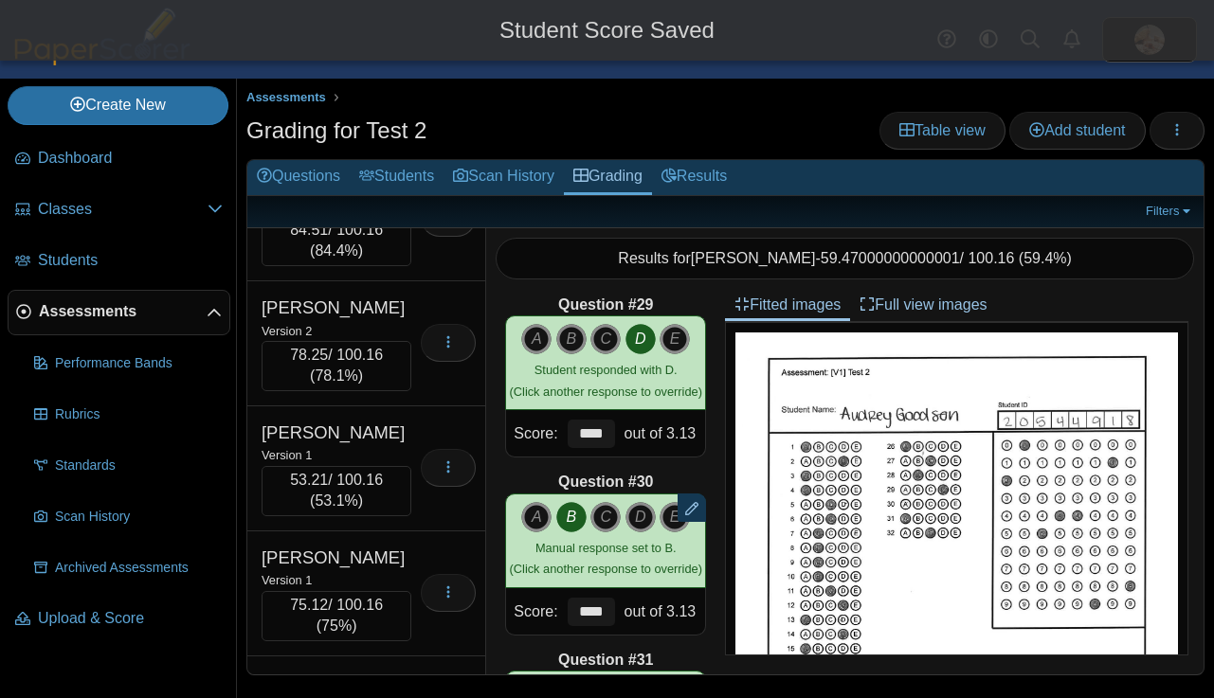
scroll to position [10118, 0]
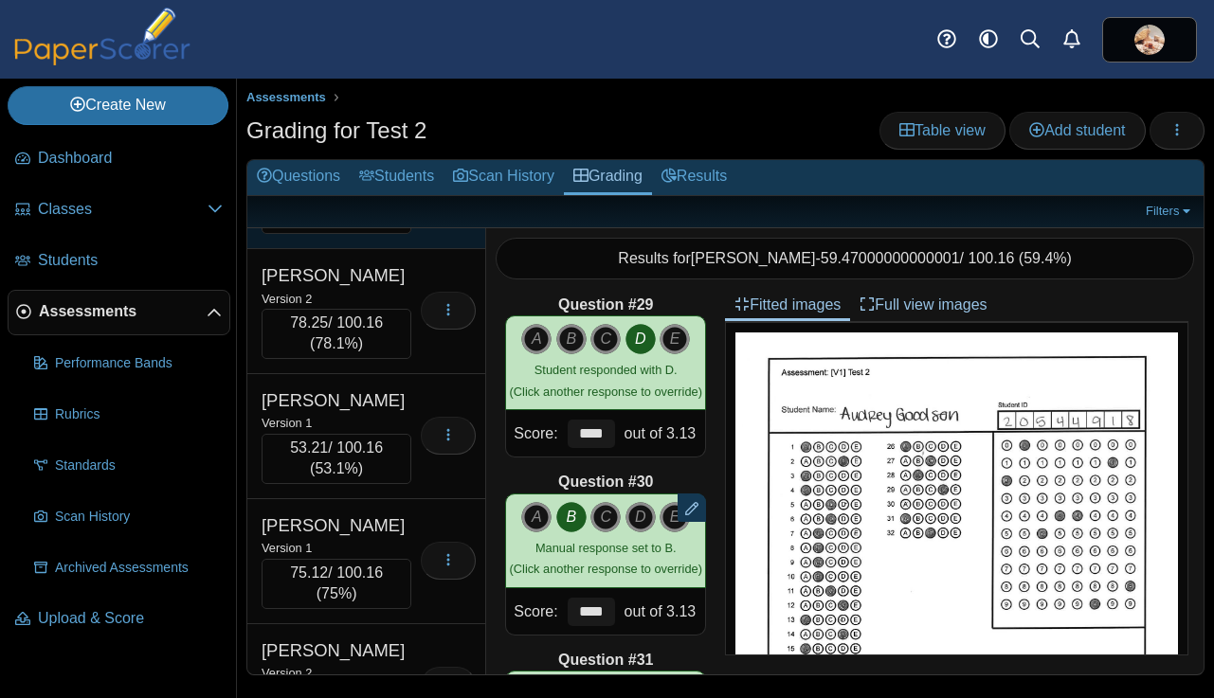
click at [404, 163] on div "Gorritti, Kamila" at bounding box center [336, 150] width 150 height 25
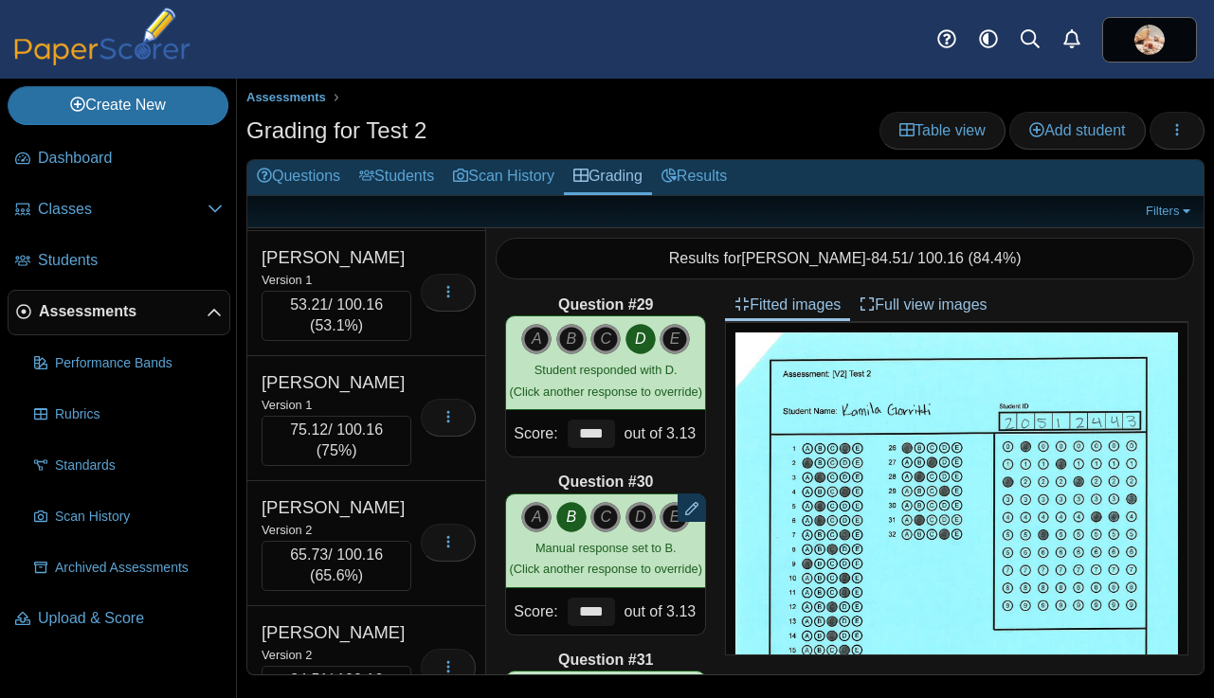
scroll to position [10288, 0]
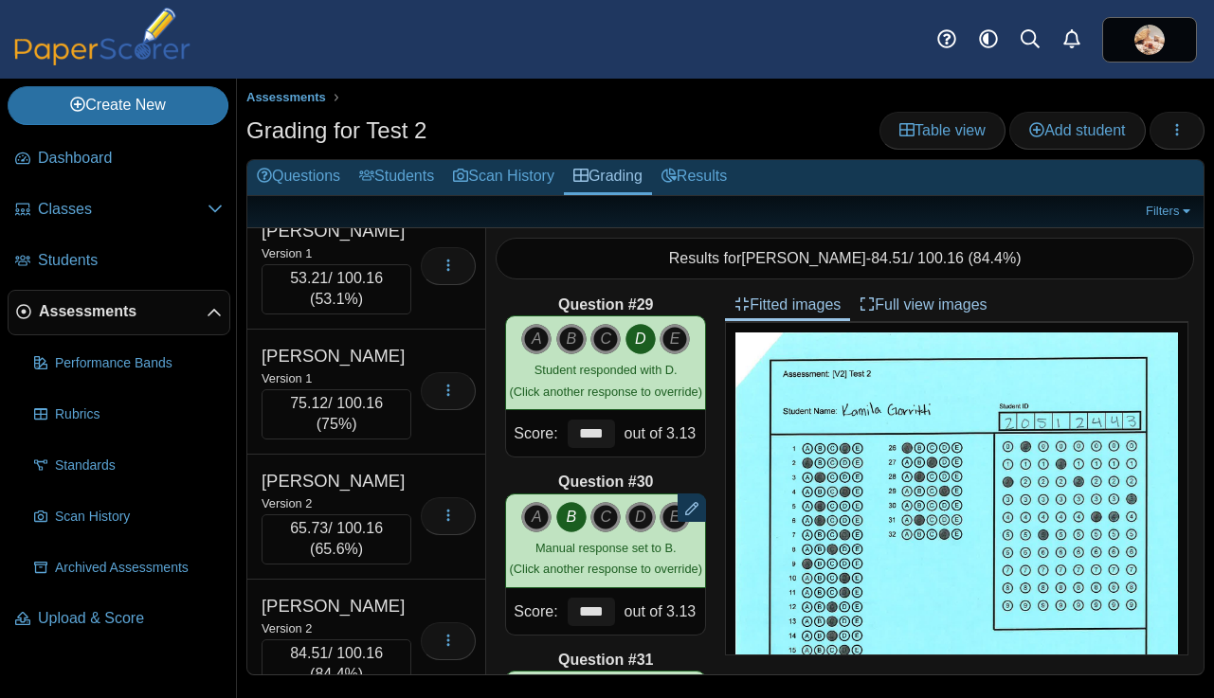
click at [395, 139] on div "Version 2" at bounding box center [336, 128] width 150 height 21
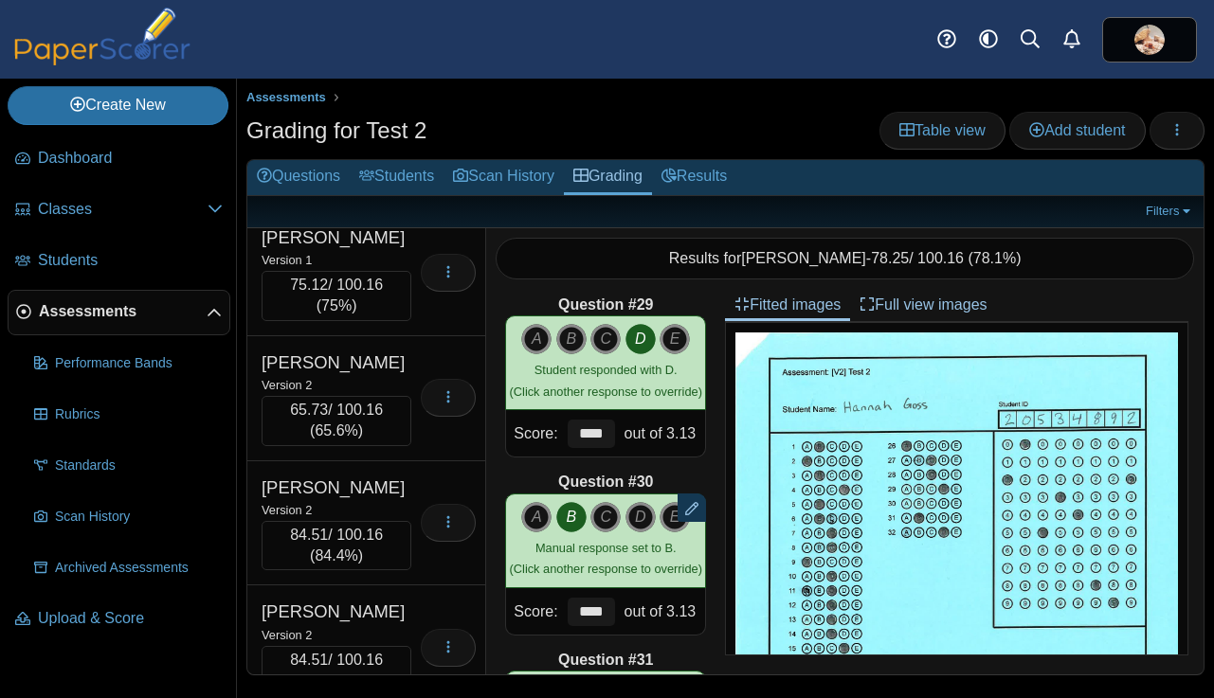
click at [395, 145] on div "Version 1" at bounding box center [336, 134] width 150 height 21
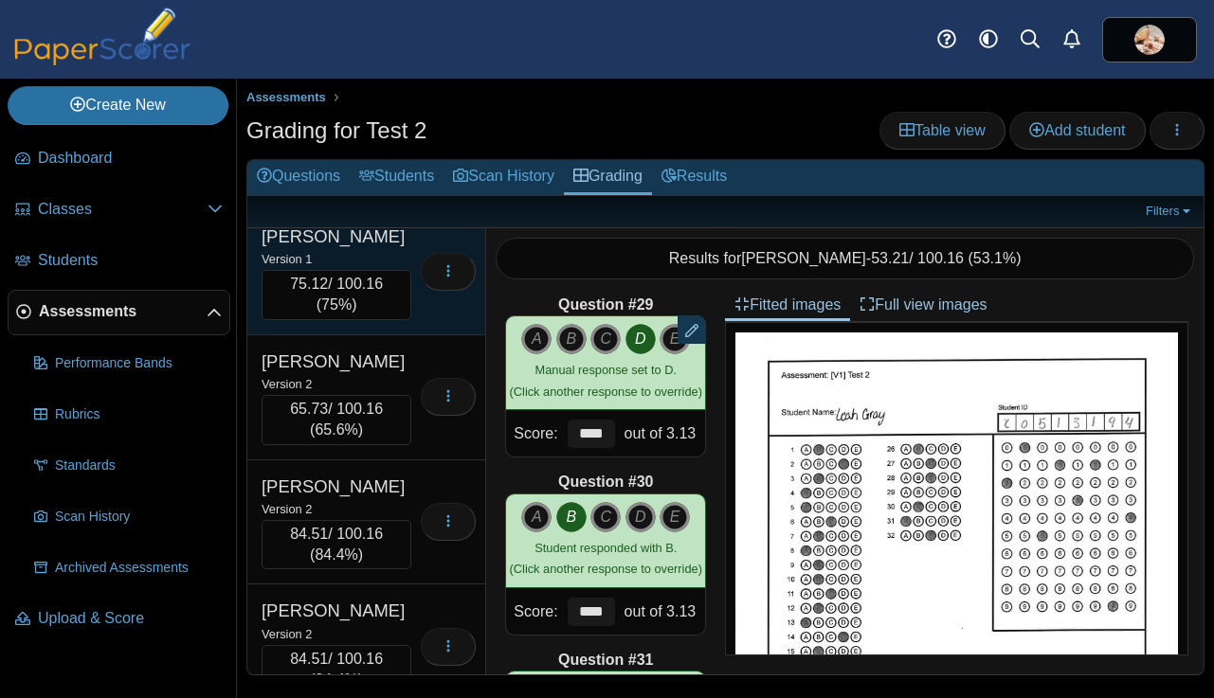
click at [394, 249] on div "Gregg, Emalee" at bounding box center [336, 237] width 150 height 25
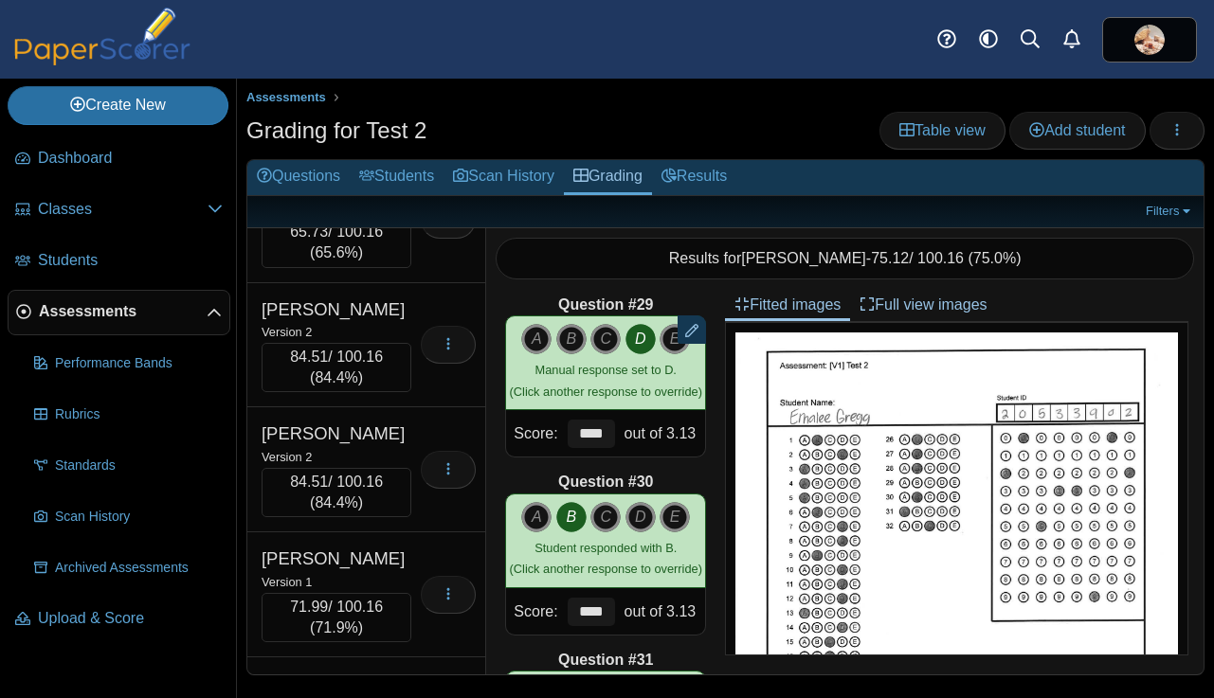
scroll to position [10587, 0]
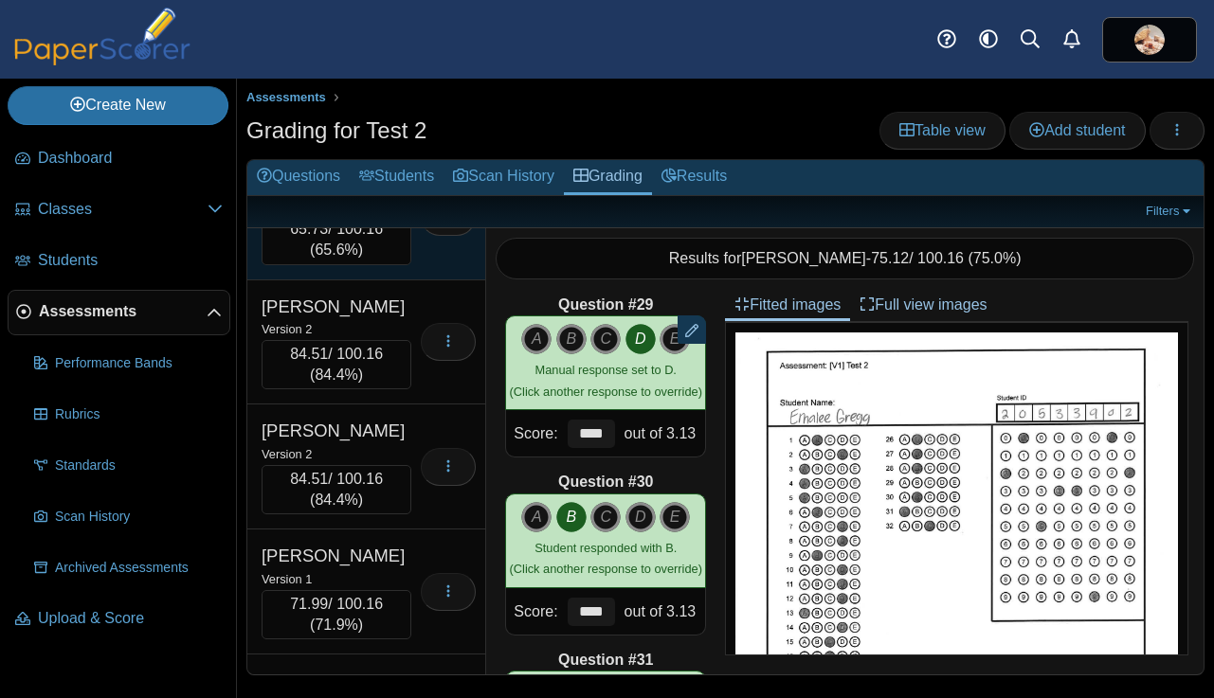
click at [400, 194] on div "Griffith, Sunny" at bounding box center [336, 182] width 150 height 25
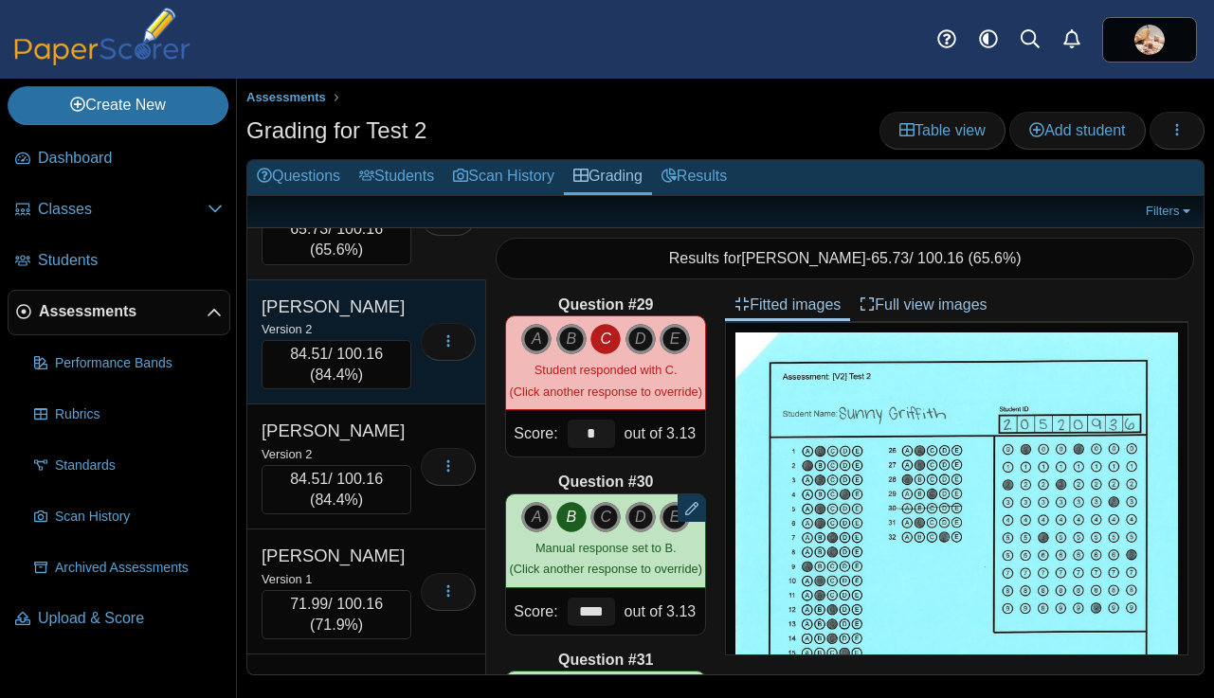
click at [394, 319] on div "Grigsby, Ella" at bounding box center [336, 307] width 150 height 25
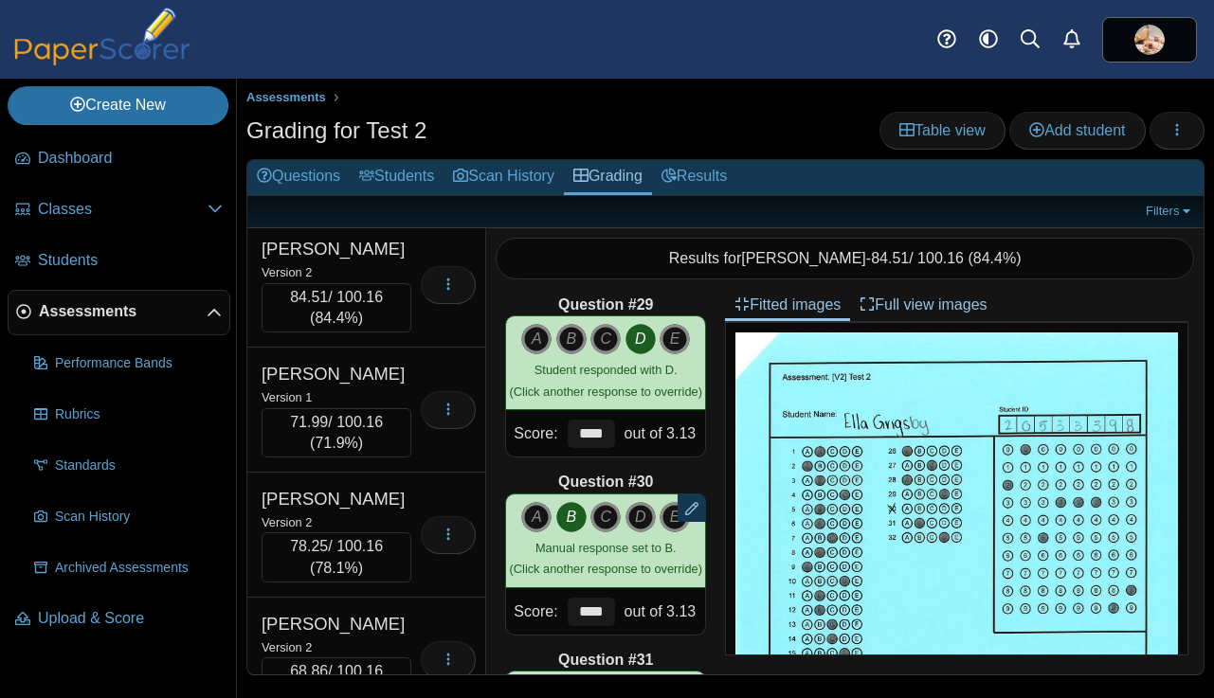
scroll to position [10774, 0]
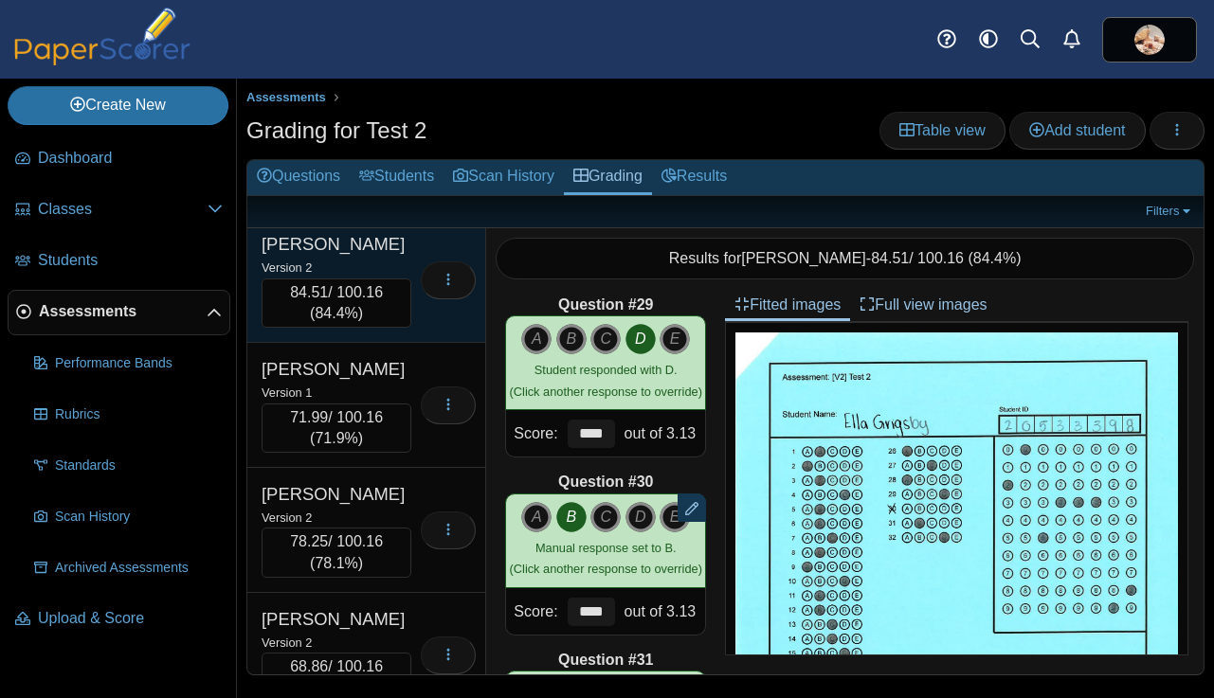
click at [396, 278] on div "Version 2" at bounding box center [336, 267] width 150 height 21
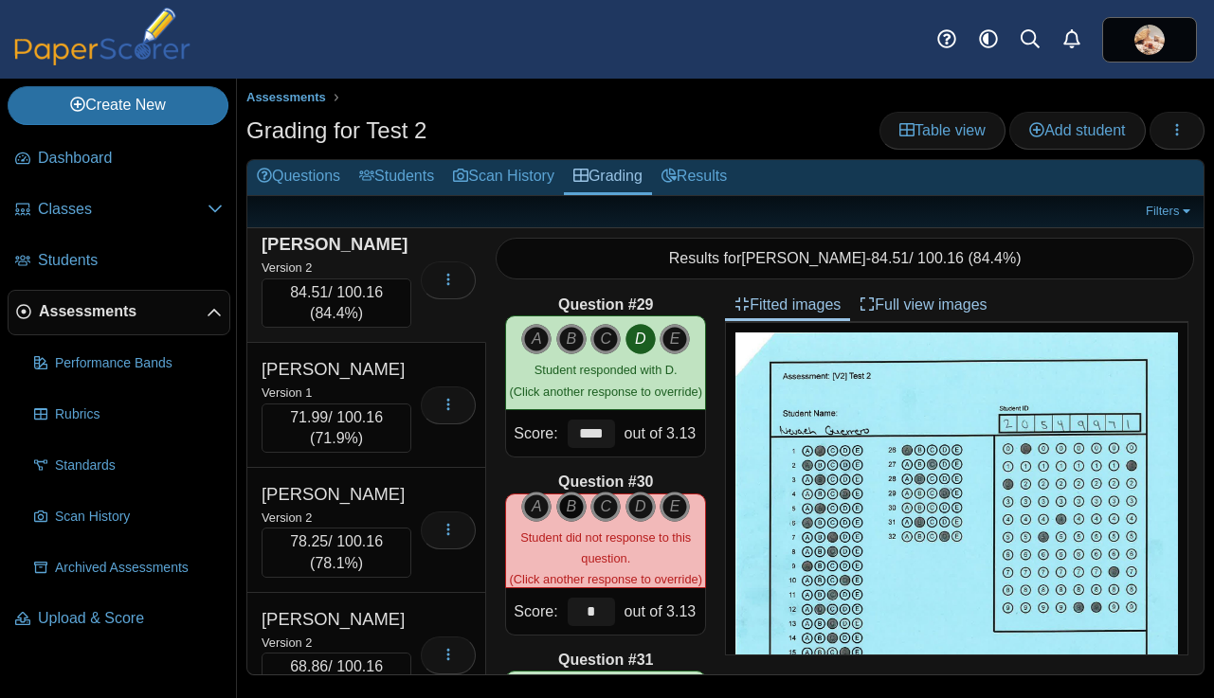
click at [576, 508] on icon "B" at bounding box center [571, 507] width 30 height 30
type input "****"
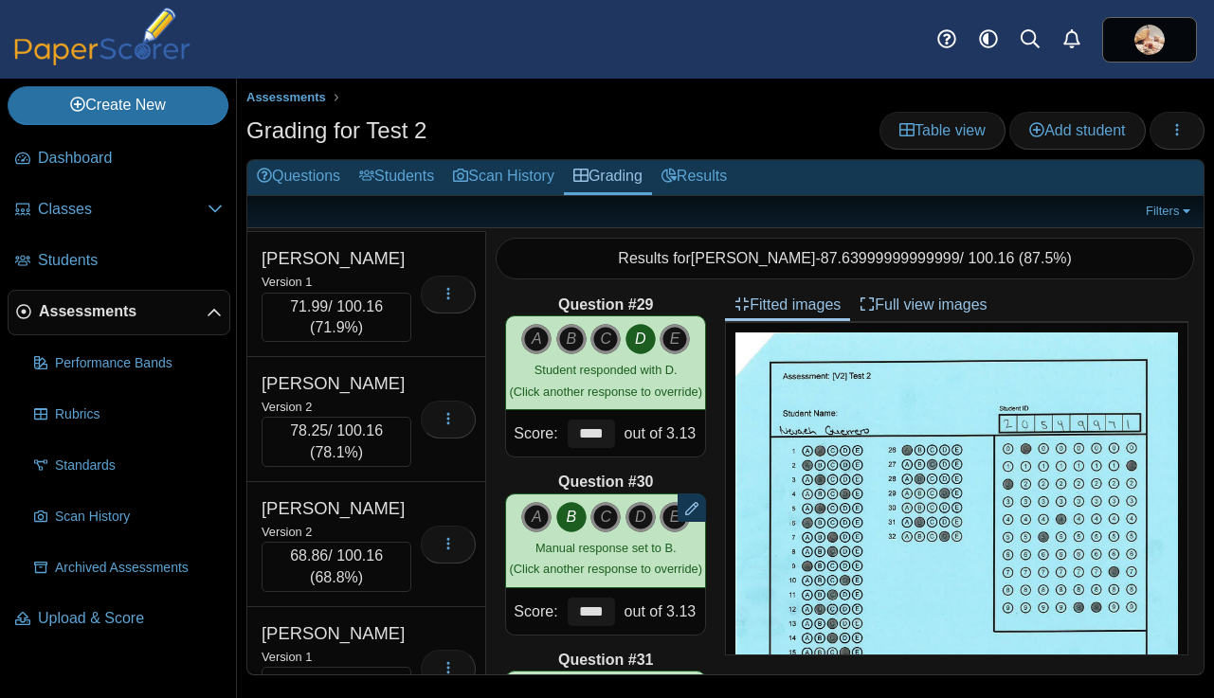
scroll to position [10953, 0]
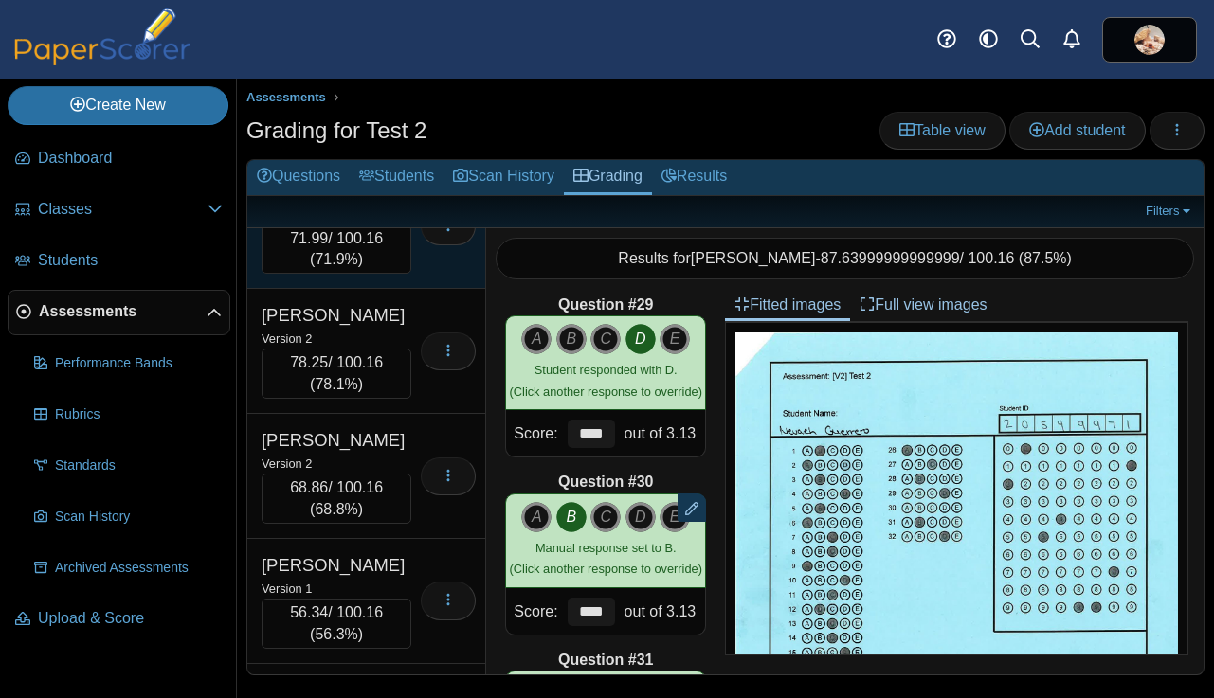
click at [393, 224] on div "Version 1" at bounding box center [336, 213] width 150 height 21
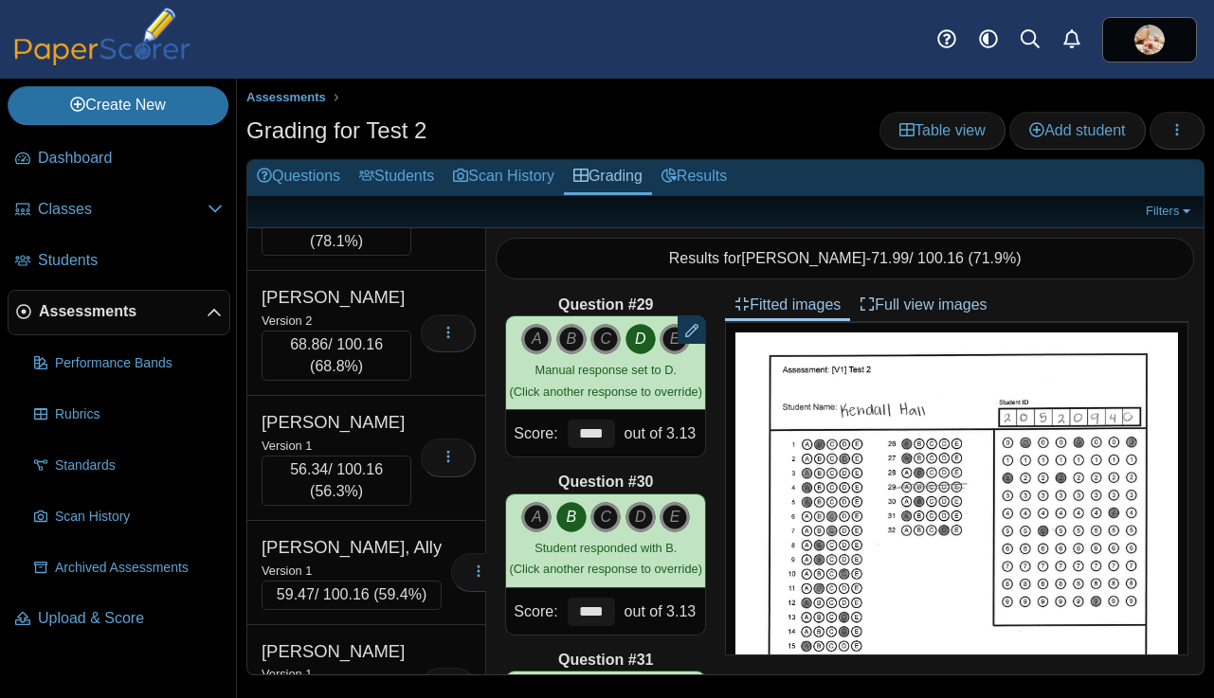
scroll to position [11108, 0]
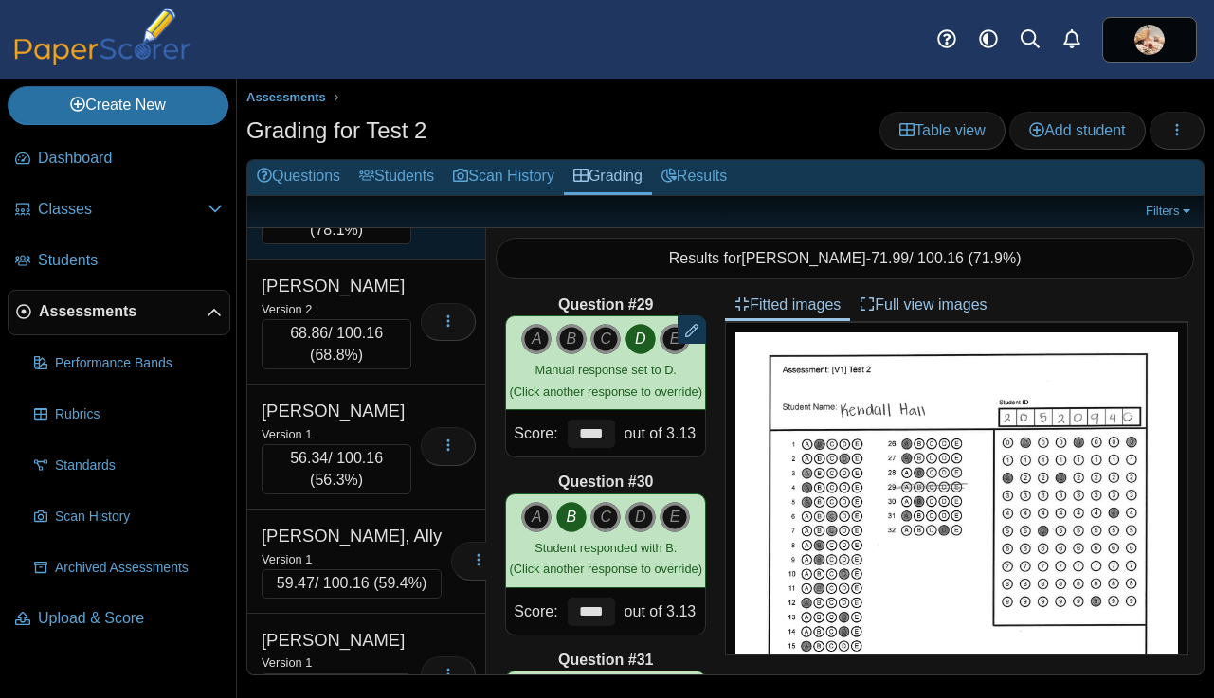
click at [390, 194] on div "Version 2" at bounding box center [336, 183] width 150 height 21
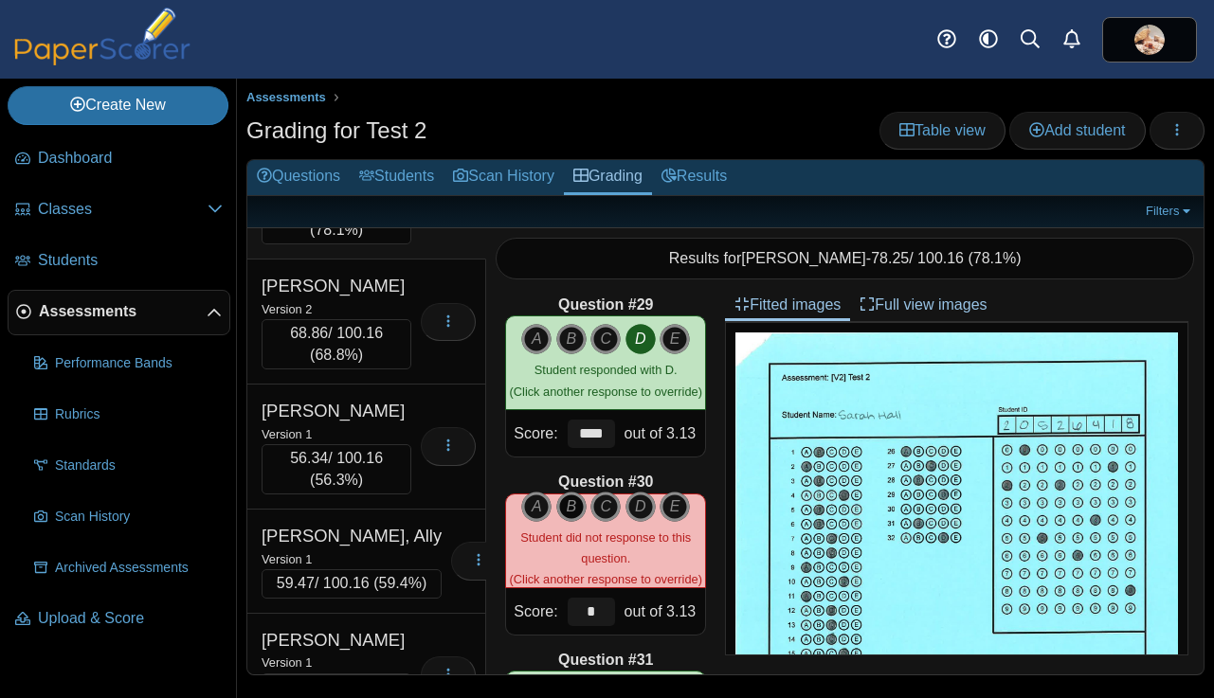
click at [566, 507] on icon "B" at bounding box center [571, 507] width 30 height 30
type input "****"
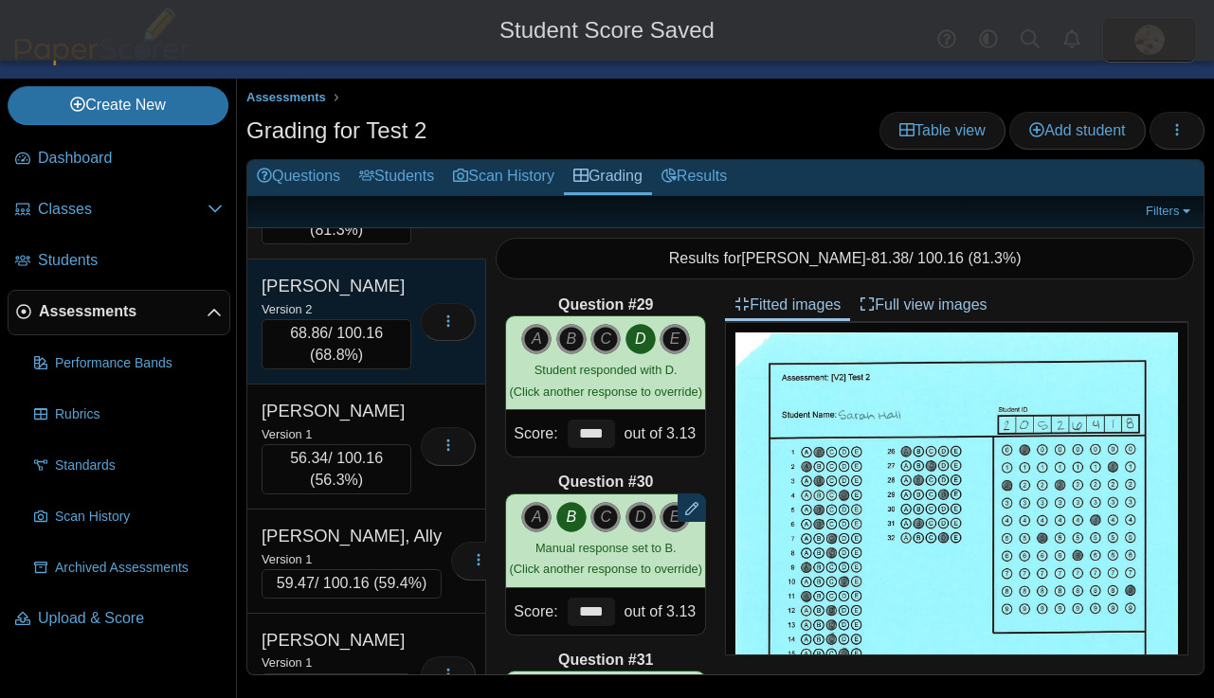
click at [391, 298] on div "Halley, Jack" at bounding box center [336, 286] width 150 height 25
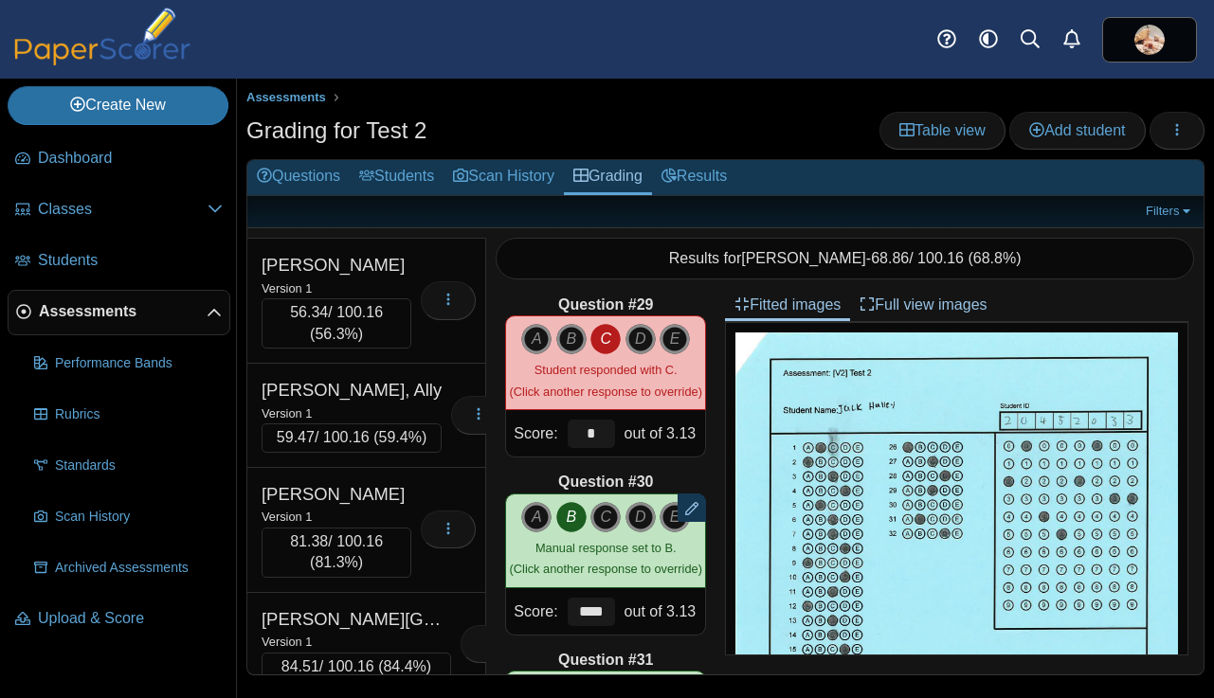
scroll to position [11257, 0]
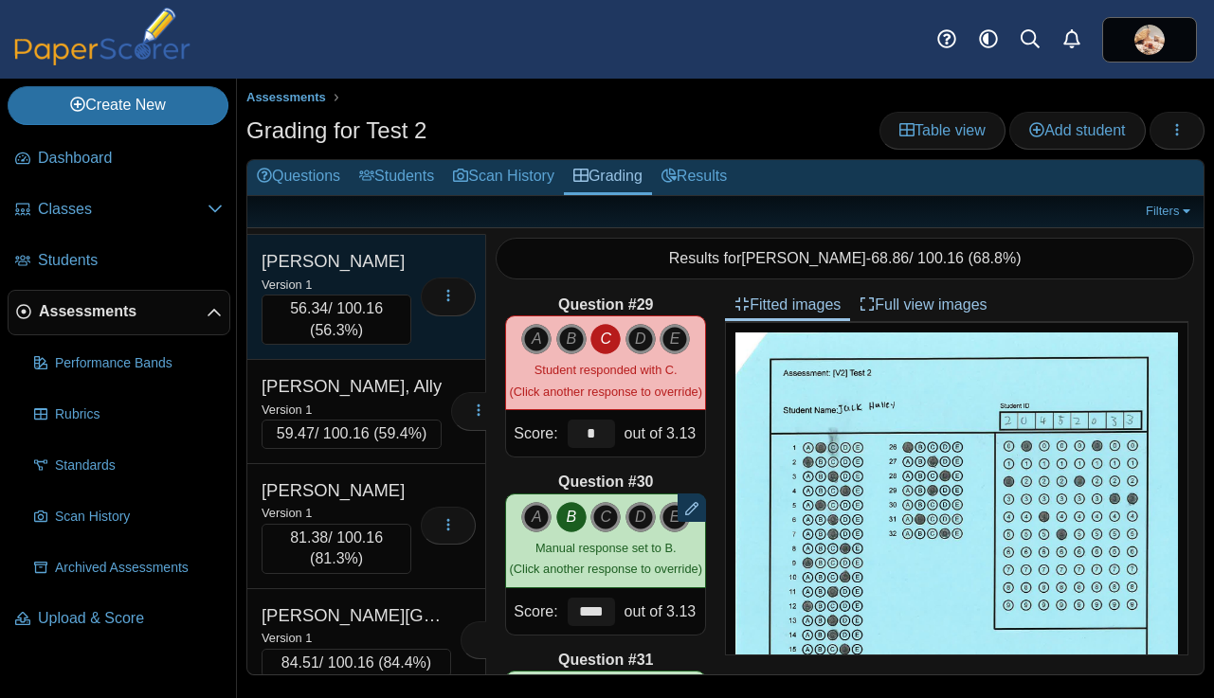
click at [391, 295] on div "Version 1" at bounding box center [336, 284] width 150 height 21
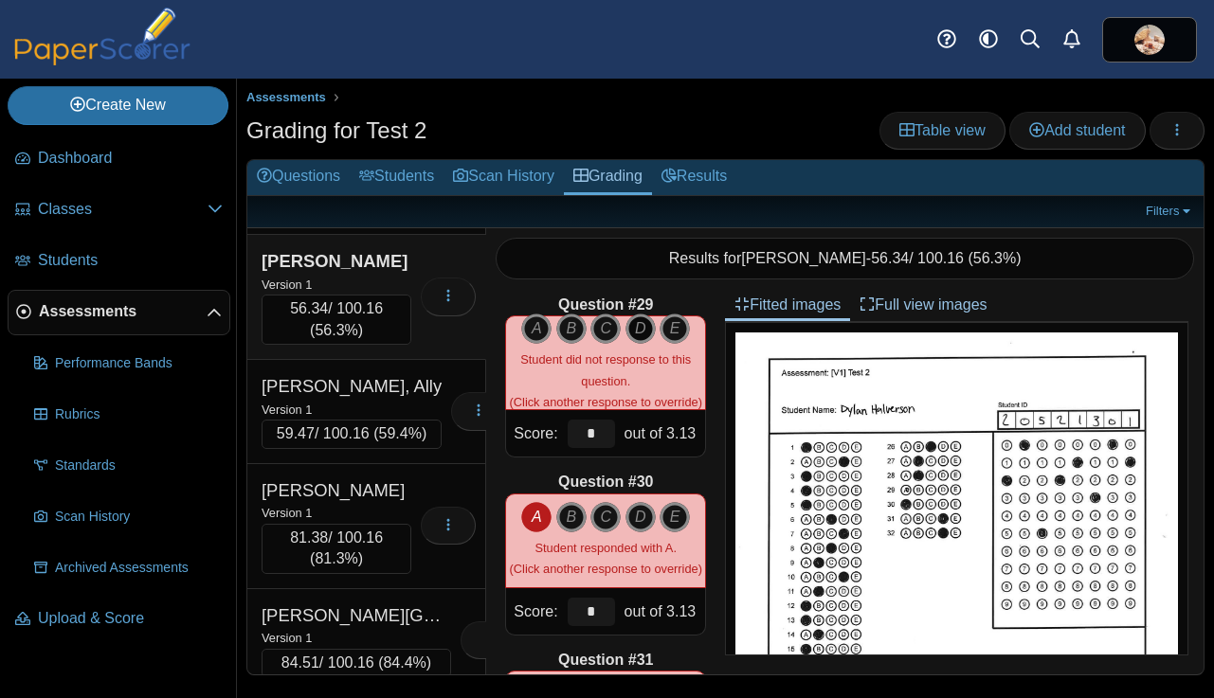
click at [640, 332] on icon "D" at bounding box center [640, 329] width 30 height 30
type input "****"
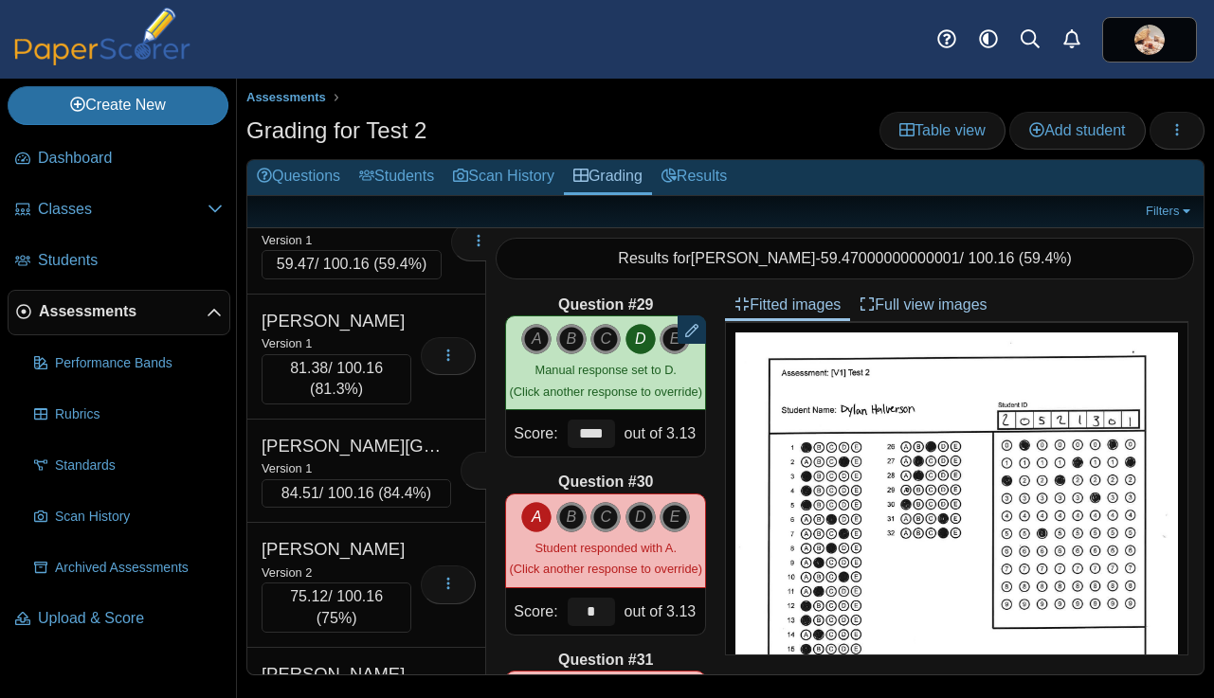
scroll to position [11431, 0]
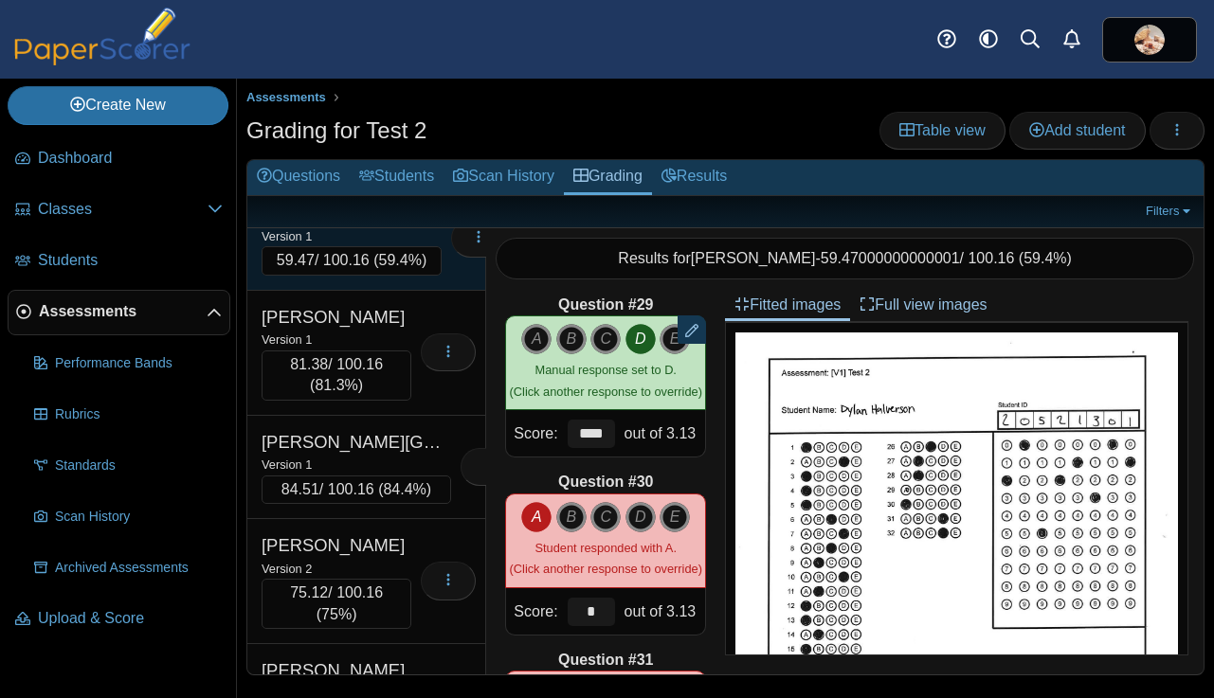
click at [395, 225] on div "Hamilton, Ally" at bounding box center [351, 213] width 180 height 25
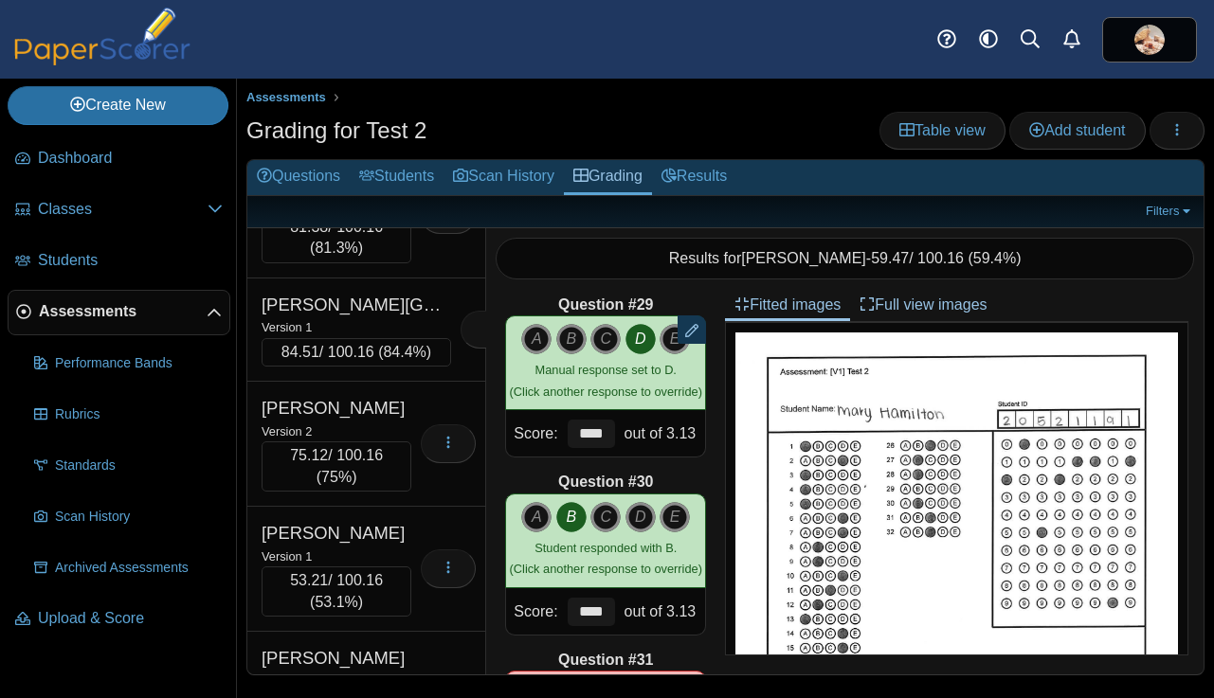
scroll to position [11596, 0]
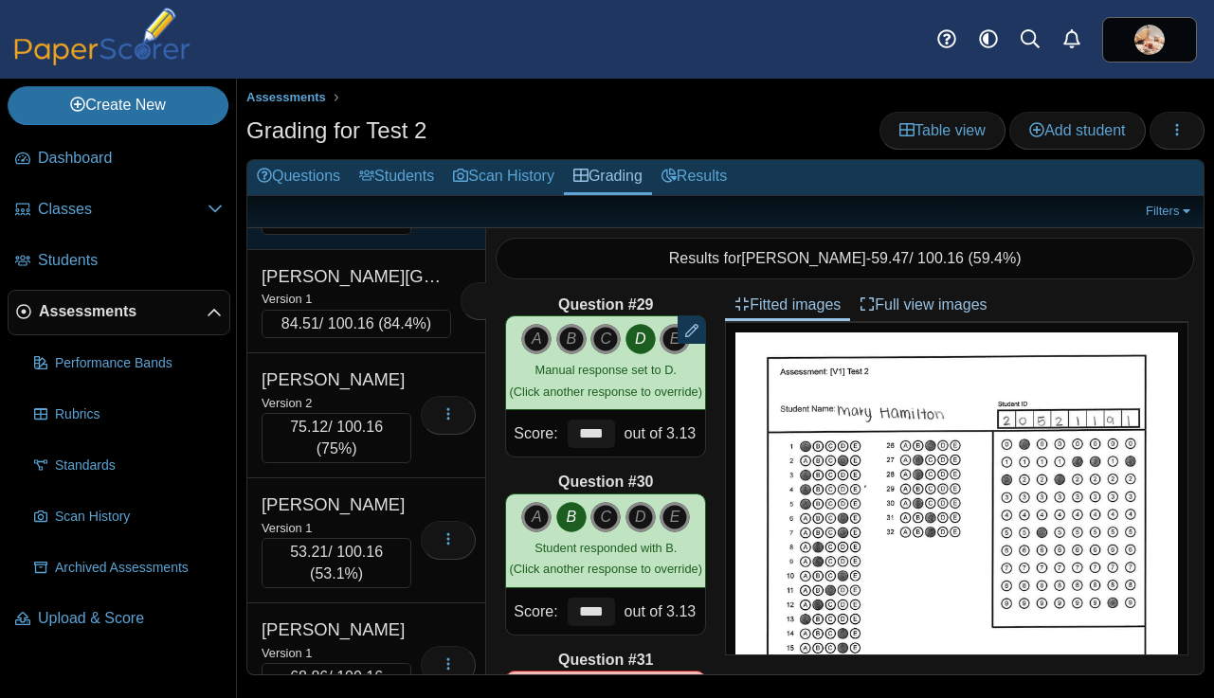
click at [398, 184] on div "Version 1" at bounding box center [336, 173] width 150 height 21
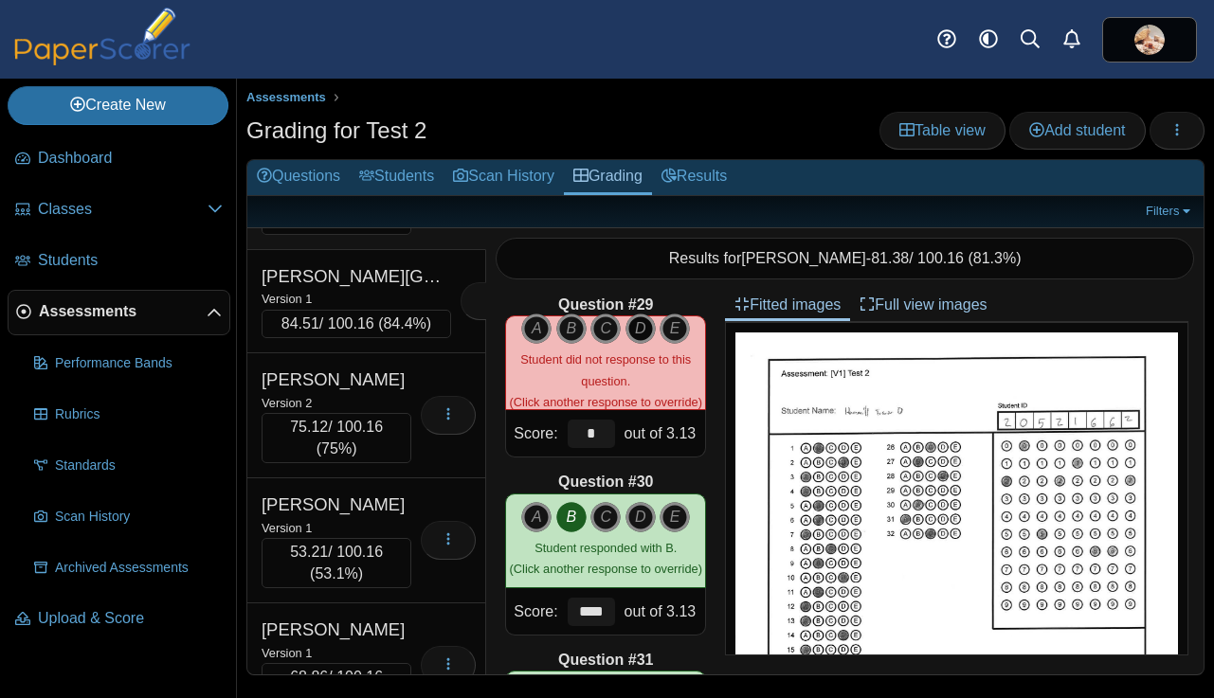
click at [641, 336] on icon "D" at bounding box center [640, 329] width 30 height 30
type input "****"
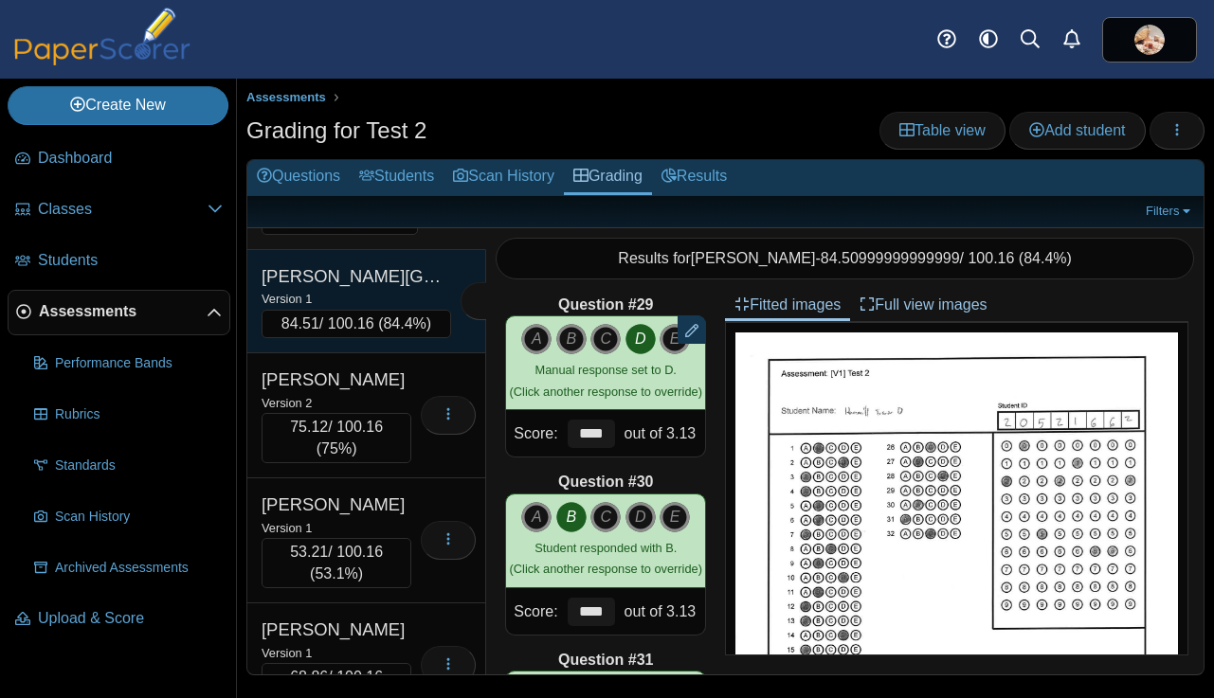
click at [403, 309] on div "Version 1" at bounding box center [355, 298] width 189 height 21
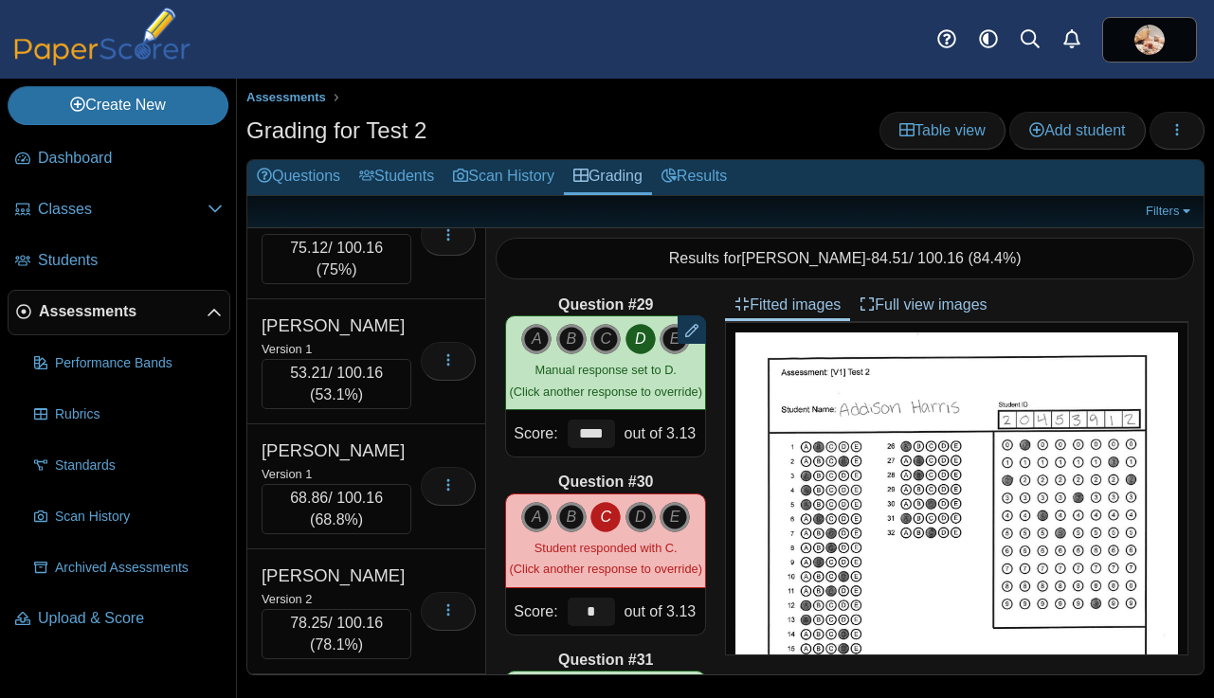
scroll to position [11794, 0]
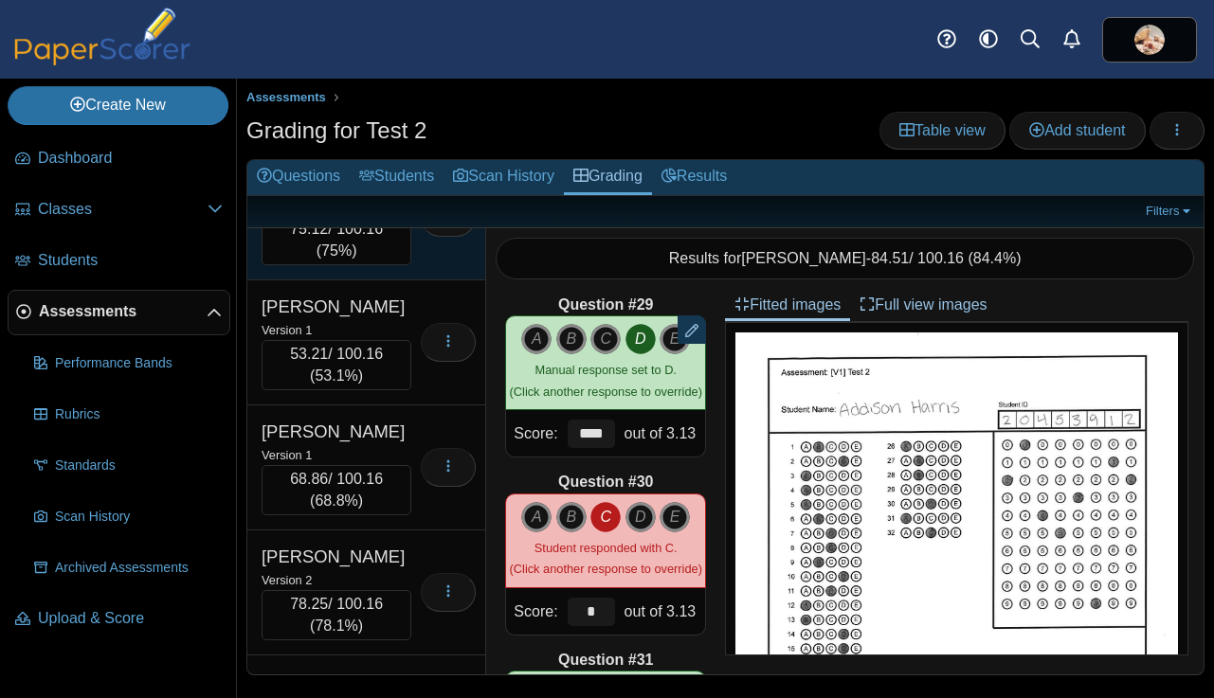
click at [396, 215] on div "Version 2" at bounding box center [336, 204] width 150 height 21
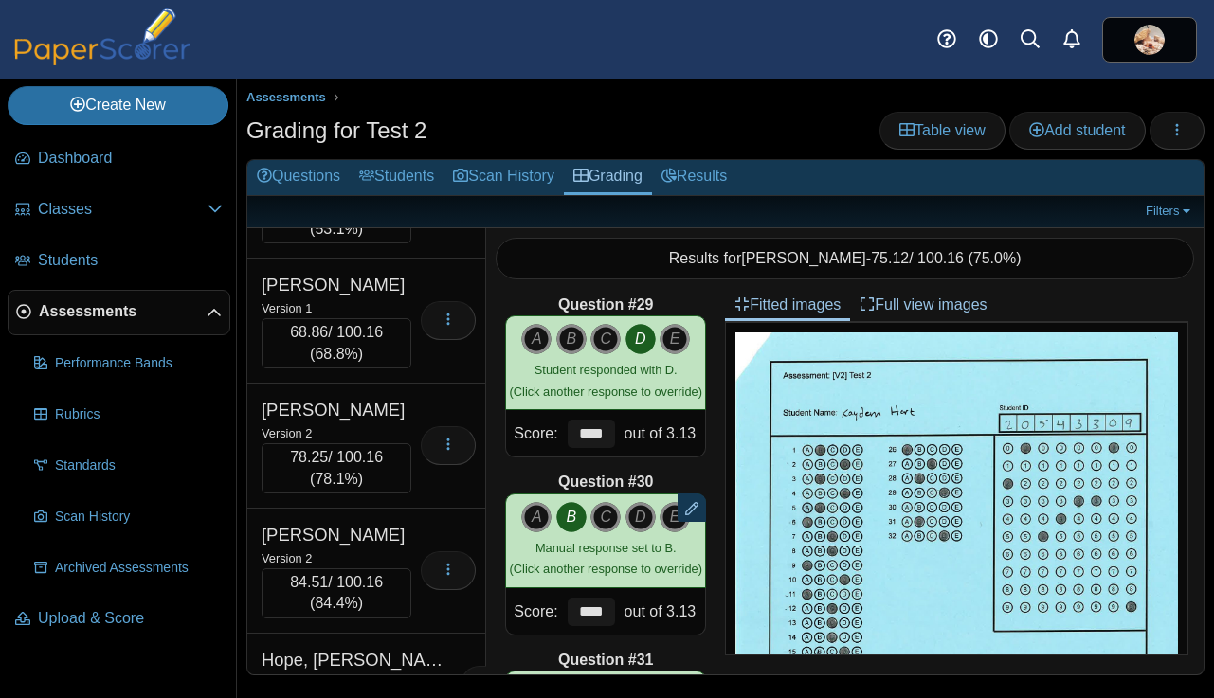
scroll to position [11956, 0]
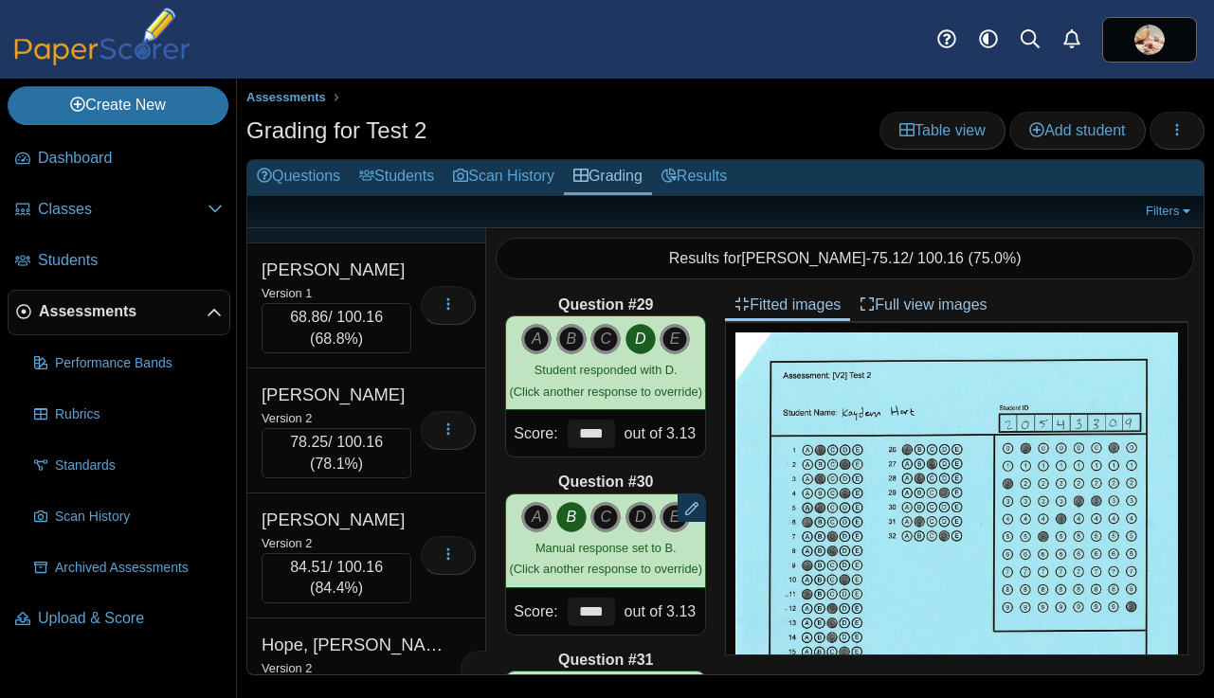
click at [400, 178] on div "Version 1" at bounding box center [336, 167] width 150 height 21
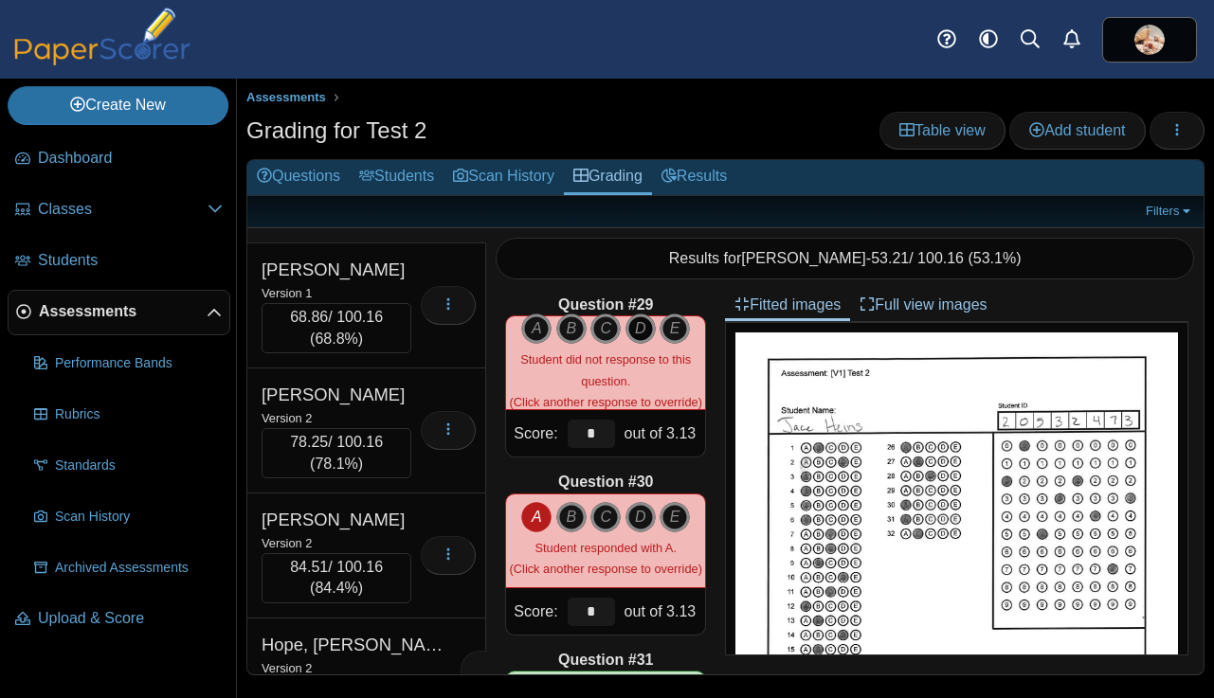
click at [641, 328] on icon "D" at bounding box center [640, 329] width 30 height 30
type input "****"
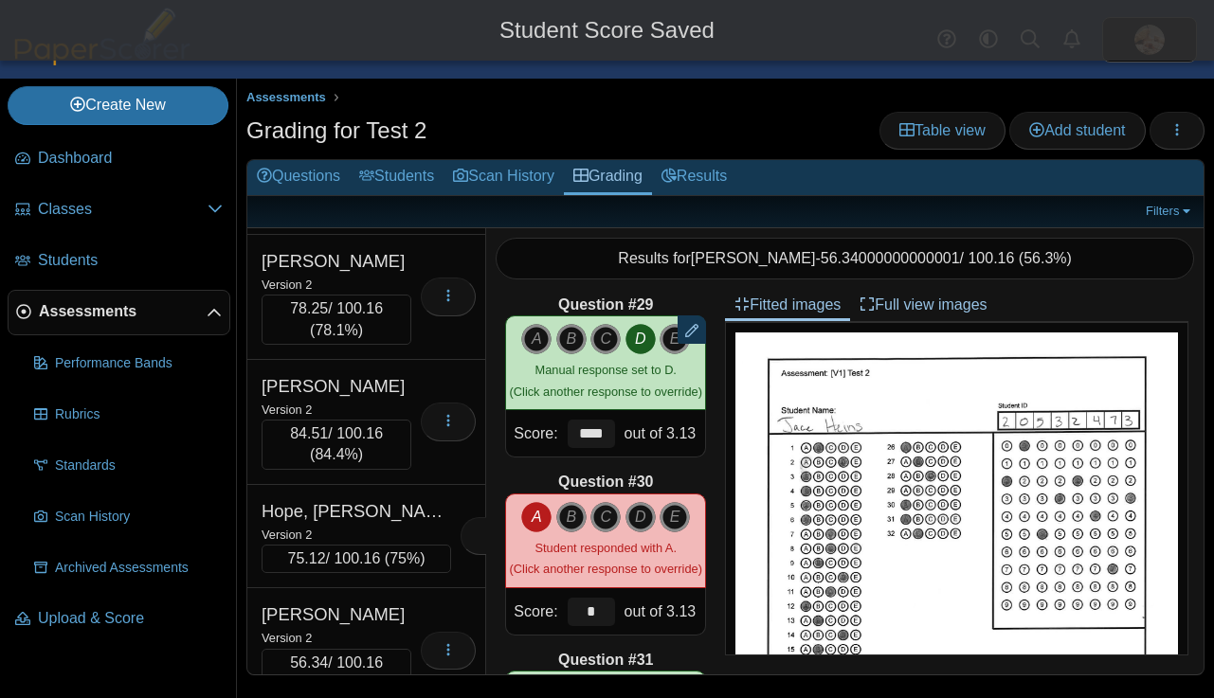
scroll to position [12134, 0]
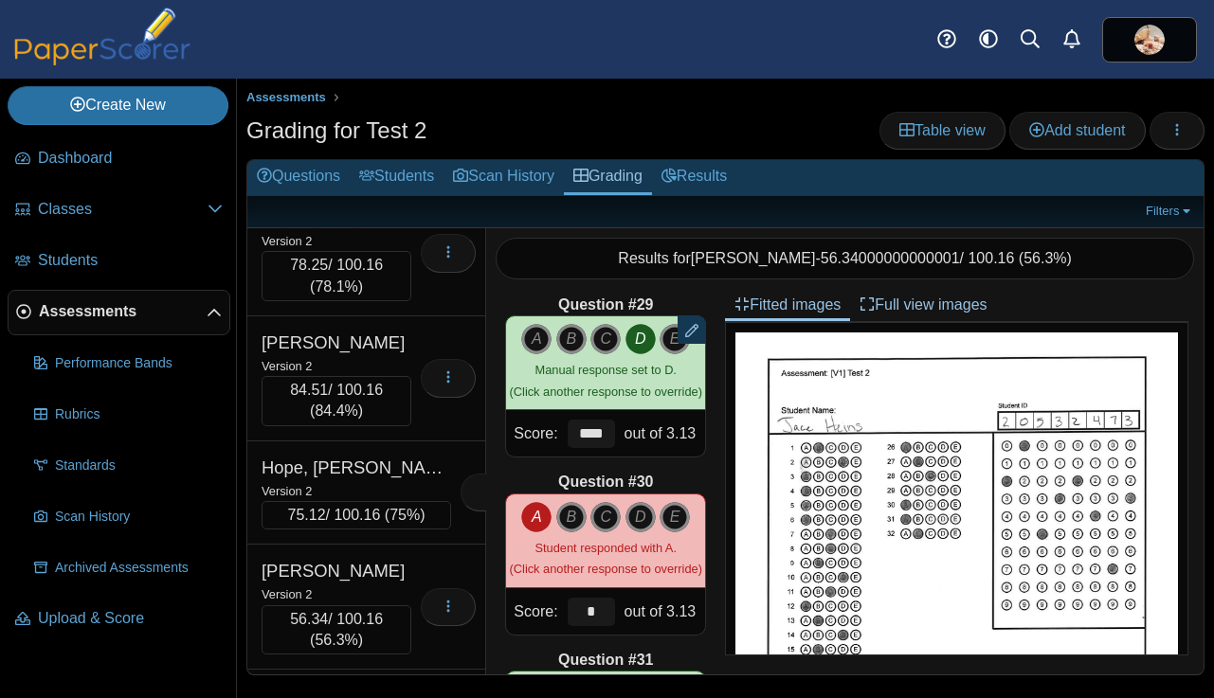
click at [411, 126] on div "Version 1" at bounding box center [336, 115] width 150 height 21
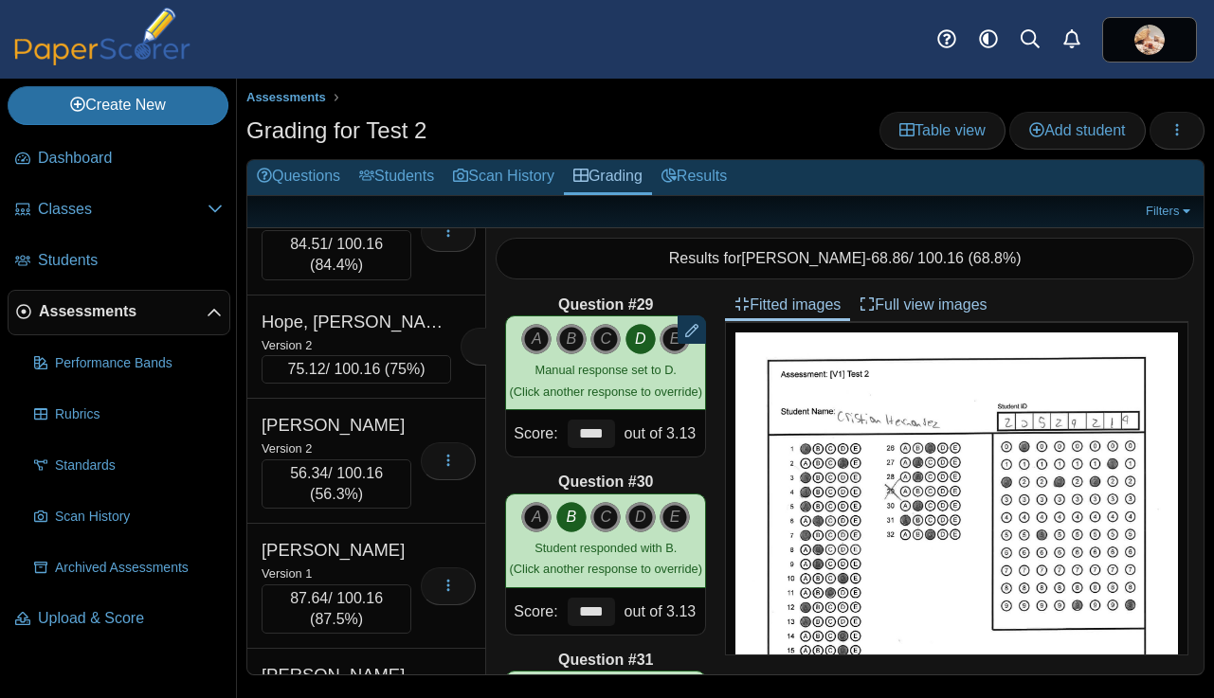
click at [403, 105] on div "Version 2" at bounding box center [336, 94] width 150 height 21
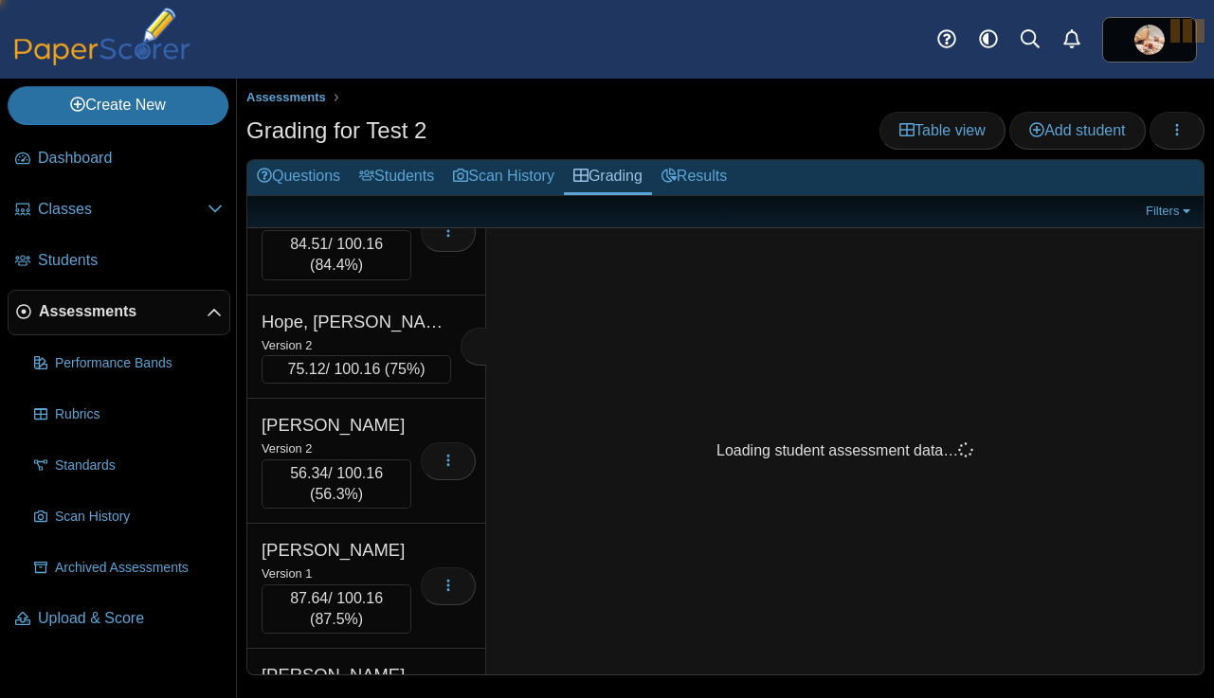
scroll to position [12279, 0]
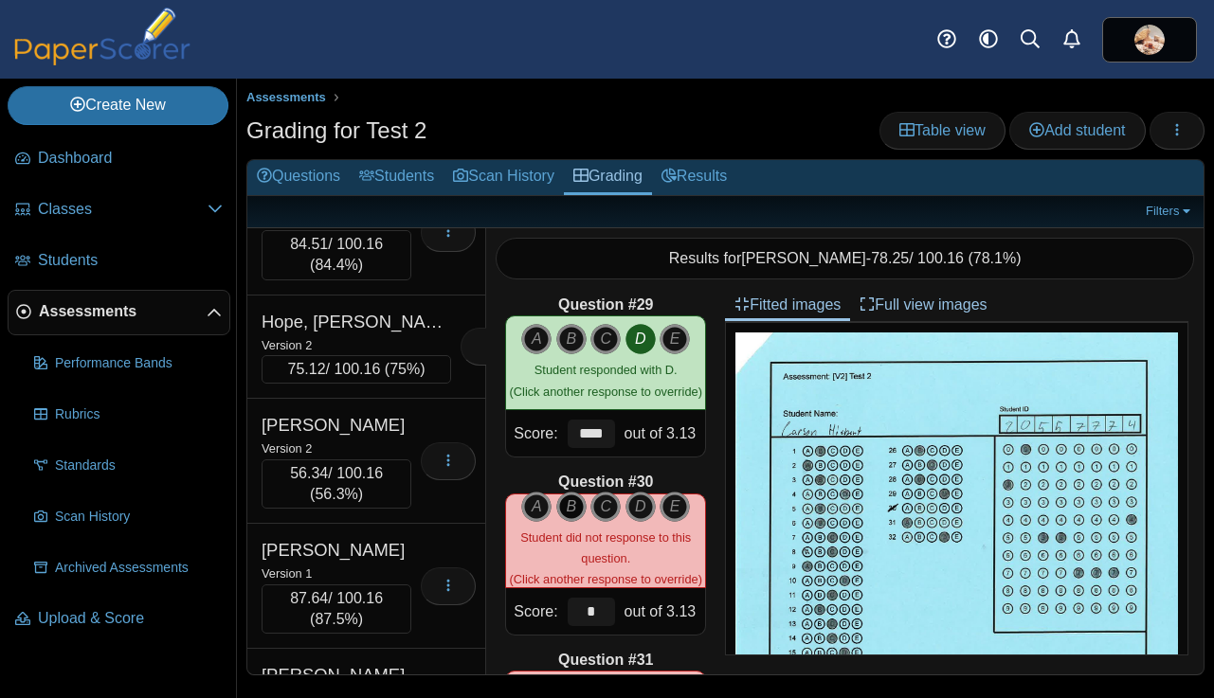
click at [571, 507] on icon "B" at bounding box center [571, 507] width 30 height 30
type input "****"
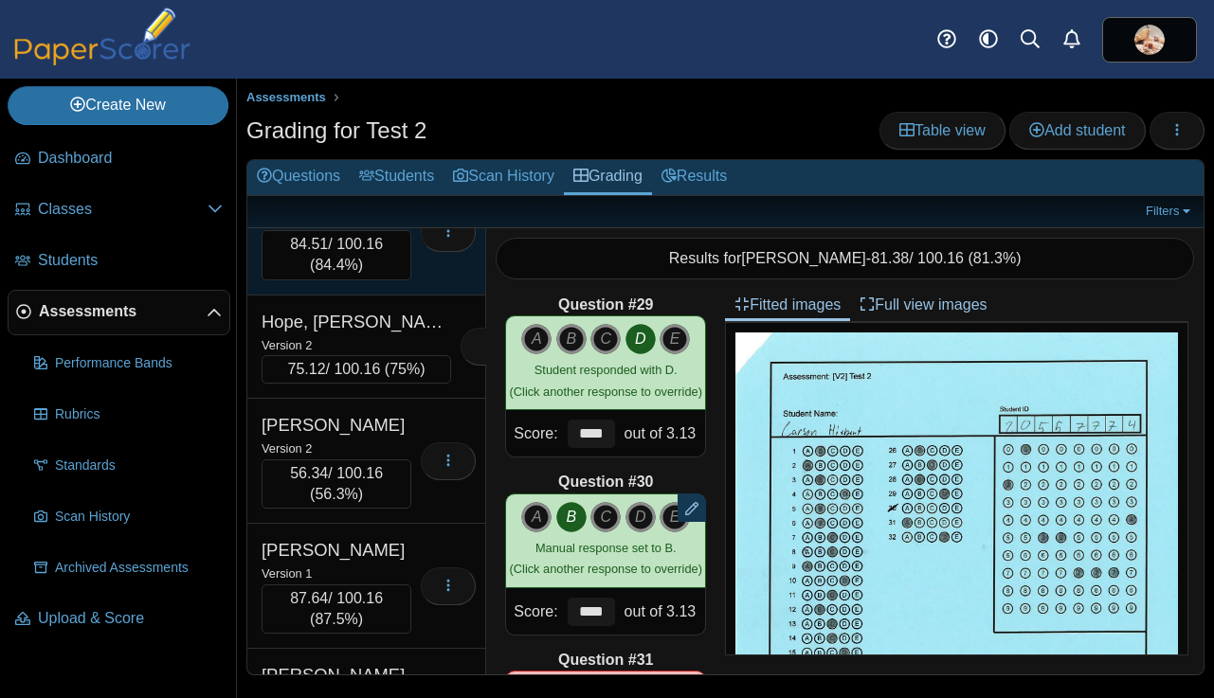
click at [396, 230] on div "Version 2" at bounding box center [336, 219] width 150 height 21
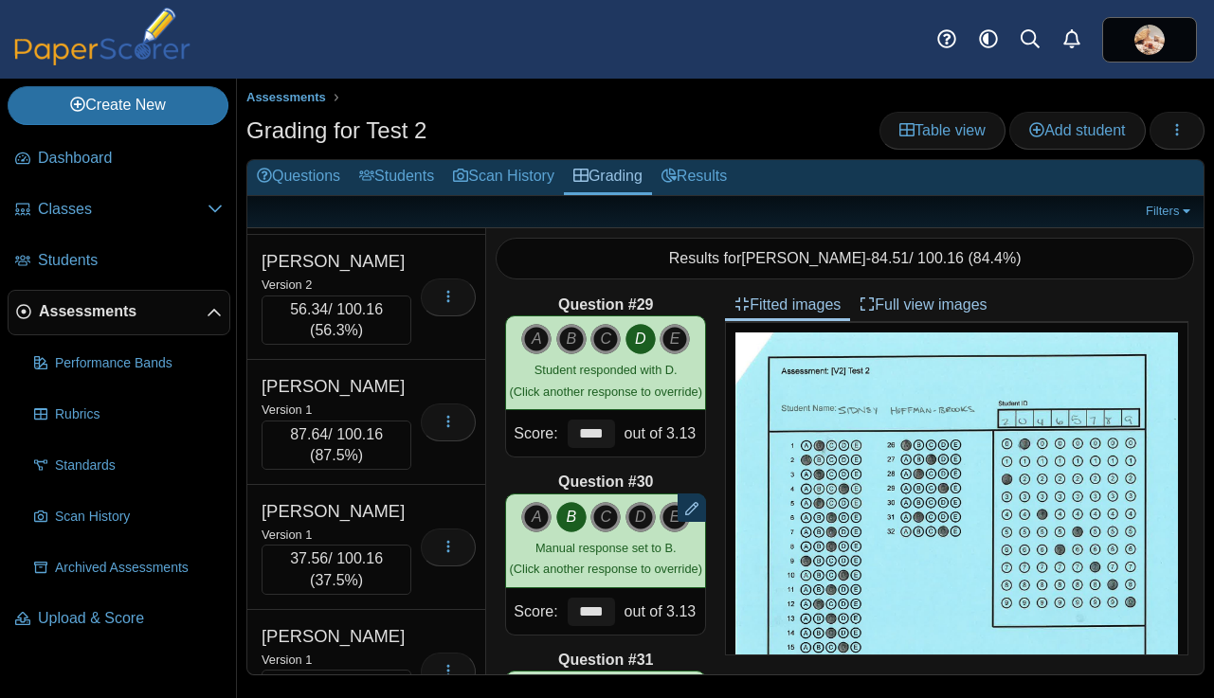
scroll to position [12450, 0]
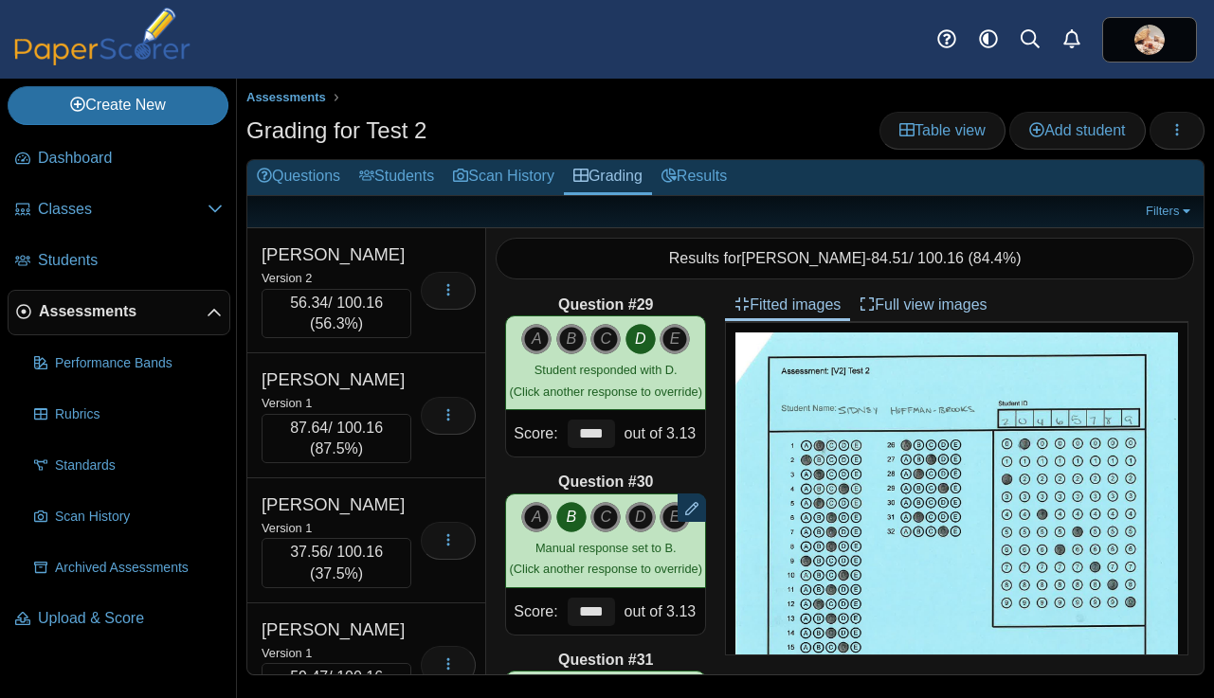
click at [395, 164] on div "Hope, Reagan" at bounding box center [355, 151] width 189 height 25
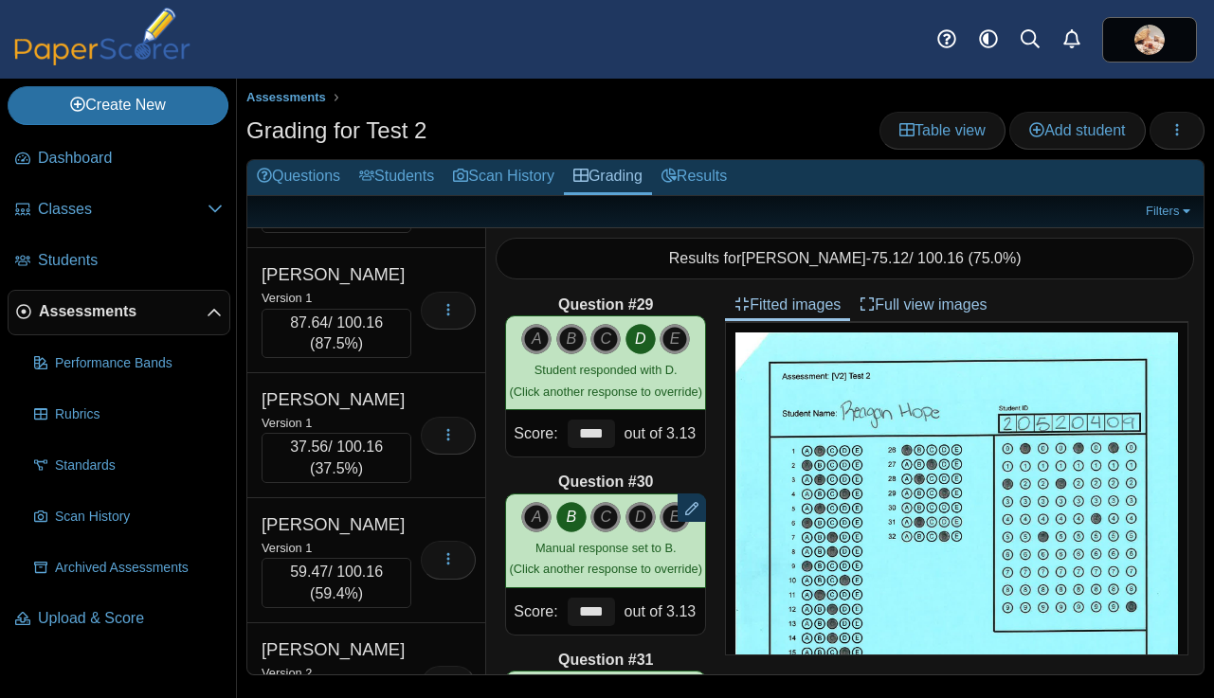
scroll to position [12605, 0]
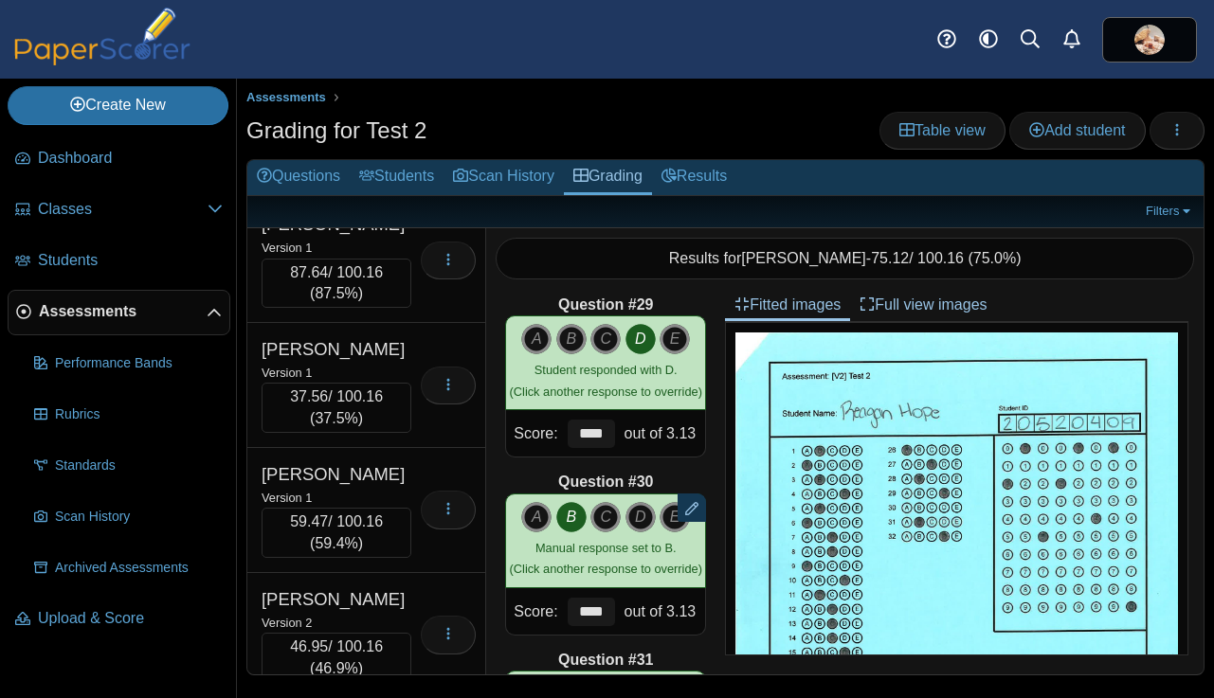
click at [392, 133] on div "Version 2" at bounding box center [336, 122] width 150 height 21
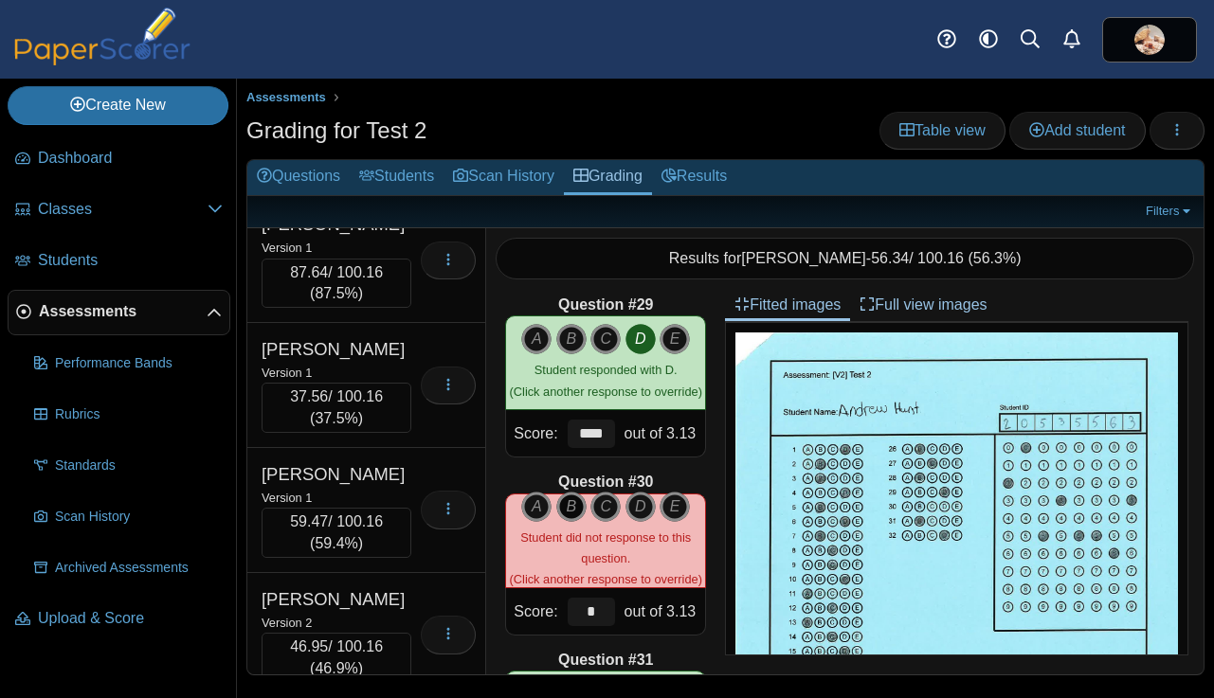
click at [568, 508] on icon "B" at bounding box center [571, 507] width 30 height 30
type input "****"
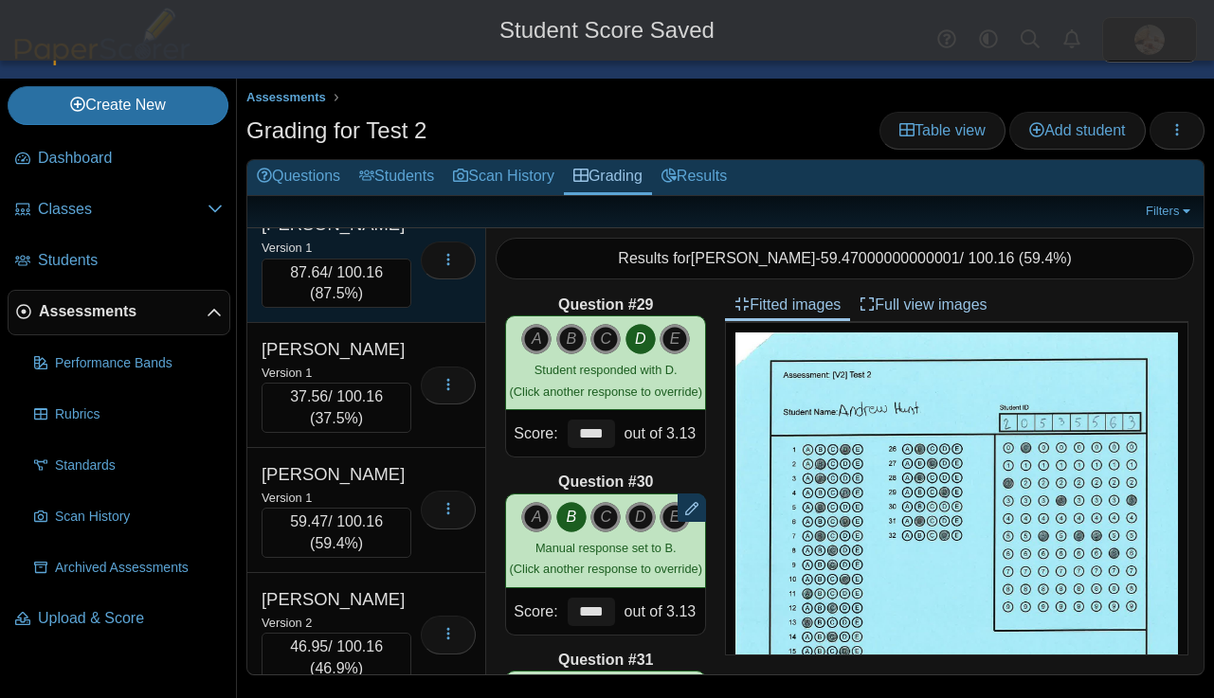
click at [399, 237] on div "Isom, Taylor" at bounding box center [336, 224] width 150 height 25
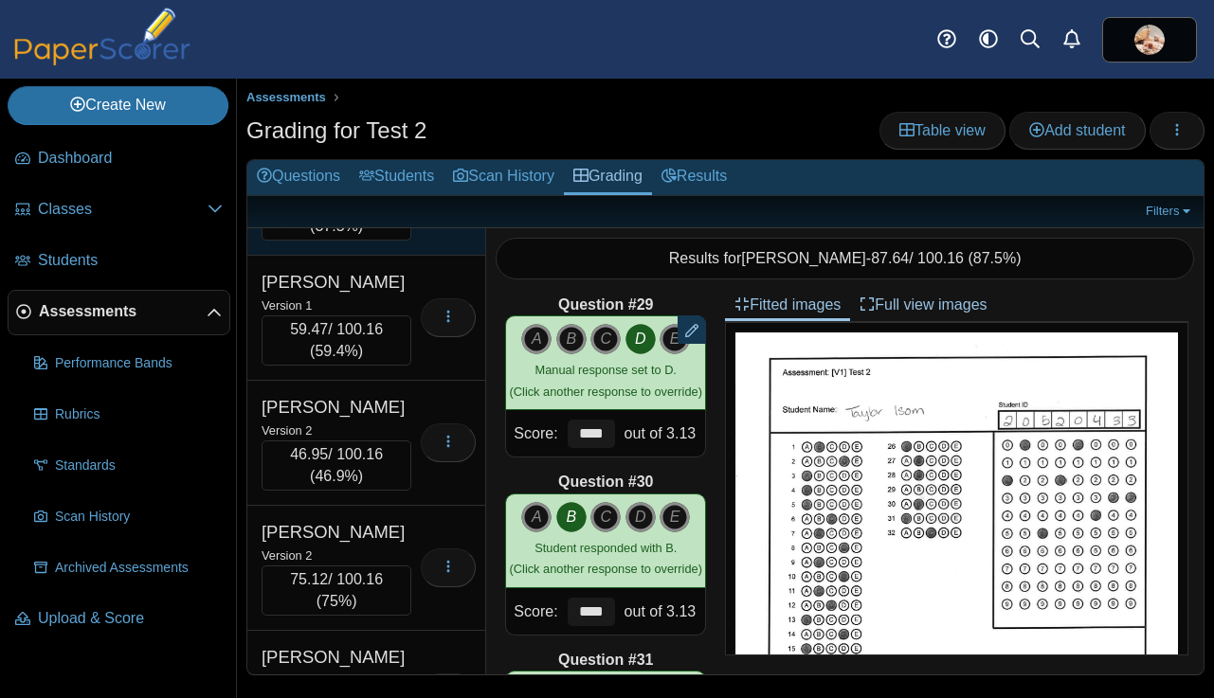
scroll to position [12801, 0]
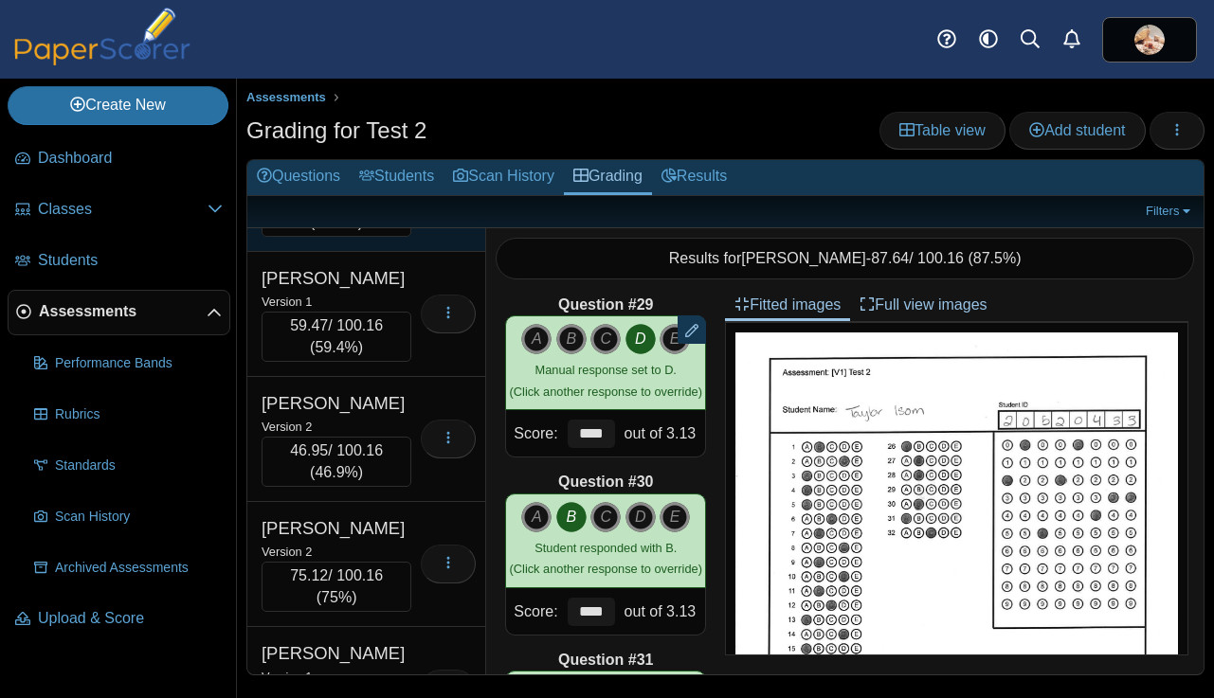
click at [396, 187] on div "Version 1" at bounding box center [336, 176] width 150 height 21
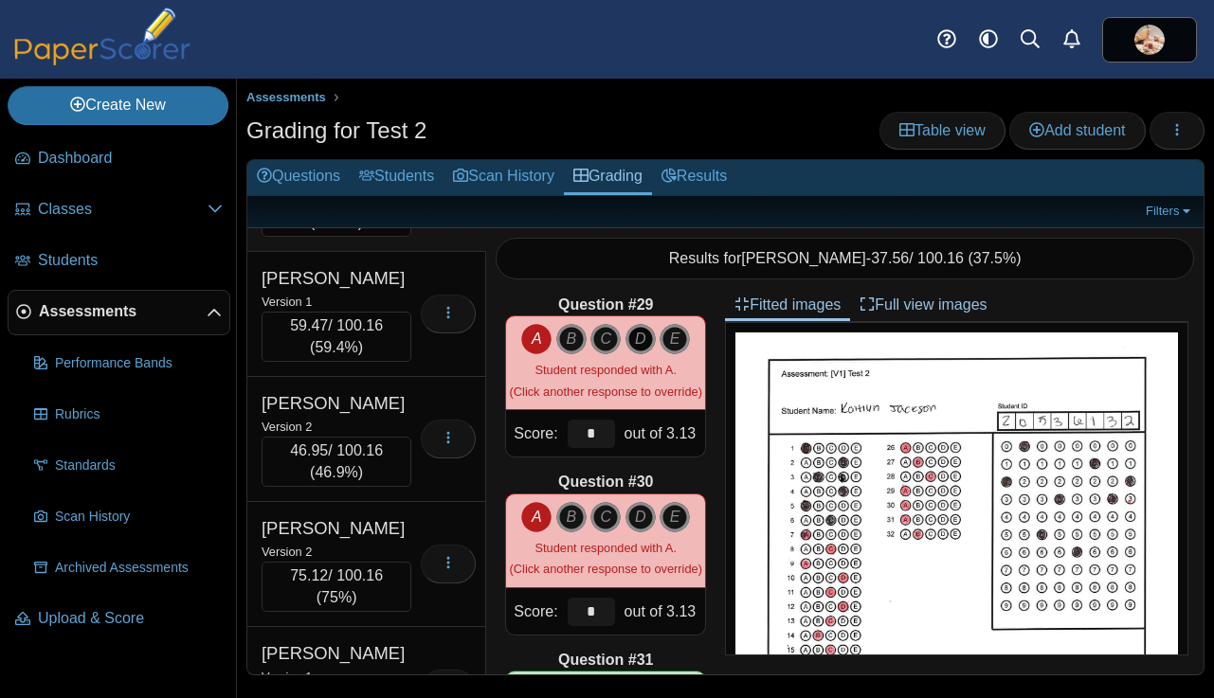
click at [639, 344] on icon "D" at bounding box center [640, 339] width 30 height 30
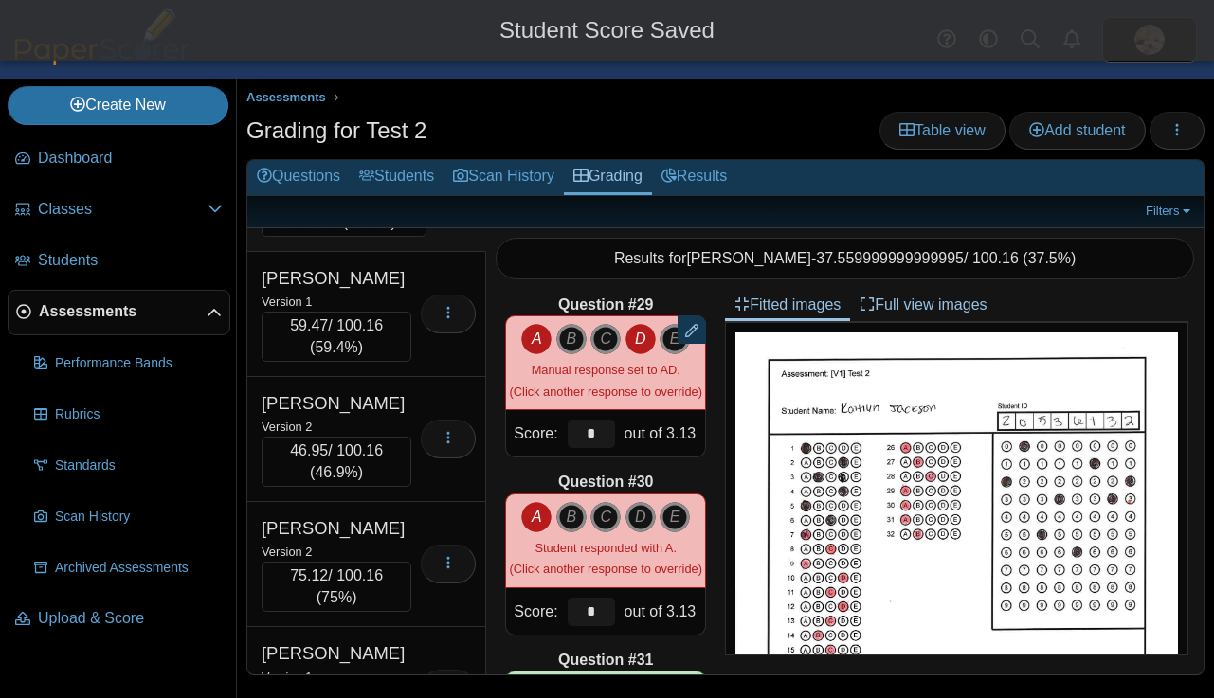
click at [534, 342] on icon "A" at bounding box center [536, 339] width 30 height 30
type input "****"
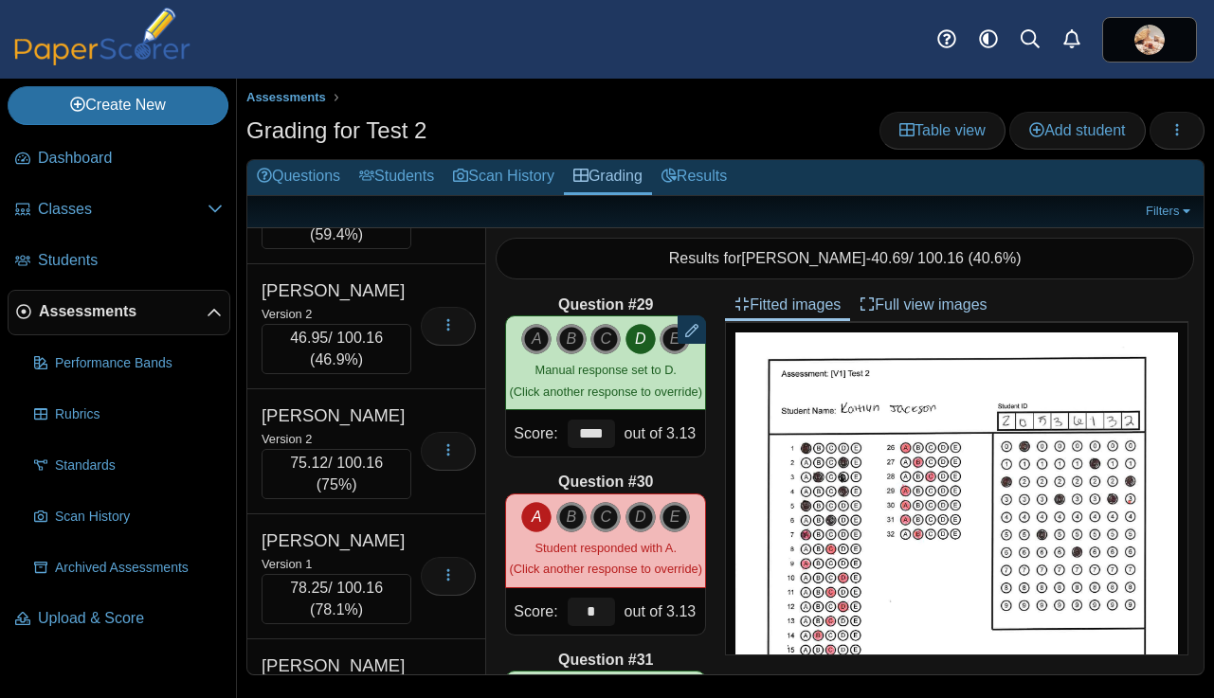
scroll to position [12919, 0]
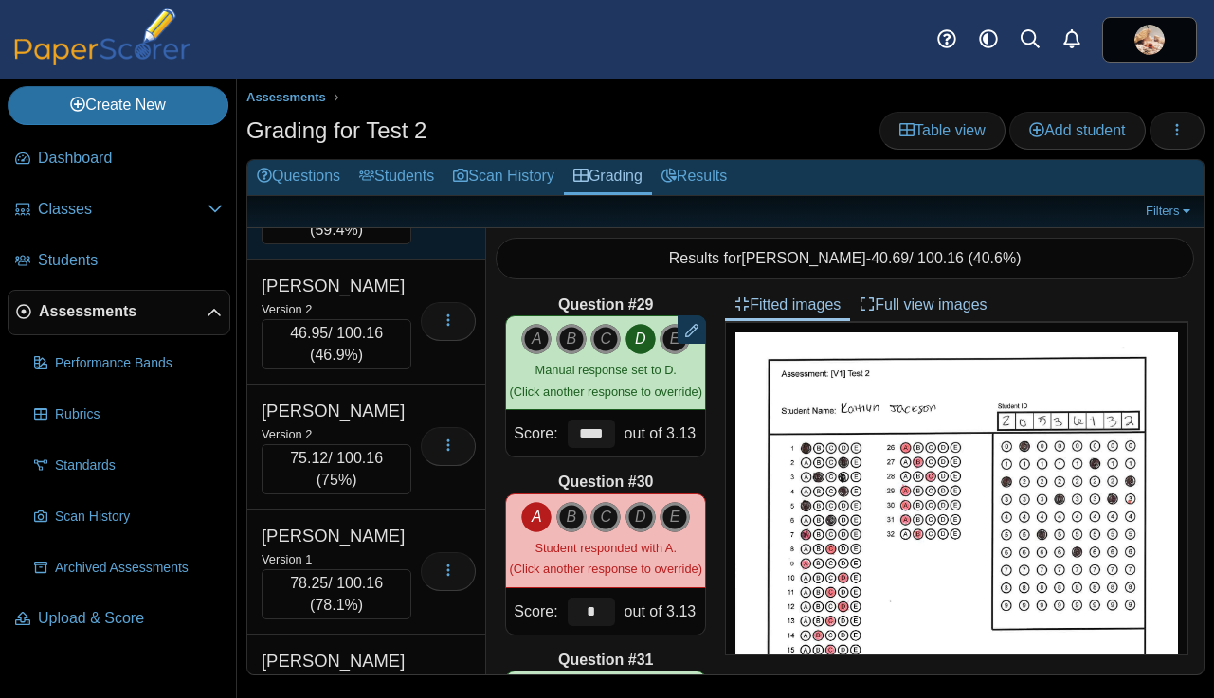
click at [406, 194] on div "Version 1" at bounding box center [336, 183] width 150 height 21
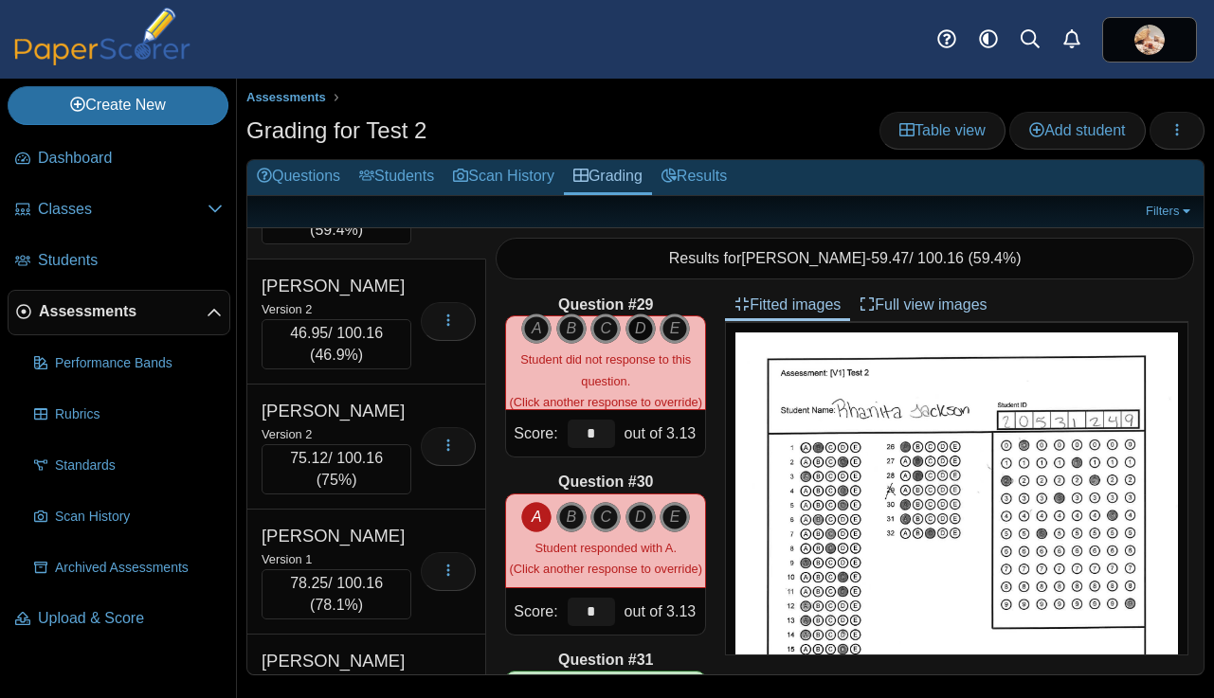
click at [638, 333] on icon "D" at bounding box center [640, 329] width 30 height 30
type input "****"
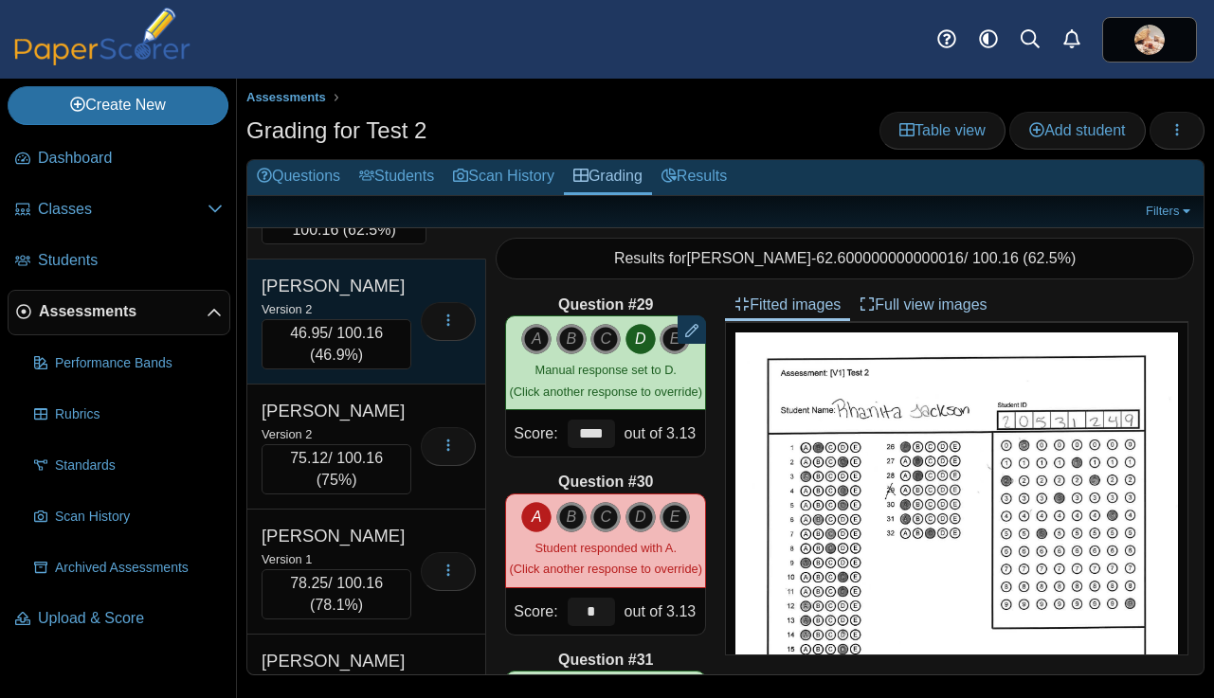
click at [399, 298] on div "Jacobs, Joci" at bounding box center [336, 286] width 150 height 25
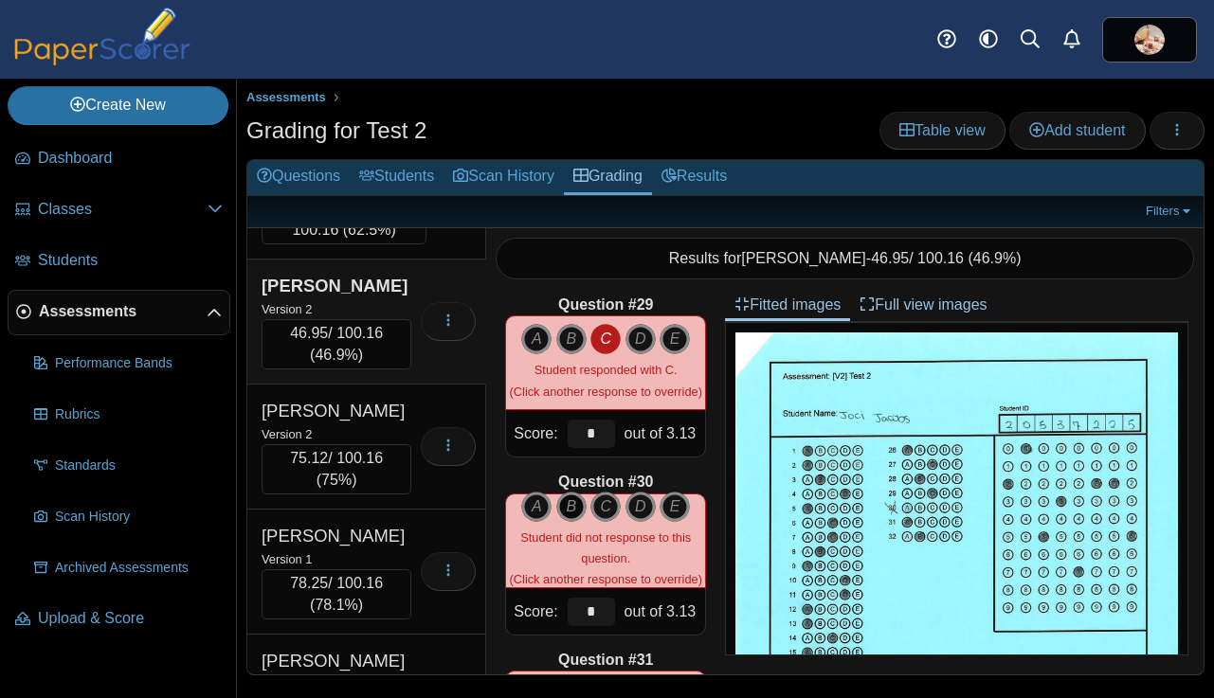
click at [567, 506] on icon "B" at bounding box center [571, 507] width 30 height 30
type input "****"
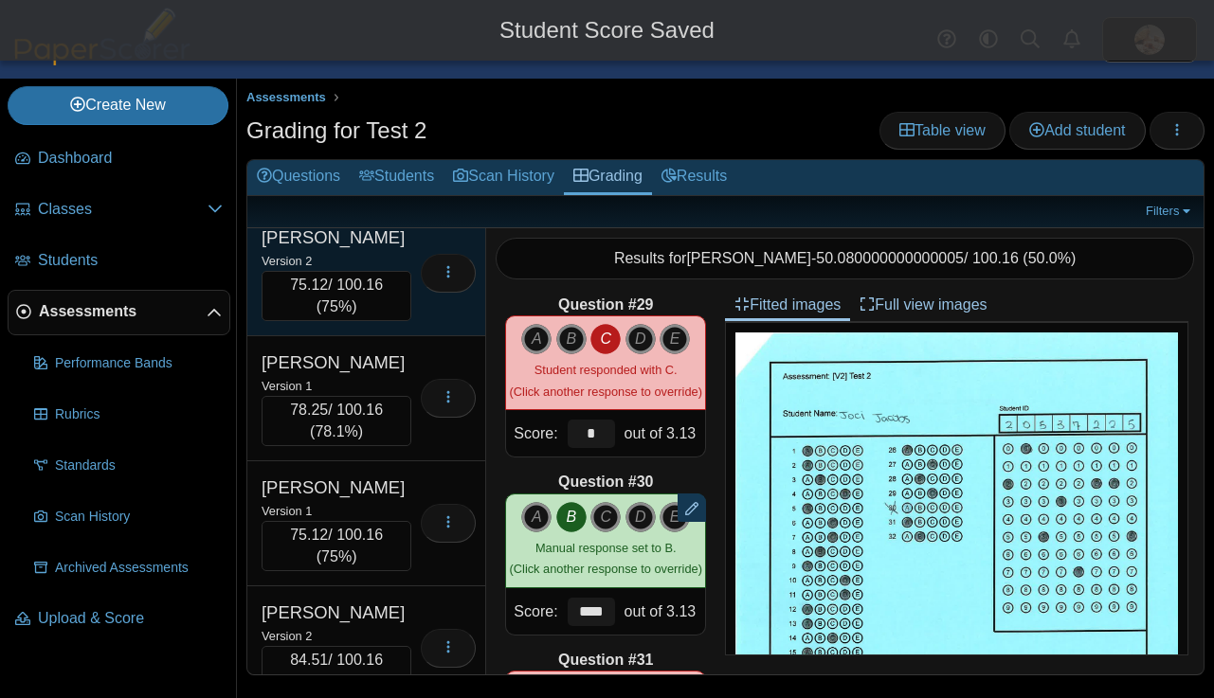
scroll to position [13098, 0]
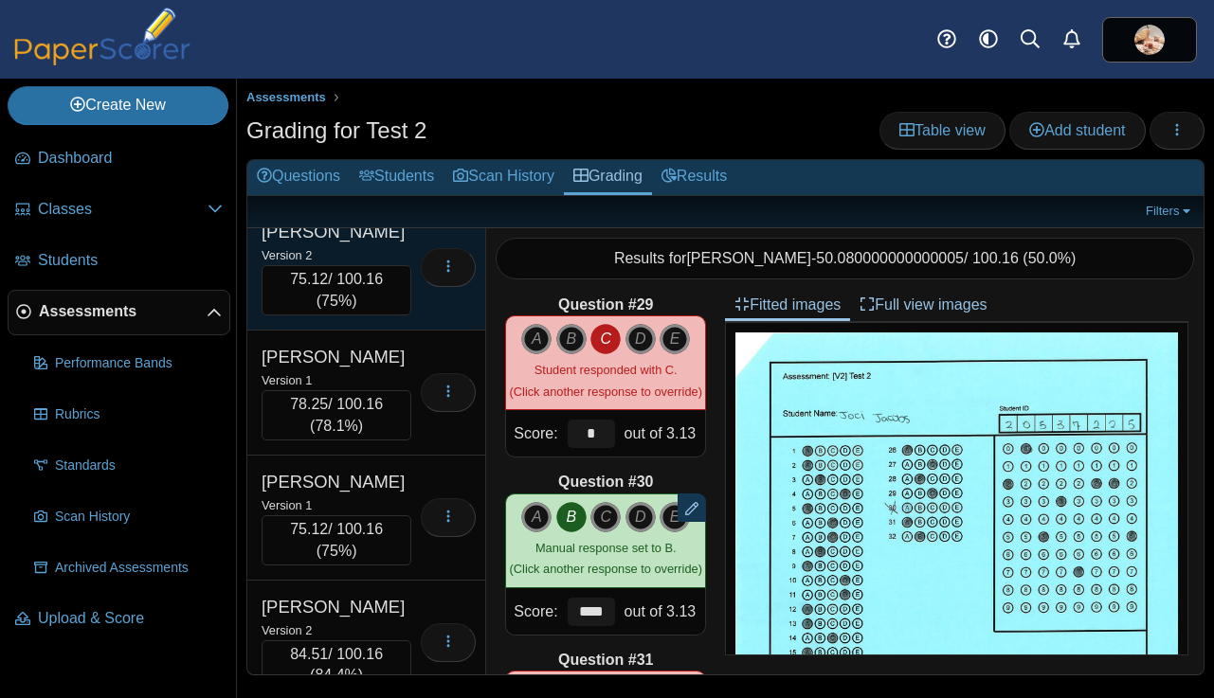
click at [411, 315] on div "Loading…" at bounding box center [443, 268] width 64 height 96
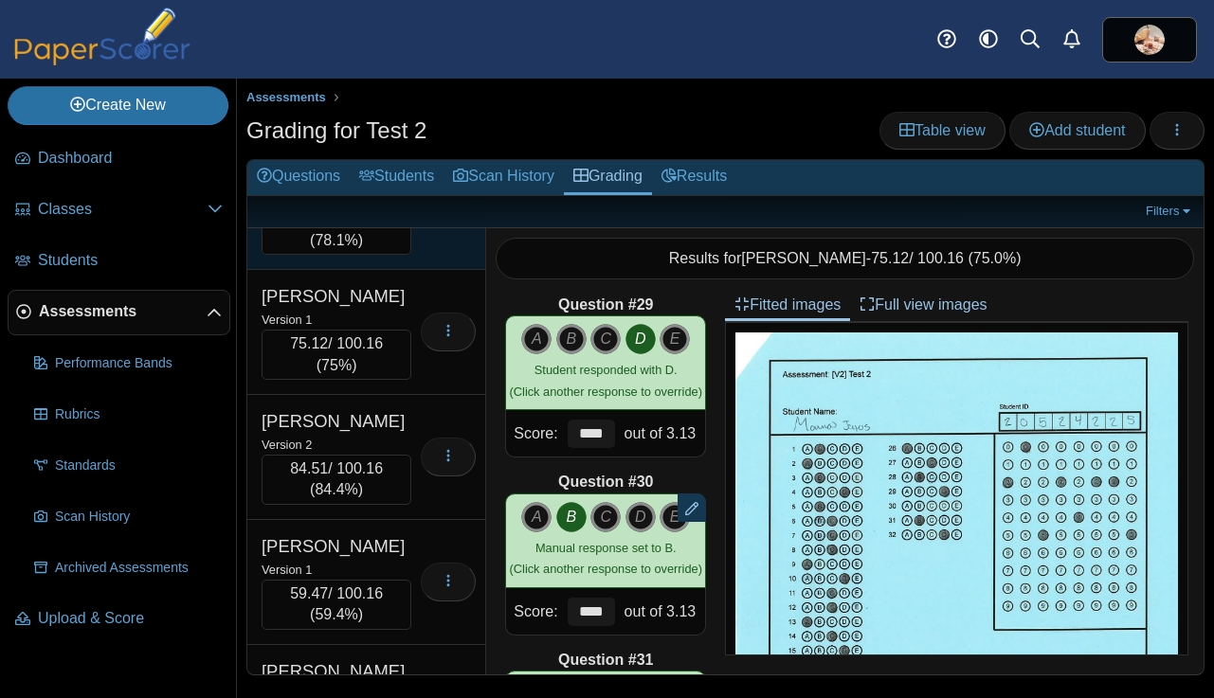
scroll to position [13305, 0]
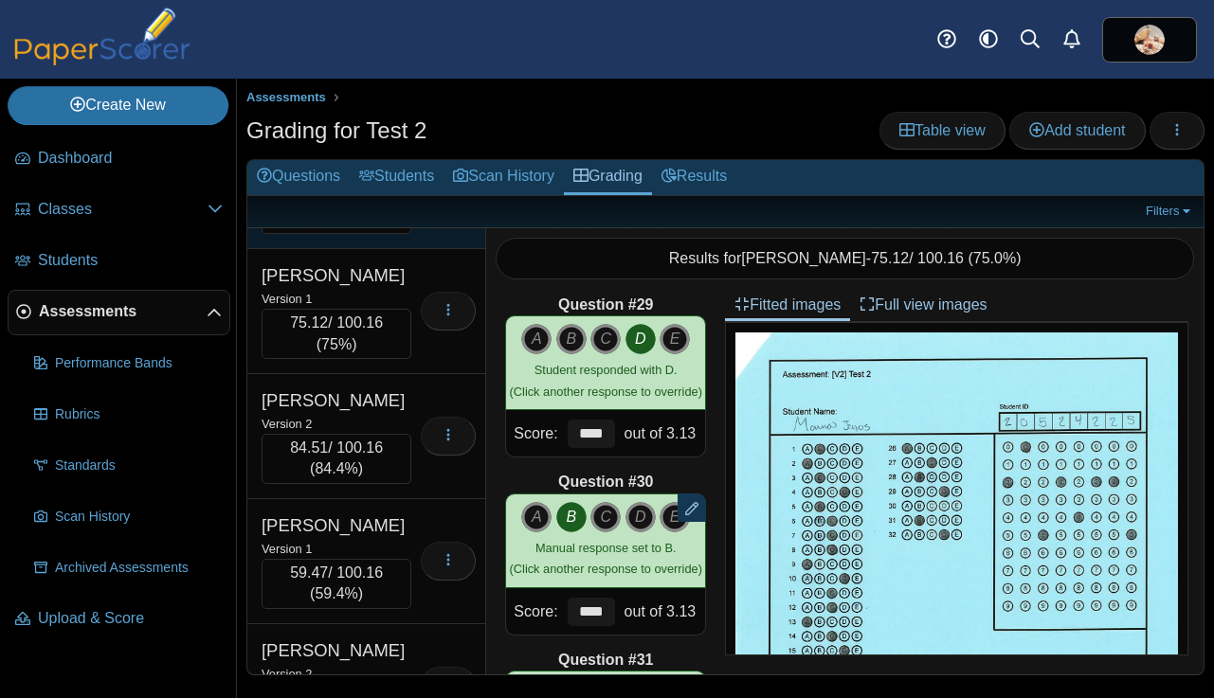
click at [404, 184] on div "Version 1" at bounding box center [336, 173] width 150 height 21
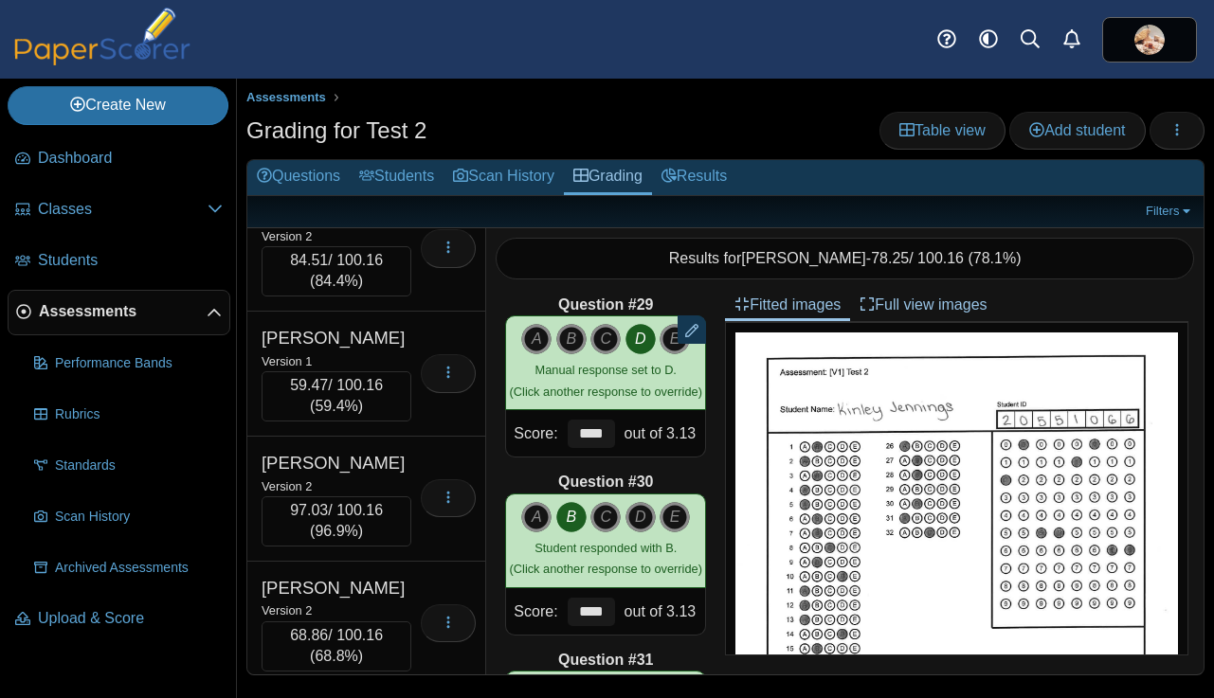
click at [403, 121] on div "Version 1" at bounding box center [336, 110] width 150 height 21
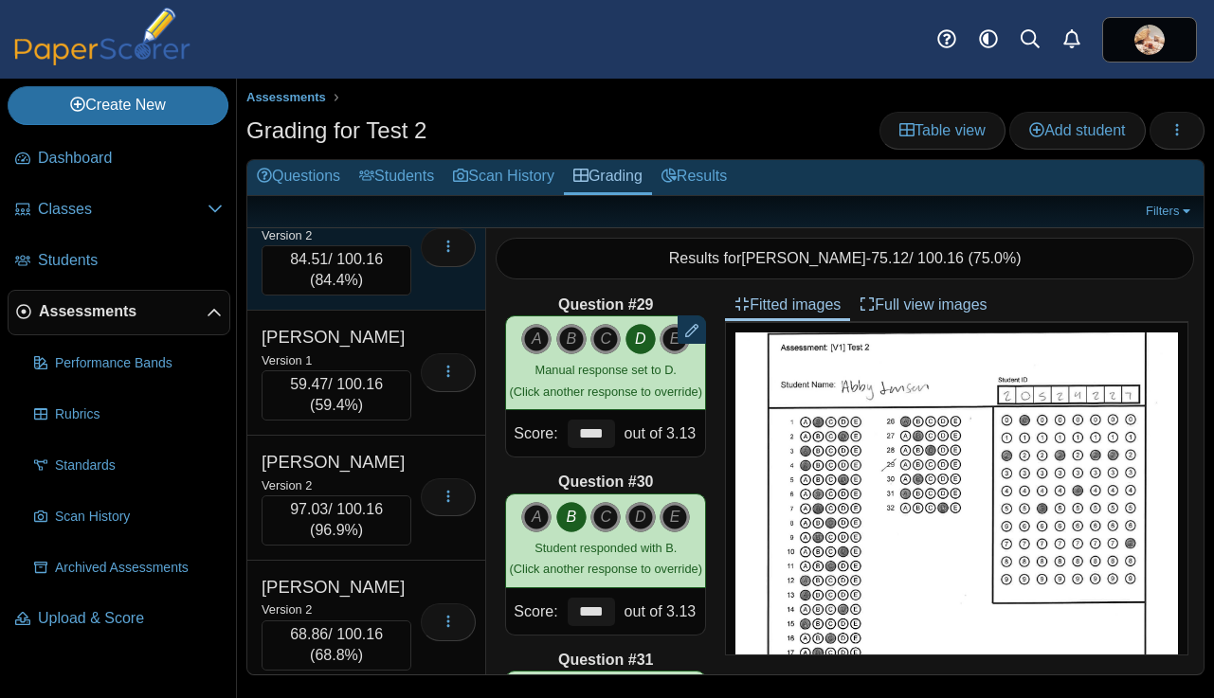
click at [397, 225] on div "Jines, Abby" at bounding box center [336, 212] width 150 height 25
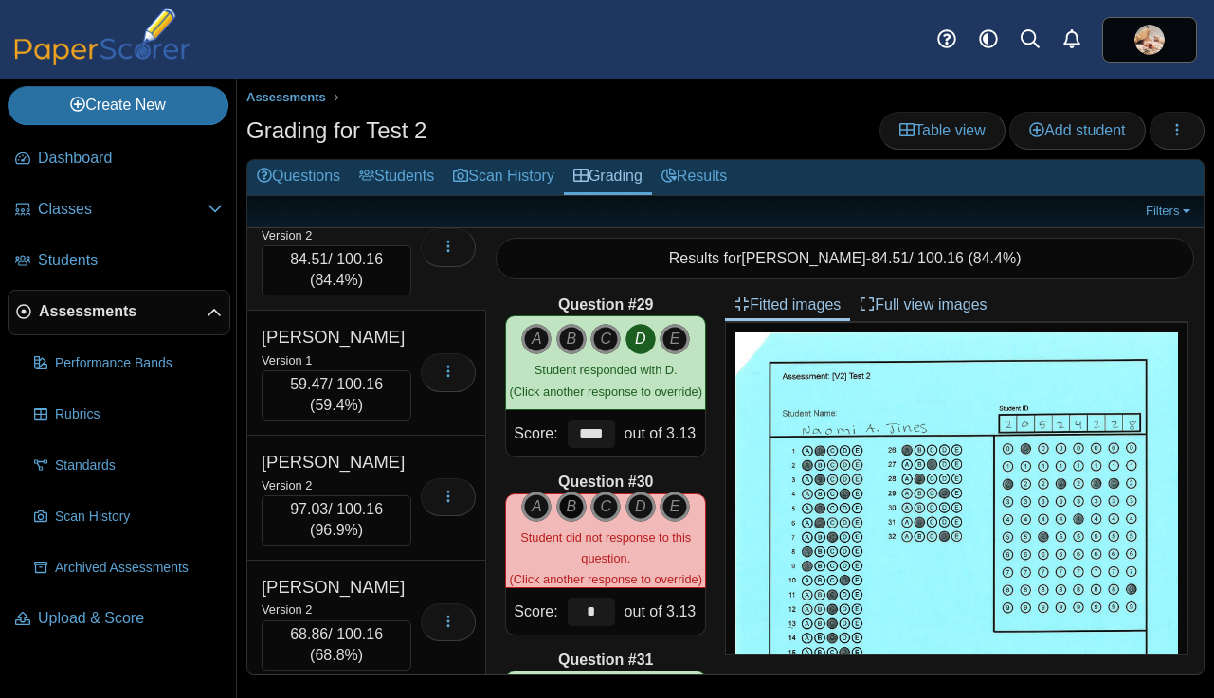
click at [569, 509] on icon "B" at bounding box center [571, 507] width 30 height 30
type input "****"
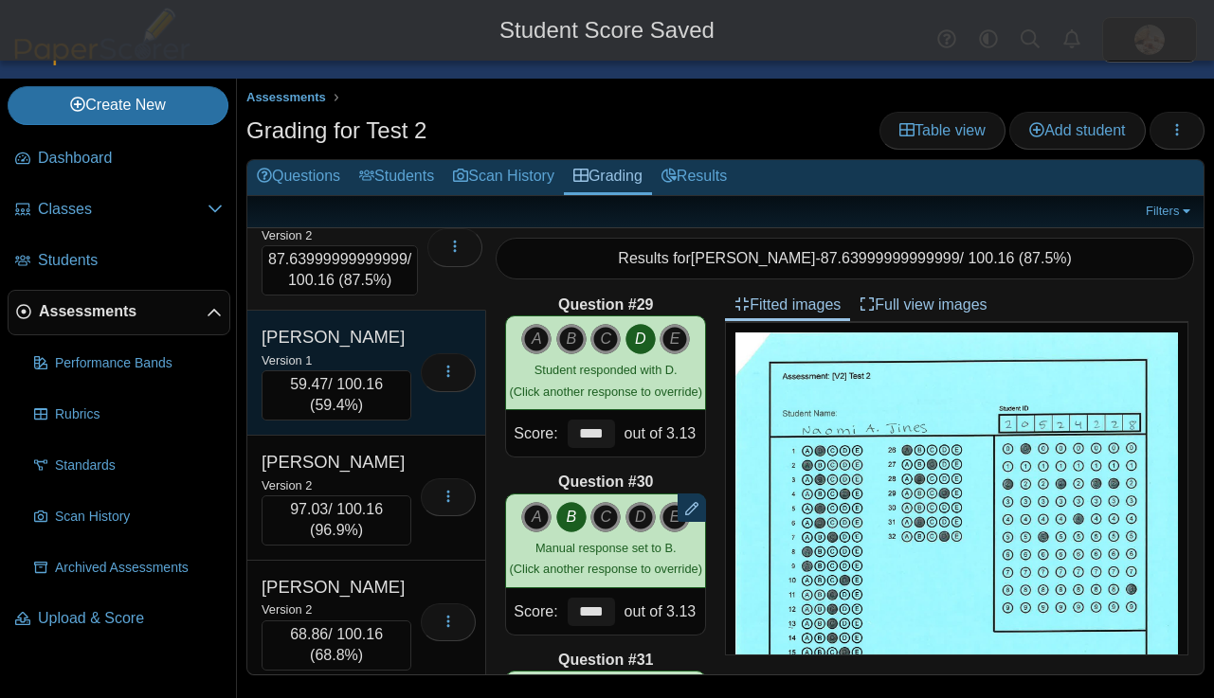
click at [416, 421] on div "Loading…" at bounding box center [443, 373] width 64 height 96
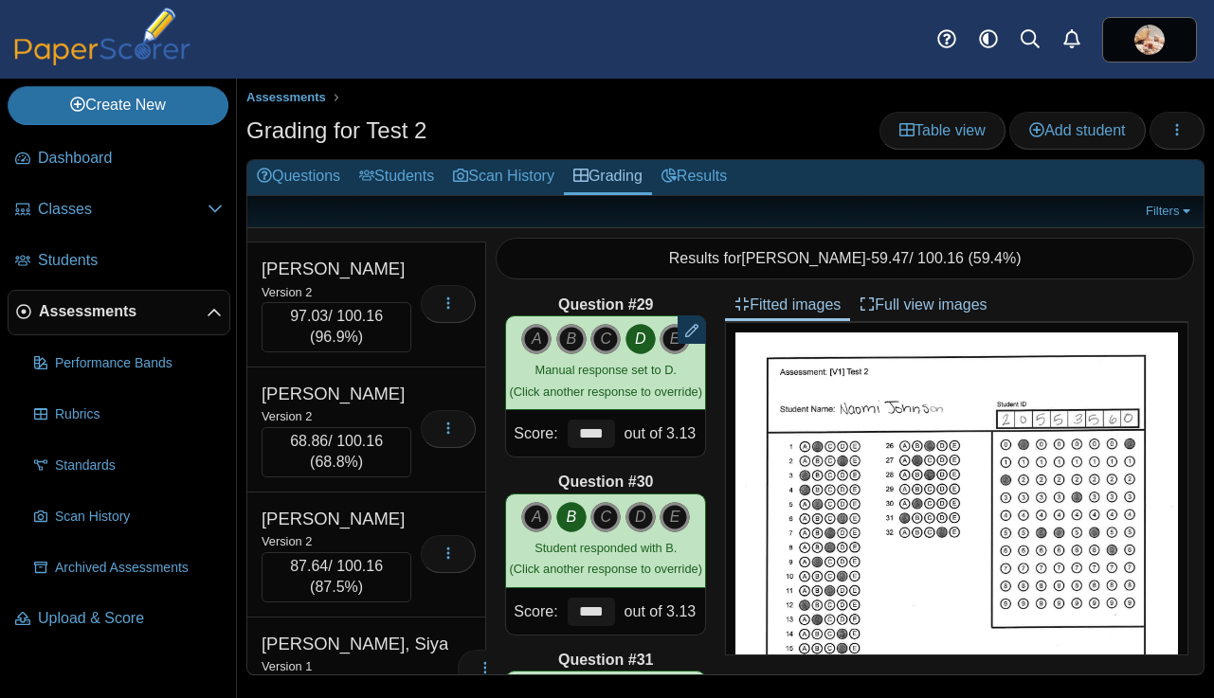
scroll to position [13713, 0]
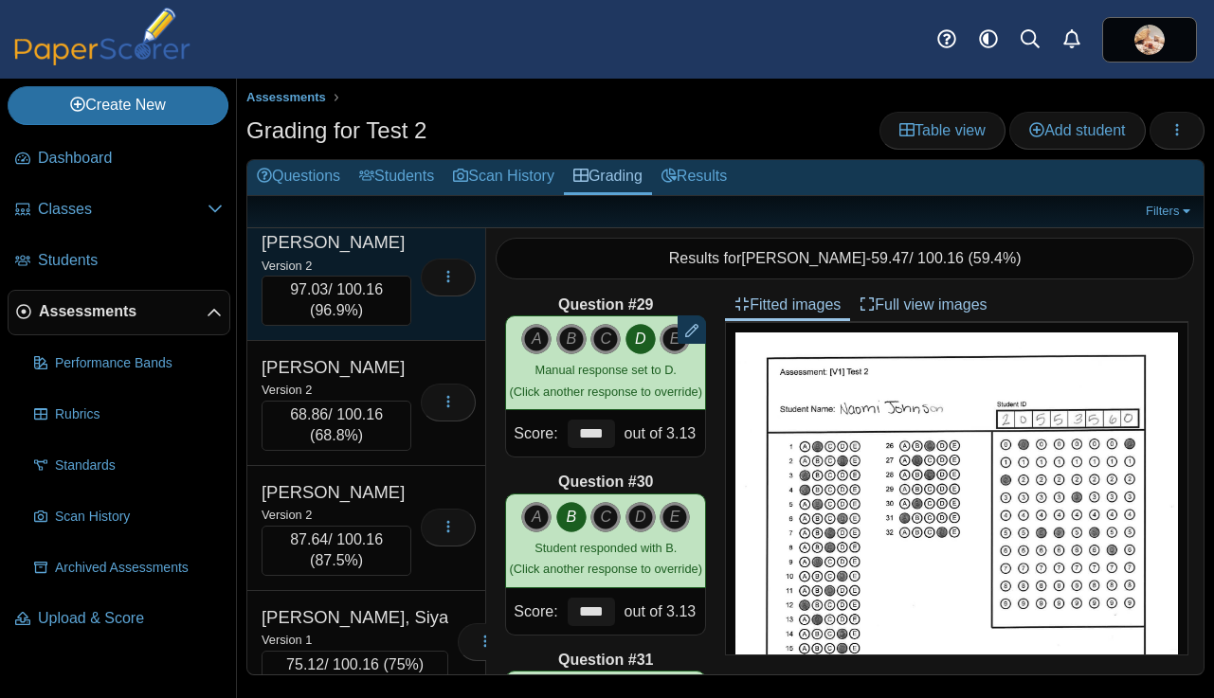
click at [402, 255] on div "Jones, Ty" at bounding box center [336, 242] width 150 height 25
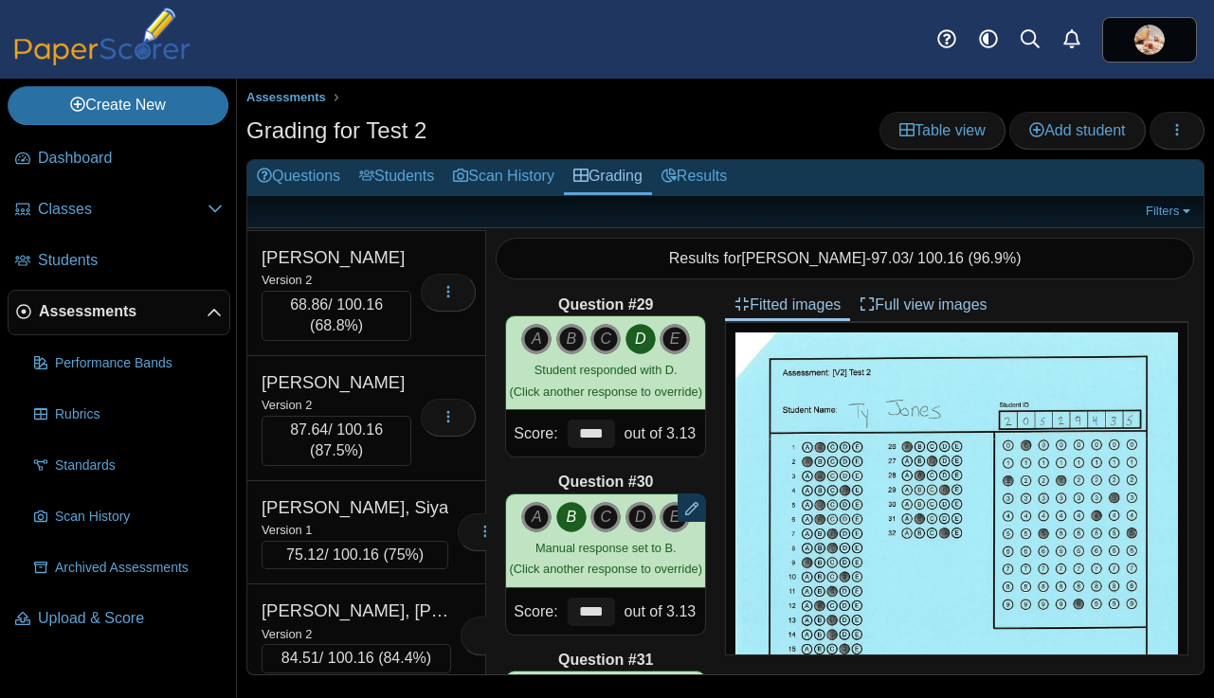
scroll to position [13918, 0]
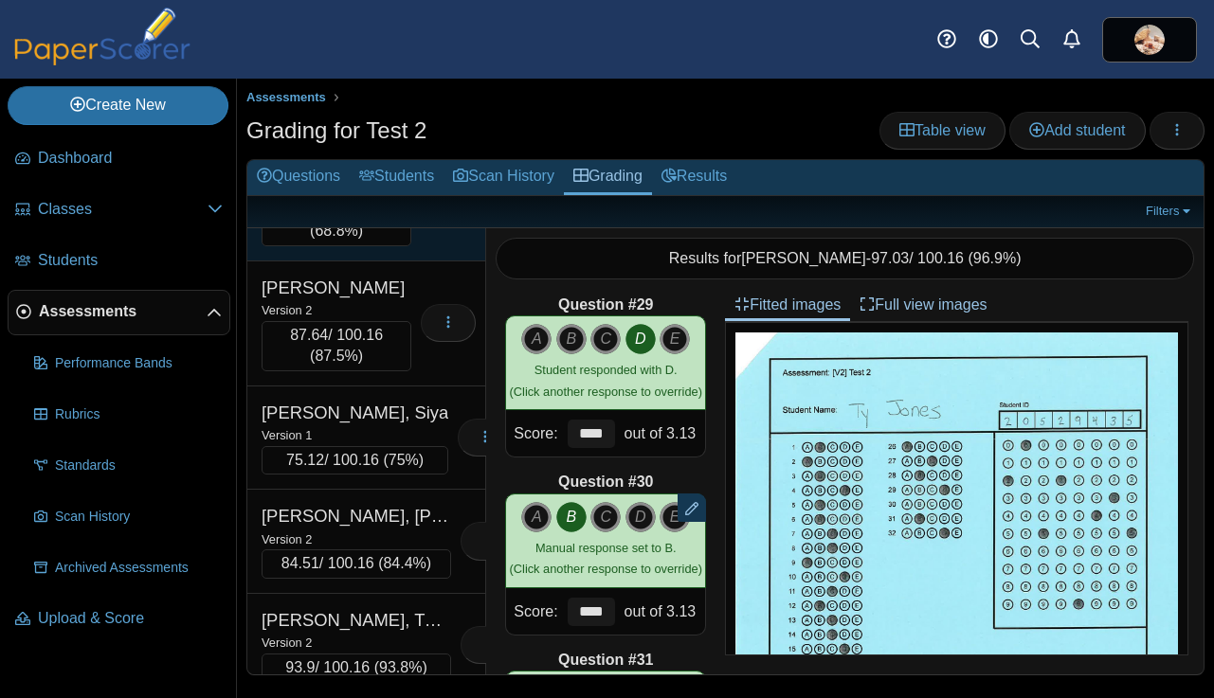
click at [391, 195] on div "Version 2" at bounding box center [336, 184] width 150 height 21
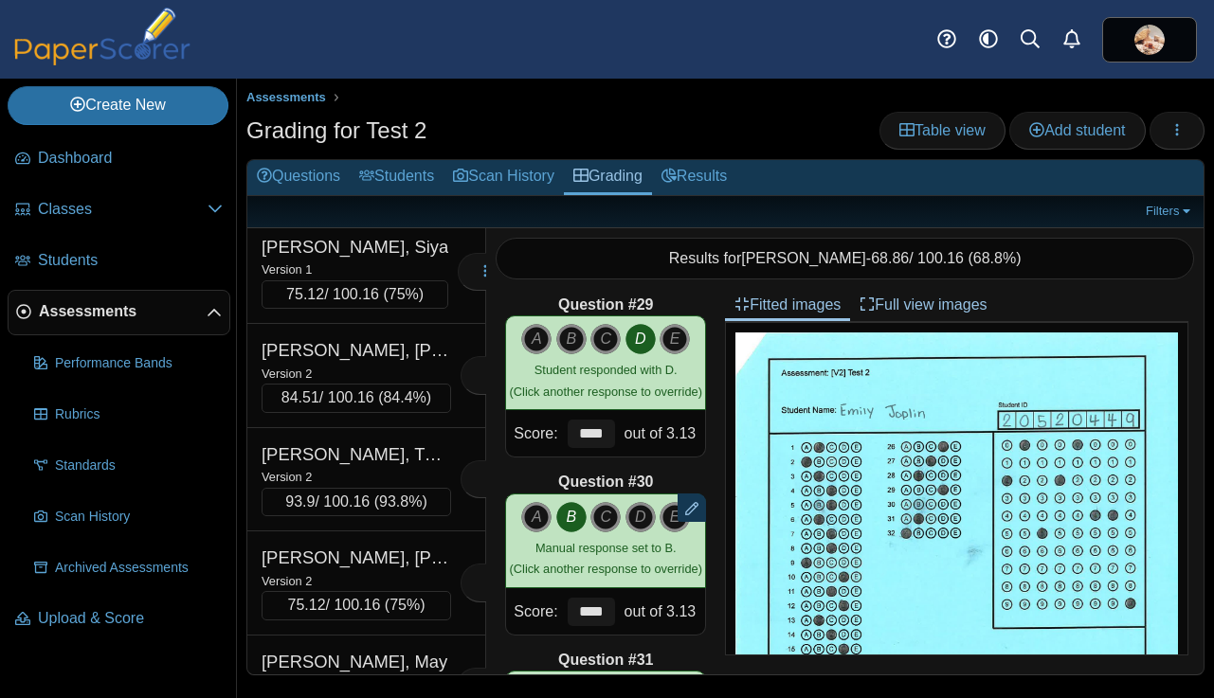
scroll to position [14087, 0]
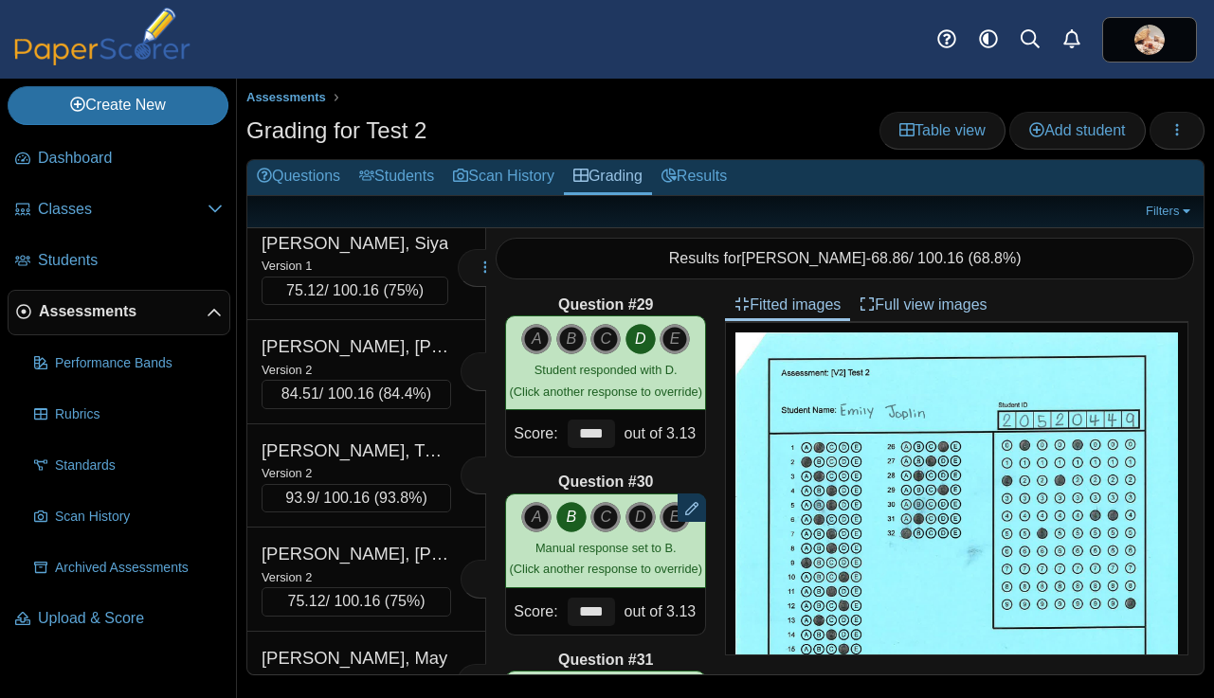
click at [395, 151] on div "Version 2" at bounding box center [336, 140] width 150 height 21
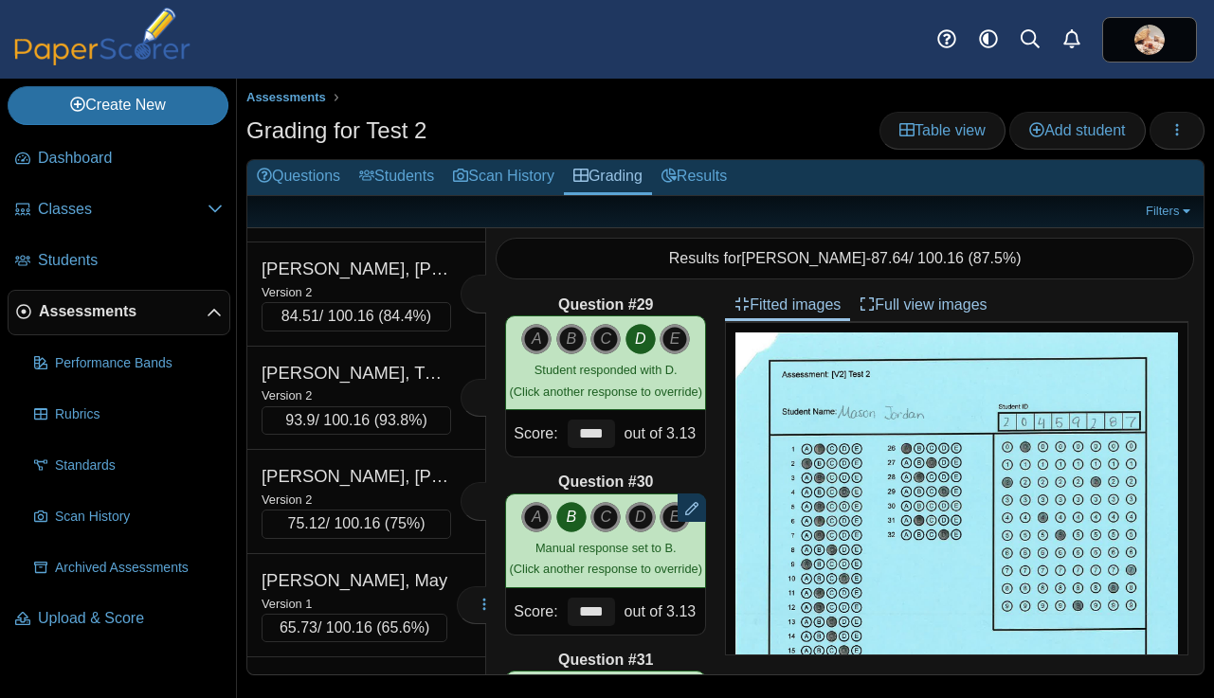
scroll to position [14217, 0]
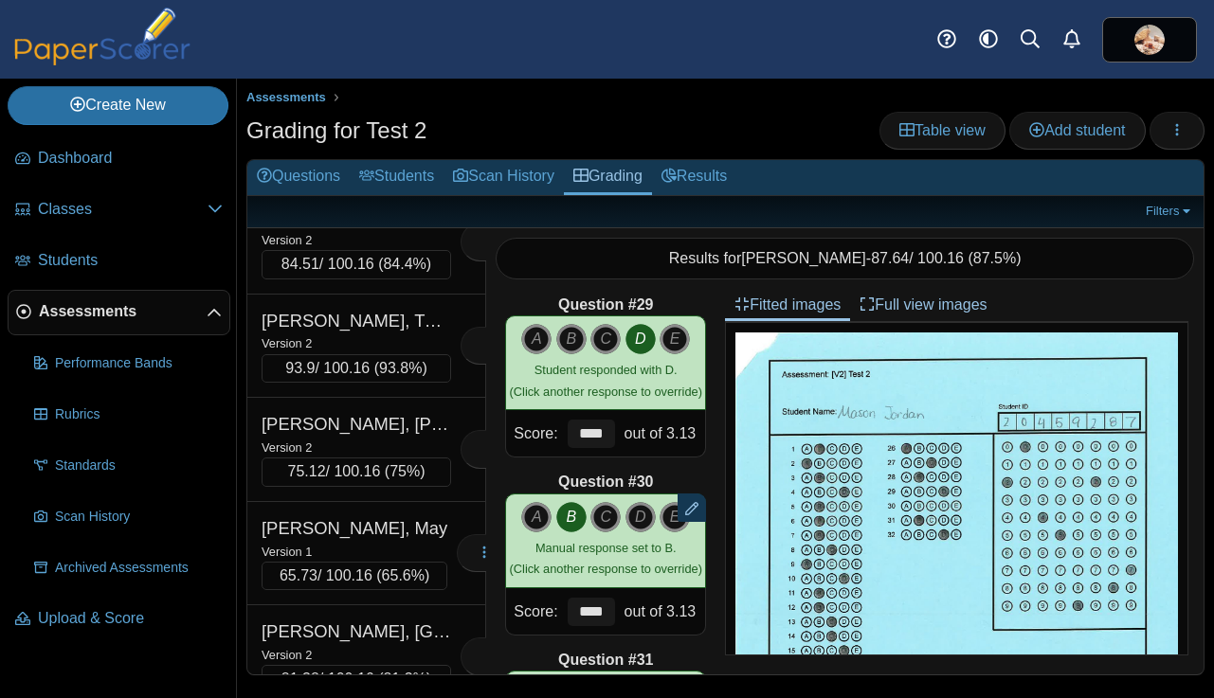
click at [395, 146] on div "Version 1" at bounding box center [354, 135] width 187 height 21
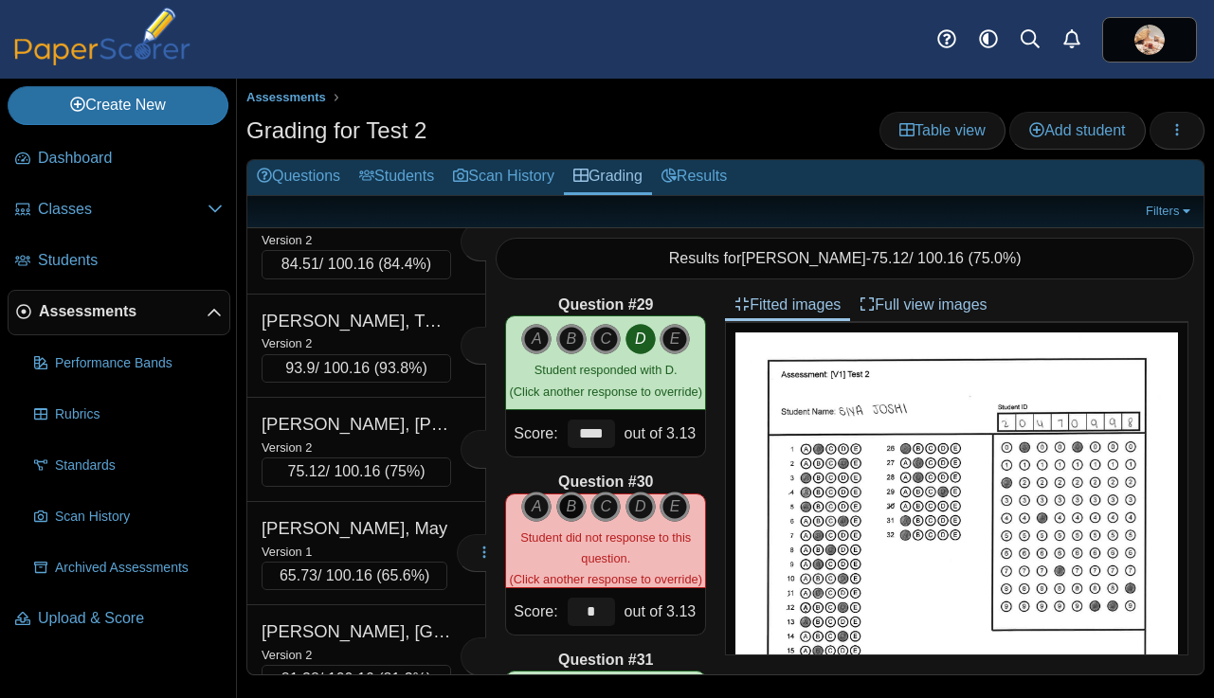
click at [565, 495] on icon "B" at bounding box center [571, 507] width 30 height 30
type input "****"
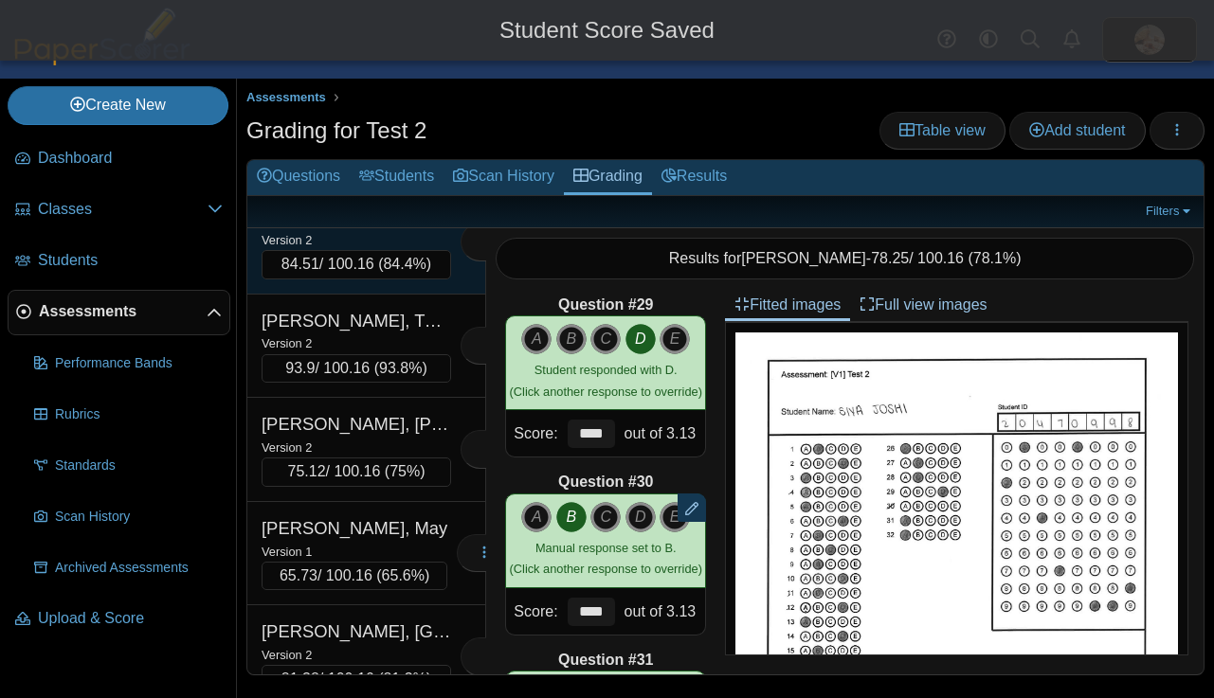
click at [425, 250] on div "Version 2" at bounding box center [355, 239] width 189 height 21
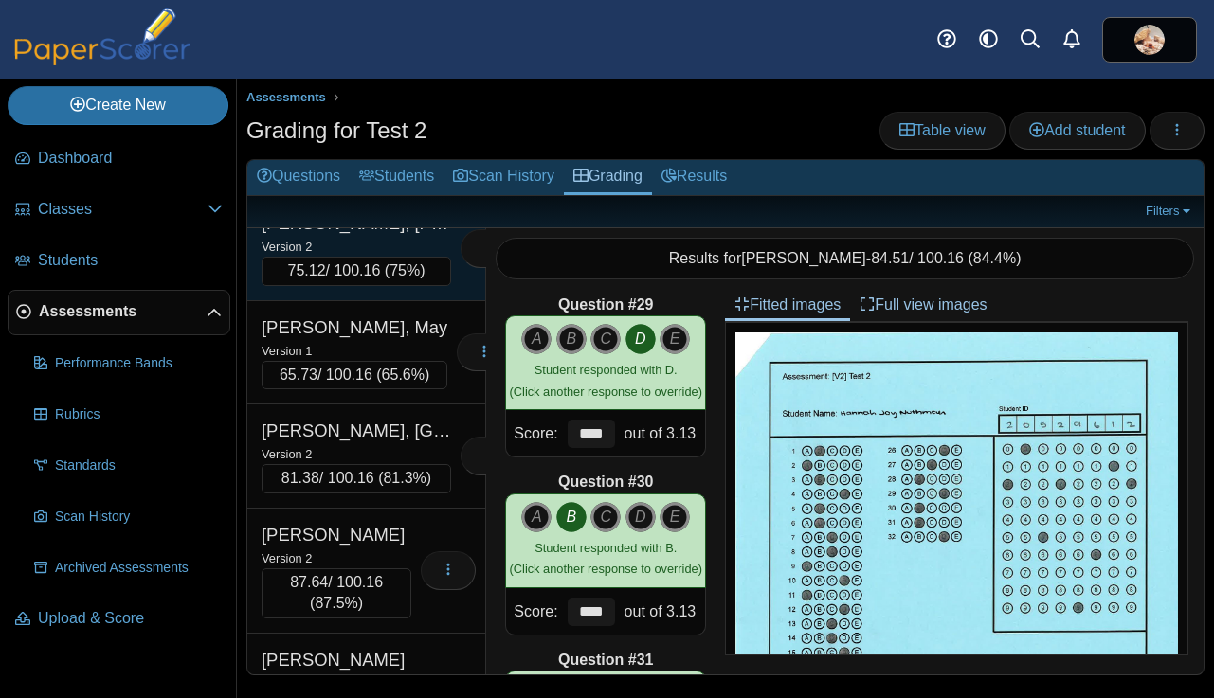
scroll to position [14423, 0]
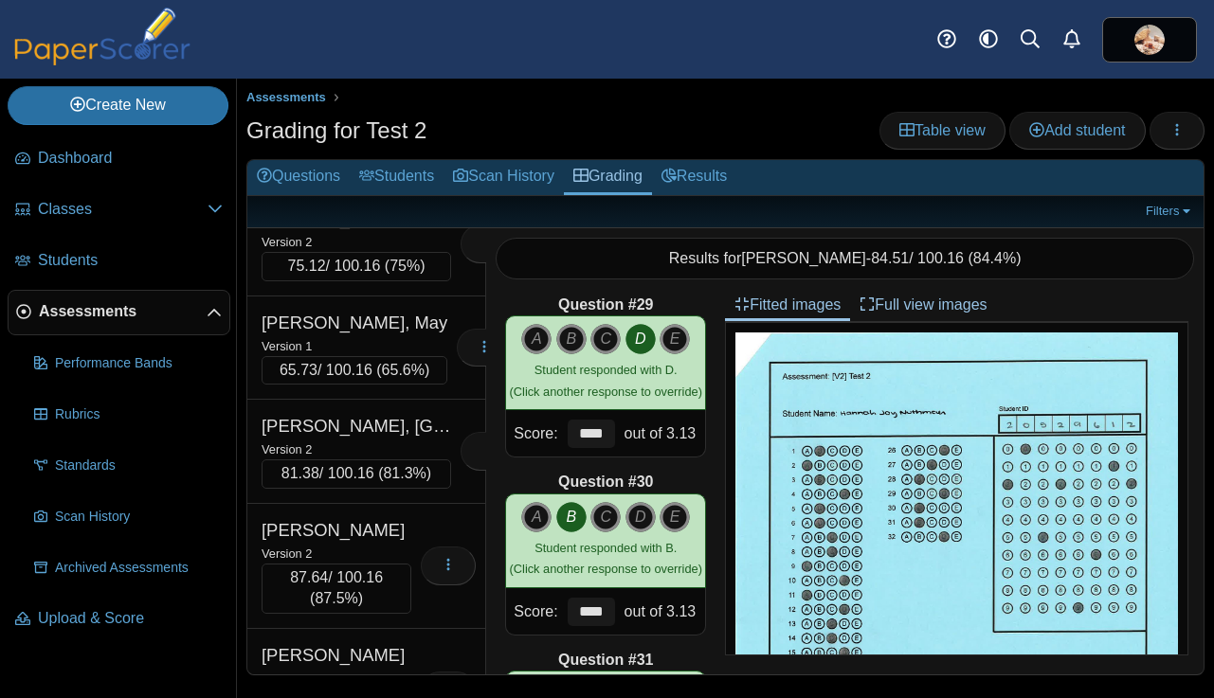
click at [388, 148] on div "Version 2" at bounding box center [355, 137] width 189 height 21
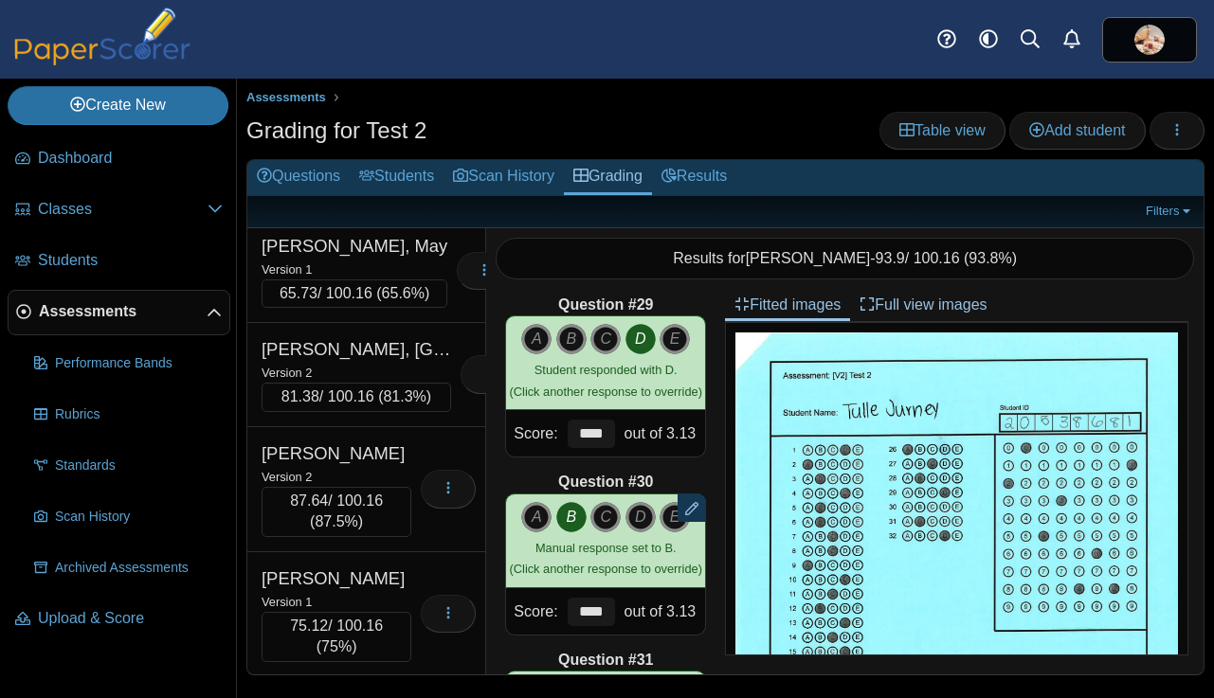
scroll to position [14543, 0]
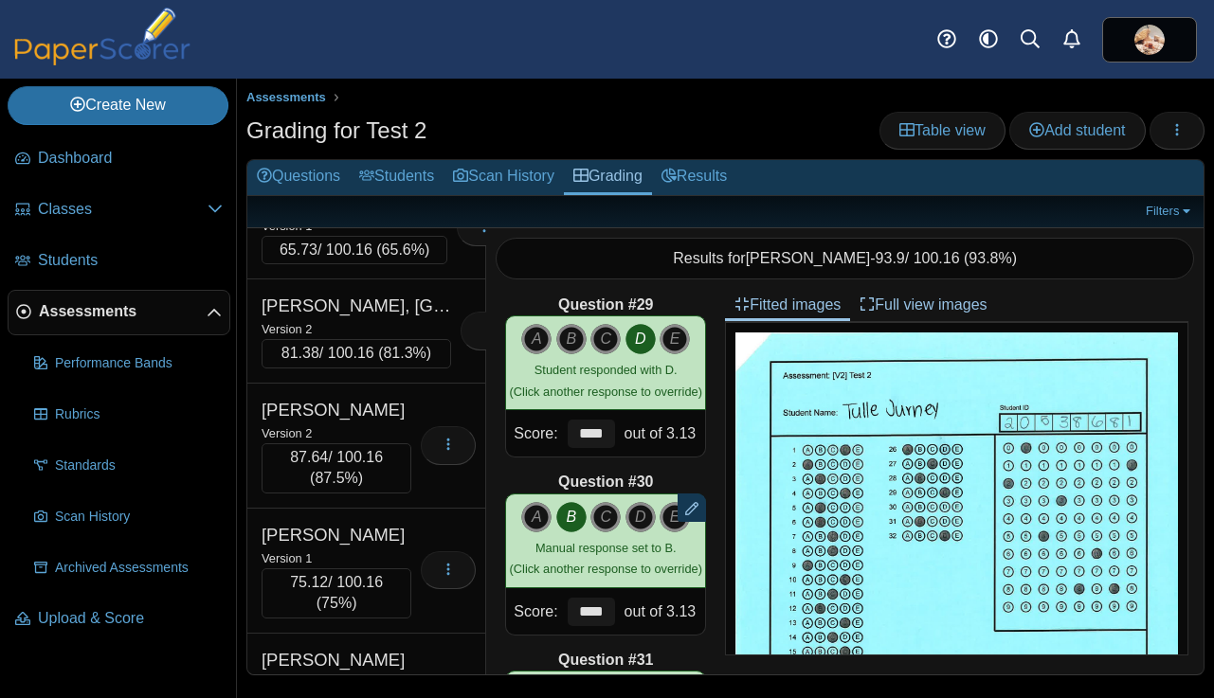
click at [389, 111] on div "Karin, Ty" at bounding box center [355, 98] width 189 height 25
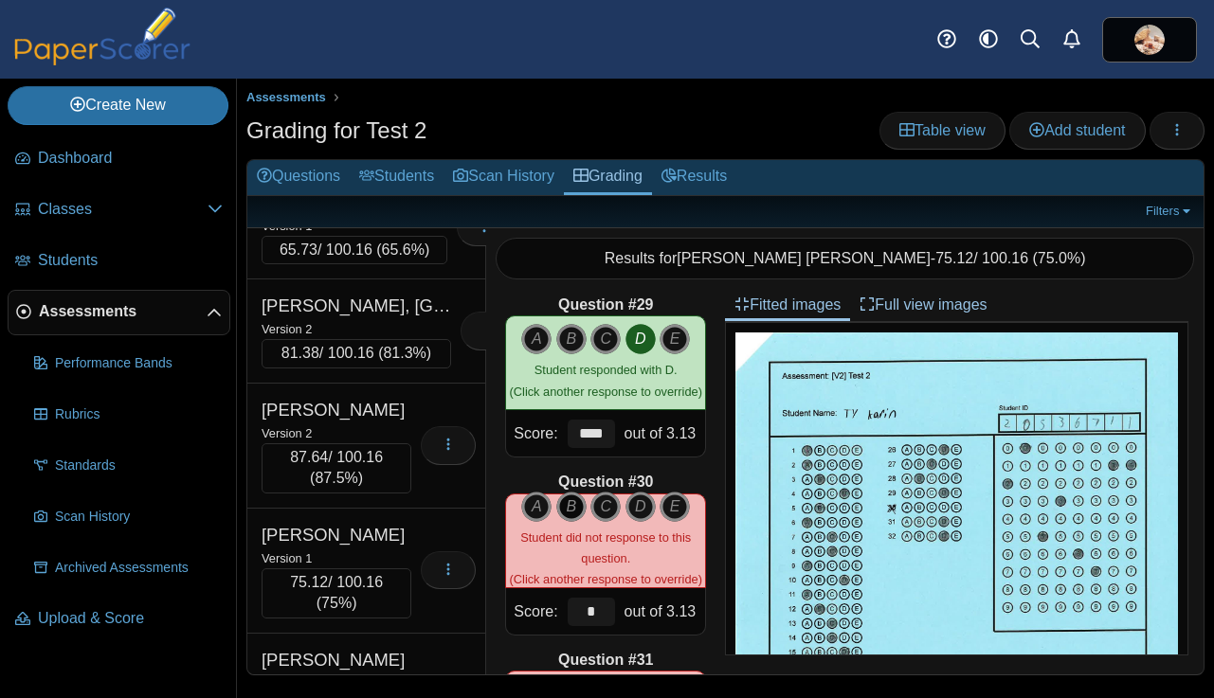
click at [570, 506] on icon "B" at bounding box center [571, 507] width 30 height 30
type input "****"
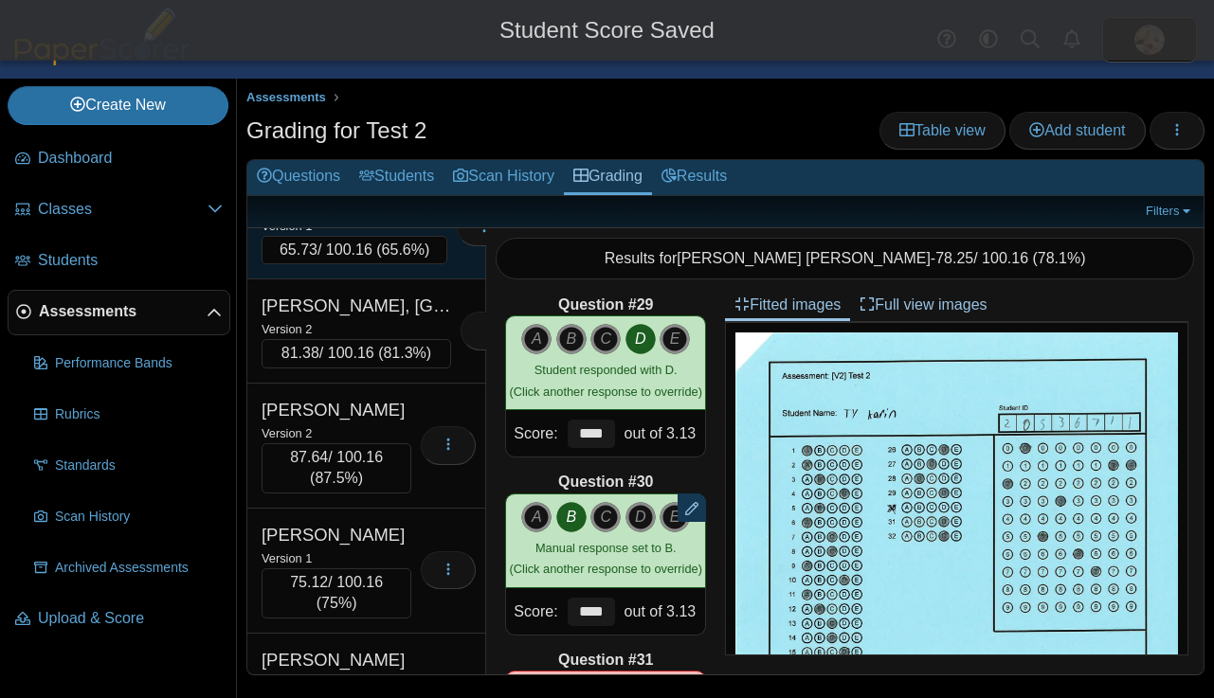
click at [405, 215] on div "Kessler, May" at bounding box center [354, 202] width 186 height 25
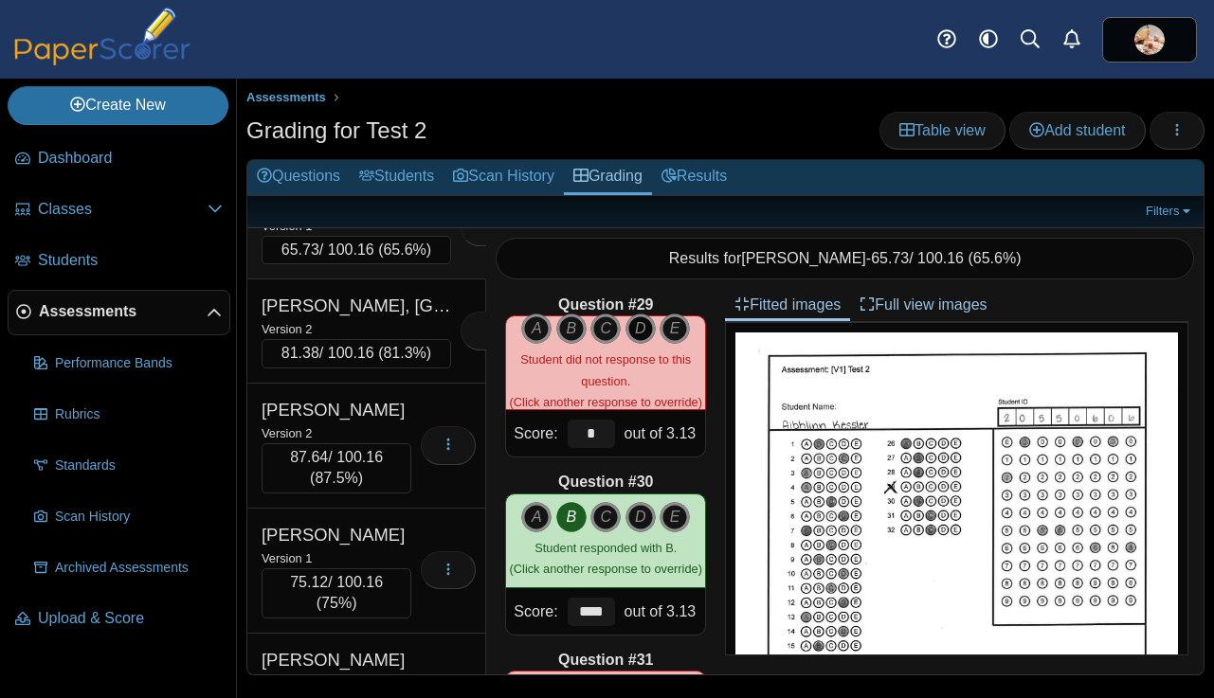
click at [641, 332] on icon "D" at bounding box center [640, 329] width 30 height 30
type input "****"
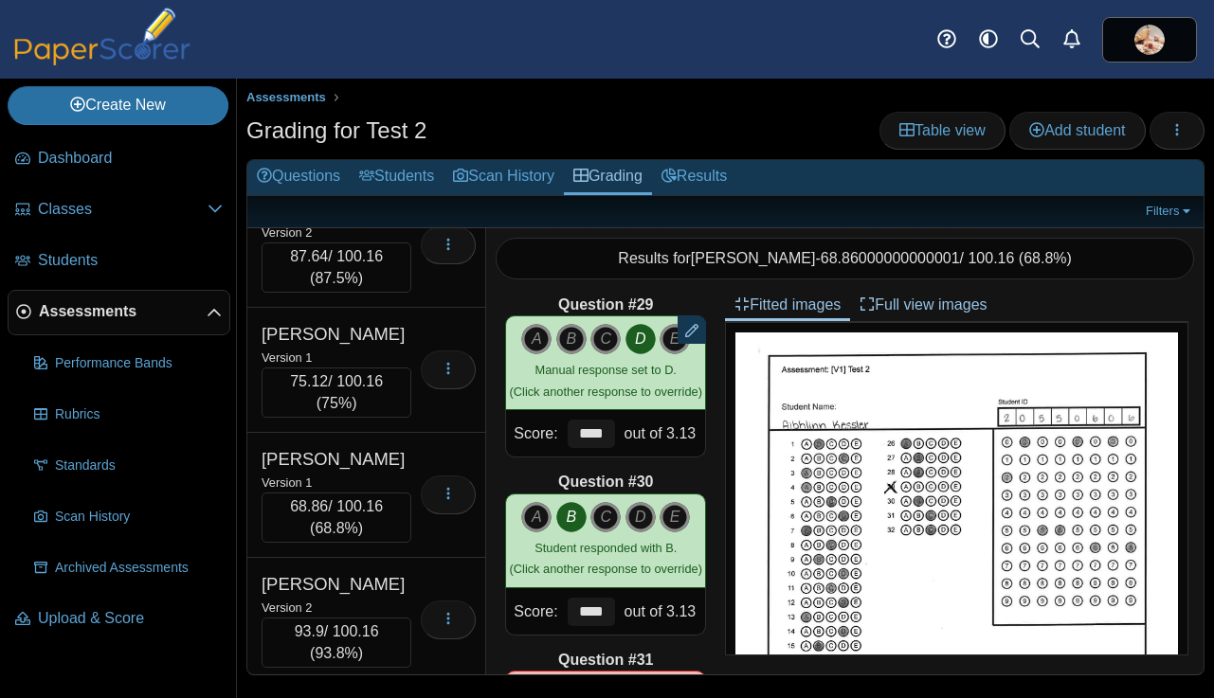
scroll to position [14773, 0]
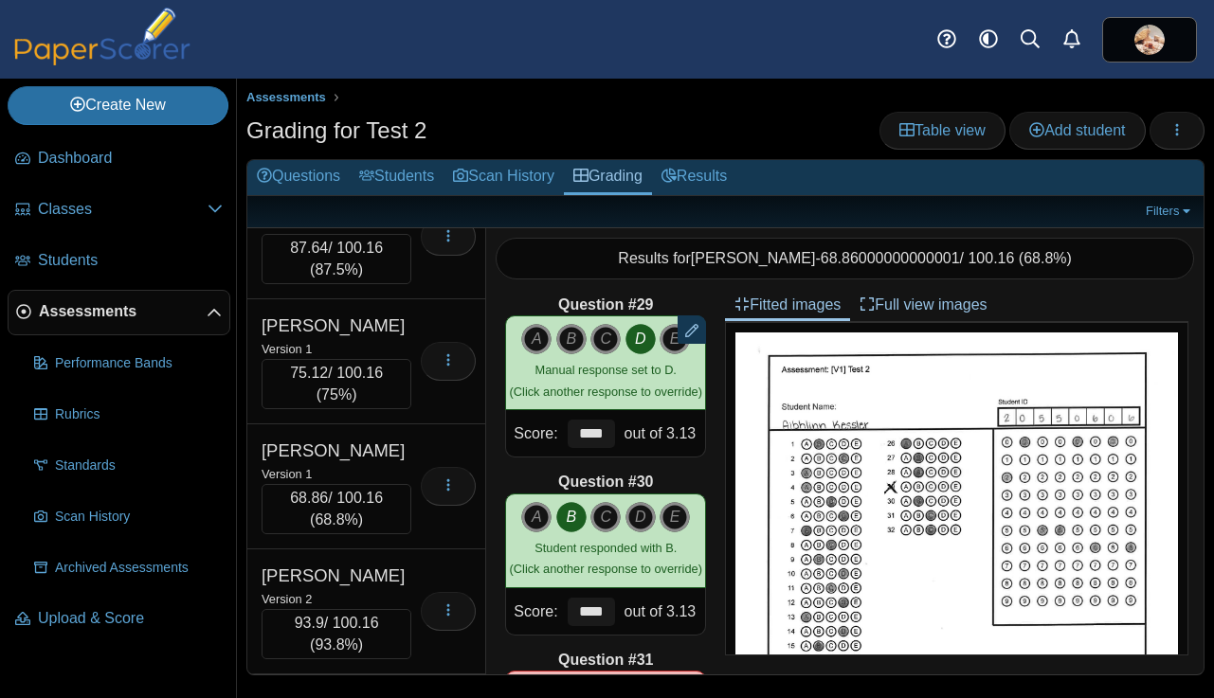
click at [407, 130] on div "Version 2" at bounding box center [355, 119] width 189 height 21
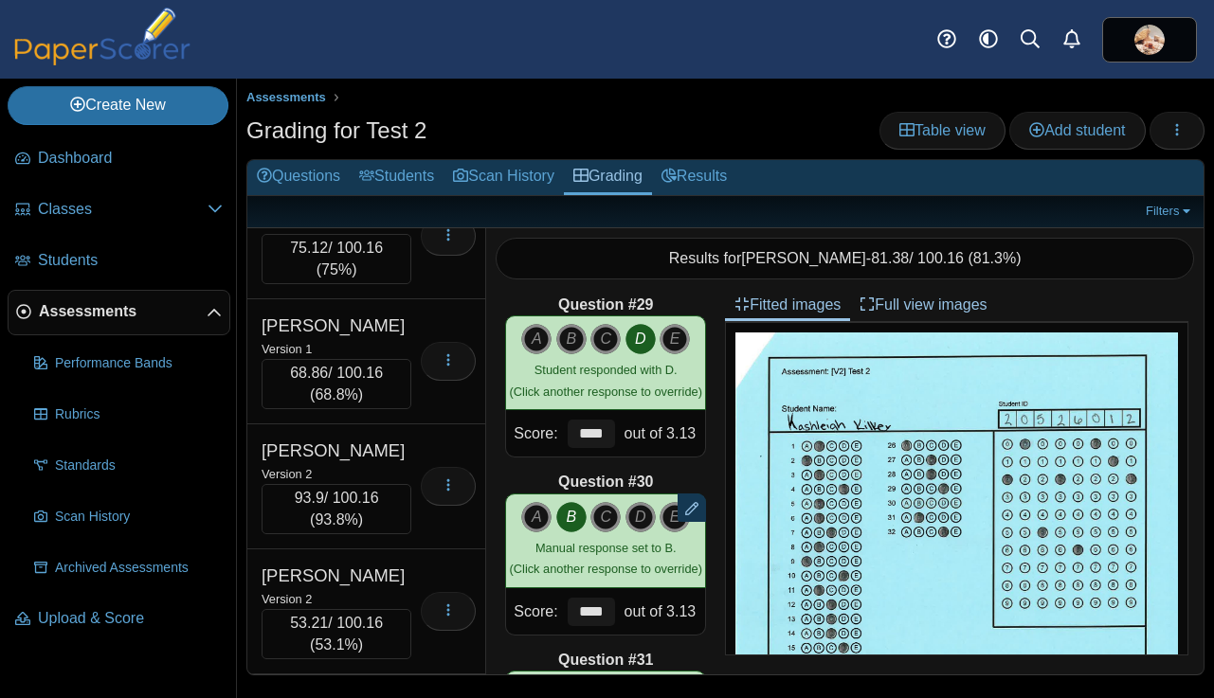
scroll to position [14904, 0]
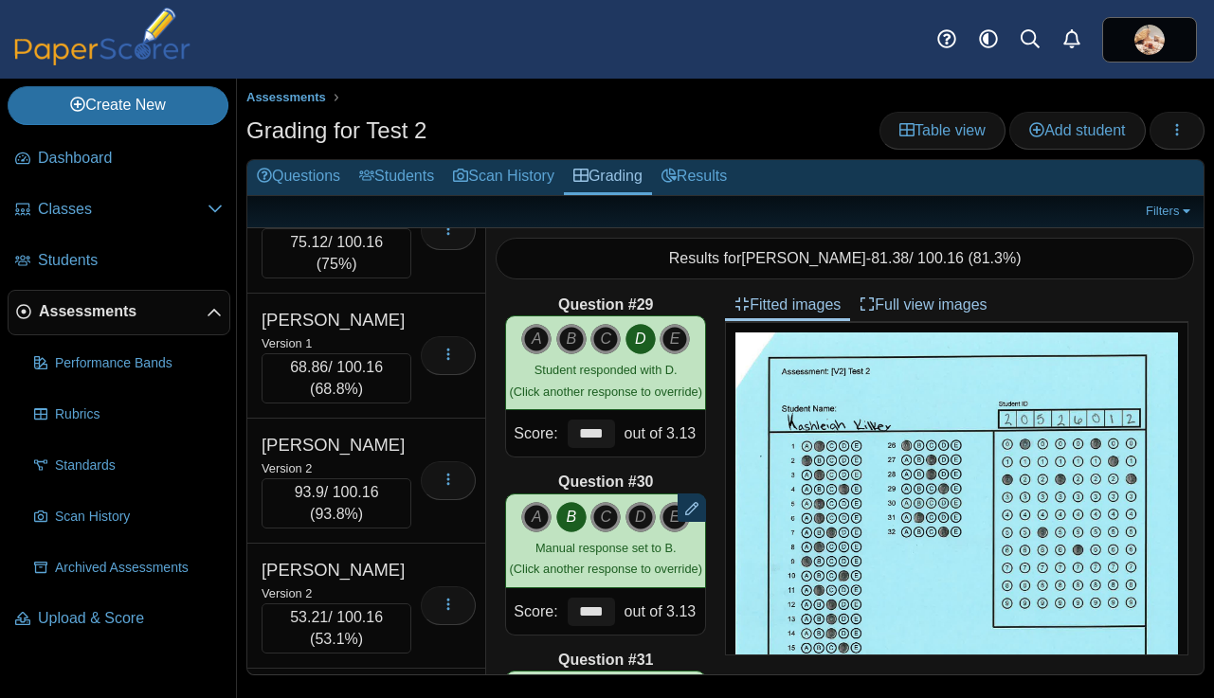
click at [393, 103] on div "Version 2" at bounding box center [336, 92] width 150 height 21
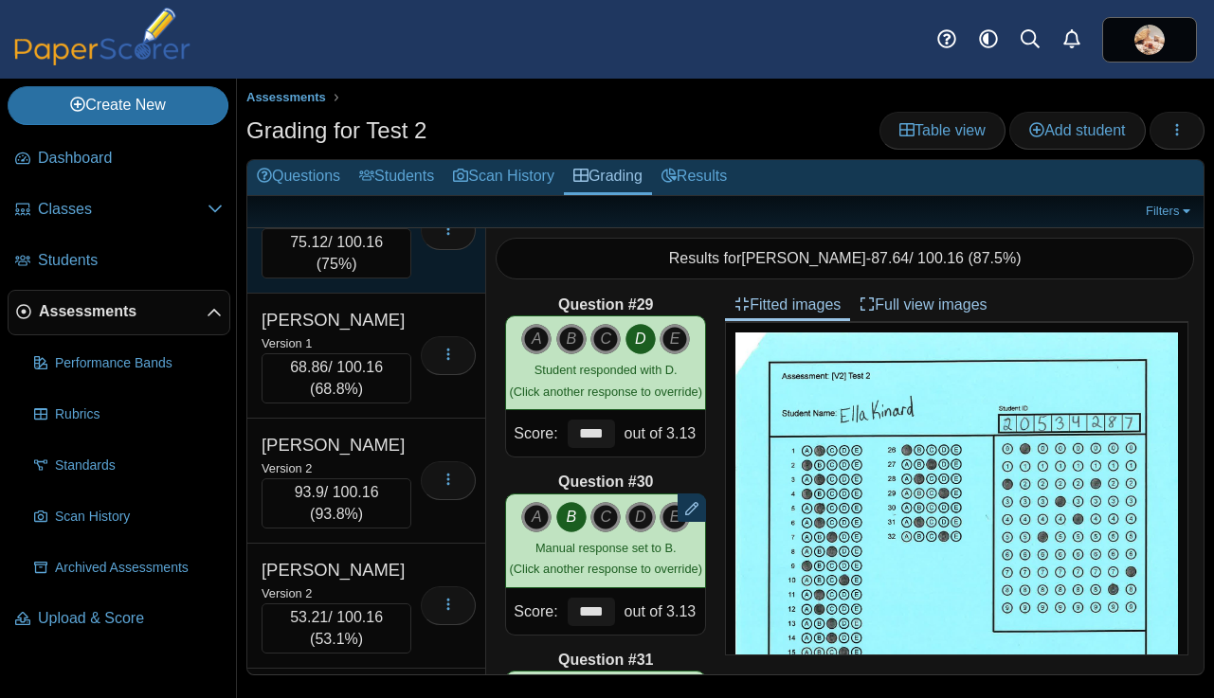
click at [379, 207] on div "King, Elise" at bounding box center [336, 195] width 150 height 25
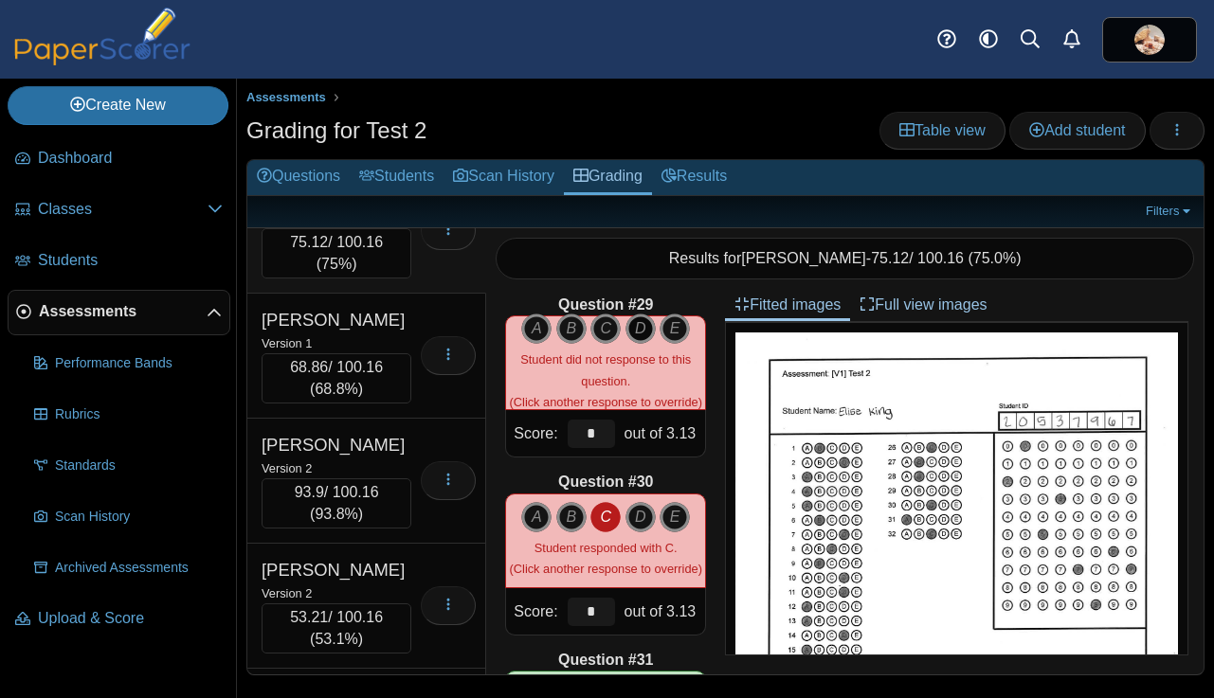
click at [640, 327] on icon "D" at bounding box center [640, 329] width 30 height 30
type input "****"
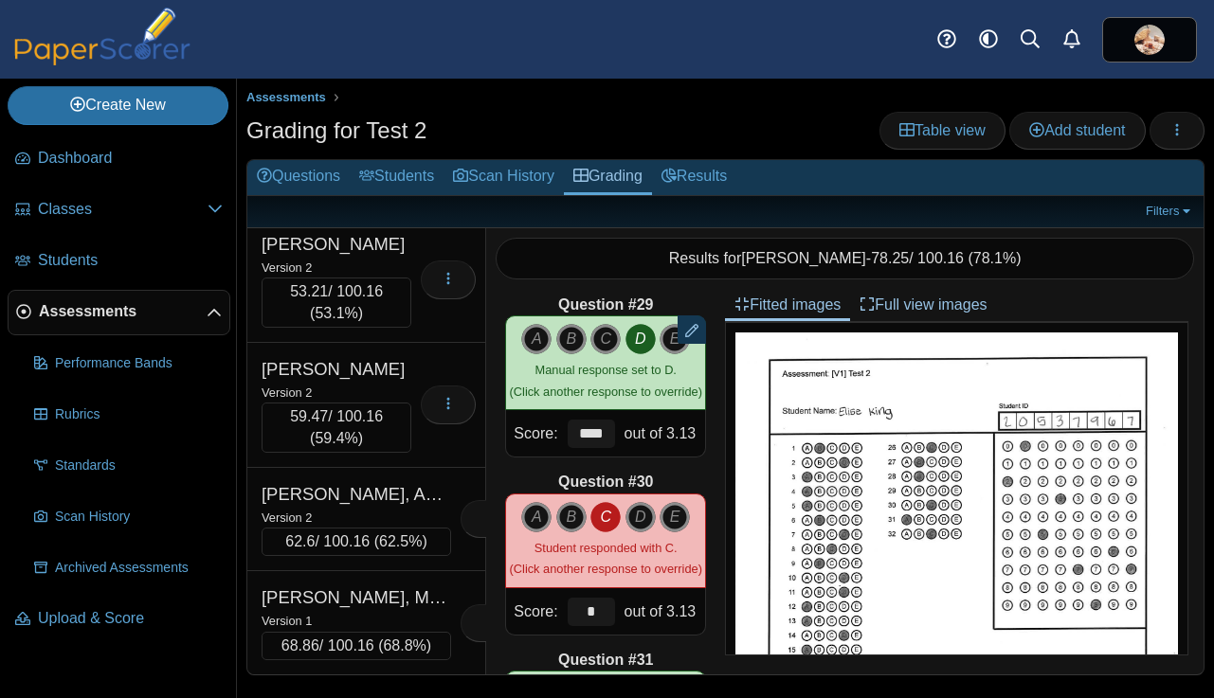
scroll to position [15287, 0]
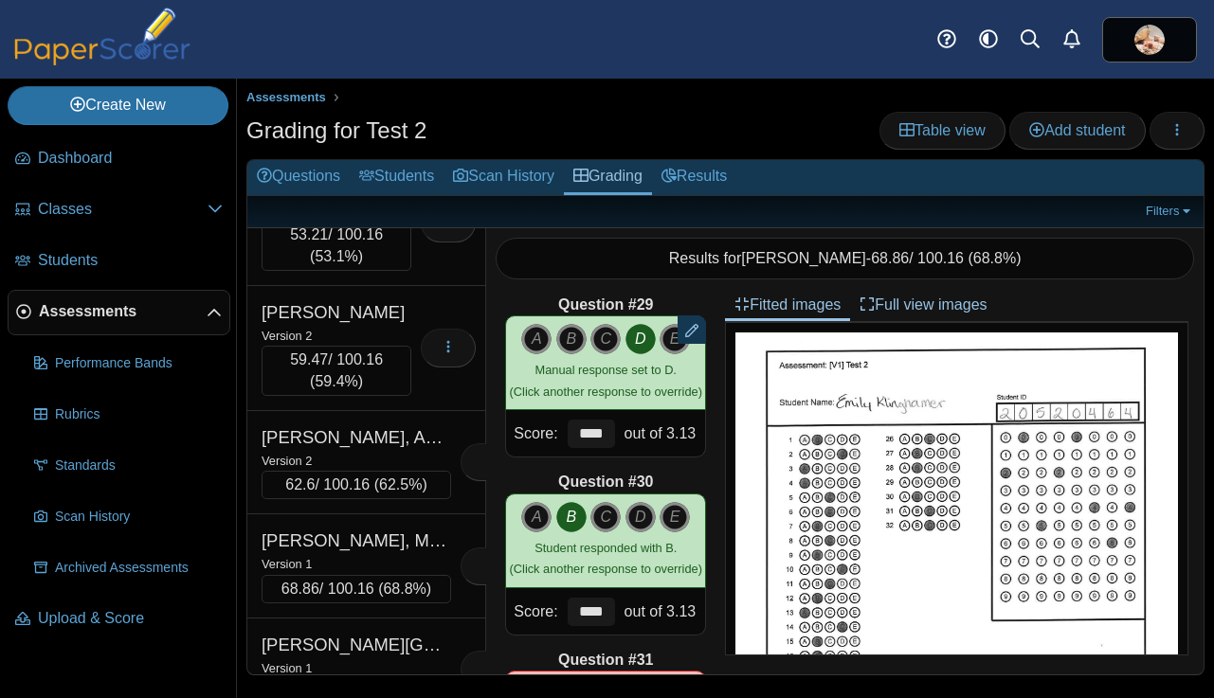
click at [399, 96] on div "Version 2" at bounding box center [336, 85] width 150 height 21
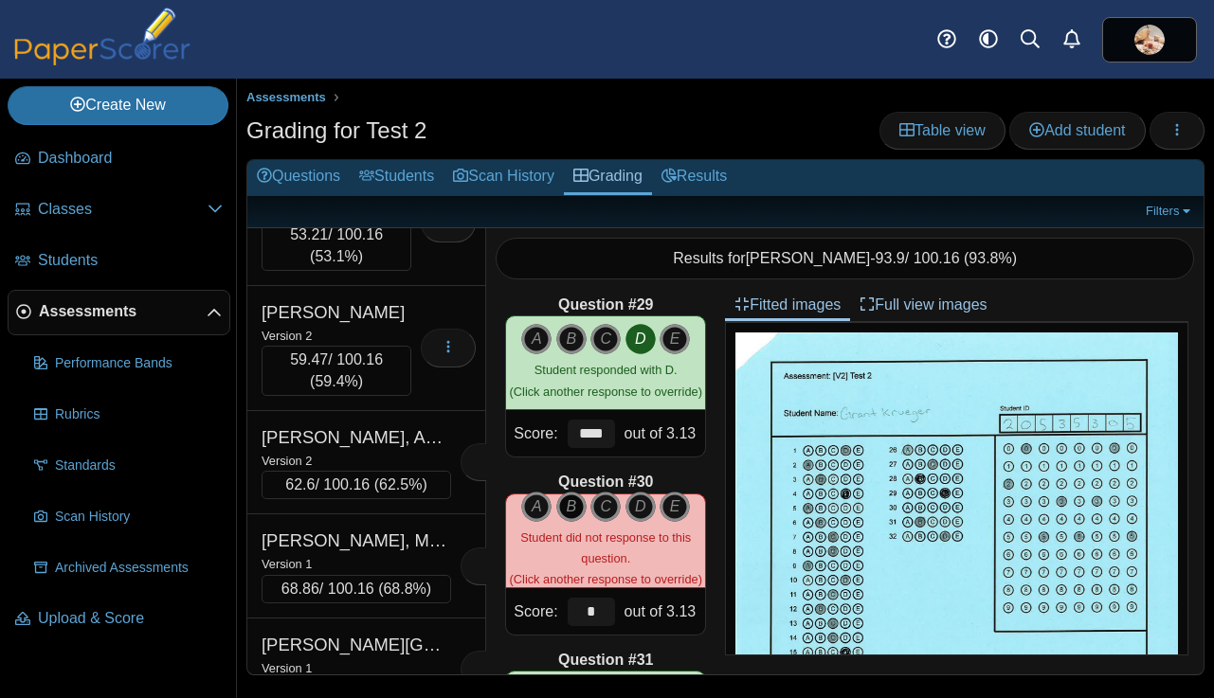
click at [568, 508] on icon "B" at bounding box center [571, 507] width 30 height 30
type input "****"
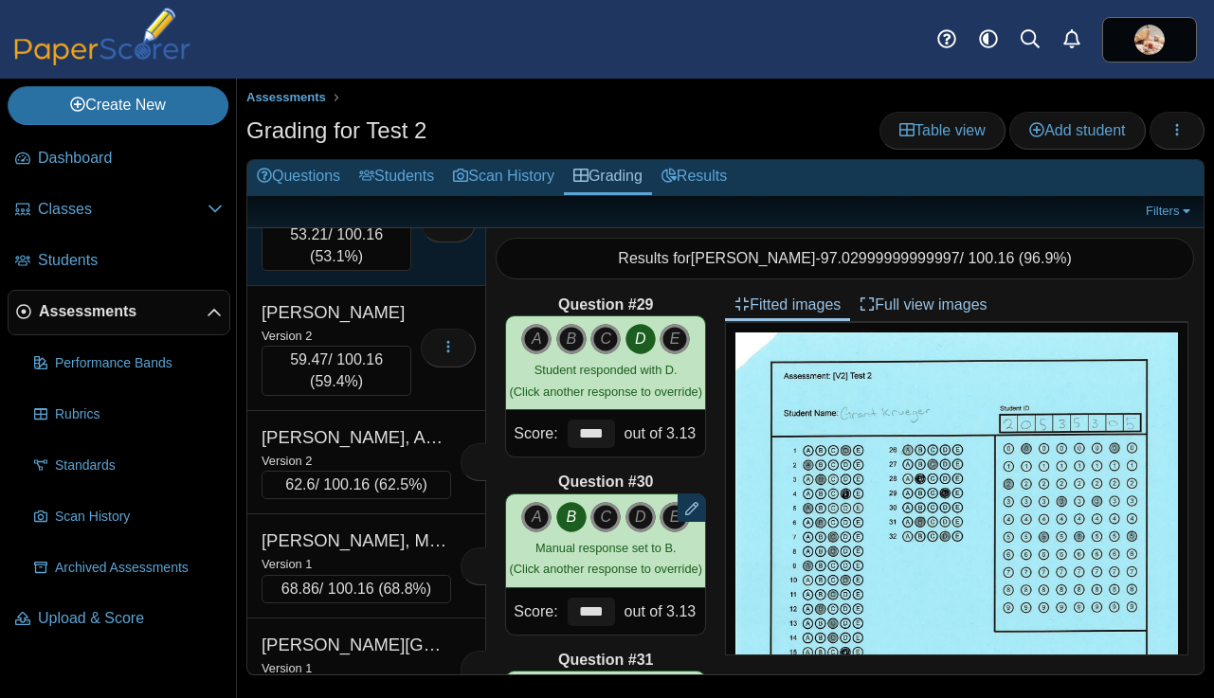
click at [394, 221] on div "Version 2" at bounding box center [336, 210] width 150 height 21
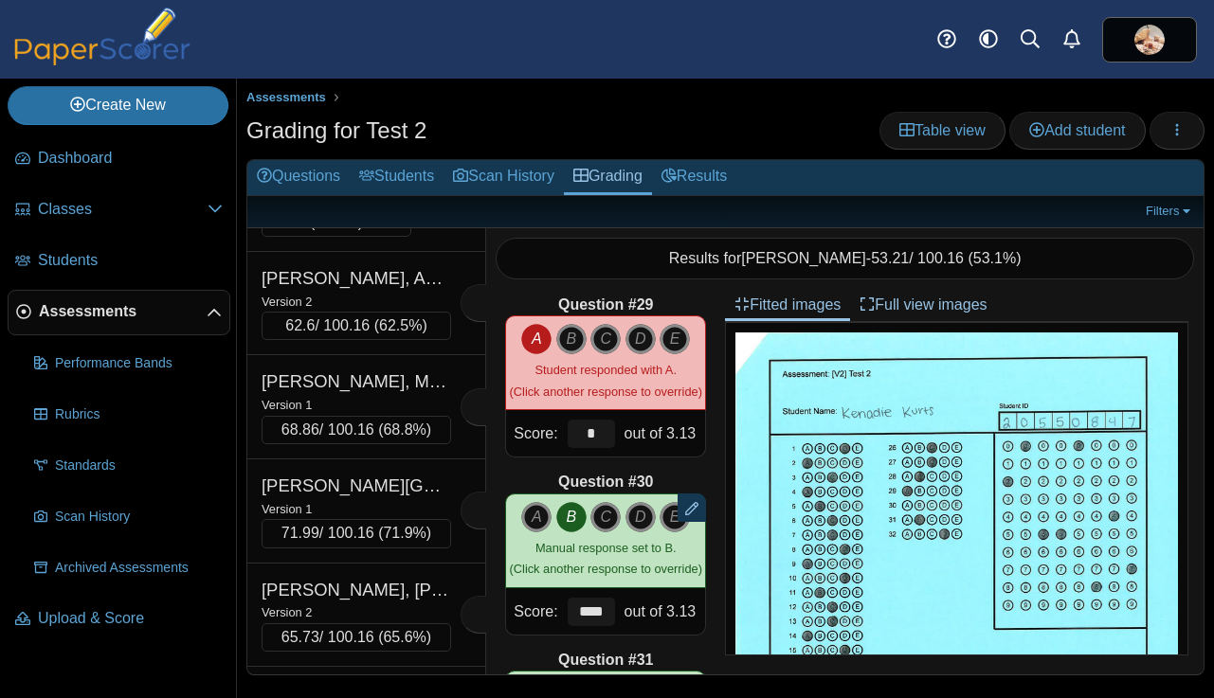
scroll to position [15489, 0]
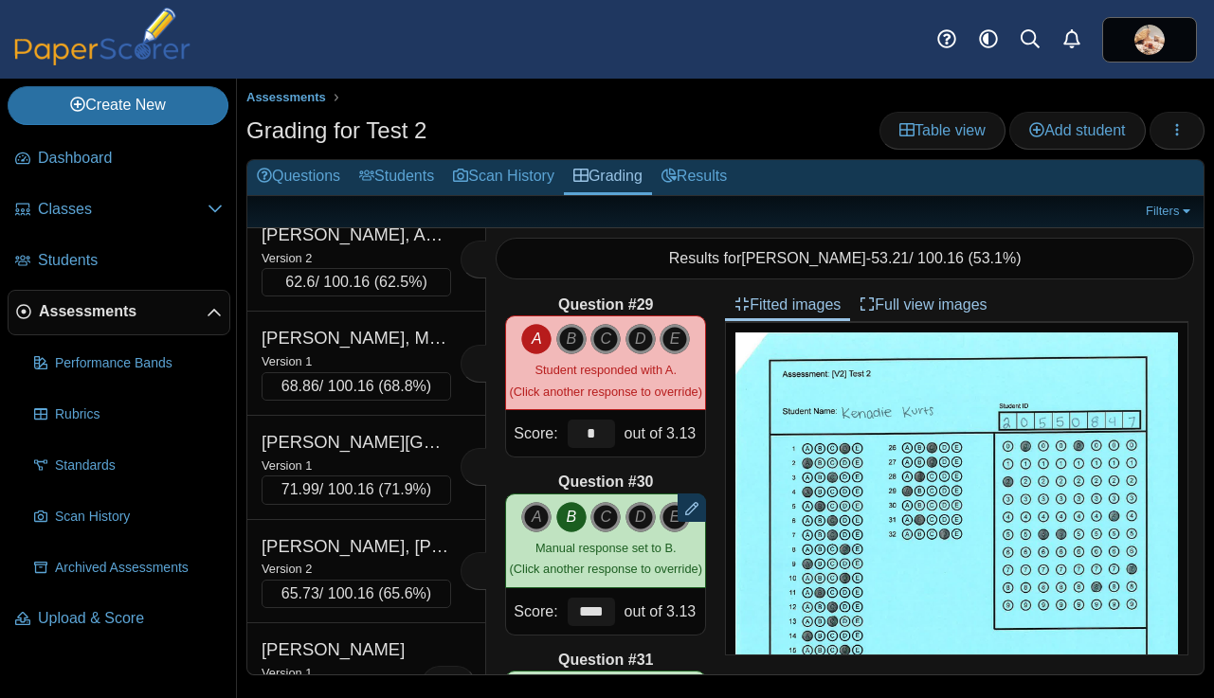
click at [388, 143] on div "Version 2" at bounding box center [336, 132] width 150 height 21
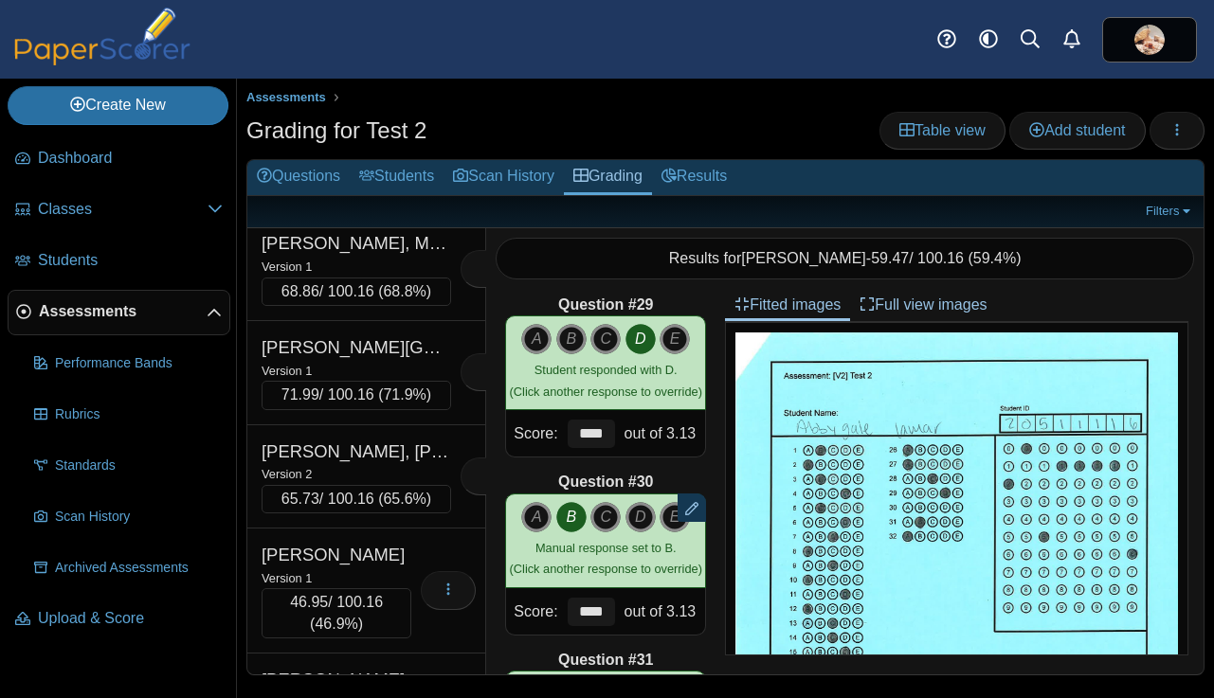
scroll to position [15642, 0]
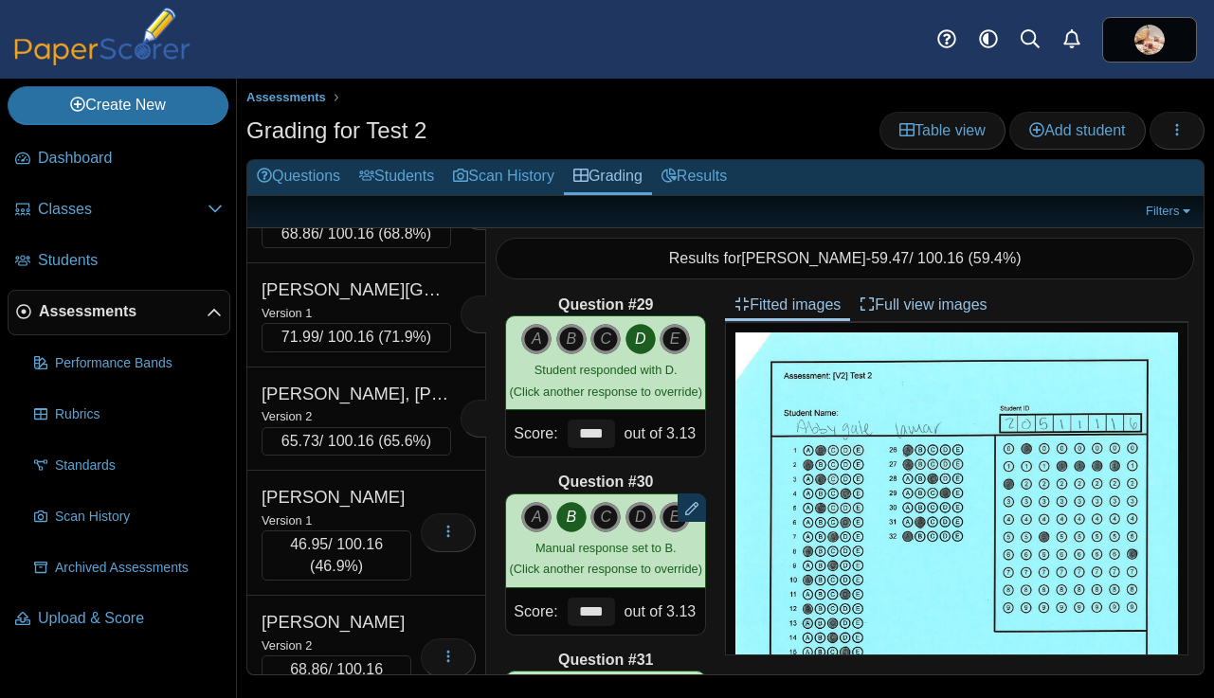
click at [383, 116] on div "Version 2" at bounding box center [355, 105] width 189 height 21
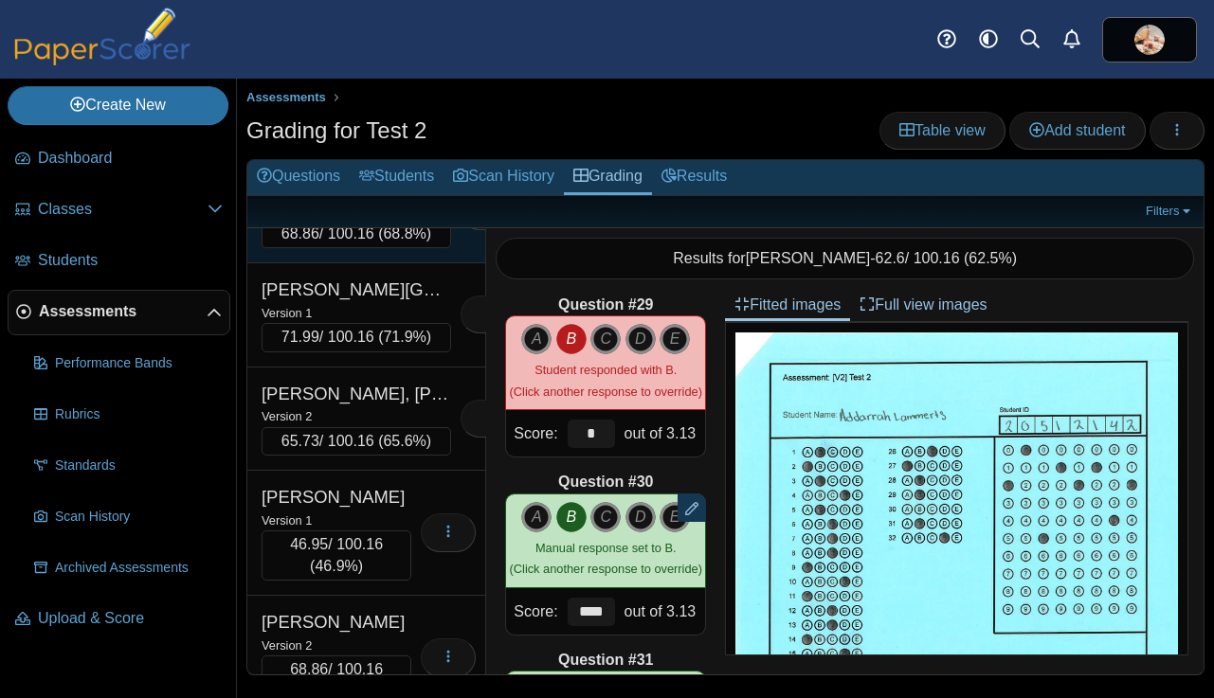
click at [372, 219] on div "Version 1" at bounding box center [355, 208] width 189 height 21
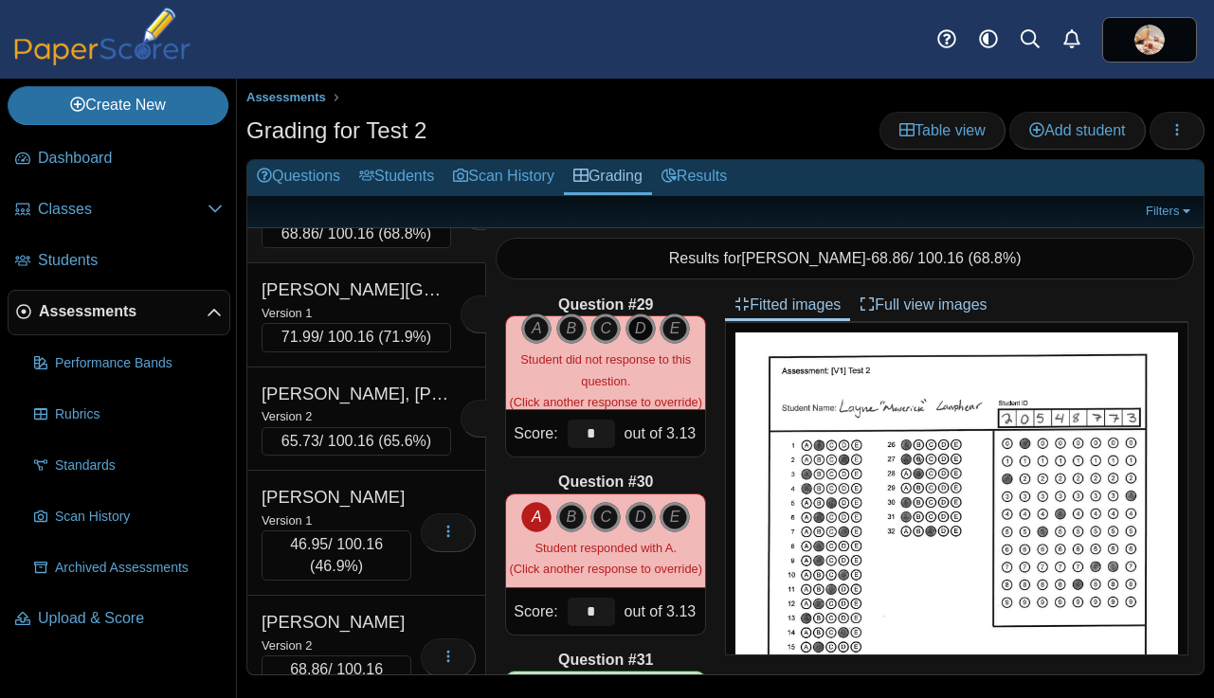
click at [640, 333] on icon "D" at bounding box center [640, 329] width 30 height 30
type input "****"
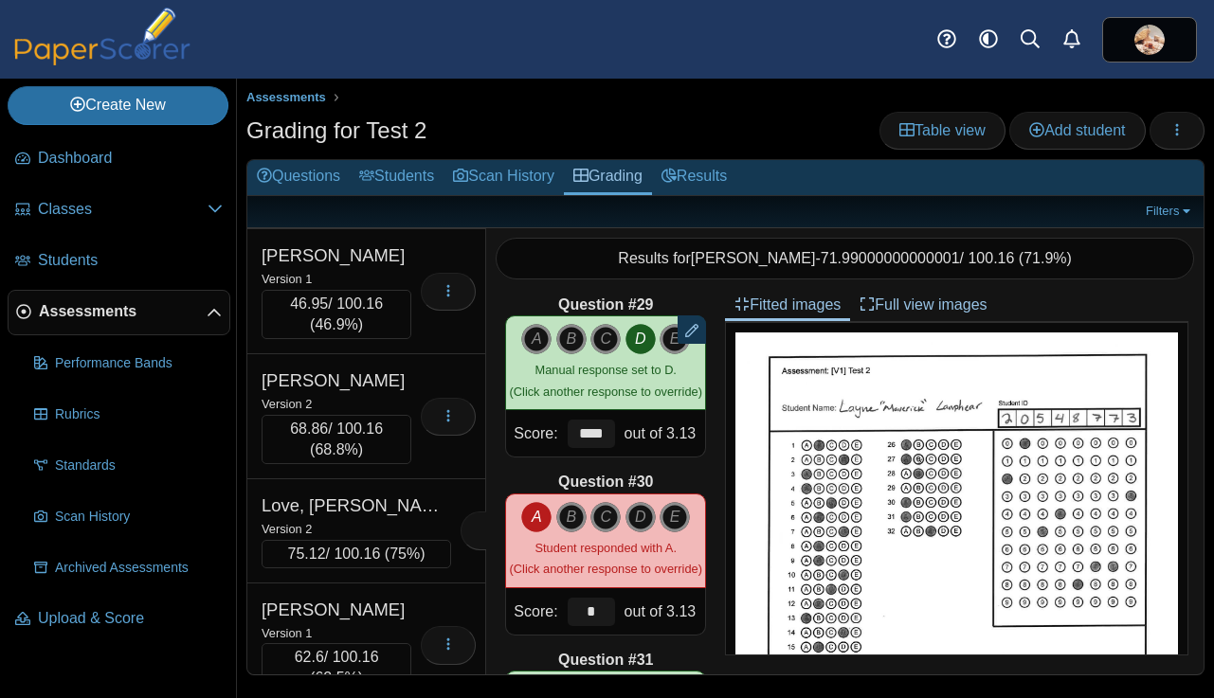
scroll to position [15921, 0]
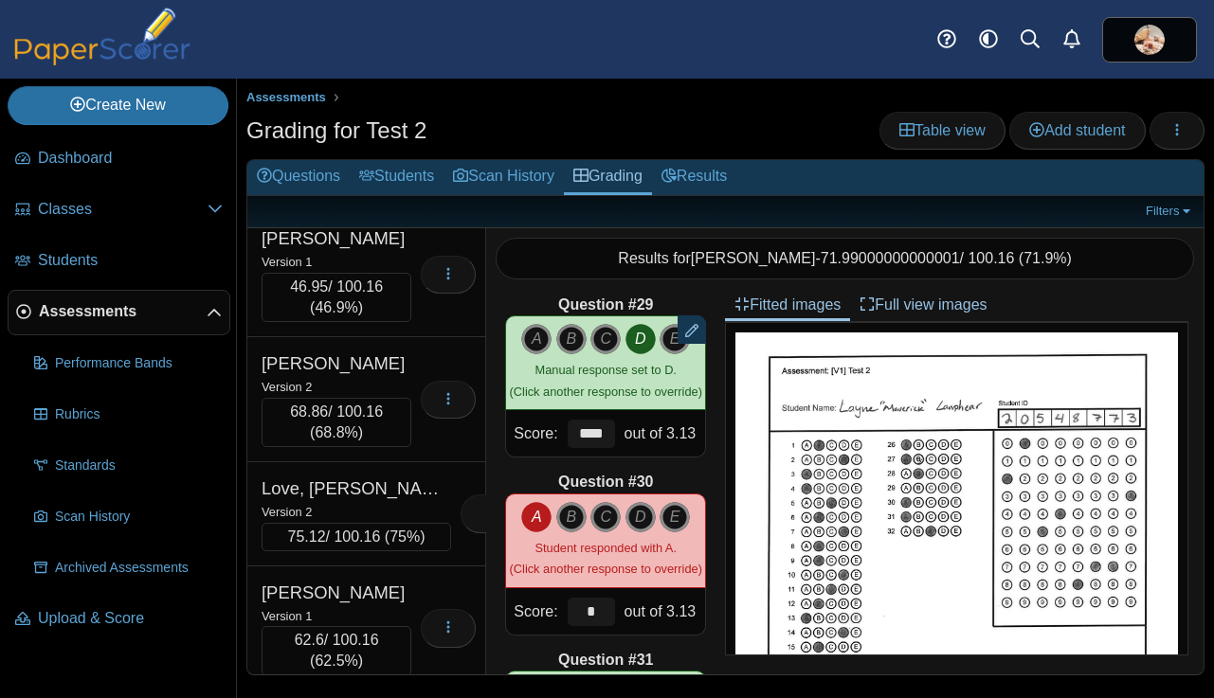
click at [400, 64] on div "Version 1" at bounding box center [355, 54] width 189 height 21
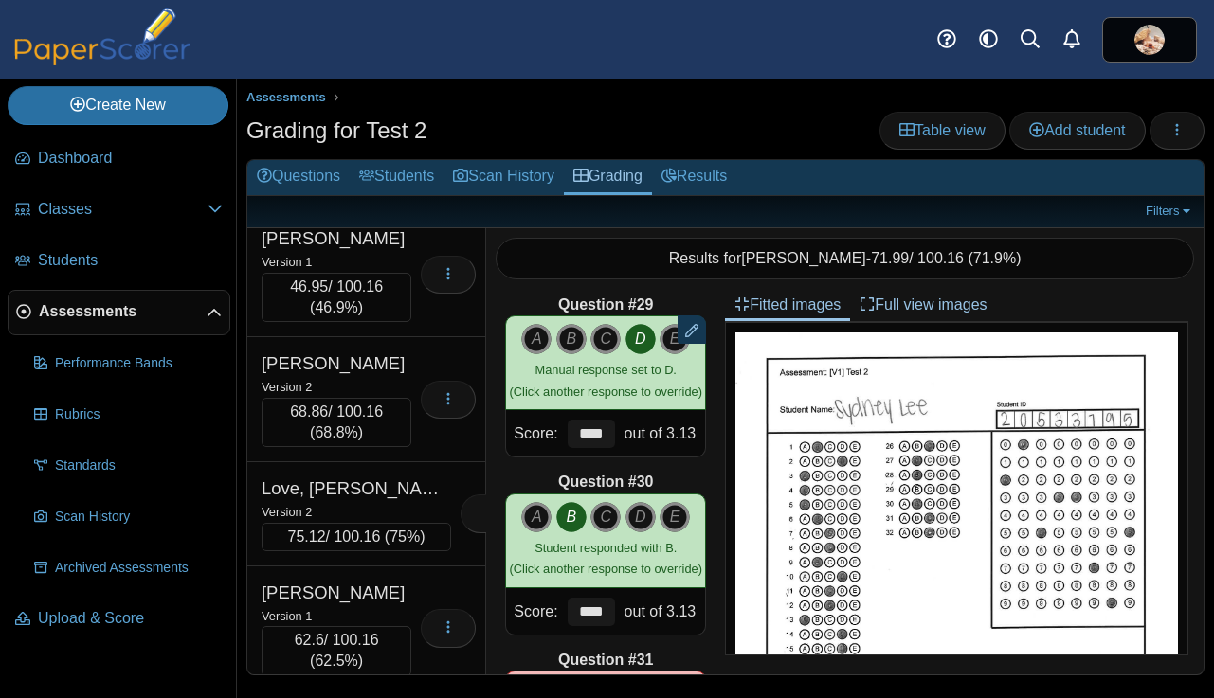
click at [396, 169] on div "Version 2" at bounding box center [355, 158] width 189 height 21
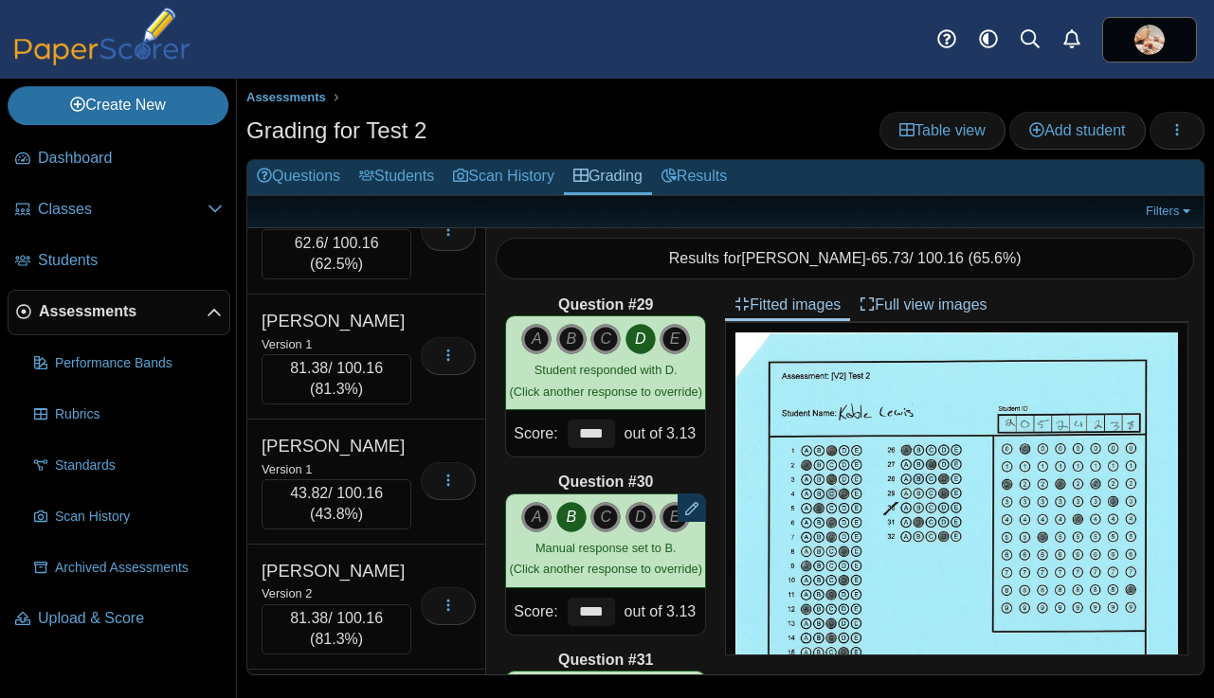
scroll to position [16325, 0]
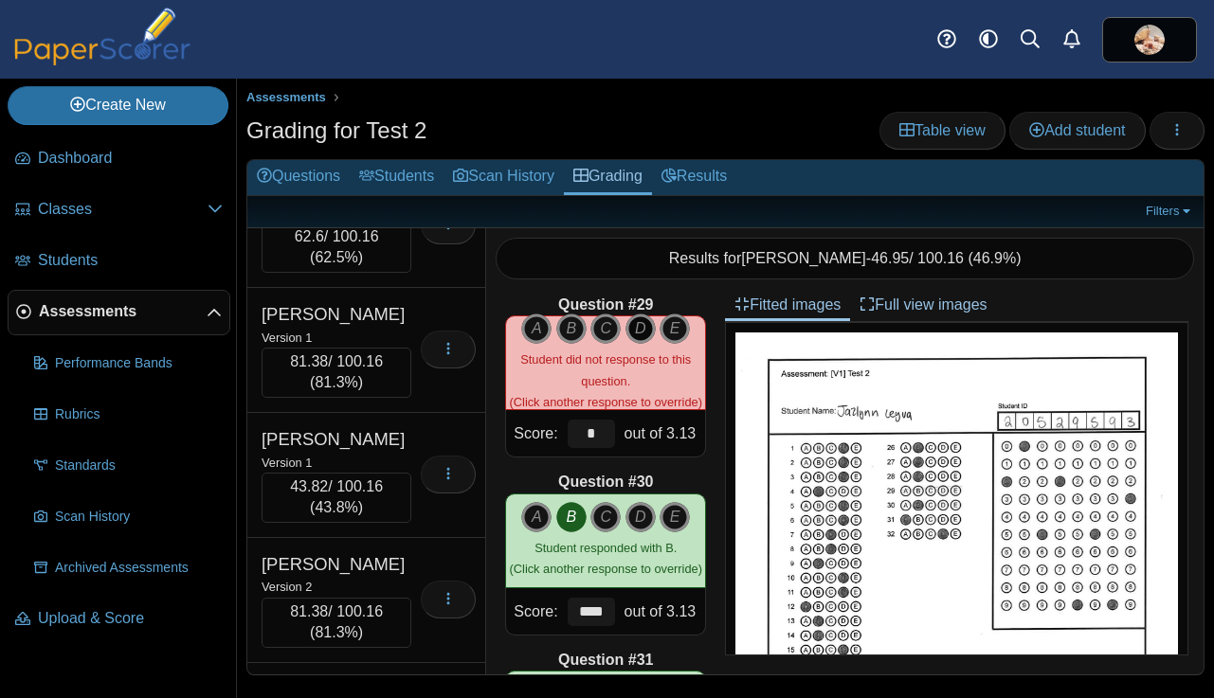
click at [639, 329] on icon "D" at bounding box center [640, 329] width 30 height 30
type input "****"
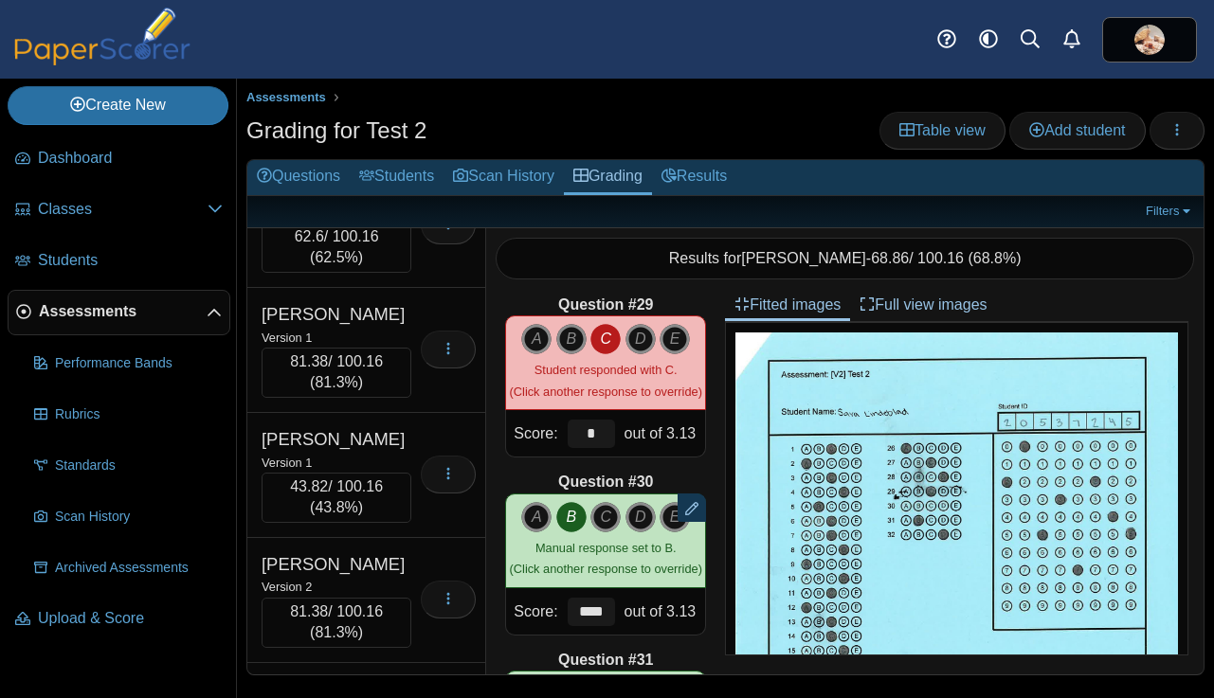
click at [390, 98] on div "Love, Campbell" at bounding box center [355, 85] width 189 height 25
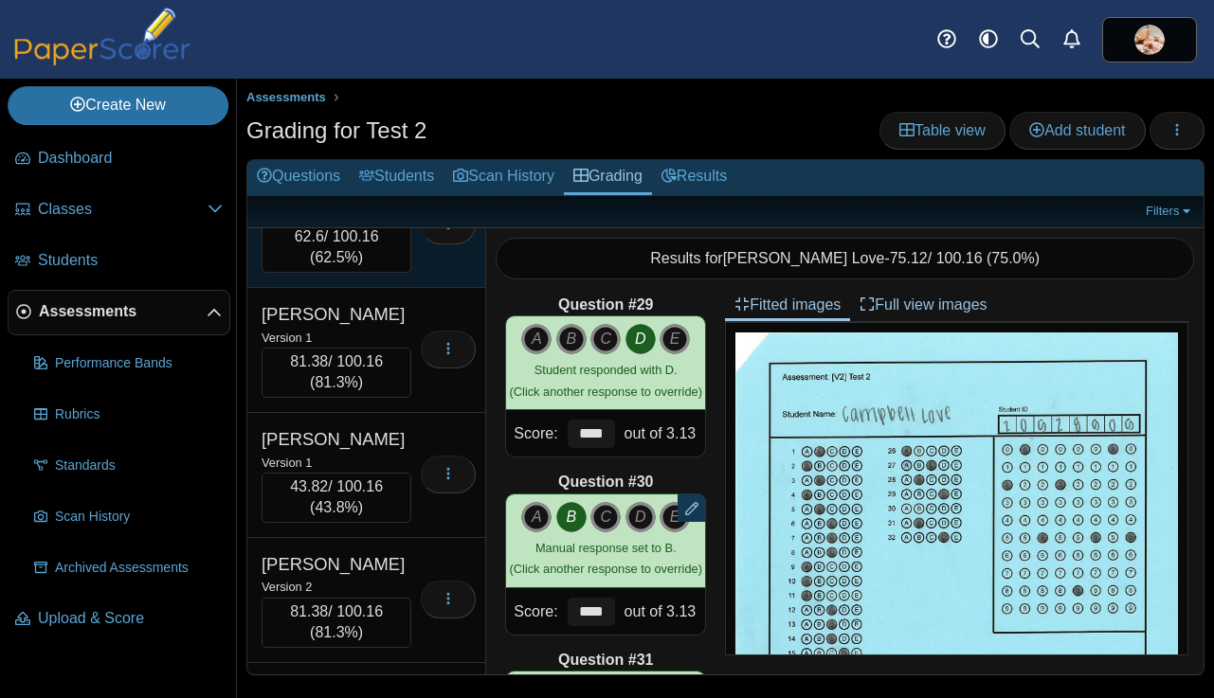
click at [386, 202] on div "Lovick, Peyton" at bounding box center [336, 189] width 150 height 25
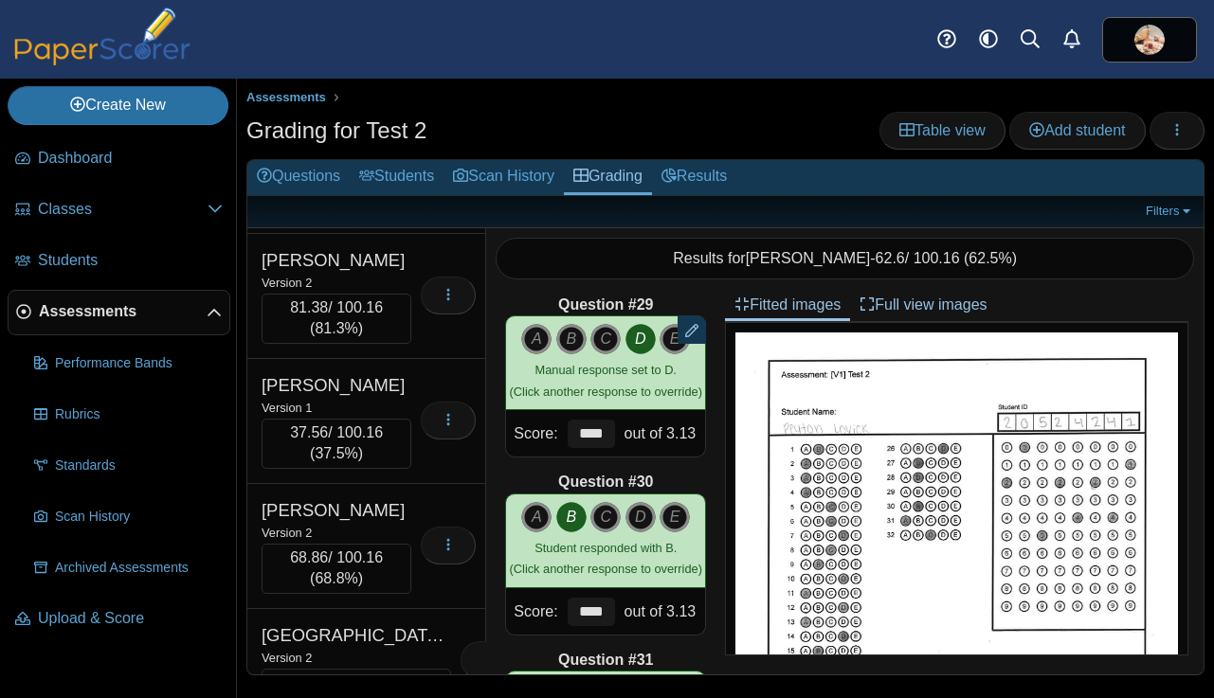
scroll to position [16685, 0]
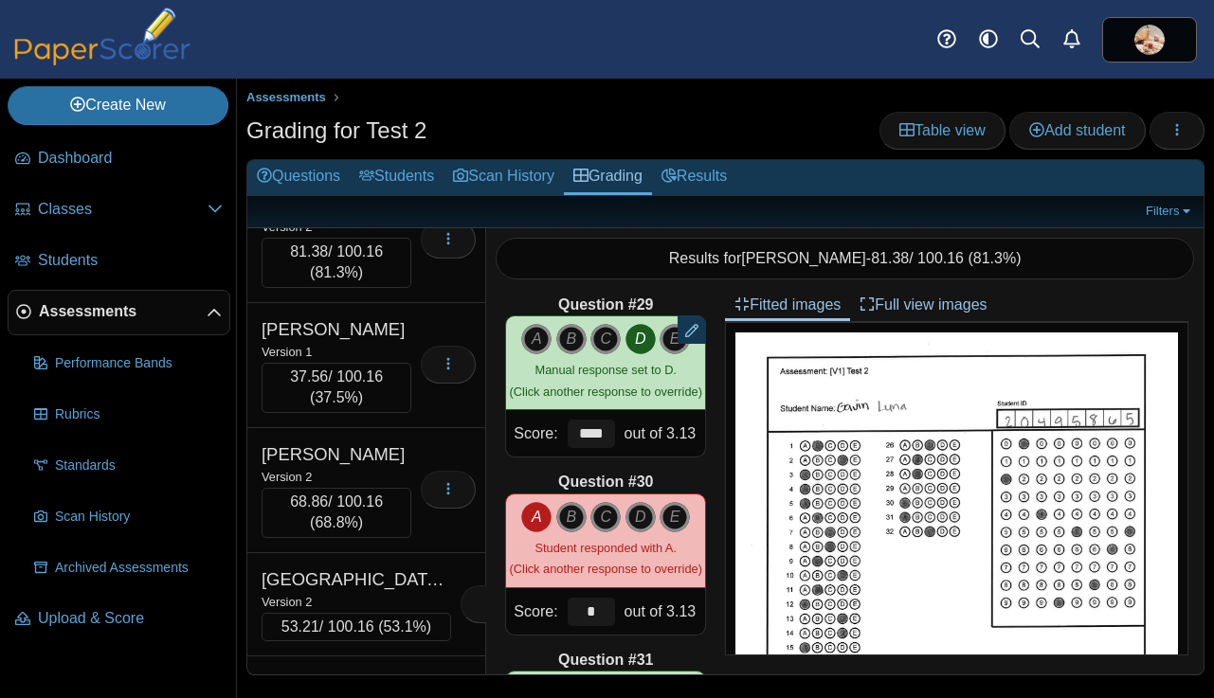
click at [385, 113] on div "Version 1" at bounding box center [336, 102] width 150 height 21
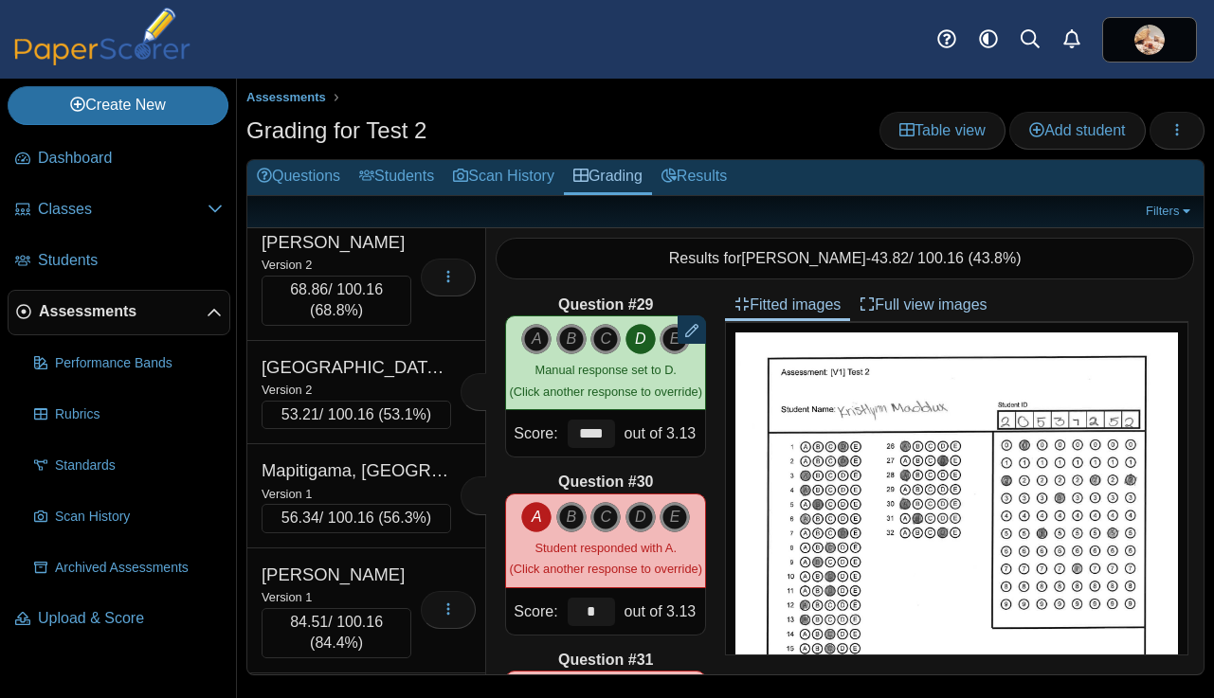
scroll to position [16930, 0]
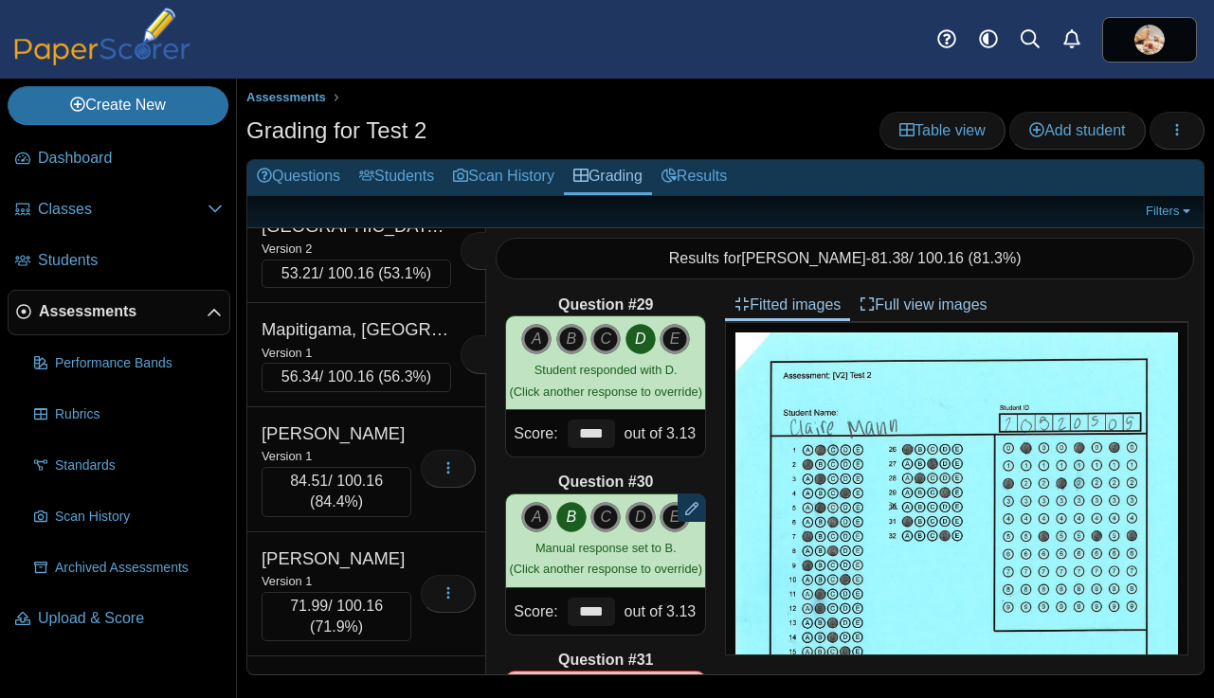
scroll to position [17054, 0]
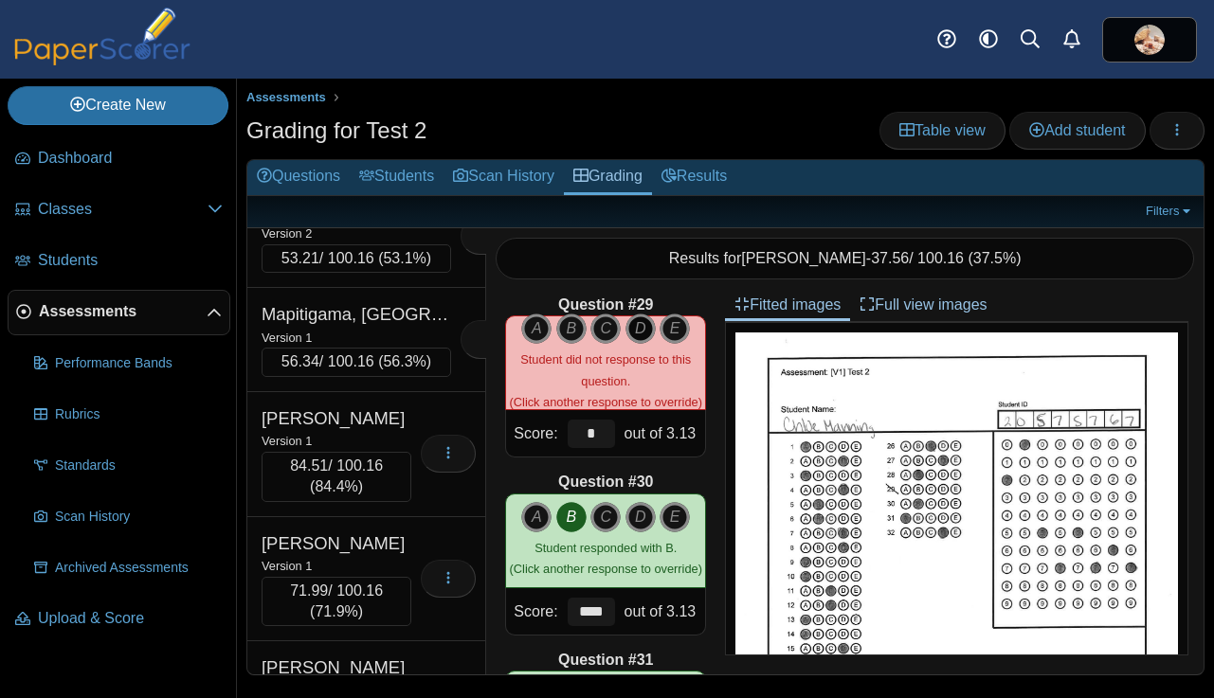
click at [641, 332] on icon "D" at bounding box center [640, 329] width 30 height 30
type input "****"
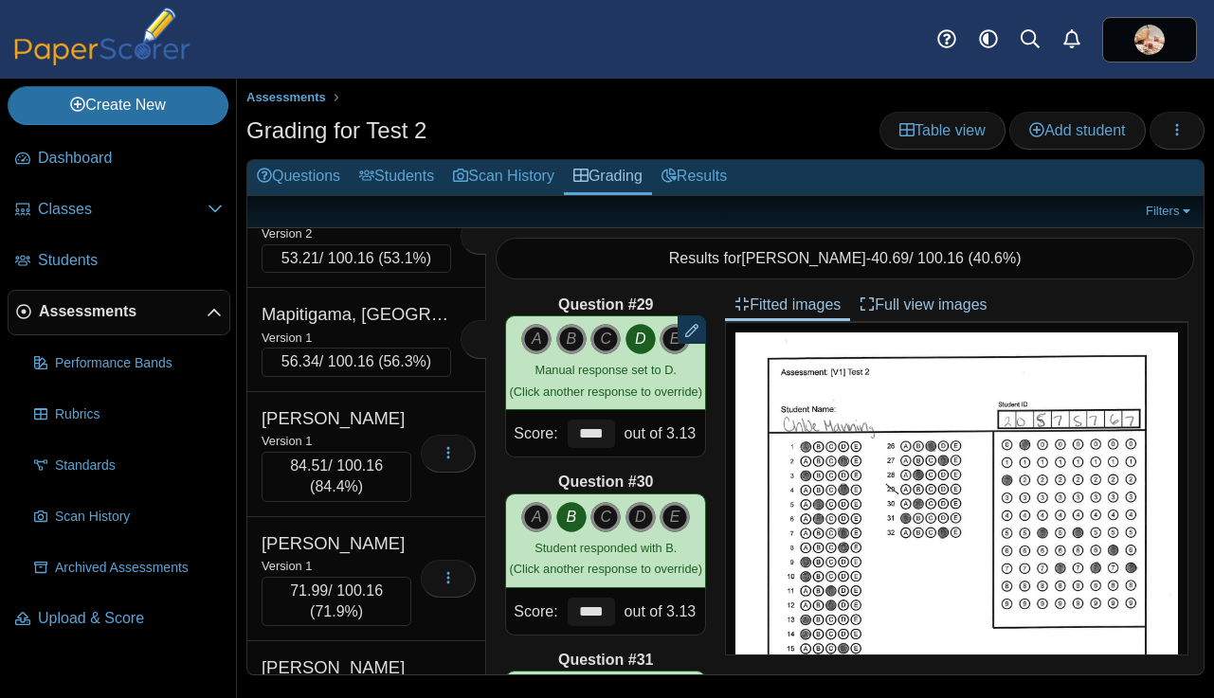
click at [385, 118] on div "Version 2" at bounding box center [336, 108] width 150 height 21
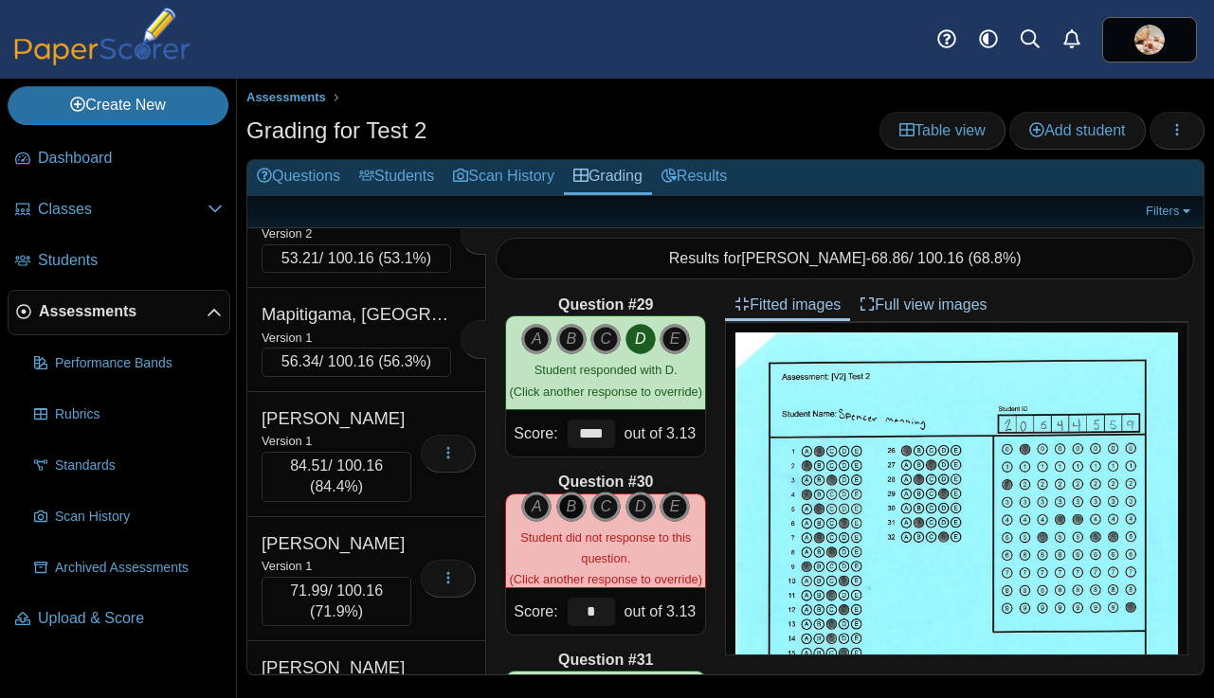
click at [573, 508] on icon "B" at bounding box center [571, 507] width 30 height 30
type input "****"
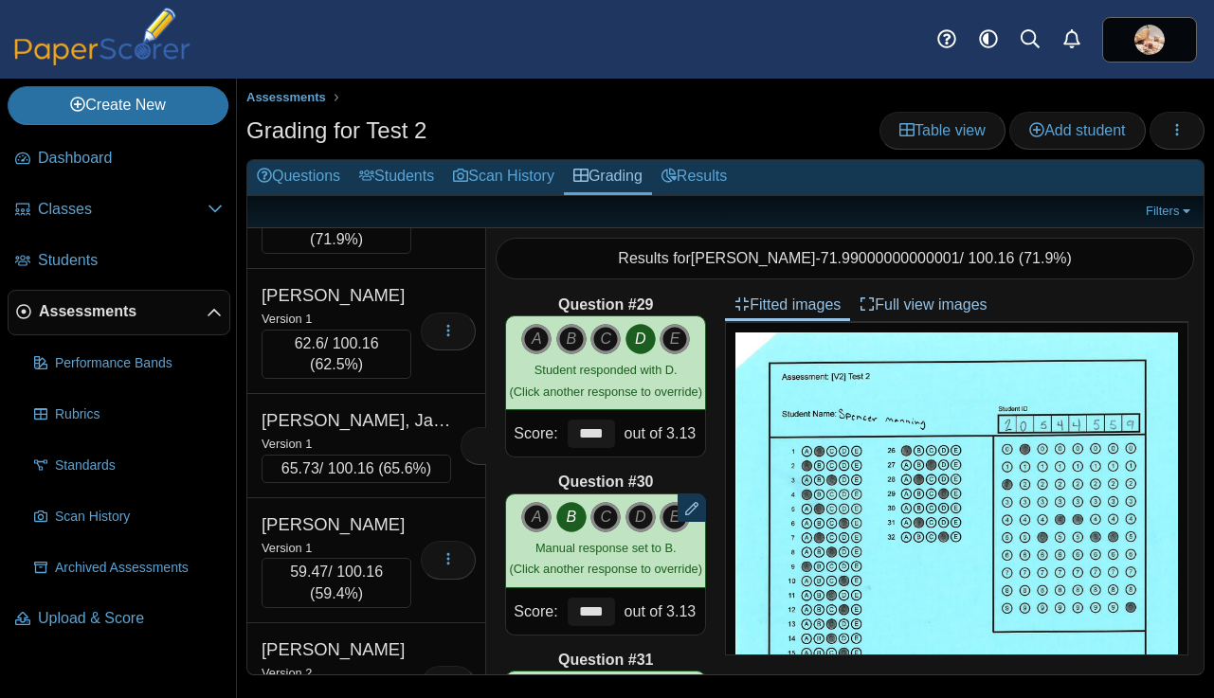
scroll to position [17453, 0]
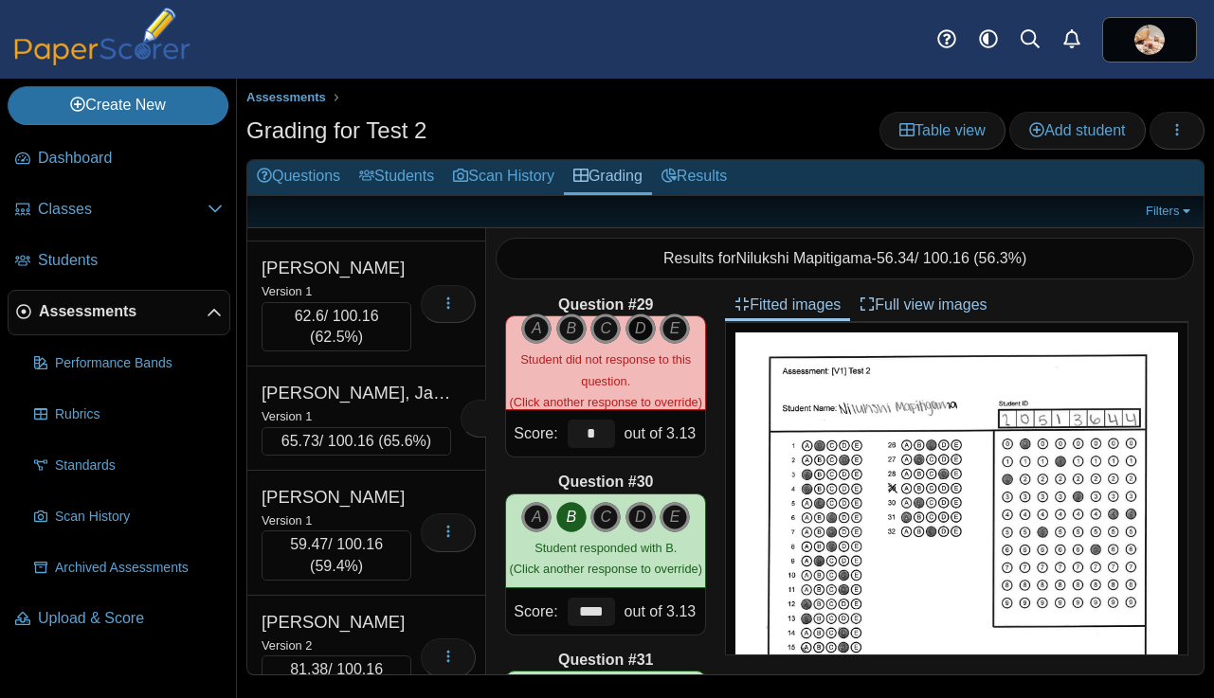
click at [644, 331] on icon "D" at bounding box center [640, 329] width 30 height 30
type input "****"
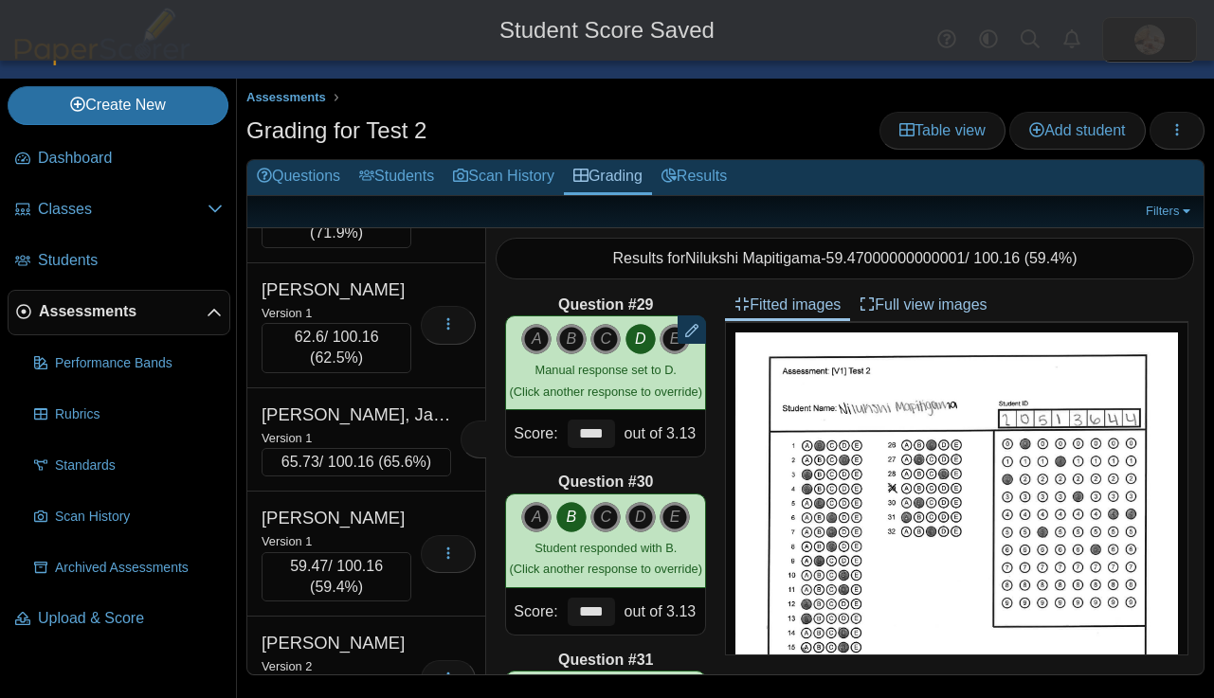
click at [370, 73] on div "Version 1" at bounding box center [336, 62] width 150 height 21
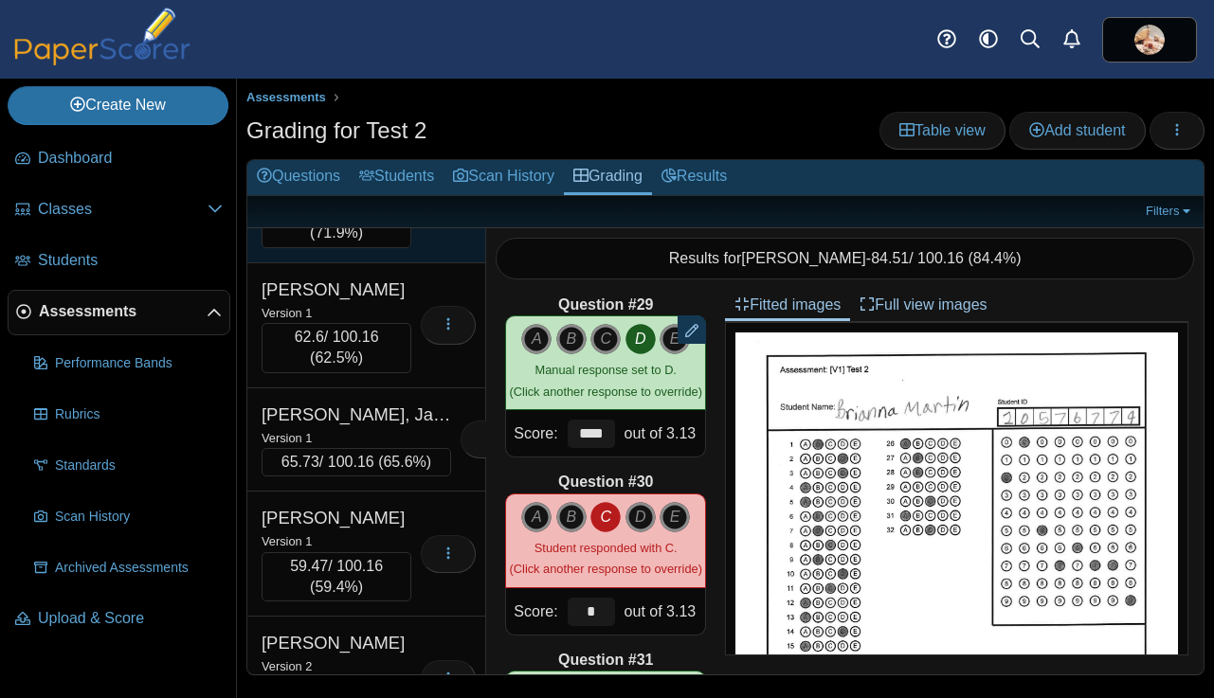
click at [377, 177] on div "Martin, Lillian" at bounding box center [336, 165] width 150 height 25
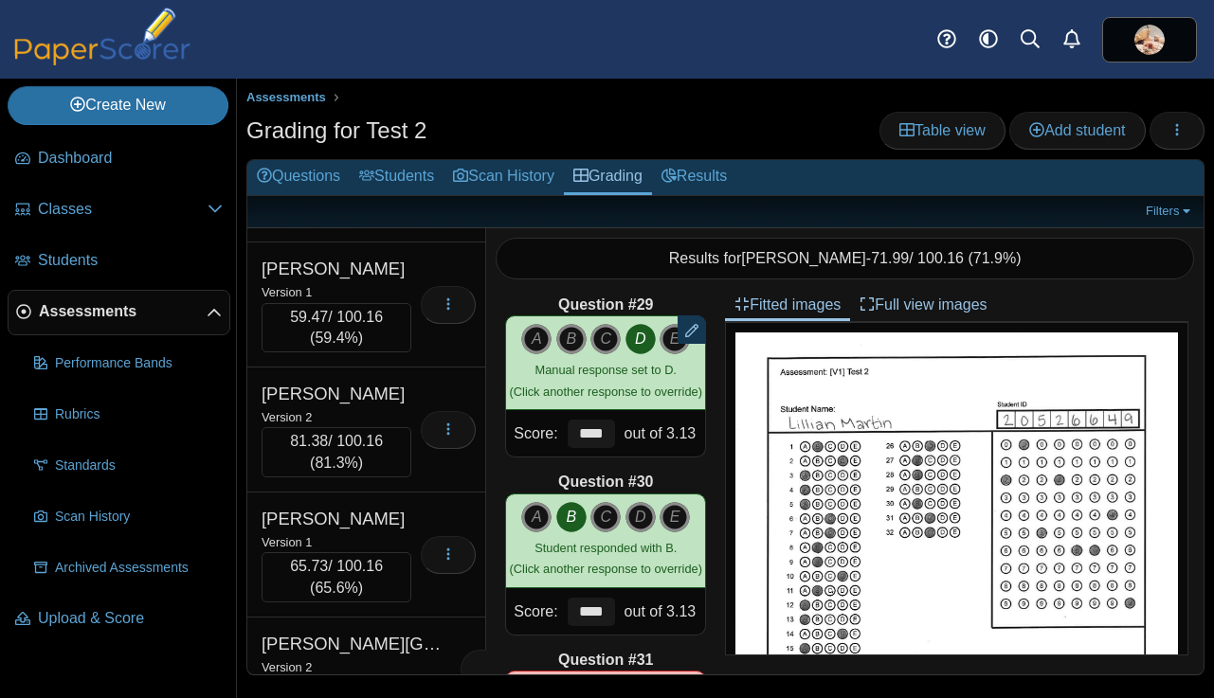
scroll to position [17746, 0]
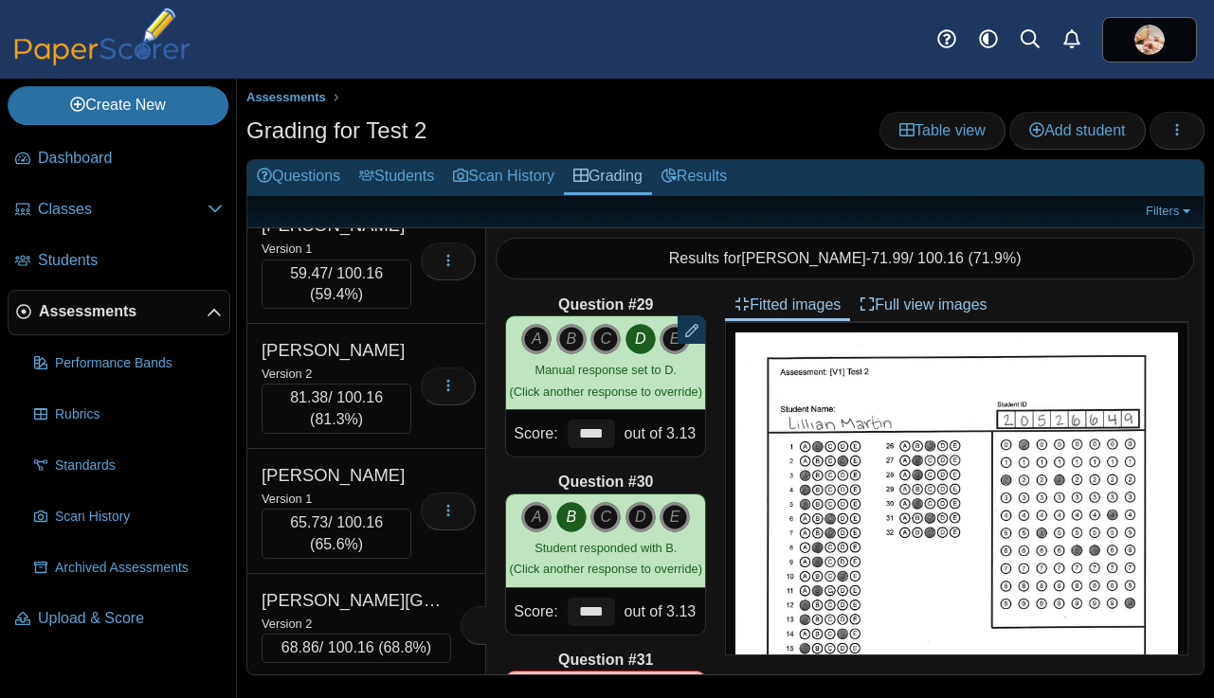
click at [391, 30] on div "Version 1" at bounding box center [336, 19] width 150 height 21
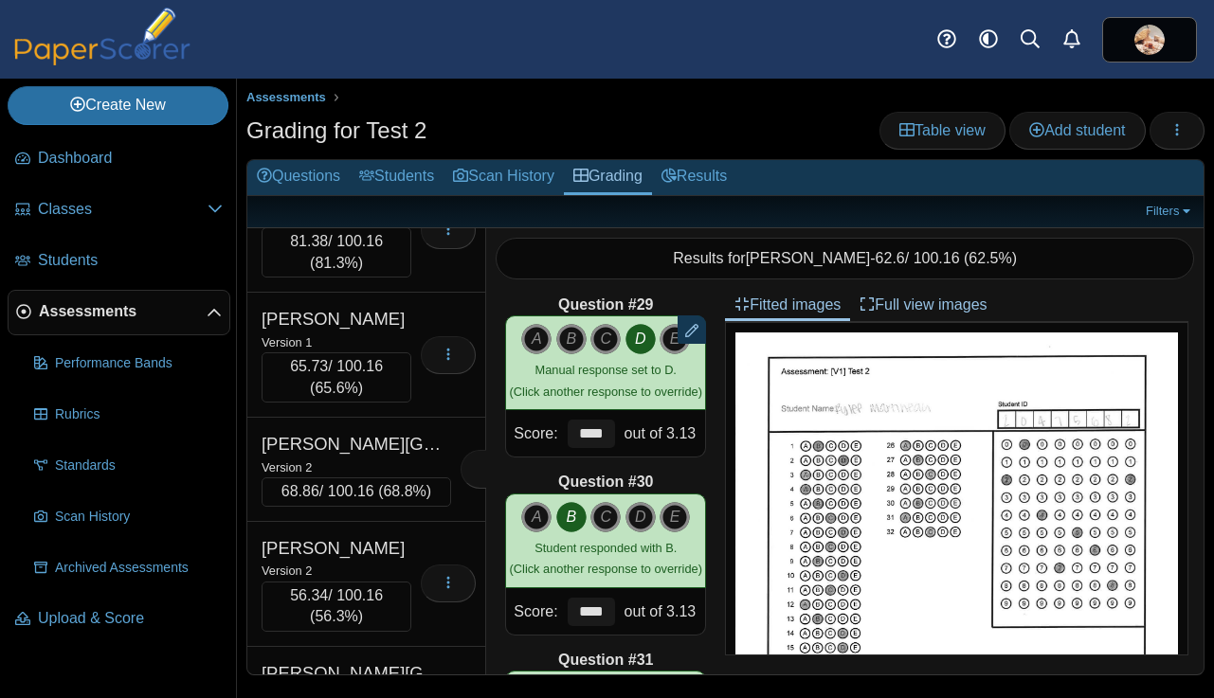
scroll to position [17907, 0]
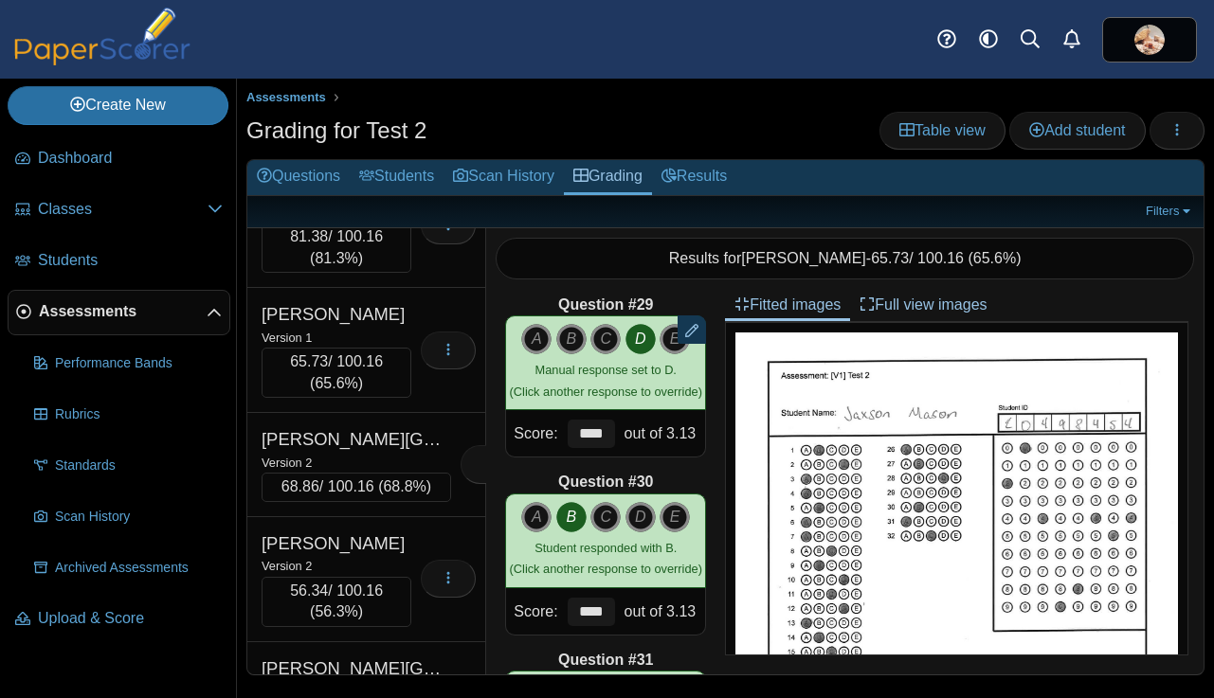
click at [379, 98] on div "Version 1" at bounding box center [336, 87] width 150 height 21
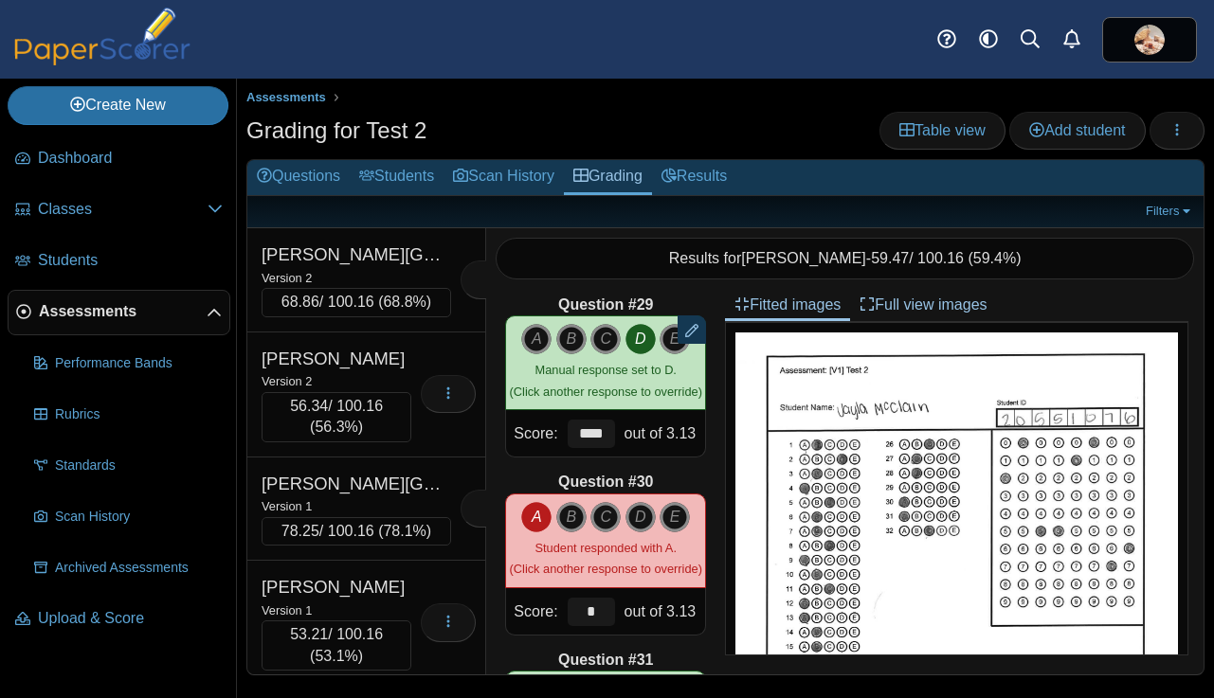
scroll to position [18103, 0]
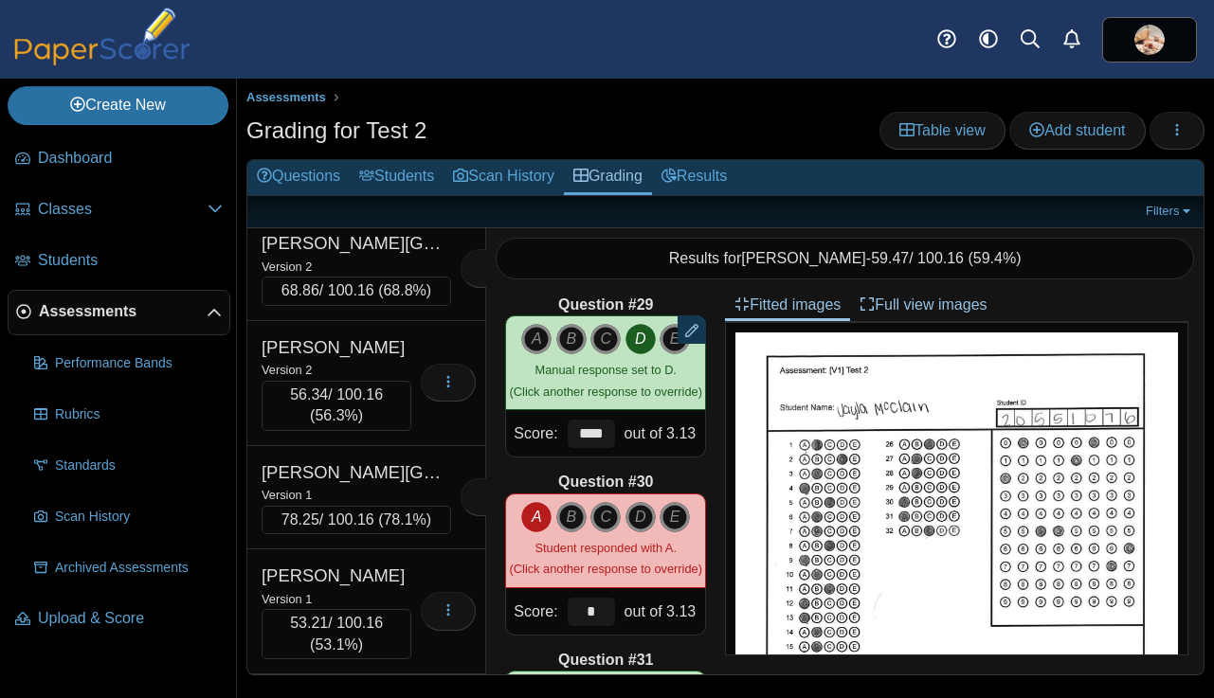
click at [380, 27] on div "Version 2" at bounding box center [336, 16] width 150 height 21
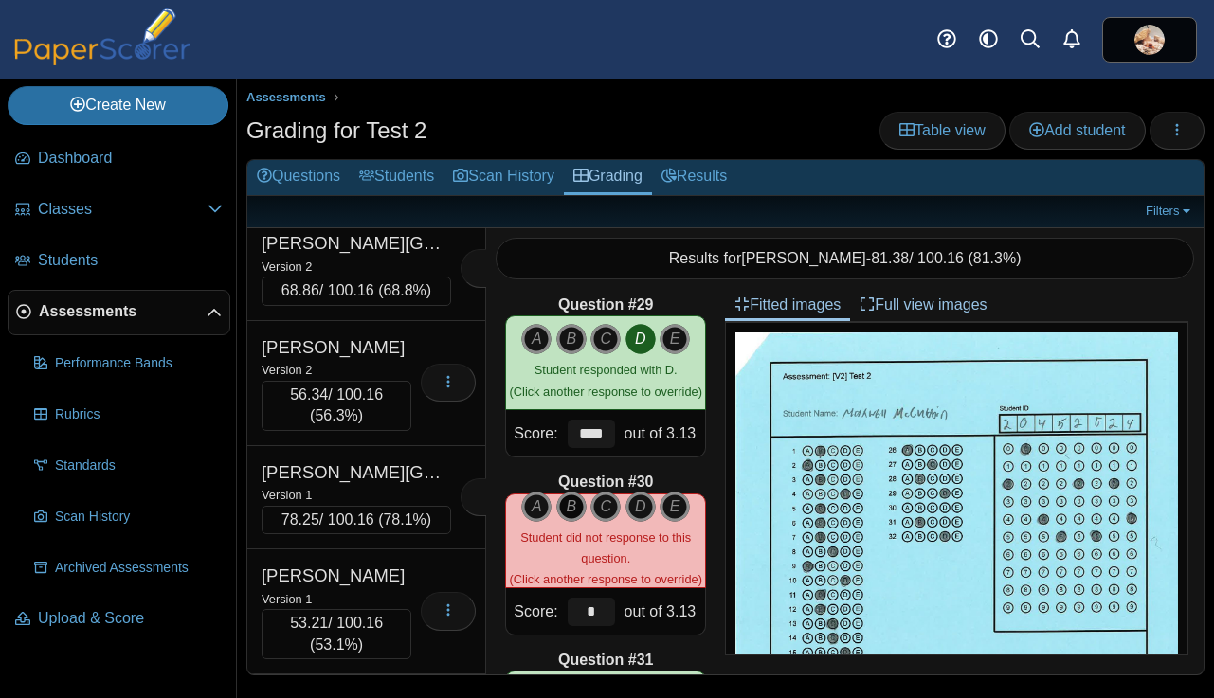
click at [566, 509] on icon "B" at bounding box center [571, 507] width 30 height 30
type input "****"
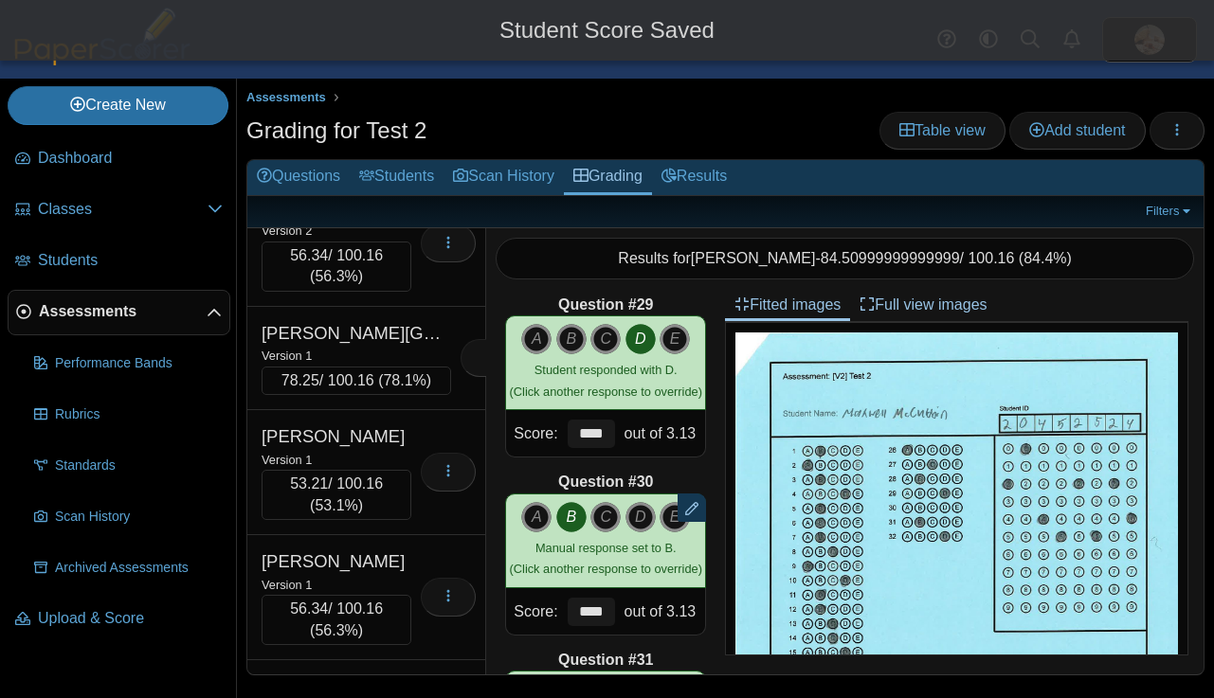
scroll to position [18255, 0]
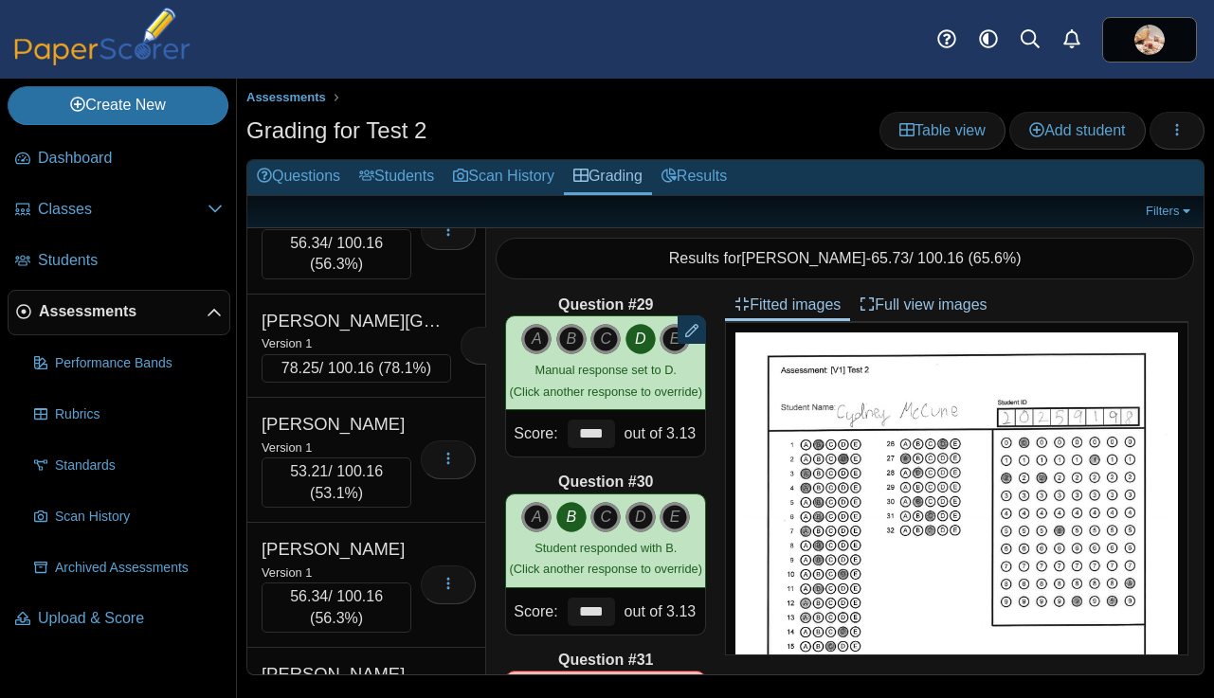
click at [381, 125] on div "Version 2" at bounding box center [355, 114] width 189 height 21
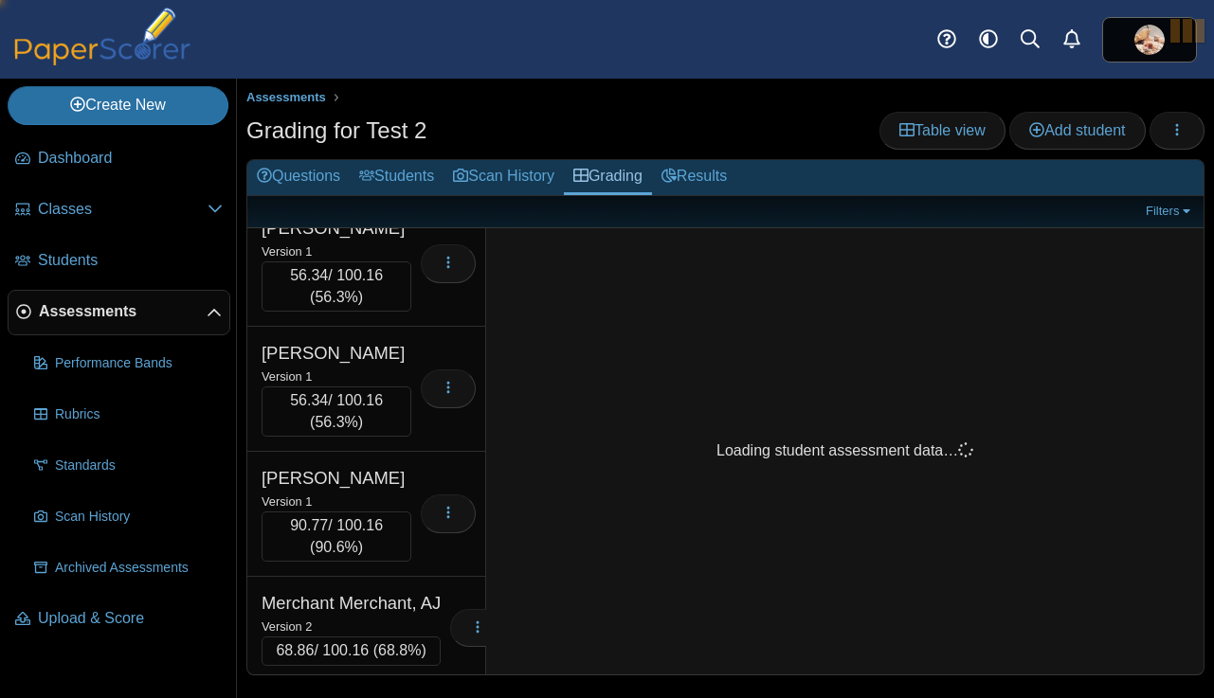
scroll to position [18576, 0]
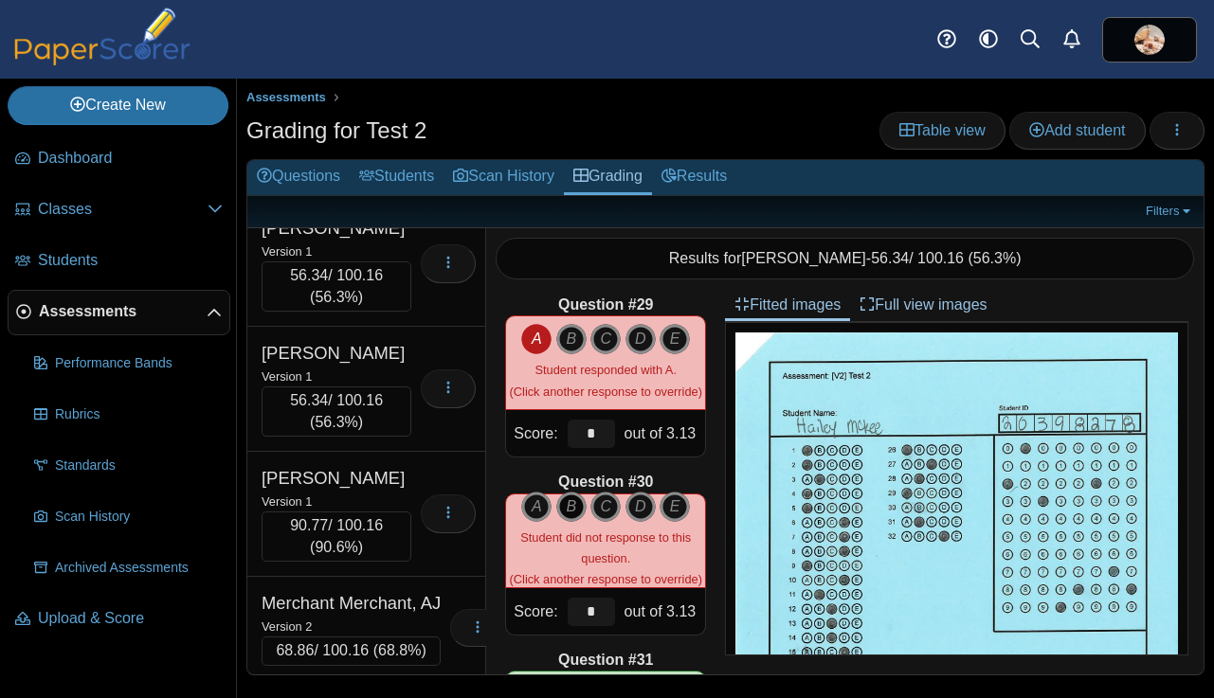
click at [578, 508] on icon "B" at bounding box center [571, 507] width 30 height 30
type input "****"
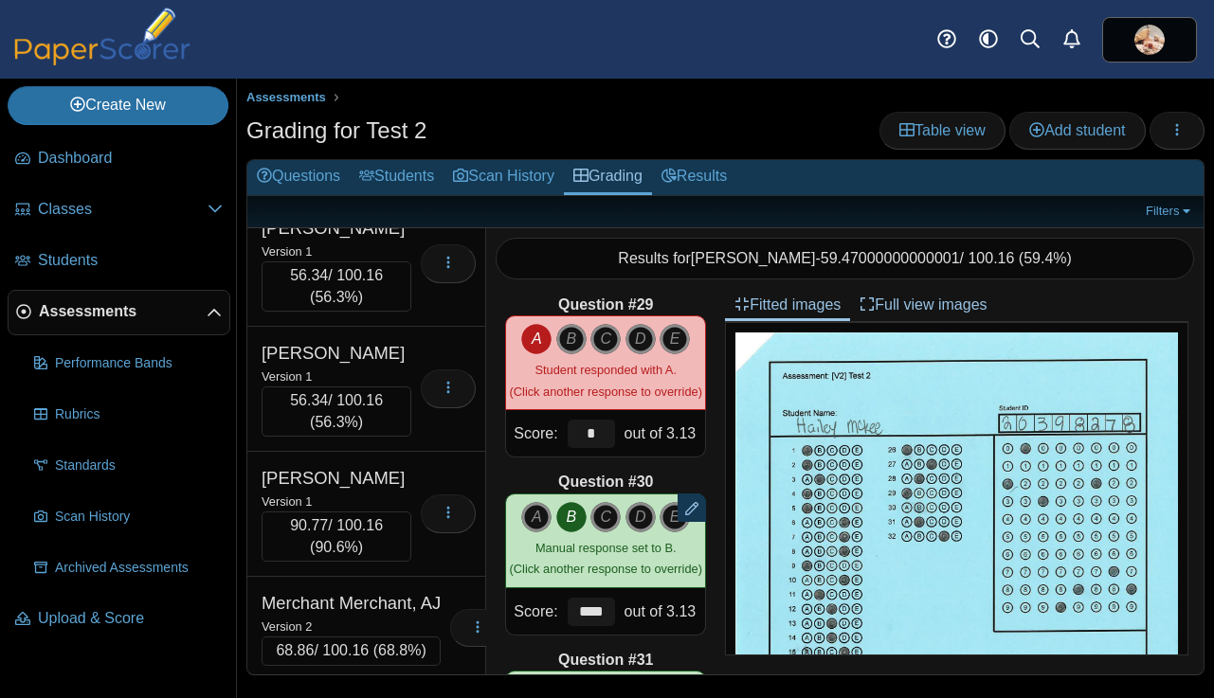
click at [387, 32] on div "Version 1" at bounding box center [355, 21] width 189 height 21
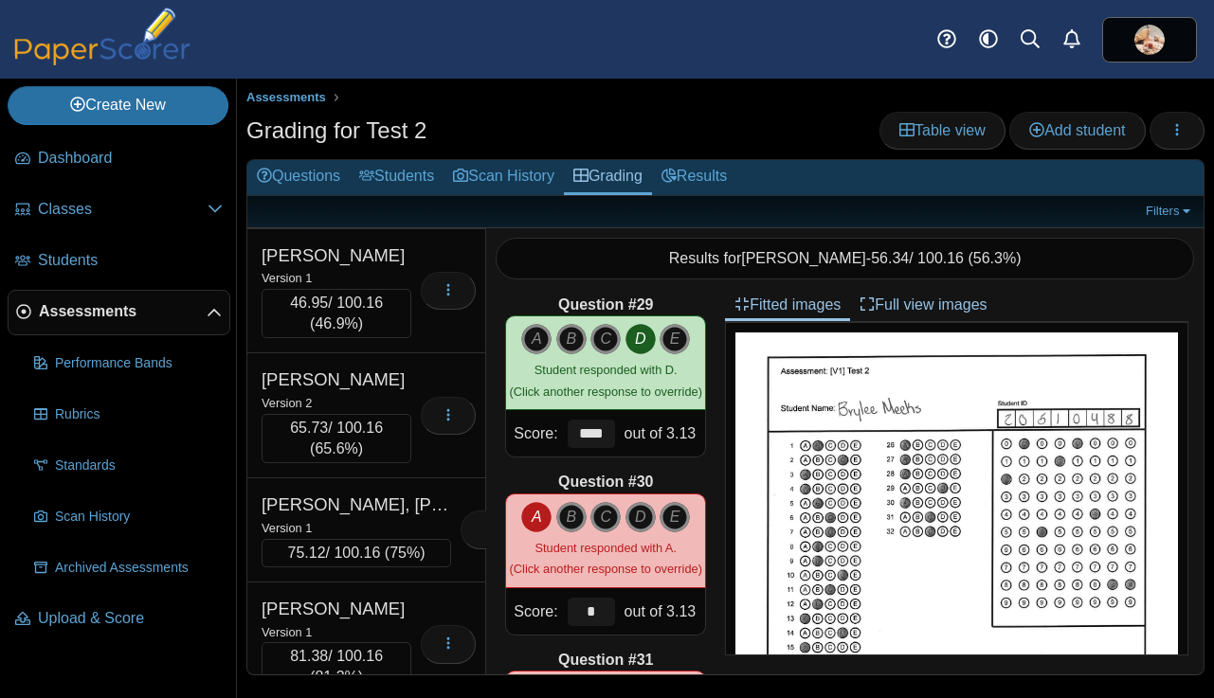
scroll to position [19056, 0]
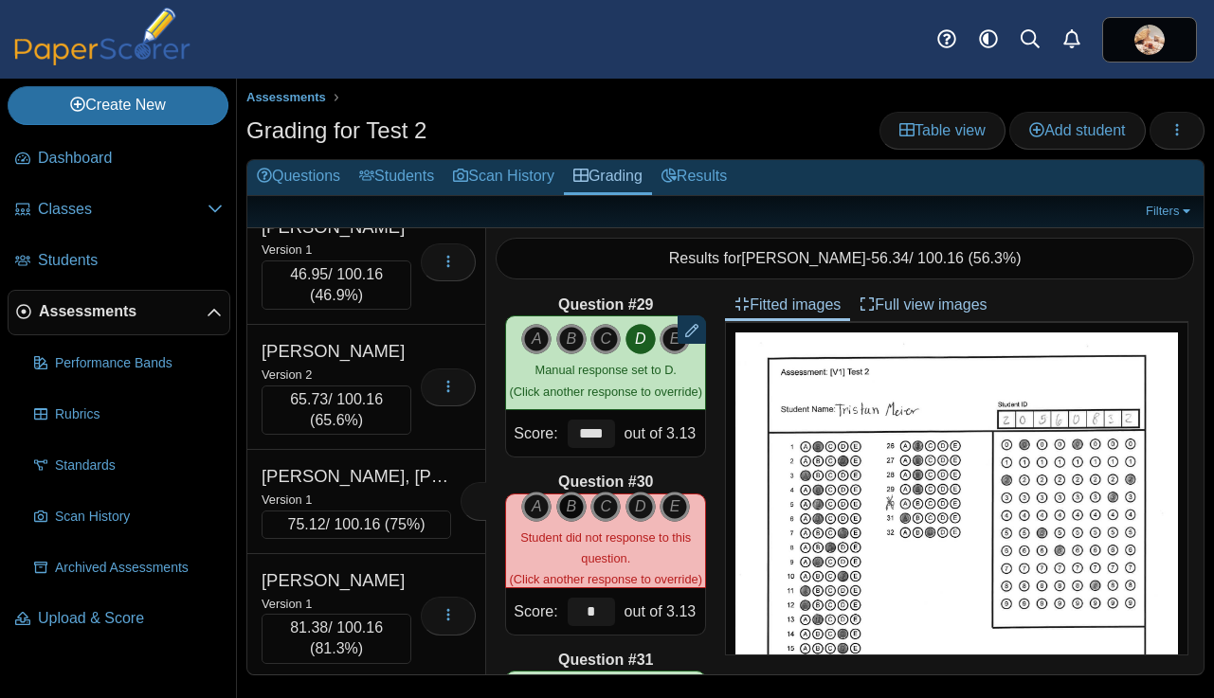
click at [576, 506] on icon "B" at bounding box center [571, 507] width 30 height 30
type input "****"
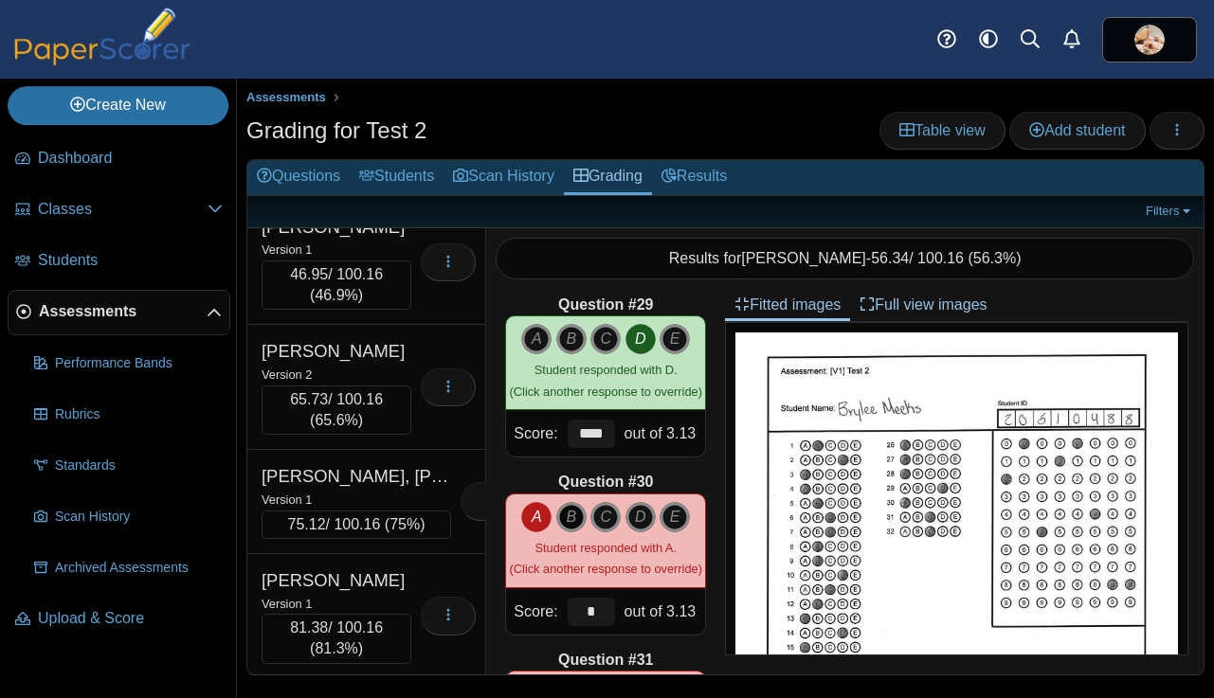
click at [572, 512] on icon "B" at bounding box center [571, 517] width 30 height 30
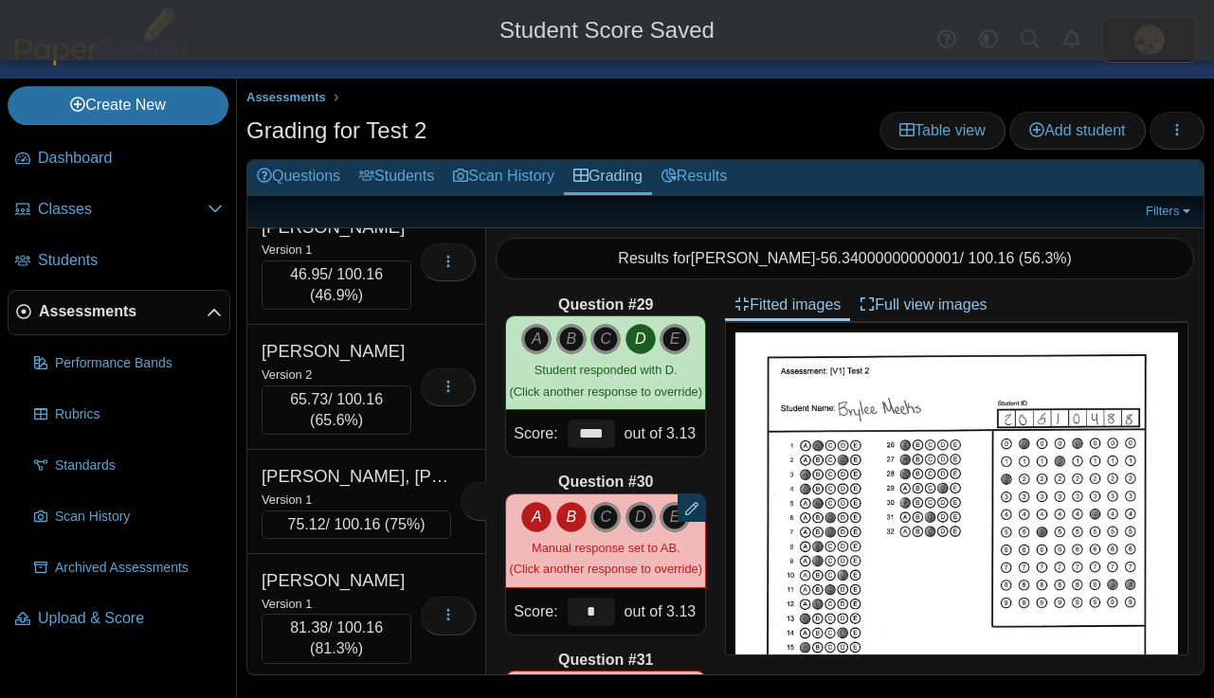
click at [533, 516] on icon "A" at bounding box center [536, 517] width 30 height 30
type input "****"
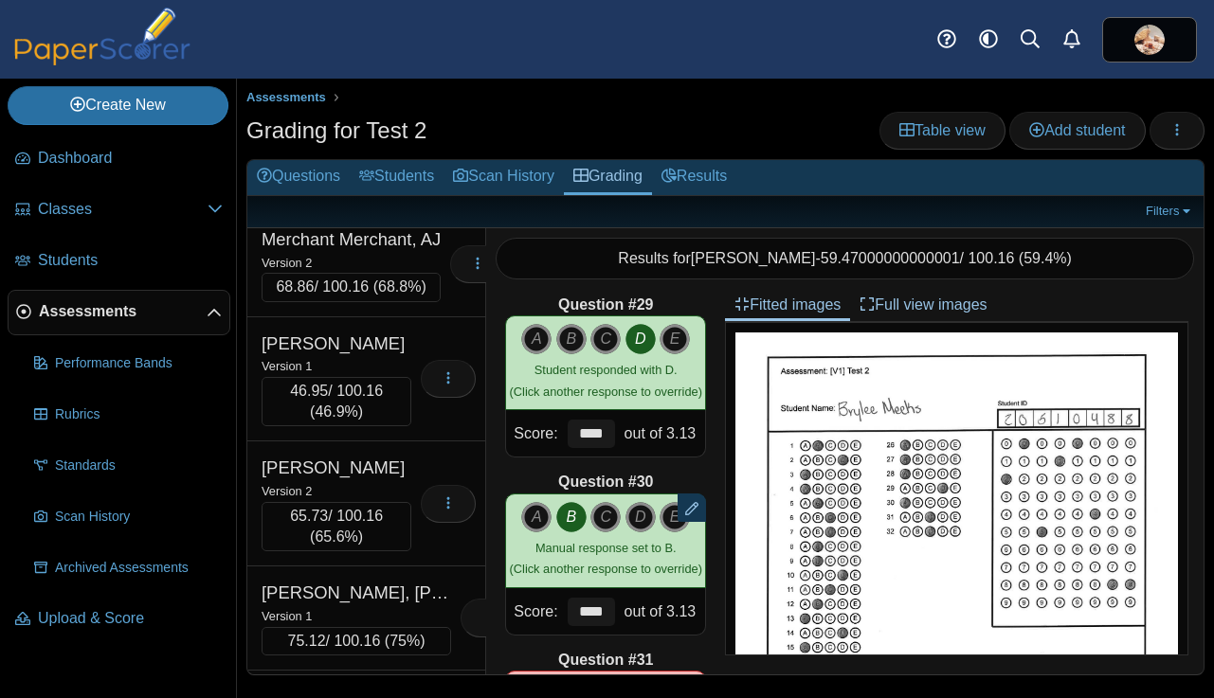
scroll to position [18926, 0]
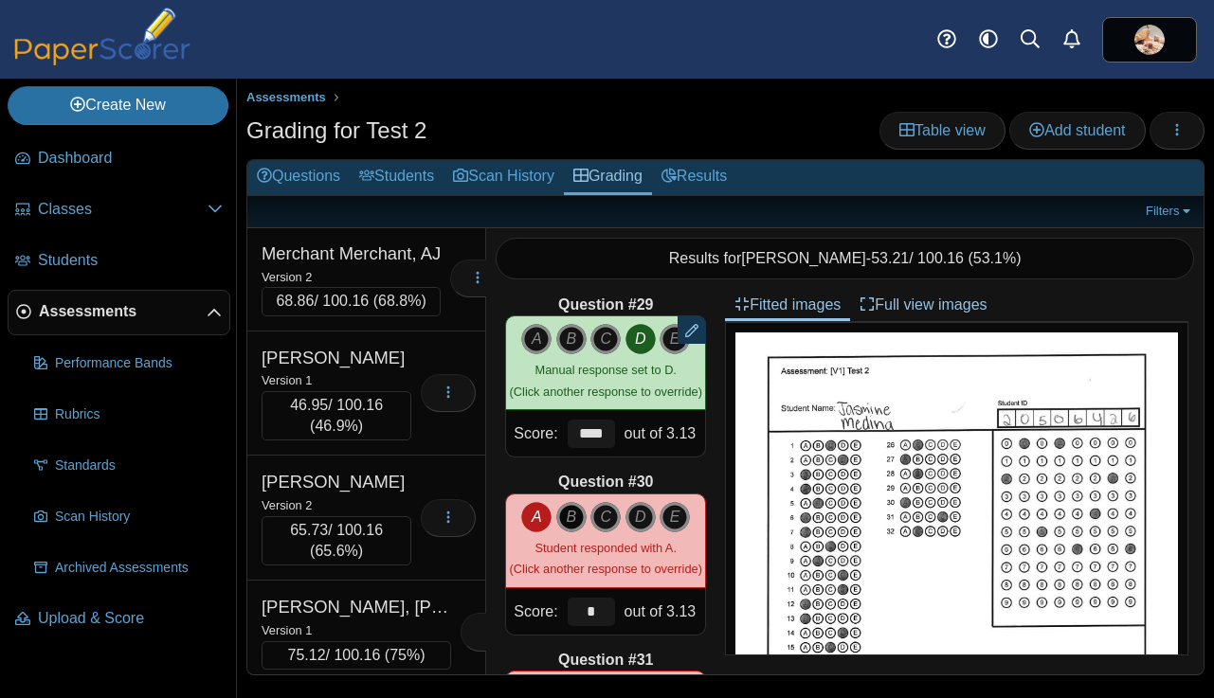
click at [573, 521] on icon "B" at bounding box center [571, 517] width 30 height 30
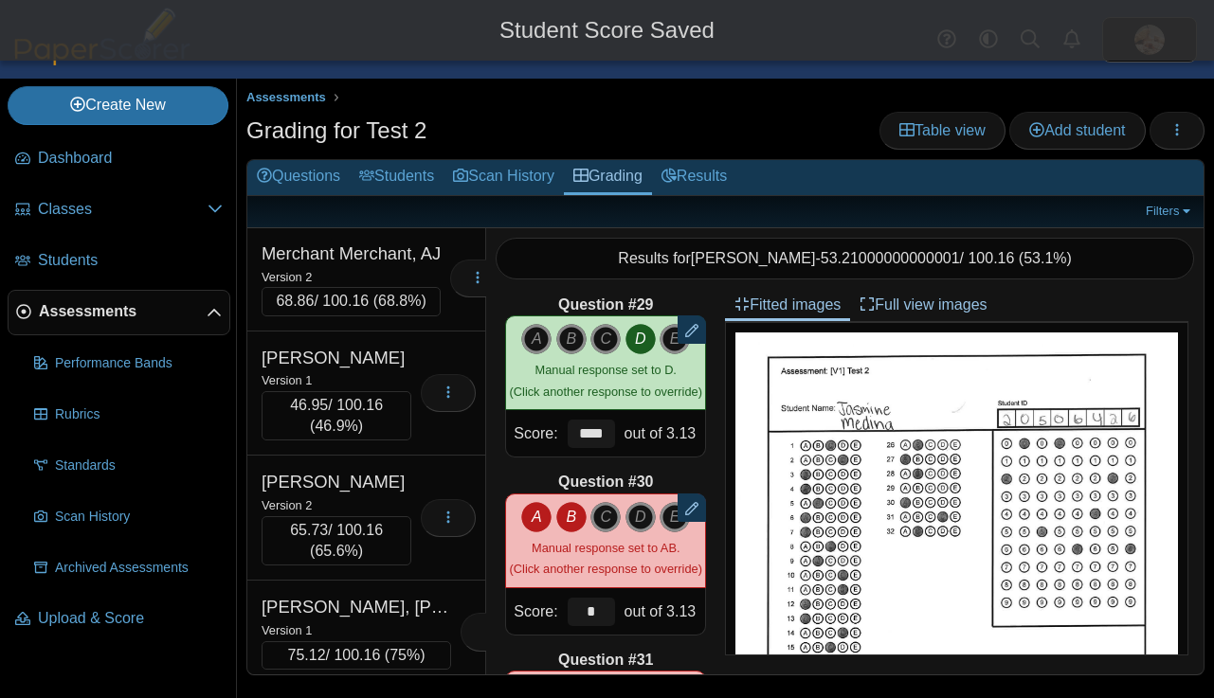
click at [538, 516] on icon "A" at bounding box center [536, 517] width 30 height 30
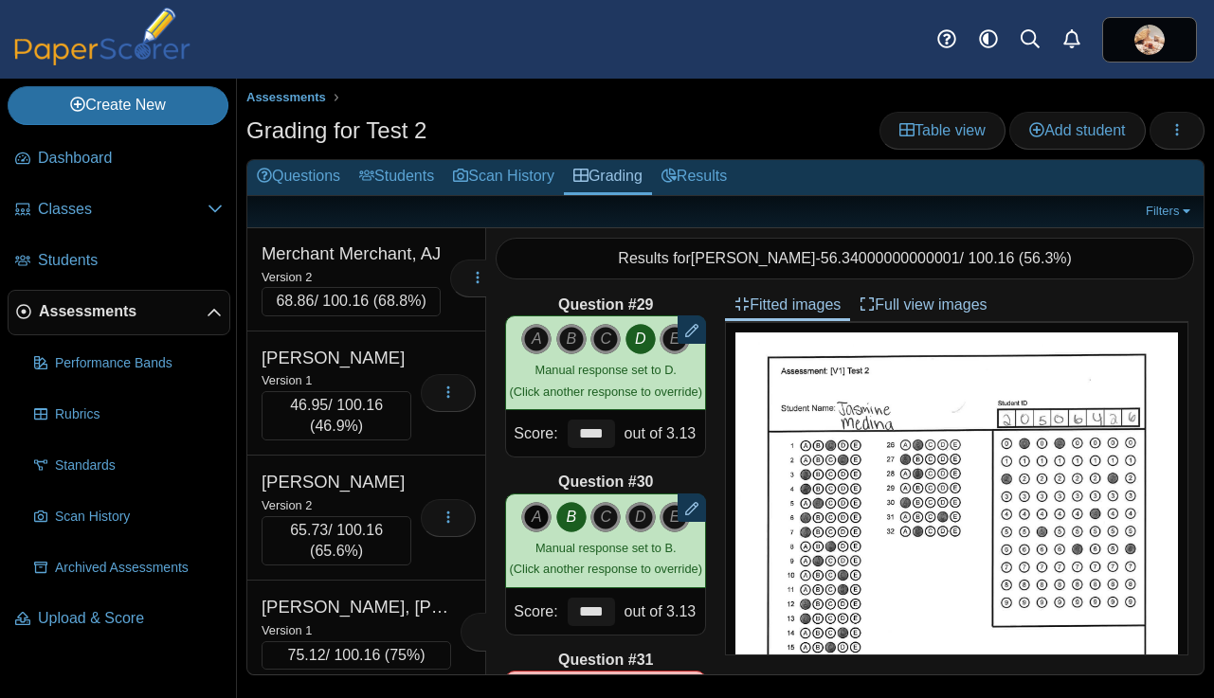
click at [539, 516] on icon "A" at bounding box center [536, 517] width 30 height 30
type input "*"
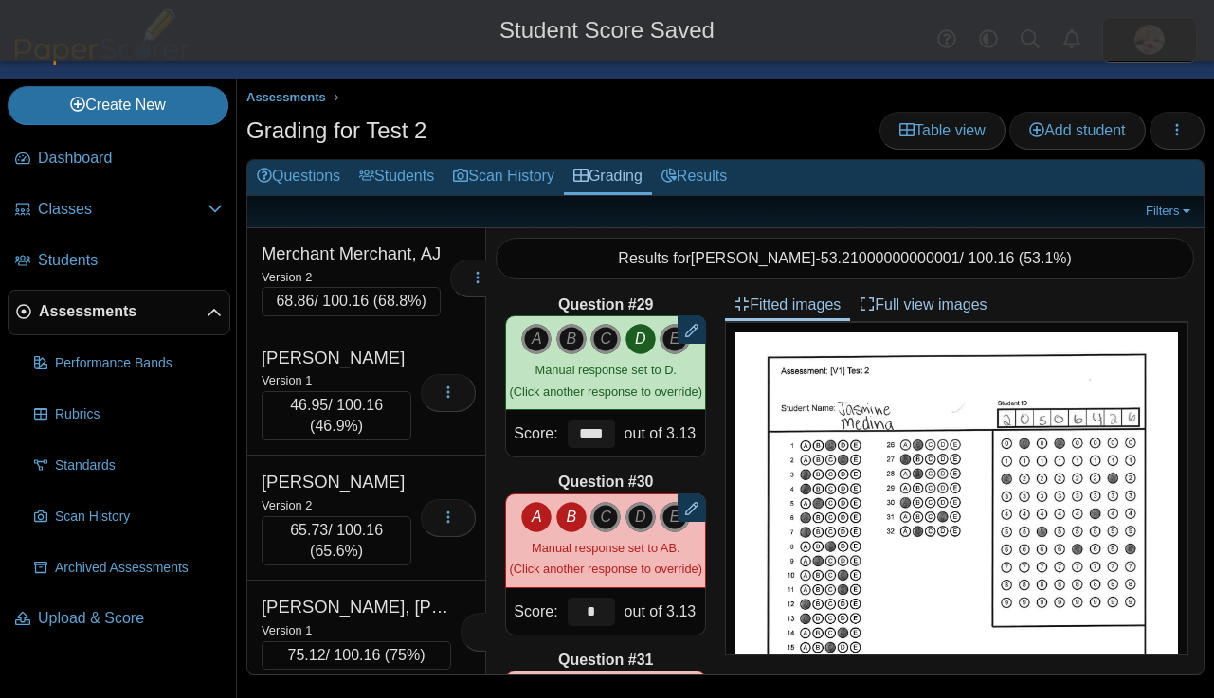
click at [561, 520] on icon "B" at bounding box center [571, 517] width 30 height 30
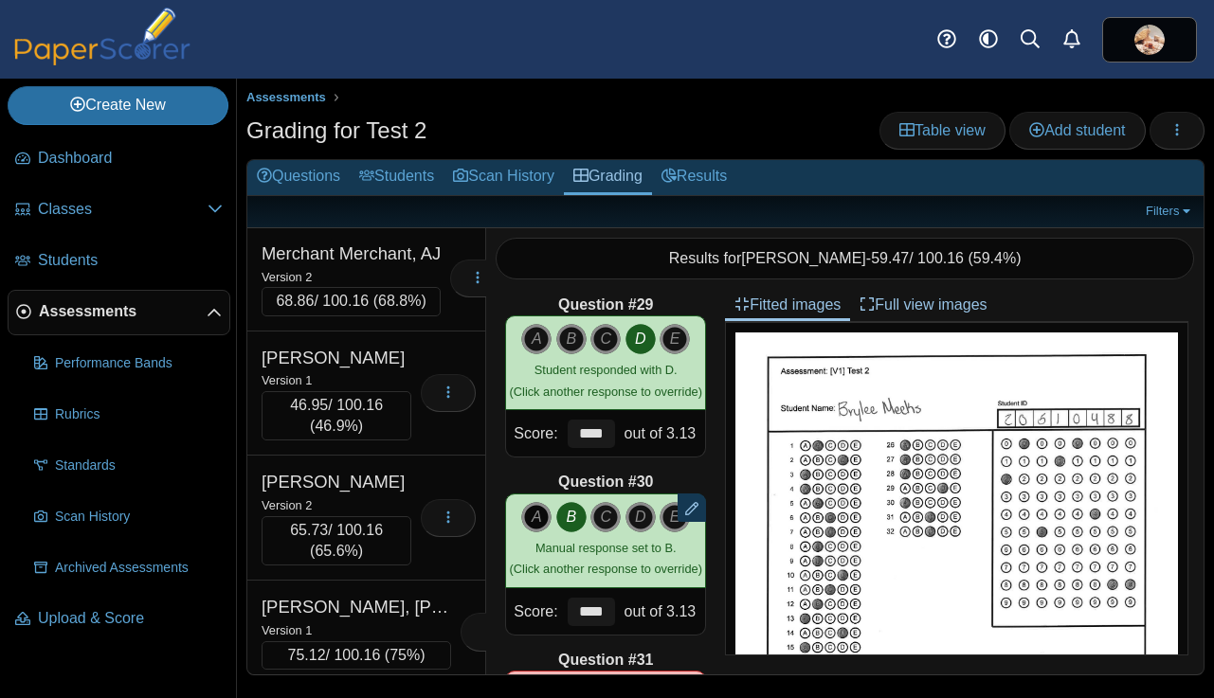
click at [533, 512] on icon "A" at bounding box center [536, 517] width 30 height 30
type input "*"
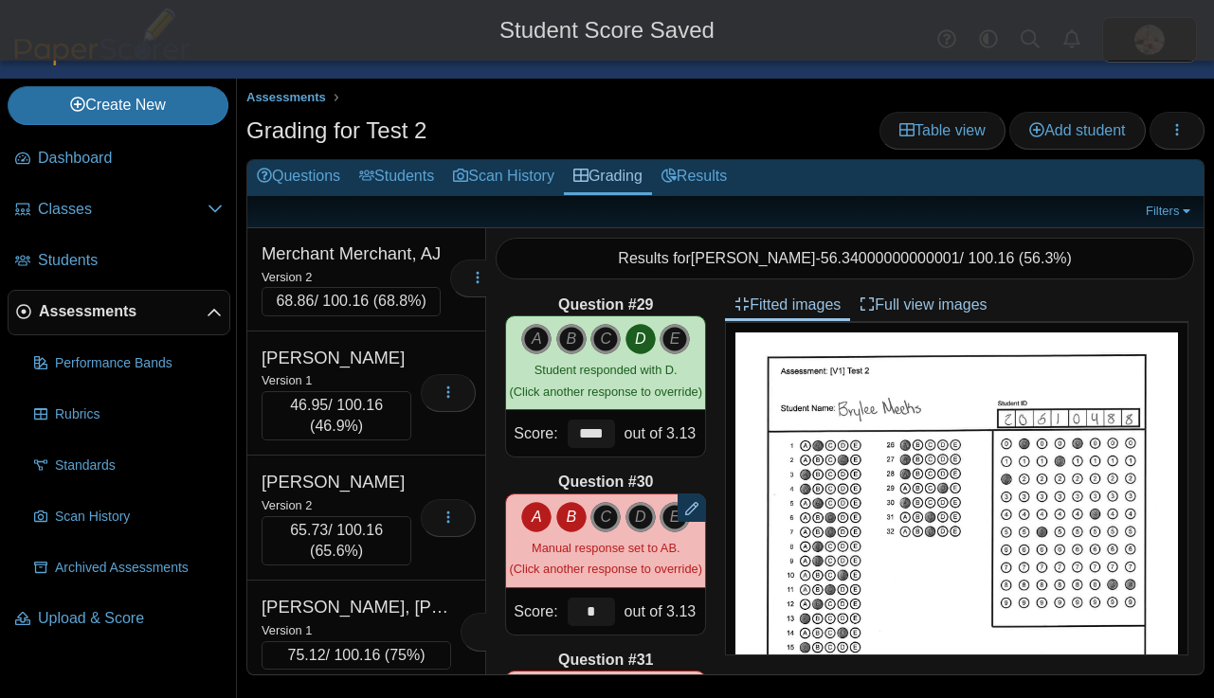
click at [570, 521] on icon "B" at bounding box center [571, 517] width 30 height 30
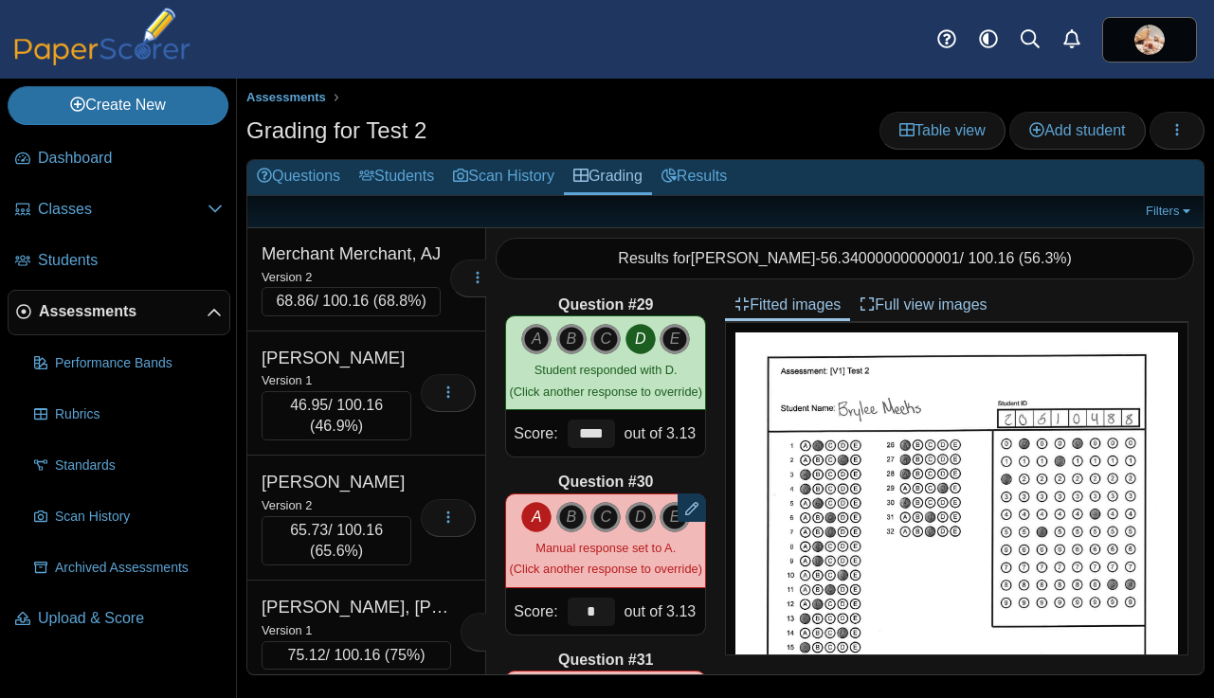
click at [405, 16] on div "Meier, Tristan" at bounding box center [339, 3] width 156 height 25
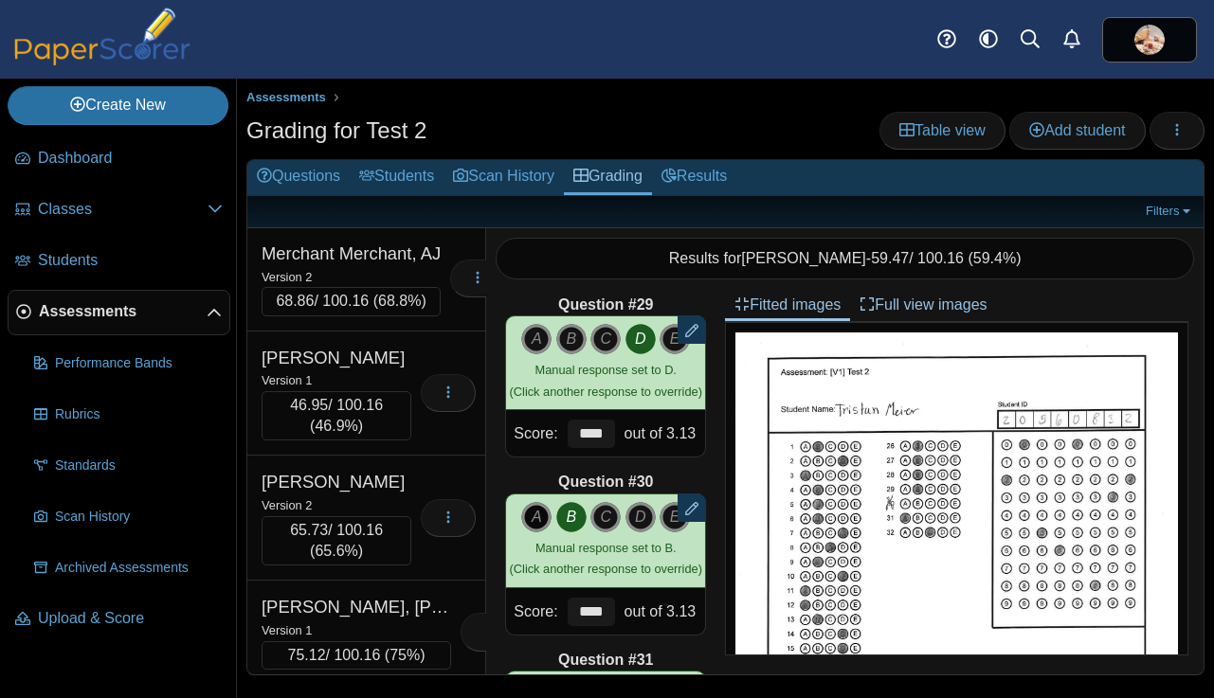
click at [536, 522] on icon "A" at bounding box center [536, 517] width 30 height 30
type input "*"
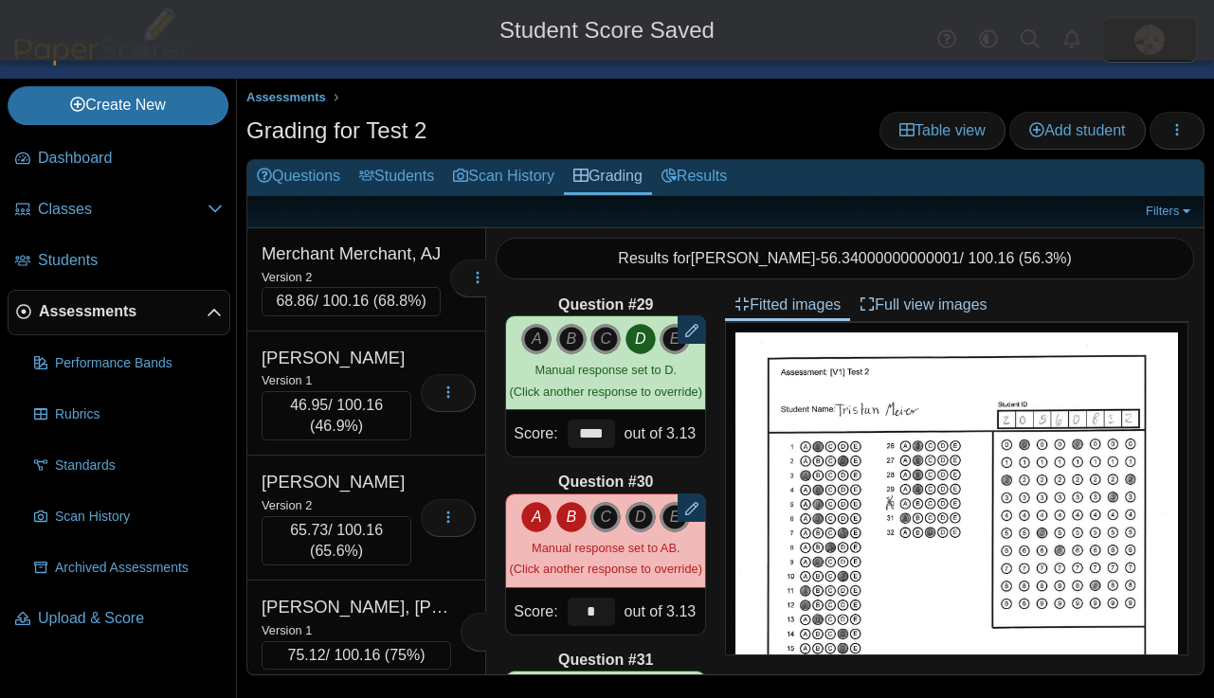
click at [569, 522] on icon "B" at bounding box center [571, 517] width 30 height 30
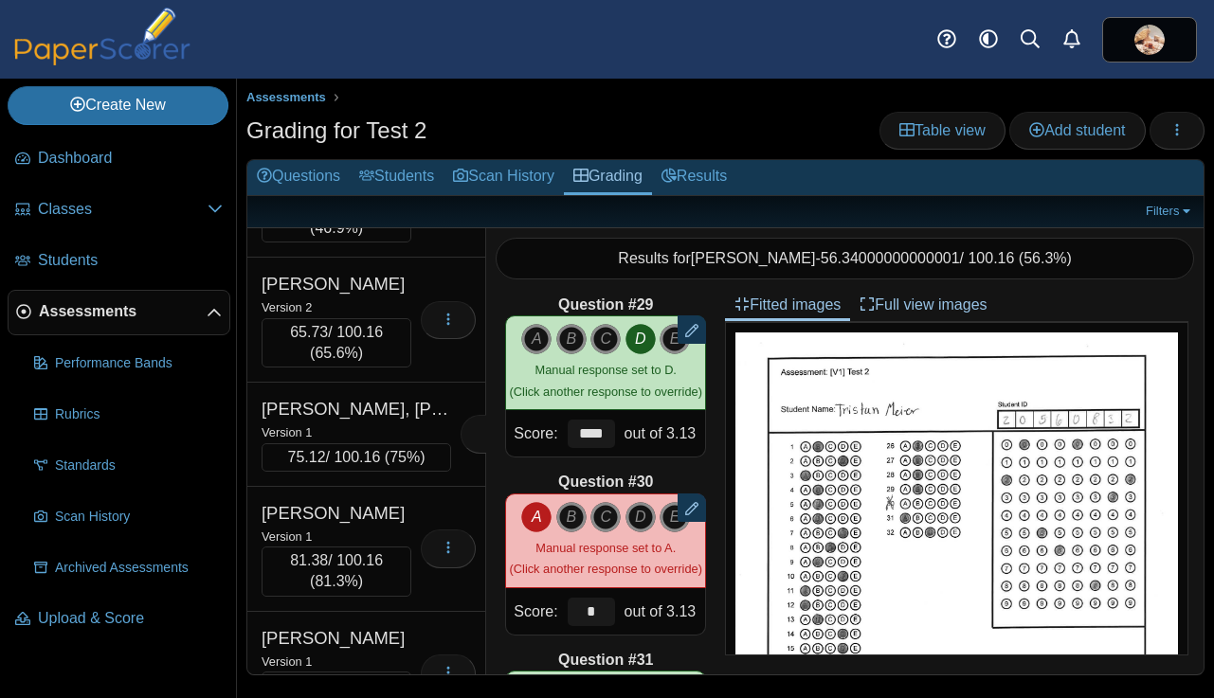
scroll to position [19135, 0]
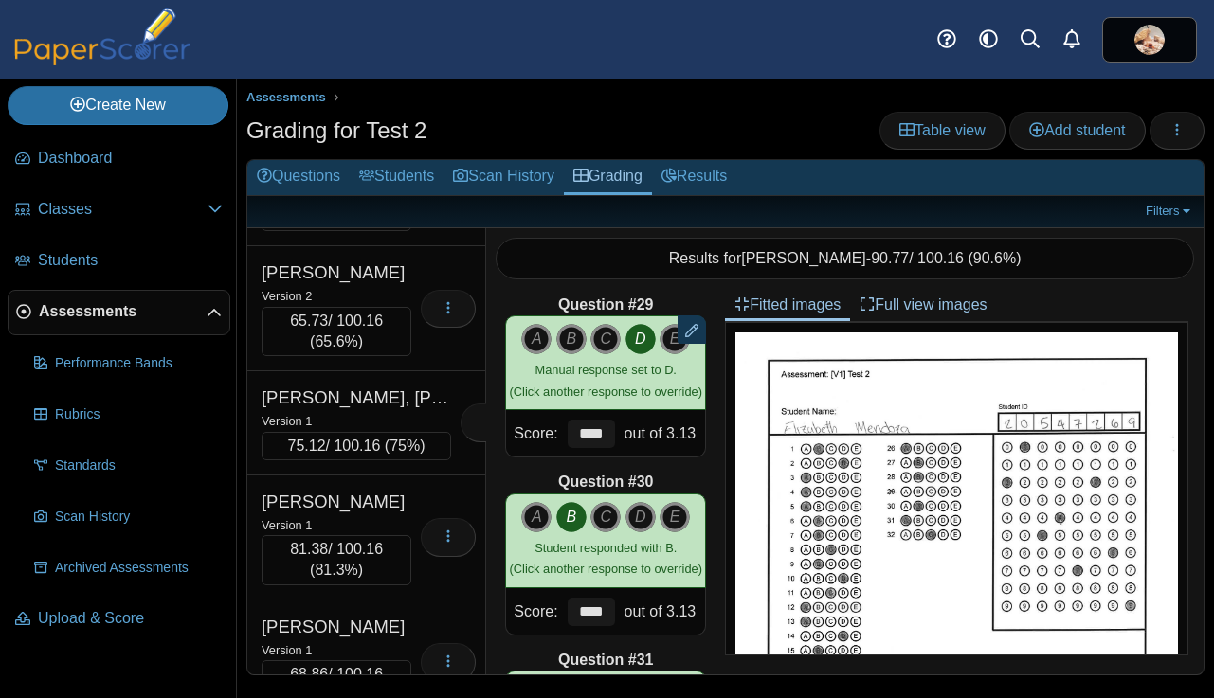
click at [362, 57] on div "Merchant Merchant, AJ" at bounding box center [350, 44] width 179 height 25
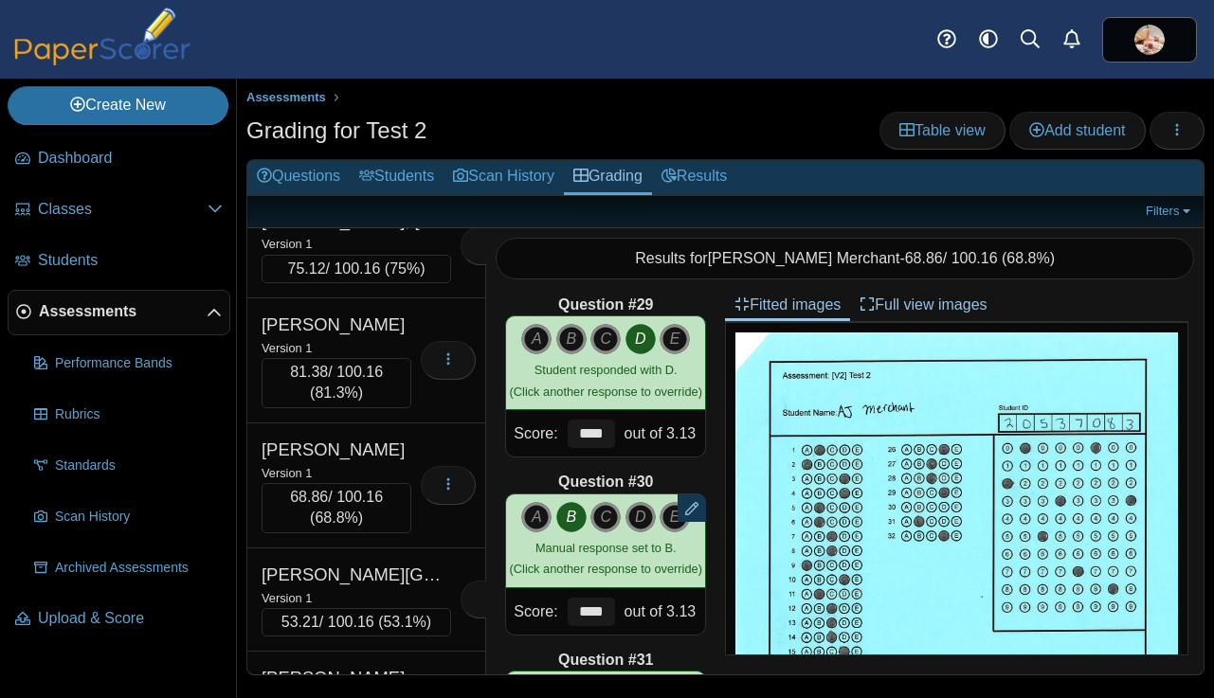
scroll to position [19333, 0]
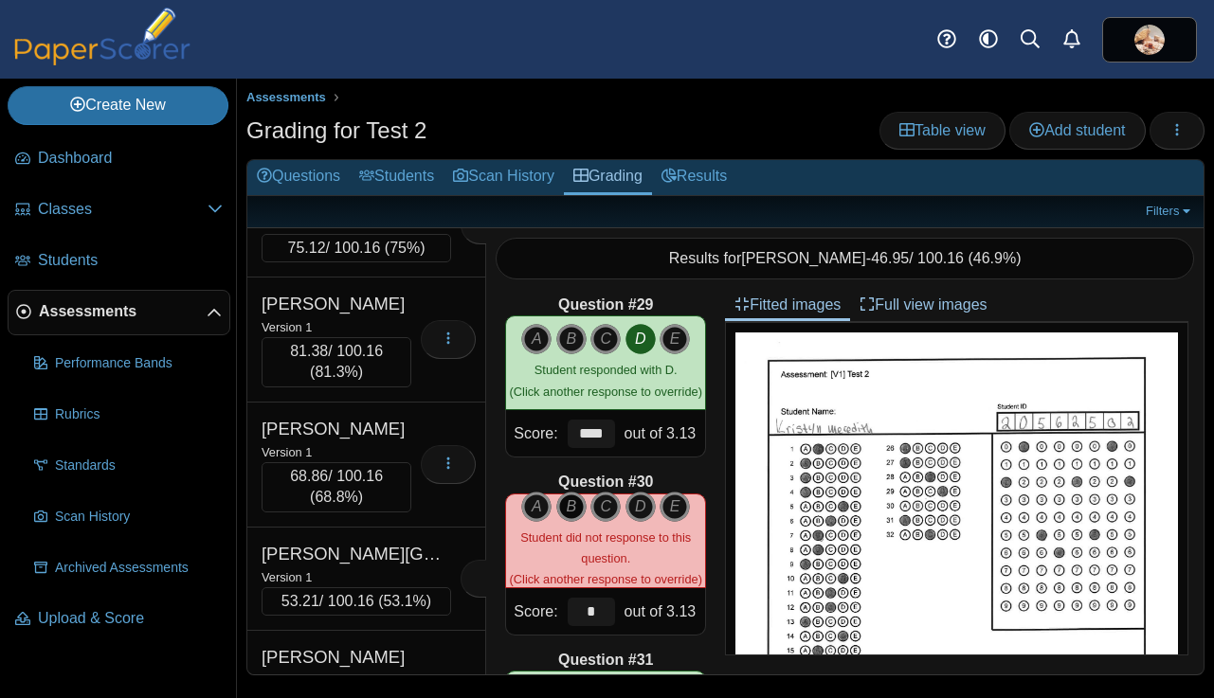
click at [572, 510] on icon "B" at bounding box center [571, 507] width 30 height 30
type input "****"
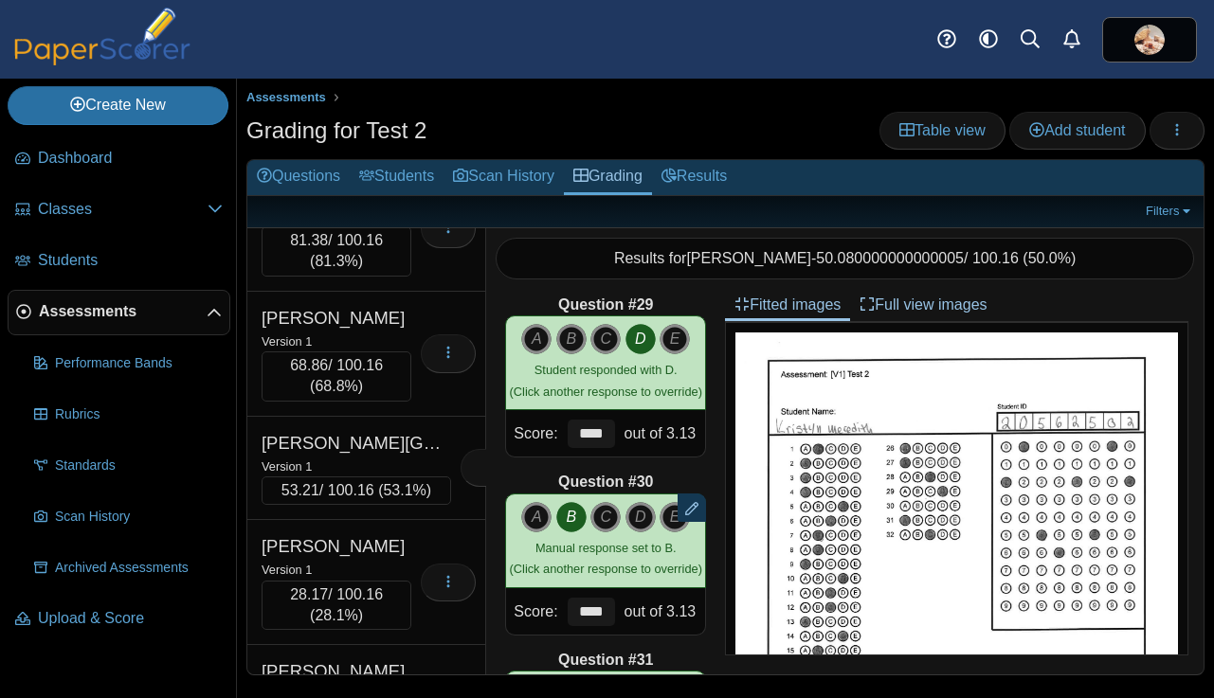
scroll to position [19525, 0]
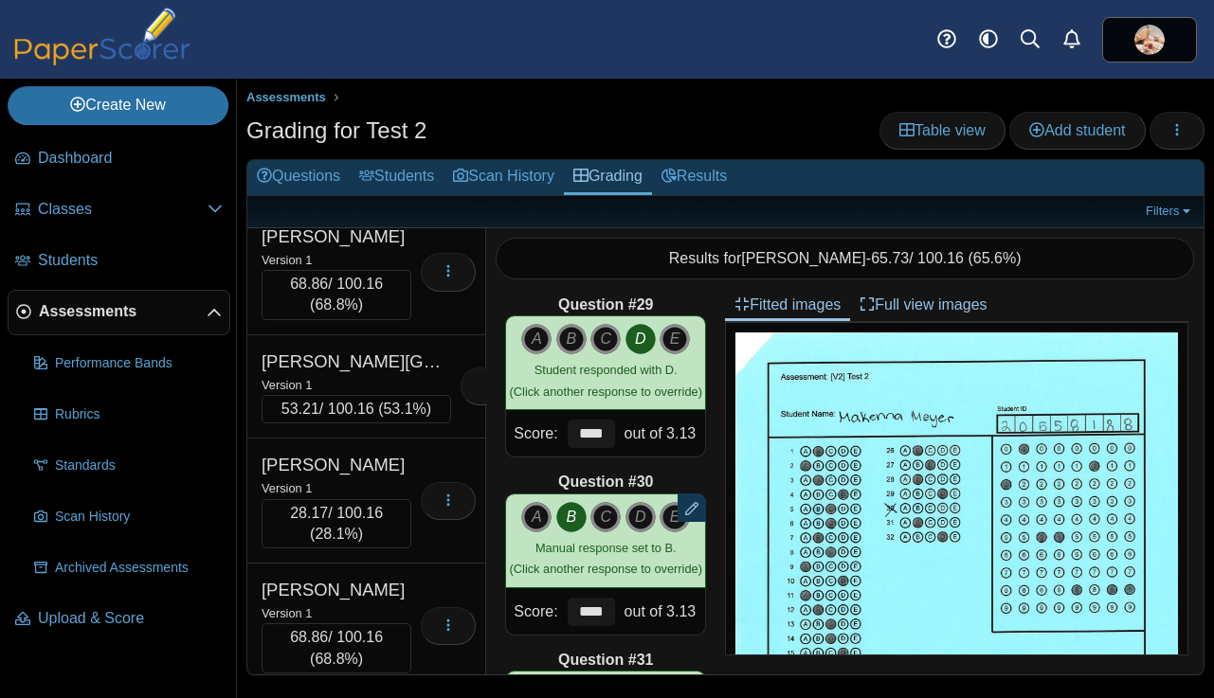
click at [392, 41] on div "Version 1" at bounding box center [355, 30] width 189 height 21
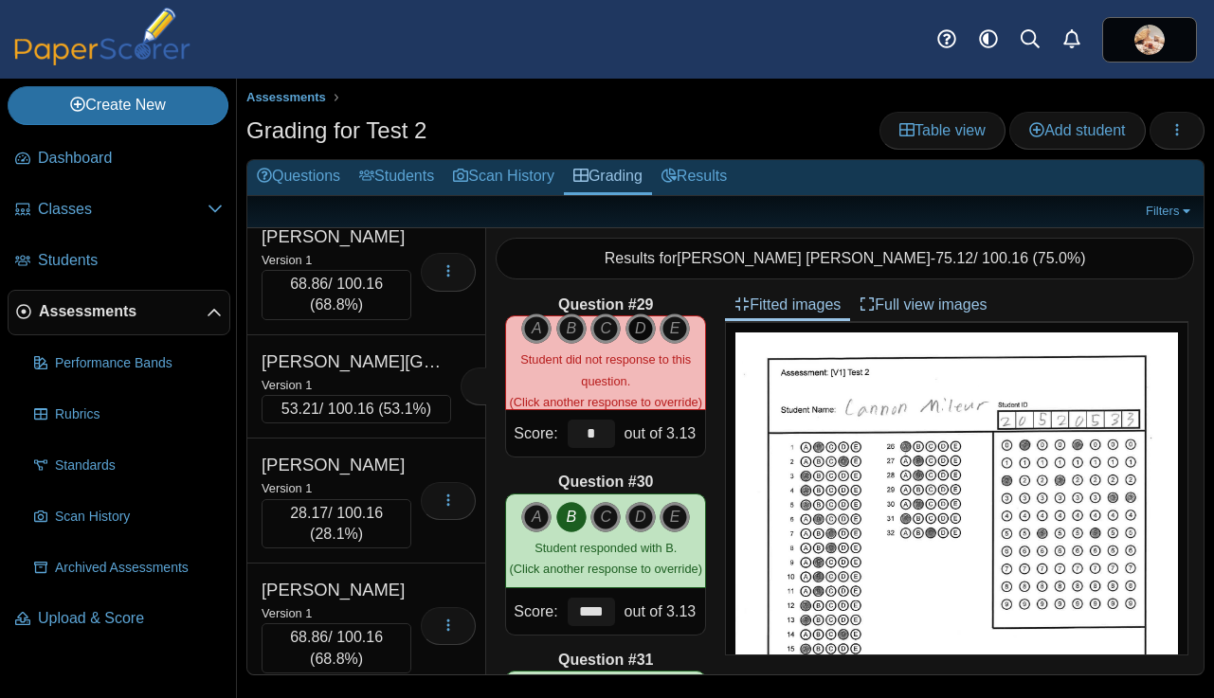
click at [642, 328] on icon "D" at bounding box center [640, 329] width 30 height 30
type input "****"
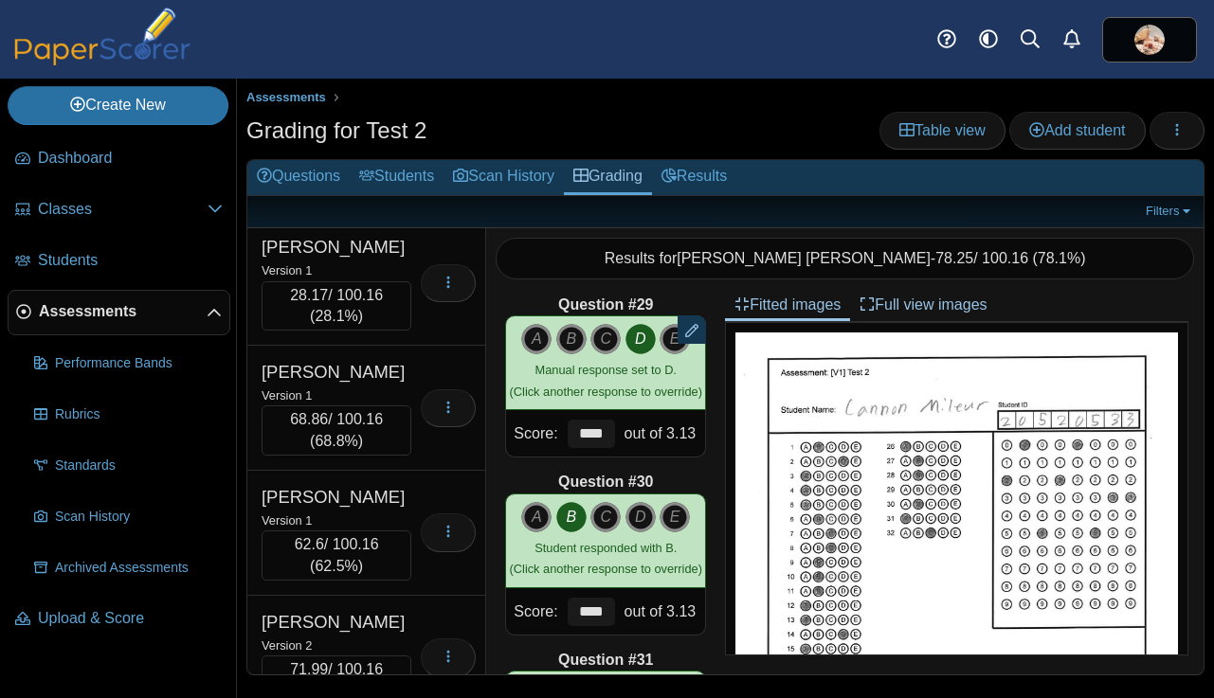
scroll to position [19772, 0]
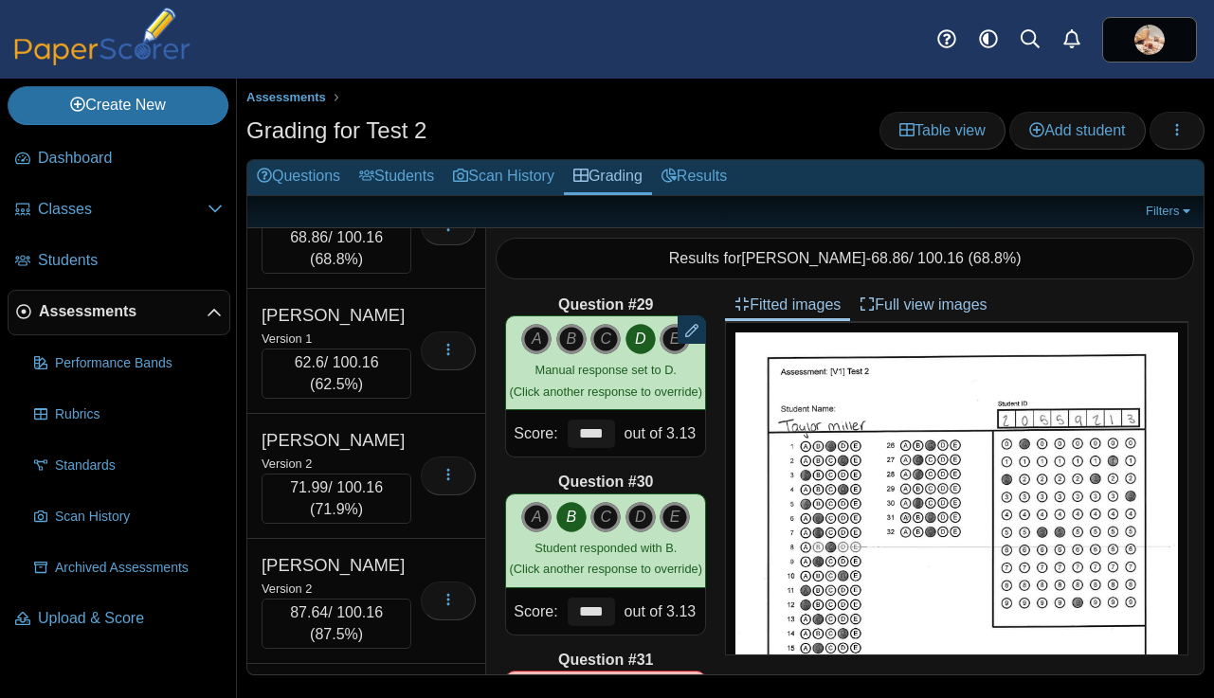
scroll to position [19960, 0]
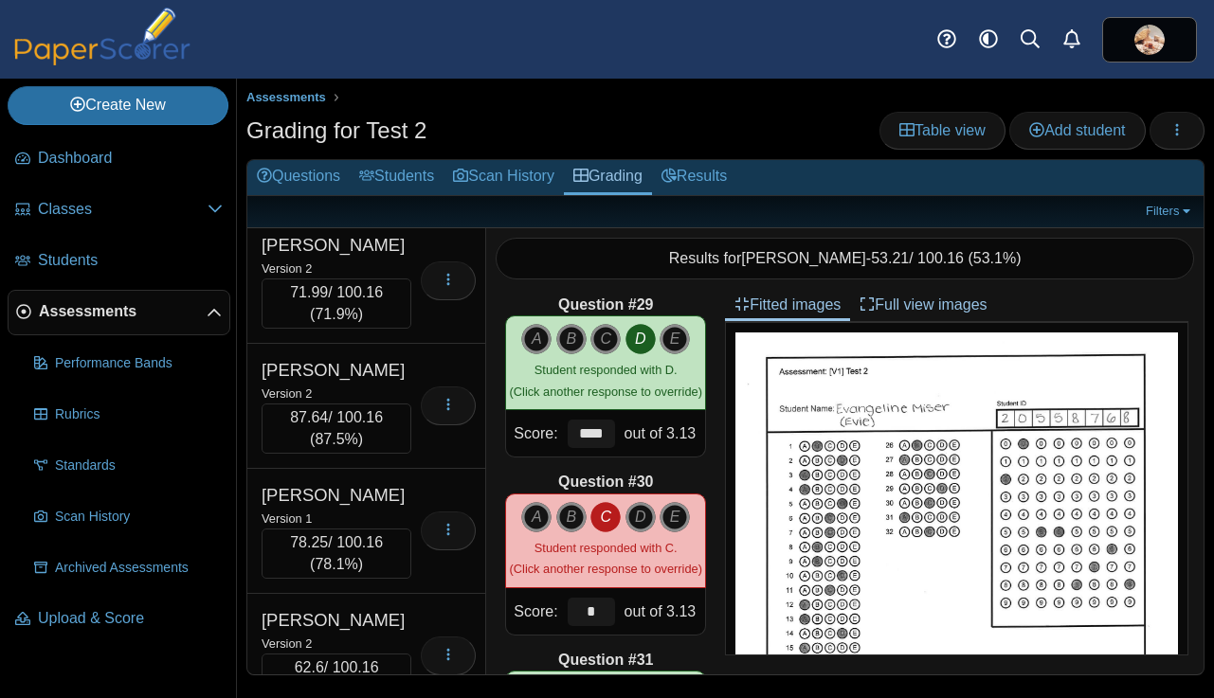
scroll to position [20123, 0]
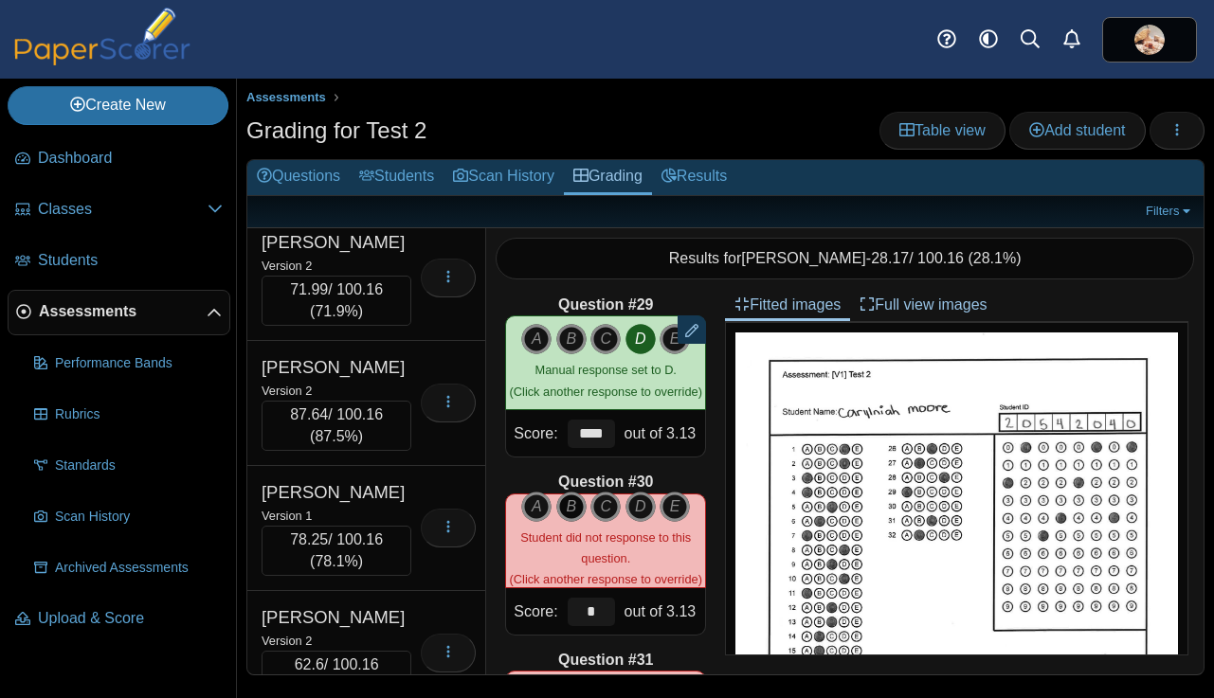
click at [574, 506] on icon "B" at bounding box center [571, 507] width 30 height 30
type input "****"
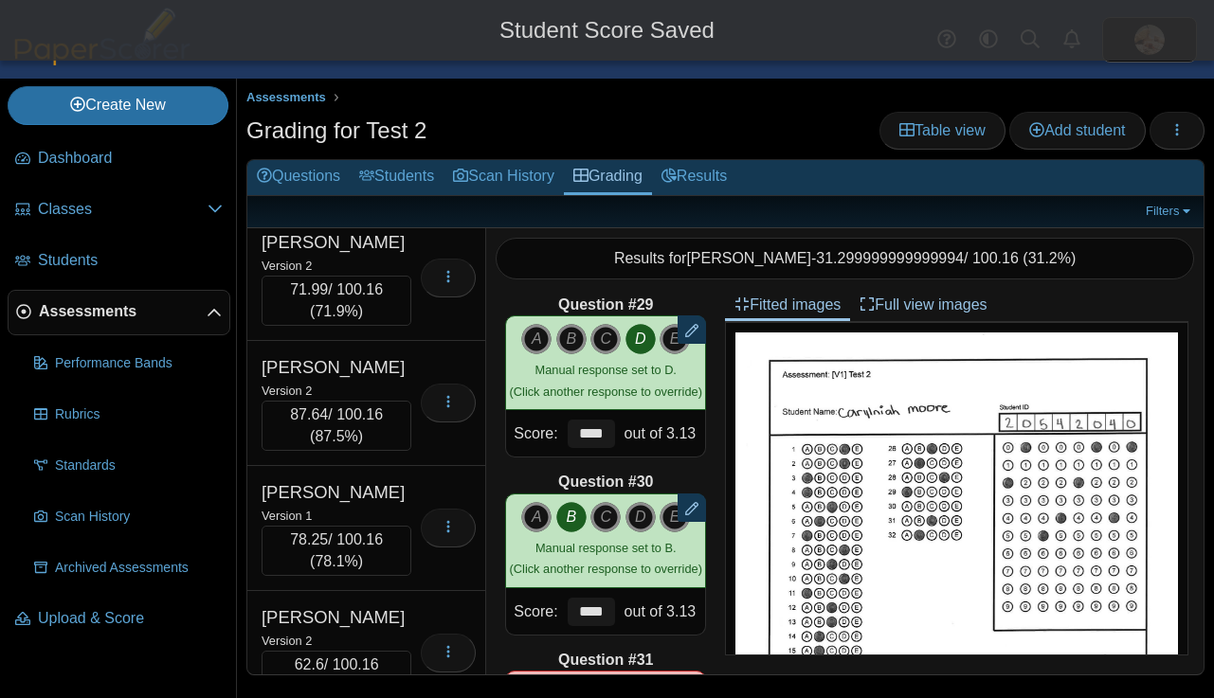
click at [399, 26] on div "Version 1" at bounding box center [336, 15] width 150 height 21
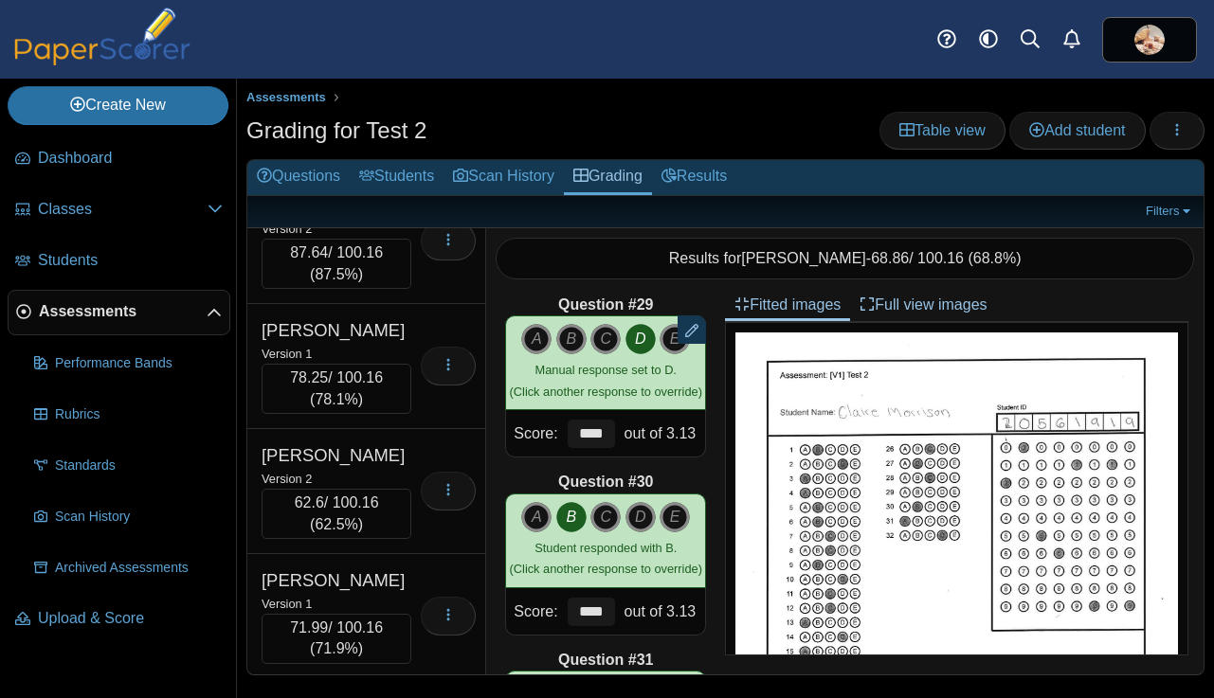
scroll to position [20349, 0]
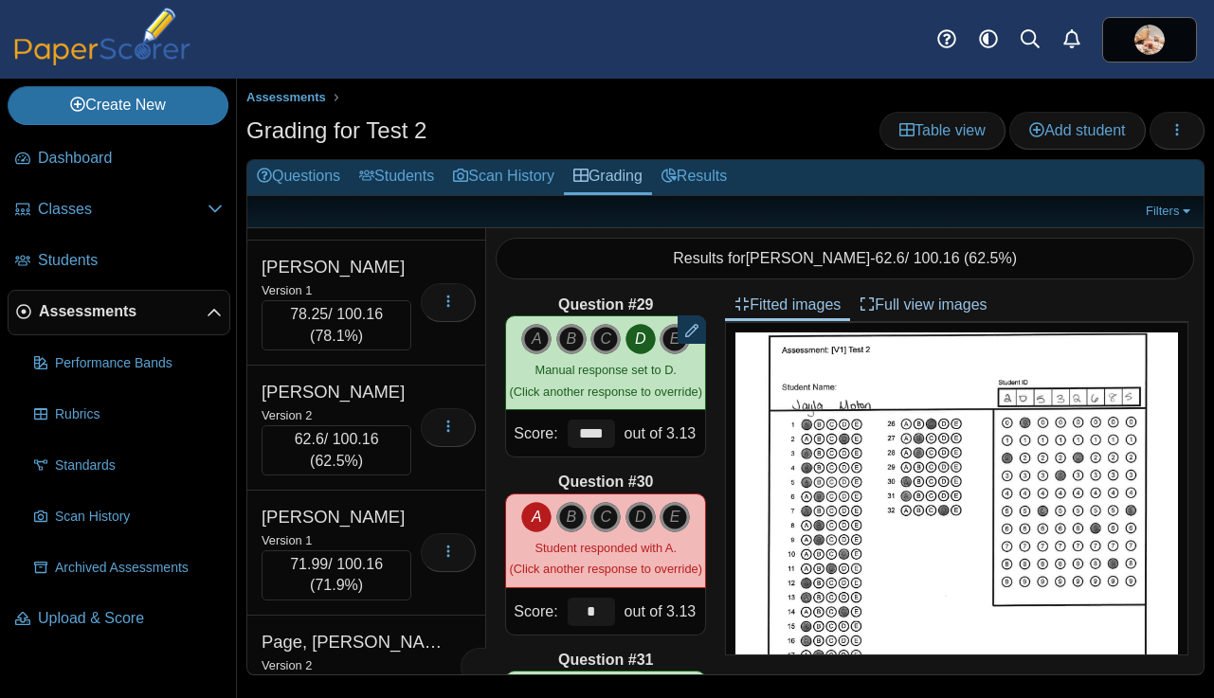
click at [396, 29] on div "Nash, Kiera" at bounding box center [336, 17] width 150 height 25
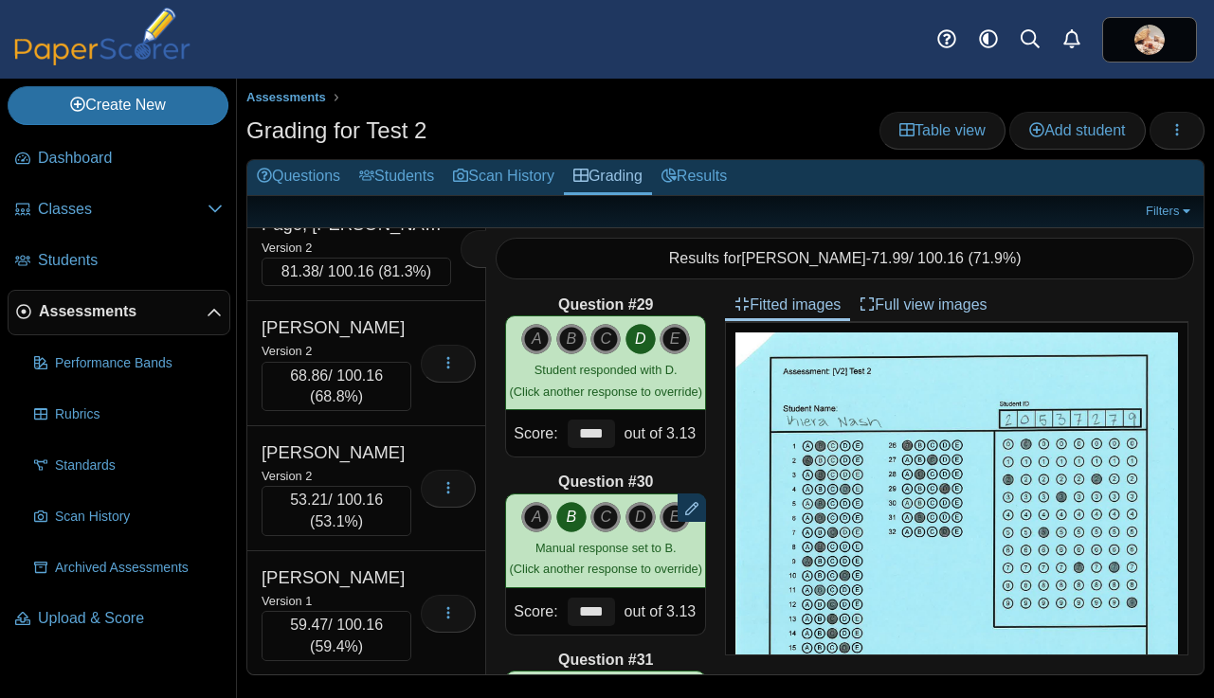
scroll to position [20774, 0]
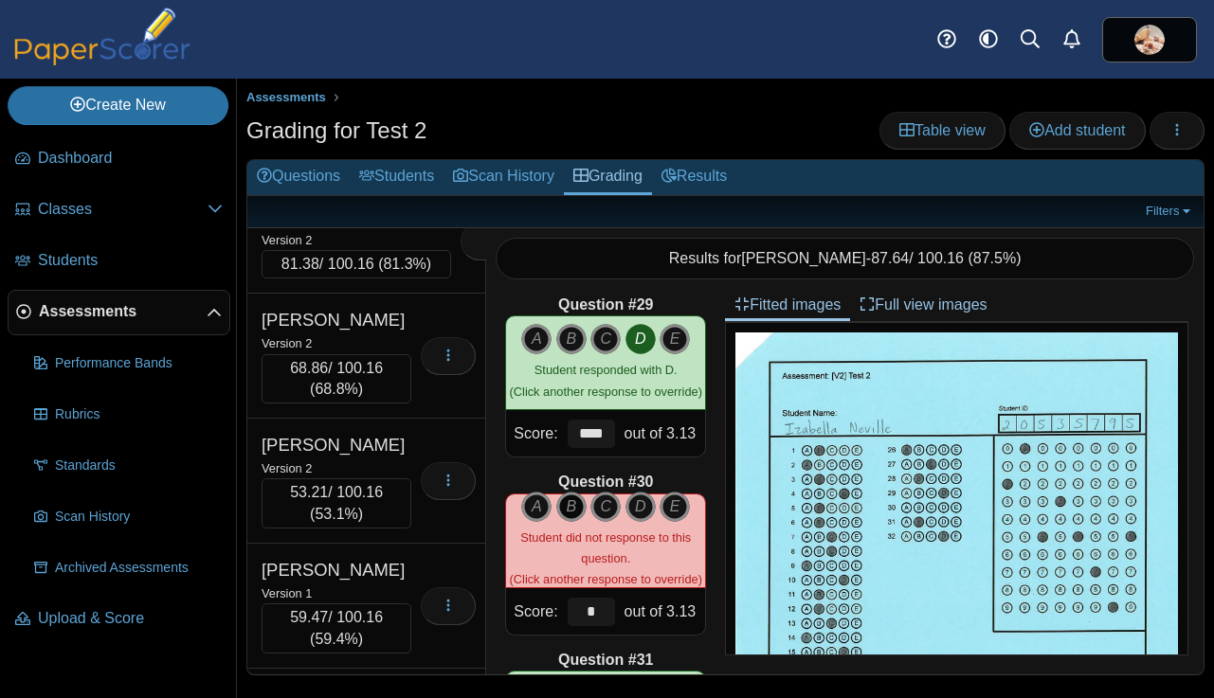
click at [571, 506] on icon "B" at bounding box center [571, 507] width 30 height 30
type input "****"
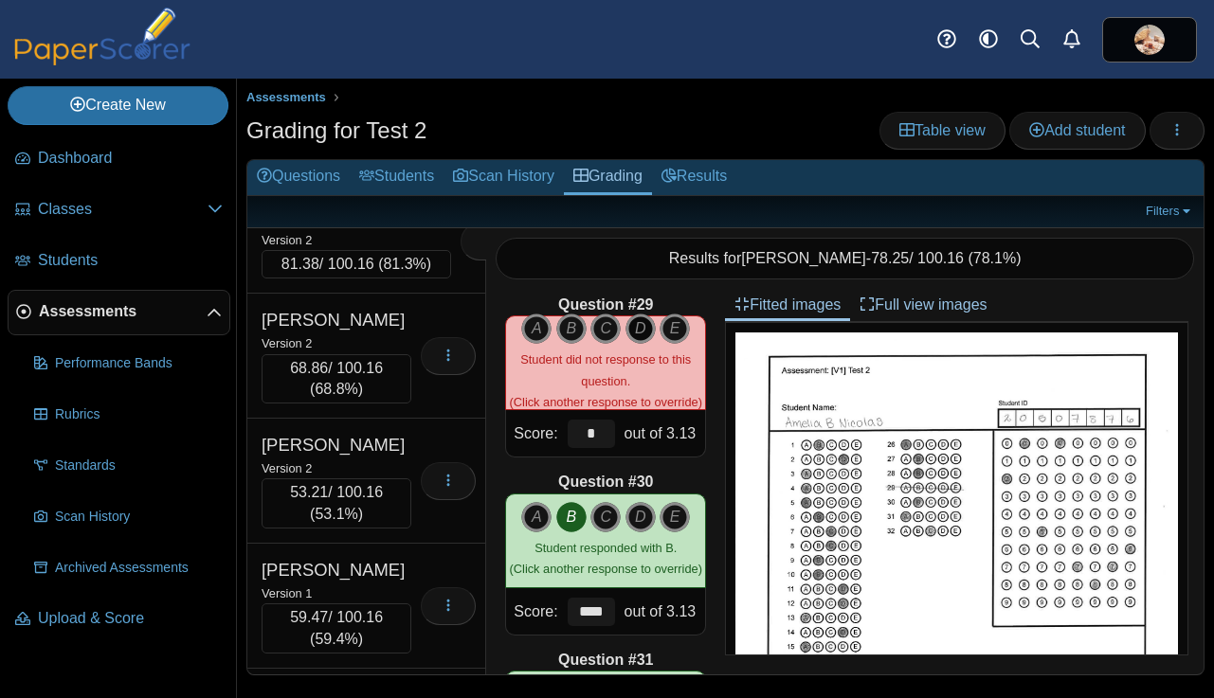
click at [637, 325] on icon "D" at bounding box center [640, 329] width 30 height 30
type input "****"
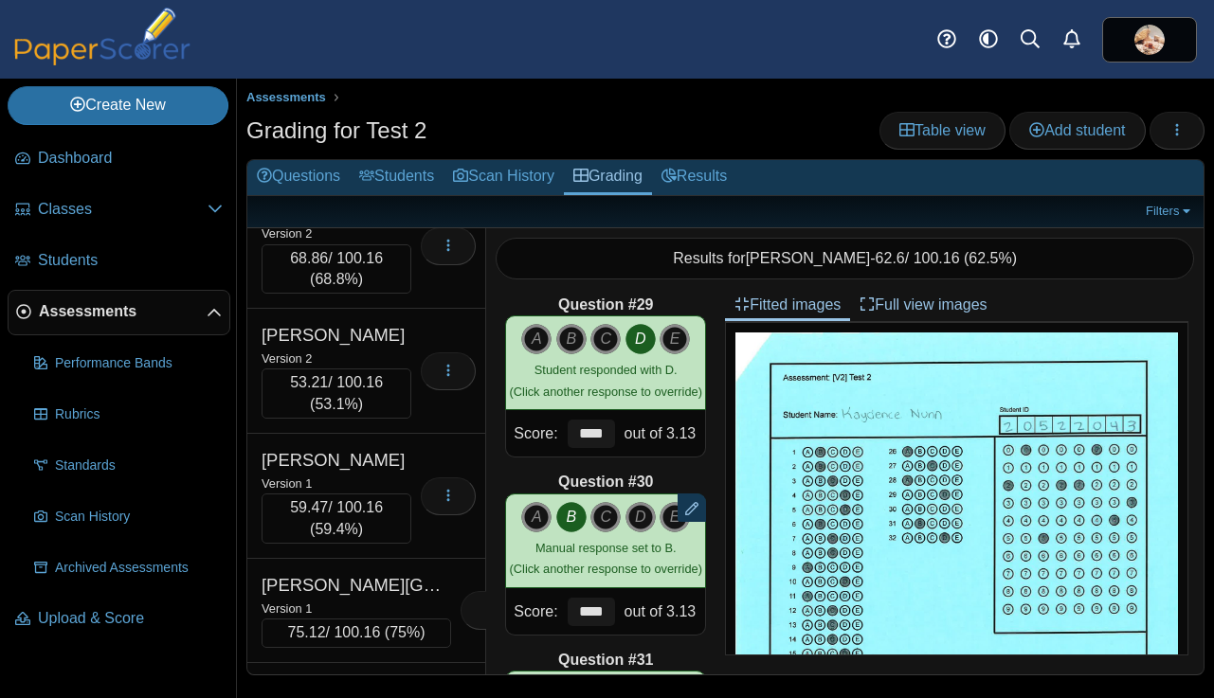
scroll to position [20991, 0]
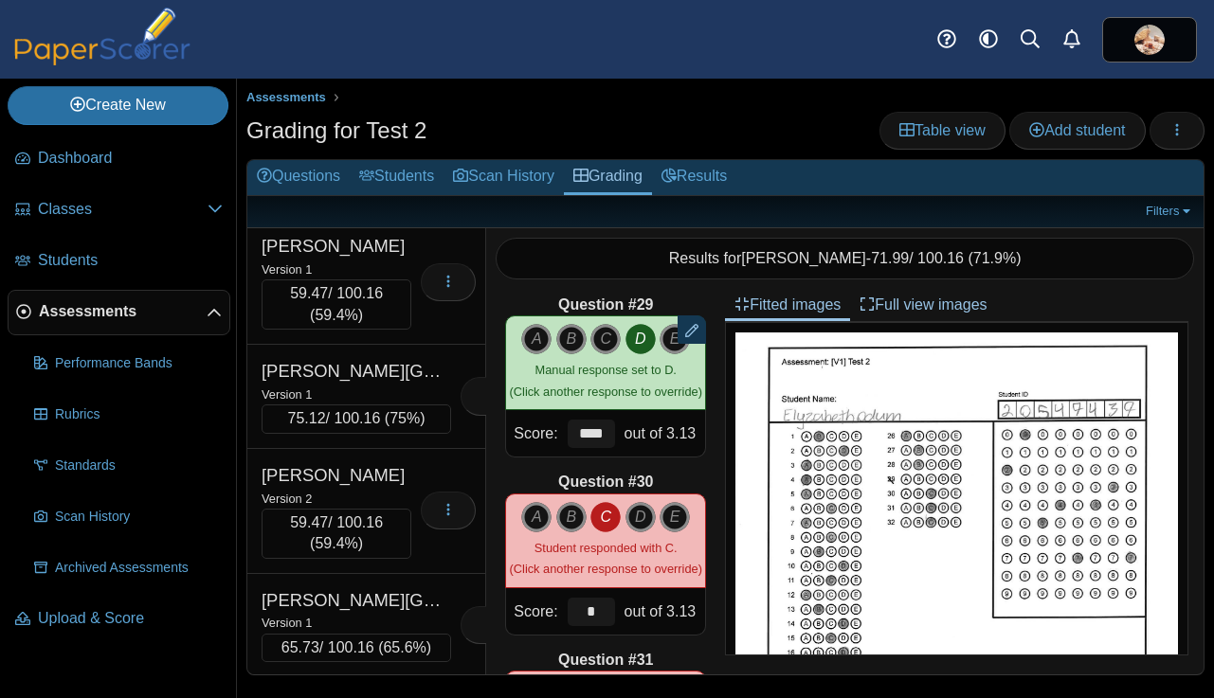
scroll to position [21099, 0]
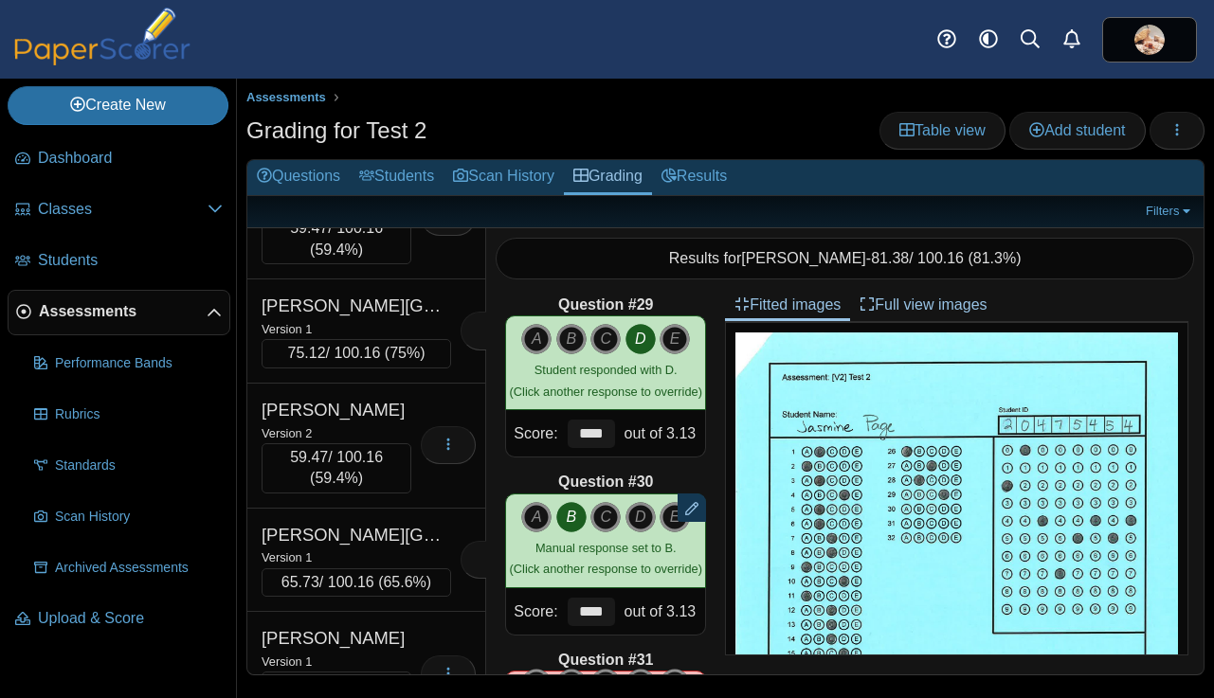
scroll to position [21247, 0]
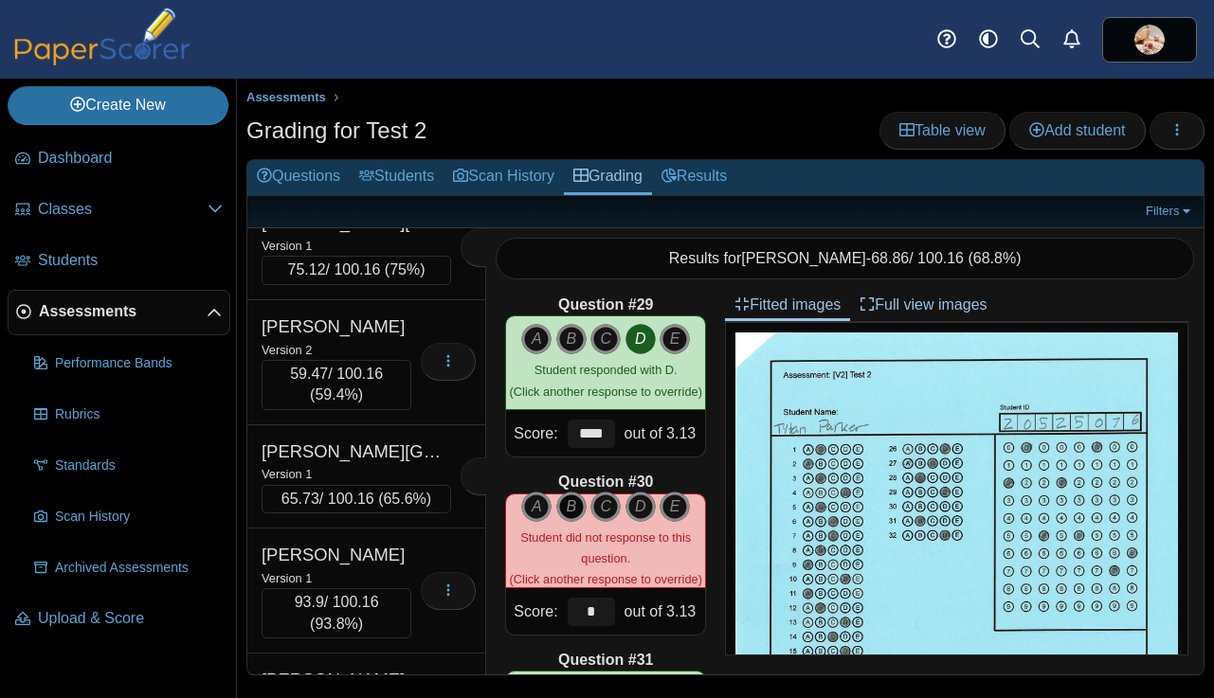
click at [572, 496] on icon "B" at bounding box center [571, 507] width 30 height 30
type input "****"
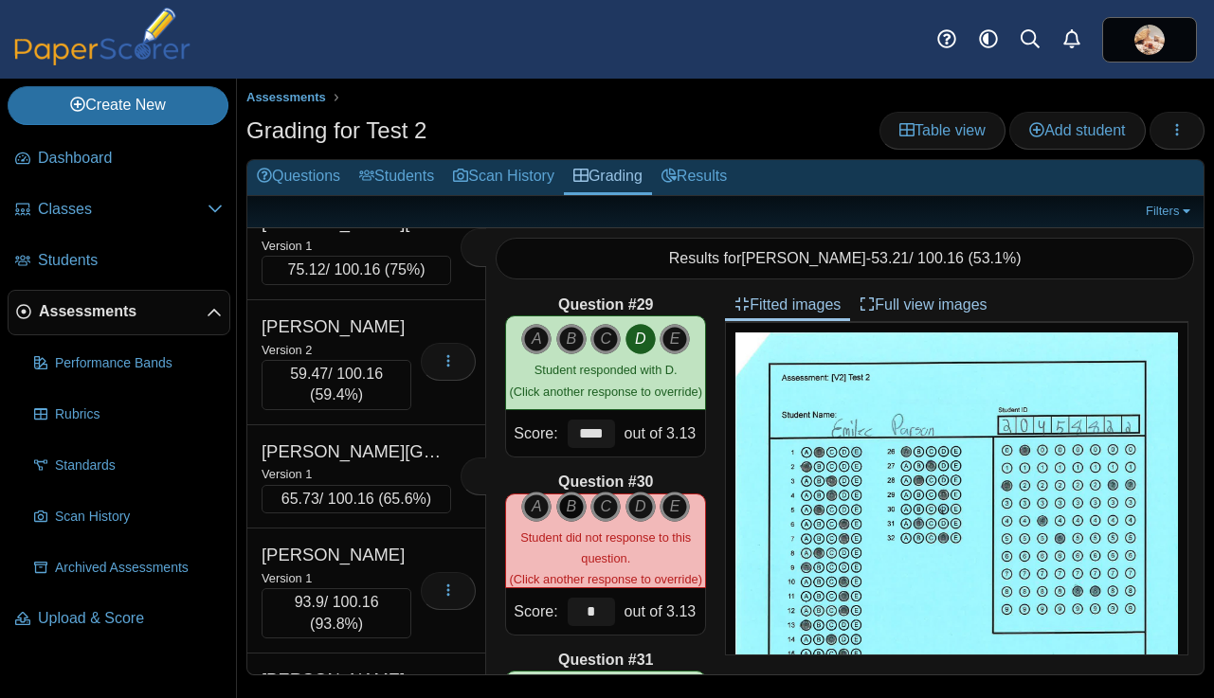
click at [573, 510] on icon "B" at bounding box center [571, 507] width 30 height 30
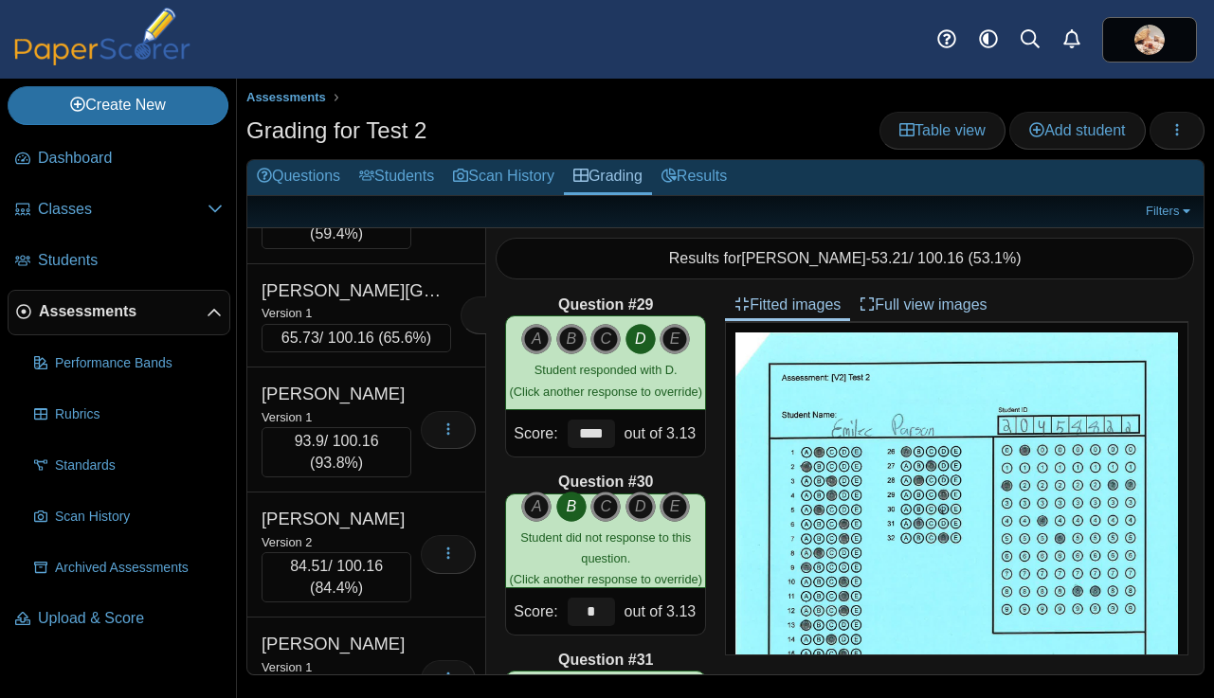
scroll to position [21411, 0]
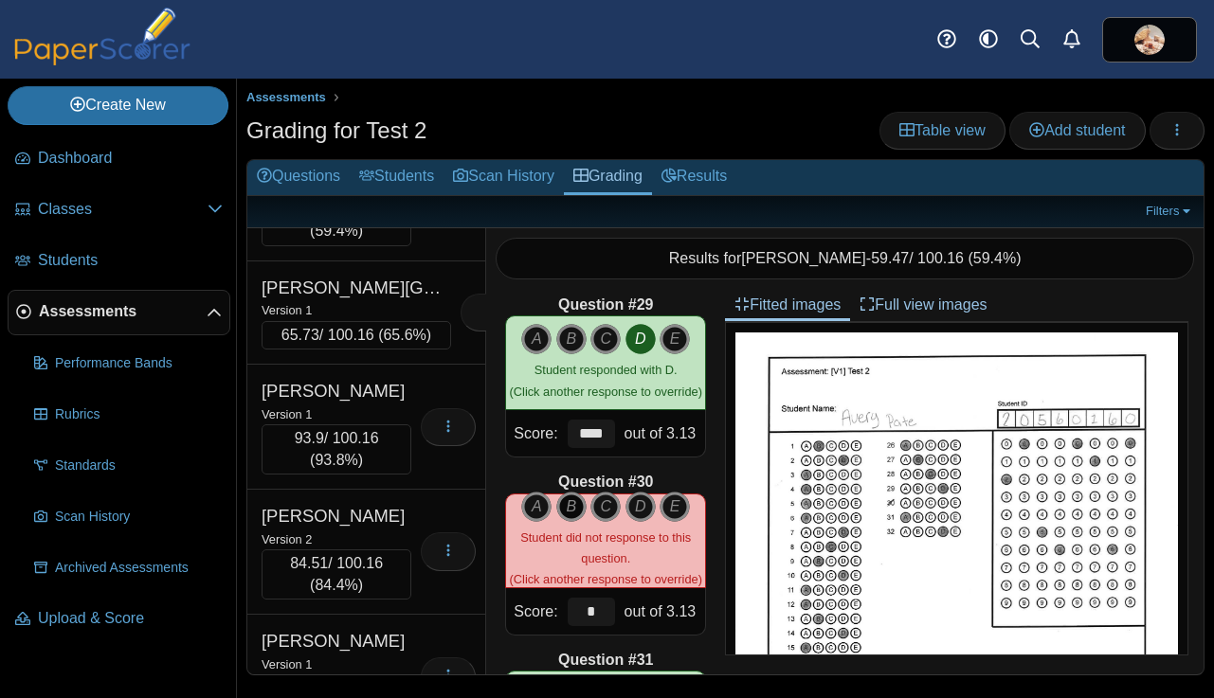
click at [566, 503] on icon "B" at bounding box center [571, 507] width 30 height 30
type input "****"
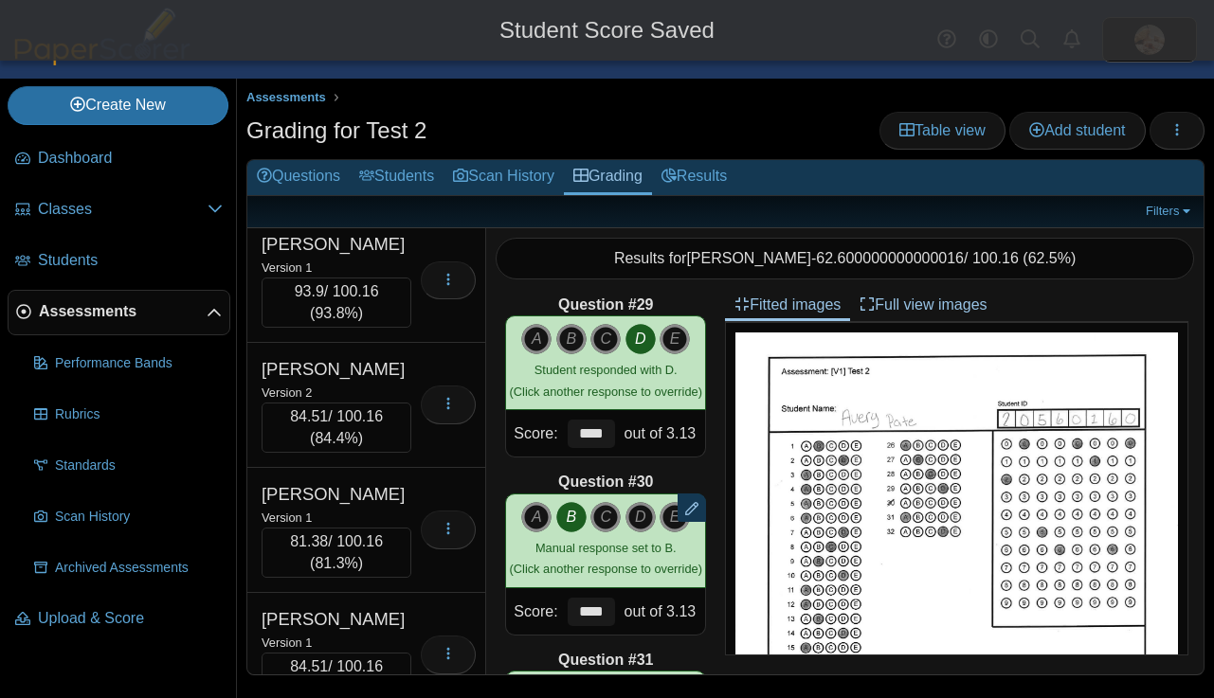
scroll to position [21585, 0]
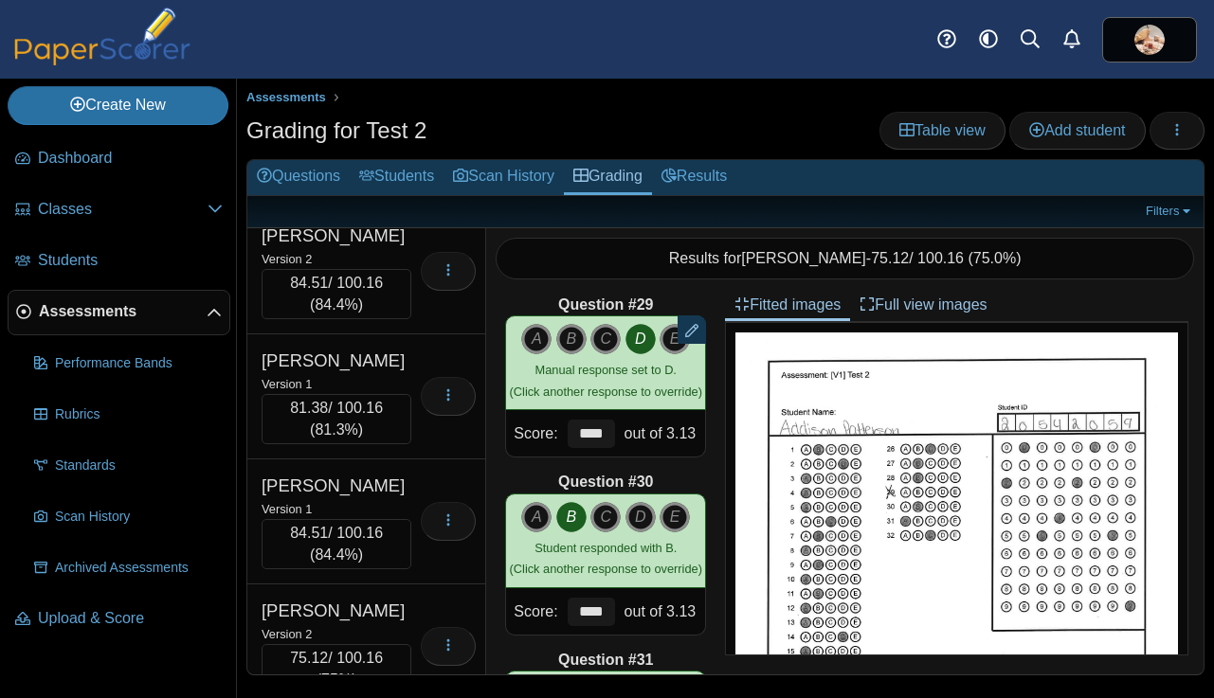
scroll to position [21779, 0]
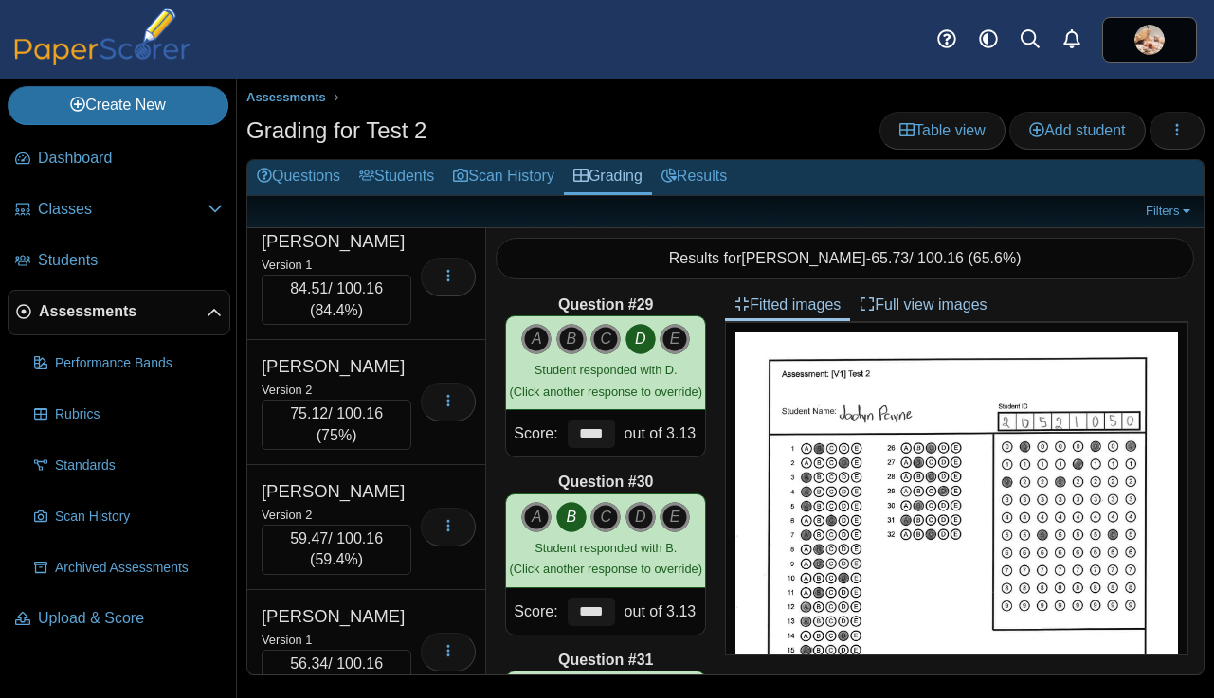
scroll to position [21946, 0]
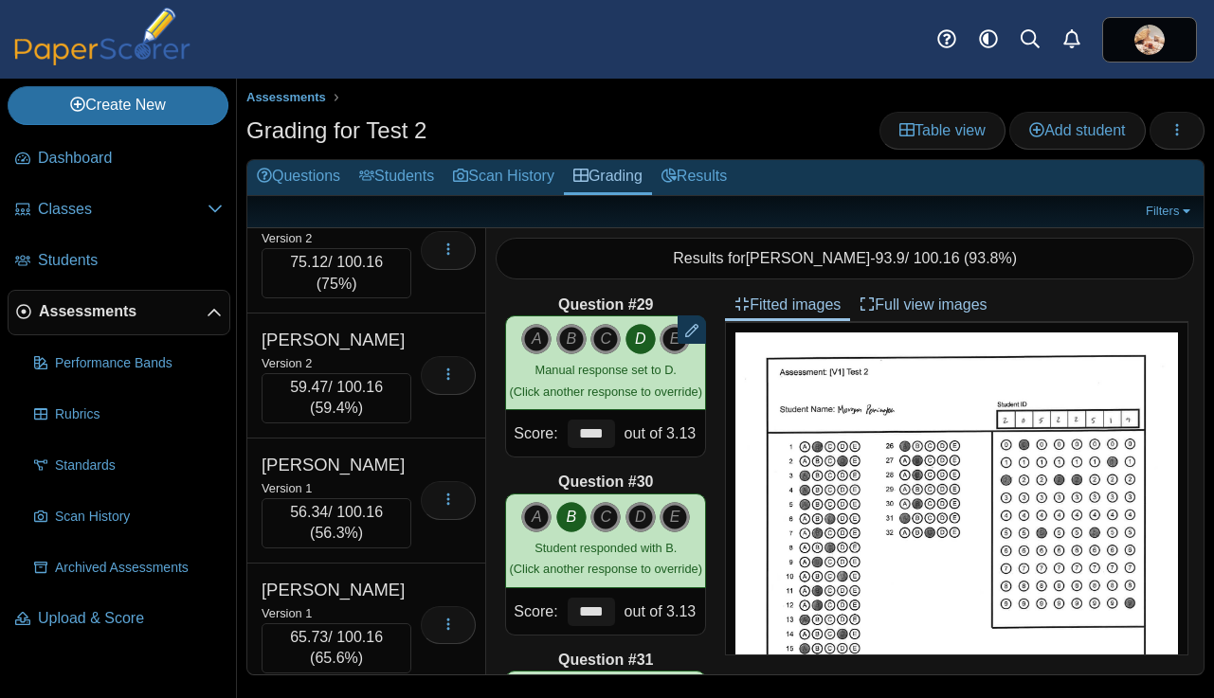
scroll to position [22101, 0]
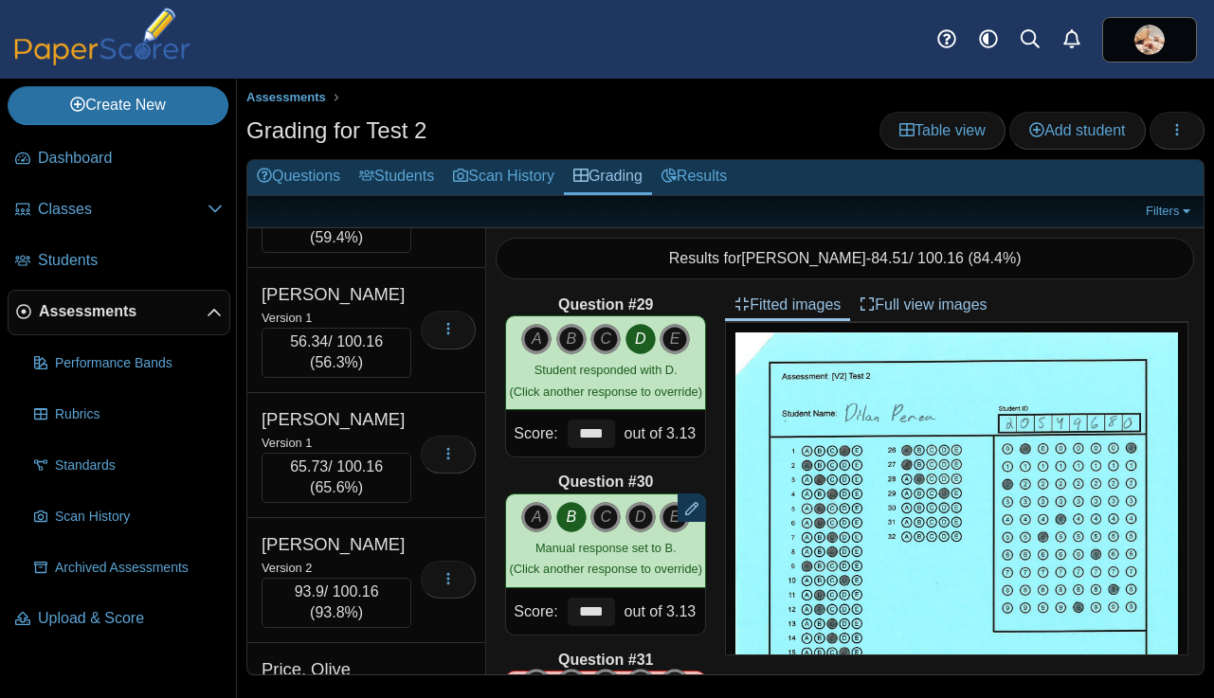
scroll to position [22285, 0]
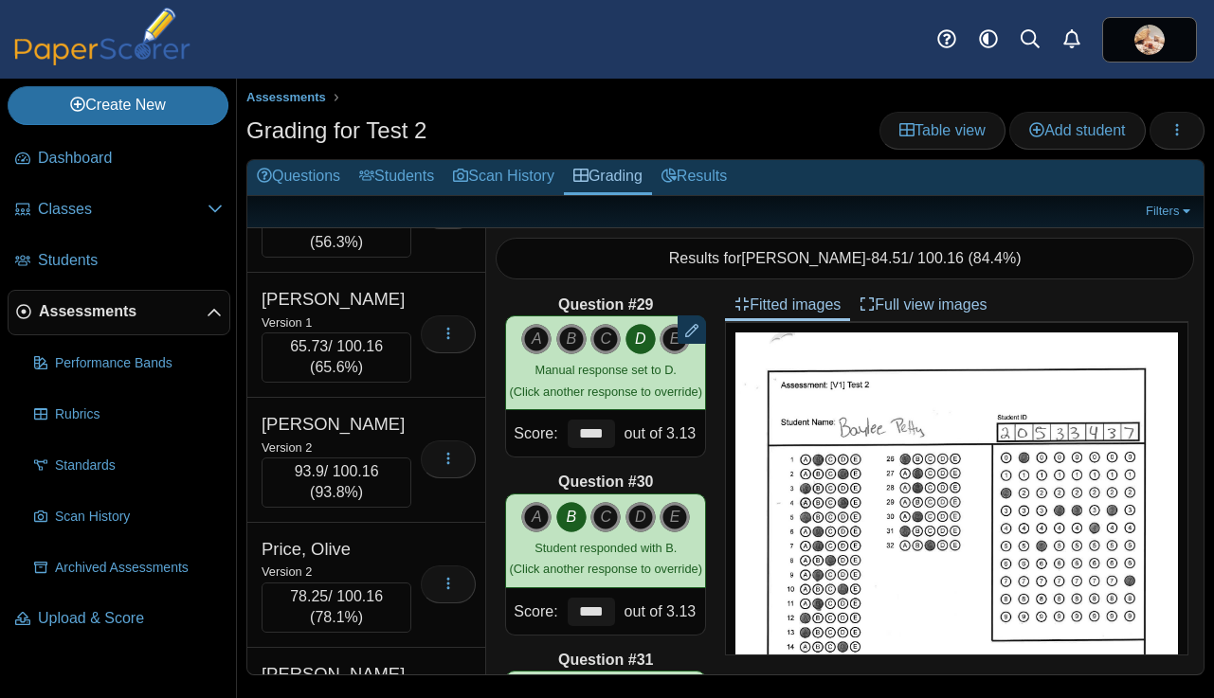
scroll to position [22444, 0]
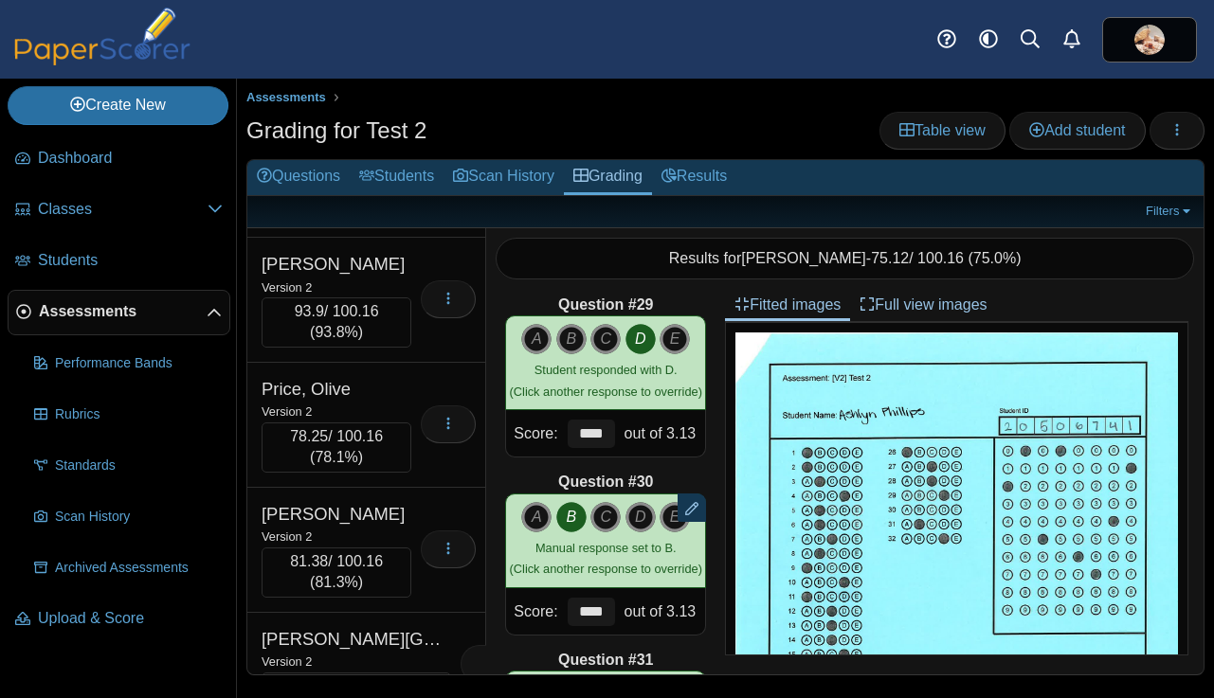
scroll to position [22599, 0]
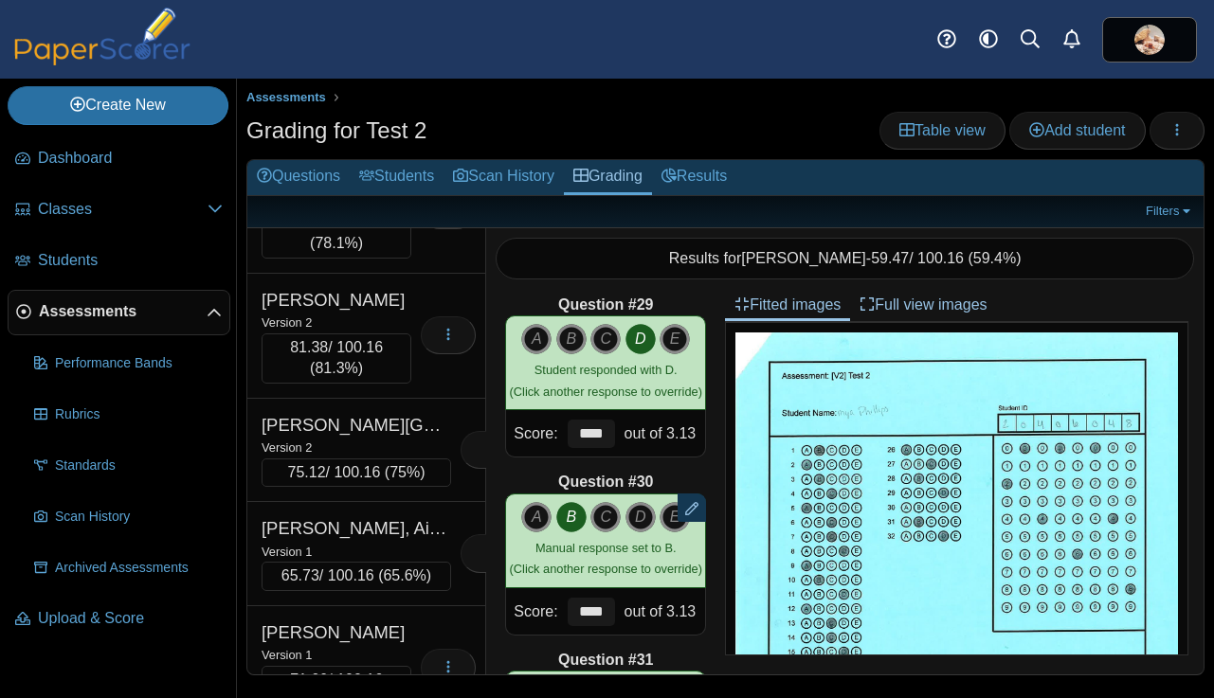
scroll to position [22764, 0]
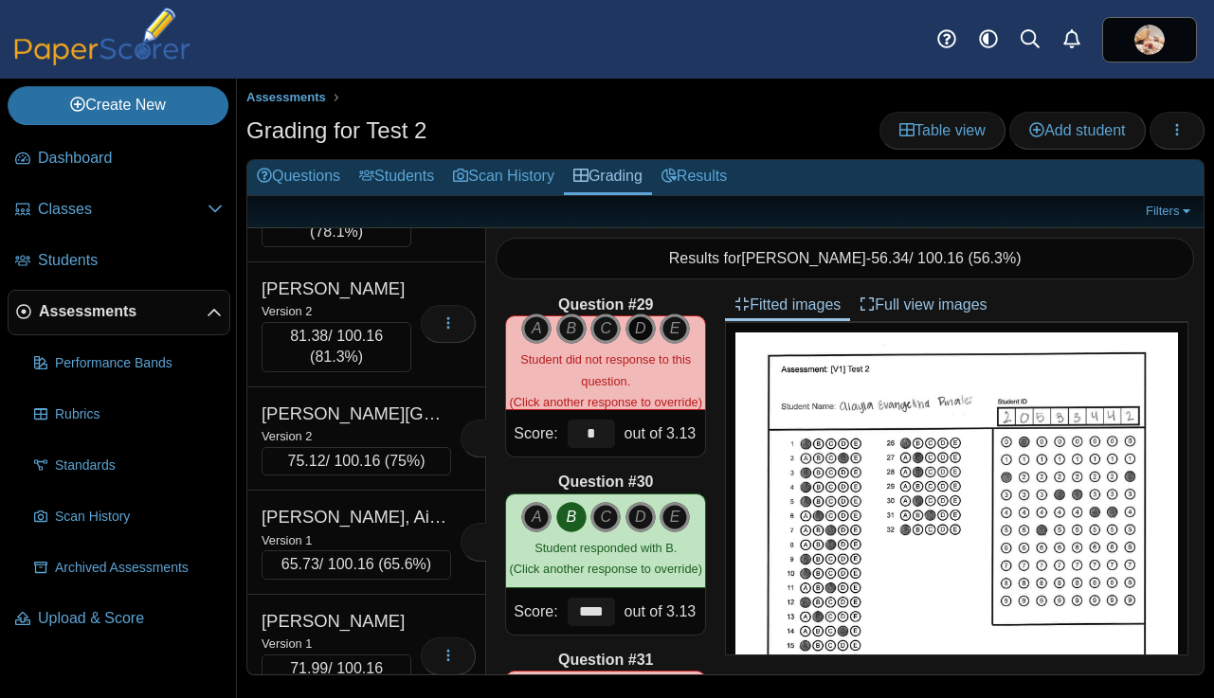
click at [640, 334] on icon "D" at bounding box center [640, 329] width 30 height 30
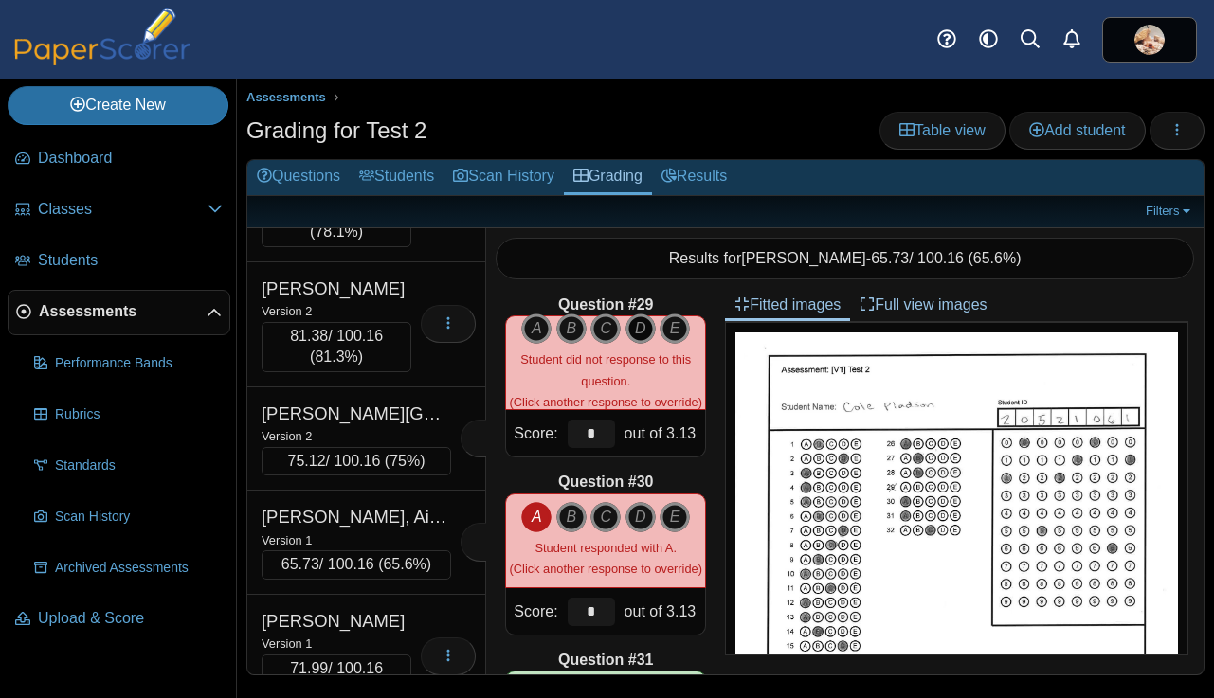
click at [635, 330] on icon "D" at bounding box center [640, 329] width 30 height 30
type input "****"
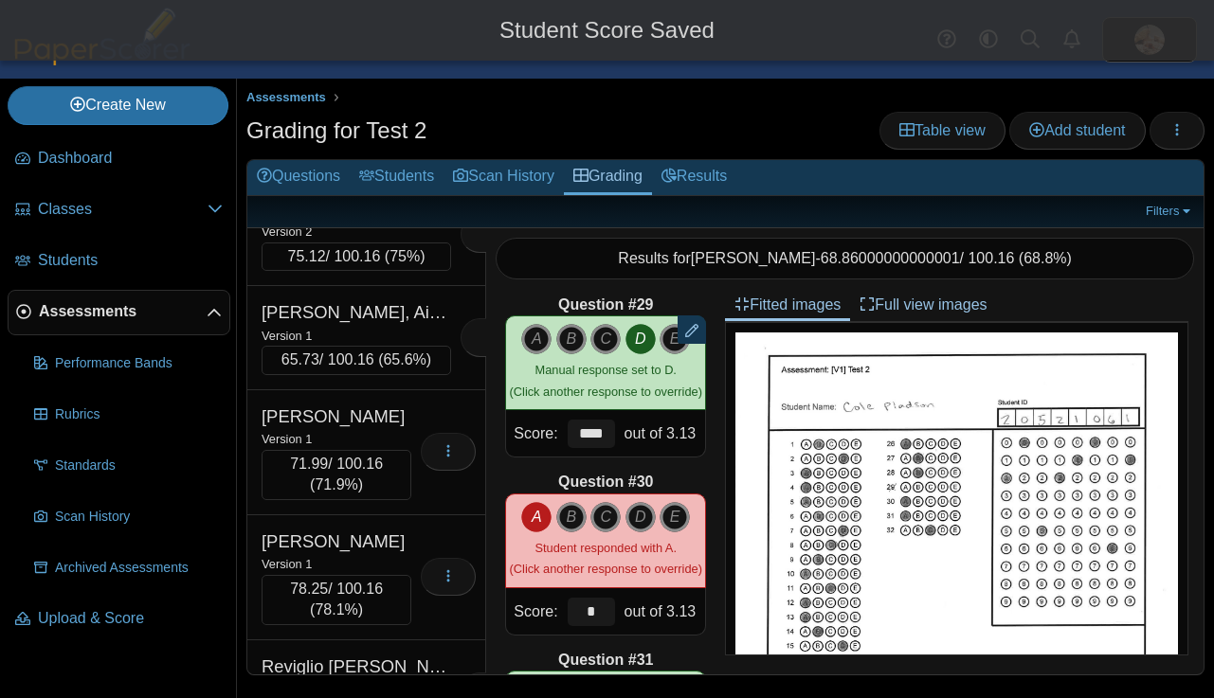
scroll to position [22972, 0]
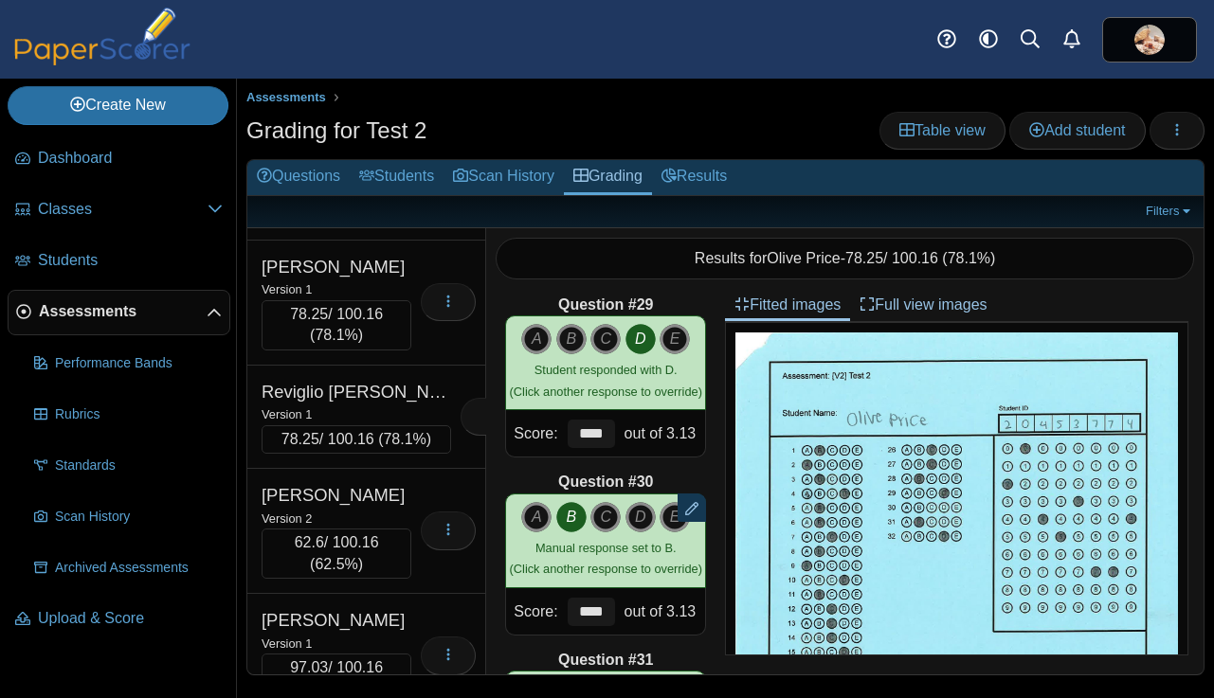
scroll to position [23252, 0]
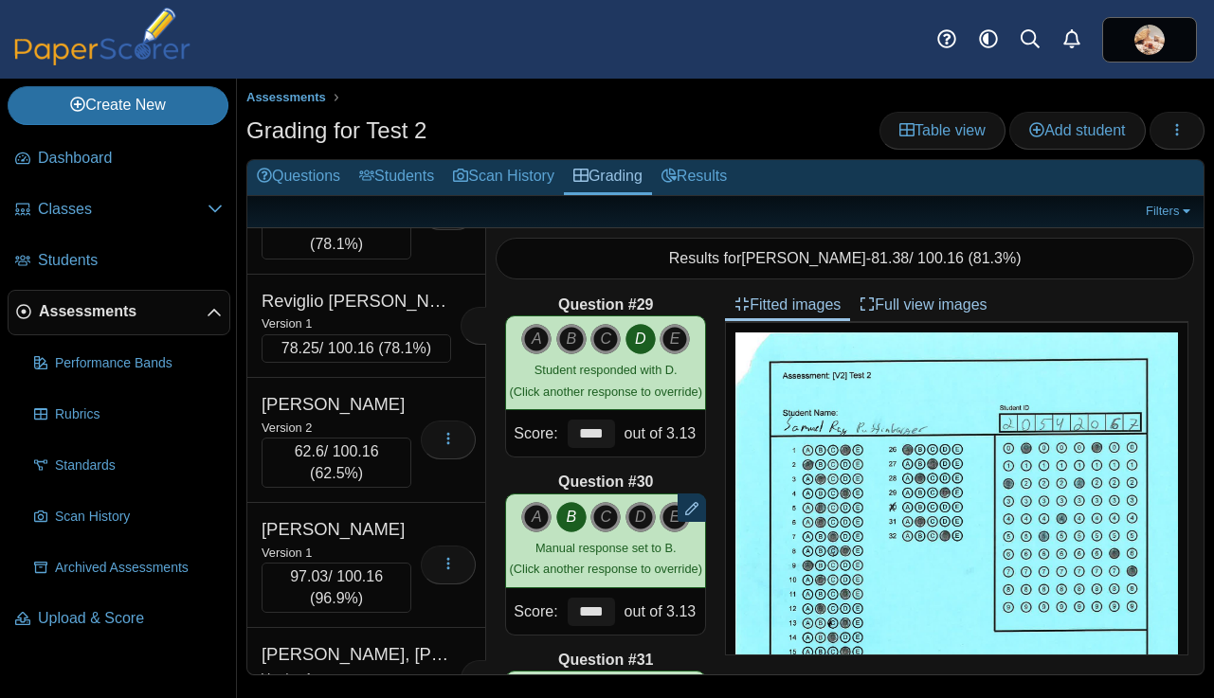
scroll to position [23396, 0]
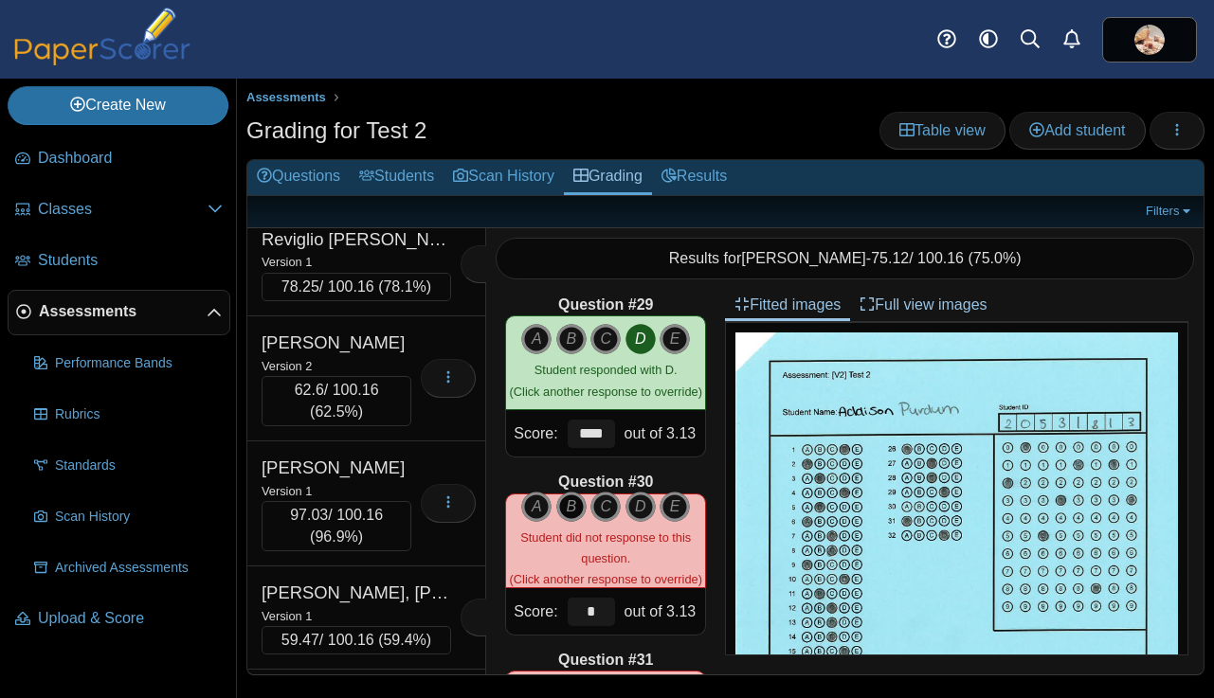
click at [564, 500] on icon "B" at bounding box center [571, 507] width 30 height 30
type input "****"
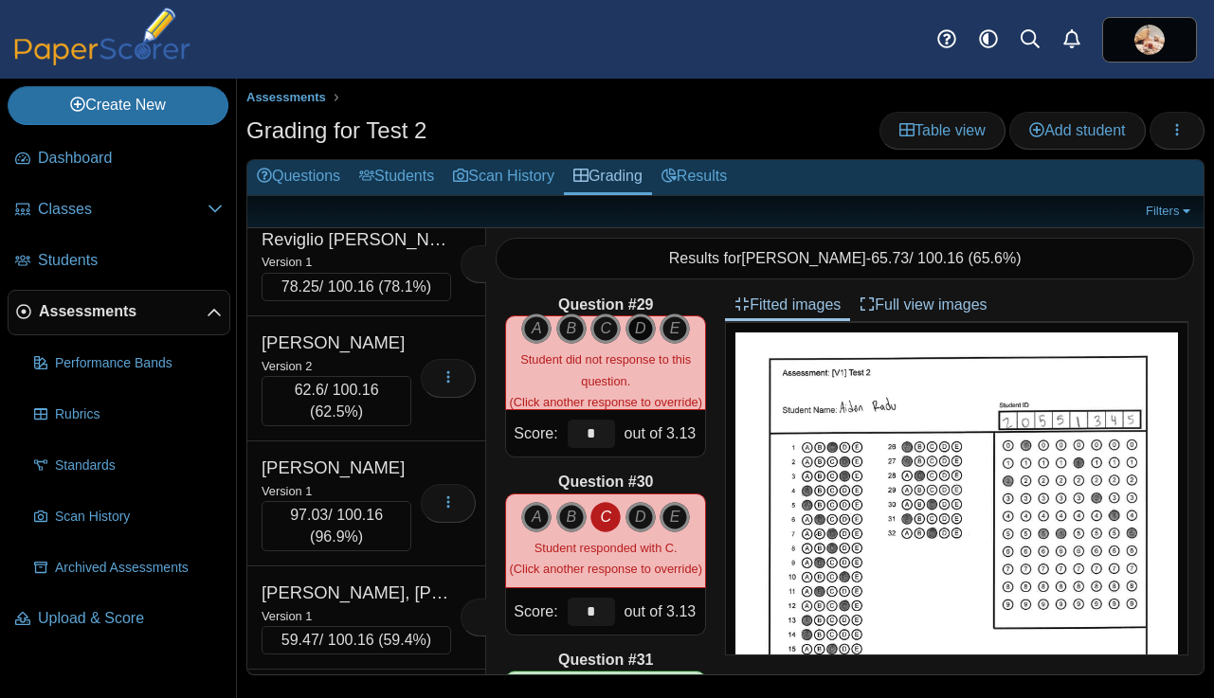
click at [641, 327] on icon "D" at bounding box center [640, 329] width 30 height 30
type input "****"
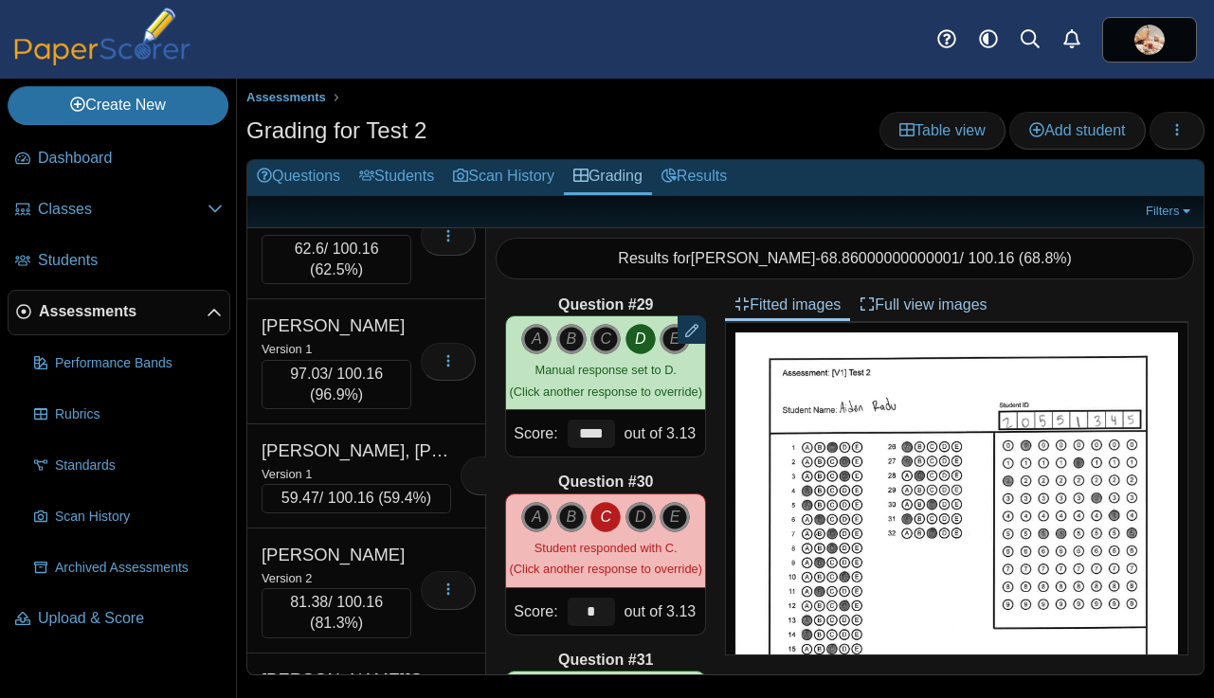
scroll to position [23576, 0]
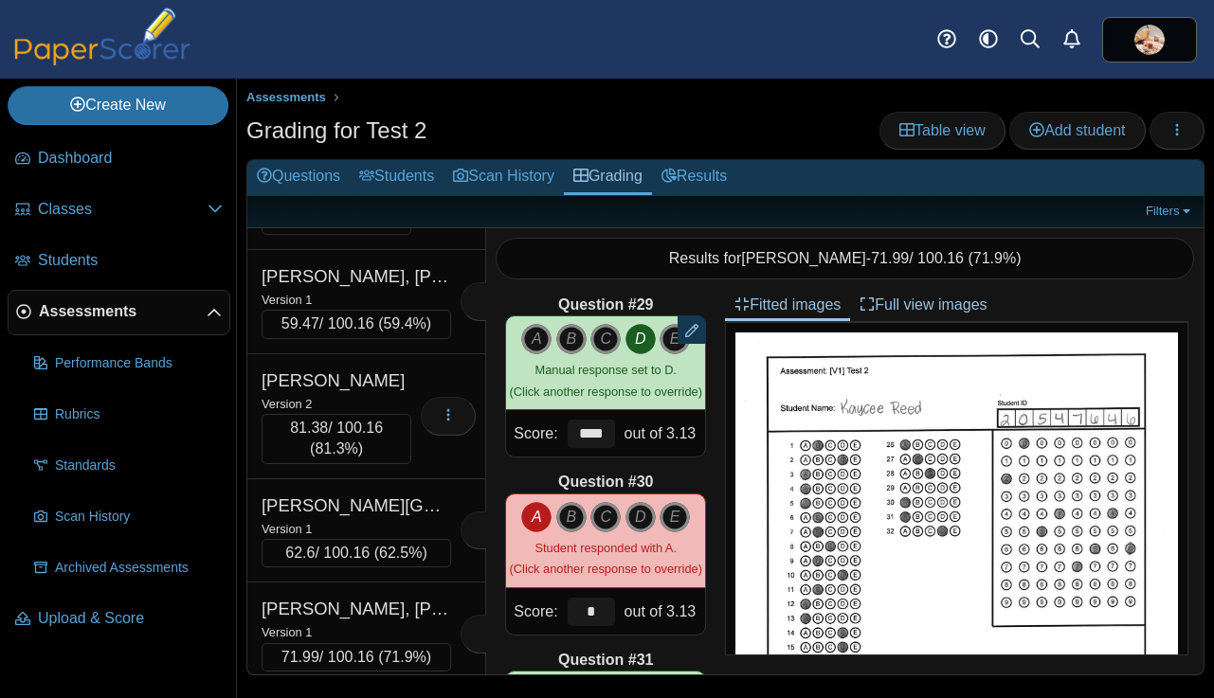
scroll to position [23767, 0]
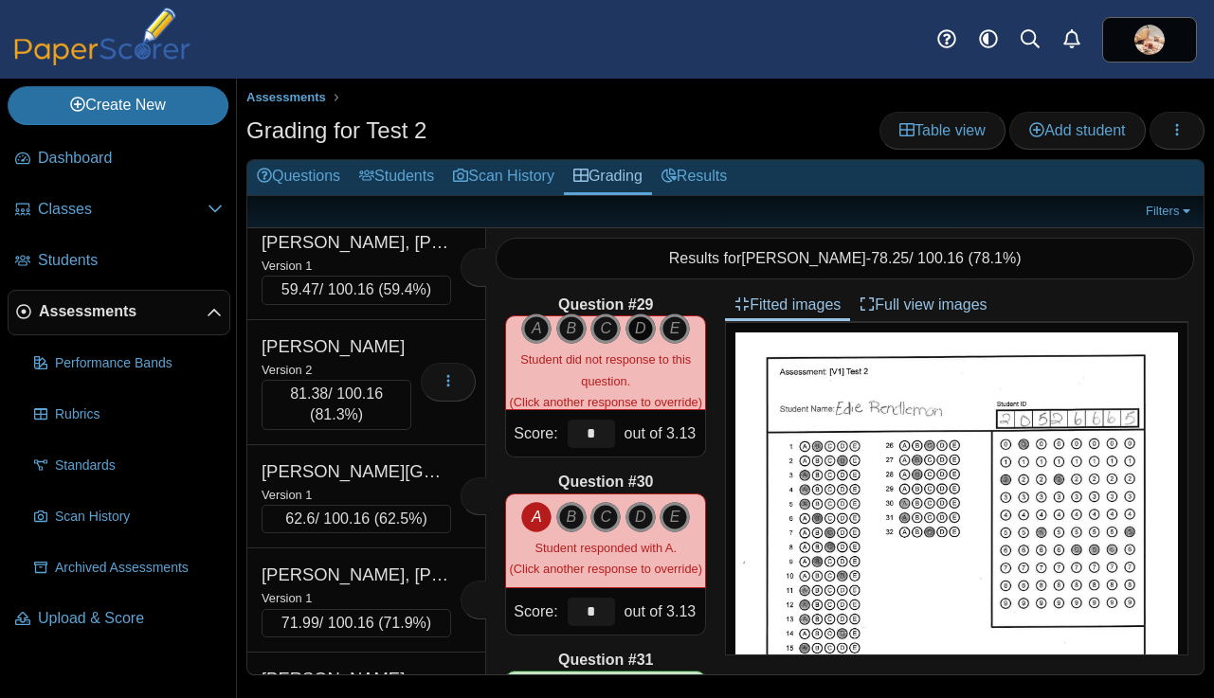
click at [641, 329] on icon "D" at bounding box center [640, 329] width 30 height 30
type input "****"
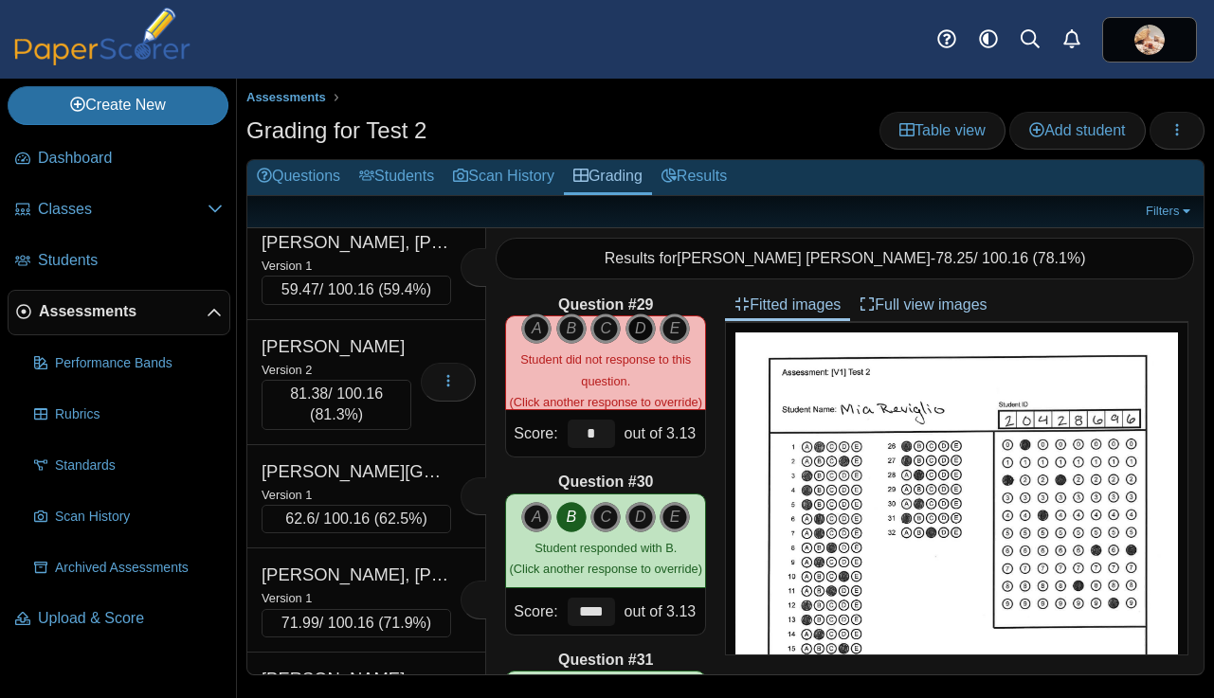
click at [641, 333] on icon "D" at bounding box center [640, 329] width 30 height 30
type input "****"
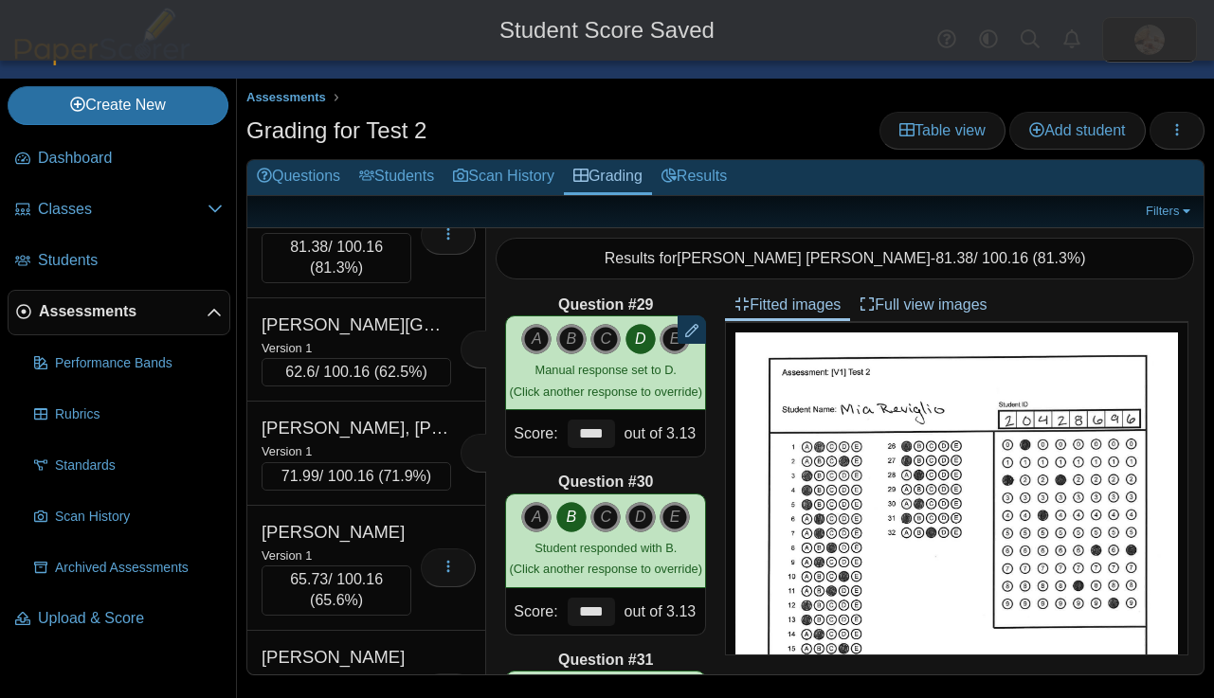
scroll to position [23954, 0]
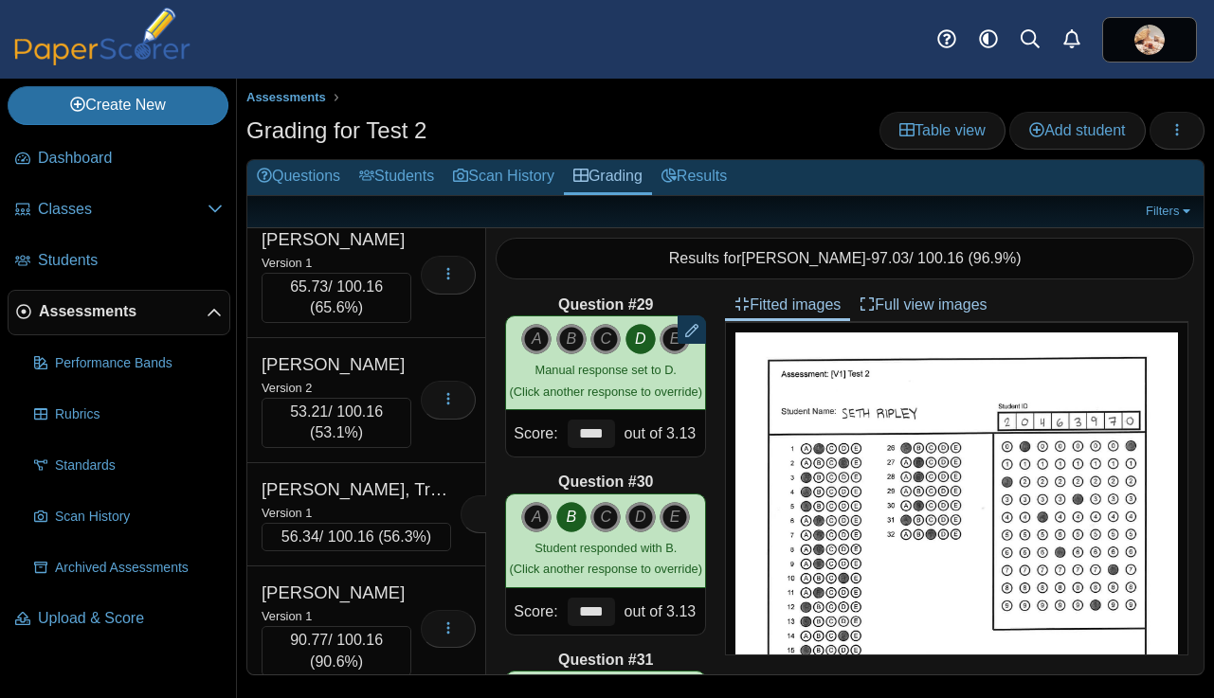
scroll to position [24232, 0]
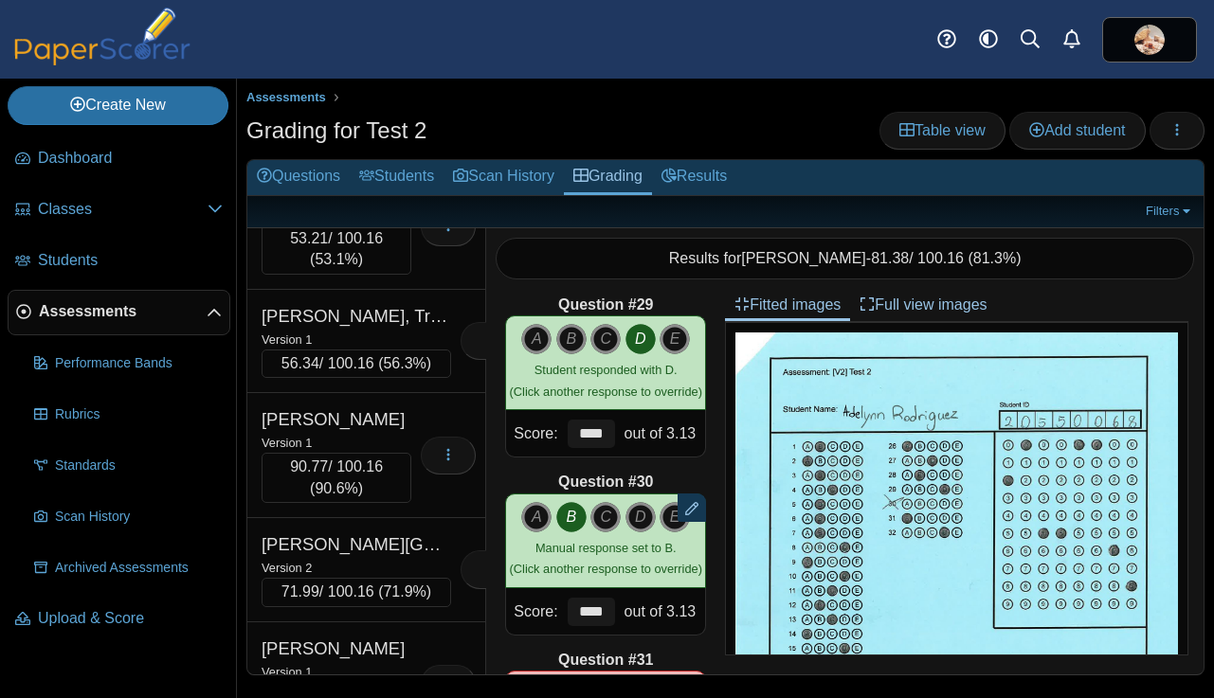
scroll to position [24487, 0]
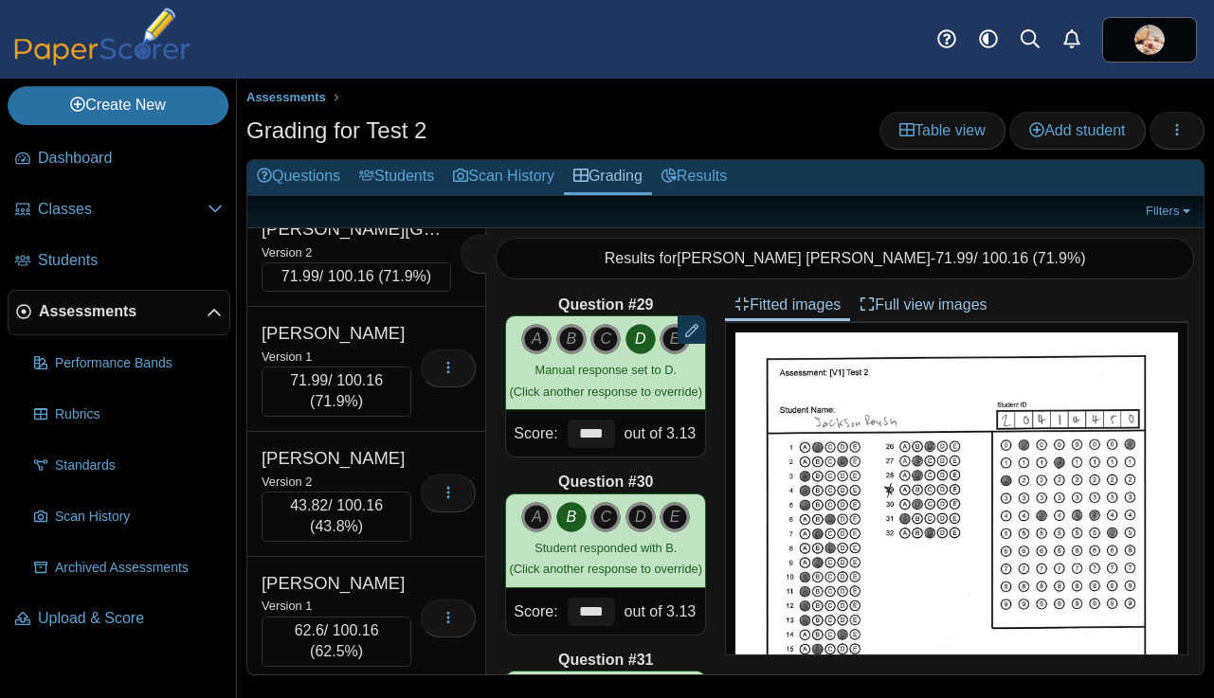
scroll to position [24727, 0]
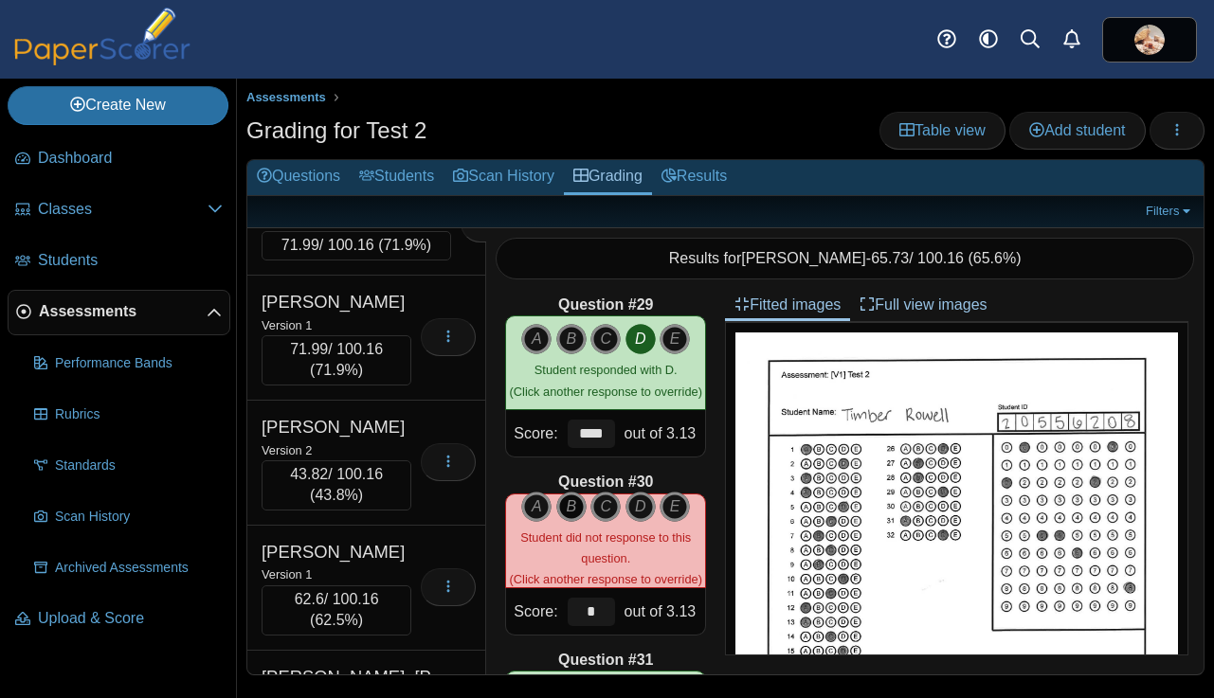
click at [570, 506] on icon "B" at bounding box center [571, 507] width 30 height 30
type input "****"
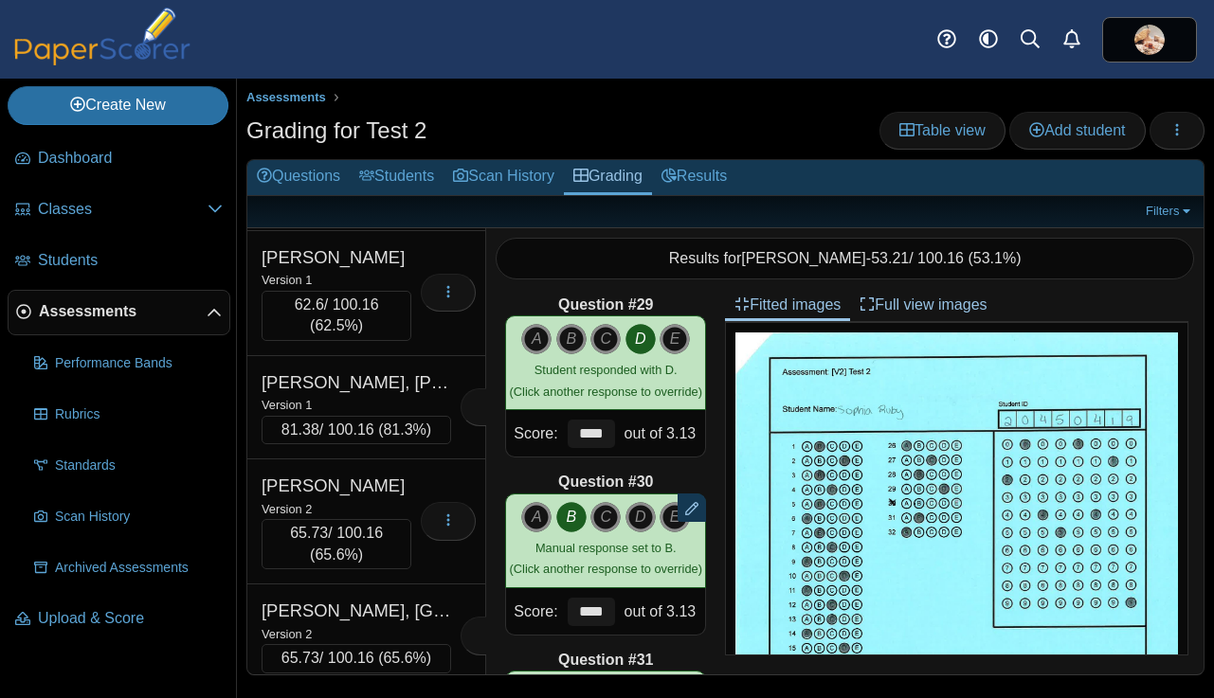
scroll to position [25033, 0]
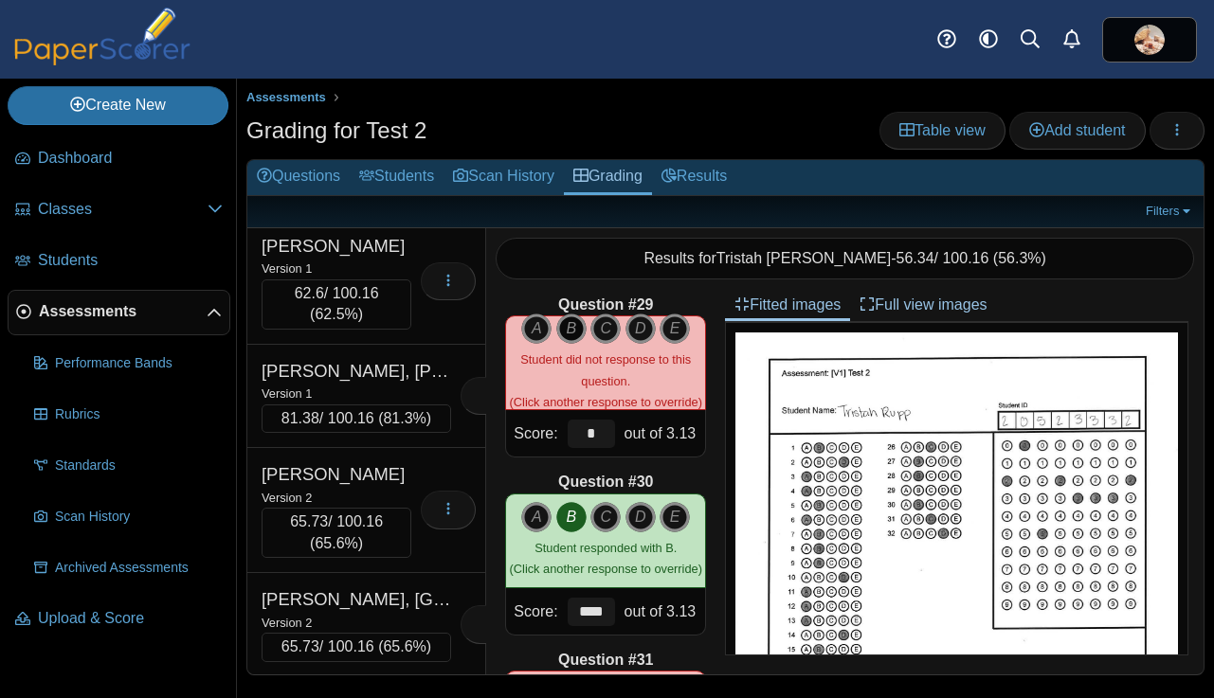
click at [574, 325] on icon "B" at bounding box center [571, 329] width 30 height 30
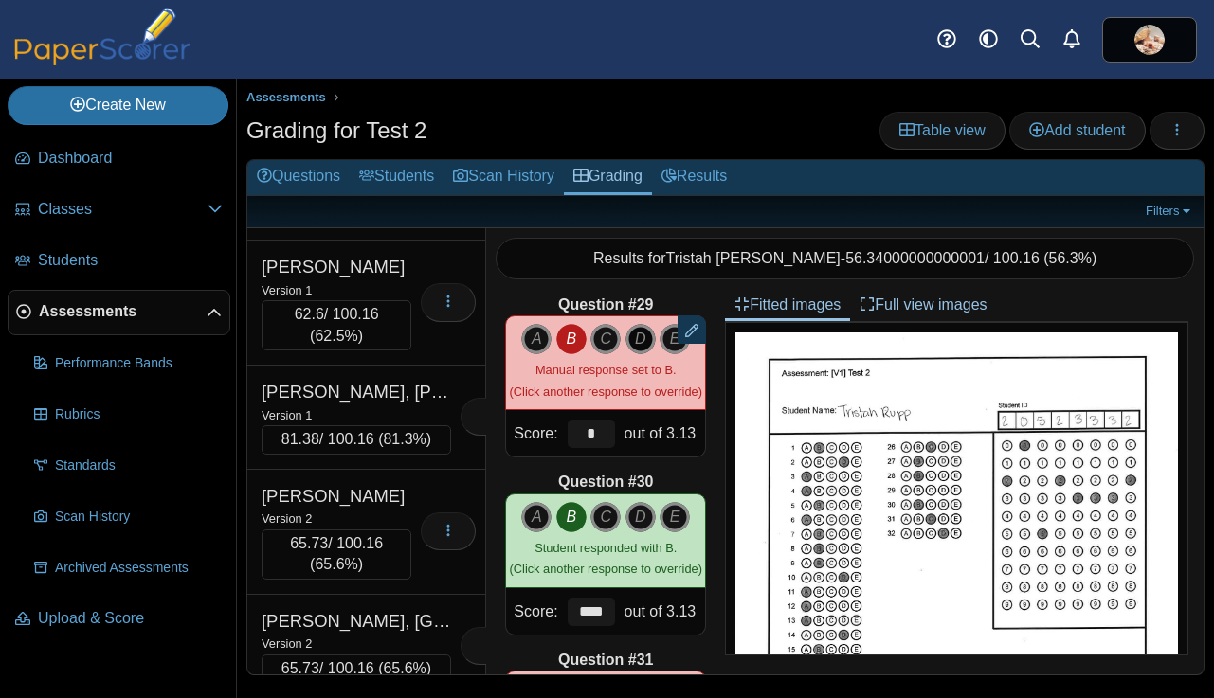
click at [635, 336] on icon "D" at bounding box center [640, 339] width 30 height 30
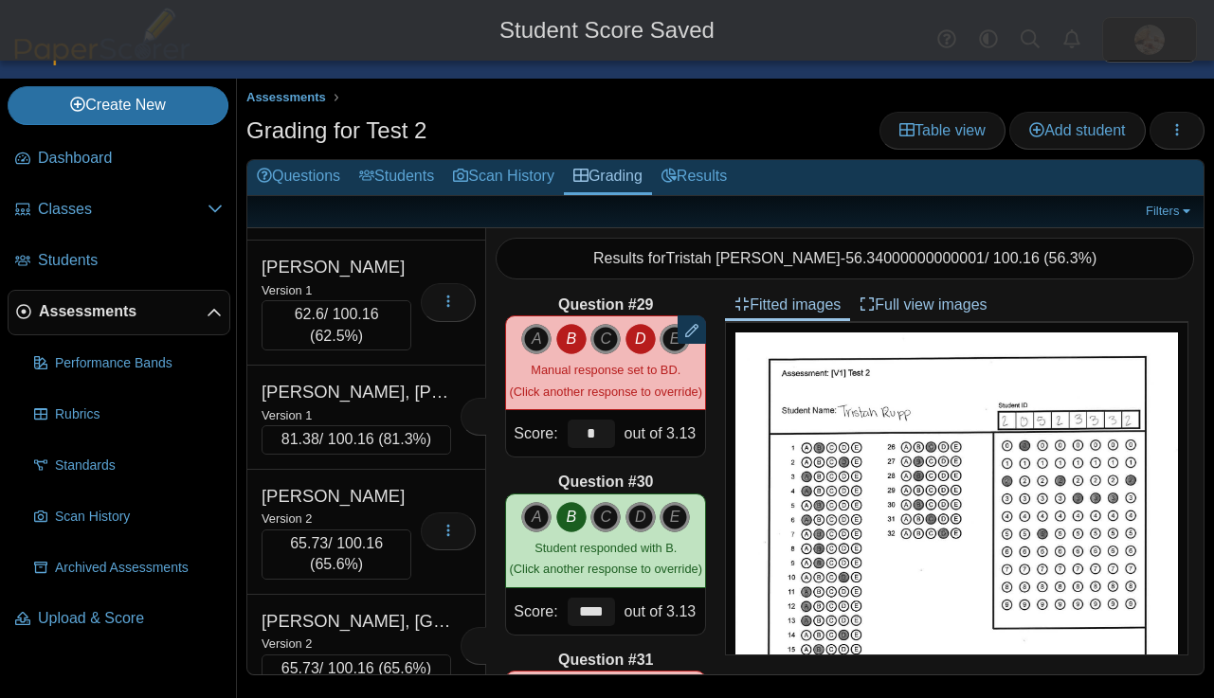
click at [573, 339] on icon "B" at bounding box center [571, 339] width 30 height 30
type input "****"
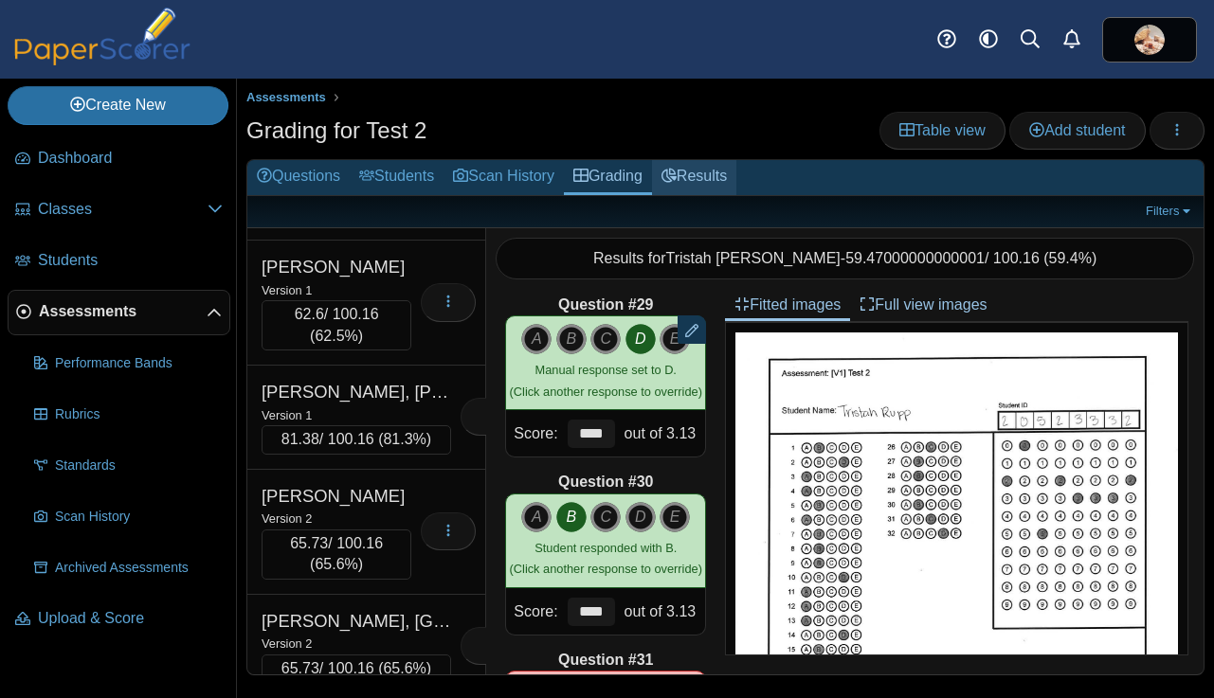
click at [716, 174] on link "Results" at bounding box center [694, 177] width 84 height 35
